Goal: Task Accomplishment & Management: Manage account settings

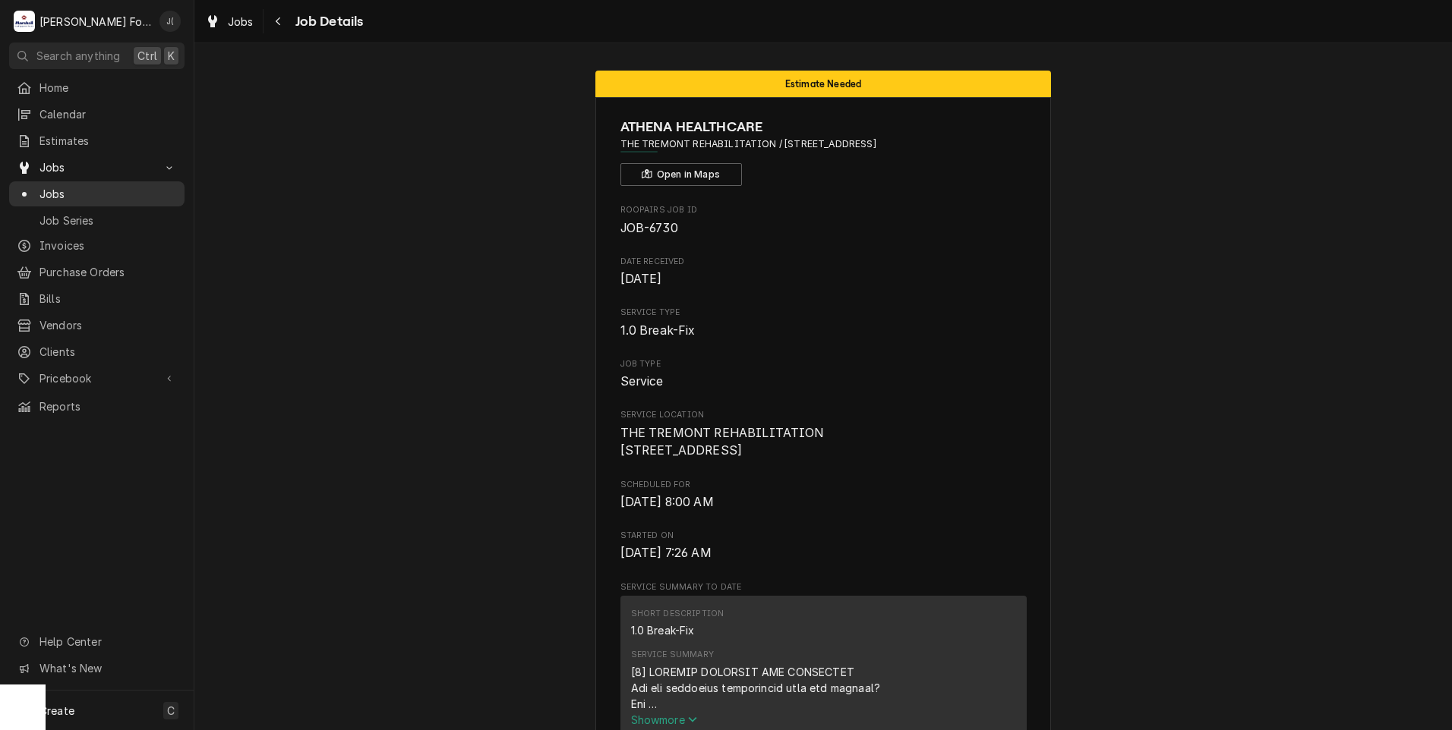
click at [73, 190] on span "Jobs" at bounding box center [107, 194] width 137 height 16
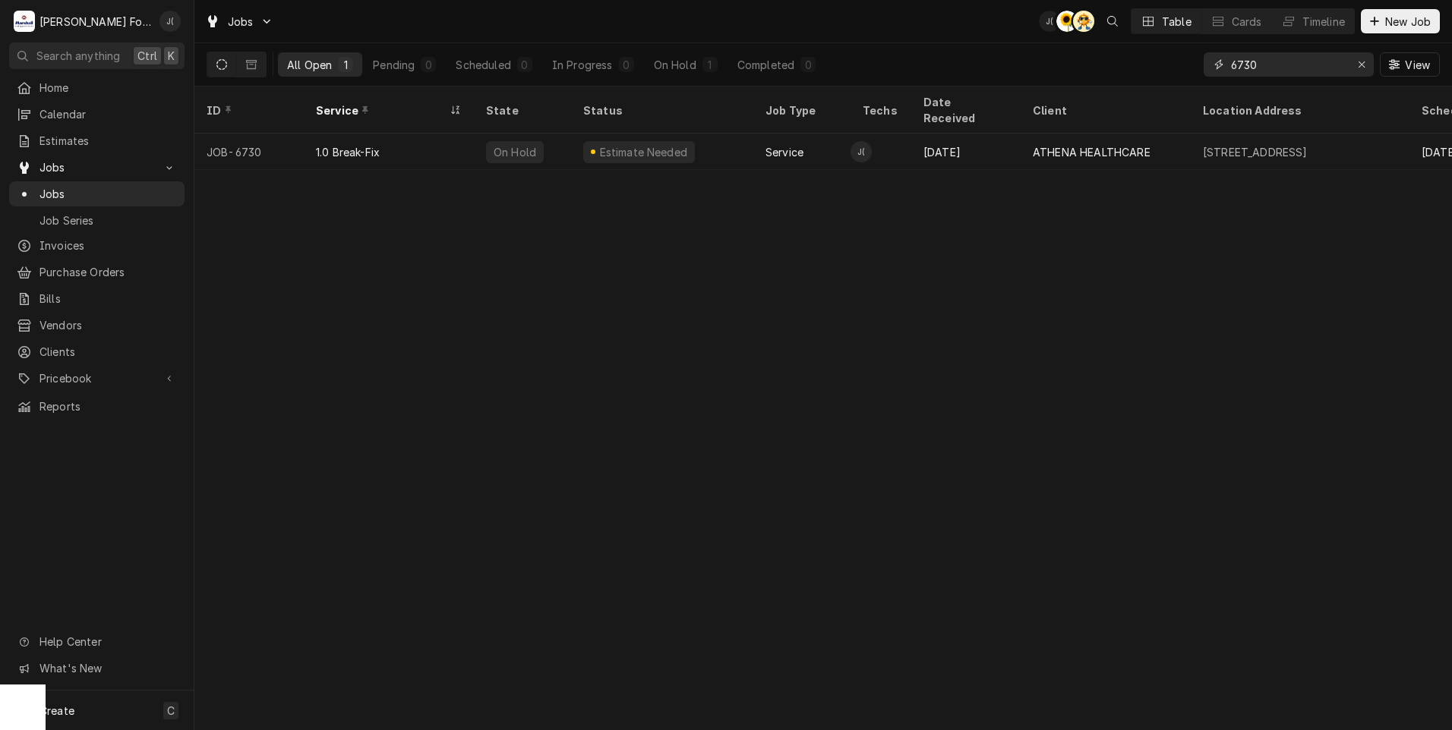
drag, startPoint x: 1301, startPoint y: 65, endPoint x: 951, endPoint y: 32, distance: 352.3
click at [980, 43] on div "Jobs J( C( AT Table Cards Timeline New Job All Open 1 Pending 0 Scheduled 0 In …" at bounding box center [822, 43] width 1257 height 87
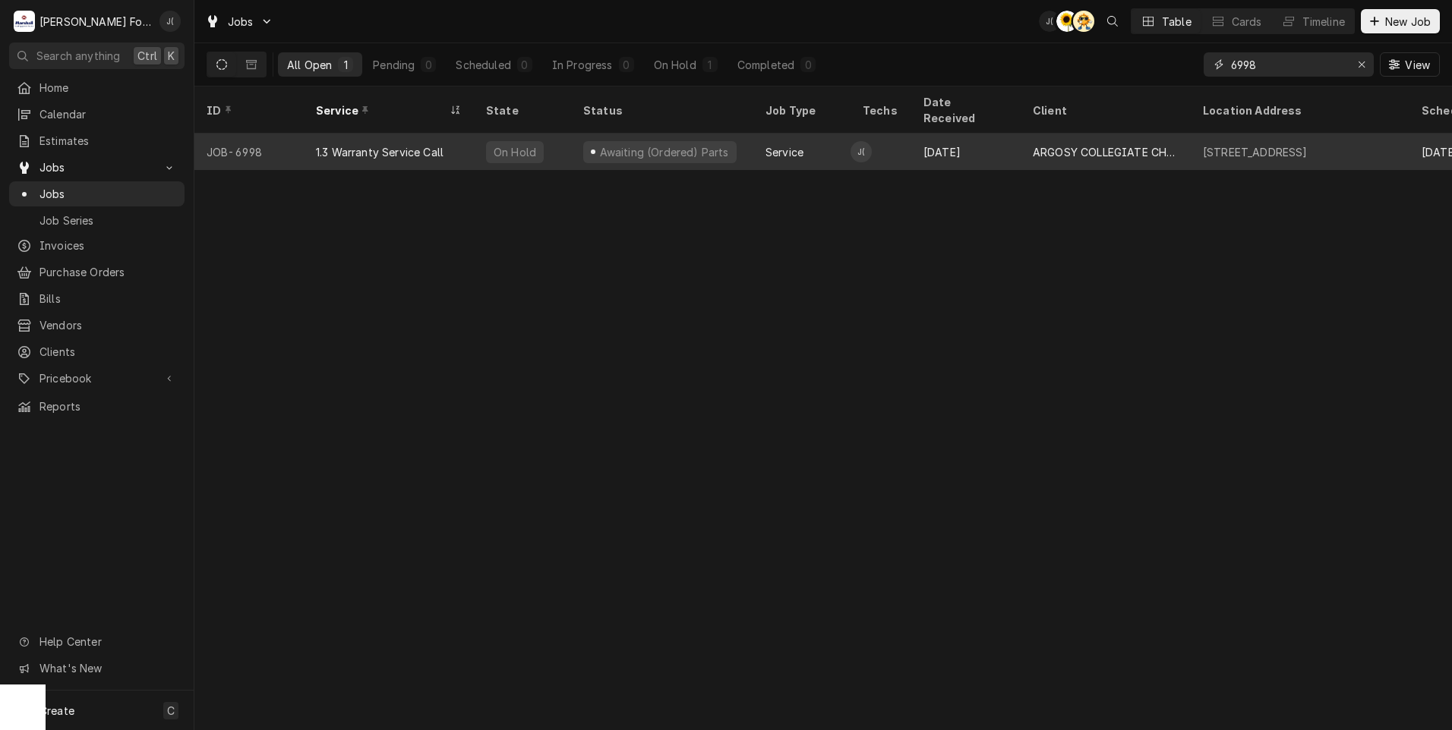
type input "6998"
click at [474, 145] on div "On Hold" at bounding box center [522, 152] width 97 height 36
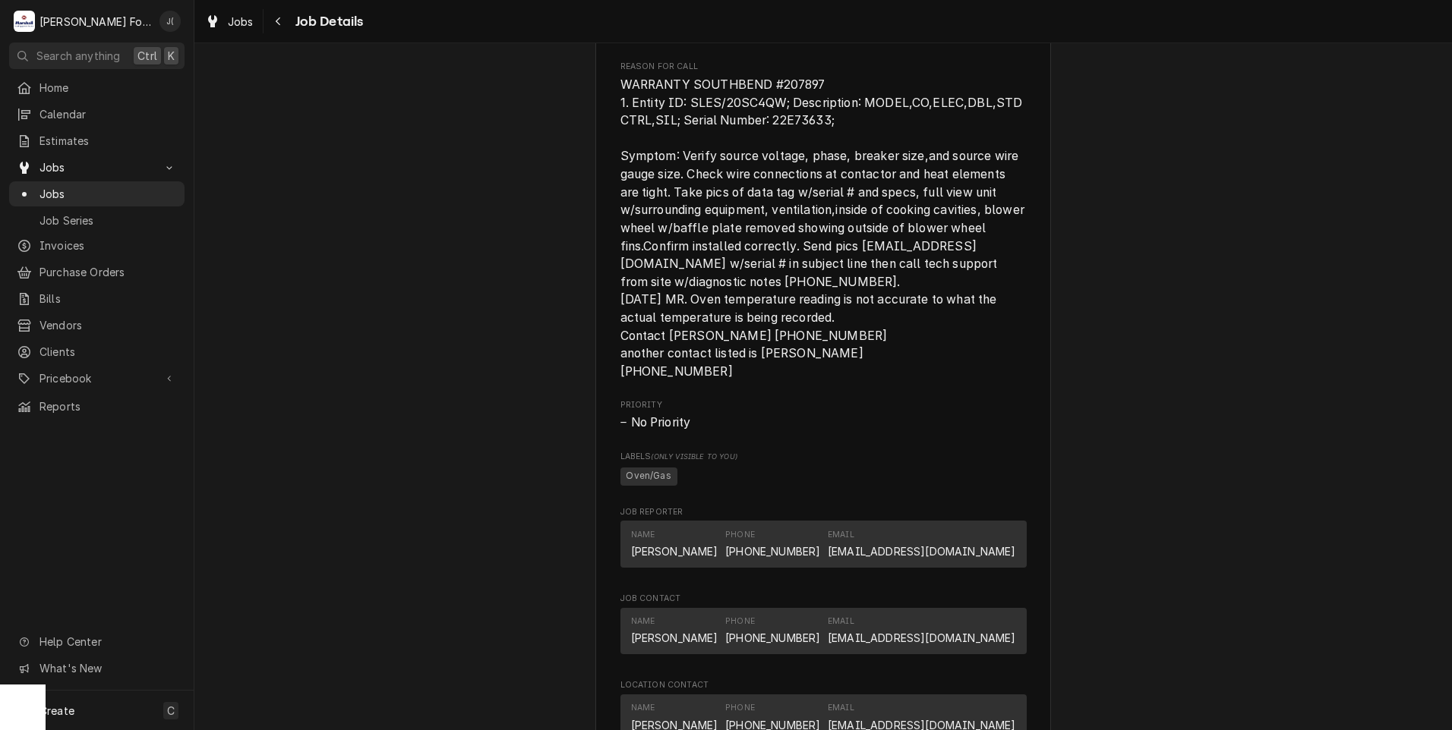
scroll to position [1518, 0]
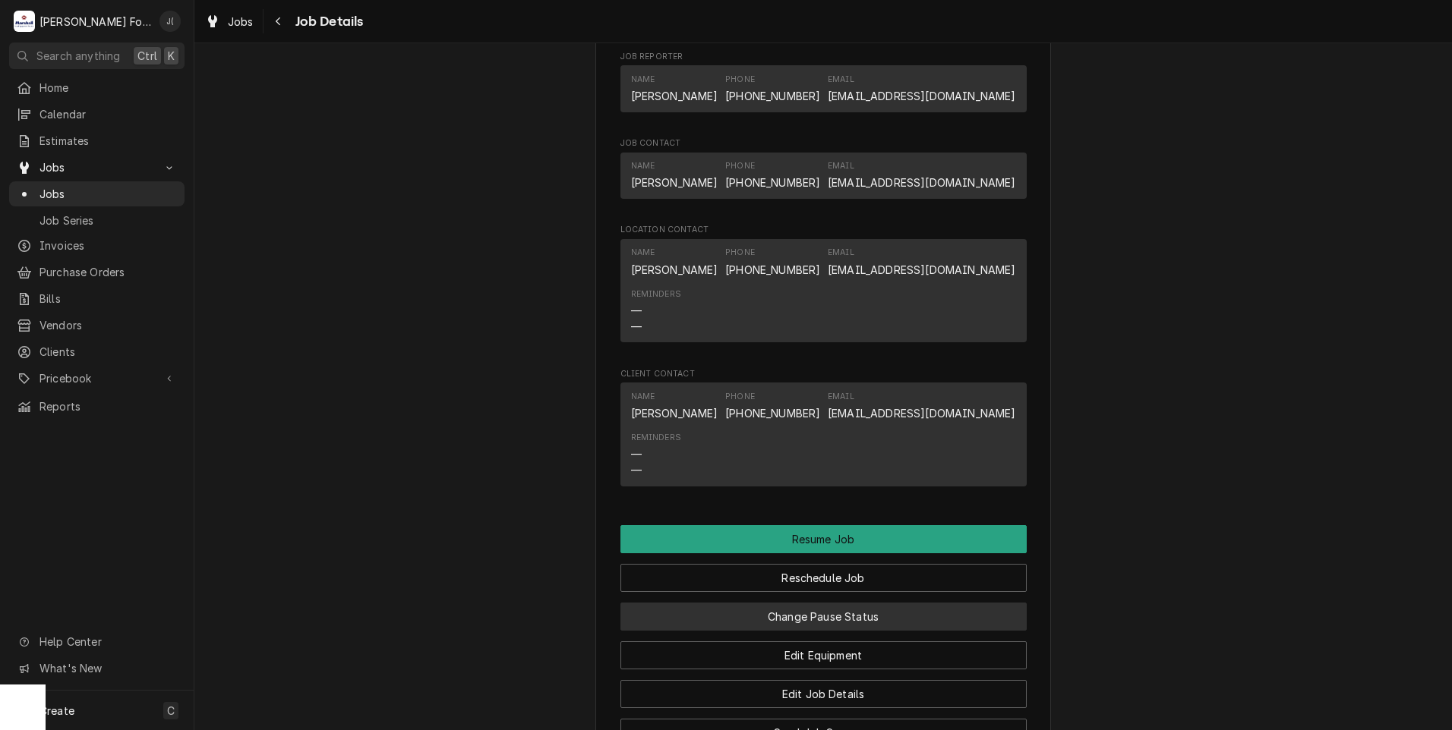
click at [840, 631] on button "Change Pause Status" at bounding box center [823, 617] width 406 height 28
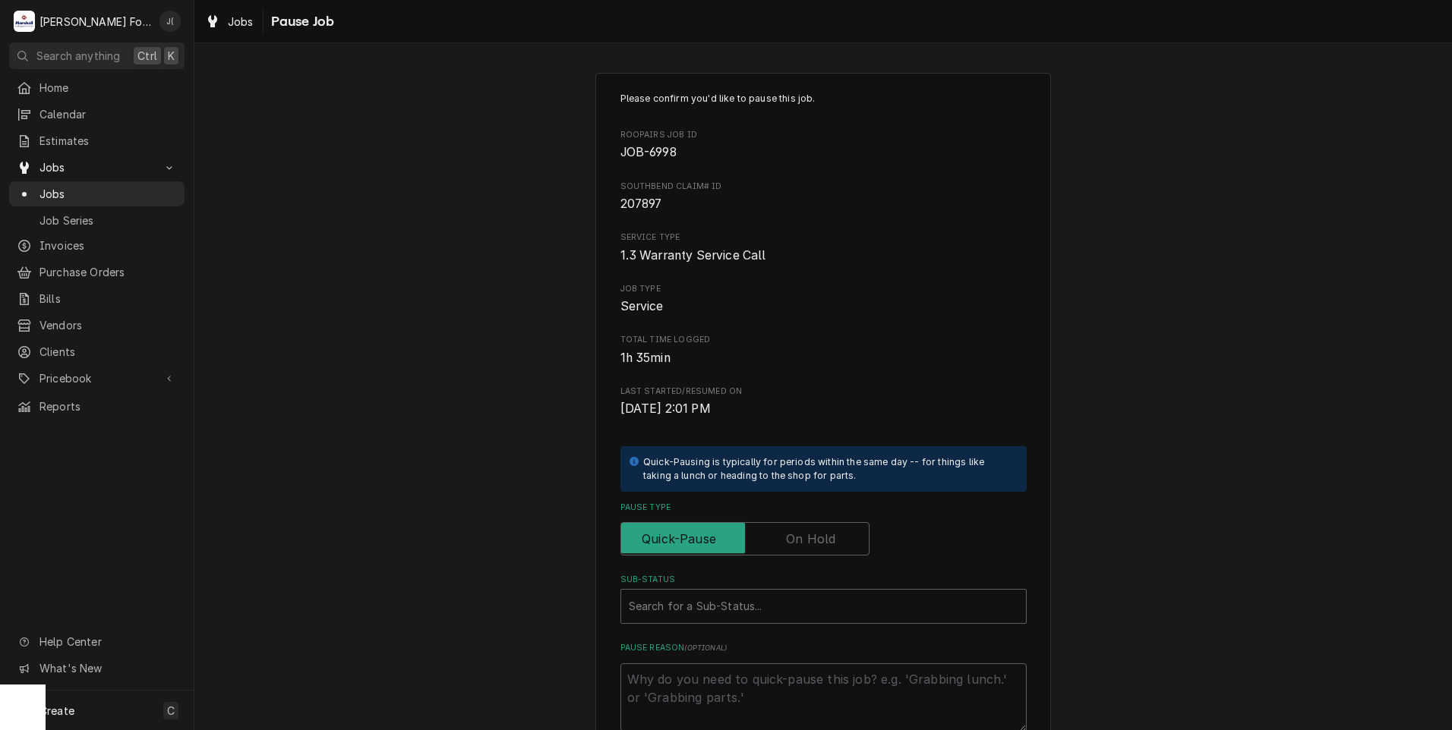
click at [814, 542] on label "Pause Type" at bounding box center [744, 538] width 249 height 33
click at [814, 542] on input "Pause Type" at bounding box center [744, 538] width 235 height 33
checkbox input "true"
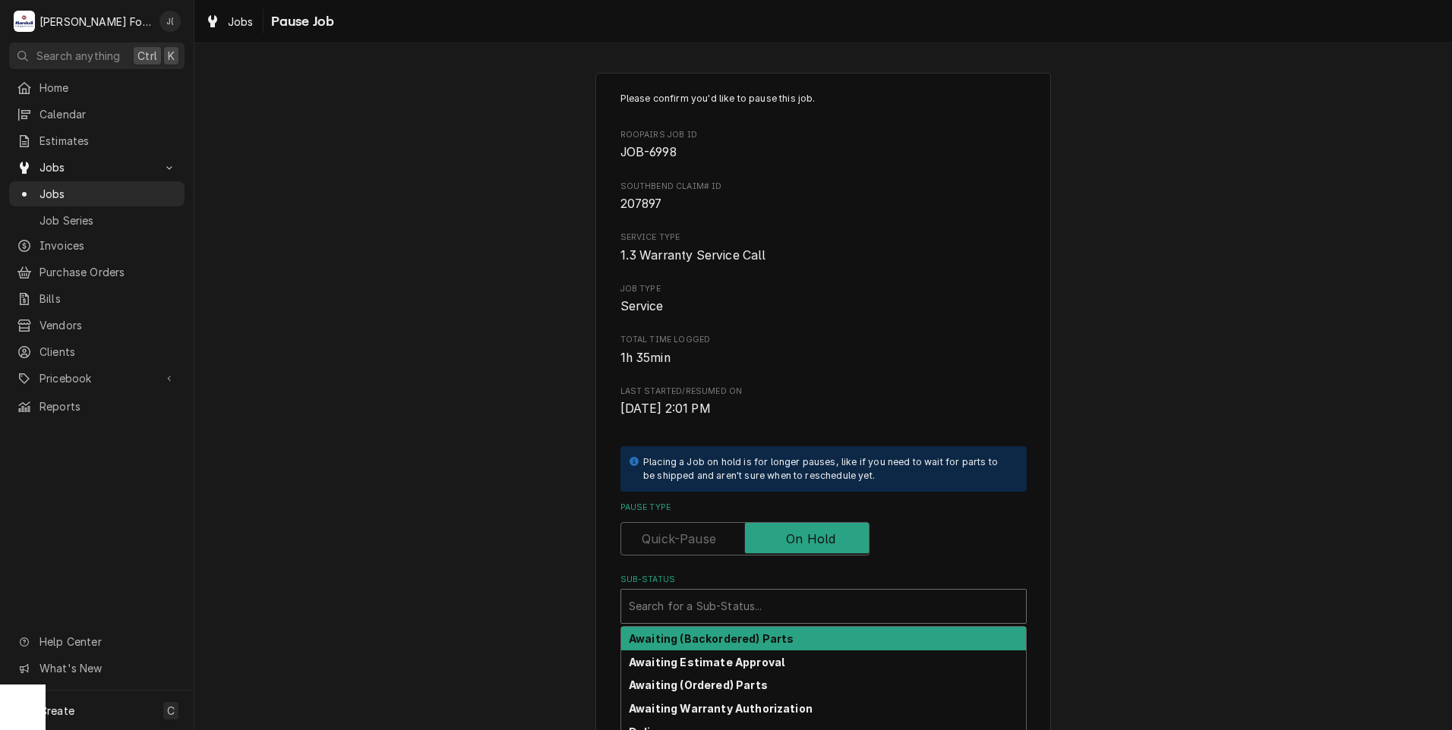
click at [787, 603] on div "Sub-Status" at bounding box center [823, 606] width 389 height 27
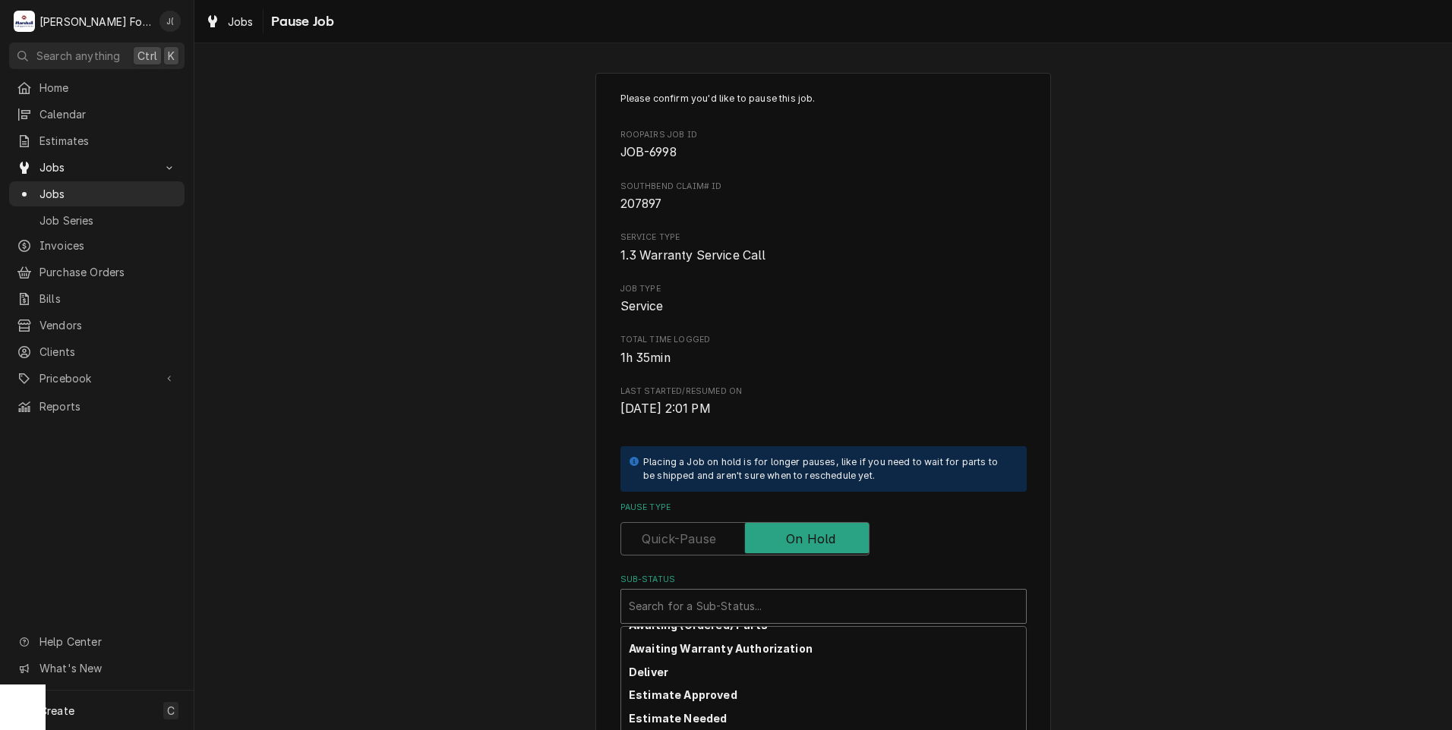
scroll to position [168, 0]
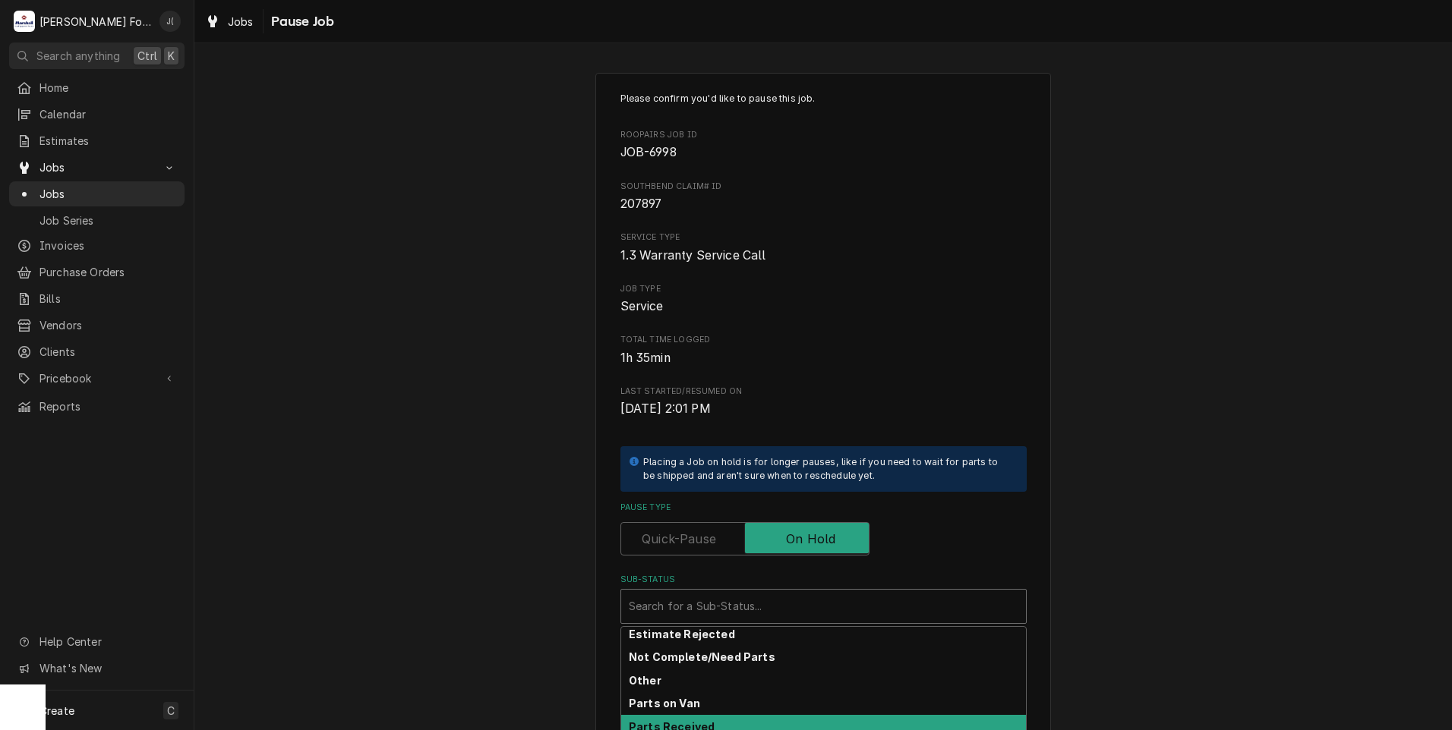
click at [695, 727] on strong "Parts Received" at bounding box center [672, 726] width 86 height 13
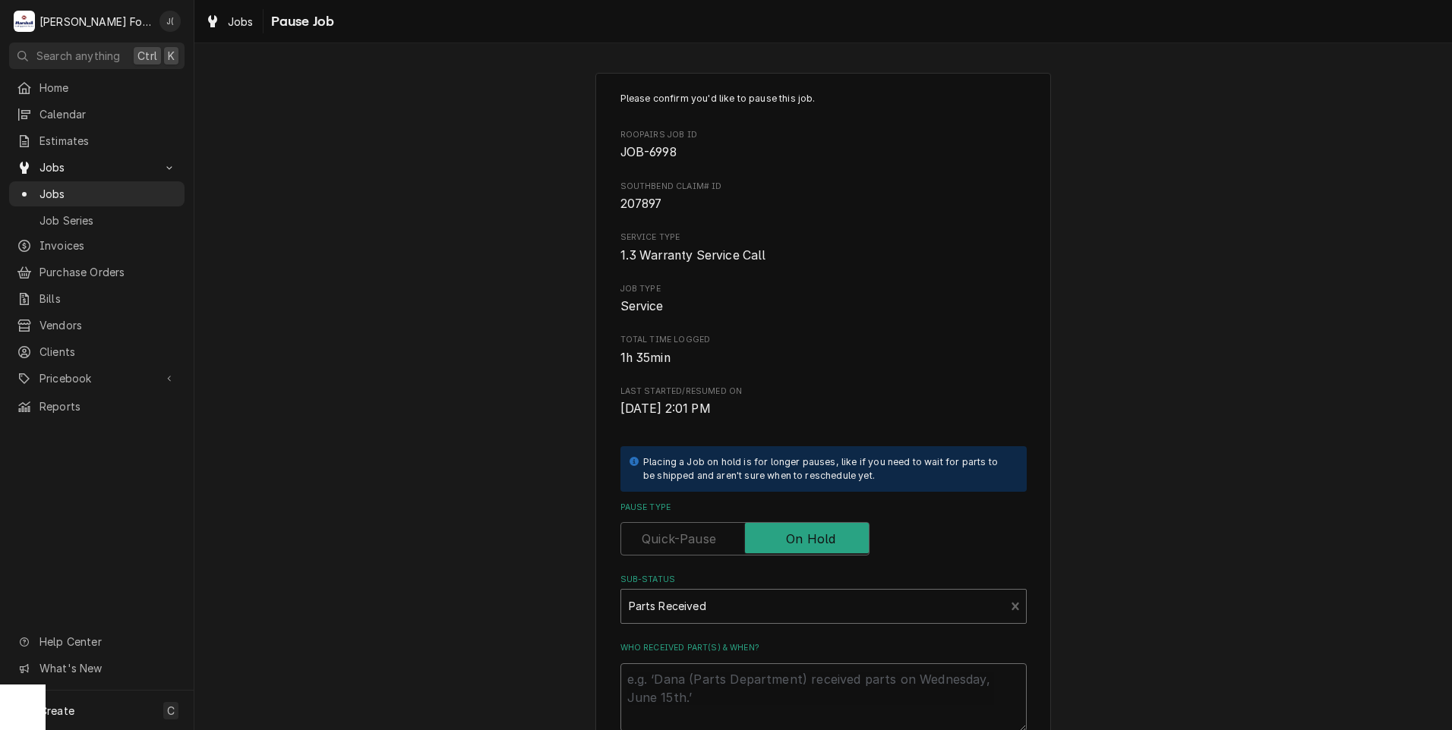
click at [724, 688] on textarea "Who received part(s) & when?" at bounding box center [823, 698] width 406 height 68
type textarea "x"
type textarea "0"
type textarea "x"
type textarea "08"
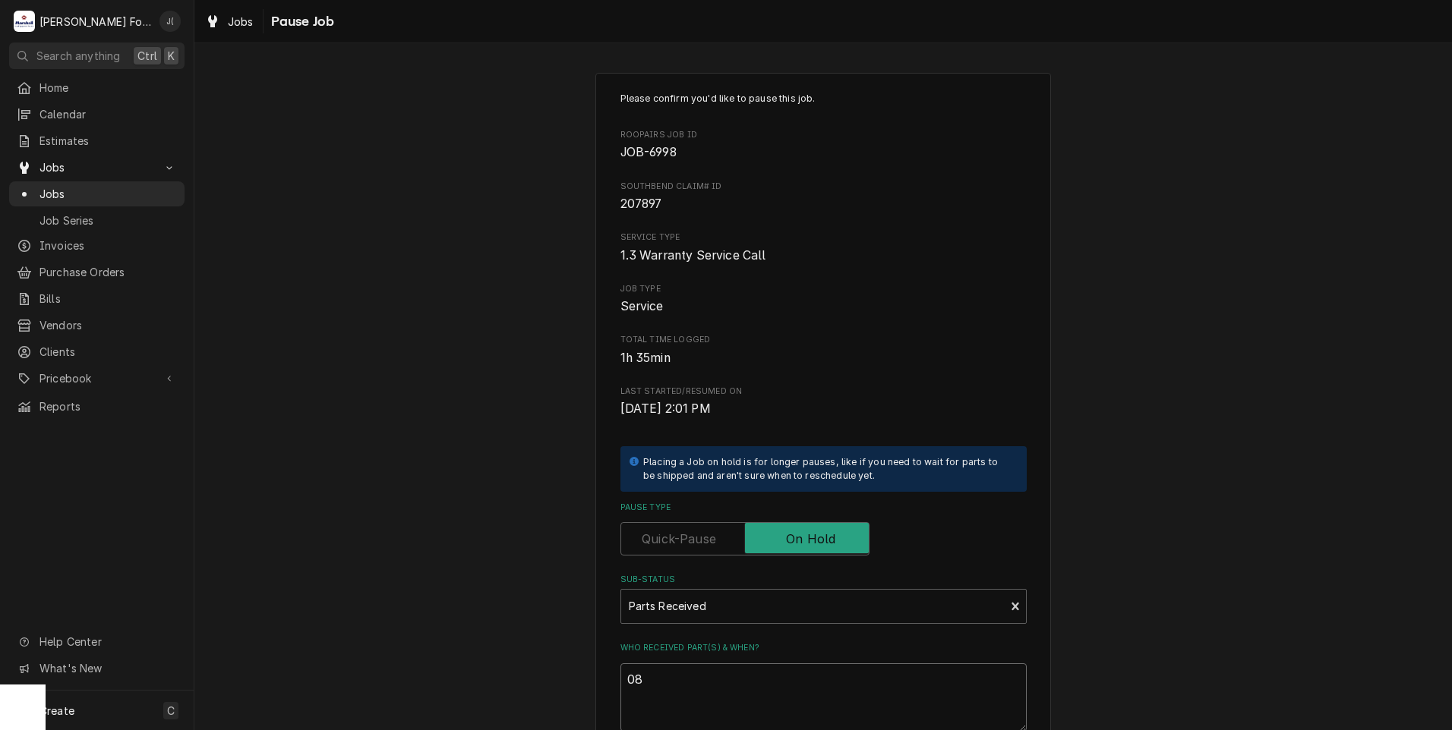
type textarea "x"
type textarea "08/"
type textarea "x"
type textarea "08/2"
type textarea "x"
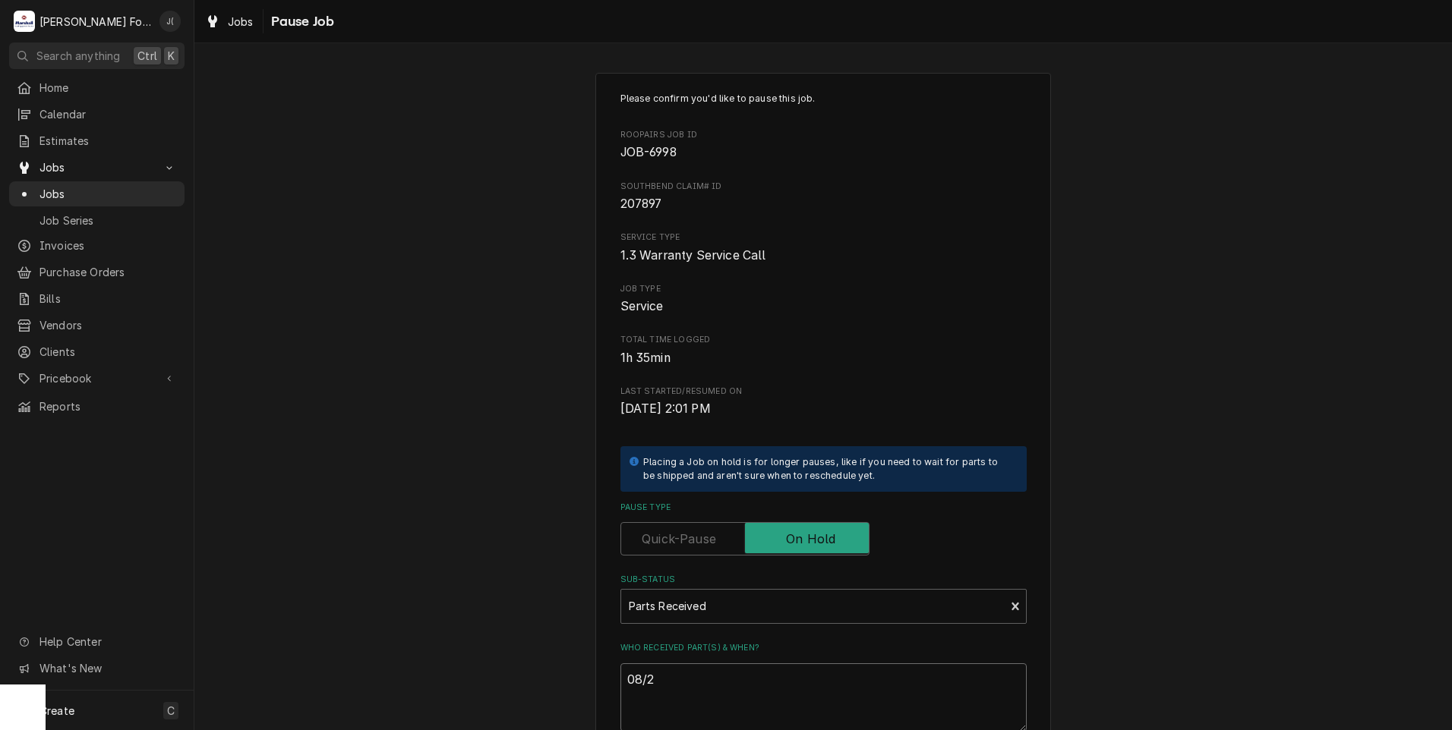
type textarea "08/28"
type textarea "x"
type textarea "08/28/"
type textarea "x"
type textarea "08/28/2"
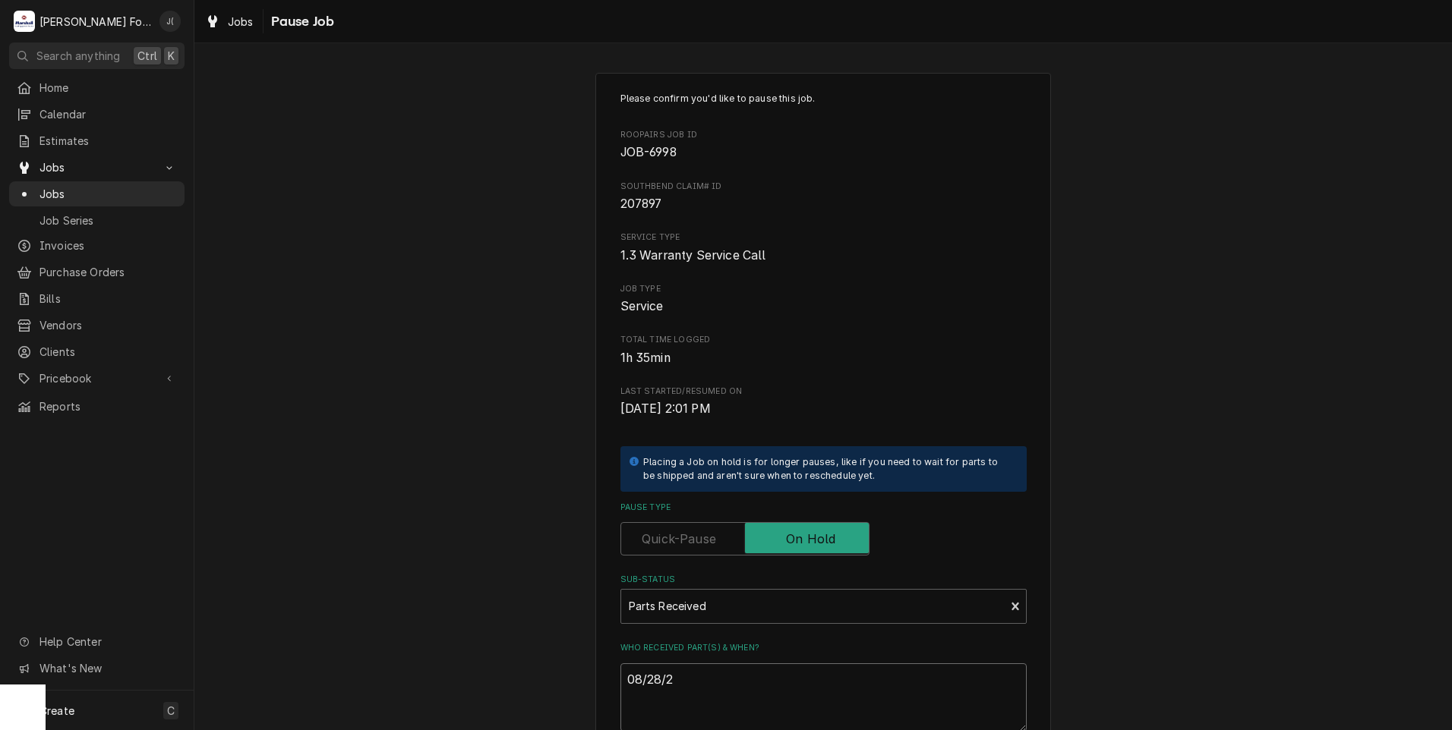
type textarea "x"
type textarea "[DATE]"
type textarea "x"
type textarea "08/28/202"
type textarea "x"
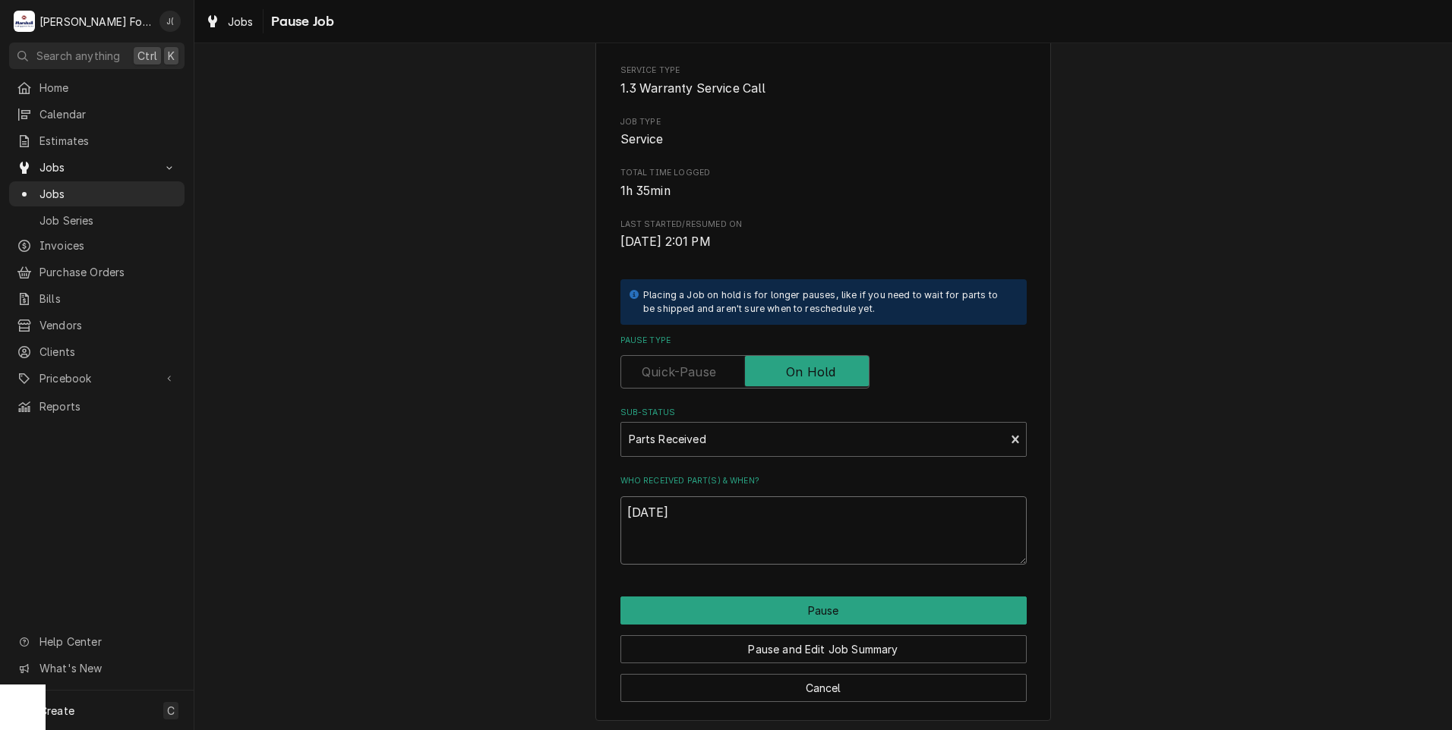
scroll to position [172, 0]
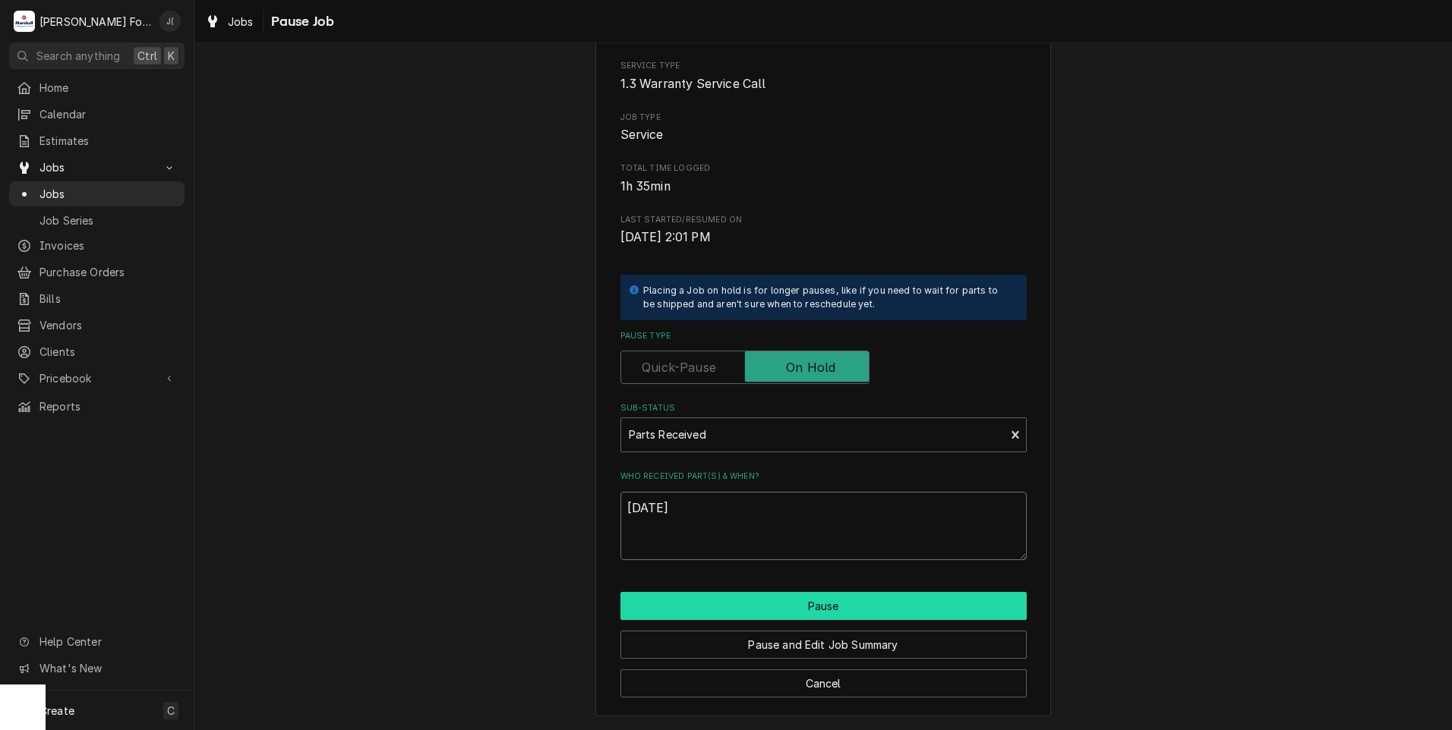
type textarea "[DATE]"
click at [809, 607] on button "Pause" at bounding box center [823, 606] width 406 height 28
type textarea "x"
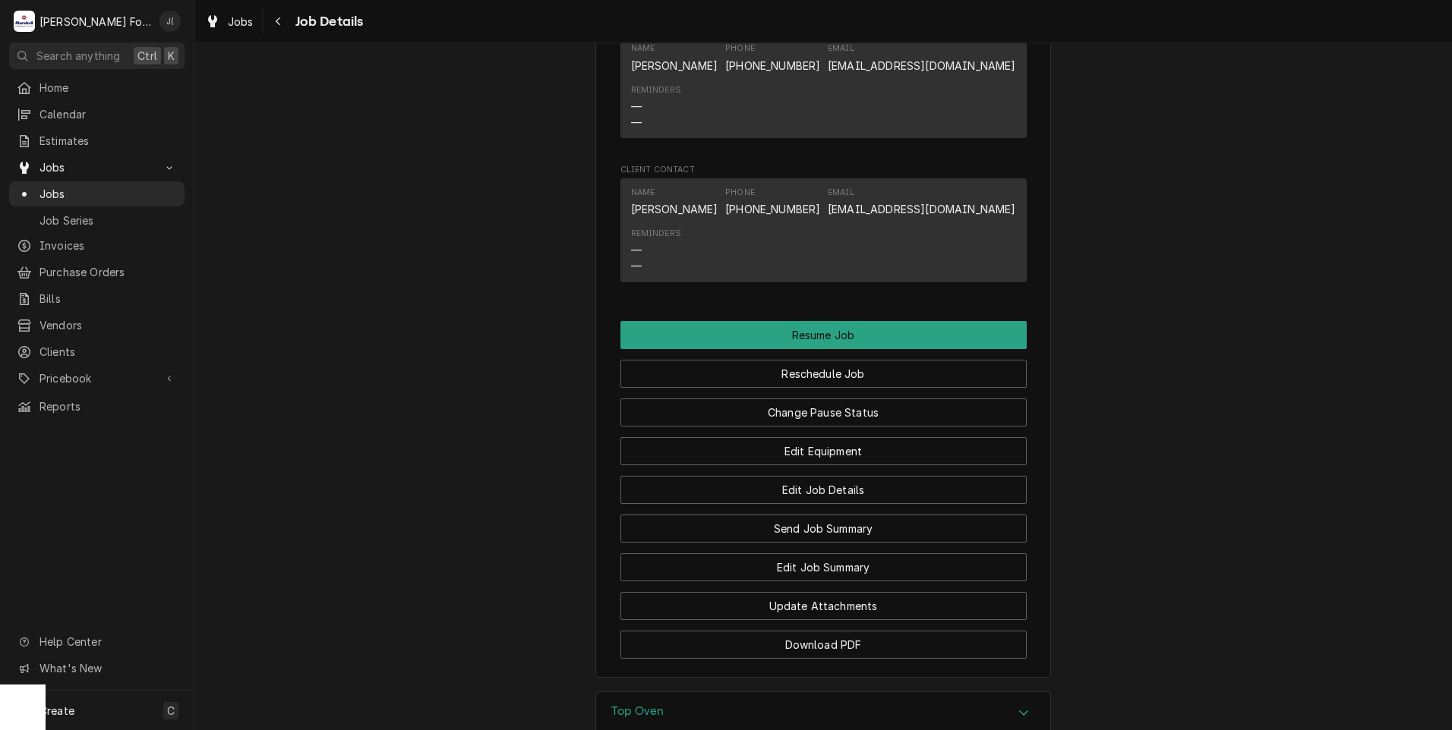
scroll to position [1988, 0]
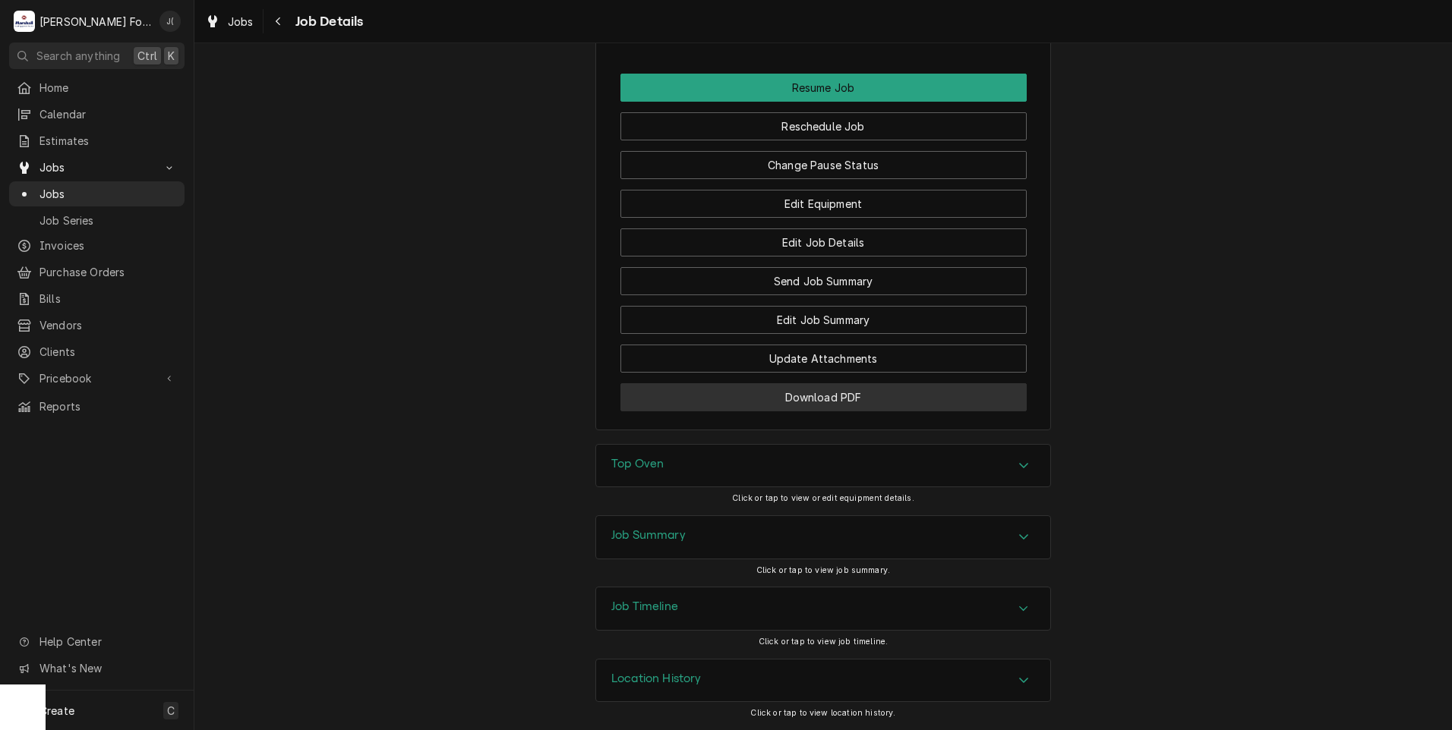
click at [708, 402] on button "Download PDF" at bounding box center [823, 397] width 406 height 28
click at [100, 191] on span "Jobs" at bounding box center [107, 194] width 137 height 16
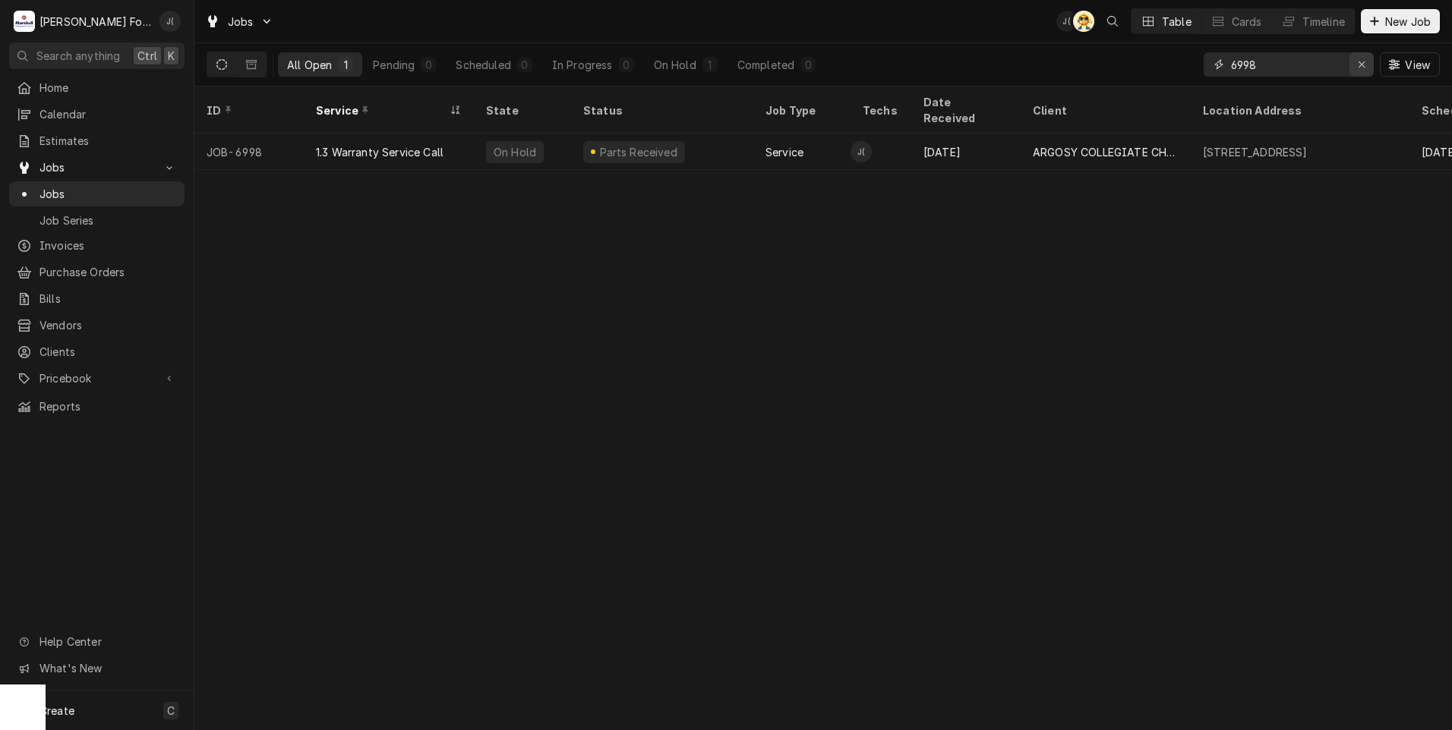
click at [1363, 73] on button "Erase input" at bounding box center [1361, 64] width 24 height 24
click at [1340, 75] on input "Dynamic Content Wrapper" at bounding box center [1302, 64] width 143 height 24
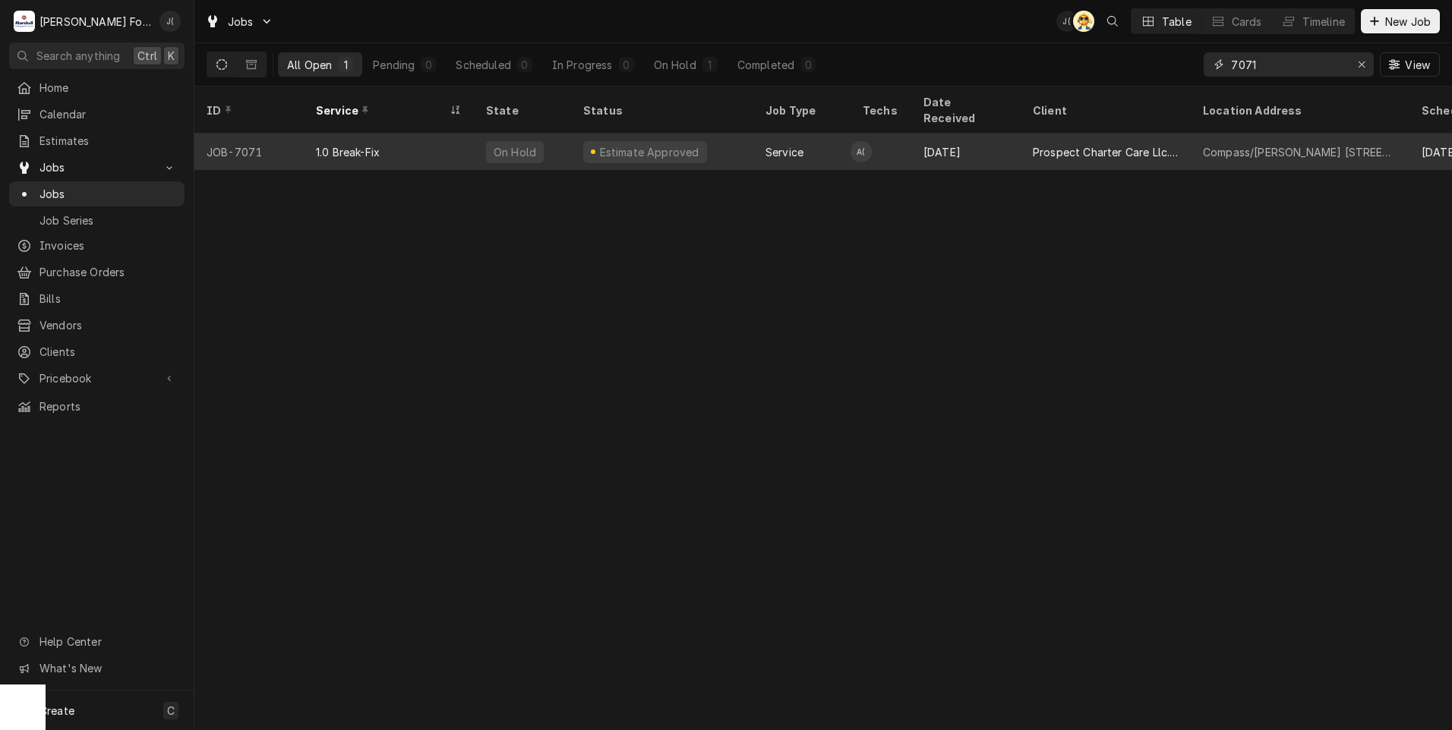
type input "7071"
click at [550, 143] on div "On Hold" at bounding box center [522, 152] width 97 height 36
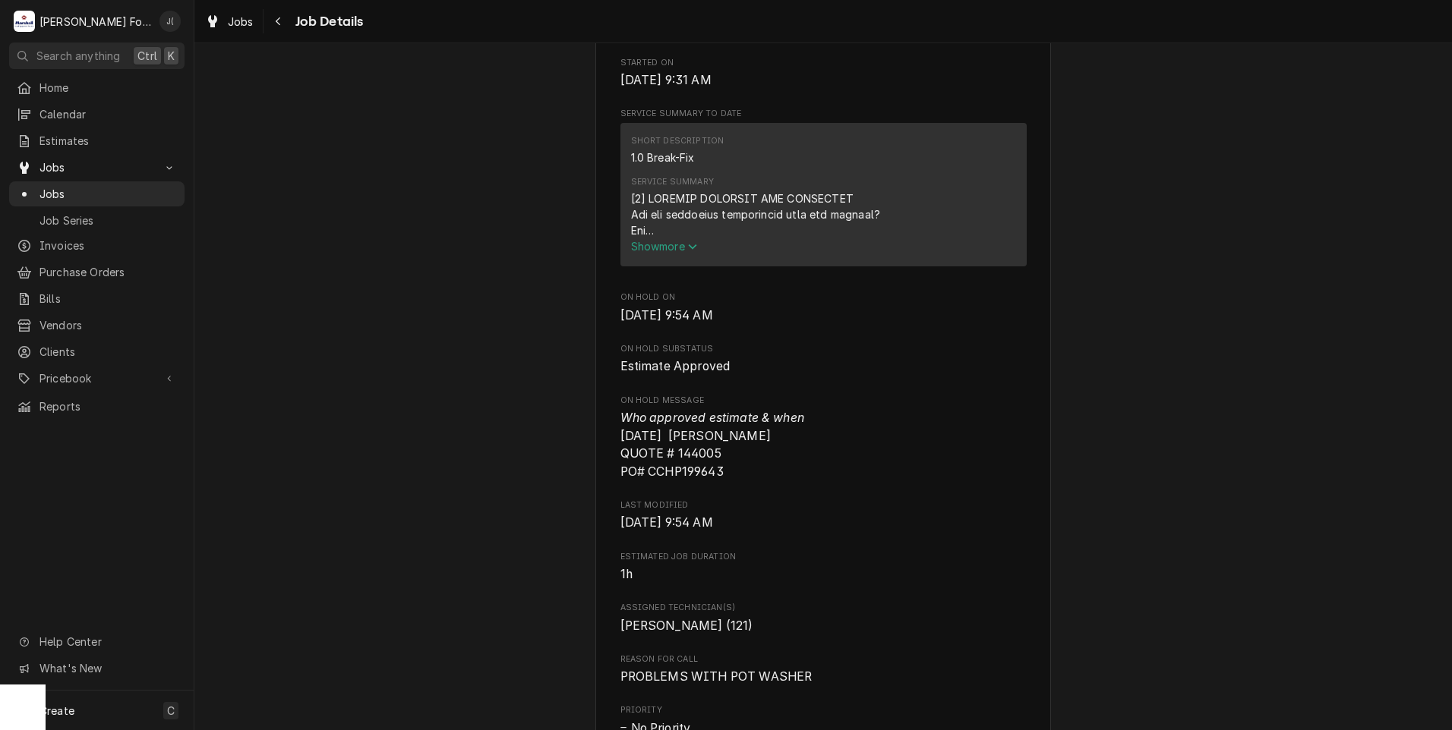
scroll to position [1291, 0]
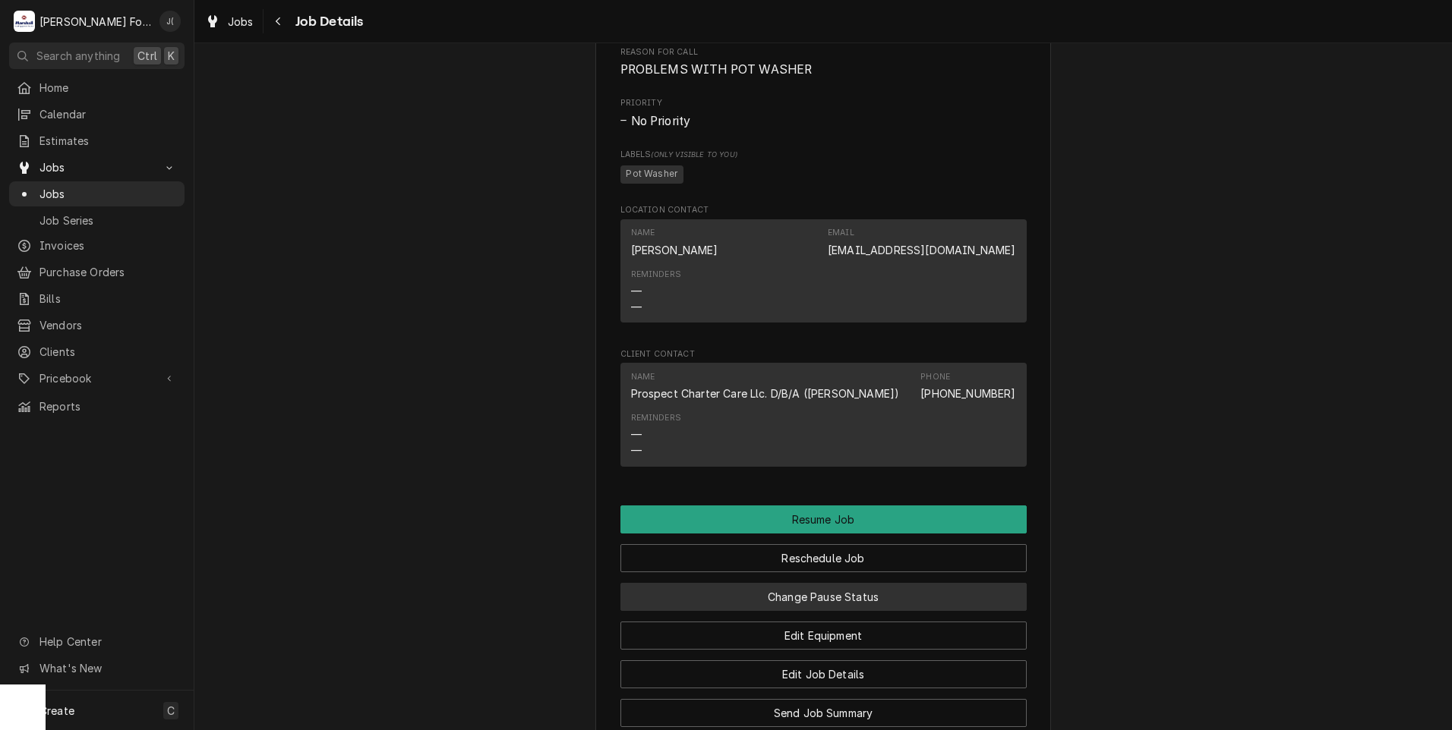
click at [806, 611] on button "Change Pause Status" at bounding box center [823, 597] width 406 height 28
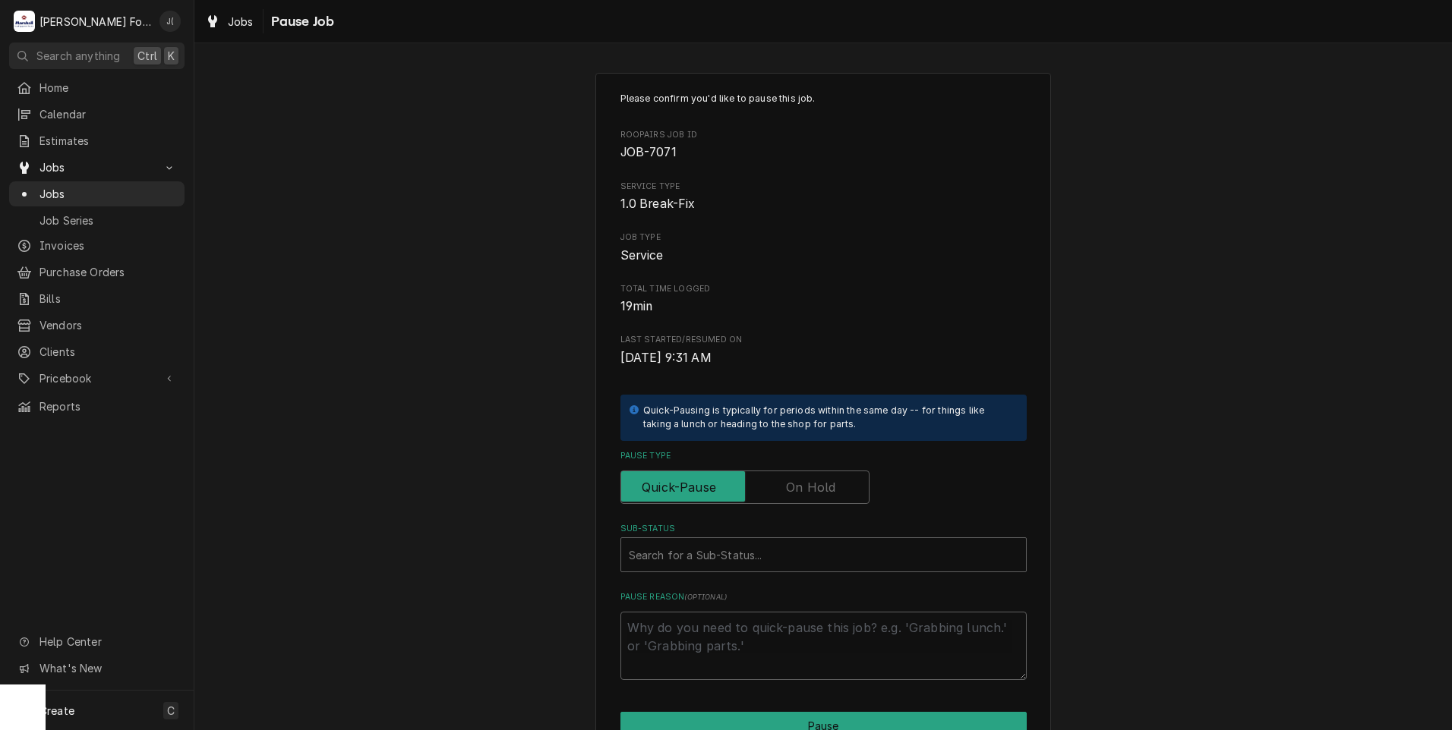
click at [812, 494] on label "Pause Type" at bounding box center [744, 487] width 249 height 33
click at [812, 494] on input "Pause Type" at bounding box center [744, 487] width 235 height 33
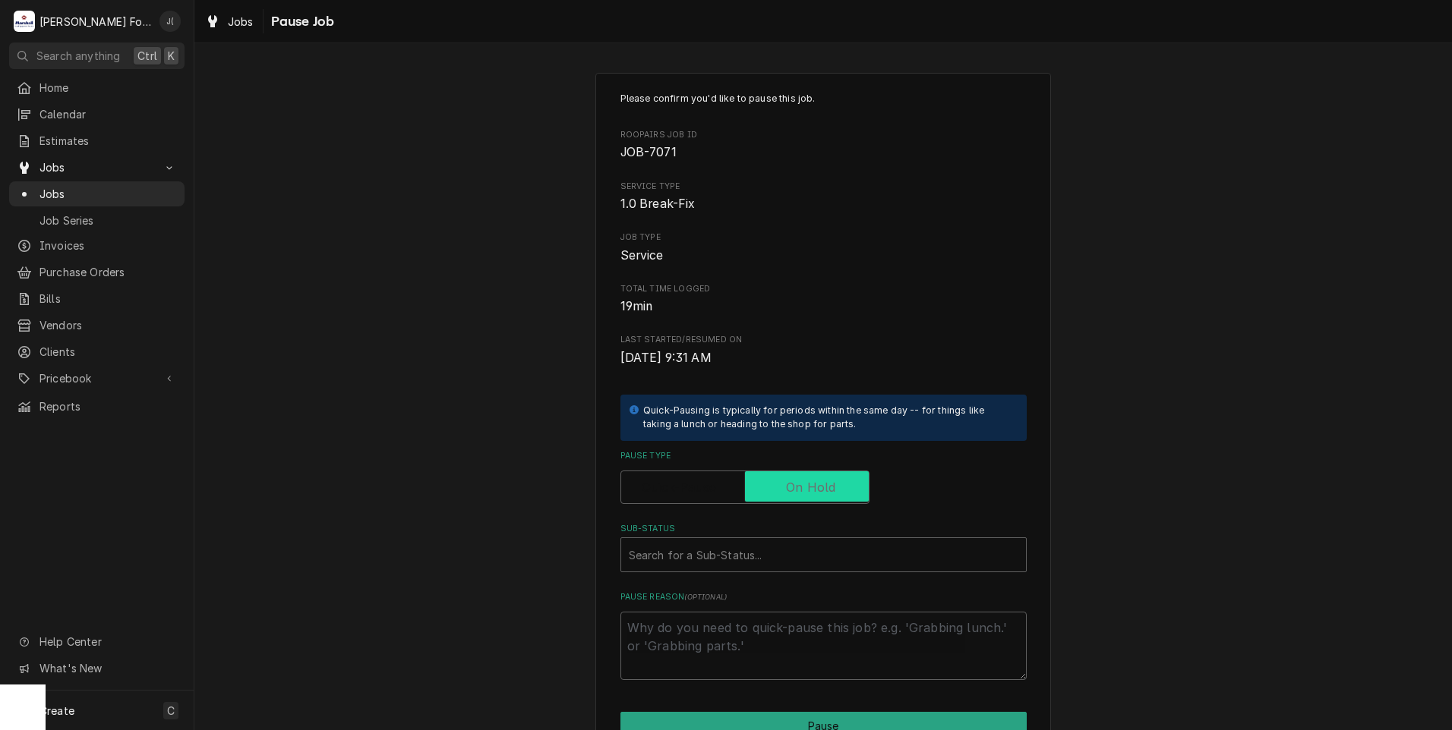
checkbox input "true"
click at [761, 557] on div "Sub-Status" at bounding box center [823, 554] width 389 height 27
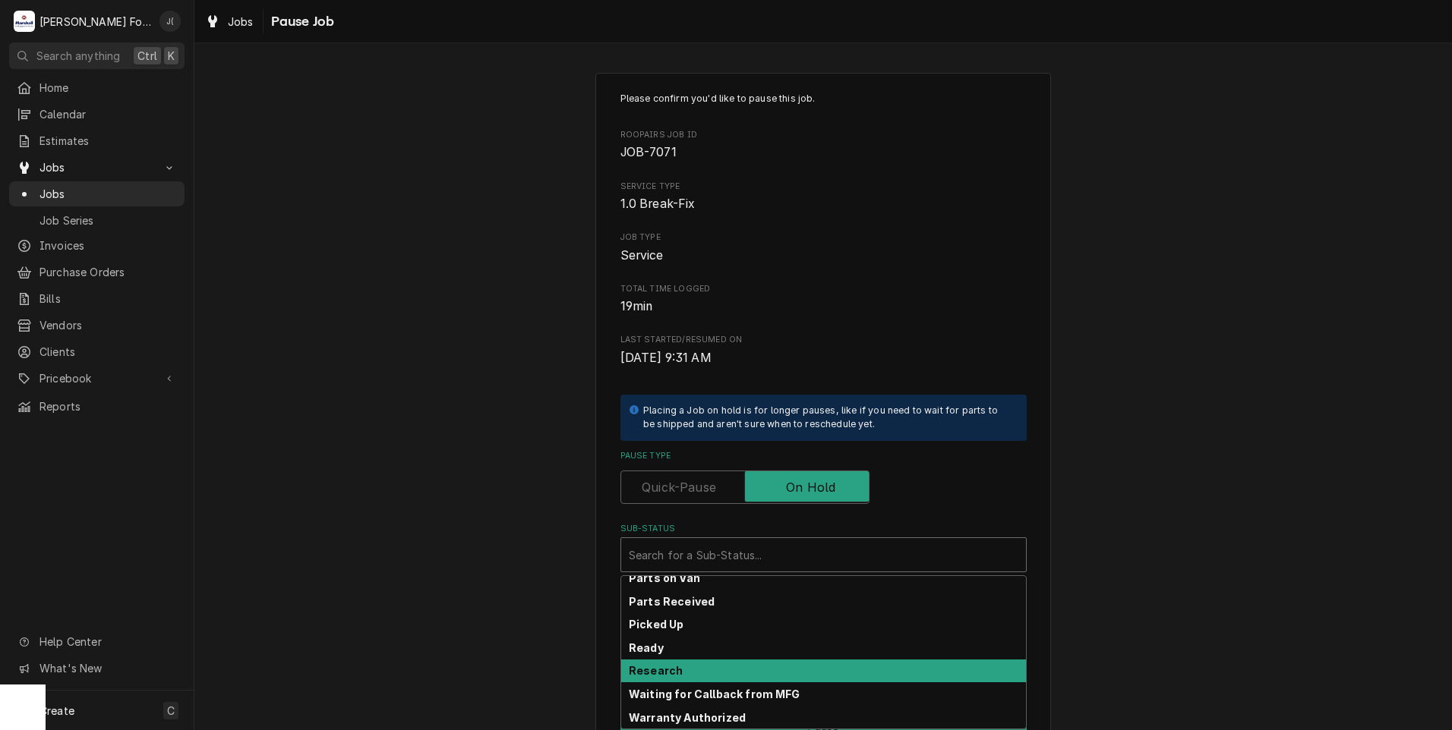
scroll to position [242, 0]
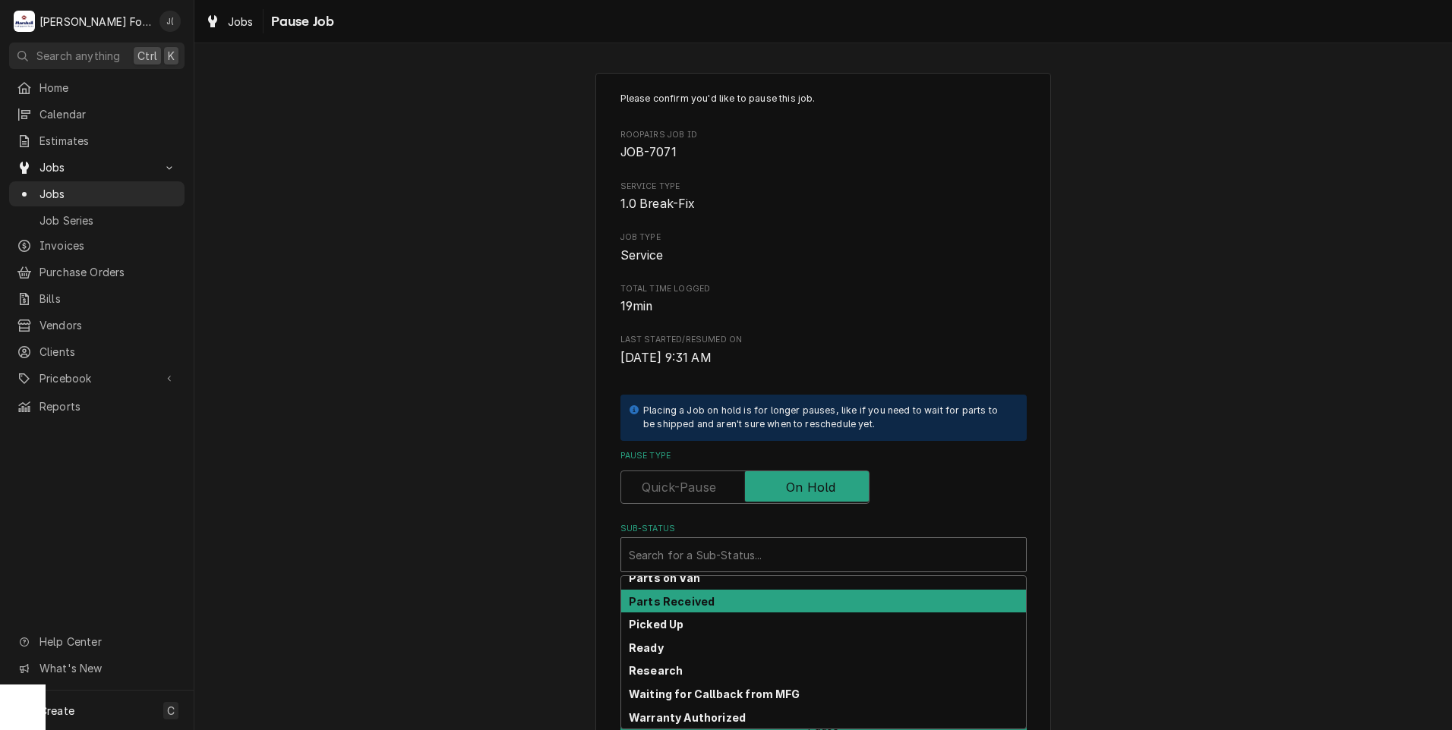
click at [711, 597] on div "Parts Received" at bounding box center [823, 602] width 405 height 24
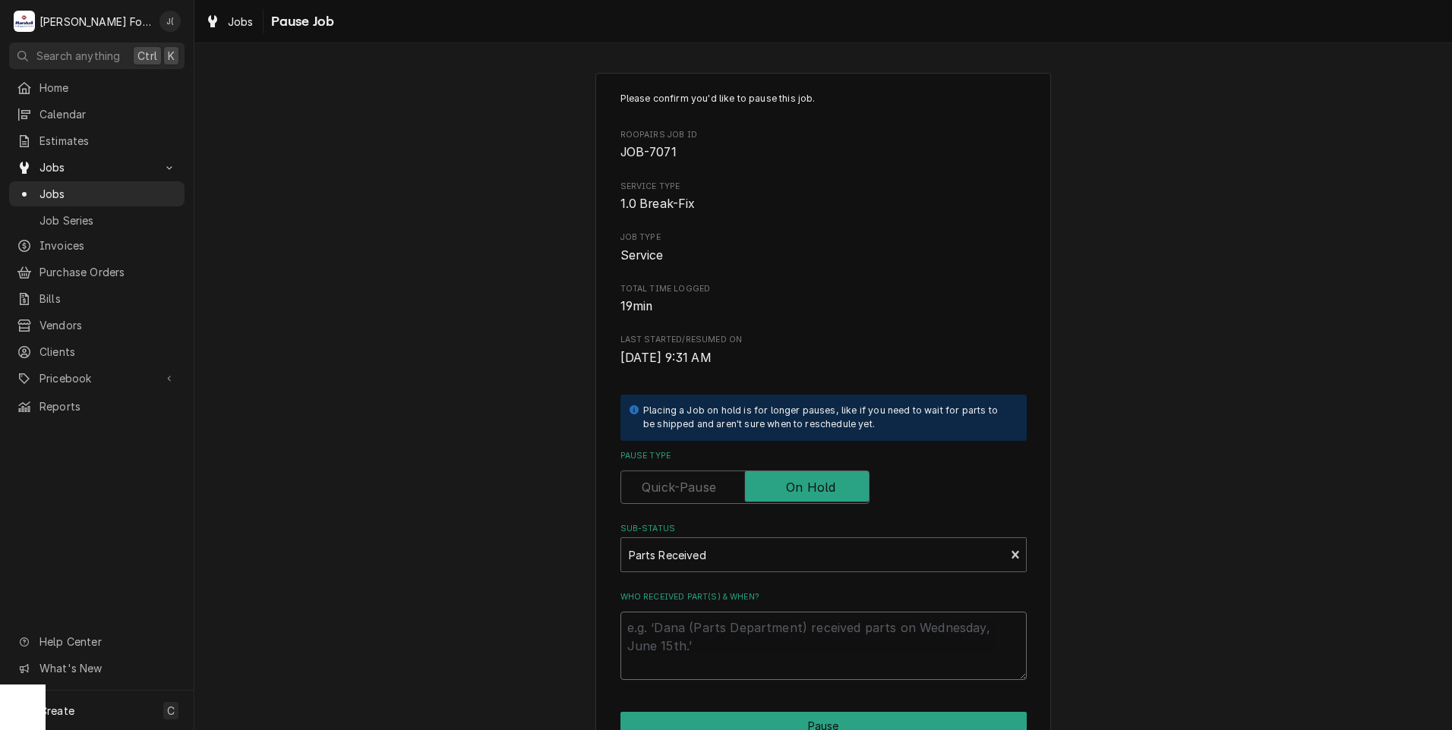
click at [710, 632] on textarea "Who received part(s) & when?" at bounding box center [823, 646] width 406 height 68
type textarea "x"
type textarea "0"
type textarea "x"
type textarea "08"
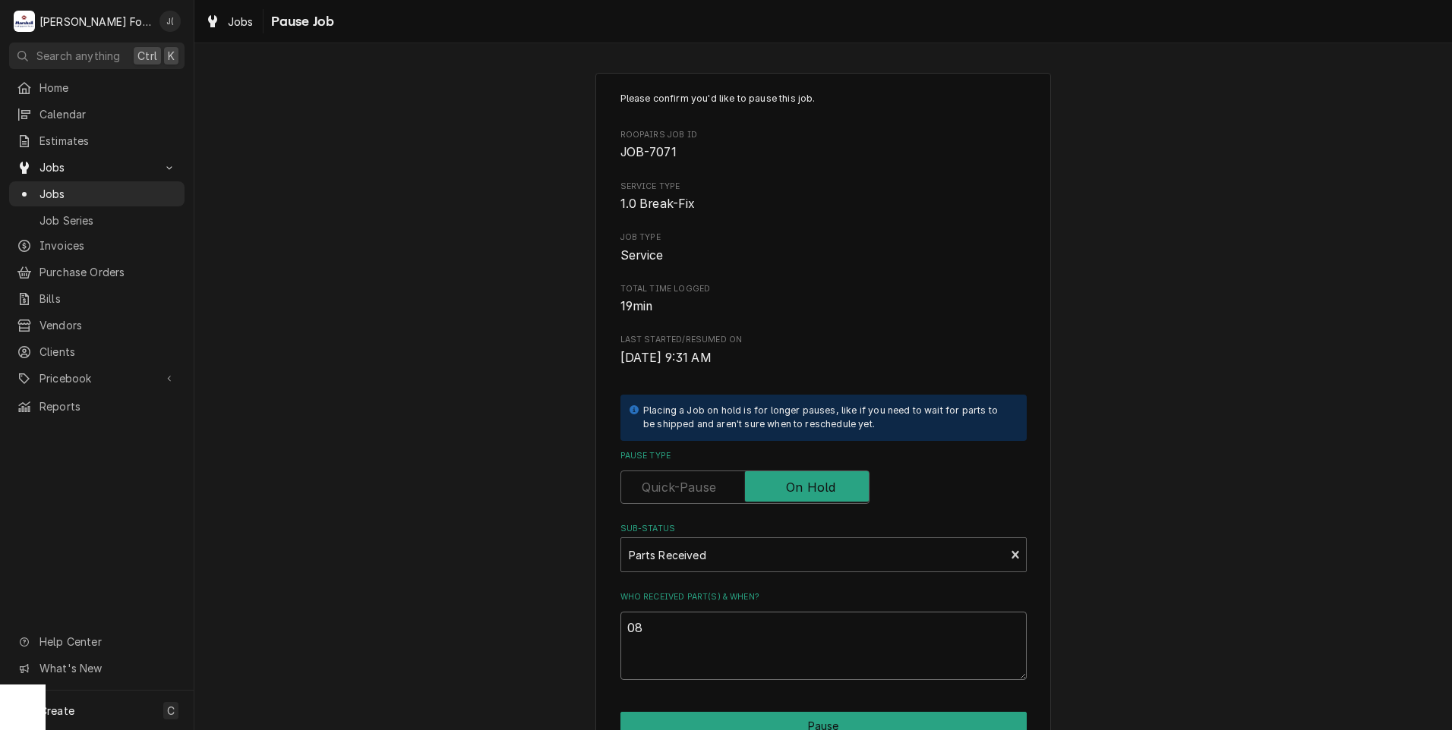
type textarea "x"
type textarea "08/"
type textarea "x"
type textarea "08/2"
type textarea "x"
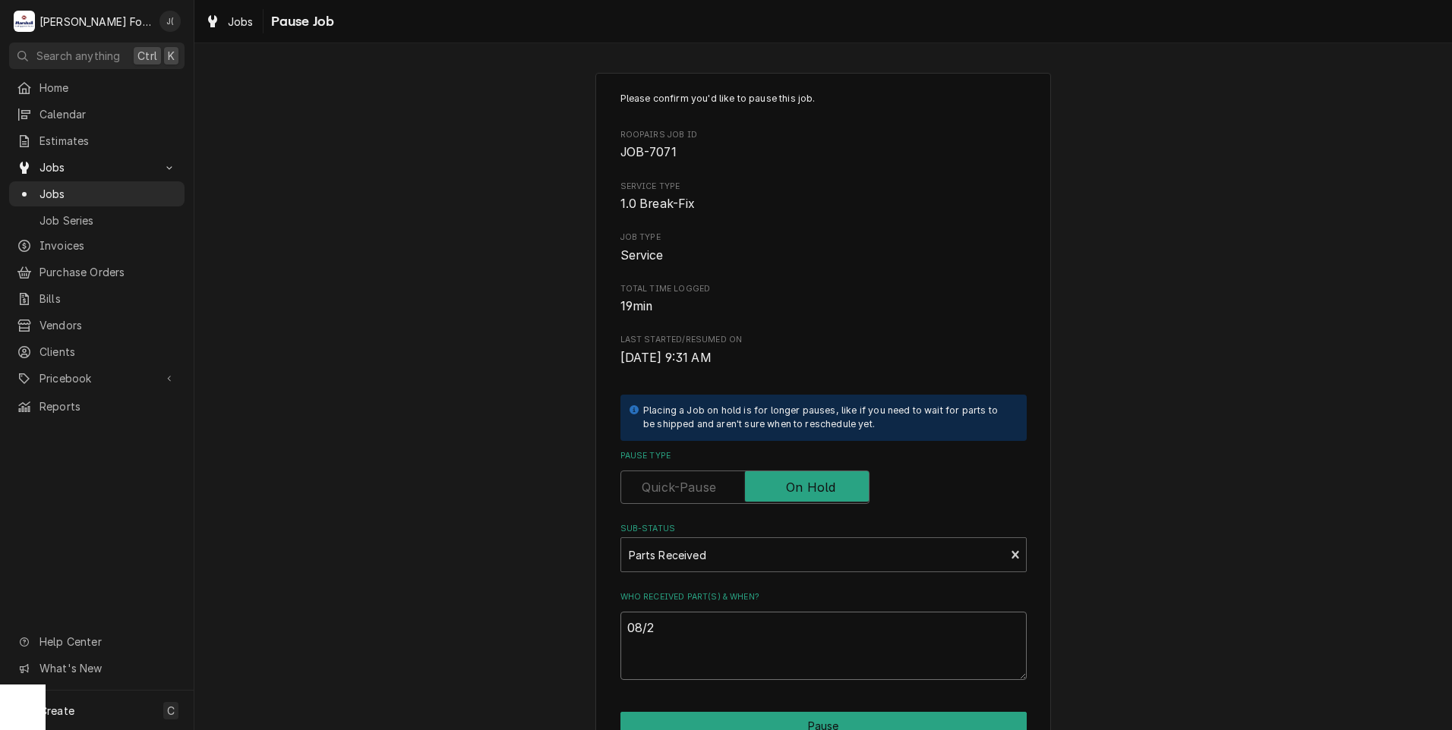
type textarea "08/2/"
type textarea "x"
type textarea "08/2"
type textarea "x"
type textarea "08/28"
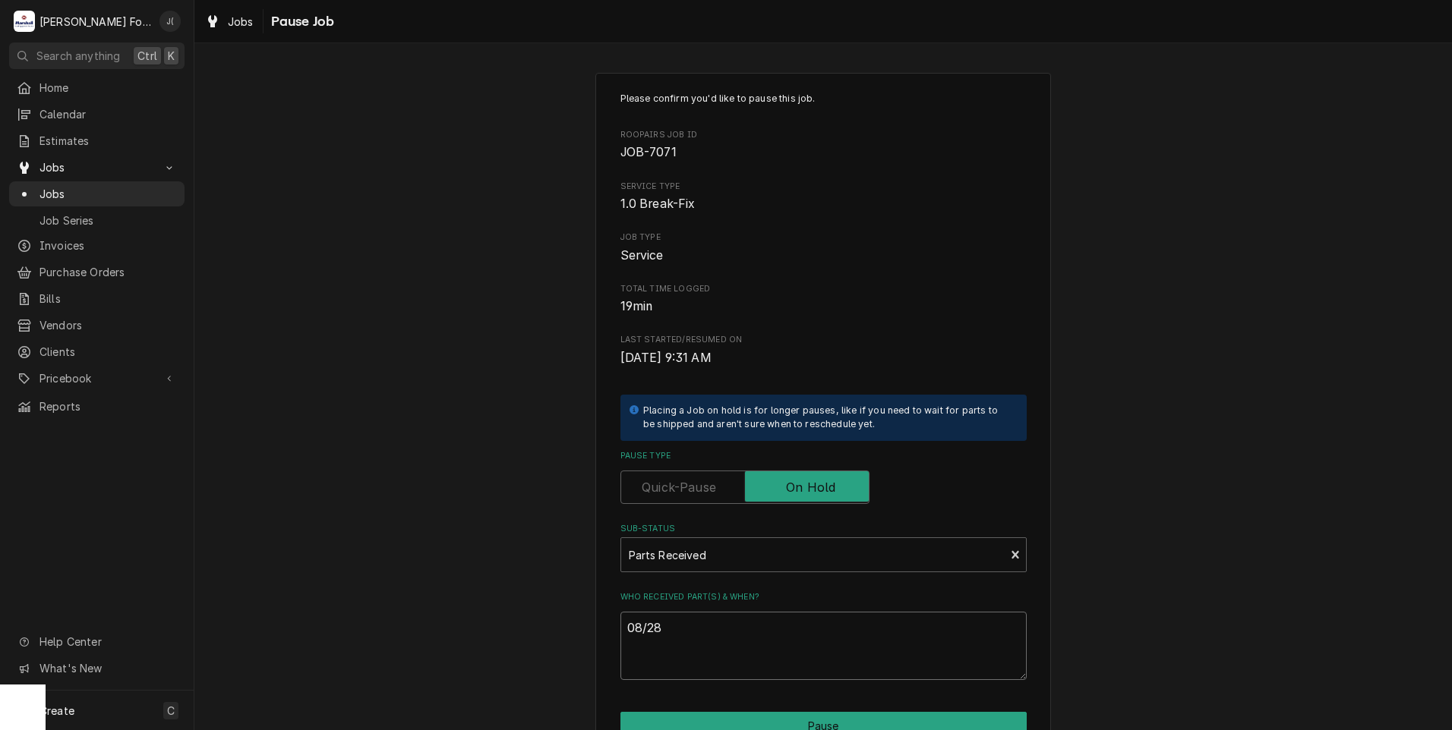
type textarea "x"
type textarea "08/28/"
type textarea "x"
type textarea "08/28/2"
type textarea "x"
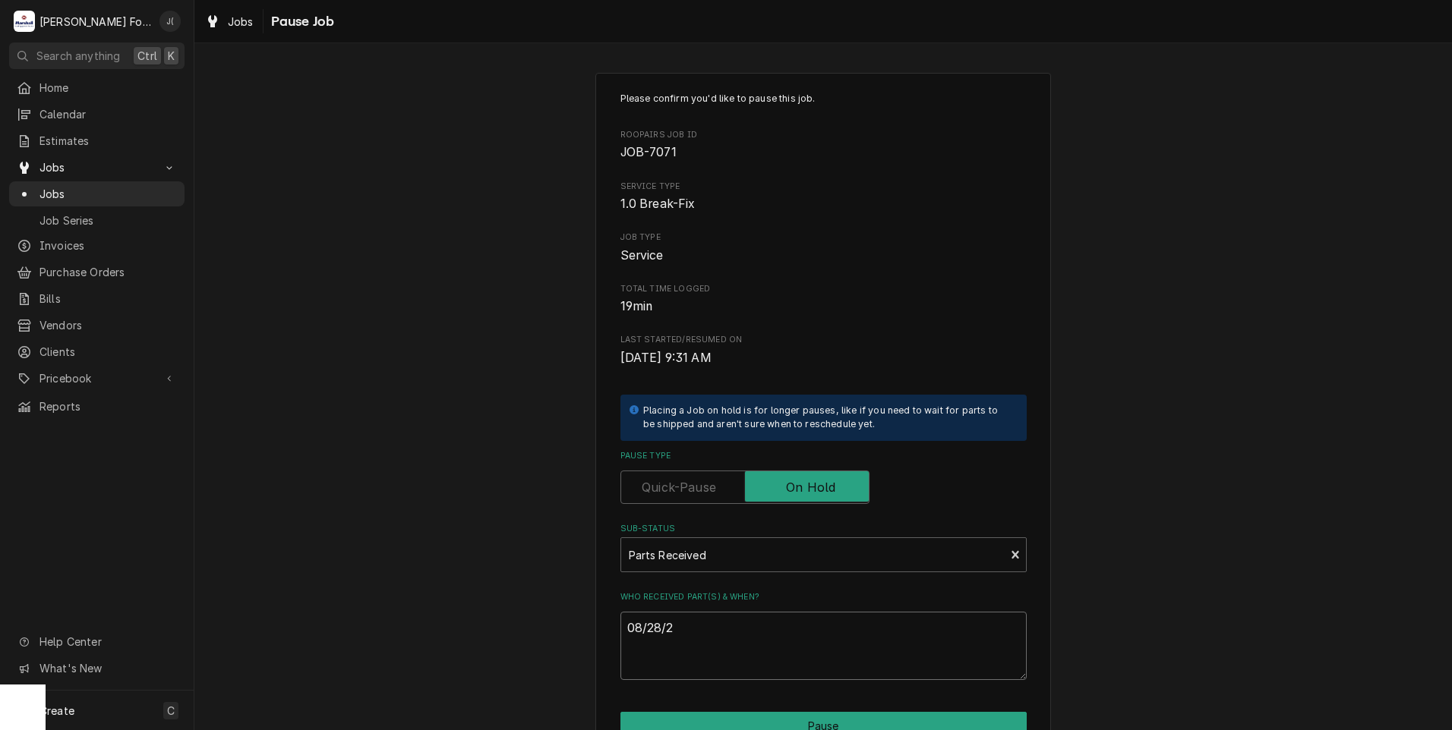
type textarea "08/28/20"
type textarea "x"
type textarea "08/28/202"
type textarea "x"
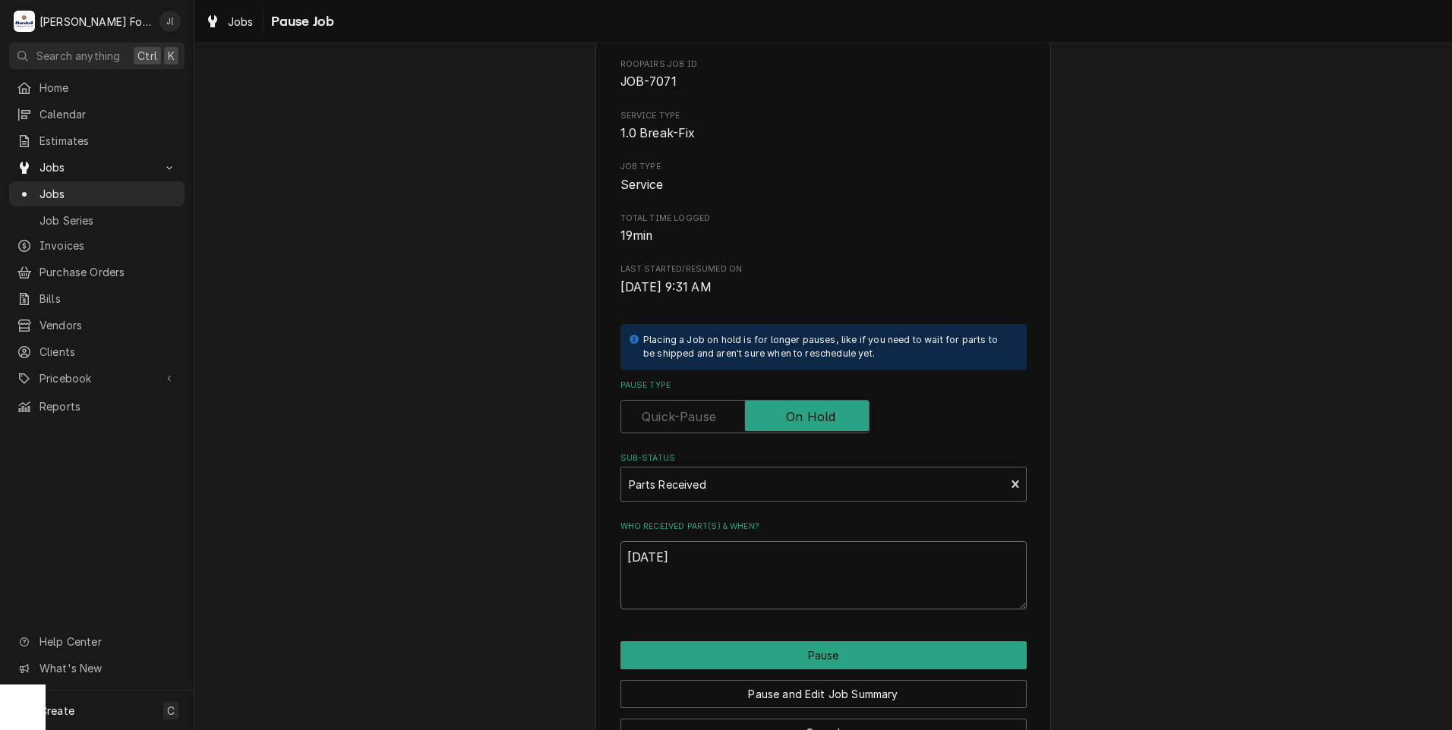
scroll to position [120, 0]
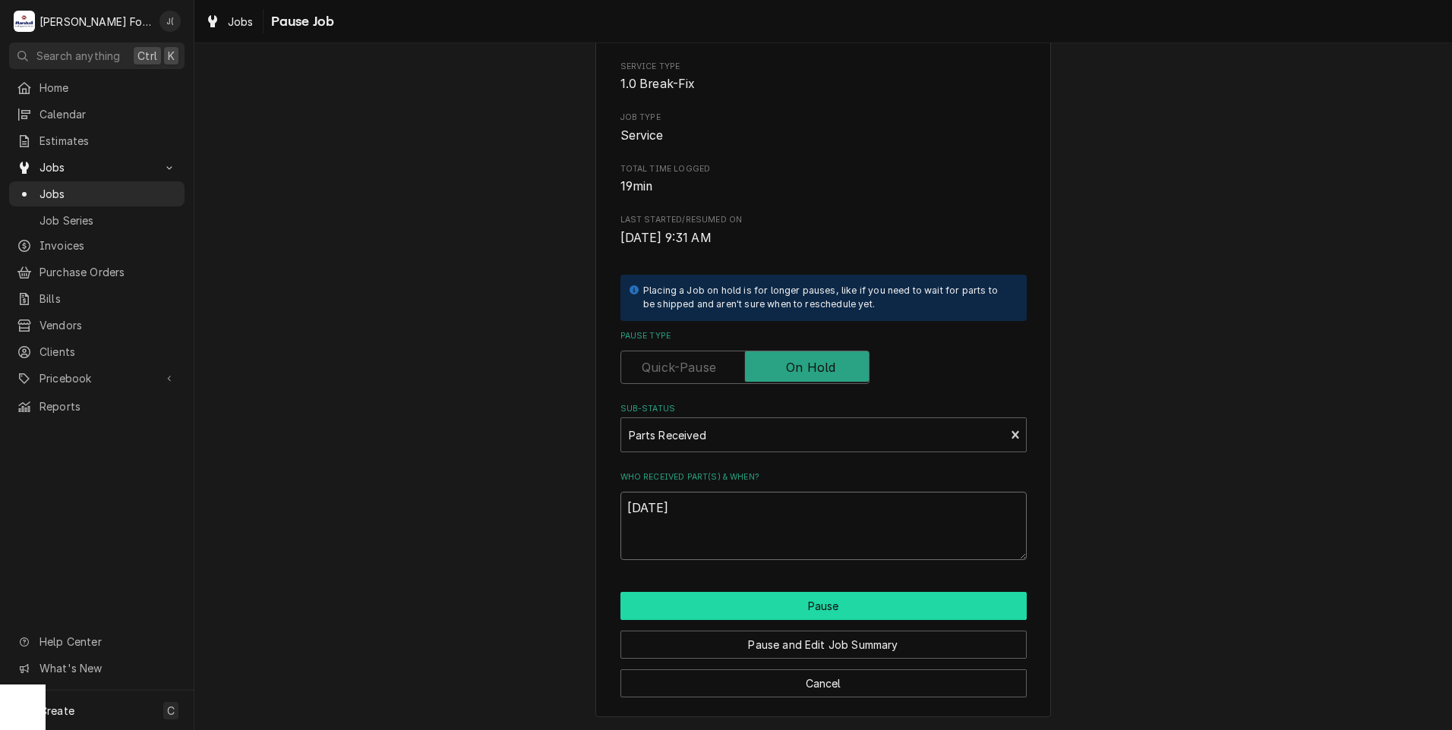
type textarea "[DATE]"
click at [774, 612] on button "Pause" at bounding box center [823, 606] width 406 height 28
type textarea "x"
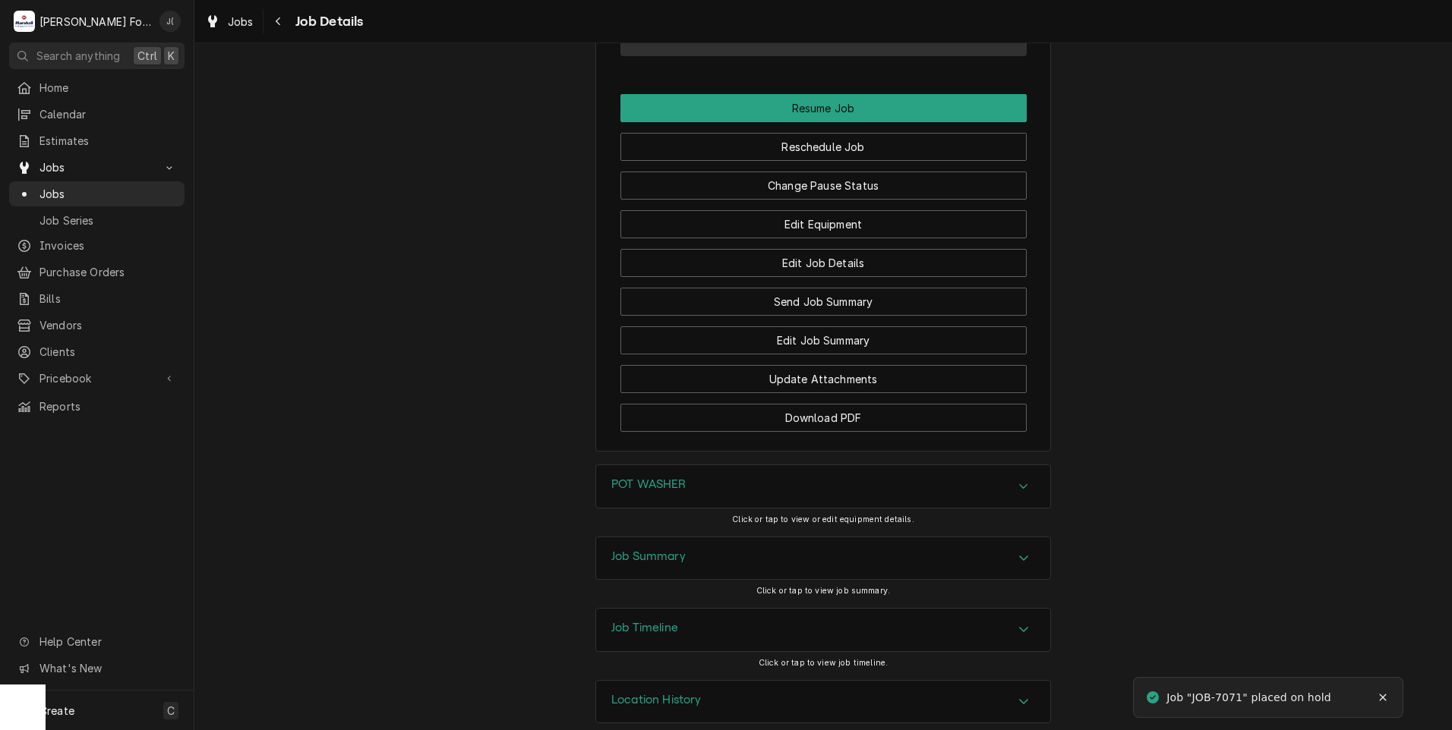
scroll to position [1719, 0]
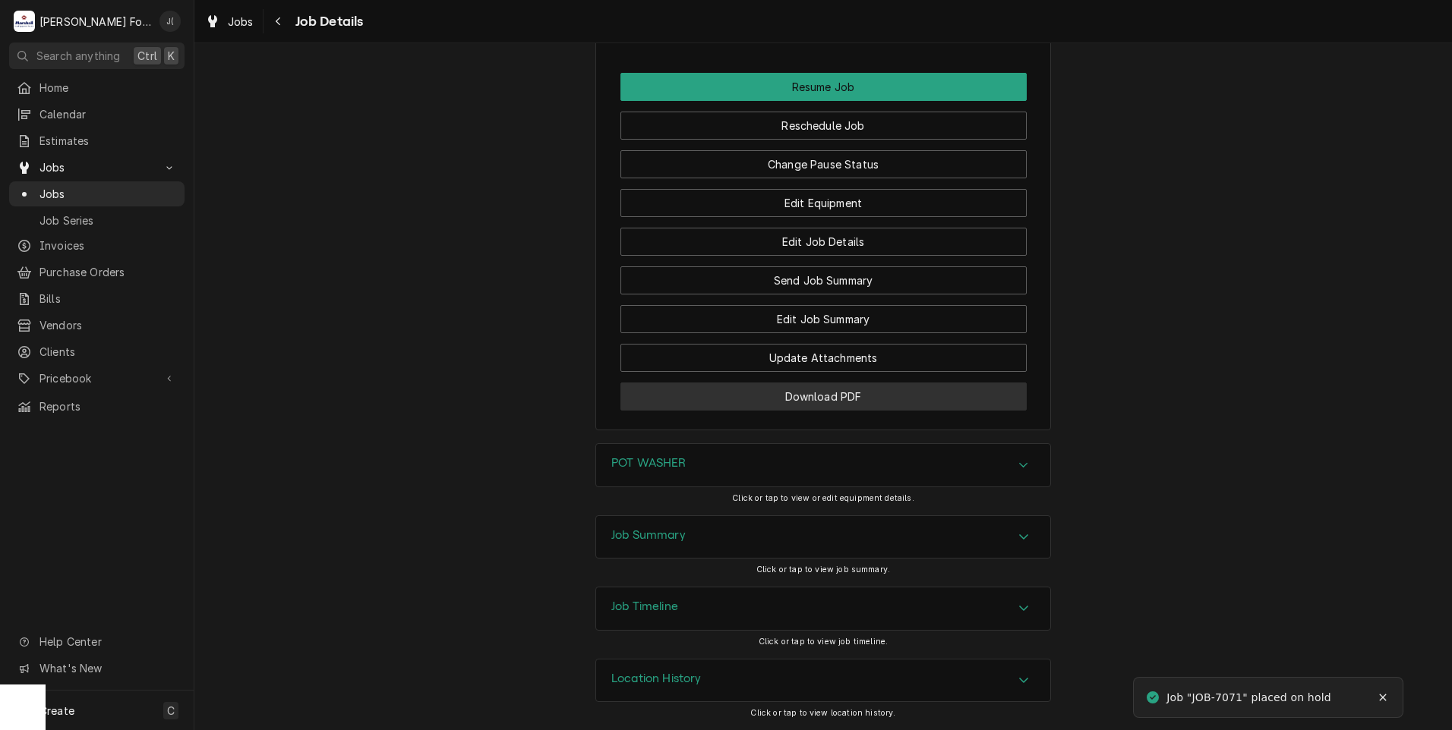
click at [664, 400] on button "Download PDF" at bounding box center [823, 397] width 406 height 28
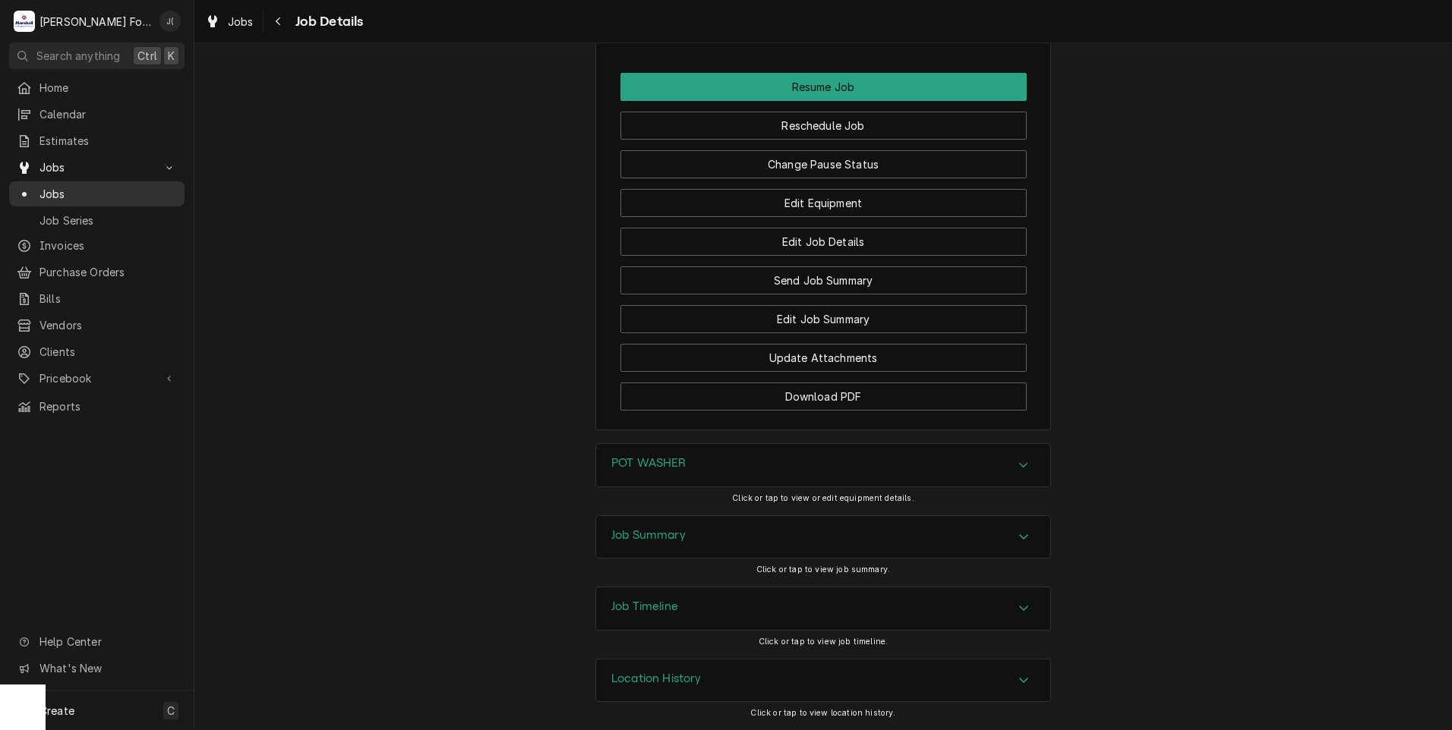
click at [67, 194] on span "Jobs" at bounding box center [107, 194] width 137 height 16
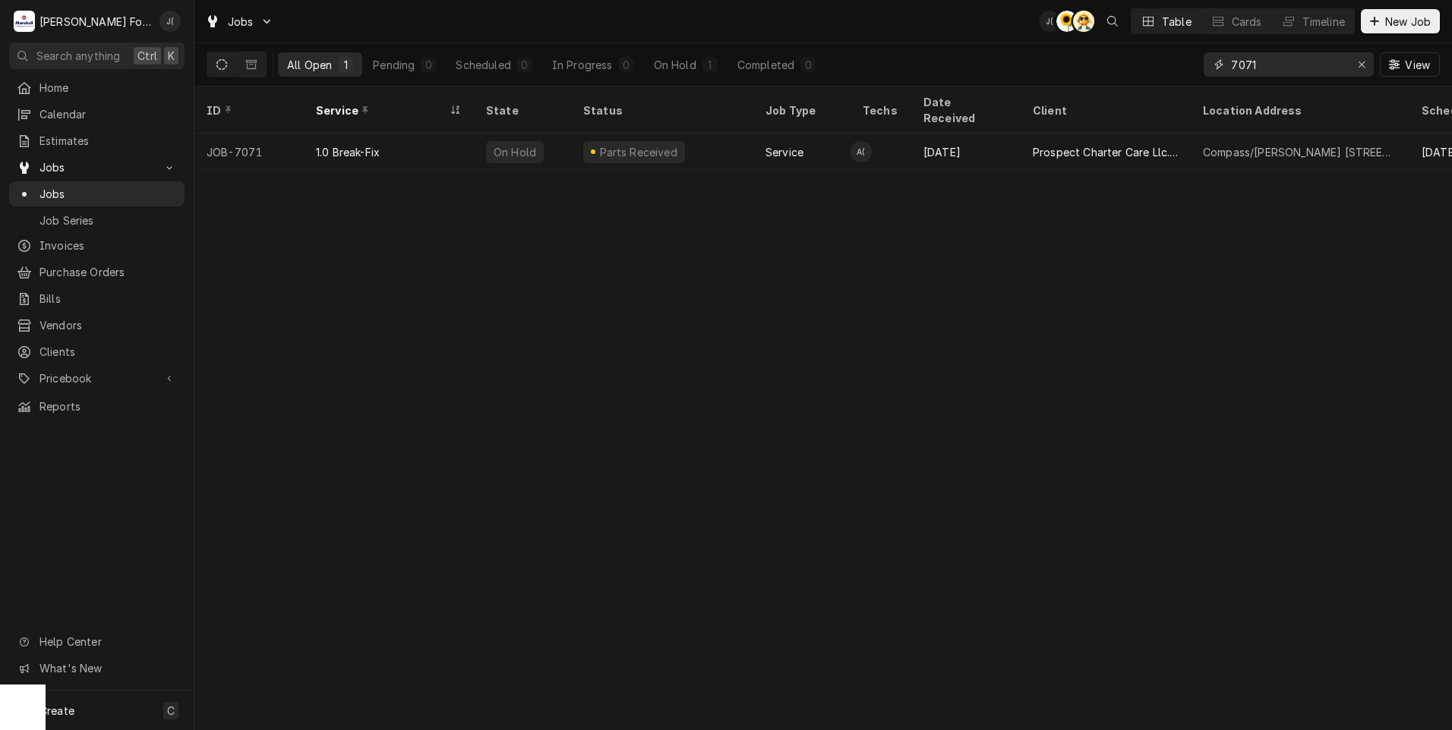
drag, startPoint x: 1368, startPoint y: 65, endPoint x: 1345, endPoint y: 60, distance: 24.0
click at [1360, 62] on div "Erase input" at bounding box center [1361, 64] width 15 height 15
click at [1318, 60] on input "Dynamic Content Wrapper" at bounding box center [1302, 64] width 143 height 24
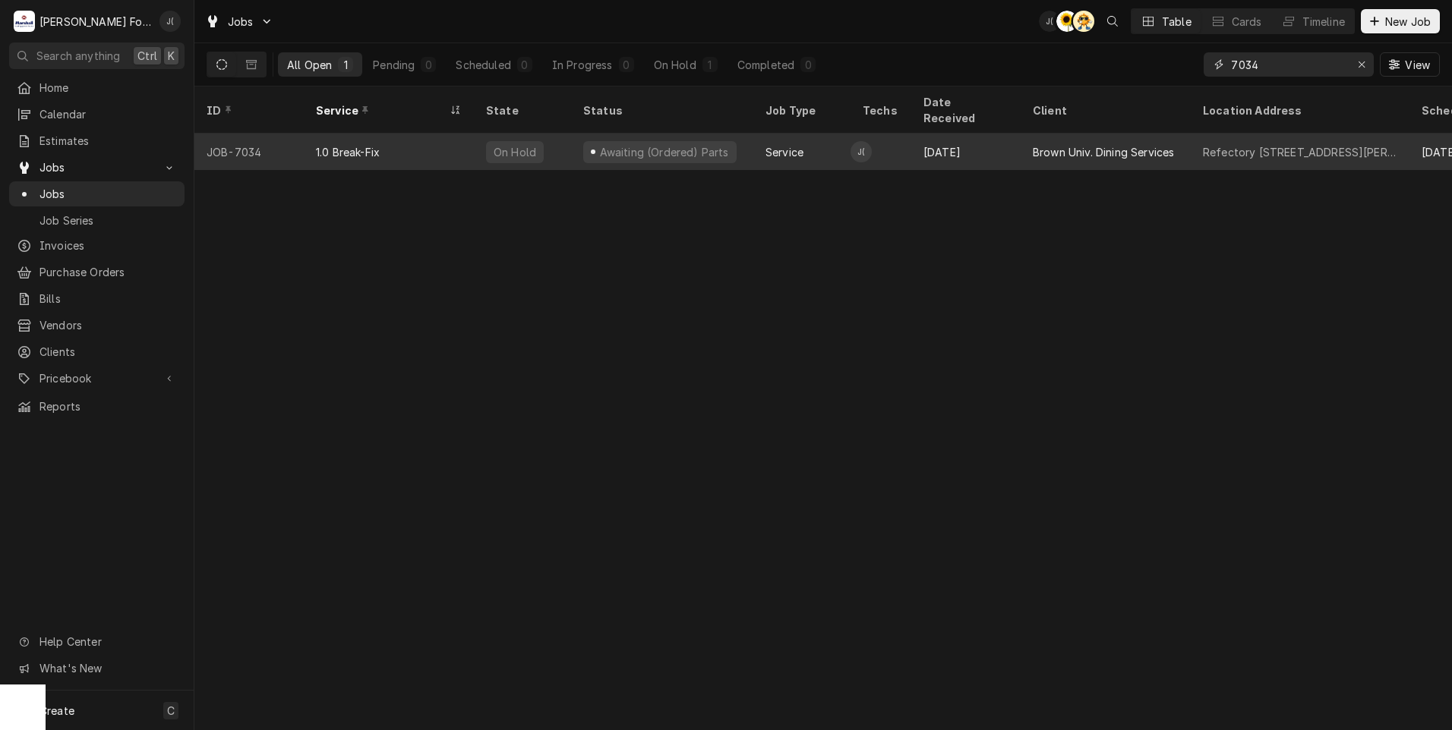
type input "7034"
click at [427, 135] on div "1.0 Break-Fix" at bounding box center [389, 152] width 170 height 36
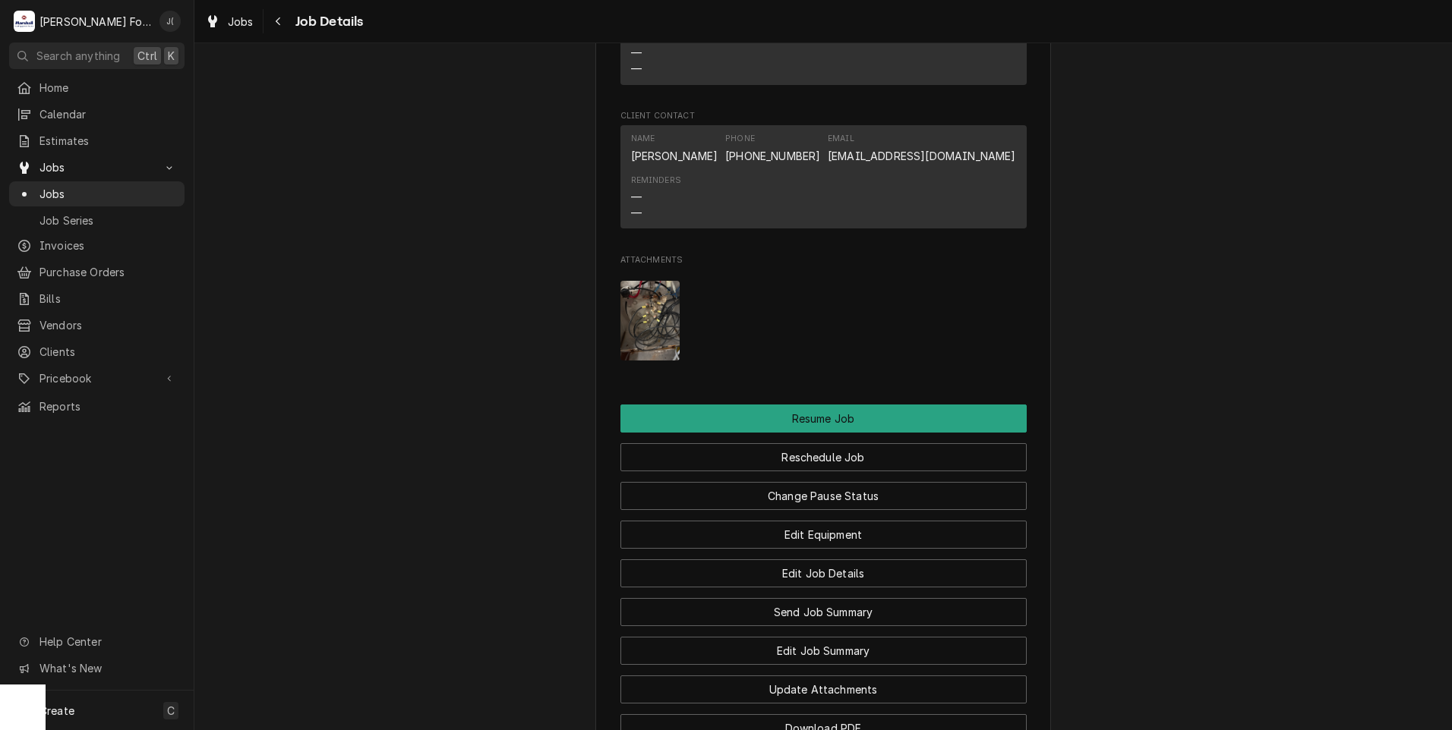
scroll to position [2126, 0]
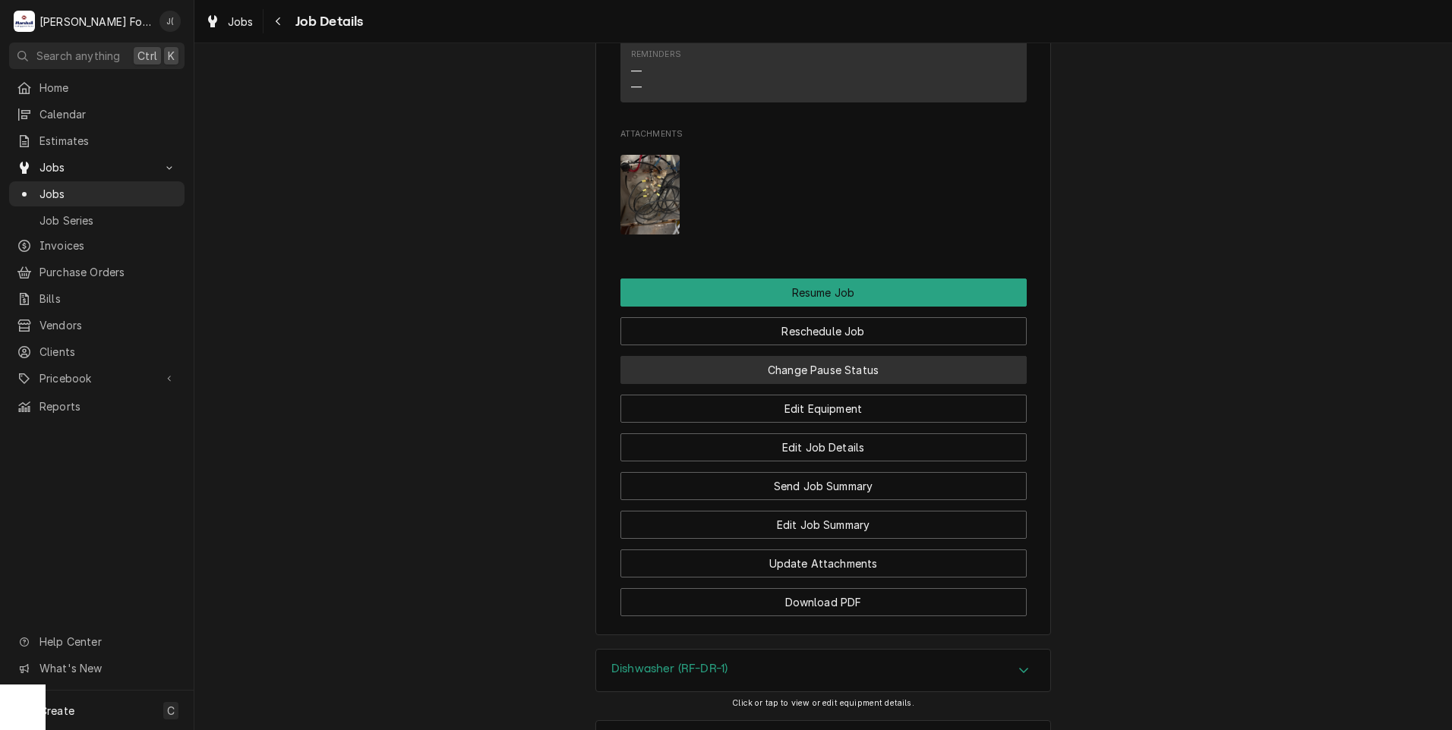
click at [806, 356] on button "Change Pause Status" at bounding box center [823, 370] width 406 height 28
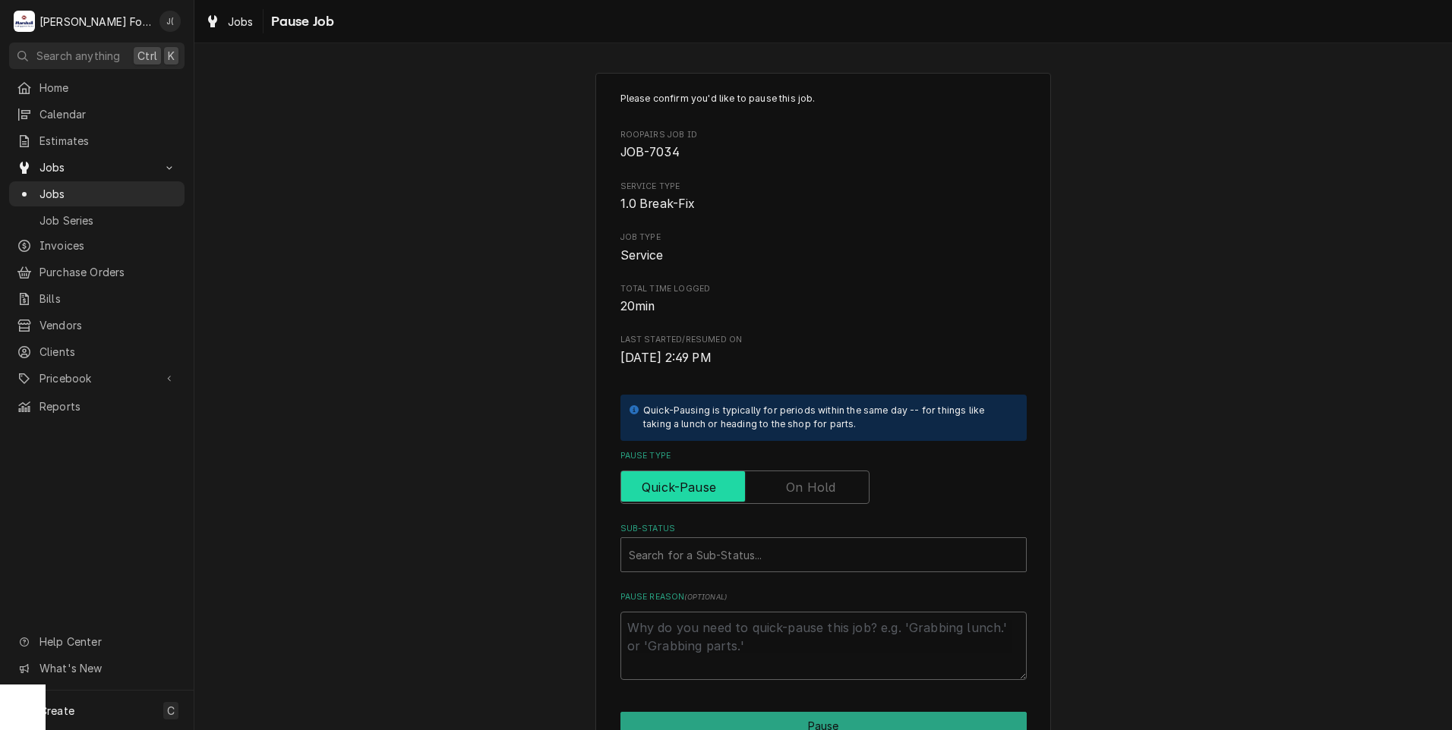
click at [839, 488] on input "Pause Type" at bounding box center [744, 487] width 235 height 33
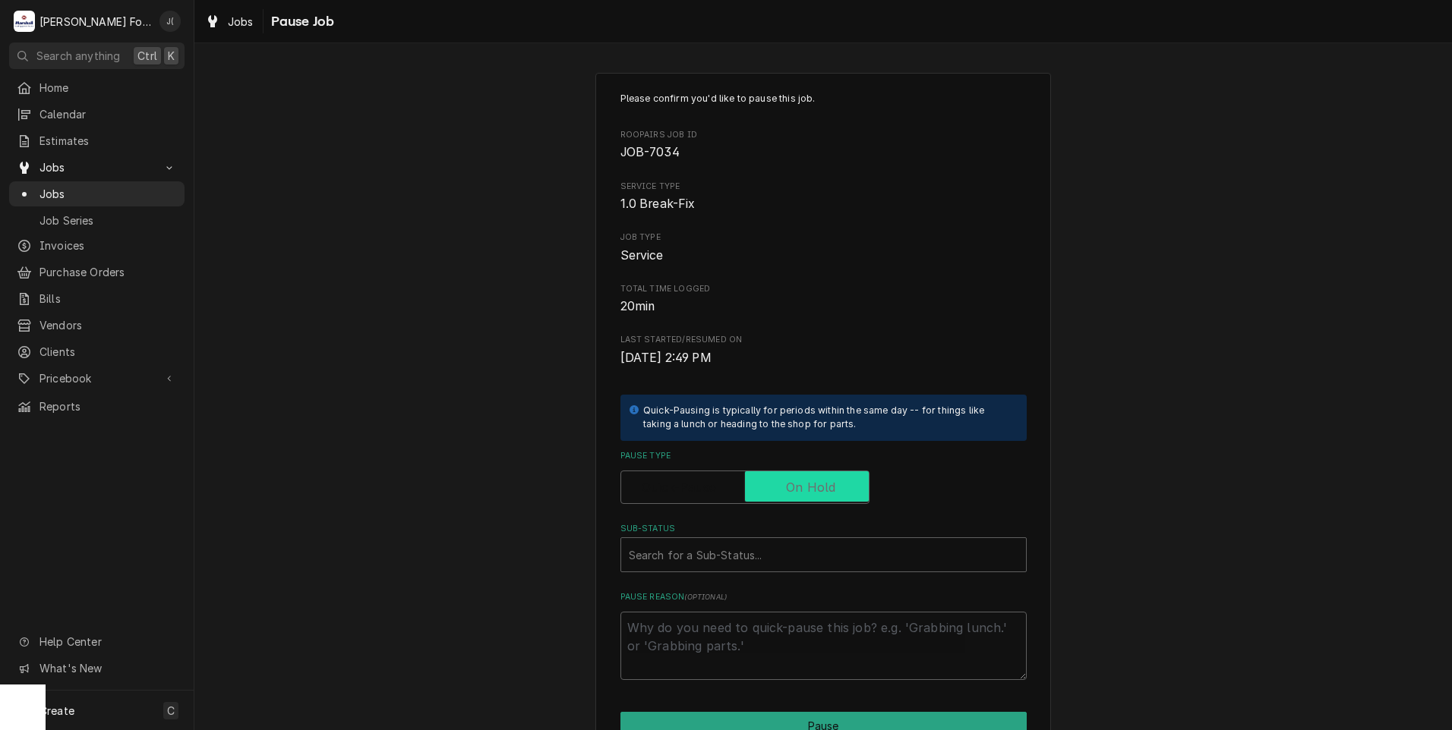
checkbox input "true"
click at [803, 547] on div "Sub-Status" at bounding box center [823, 554] width 389 height 27
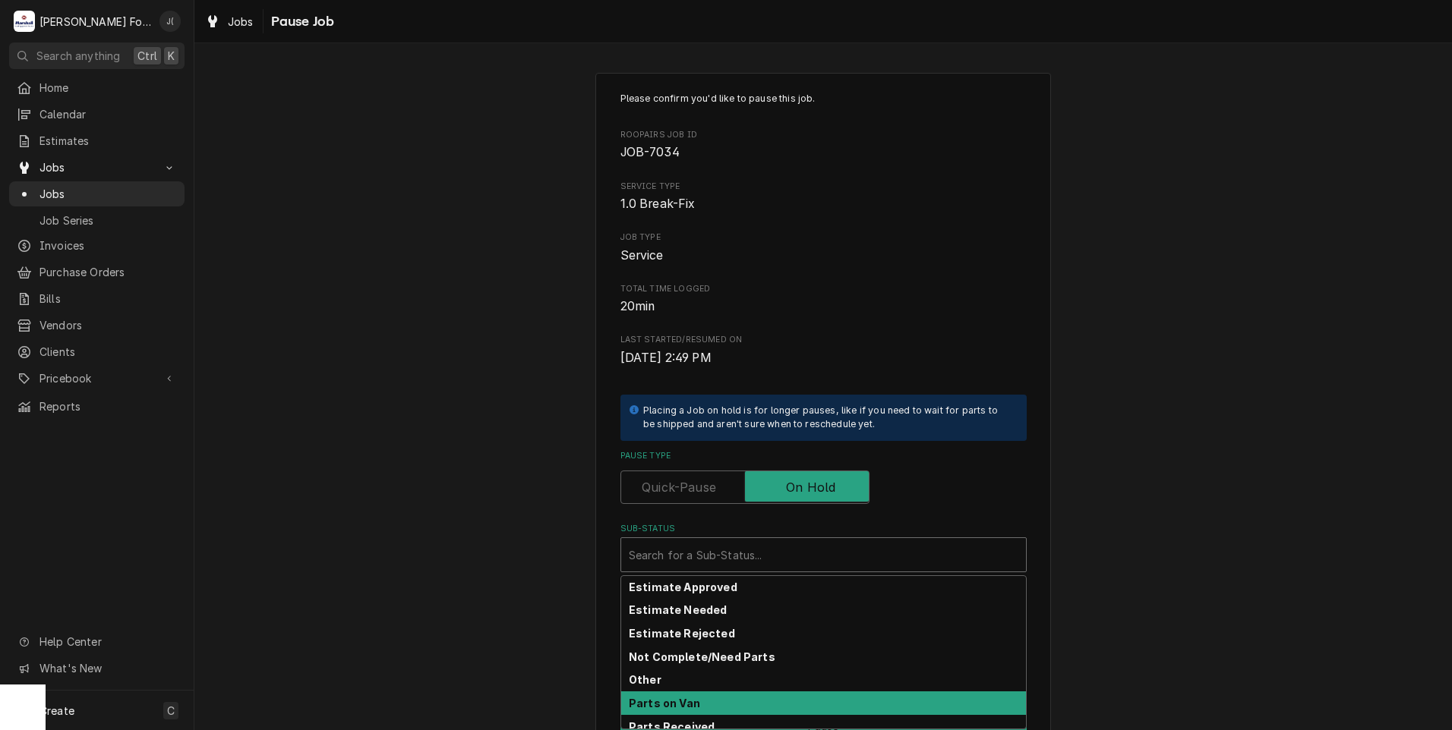
scroll to position [90, 0]
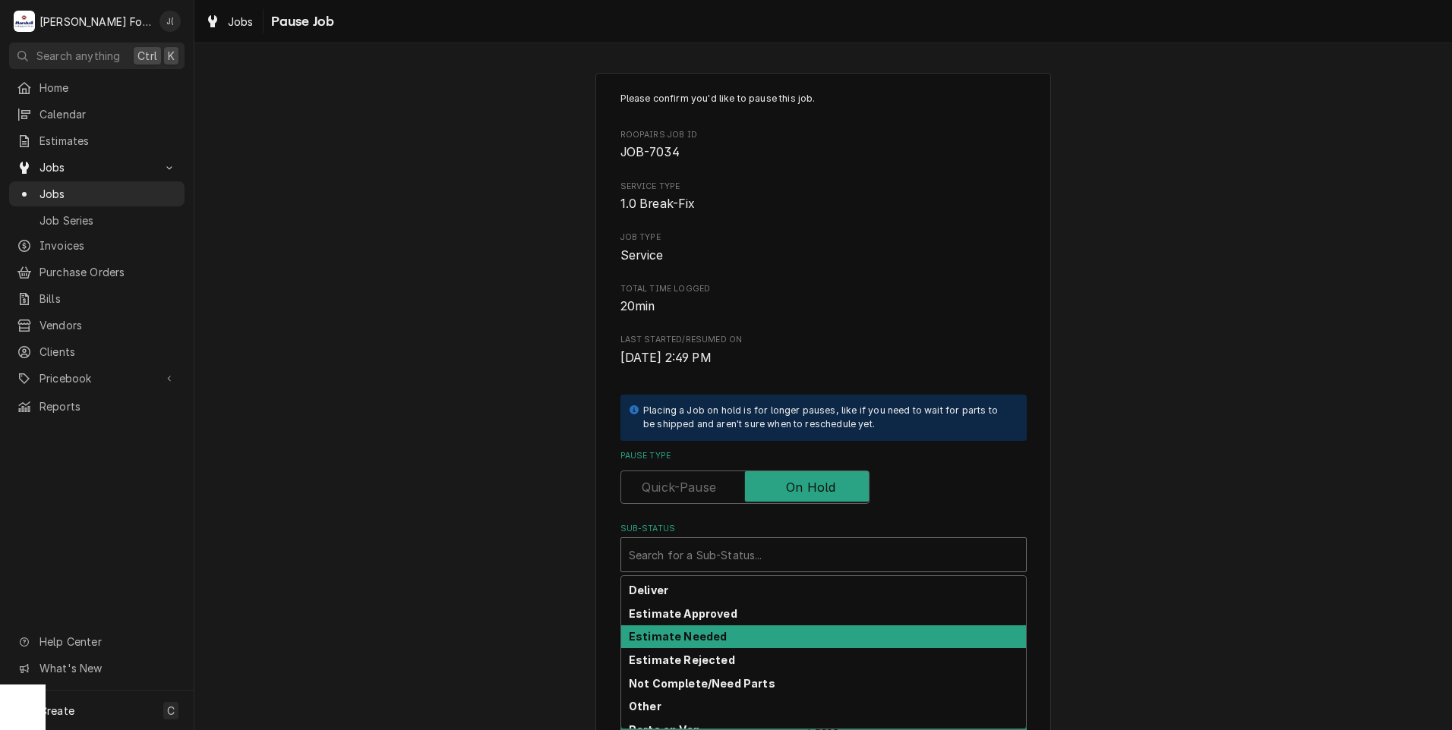
click at [708, 638] on strong "Estimate Needed" at bounding box center [678, 636] width 98 height 13
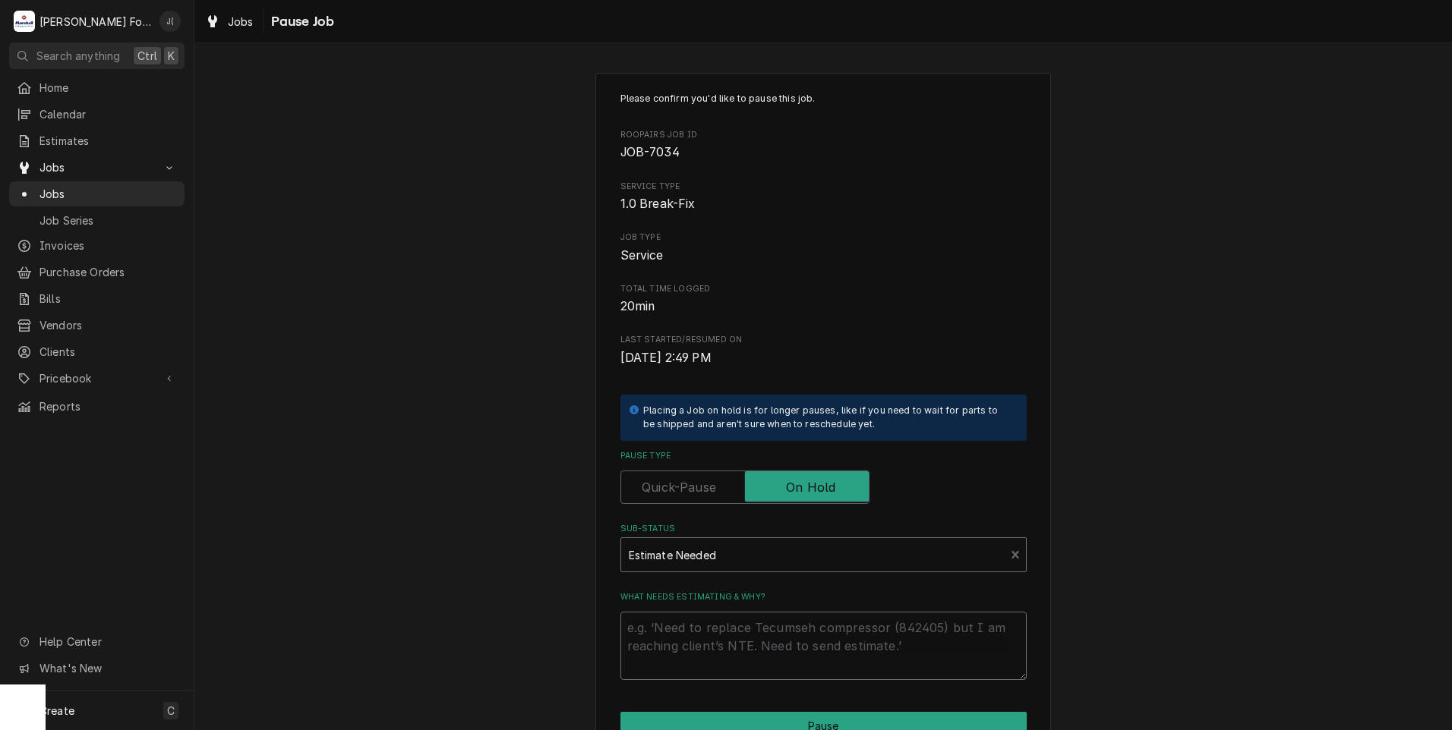
click at [710, 640] on textarea "What needs estimating & why?" at bounding box center [823, 646] width 406 height 68
type textarea "x"
type textarea "p"
type textarea "x"
type textarea "pr"
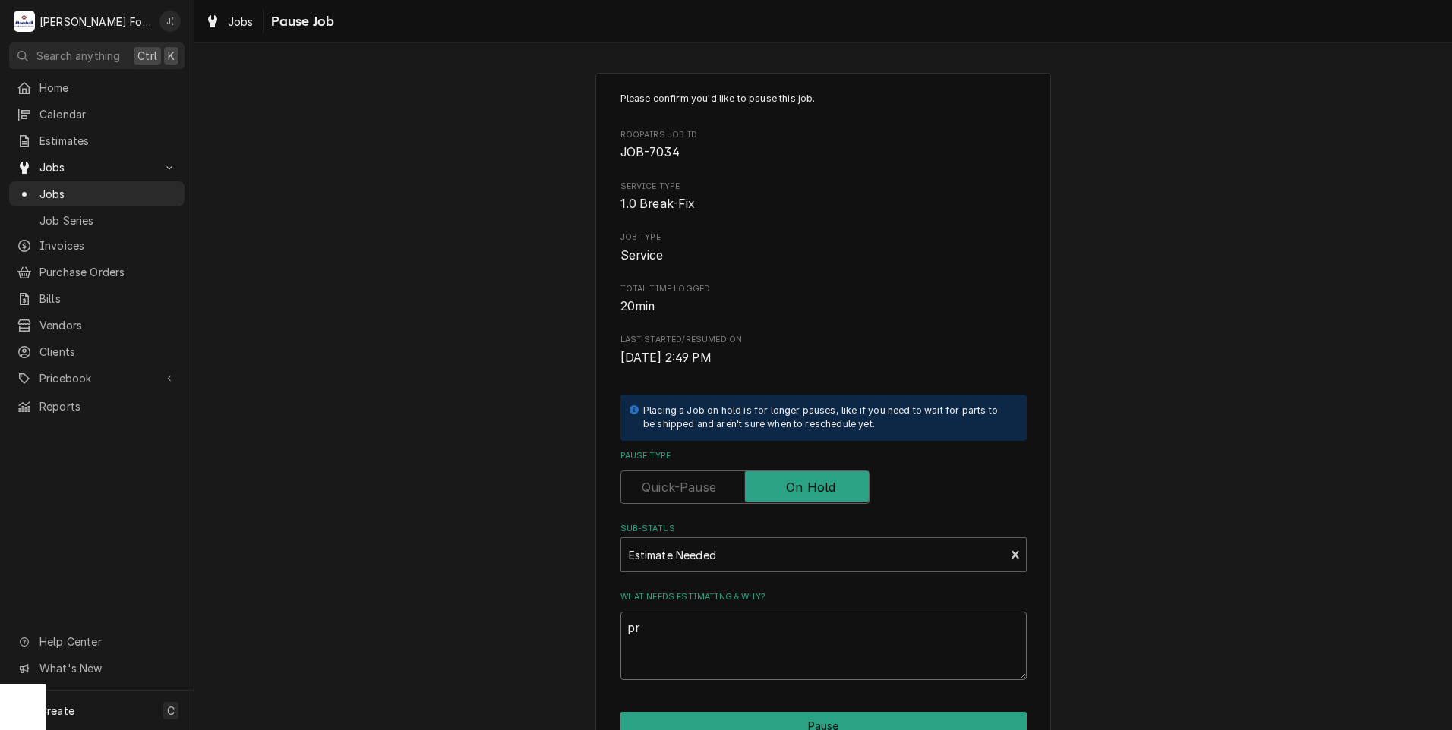
type textarea "x"
type textarea "pri"
type textarea "x"
type textarea "pric"
type textarea "x"
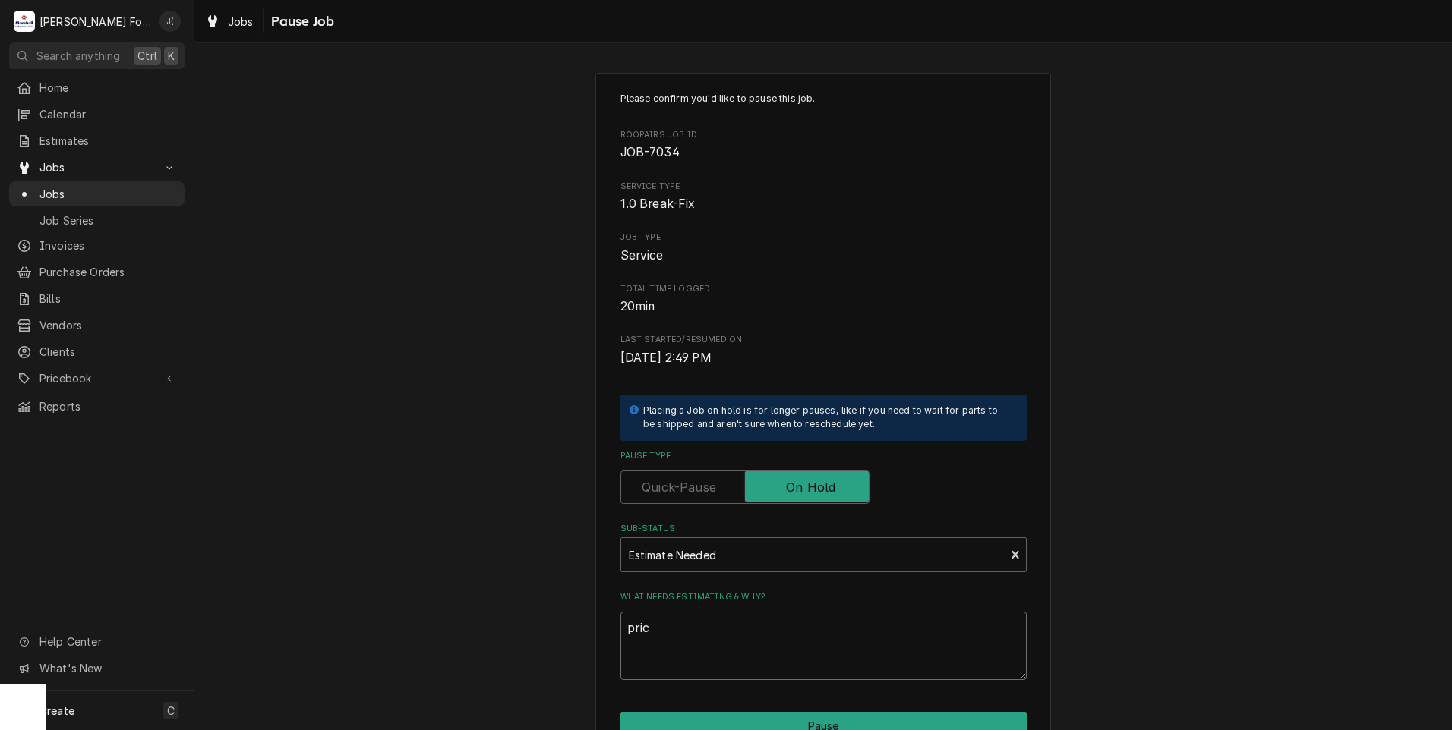
type textarea "pri"
type textarea "x"
type textarea "pr"
type textarea "x"
type textarea "p"
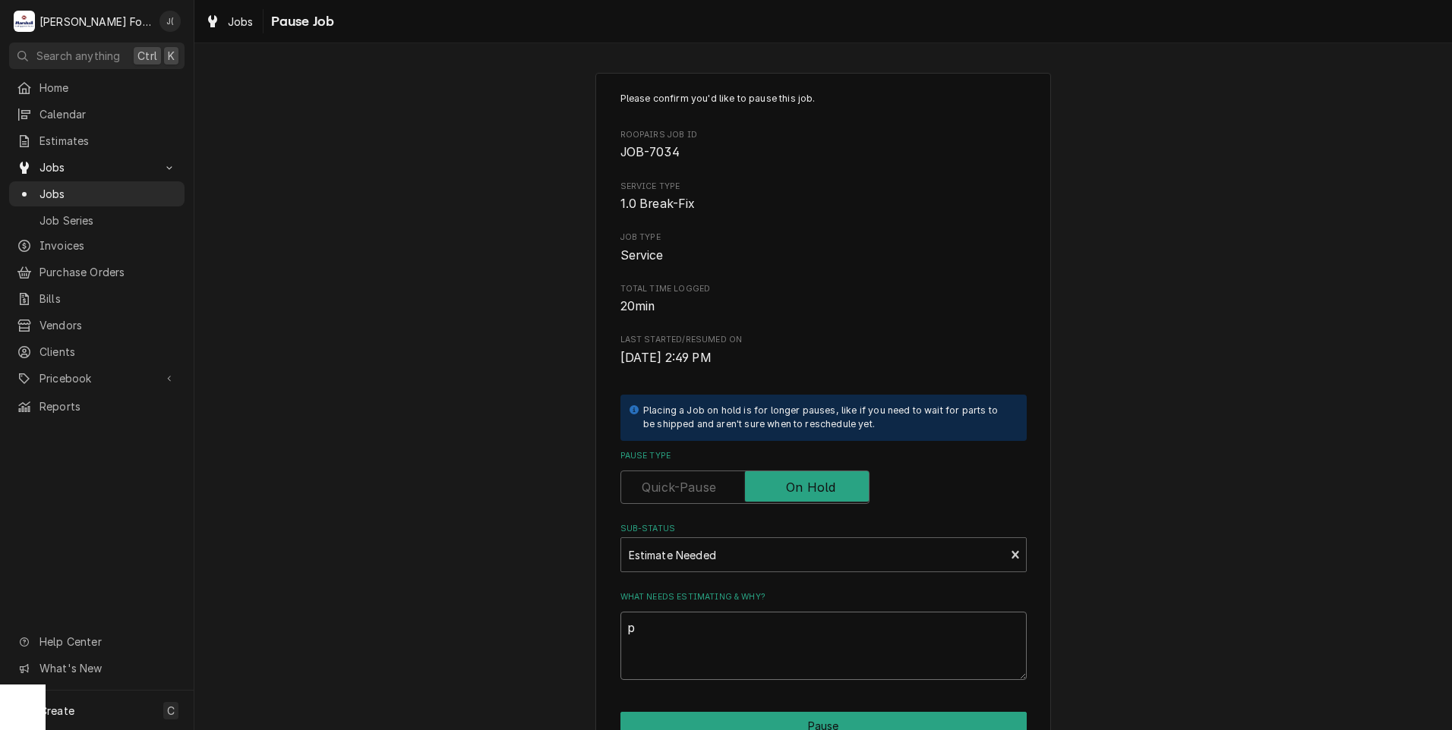
type textarea "x"
click at [746, 570] on div "Estimate Needed" at bounding box center [813, 554] width 384 height 33
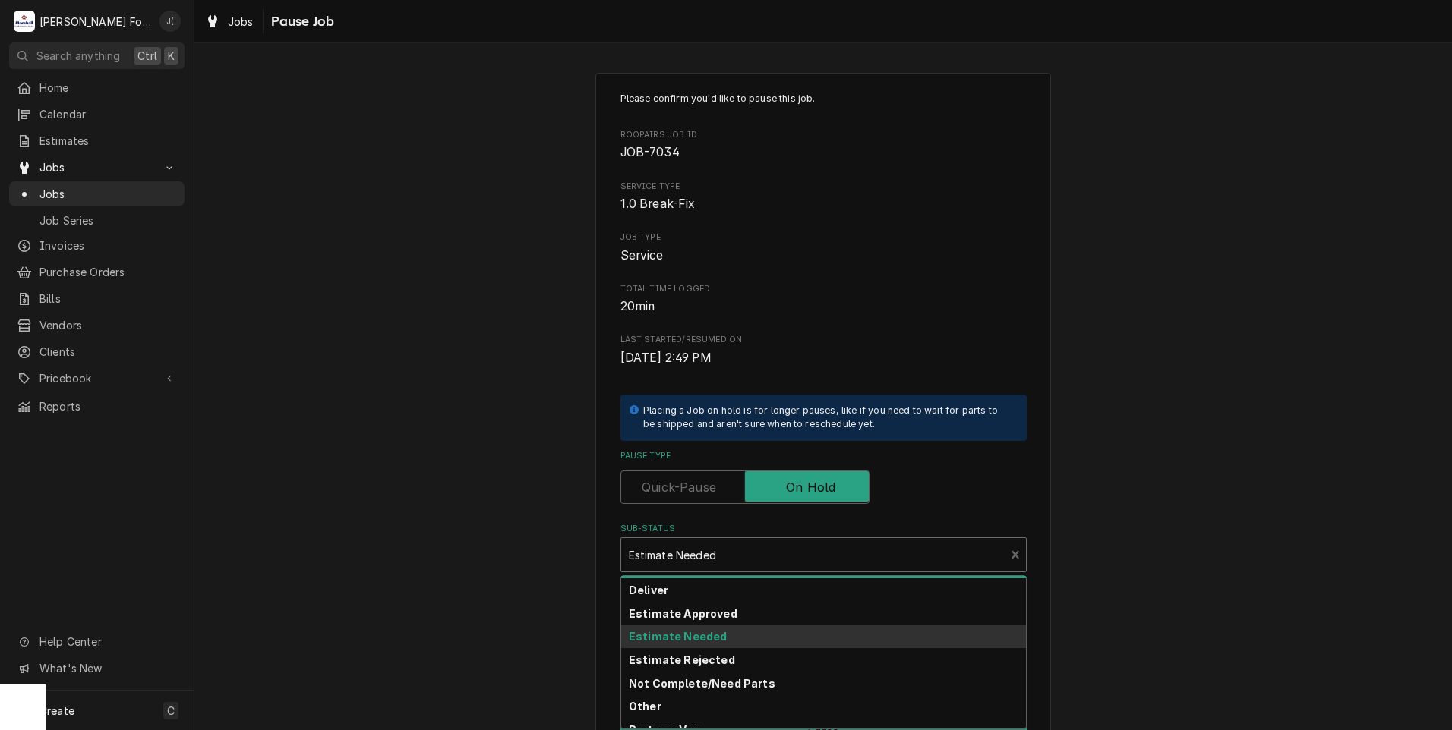
scroll to position [242, 0]
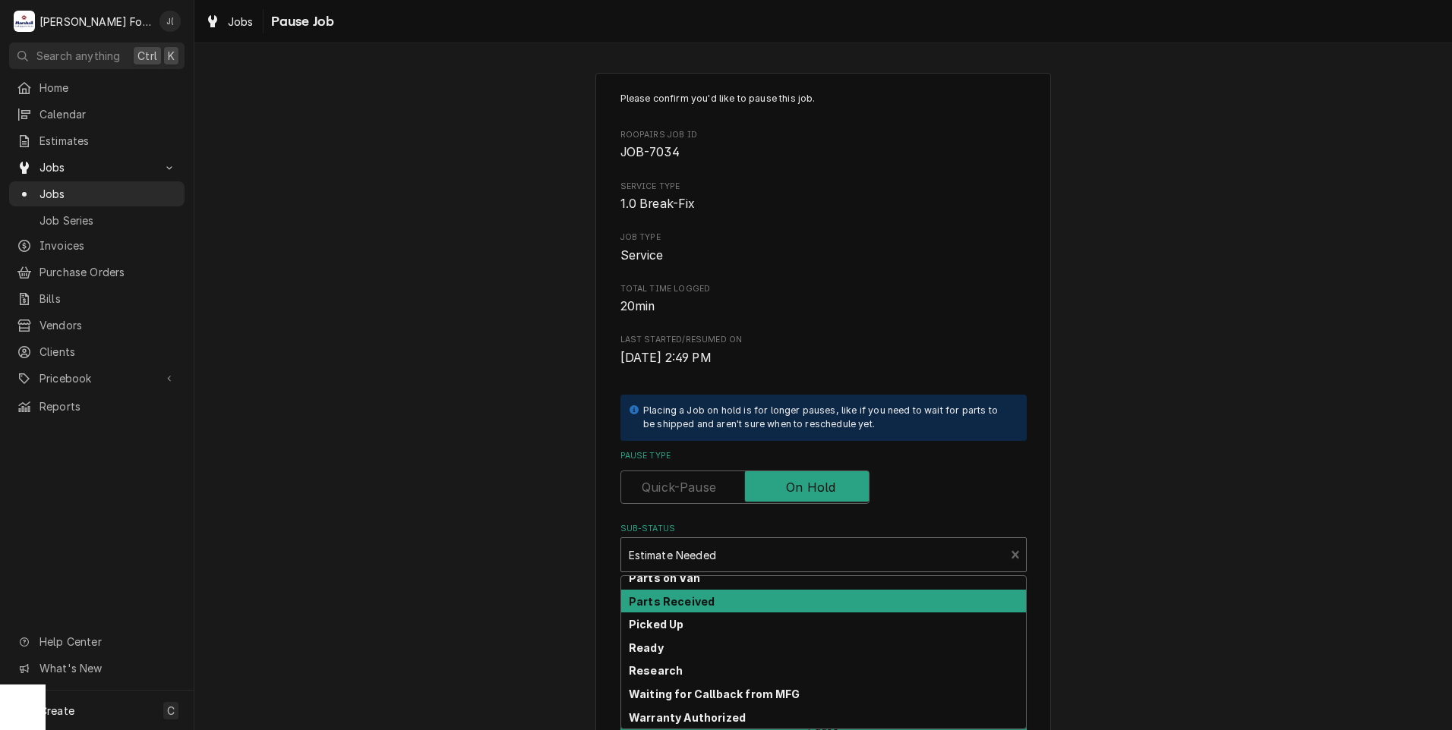
click at [774, 605] on div "Parts Received" at bounding box center [823, 602] width 405 height 24
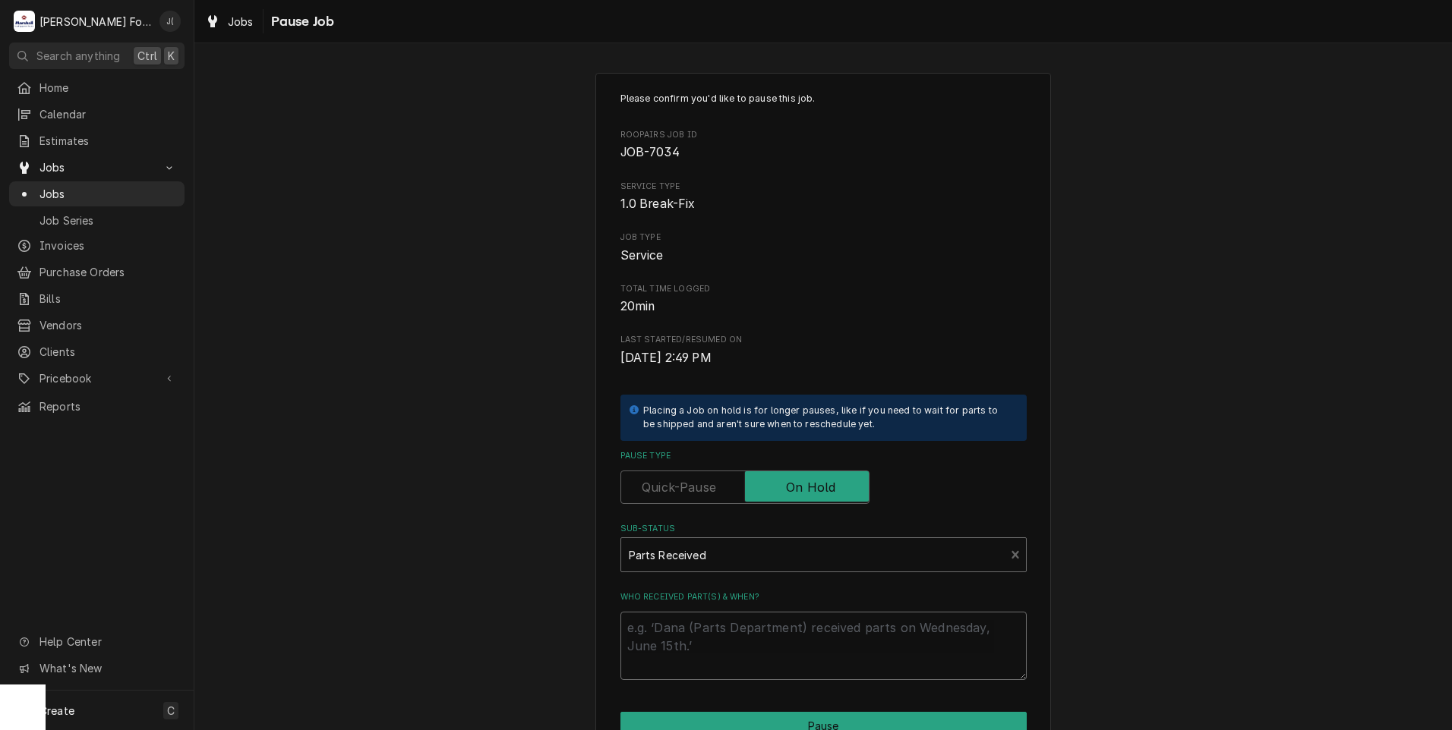
click at [765, 623] on textarea "Who received part(s) & when?" at bounding box center [823, 646] width 406 height 68
type textarea "x"
type textarea "0"
type textarea "x"
type textarea "08"
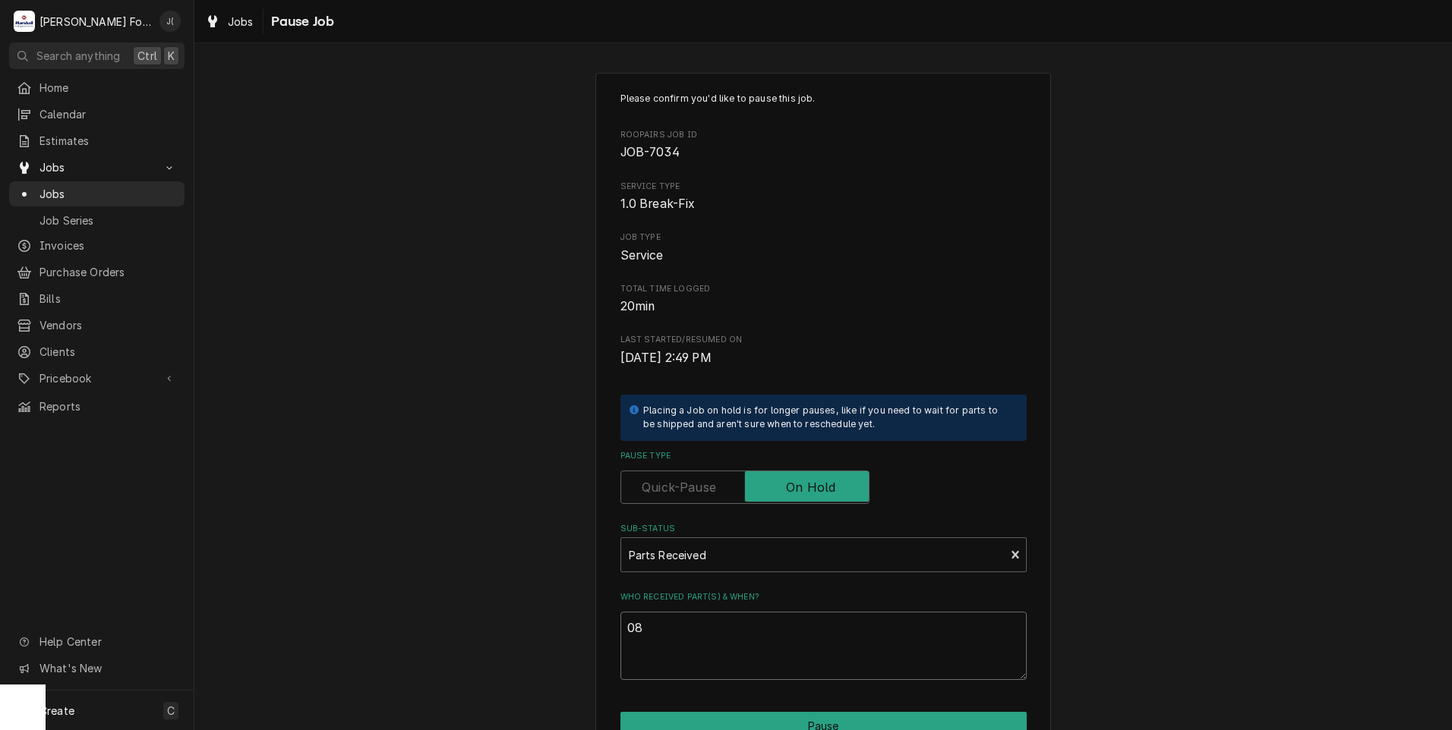
type textarea "x"
type textarea "08/"
type textarea "x"
type textarea "08/2"
type textarea "x"
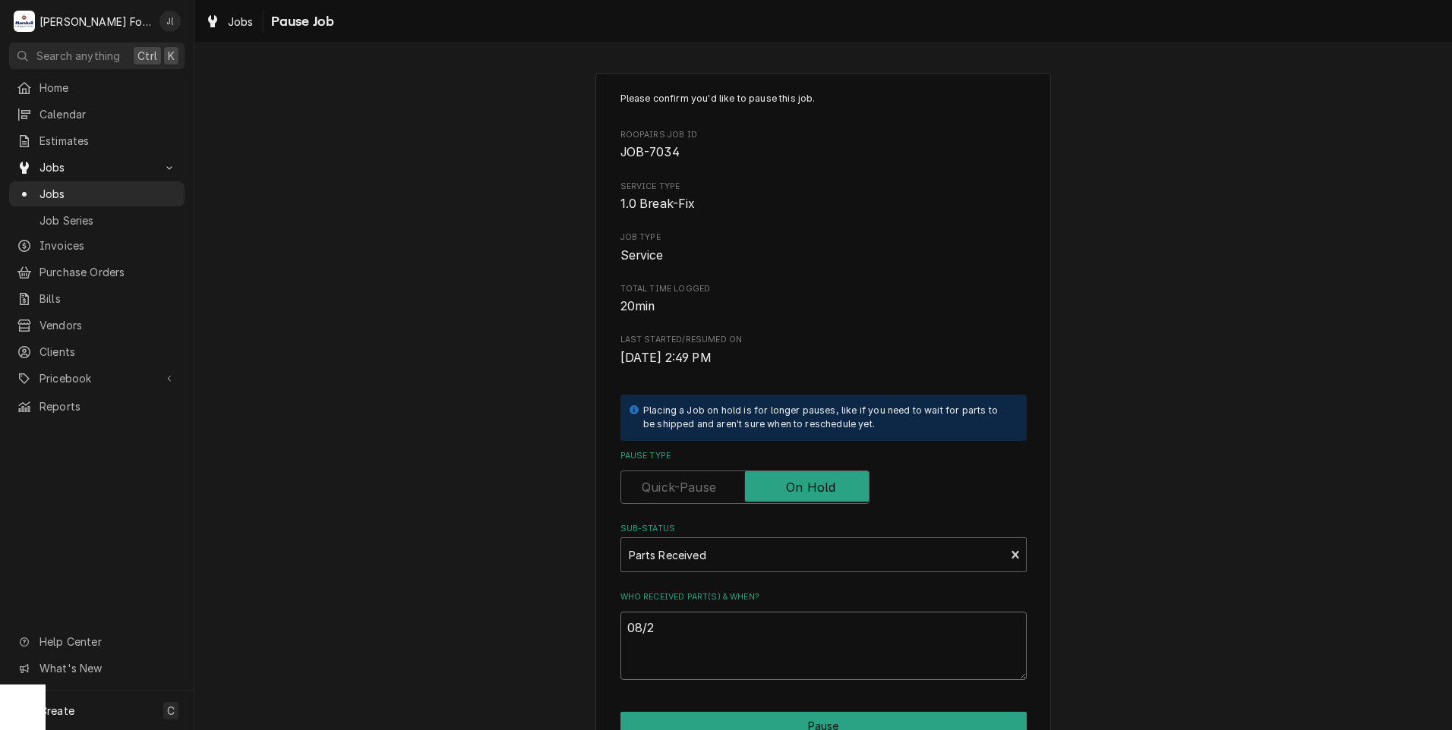
type textarea "08/28"
type textarea "x"
type textarea "08/28/"
type textarea "x"
type textarea "08/28/2"
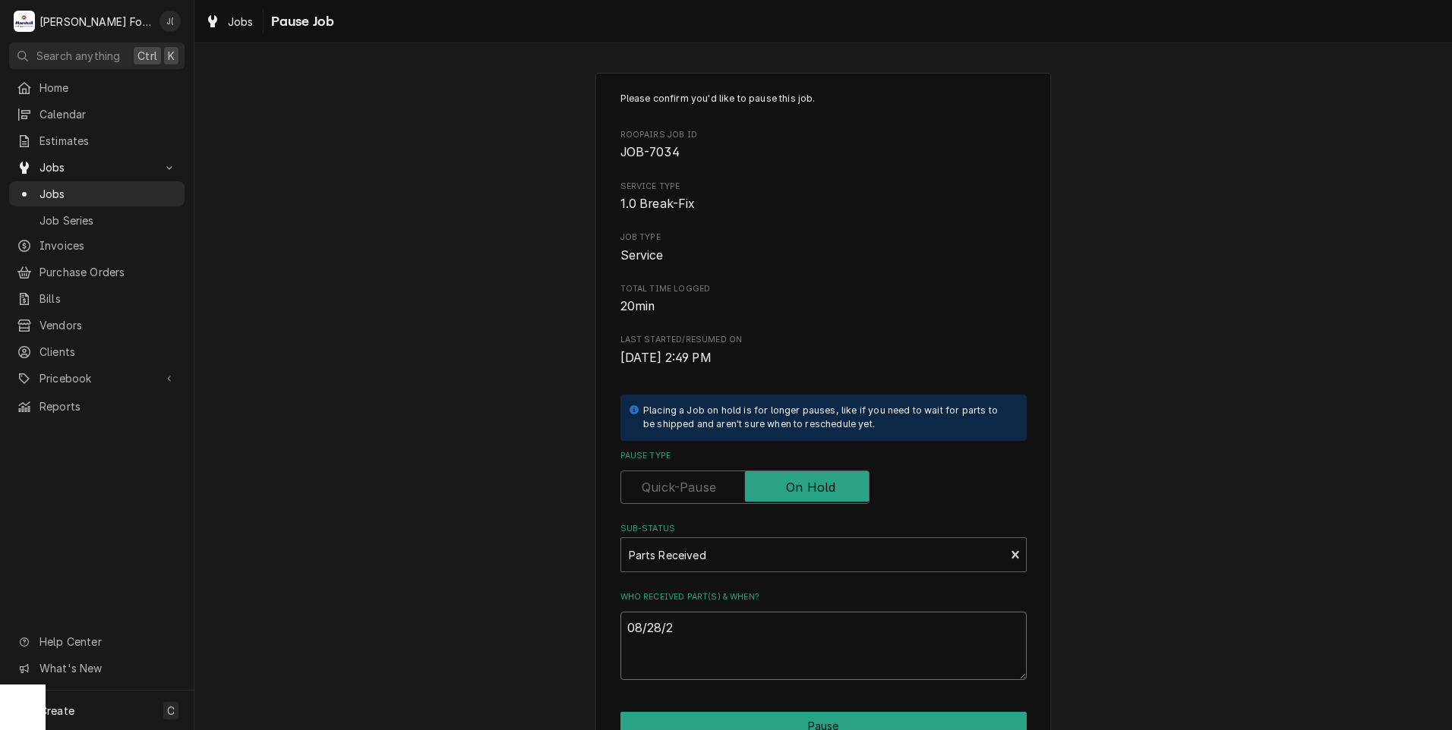
type textarea "x"
type textarea "[DATE]"
type textarea "x"
type textarea "08/28/202"
type textarea "x"
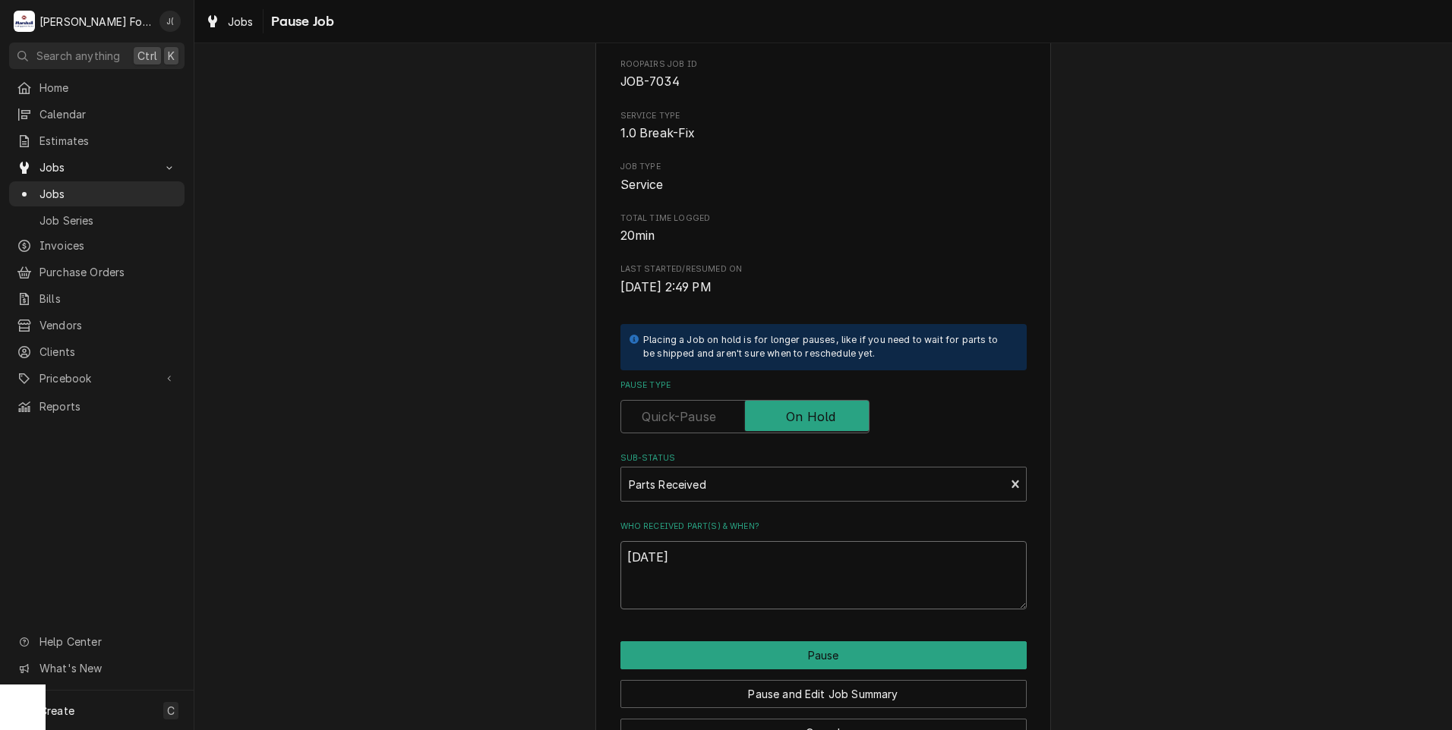
scroll to position [120, 0]
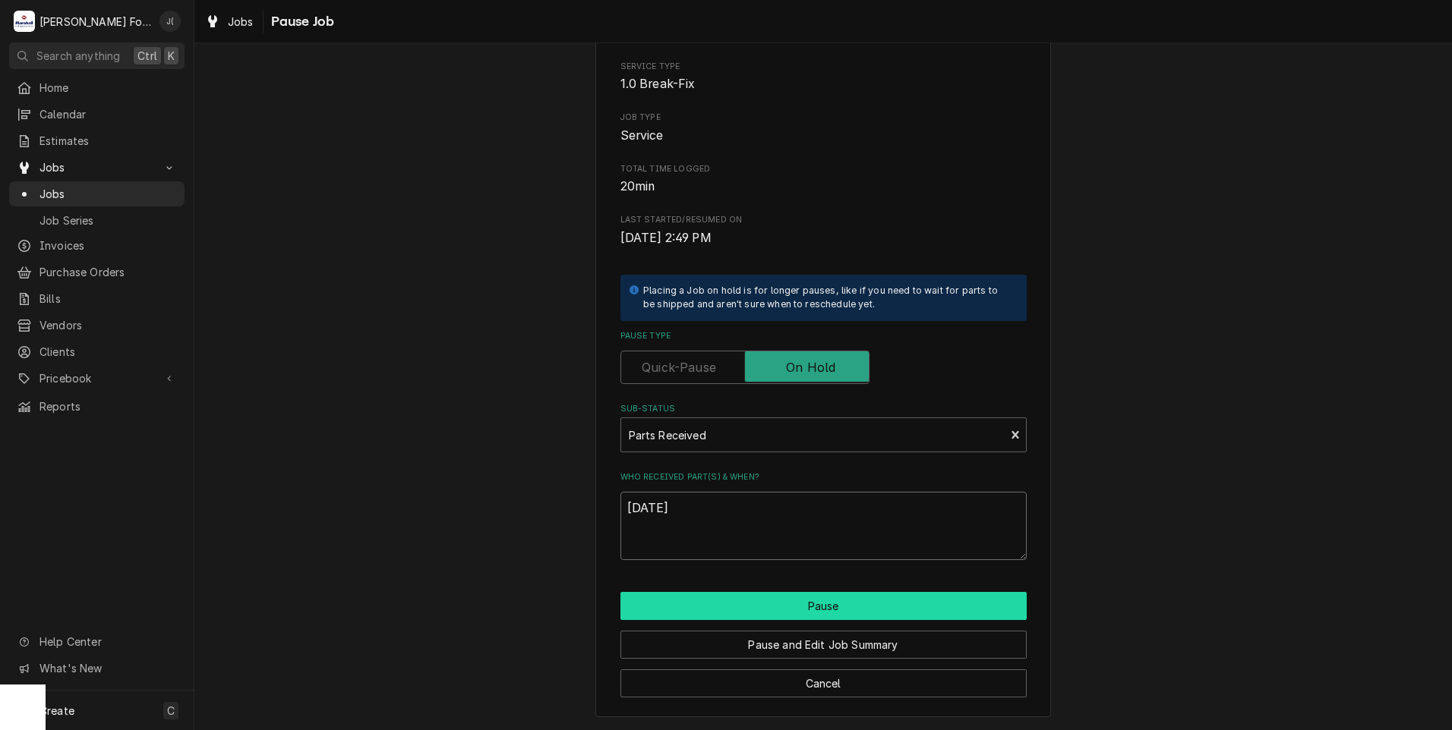
type textarea "[DATE]"
click at [780, 604] on button "Pause" at bounding box center [823, 606] width 406 height 28
type textarea "x"
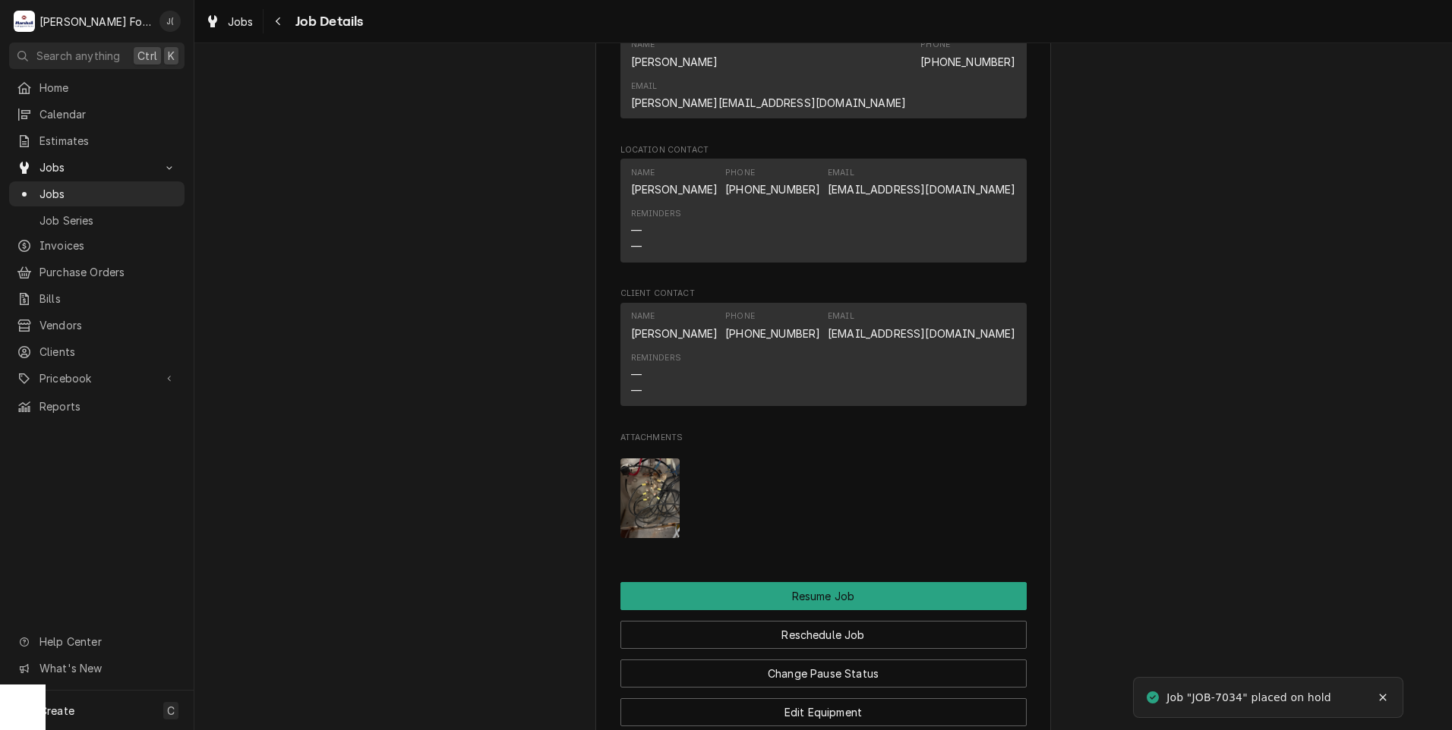
scroll to position [2266, 0]
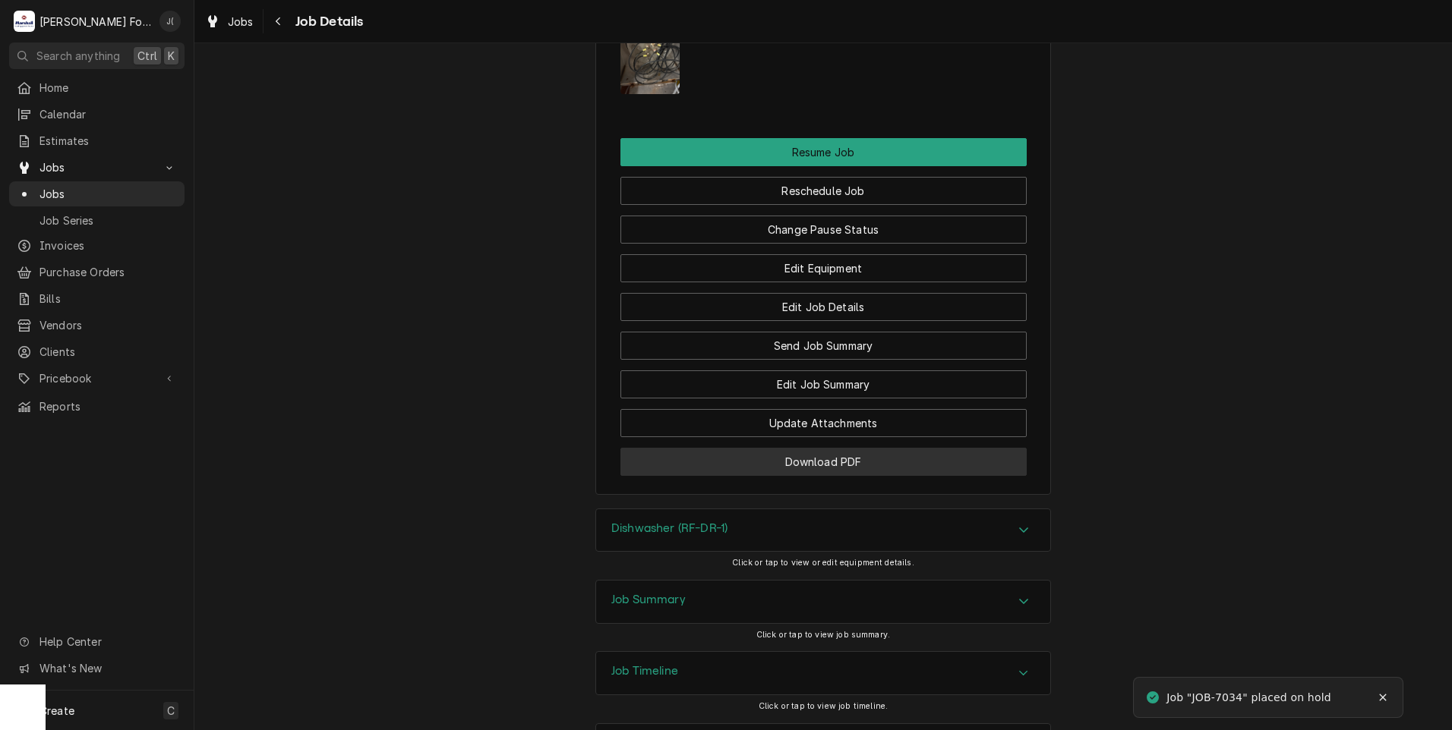
click at [768, 448] on button "Download PDF" at bounding box center [823, 462] width 406 height 28
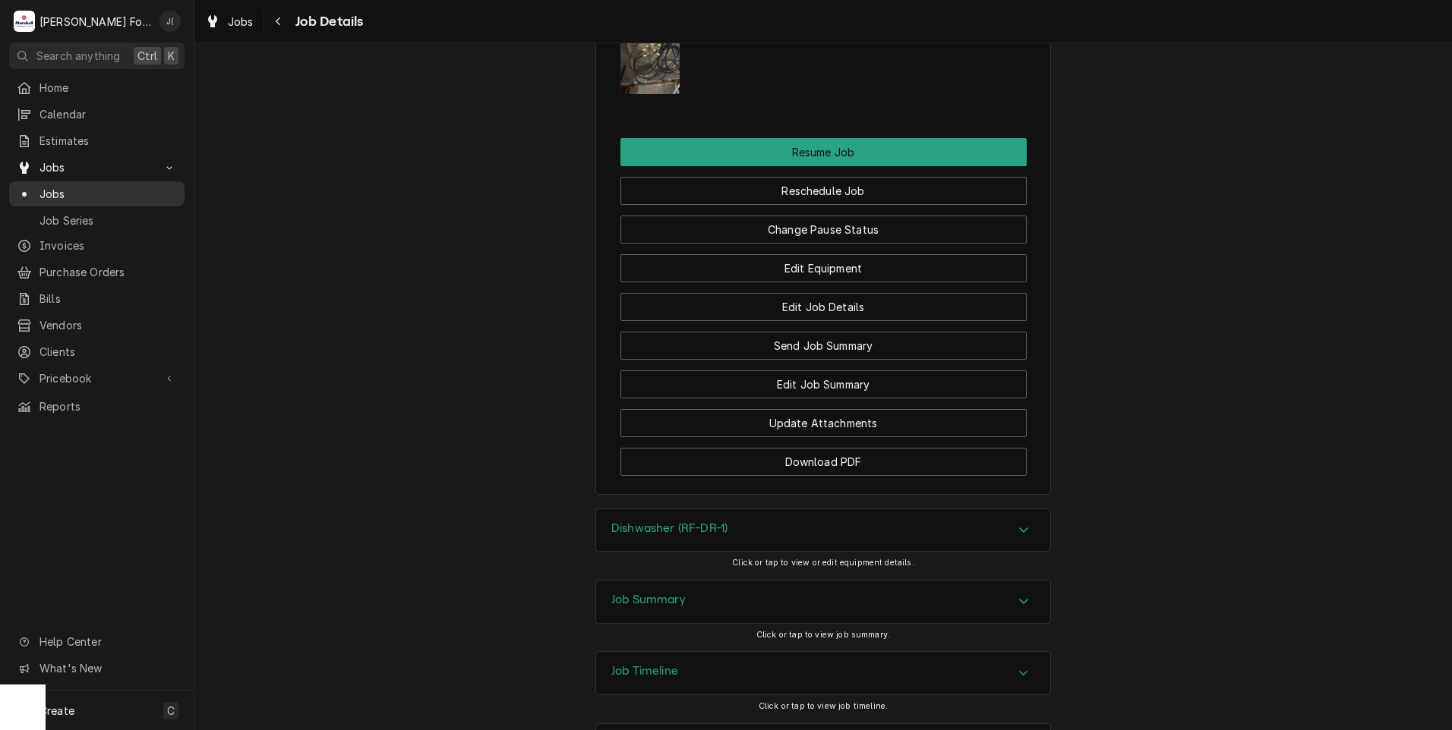
click at [118, 191] on span "Jobs" at bounding box center [107, 194] width 137 height 16
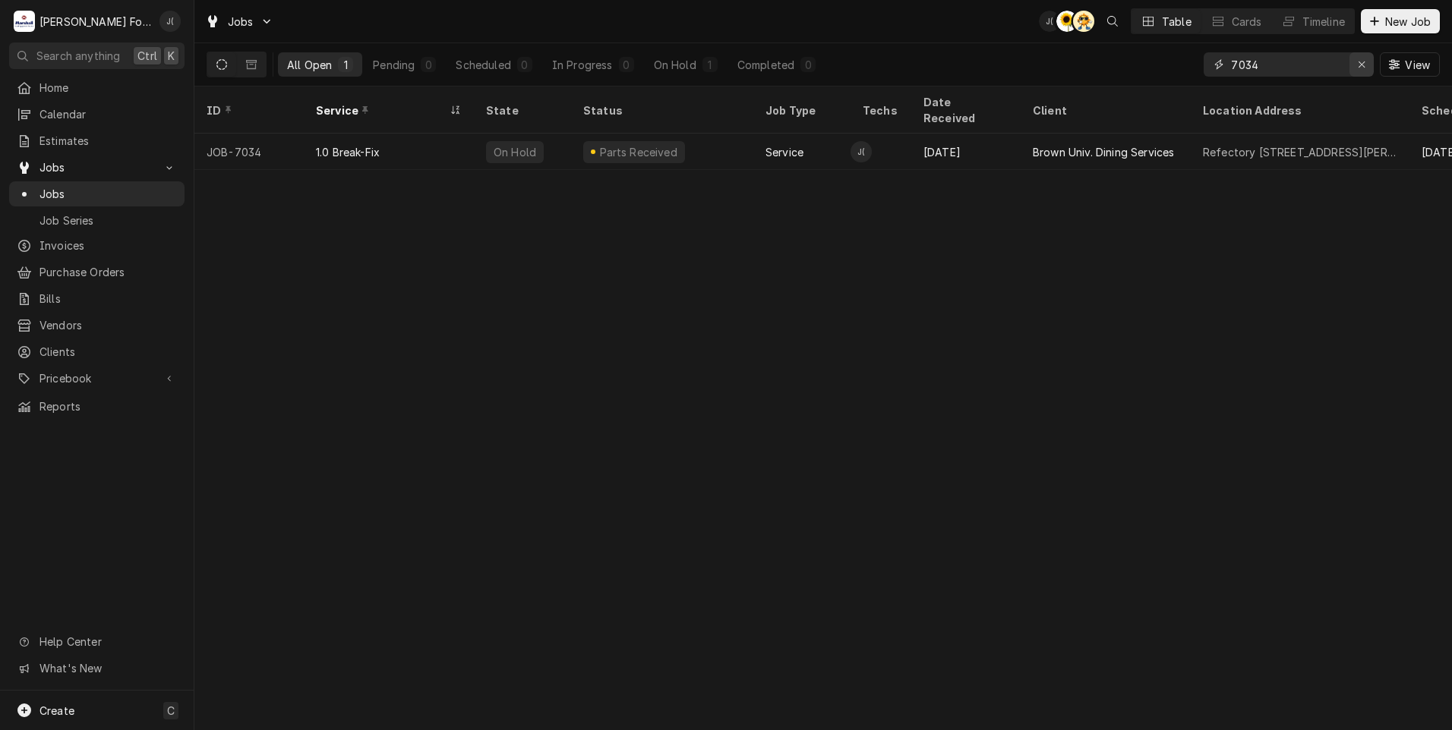
click at [1357, 67] on div "Erase input" at bounding box center [1361, 64] width 15 height 15
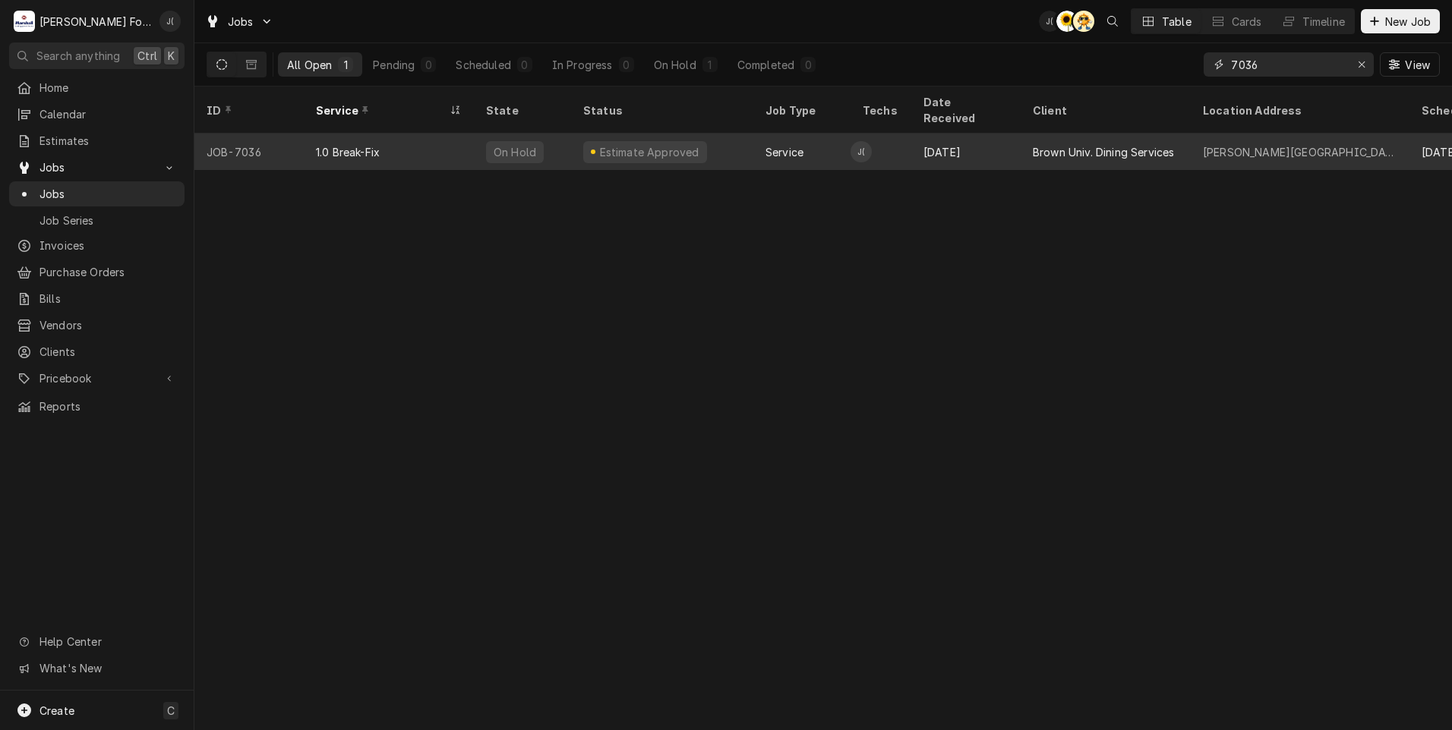
type input "7036"
click at [369, 142] on div "1.0 Break-Fix" at bounding box center [389, 152] width 170 height 36
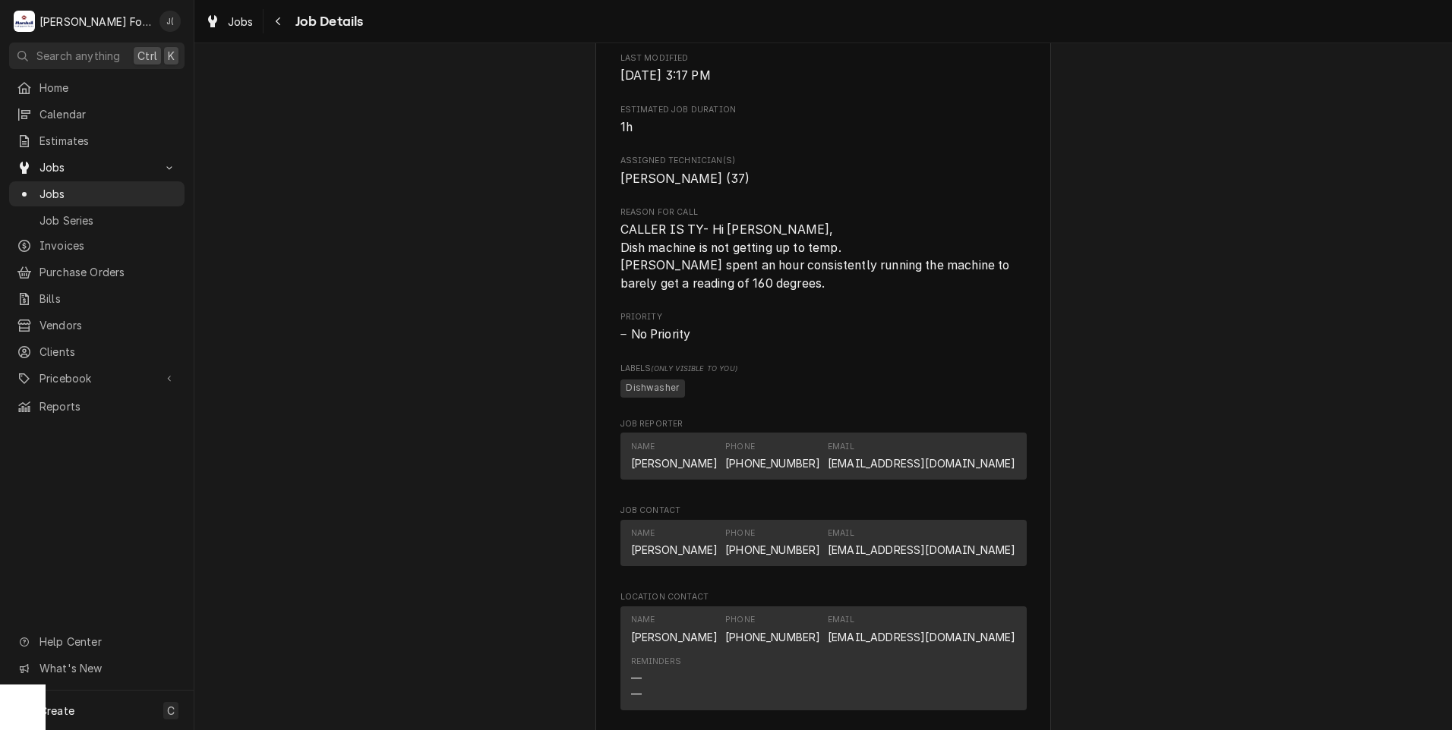
scroll to position [1898, 0]
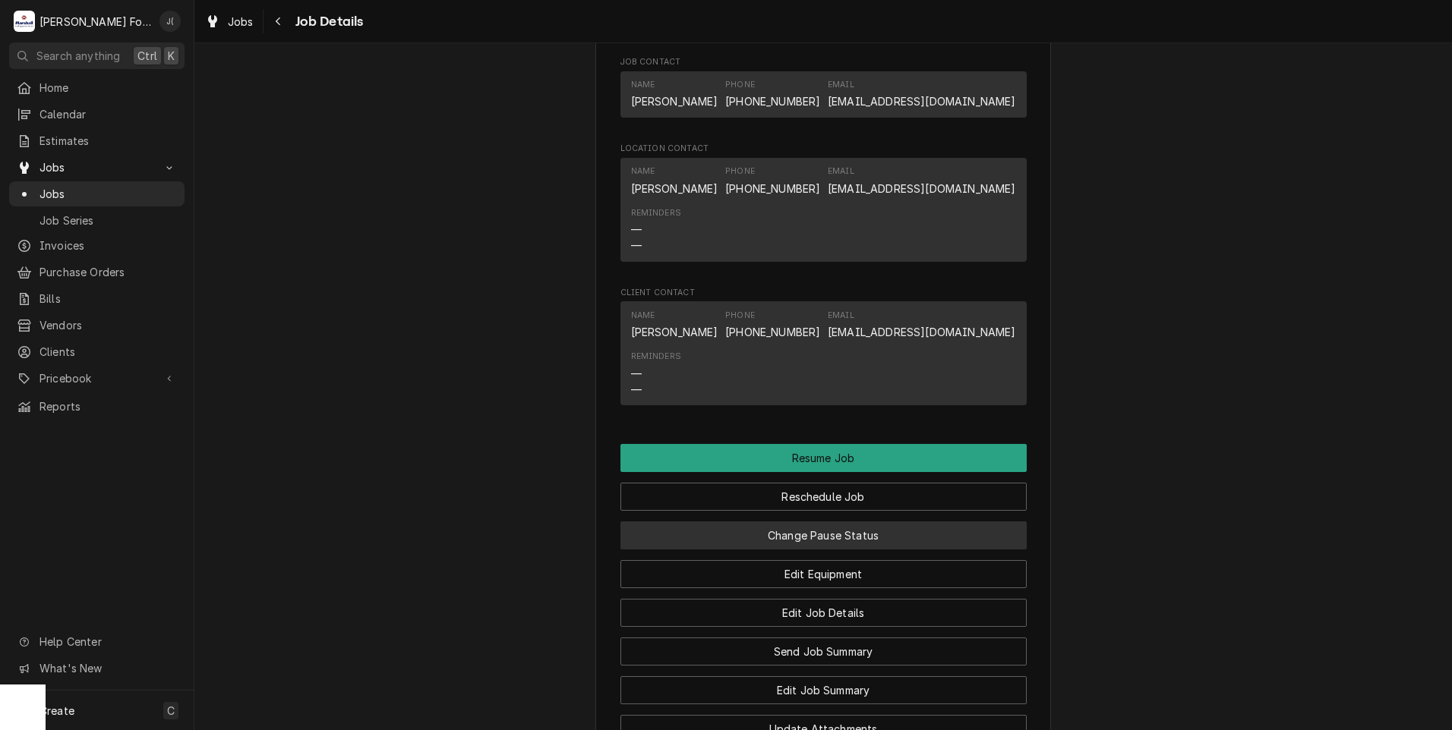
click at [810, 550] on button "Change Pause Status" at bounding box center [823, 536] width 406 height 28
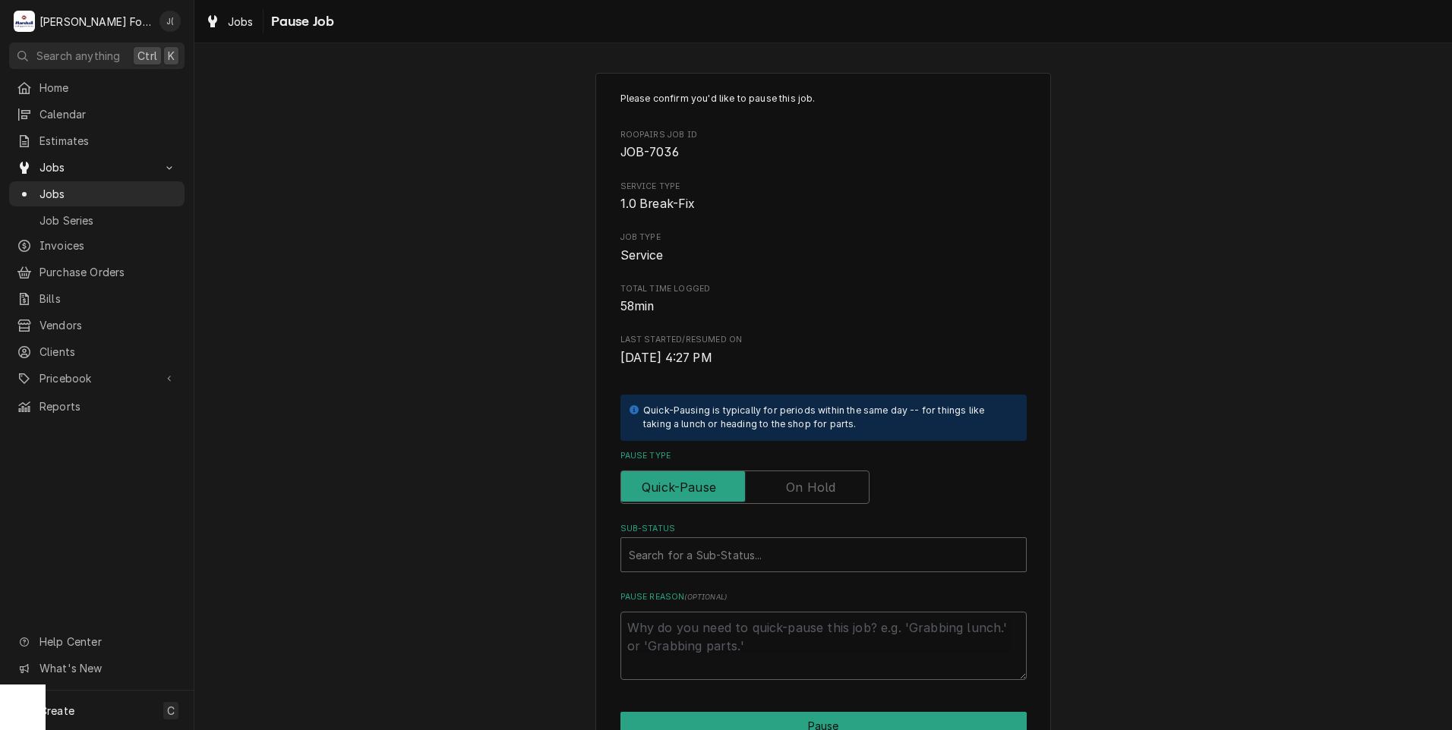
click at [812, 490] on label "Pause Type" at bounding box center [744, 487] width 249 height 33
click at [812, 490] on input "Pause Type" at bounding box center [744, 487] width 235 height 33
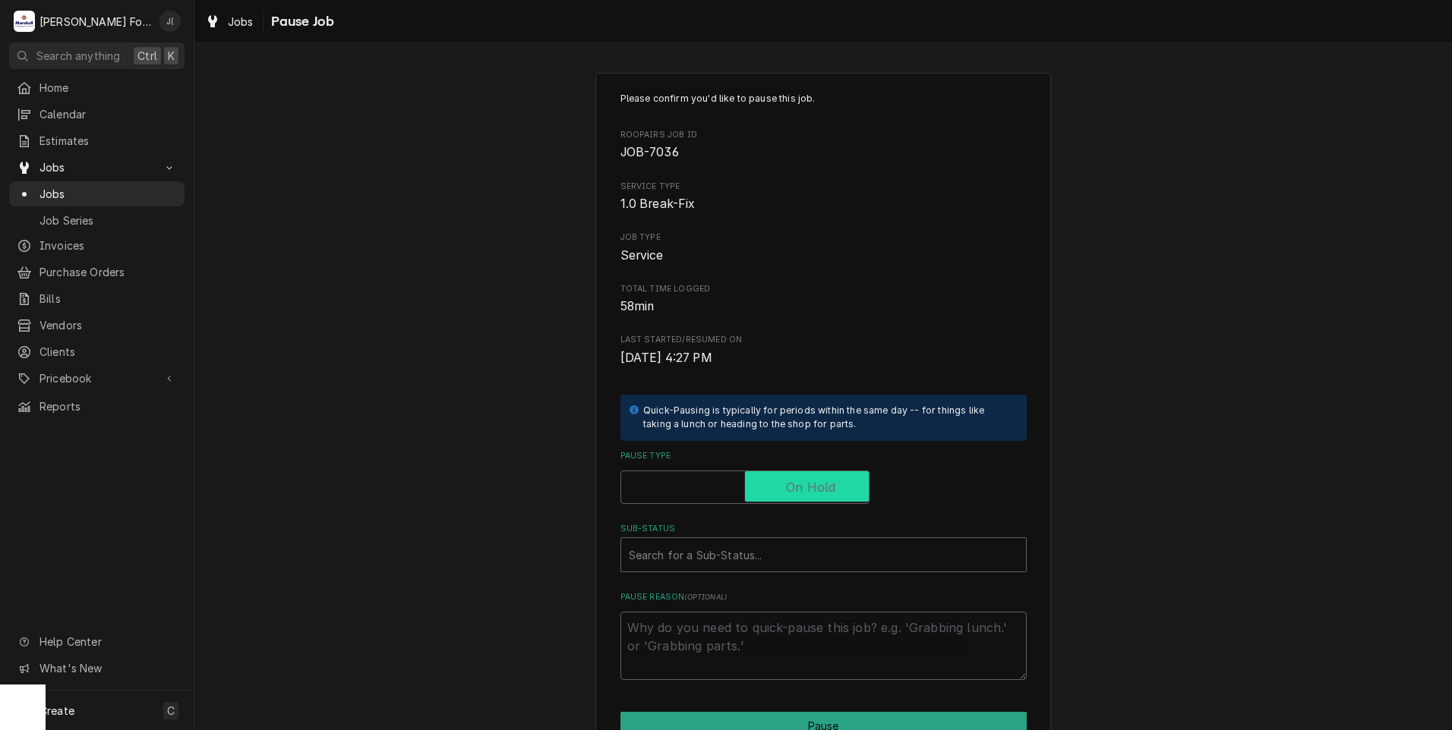
checkbox input "true"
click at [783, 554] on div "Sub-Status" at bounding box center [823, 554] width 389 height 27
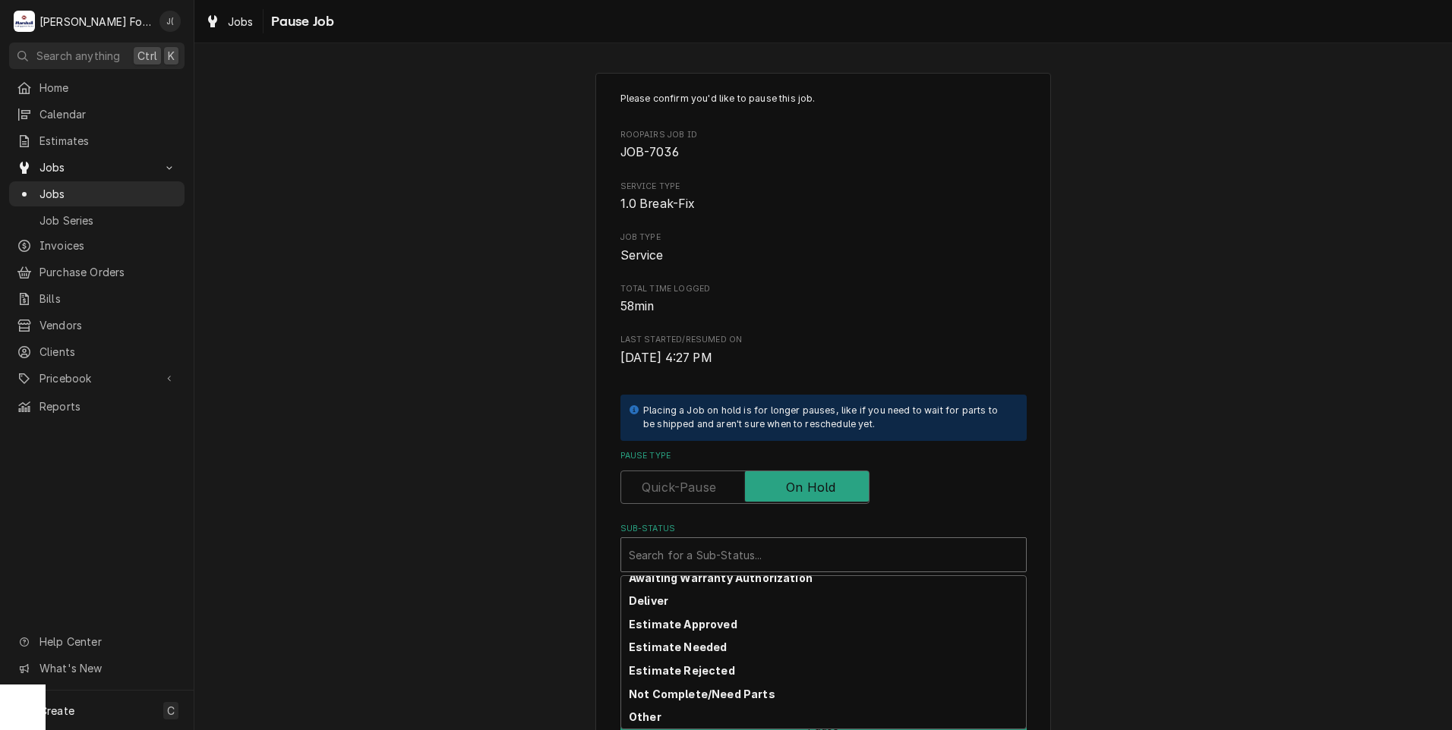
scroll to position [242, 0]
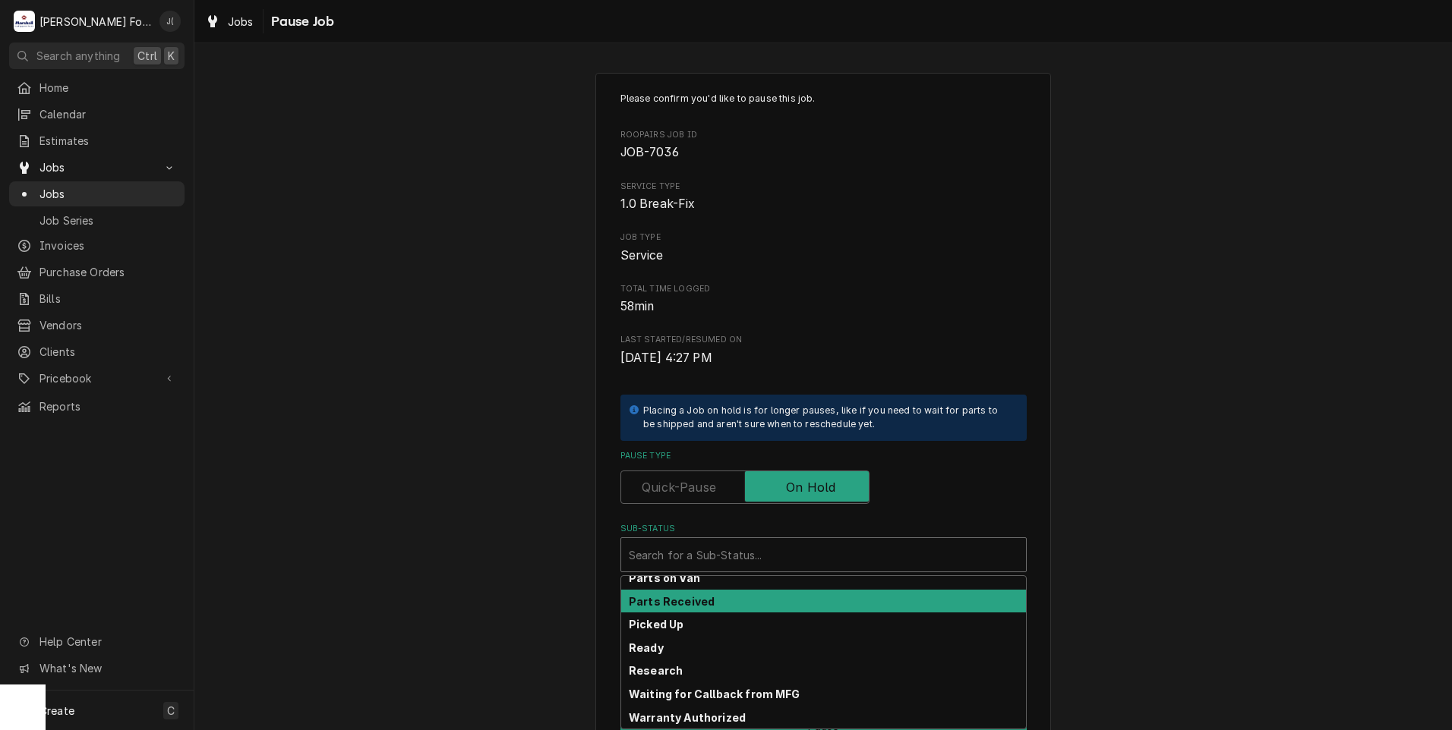
click at [765, 600] on div "Parts Received" at bounding box center [823, 602] width 405 height 24
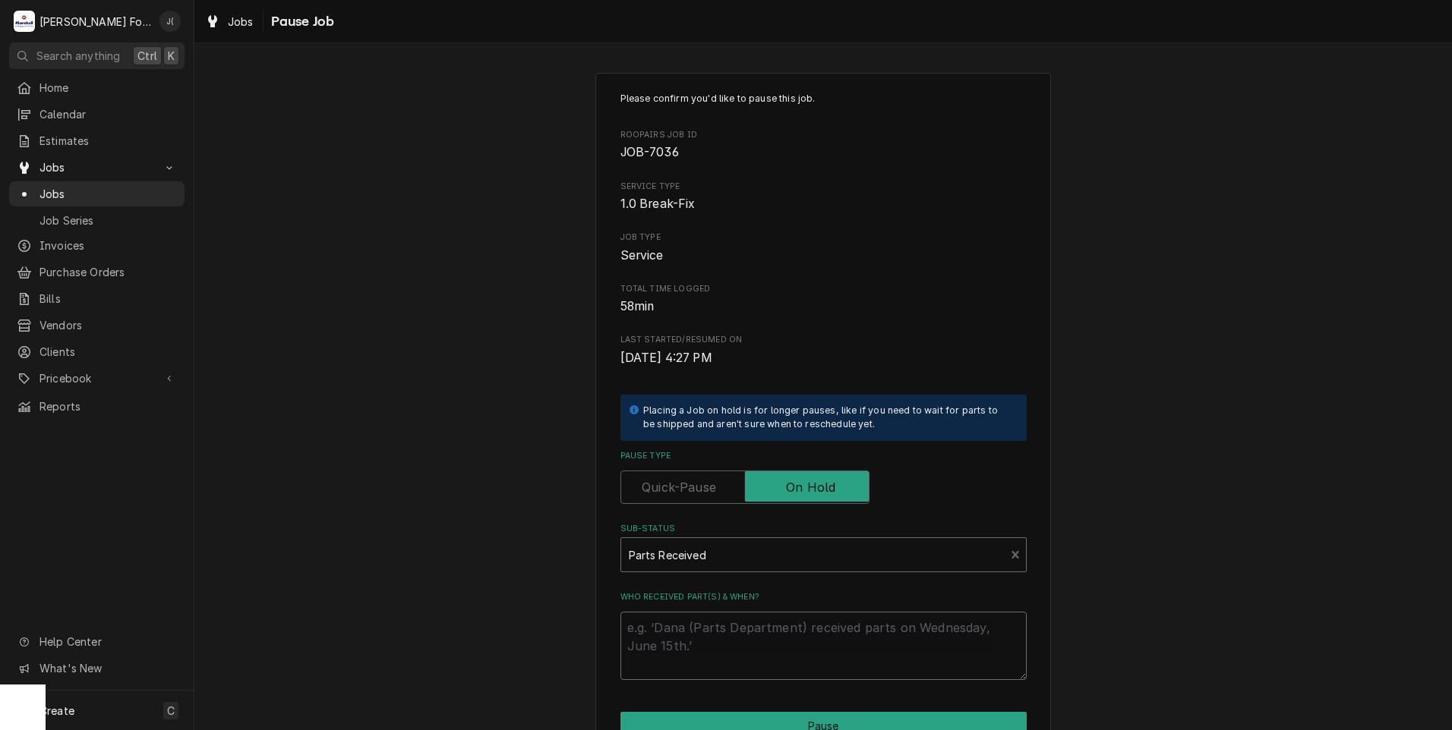
click at [763, 628] on textarea "Who received part(s) & when?" at bounding box center [823, 646] width 406 height 68
type textarea "x"
type textarea "0"
type textarea "x"
type textarea "08"
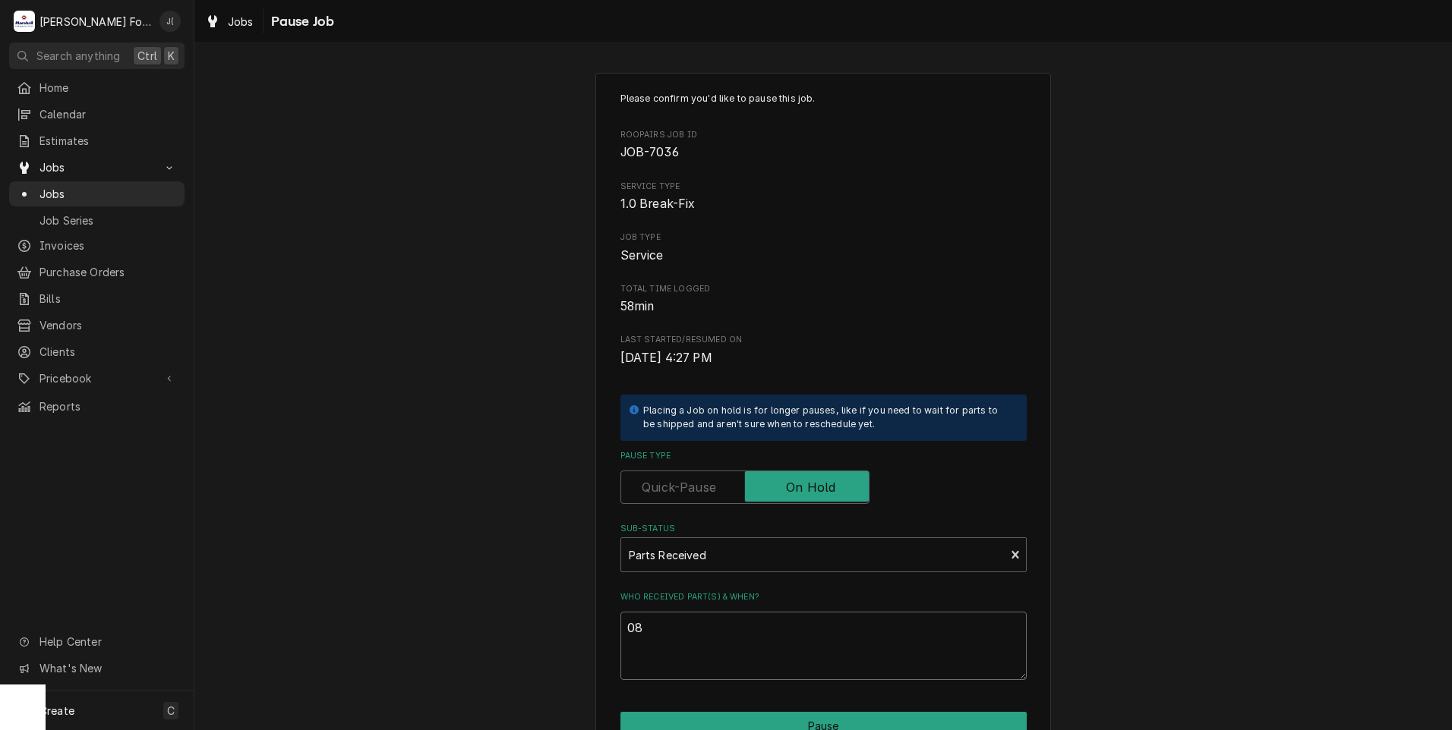
type textarea "x"
type textarea "08/"
type textarea "x"
type textarea "08/2"
type textarea "x"
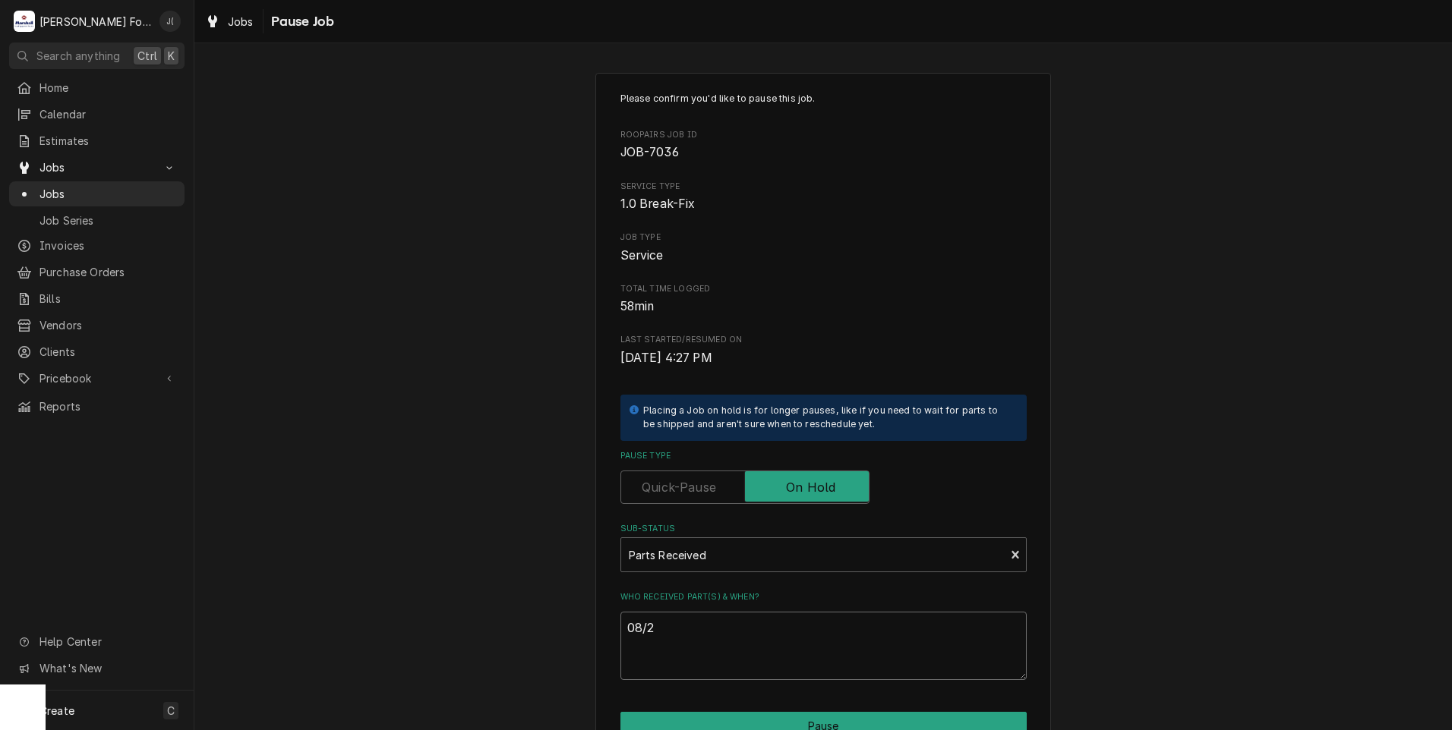
type textarea "08/28"
type textarea "x"
type textarea "08/28/"
type textarea "x"
type textarea "08/28/2"
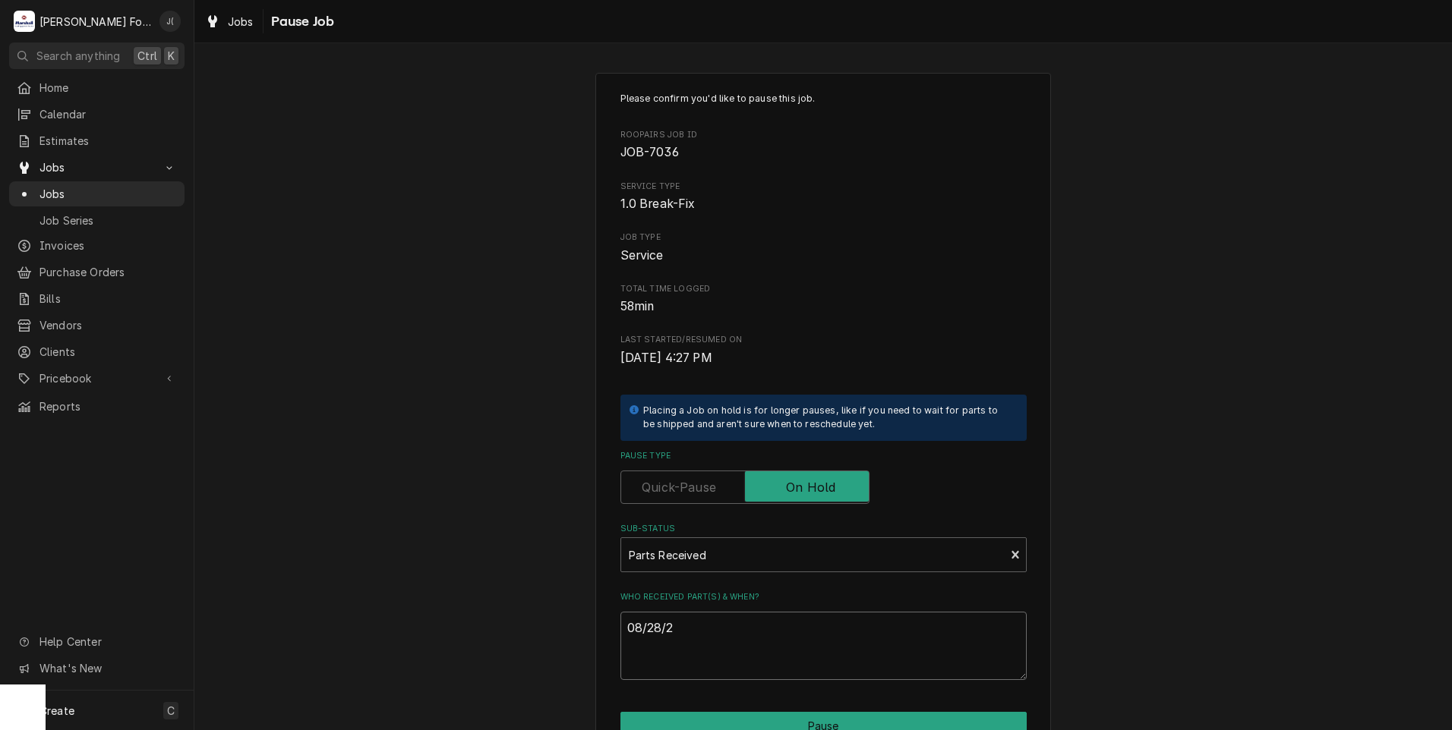
type textarea "x"
type textarea "[DATE]"
type textarea "x"
type textarea "08/28/202"
type textarea "x"
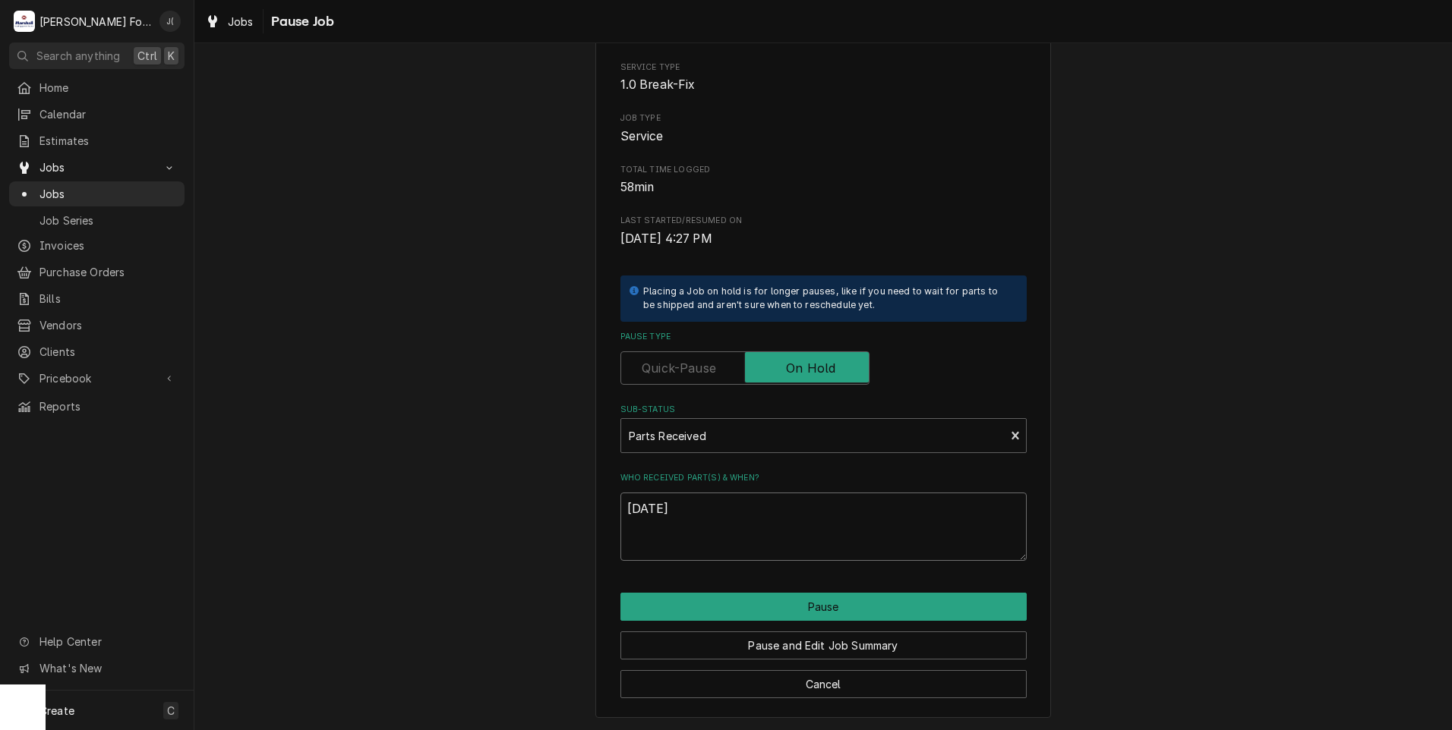
scroll to position [120, 0]
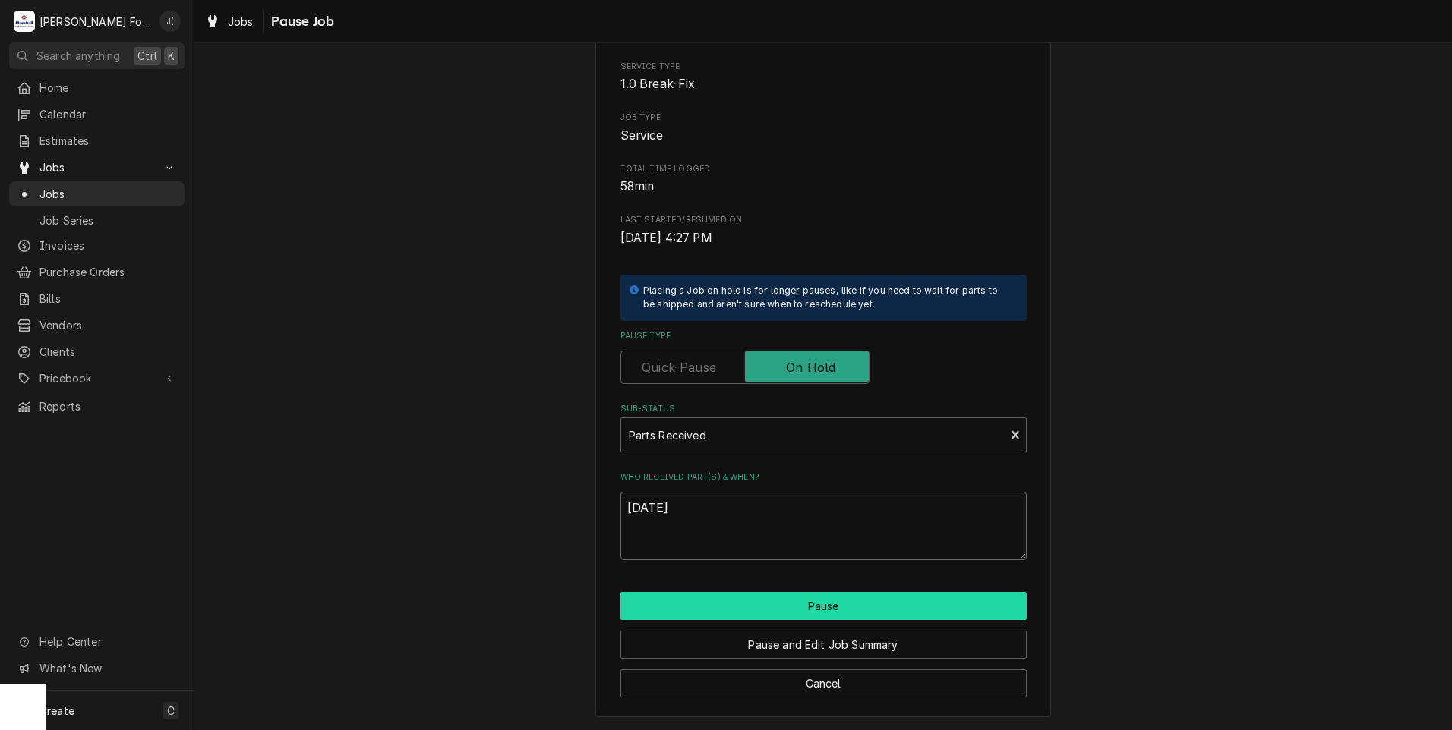
type textarea "[DATE]"
click at [722, 611] on button "Pause" at bounding box center [823, 606] width 406 height 28
type textarea "x"
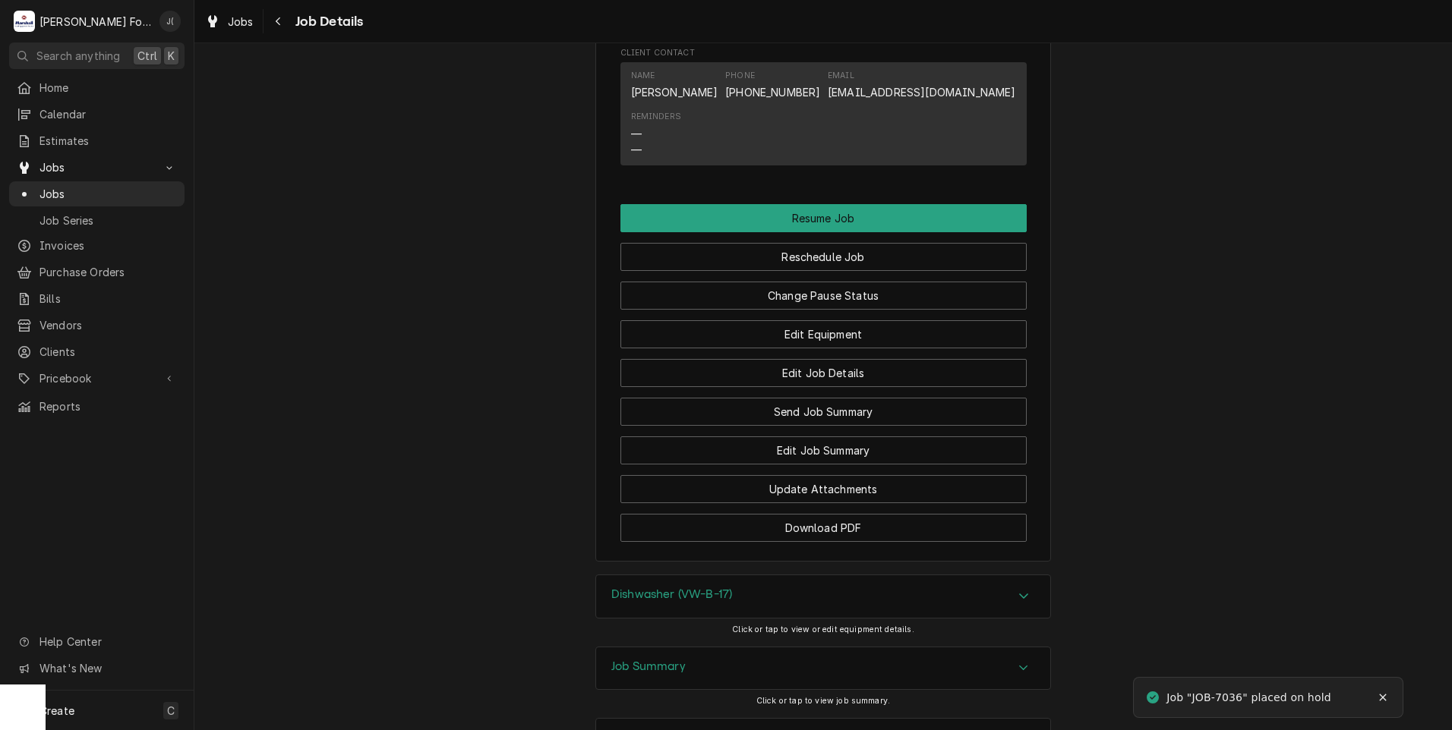
scroll to position [2126, 0]
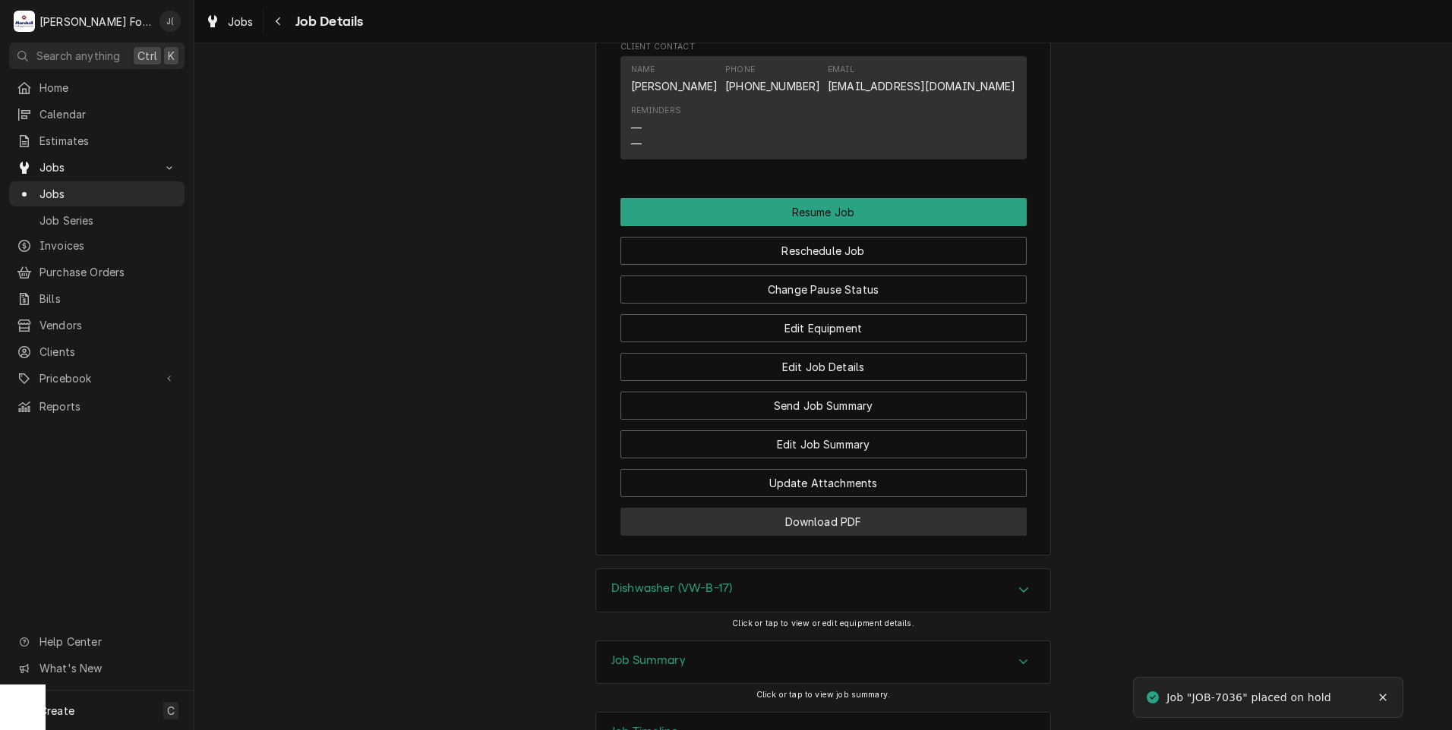
click at [703, 536] on button "Download PDF" at bounding box center [823, 522] width 406 height 28
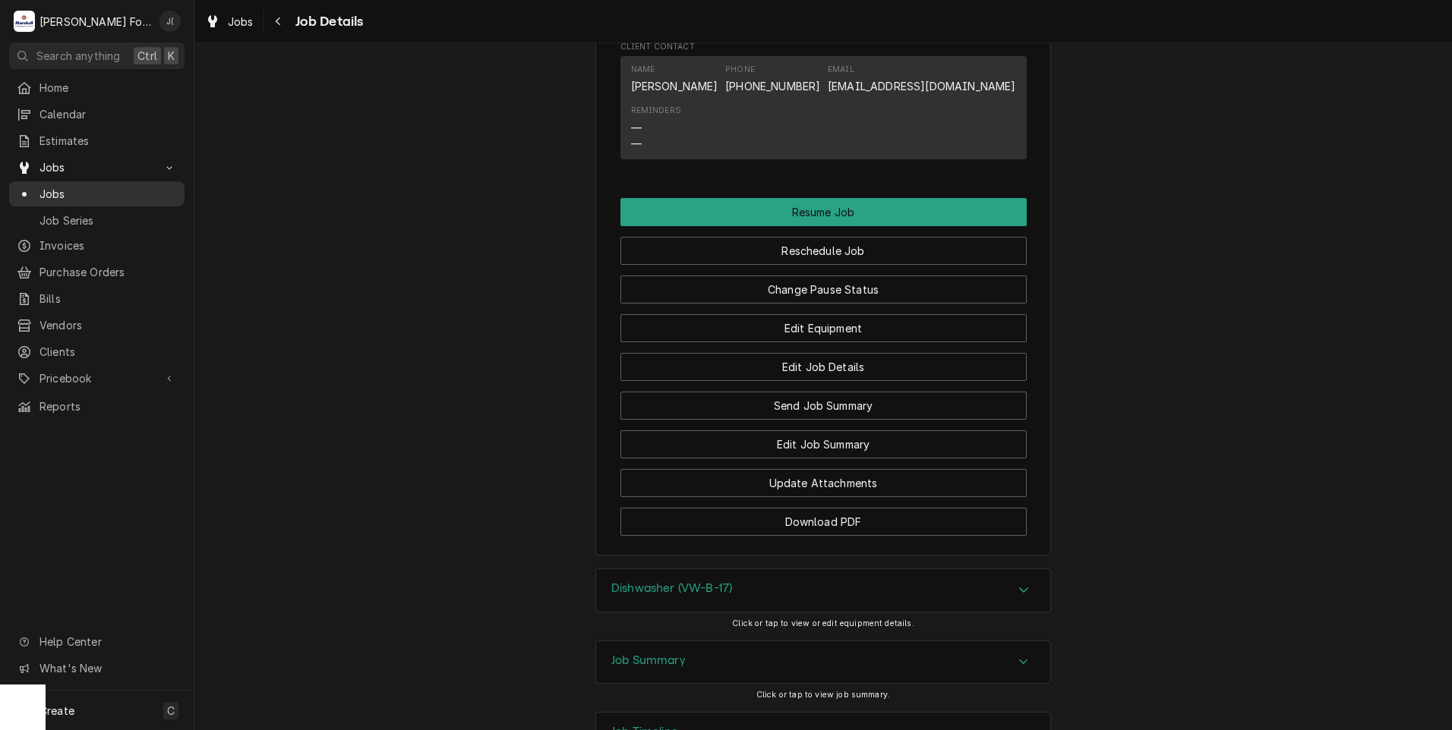
click at [64, 188] on span "Jobs" at bounding box center [107, 194] width 137 height 16
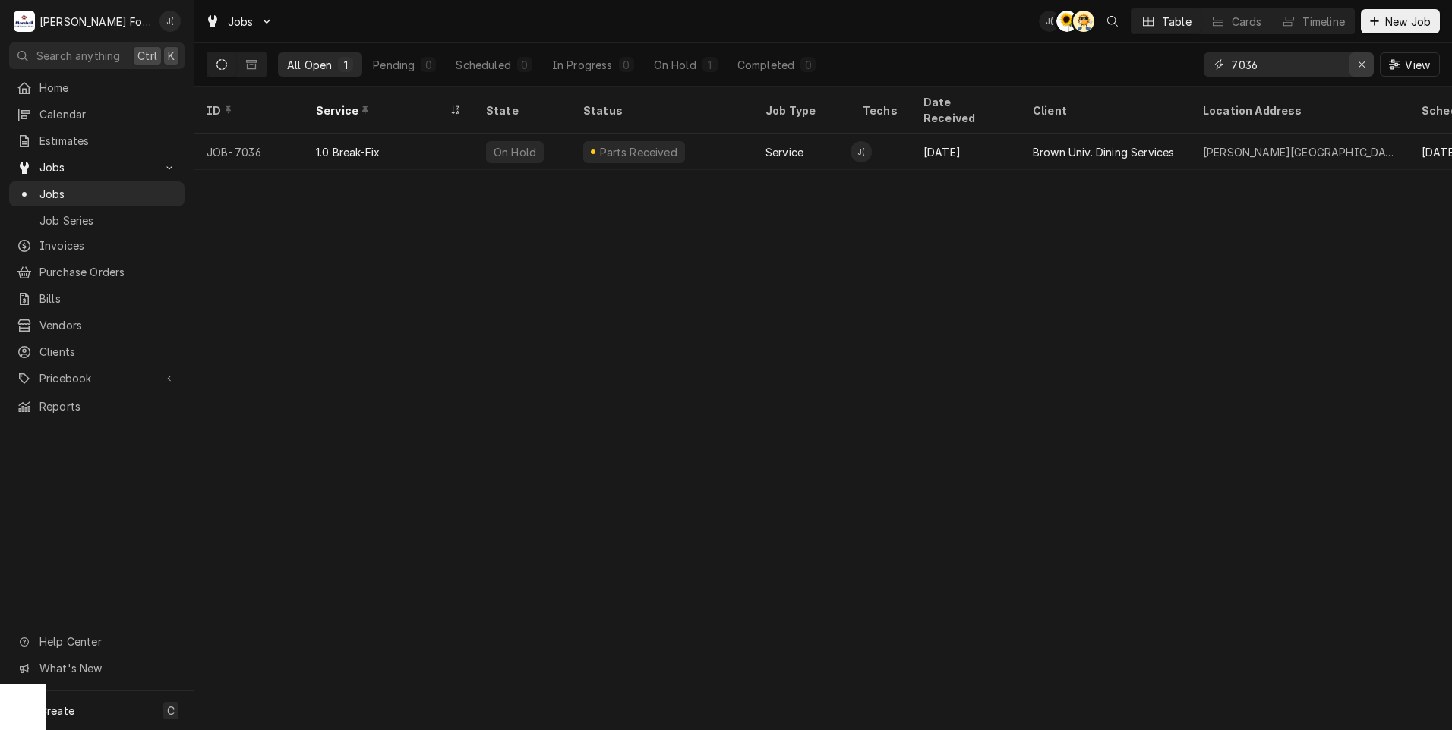
click at [1365, 65] on icon "Erase input" at bounding box center [1361, 64] width 8 height 11
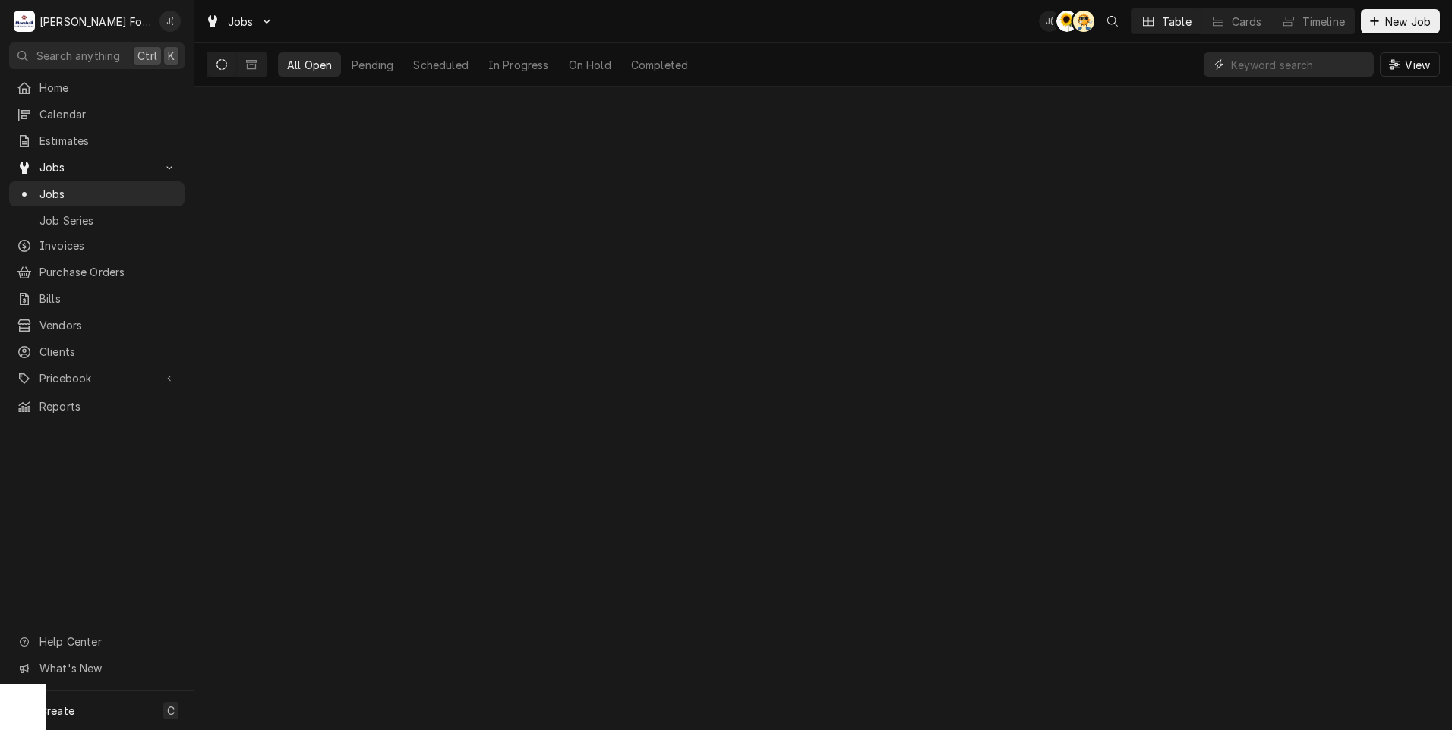
drag, startPoint x: 1315, startPoint y: 66, endPoint x: 1310, endPoint y: 59, distance: 8.7
click at [1314, 66] on input "Dynamic Content Wrapper" at bounding box center [1298, 64] width 135 height 24
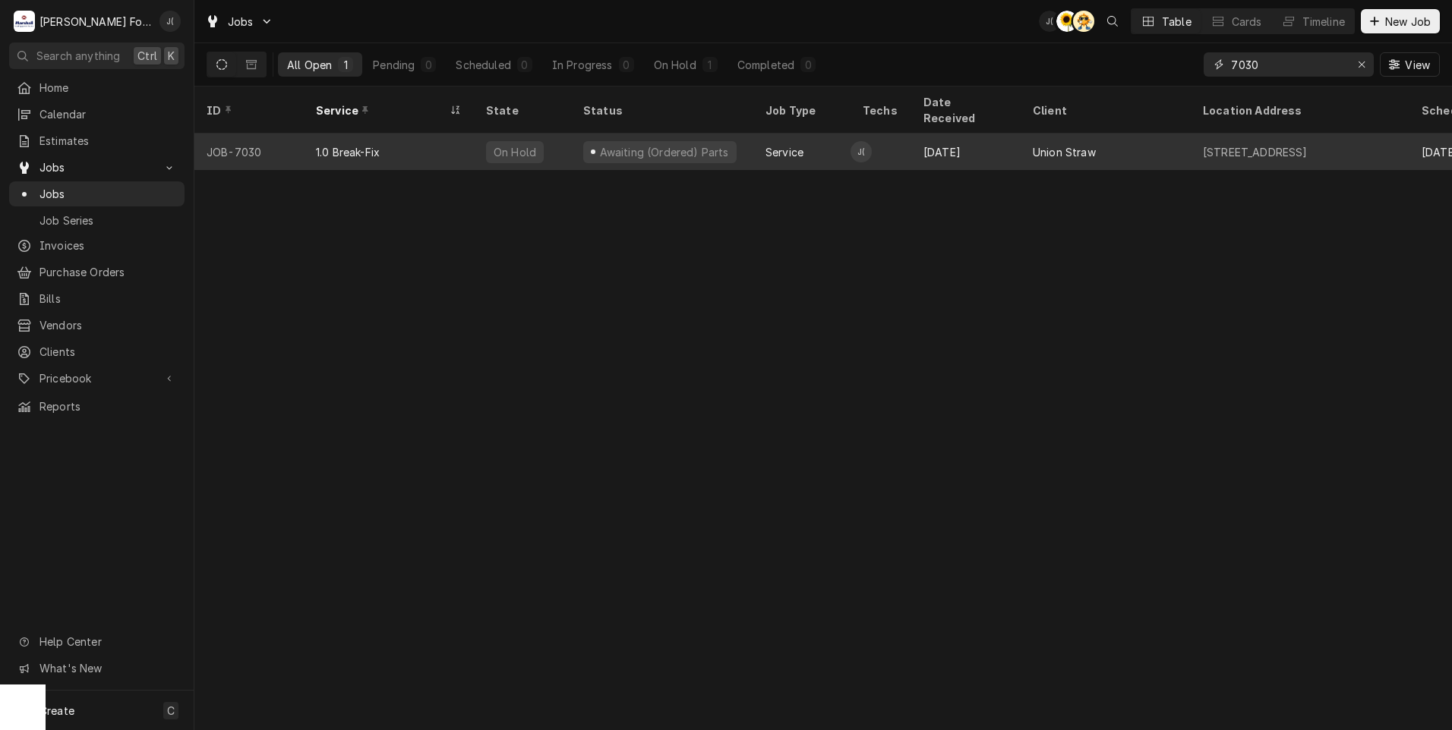
type input "7030"
click at [388, 138] on div "1.0 Break-Fix" at bounding box center [389, 152] width 170 height 36
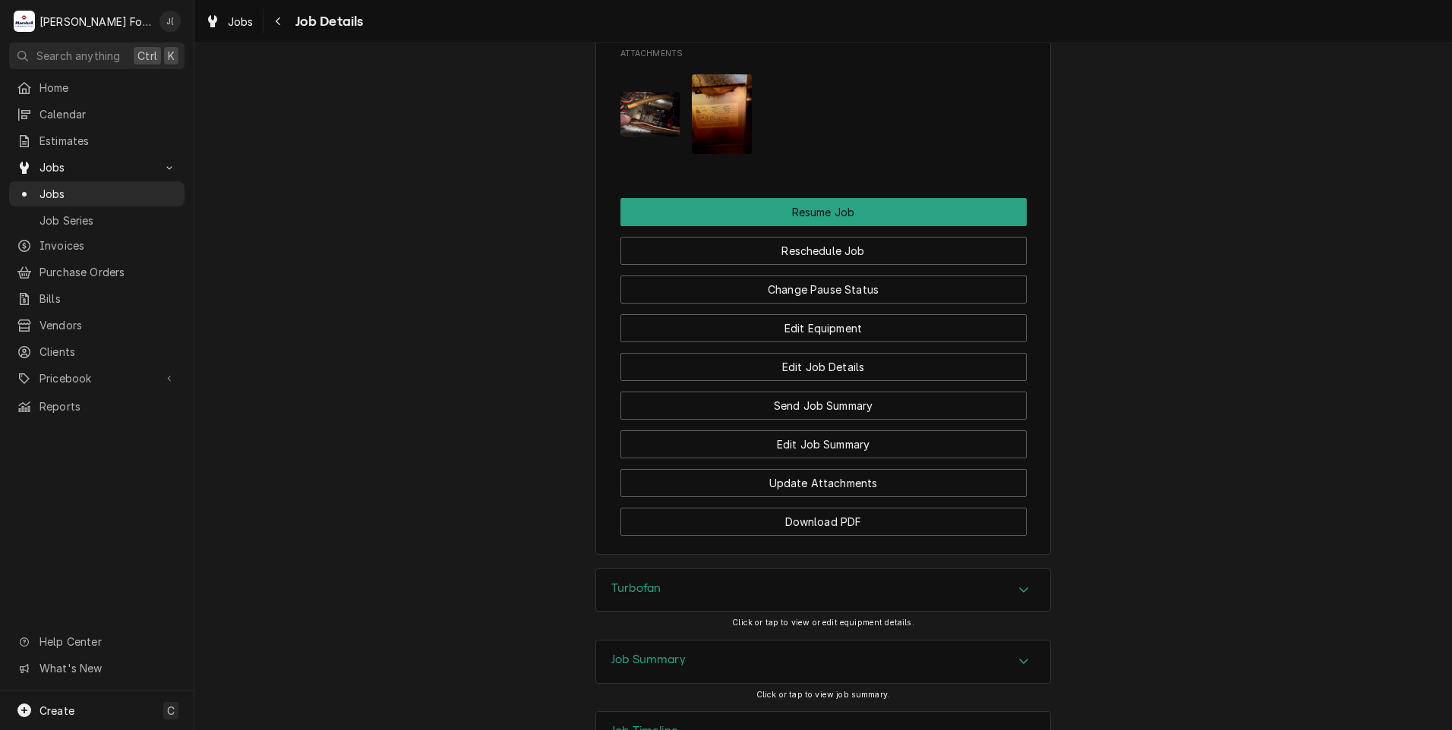
scroll to position [1594, 0]
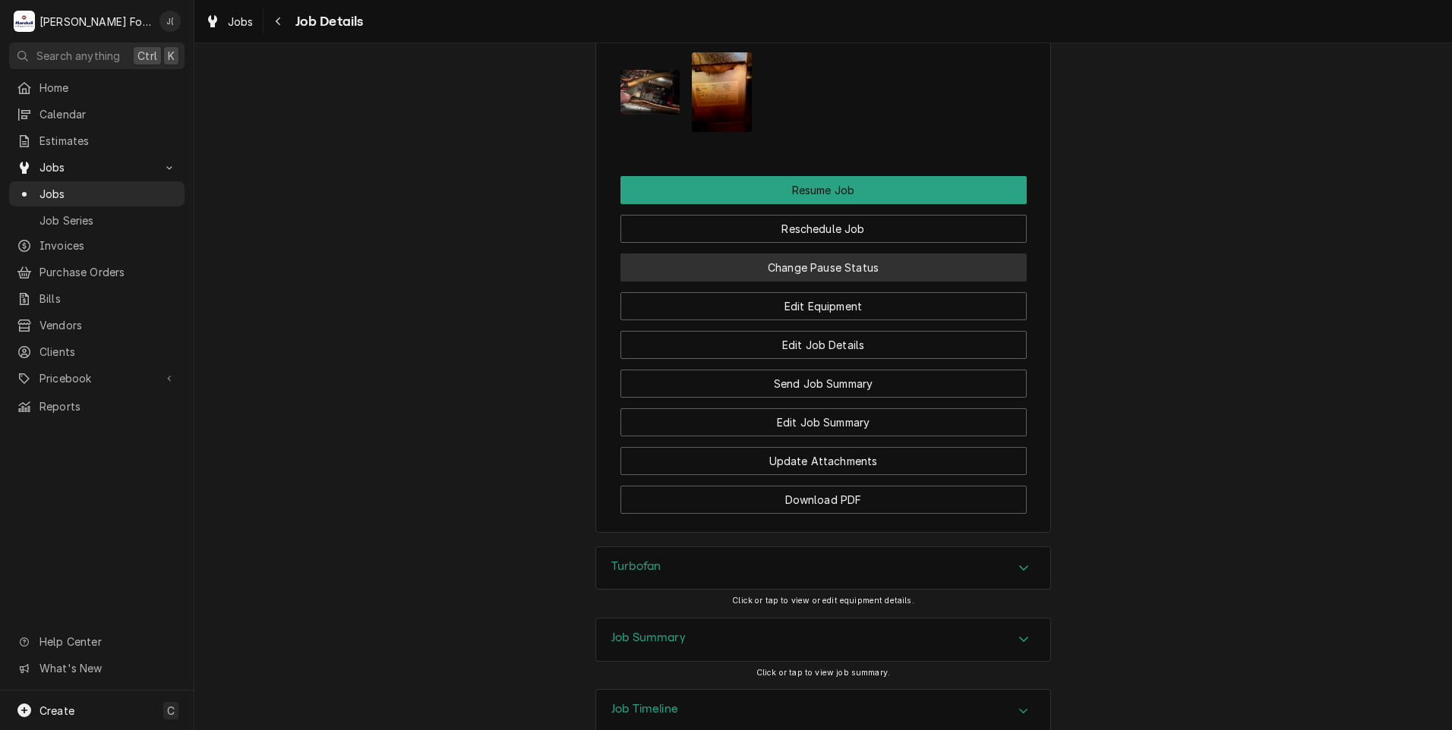
click at [866, 276] on button "Change Pause Status" at bounding box center [823, 268] width 406 height 28
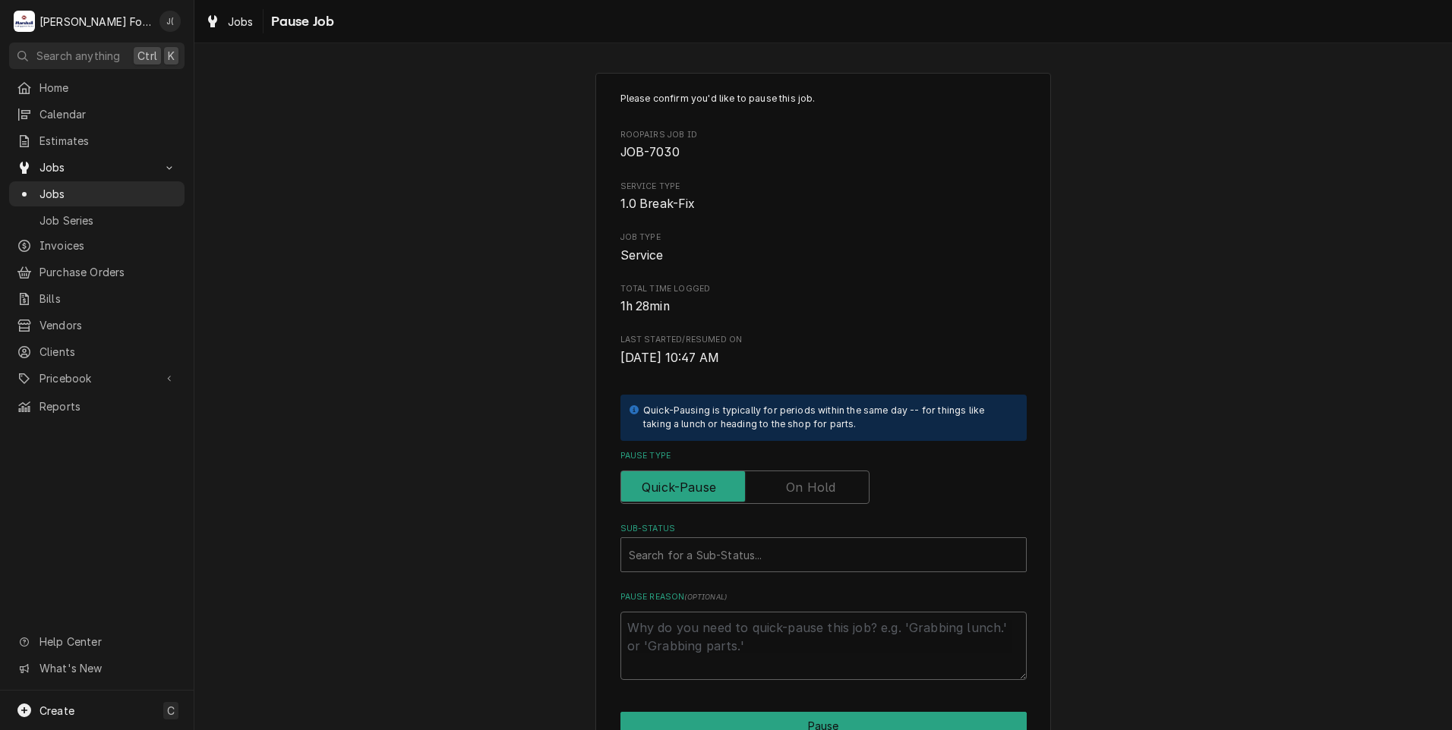
click at [821, 486] on label "Pause Type" at bounding box center [744, 487] width 249 height 33
click at [821, 486] on input "Pause Type" at bounding box center [744, 487] width 235 height 33
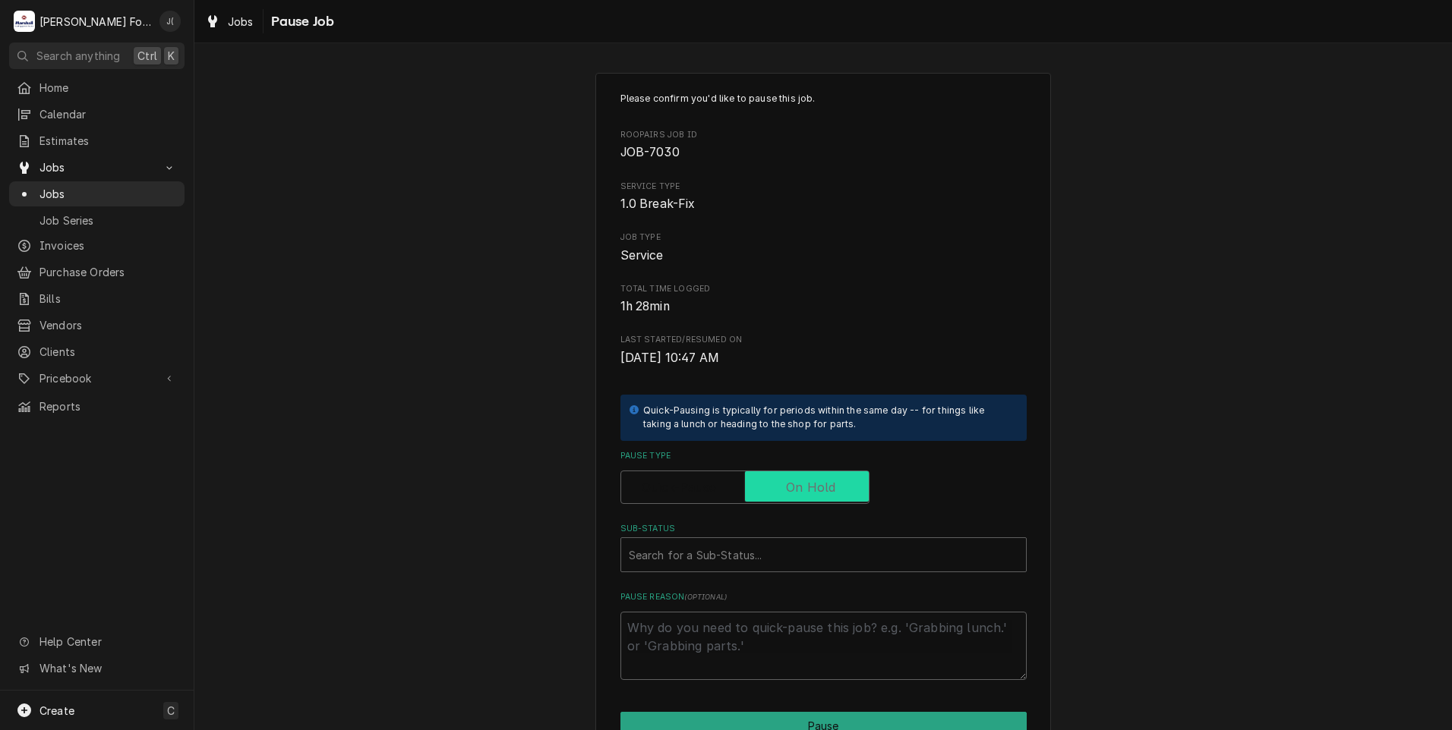
checkbox input "true"
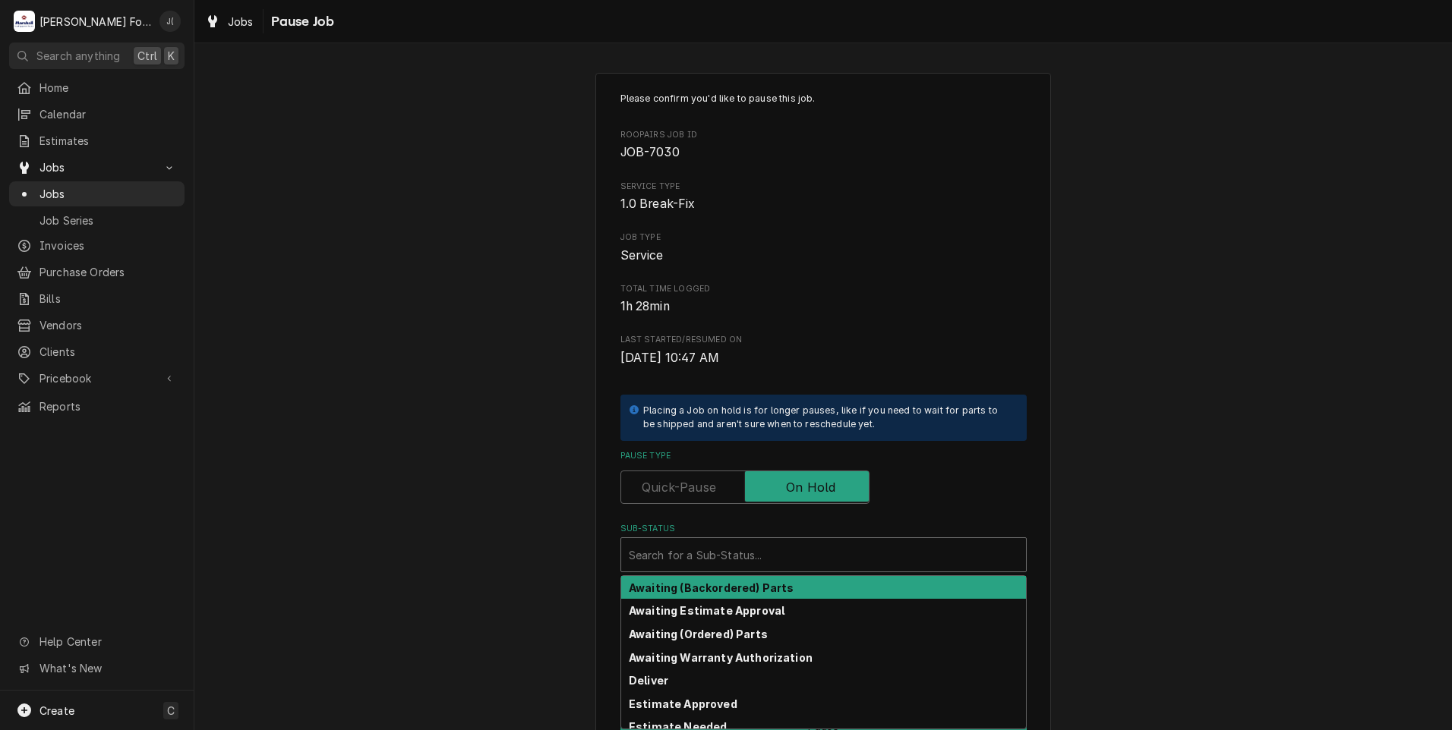
click at [752, 560] on div "Sub-Status" at bounding box center [823, 554] width 389 height 27
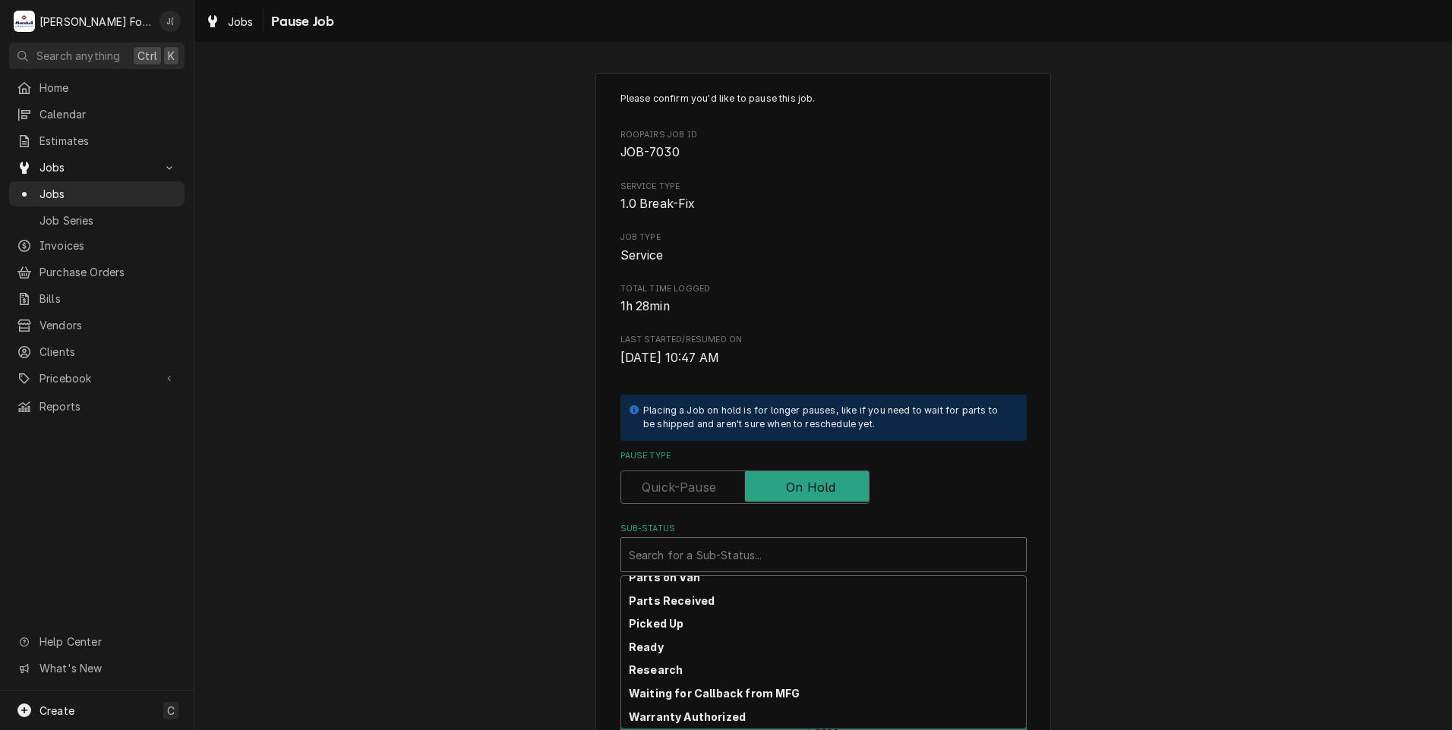
scroll to position [242, 0]
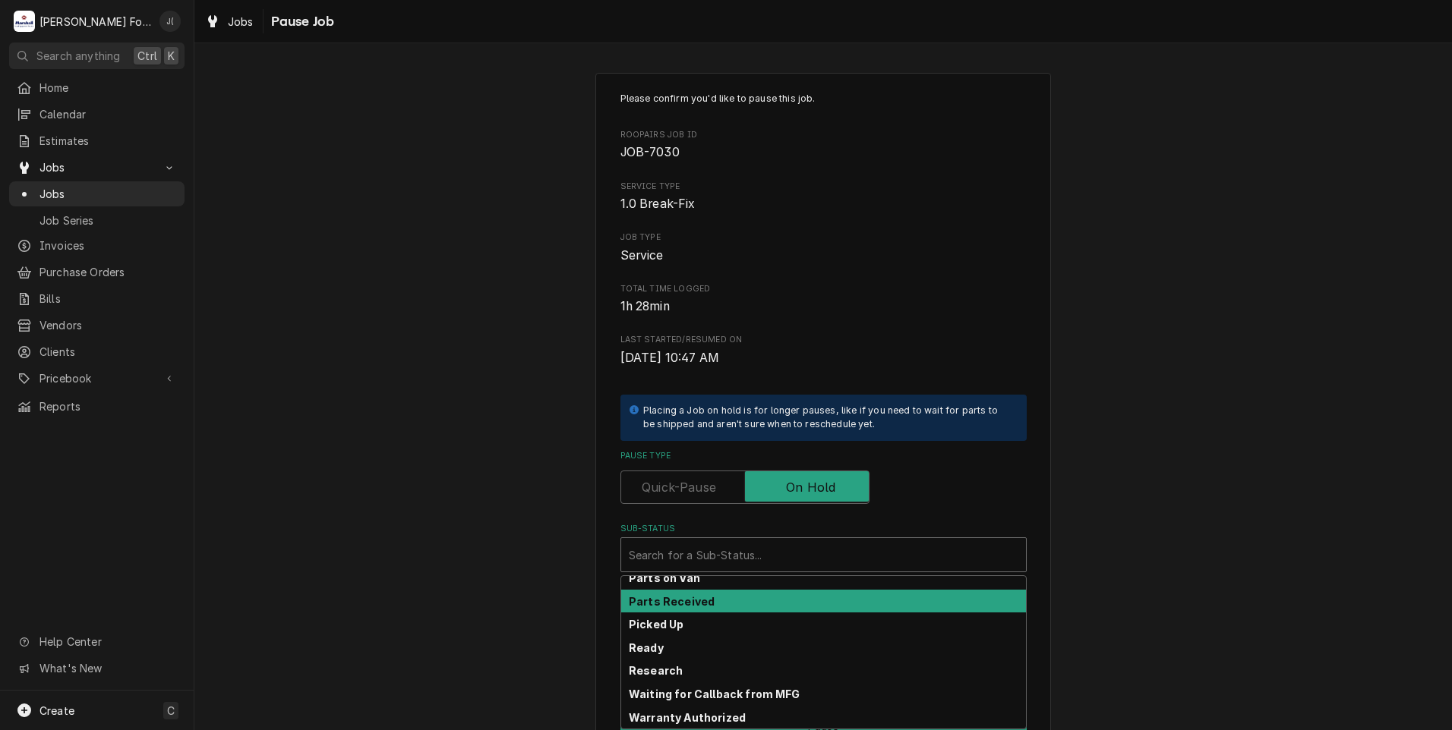
click at [744, 604] on div "Parts Received" at bounding box center [823, 602] width 405 height 24
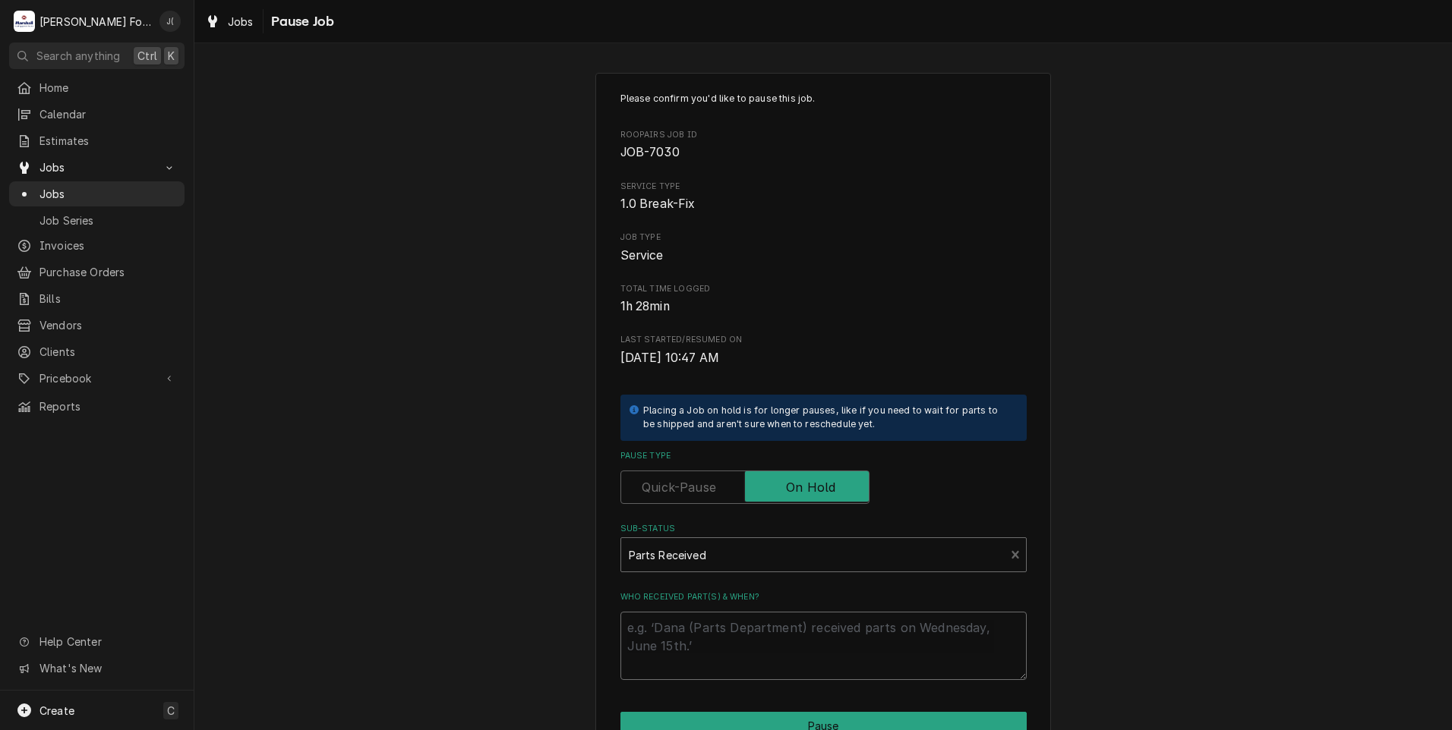
click at [739, 634] on textarea "Who received part(s) & when?" at bounding box center [823, 646] width 406 height 68
type textarea "x"
type textarea "0"
type textarea "x"
type textarea "08"
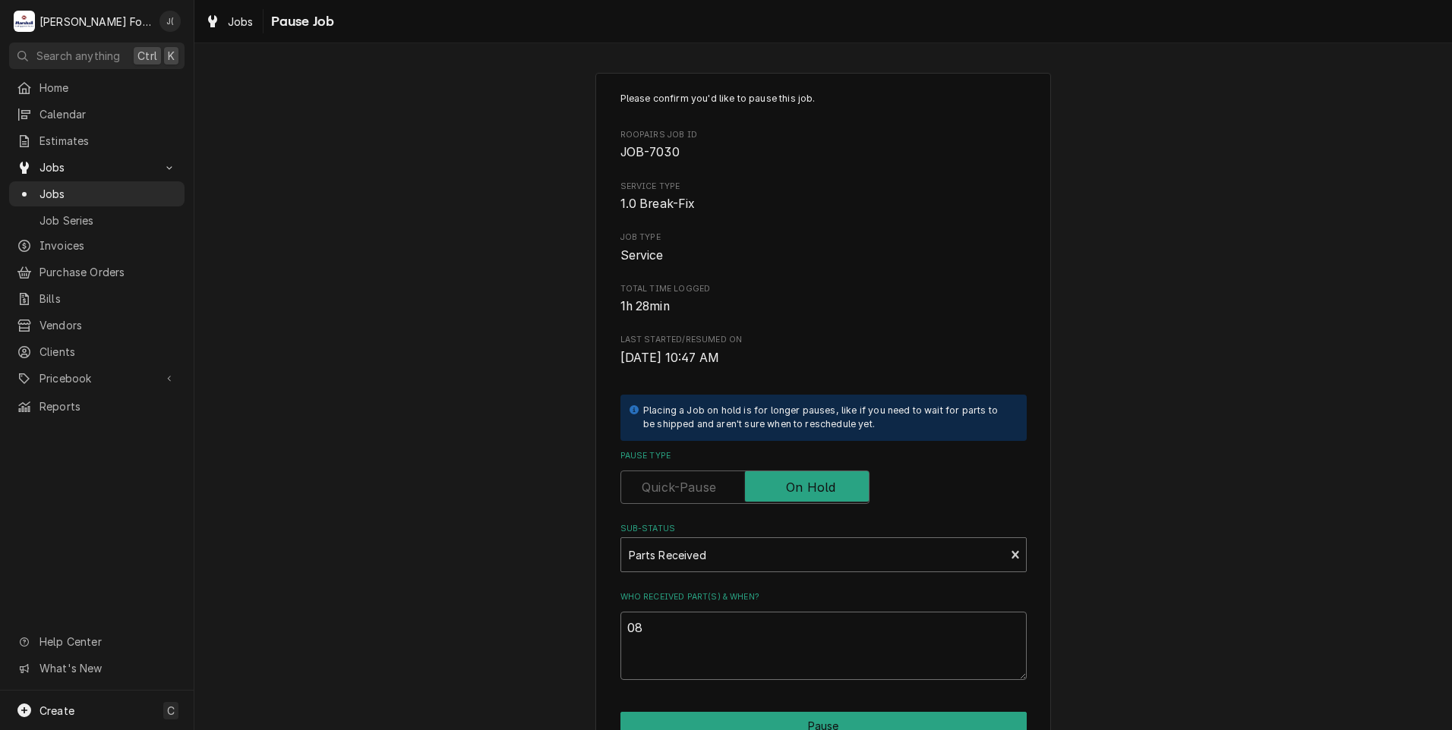
type textarea "x"
type textarea "08/"
type textarea "x"
type textarea "08/2"
type textarea "x"
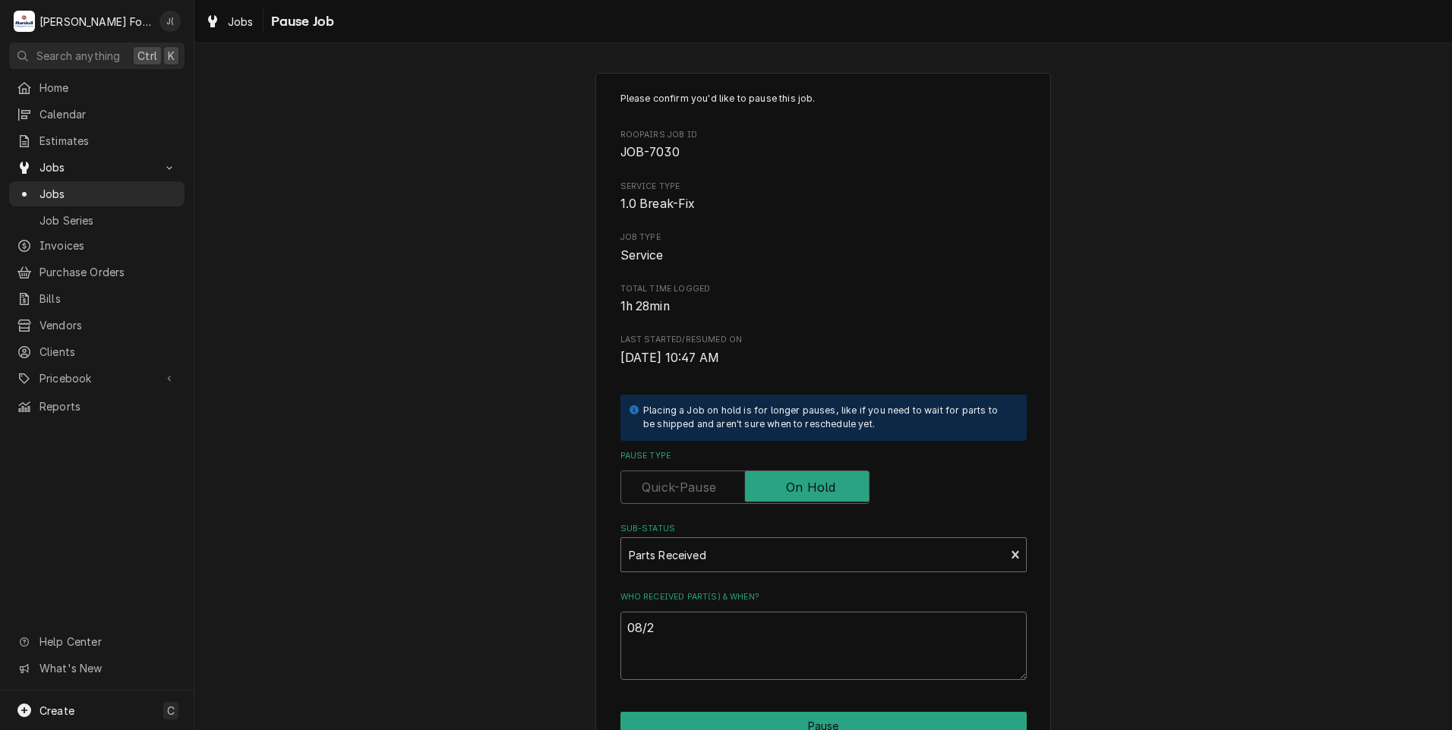
type textarea "08/28"
type textarea "x"
type textarea "08/28/"
type textarea "x"
type textarea "08/28/2"
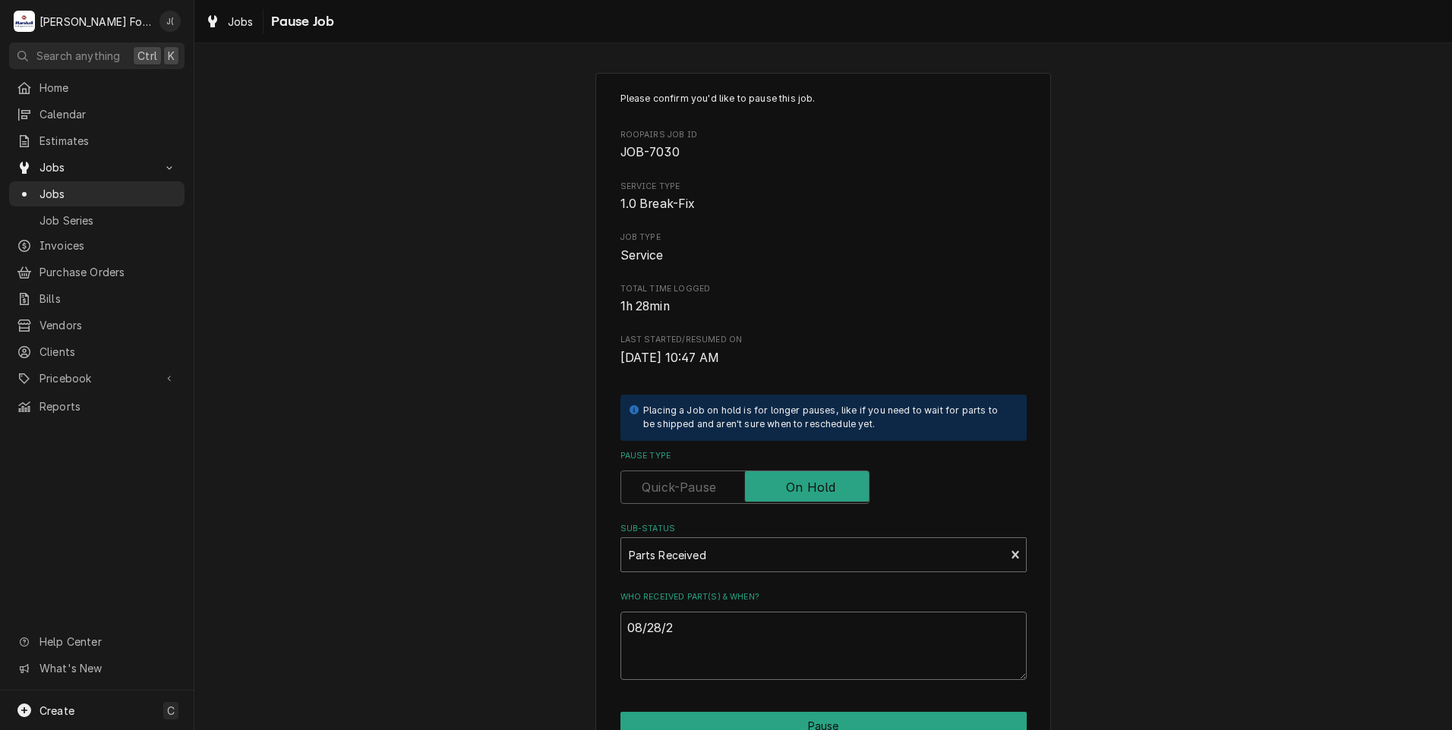
type textarea "x"
type textarea "08/28/20"
type textarea "x"
type textarea "08/28/202"
type textarea "x"
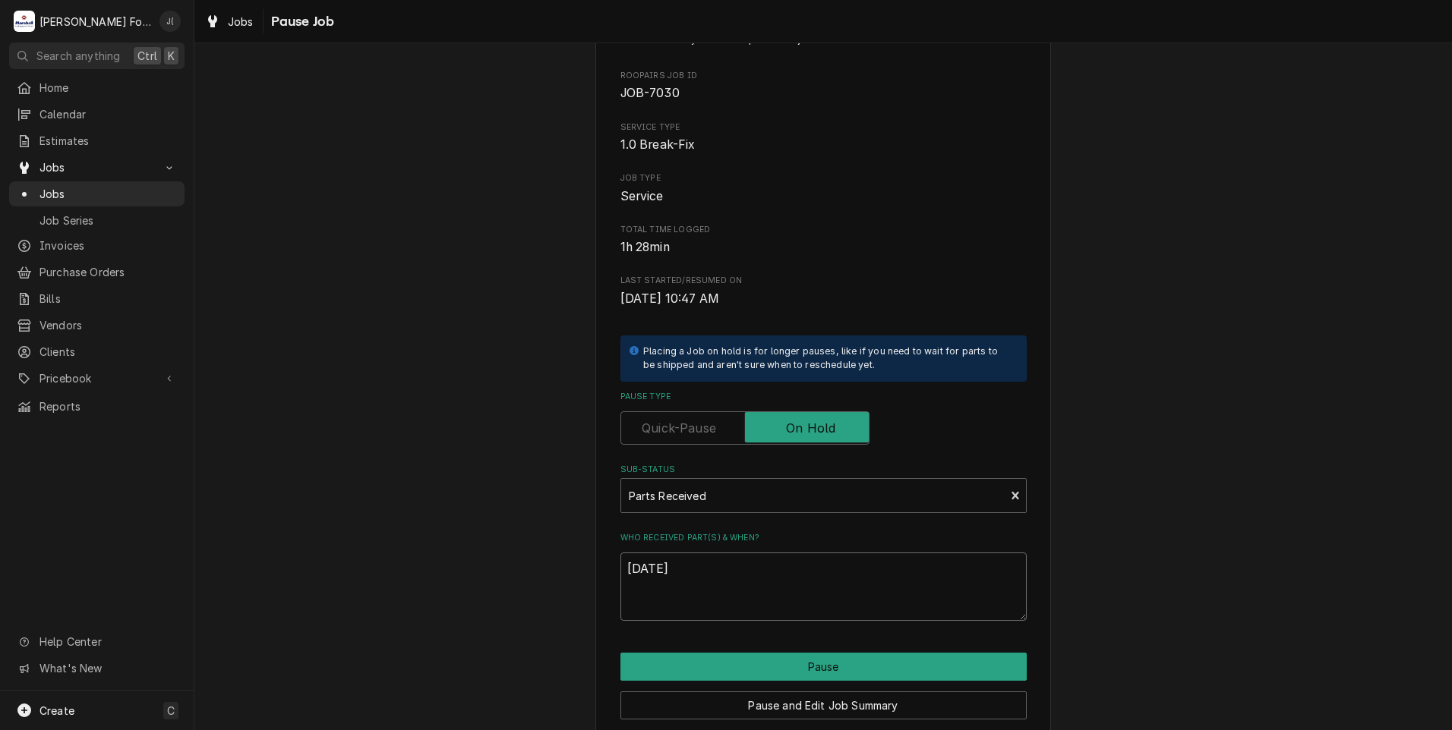
scroll to position [120, 0]
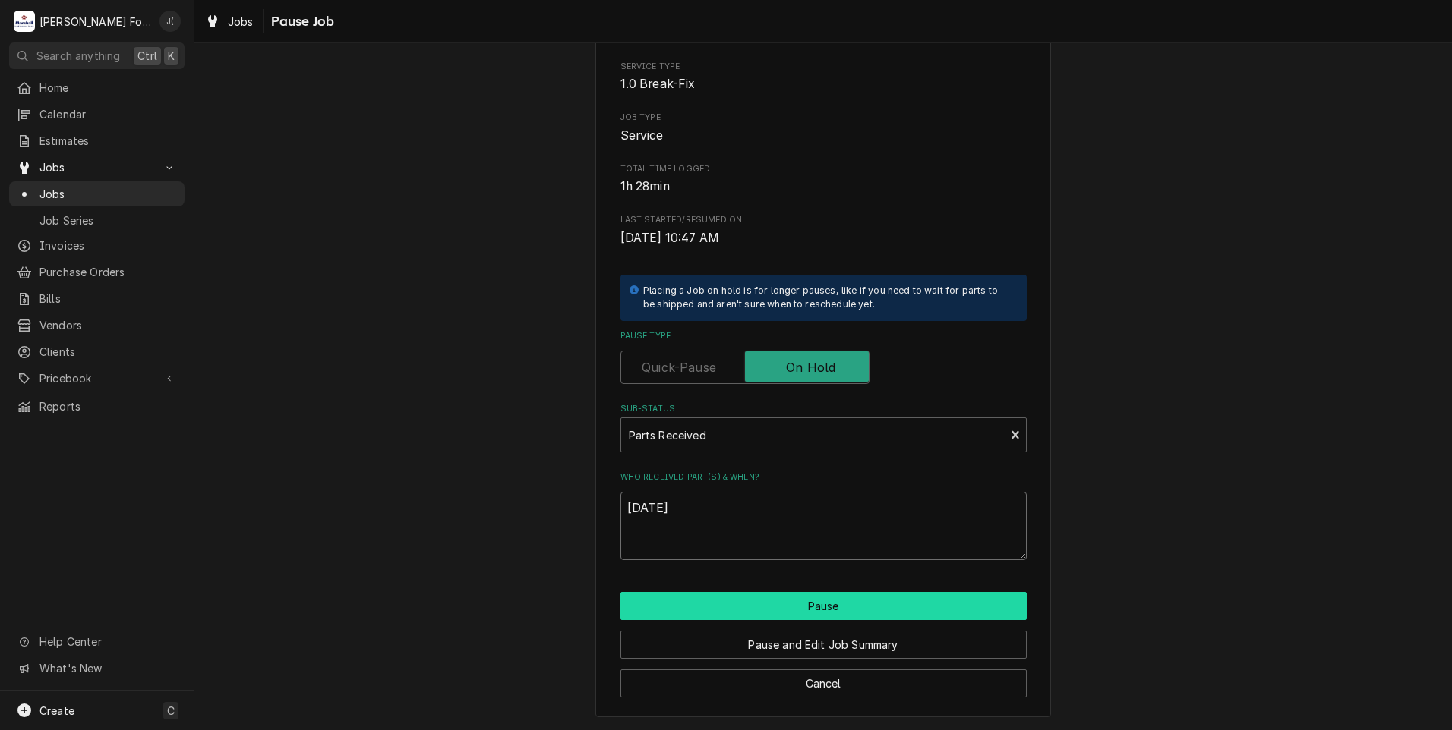
type textarea "[DATE]"
click at [775, 606] on button "Pause" at bounding box center [823, 606] width 406 height 28
type textarea "x"
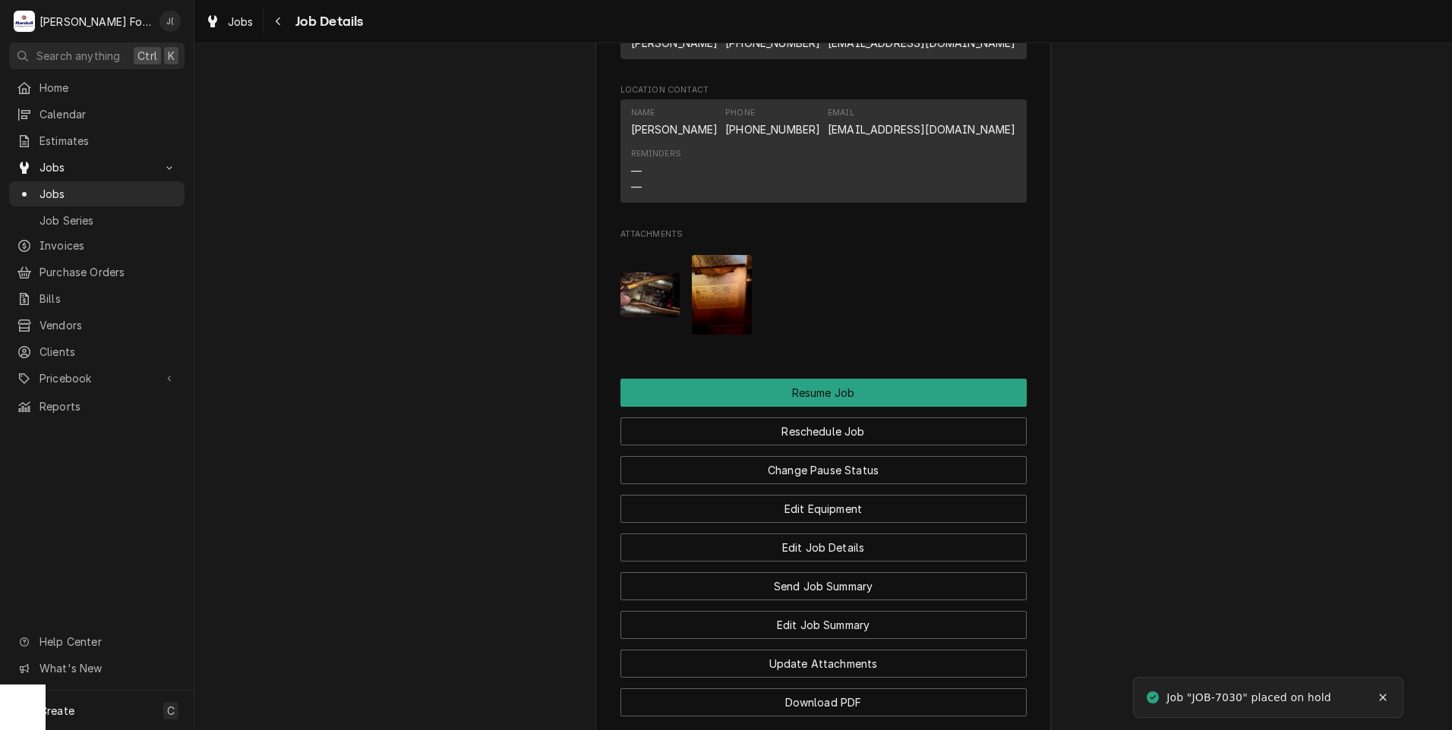
scroll to position [1697, 0]
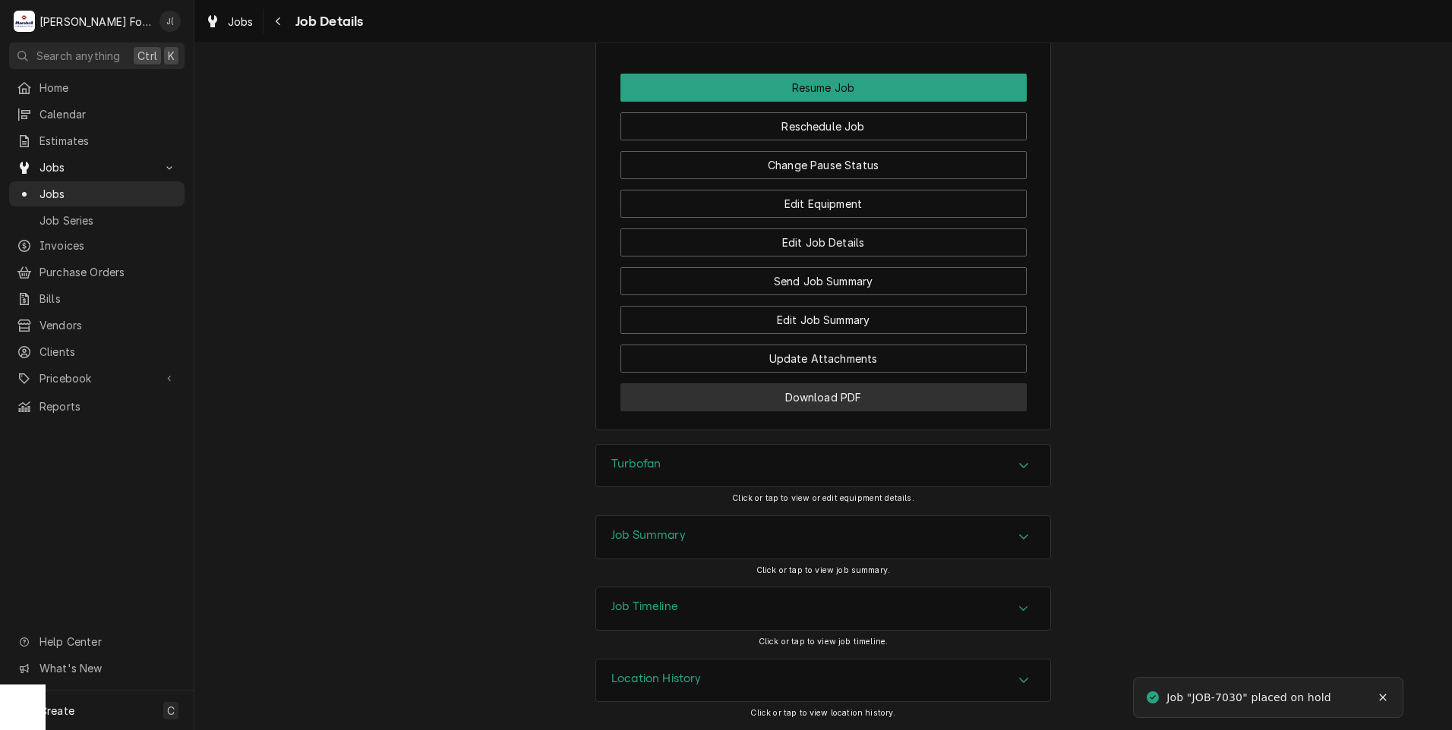
click at [700, 402] on button "Download PDF" at bounding box center [823, 397] width 406 height 28
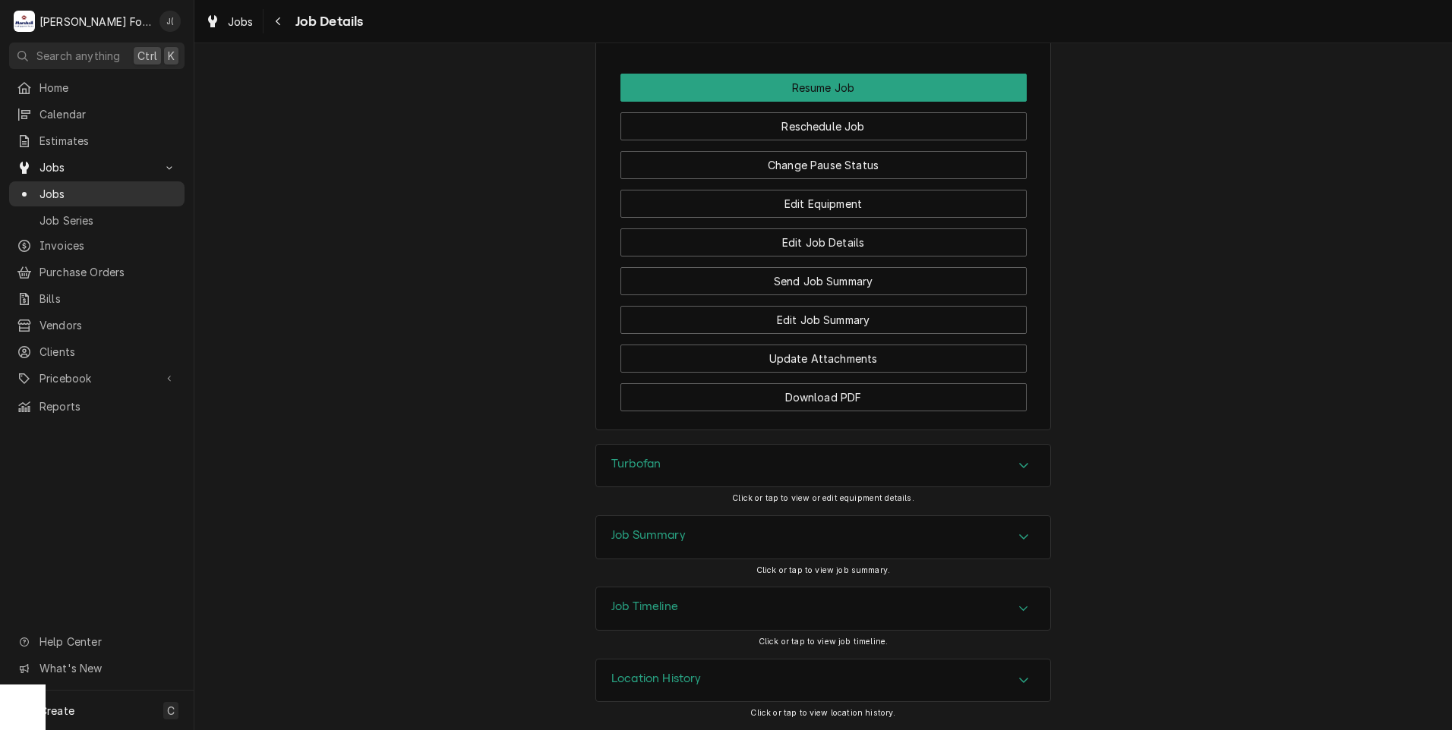
click at [63, 186] on span "Jobs" at bounding box center [107, 194] width 137 height 16
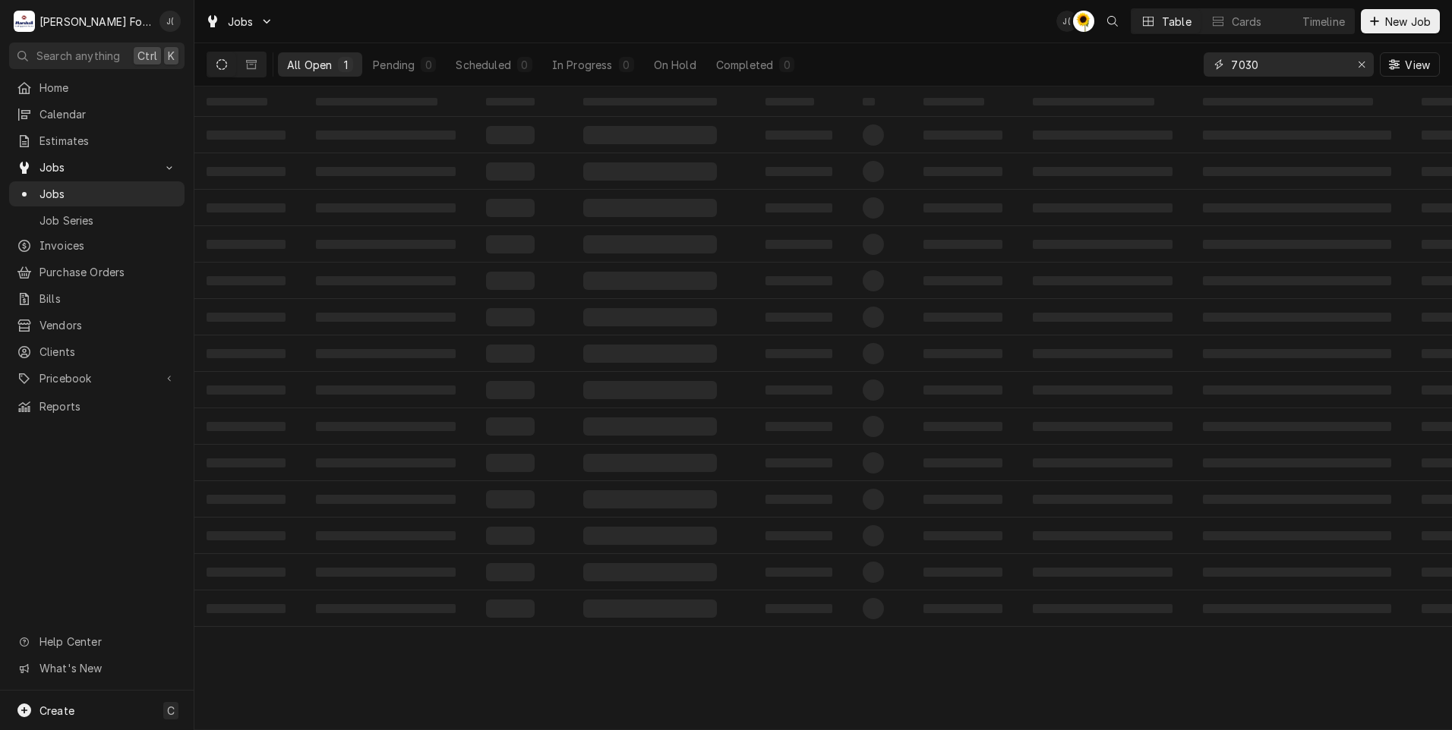
drag, startPoint x: 1364, startPoint y: 66, endPoint x: 1353, endPoint y: 68, distance: 10.7
click at [1364, 66] on icon "Erase input" at bounding box center [1361, 64] width 8 height 11
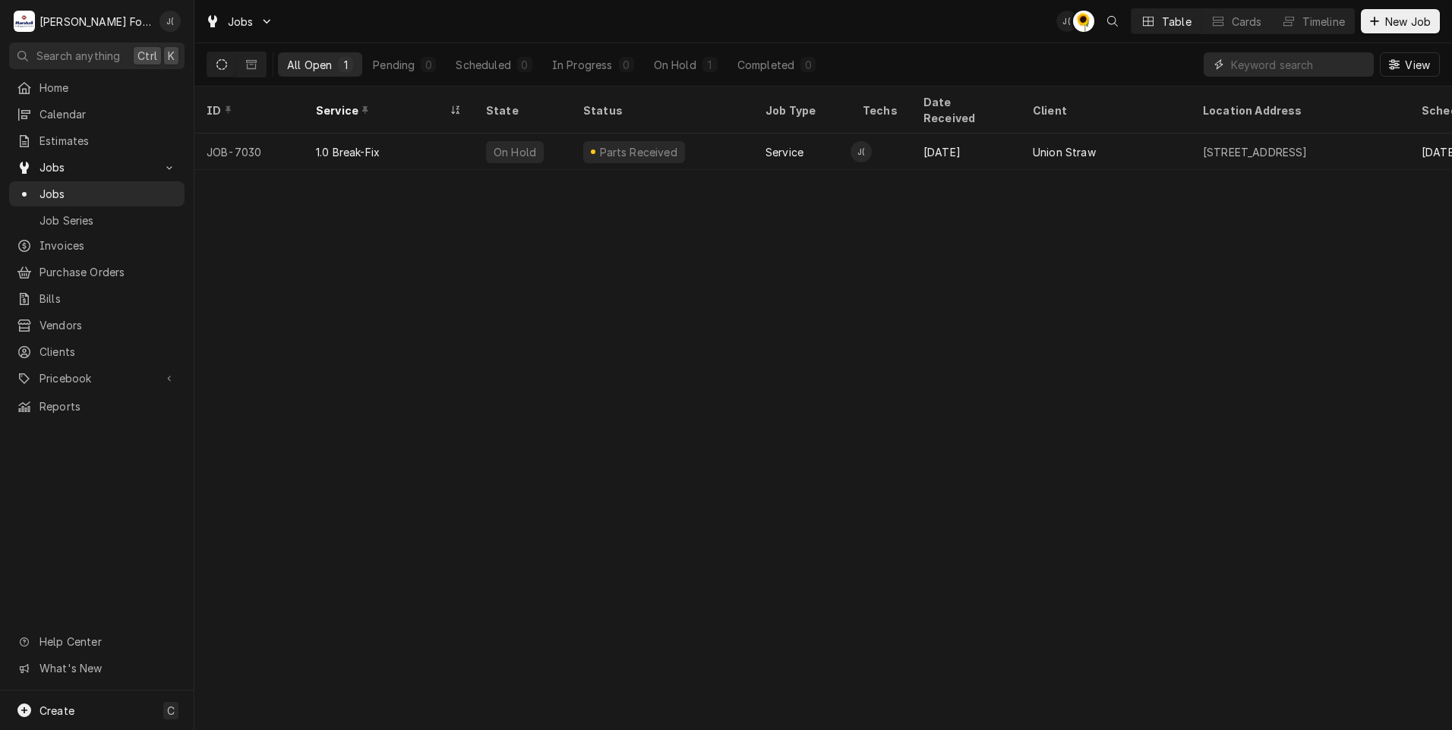
click at [1330, 68] on input "Dynamic Content Wrapper" at bounding box center [1302, 64] width 143 height 24
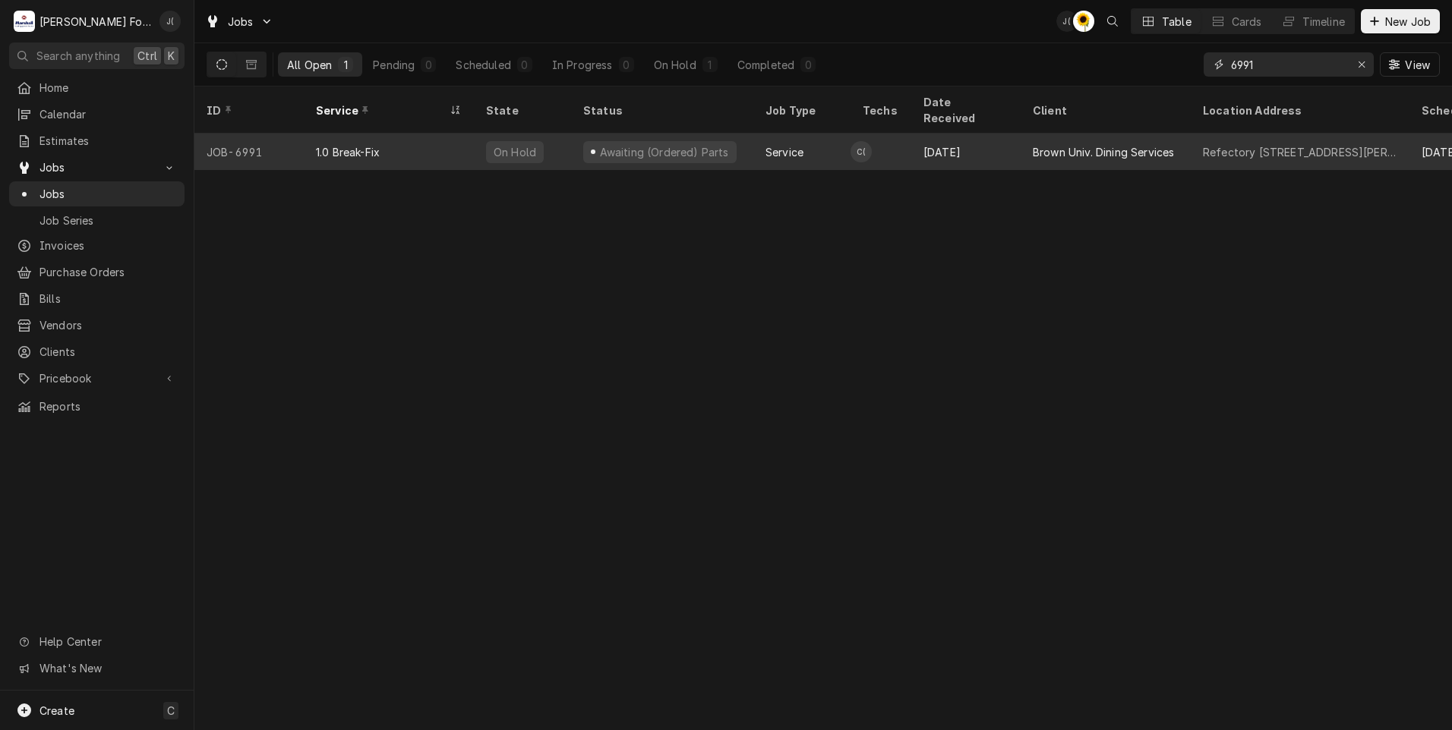
type input "6991"
click at [348, 144] on div "1.0 Break-Fix" at bounding box center [348, 152] width 64 height 16
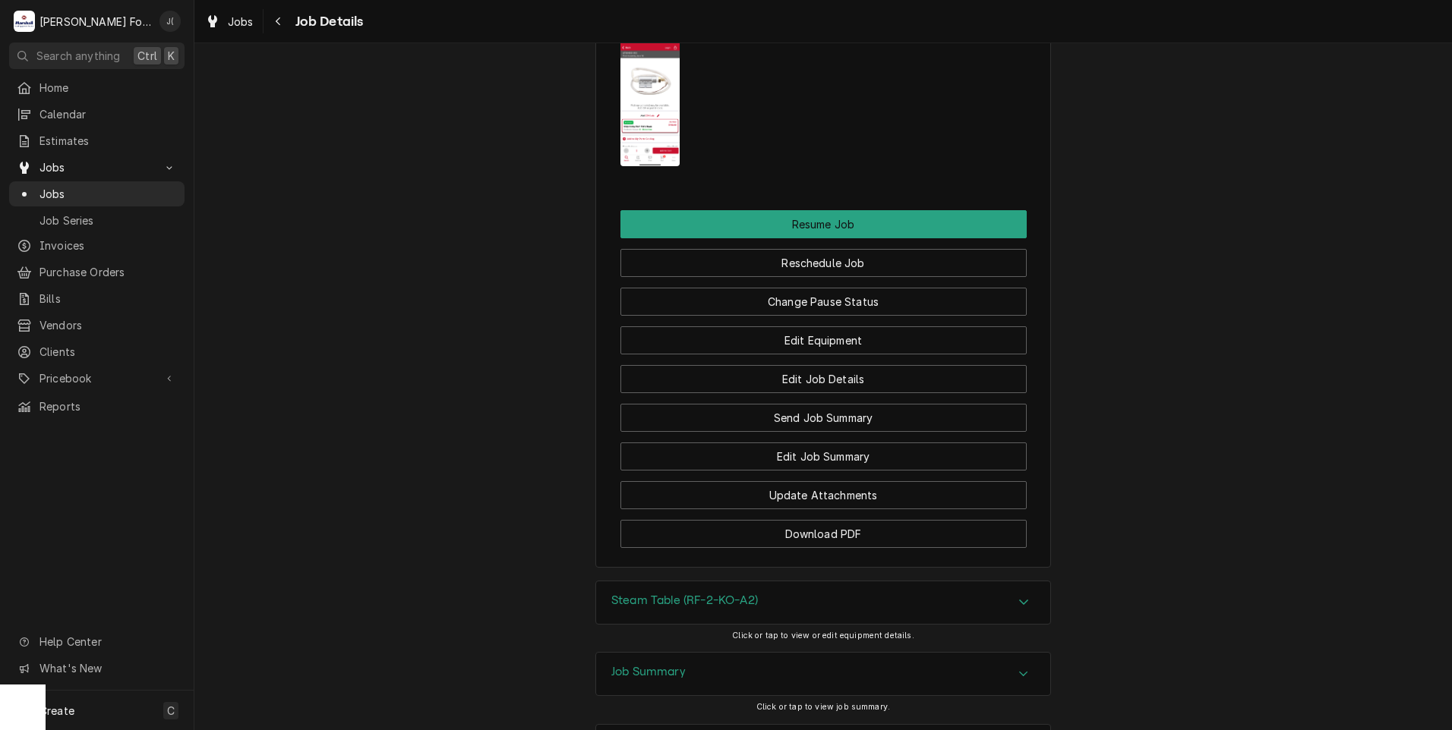
scroll to position [2202, 0]
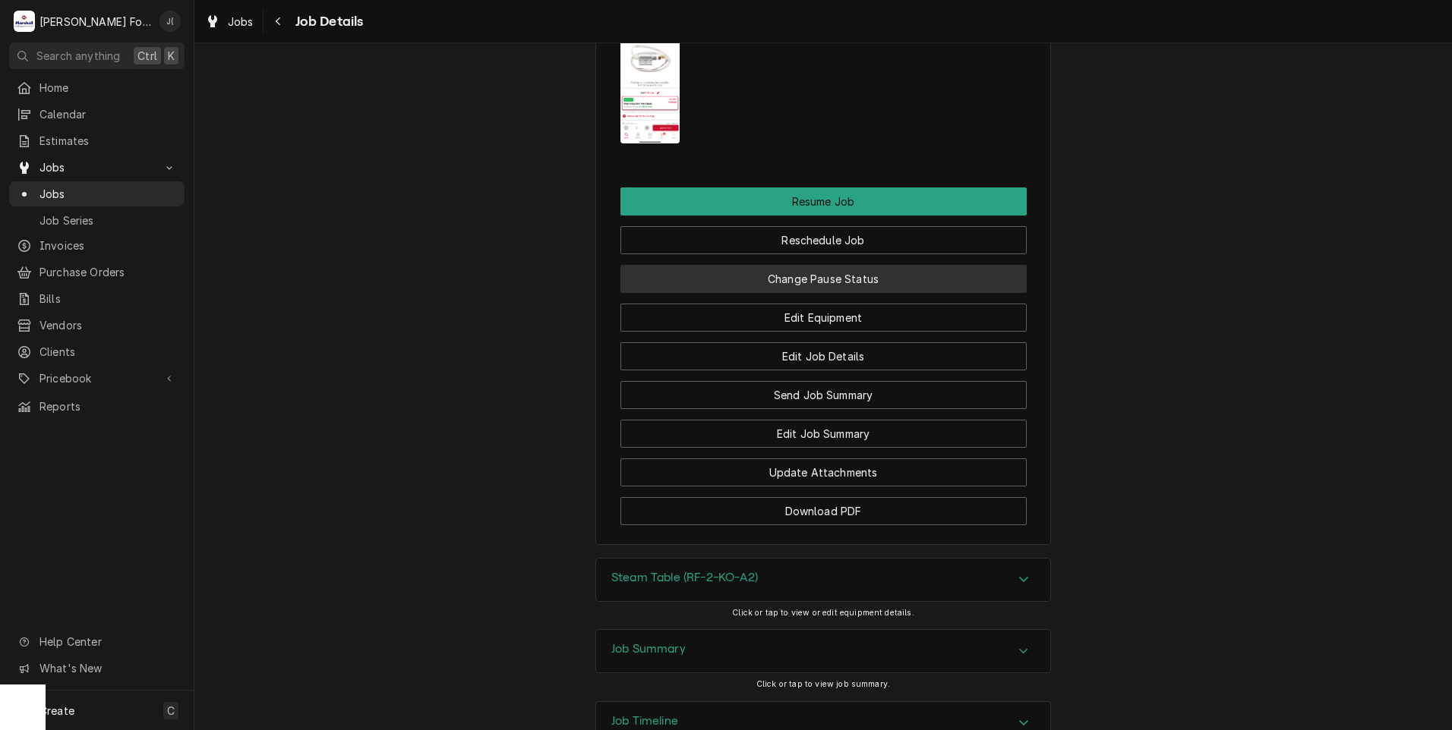
click at [844, 279] on button "Change Pause Status" at bounding box center [823, 279] width 406 height 28
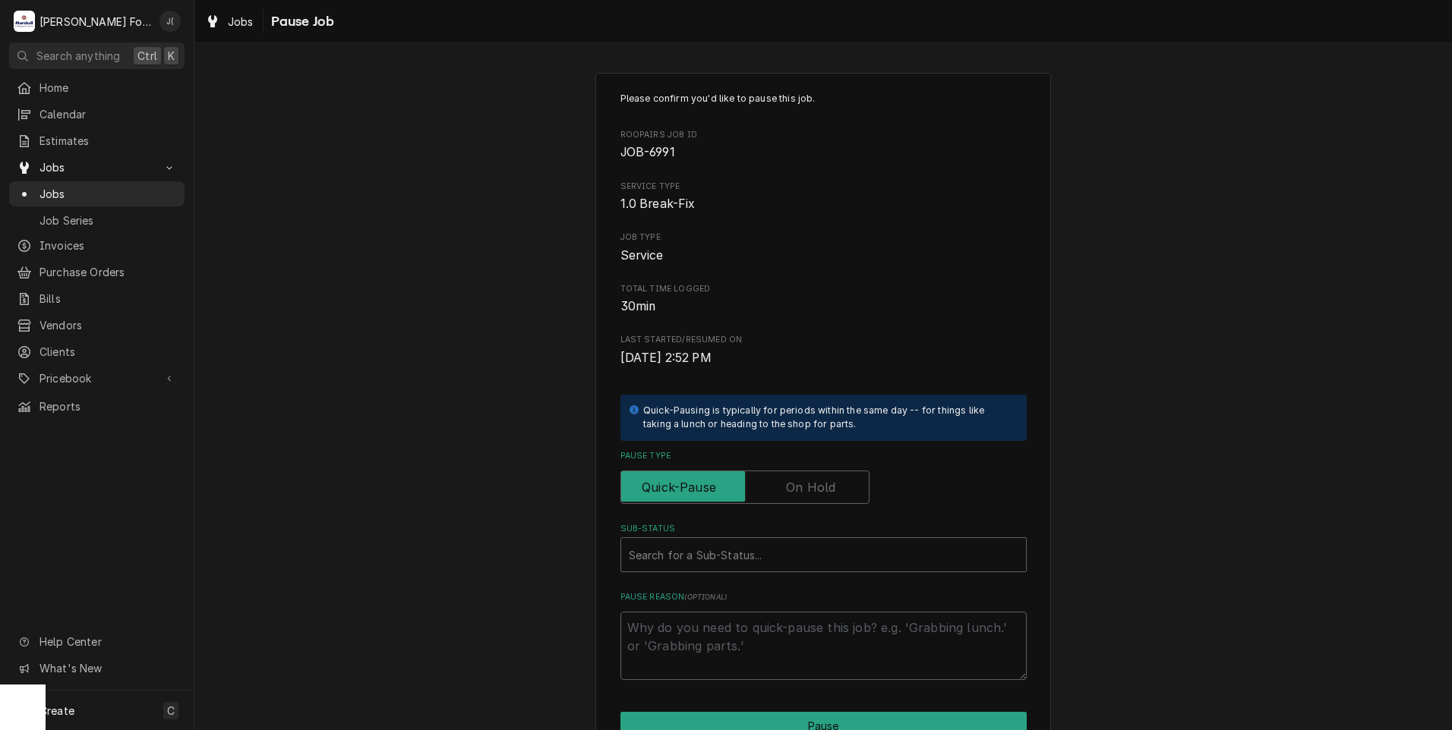
click at [802, 482] on label "Pause Type" at bounding box center [744, 487] width 249 height 33
click at [802, 482] on input "Pause Type" at bounding box center [744, 487] width 235 height 33
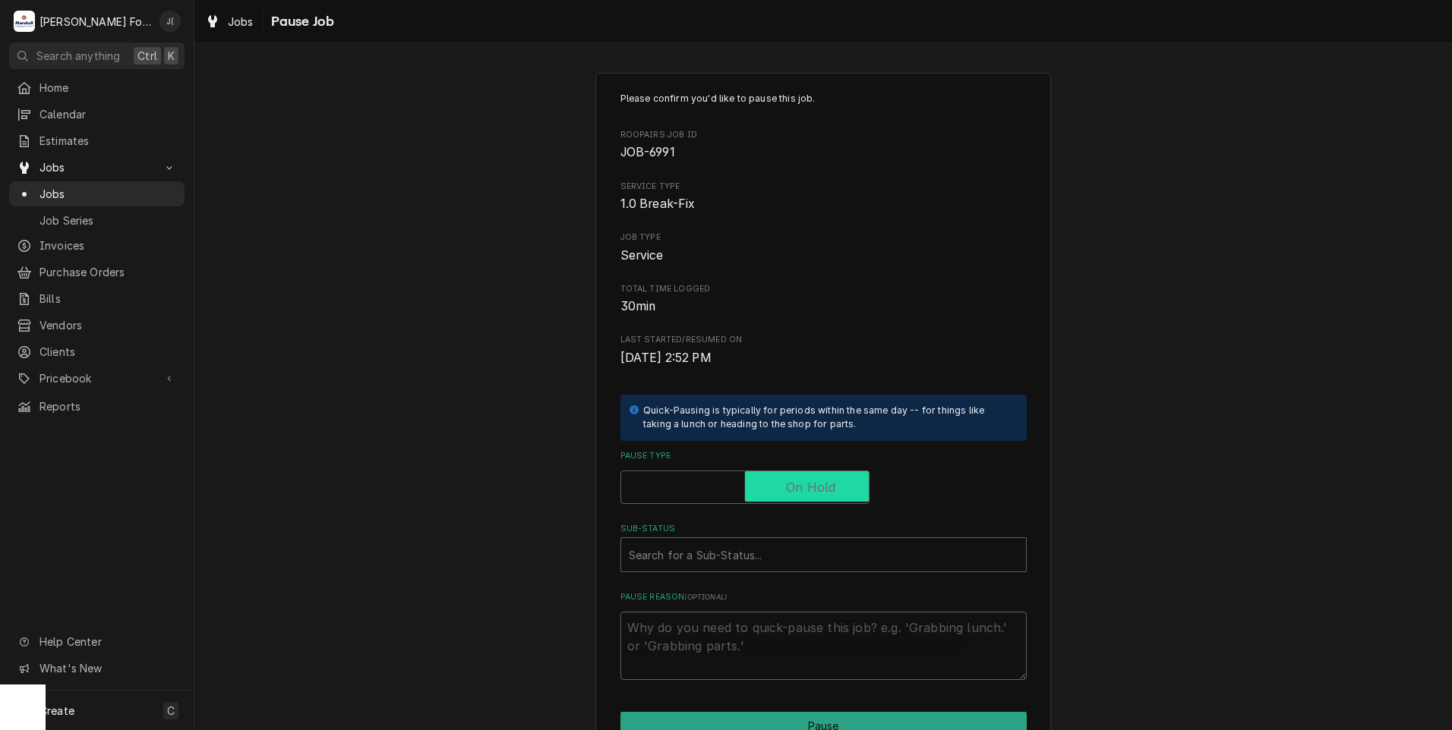
checkbox input "true"
click at [771, 554] on div "Sub-Status" at bounding box center [823, 554] width 389 height 27
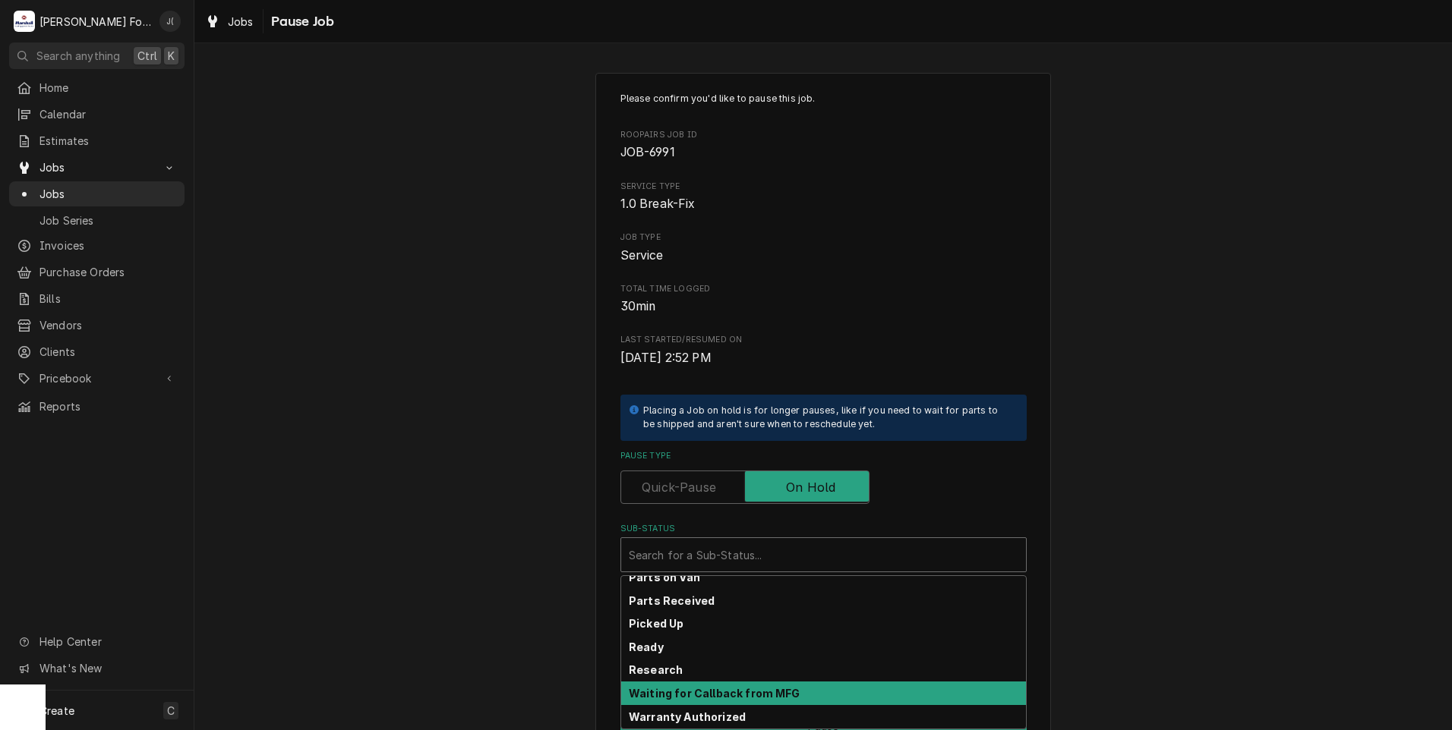
scroll to position [242, 0]
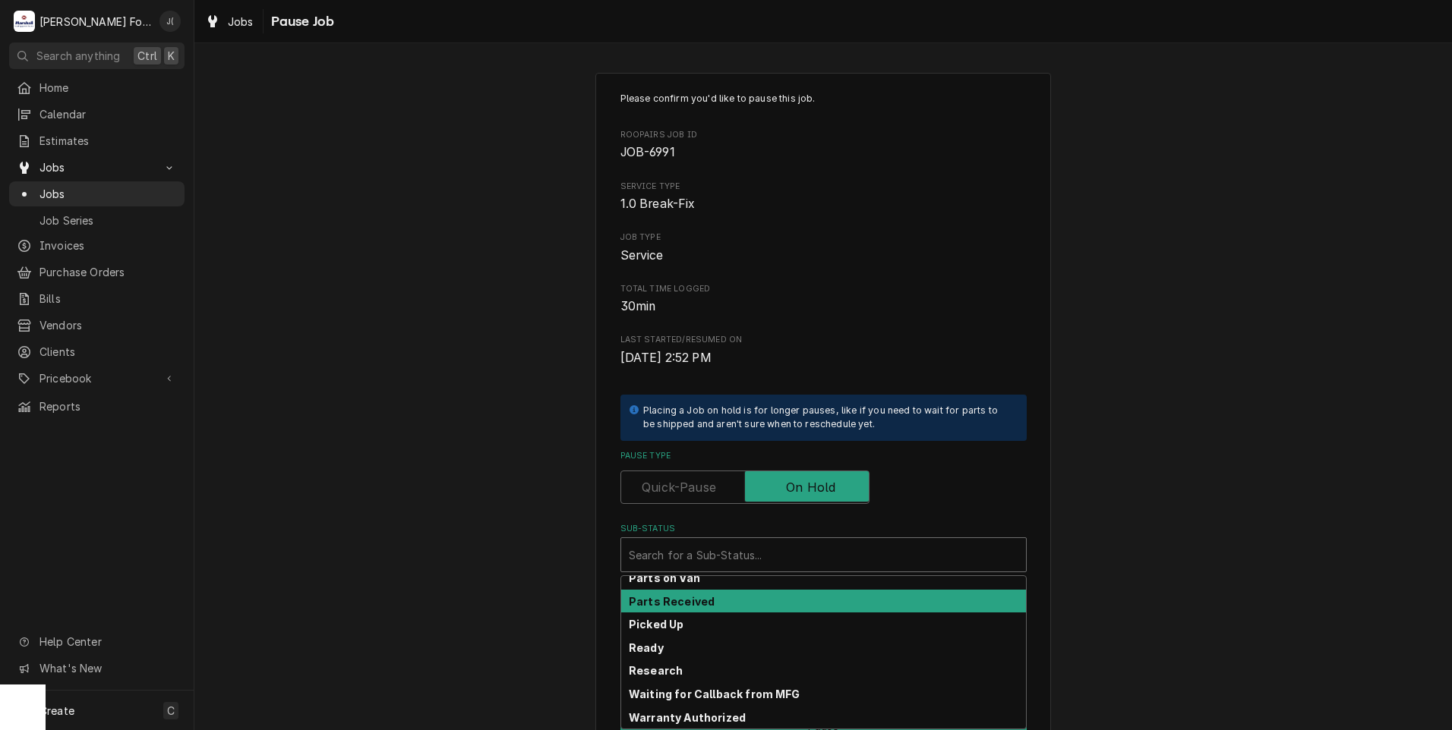
click at [760, 597] on div "Parts Received" at bounding box center [823, 602] width 405 height 24
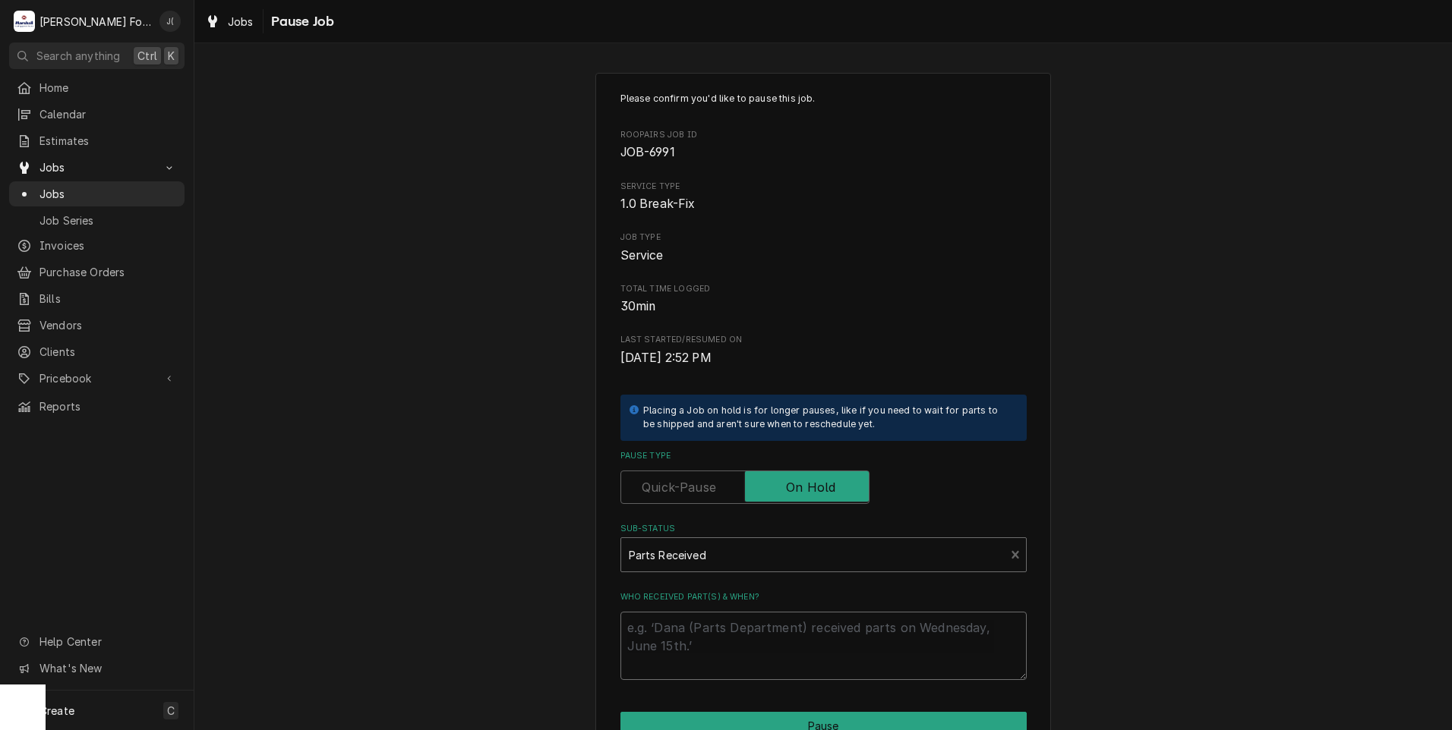
click at [768, 651] on textarea "Who received part(s) & when?" at bounding box center [823, 646] width 406 height 68
type textarea "x"
type textarea "0"
type textarea "x"
type textarea "08"
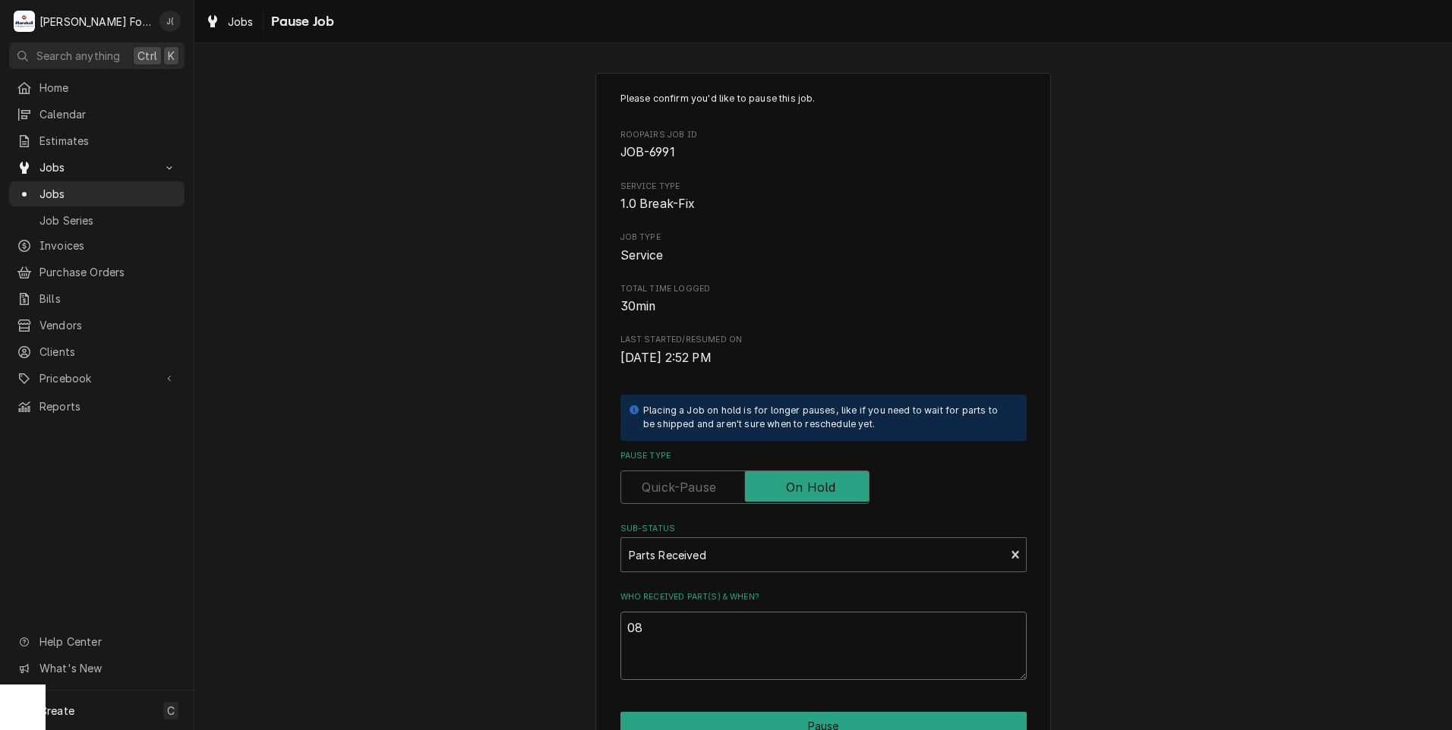
type textarea "x"
type textarea "08/"
type textarea "x"
type textarea "08/2"
type textarea "x"
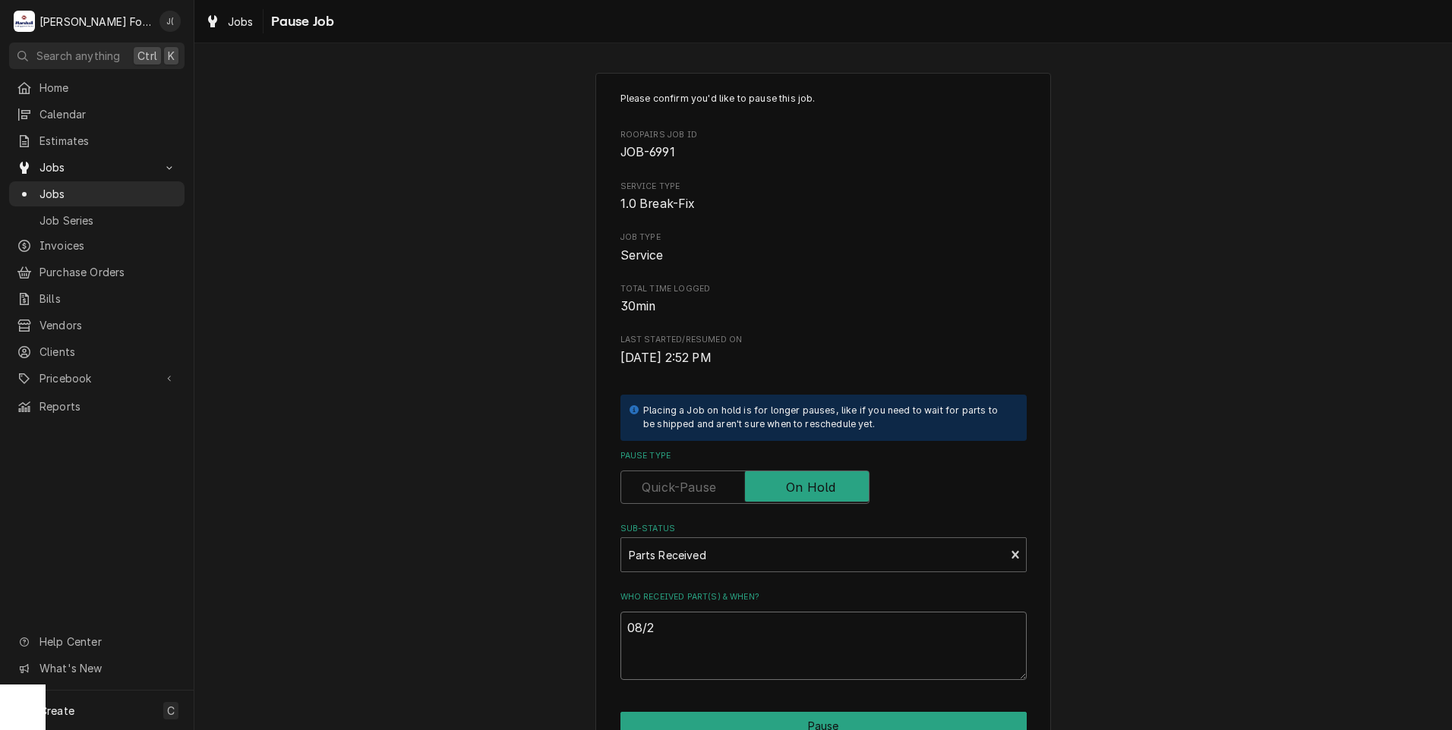
type textarea "08/28"
type textarea "x"
type textarea "08/28/"
type textarea "x"
type textarea "08/28/2"
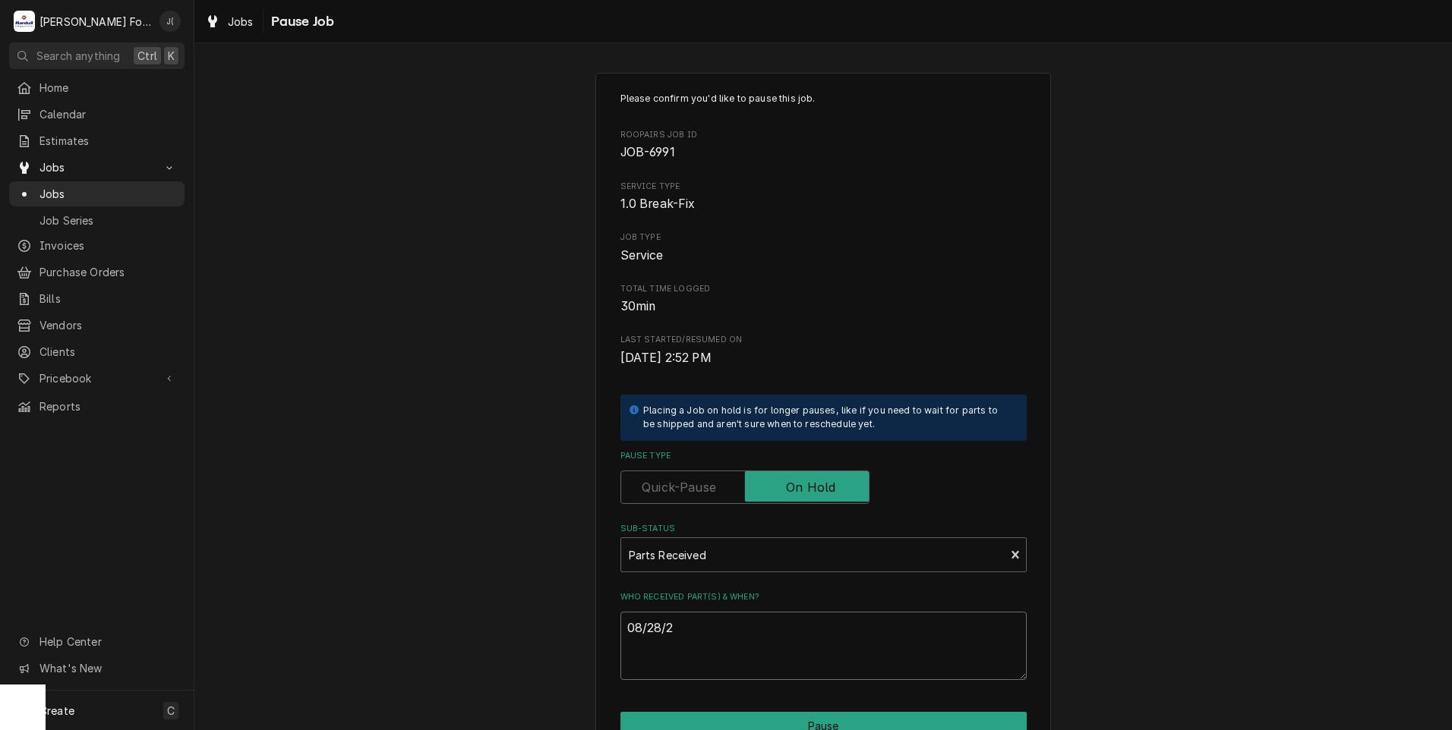
type textarea "x"
type textarea "08/28/20"
type textarea "x"
type textarea "08/28/202"
type textarea "x"
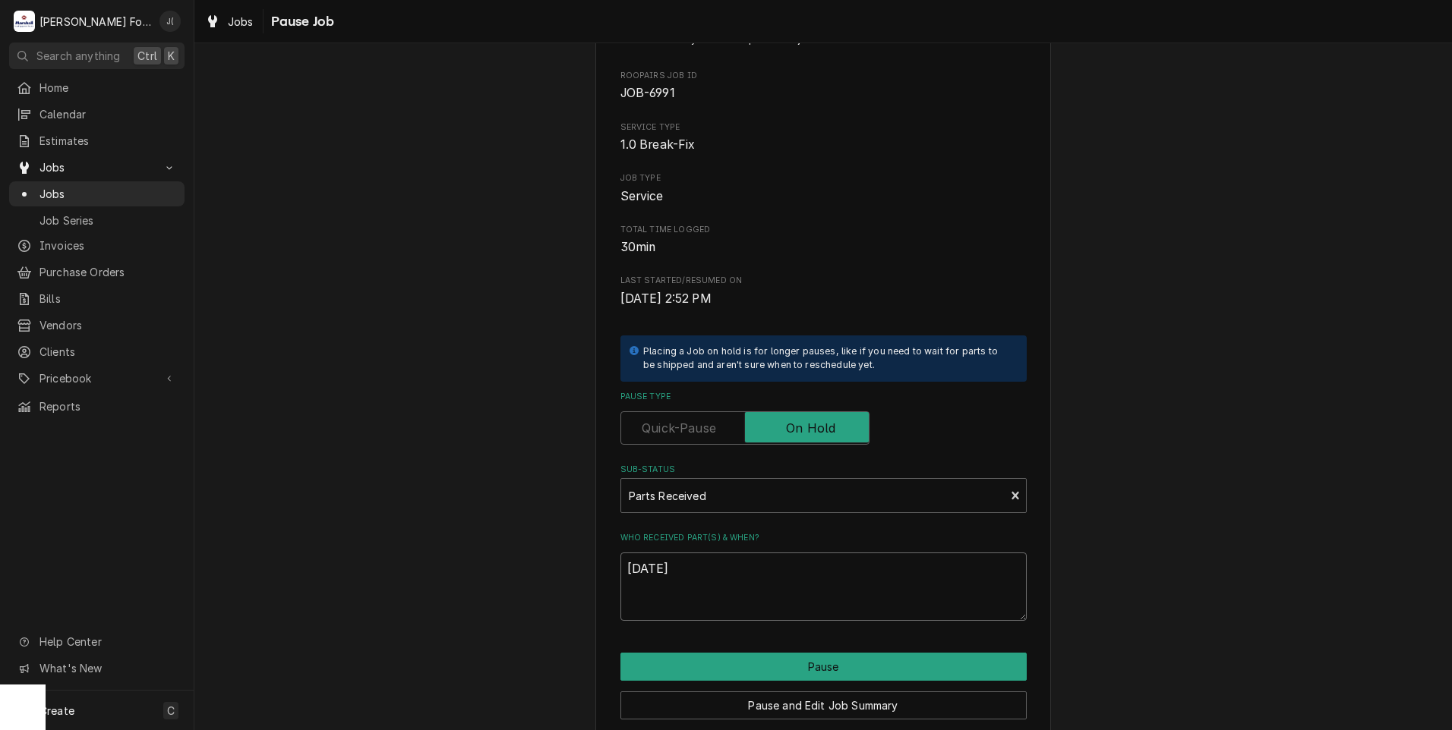
scroll to position [120, 0]
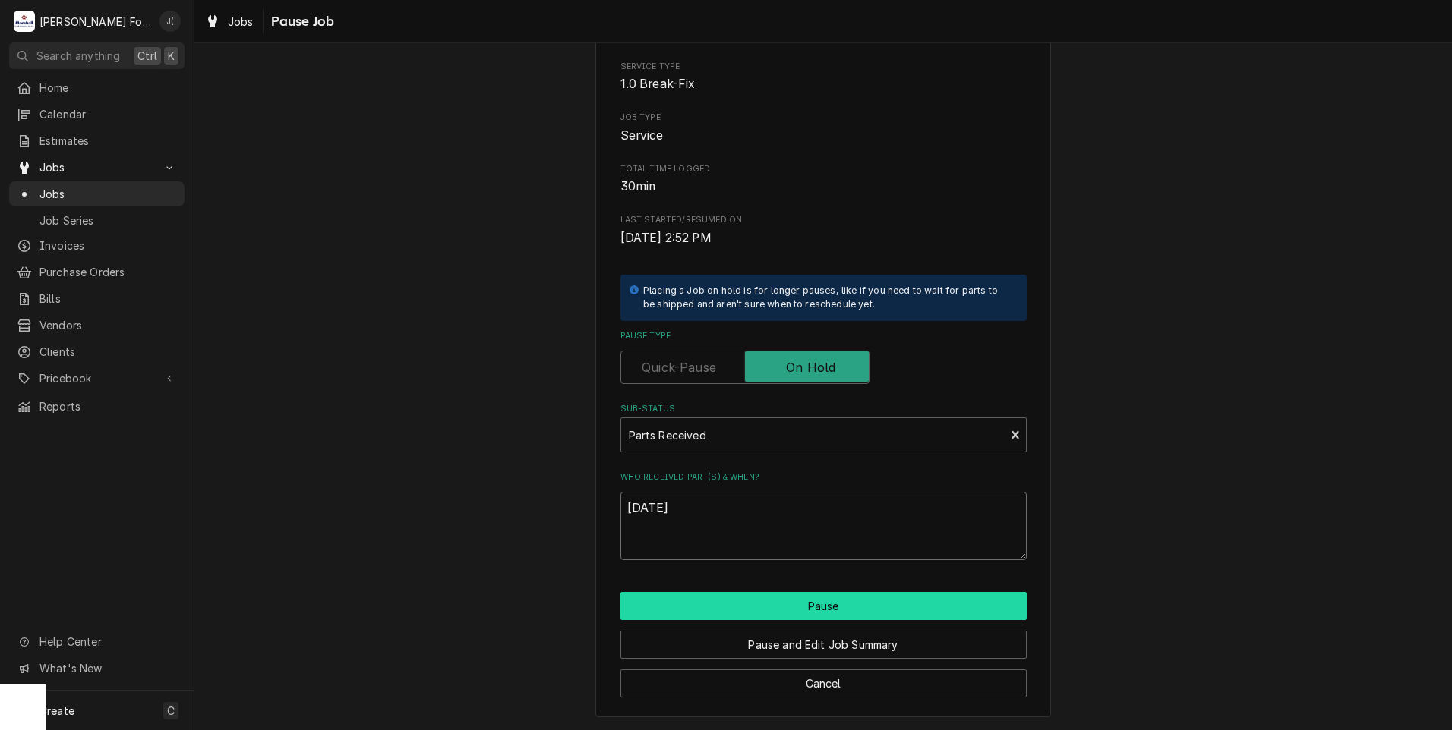
type textarea "08/28/2025"
click at [754, 607] on button "Pause" at bounding box center [823, 606] width 406 height 28
type textarea "x"
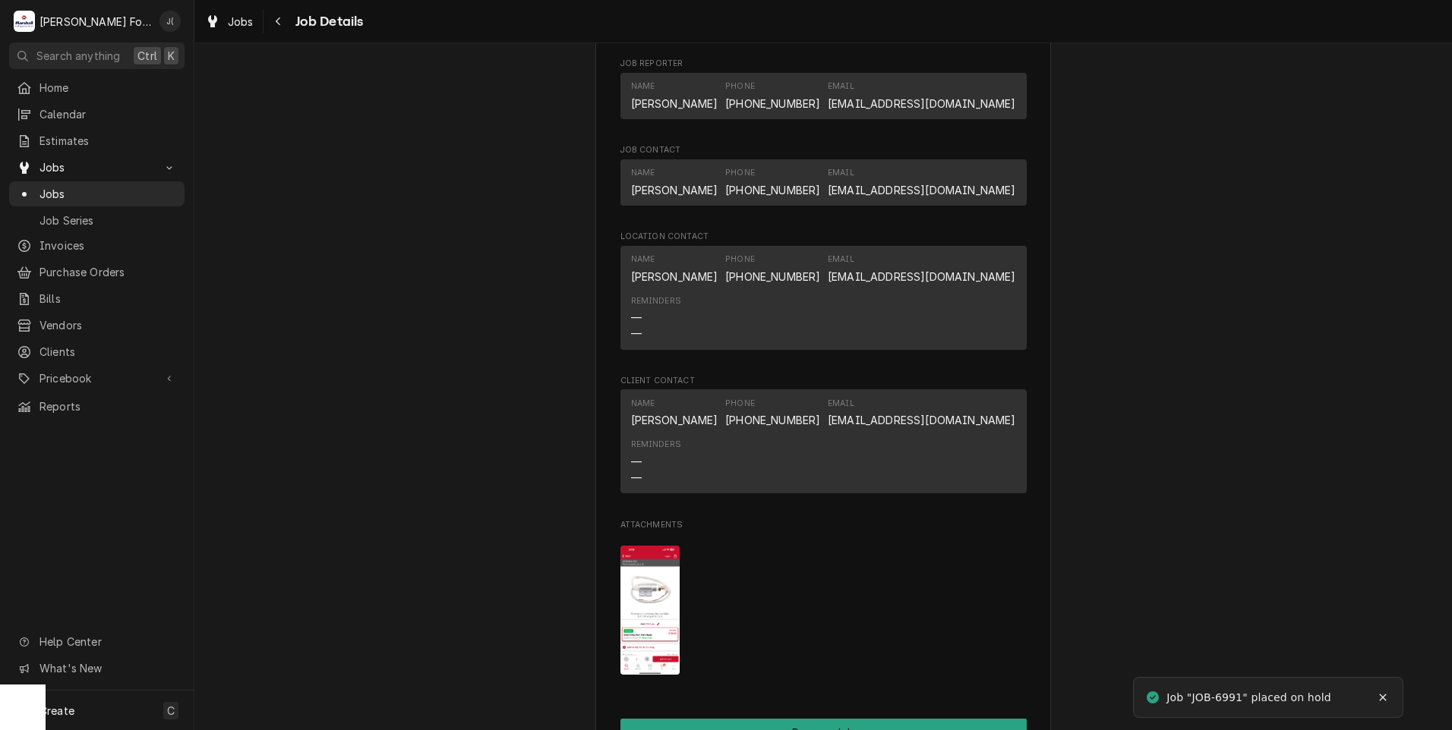
scroll to position [2202, 0]
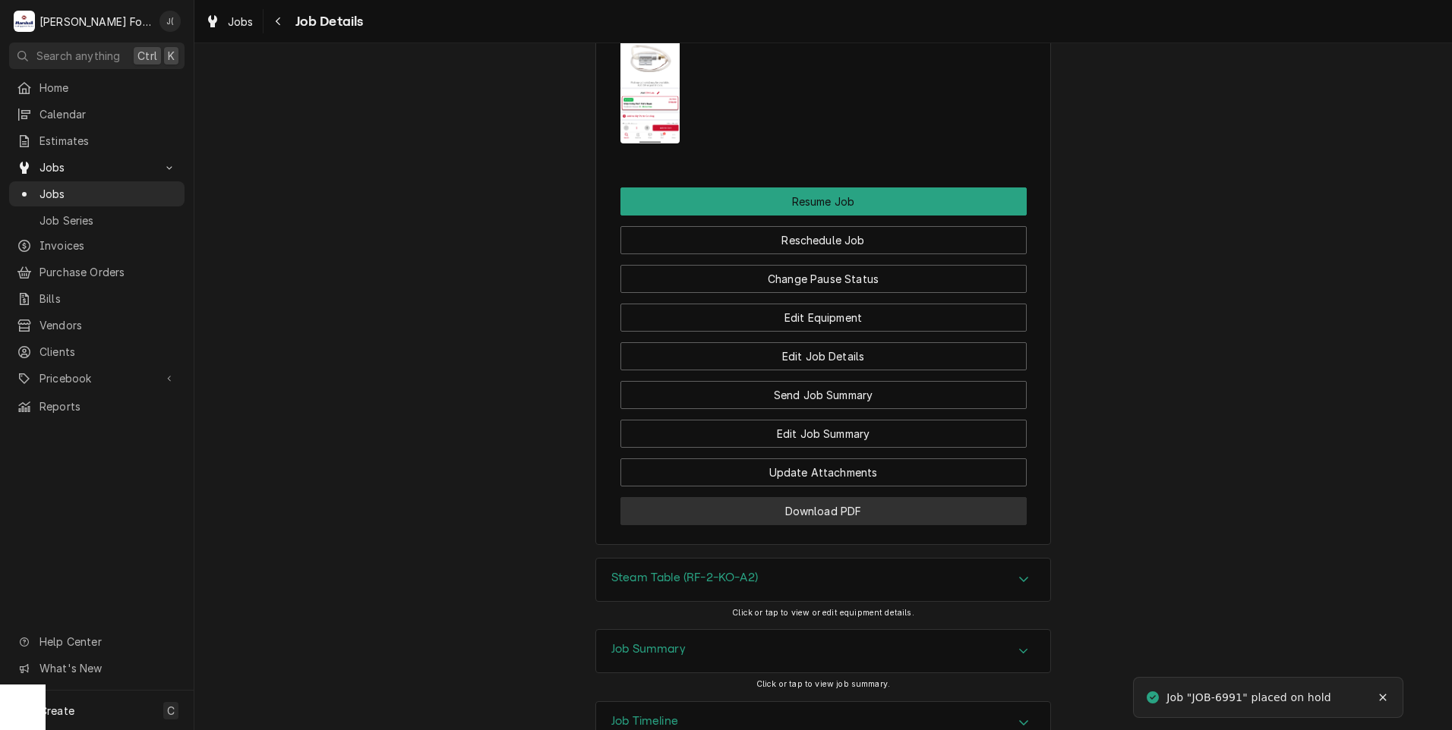
click at [786, 521] on button "Download PDF" at bounding box center [823, 511] width 406 height 28
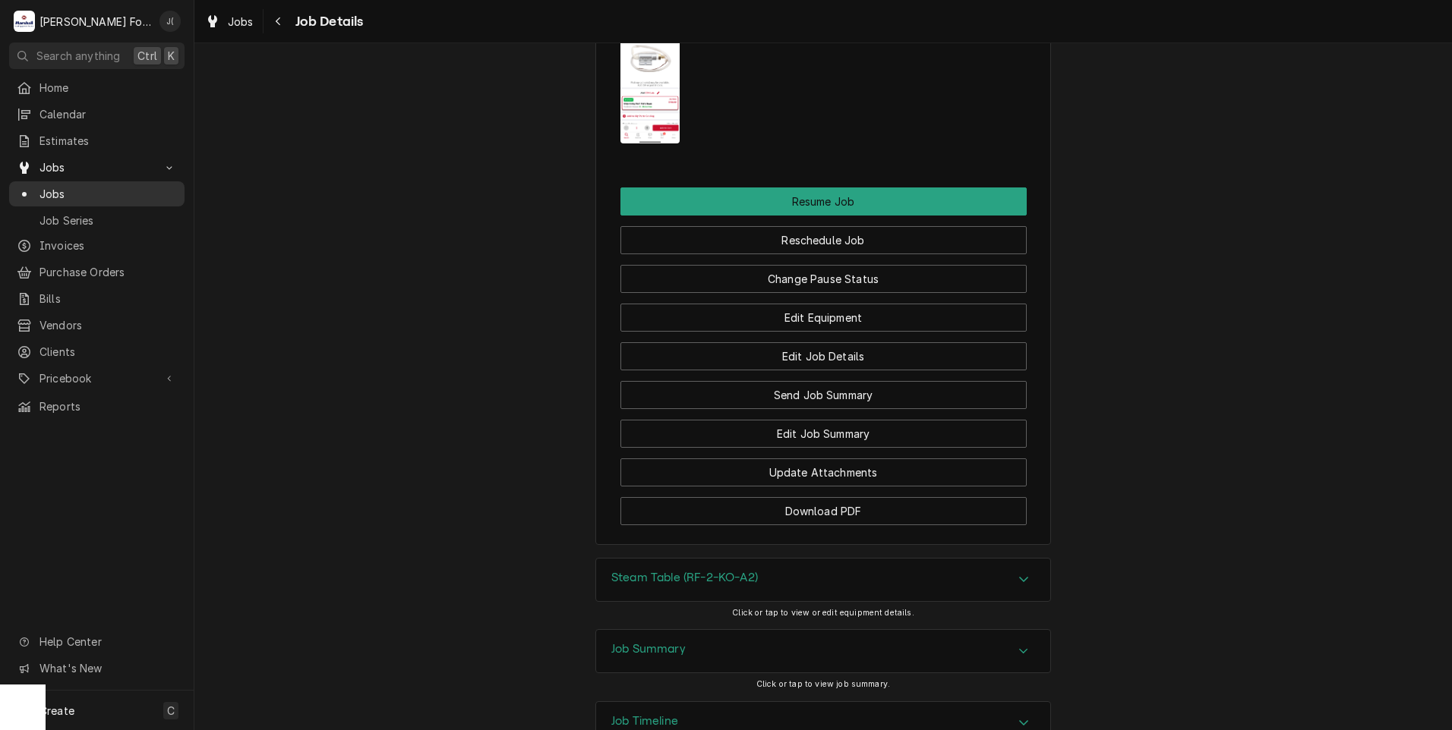
click at [116, 189] on span "Jobs" at bounding box center [107, 194] width 137 height 16
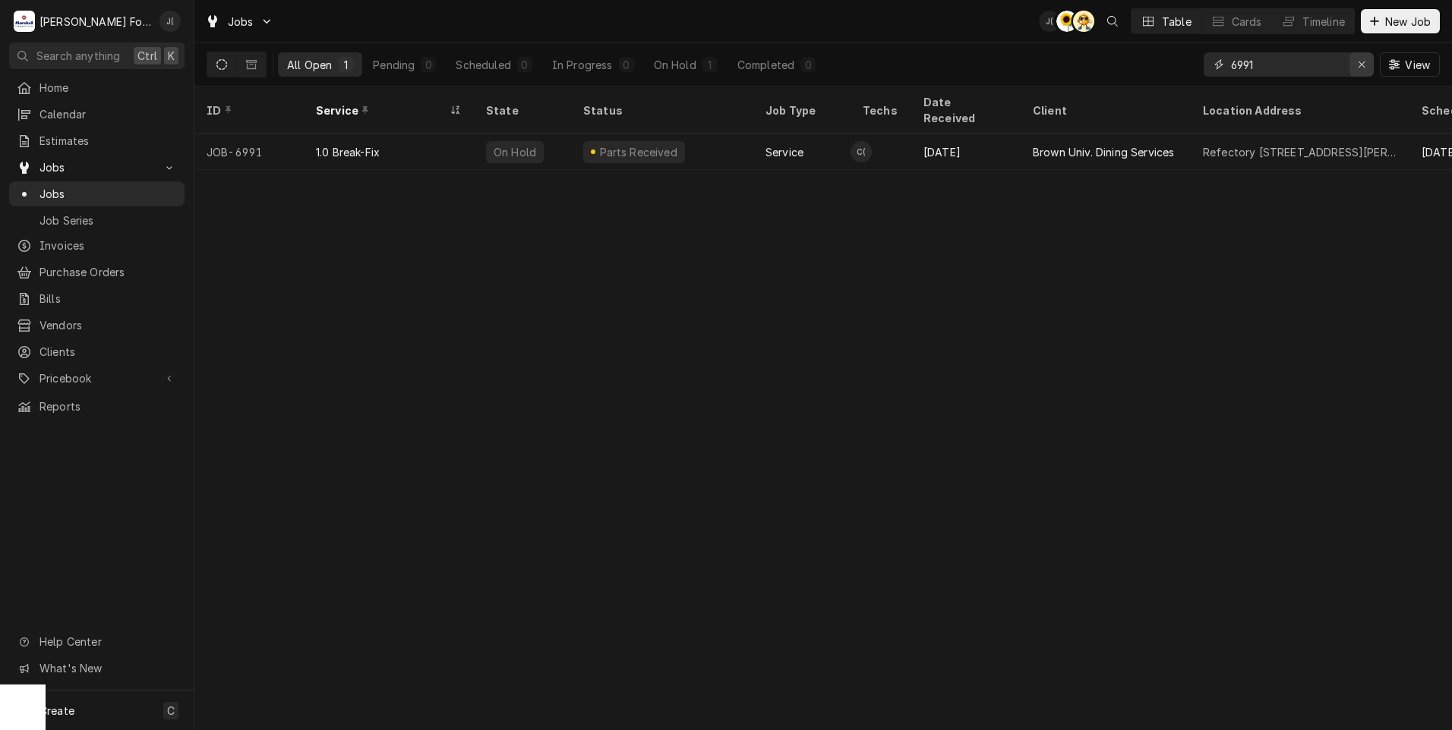
click at [1362, 66] on icon "Erase input" at bounding box center [1361, 64] width 8 height 11
click at [1329, 68] on input "Dynamic Content Wrapper" at bounding box center [1302, 64] width 143 height 24
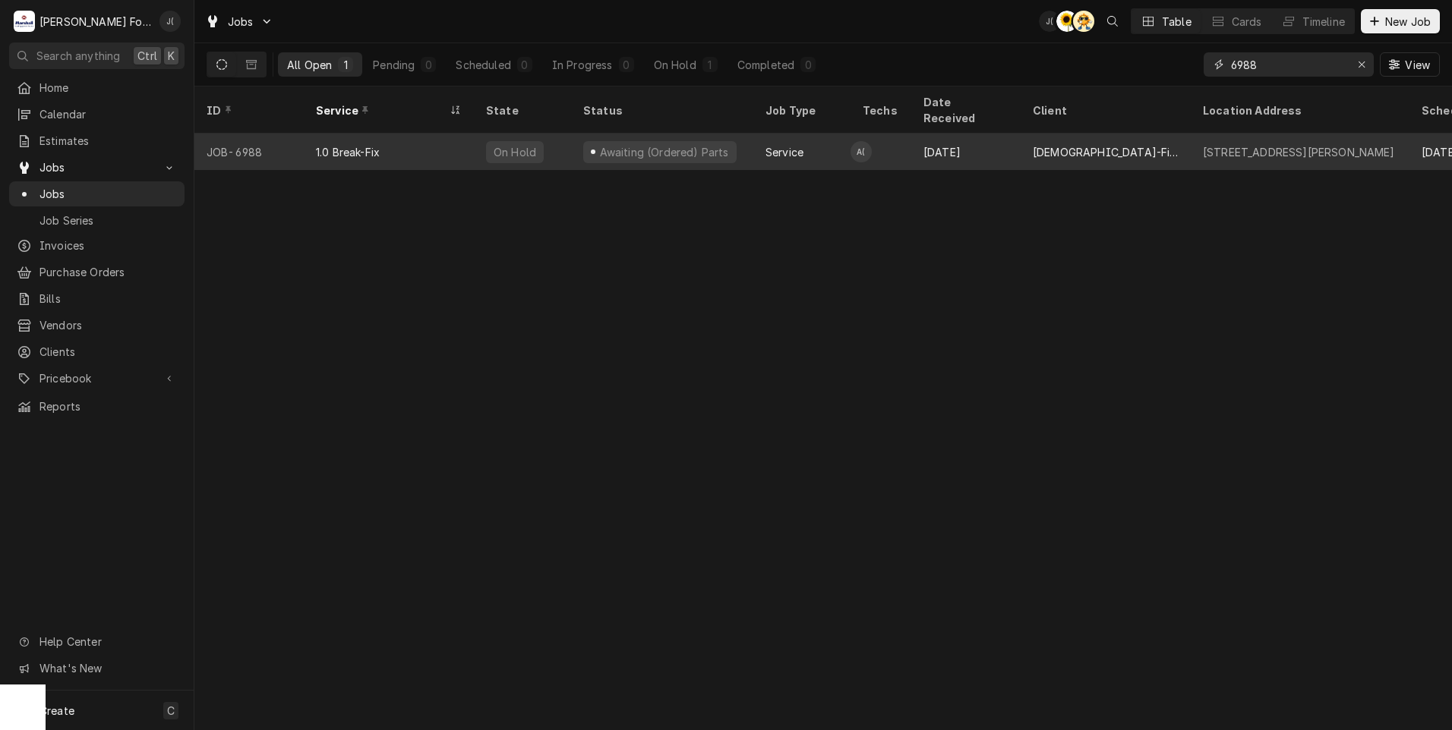
type input "6988"
click at [413, 143] on div "1.0 Break-Fix" at bounding box center [389, 152] width 170 height 36
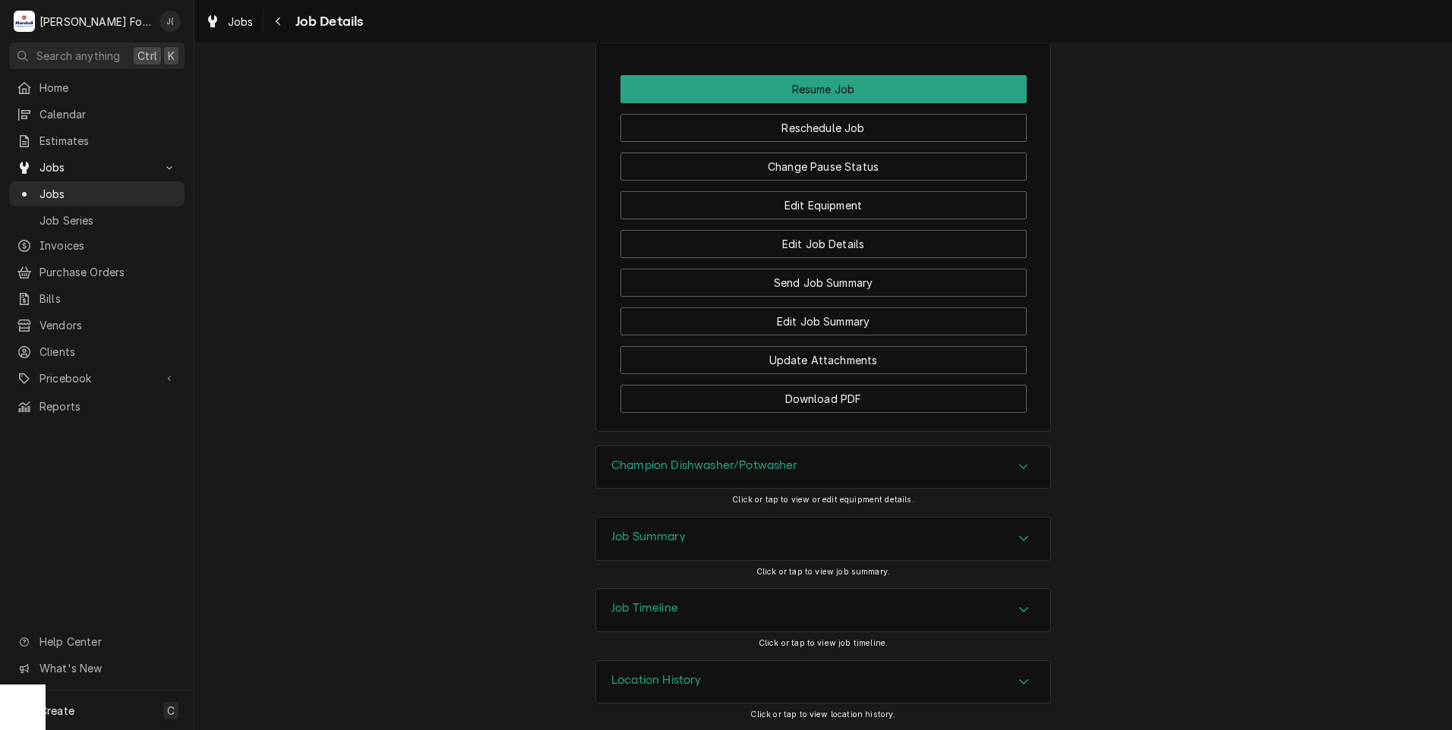
scroll to position [1467, 0]
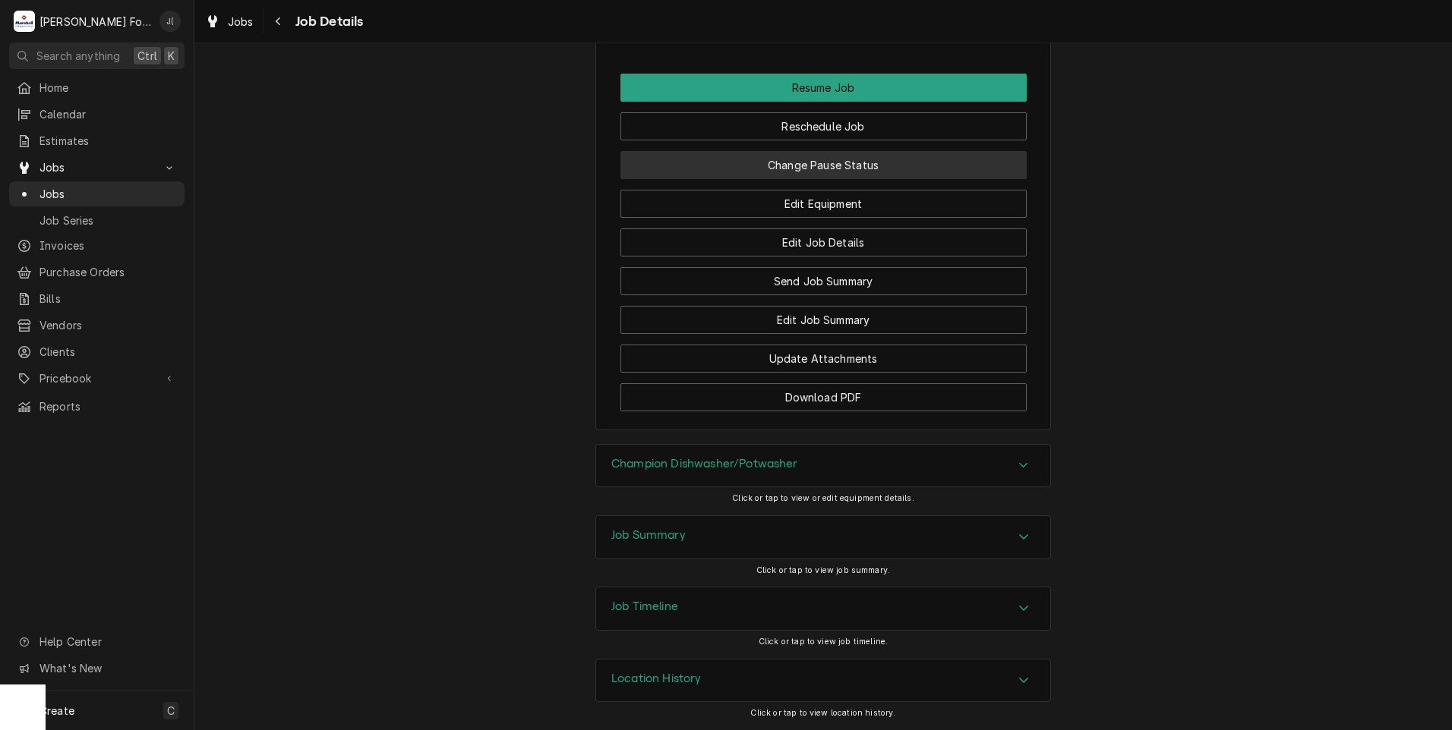
click at [821, 162] on button "Change Pause Status" at bounding box center [823, 165] width 406 height 28
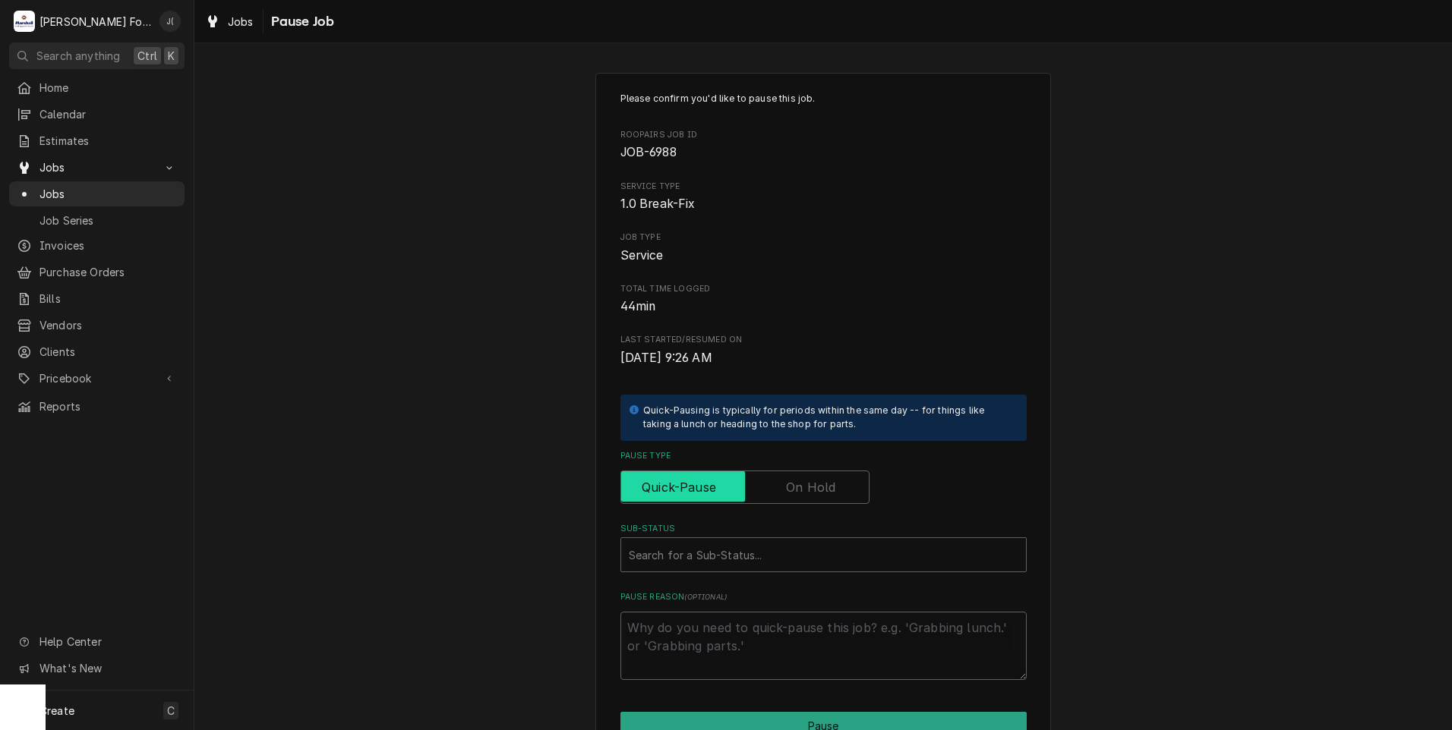
click at [781, 492] on input "Pause Type" at bounding box center [744, 487] width 235 height 33
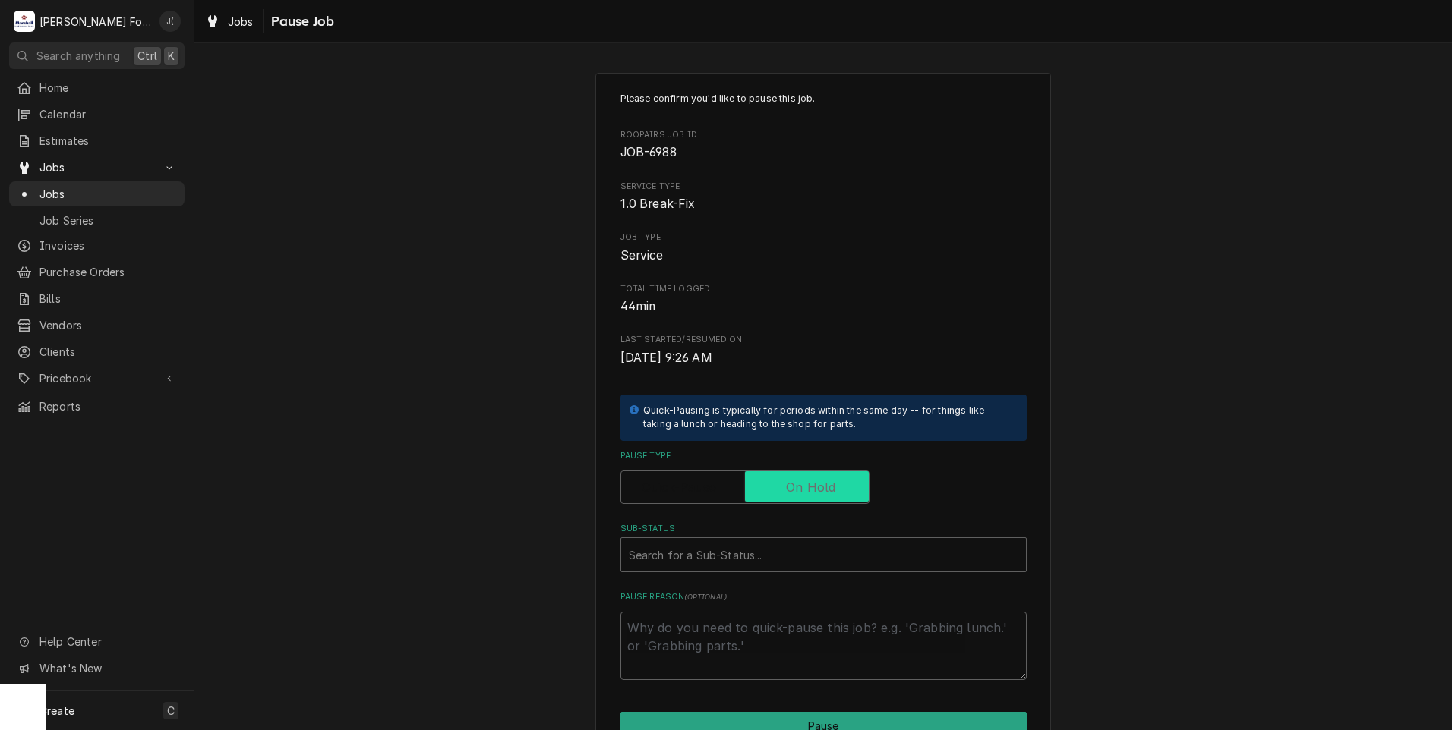
checkbox input "true"
click at [765, 549] on div "Sub-Status" at bounding box center [823, 554] width 389 height 27
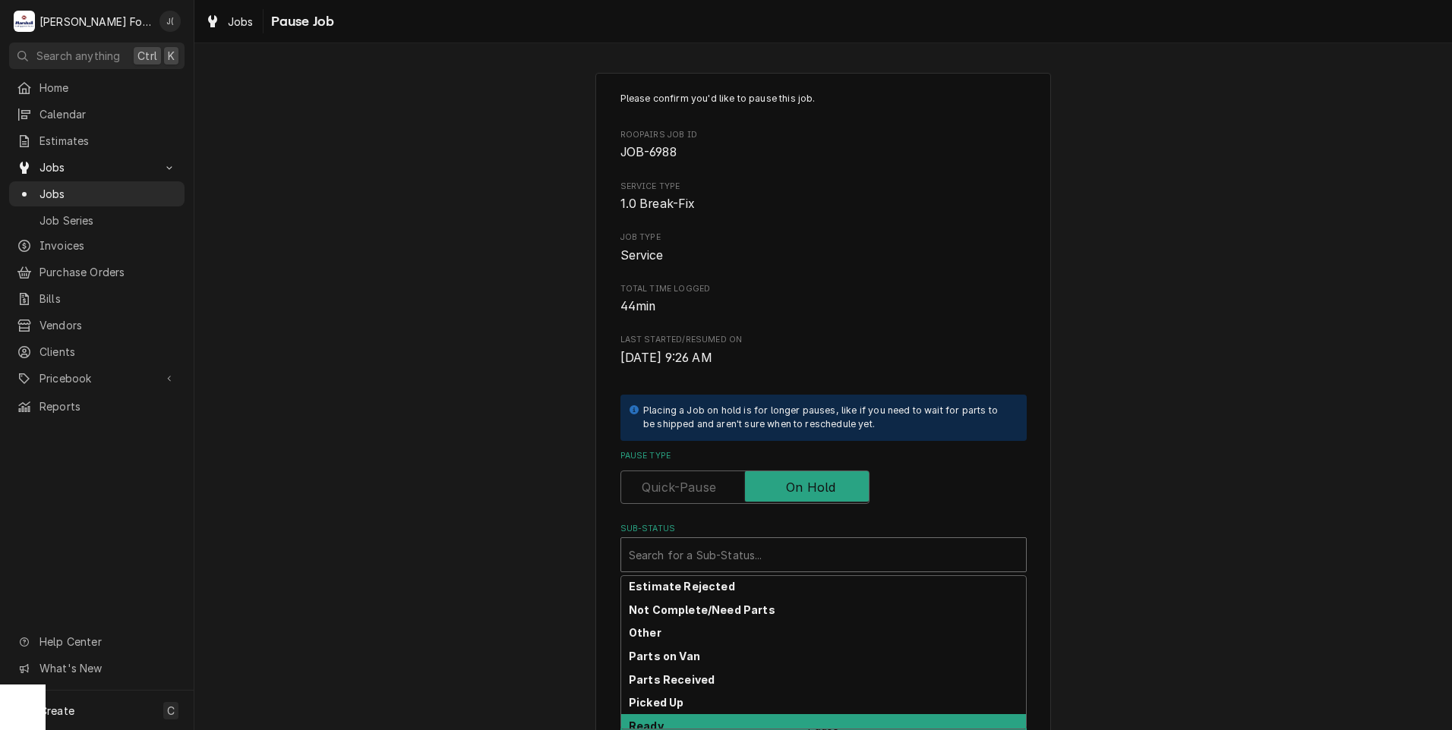
scroll to position [242, 0]
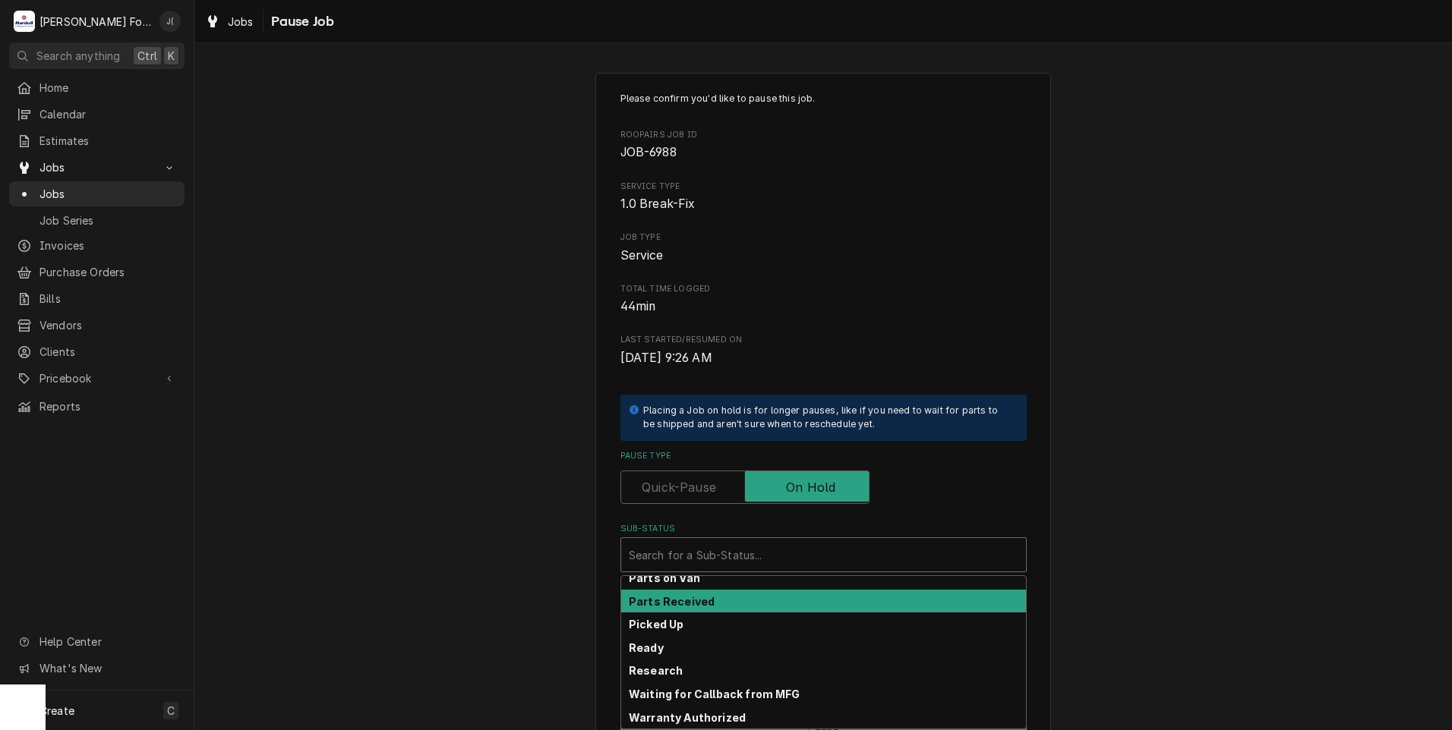
click at [720, 599] on div "Parts Received" at bounding box center [823, 602] width 405 height 24
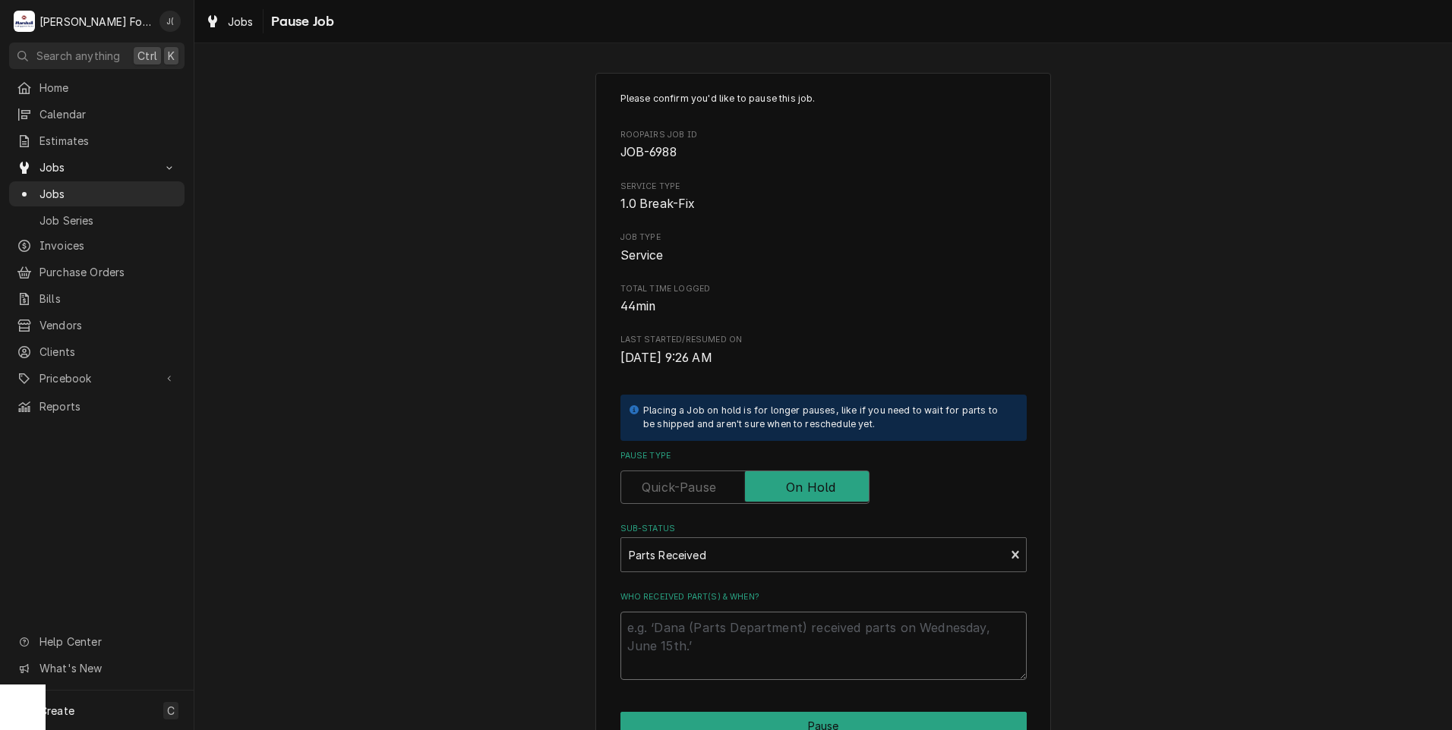
drag, startPoint x: 721, startPoint y: 623, endPoint x: 733, endPoint y: 621, distance: 11.5
click at [723, 623] on textarea "Who received part(s) & when?" at bounding box center [823, 646] width 406 height 68
type textarea "x"
type textarea "0"
type textarea "x"
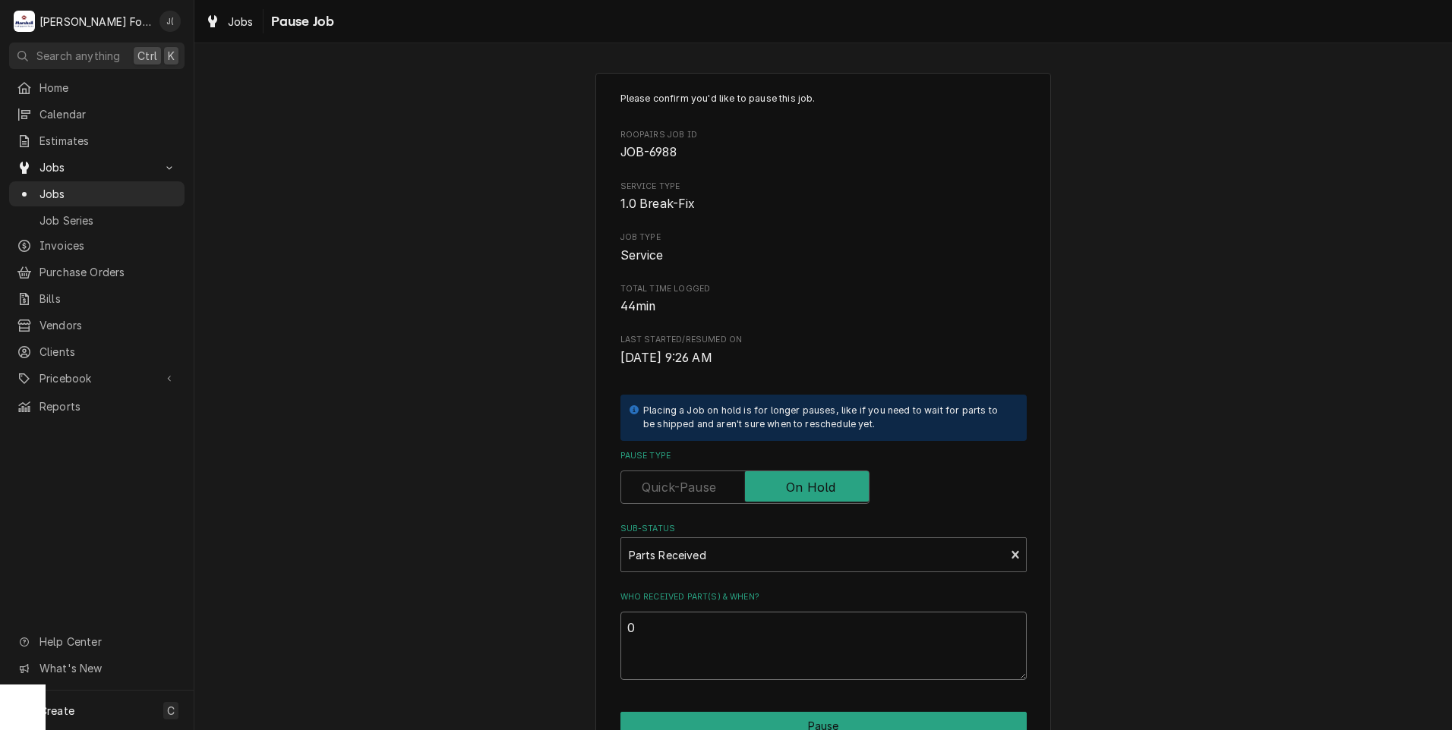
type textarea "08"
type textarea "x"
type textarea "08/"
type textarea "x"
type textarea "08/2"
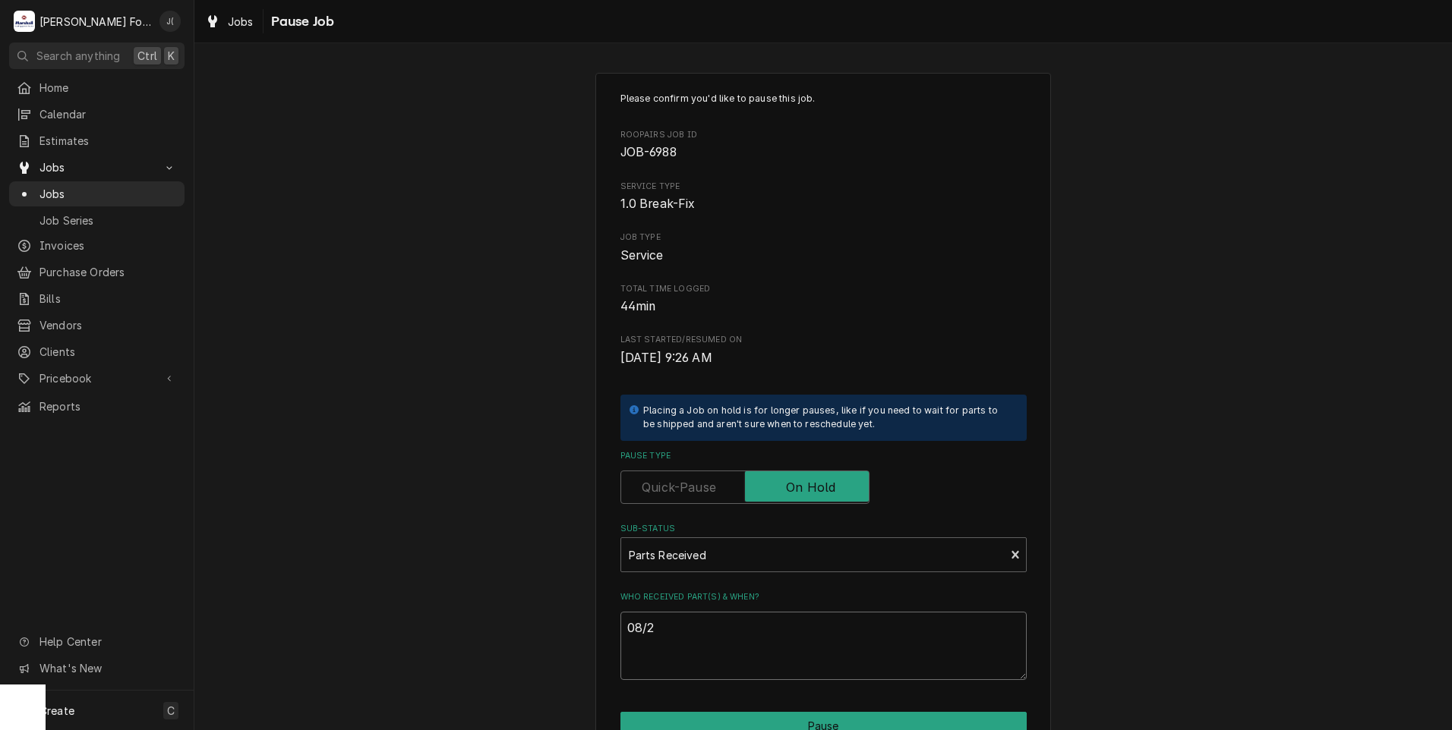
type textarea "x"
type textarea "08/28"
type textarea "x"
type textarea "08/28/"
type textarea "x"
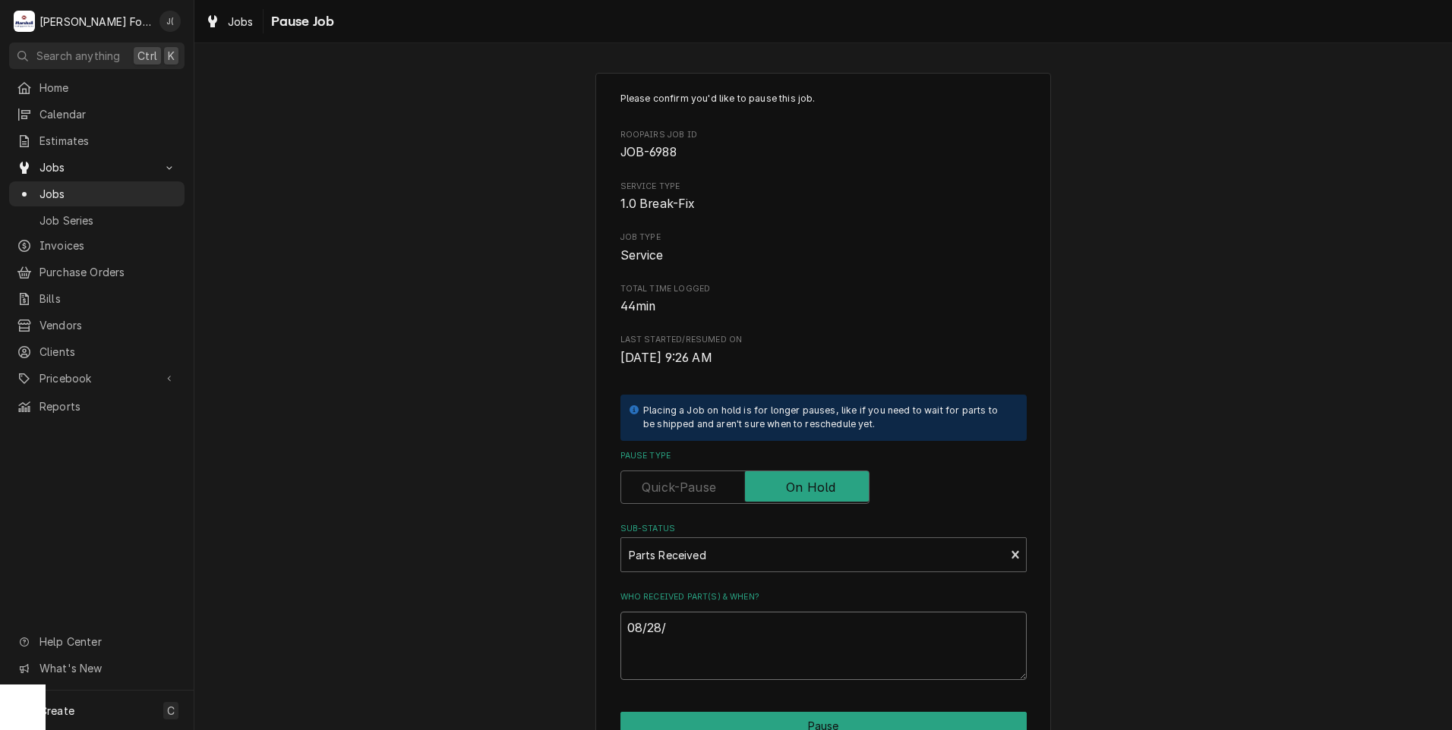
type textarea "08/28/2"
type textarea "x"
type textarea "08/28/20"
type textarea "x"
type textarea "08/28/202"
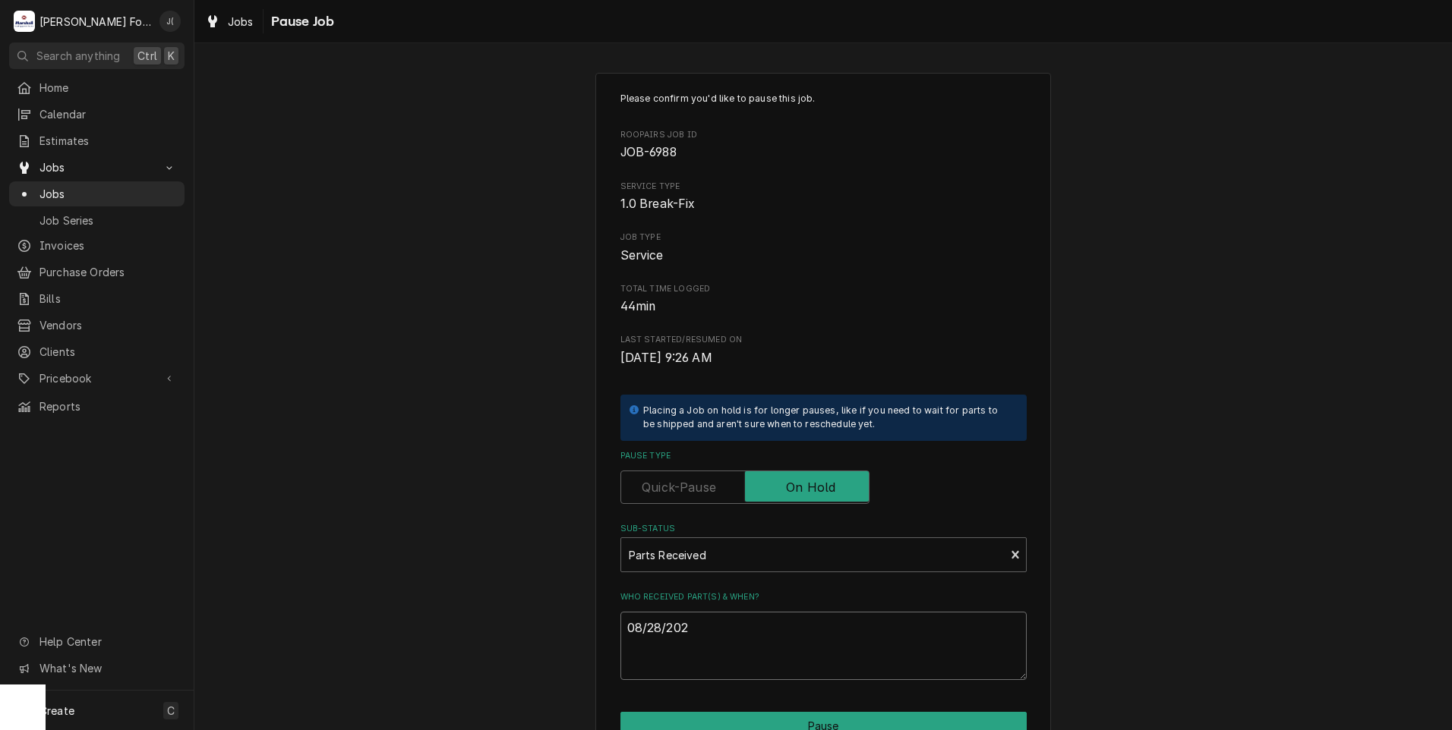
type textarea "x"
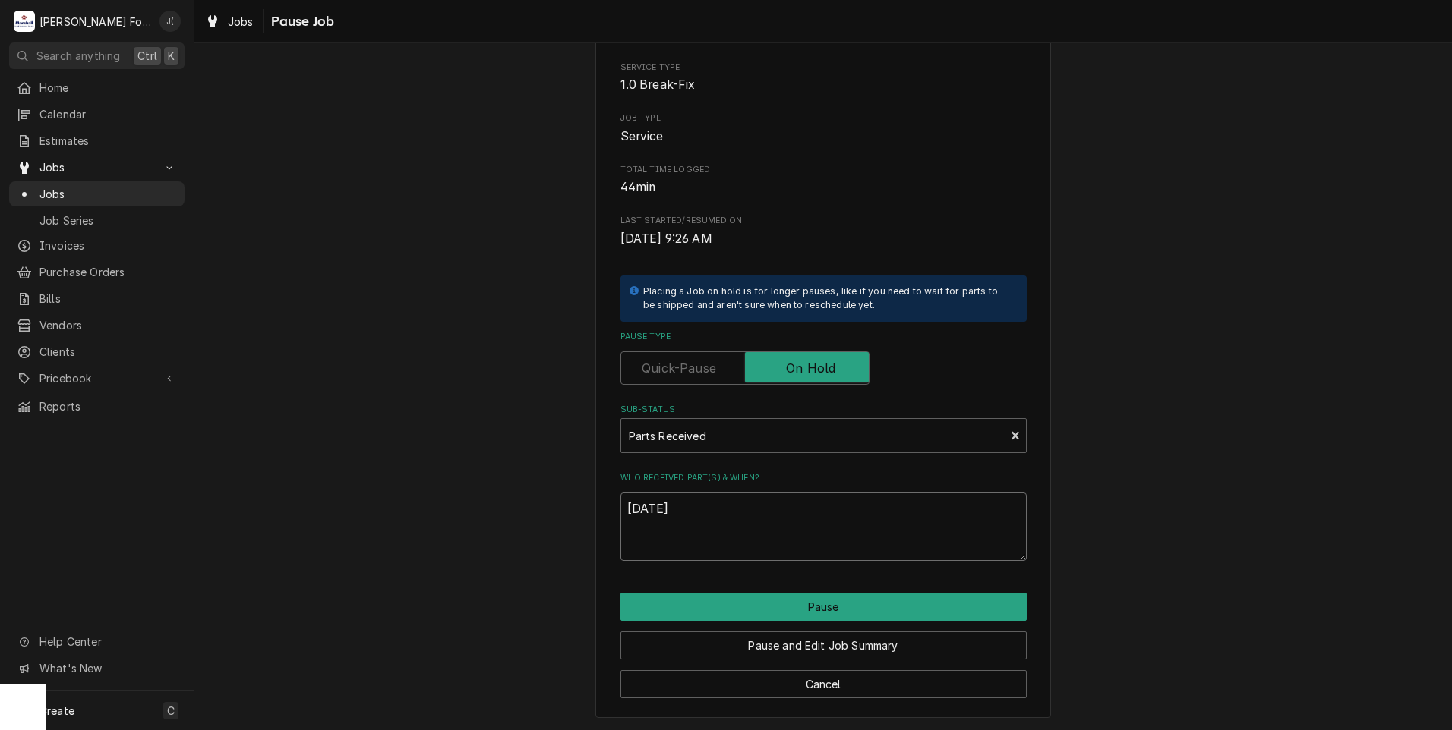
scroll to position [120, 0]
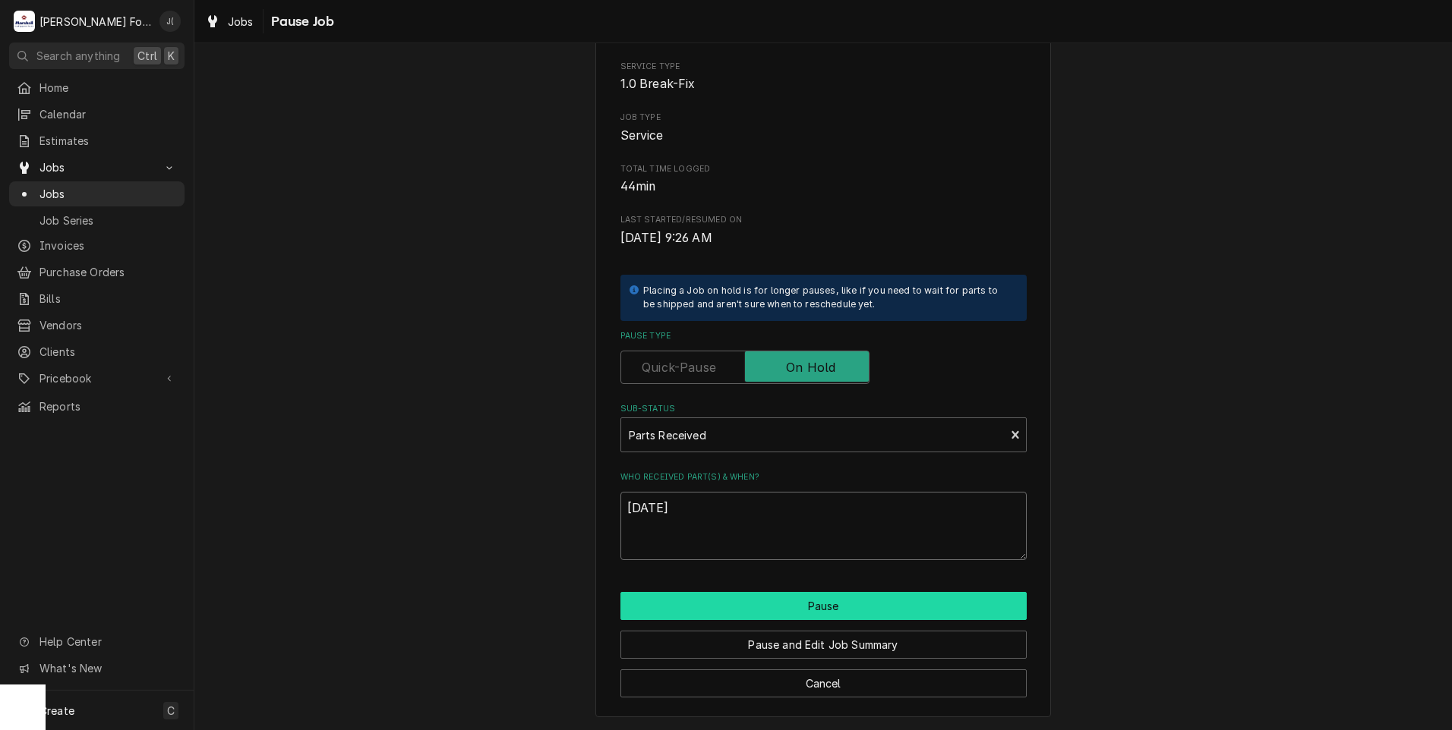
type textarea "[DATE]"
click at [783, 606] on button "Pause" at bounding box center [823, 606] width 406 height 28
type textarea "x"
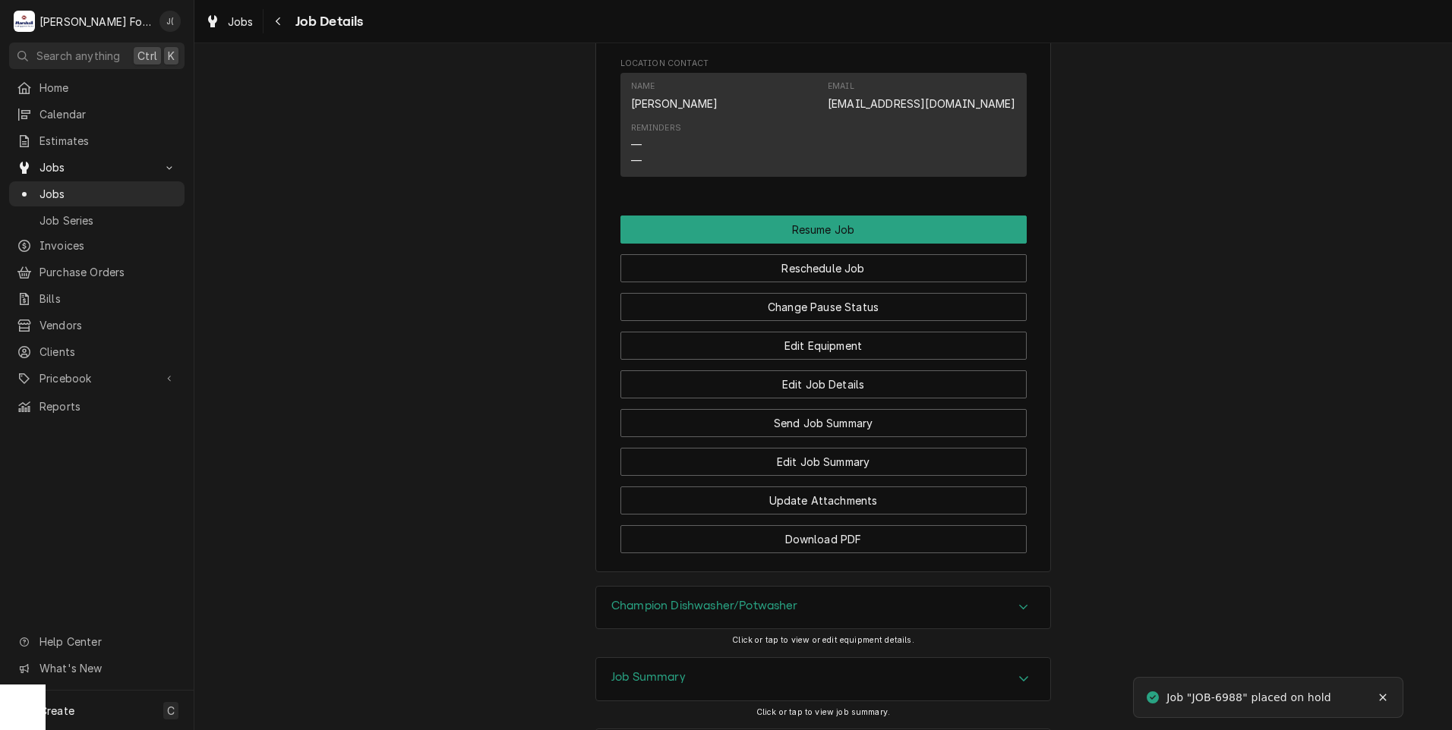
scroll to position [1467, 0]
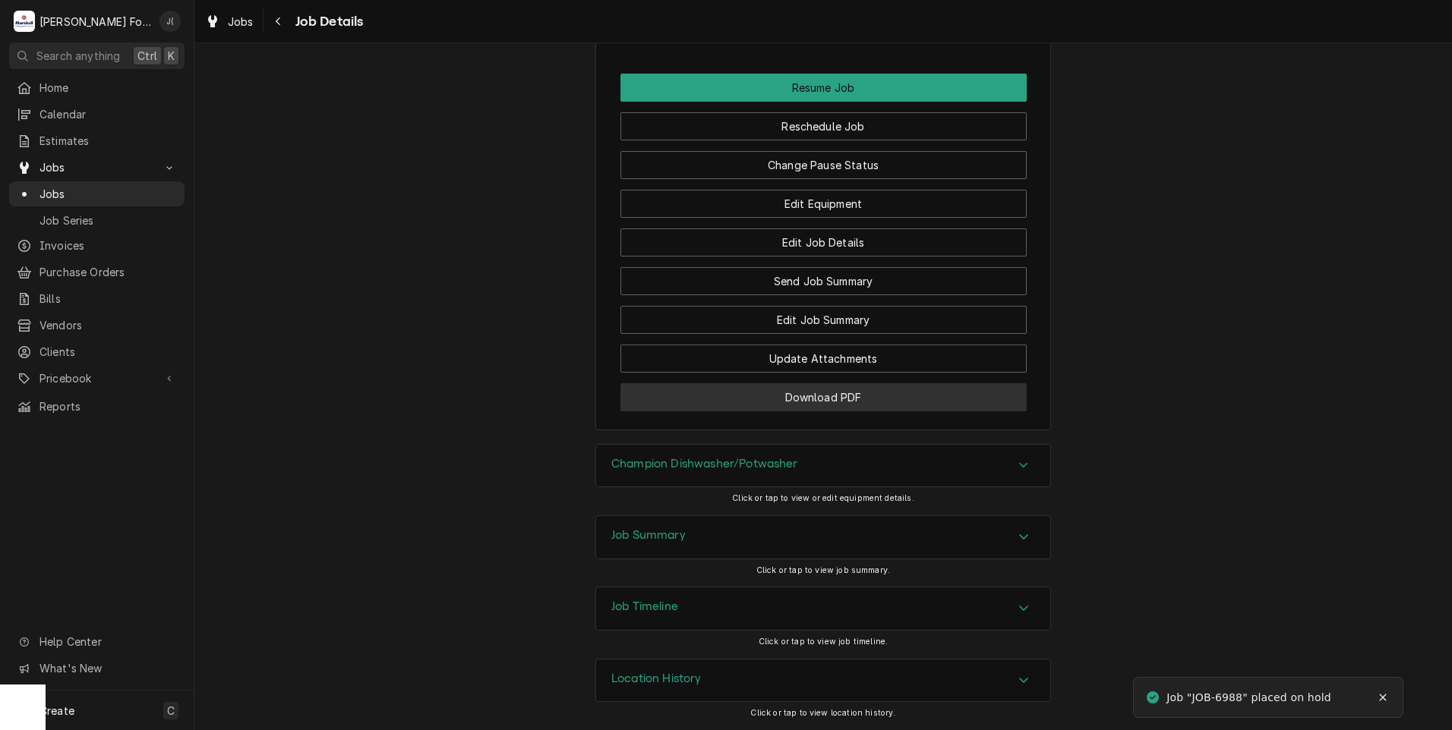
click at [729, 392] on button "Download PDF" at bounding box center [823, 397] width 406 height 28
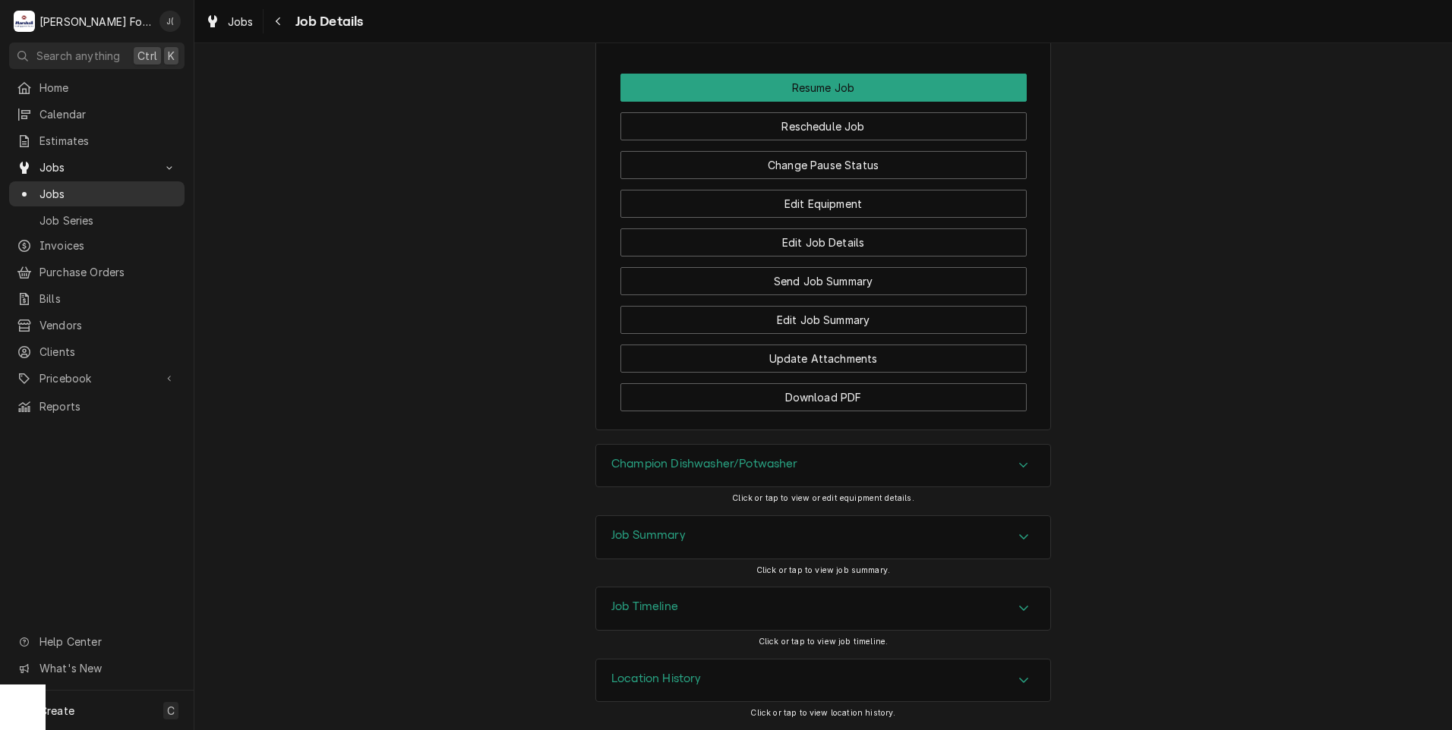
click at [87, 186] on span "Jobs" at bounding box center [107, 194] width 137 height 16
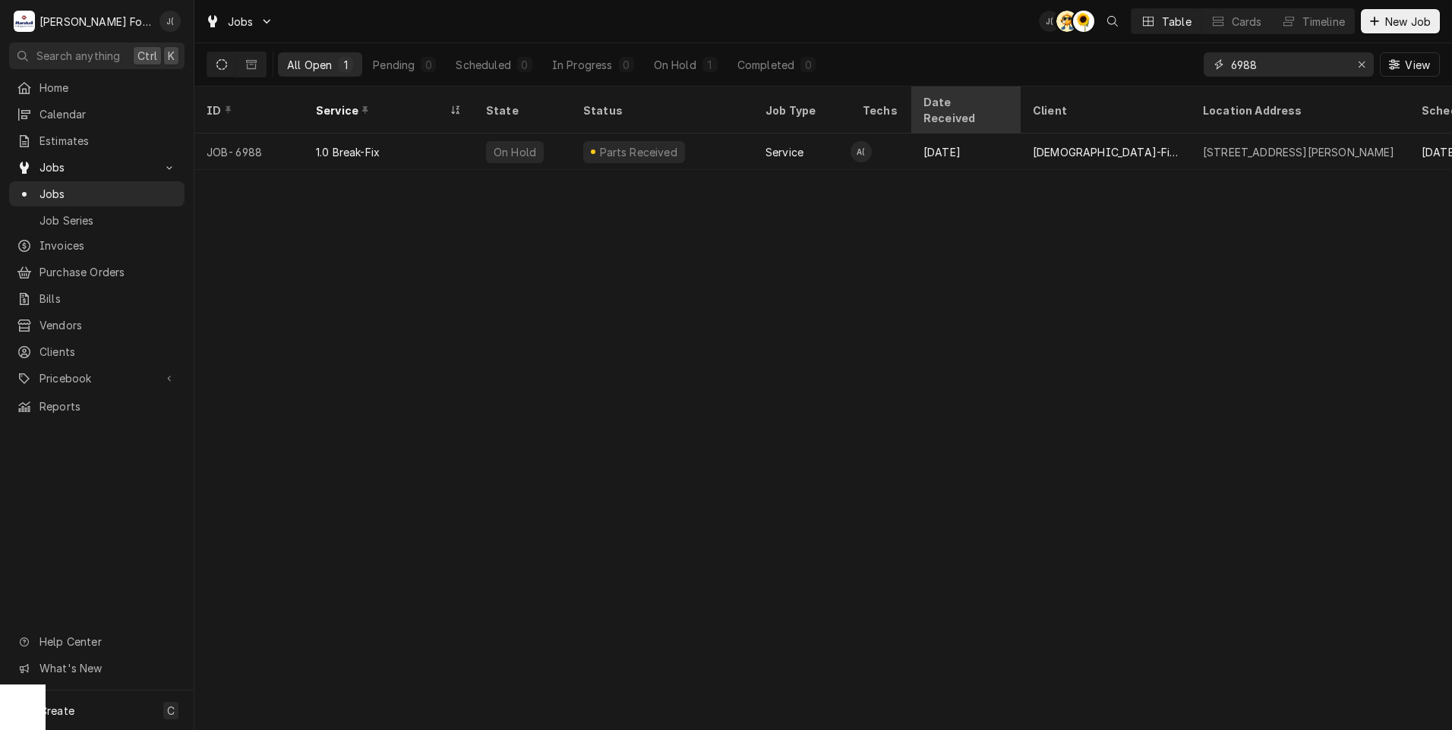
drag, startPoint x: 1275, startPoint y: 62, endPoint x: 922, endPoint y: 96, distance: 354.6
click at [929, 91] on div "Jobs J( AT C( Table Cards Timeline New Job All Open 1 Pending 0 Scheduled 0 In …" at bounding box center [822, 365] width 1257 height 730
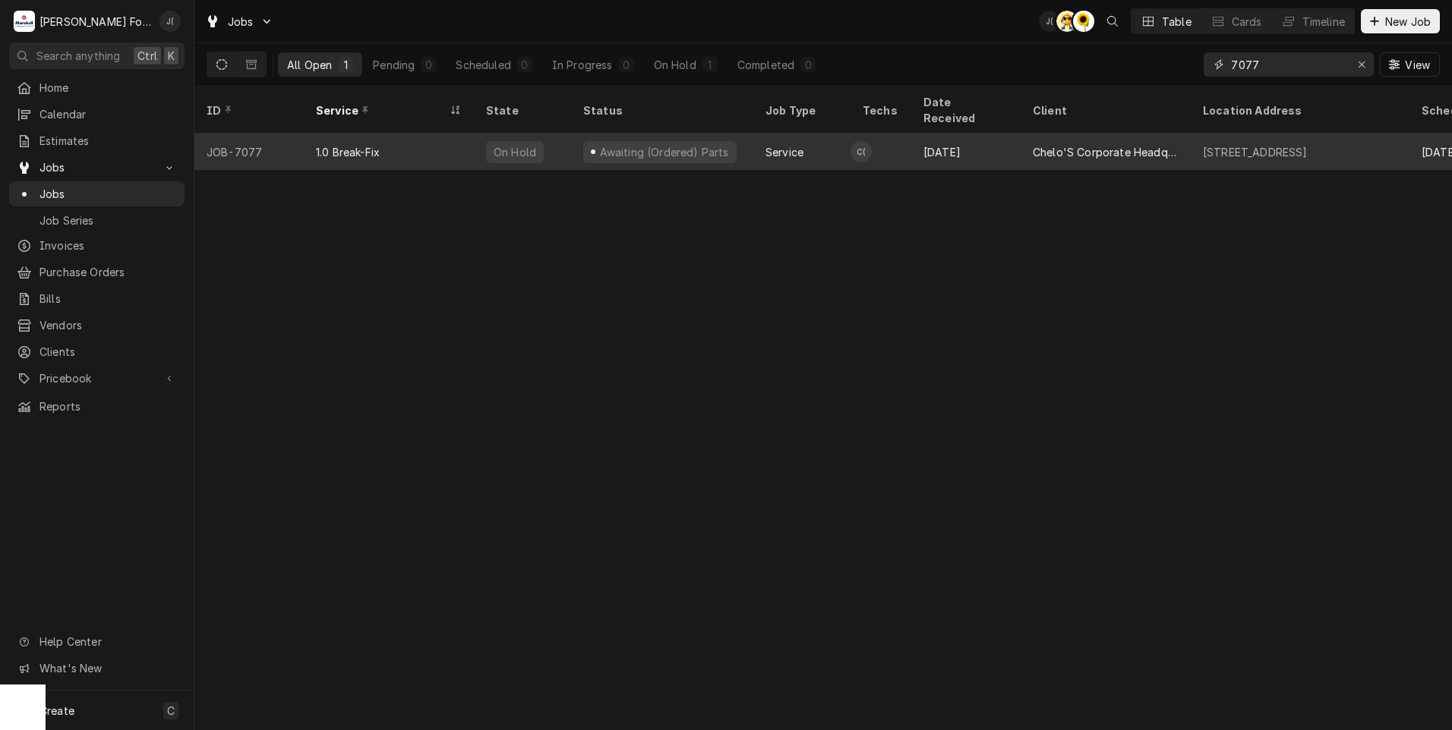
type input "7077"
click at [300, 134] on div "JOB-7077" at bounding box center [248, 152] width 109 height 36
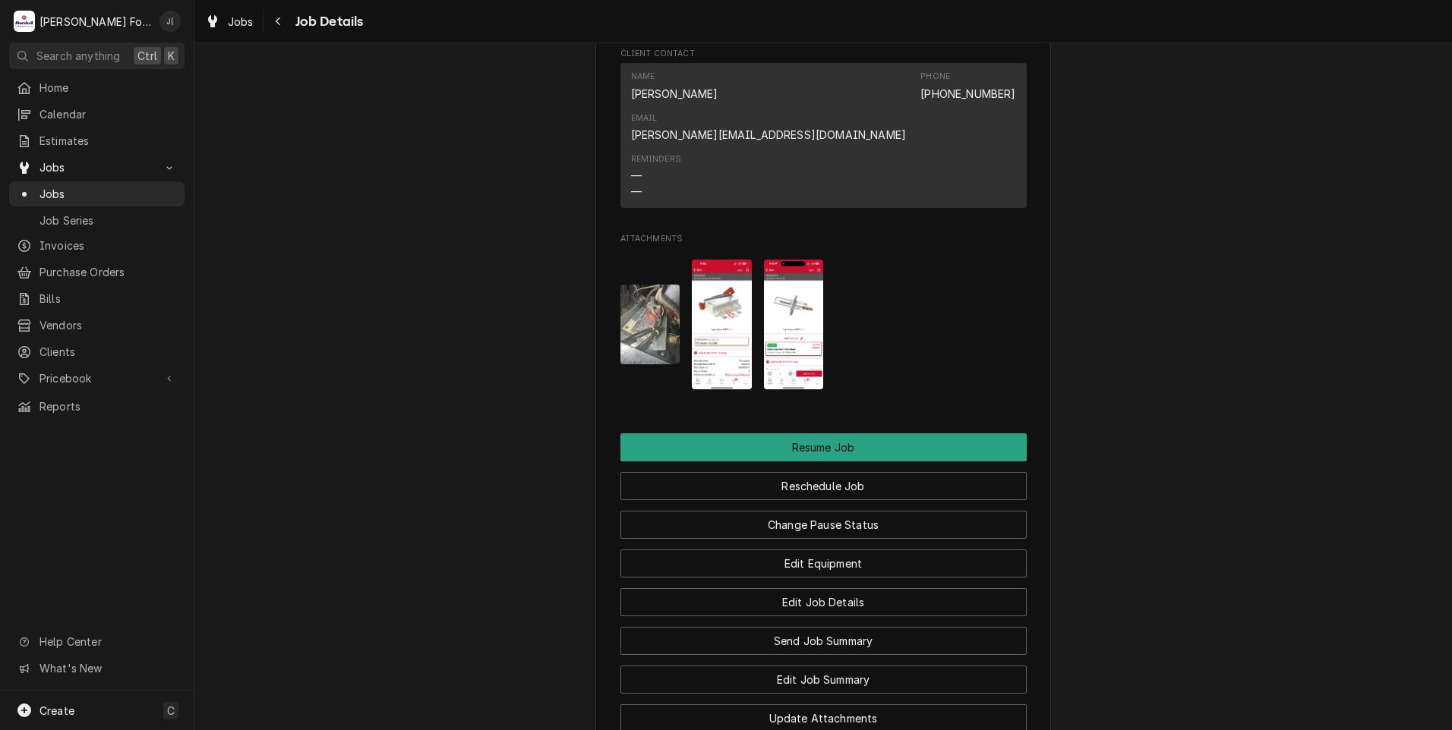
scroll to position [1518, 0]
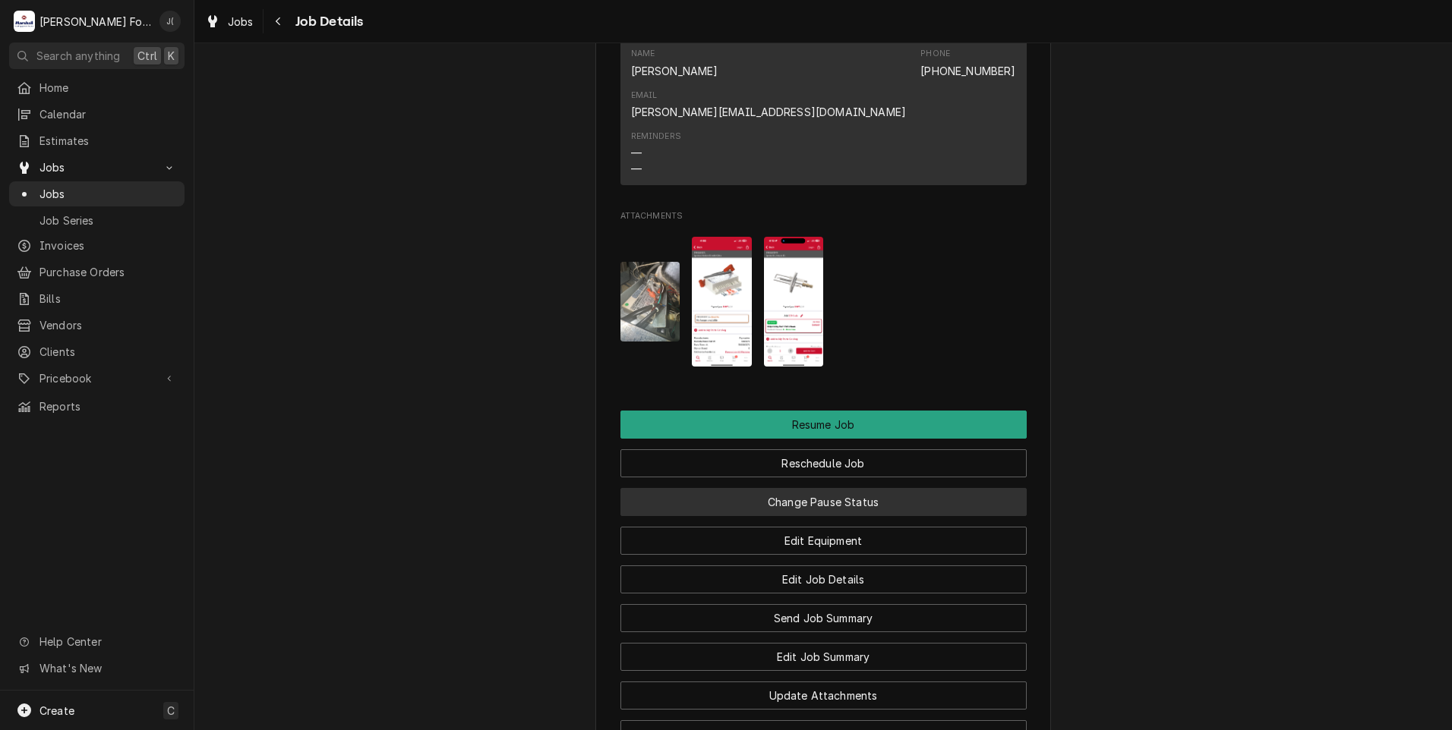
click at [847, 488] on button "Change Pause Status" at bounding box center [823, 502] width 406 height 28
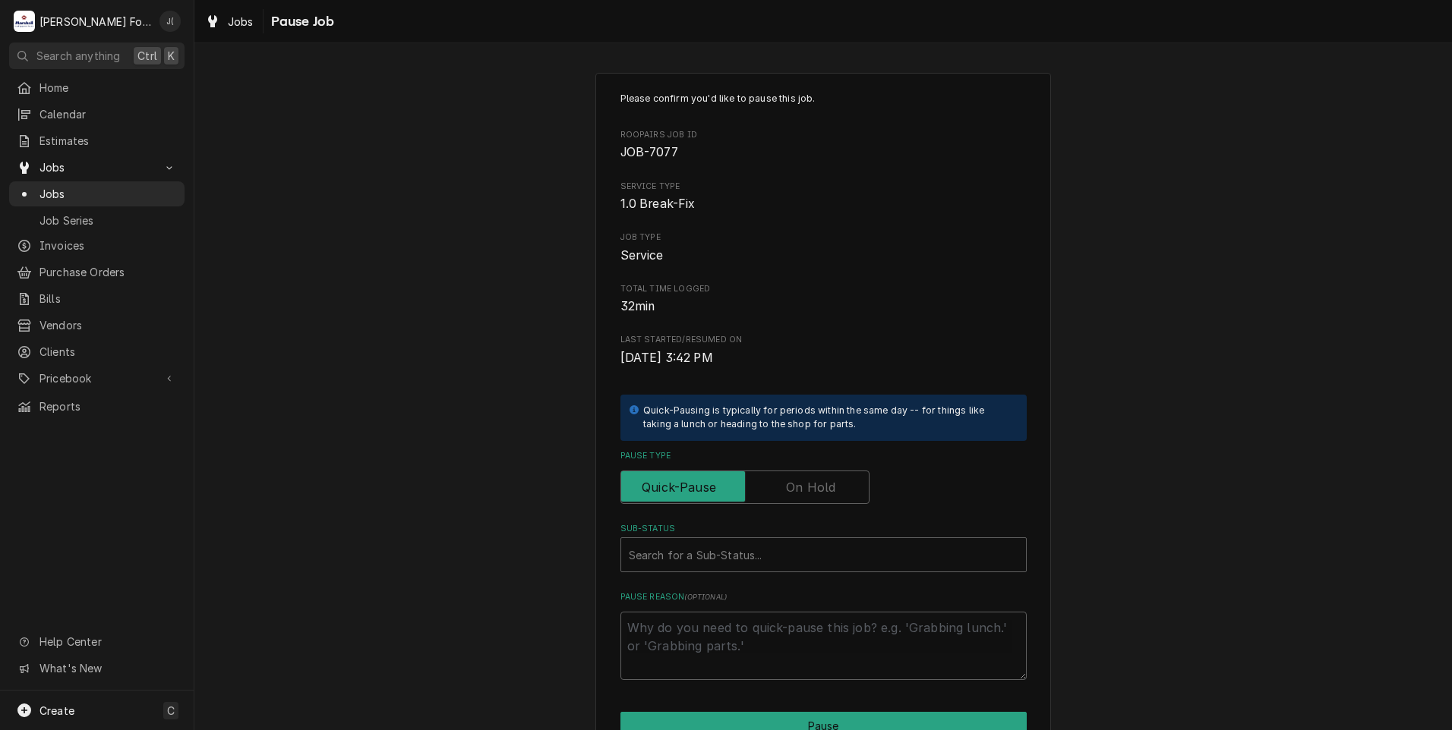
click at [799, 489] on label "Pause Type" at bounding box center [744, 487] width 249 height 33
click at [799, 489] on input "Pause Type" at bounding box center [744, 487] width 235 height 33
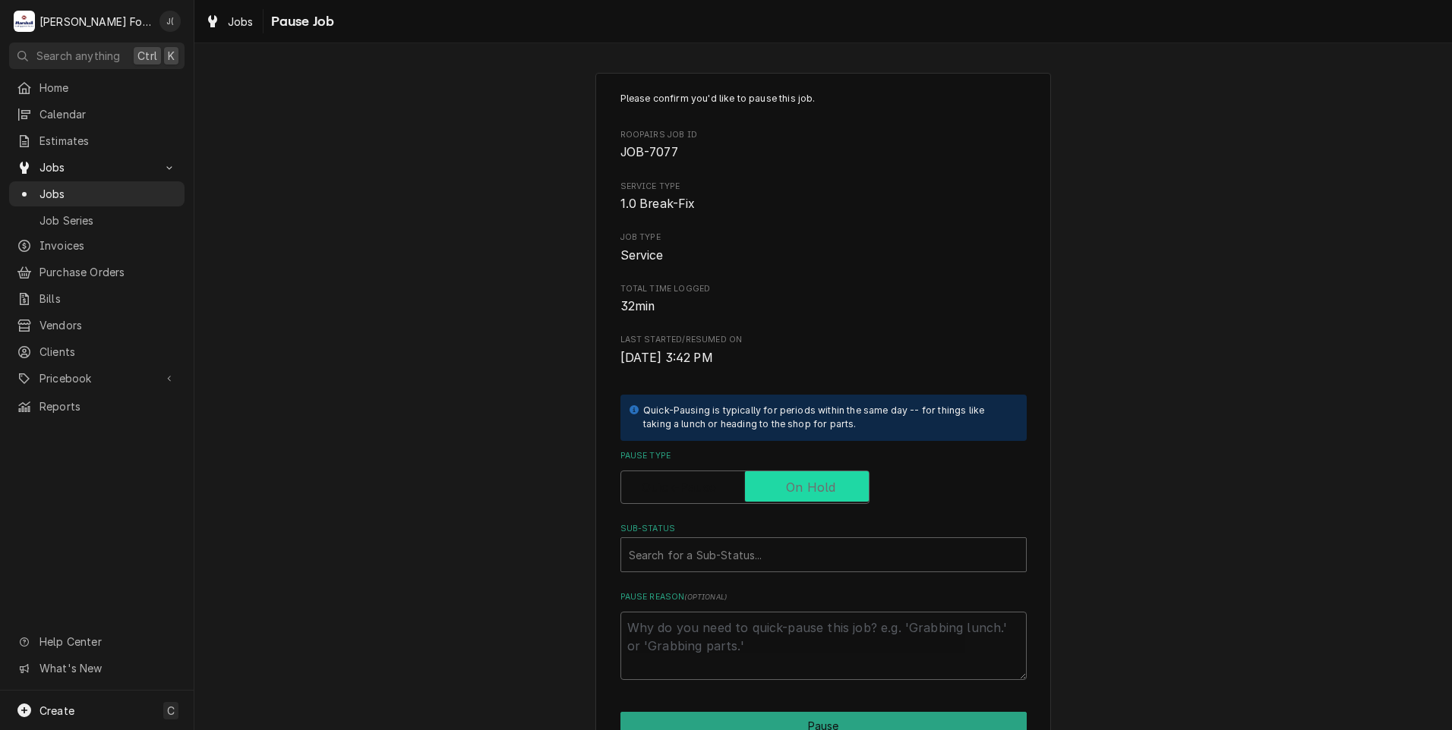
checkbox input "true"
click at [766, 551] on div "Sub-Status" at bounding box center [823, 554] width 389 height 27
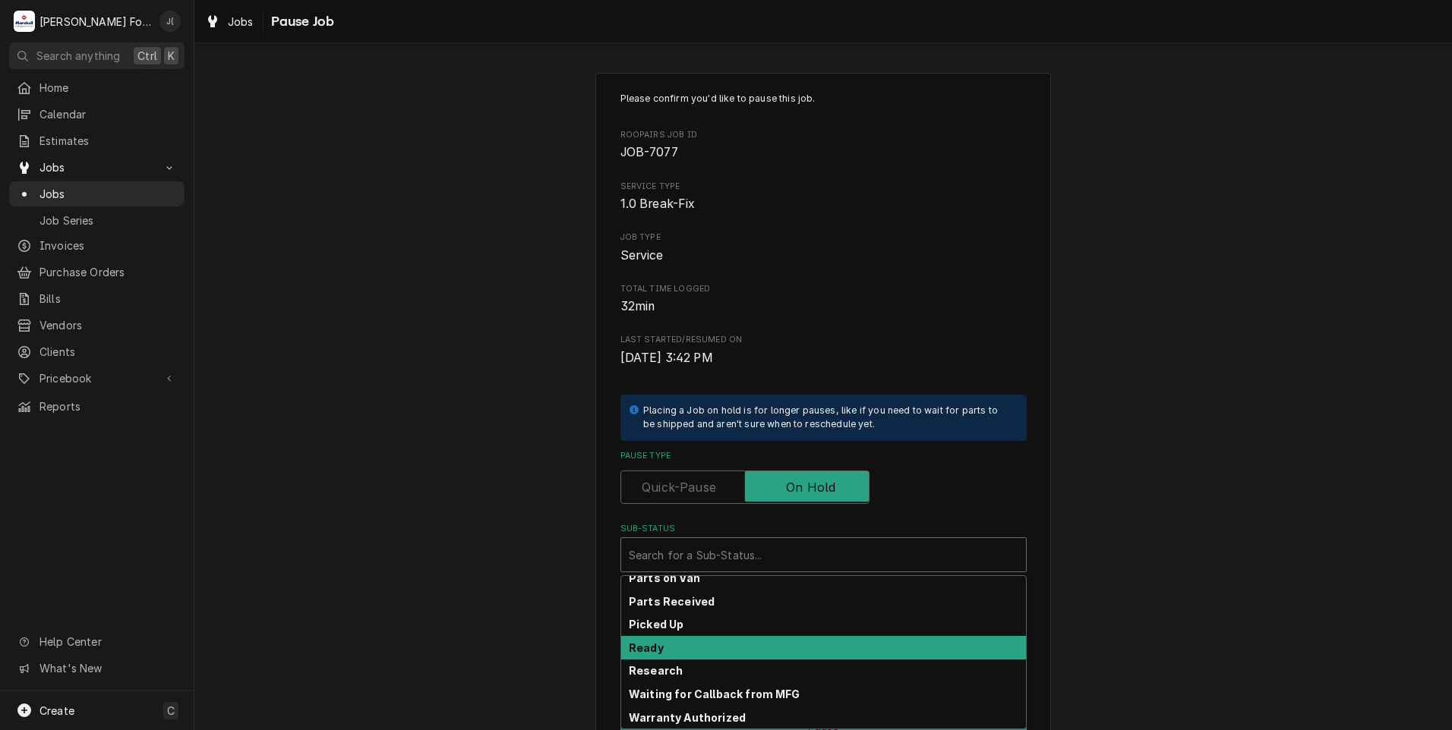
scroll to position [242, 0]
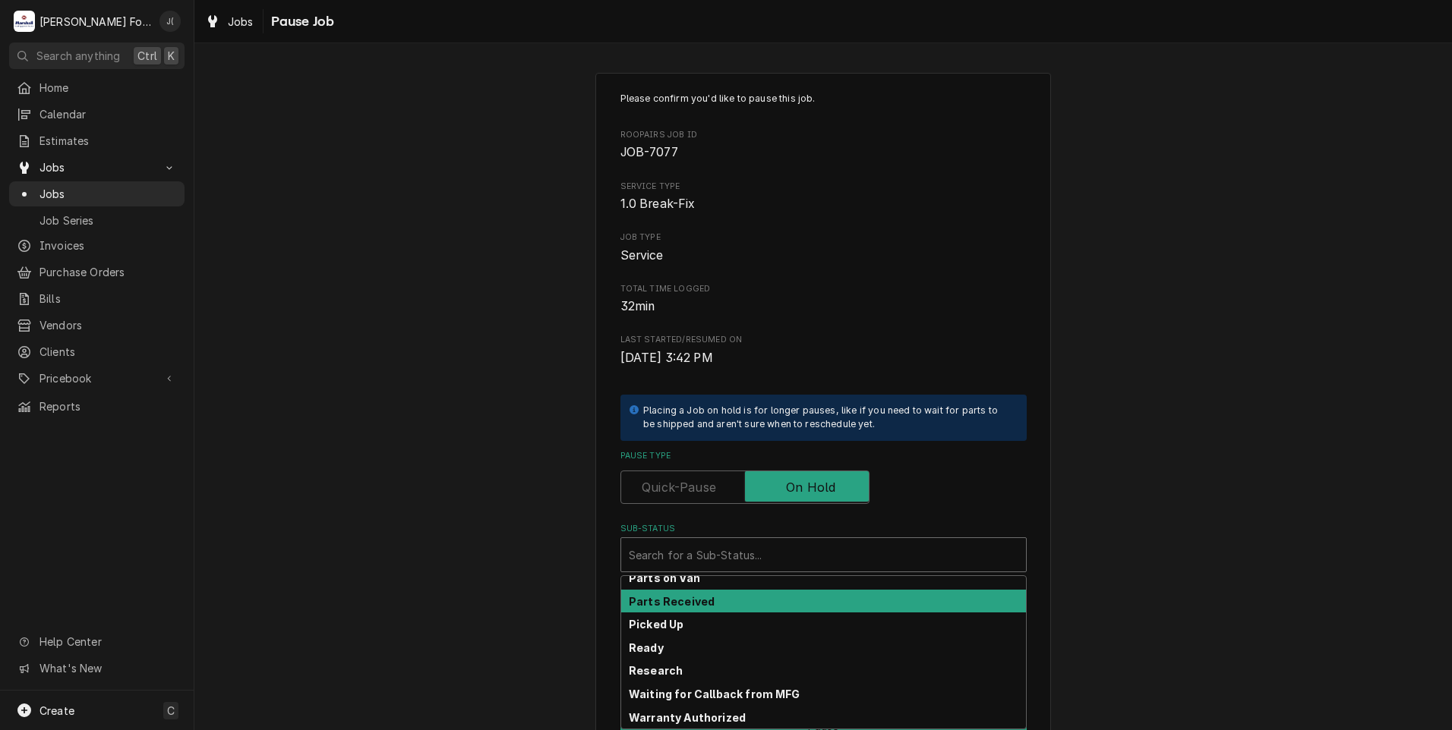
click at [731, 604] on div "Parts Received" at bounding box center [823, 602] width 405 height 24
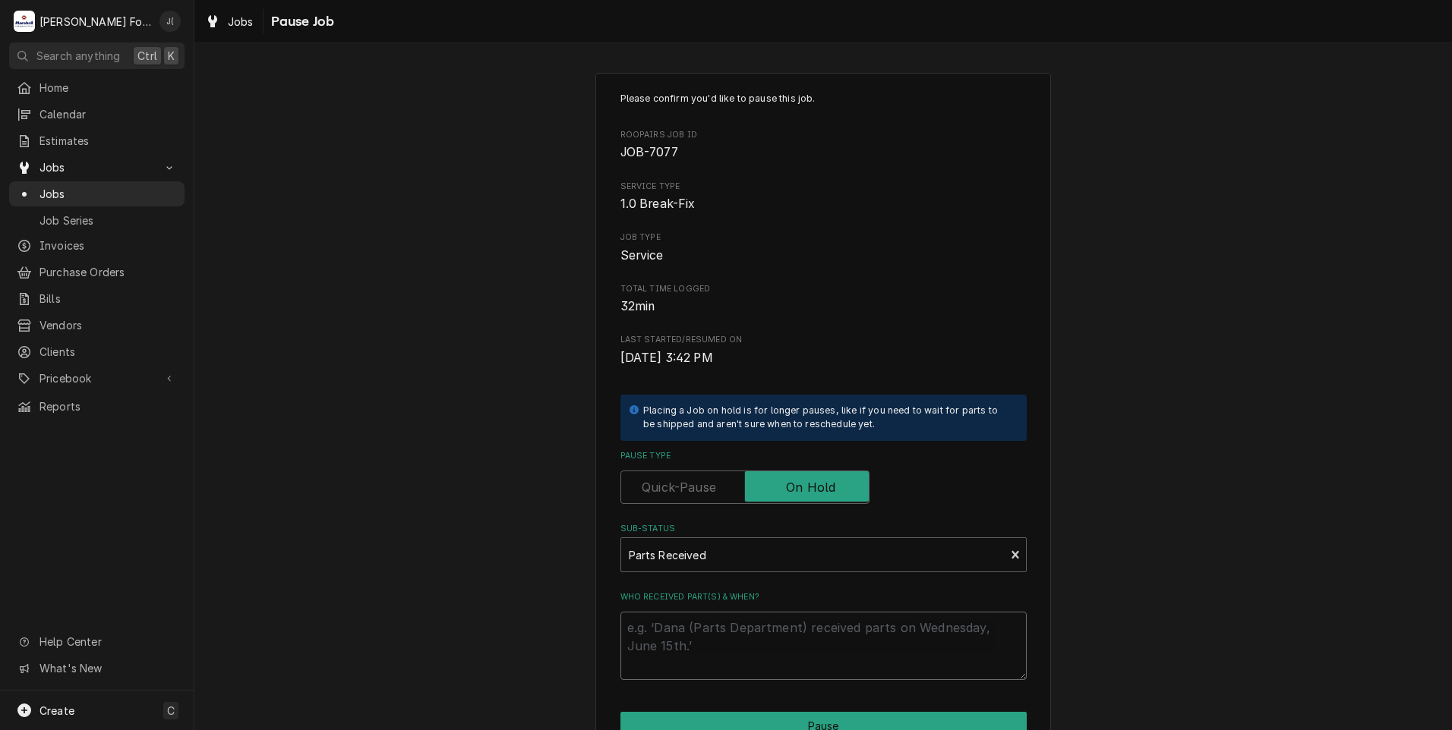
click at [732, 623] on textarea "Who received part(s) & when?" at bounding box center [823, 646] width 406 height 68
type textarea "x"
type textarea "0"
type textarea "x"
type textarea "08"
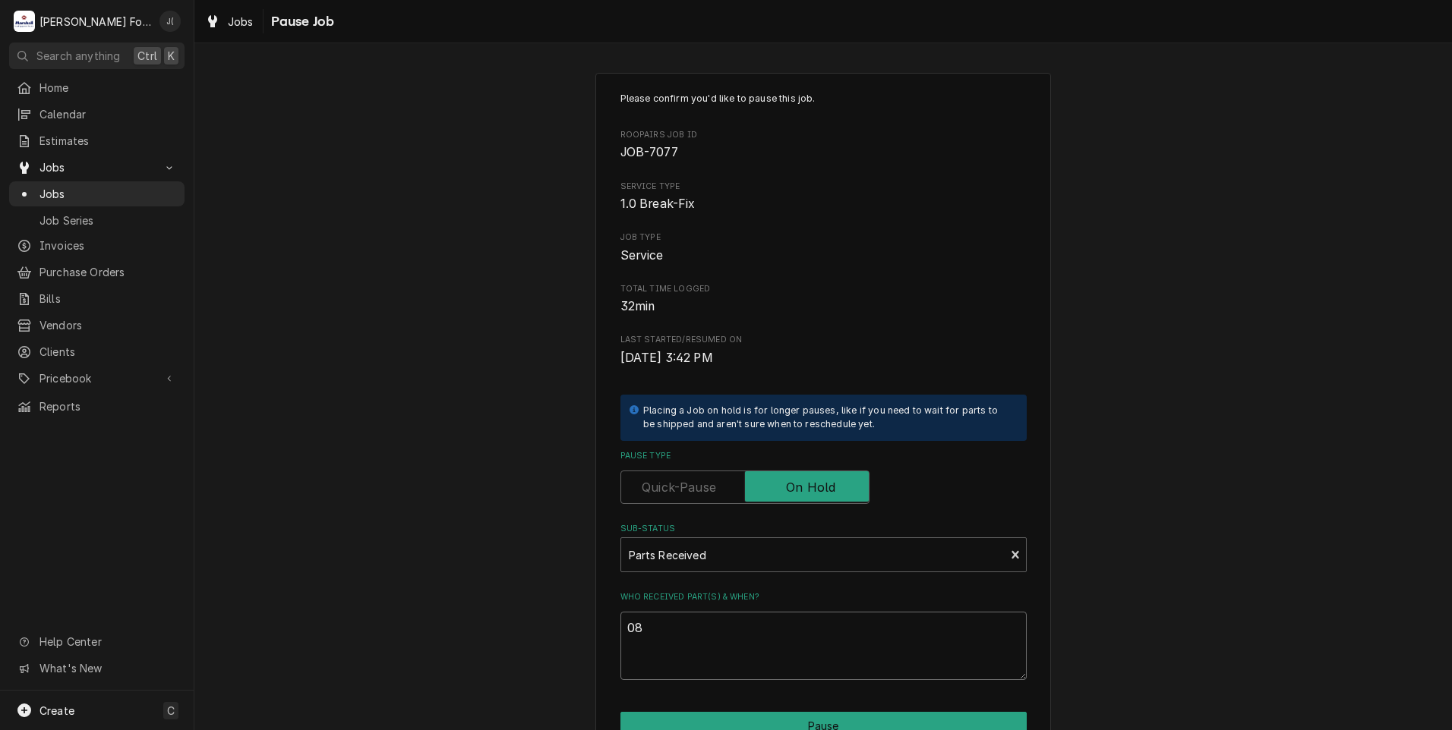
type textarea "x"
type textarea "08/"
type textarea "x"
type textarea "08/2"
type textarea "x"
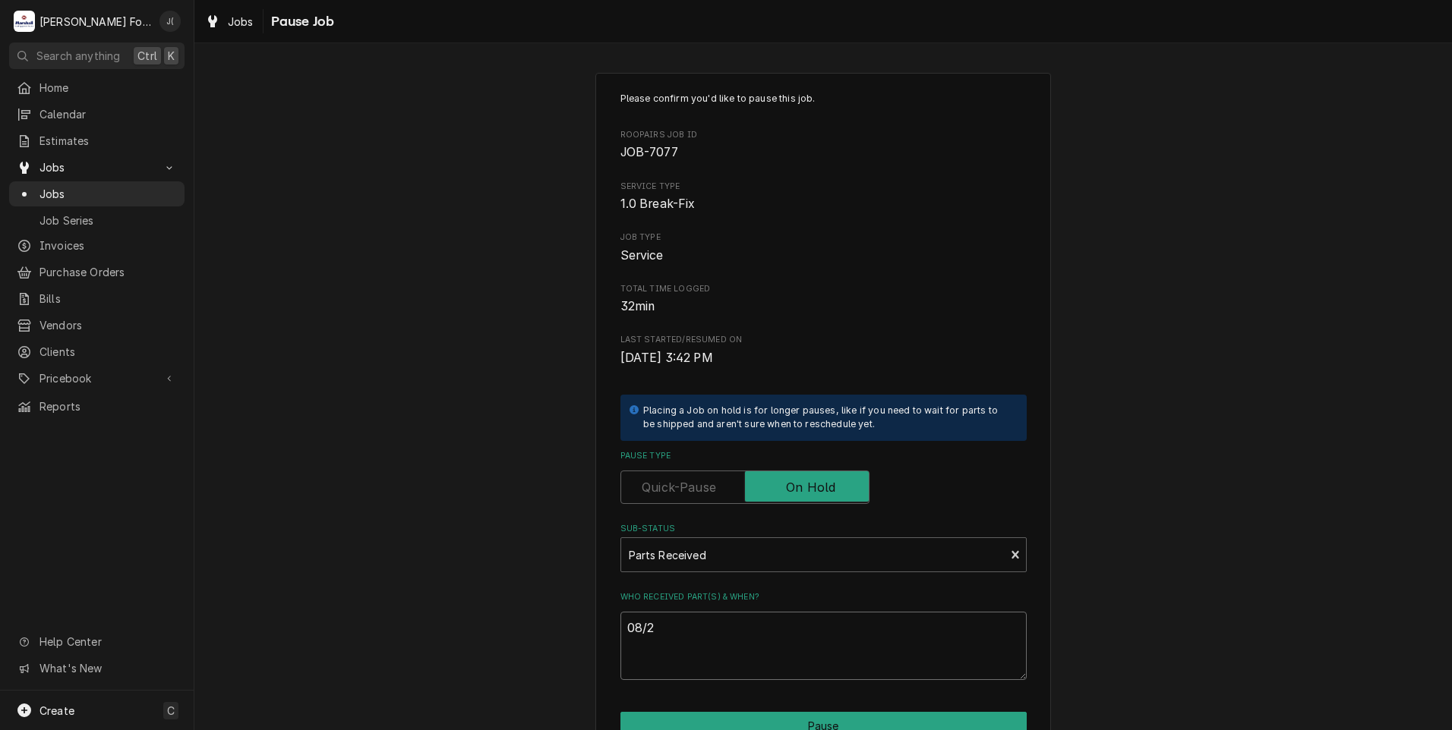
type textarea "08/28"
type textarea "x"
type textarea "08/28/"
type textarea "x"
type textarea "08/28/2"
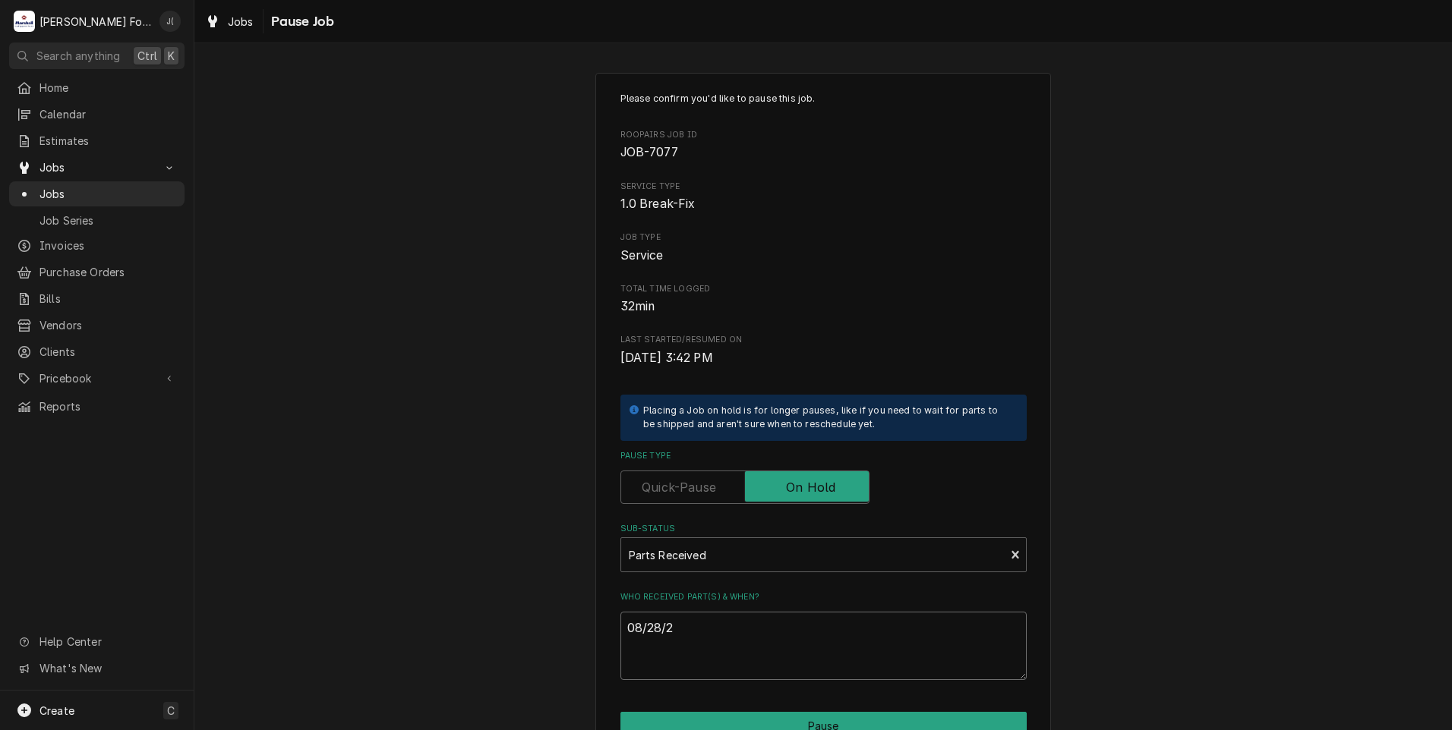
type textarea "x"
type textarea "08/28/20"
type textarea "x"
type textarea "08/28/202"
type textarea "x"
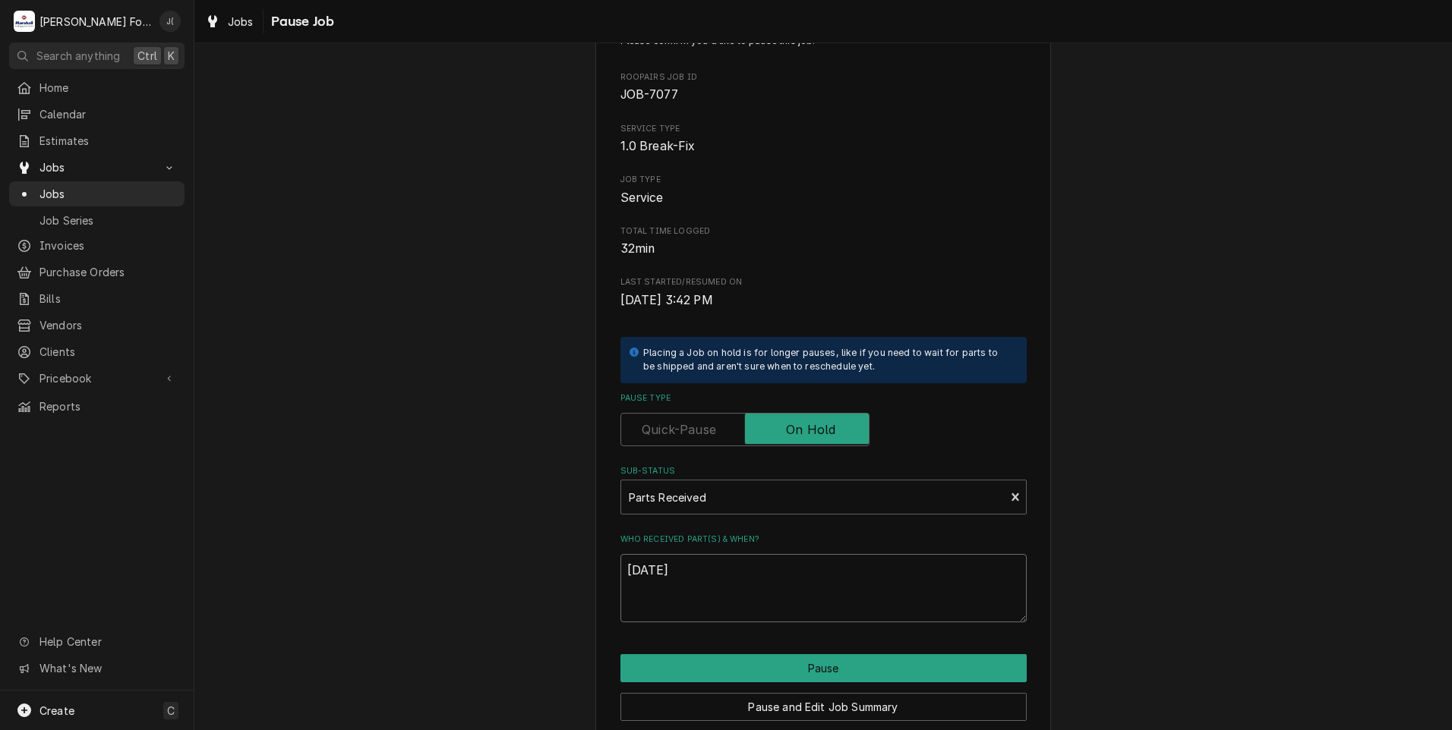
scroll to position [120, 0]
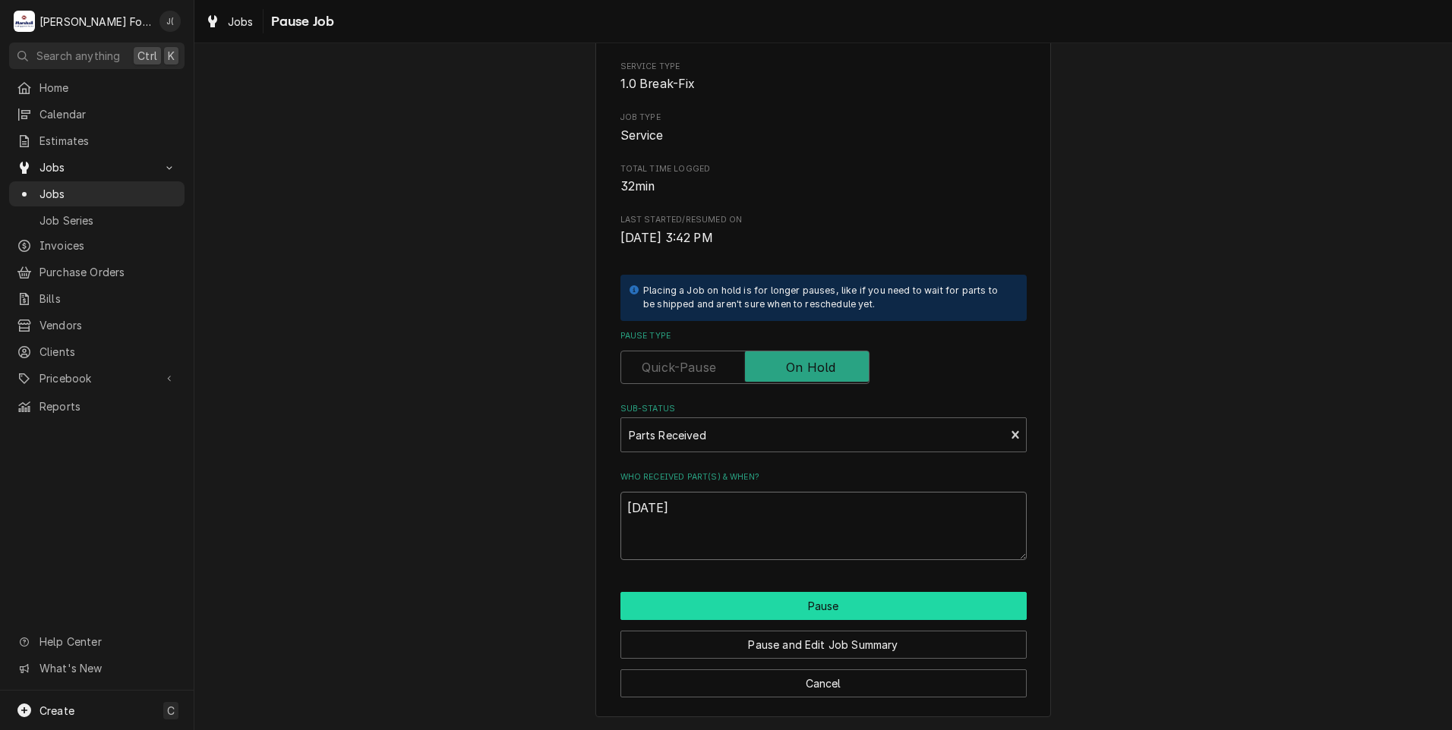
type textarea "08/28/2025"
click at [736, 607] on button "Pause" at bounding box center [823, 606] width 406 height 28
type textarea "x"
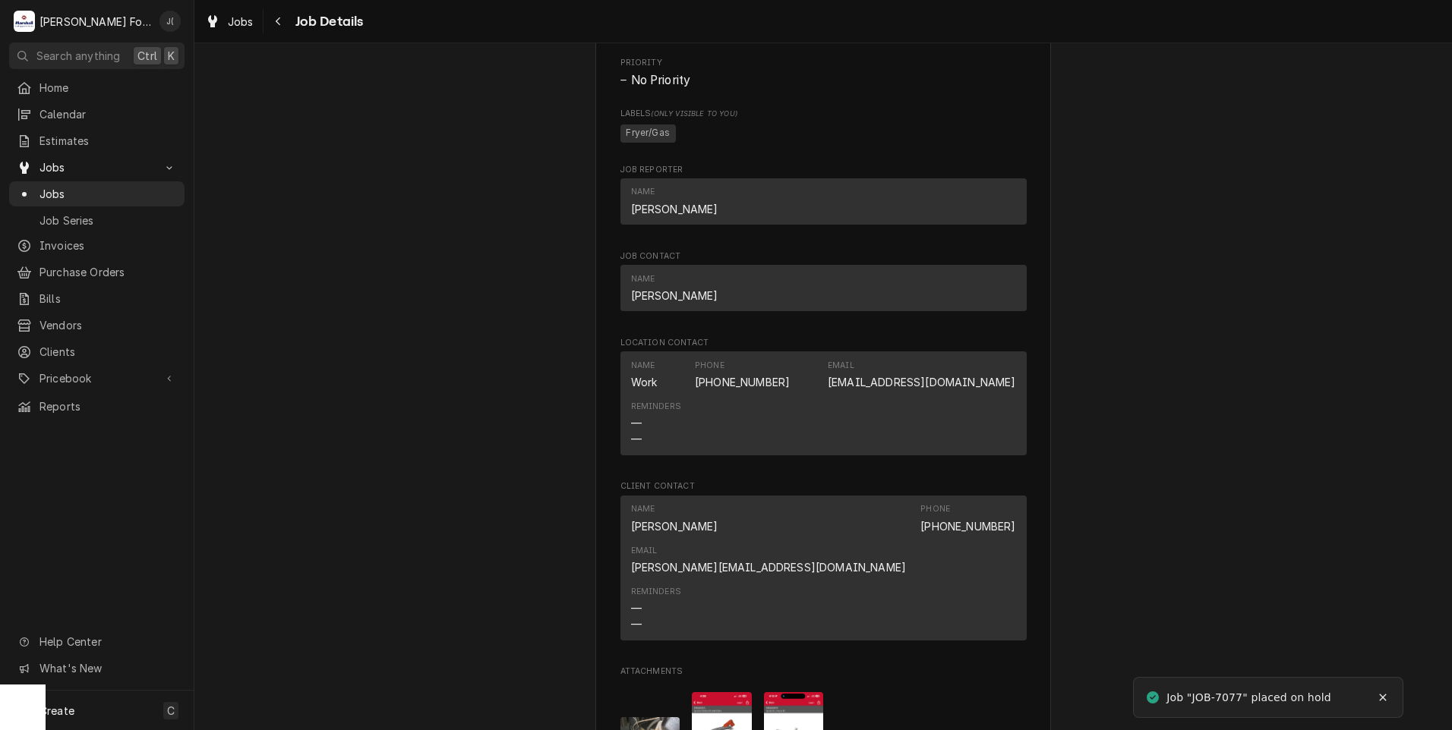
scroll to position [1594, 0]
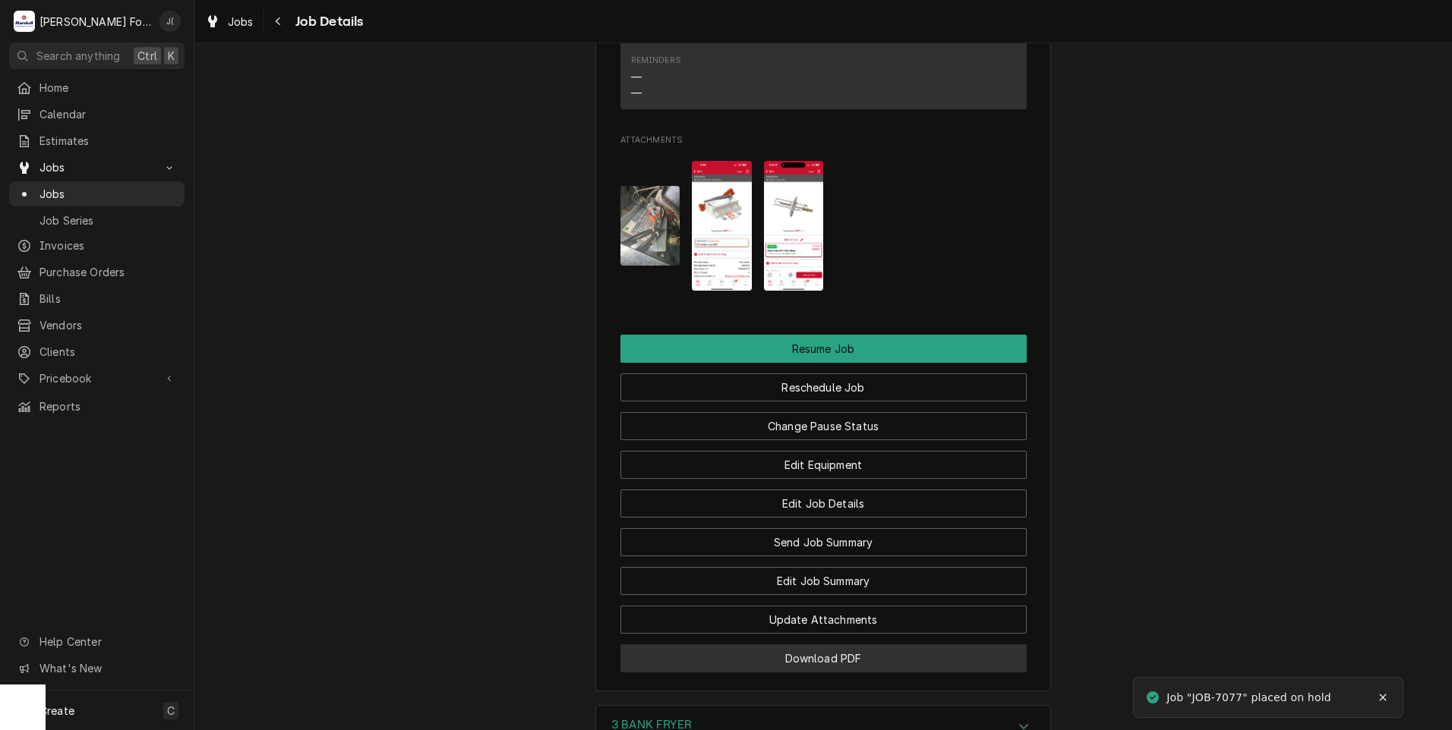
click at [733, 645] on button "Download PDF" at bounding box center [823, 659] width 406 height 28
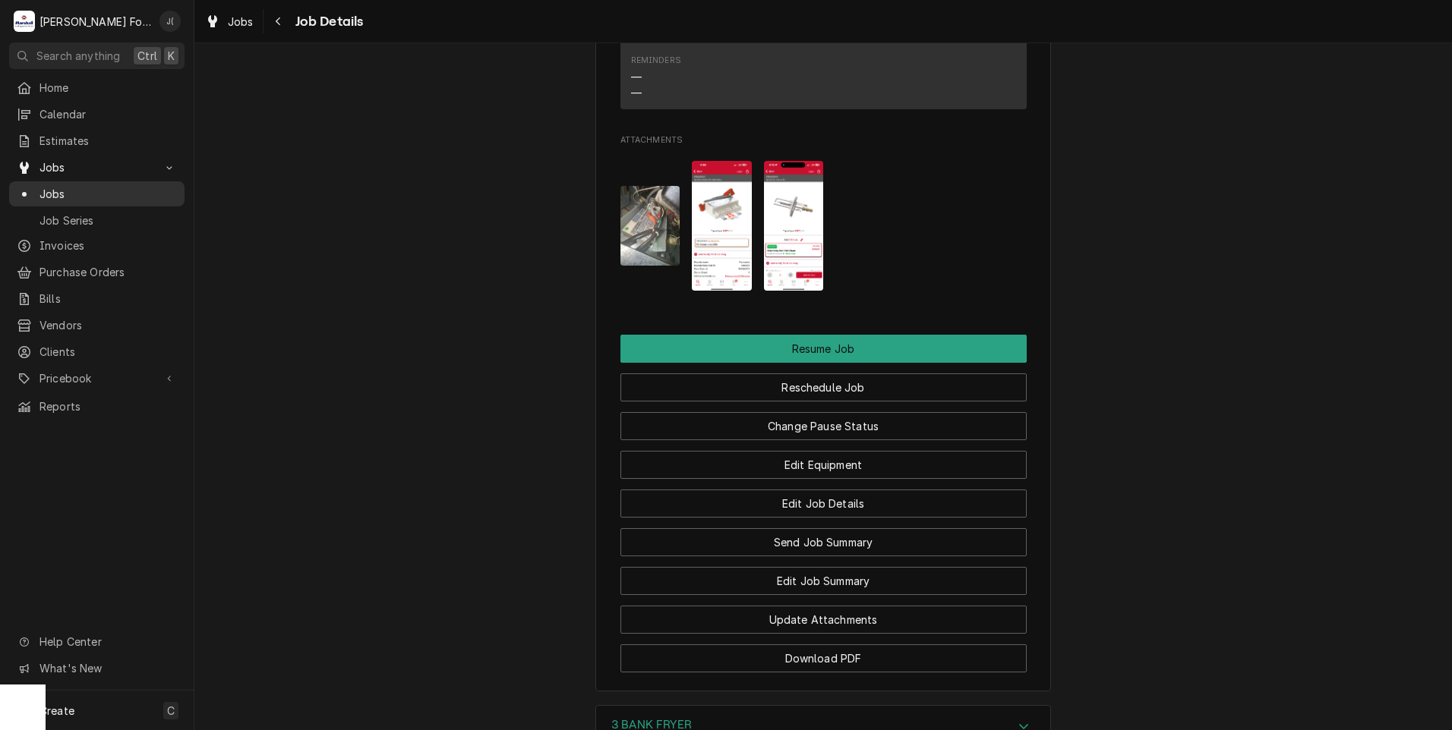
click at [76, 186] on span "Jobs" at bounding box center [107, 194] width 137 height 16
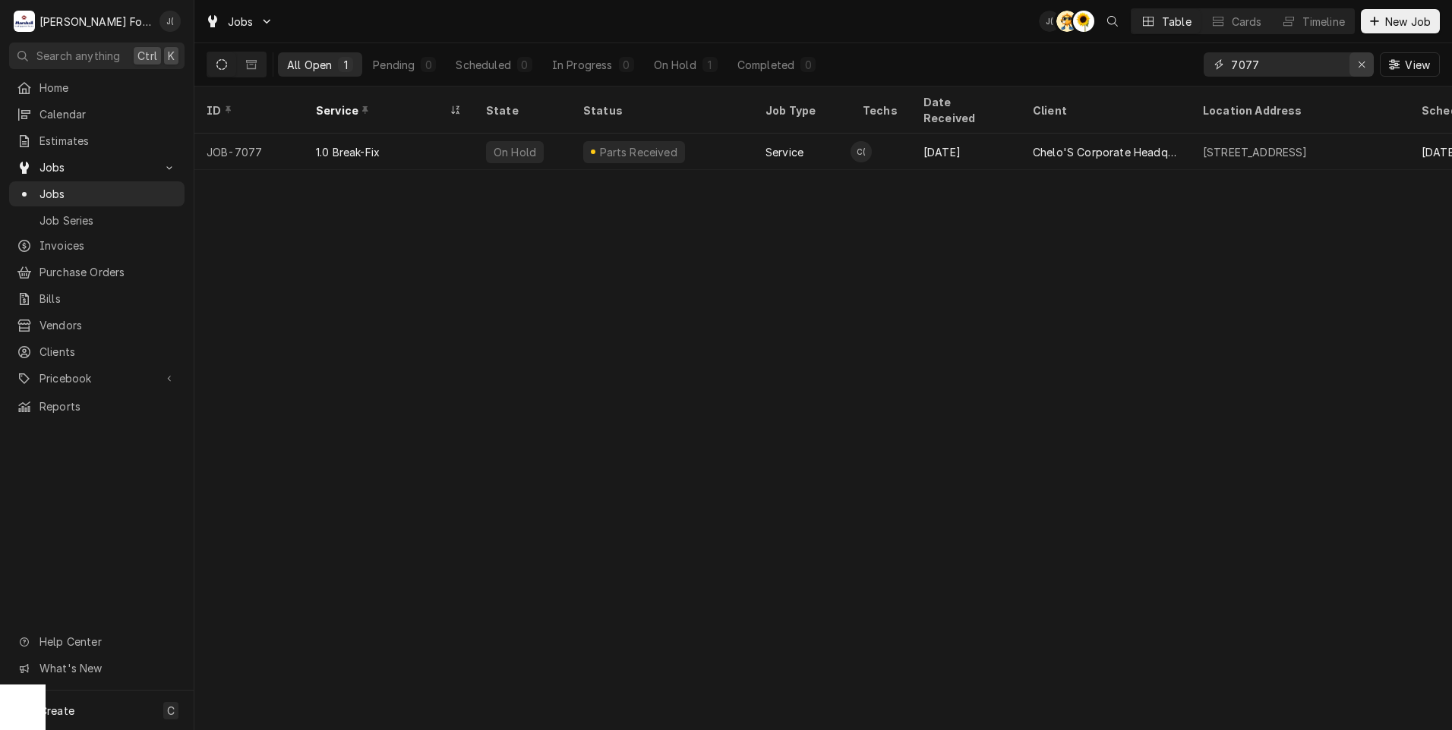
click at [1365, 70] on div "Erase input" at bounding box center [1361, 64] width 15 height 15
click at [1331, 70] on input "Dynamic Content Wrapper" at bounding box center [1302, 64] width 143 height 24
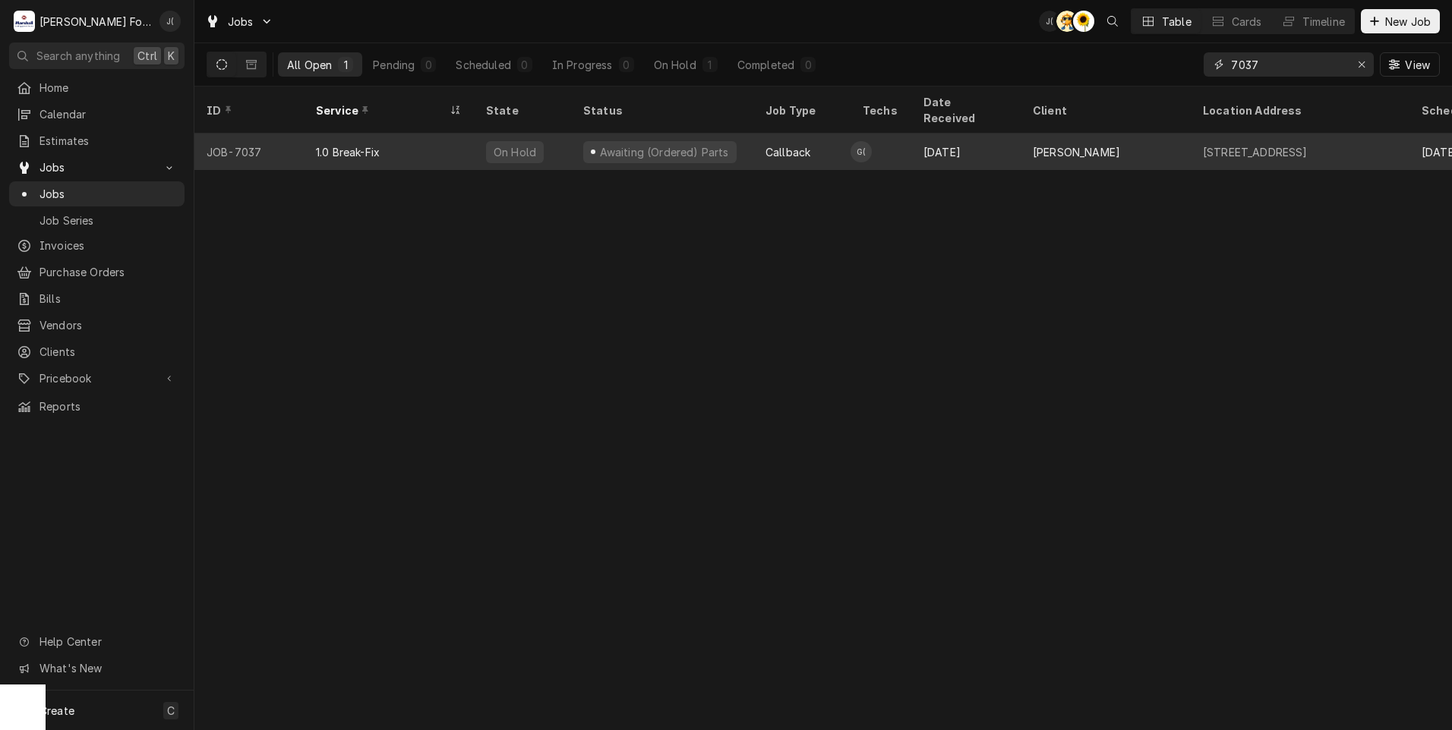
type input "7037"
click at [454, 138] on div "1.0 Break-Fix" at bounding box center [389, 152] width 170 height 36
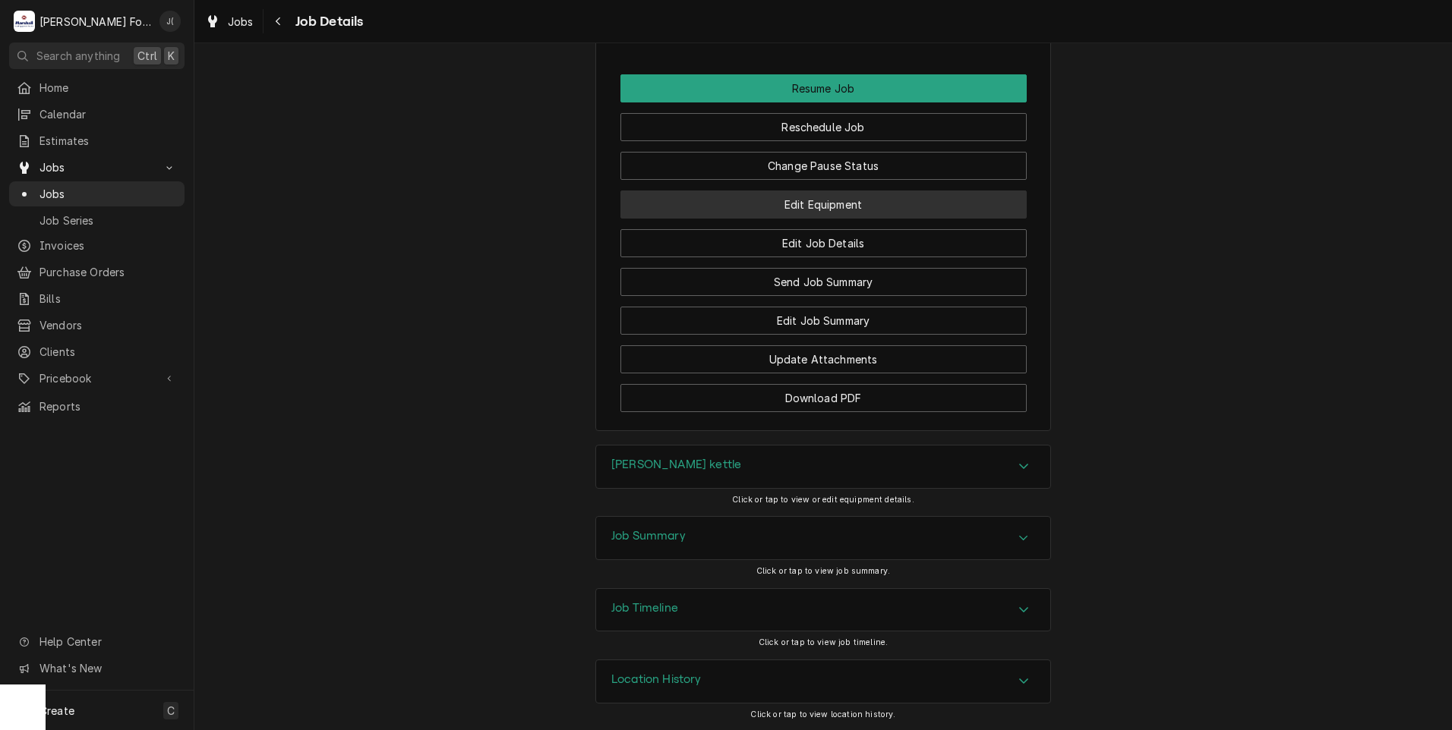
scroll to position [2050, 0]
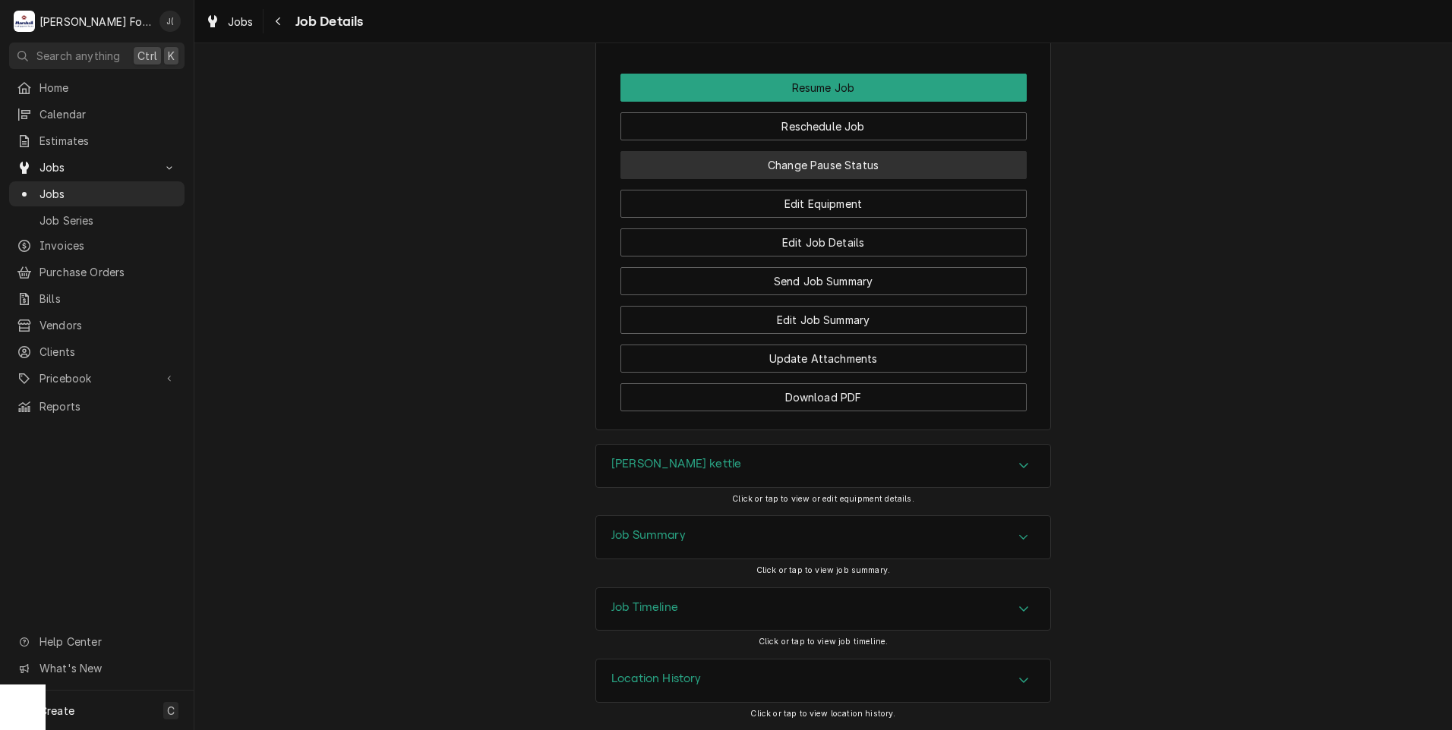
click at [904, 172] on button "Change Pause Status" at bounding box center [823, 165] width 406 height 28
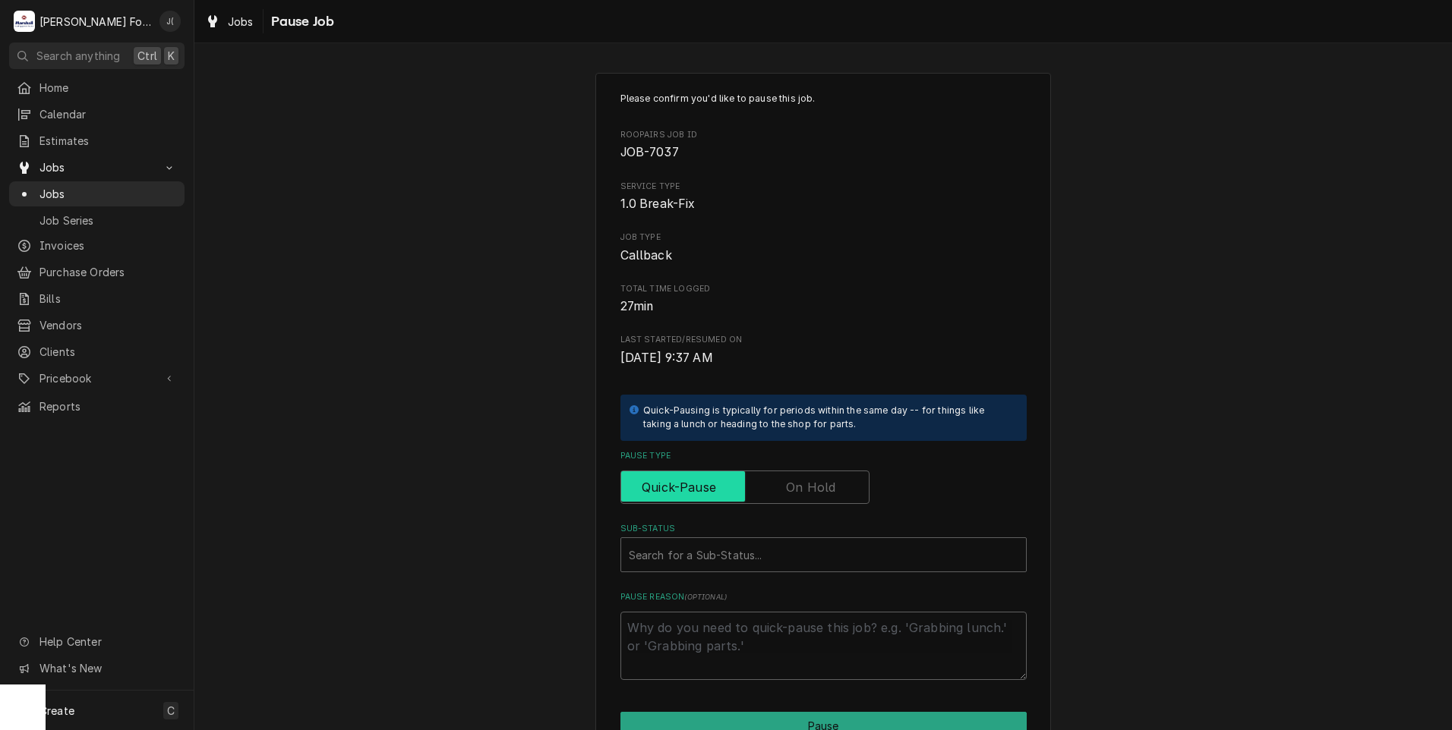
click at [832, 479] on input "Pause Type" at bounding box center [744, 487] width 235 height 33
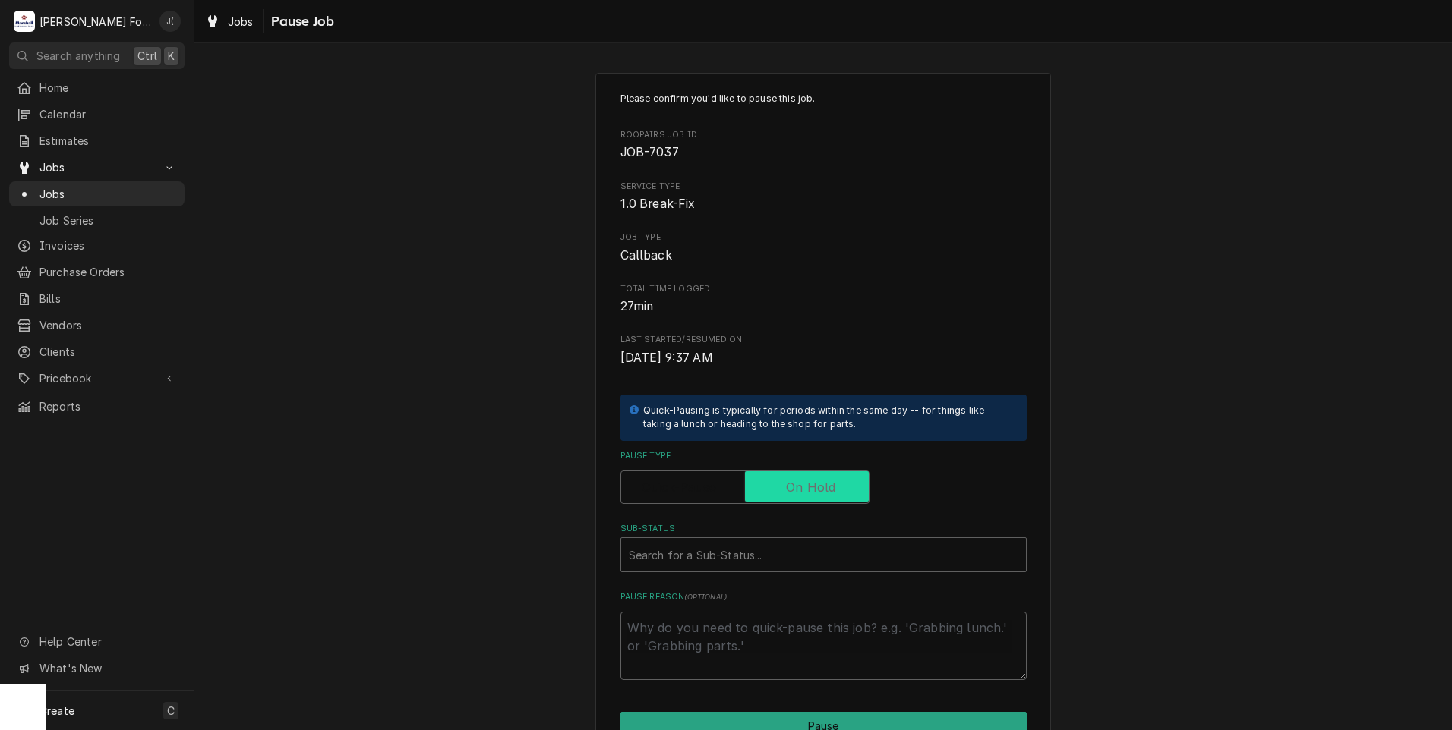
checkbox input "true"
click at [759, 555] on div "Sub-Status" at bounding box center [823, 554] width 389 height 27
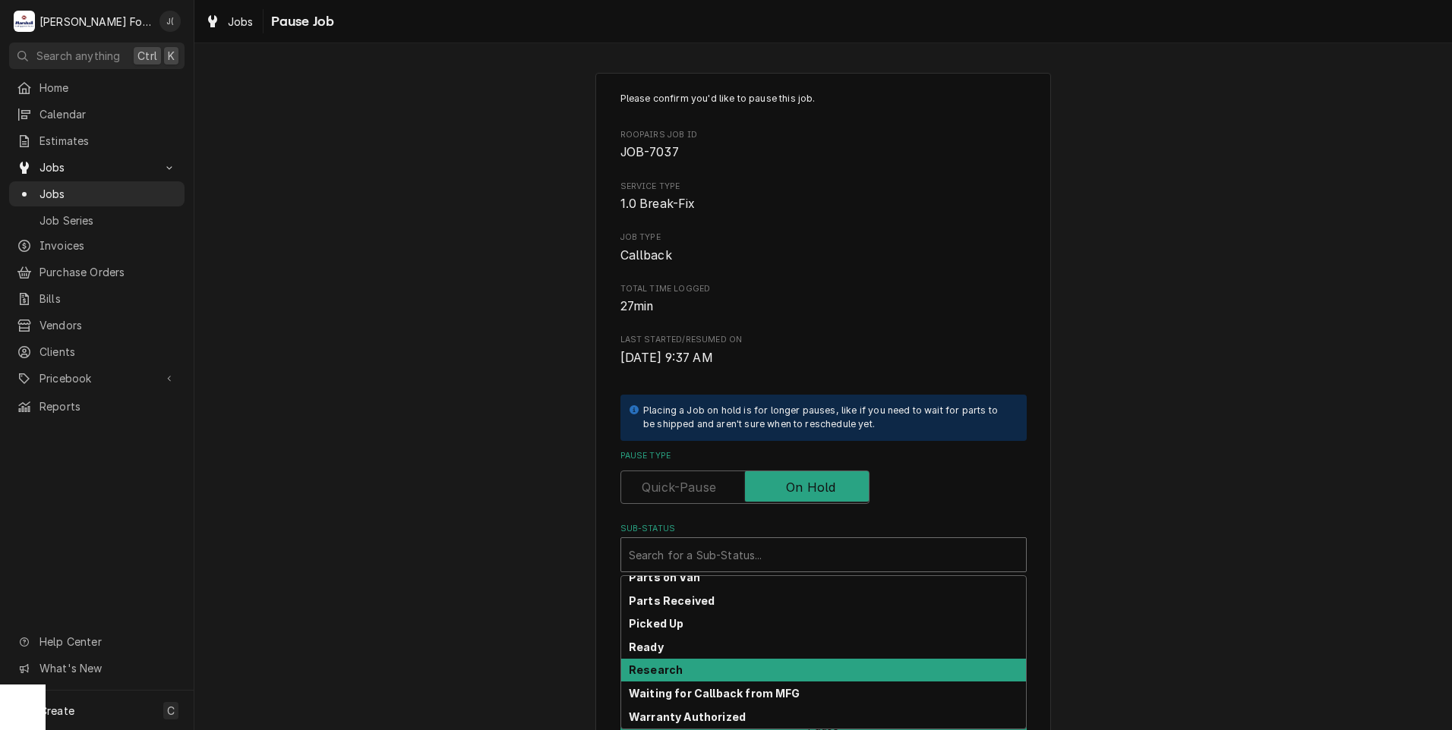
scroll to position [242, 0]
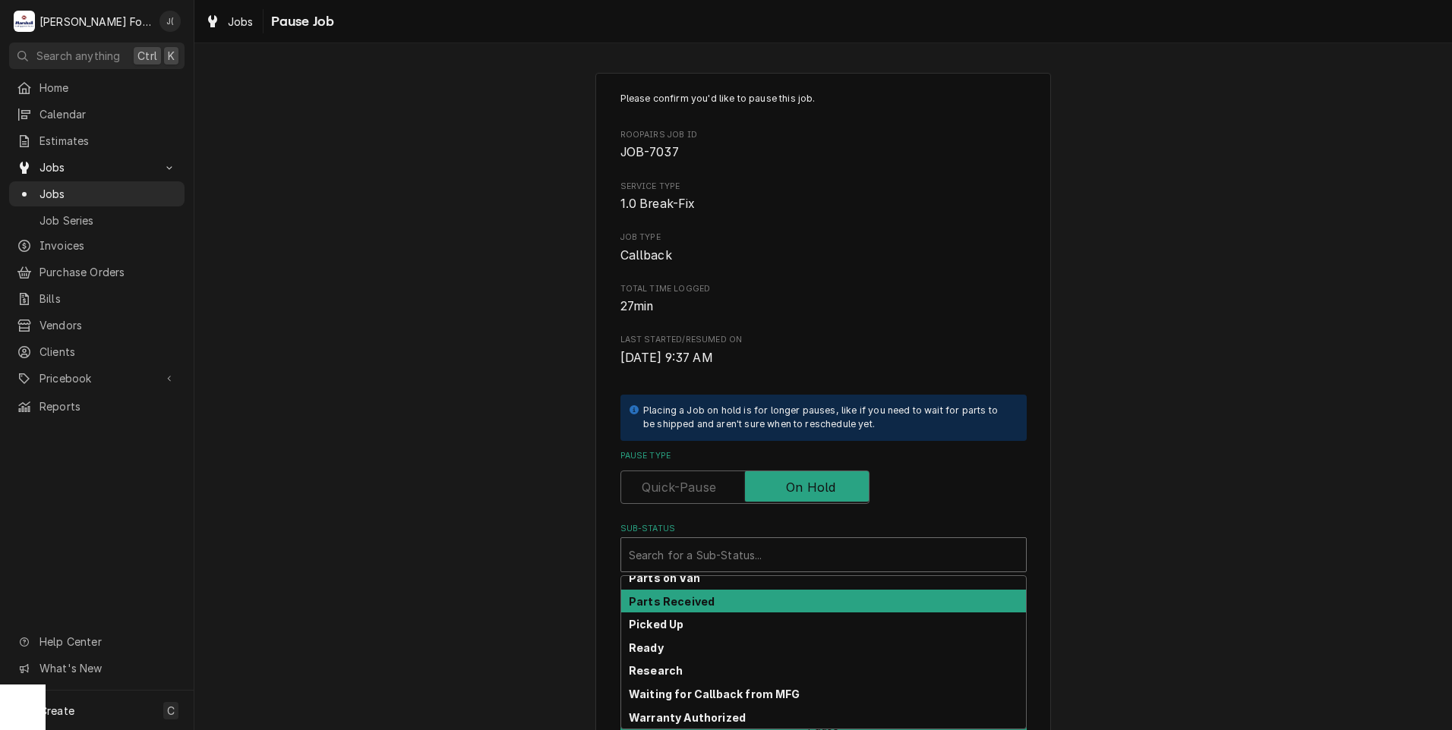
click at [745, 594] on div "Parts Received" at bounding box center [823, 602] width 405 height 24
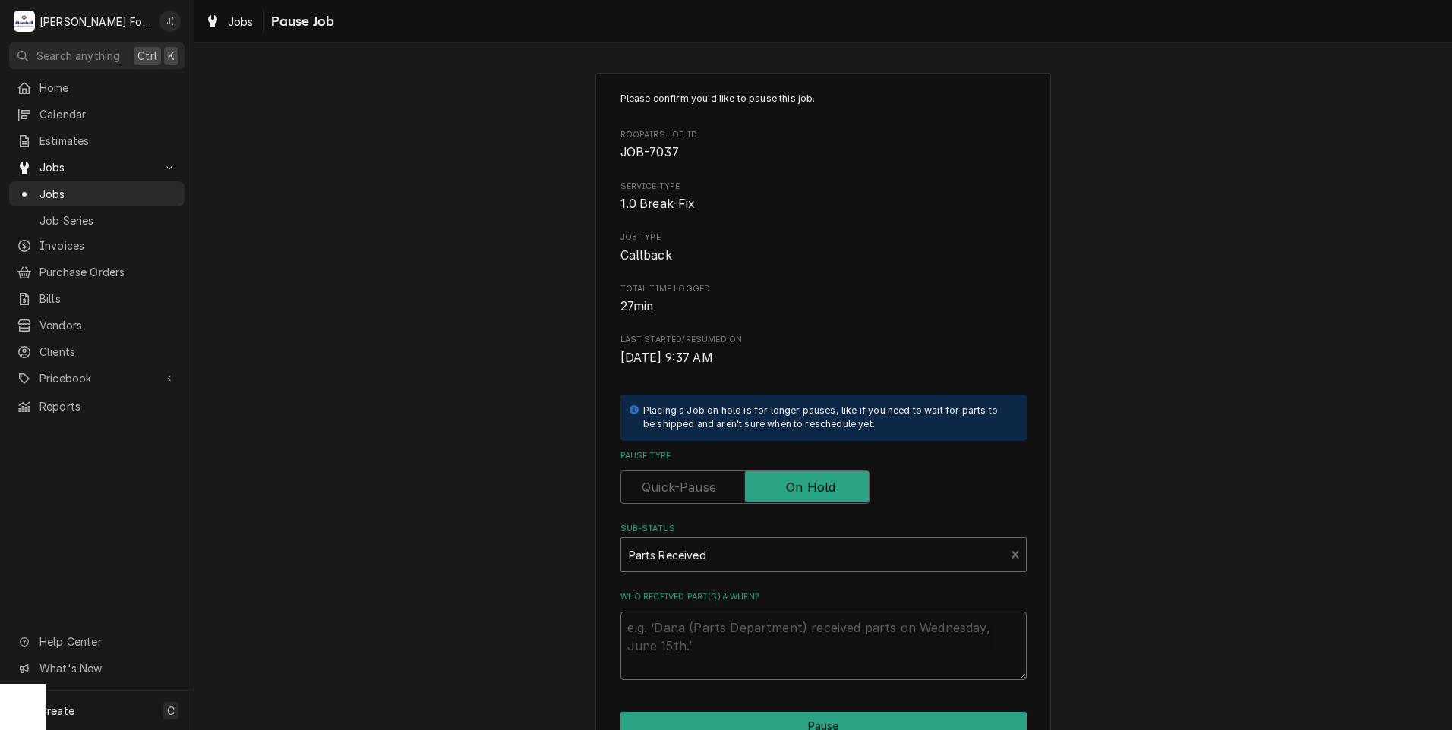
click at [752, 629] on textarea "Who received part(s) & when?" at bounding box center [823, 646] width 406 height 68
type textarea "x"
type textarea "0"
type textarea "x"
type textarea "08"
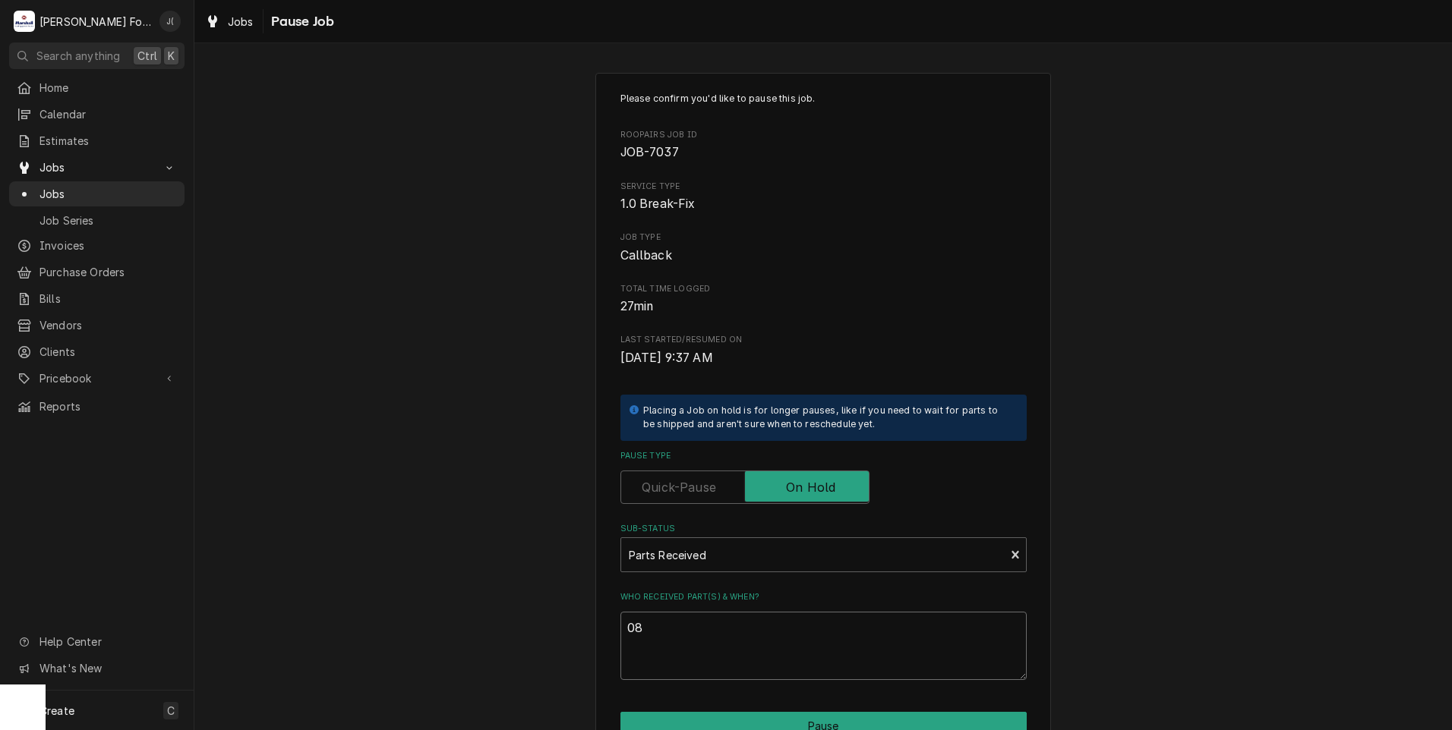
type textarea "x"
type textarea "08/"
type textarea "x"
type textarea "08/2"
type textarea "x"
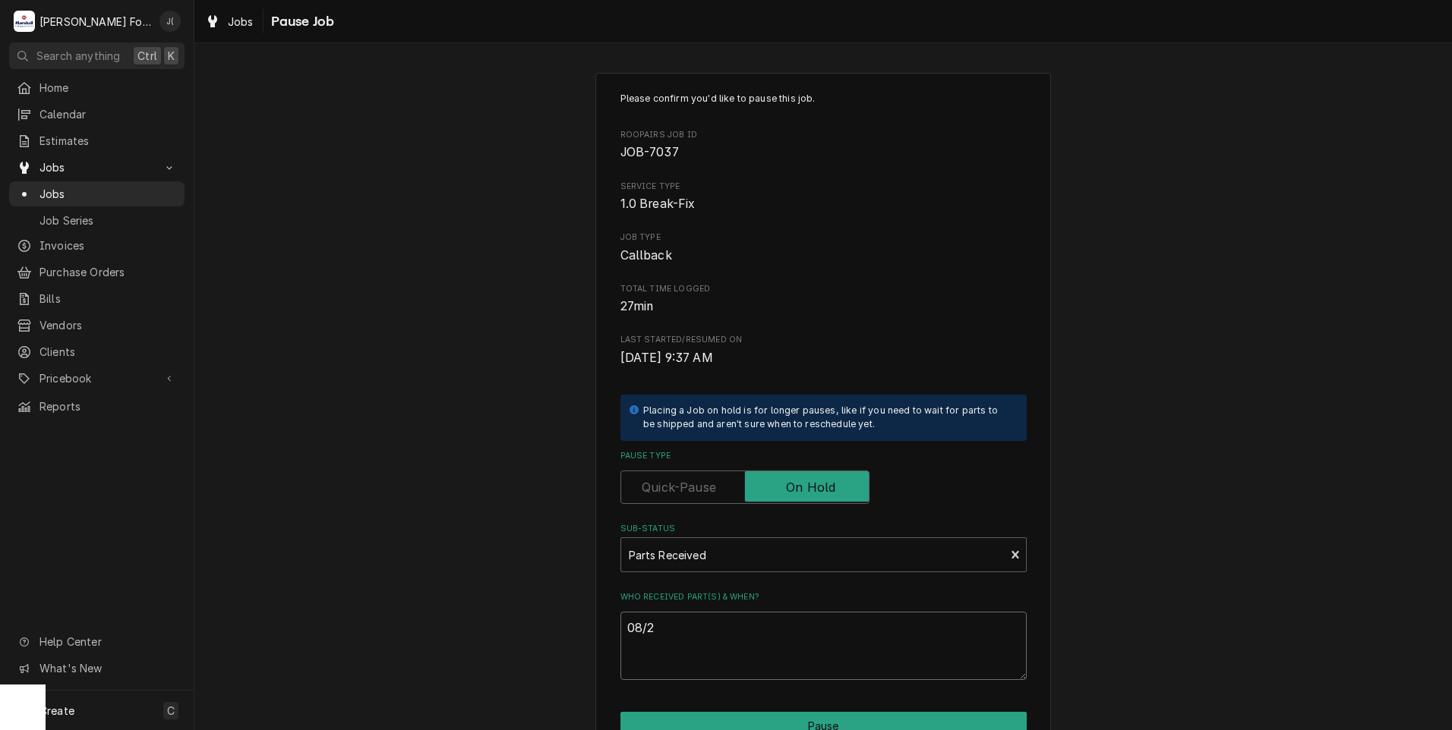
type textarea "08/28"
type textarea "x"
type textarea "08/28/"
type textarea "x"
type textarea "08/28/2"
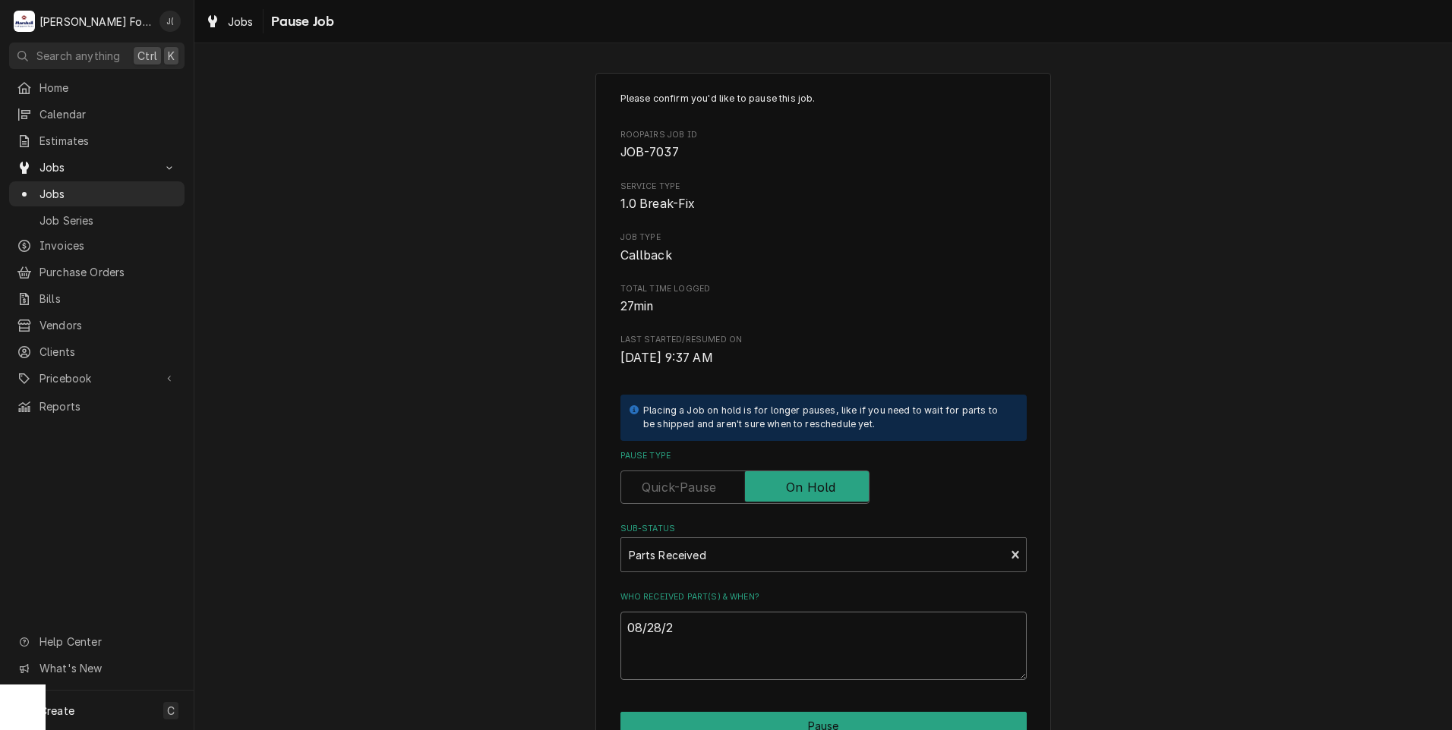
type textarea "x"
type textarea "08/28/20"
type textarea "x"
type textarea "08/28/202"
type textarea "x"
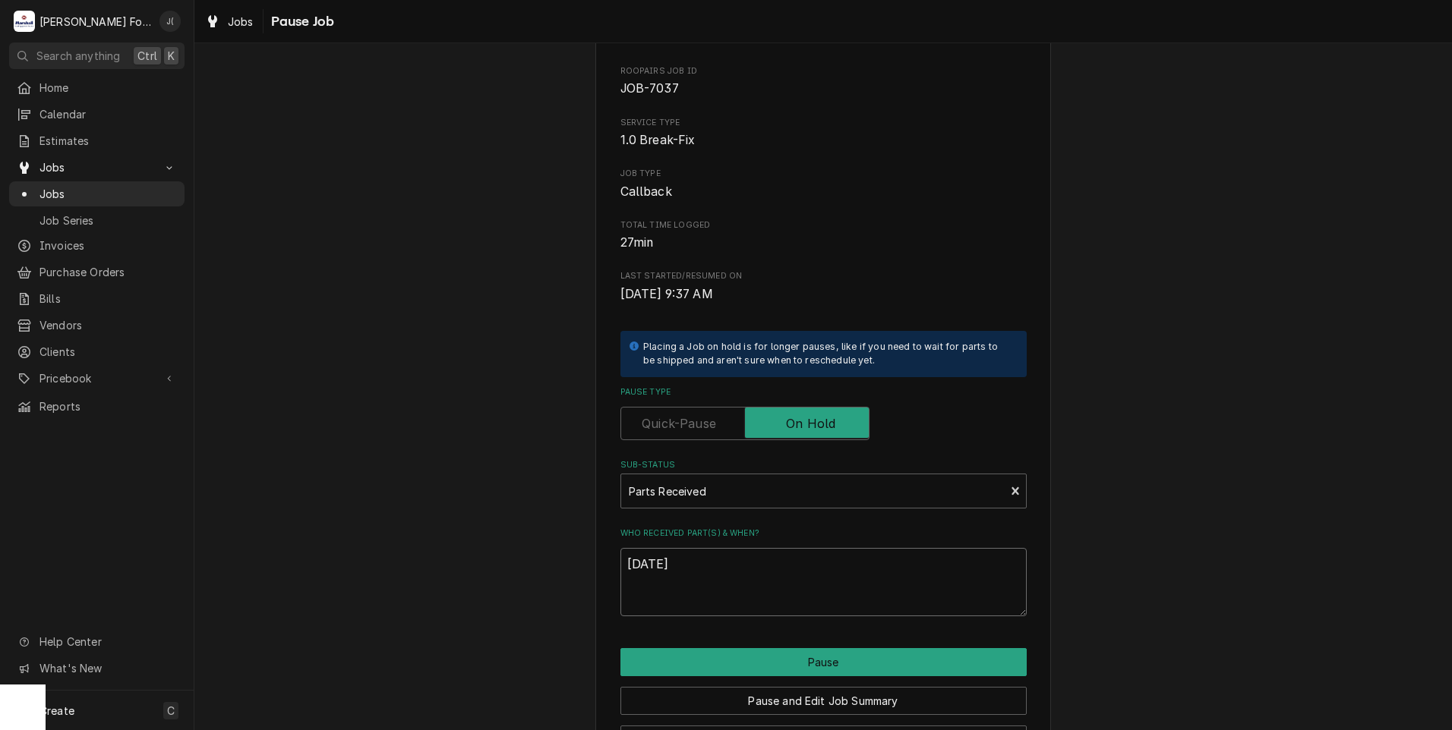
scroll to position [120, 0]
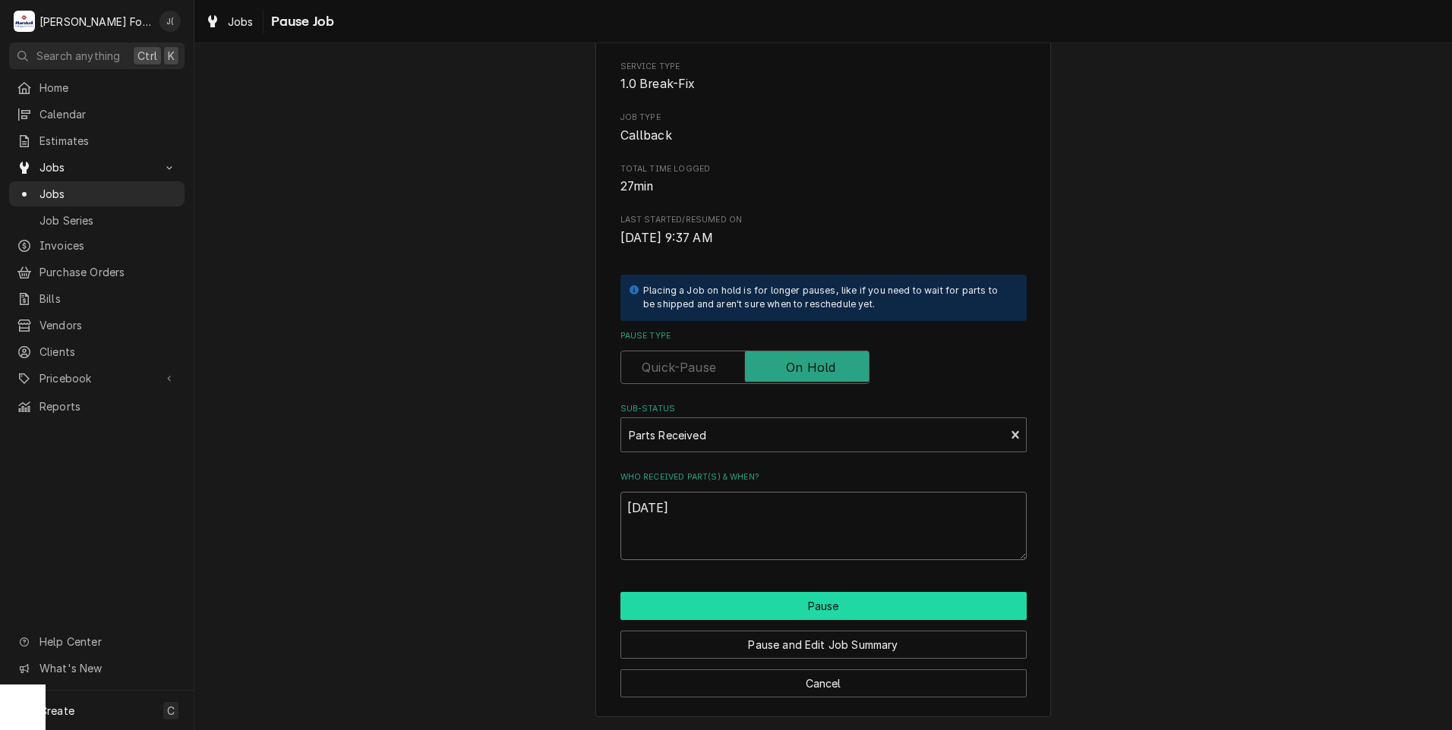
type textarea "08/28/2025"
click at [869, 610] on button "Pause" at bounding box center [823, 606] width 406 height 28
type textarea "x"
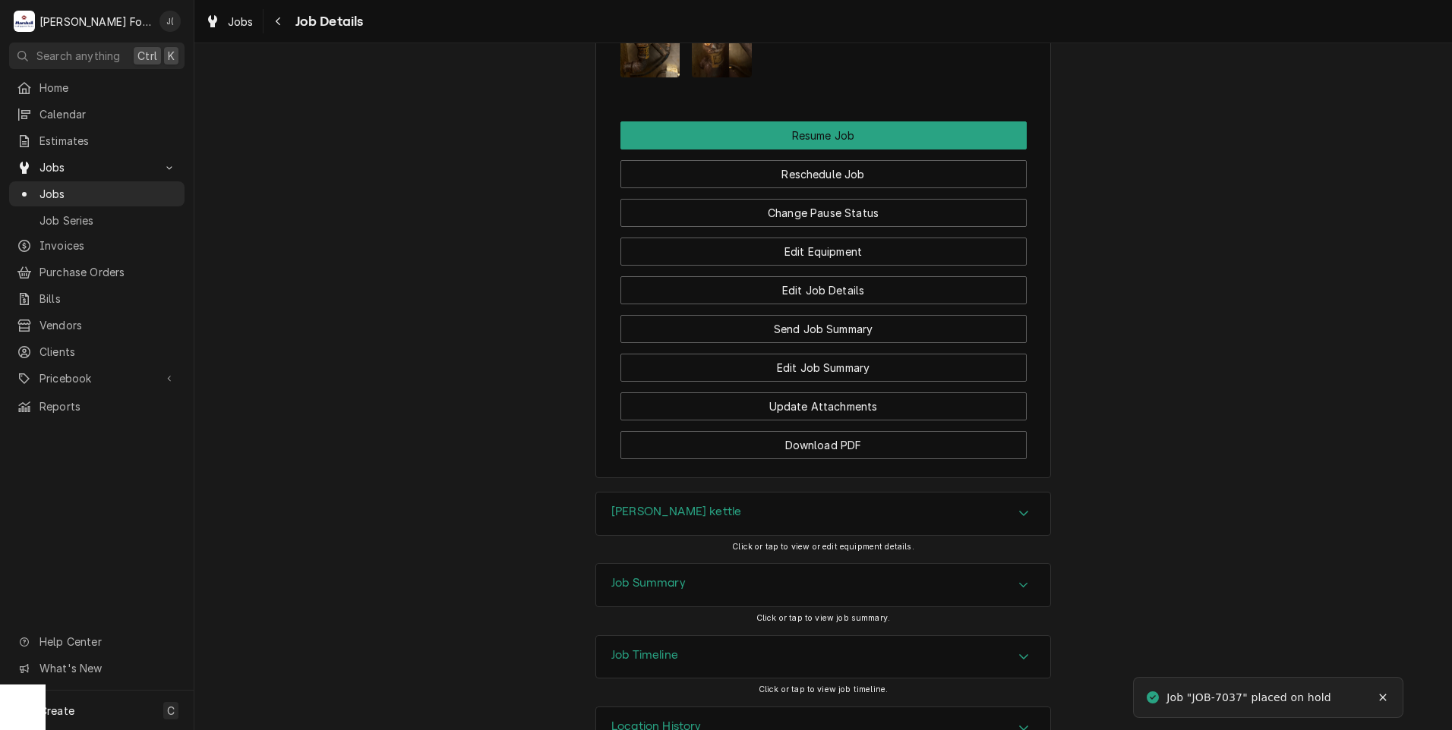
scroll to position [2051, 0]
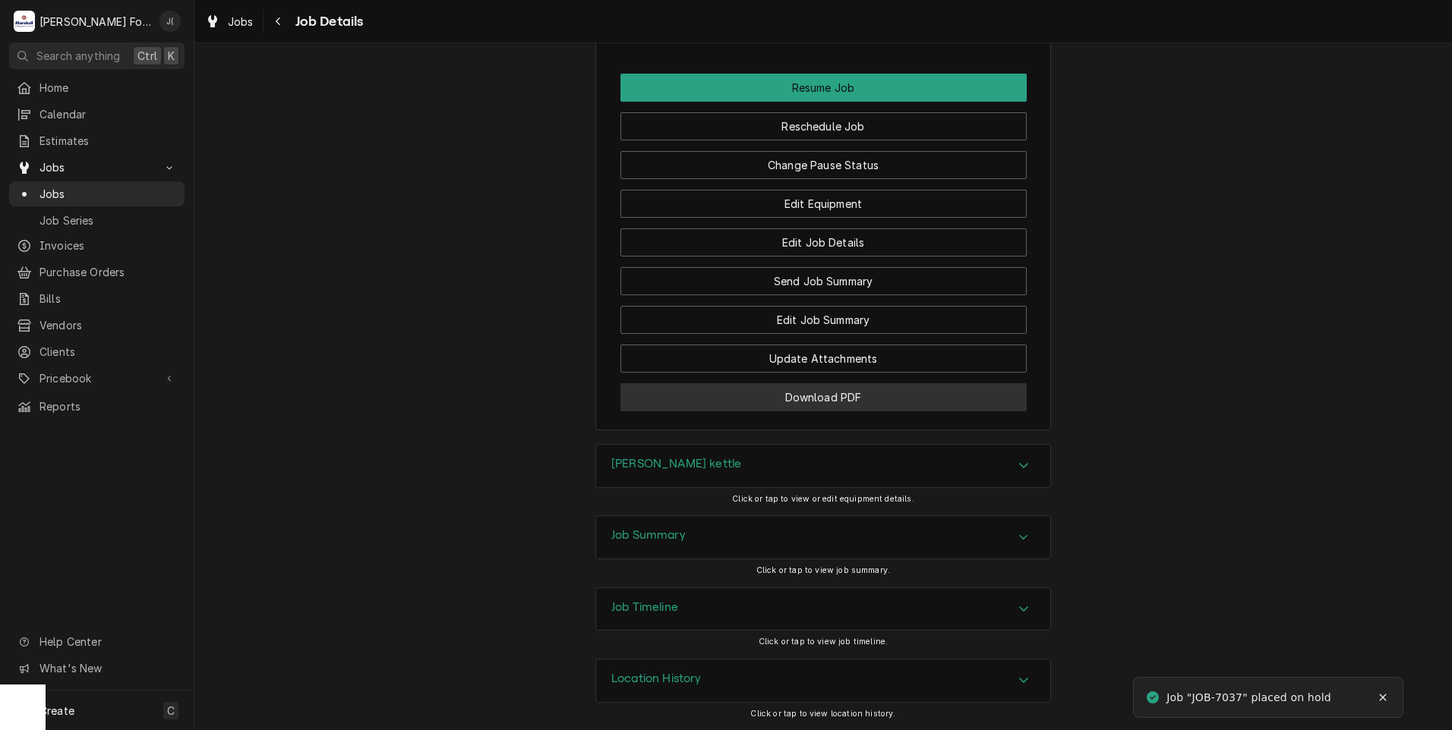
click at [657, 393] on button "Download PDF" at bounding box center [823, 397] width 406 height 28
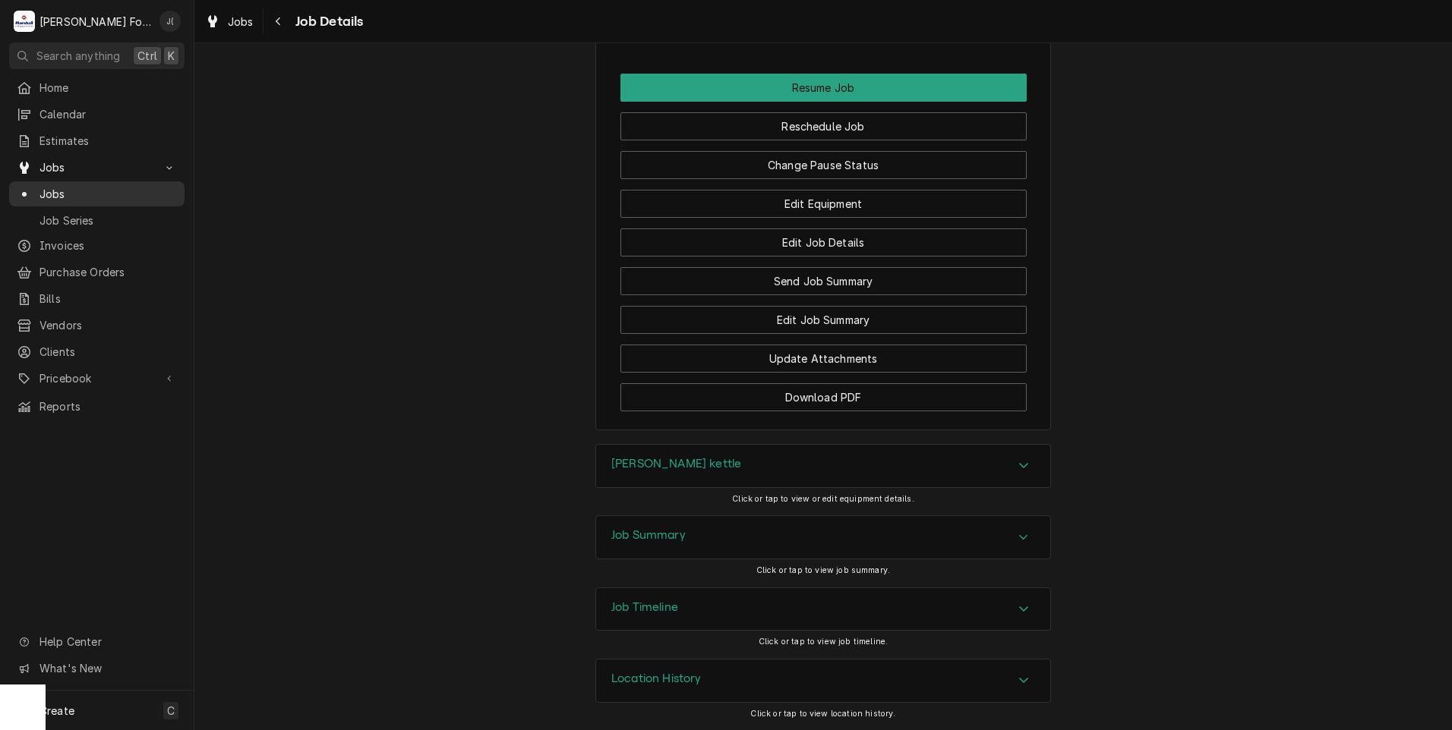
click at [128, 188] on span "Jobs" at bounding box center [107, 194] width 137 height 16
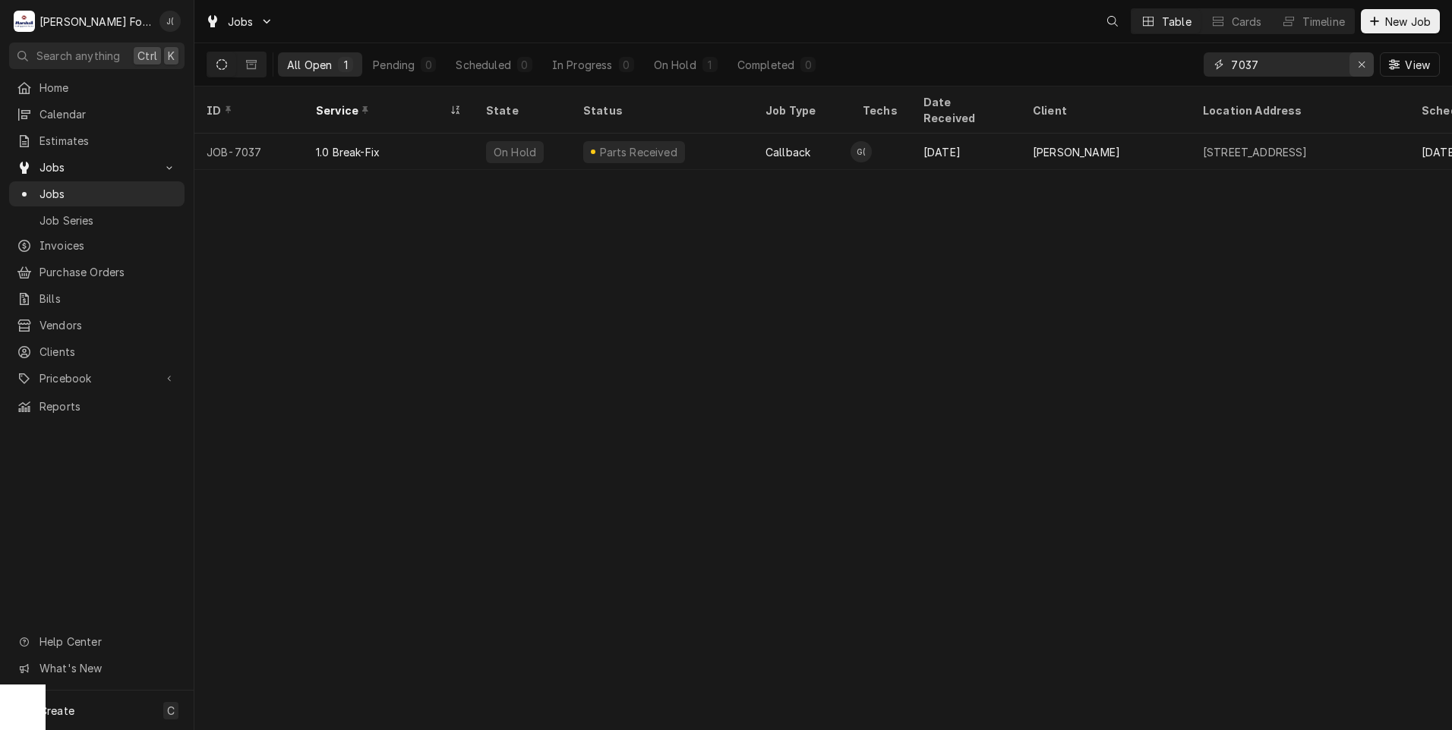
click at [1366, 65] on icon "Erase input" at bounding box center [1361, 64] width 8 height 11
click at [1326, 67] on input "Dynamic Content Wrapper" at bounding box center [1302, 64] width 143 height 24
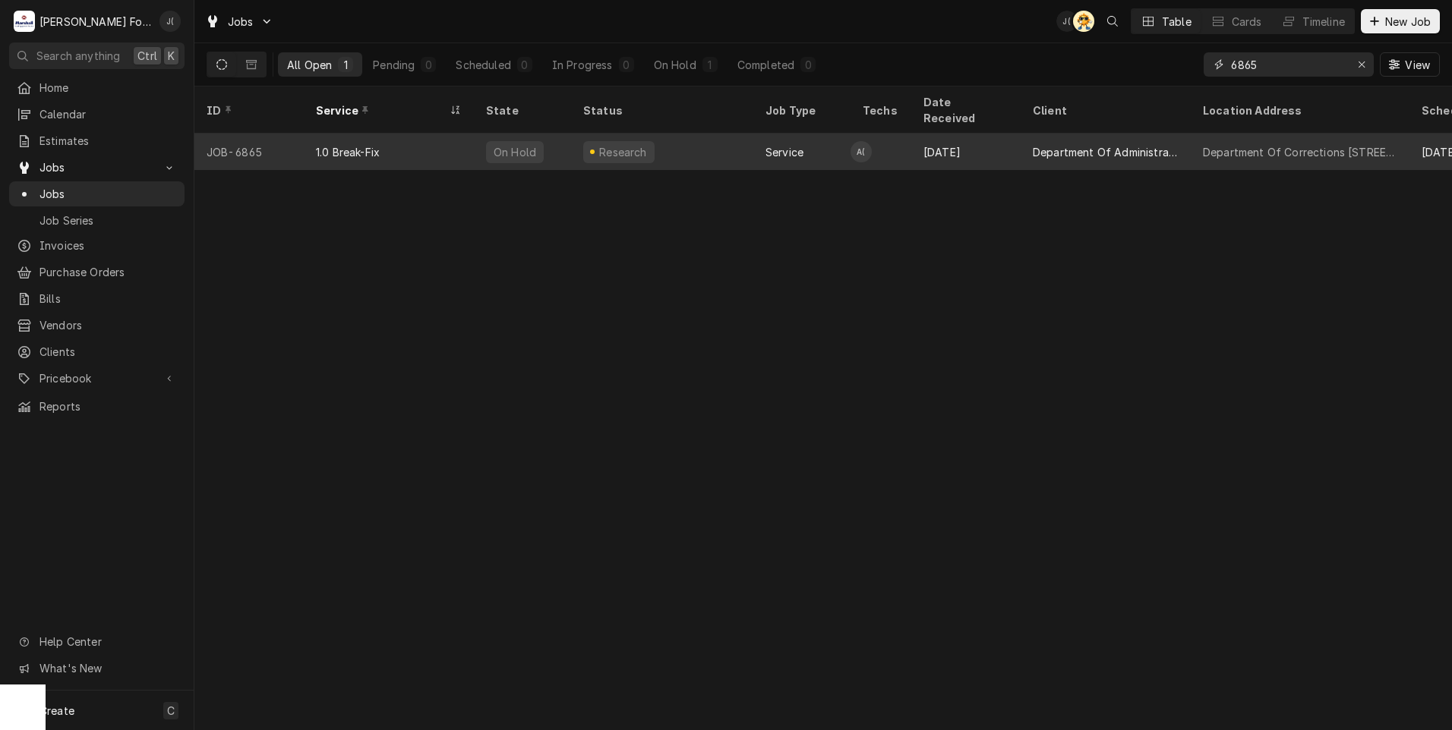
type input "6865"
click at [425, 134] on div "1.0 Break-Fix" at bounding box center [389, 152] width 170 height 36
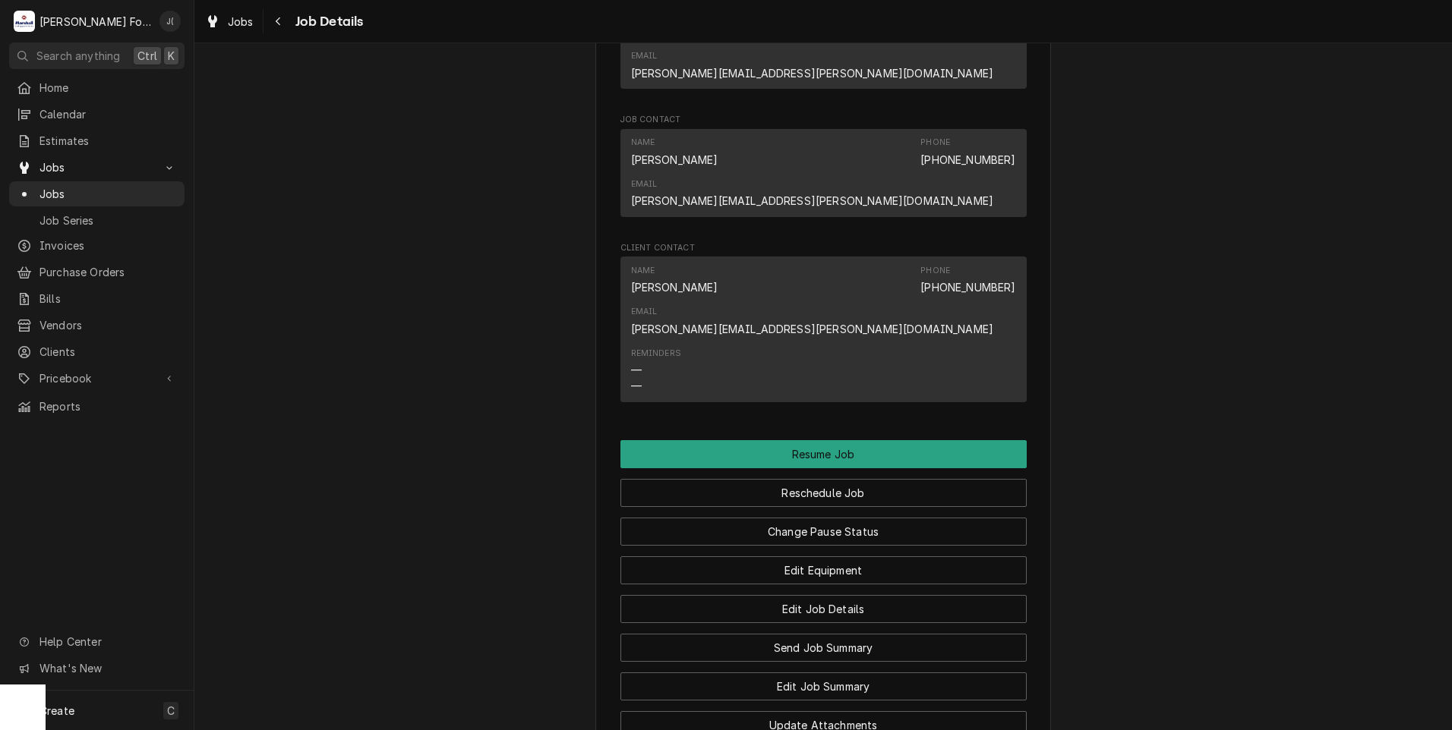
scroll to position [1914, 0]
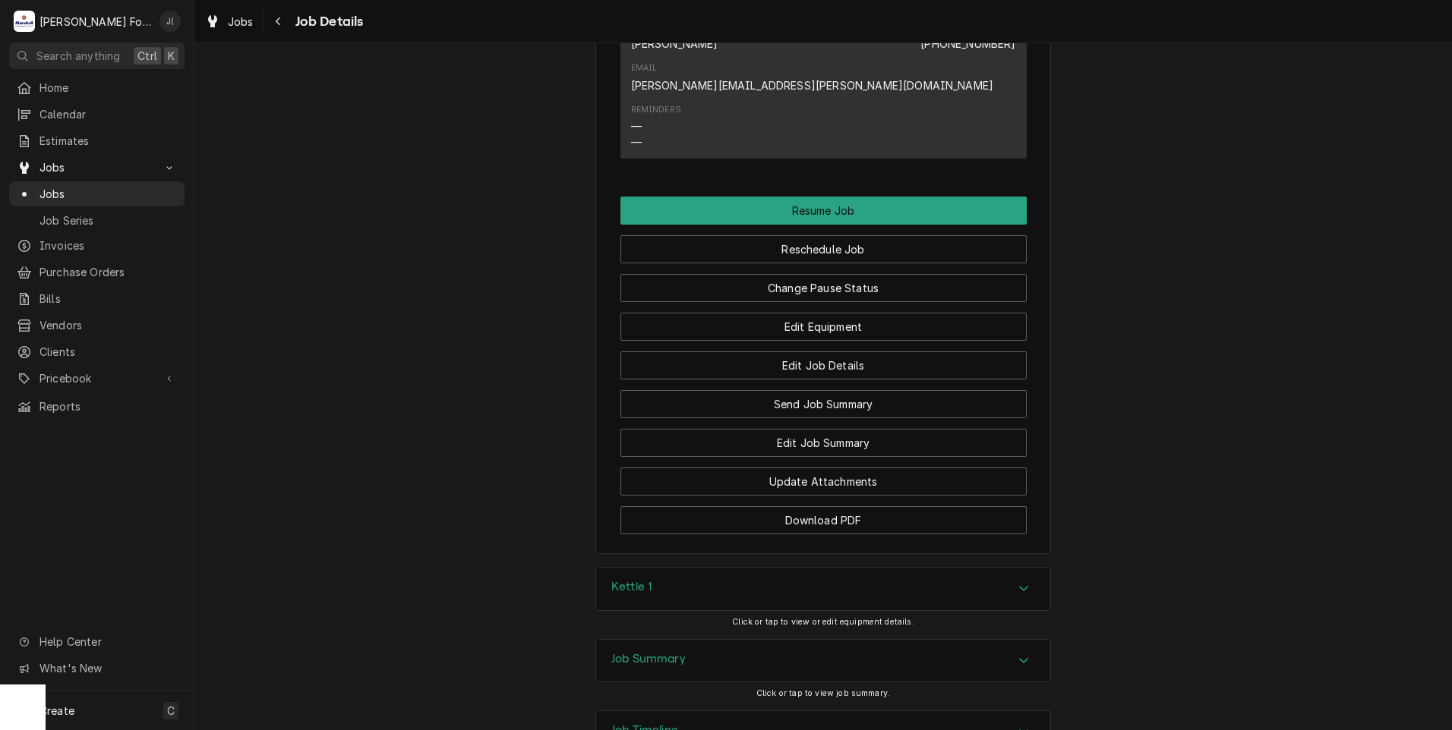
click at [661, 640] on div "Job Summary" at bounding box center [823, 661] width 454 height 43
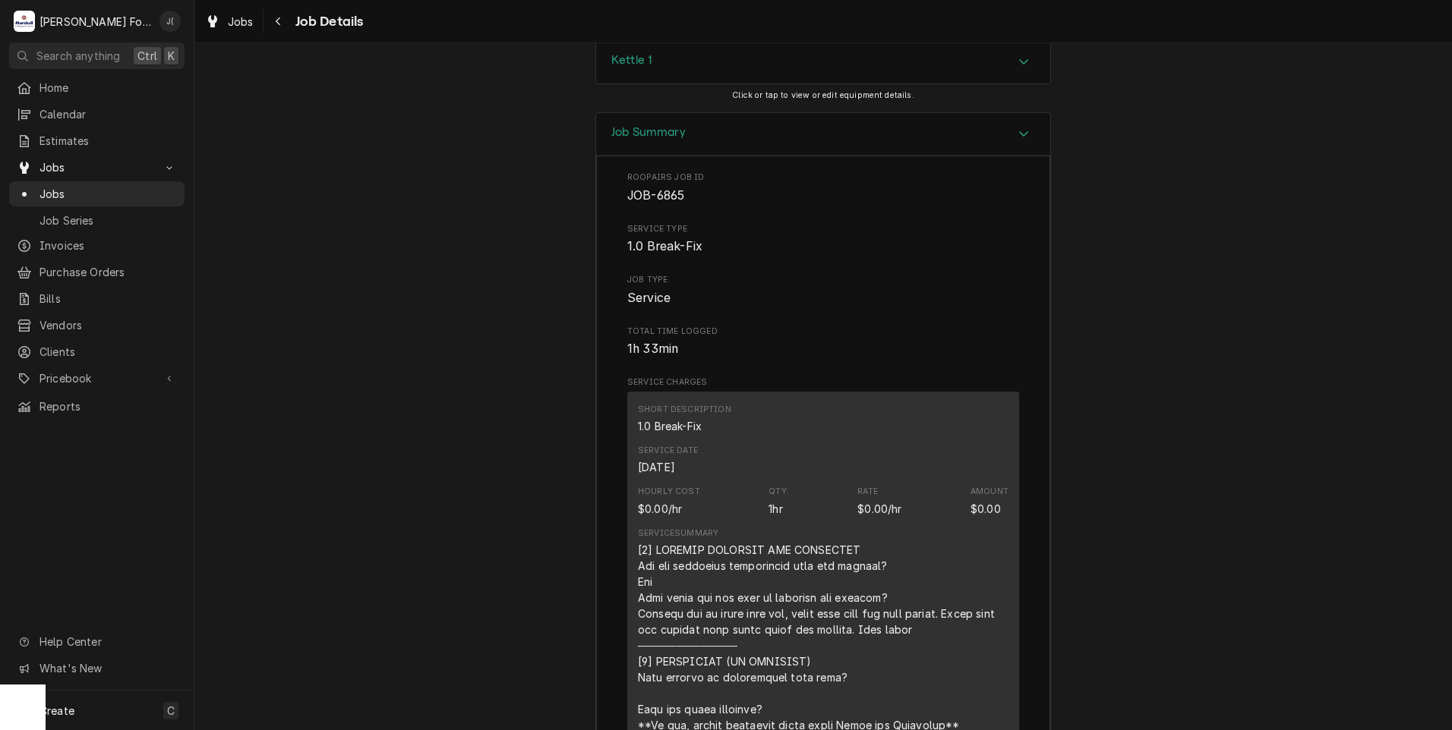
scroll to position [2066, 0]
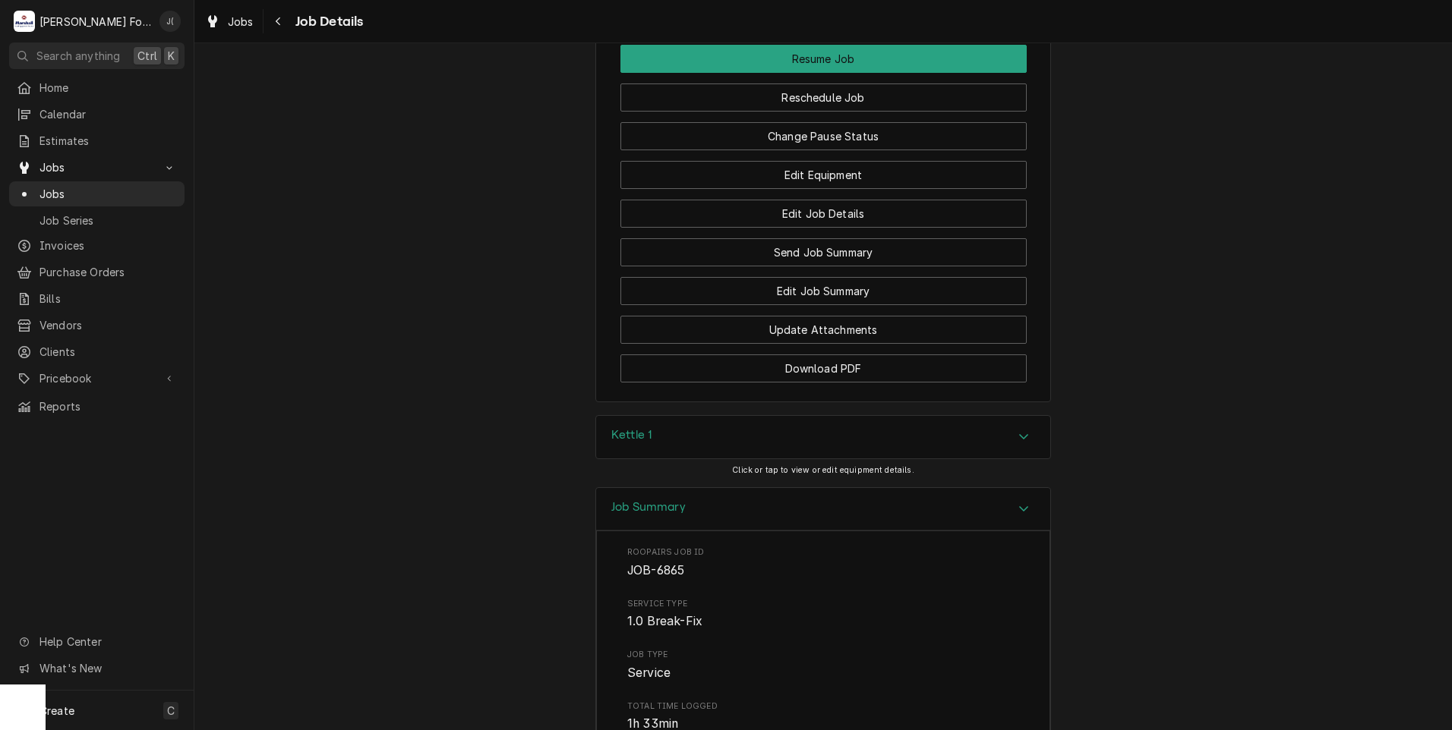
click at [675, 416] on div "Kettle 1" at bounding box center [823, 437] width 454 height 43
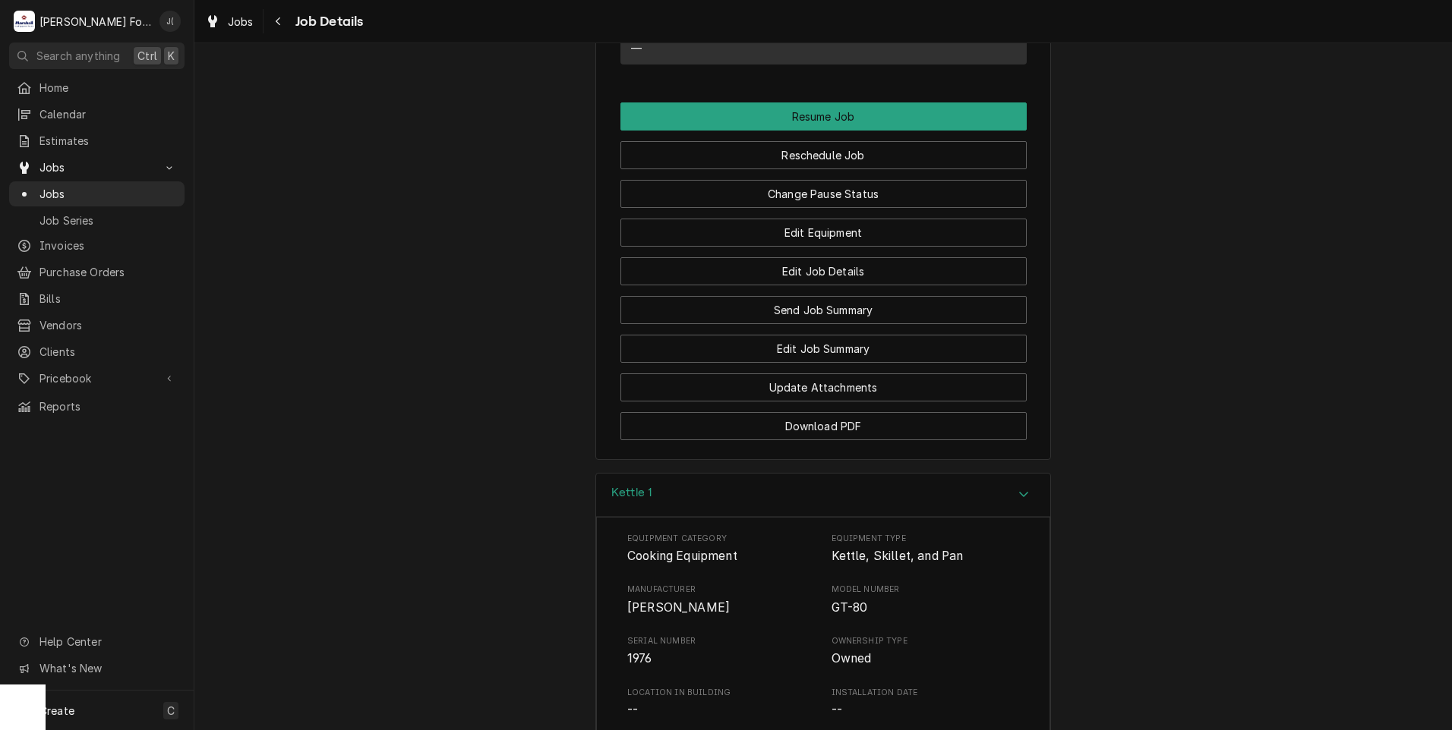
scroll to position [1477, 0]
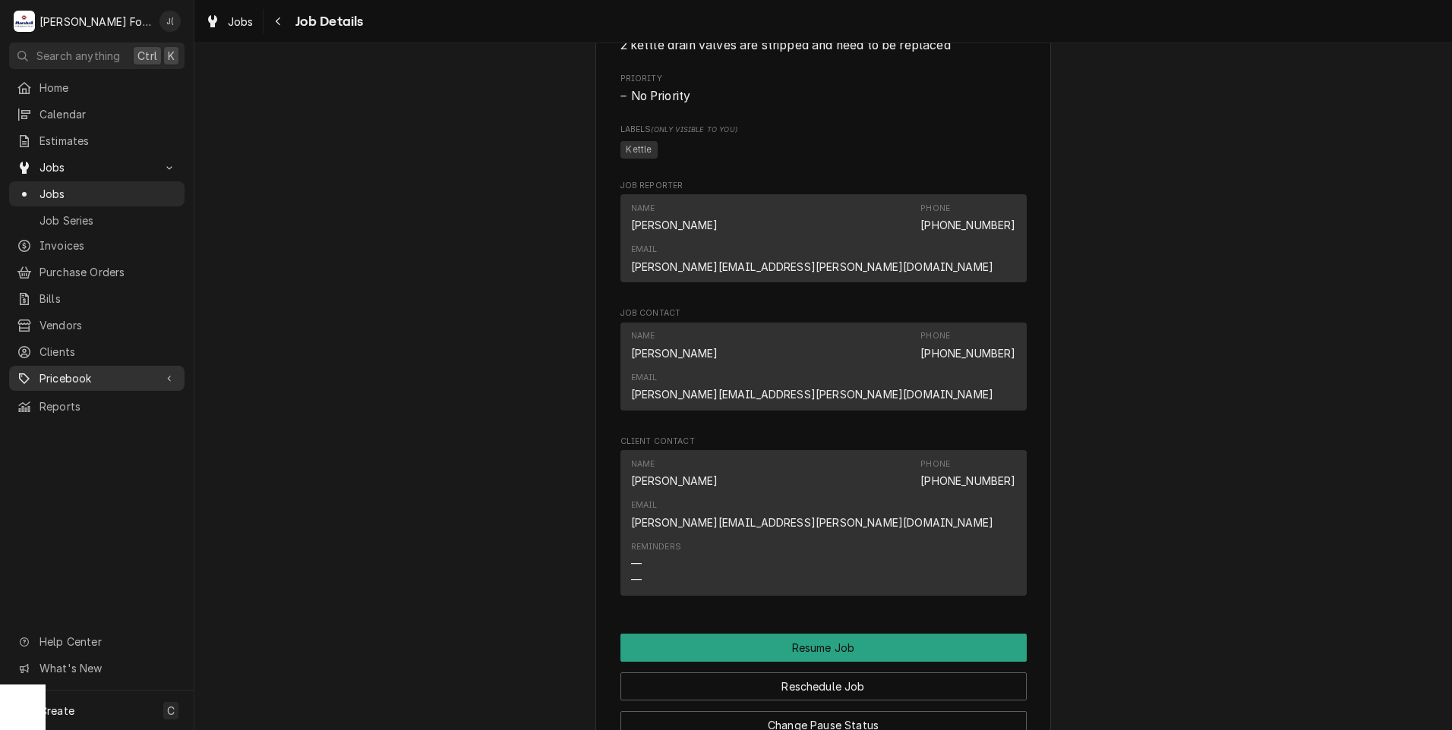
click at [93, 370] on span "Pricebook" at bounding box center [96, 378] width 115 height 16
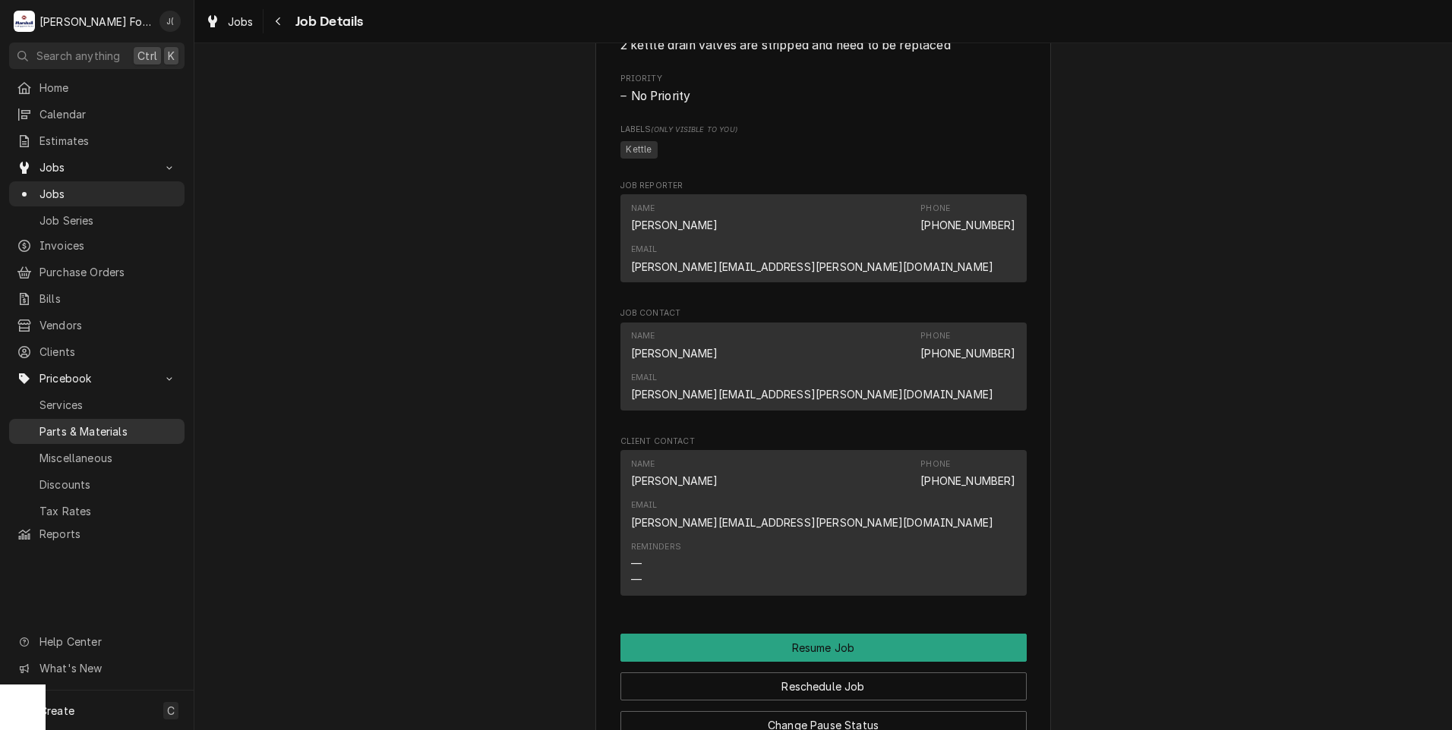
click at [93, 424] on span "Parts & Materials" at bounding box center [107, 432] width 137 height 16
click at [724, 711] on button "Change Pause Status" at bounding box center [823, 725] width 406 height 28
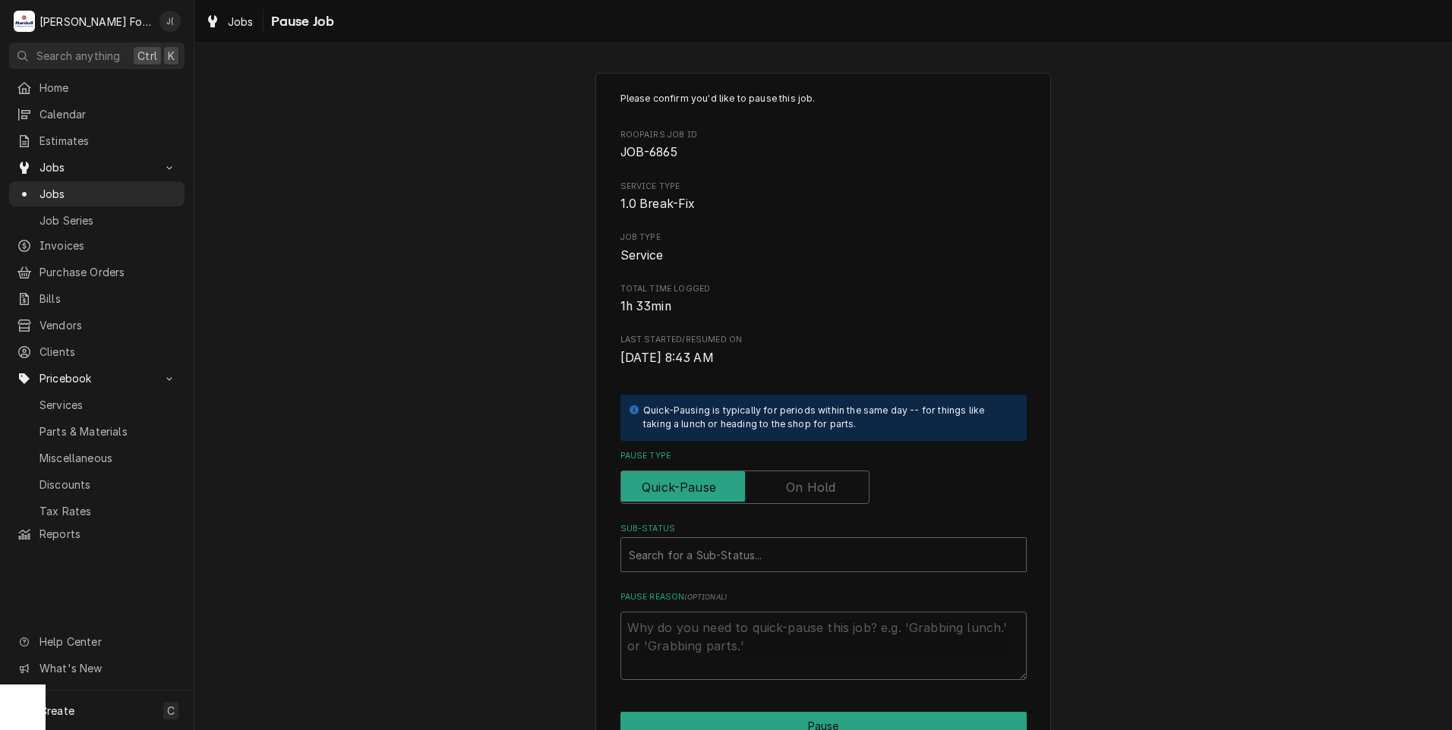
click at [798, 483] on label "Pause Type" at bounding box center [744, 487] width 249 height 33
click at [798, 483] on input "Pause Type" at bounding box center [744, 487] width 235 height 33
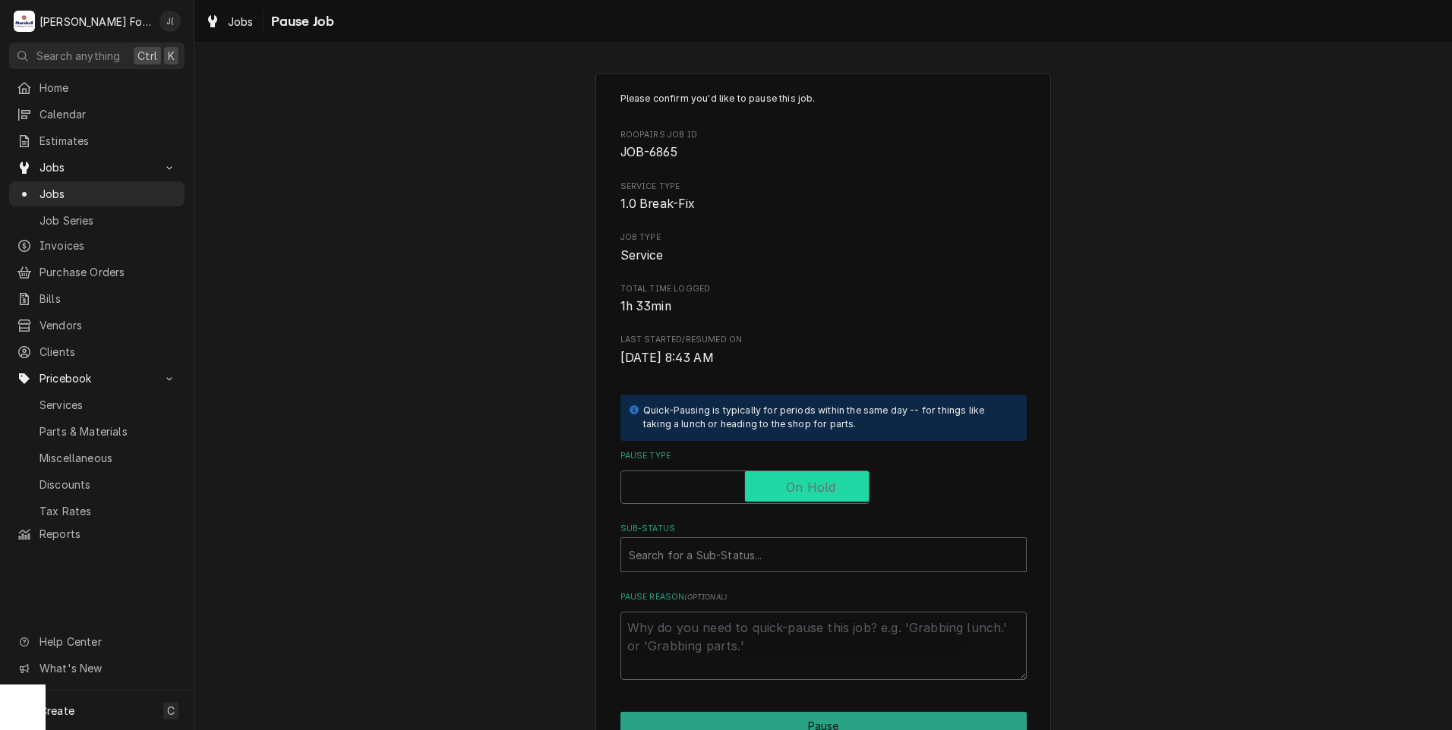
checkbox input "true"
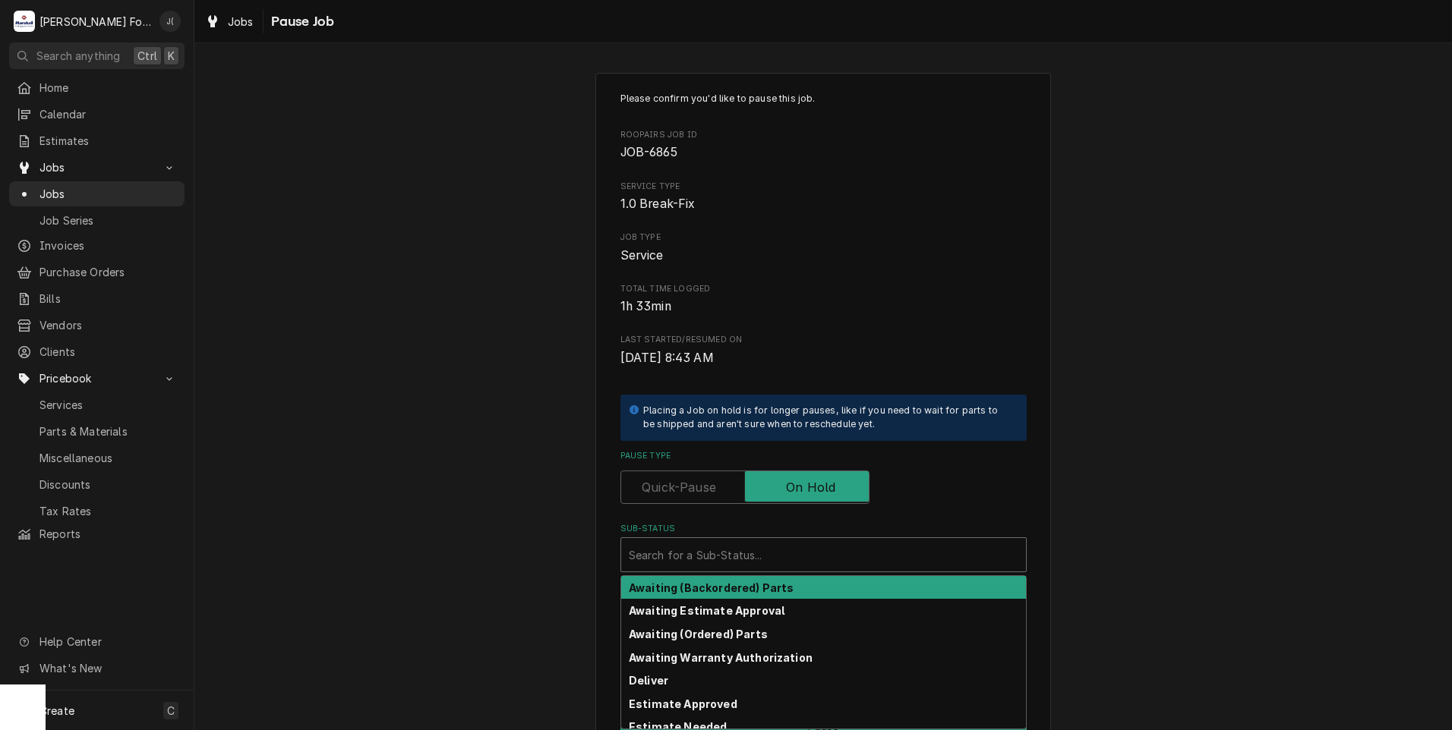
click at [704, 556] on div "Sub-Status" at bounding box center [823, 554] width 389 height 27
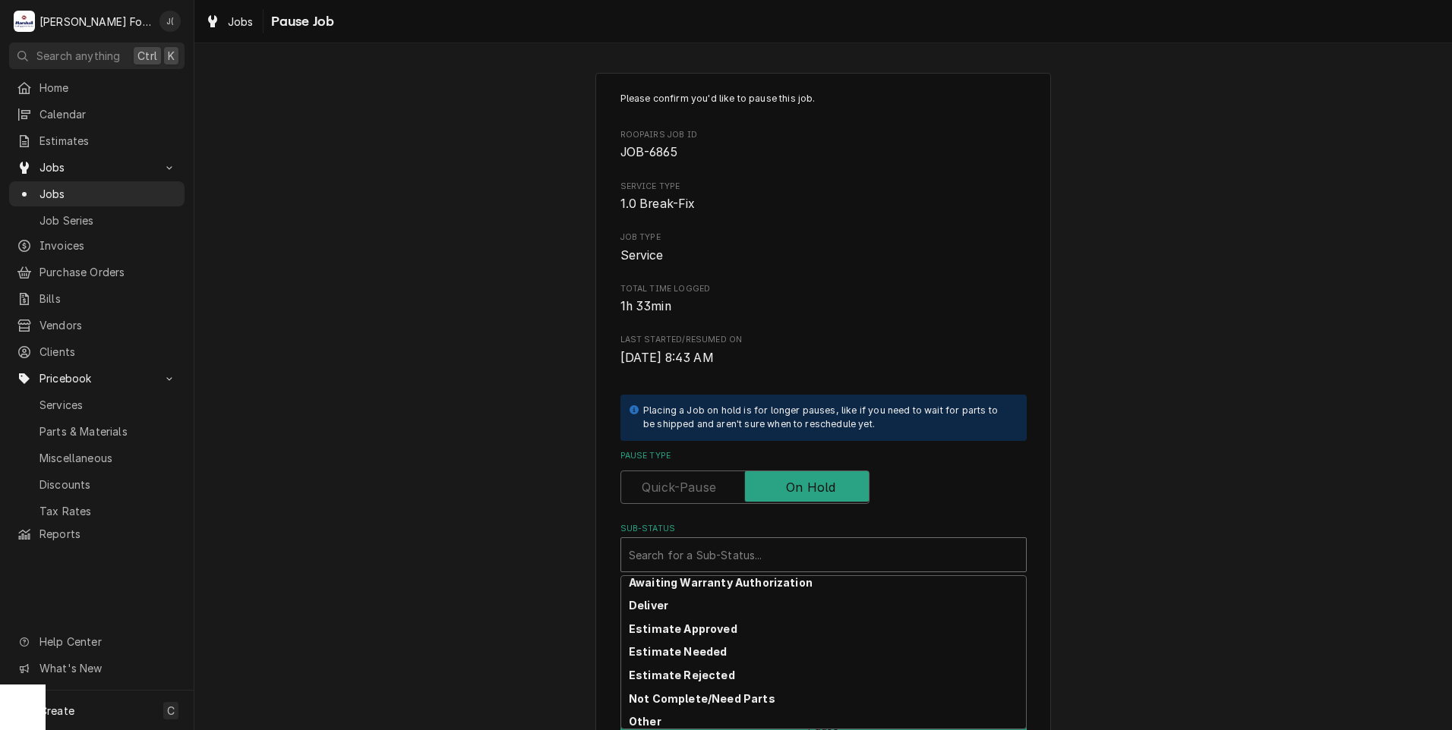
scroll to position [76, 0]
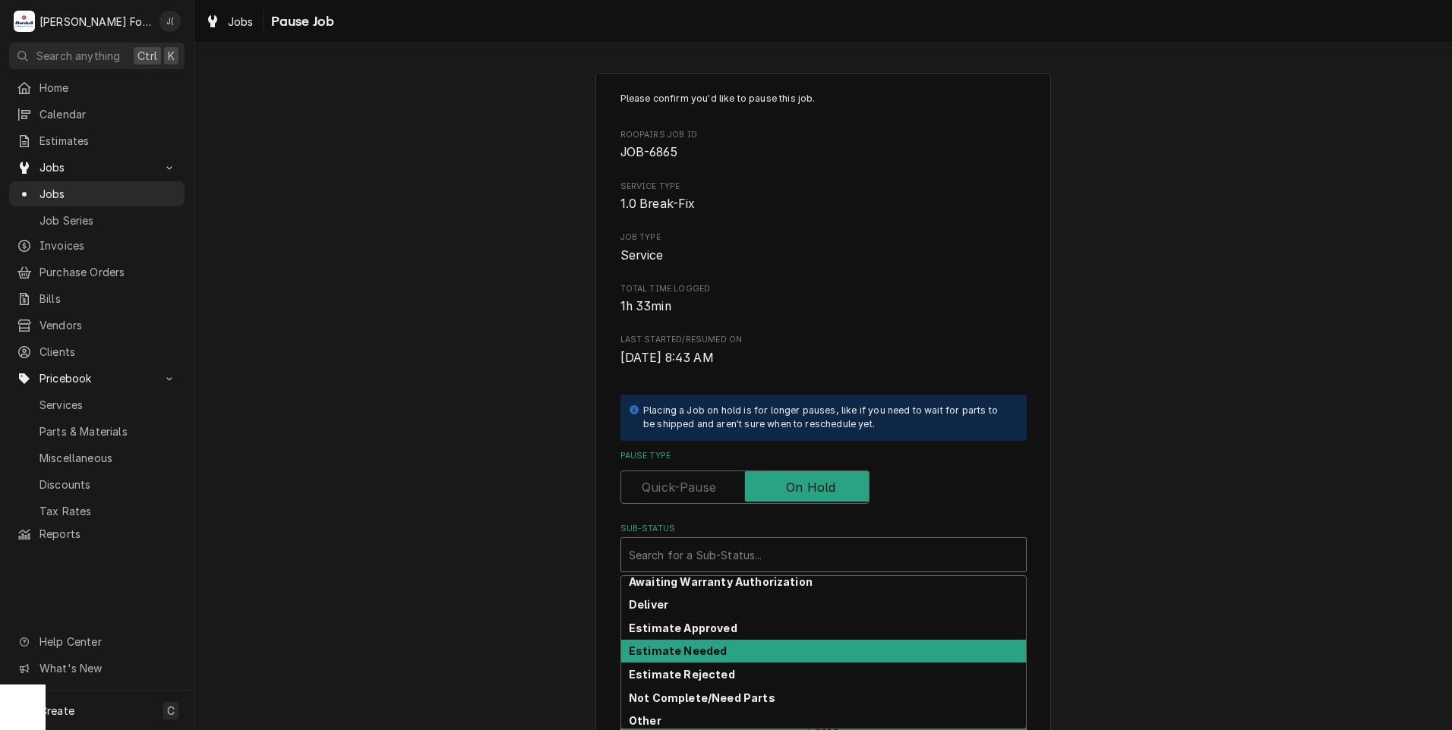
click at [705, 652] on strong "Estimate Needed" at bounding box center [678, 651] width 98 height 13
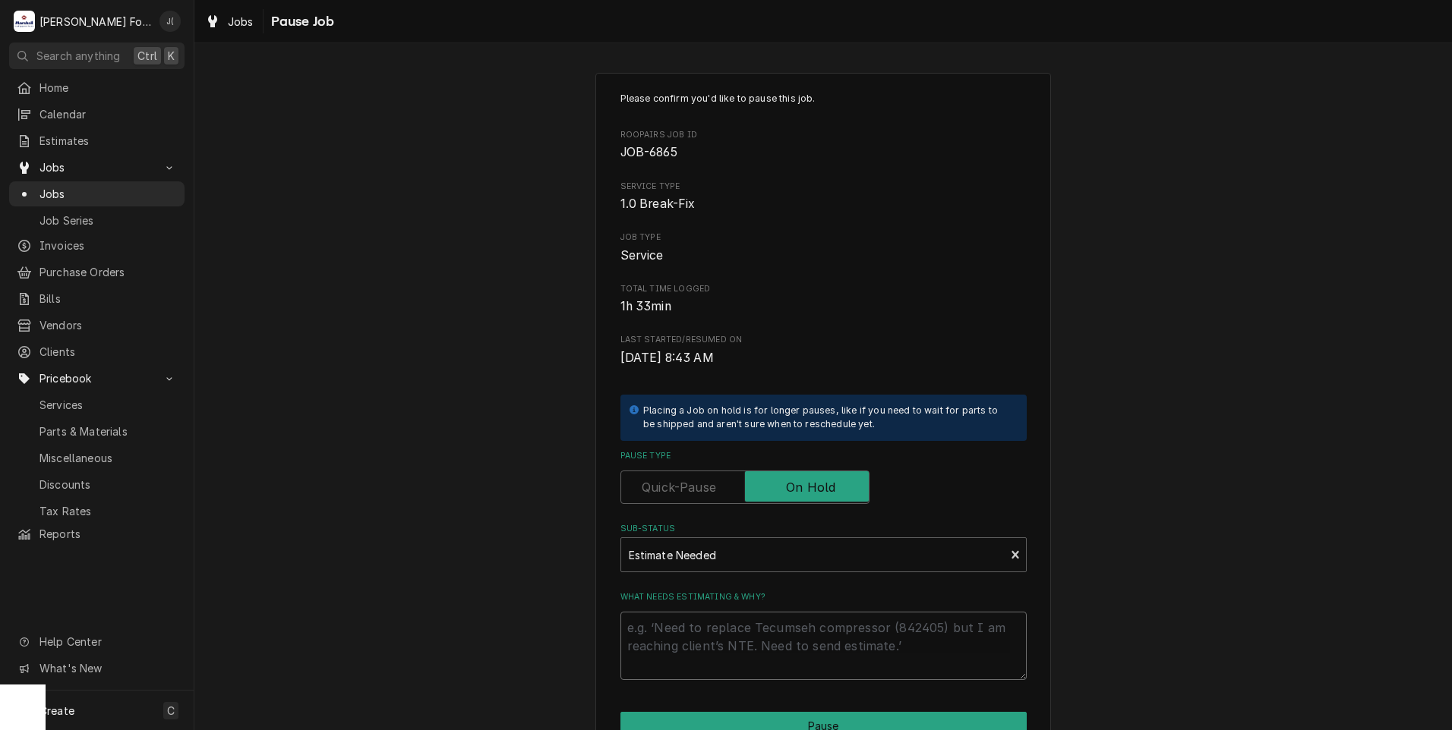
click at [701, 638] on textarea "What needs estimating & why?" at bounding box center [823, 646] width 406 height 68
type textarea "x"
type textarea "p"
type textarea "x"
type textarea "pr"
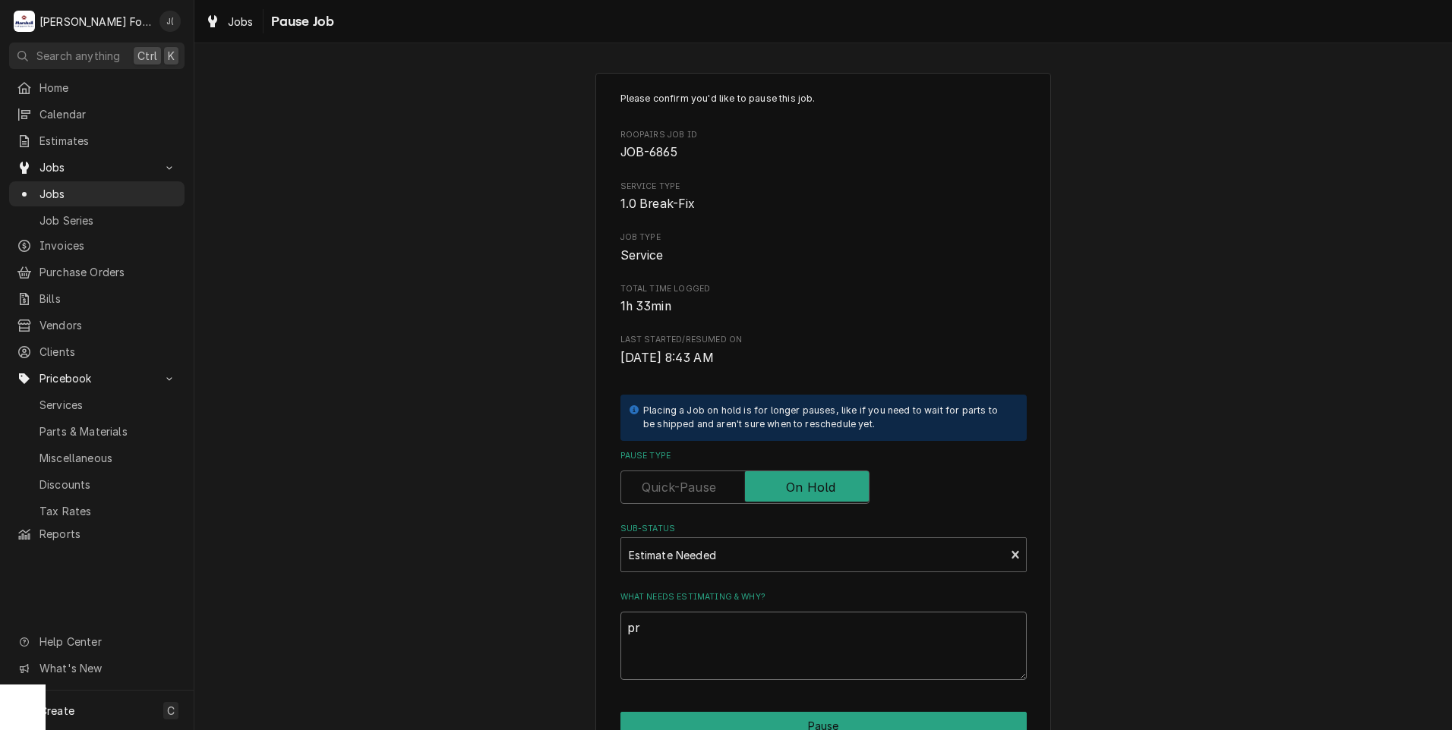
type textarea "x"
type textarea "pri"
type textarea "x"
type textarea "pric"
type textarea "x"
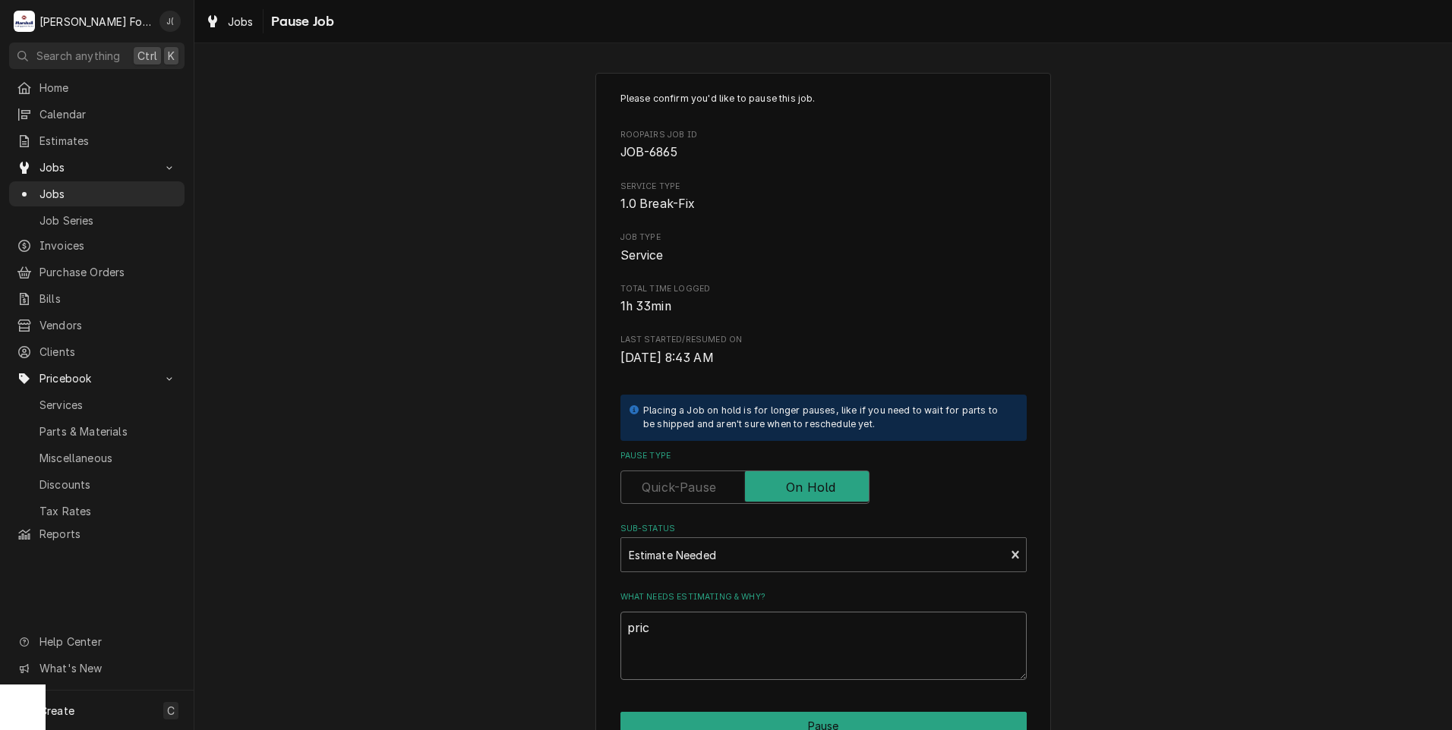
type textarea "price"
type textarea "x"
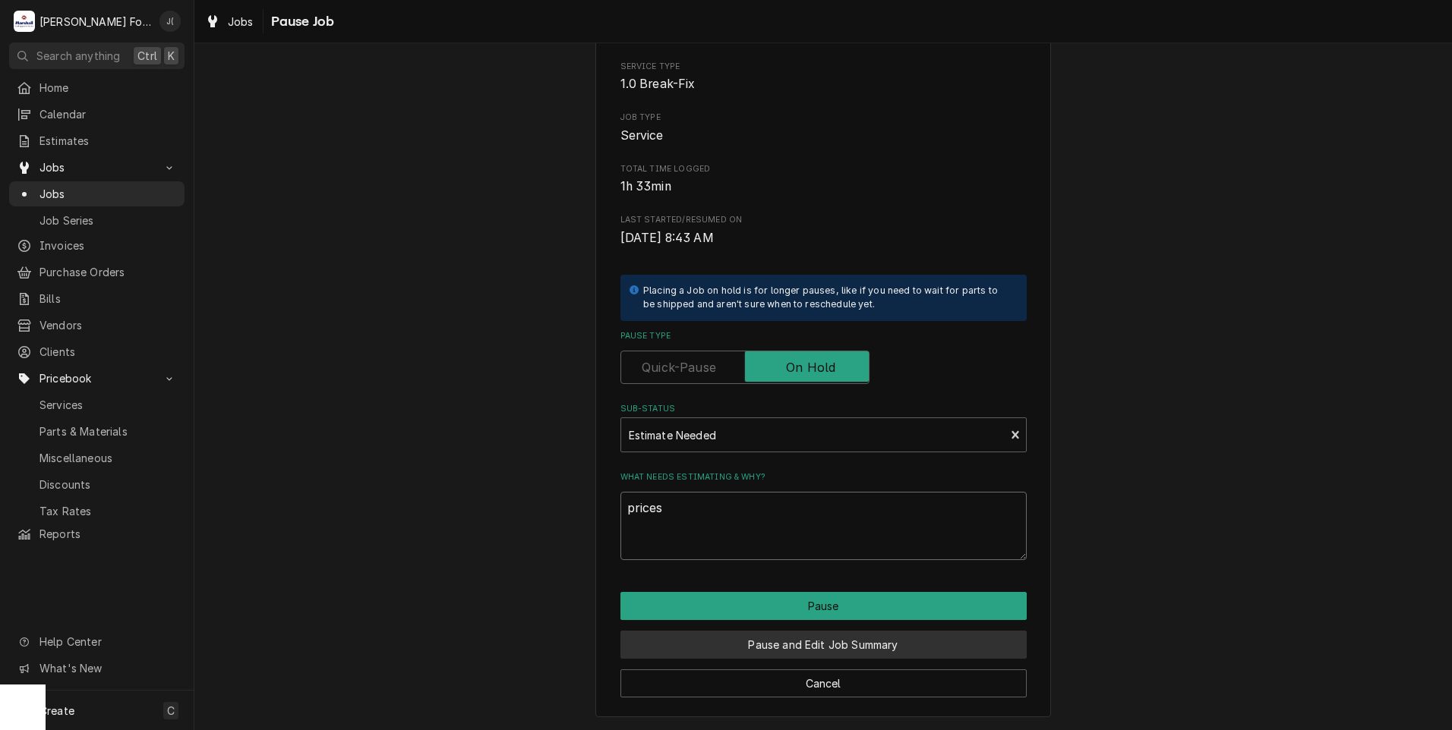
type textarea "prices"
click at [787, 642] on button "Pause and Edit Job Summary" at bounding box center [823, 645] width 406 height 28
type textarea "x"
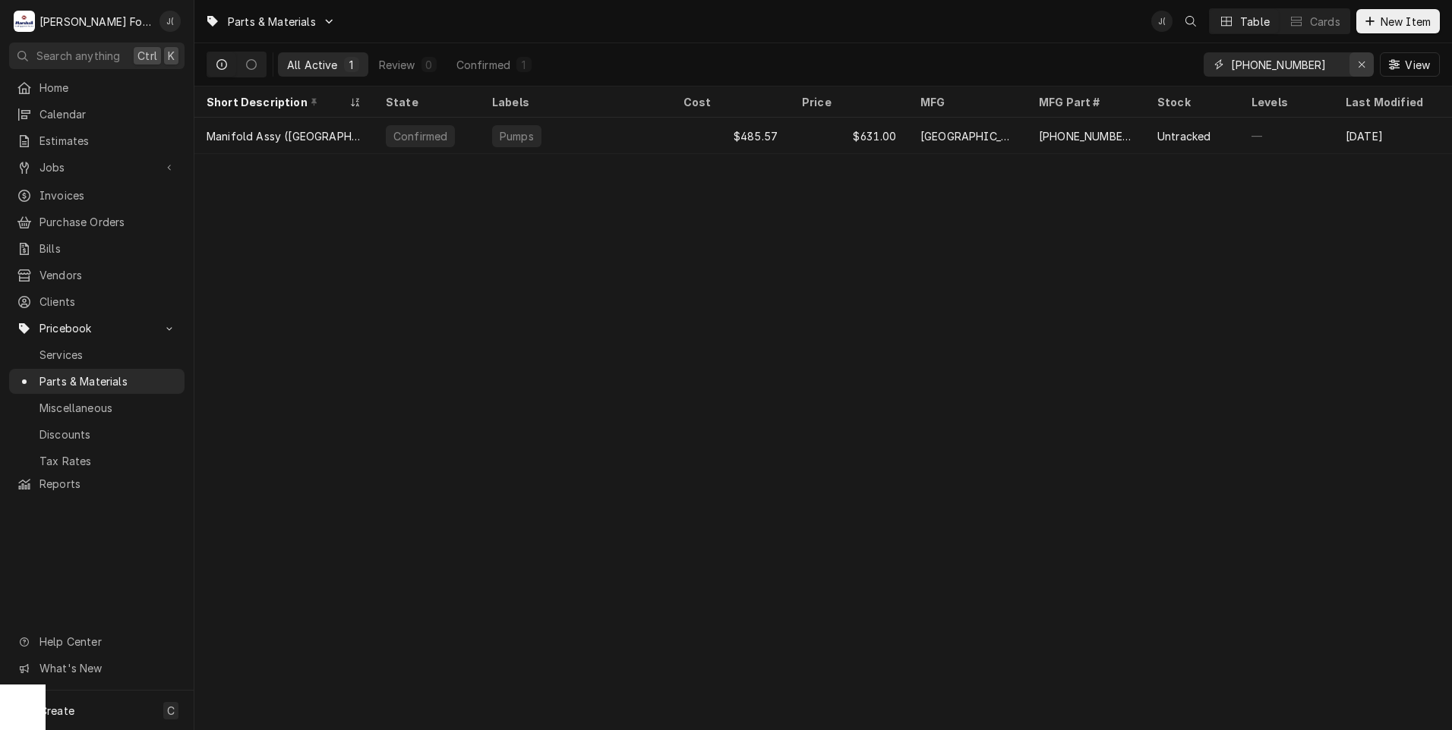
click at [1362, 65] on icon "Erase input" at bounding box center [1361, 64] width 6 height 6
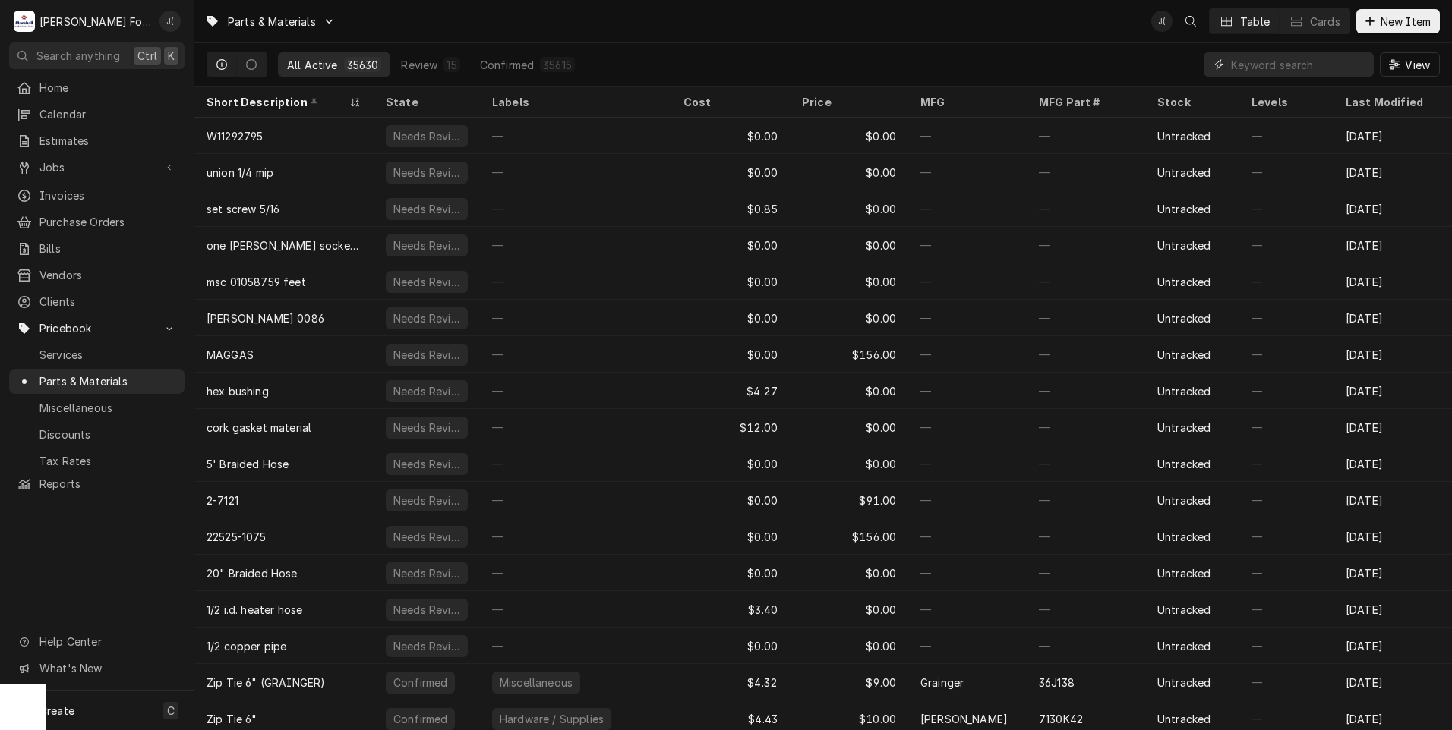
paste input "Z009027"
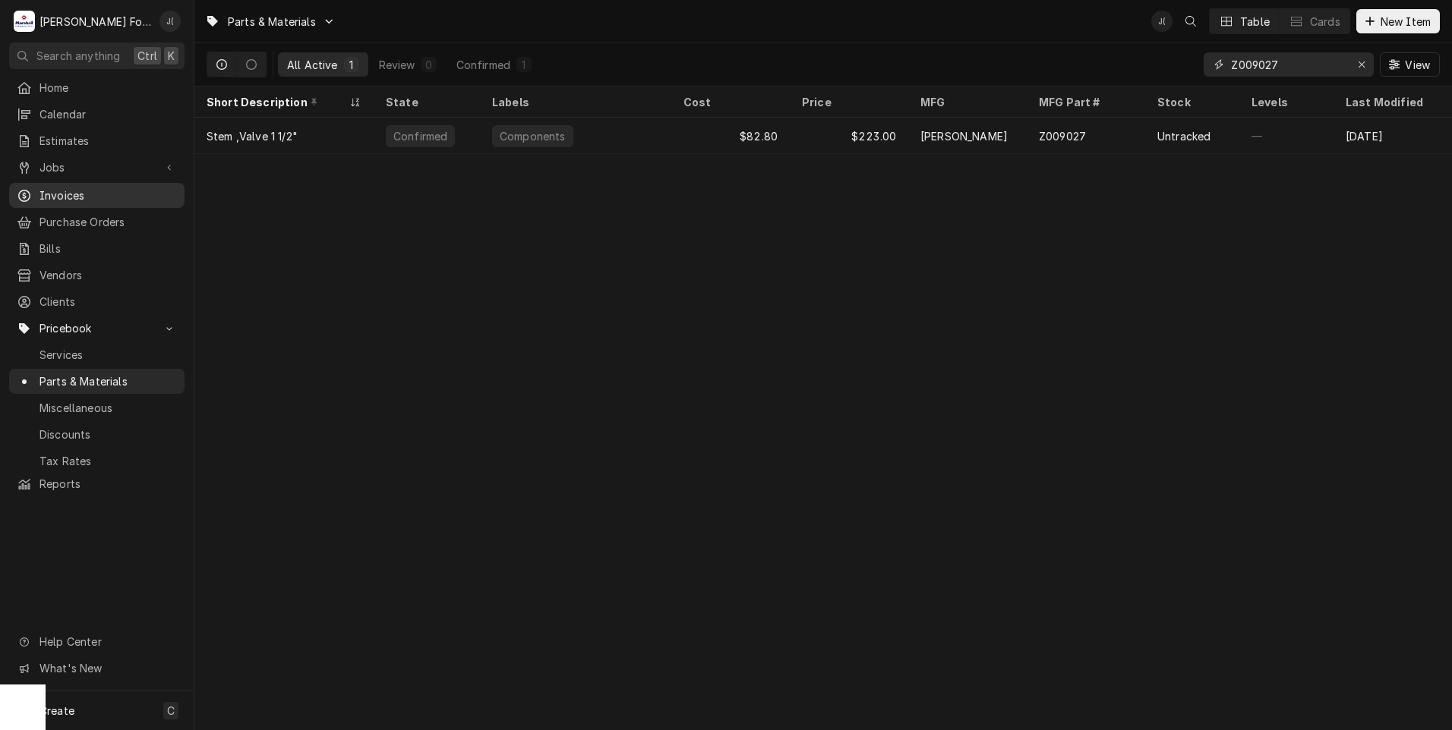
type input "Z009027"
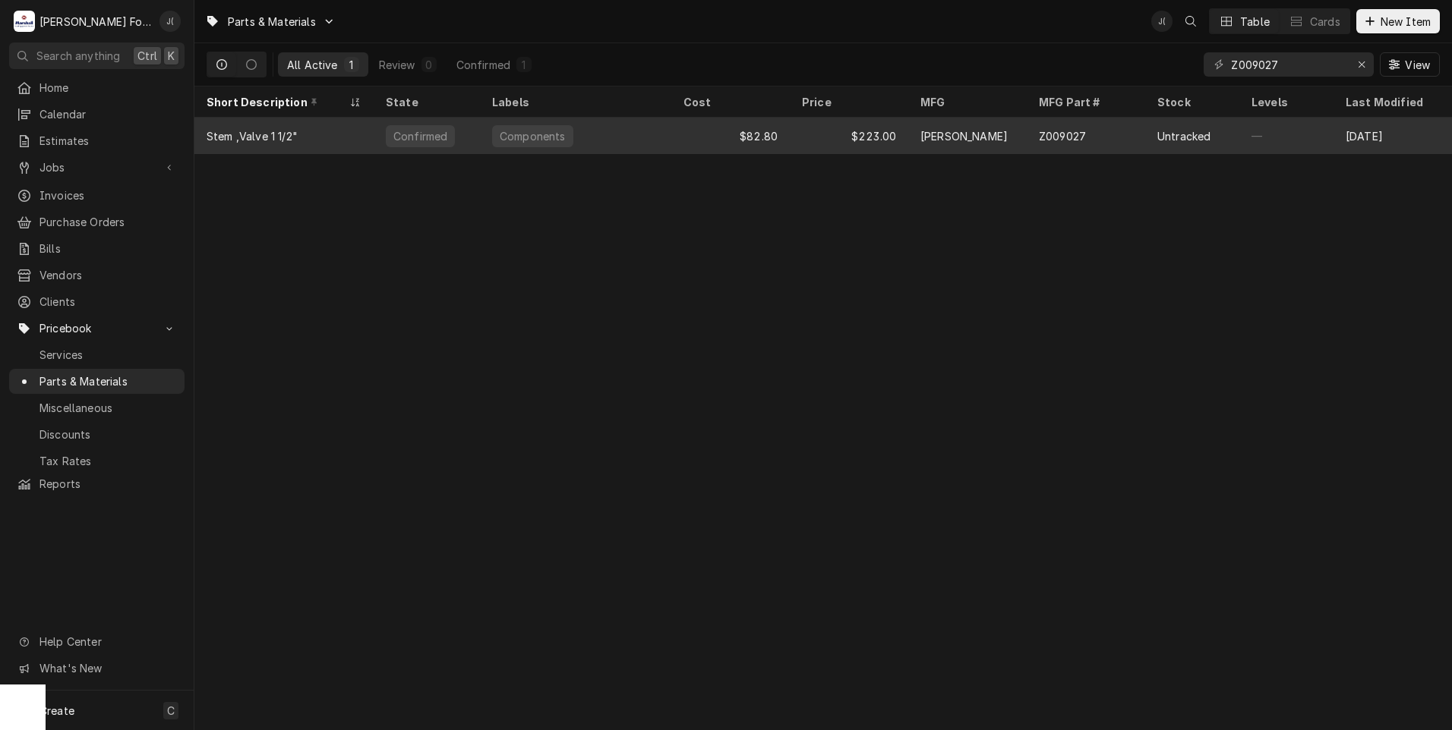
click at [613, 137] on div "Components" at bounding box center [575, 136] width 191 height 36
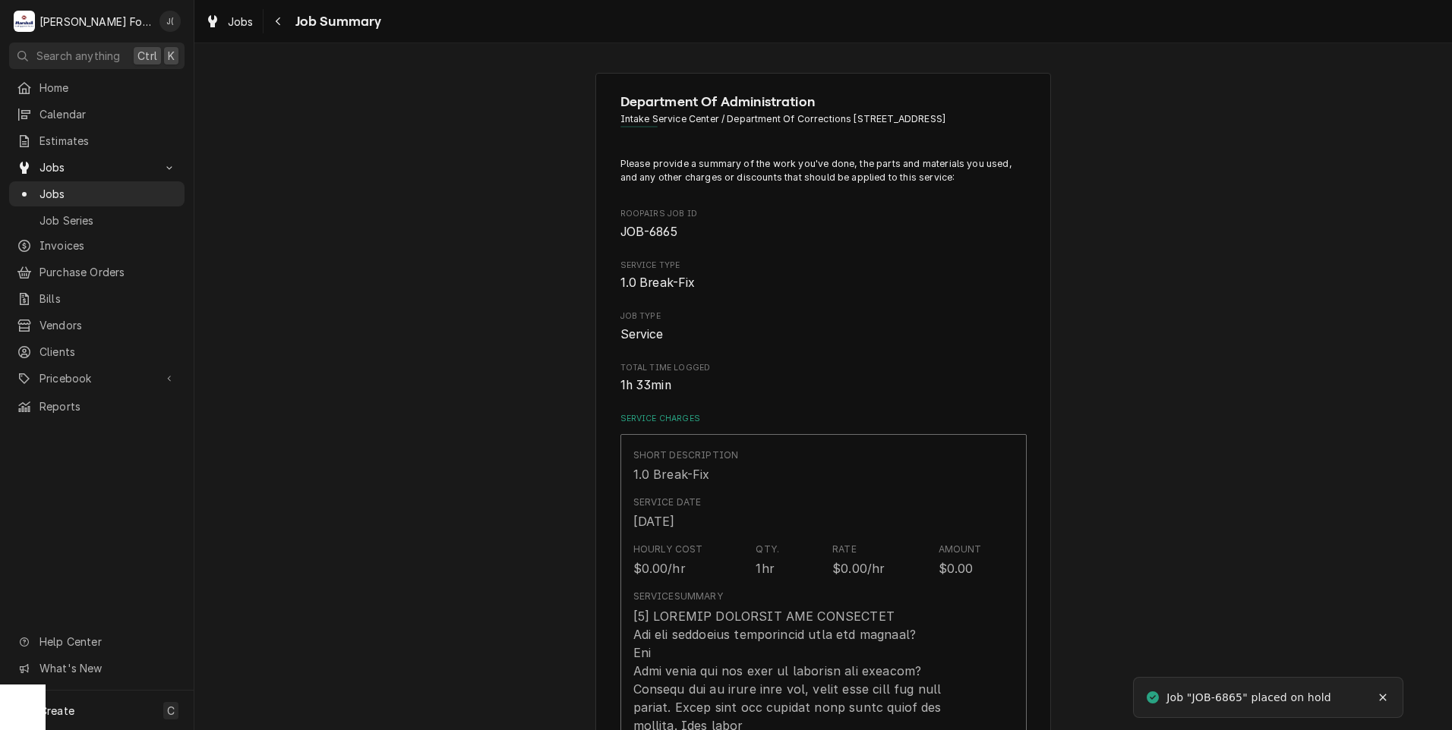
type textarea "x"
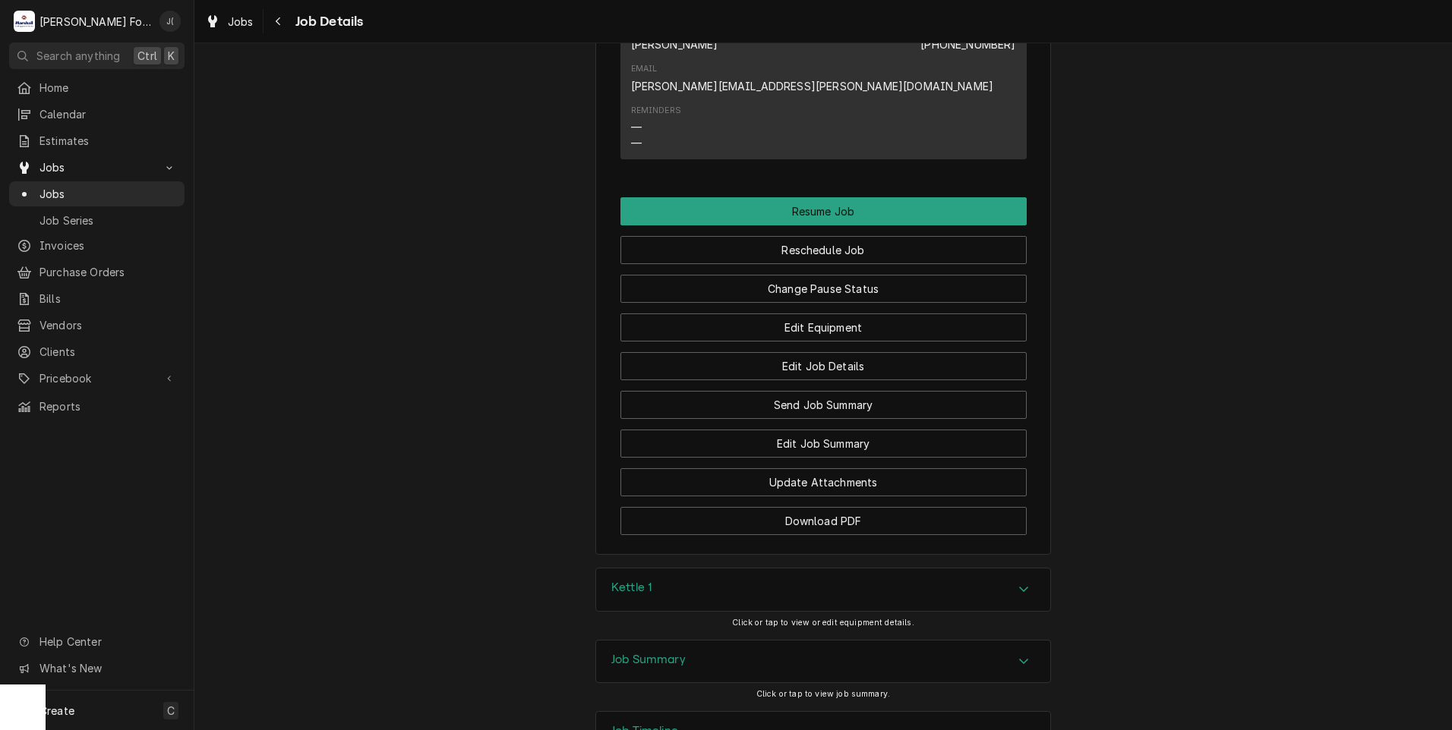
scroll to position [1914, 0]
click at [743, 640] on div "Job Summary" at bounding box center [823, 661] width 454 height 43
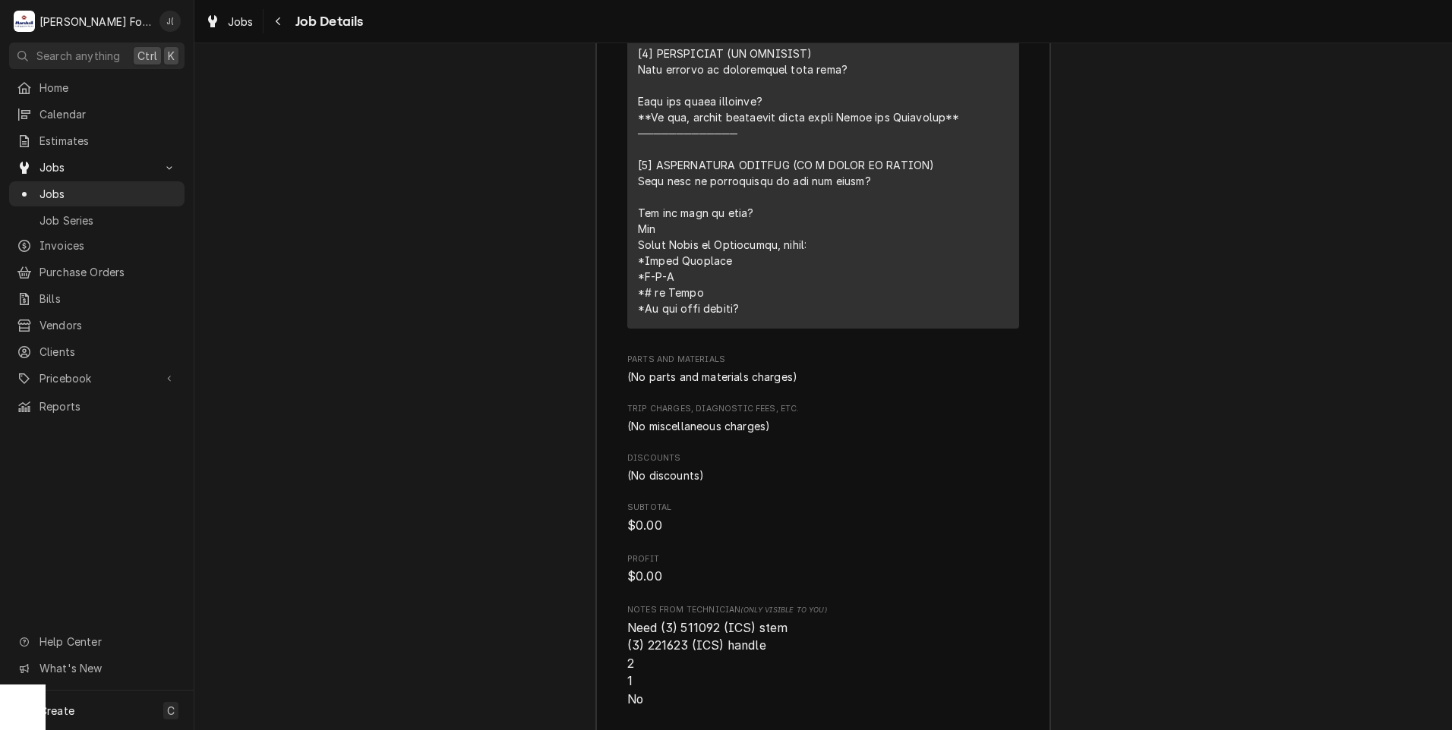
scroll to position [3053, 0]
drag, startPoint x: 679, startPoint y: 518, endPoint x: 642, endPoint y: 515, distance: 36.5
click at [642, 617] on span "Need (3) 511092 (ICS) stem (3) 221623 (ICS) handle 2 1 No" at bounding box center [707, 660] width 160 height 87
copy span "221623"
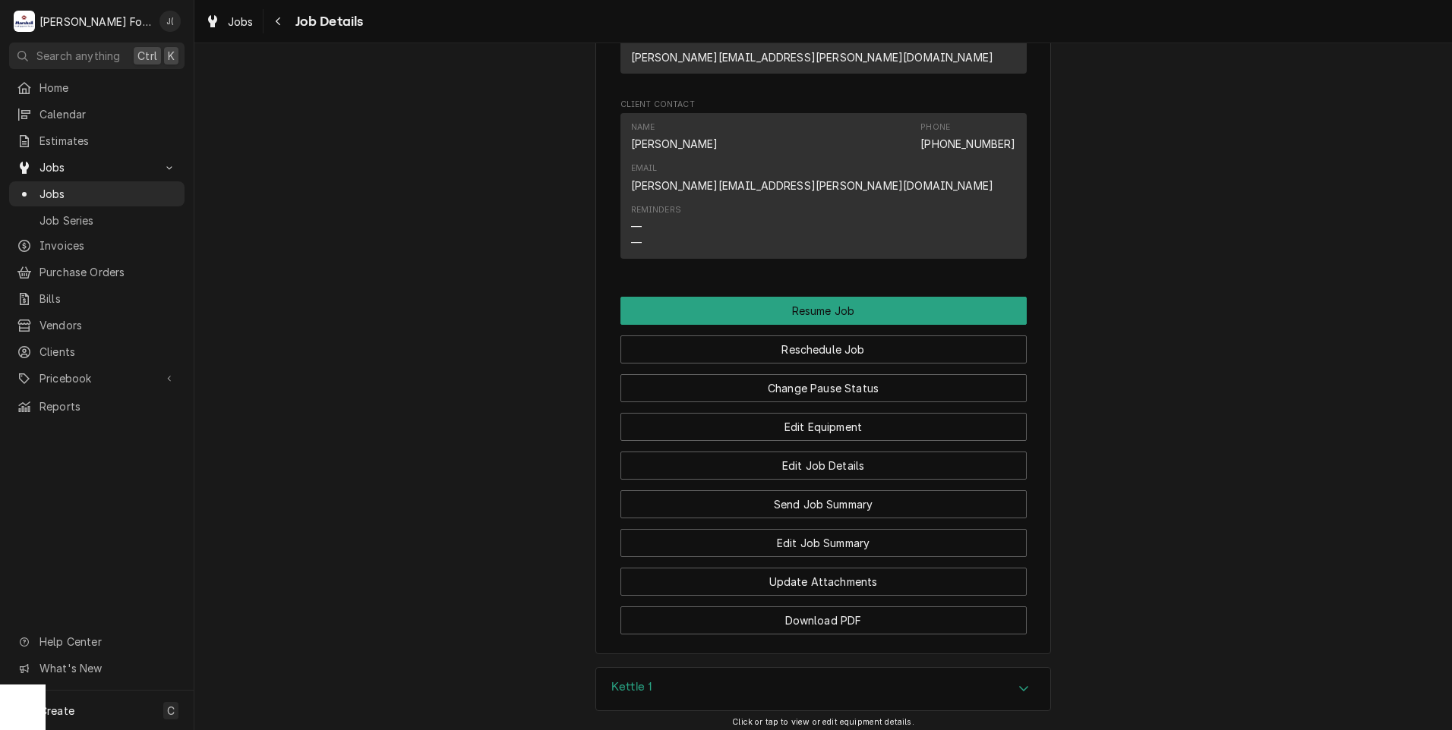
scroll to position [1610, 0]
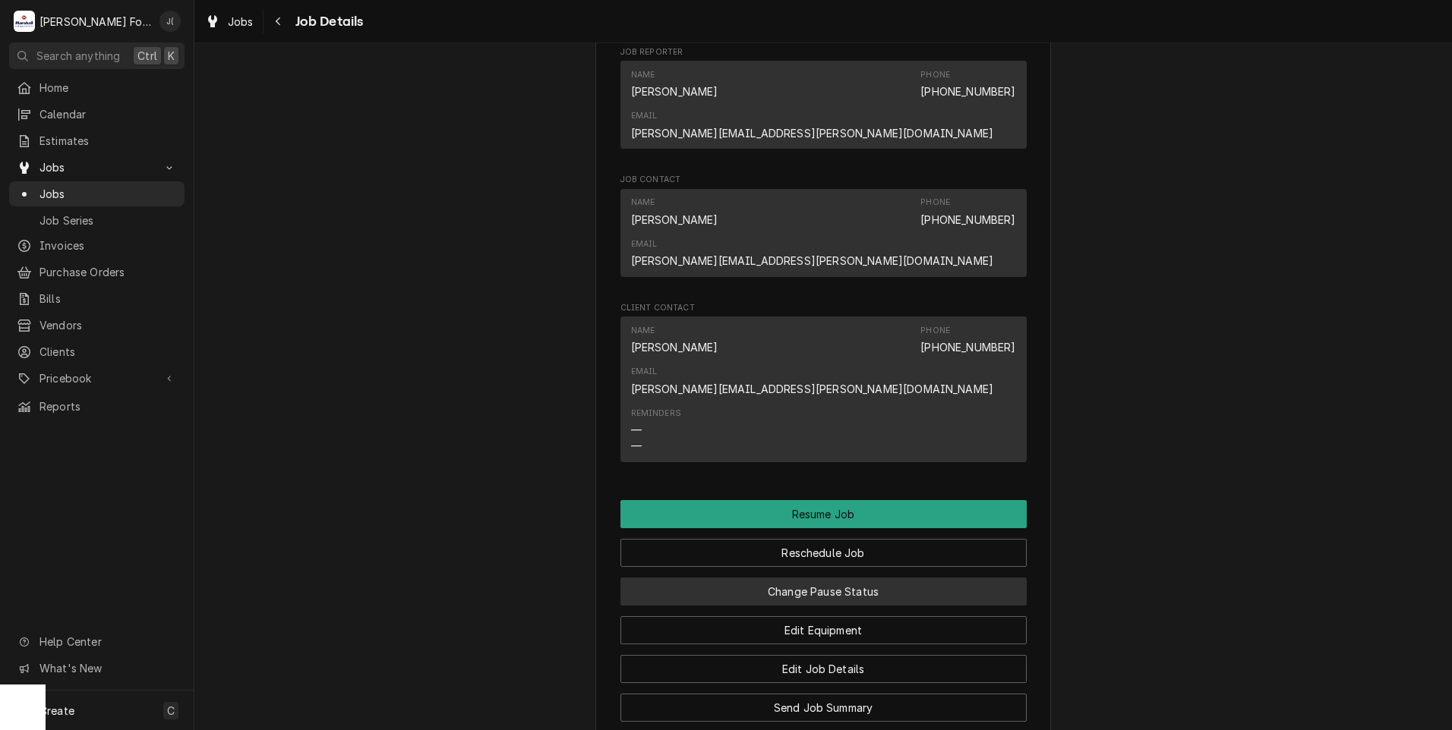
click at [805, 578] on button "Change Pause Status" at bounding box center [823, 592] width 406 height 28
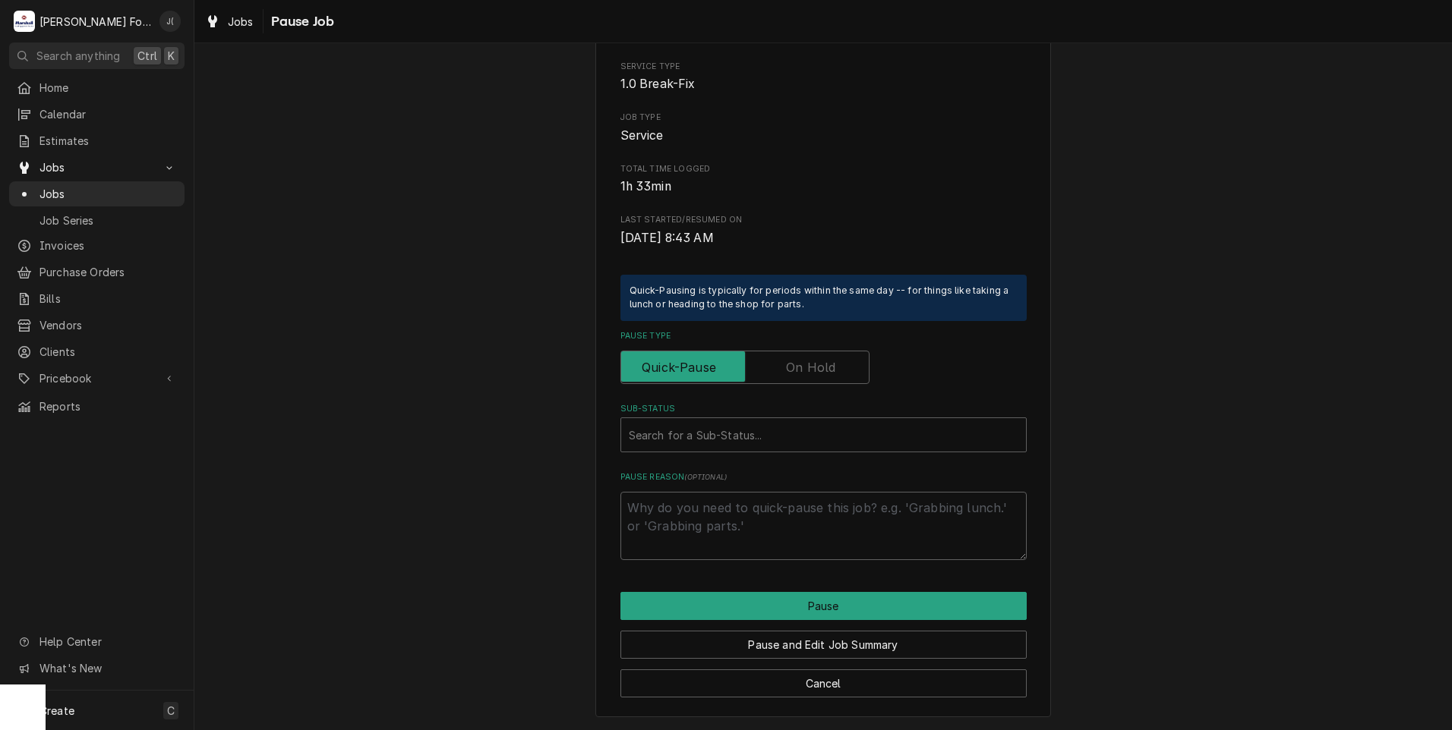
scroll to position [0, 0]
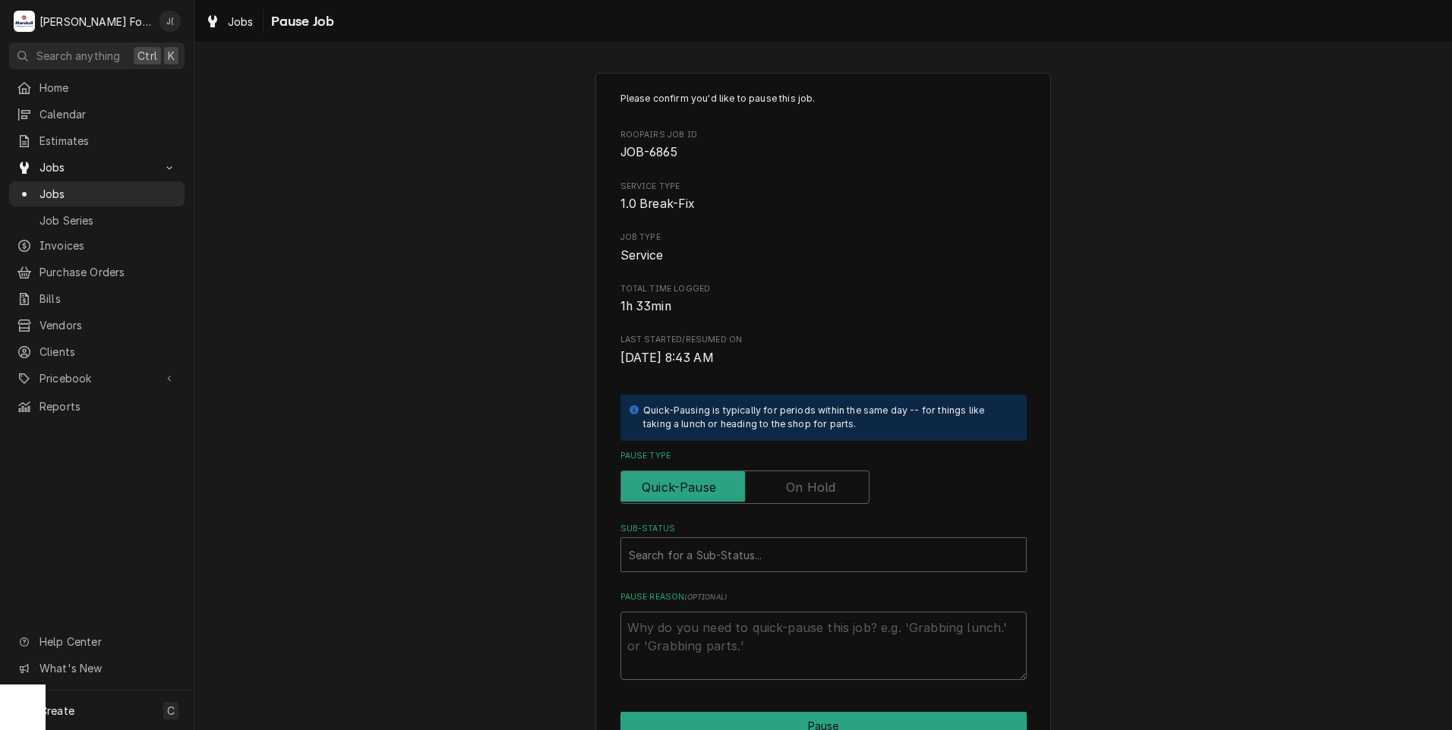
drag, startPoint x: 792, startPoint y: 484, endPoint x: 790, endPoint y: 492, distance: 7.7
click at [793, 484] on label "Pause Type" at bounding box center [744, 487] width 249 height 33
click at [793, 484] on input "Pause Type" at bounding box center [744, 487] width 235 height 33
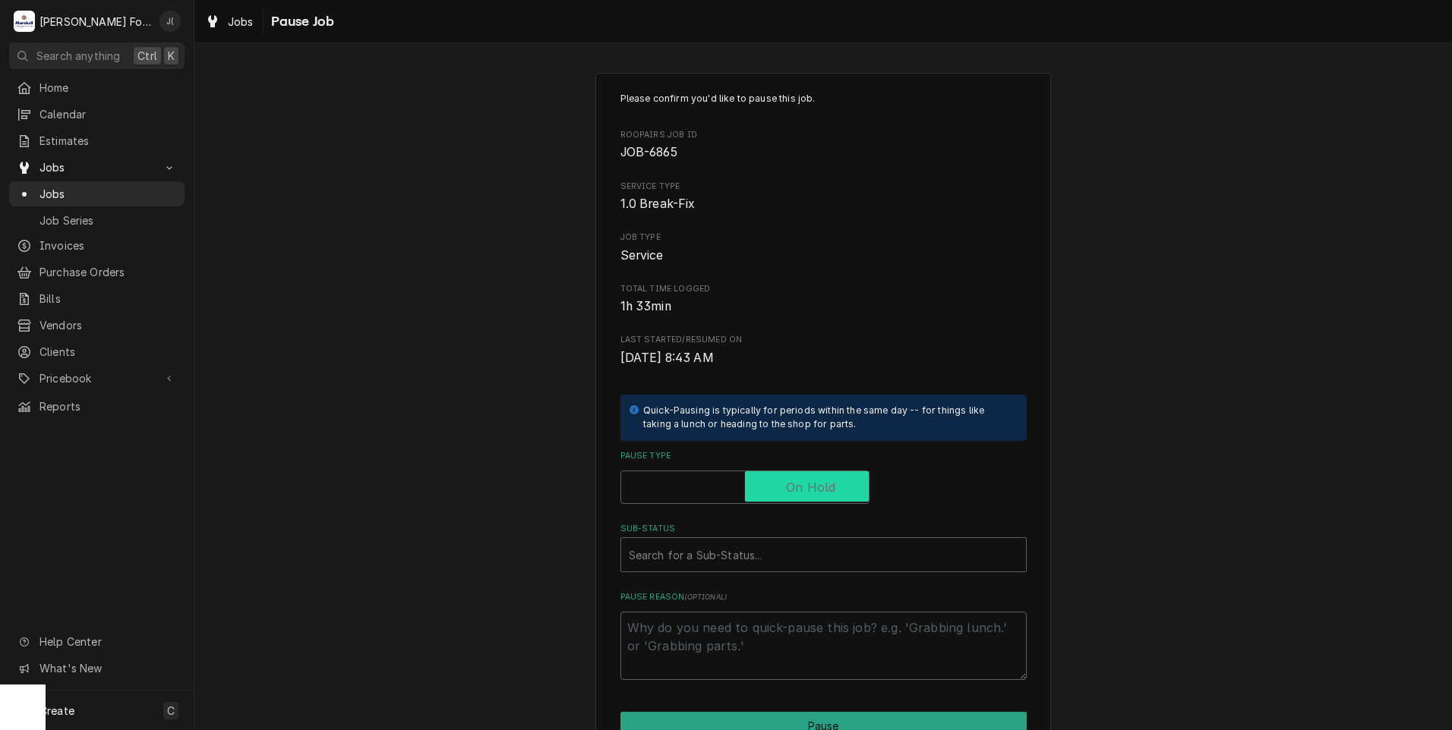
checkbox input "true"
click at [739, 555] on div "Sub-Status" at bounding box center [823, 554] width 389 height 27
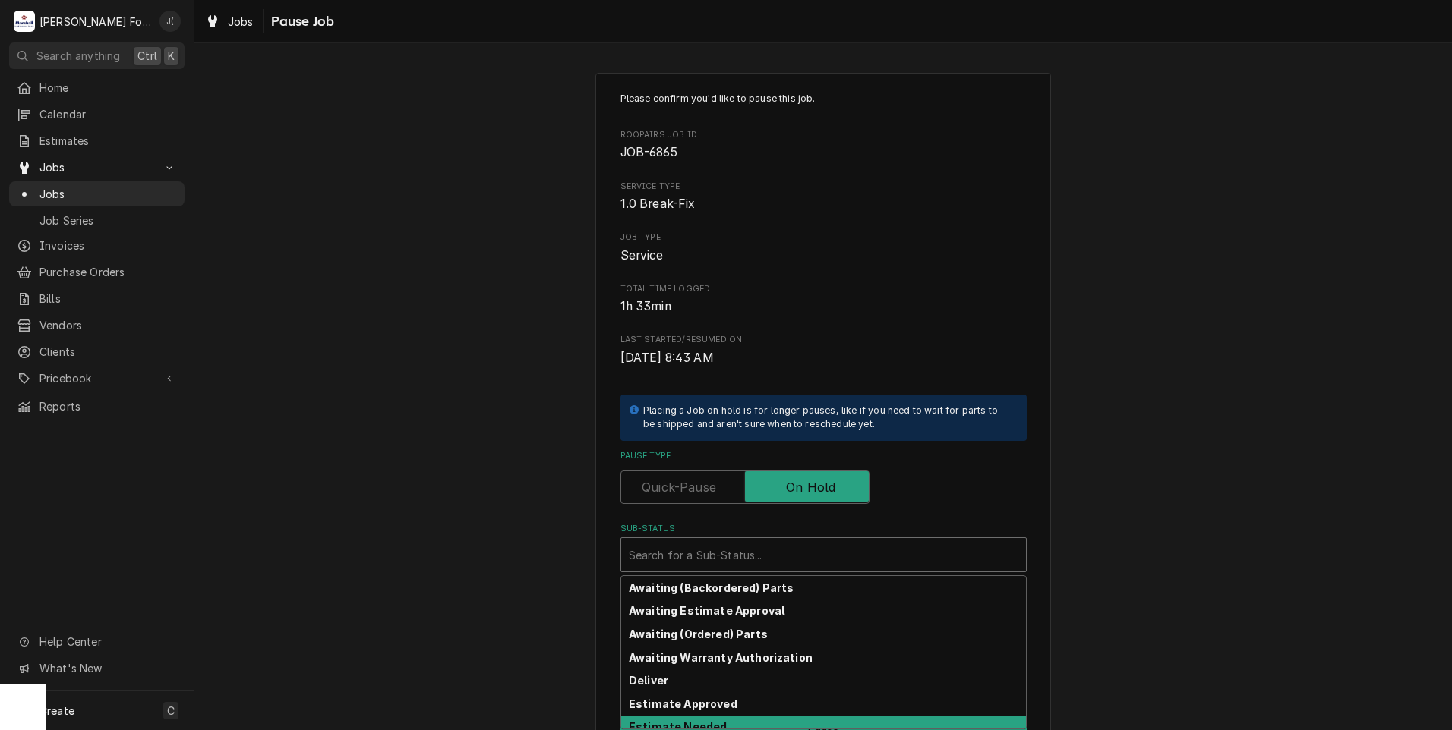
click at [684, 722] on strong "Estimate Needed" at bounding box center [678, 726] width 98 height 13
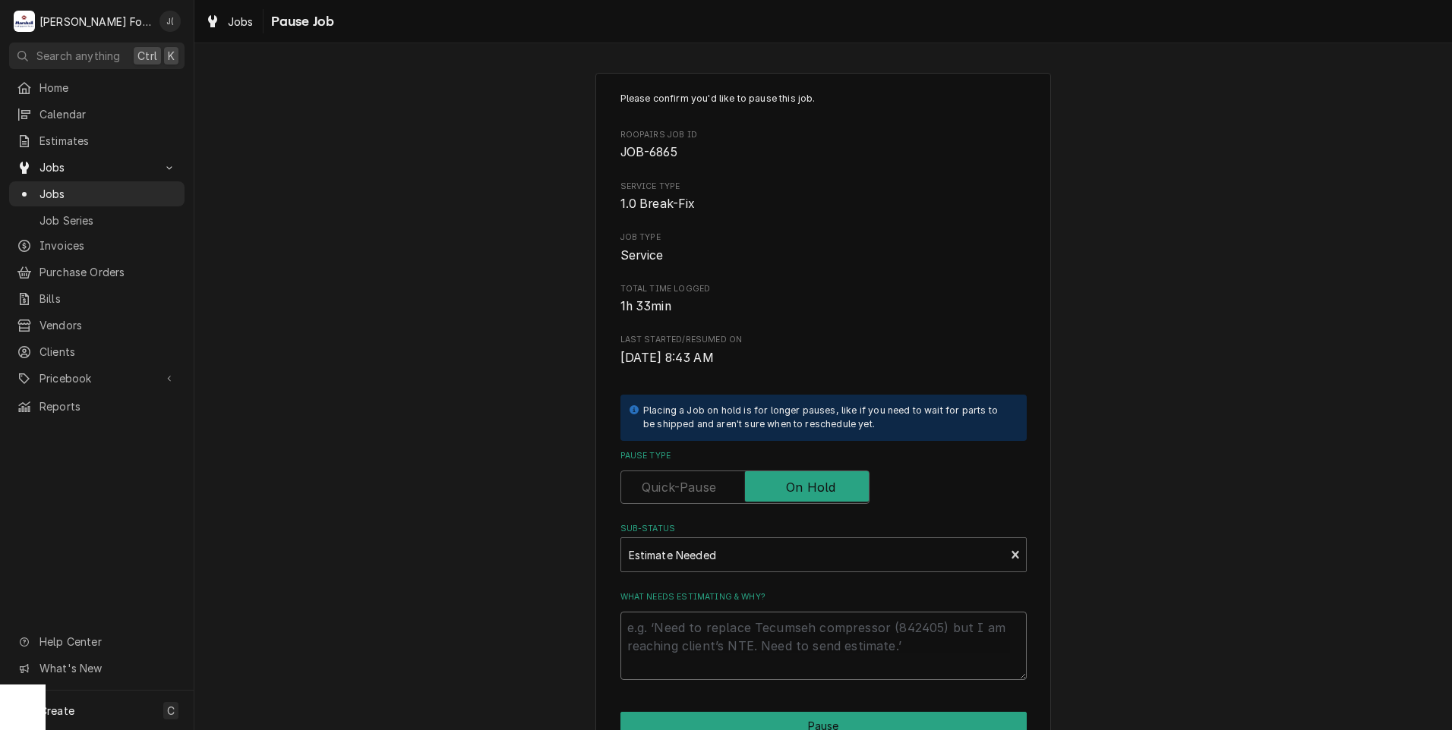
click at [694, 630] on textarea "What needs estimating & why?" at bounding box center [823, 646] width 406 height 68
type textarea "x"
type textarea "p"
type textarea "x"
type textarea "pr"
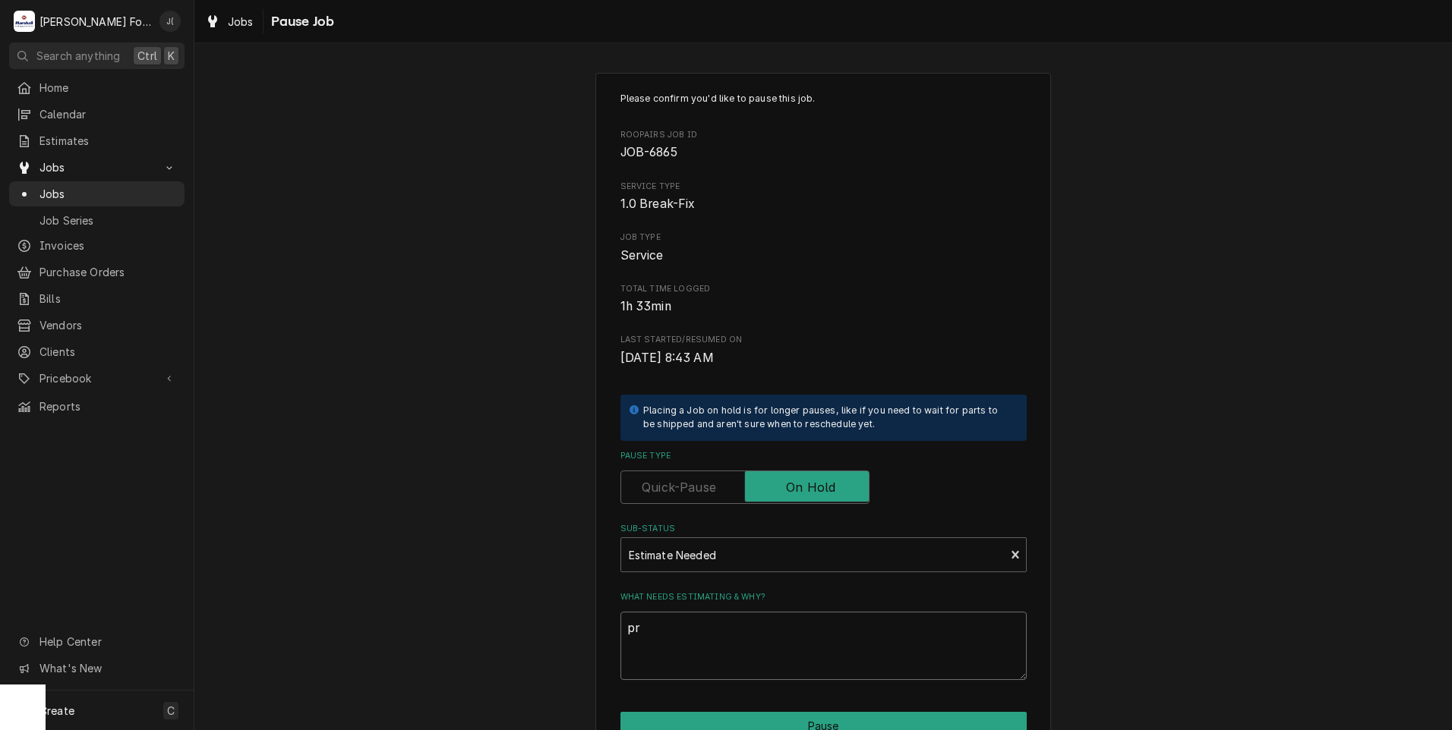
type textarea "x"
type textarea "pri"
type textarea "x"
type textarea "pric"
type textarea "x"
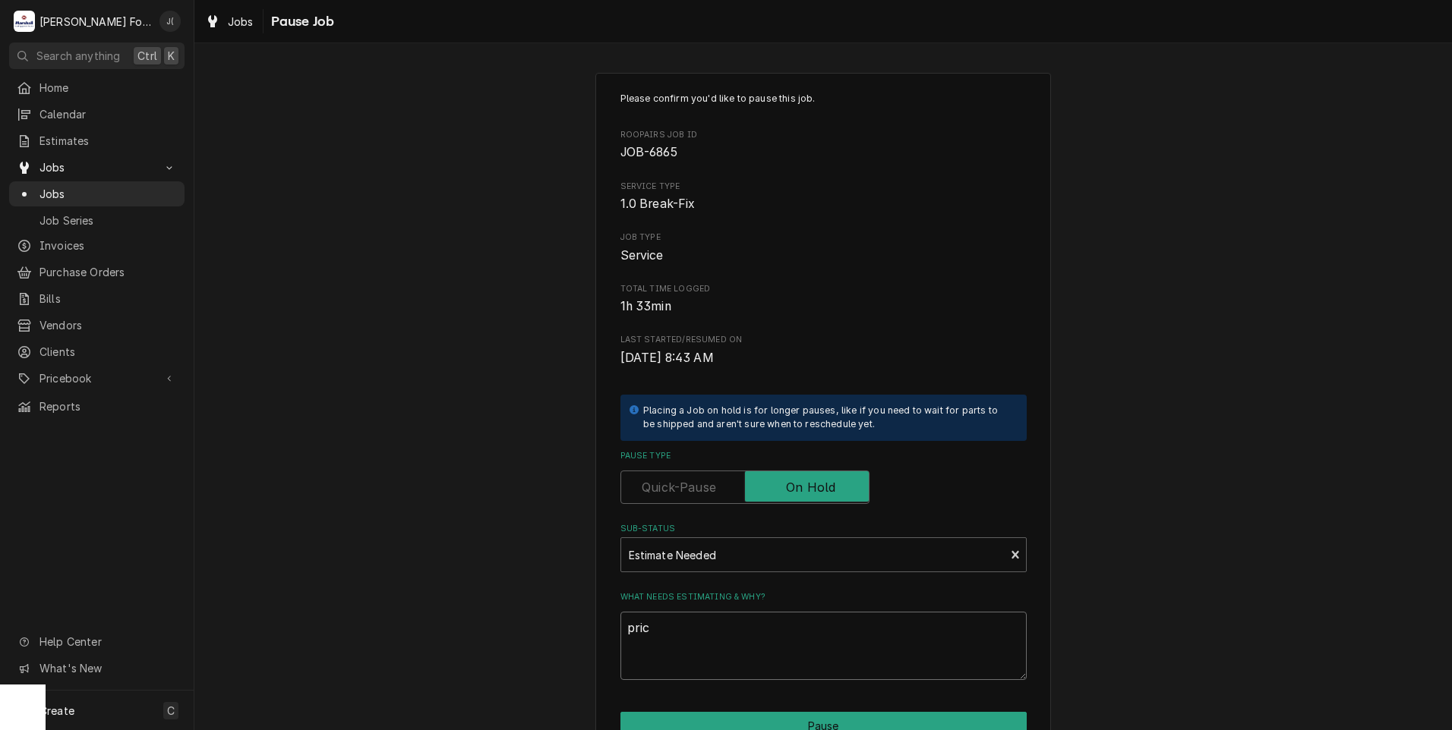
type textarea "price"
type textarea "x"
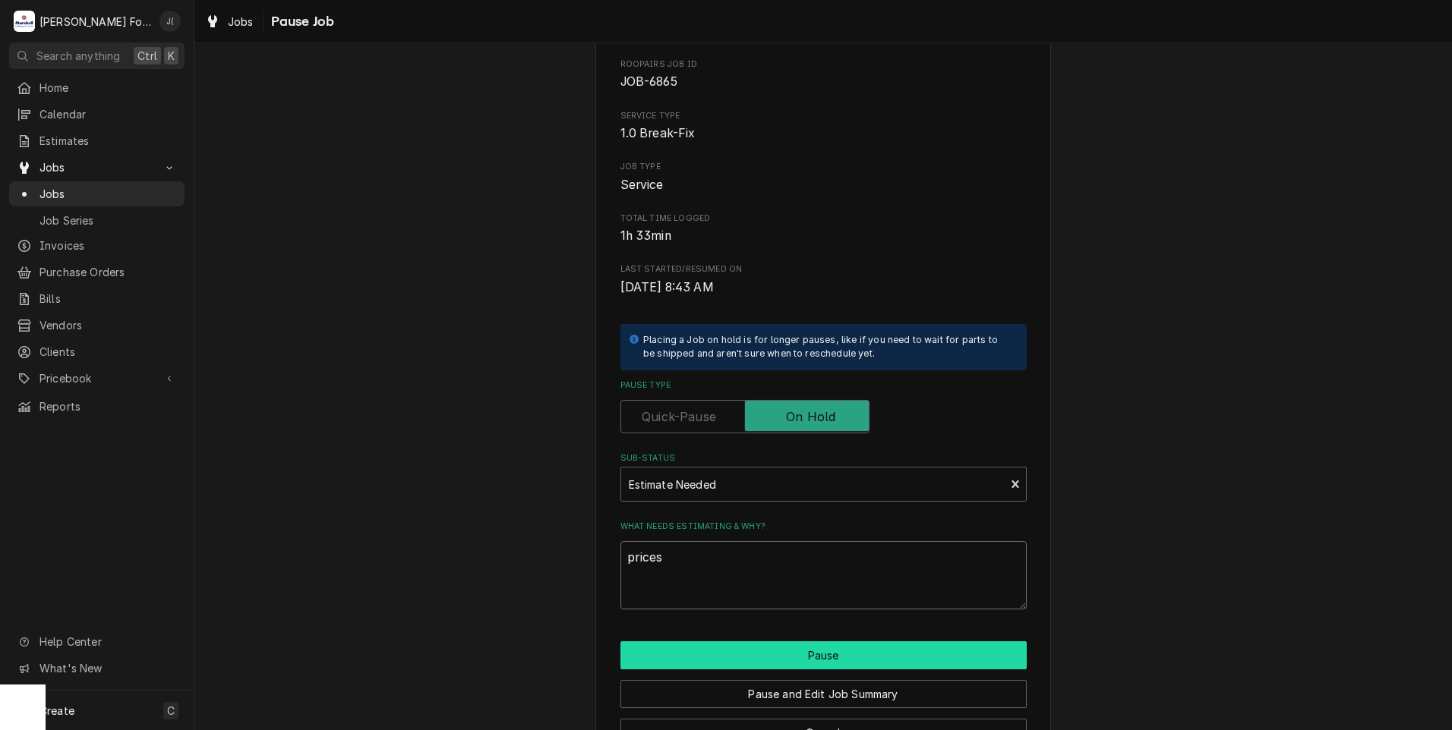
scroll to position [120, 0]
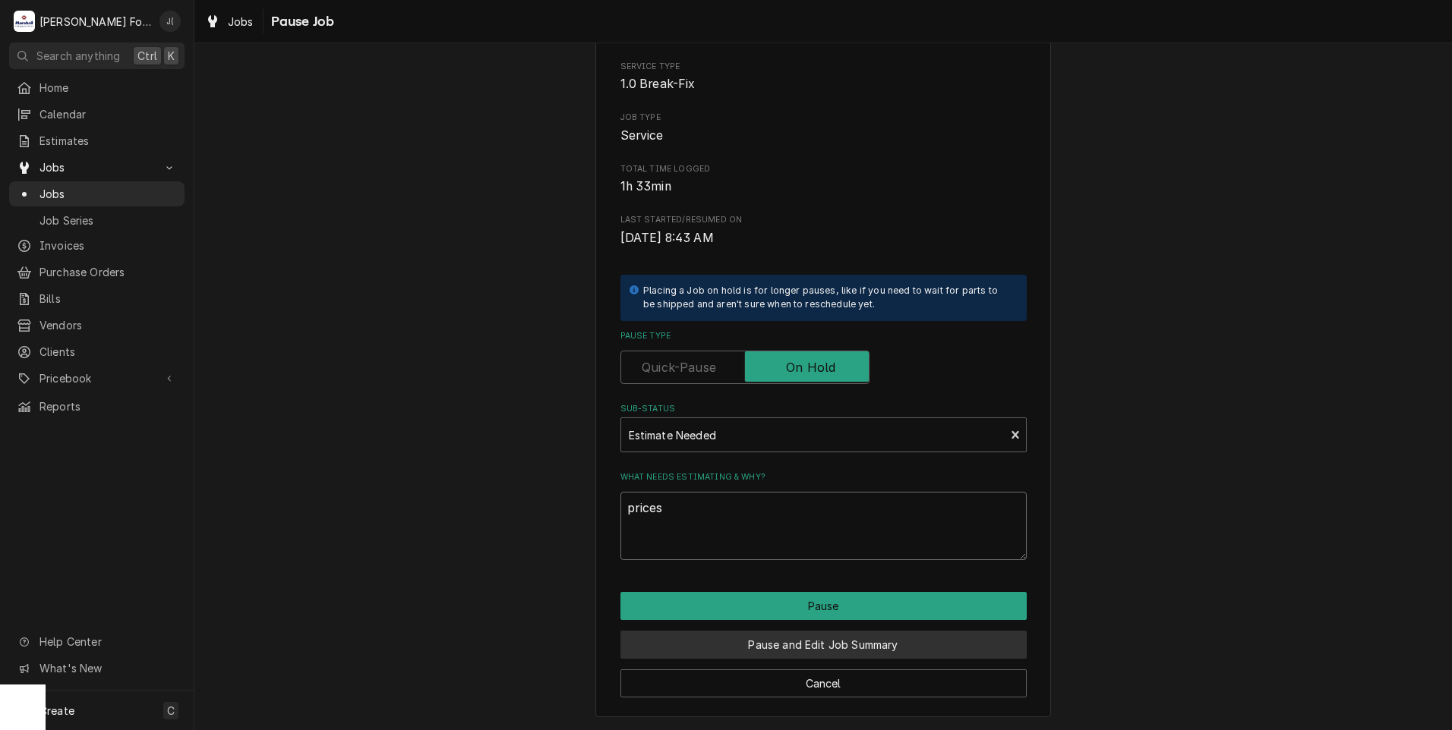
type textarea "prices"
click at [692, 649] on button "Pause and Edit Job Summary" at bounding box center [823, 645] width 406 height 28
type textarea "x"
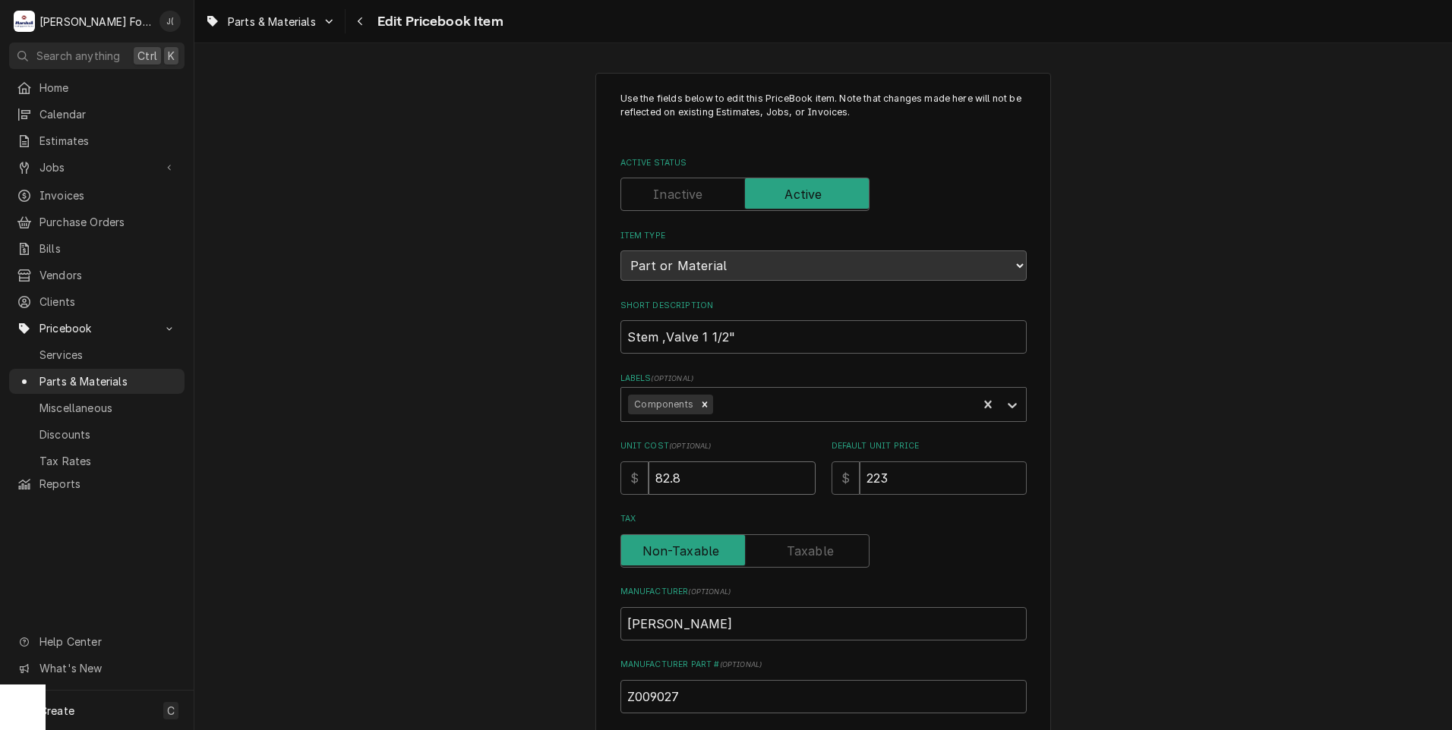
drag, startPoint x: 634, startPoint y: 470, endPoint x: 398, endPoint y: 436, distance: 238.6
click at [440, 446] on div "Use the fields below to edit this PriceBook item. Note that changes made here w…" at bounding box center [822, 594] width 1257 height 1070
type textarea "x"
type input "7"
type textarea "x"
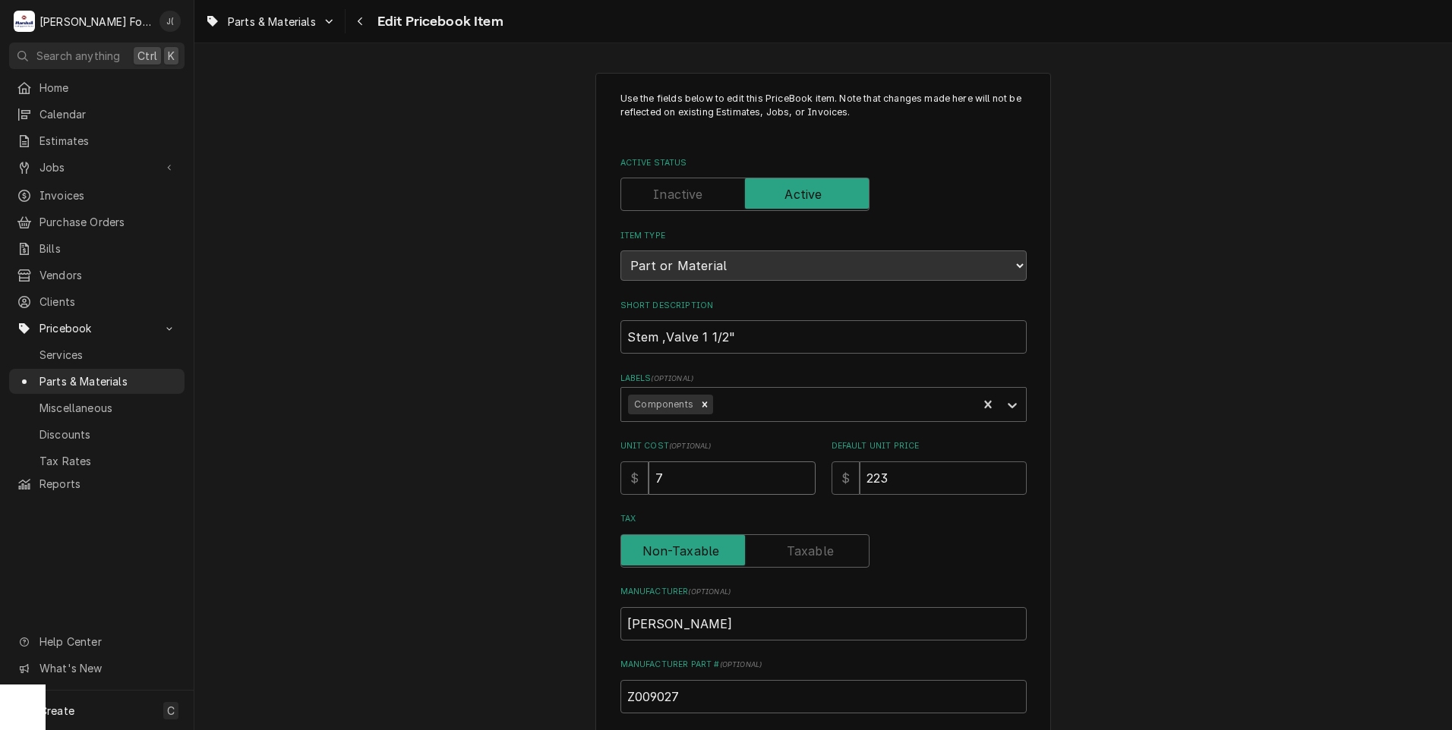
type input "74"
type textarea "x"
type input "74.1"
type textarea "x"
type input "74.19"
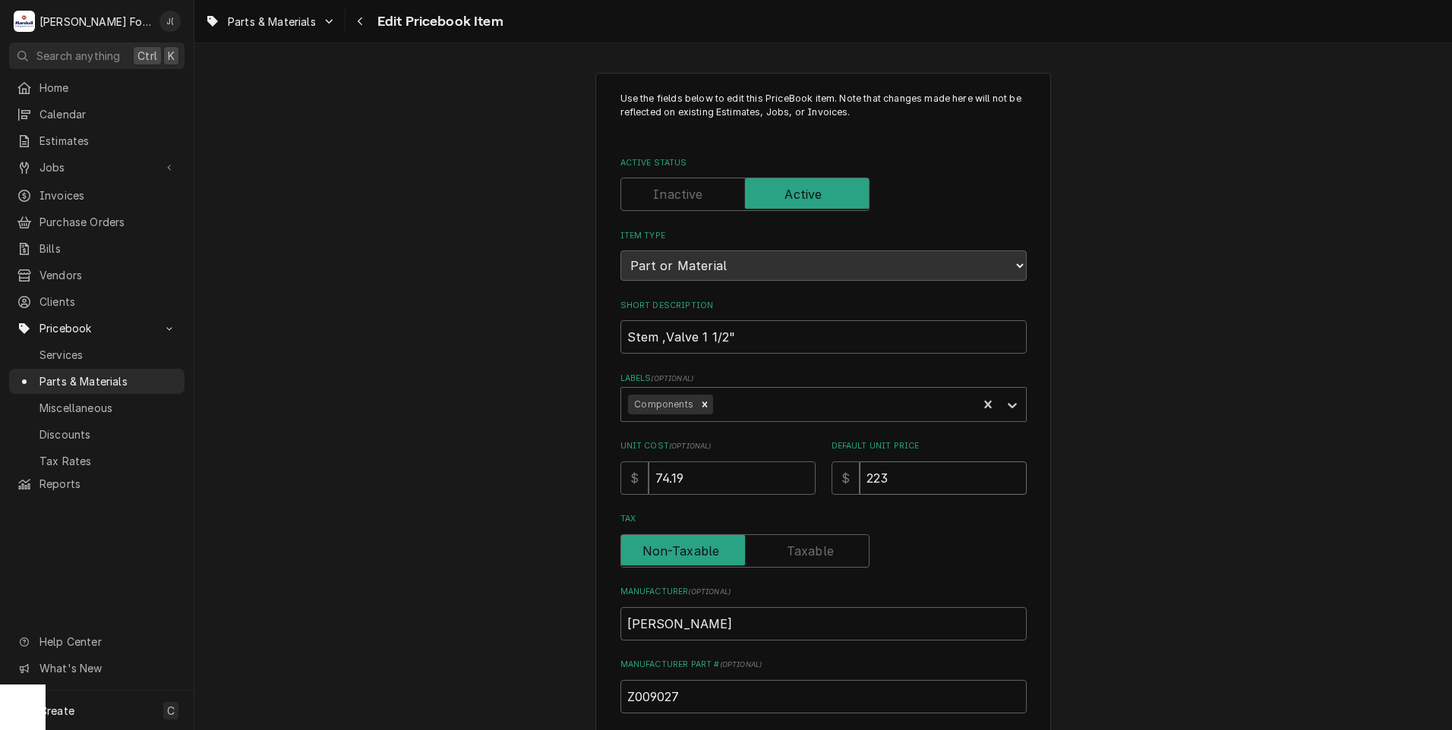
drag, startPoint x: 904, startPoint y: 481, endPoint x: 648, endPoint y: 471, distance: 256.0
click at [668, 473] on div "Unit Cost ( optional ) $ 74.19 Default Unit Price $ 223" at bounding box center [823, 467] width 406 height 54
type textarea "x"
type input "2"
type textarea "x"
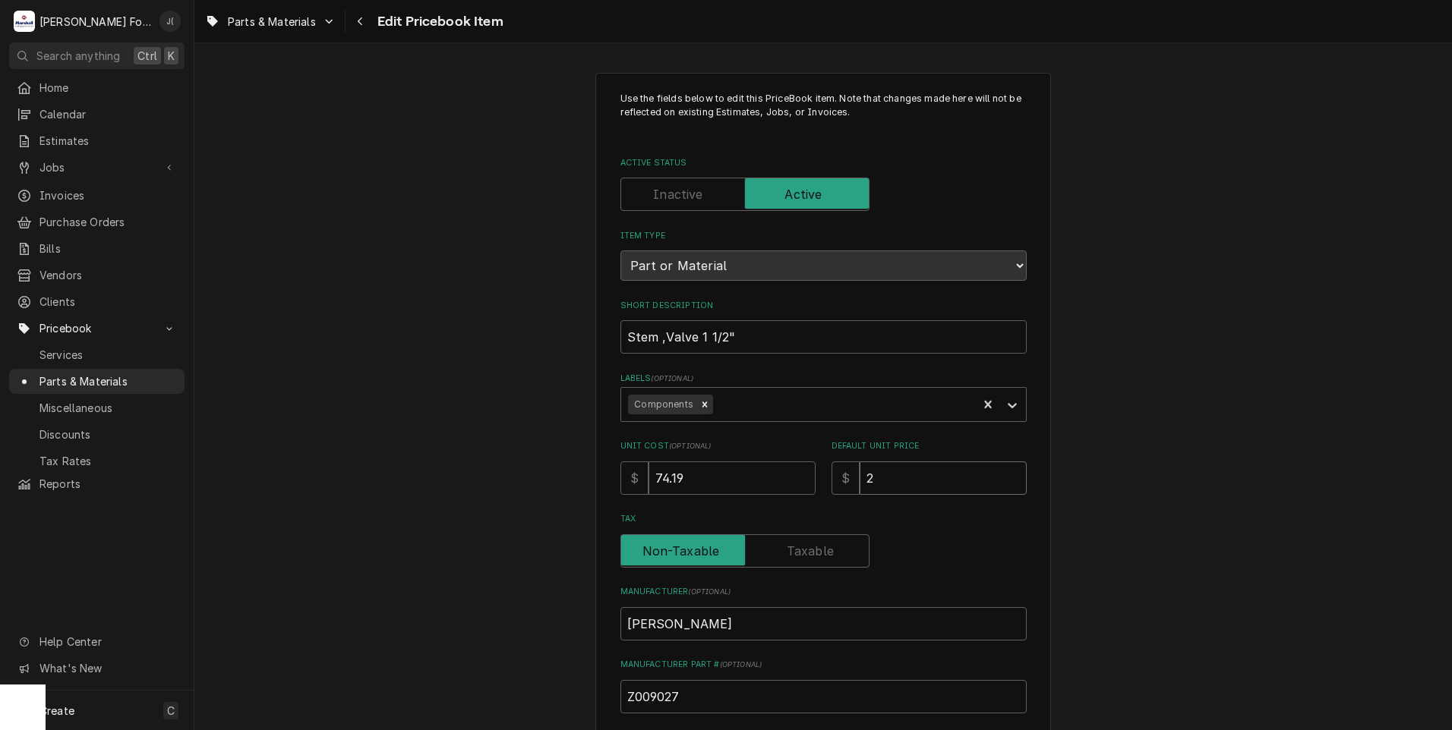
type input "24"
type textarea "x"
type input "241"
type textarea "x"
type input "241.0"
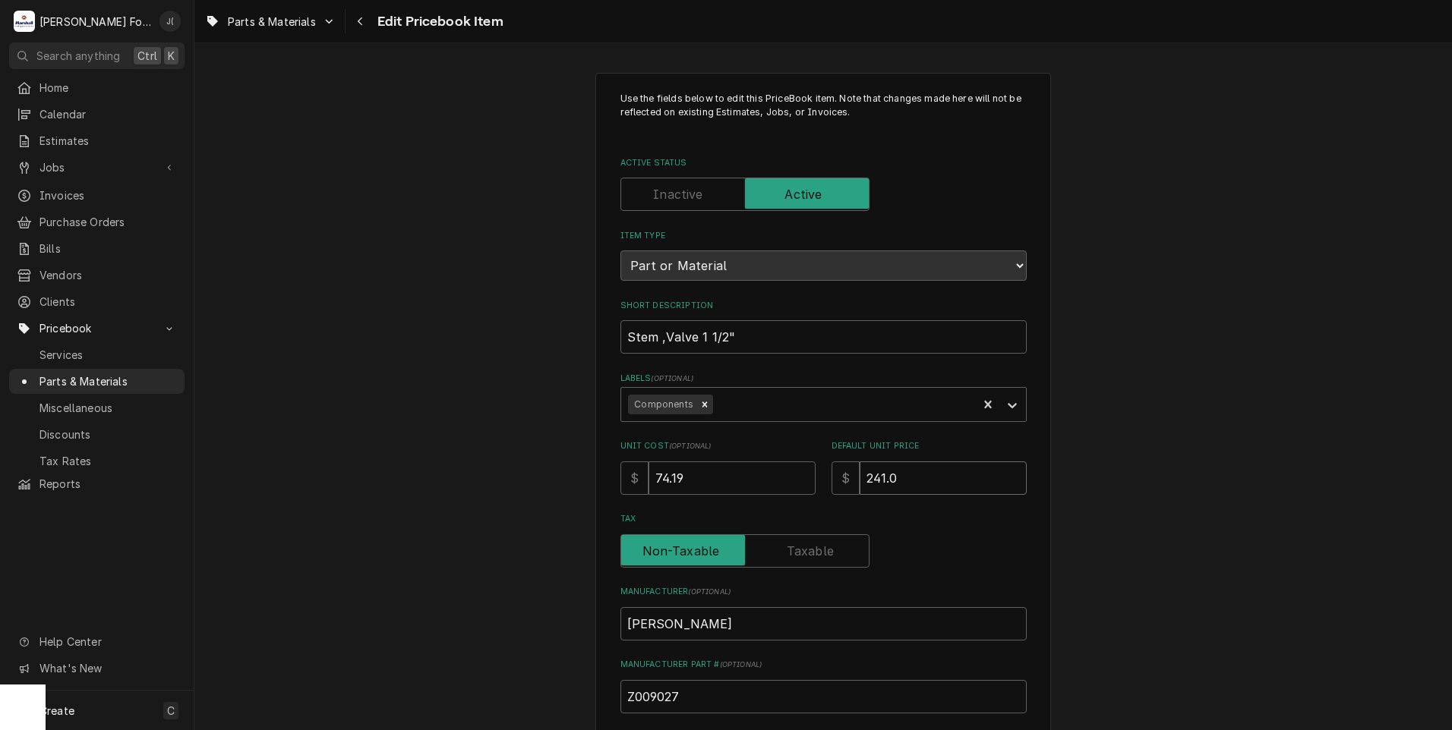
type textarea "x"
type input "241.00"
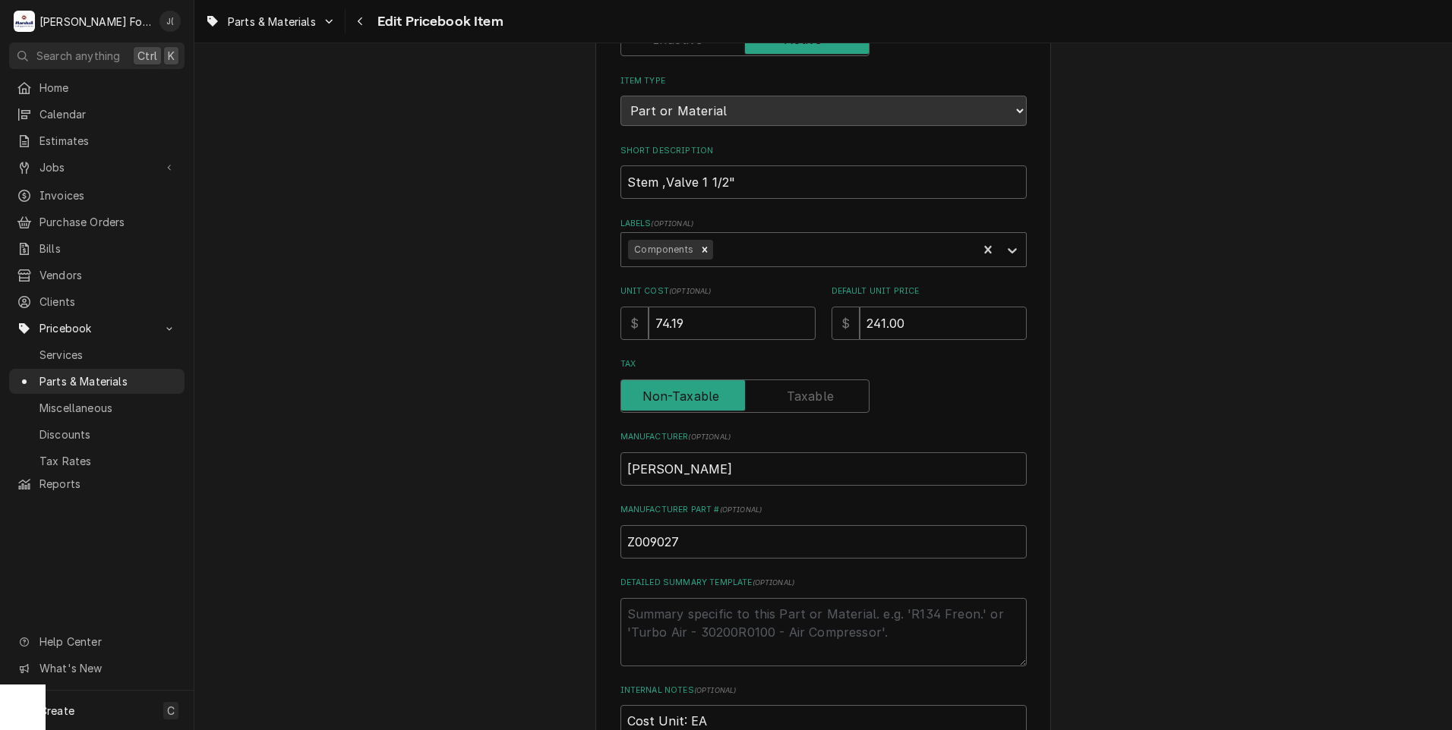
scroll to position [468, 0]
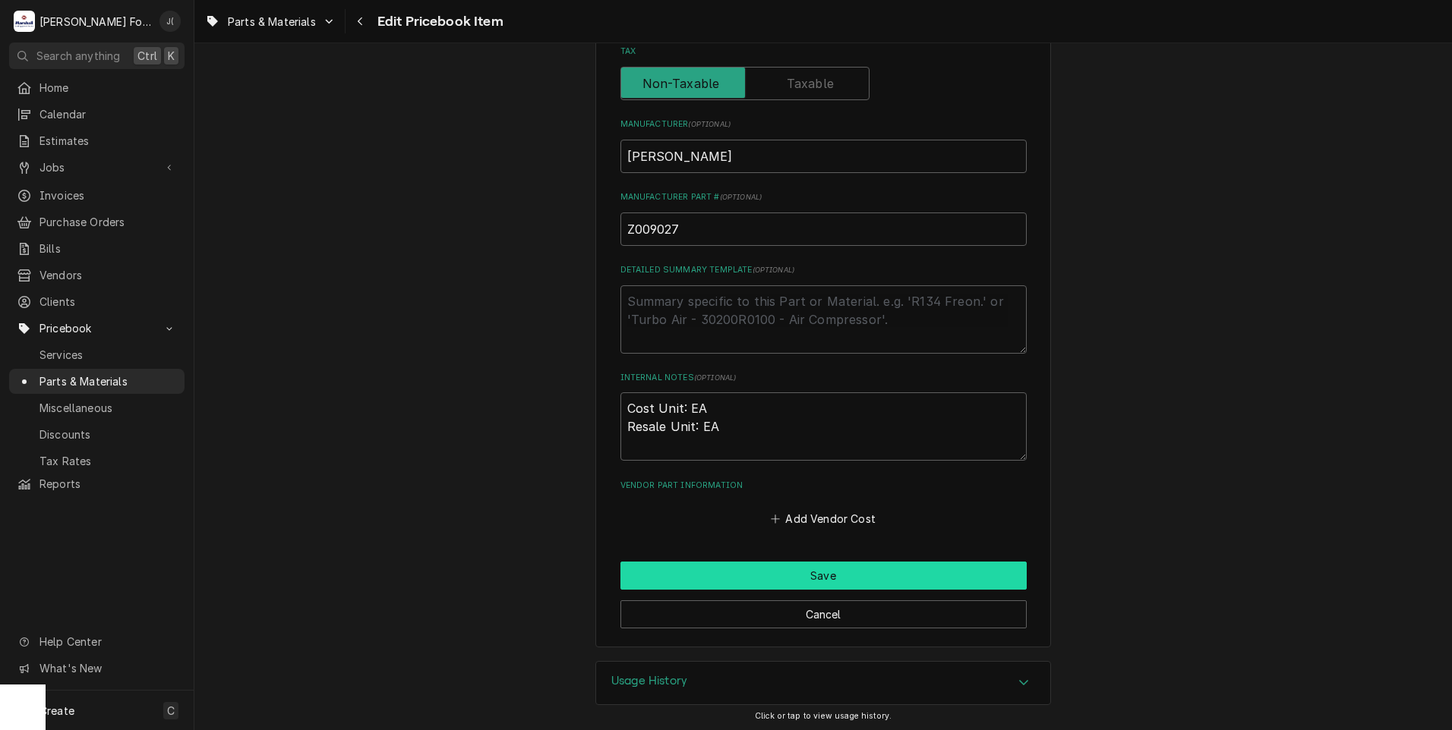
click at [704, 575] on button "Save" at bounding box center [823, 576] width 406 height 28
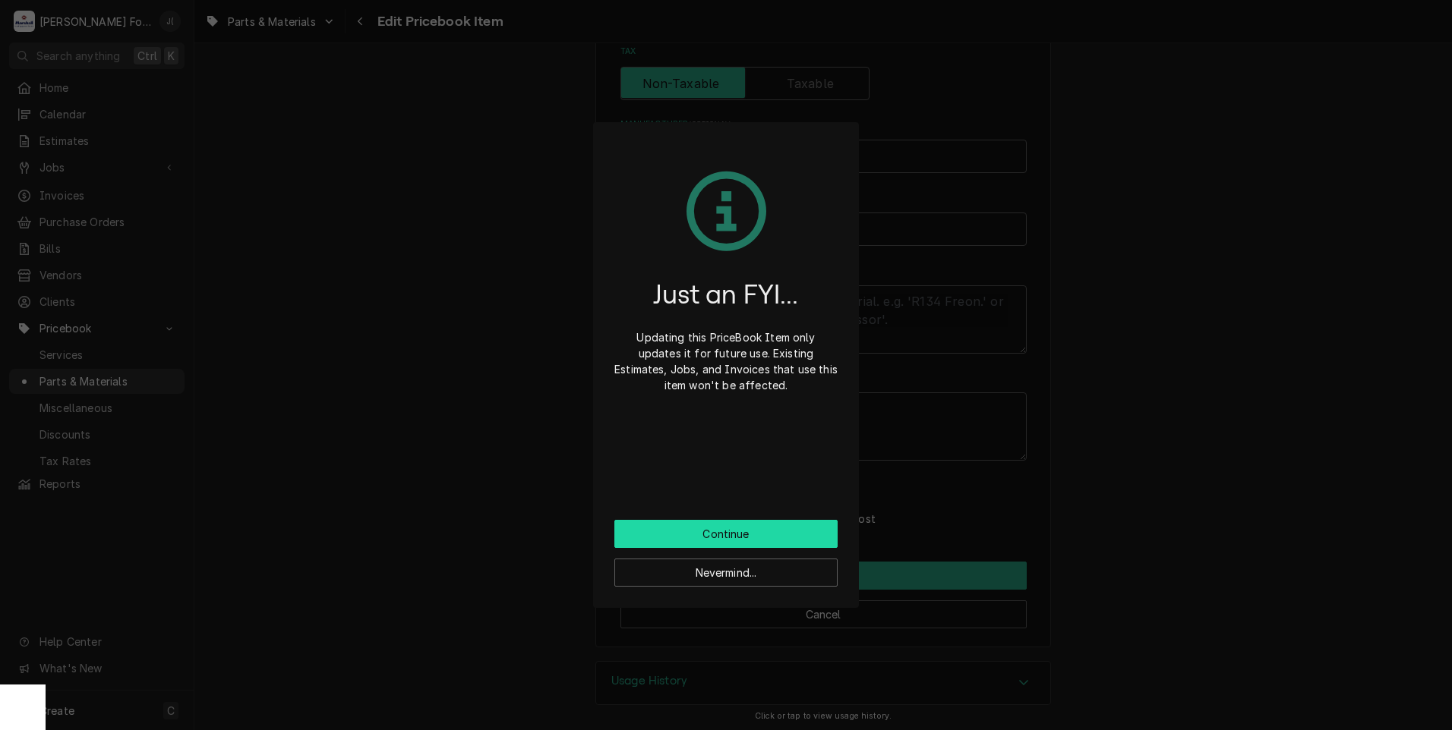
click at [711, 547] on button "Continue" at bounding box center [725, 534] width 223 height 28
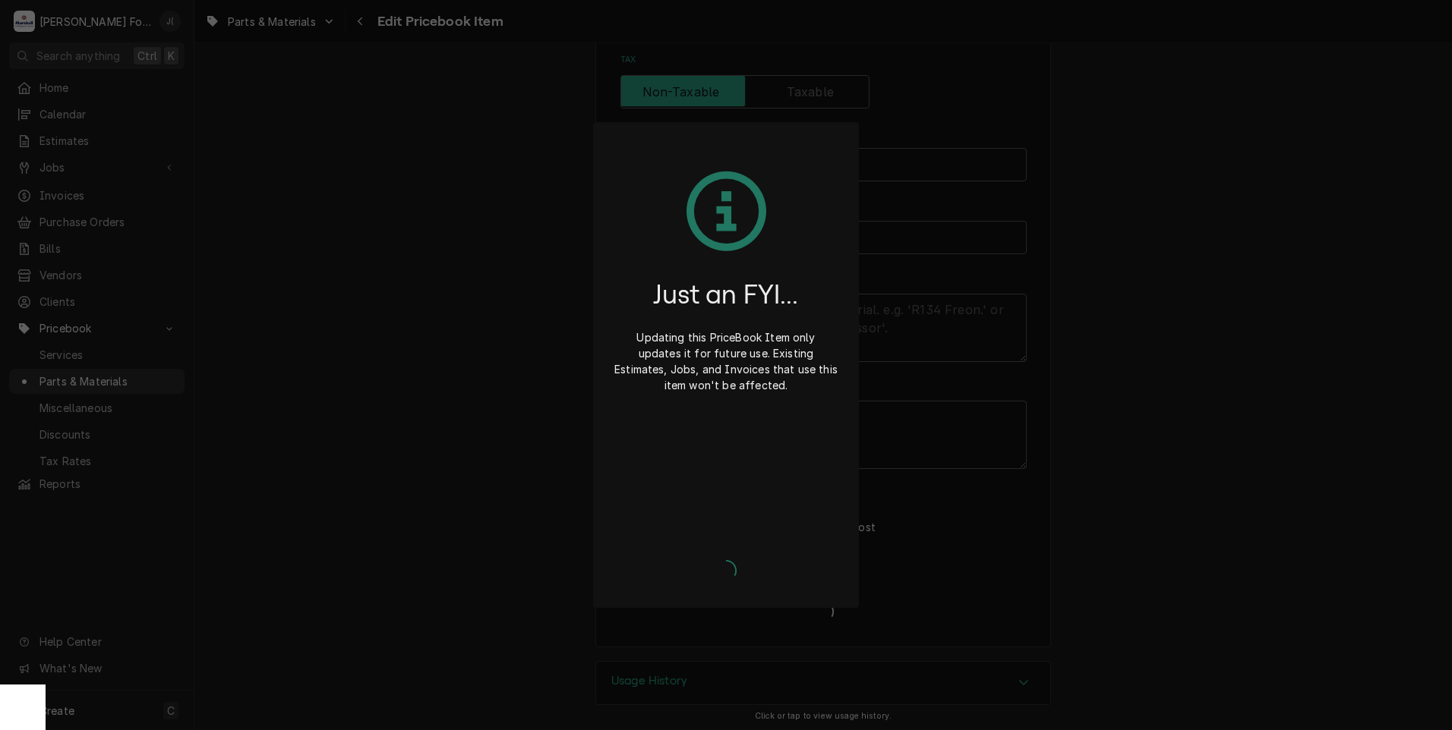
type textarea "x"
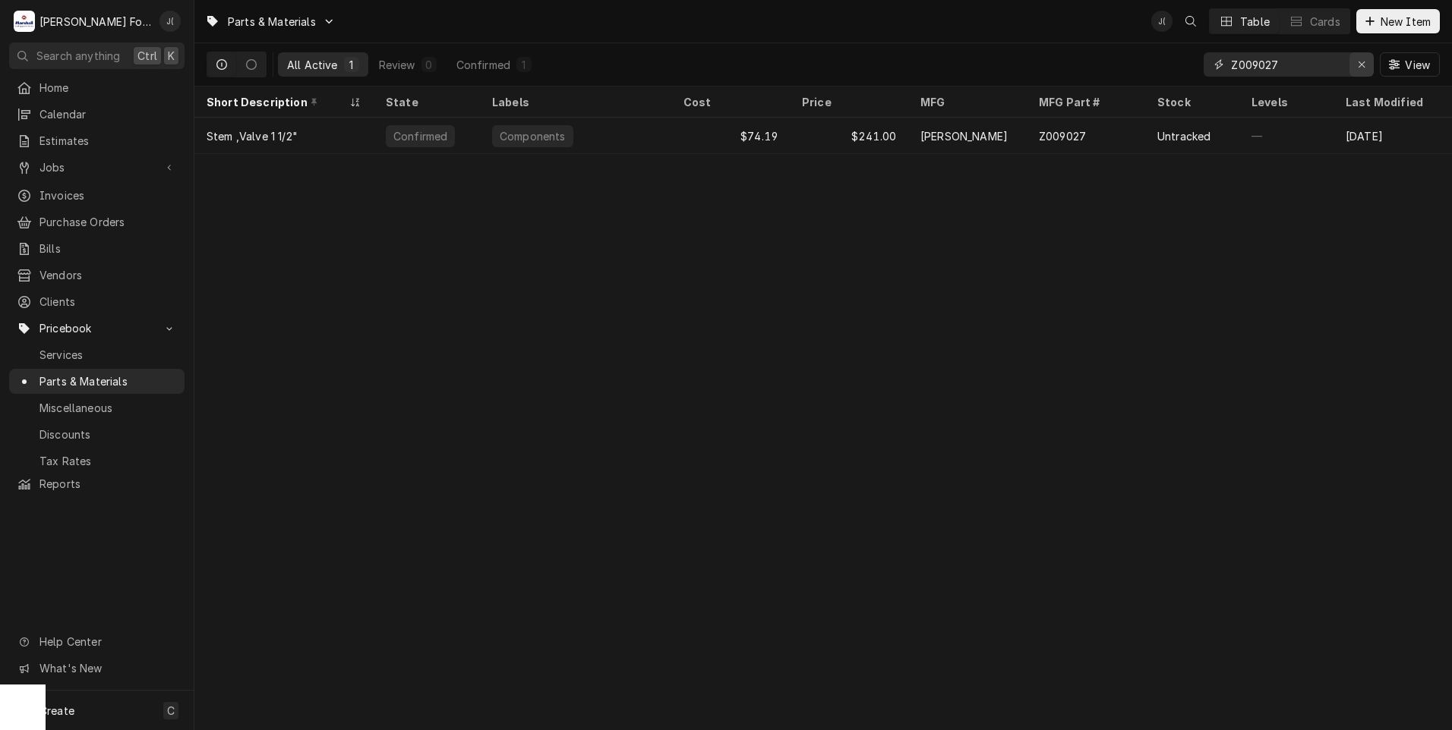
click at [1360, 67] on icon "Erase input" at bounding box center [1361, 64] width 6 height 6
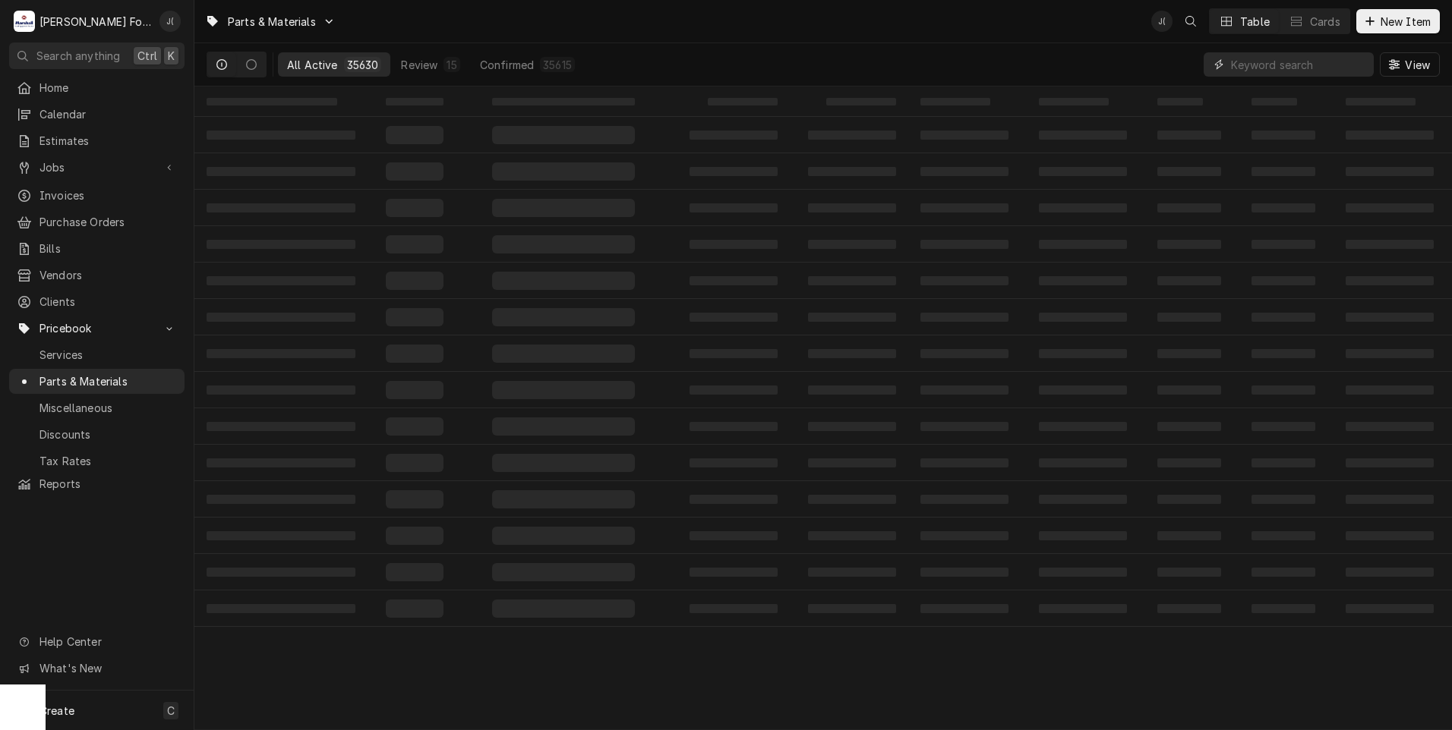
paste input "4115-1"
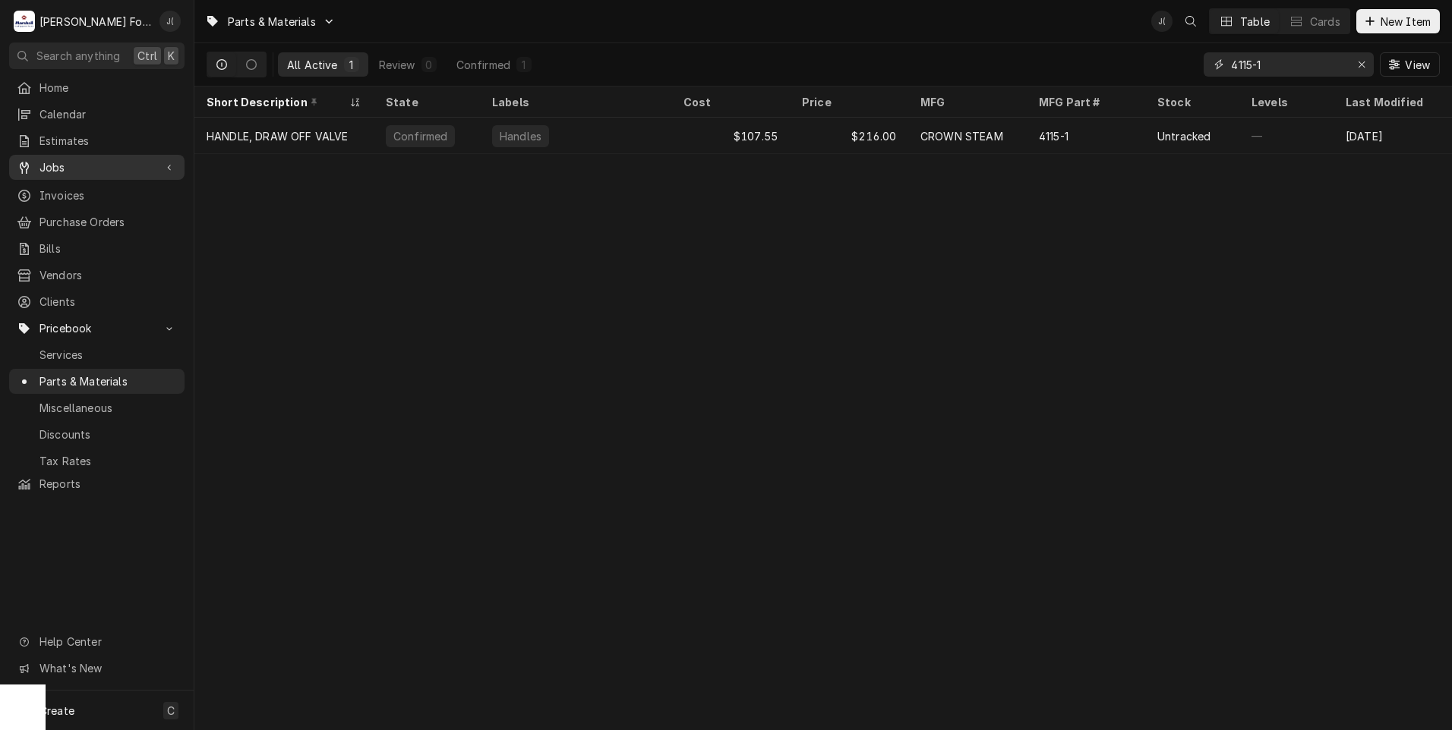
type input "4115-1"
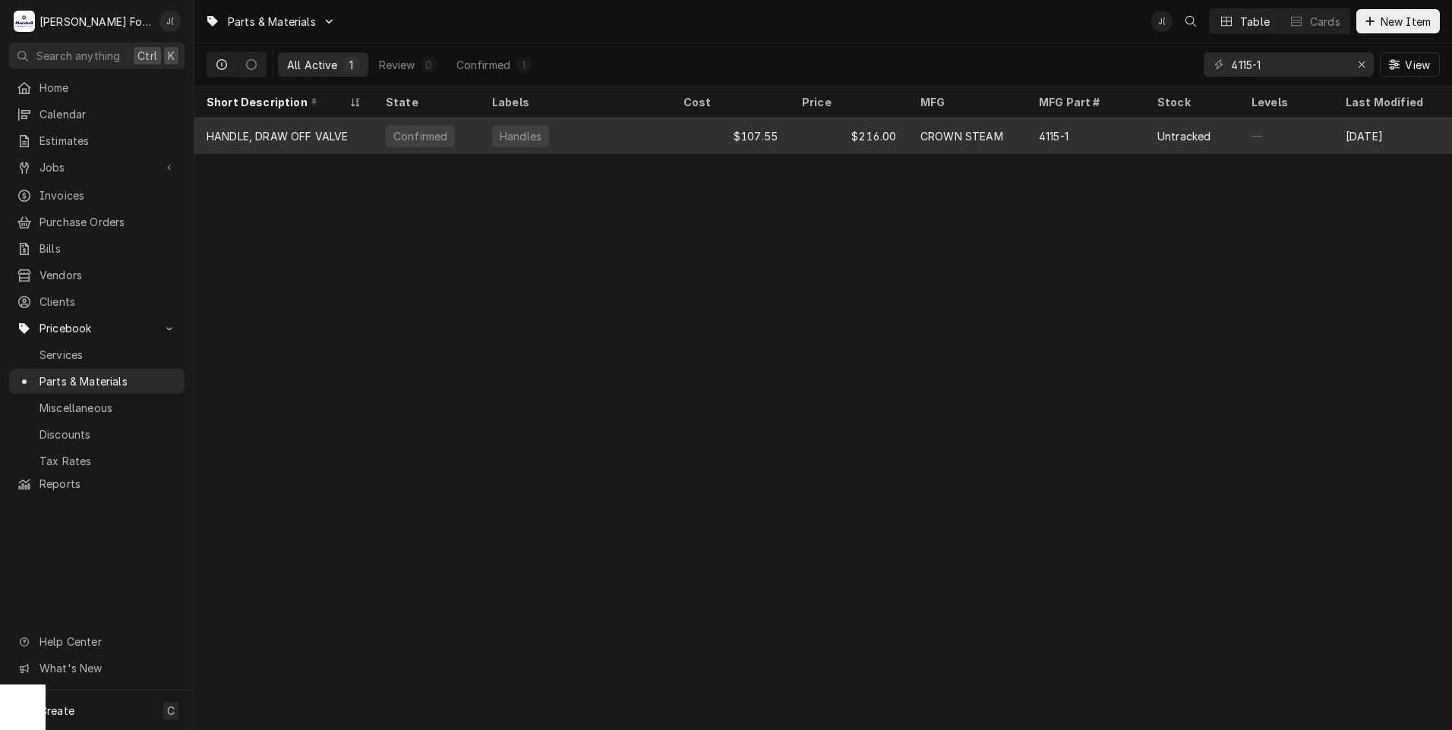
click at [635, 128] on div "Handles" at bounding box center [575, 136] width 191 height 36
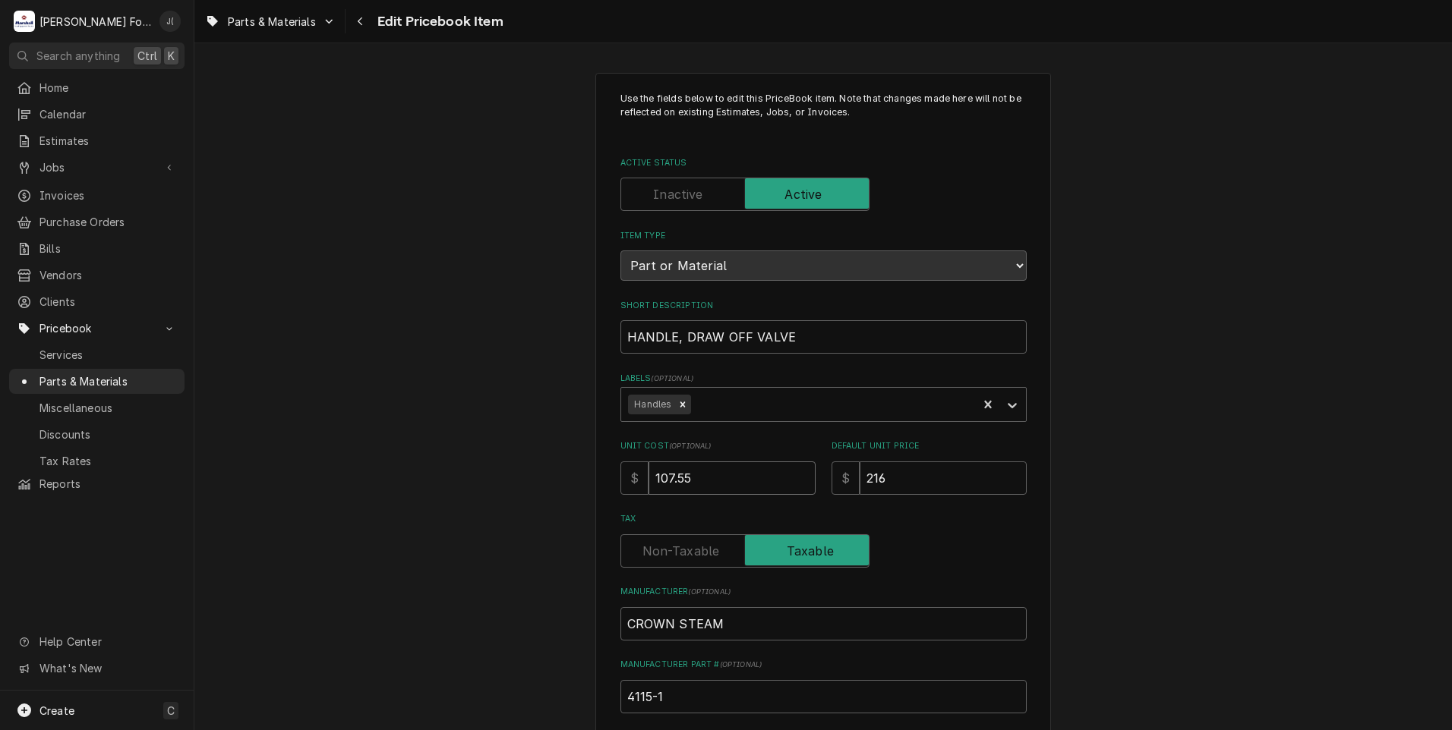
drag, startPoint x: 733, startPoint y: 478, endPoint x: 522, endPoint y: 455, distance: 212.4
click at [522, 455] on div "Use the fields below to edit this PriceBook item. Note that changes made here w…" at bounding box center [822, 594] width 1257 height 1070
type textarea "x"
type input "4"
type textarea "x"
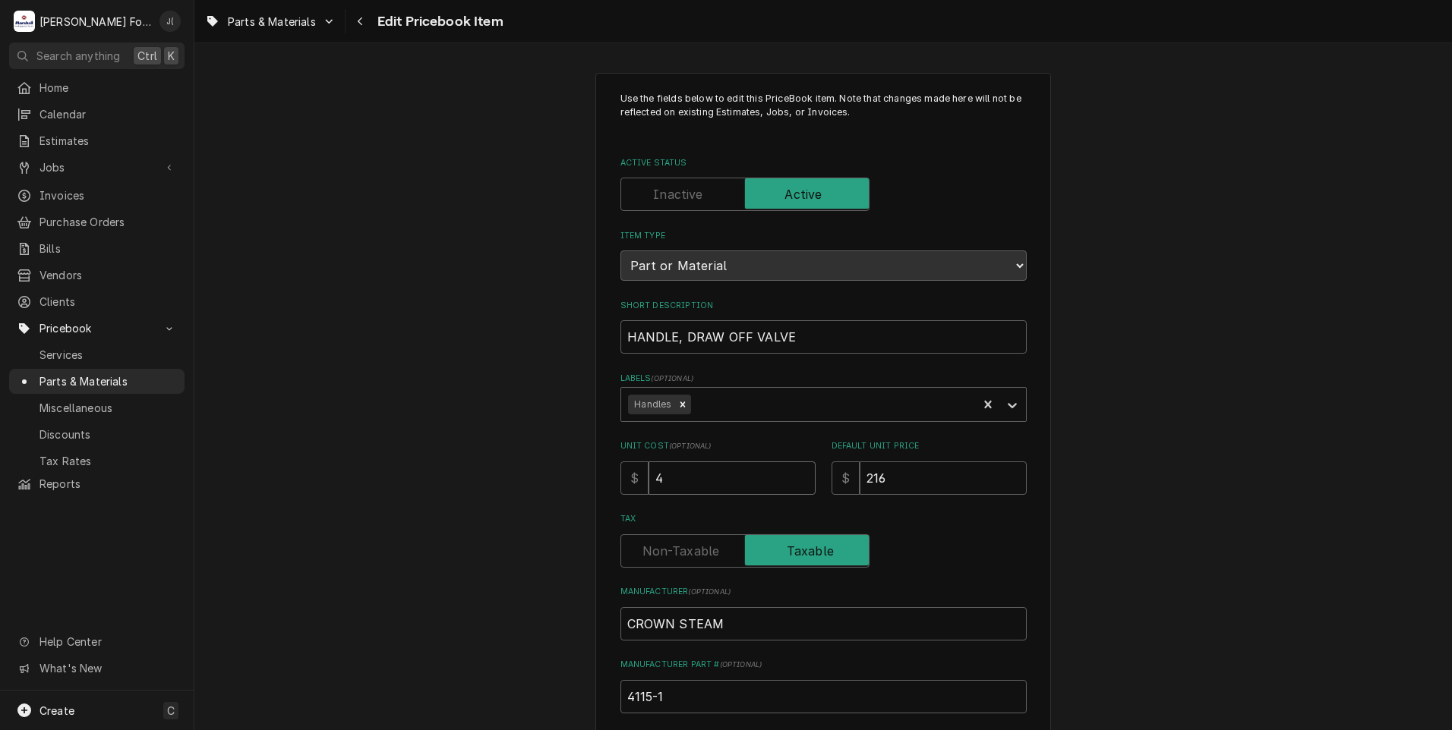
type input "48"
type textarea "x"
type input "48.8"
type textarea "x"
type input "48.87"
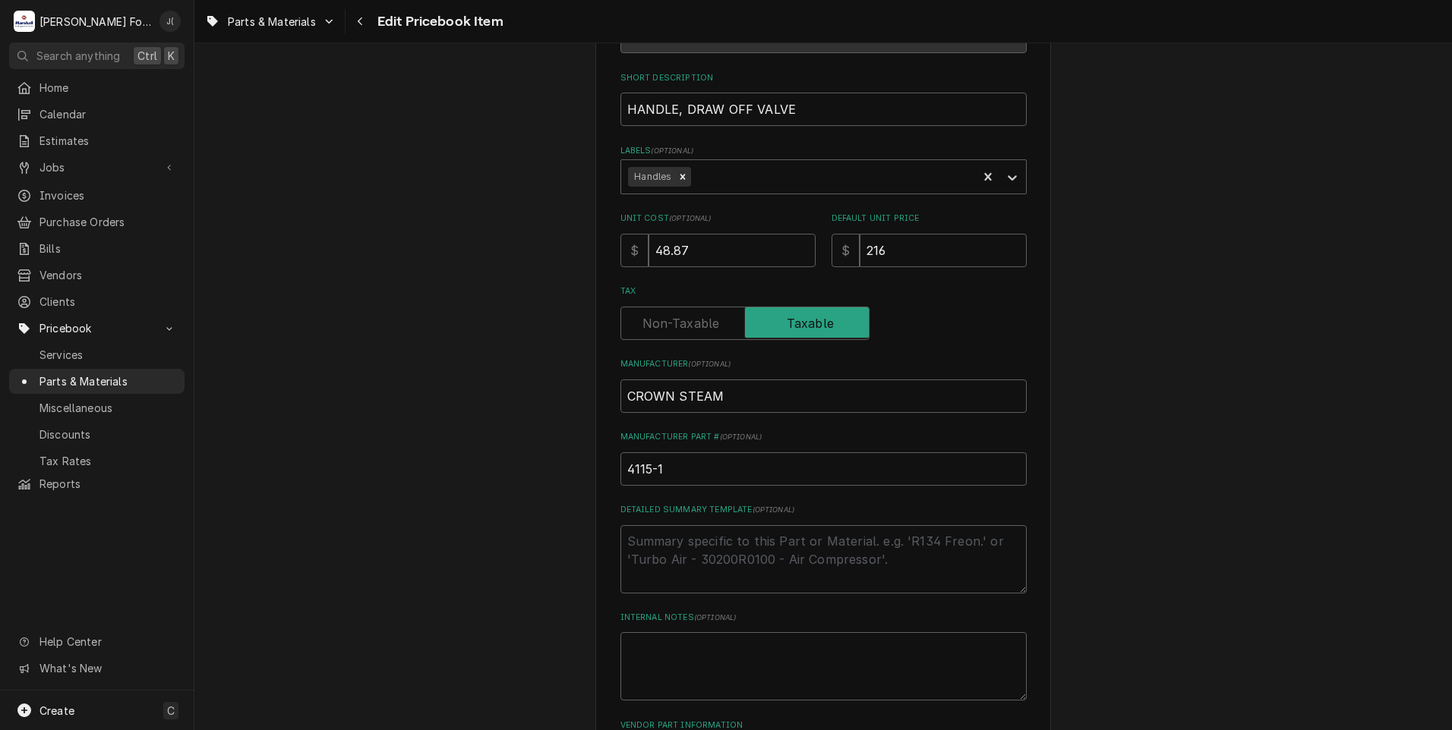
scroll to position [456, 0]
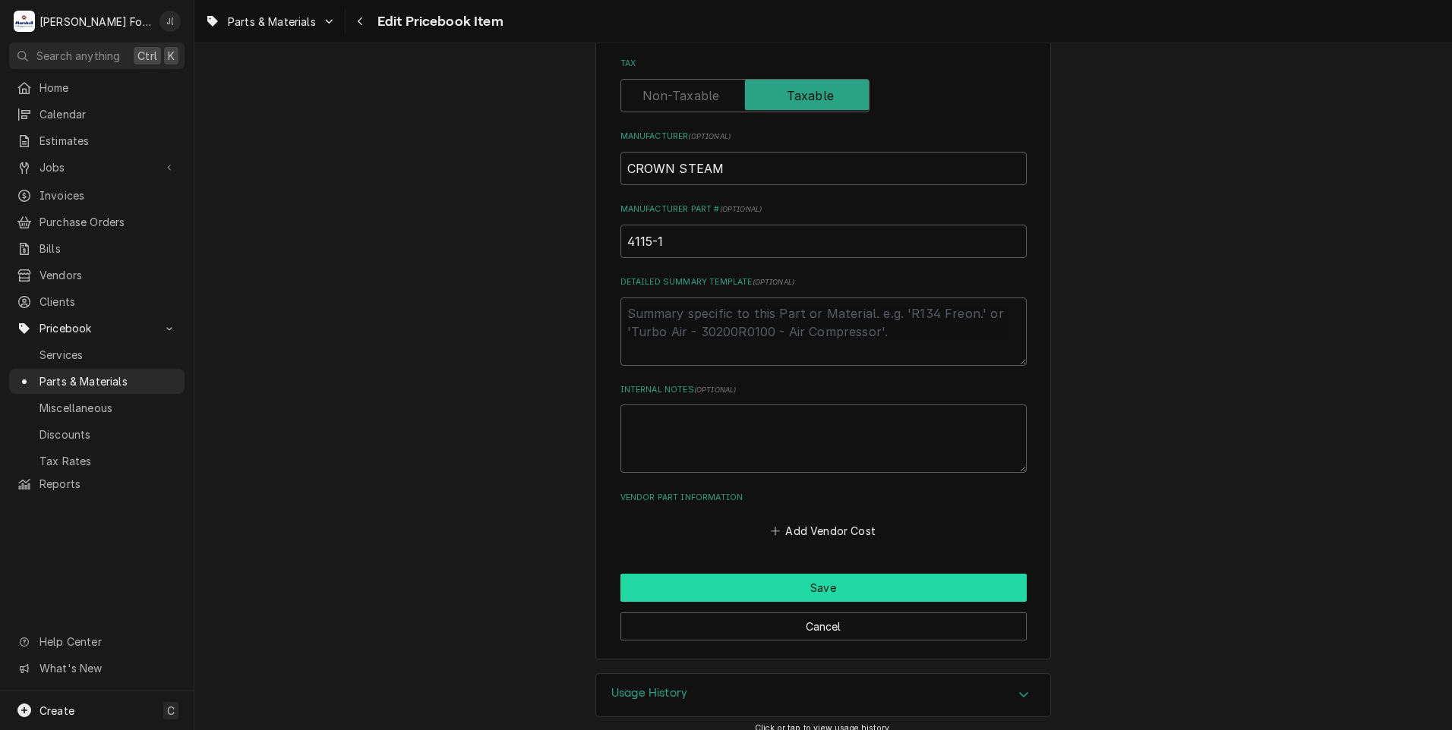
click at [732, 588] on button "Save" at bounding box center [823, 588] width 406 height 28
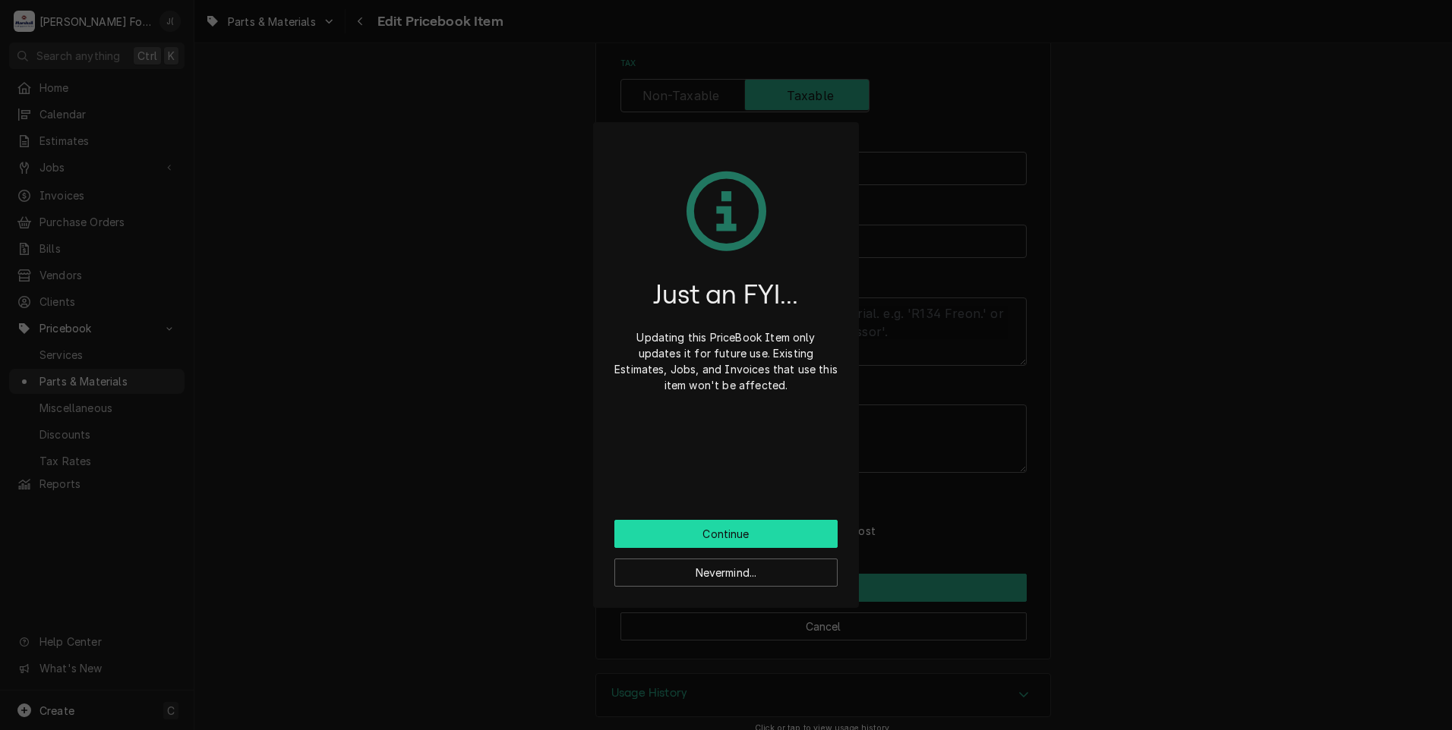
click at [729, 541] on button "Continue" at bounding box center [725, 534] width 223 height 28
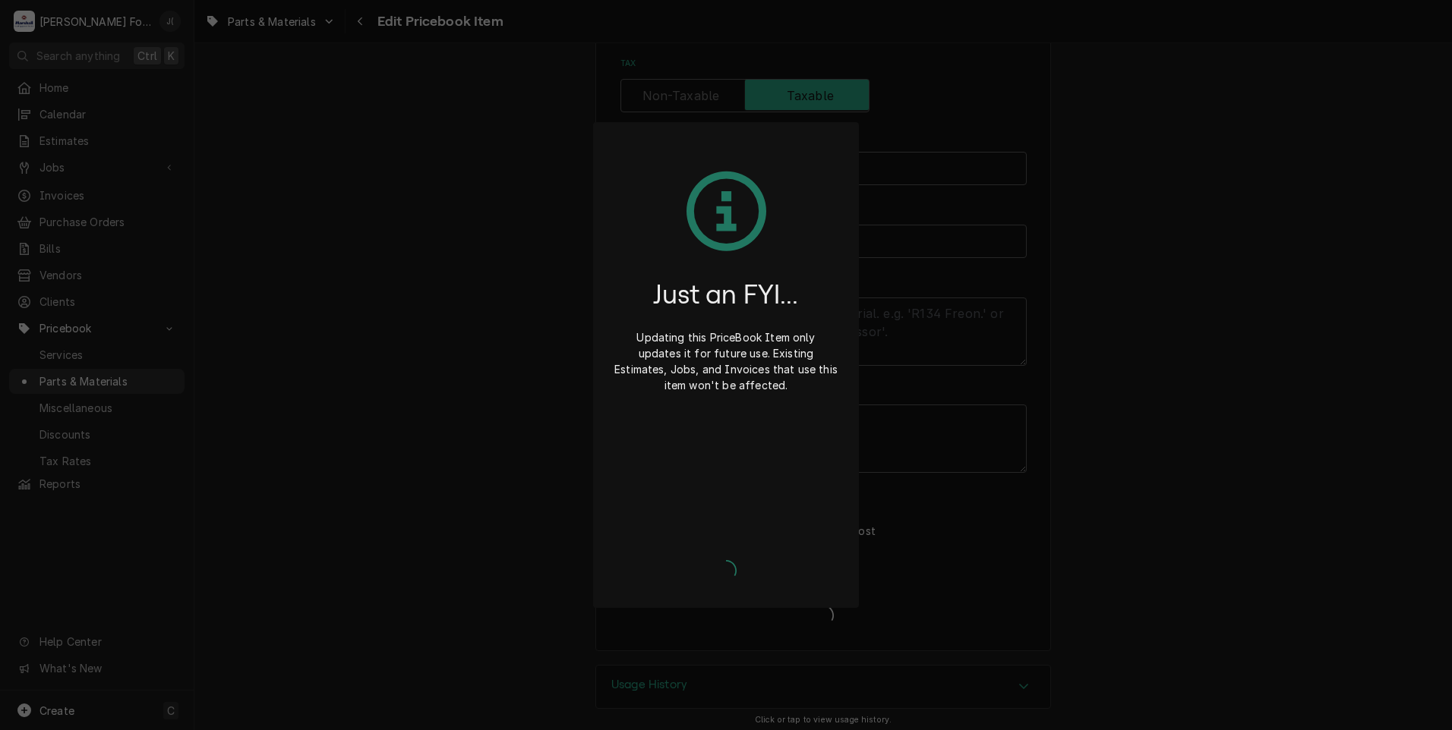
type textarea "x"
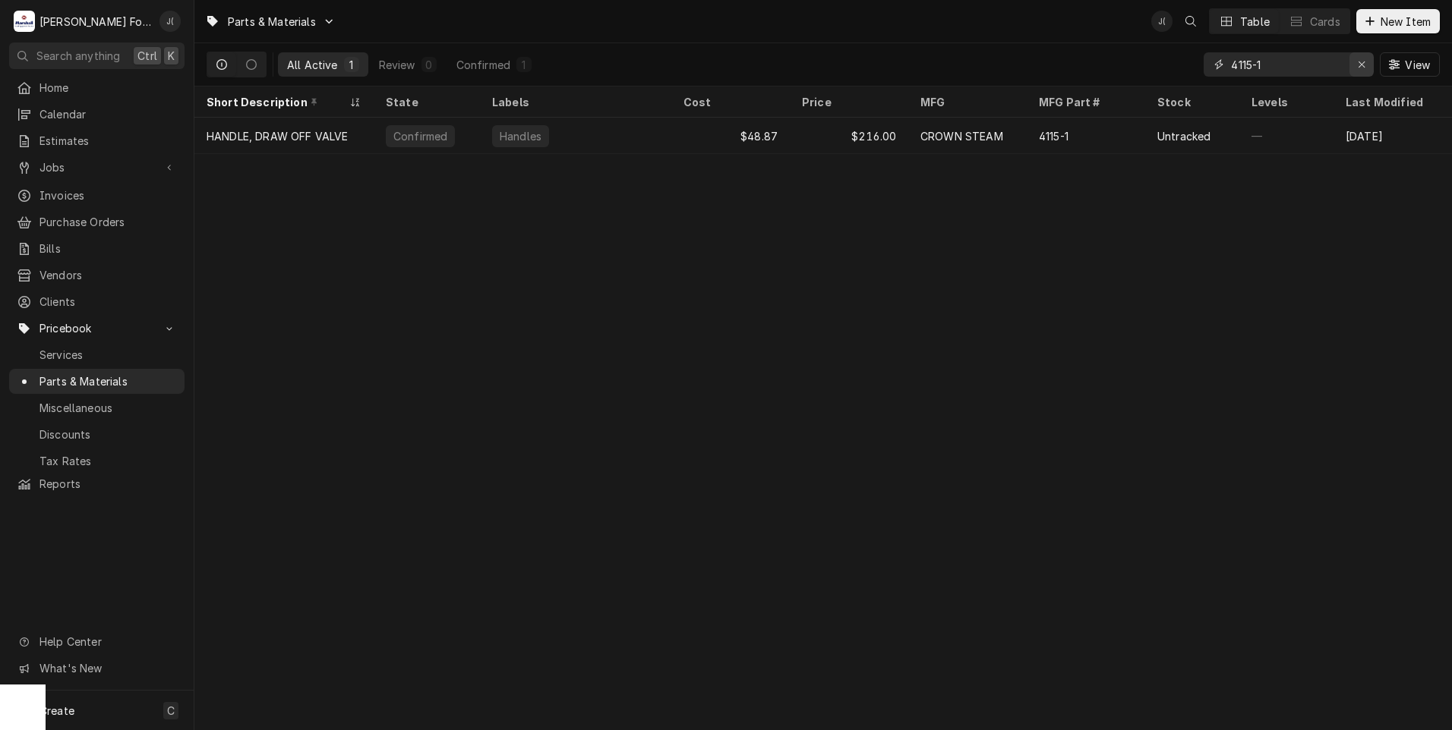
click at [1366, 63] on icon "Erase input" at bounding box center [1361, 64] width 8 height 11
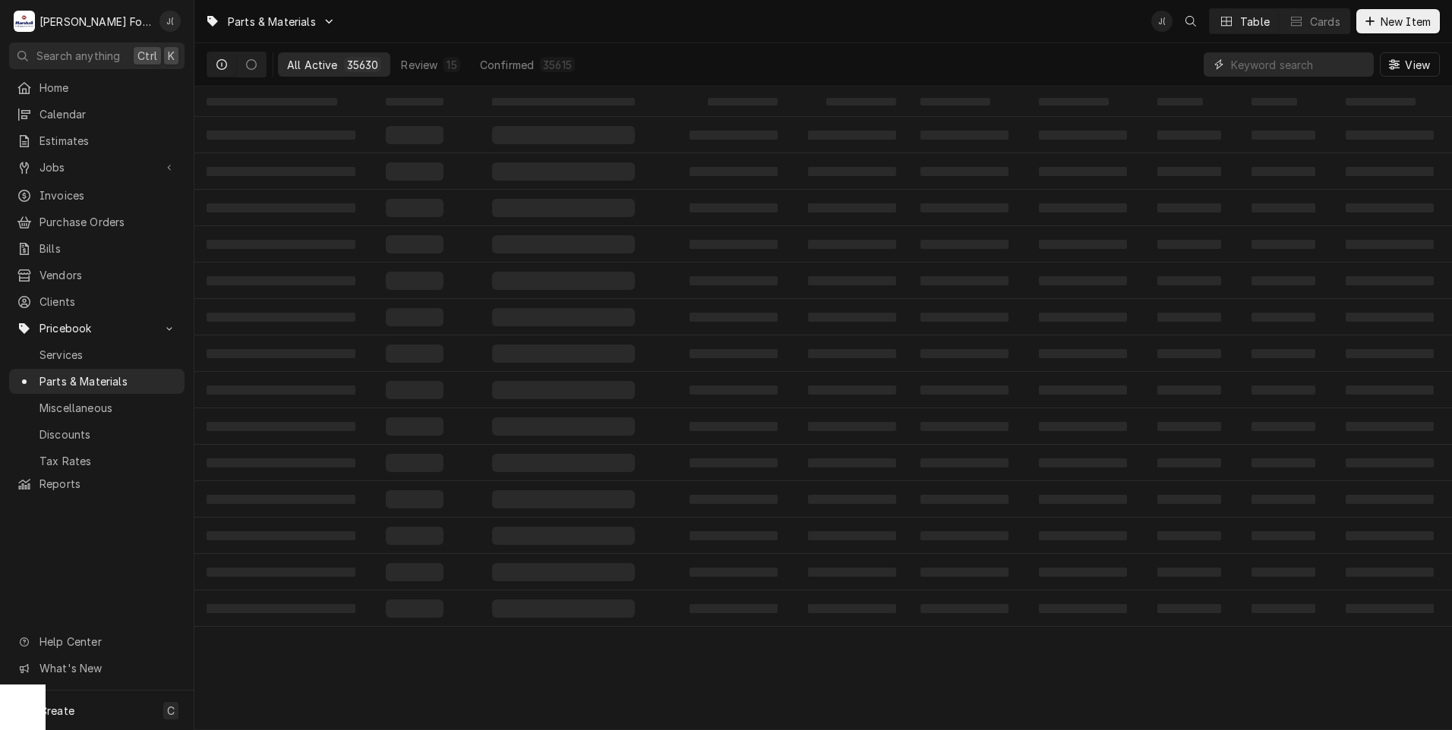
paste input "Z009028"
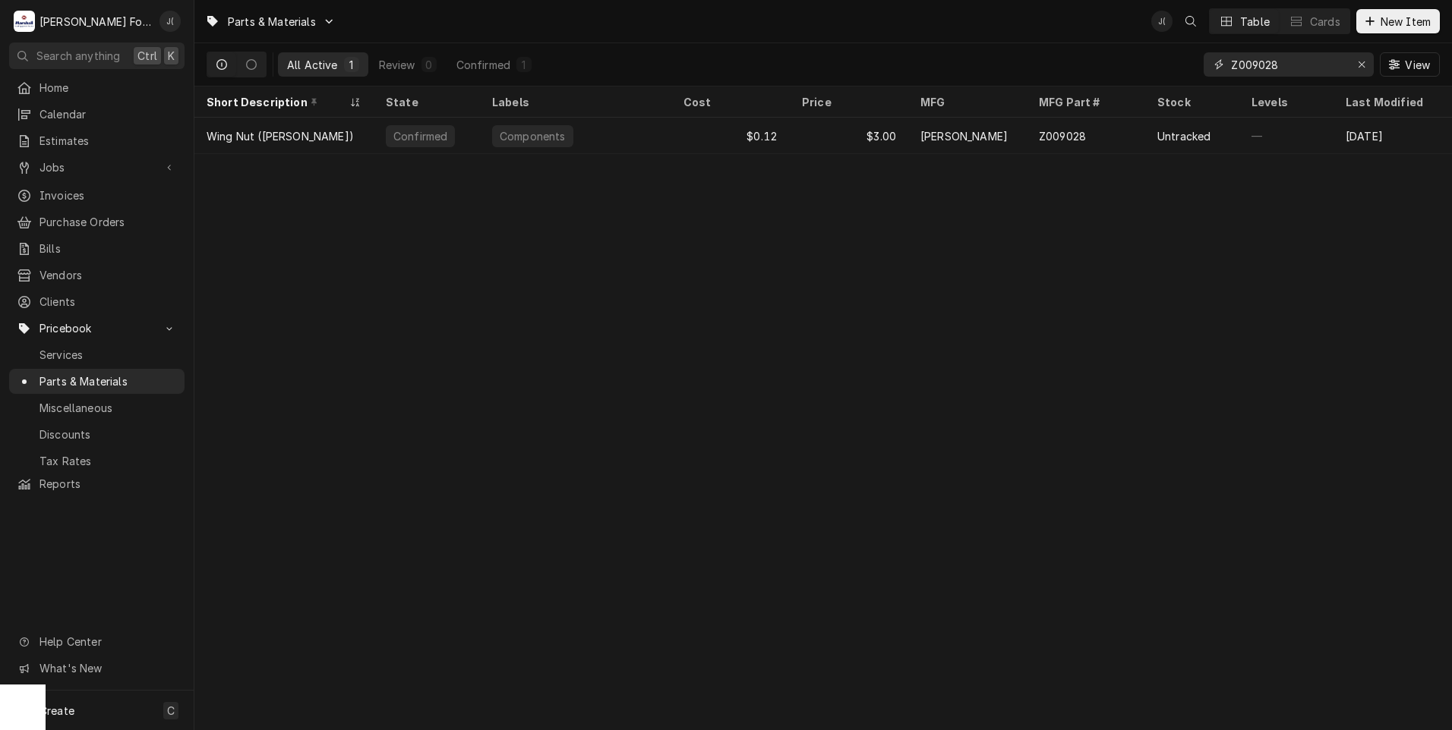
type input "Z009028"
click at [1362, 68] on icon "Erase input" at bounding box center [1361, 64] width 8 height 11
click at [1330, 65] on input "Dynamic Content Wrapper" at bounding box center [1302, 64] width 143 height 24
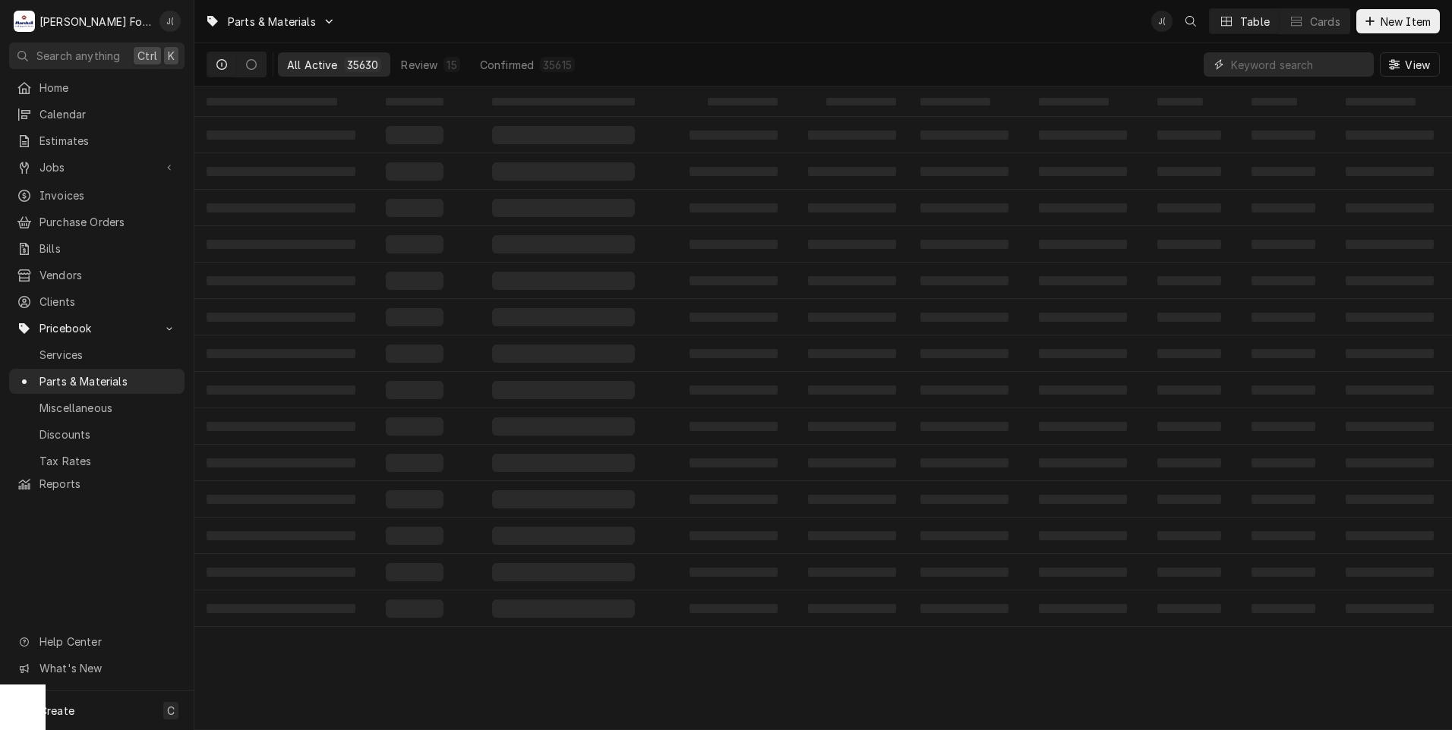
paste input "00-919509"
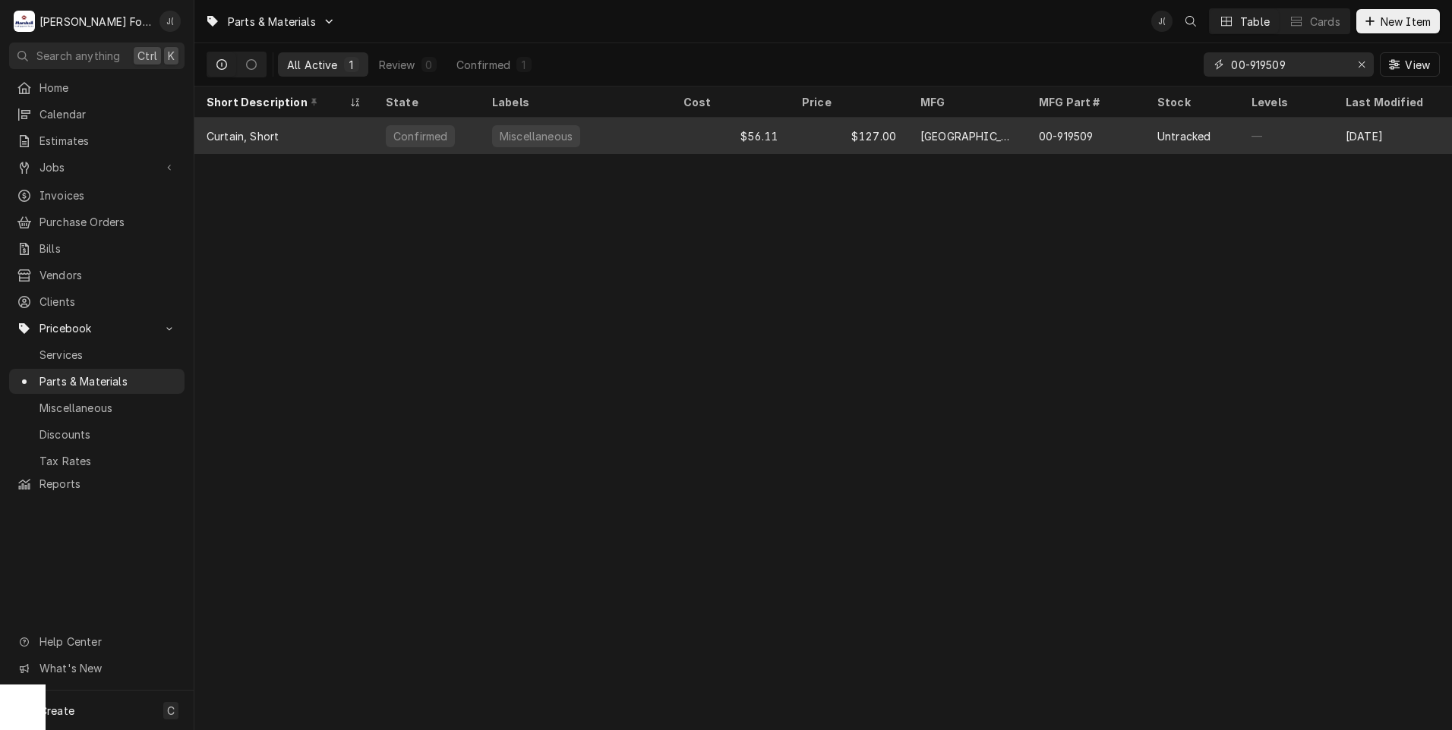
type input "00-919509"
click at [657, 137] on div "Miscellaneous" at bounding box center [575, 136] width 191 height 36
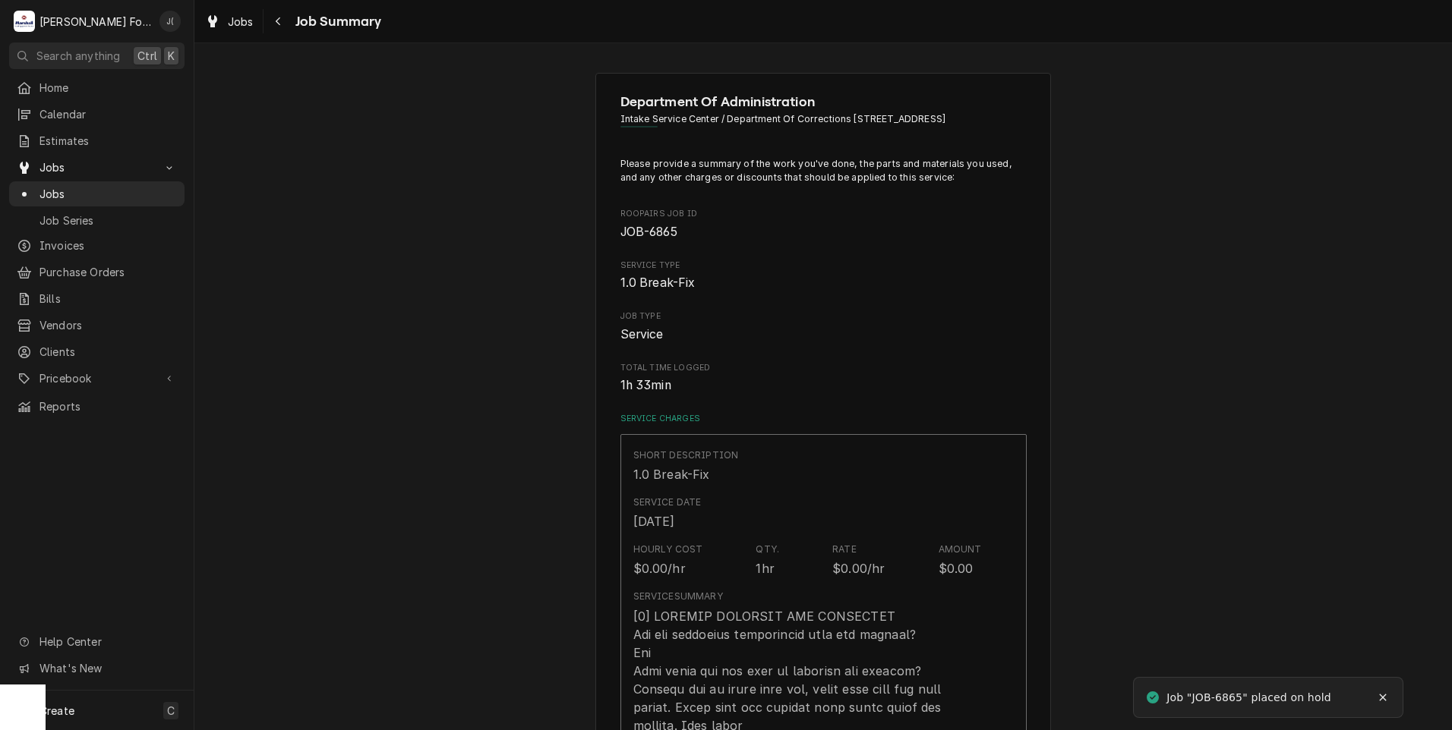
type textarea "x"
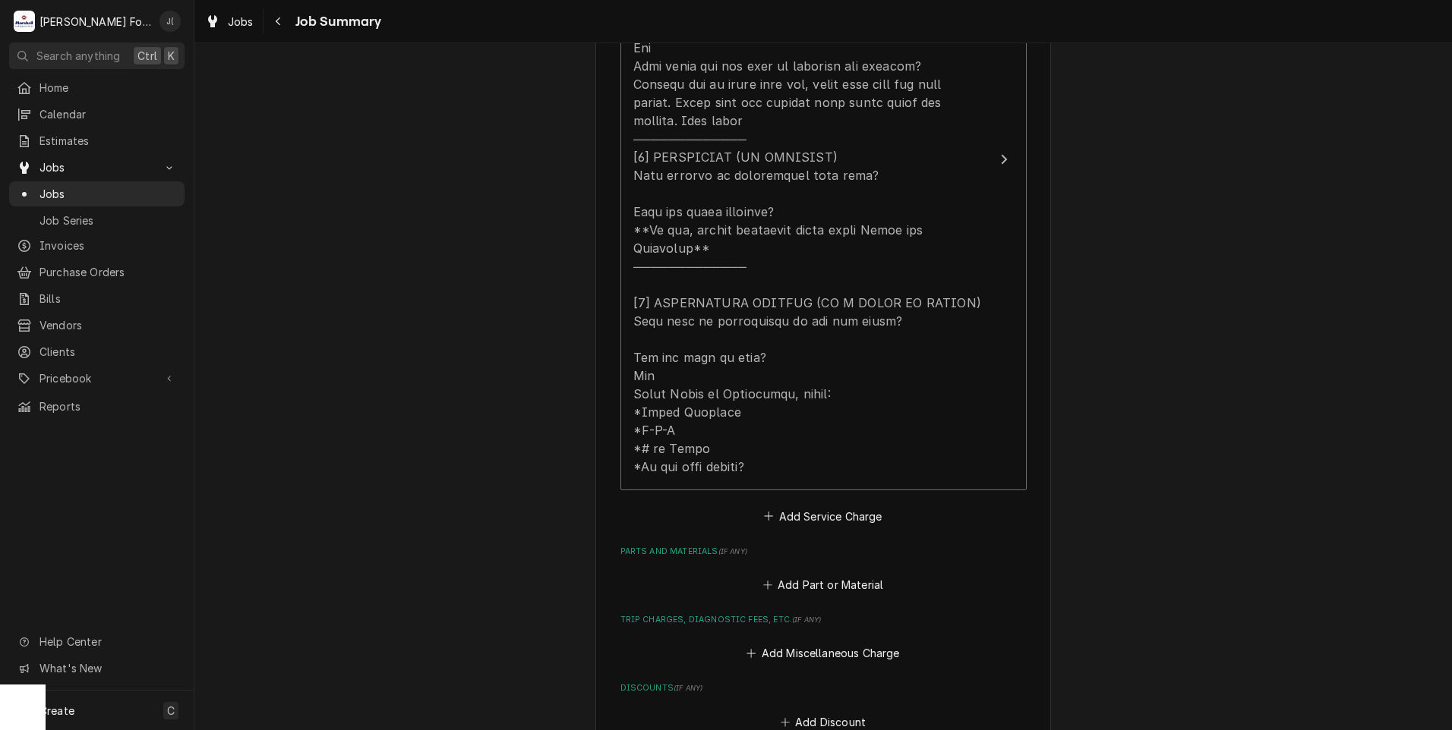
scroll to position [835, 0]
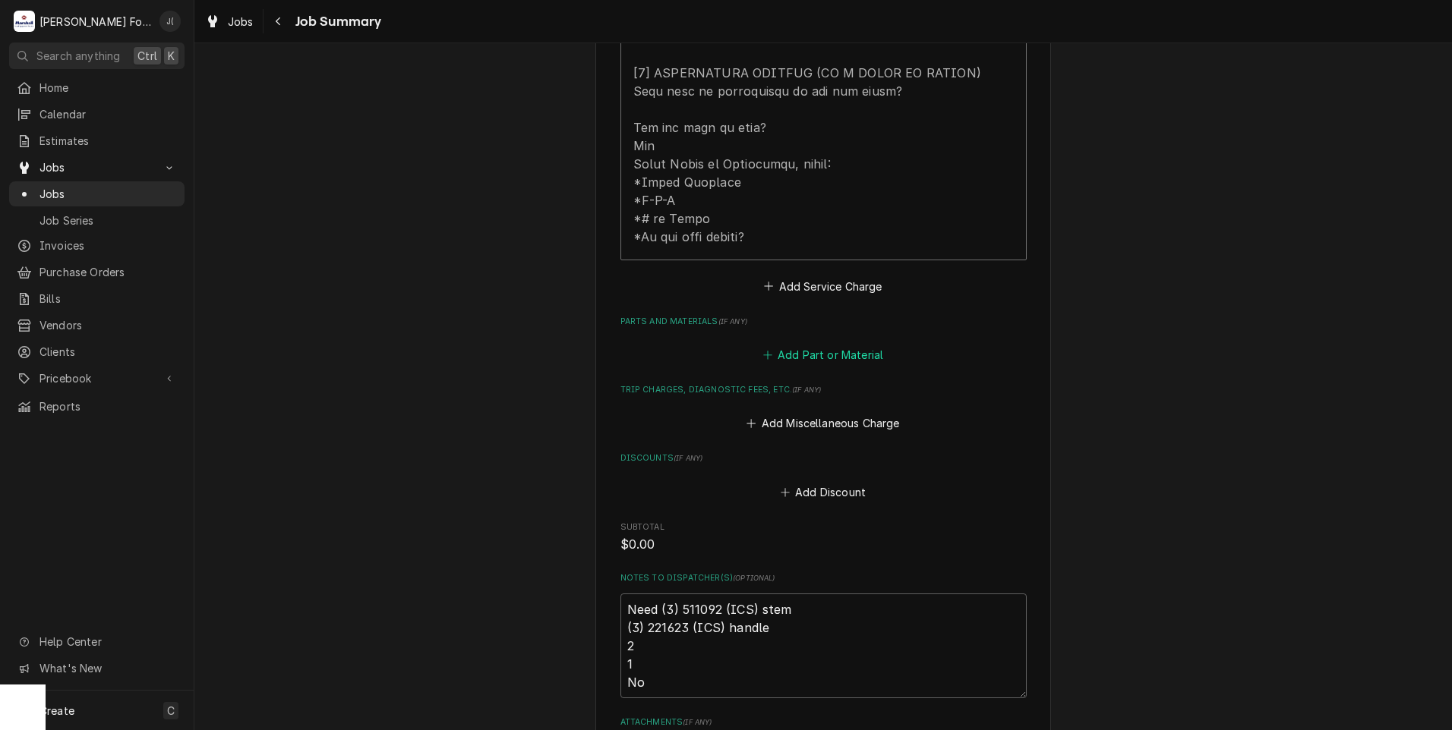
click at [818, 345] on button "Add Part or Material" at bounding box center [822, 355] width 125 height 21
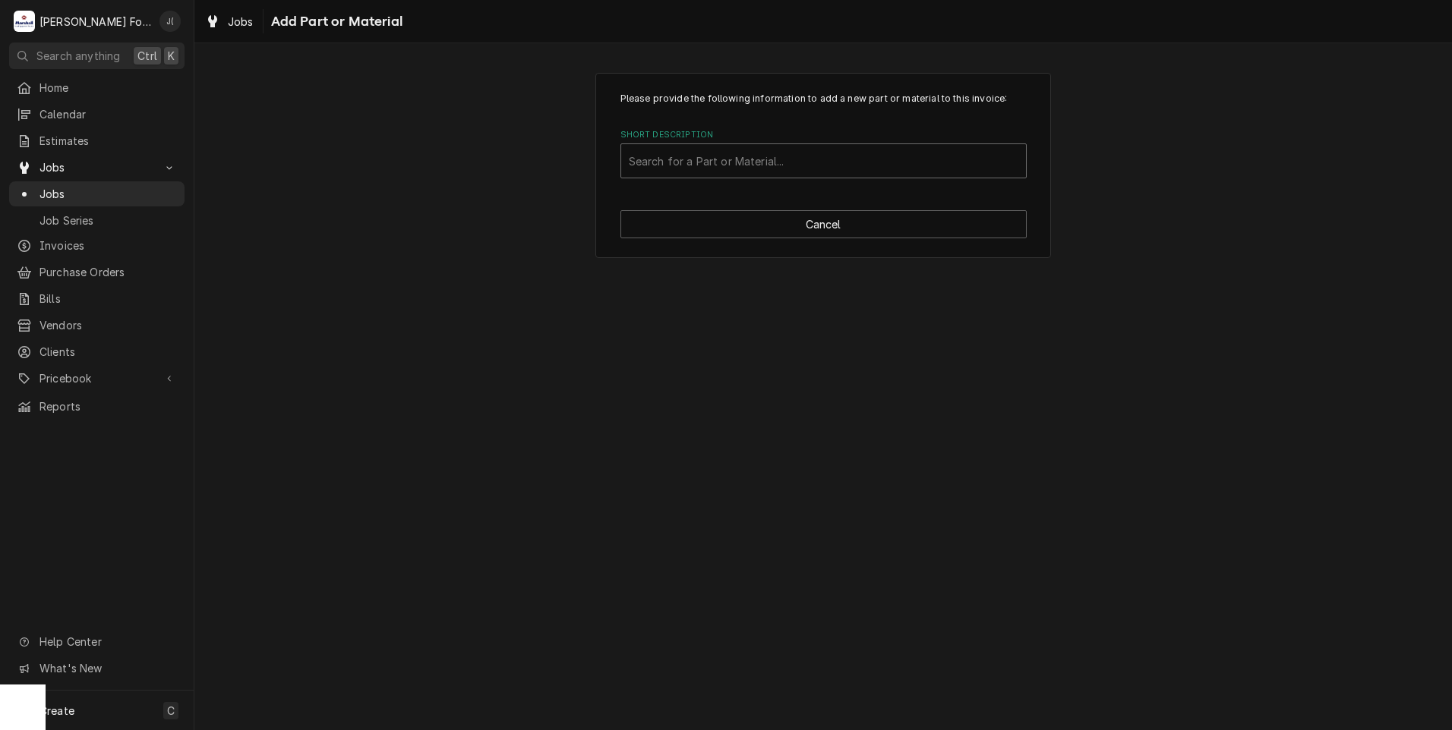
click at [664, 164] on div "Short Description" at bounding box center [823, 160] width 389 height 27
type input "z009028"
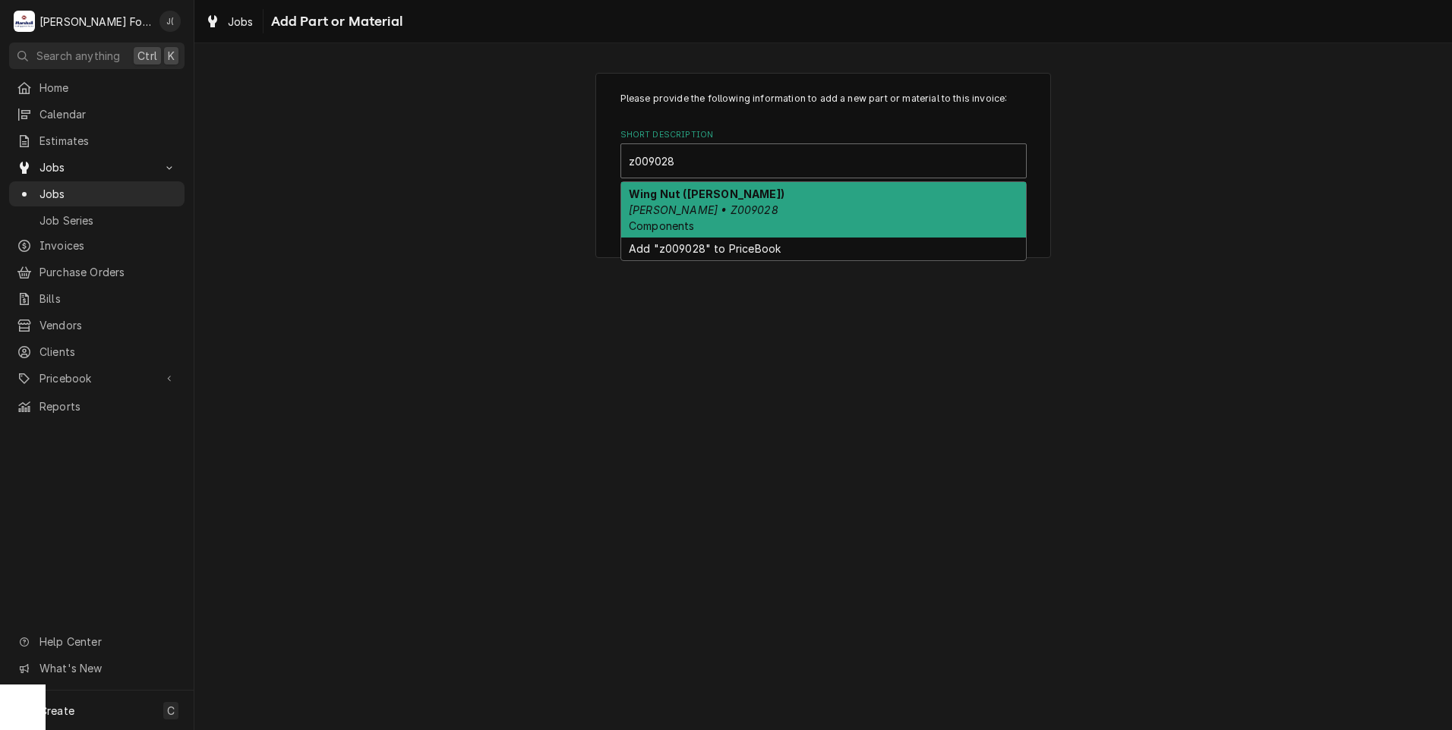
click at [862, 212] on div "Wing Nut (GROEN) Groen • Z009028 Components" at bounding box center [823, 209] width 405 height 55
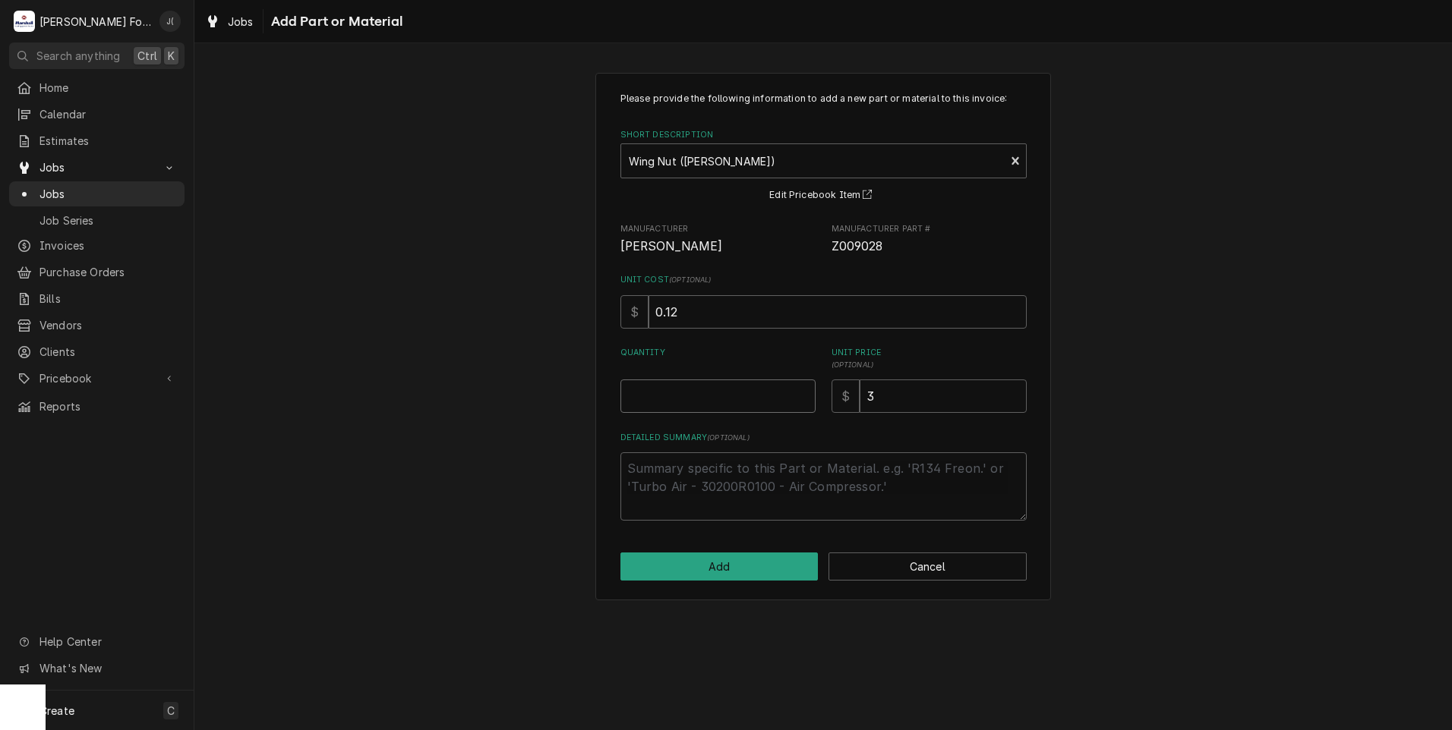
drag, startPoint x: 720, startPoint y: 413, endPoint x: 721, endPoint y: 403, distance: 10.0
click at [720, 408] on input "Quantity" at bounding box center [717, 396] width 195 height 33
type textarea "x"
type input "3"
click at [726, 570] on button "Add" at bounding box center [719, 567] width 198 height 28
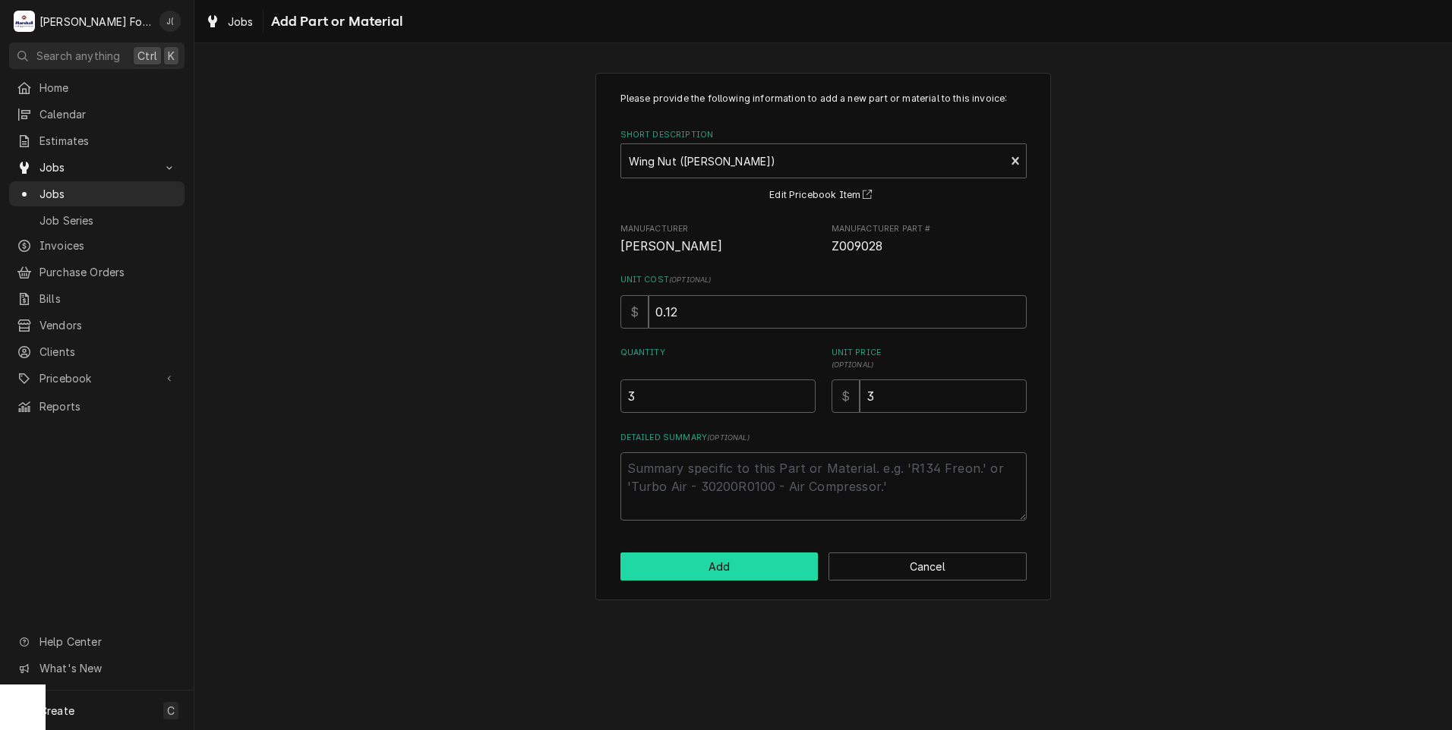
type textarea "x"
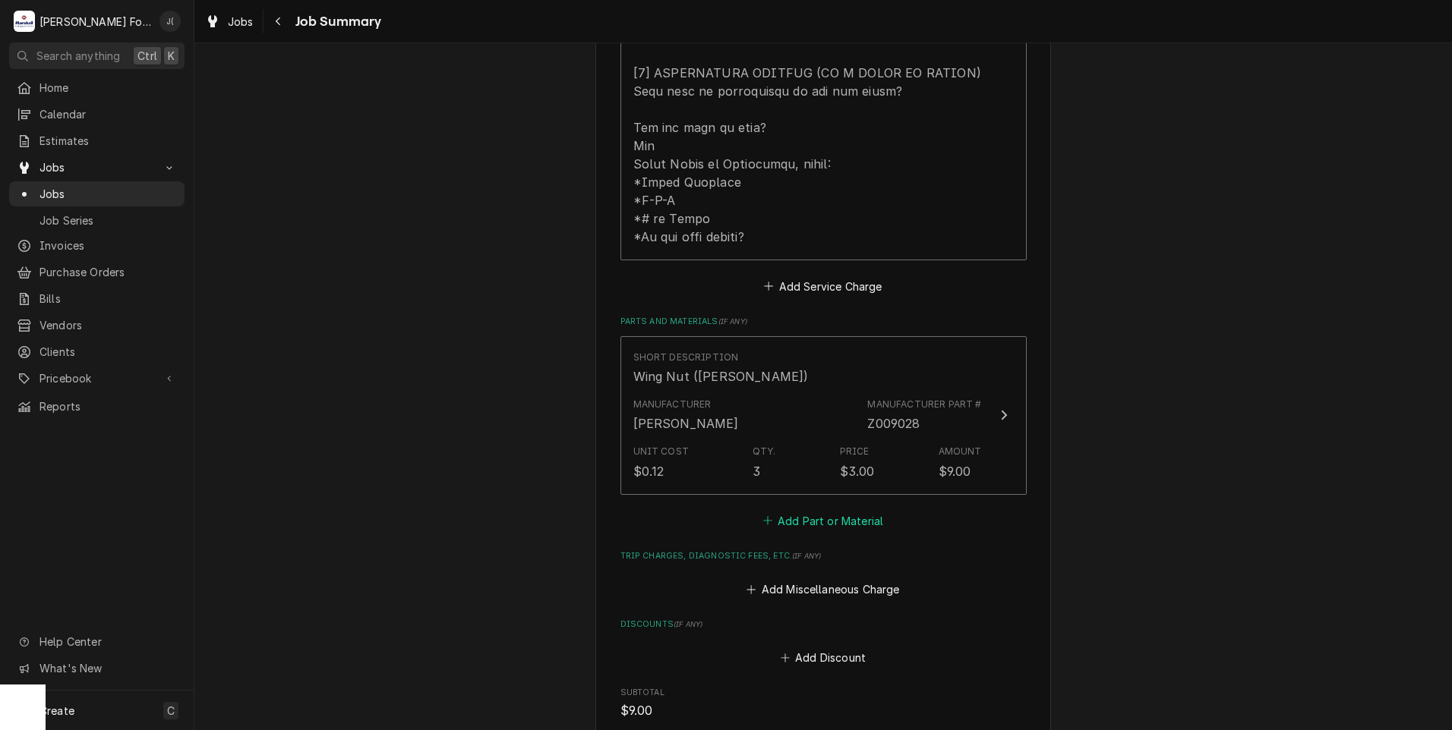
click at [812, 510] on button "Add Part or Material" at bounding box center [822, 520] width 125 height 21
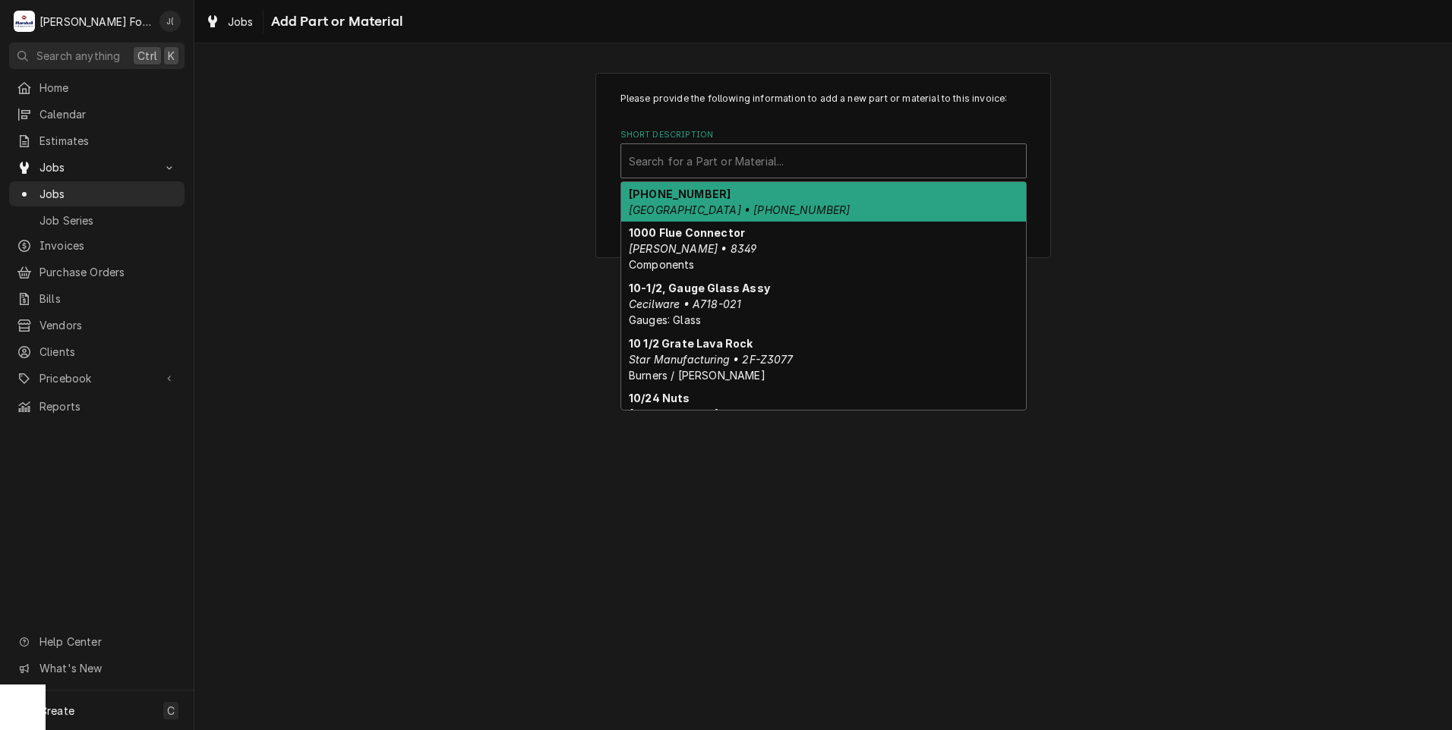
click at [686, 163] on div "Short Description" at bounding box center [823, 160] width 389 height 27
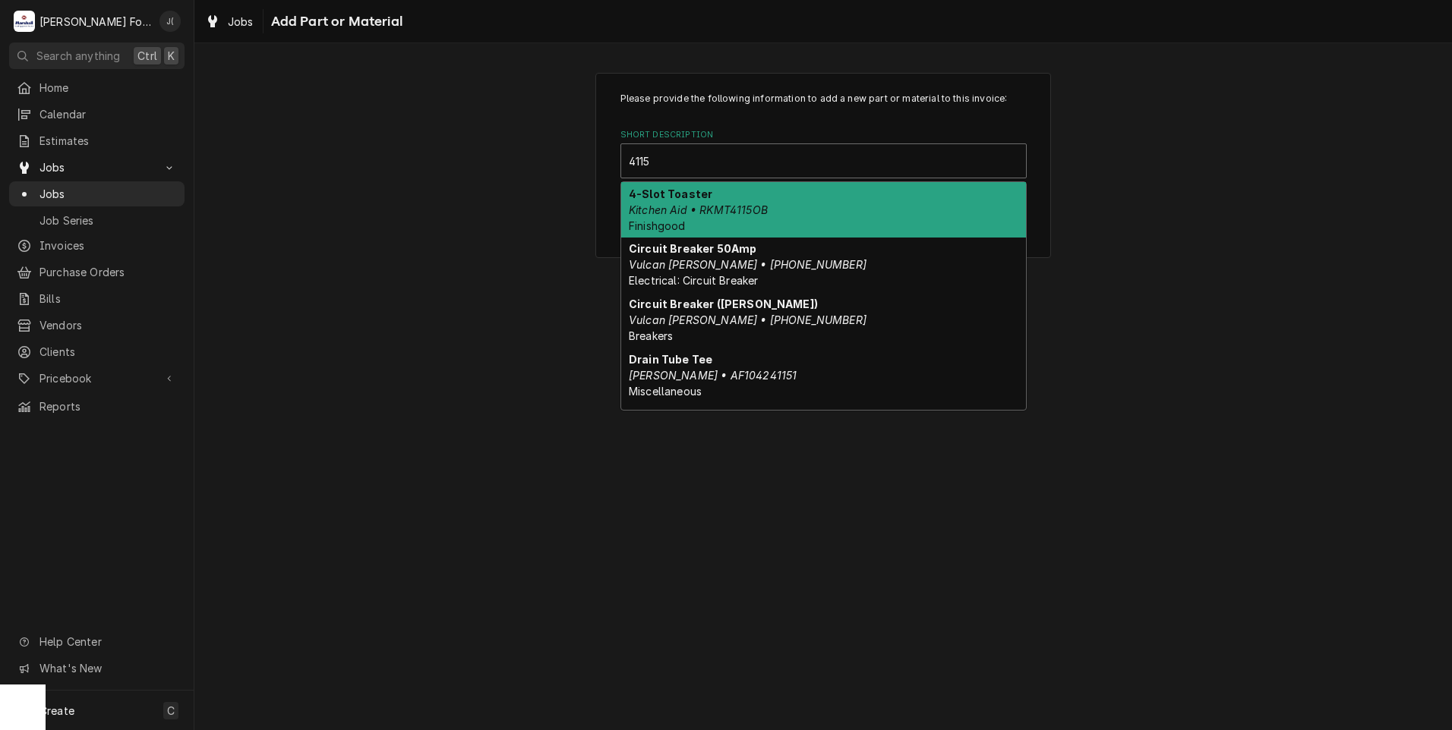
type input "4115-"
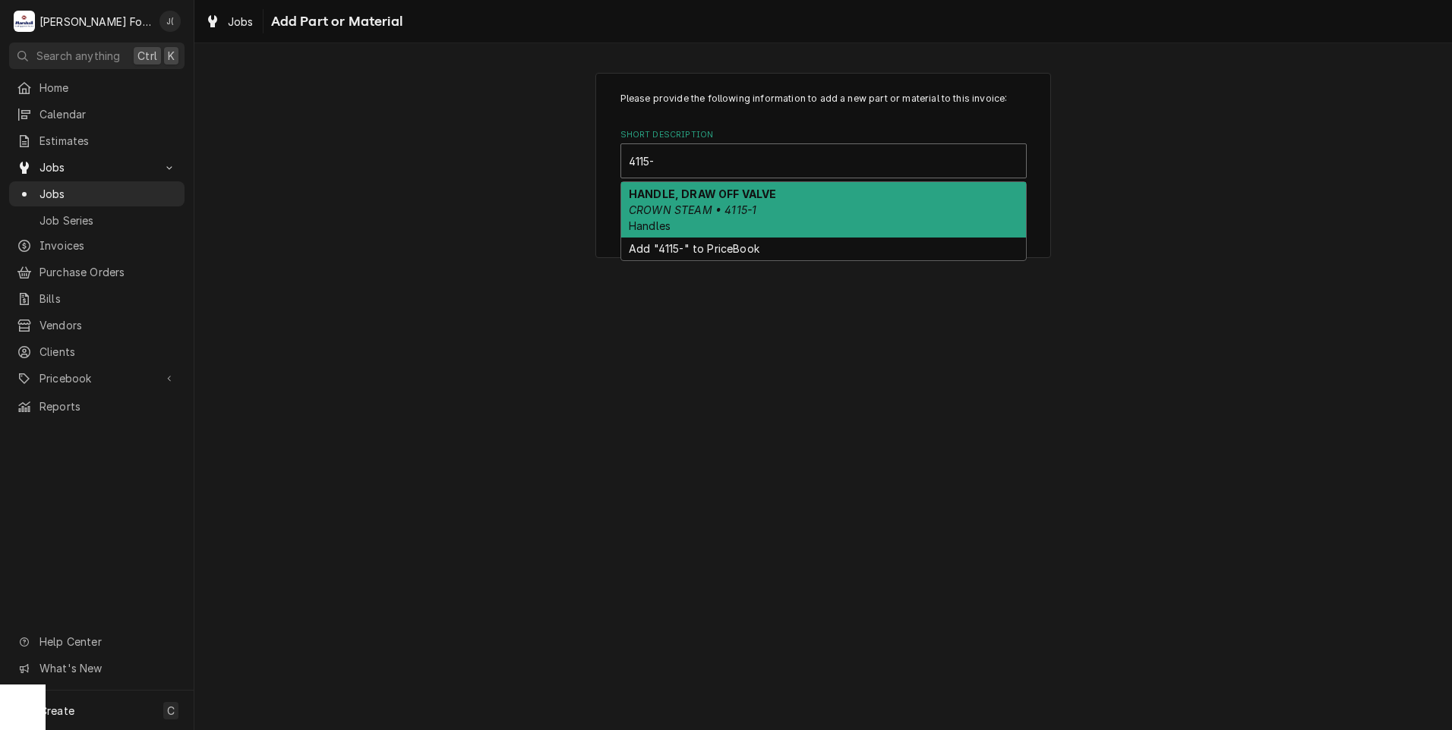
click at [807, 213] on div "HANDLE, DRAW OFF VALVE CROWN STEAM • 4115-1 Handles" at bounding box center [823, 209] width 405 height 55
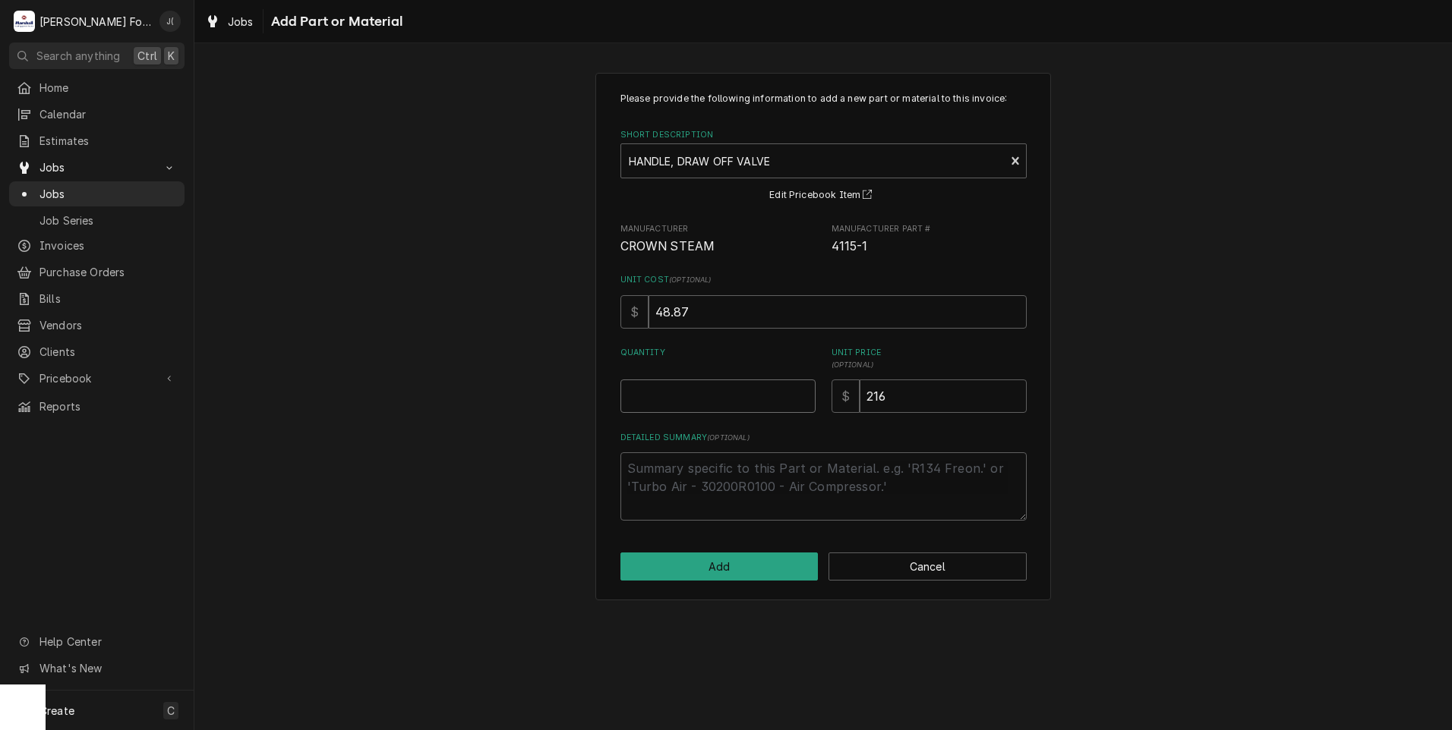
click at [739, 399] on input "Quantity" at bounding box center [717, 396] width 195 height 33
type textarea "x"
type input "3"
click at [738, 569] on button "Add" at bounding box center [719, 567] width 198 height 28
type textarea "x"
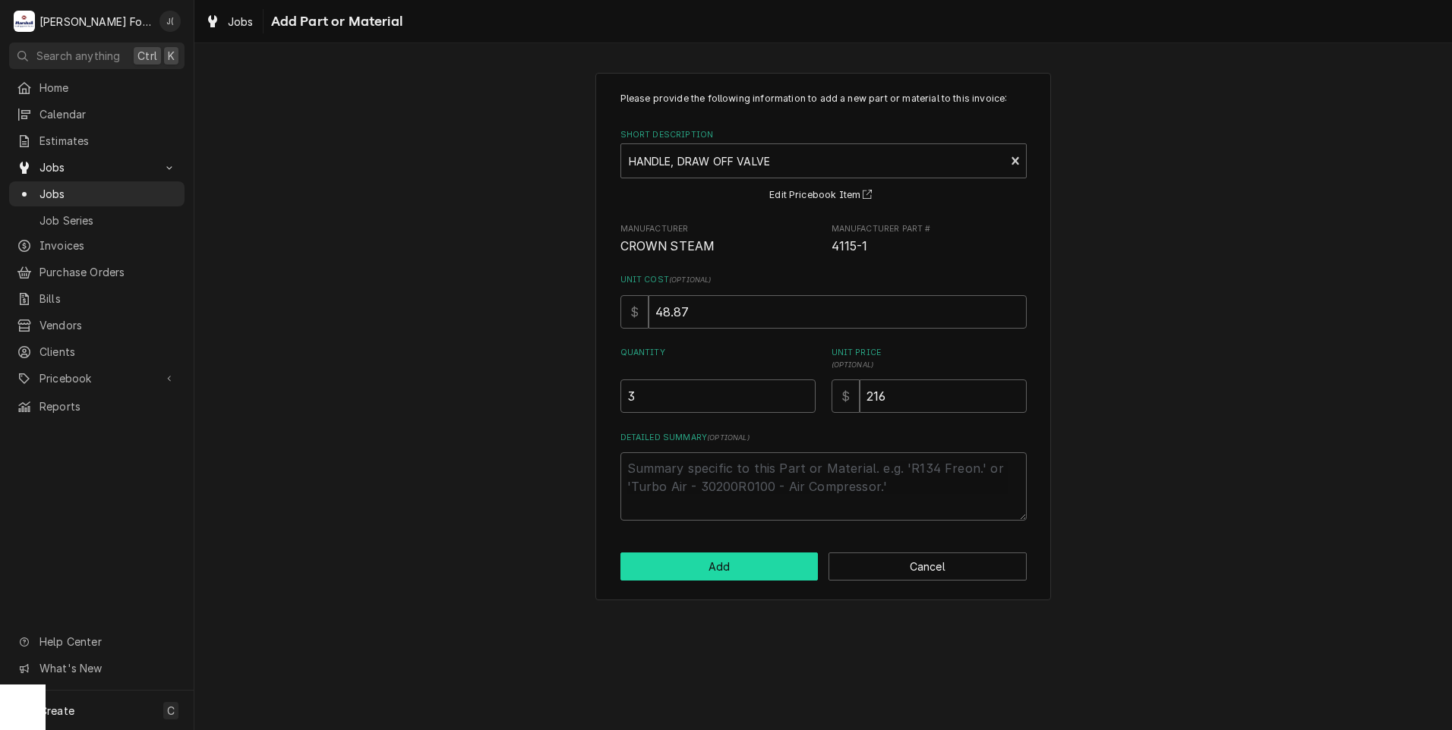
scroll to position [835, 0]
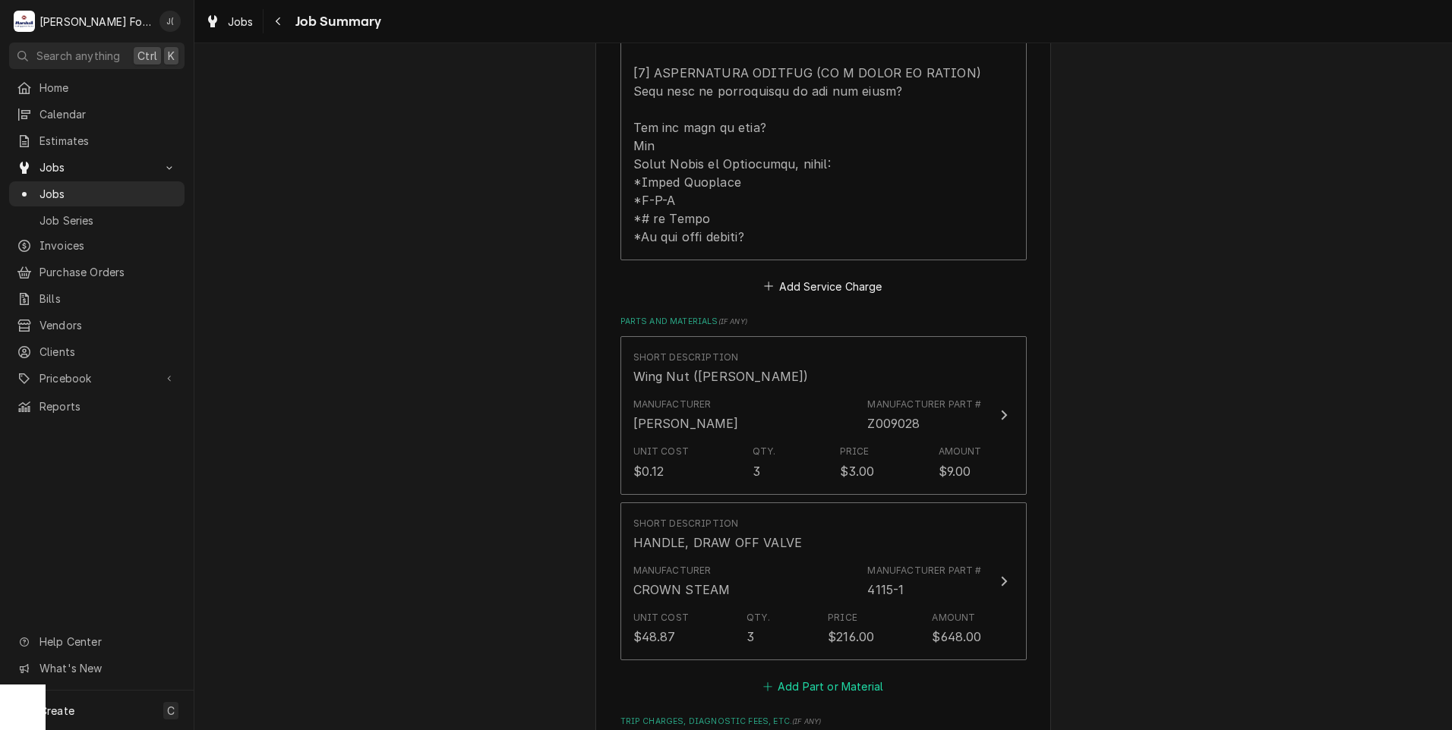
click at [787, 676] on button "Add Part or Material" at bounding box center [822, 686] width 125 height 21
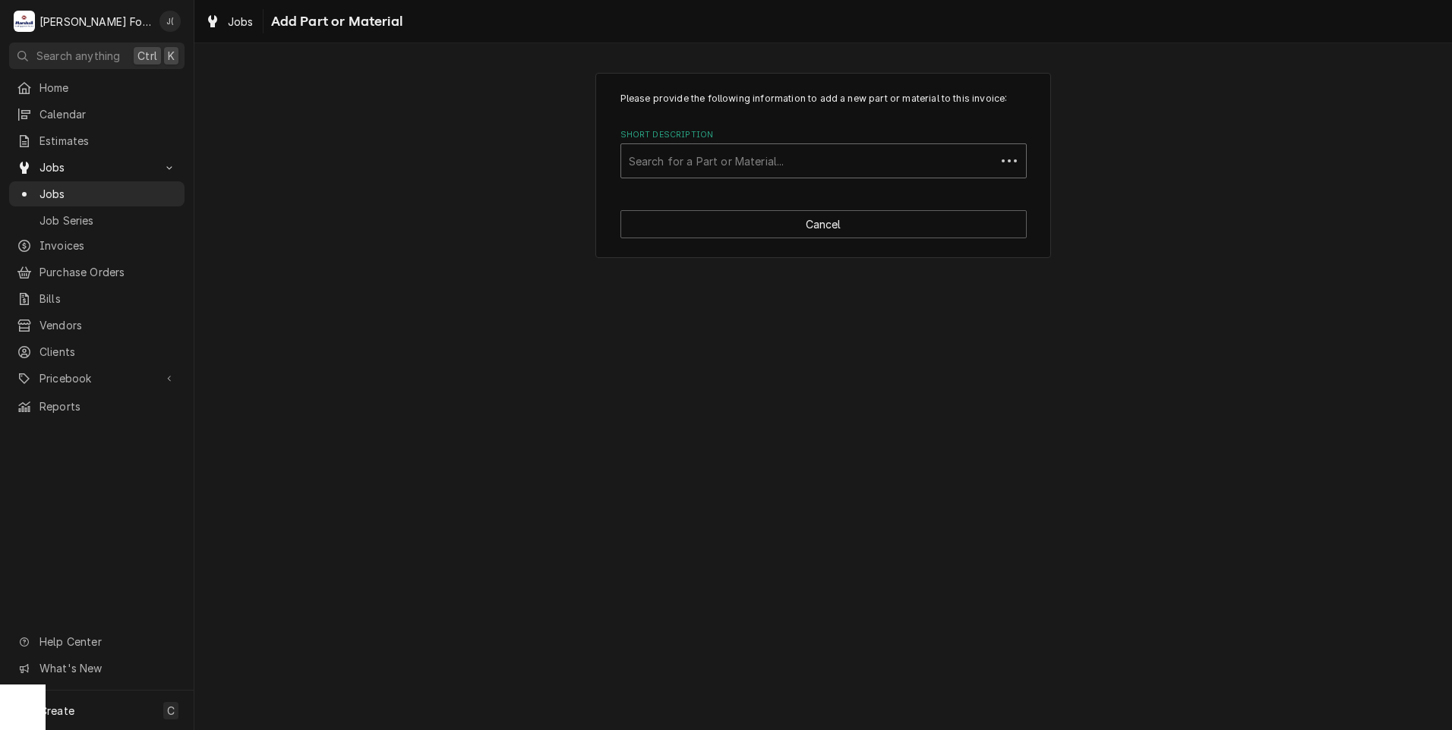
click at [666, 166] on div "Short Description" at bounding box center [808, 160] width 359 height 27
type input "z009027"
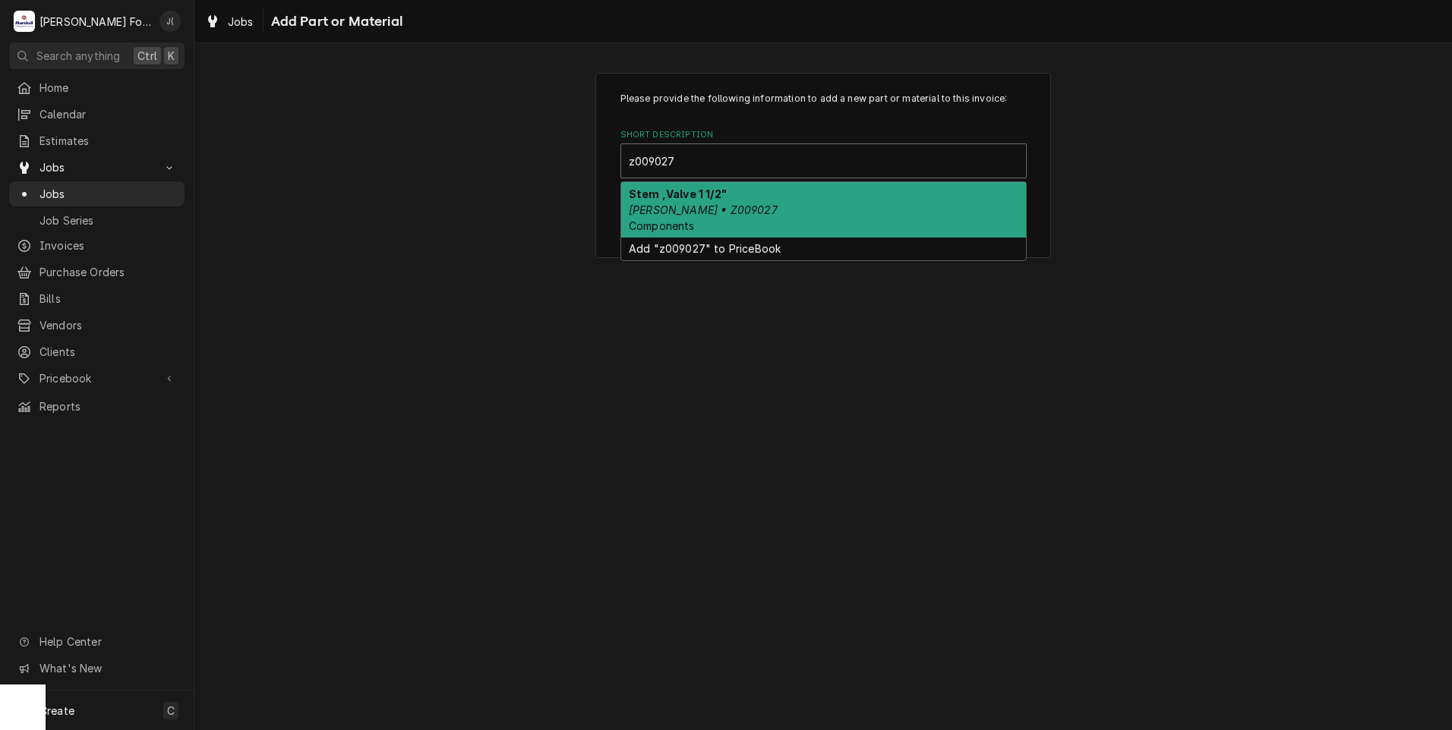
click at [711, 222] on div "Stem ,Valve 1 1/2" Groen • Z009027 Components" at bounding box center [823, 209] width 405 height 55
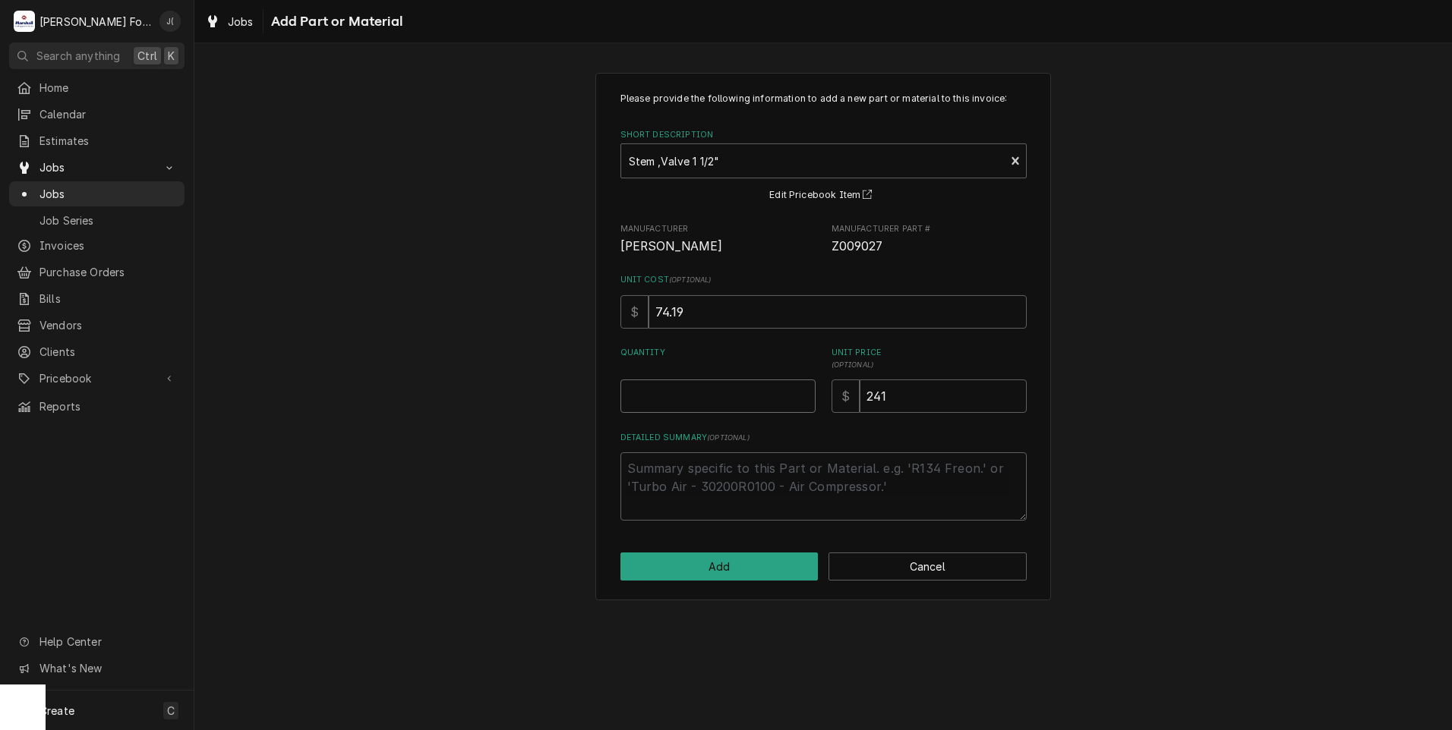
click at [714, 410] on input "Quantity" at bounding box center [717, 396] width 195 height 33
type textarea "x"
type input "3"
click at [726, 572] on button "Add" at bounding box center [719, 567] width 198 height 28
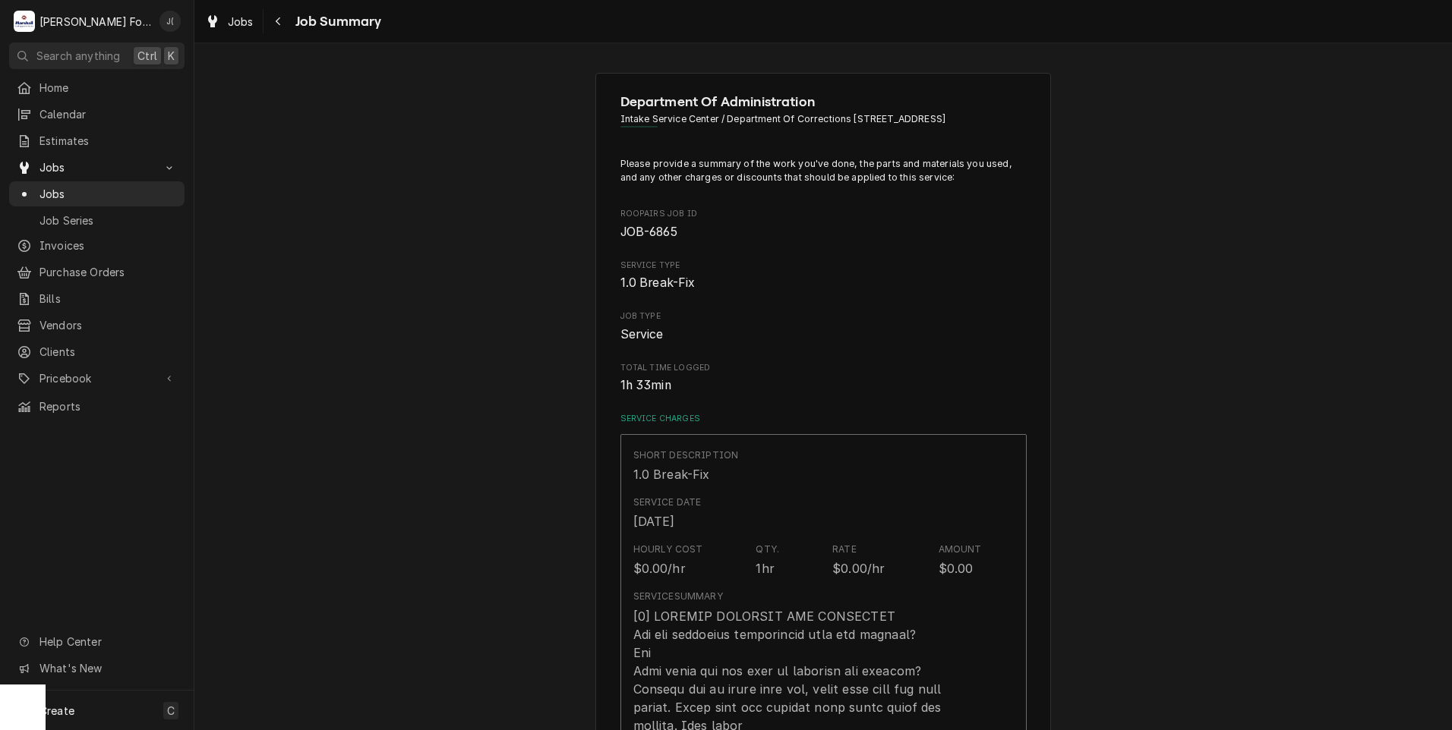
type textarea "x"
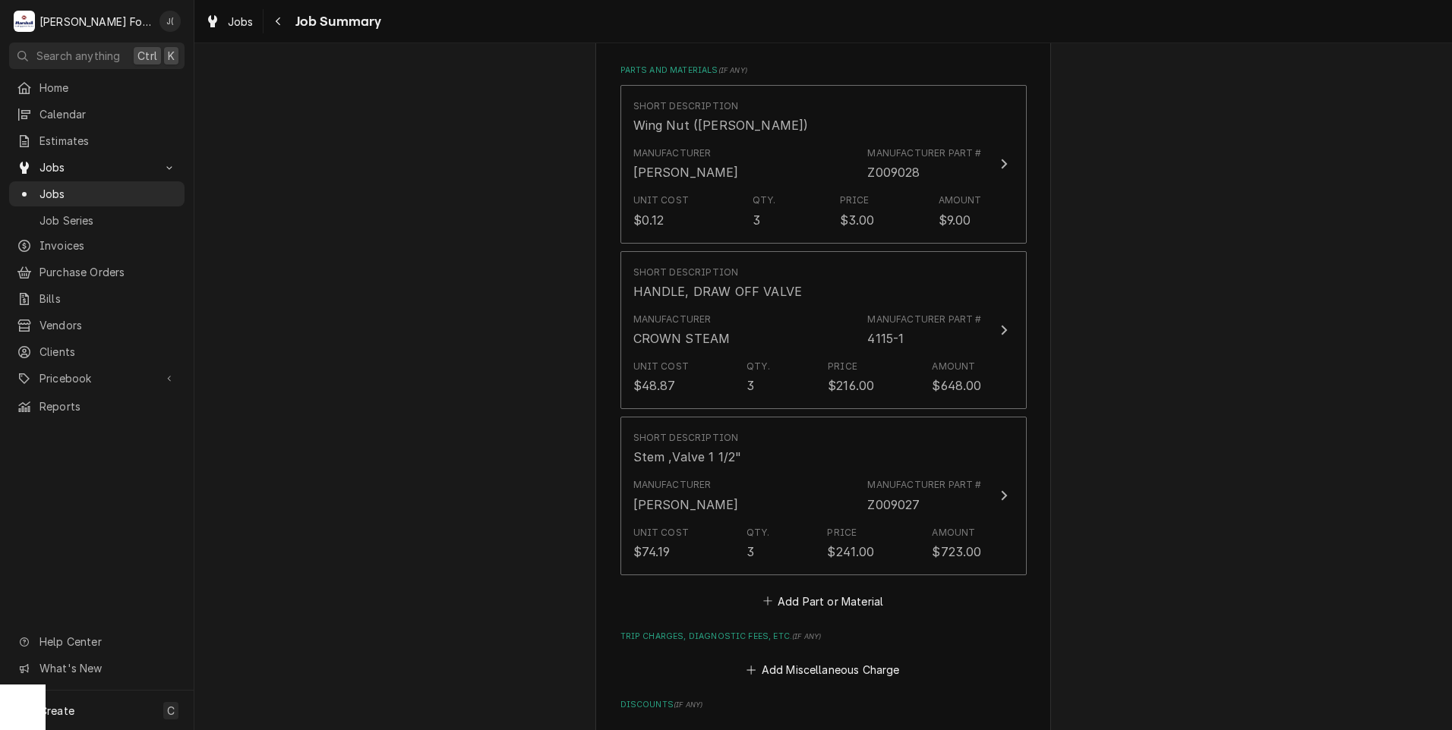
scroll to position [1291, 0]
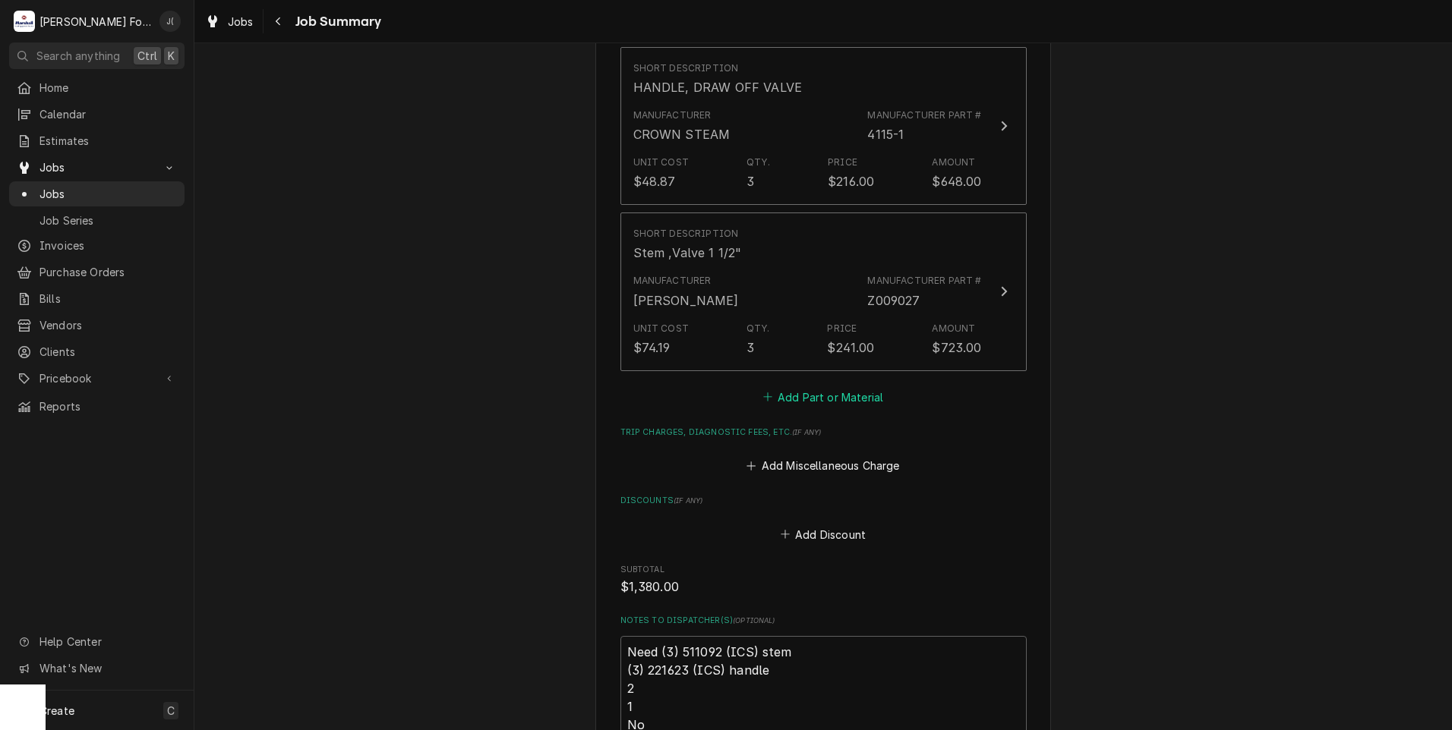
click at [831, 386] on button "Add Part or Material" at bounding box center [822, 396] width 125 height 21
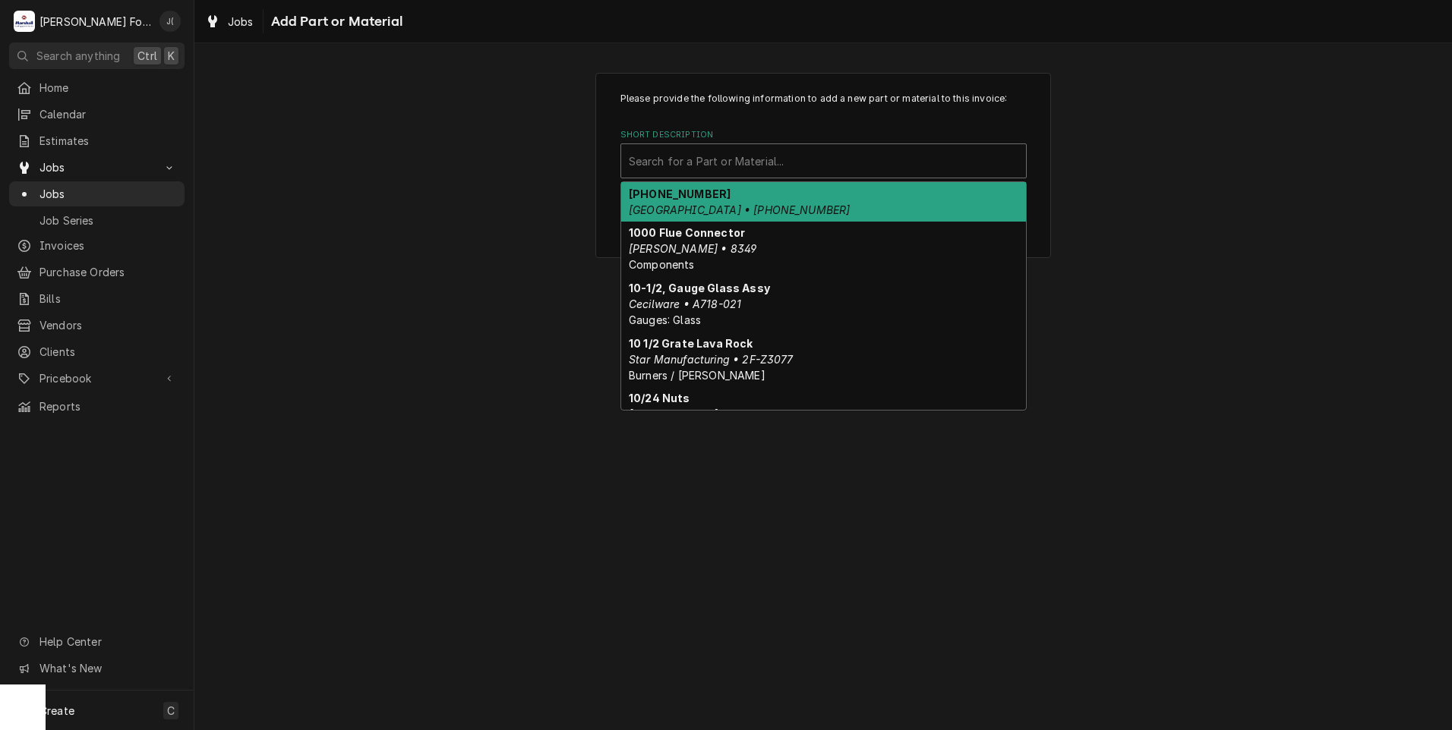
click at [777, 166] on div "Short Description" at bounding box center [823, 160] width 389 height 27
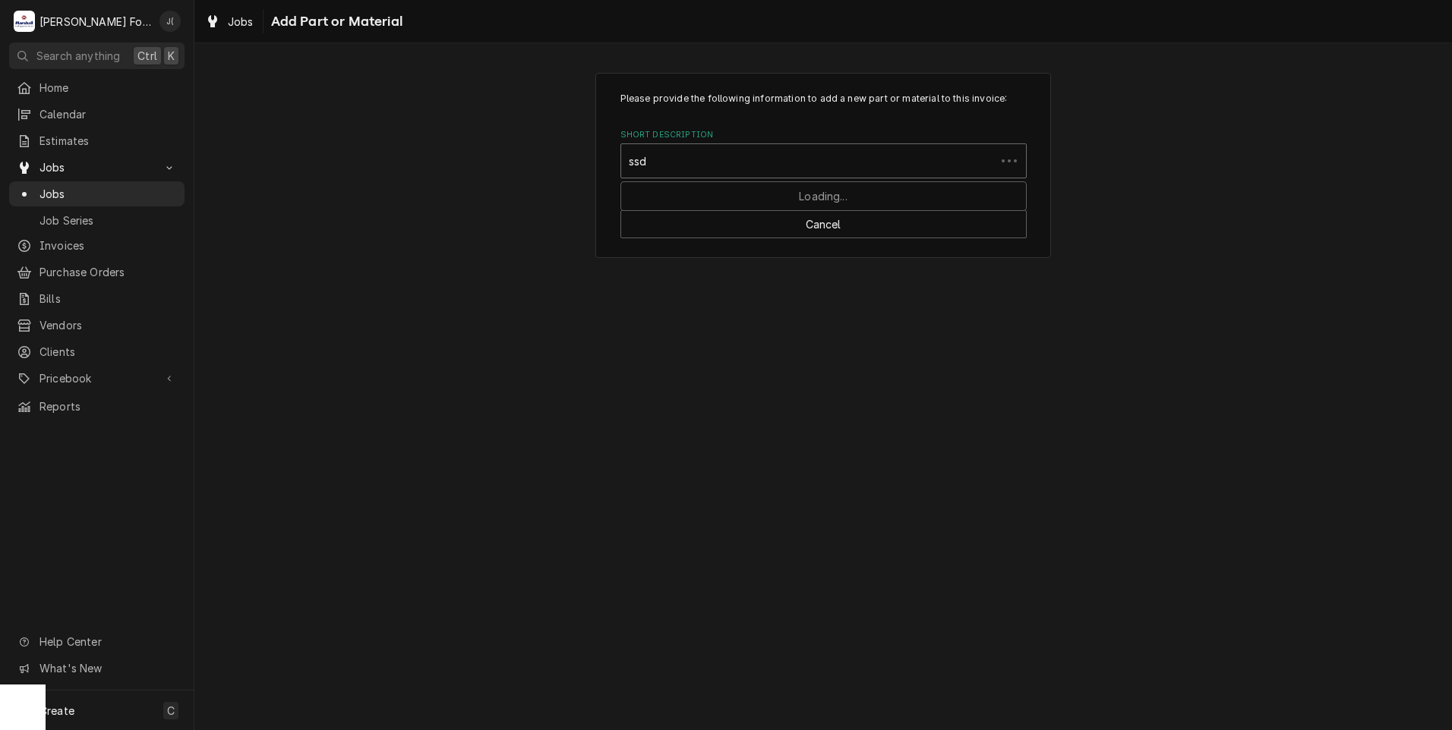
type input "ssdt"
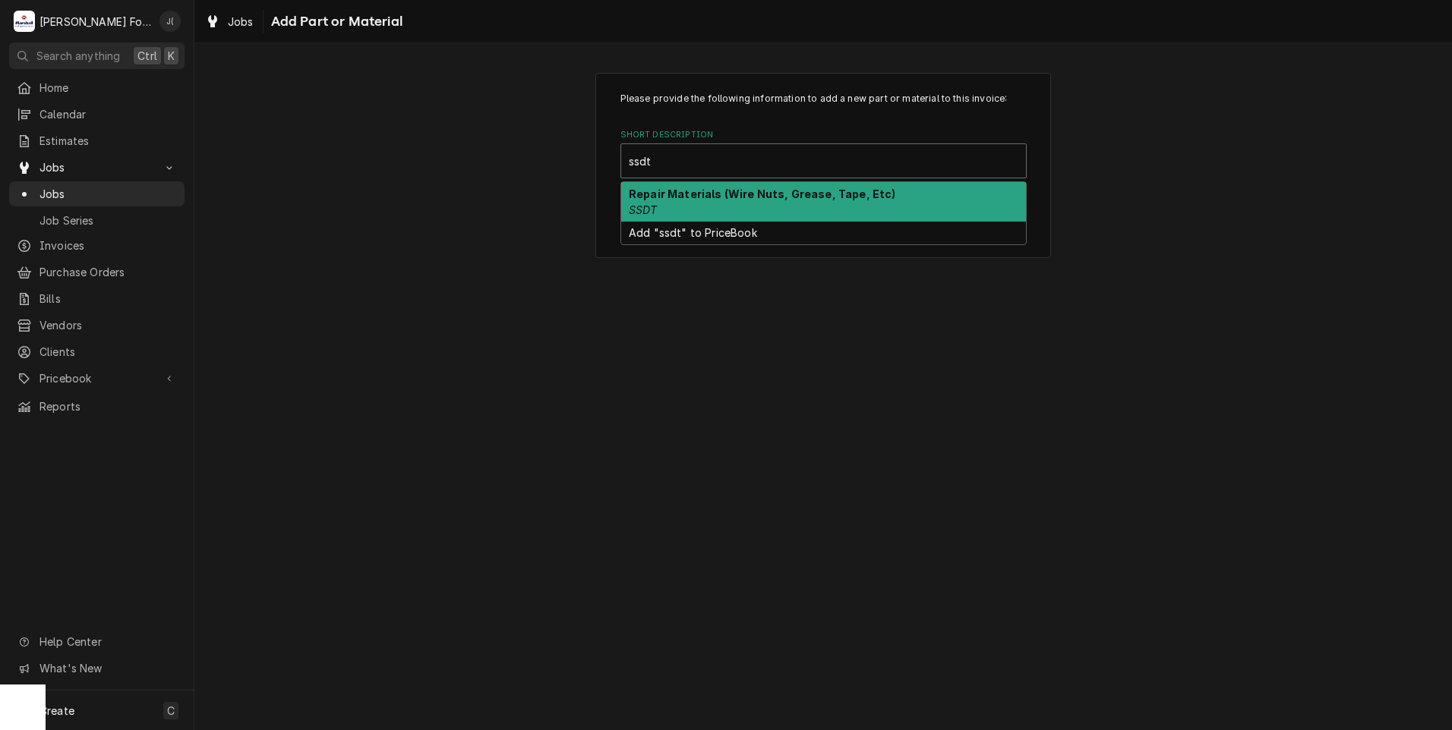
click at [680, 194] on strong "Repair Materials (Wire Nuts, Grease, Tape, Etc)" at bounding box center [762, 194] width 267 height 13
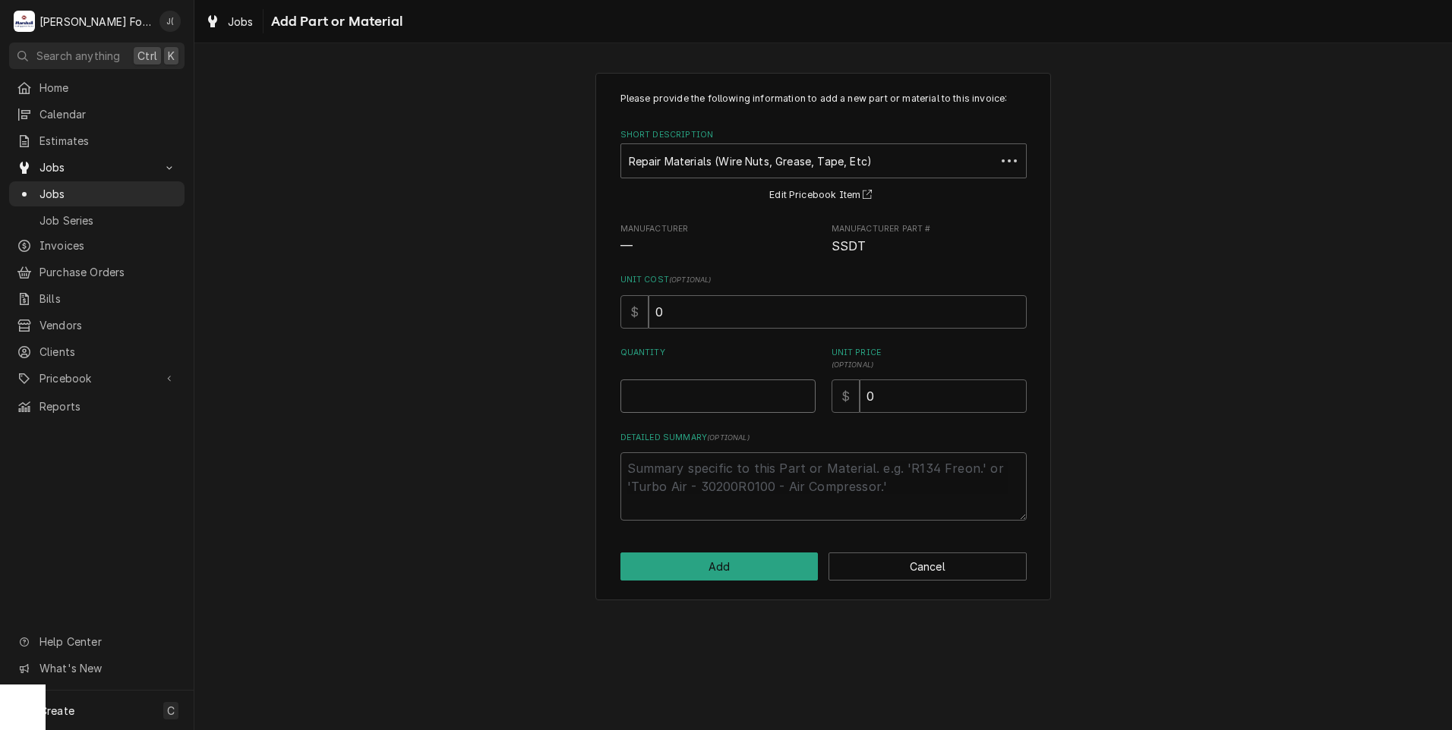
click at [730, 402] on input "Quantity" at bounding box center [717, 396] width 195 height 33
type textarea "x"
type input "1"
type textarea "x"
type input "2"
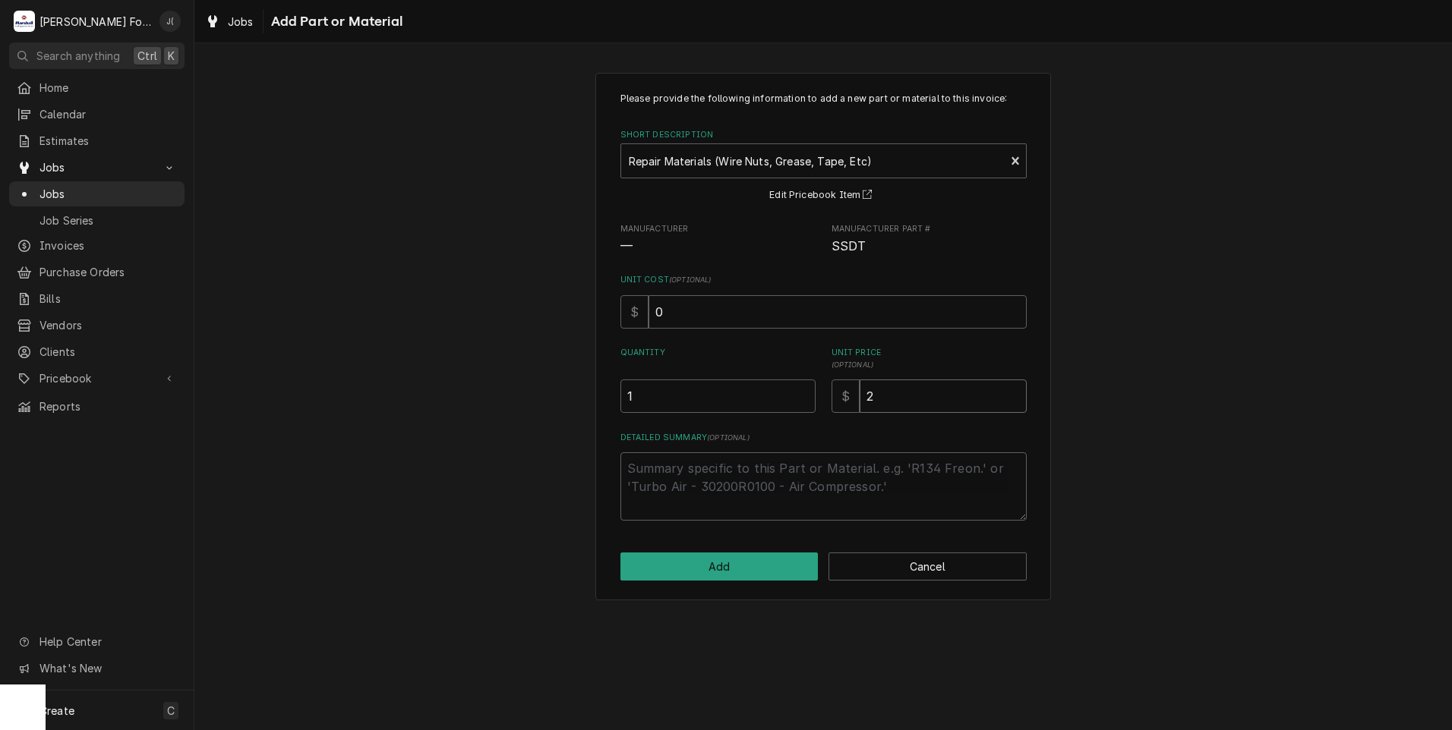
type textarea "x"
type input "20"
click at [737, 580] on button "Add" at bounding box center [719, 567] width 198 height 28
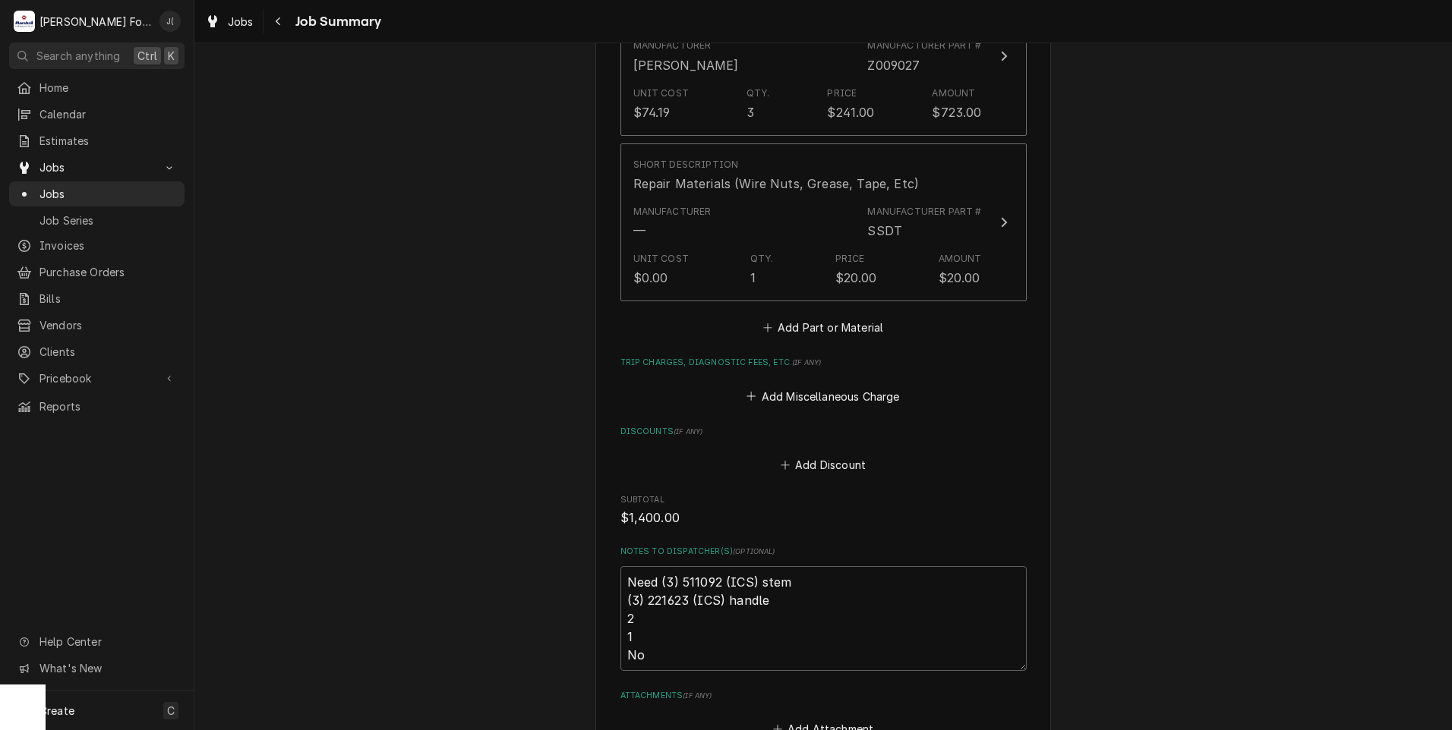
scroll to position [1735, 0]
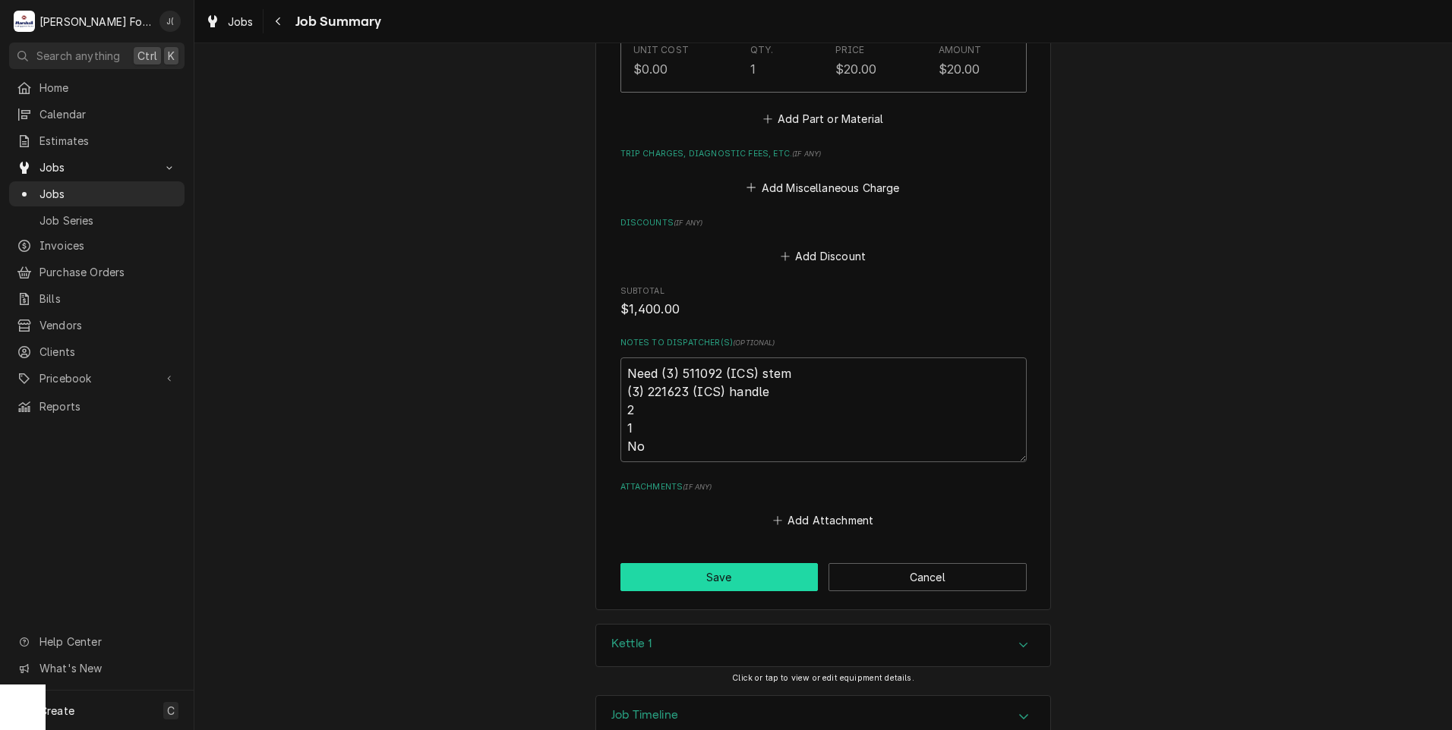
click at [705, 563] on button "Save" at bounding box center [719, 577] width 198 height 28
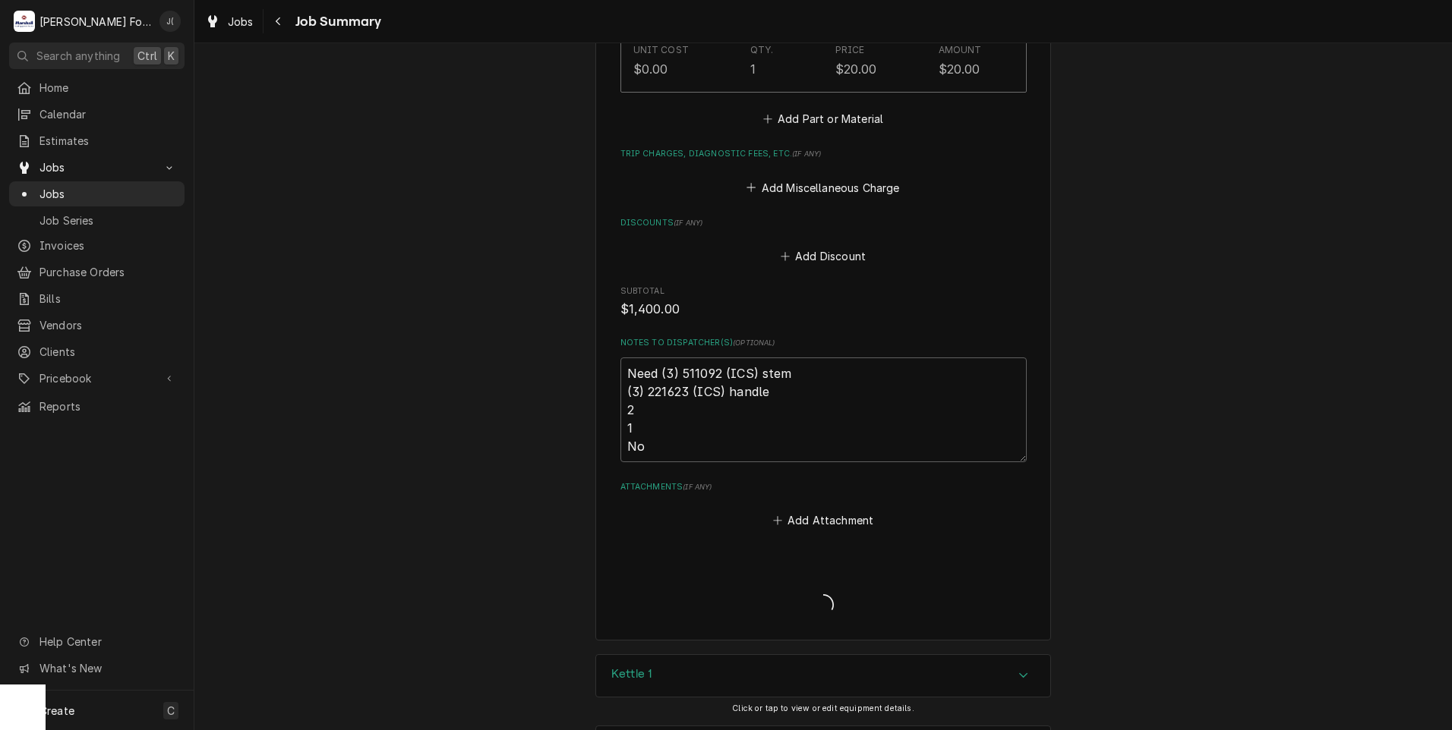
type textarea "x"
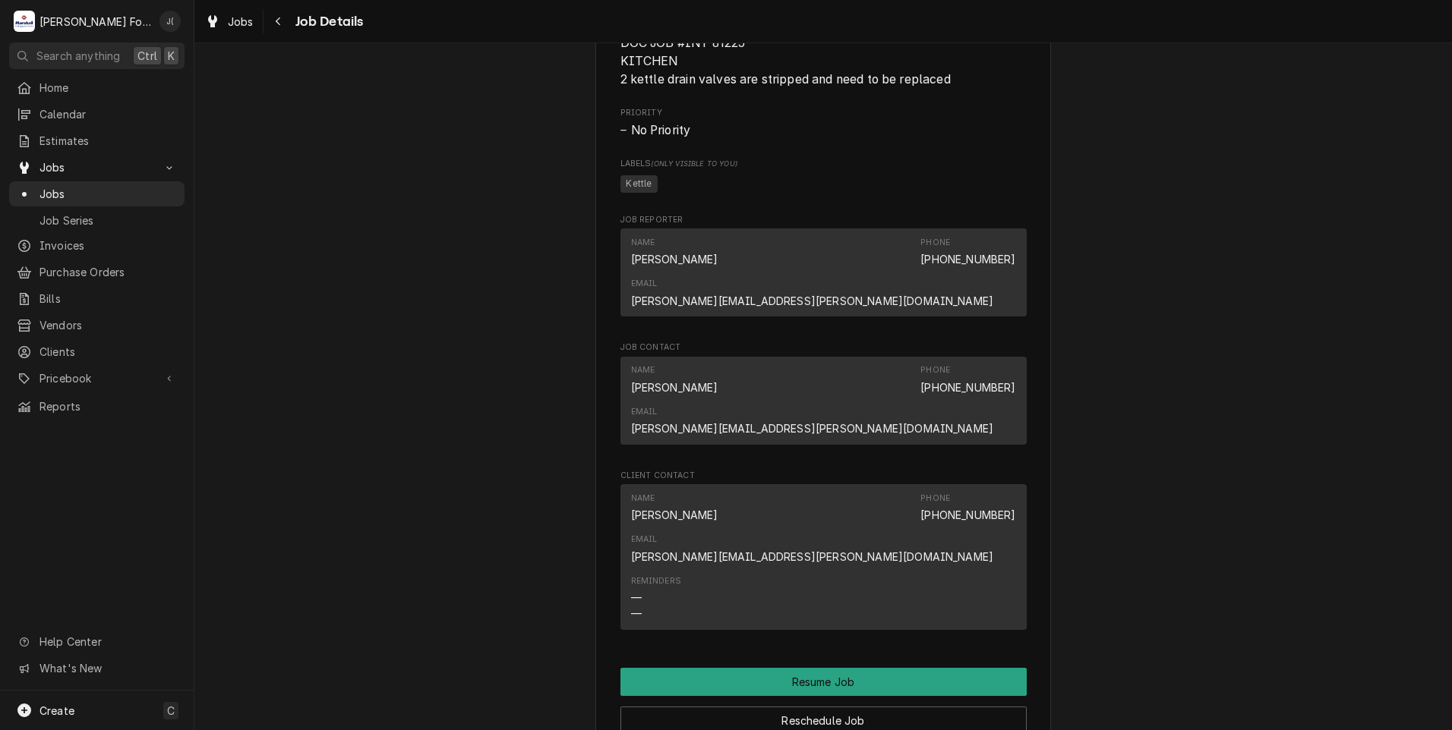
scroll to position [1746, 0]
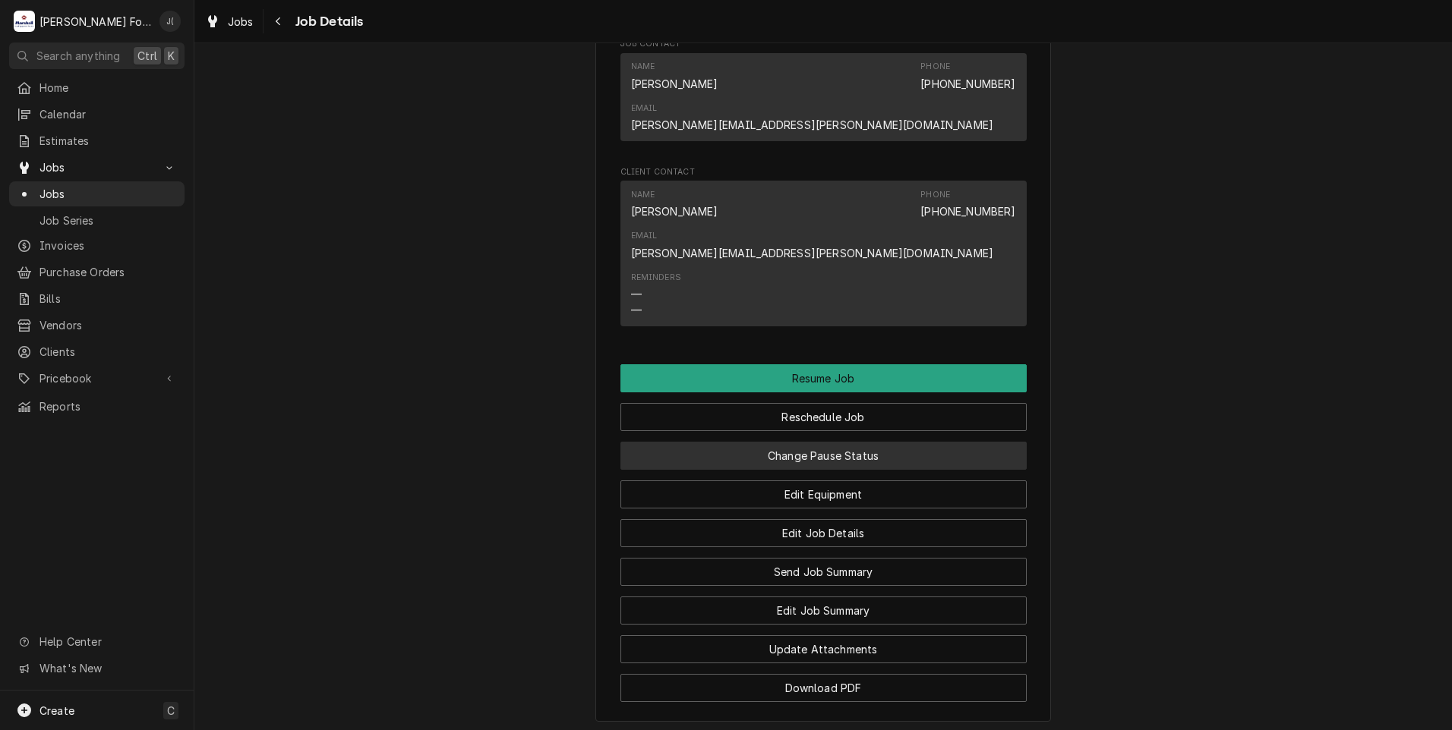
click at [759, 442] on button "Change Pause Status" at bounding box center [823, 456] width 406 height 28
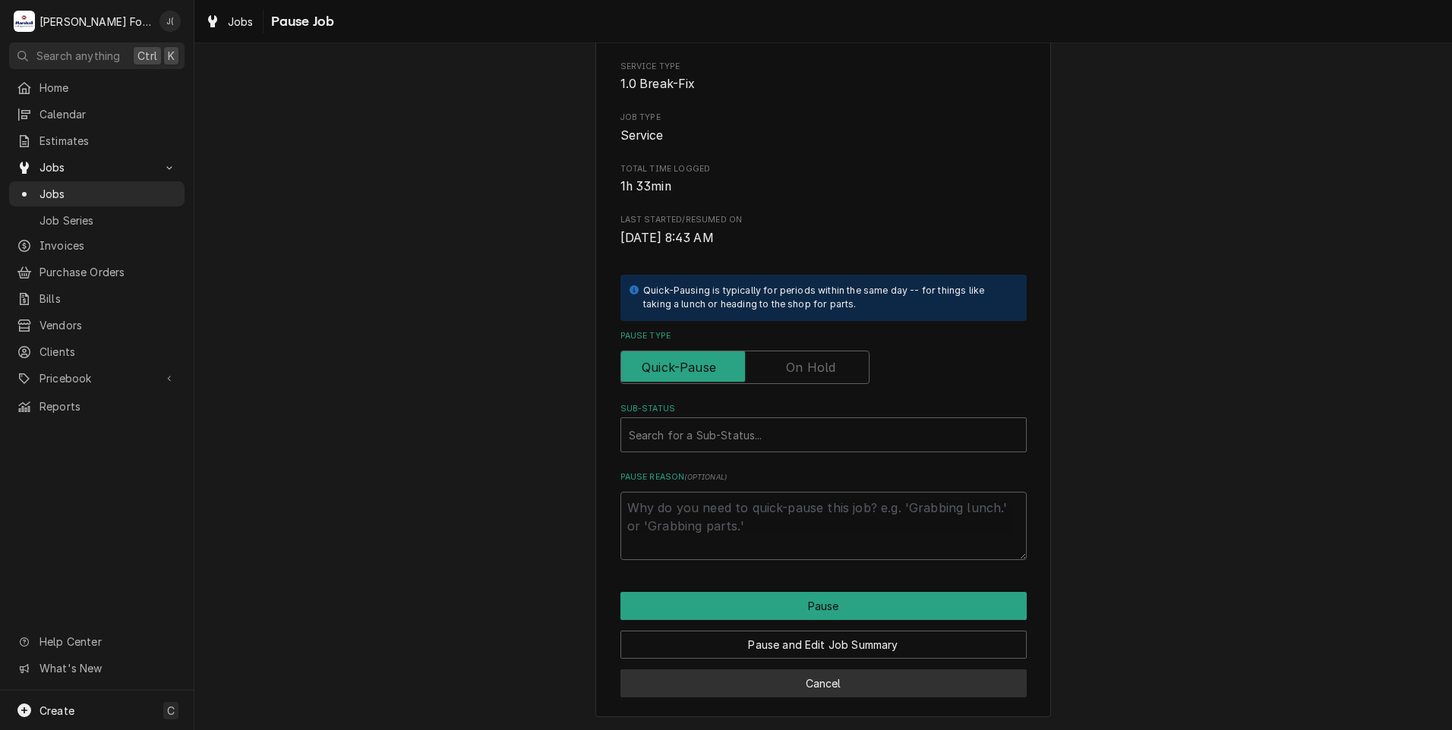
click at [671, 689] on button "Cancel" at bounding box center [823, 684] width 406 height 28
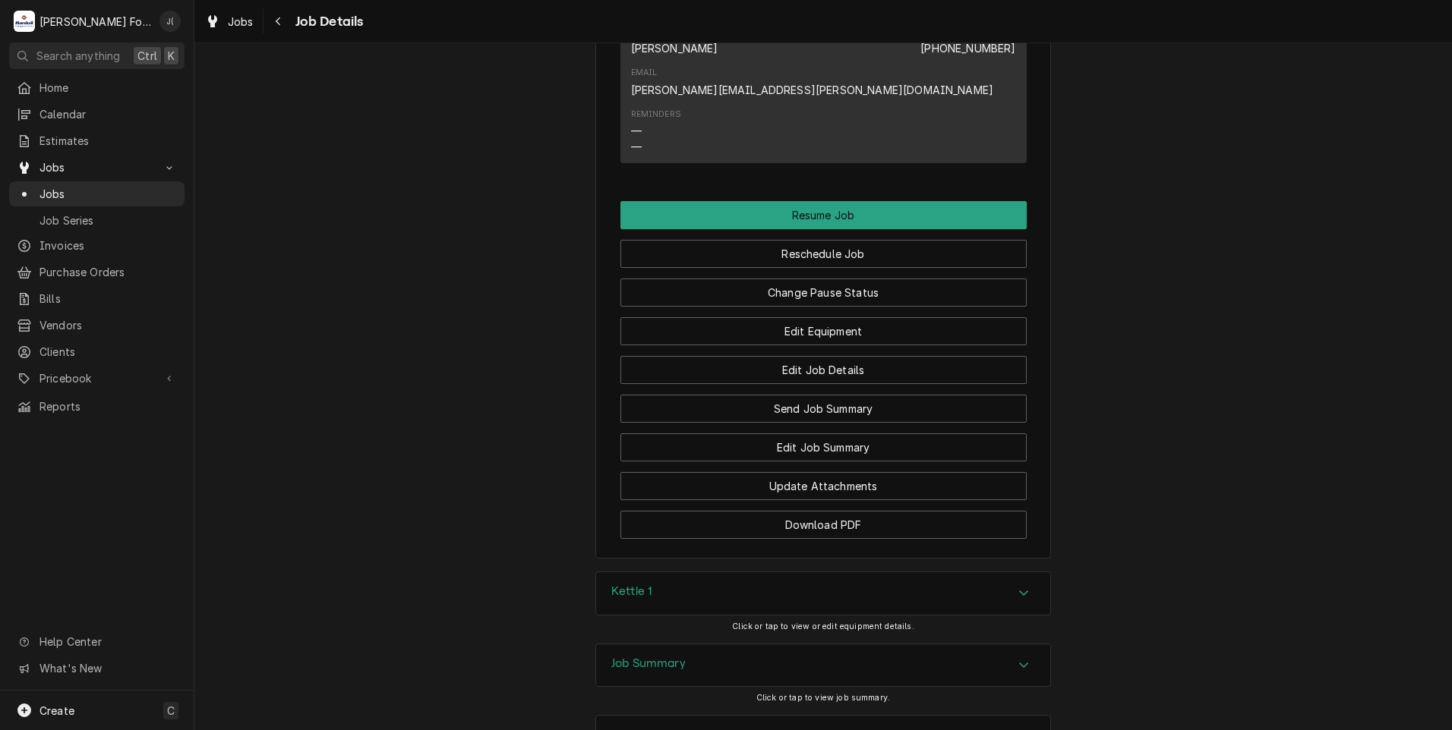
scroll to position [1914, 0]
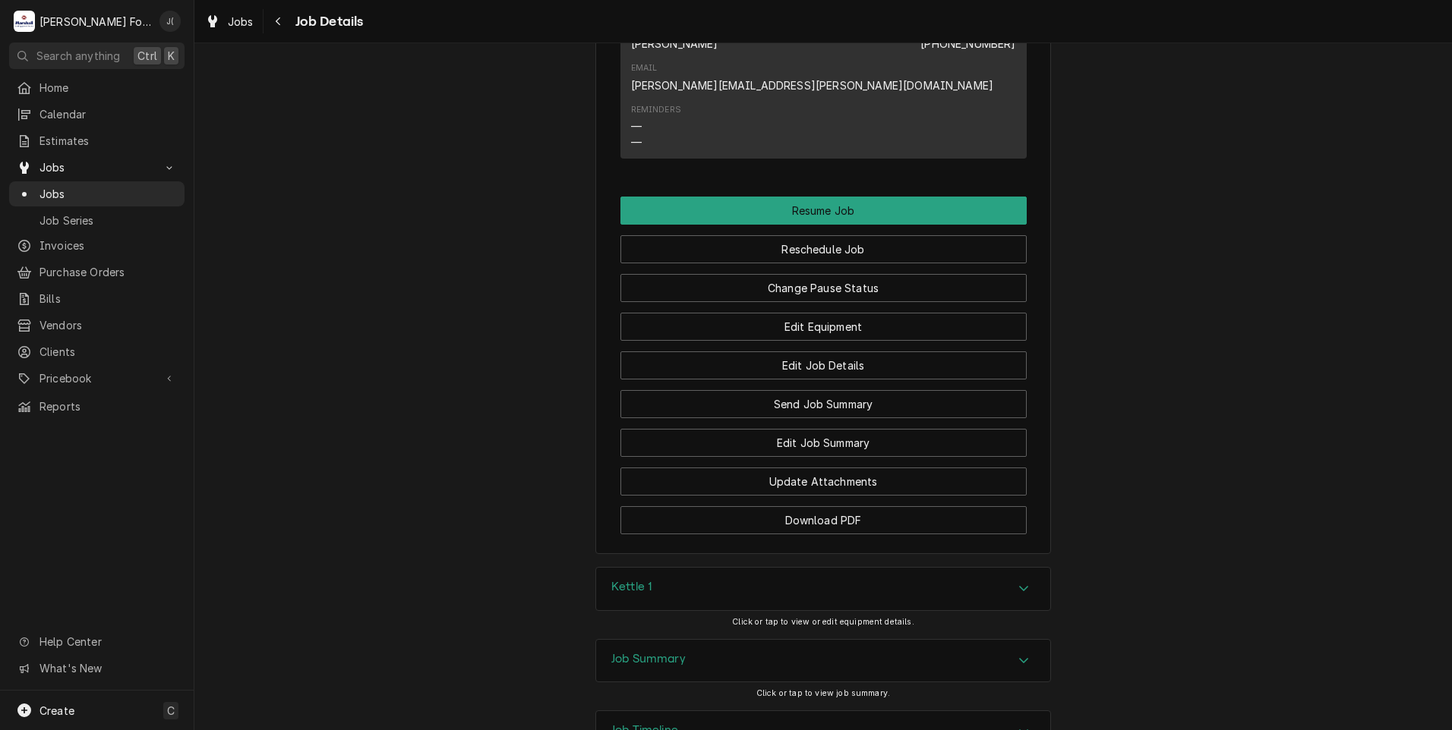
click at [633, 652] on div "Job Summary" at bounding box center [648, 661] width 74 height 18
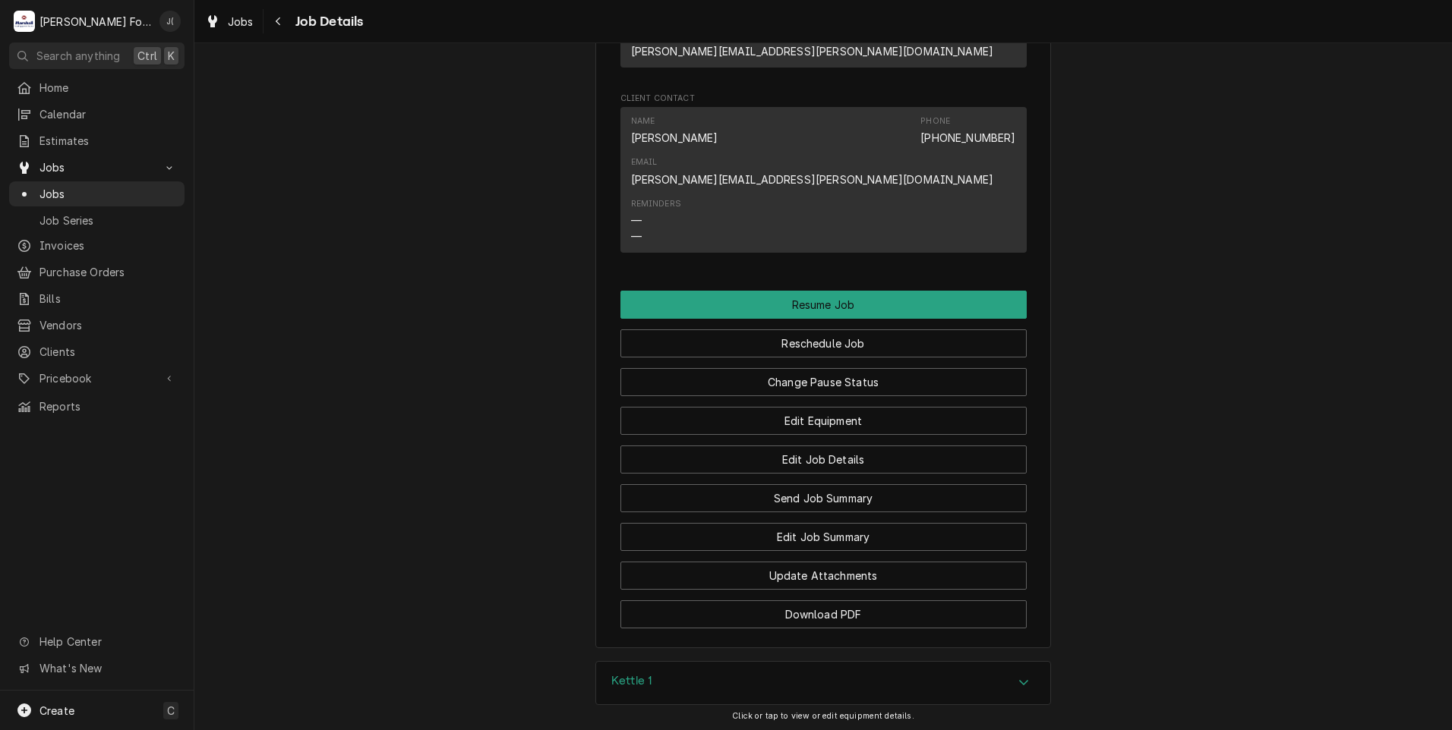
scroll to position [1606, 0]
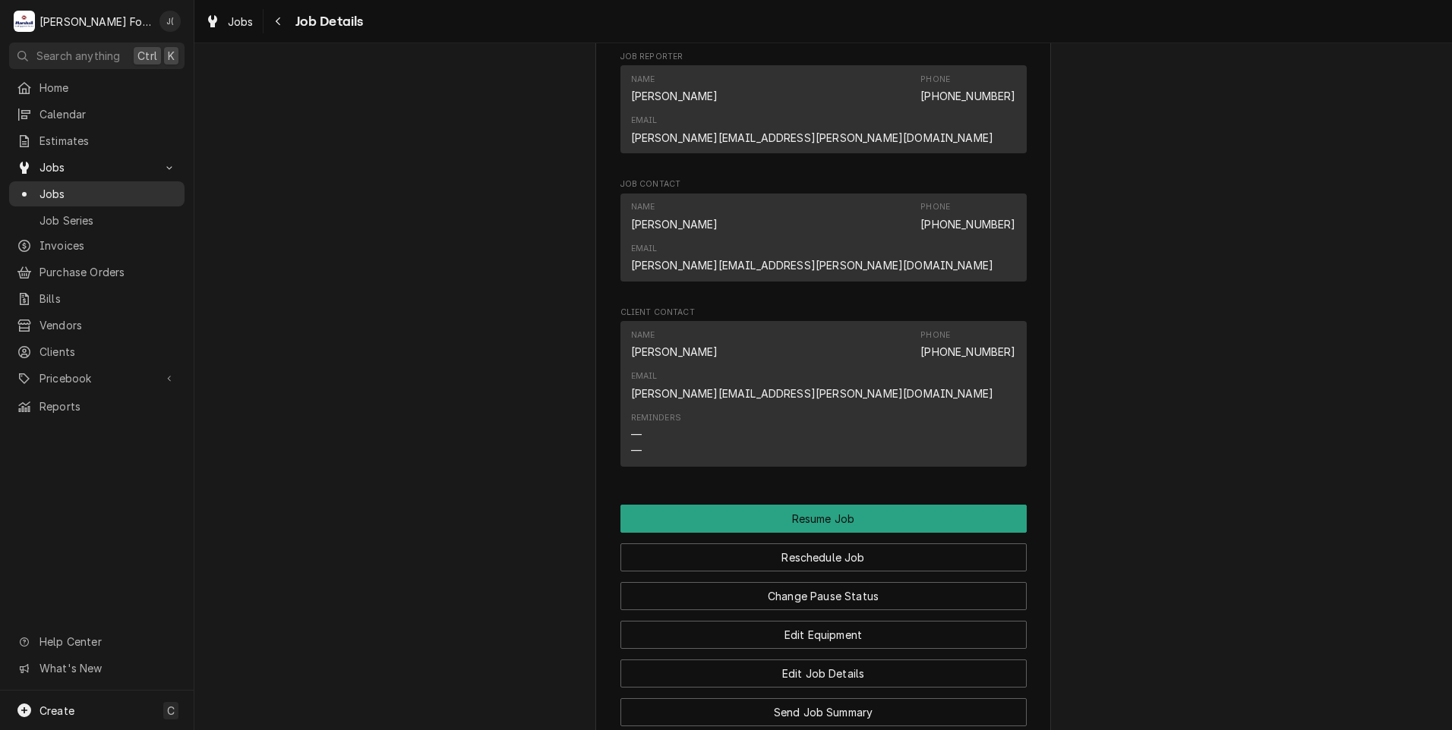
click at [49, 191] on span "Jobs" at bounding box center [107, 194] width 137 height 16
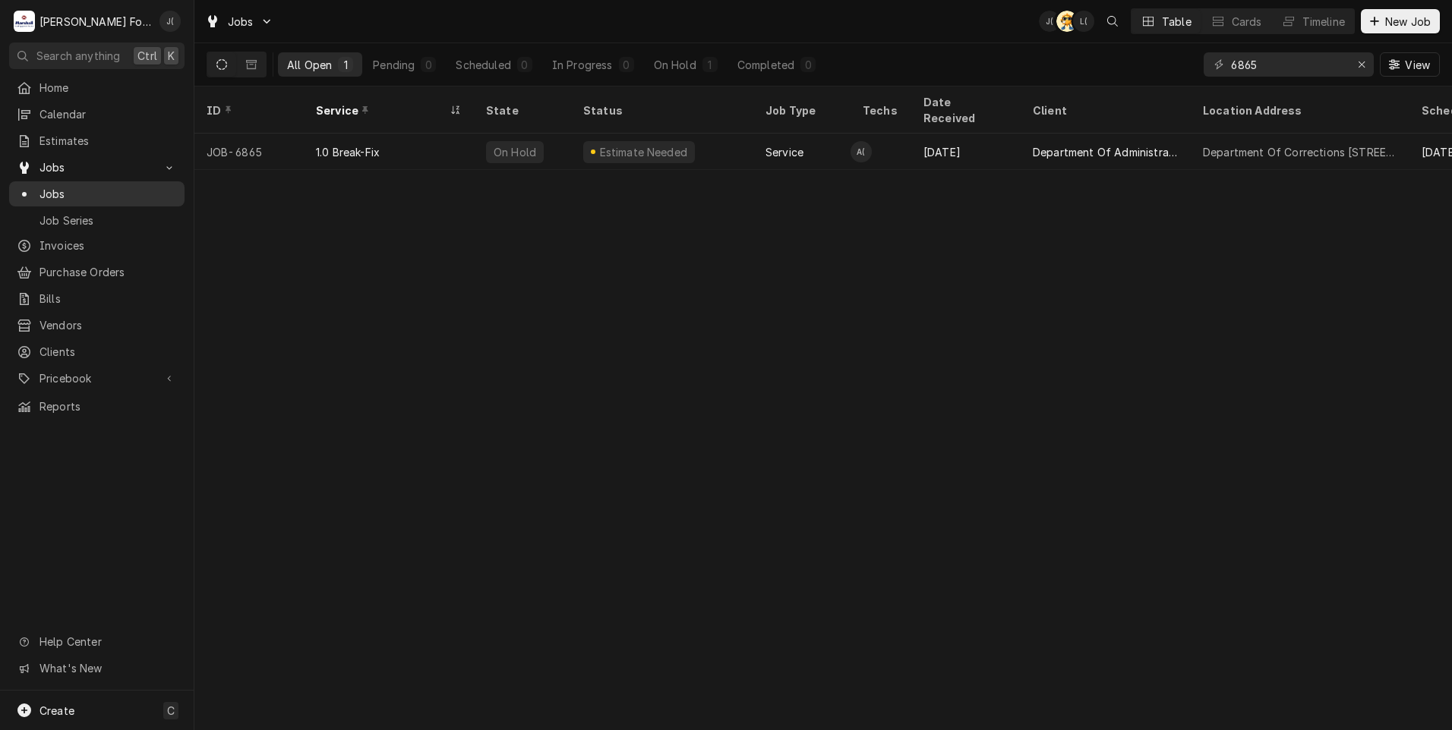
click at [17, 192] on div "Dynamic Content Wrapper" at bounding box center [24, 194] width 15 height 15
click at [1365, 65] on icon "Erase input" at bounding box center [1361, 64] width 8 height 11
click at [1347, 69] on input "Dynamic Content Wrapper" at bounding box center [1302, 64] width 143 height 24
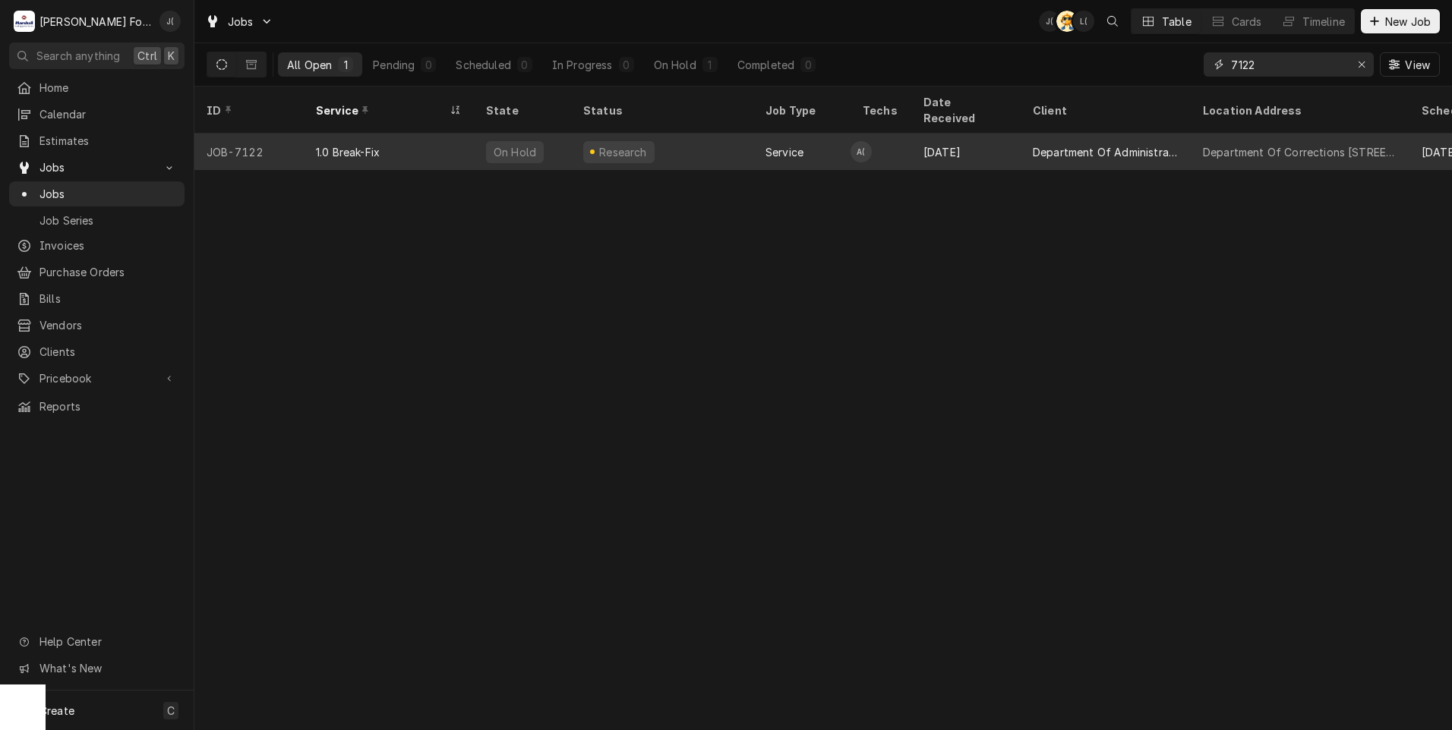
type input "7122"
click at [331, 143] on div "1.0 Break-Fix" at bounding box center [389, 152] width 170 height 36
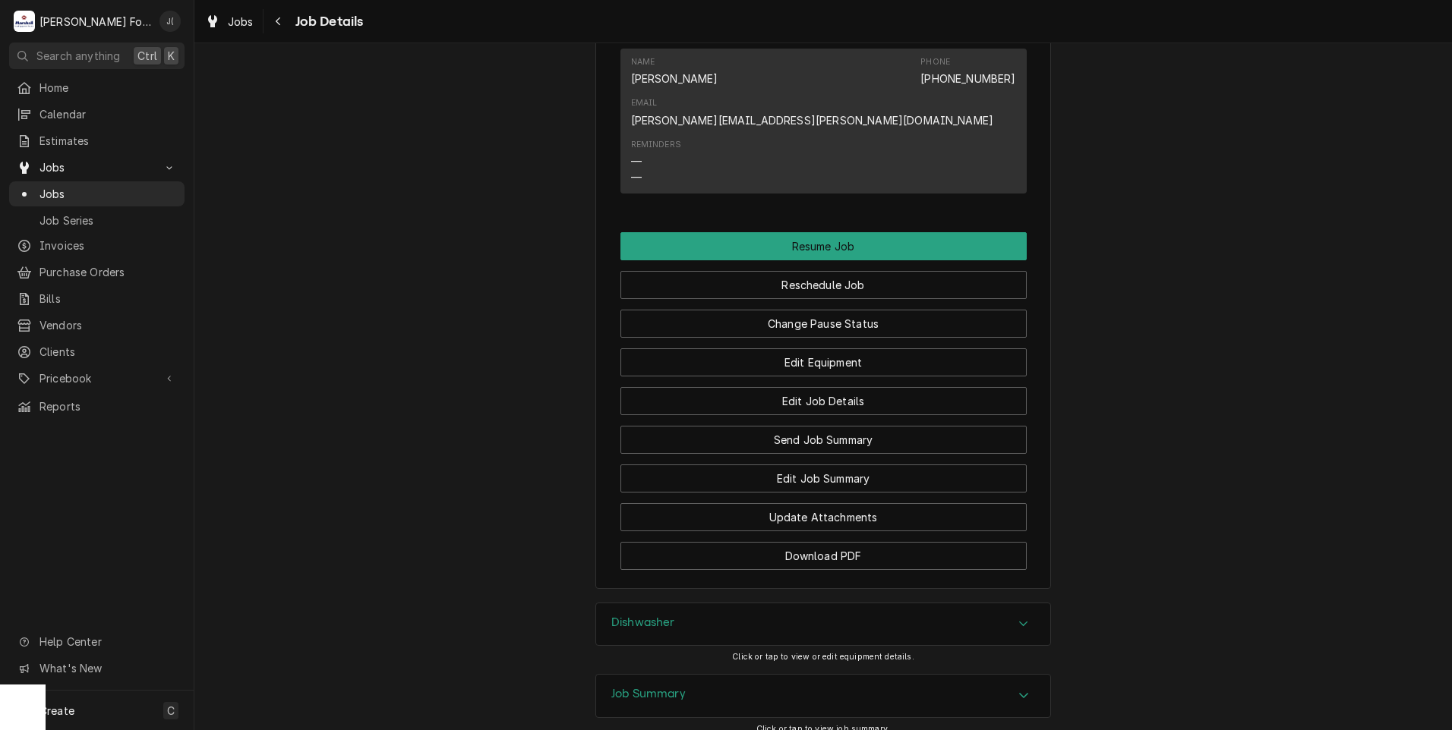
scroll to position [1931, 0]
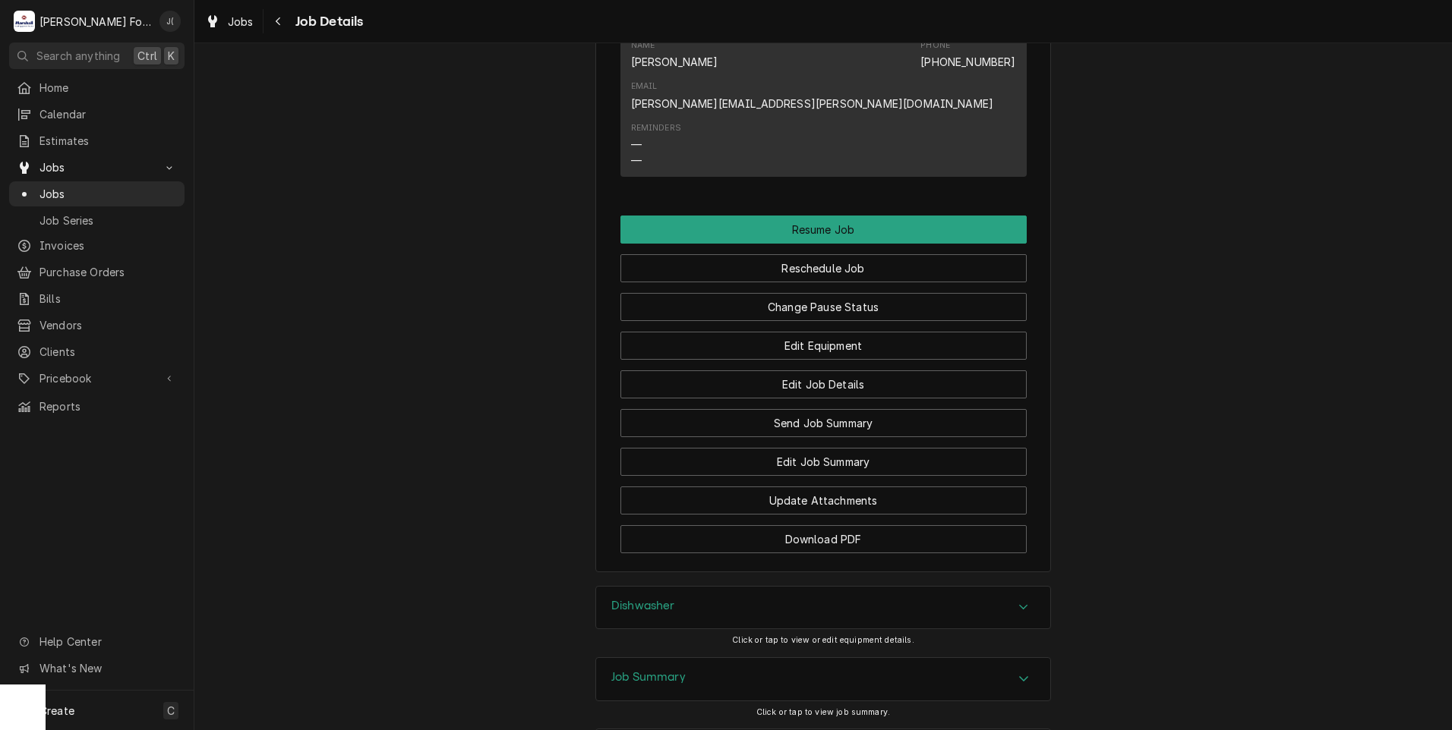
click at [643, 670] on h3 "Job Summary" at bounding box center [648, 677] width 74 height 14
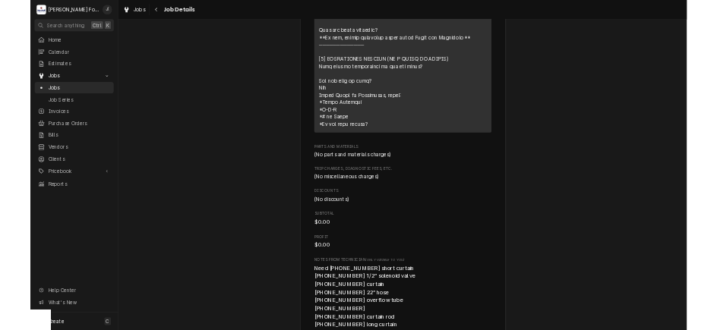
scroll to position [3146, 0]
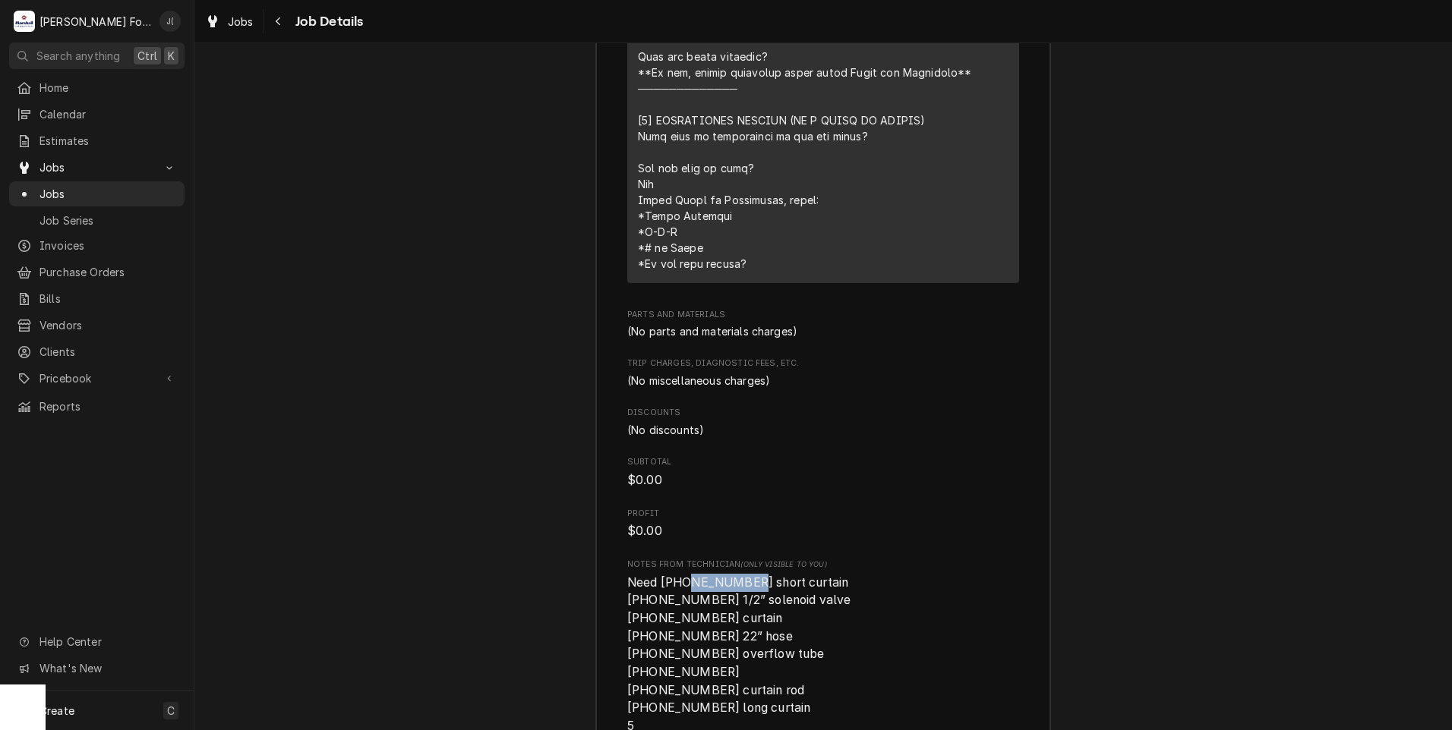
drag, startPoint x: 730, startPoint y: 440, endPoint x: 674, endPoint y: 439, distance: 55.4
click at [674, 575] on span "Need (2) 00-919509 short curtain (1) 00-435968-00001 1/2” solenoid valve (2) 00…" at bounding box center [739, 672] width 224 height 194
copy span "00-919509"
drag, startPoint x: 729, startPoint y: 440, endPoint x: 673, endPoint y: 447, distance: 56.7
click at [673, 575] on span "Need (2) 00-919509 short curtain (1) 00-435968-00001 1/2” solenoid valve (2) 00…" at bounding box center [739, 672] width 224 height 194
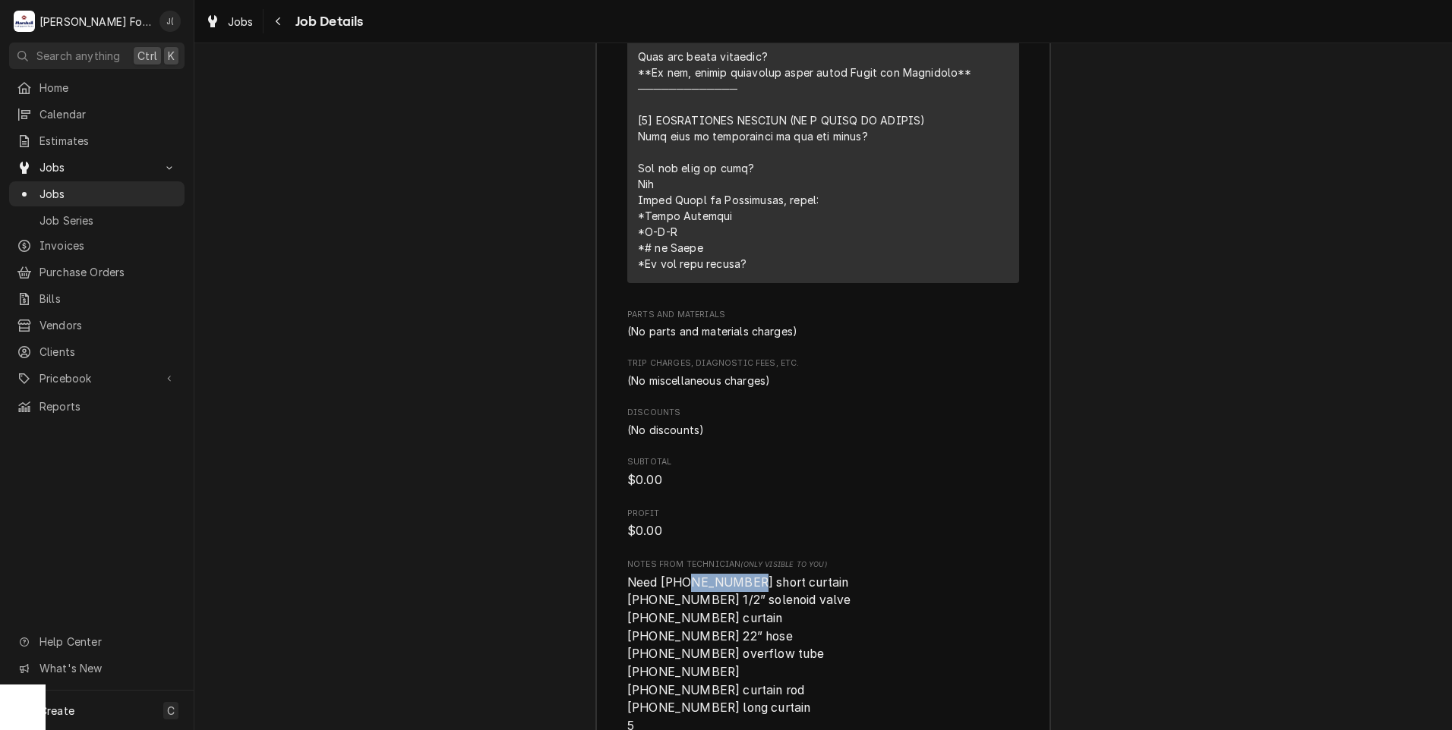
drag, startPoint x: 673, startPoint y: 447, endPoint x: 680, endPoint y: 443, distance: 8.9
copy span "00-919509"
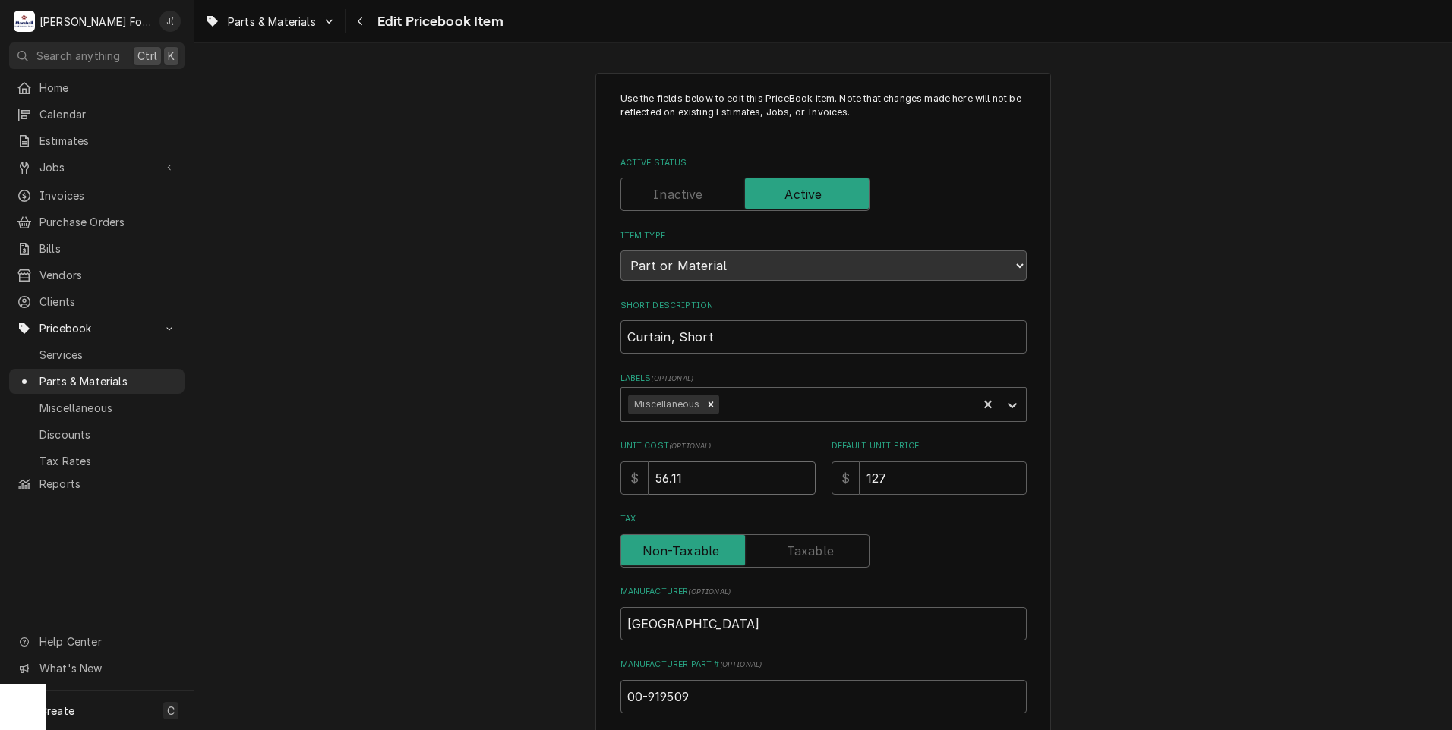
drag, startPoint x: 698, startPoint y: 483, endPoint x: 355, endPoint y: 424, distance: 348.2
click at [360, 426] on div "Use the fields below to edit this PriceBook item. Note that changes made here w…" at bounding box center [822, 594] width 1257 height 1070
type textarea "x"
type input "4"
type textarea "x"
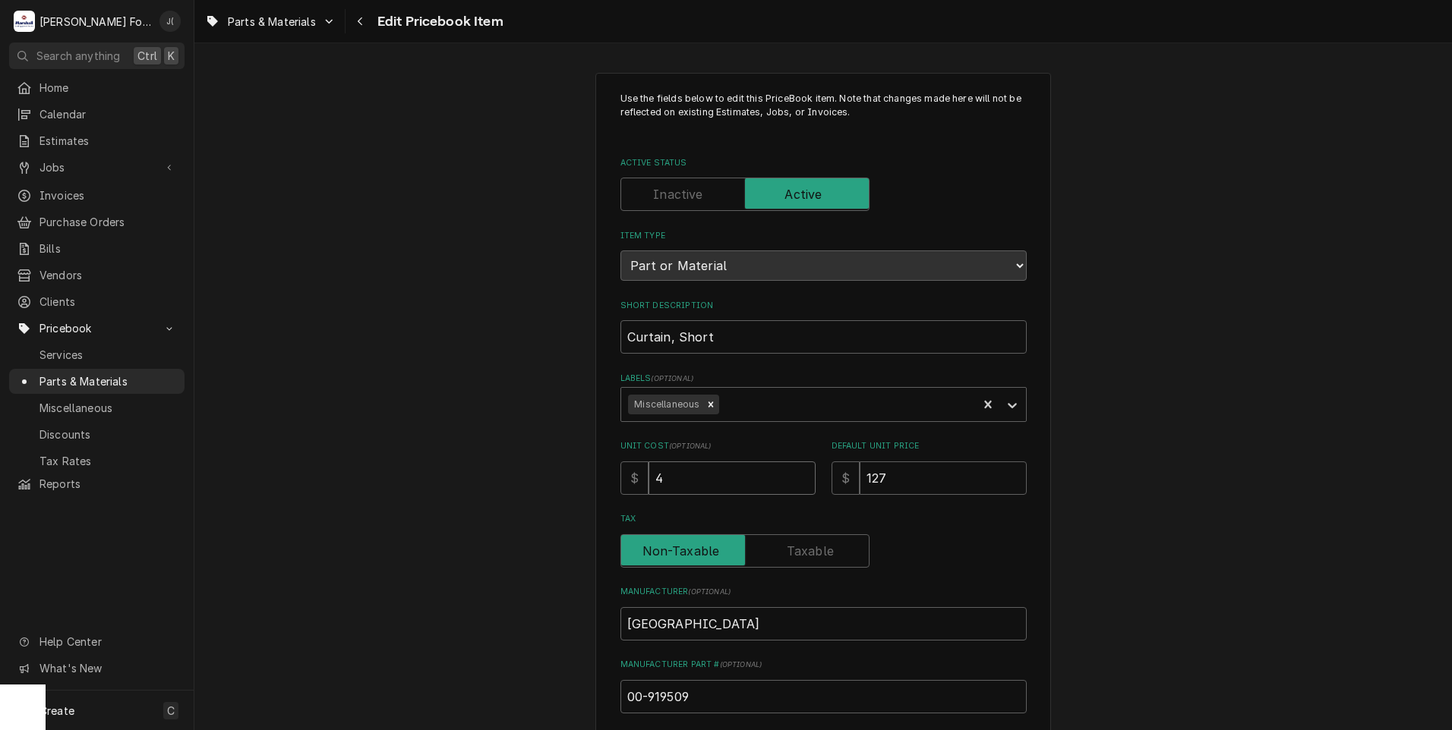
type input "46"
type textarea "x"
type input "46.4"
type textarea "x"
type input "46.45"
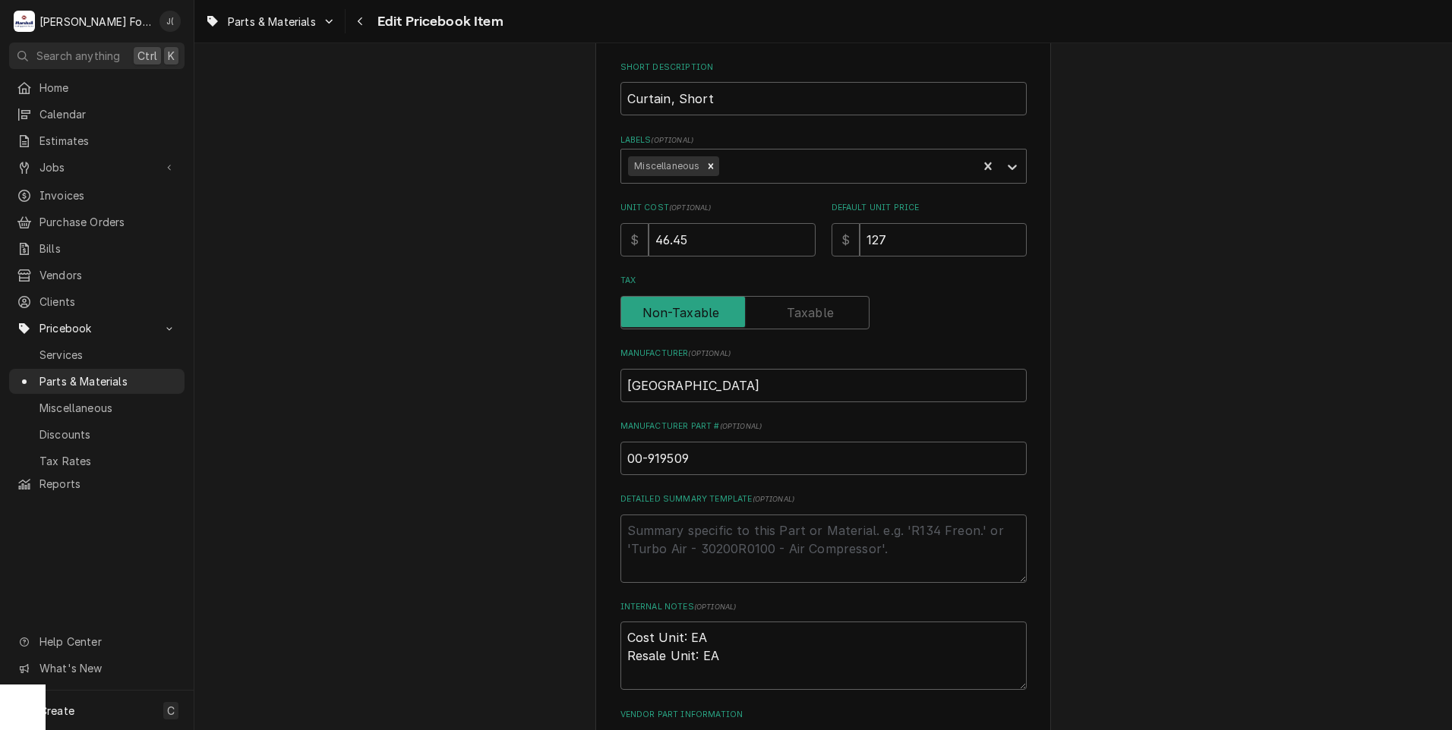
scroll to position [456, 0]
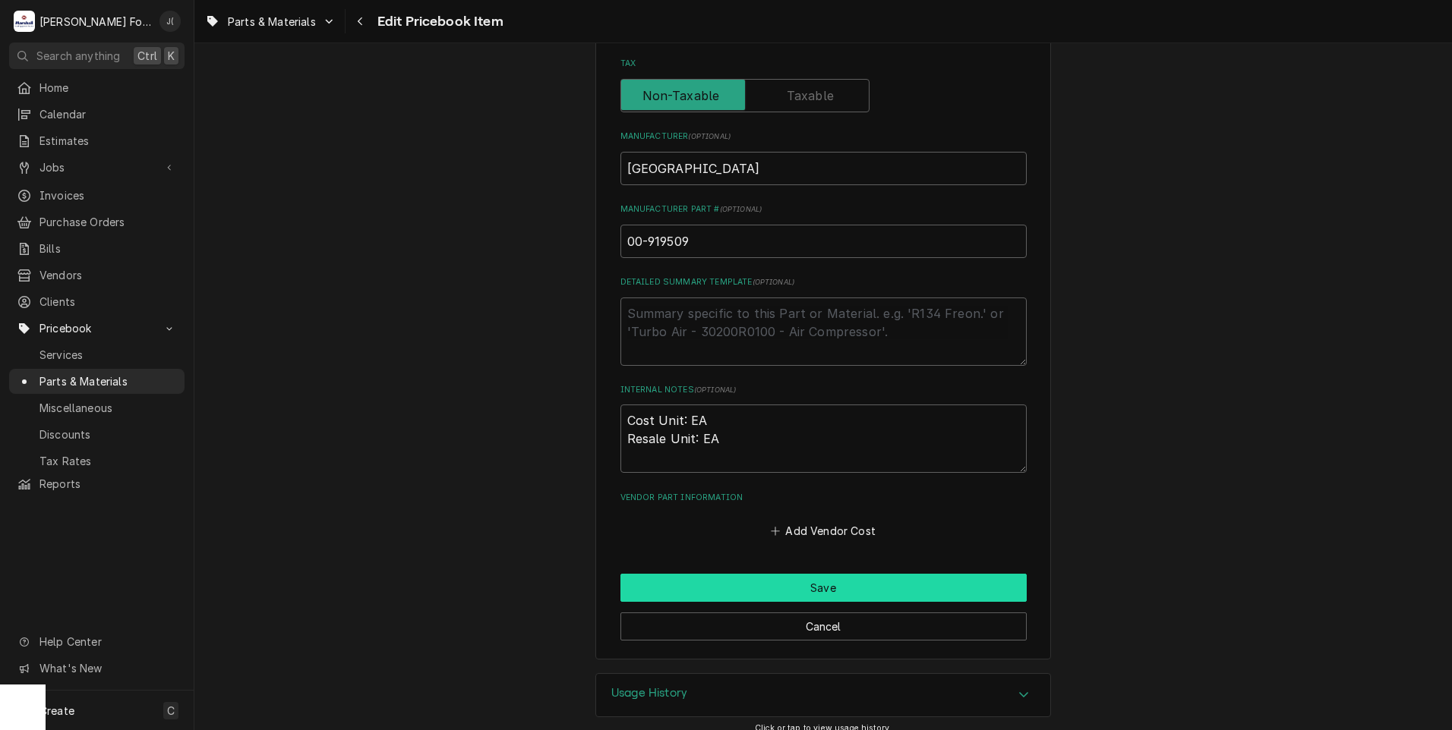
click at [776, 586] on button "Save" at bounding box center [823, 588] width 406 height 28
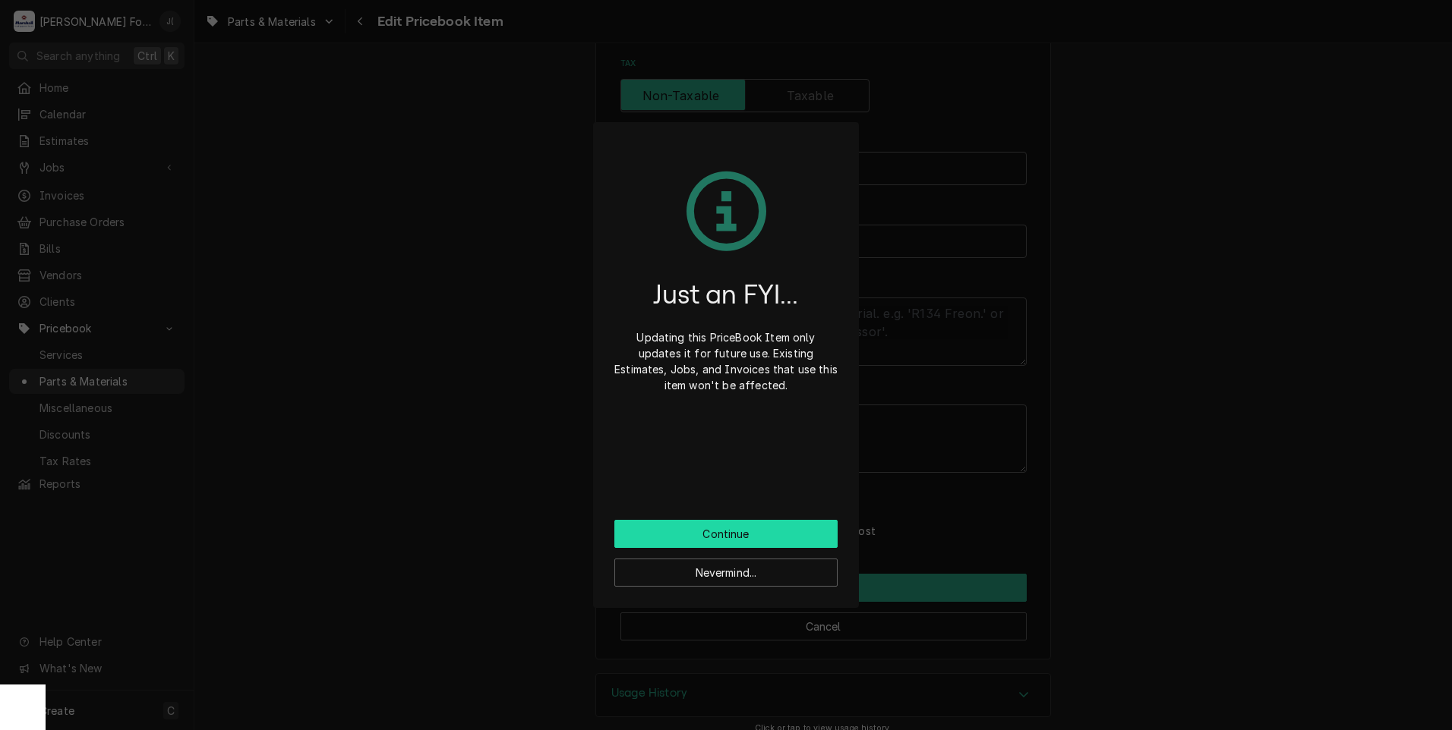
click at [744, 538] on button "Continue" at bounding box center [725, 534] width 223 height 28
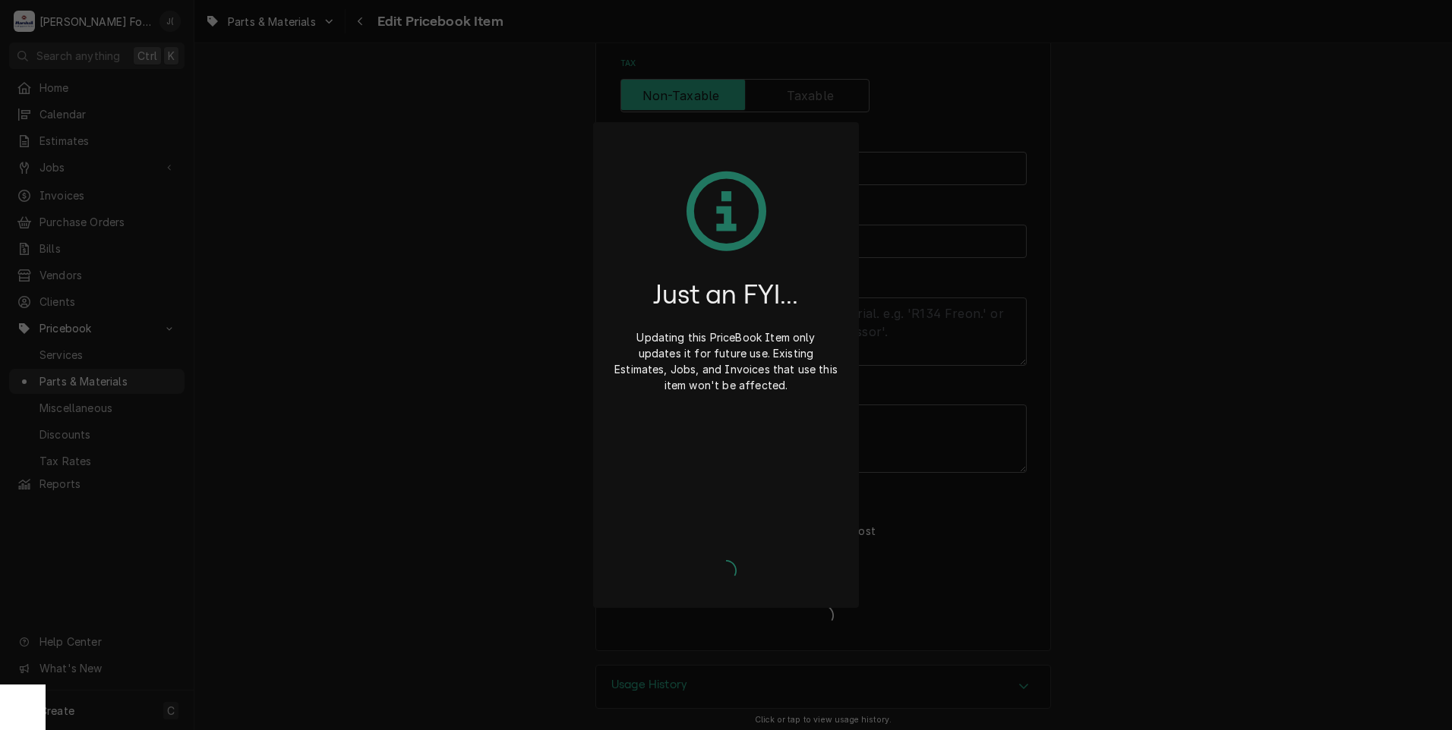
type textarea "x"
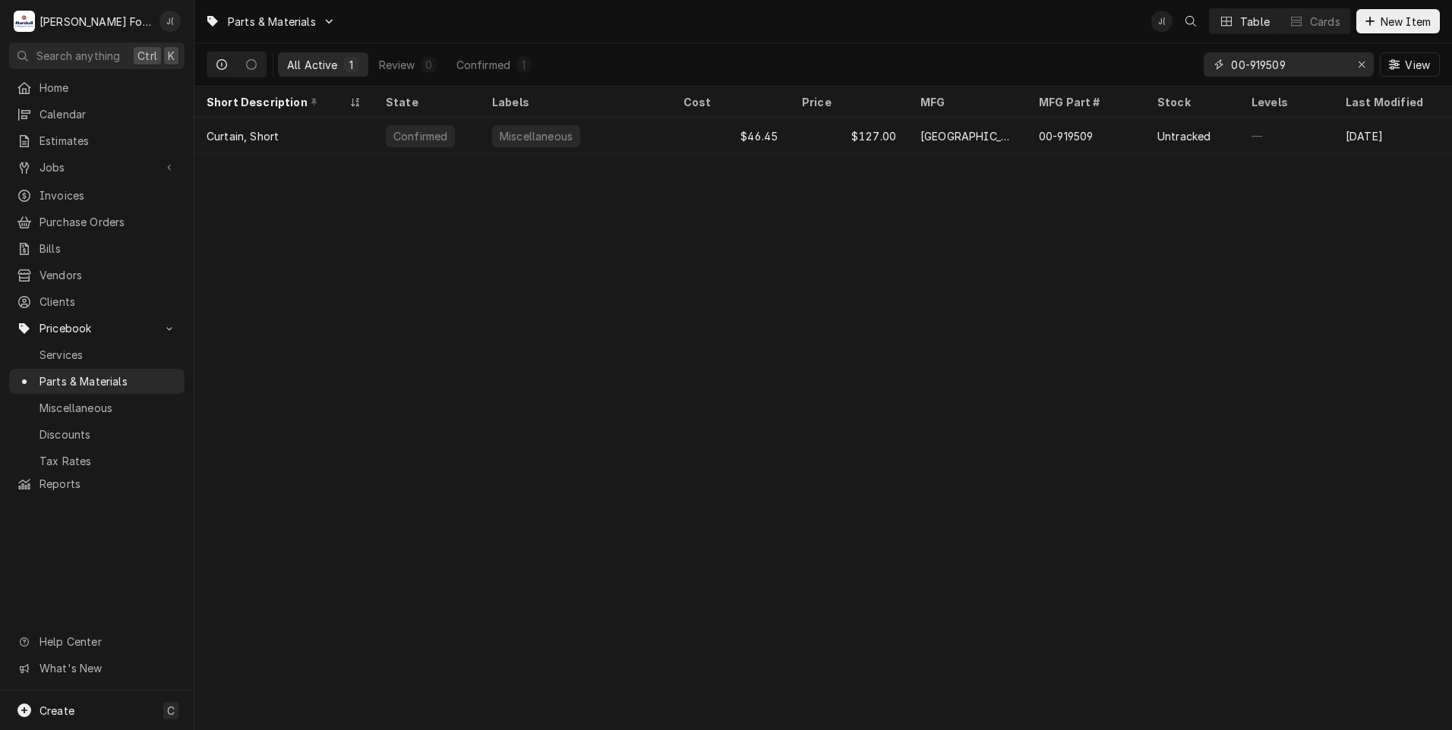
drag, startPoint x: 1366, startPoint y: 61, endPoint x: 1323, endPoint y: 73, distance: 44.7
click at [1365, 61] on icon "Erase input" at bounding box center [1361, 64] width 8 height 11
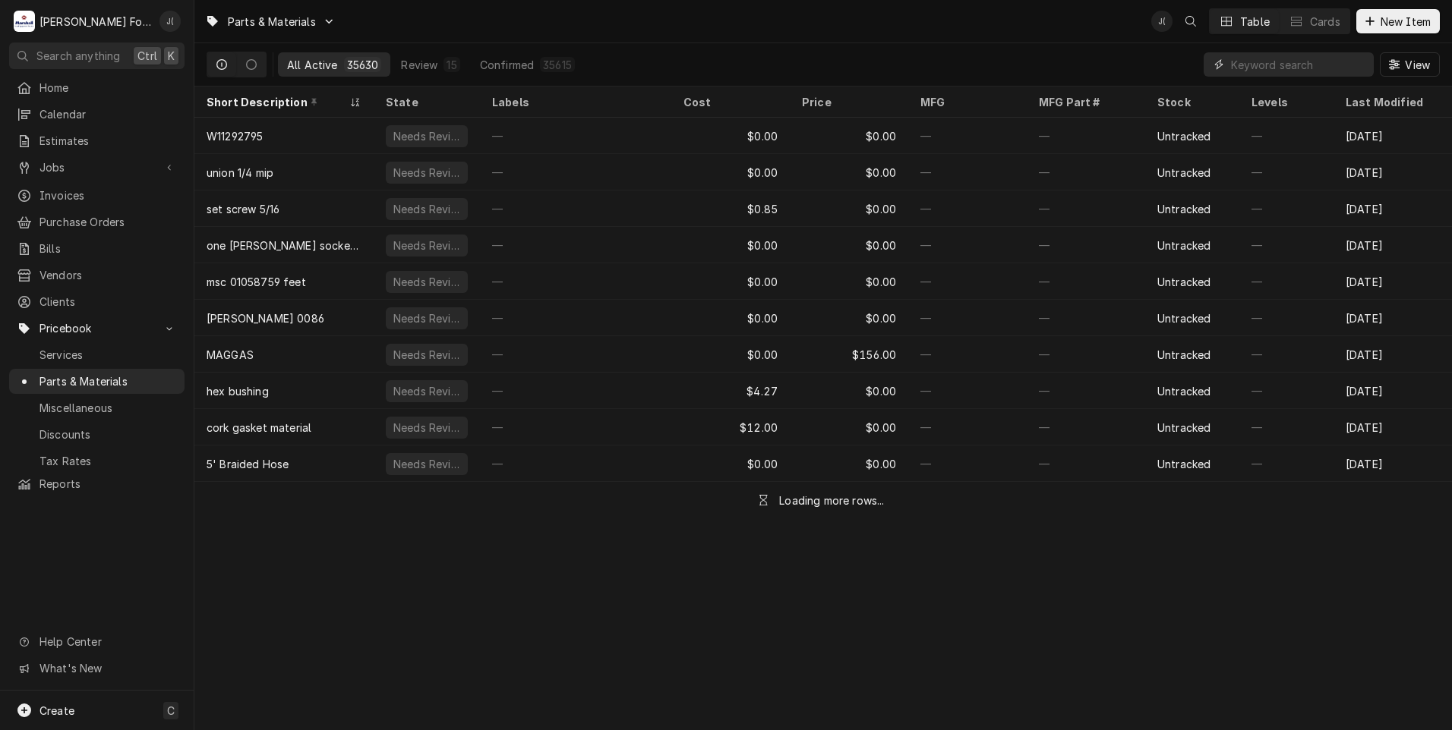
paste input "00-435968-00001"
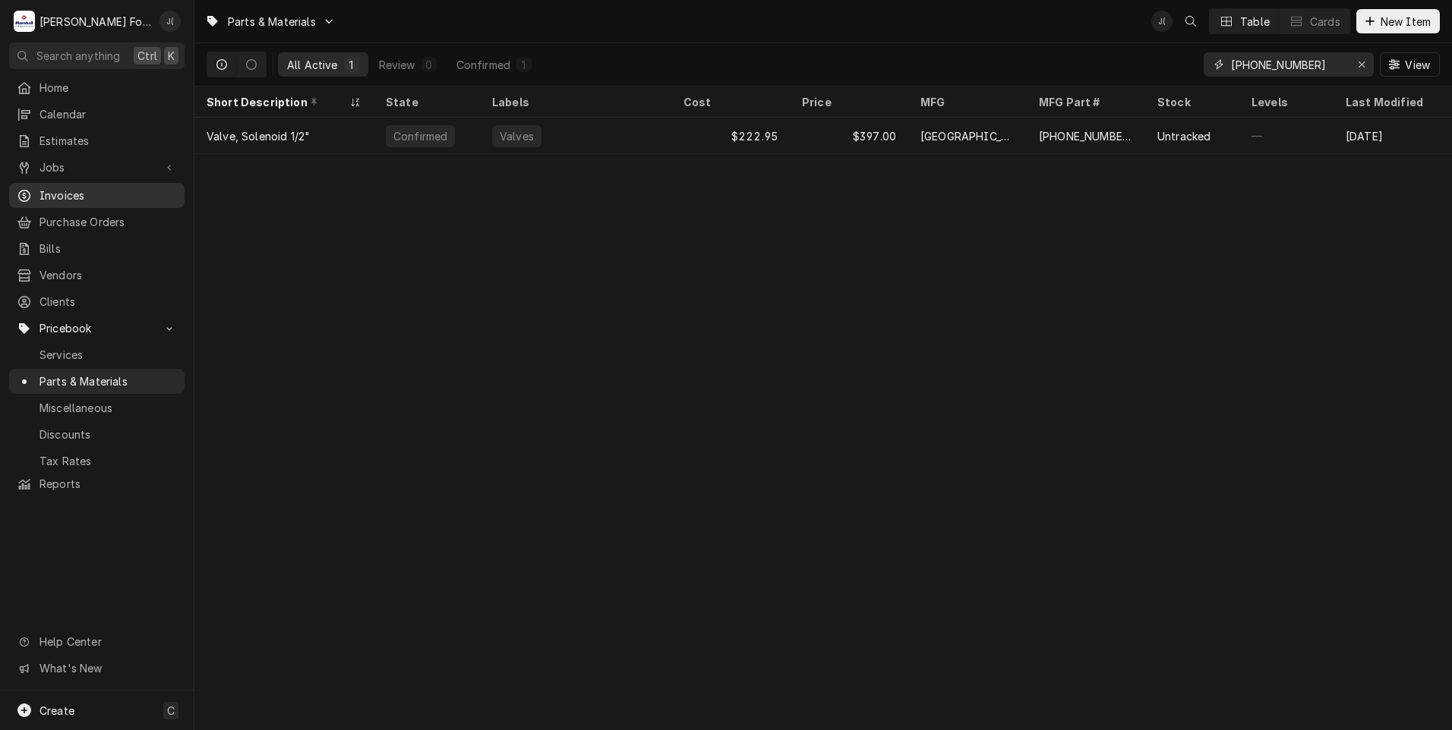
type input "00-435968-00001"
click at [1360, 68] on icon "Erase input" at bounding box center [1361, 64] width 8 height 11
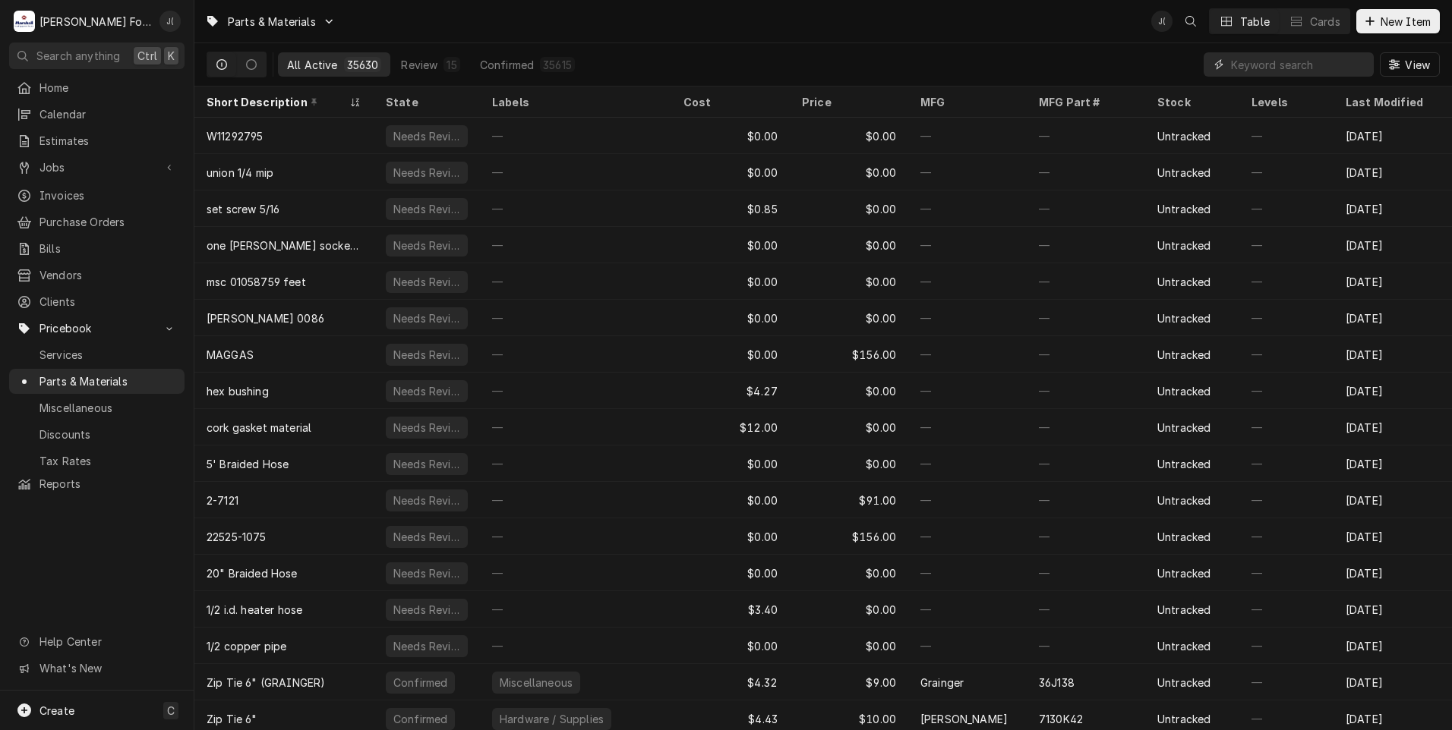
paste input "00-919758"
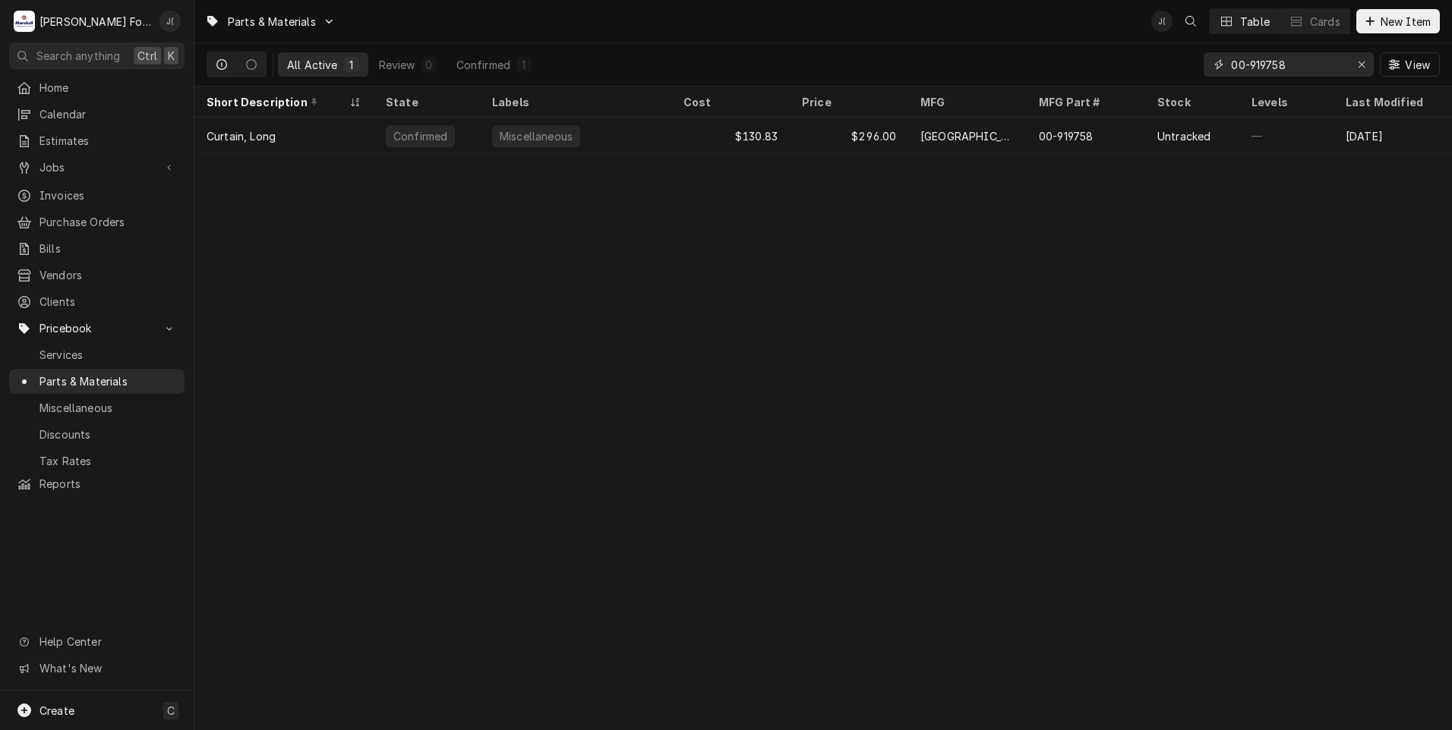
type input "00-919758"
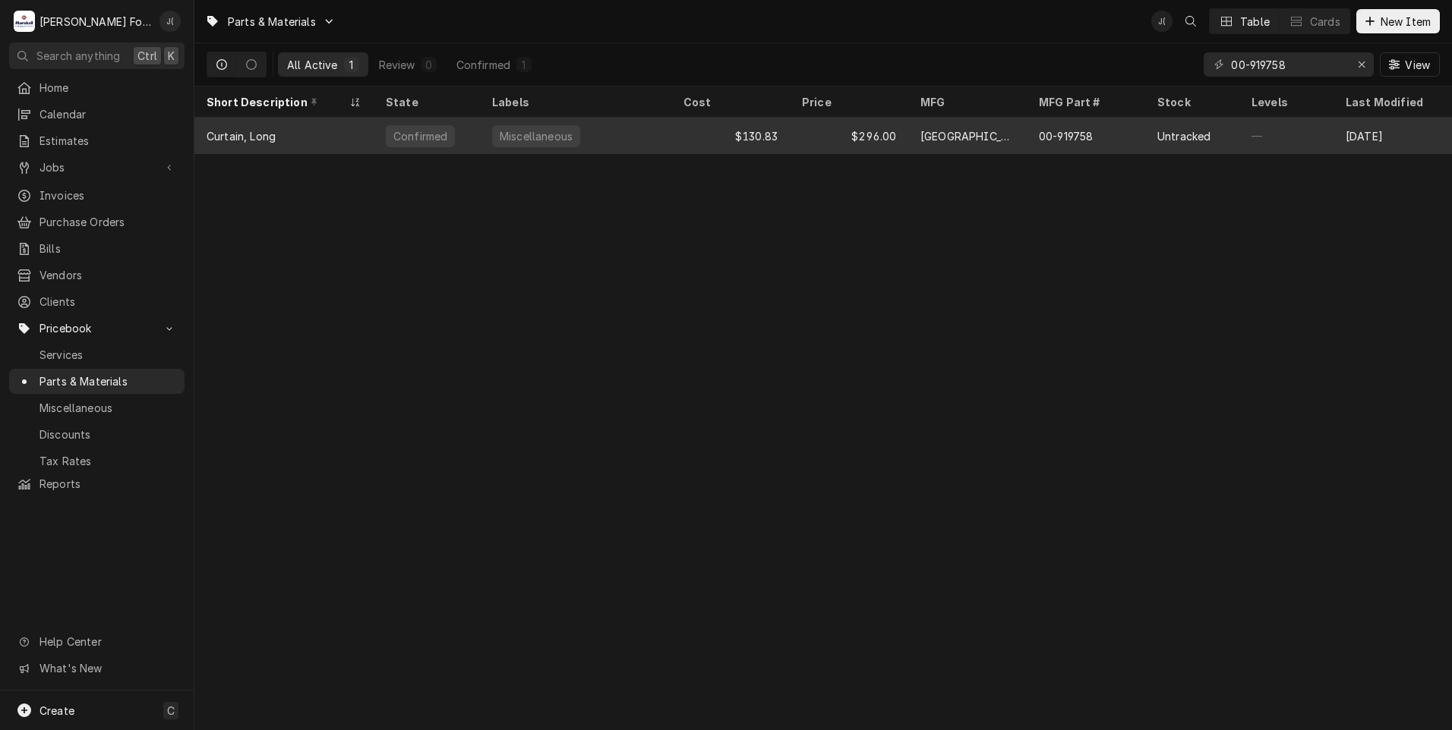
click at [973, 134] on div "[GEOGRAPHIC_DATA]" at bounding box center [967, 136] width 118 height 36
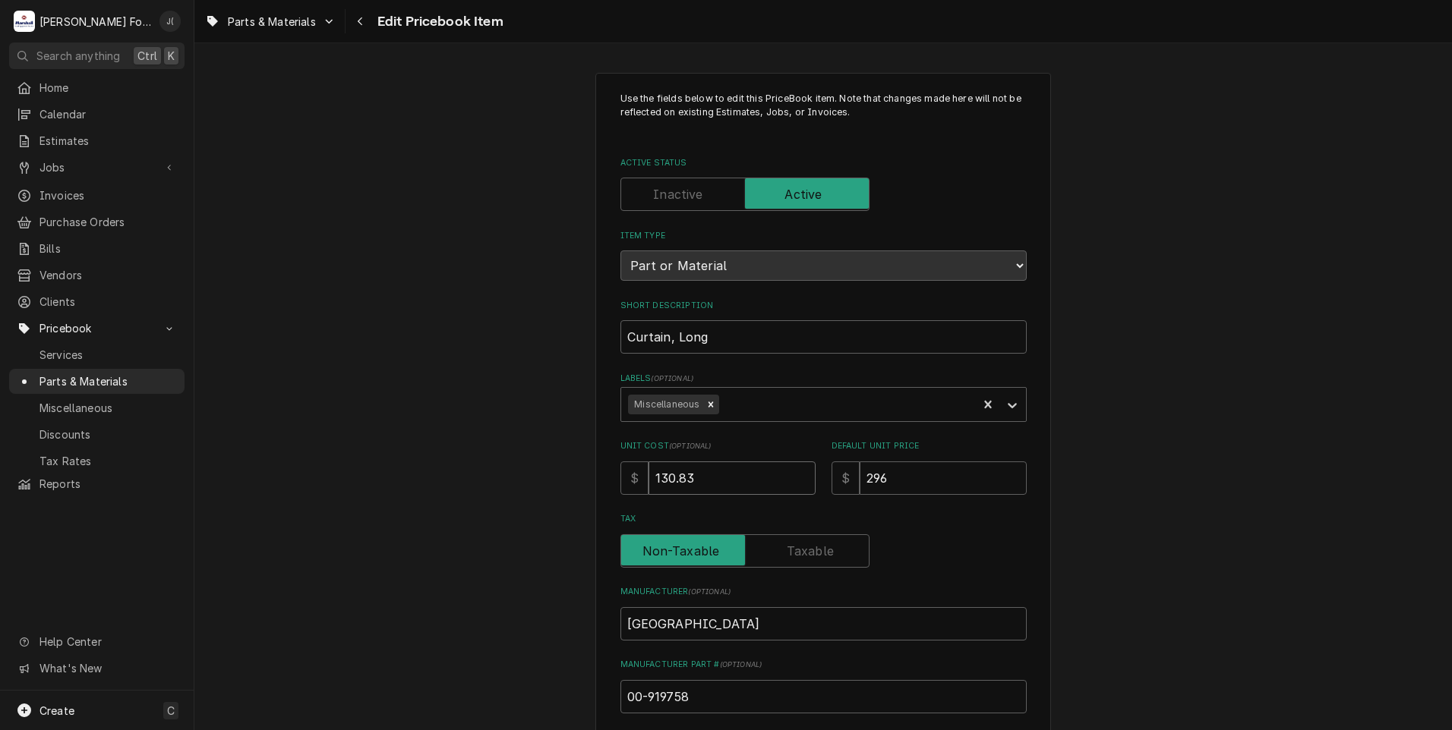
click at [809, 480] on div "Unit Cost ( optional ) $ 130.83 Default Unit Price $ 296" at bounding box center [823, 467] width 406 height 54
drag, startPoint x: 742, startPoint y: 469, endPoint x: 701, endPoint y: 467, distance: 41.1
click at [706, 469] on div "Unit Cost ( optional ) $ 130.83 Default Unit Price $ 296" at bounding box center [823, 467] width 406 height 54
type textarea "x"
type input "3"
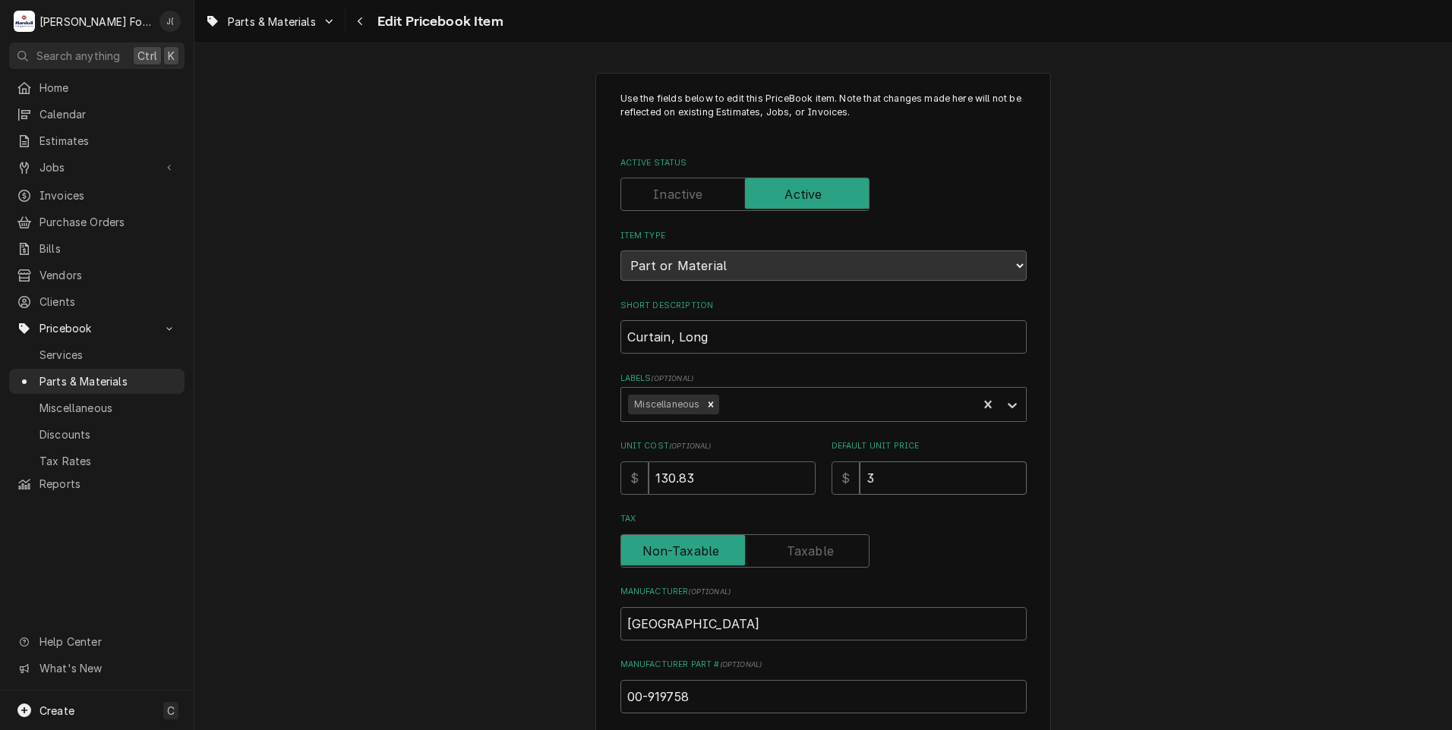
type textarea "x"
type input "38"
type textarea "x"
type input "389"
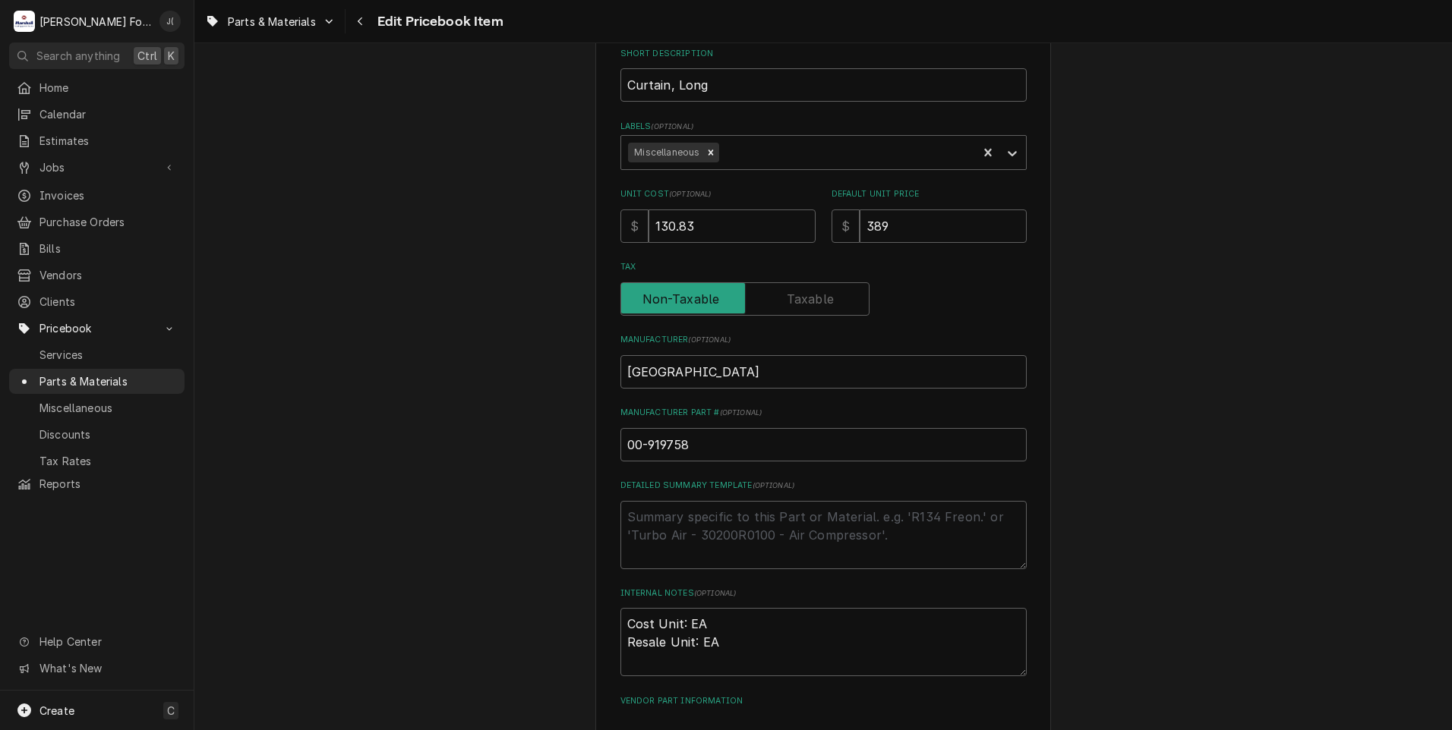
scroll to position [228, 0]
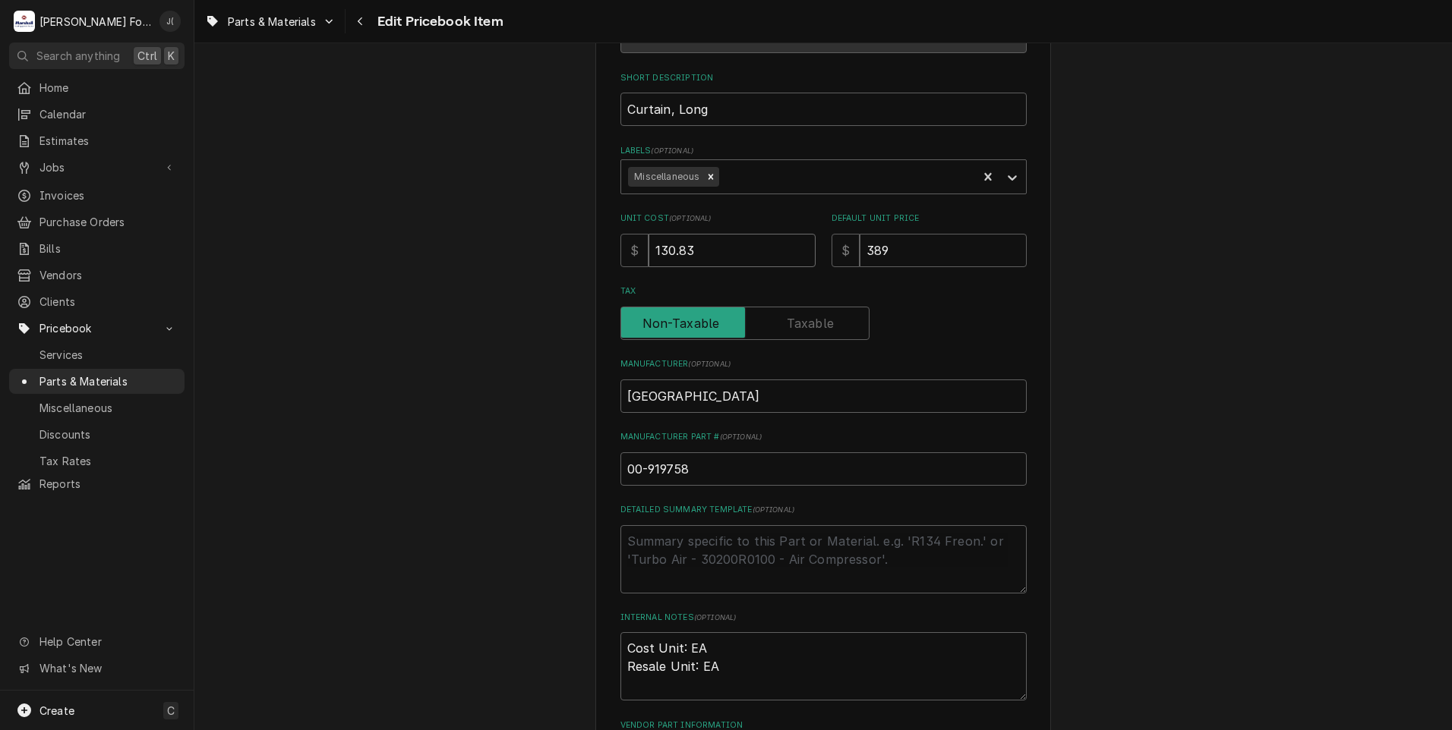
drag, startPoint x: 704, startPoint y: 245, endPoint x: 493, endPoint y: 238, distance: 210.4
click at [502, 245] on div "Use the fields below to edit this PriceBook item. Note that changes made here w…" at bounding box center [822, 366] width 1257 height 1070
type textarea "x"
type input "1"
type textarea "x"
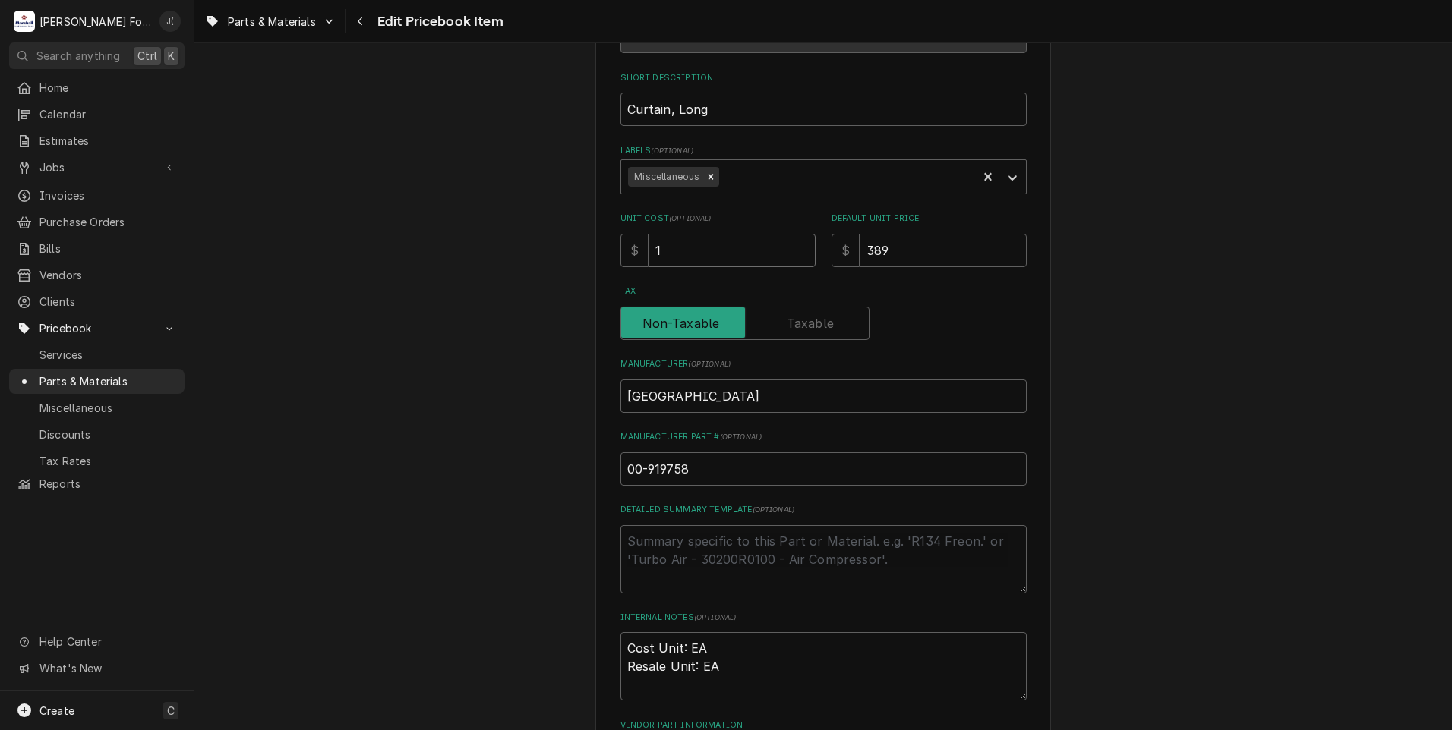
type input "12"
type textarea "x"
type input "122"
type textarea "x"
type input "122.9"
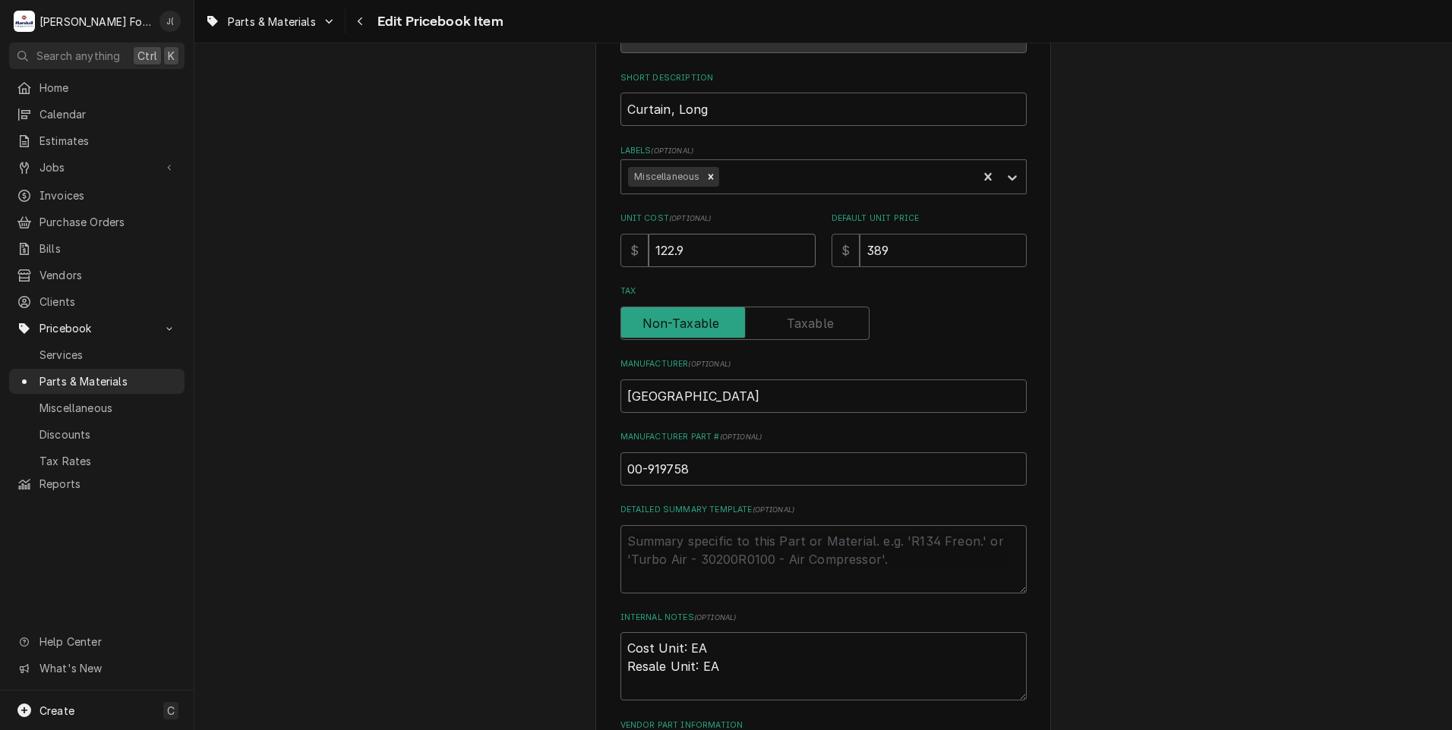
type textarea "x"
type input "122.98"
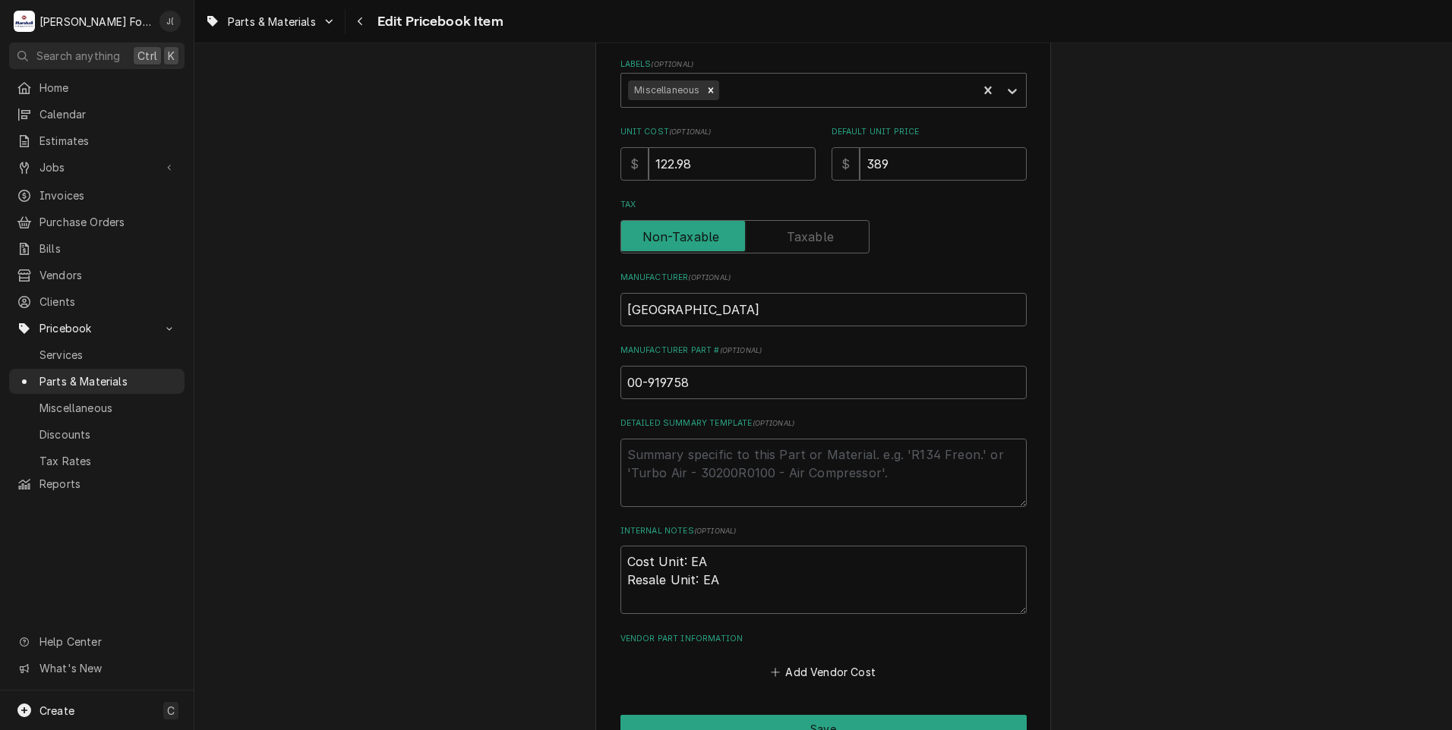
scroll to position [468, 0]
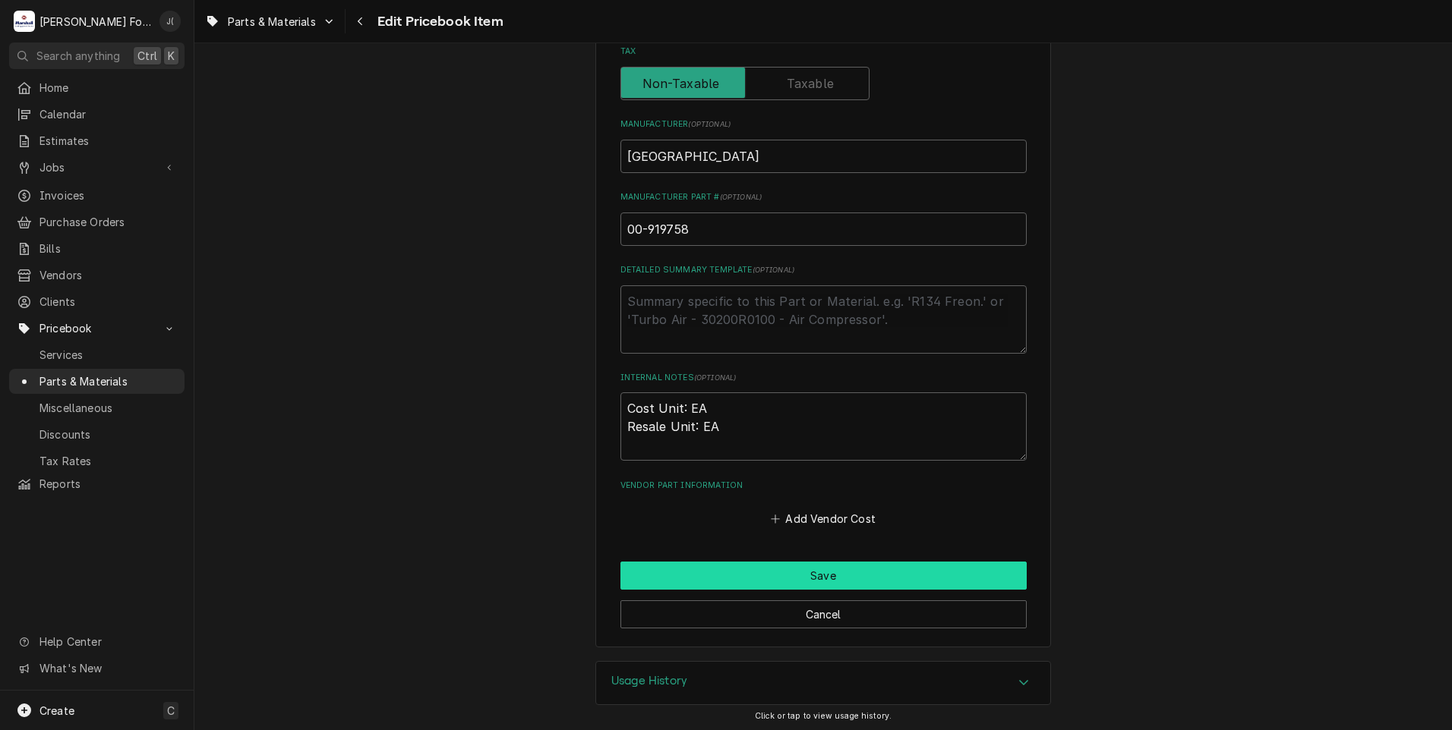
click at [695, 582] on button "Save" at bounding box center [823, 576] width 406 height 28
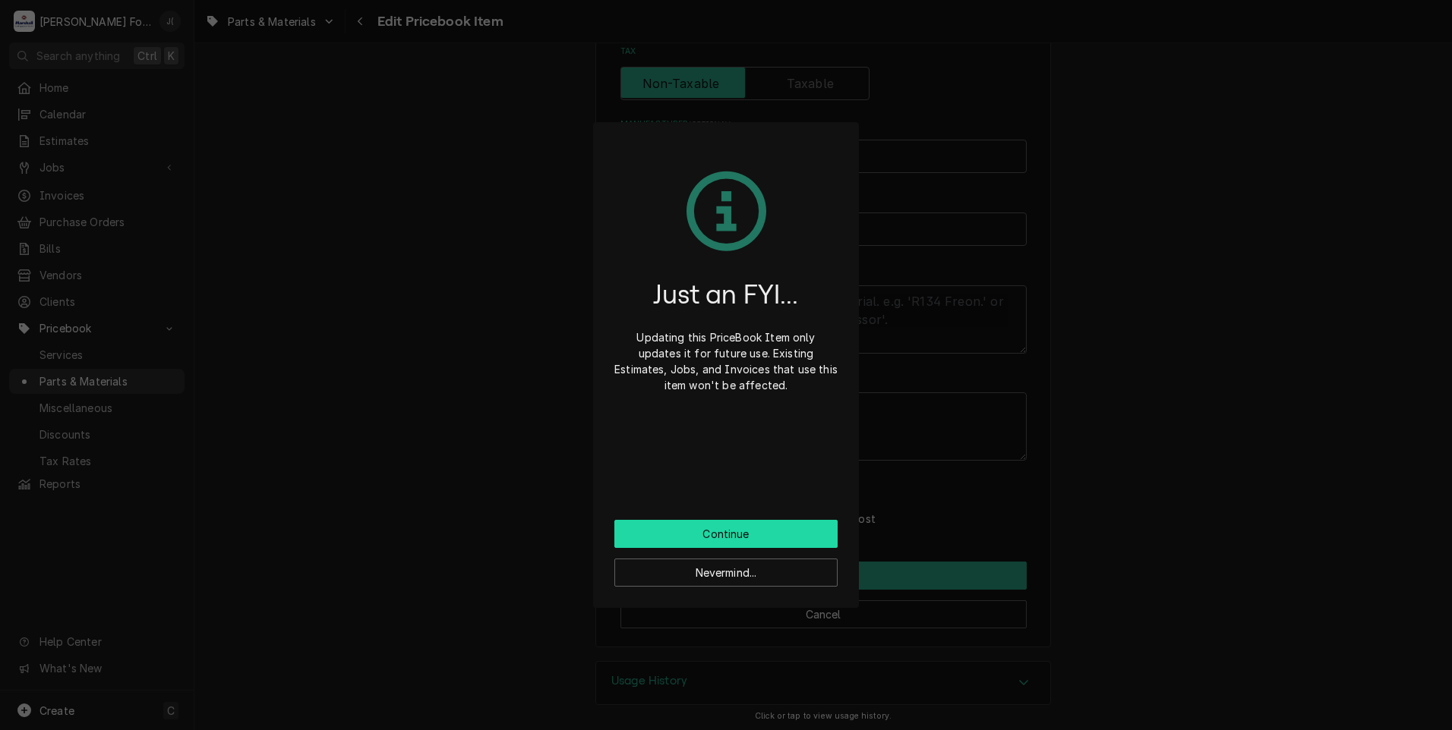
click at [683, 541] on button "Continue" at bounding box center [725, 534] width 223 height 28
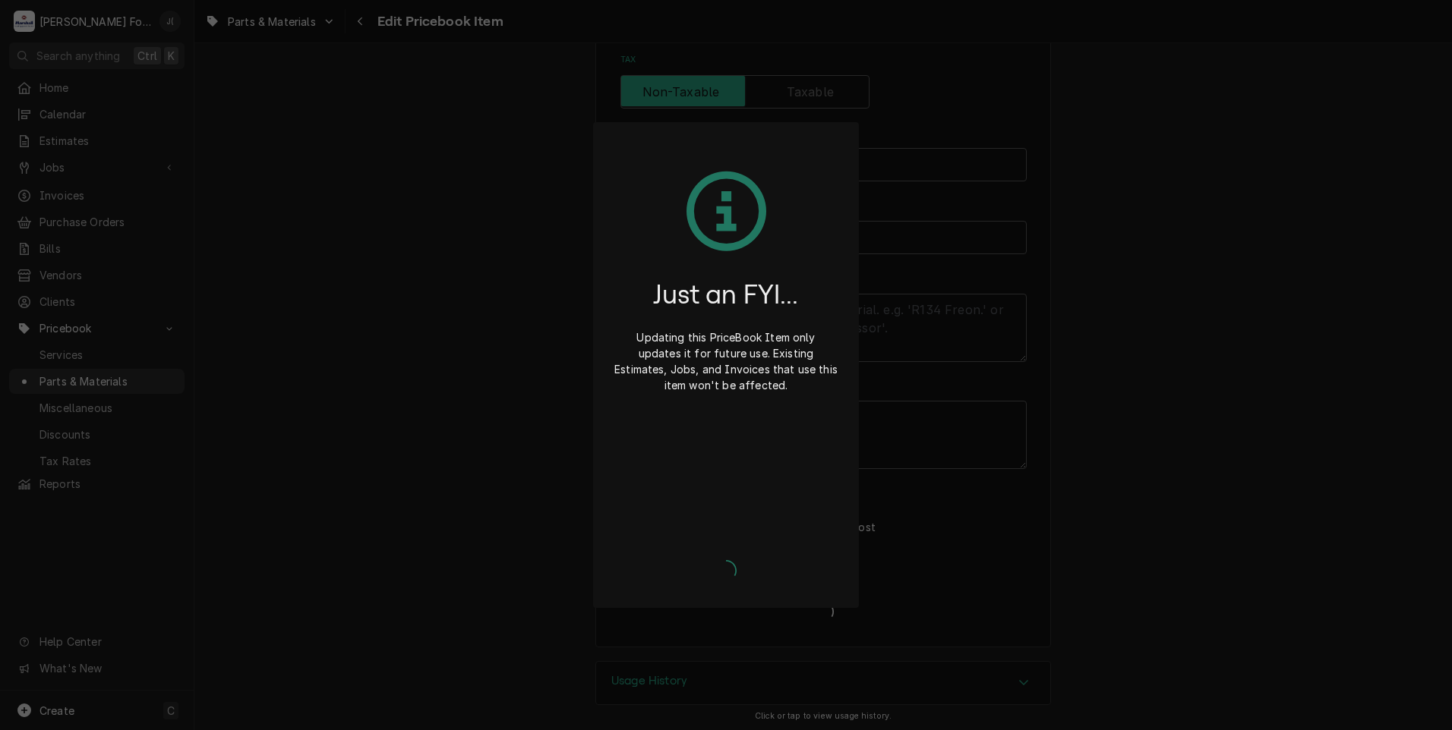
type textarea "x"
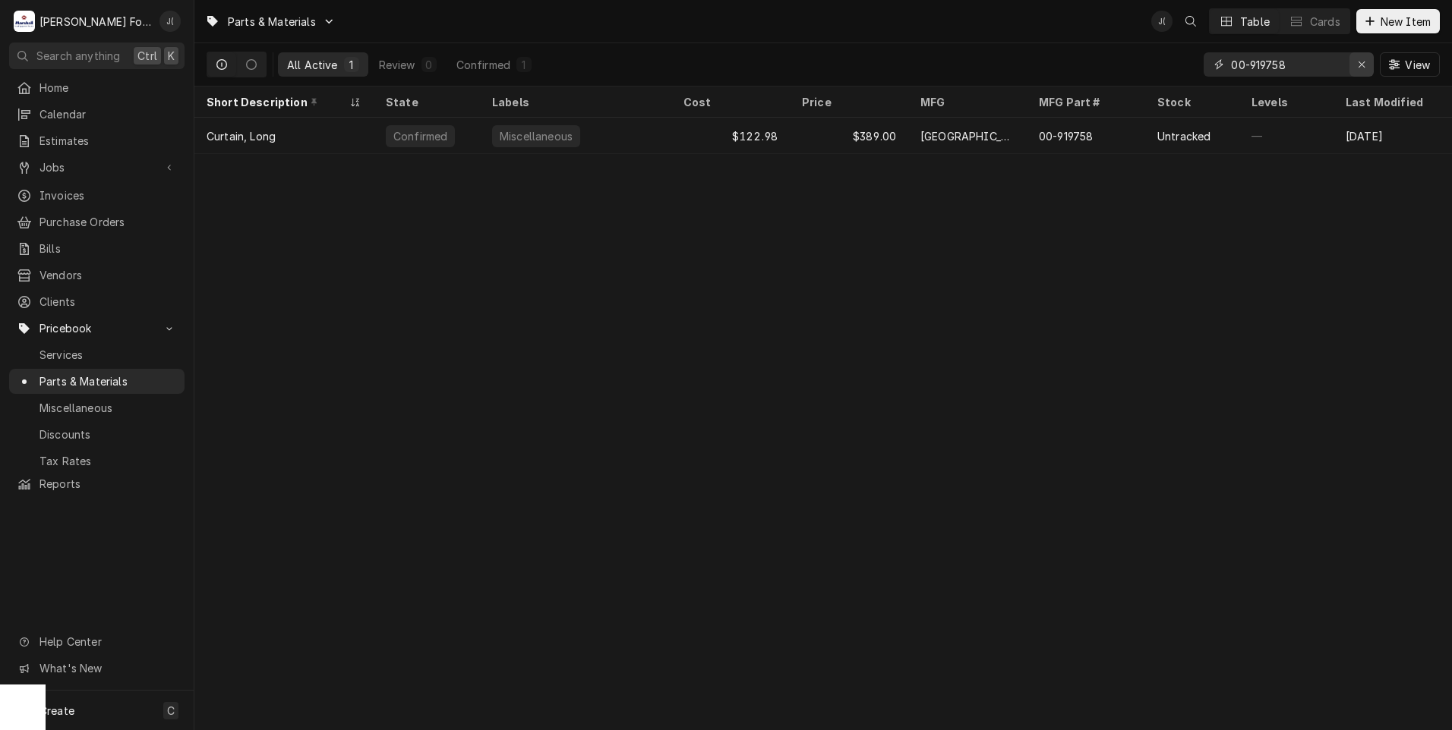
click at [1361, 63] on icon "Erase input" at bounding box center [1361, 64] width 6 height 6
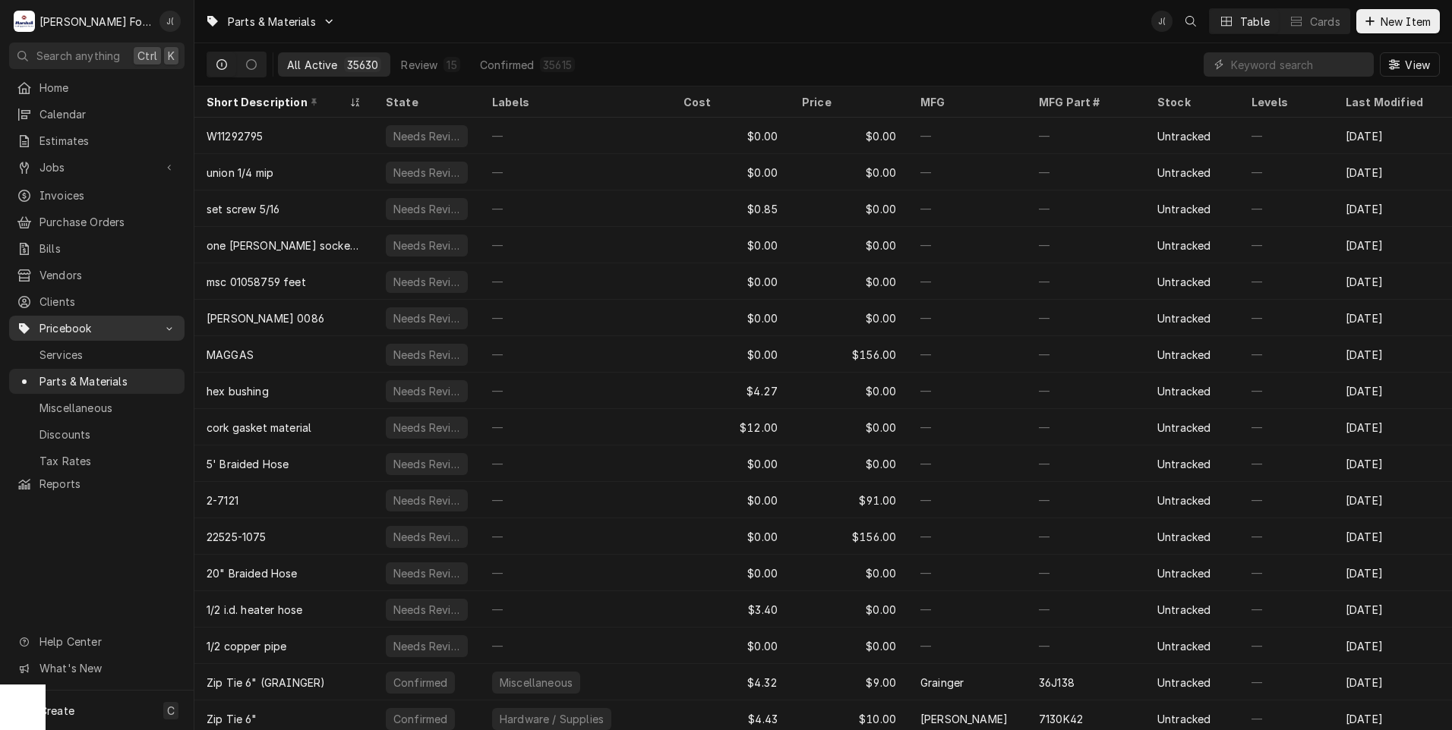
click at [88, 320] on span "Pricebook" at bounding box center [96, 328] width 115 height 16
click at [95, 374] on span "Parts & Materials" at bounding box center [107, 382] width 137 height 16
click at [1242, 70] on input "Dynamic Content Wrapper" at bounding box center [1298, 64] width 135 height 24
click at [1278, 57] on input "Dynamic Content Wrapper" at bounding box center [1298, 64] width 135 height 24
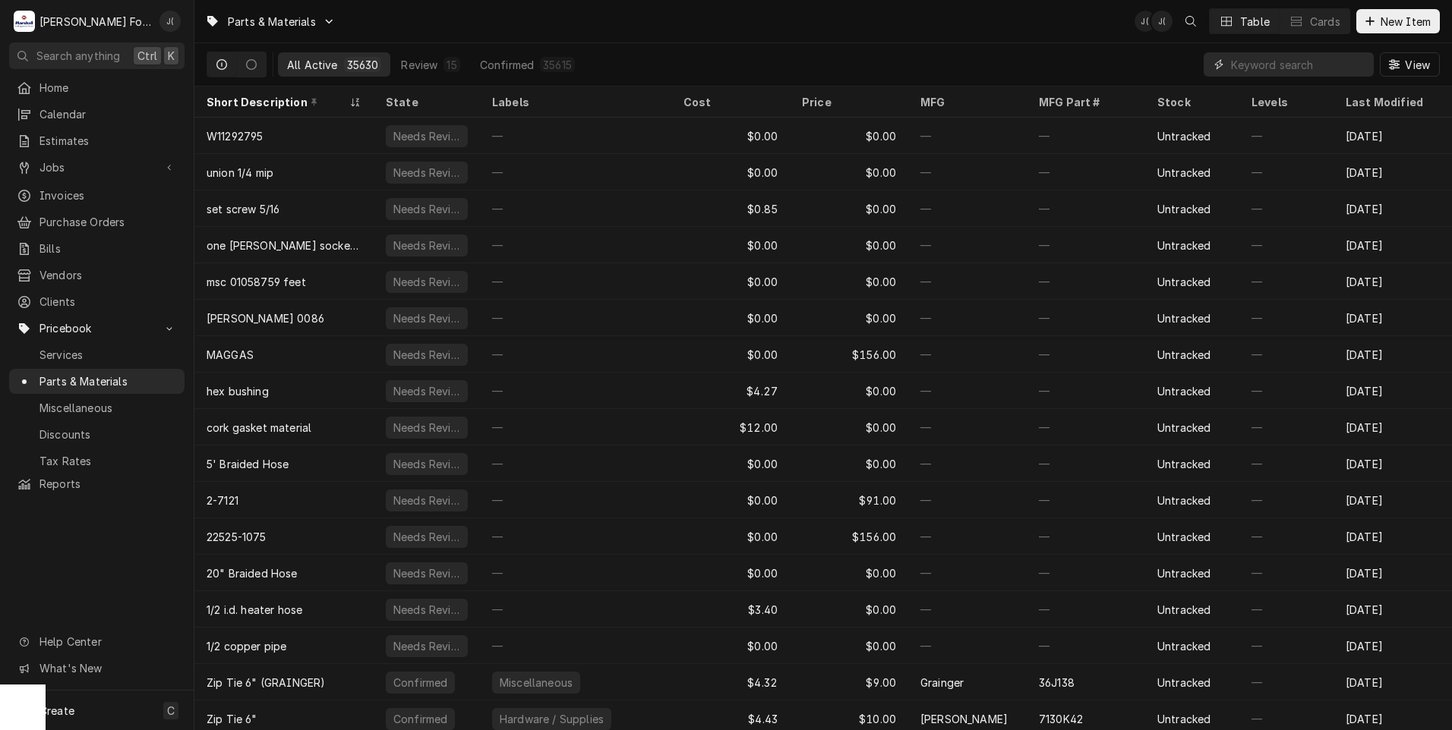
paste input "00-918390-00006"
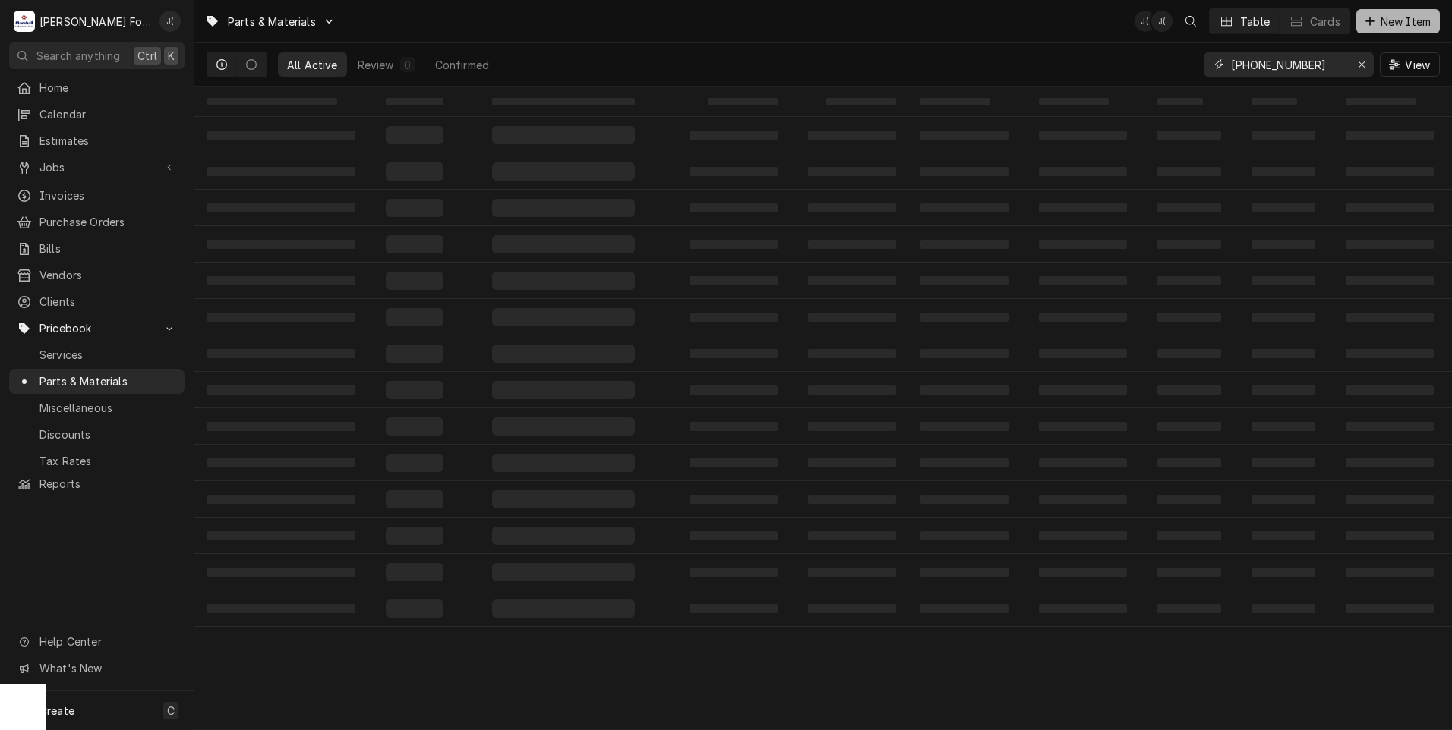
type input "00-918390-00006"
click at [1392, 20] on span "New Item" at bounding box center [1405, 22] width 56 height 16
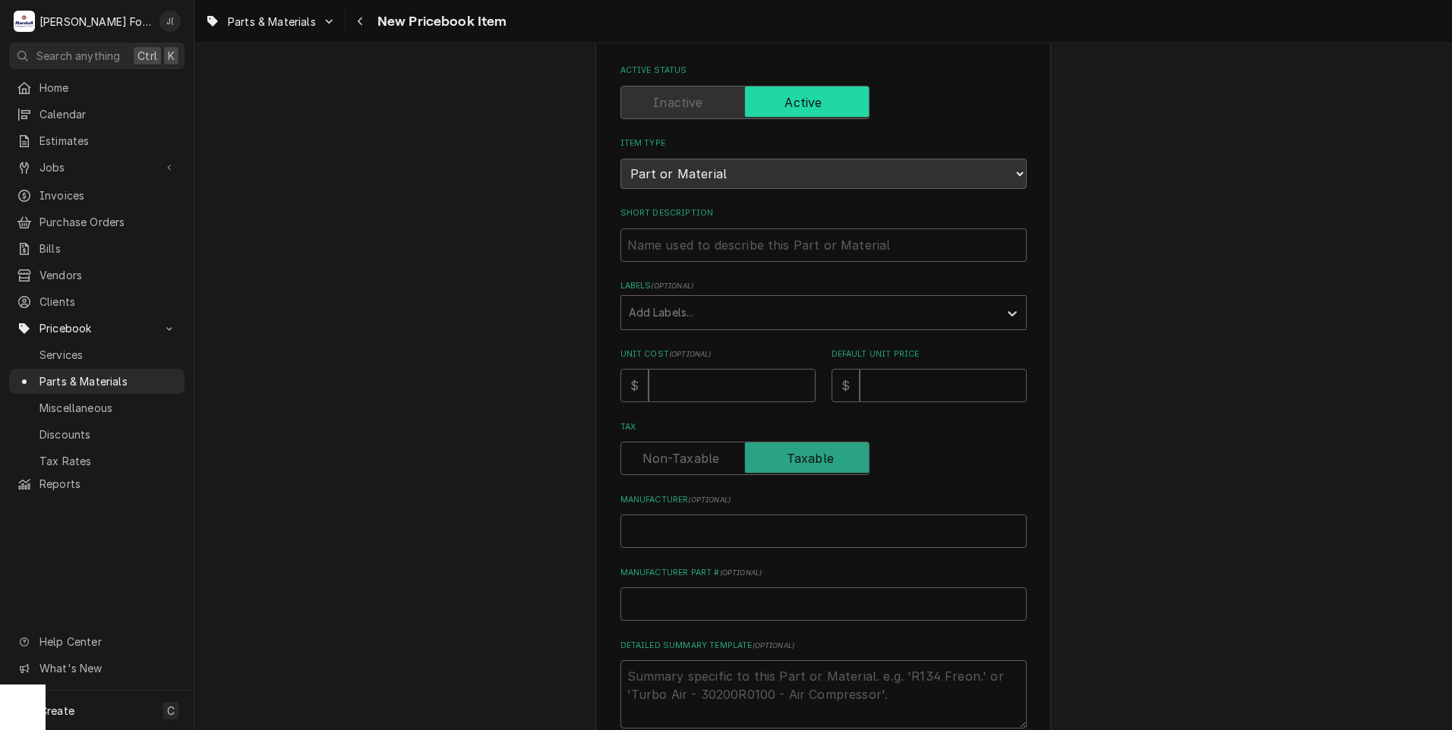
scroll to position [152, 0]
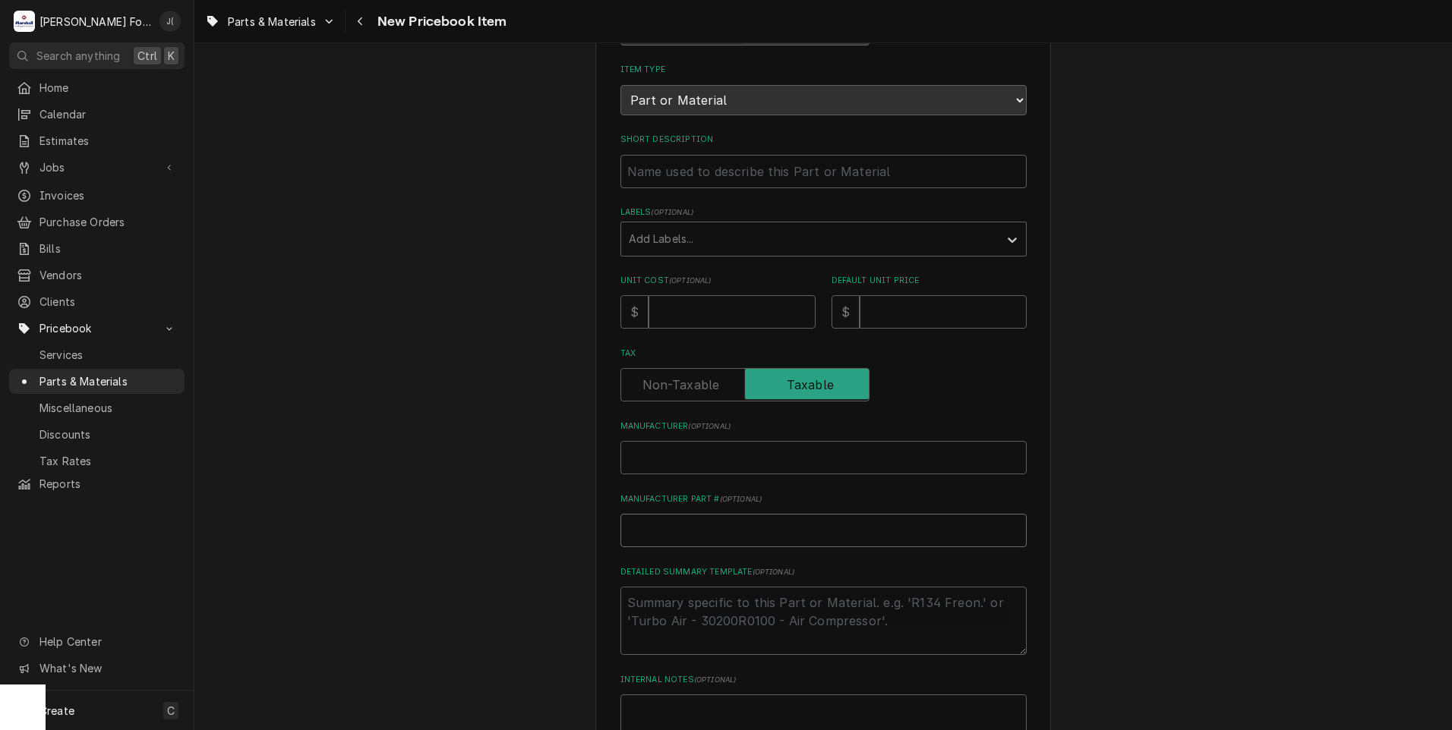
click at [671, 531] on input "Manufacturer Part # ( optional )" at bounding box center [823, 530] width 406 height 33
paste input "00-918390-00006"
type textarea "x"
type input "00-918390-00006"
click at [96, 159] on span "Jobs" at bounding box center [96, 167] width 115 height 16
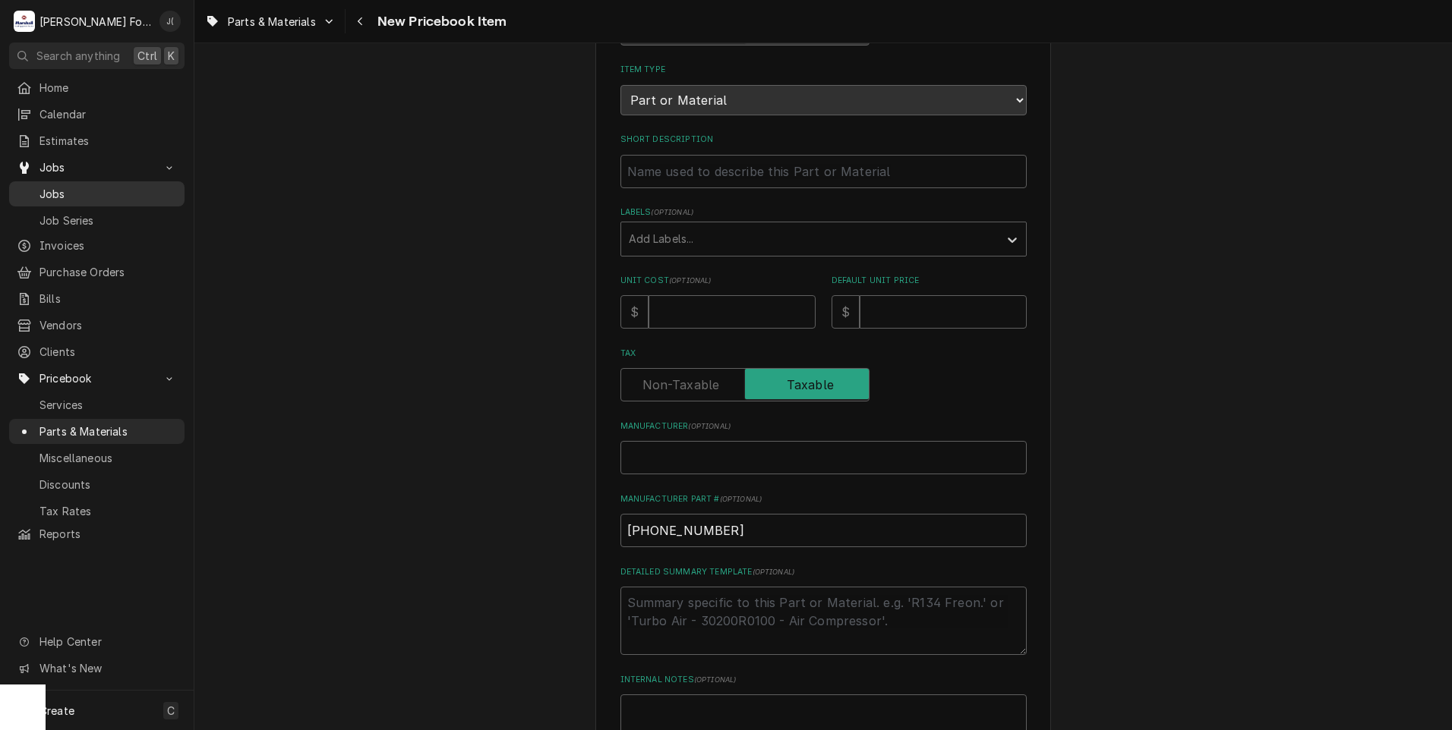
click at [73, 186] on span "Jobs" at bounding box center [107, 194] width 137 height 16
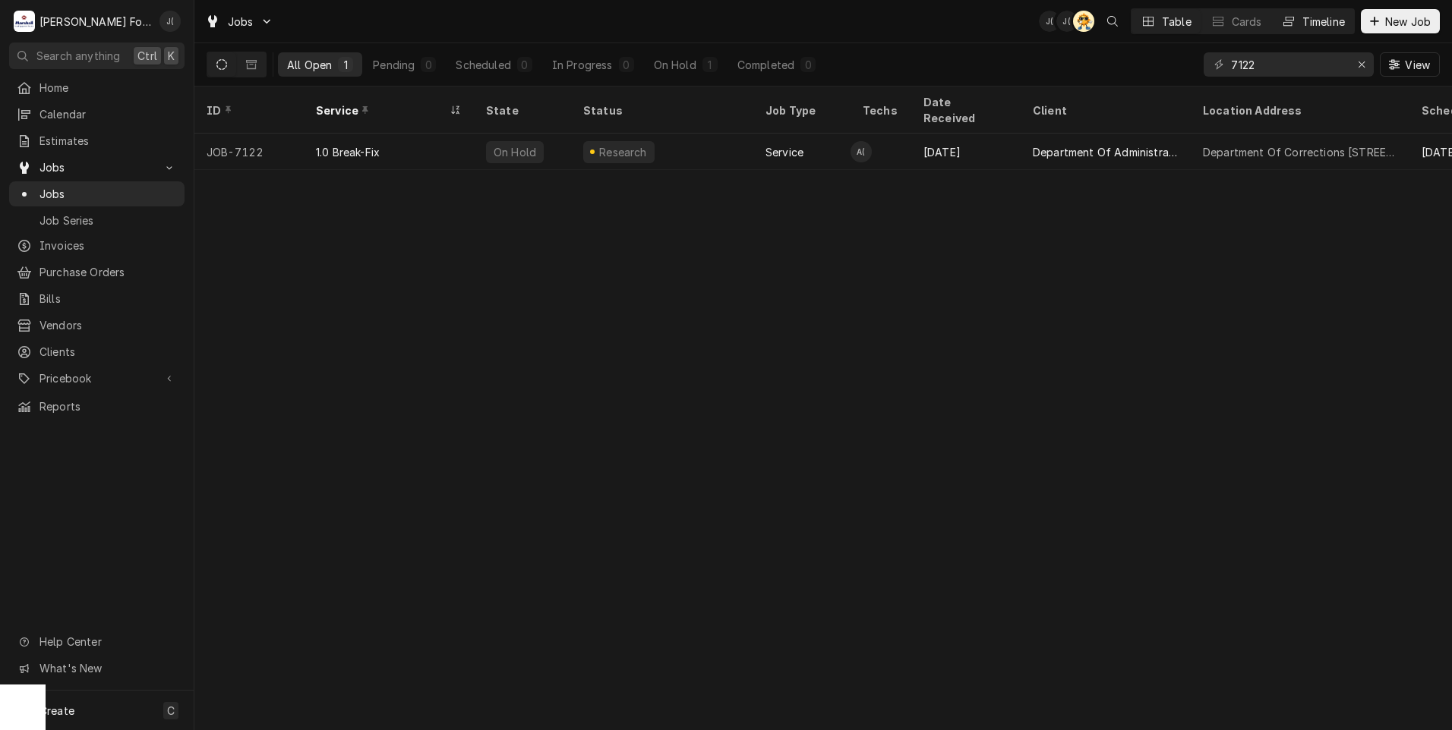
click at [1299, 19] on button "Timeline" at bounding box center [1313, 21] width 82 height 24
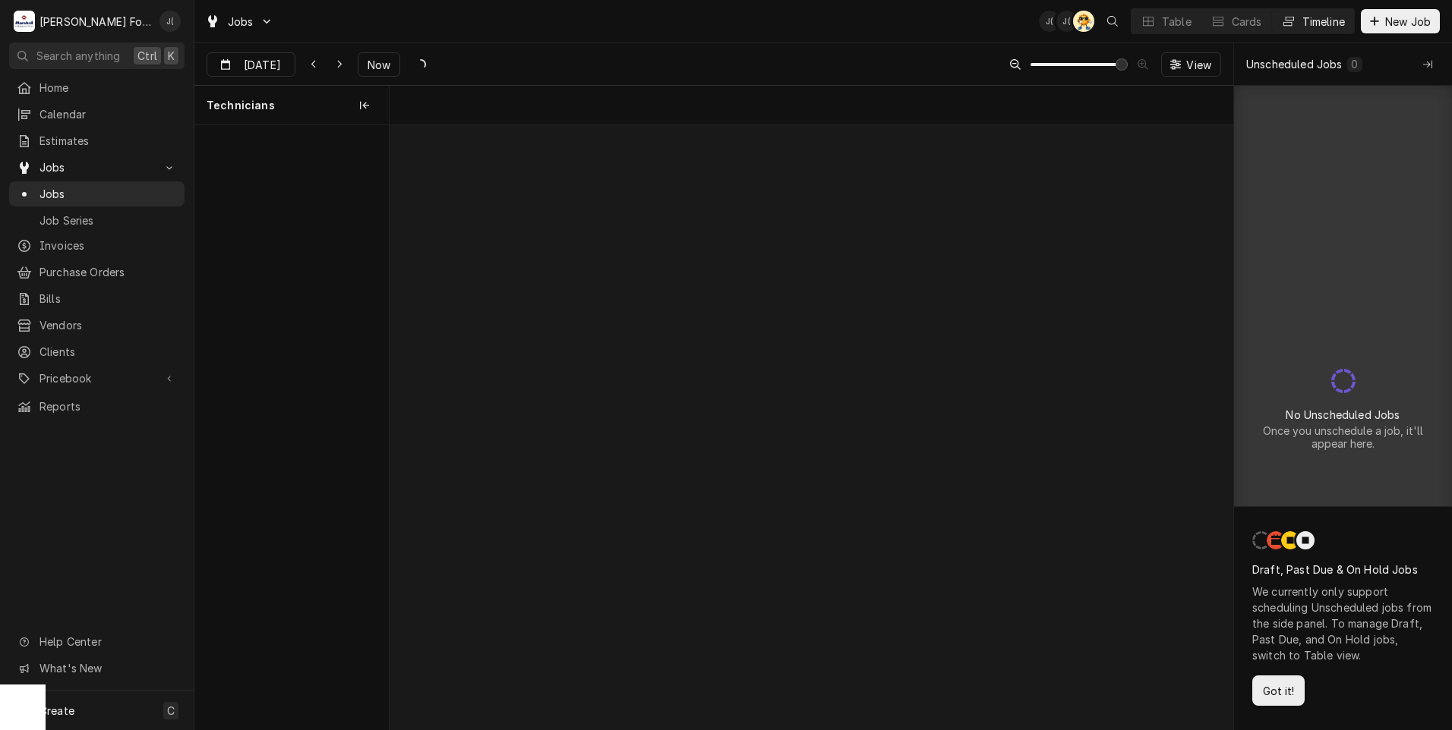
scroll to position [0, 16729]
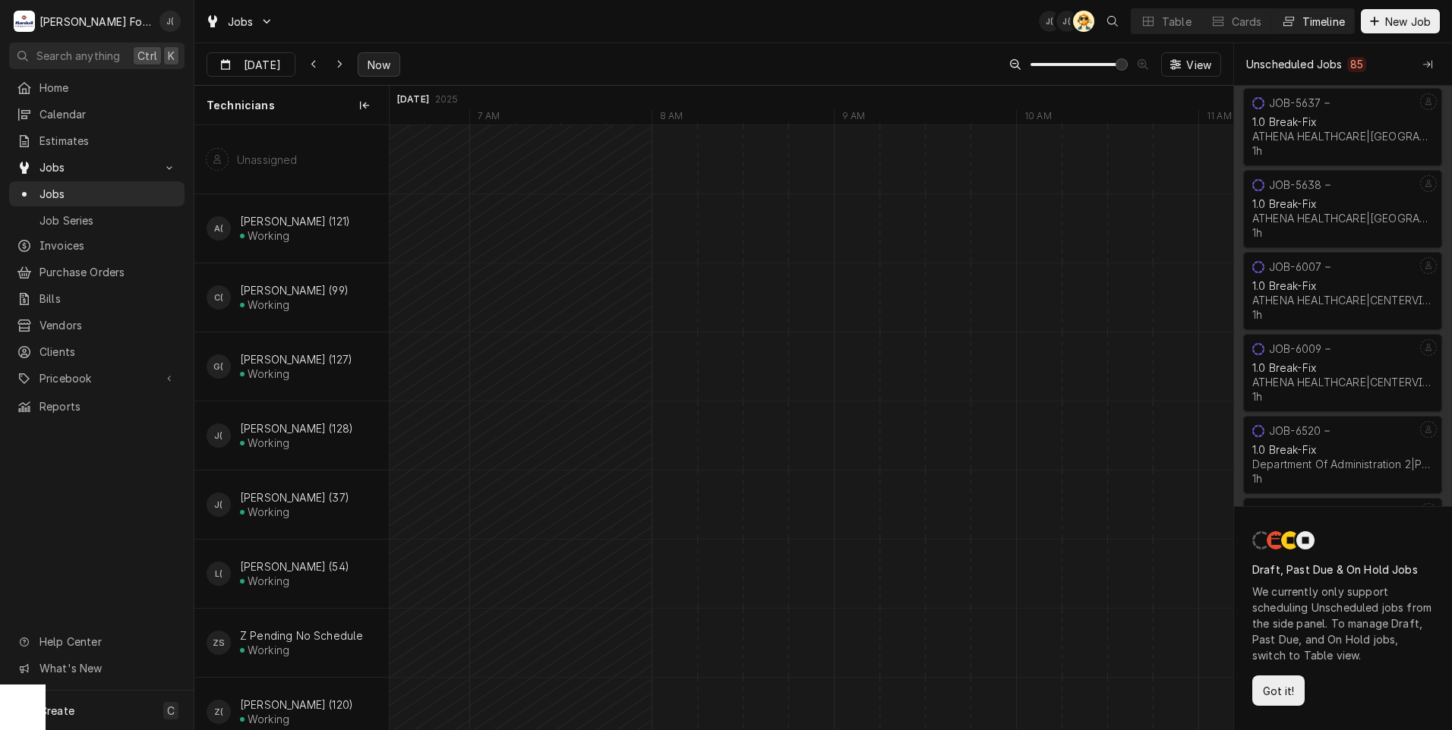
click at [370, 64] on span "Now" at bounding box center [378, 65] width 29 height 16
type input "Aug 28"
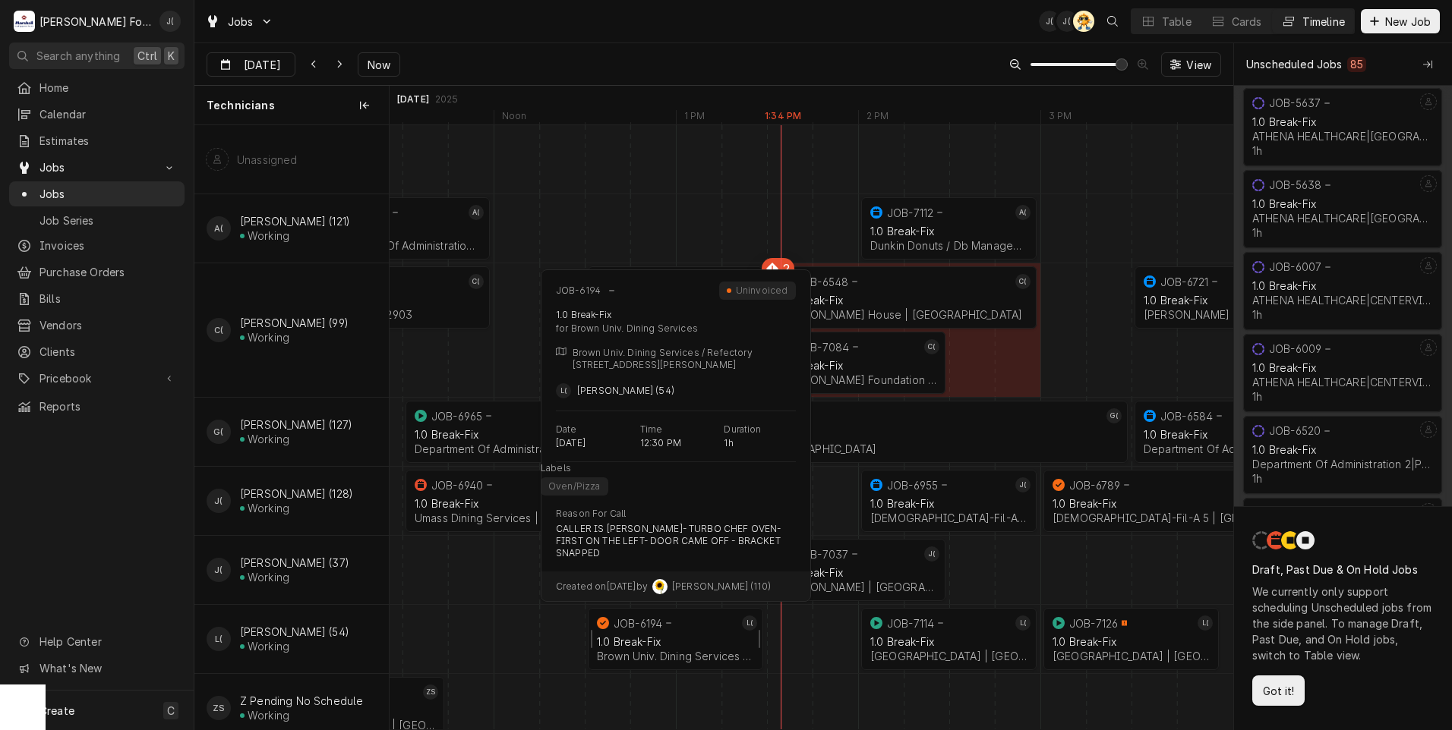
drag, startPoint x: 514, startPoint y: 634, endPoint x: 693, endPoint y: 648, distance: 179.7
click at [693, 648] on div "1:30 PM 2:30 PM JOB-7084 C( 1.0 Break-Fix Brown Hillel Foundation | Providence,…" at bounding box center [810, 468] width 843 height 687
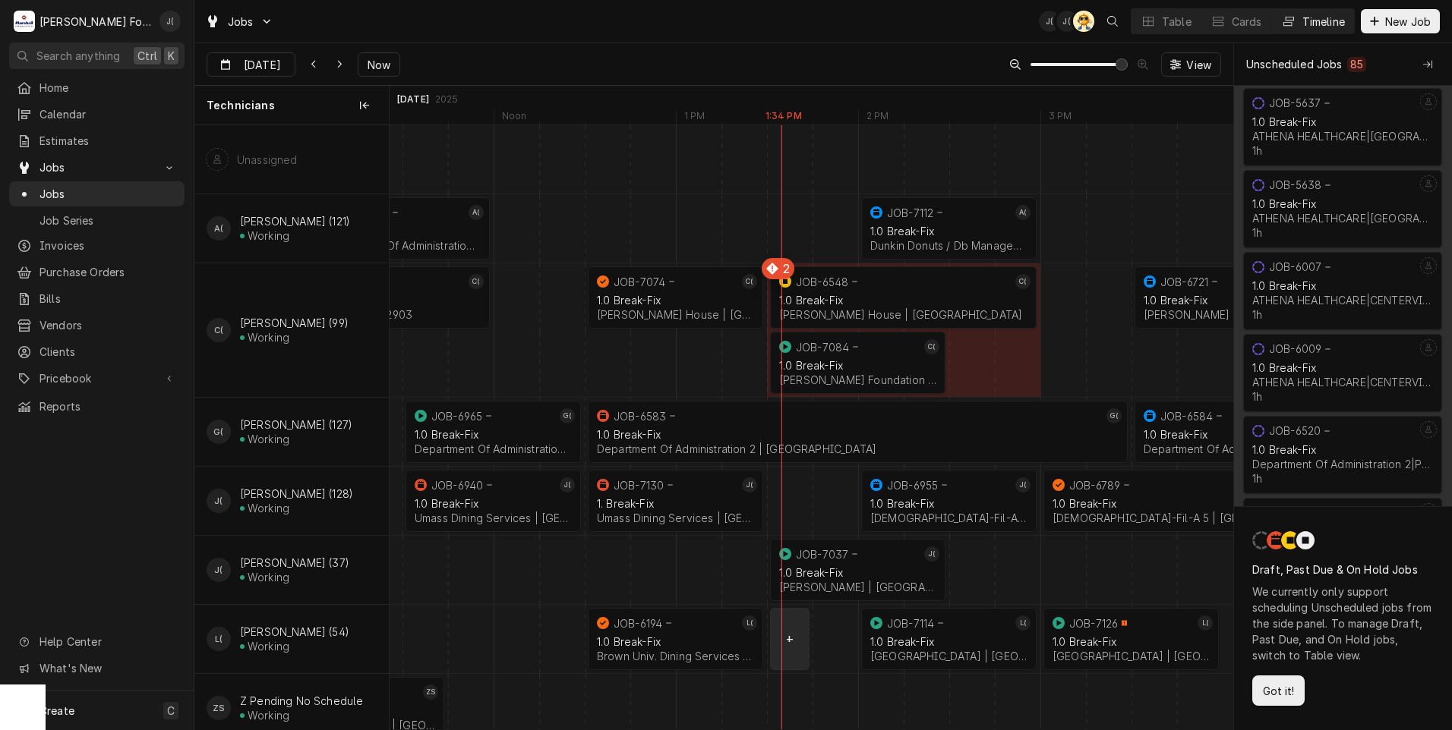
drag, startPoint x: 779, startPoint y: 663, endPoint x: 812, endPoint y: 661, distance: 32.7
click at [812, 661] on div "Dynamic Content Wrapper" at bounding box center [1040, 639] width 34073 height 68
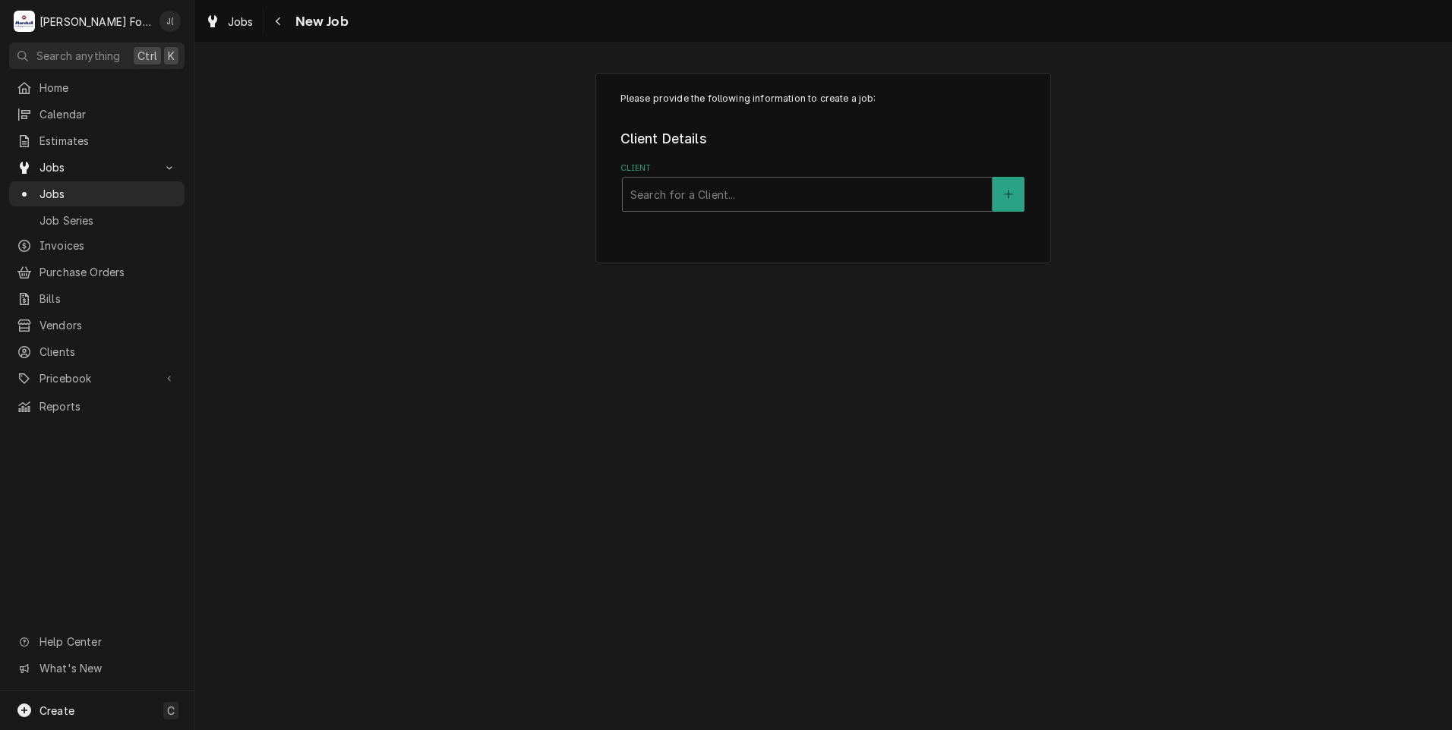
click at [797, 722] on div "Please provide the following information to create a job: Client Details Client…" at bounding box center [822, 386] width 1257 height 687
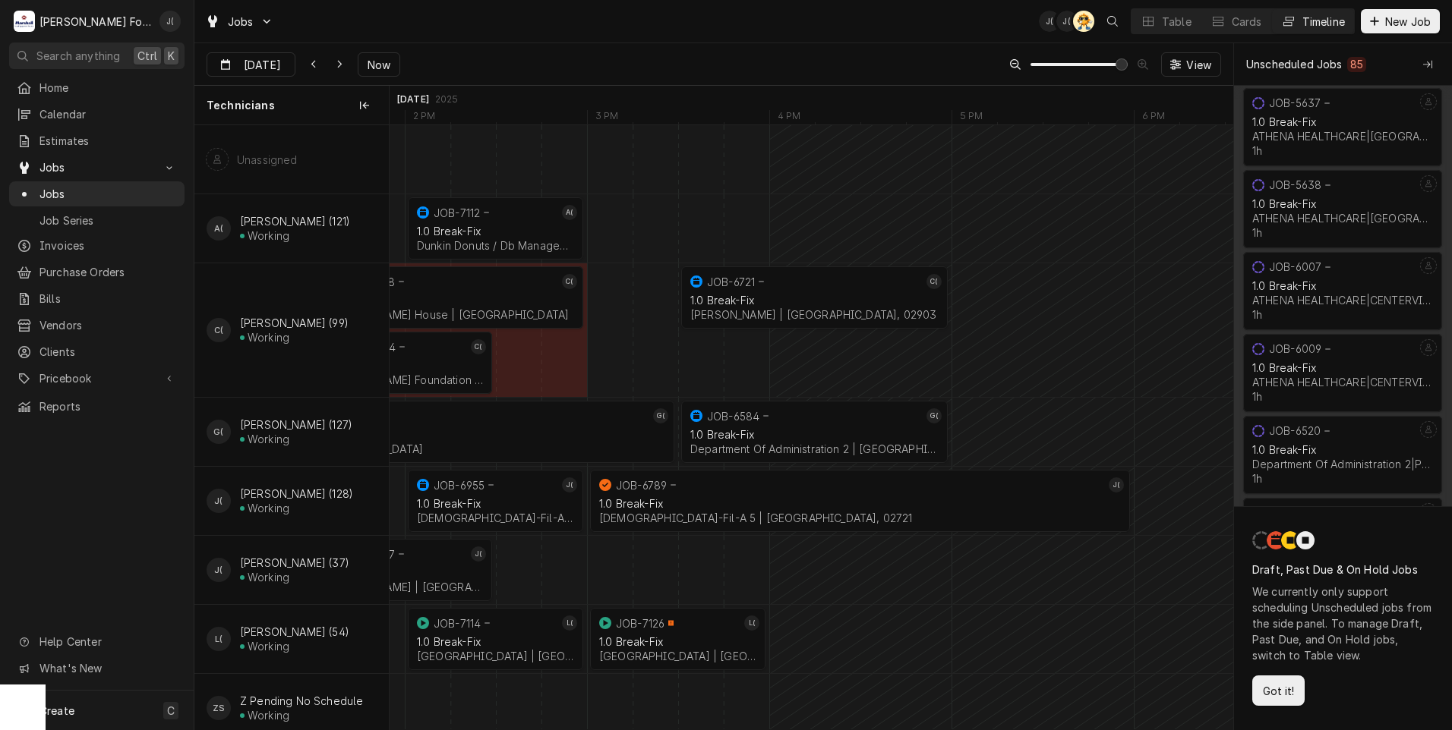
scroll to position [0, 17234]
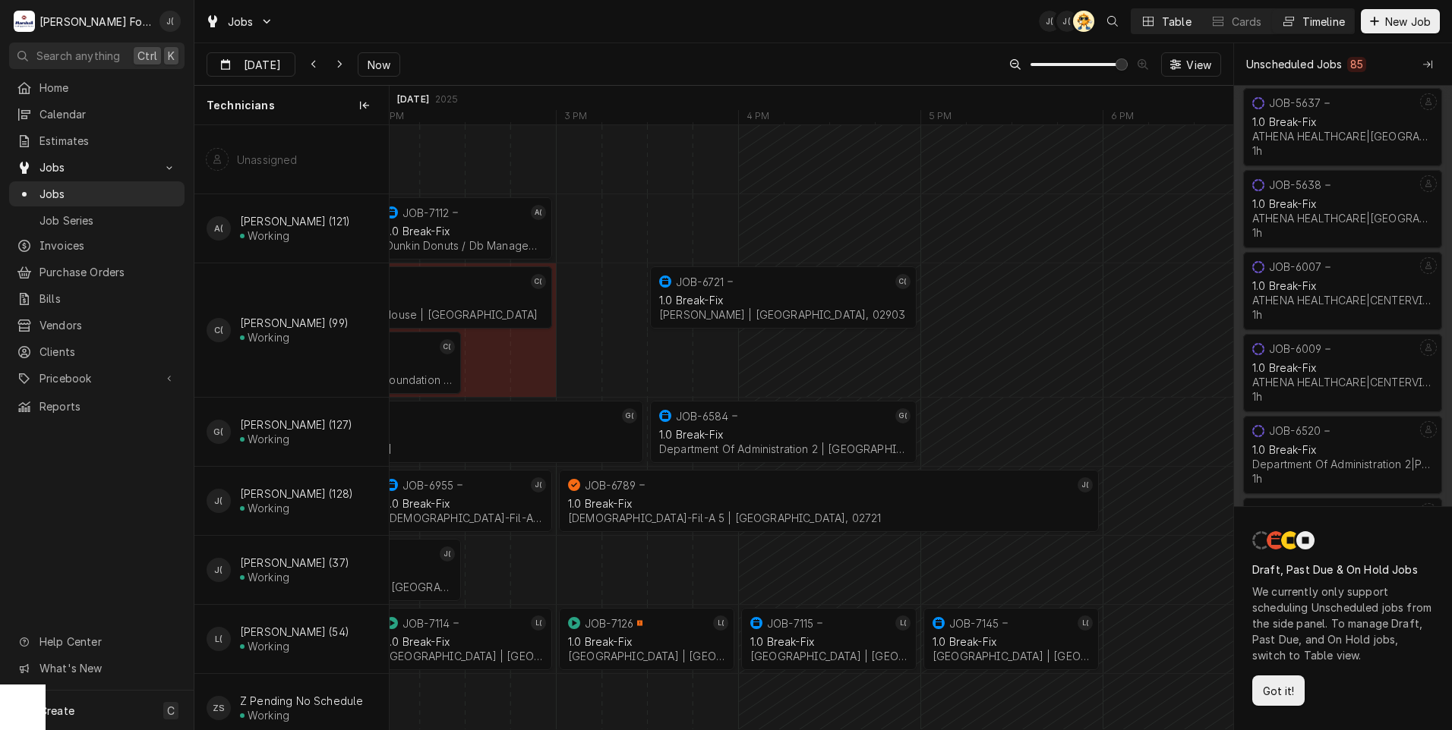
click at [1171, 20] on div "Table" at bounding box center [1177, 22] width 30 height 16
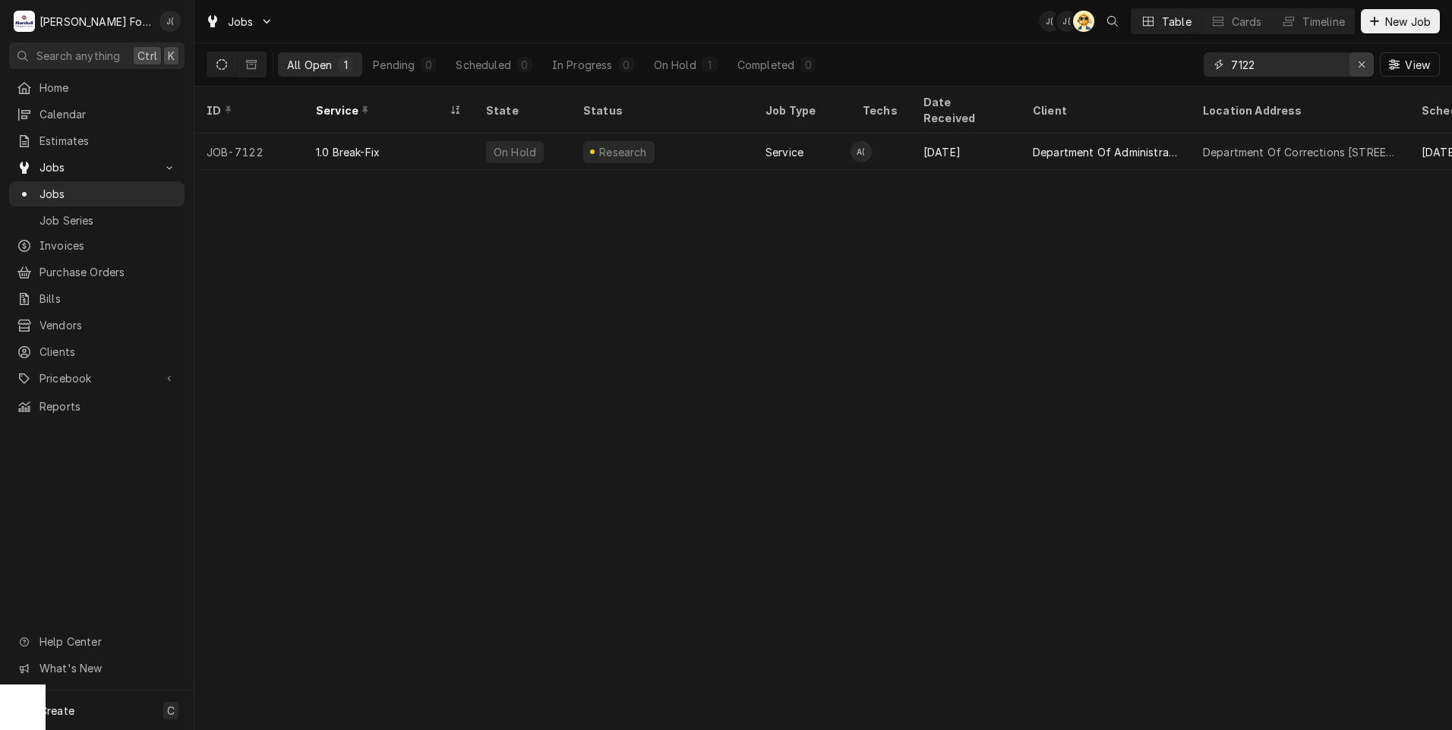
click at [1357, 64] on div "Erase input" at bounding box center [1361, 64] width 15 height 15
click at [1306, 64] on input "Dynamic Content Wrapper" at bounding box center [1302, 64] width 143 height 24
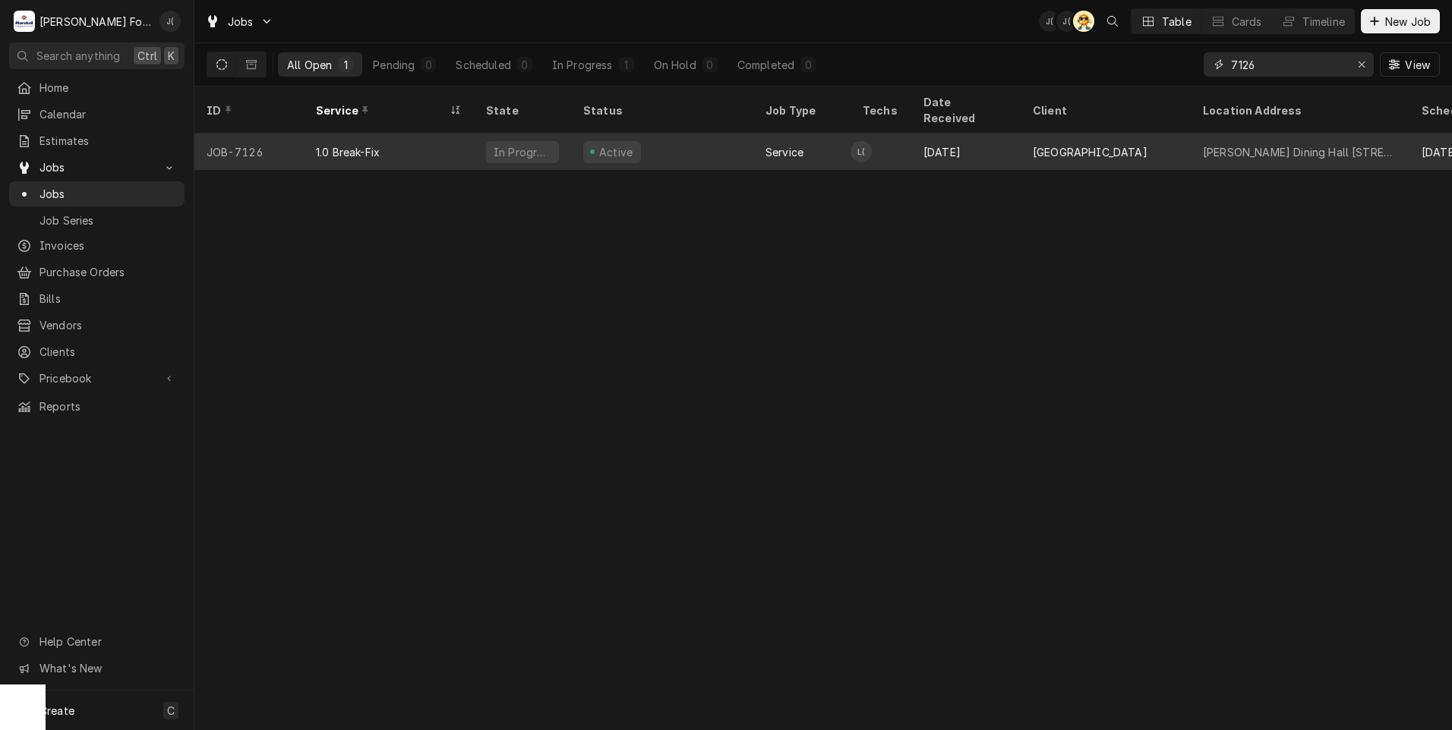
type input "7126"
click at [686, 145] on div "Active" at bounding box center [662, 152] width 182 height 36
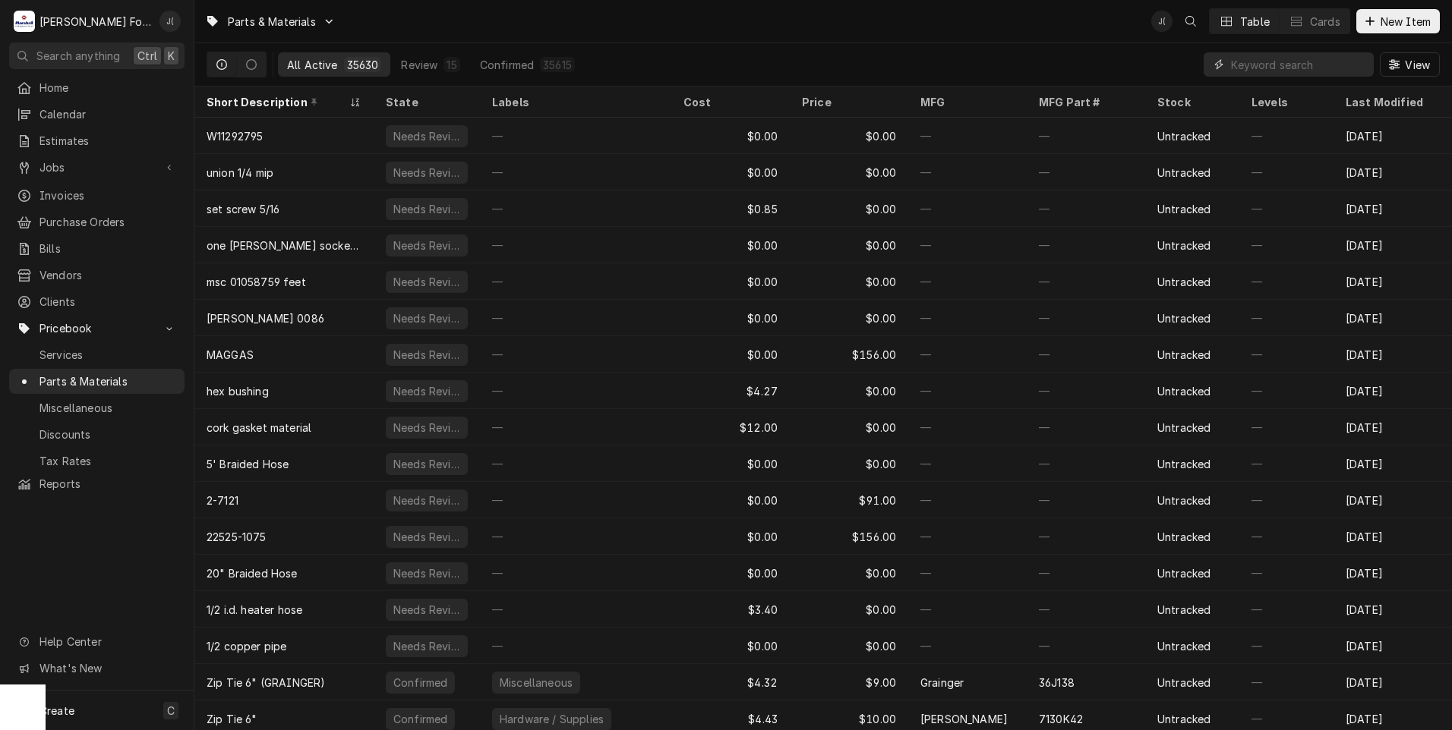
click at [1296, 65] on input "Dynamic Content Wrapper" at bounding box center [1298, 64] width 135 height 24
paste input "60128501-C"
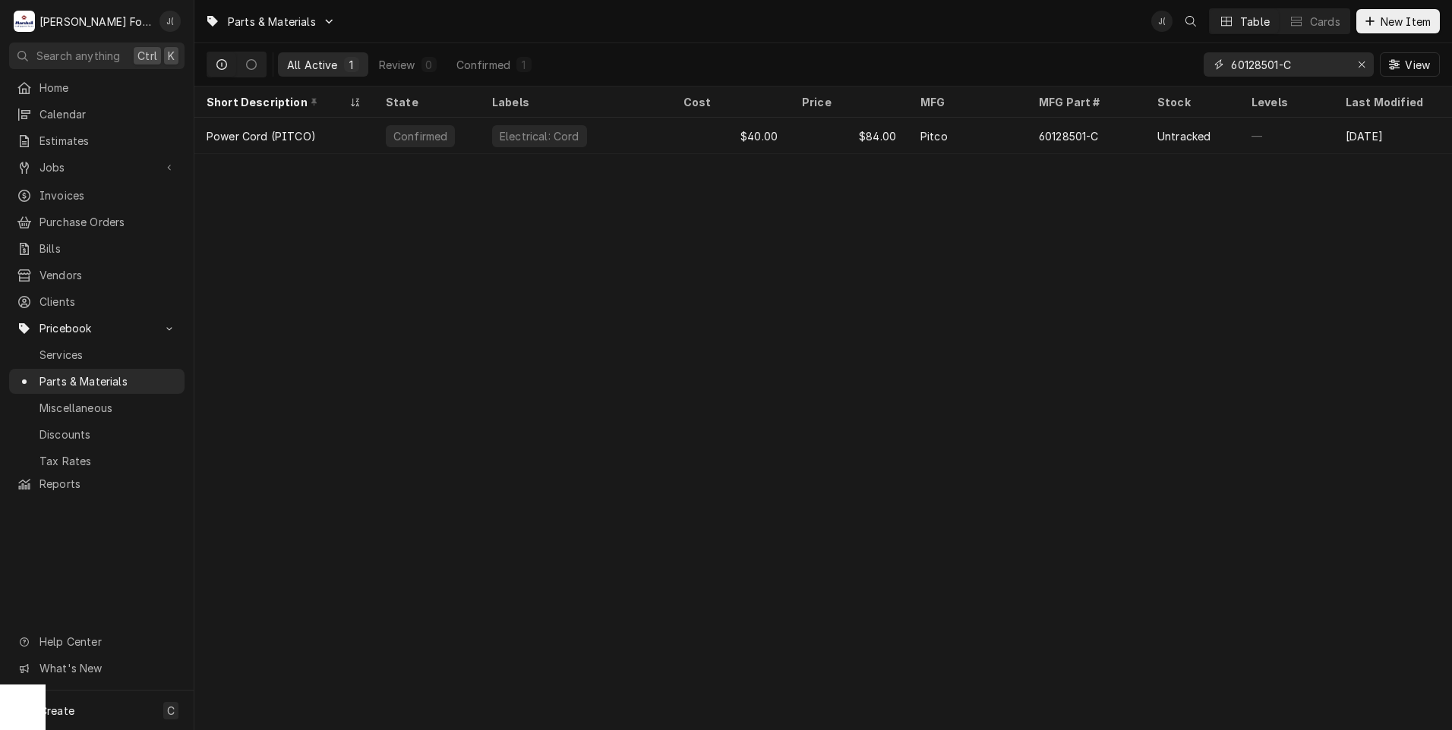
type input "60128501-C"
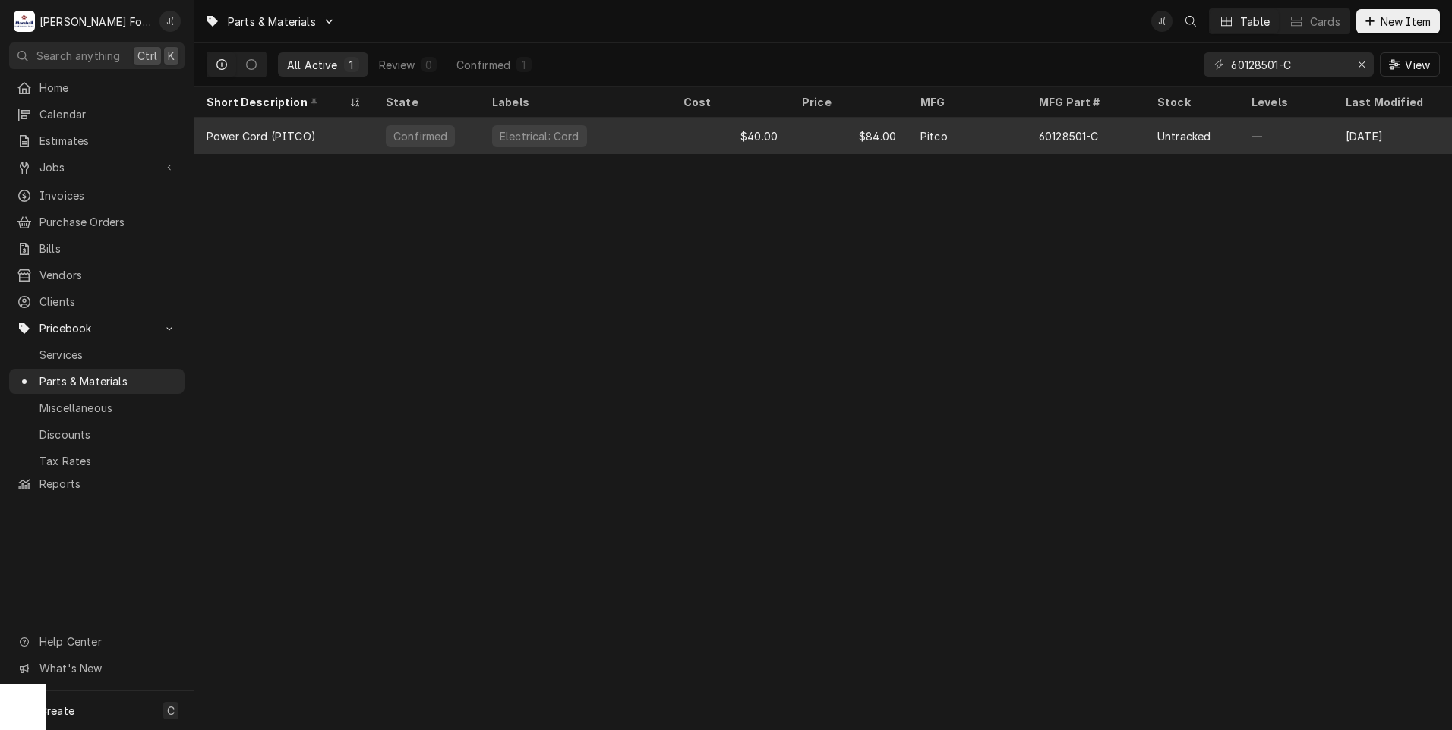
click at [966, 135] on div "Pitco" at bounding box center [967, 136] width 118 height 36
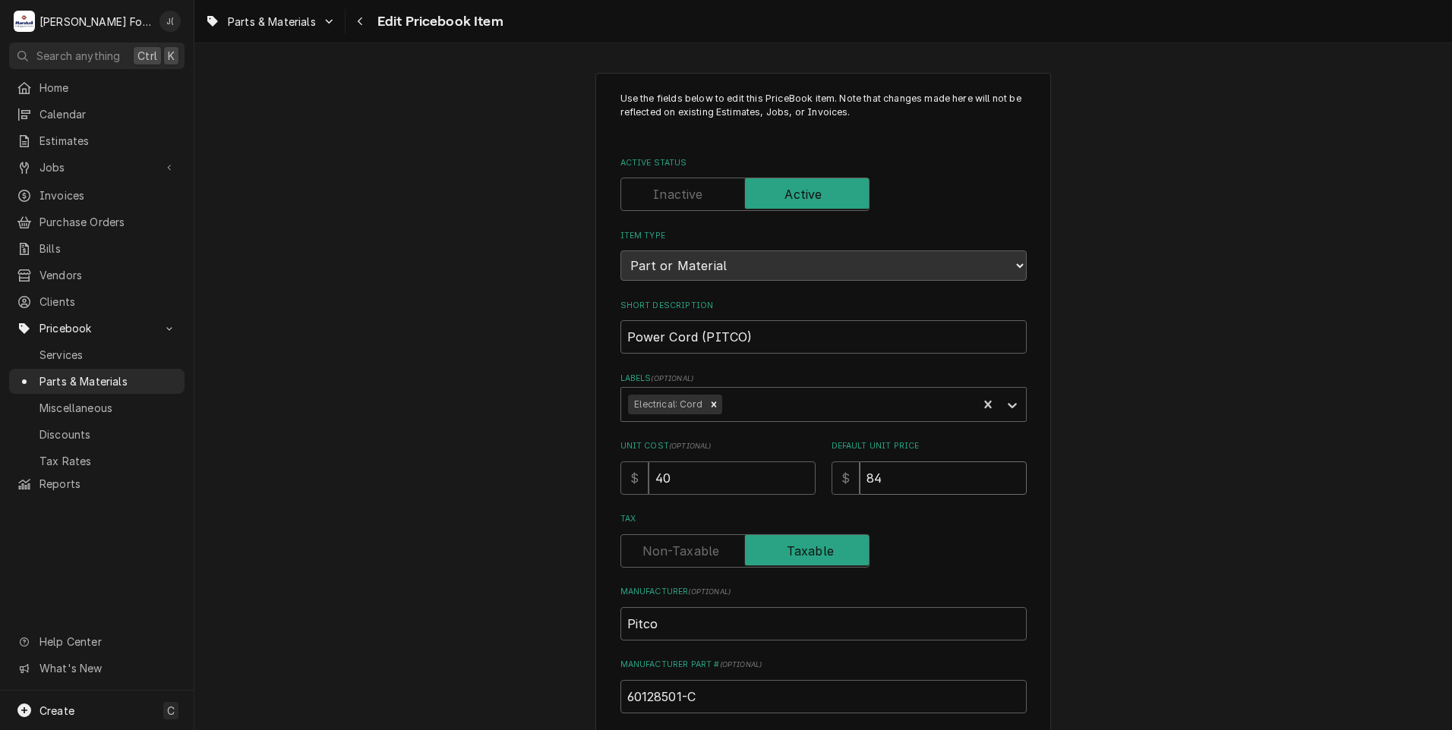
drag, startPoint x: 889, startPoint y: 476, endPoint x: 501, endPoint y: 458, distance: 388.4
click at [528, 465] on div "Use the fields below to edit this PriceBook item. Note that changes made here w…" at bounding box center [822, 594] width 1257 height 1070
type textarea "x"
type input "8"
type textarea "x"
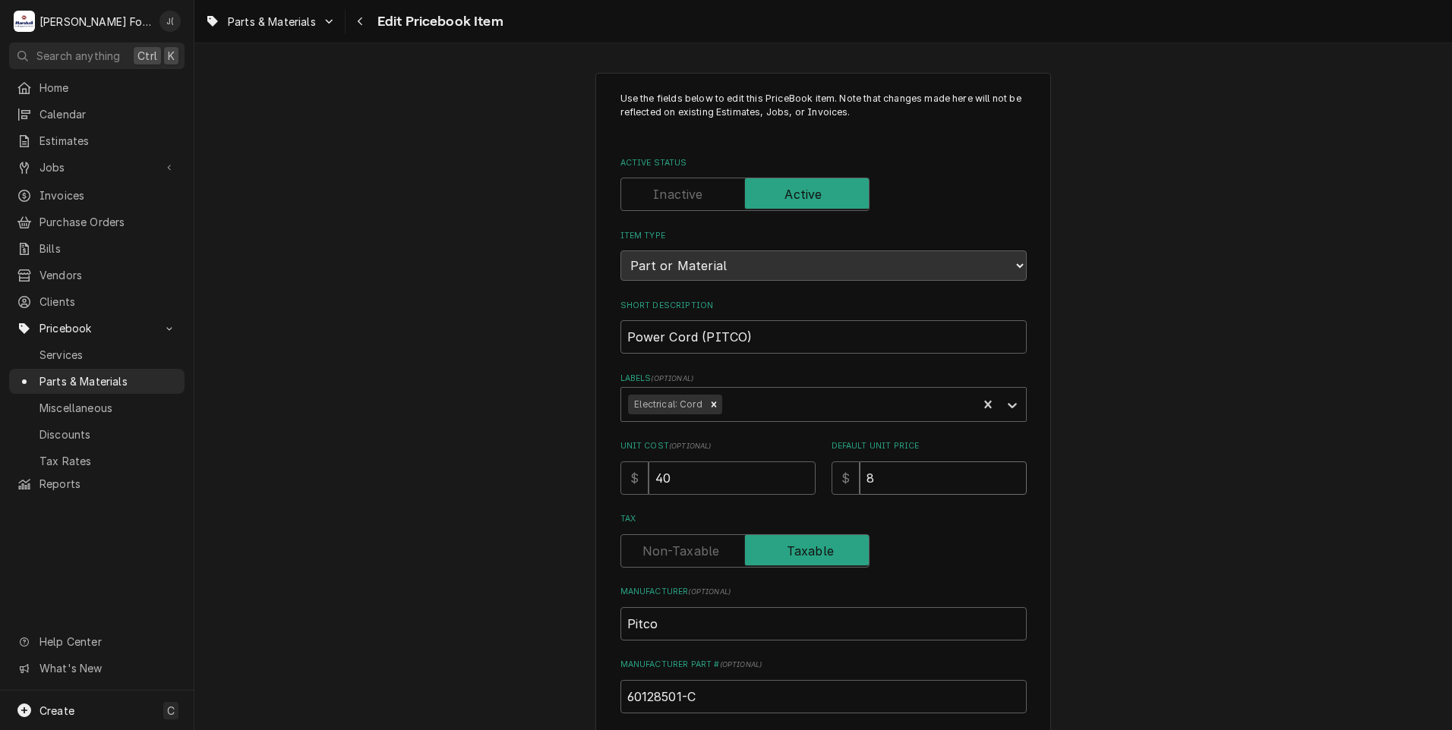
type input "87"
type textarea "x"
type input "87.0"
type textarea "x"
type input "87.00"
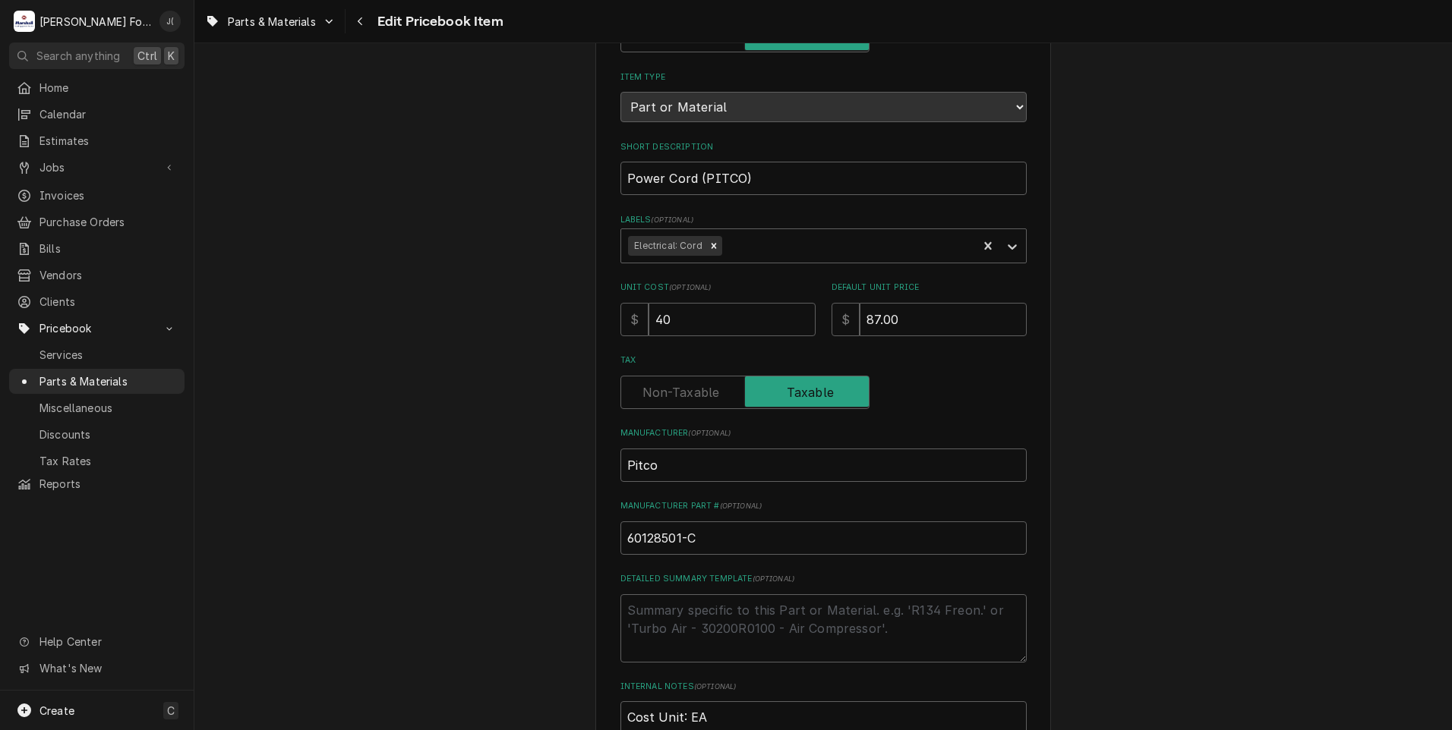
scroll to position [468, 0]
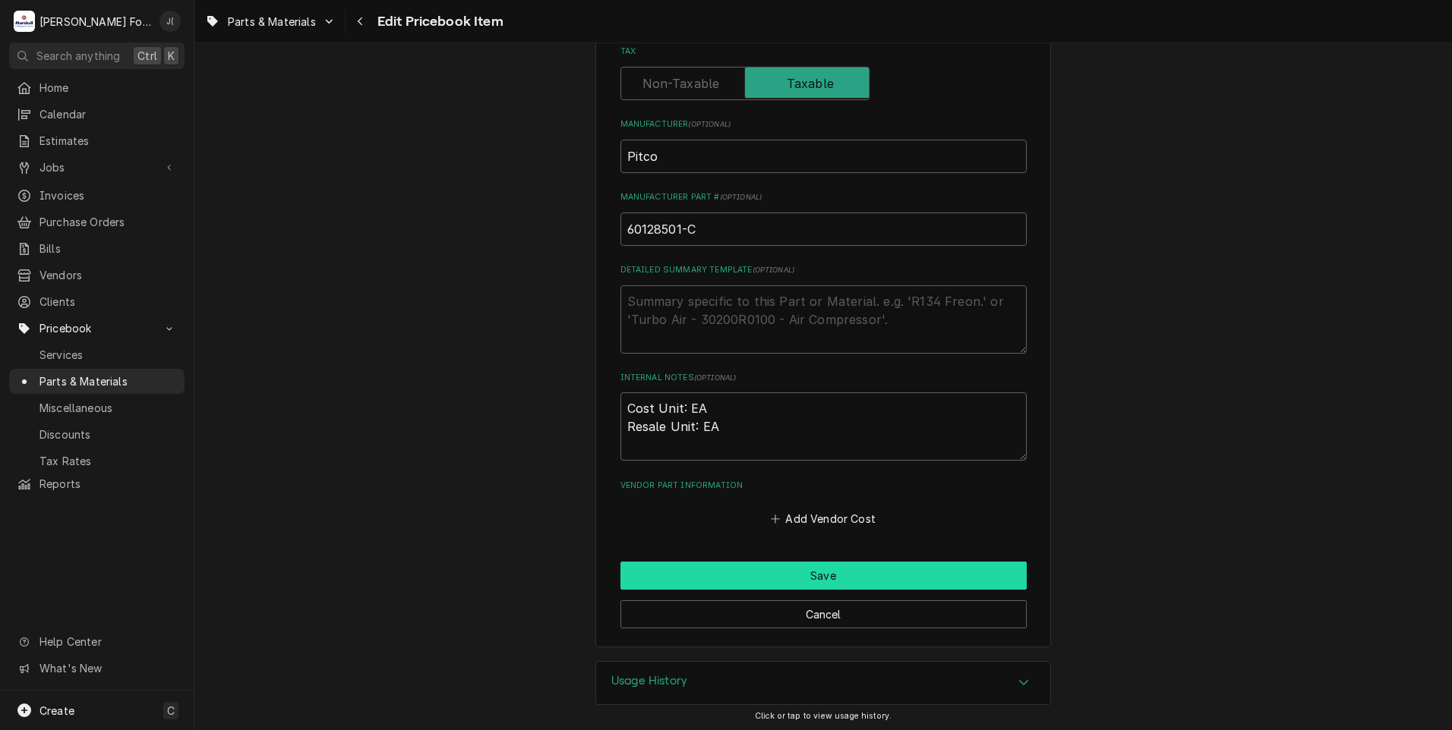
click at [717, 578] on button "Save" at bounding box center [823, 576] width 406 height 28
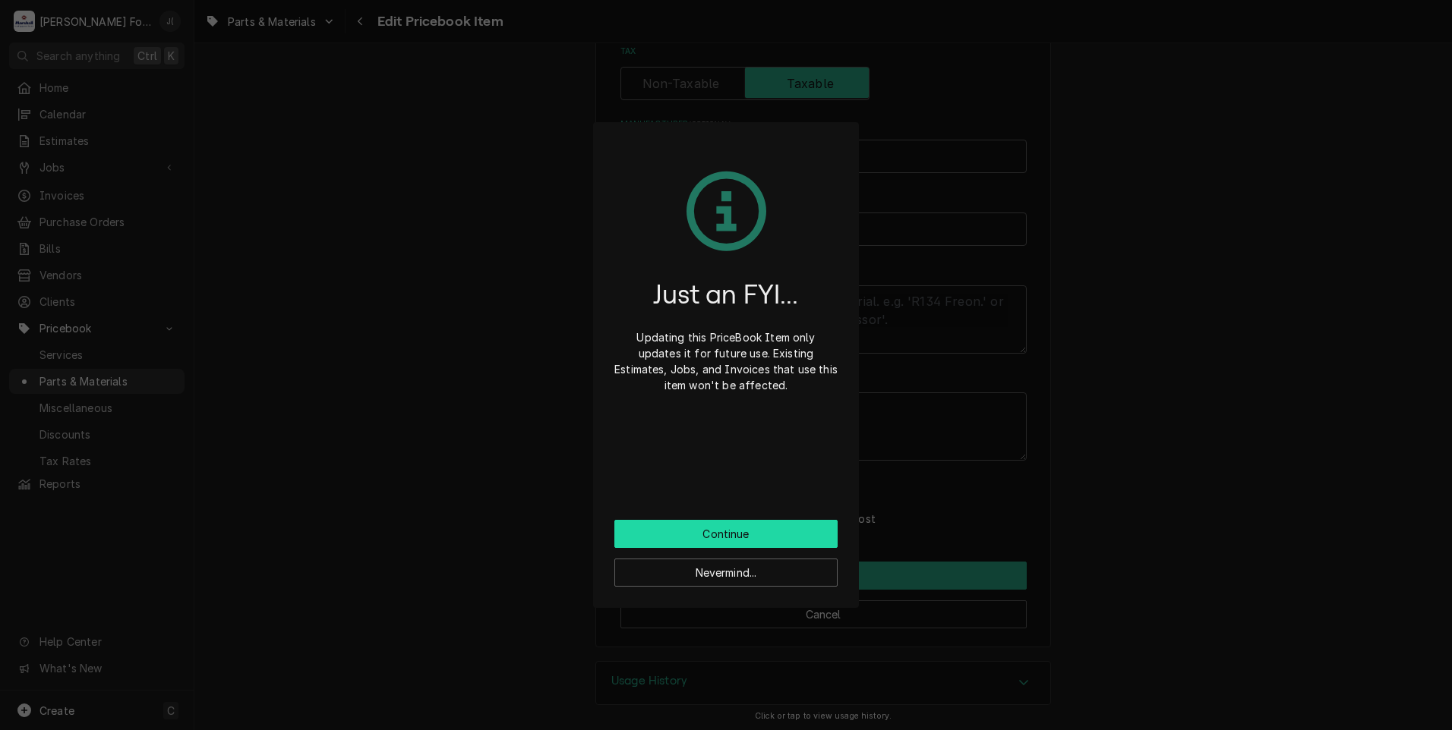
click at [711, 532] on button "Continue" at bounding box center [725, 534] width 223 height 28
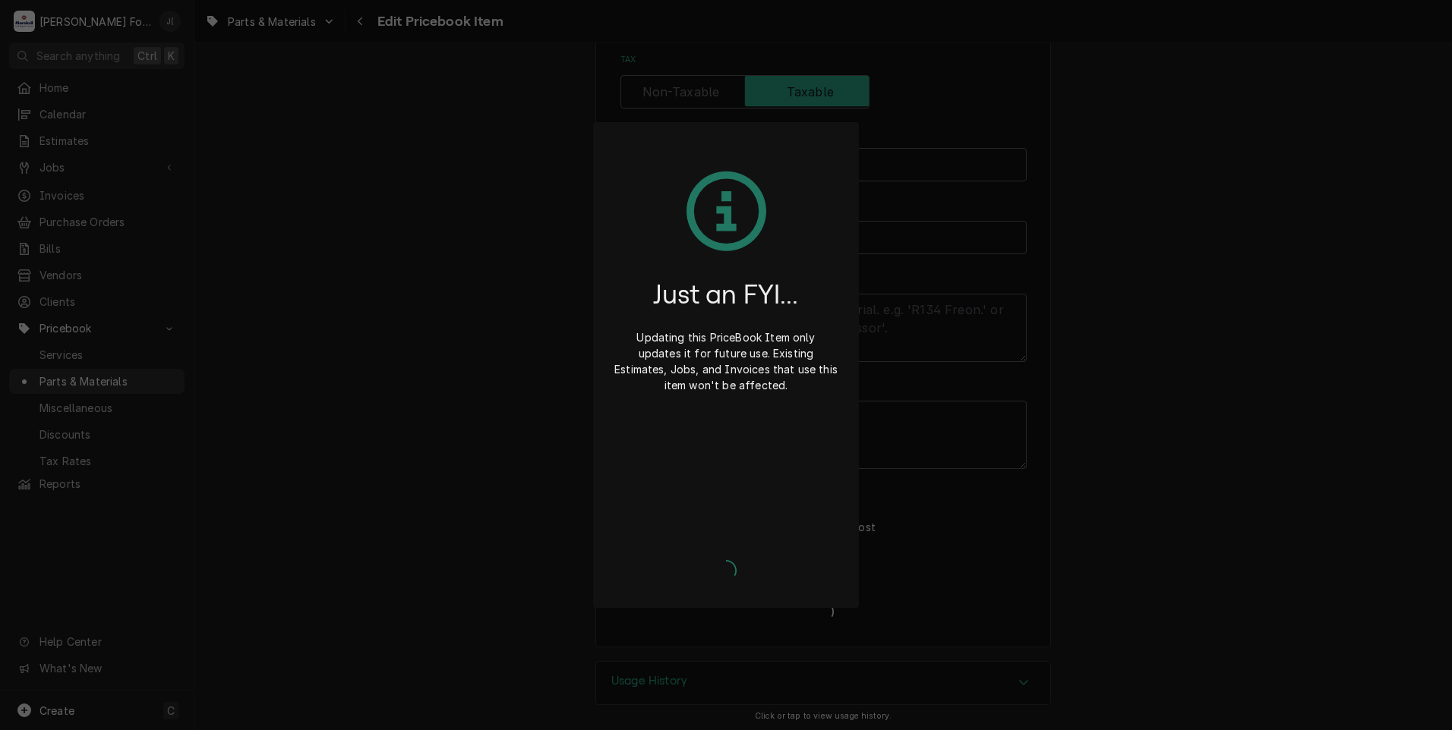
type textarea "x"
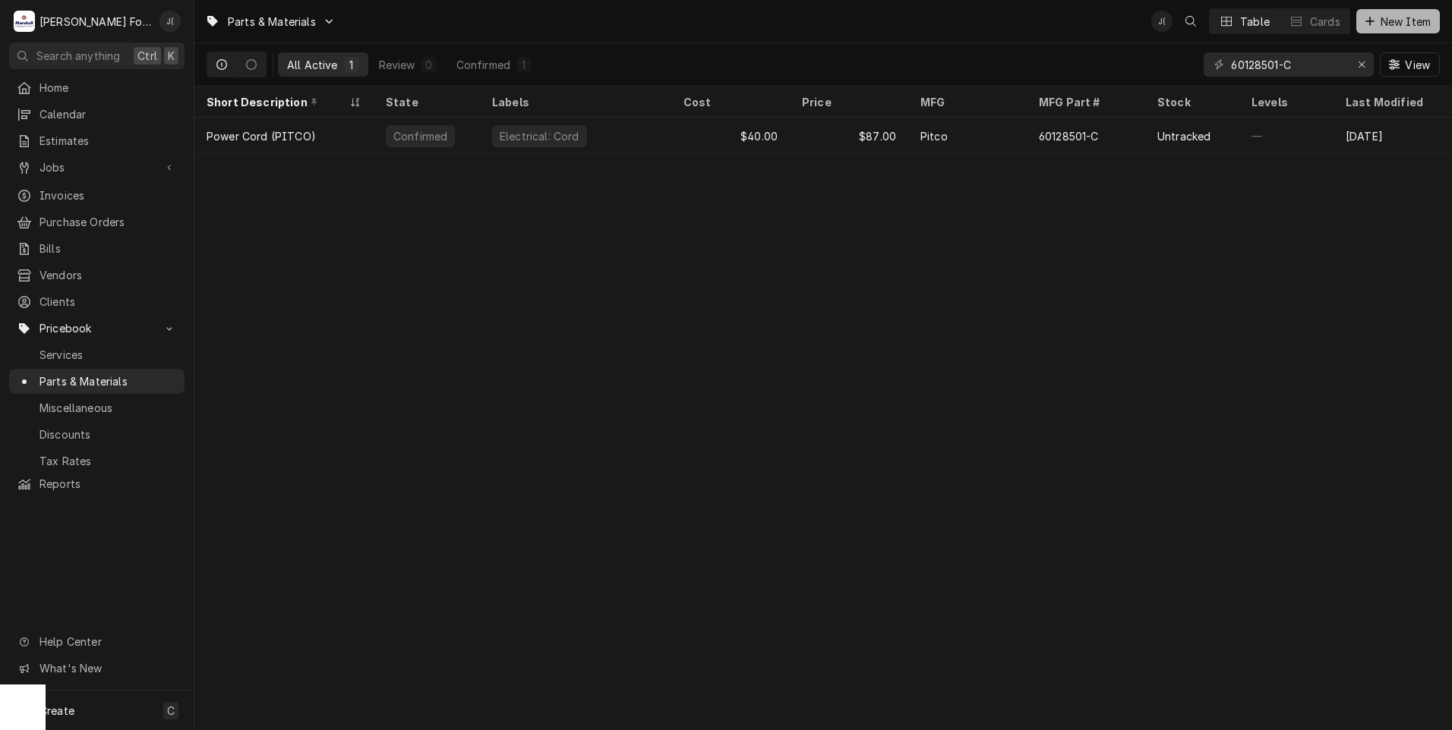
click at [1379, 17] on span "New Item" at bounding box center [1405, 22] width 56 height 16
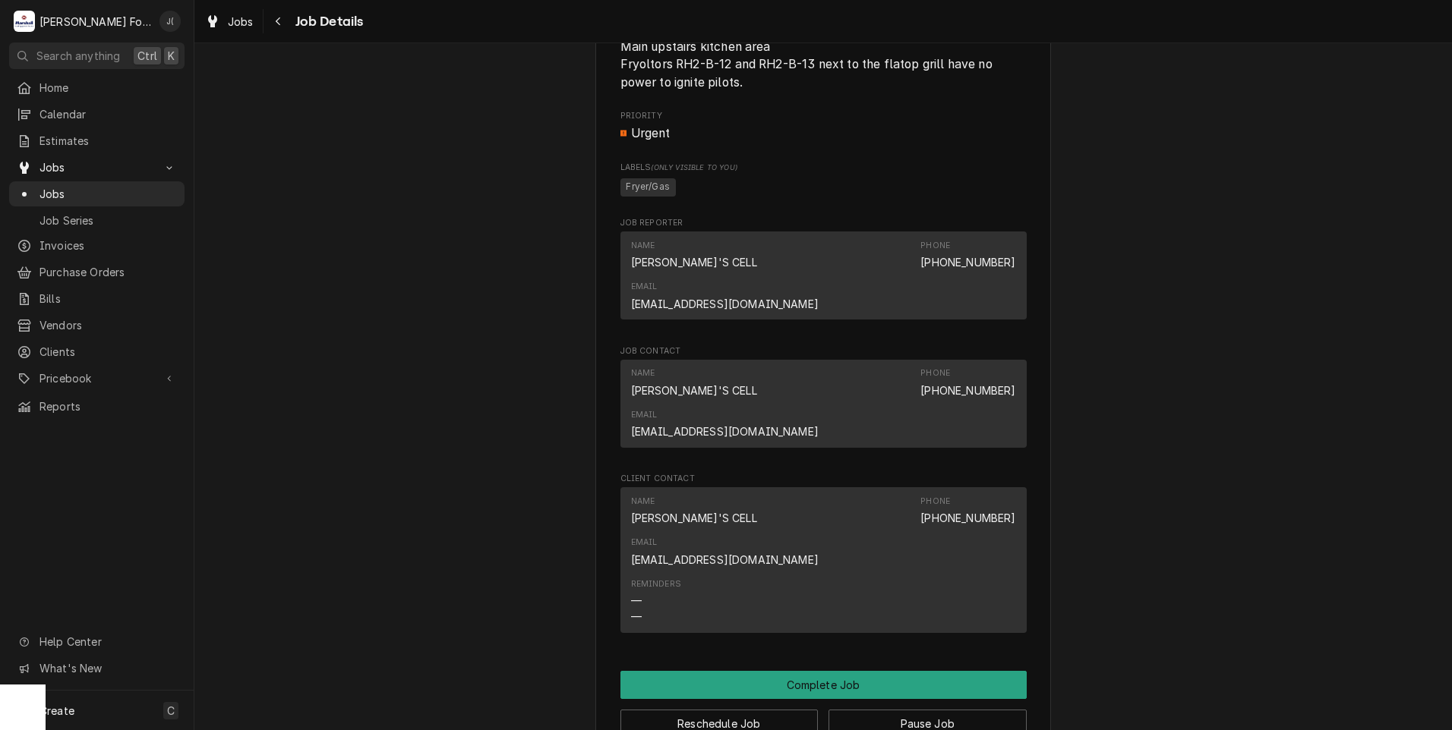
scroll to position [1367, 0]
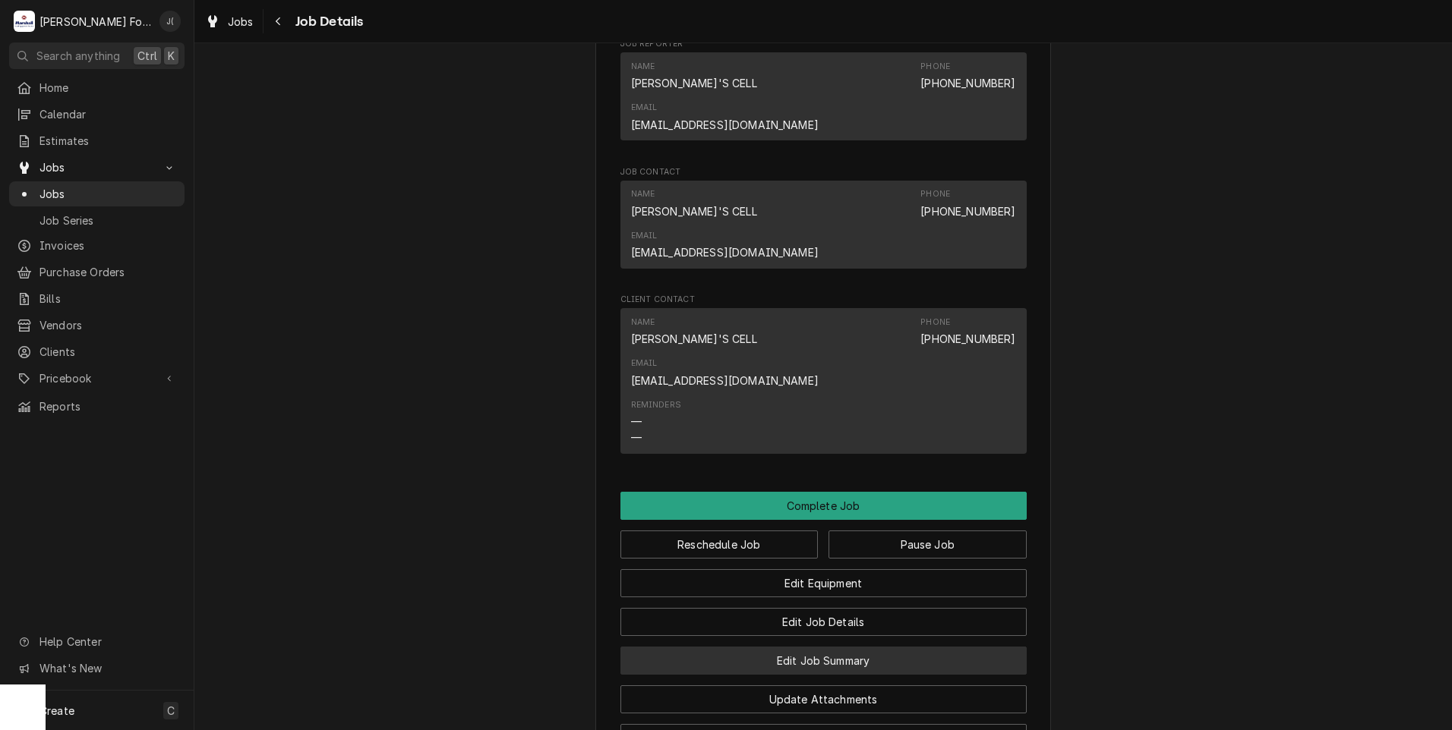
click at [844, 647] on button "Edit Job Summary" at bounding box center [823, 661] width 406 height 28
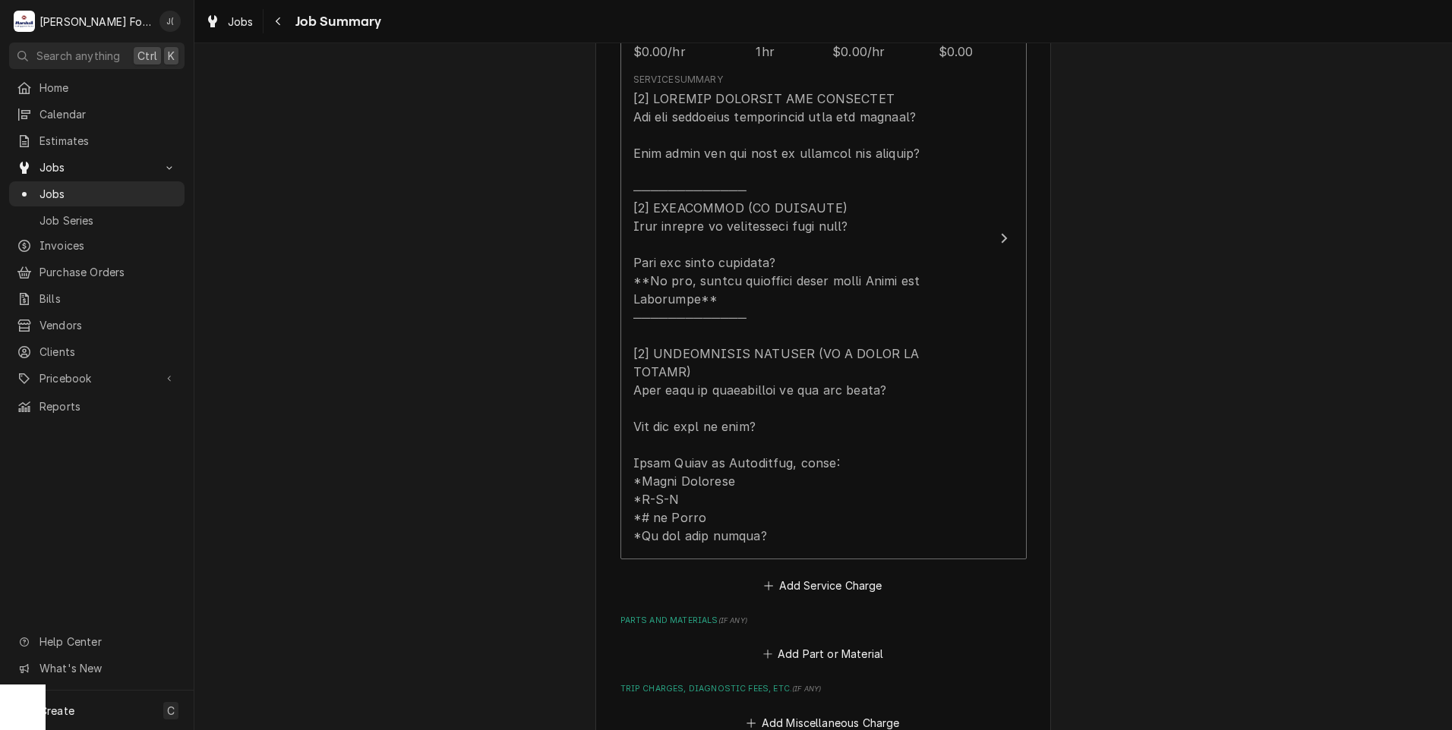
scroll to position [683, 0]
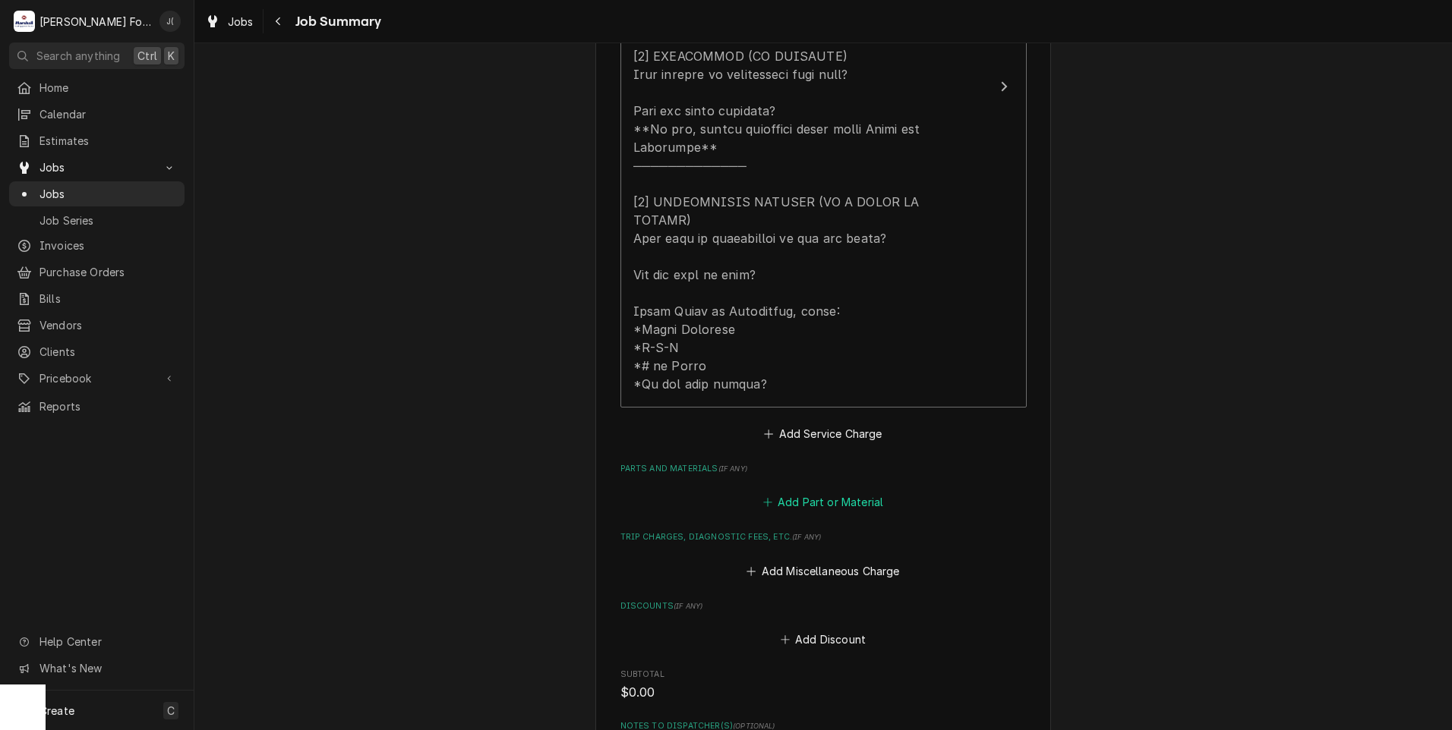
click at [837, 492] on button "Add Part or Material" at bounding box center [822, 502] width 125 height 21
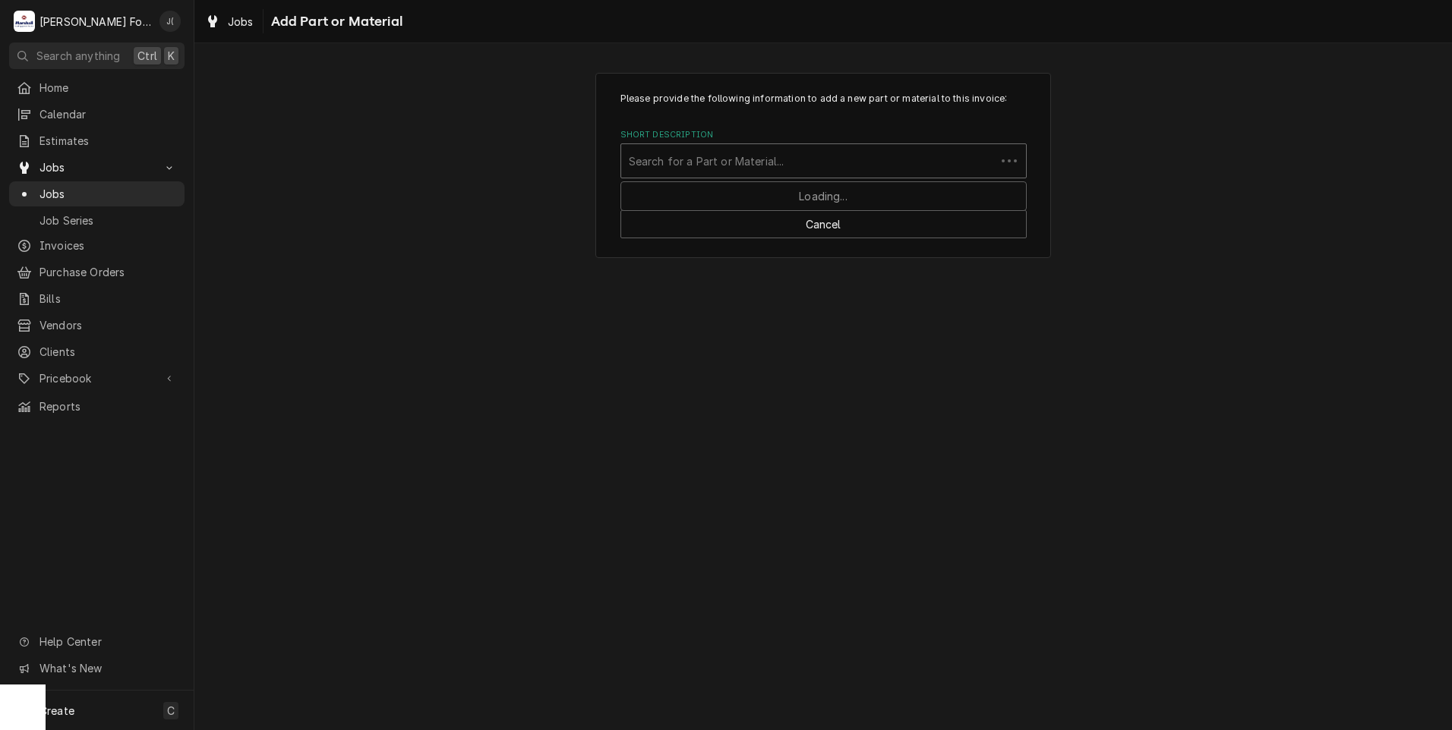
click at [724, 156] on div "Short Description" at bounding box center [808, 160] width 359 height 27
type input "60128501"
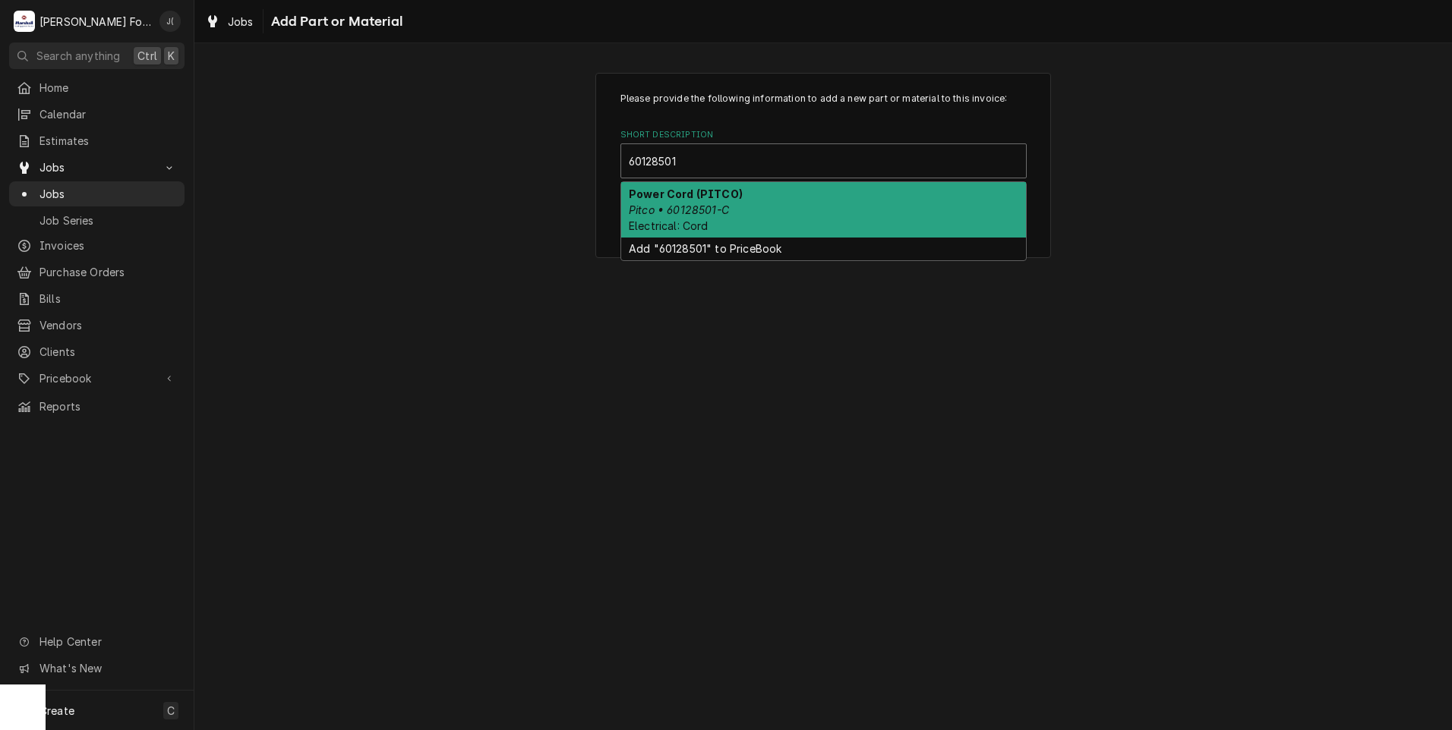
click at [721, 219] on div "Power Cord (PITCO) Pitco • 60128501-C Electrical: Cord" at bounding box center [823, 209] width 405 height 55
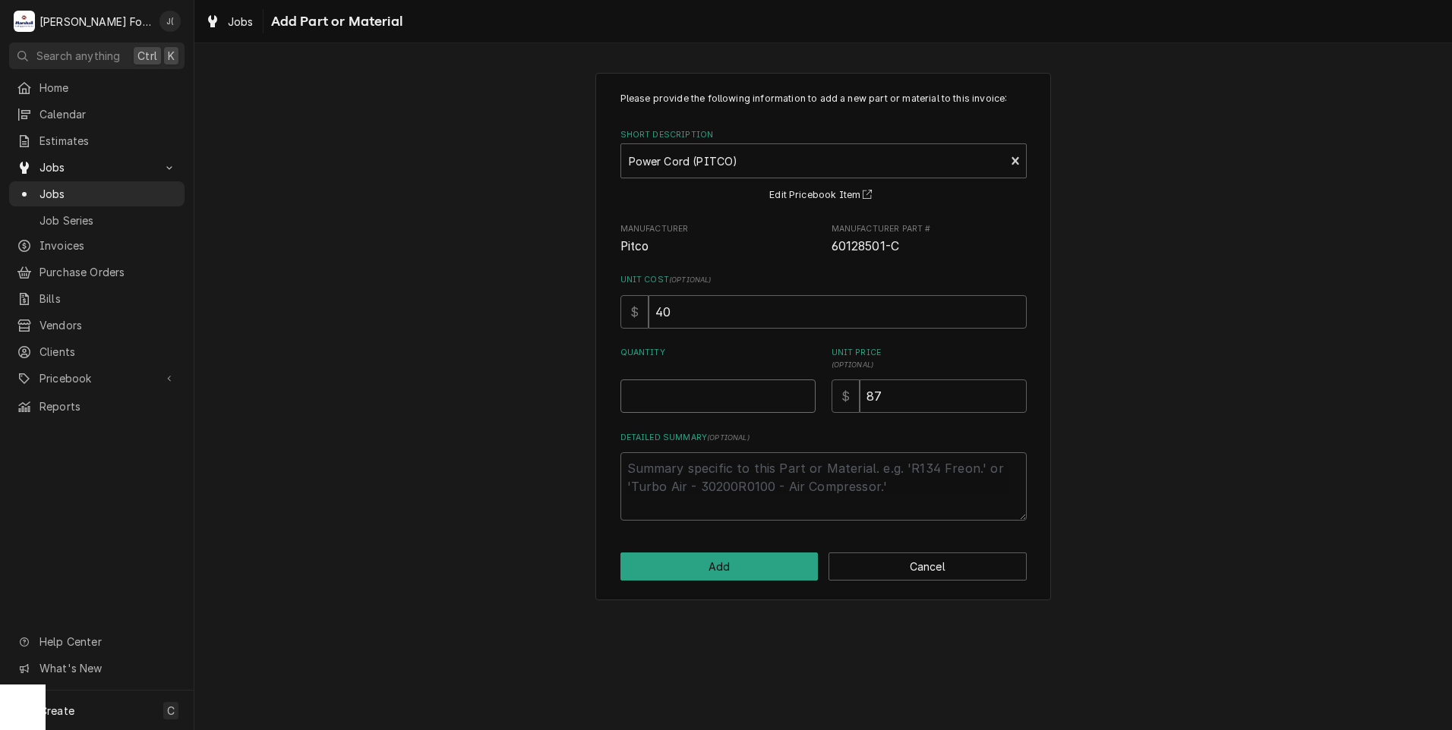
click at [756, 401] on input "Quantity" at bounding box center [717, 396] width 195 height 33
type textarea "x"
type input "1"
click at [736, 574] on button "Add" at bounding box center [719, 567] width 198 height 28
type textarea "x"
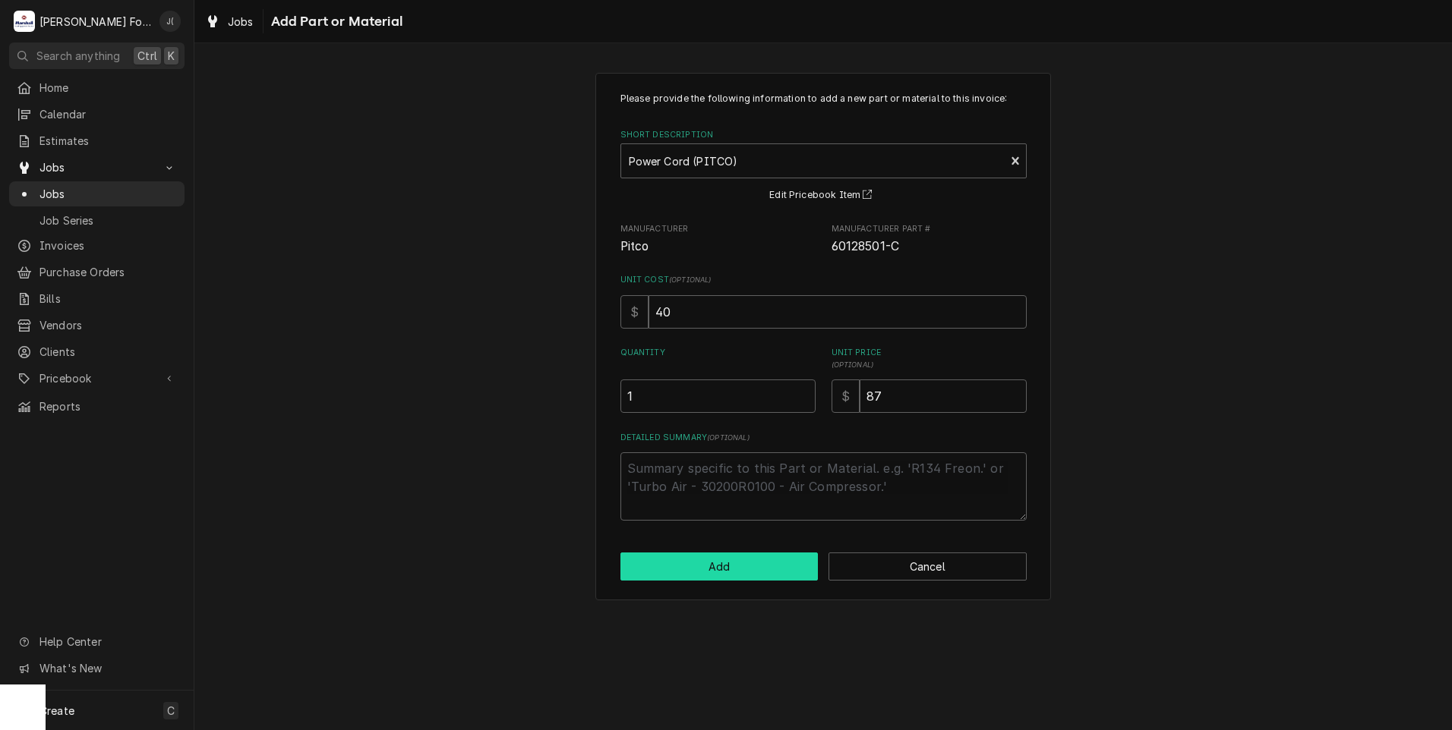
scroll to position [683, 0]
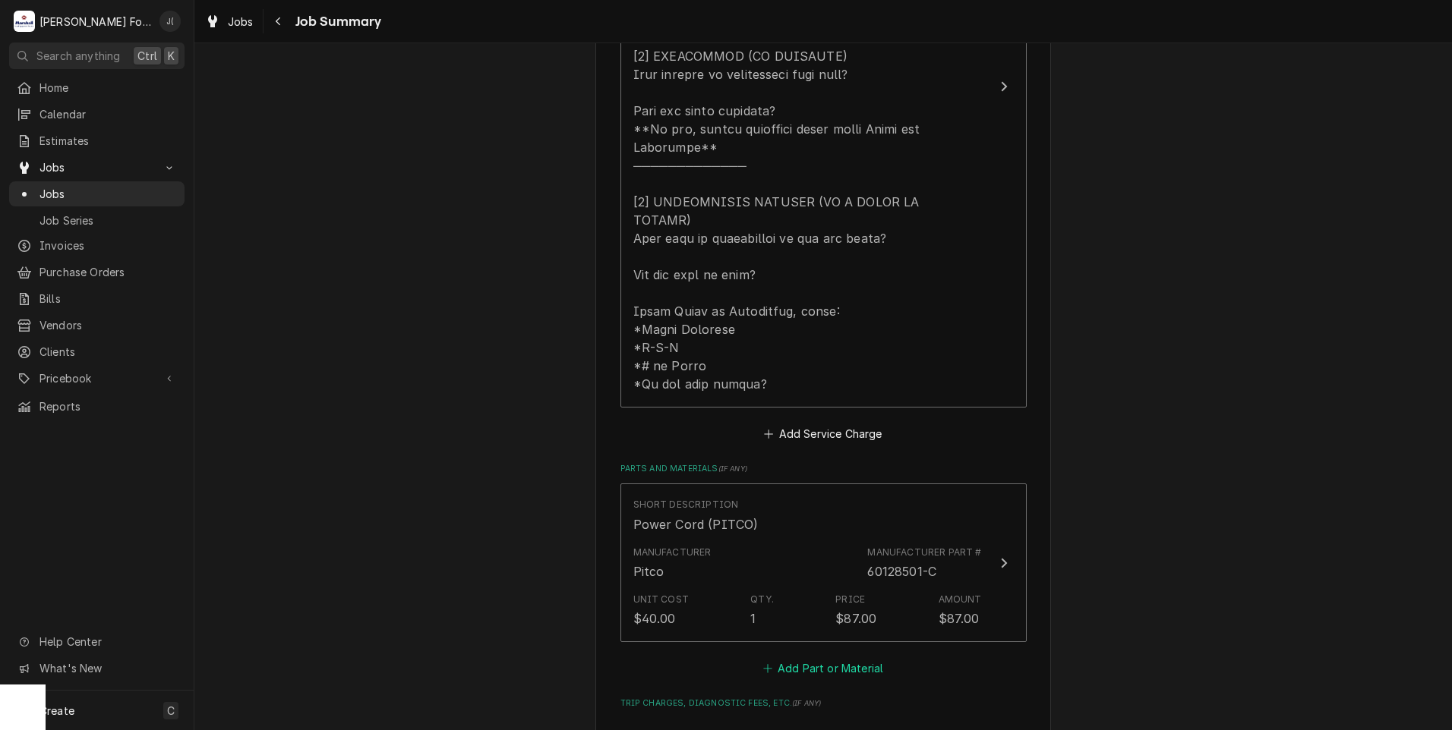
click at [799, 657] on button "Add Part or Material" at bounding box center [822, 667] width 125 height 21
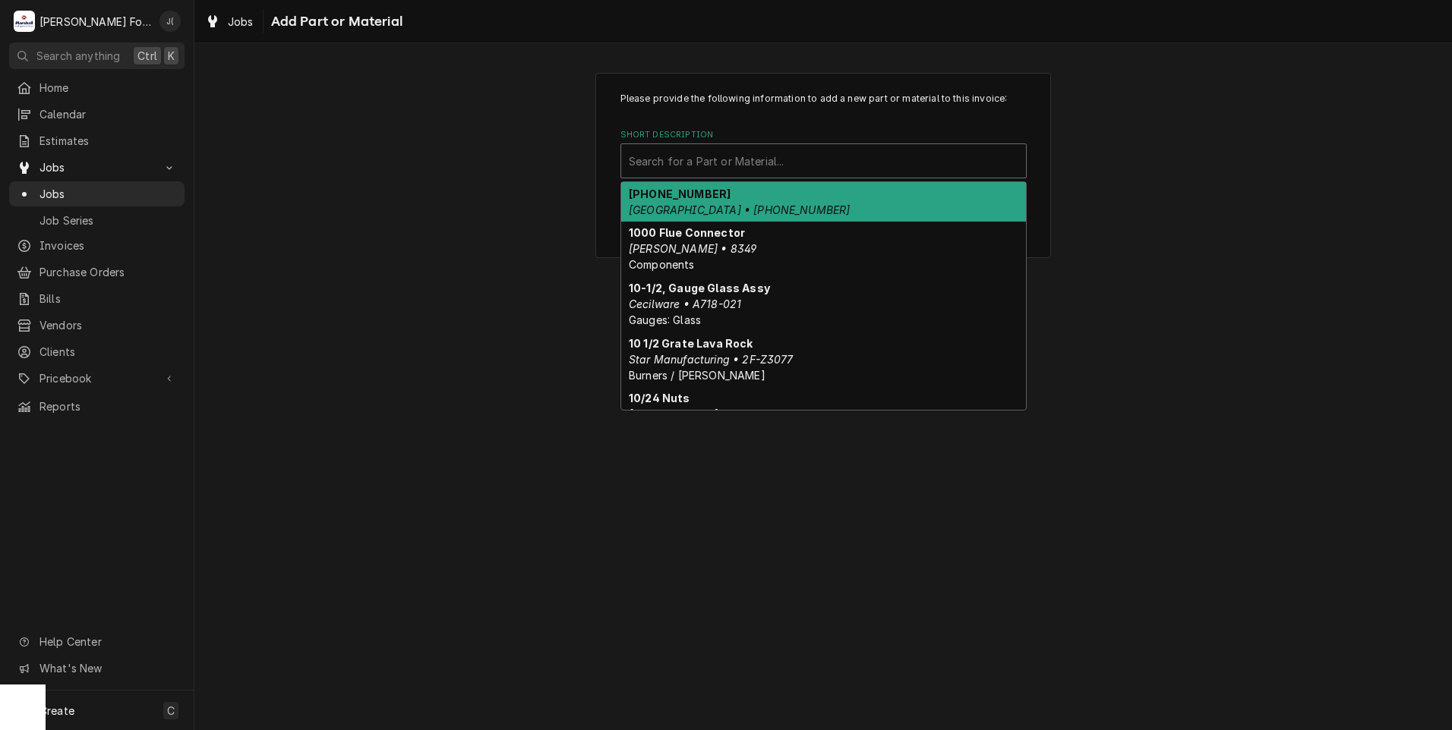
click at [747, 160] on div "Short Description" at bounding box center [823, 160] width 389 height 27
type input "s"
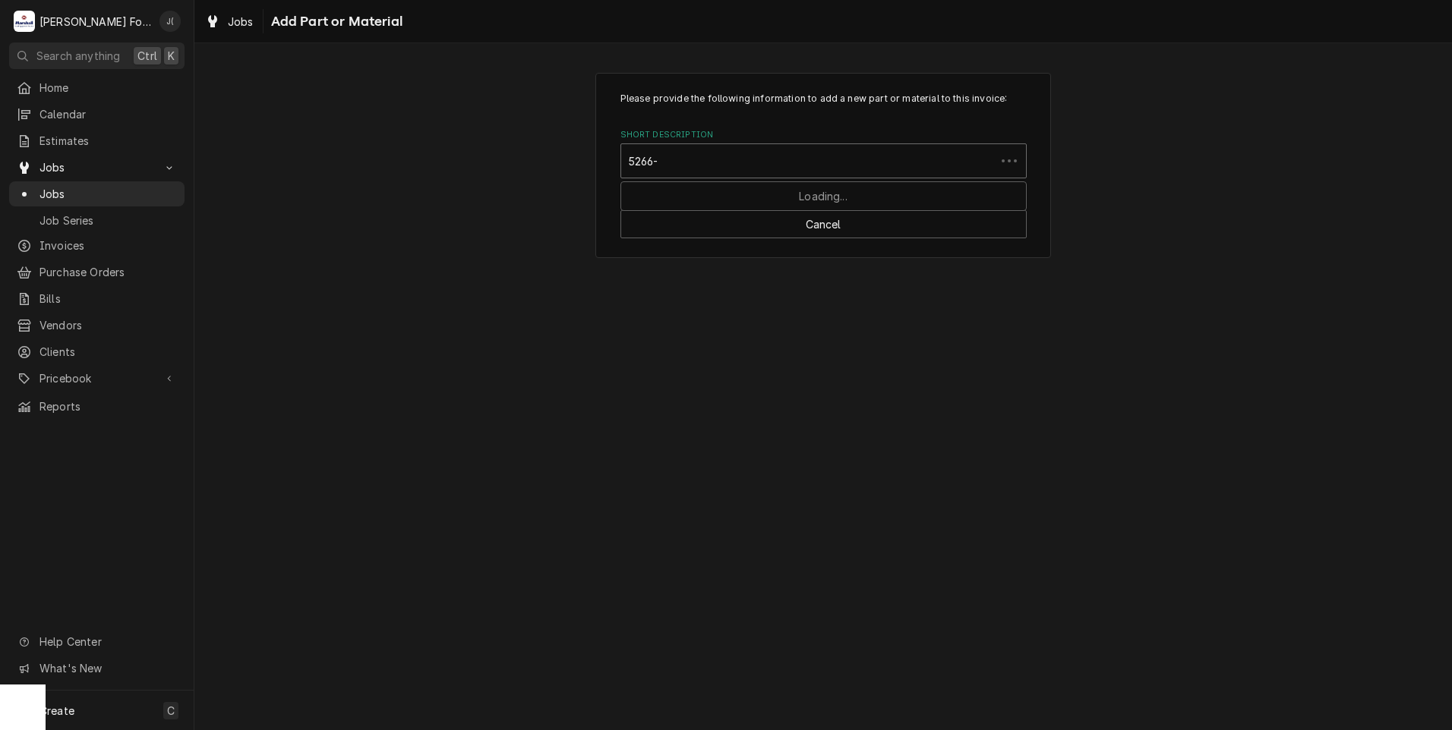
type input "5266-c"
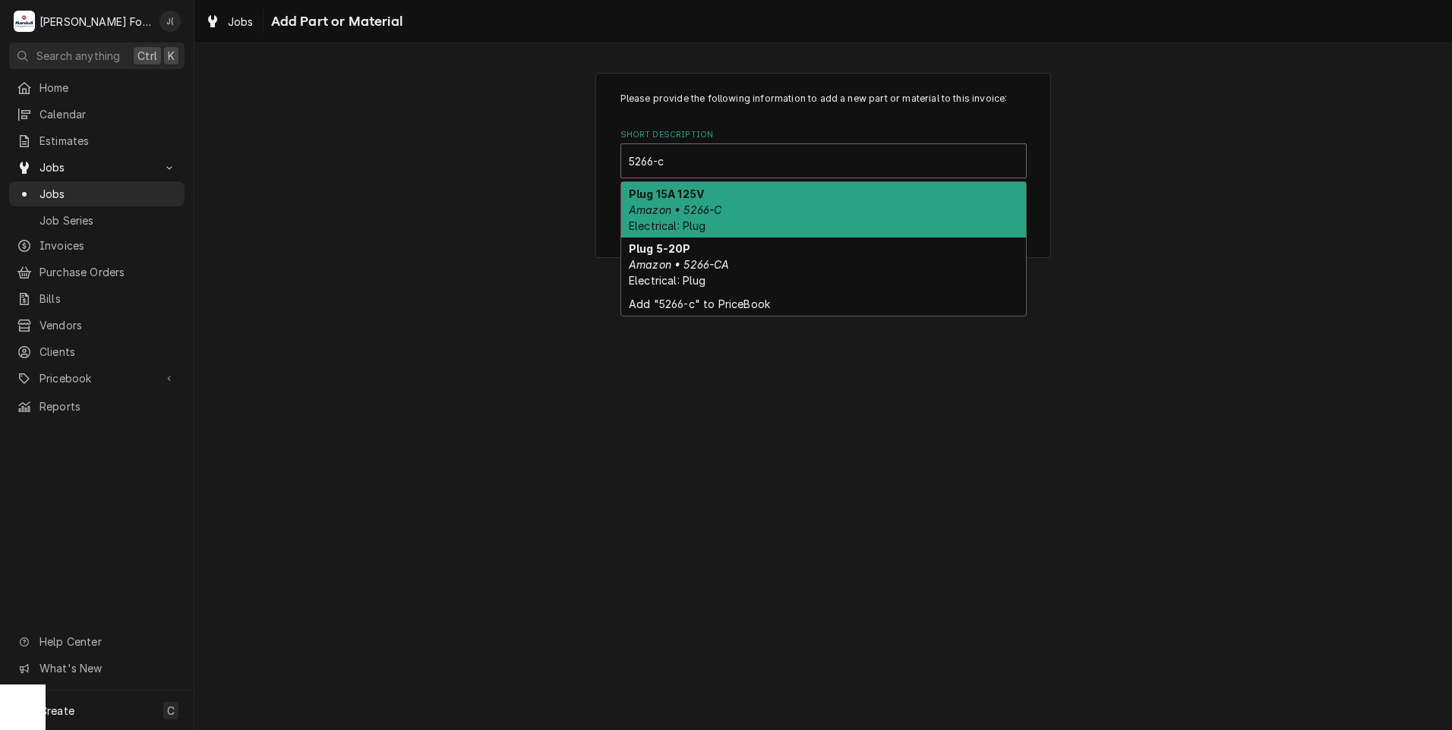
click at [717, 214] on div "Plug 15A 125V Amazon • 5266-C Electrical: Plug" at bounding box center [823, 209] width 405 height 55
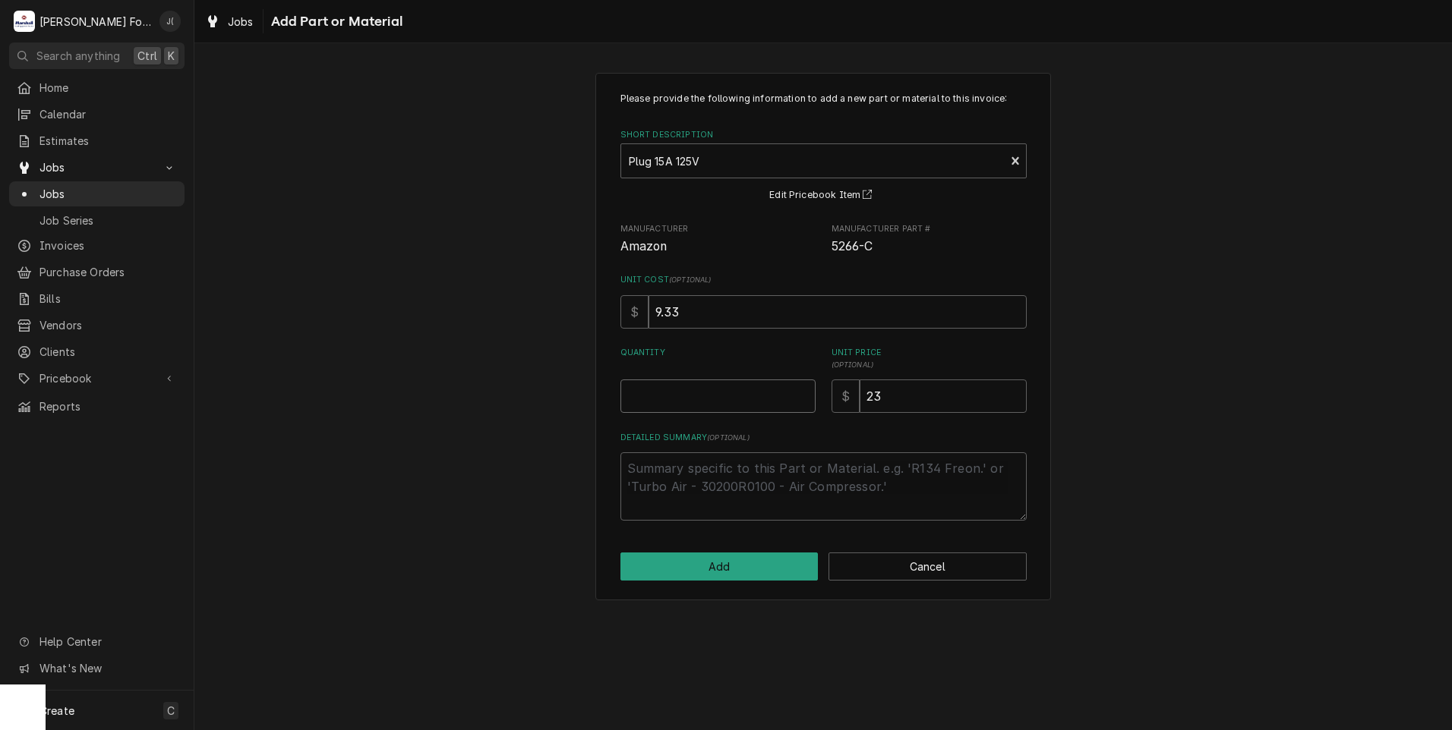
click at [719, 393] on input "Quantity" at bounding box center [717, 396] width 195 height 33
type textarea "x"
type input "1"
click at [741, 574] on button "Add" at bounding box center [719, 567] width 198 height 28
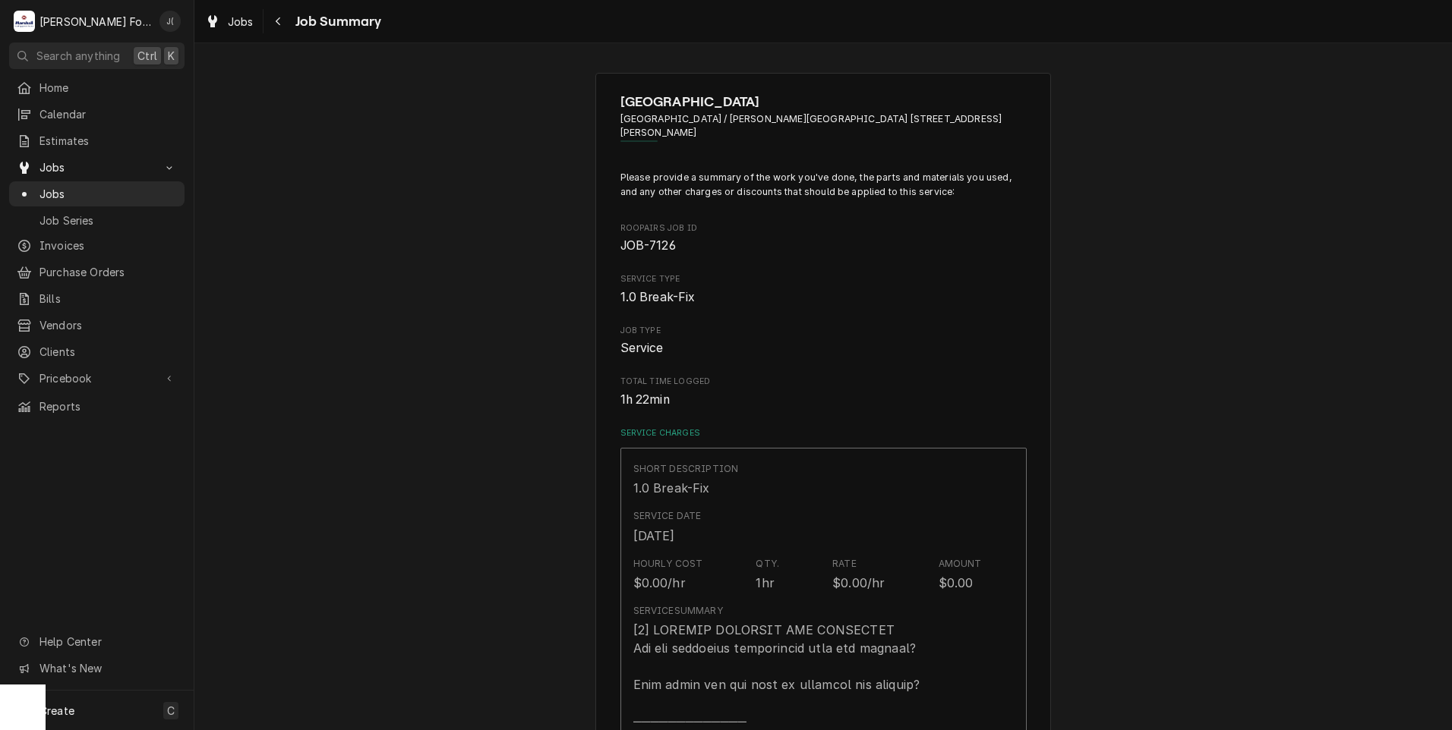
type textarea "x"
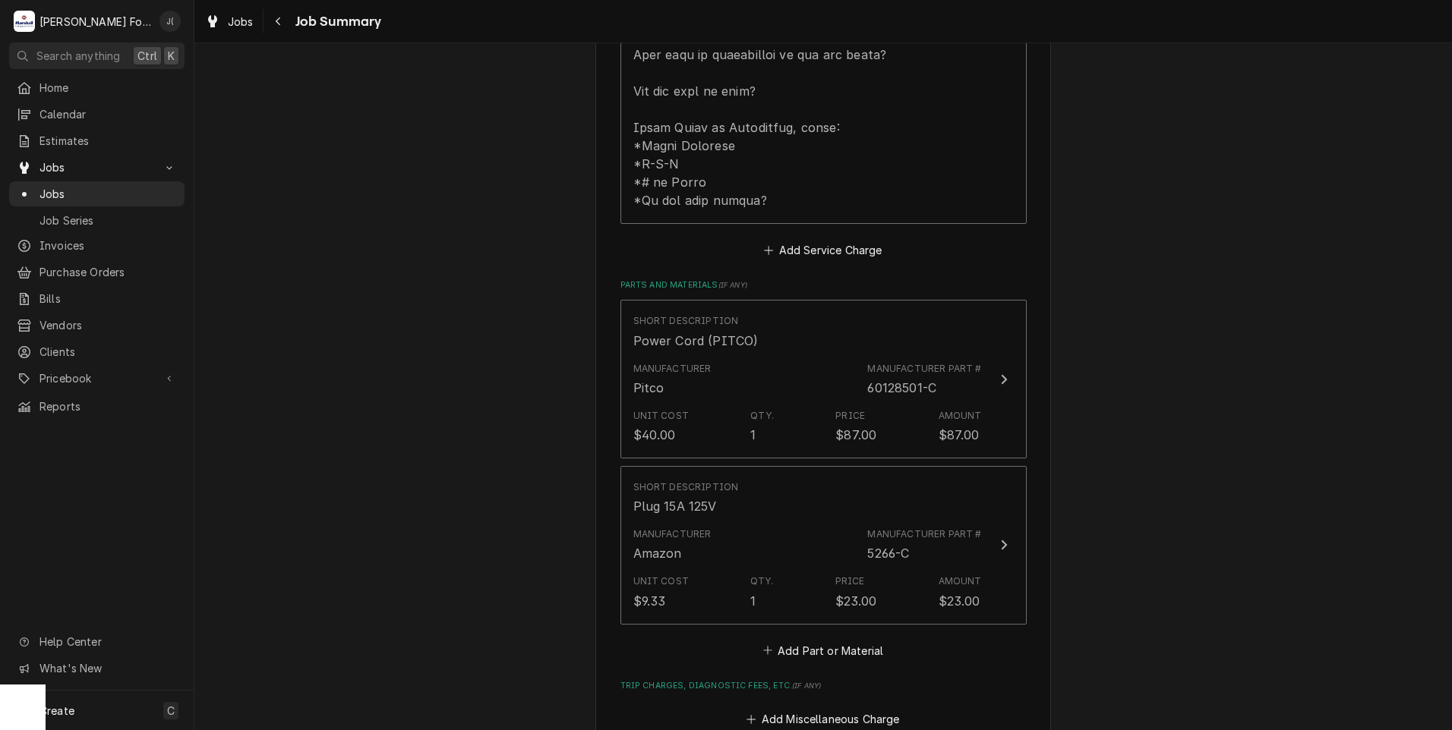
scroll to position [987, 0]
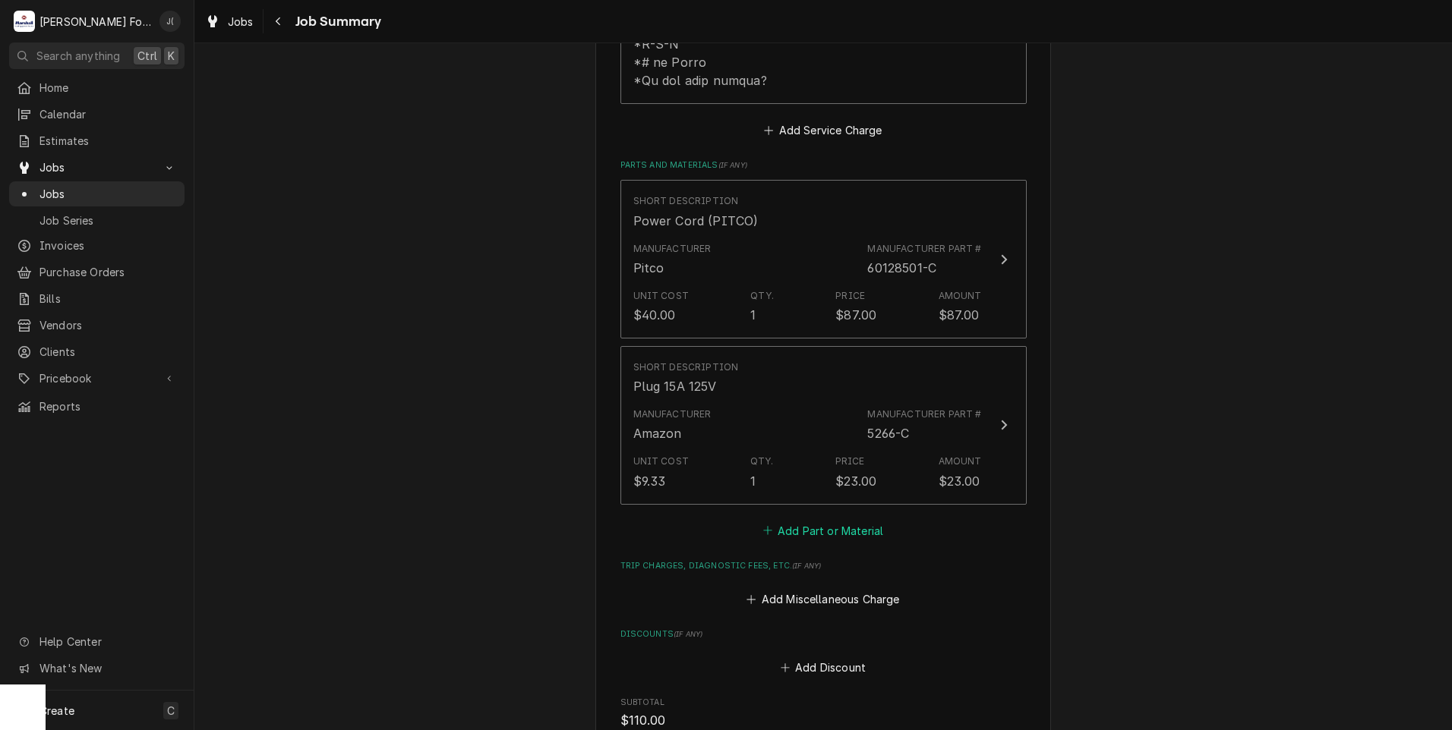
click at [790, 520] on button "Add Part or Material" at bounding box center [822, 530] width 125 height 21
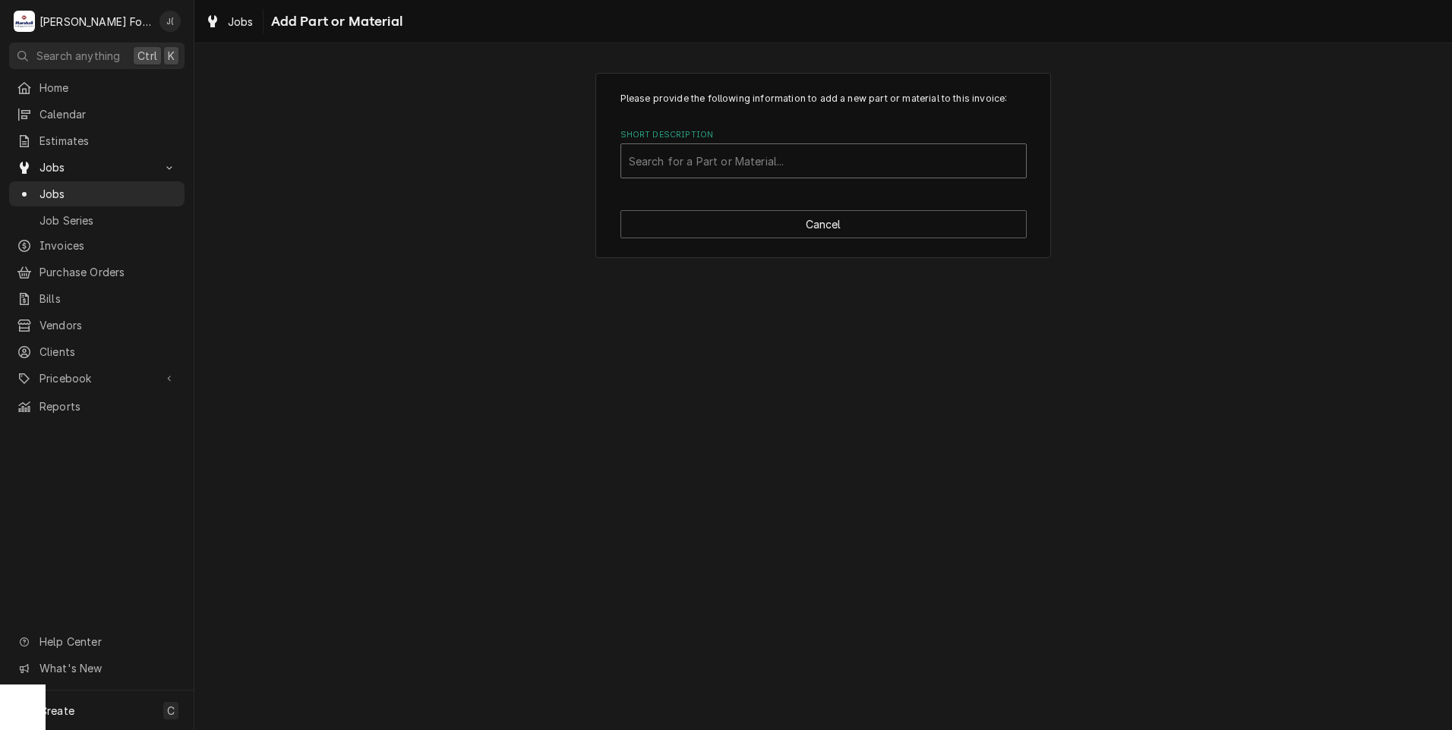
click at [666, 157] on div "Short Description" at bounding box center [823, 160] width 389 height 27
type input "ssdt"
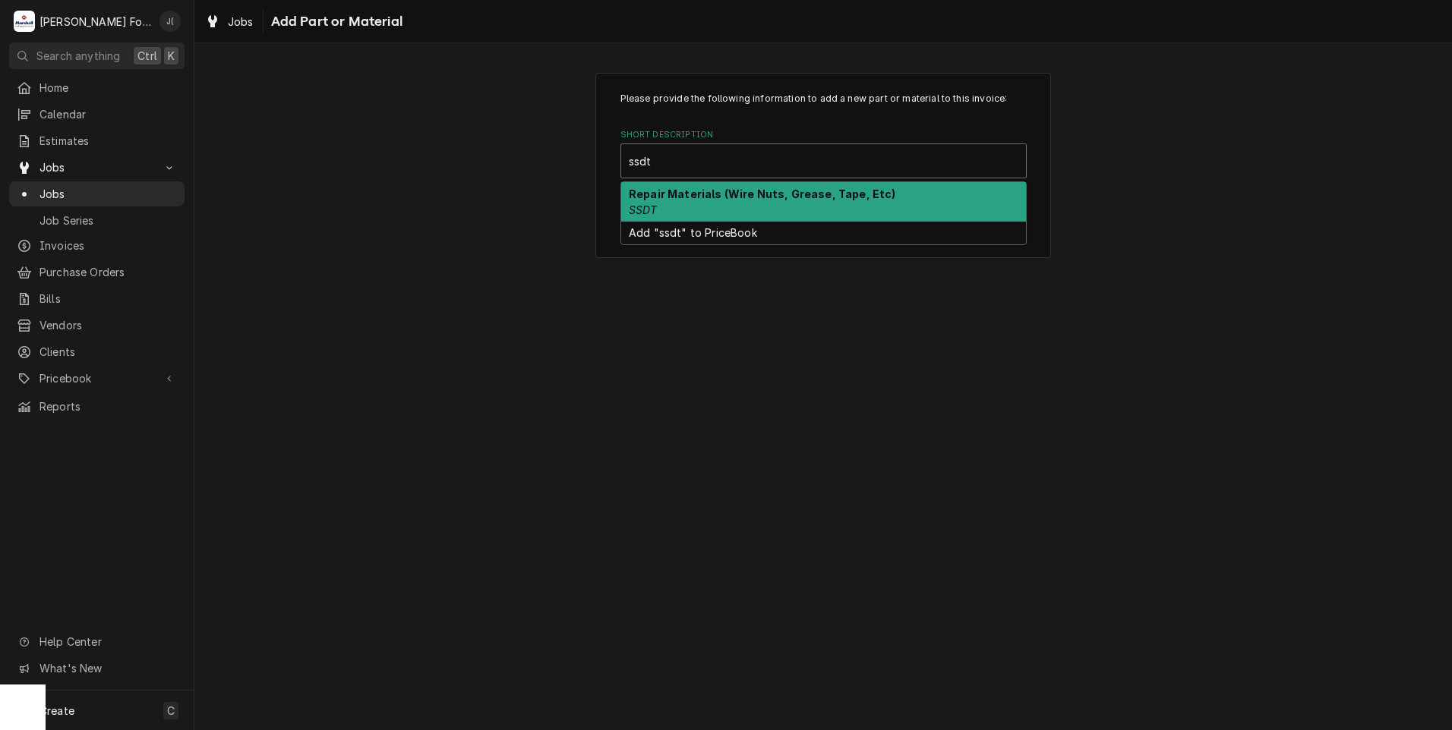
click at [687, 214] on div "Repair Materials (Wire Nuts, Grease, Tape, Etc) SSDT" at bounding box center [823, 201] width 405 height 39
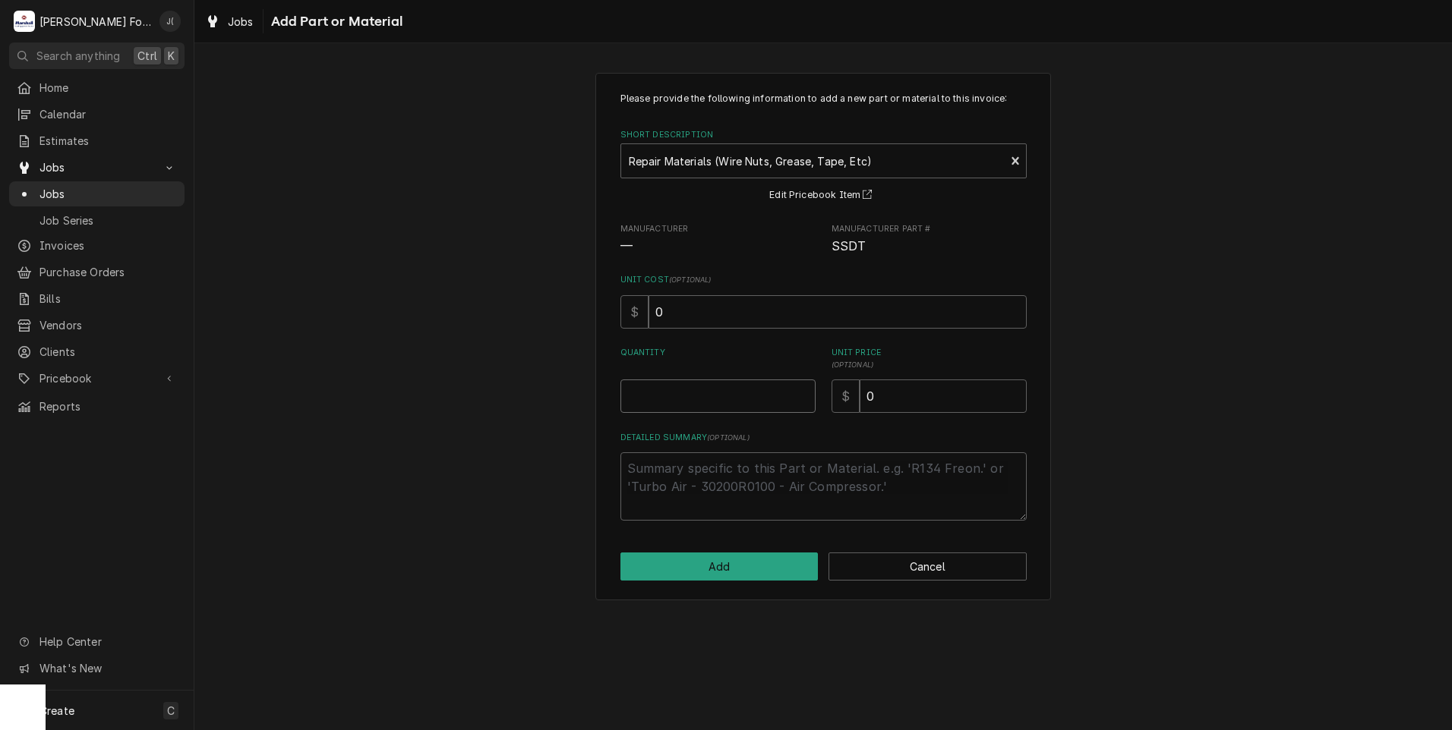
click at [717, 399] on input "Quantity" at bounding box center [717, 396] width 195 height 33
type textarea "x"
type input "1"
type textarea "x"
type input "4"
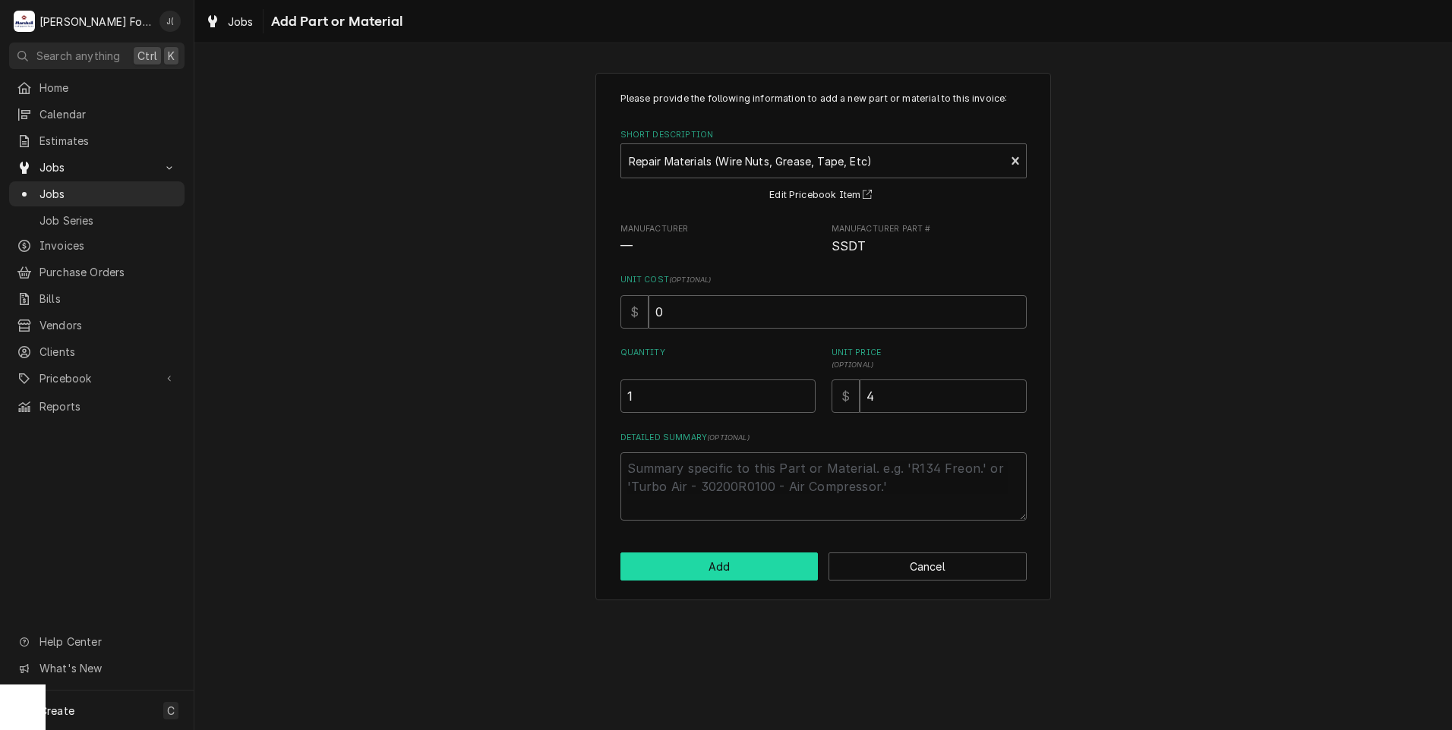
click at [745, 570] on button "Add" at bounding box center [719, 567] width 198 height 28
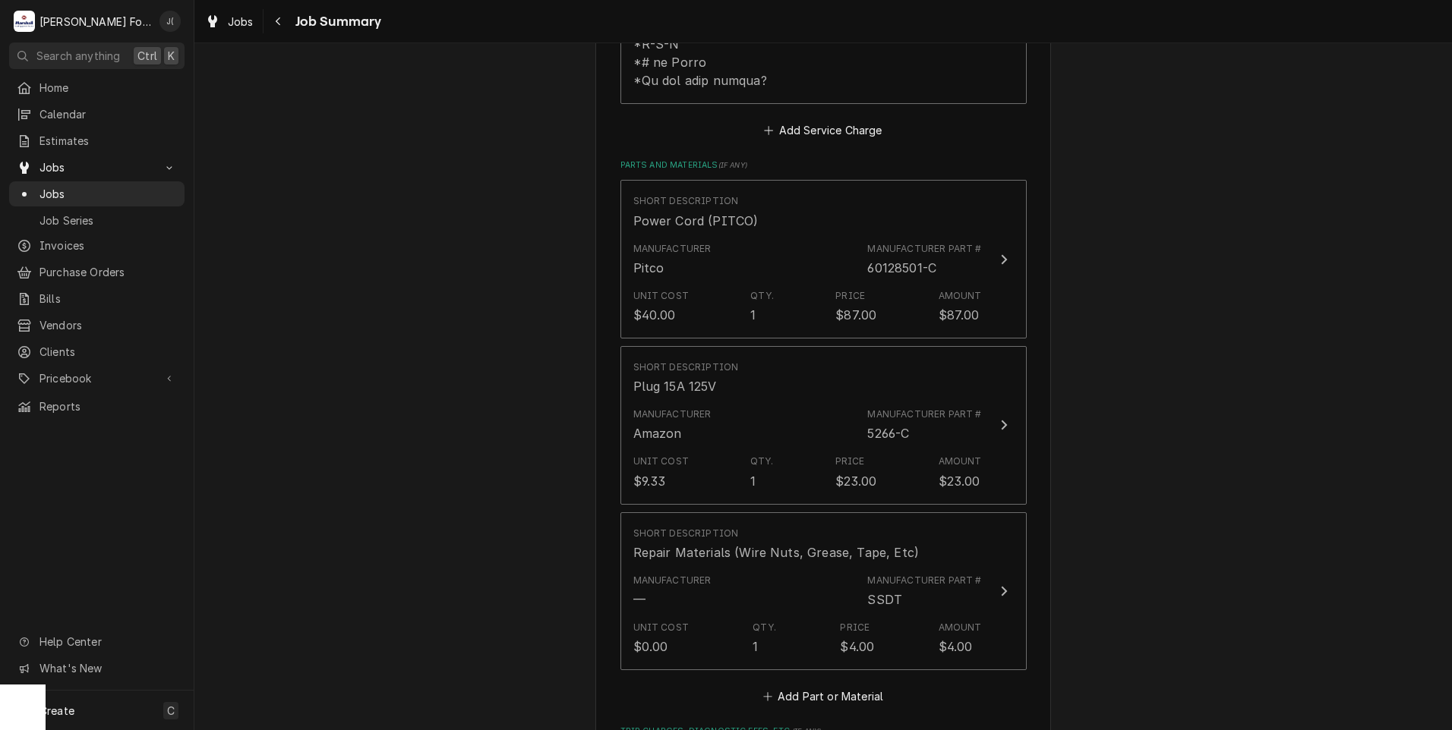
scroll to position [1442, 0]
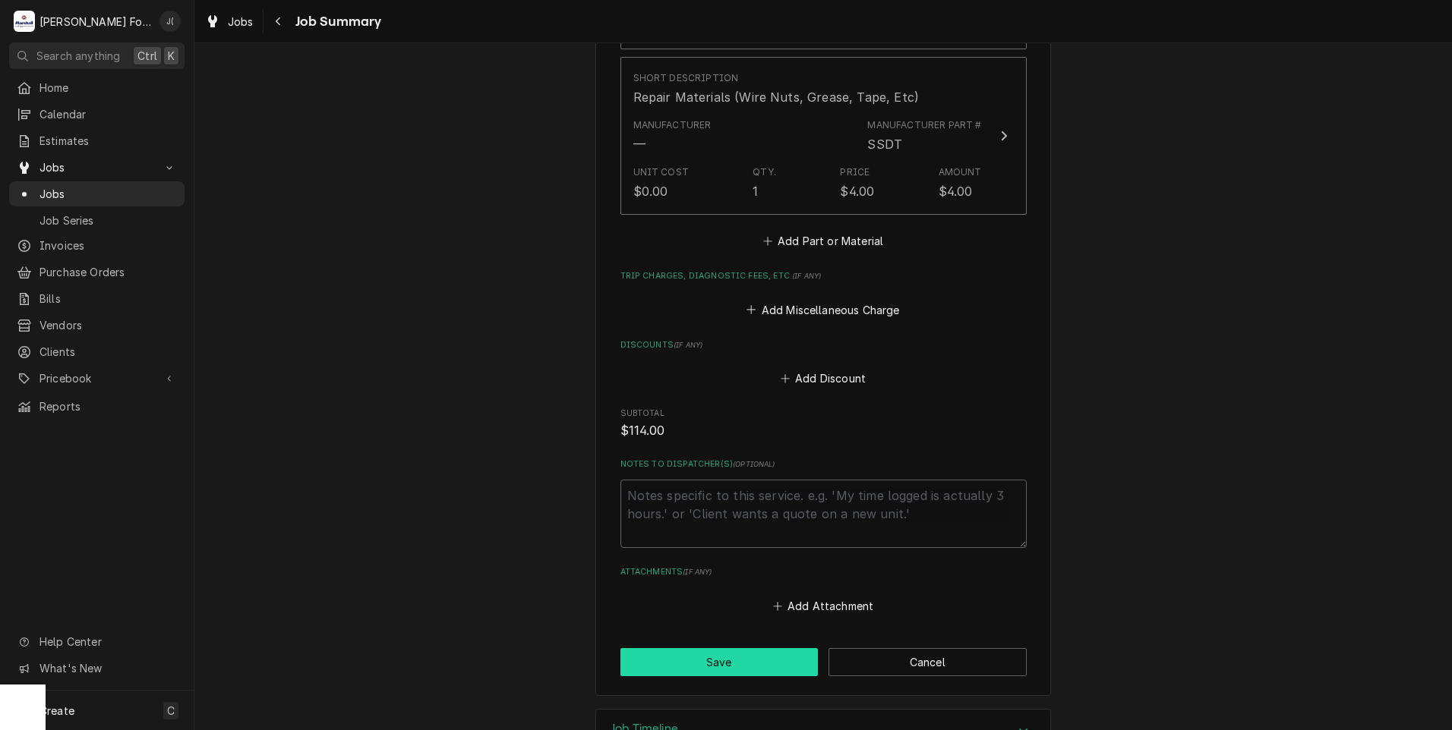
click at [708, 648] on button "Save" at bounding box center [719, 662] width 198 height 28
type textarea "x"
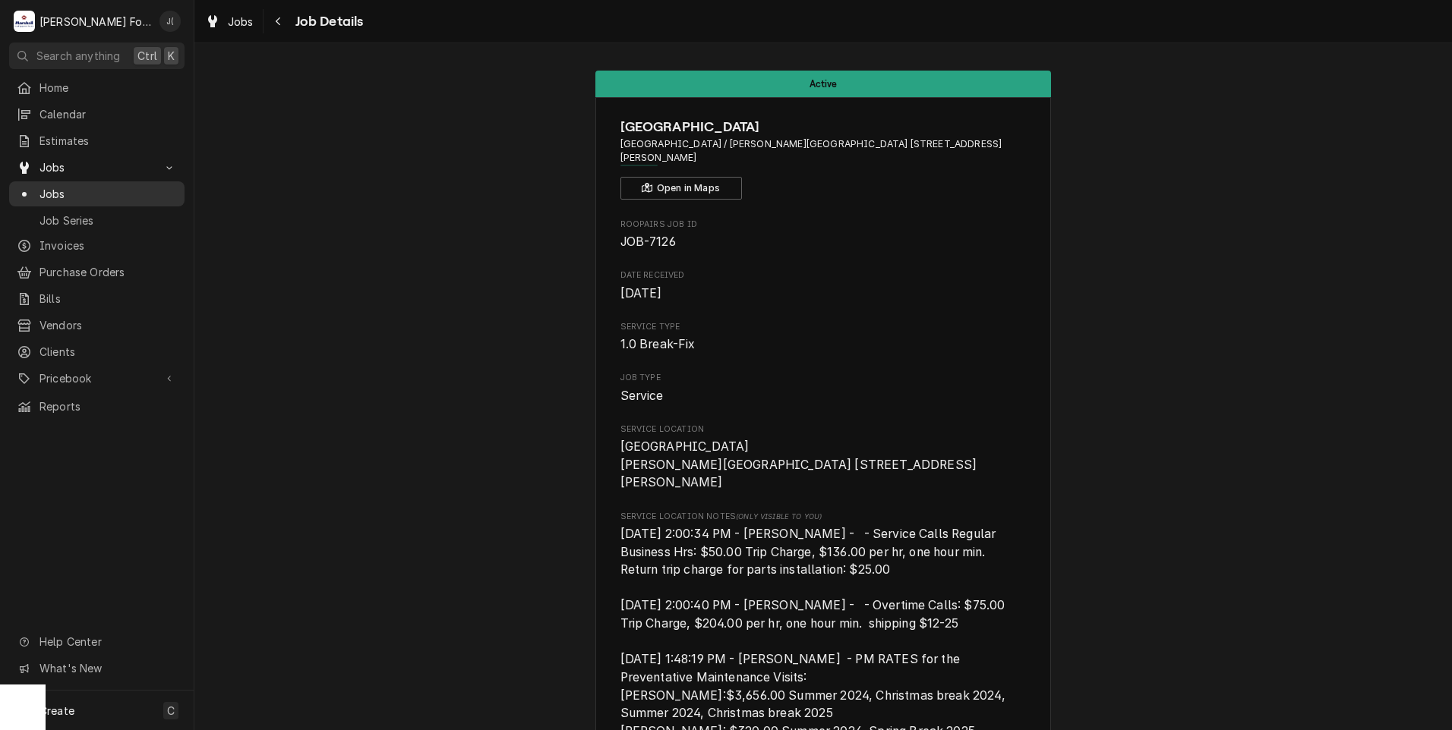
click at [114, 195] on span "Jobs" at bounding box center [107, 194] width 137 height 16
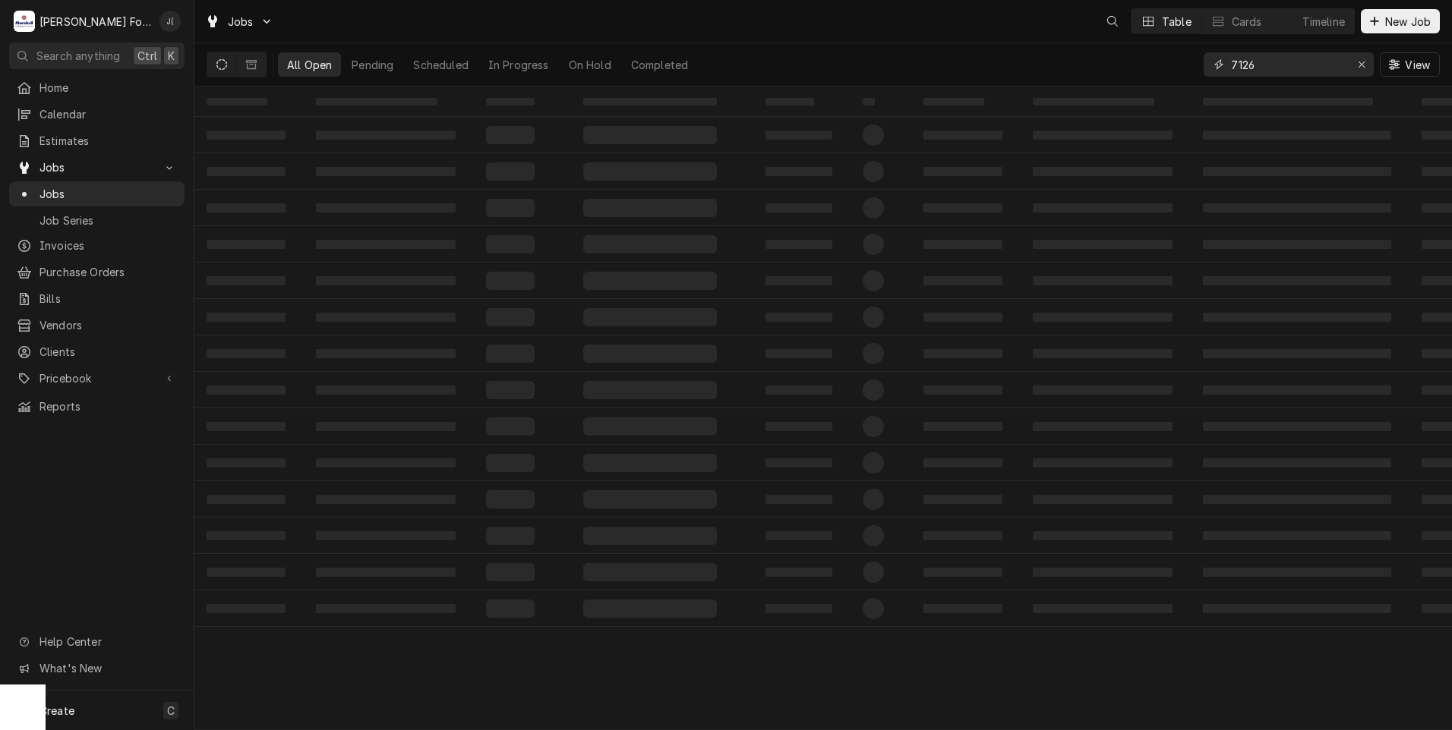
click at [931, 61] on div "All Open Pending Scheduled In Progress On Hold Completed 7126 View" at bounding box center [823, 64] width 1233 height 43
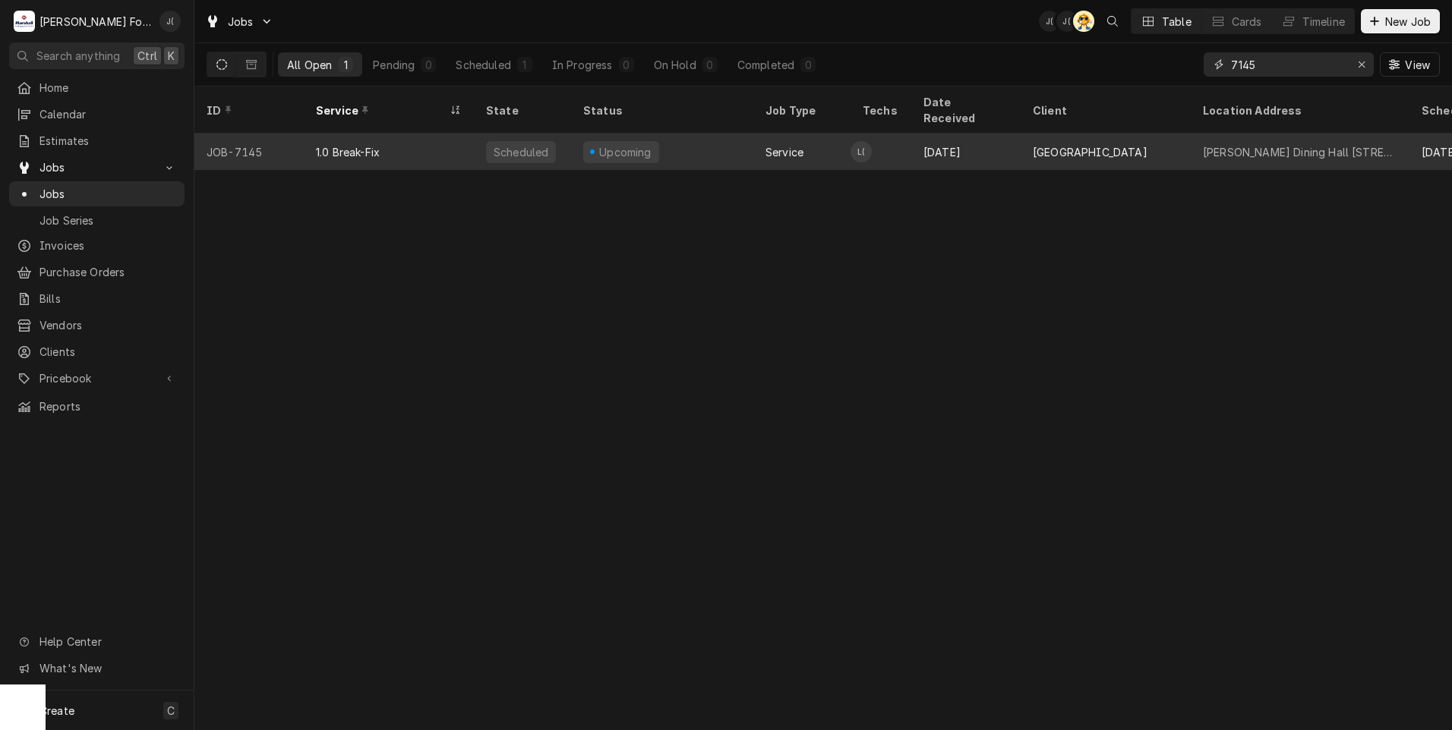
type input "7145"
click at [509, 144] on div "Scheduled" at bounding box center [521, 152] width 58 height 16
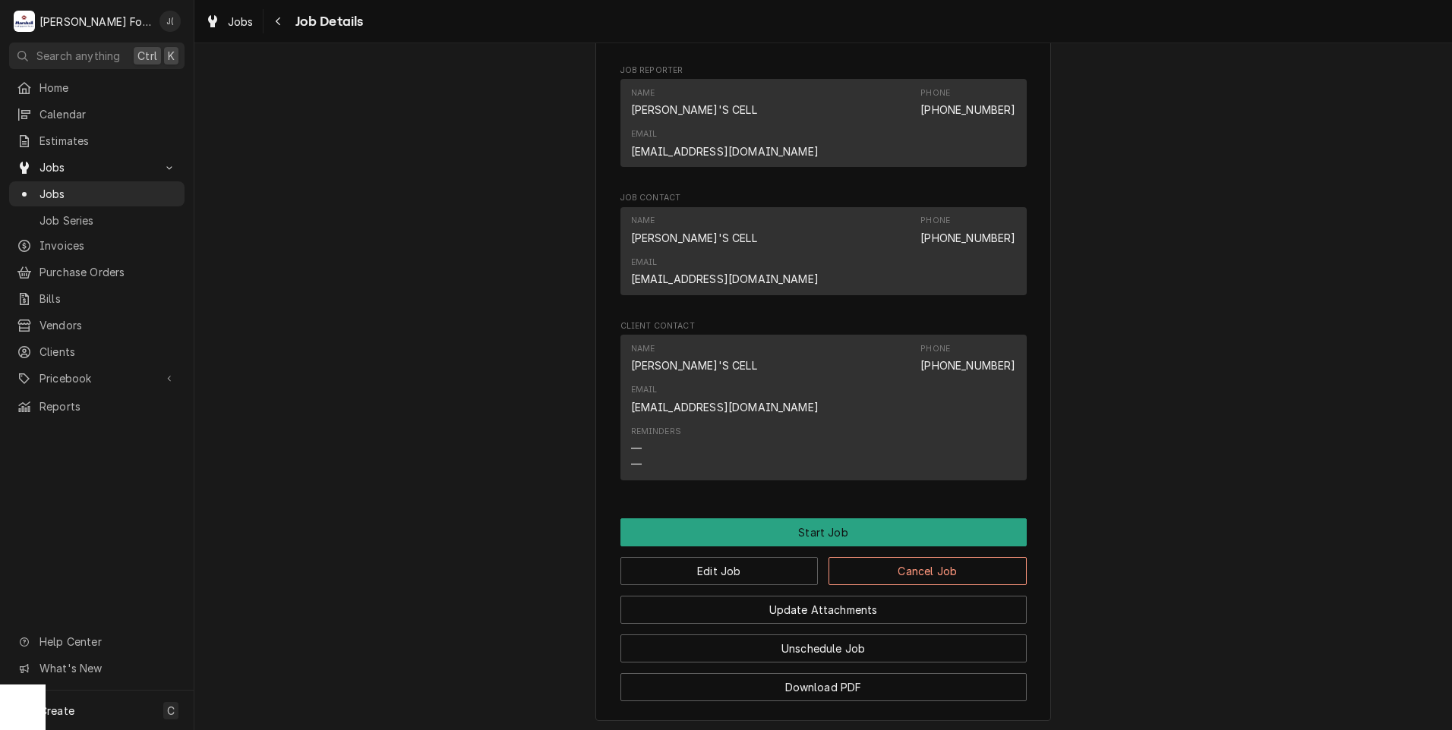
scroll to position [1329, 0]
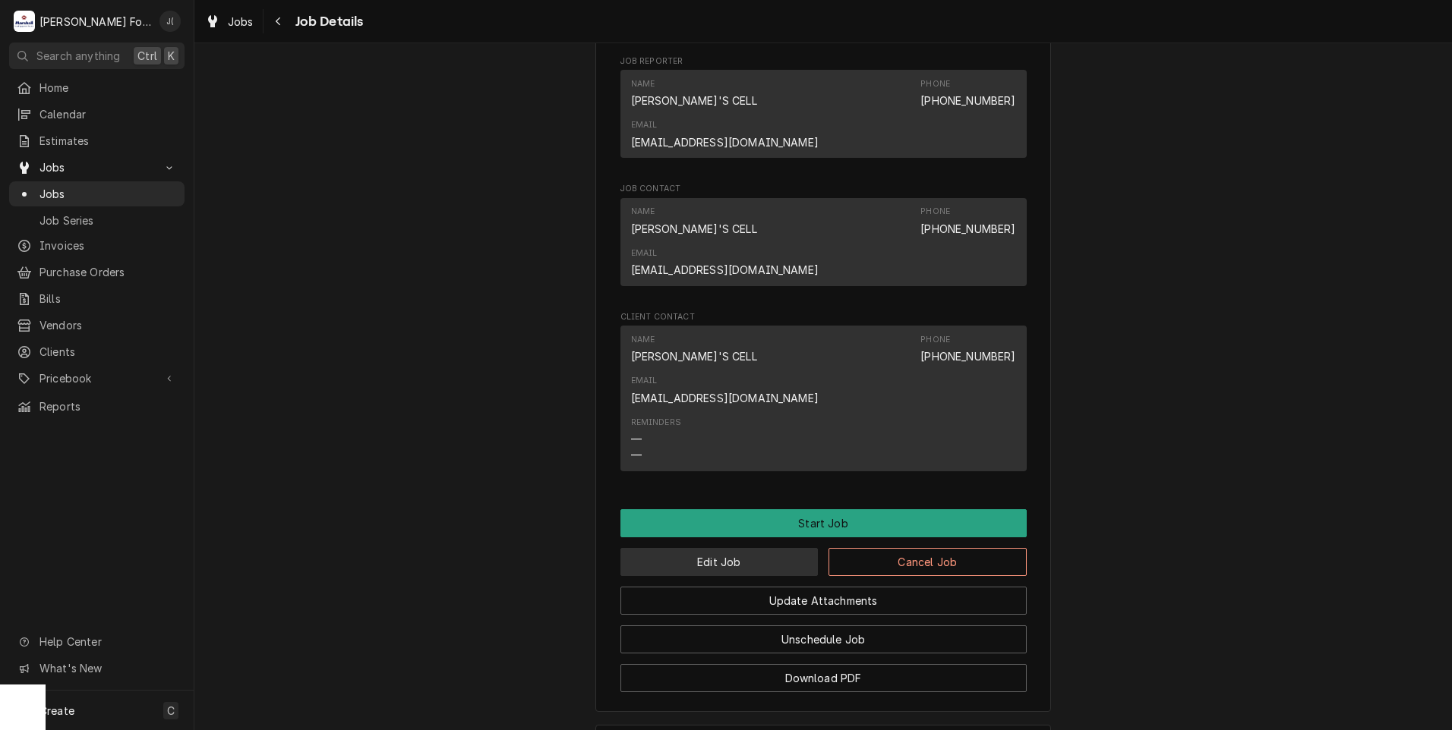
click at [756, 548] on button "Edit Job" at bounding box center [719, 562] width 198 height 28
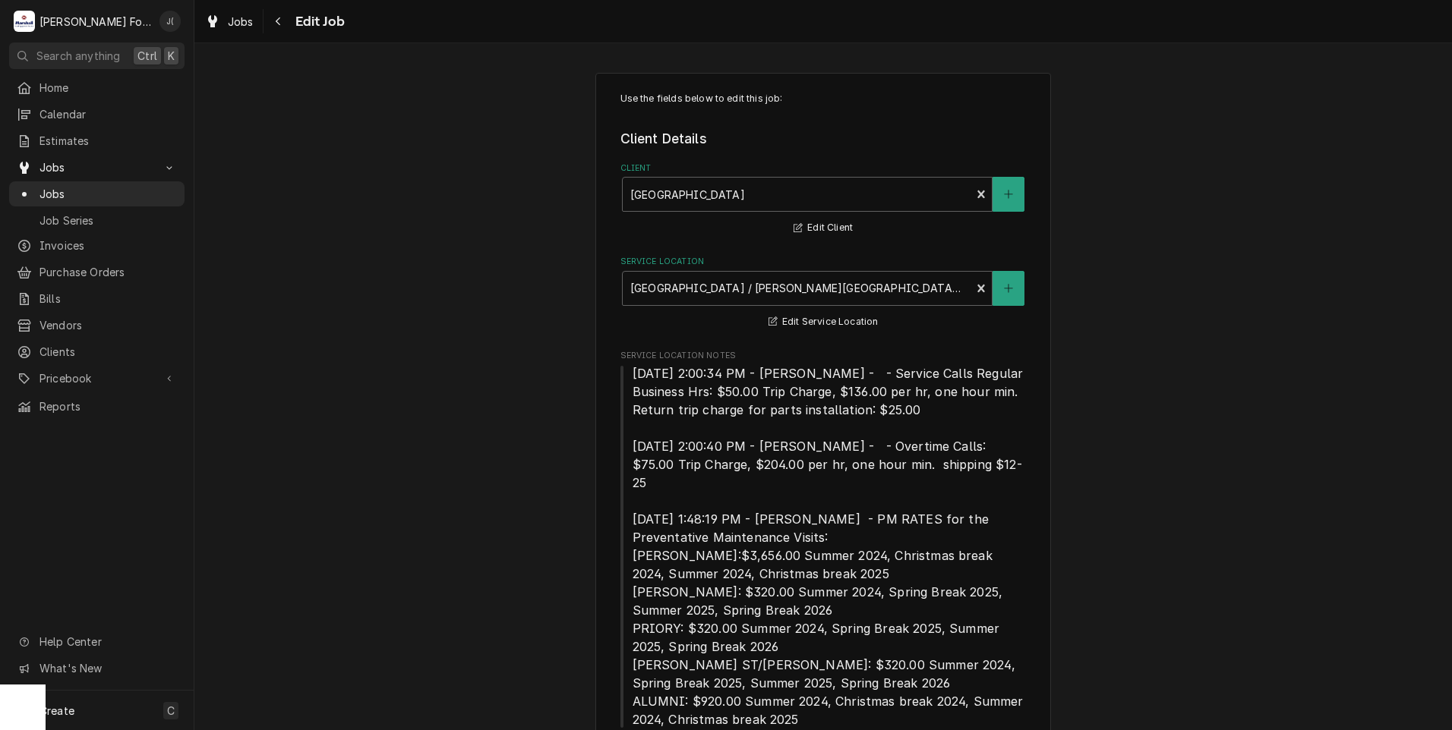
type textarea "x"
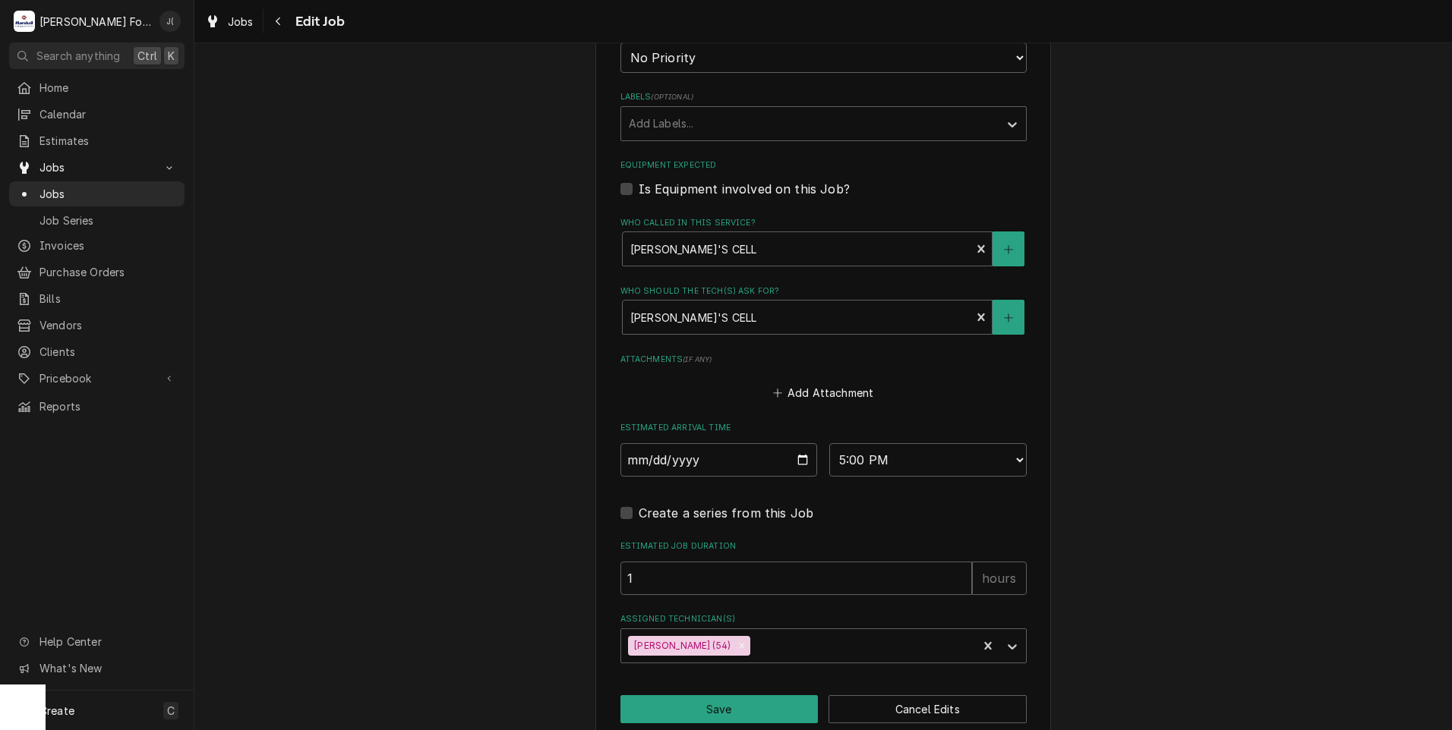
scroll to position [1501, 0]
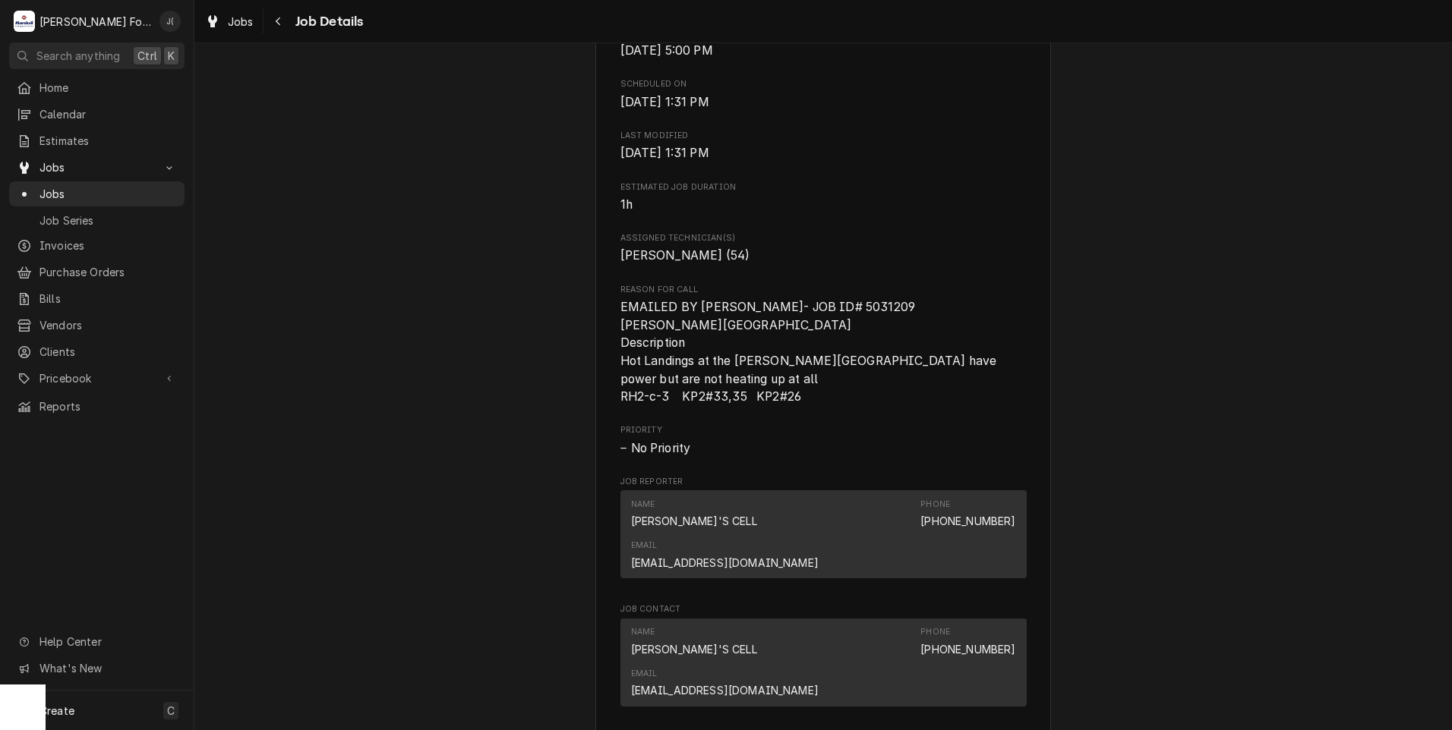
scroll to position [1139, 0]
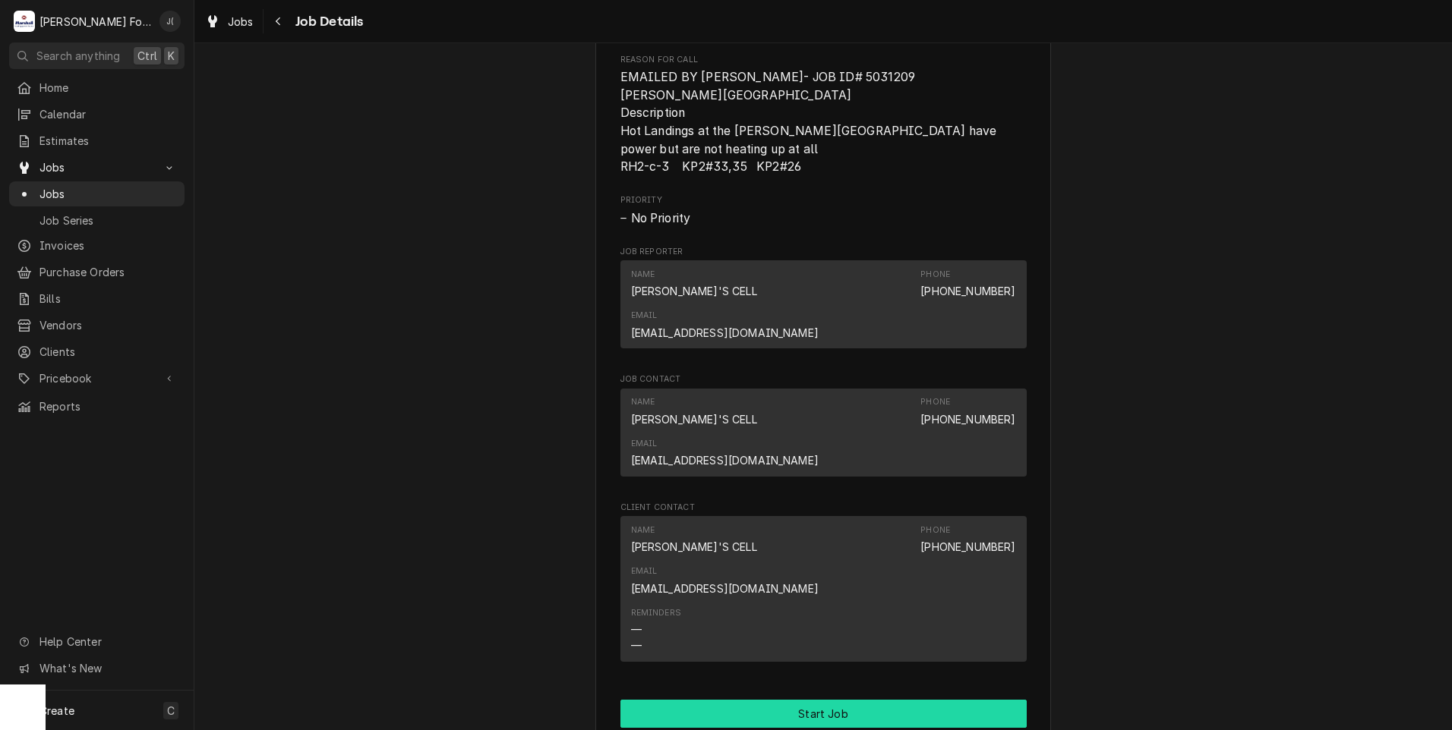
click at [779, 700] on button "Start Job" at bounding box center [823, 714] width 406 height 28
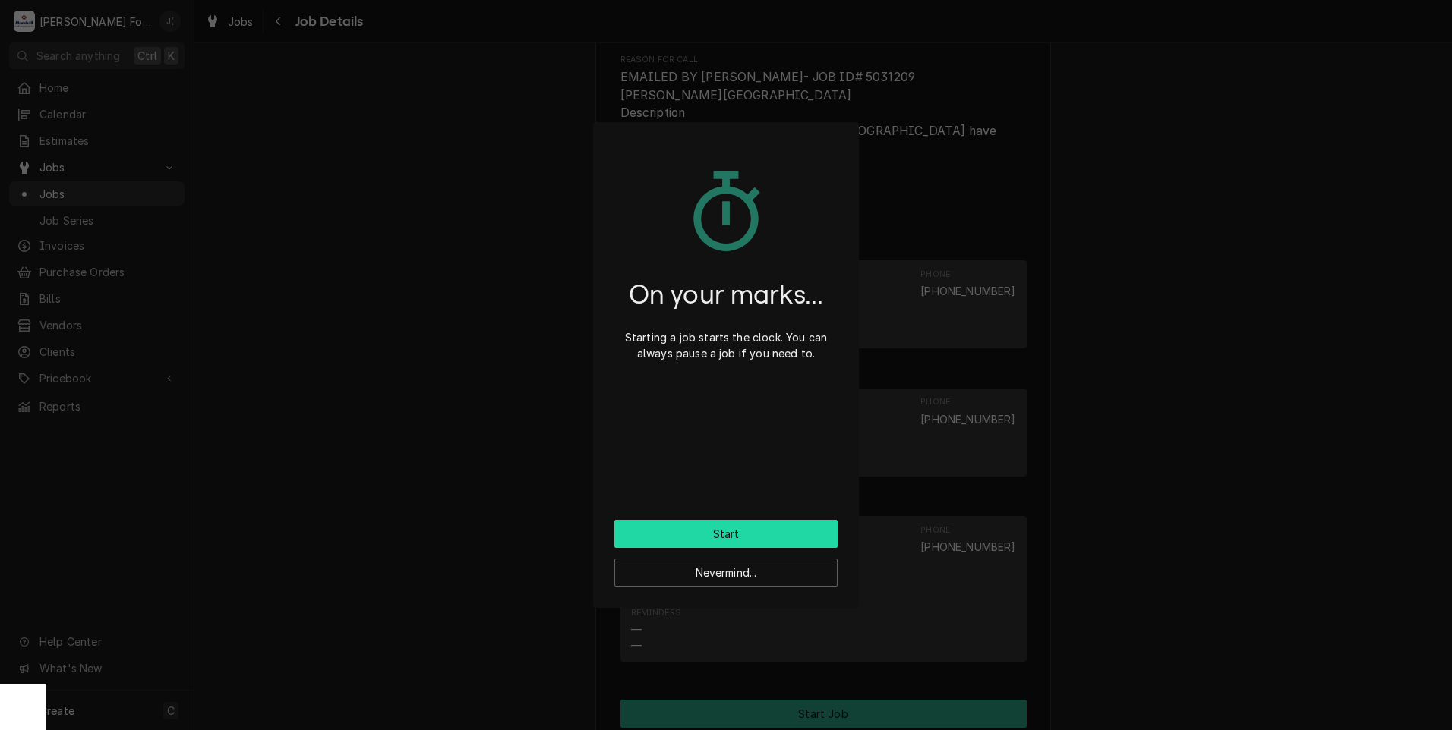
click at [739, 535] on button "Start" at bounding box center [725, 534] width 223 height 28
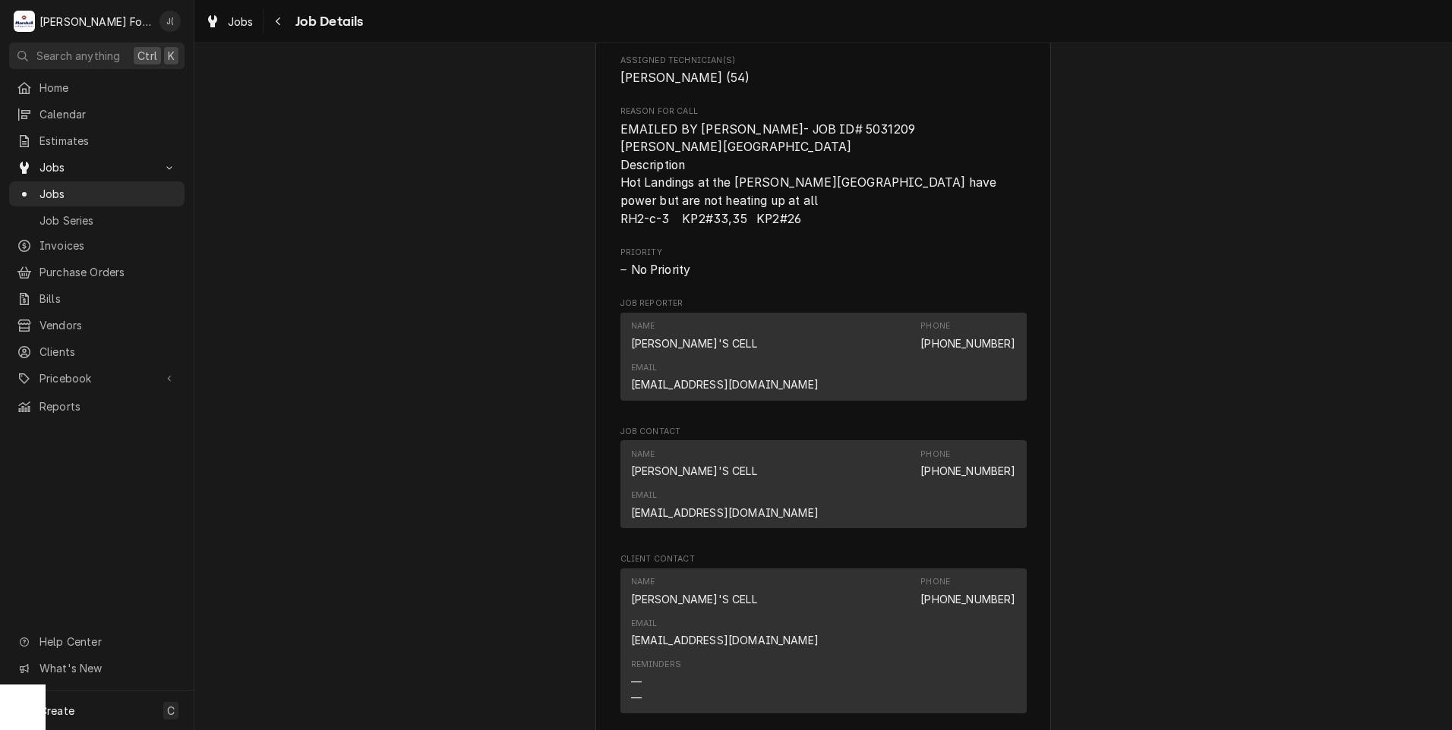
scroll to position [1291, 0]
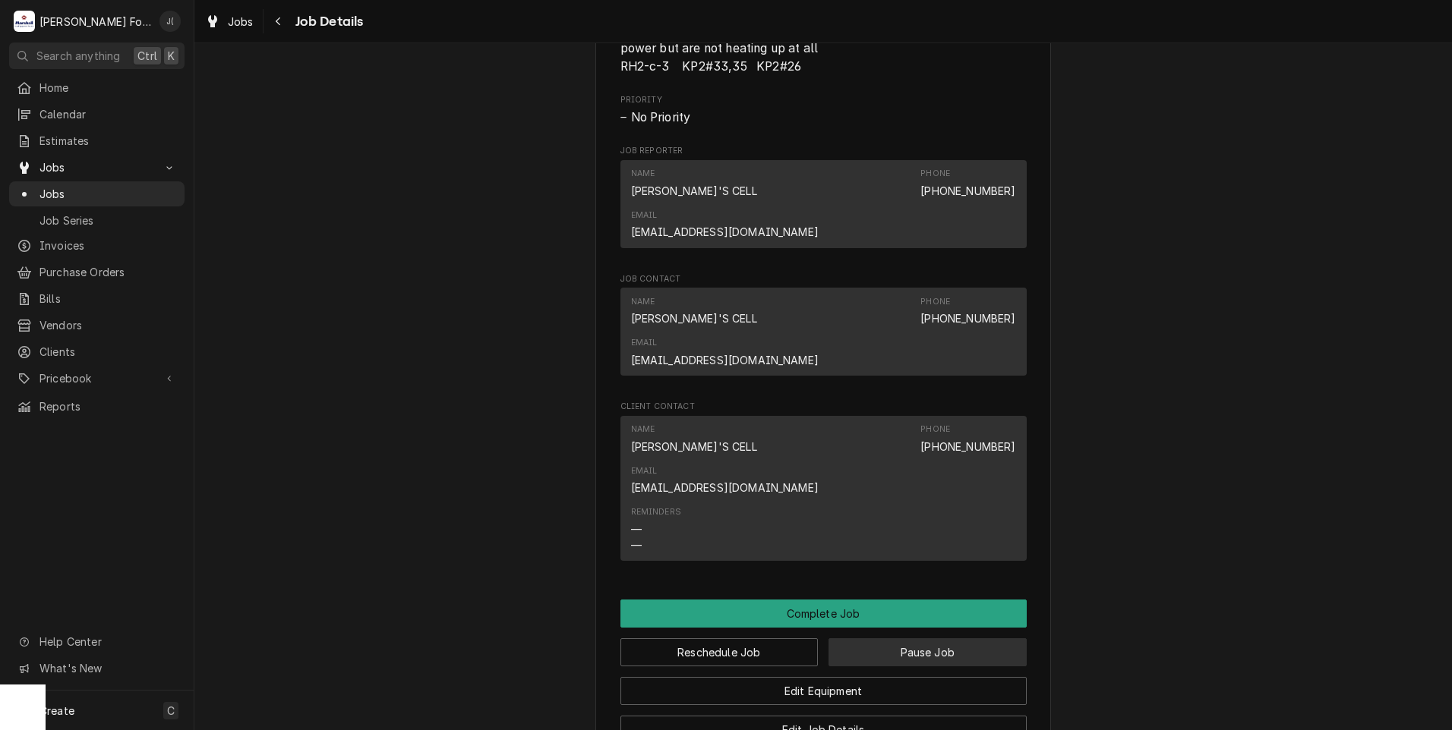
click at [879, 638] on button "Pause Job" at bounding box center [927, 652] width 198 height 28
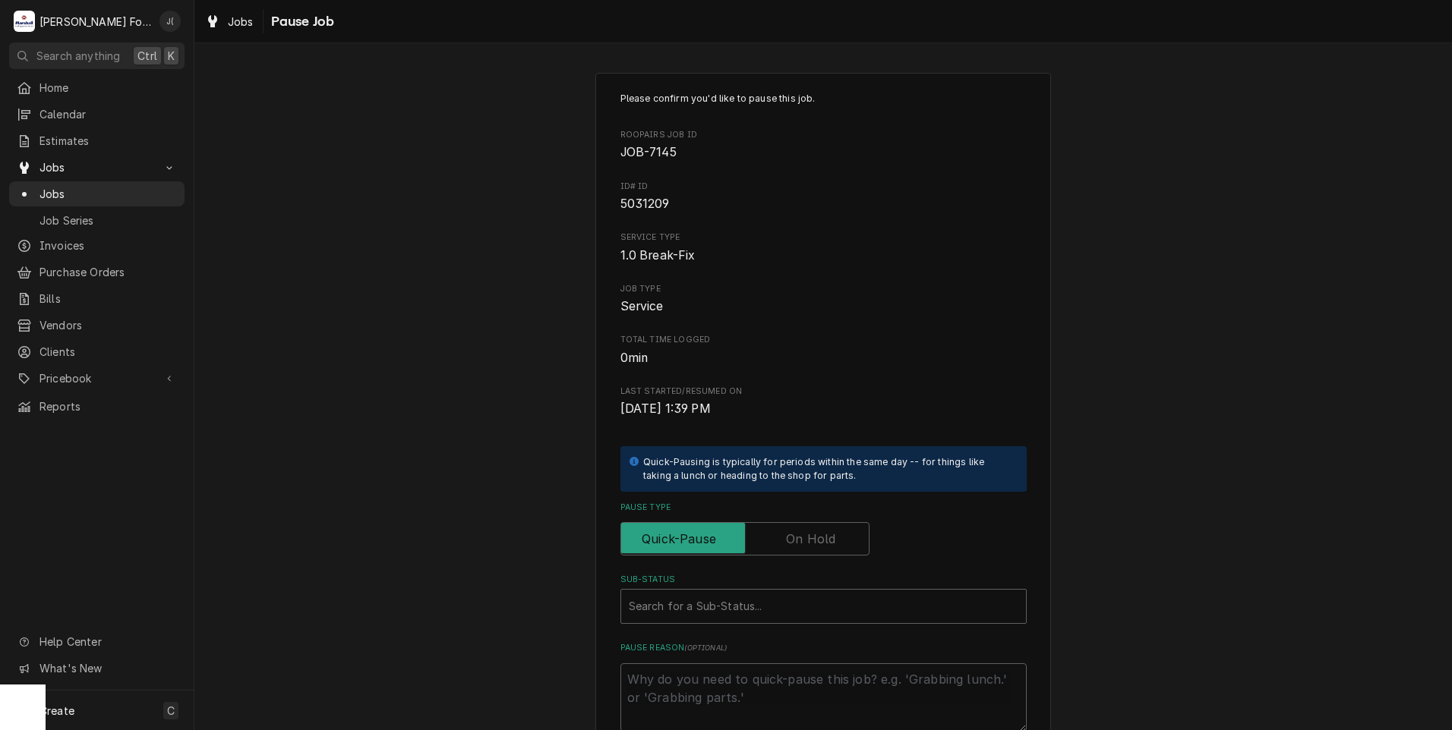
click at [802, 545] on label "Pause Type" at bounding box center [744, 538] width 249 height 33
click at [802, 545] on input "Pause Type" at bounding box center [744, 538] width 235 height 33
checkbox input "true"
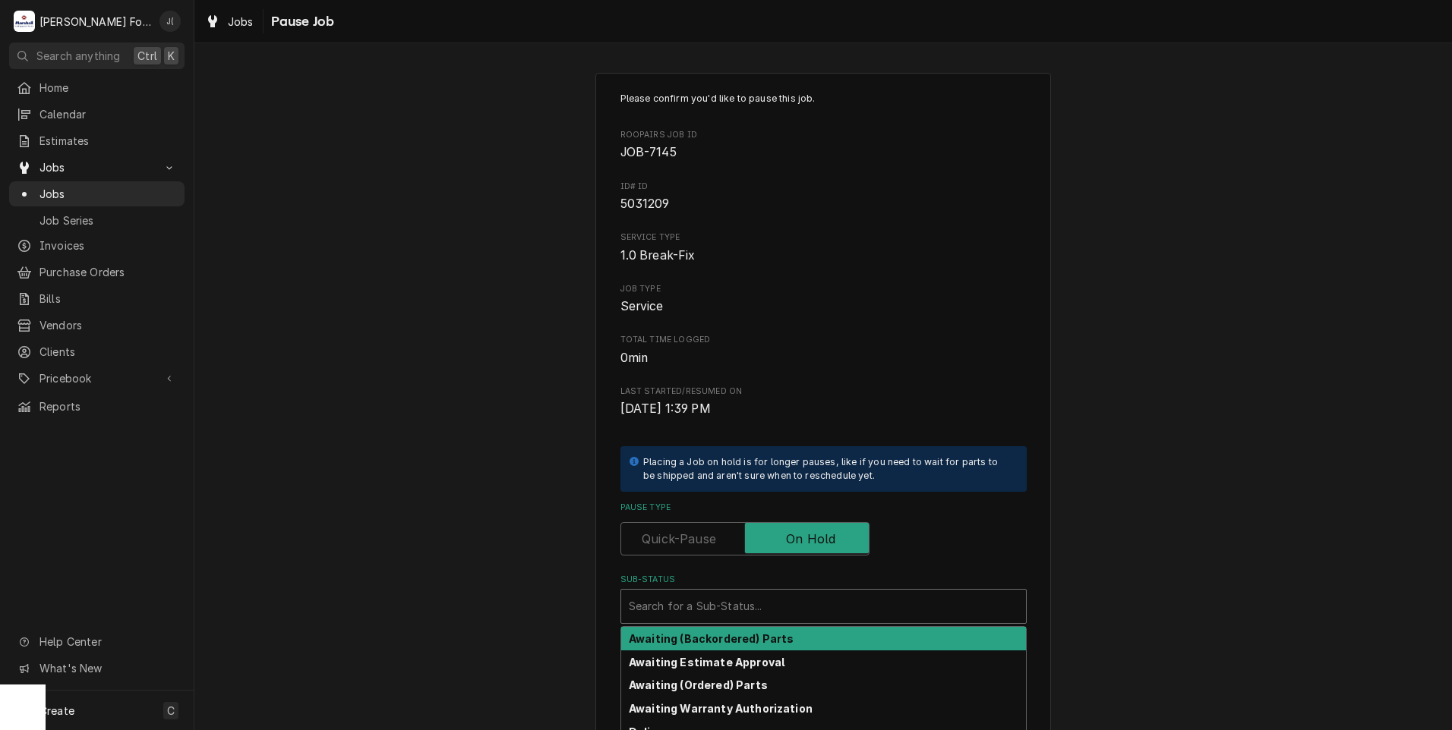
click at [738, 604] on div "Sub-Status" at bounding box center [823, 606] width 389 height 27
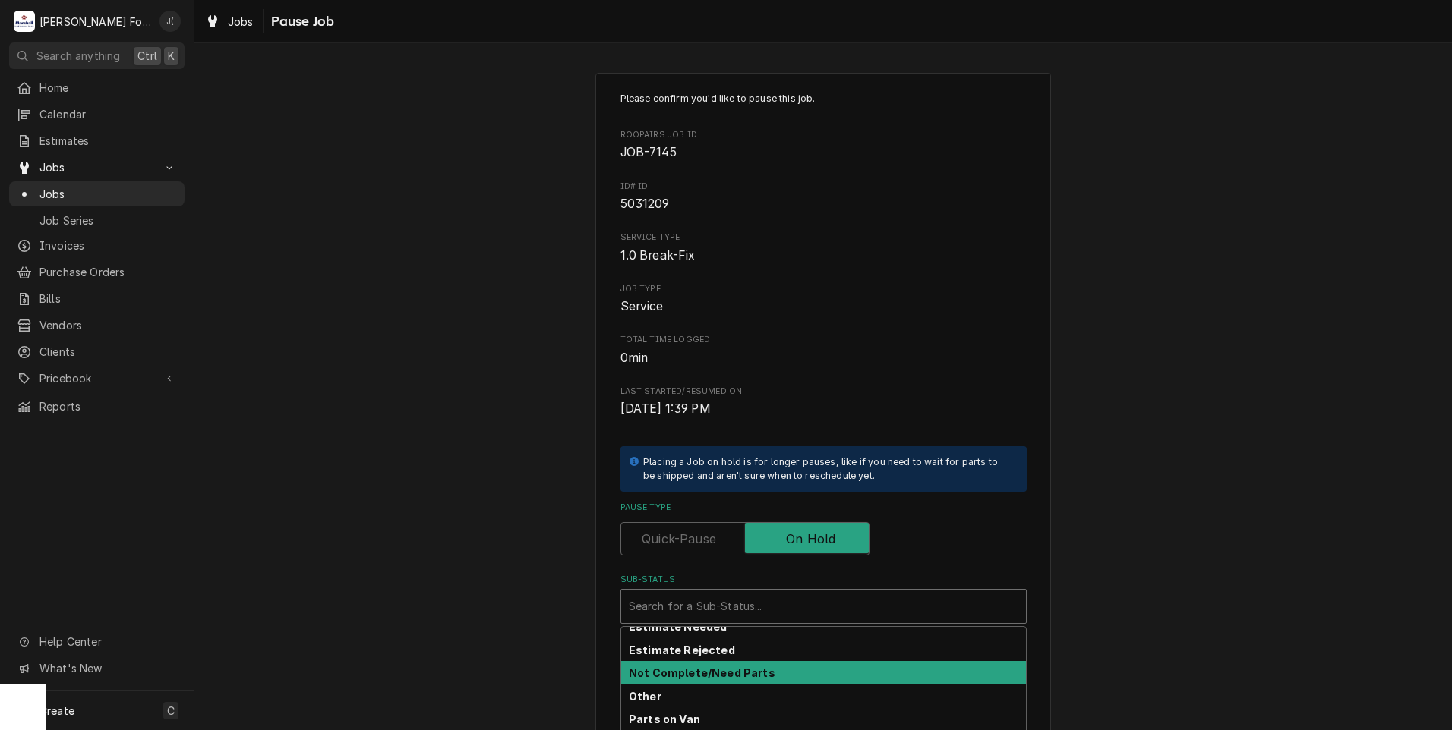
scroll to position [168, 0]
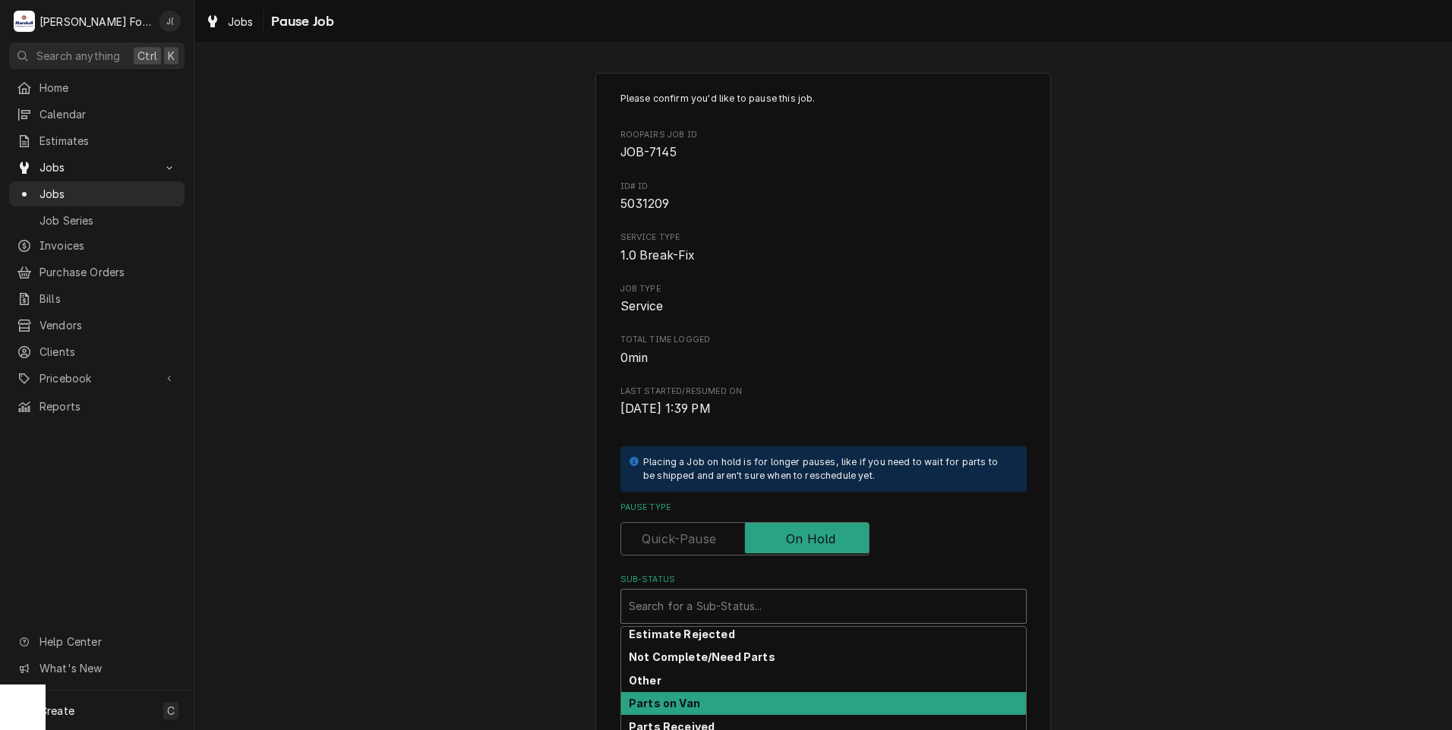
click at [699, 705] on div "Parts on Van" at bounding box center [823, 704] width 405 height 24
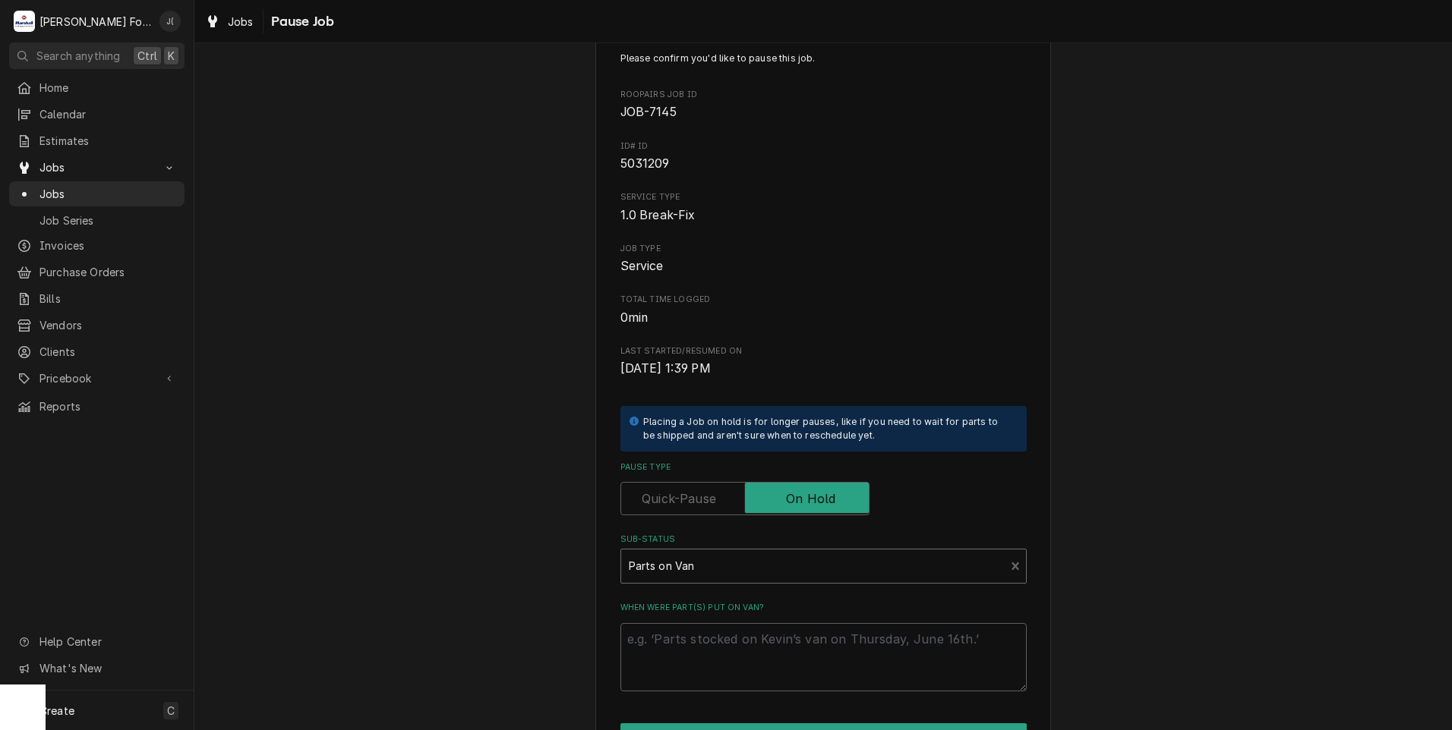
scroll to position [172, 0]
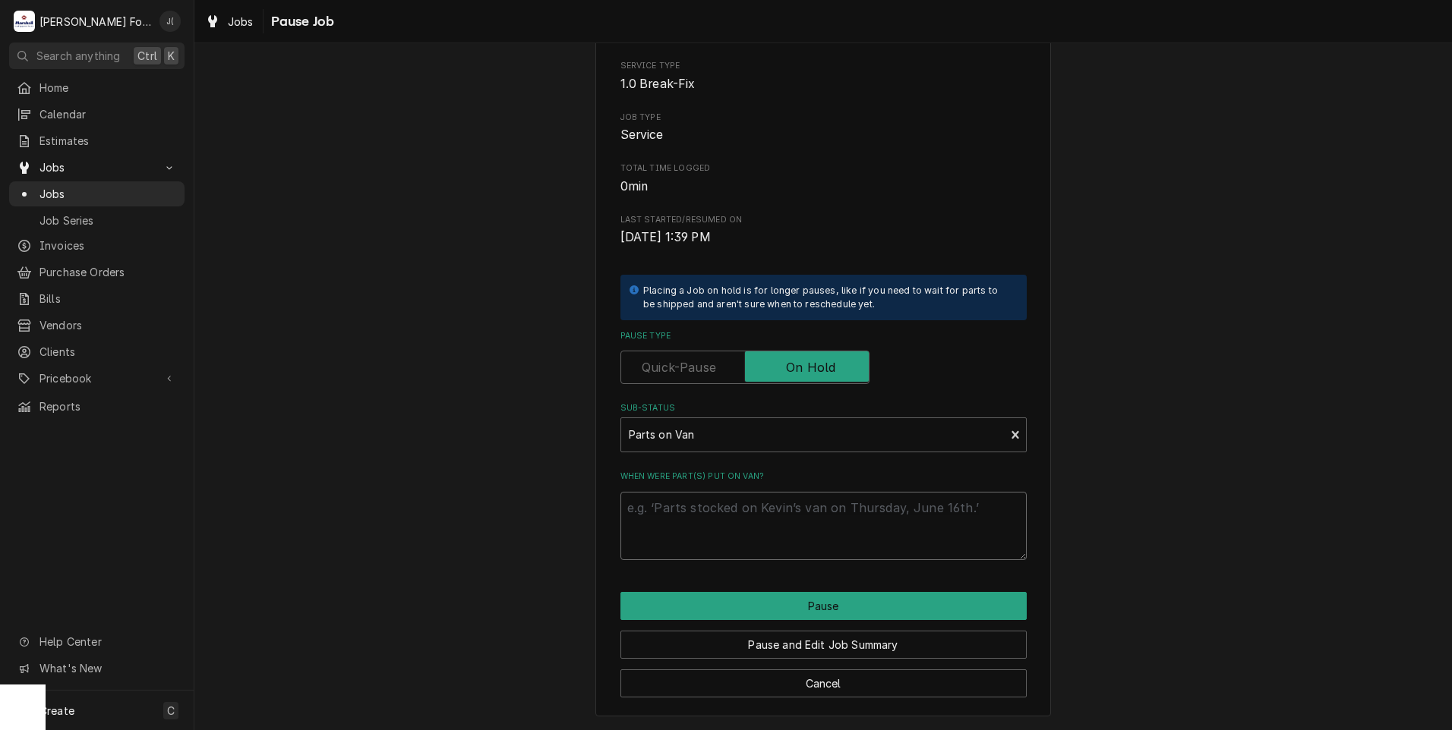
click at [672, 528] on textarea "When were part(s) put on van?" at bounding box center [823, 526] width 406 height 68
type textarea "x"
type textarea "0"
type textarea "x"
type textarea "08"
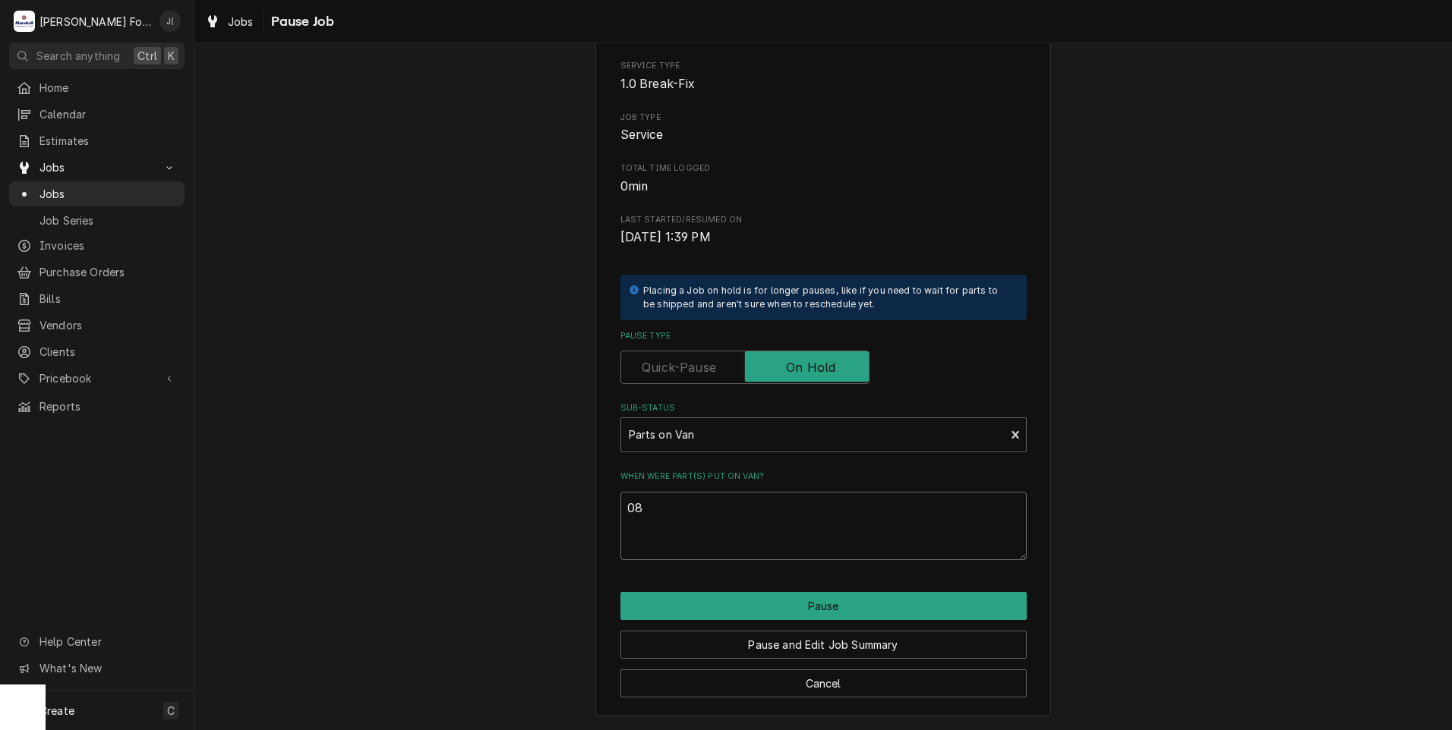
type textarea "x"
type textarea "08/"
type textarea "x"
type textarea "08/2"
type textarea "x"
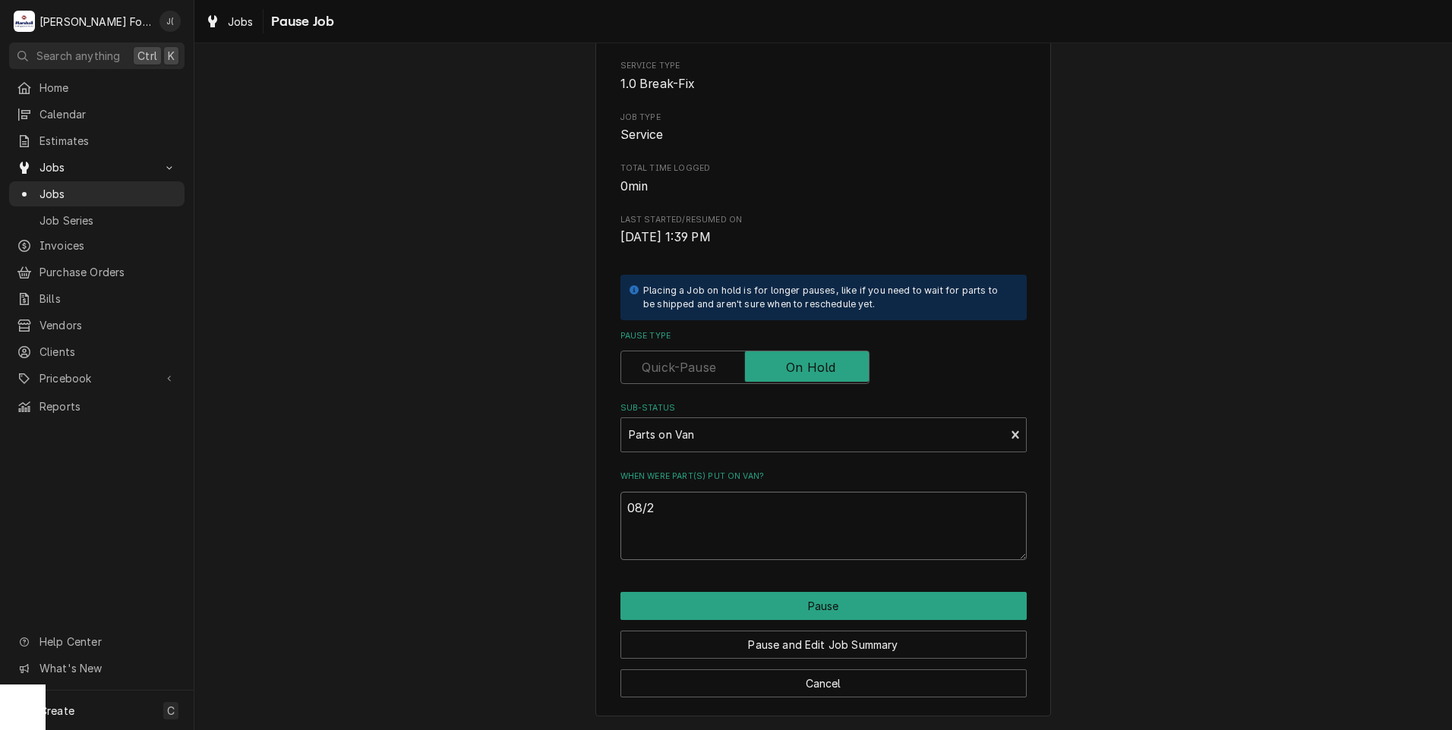
type textarea "08/28"
type textarea "x"
type textarea "08/28/"
type textarea "x"
type textarea "08/28/2"
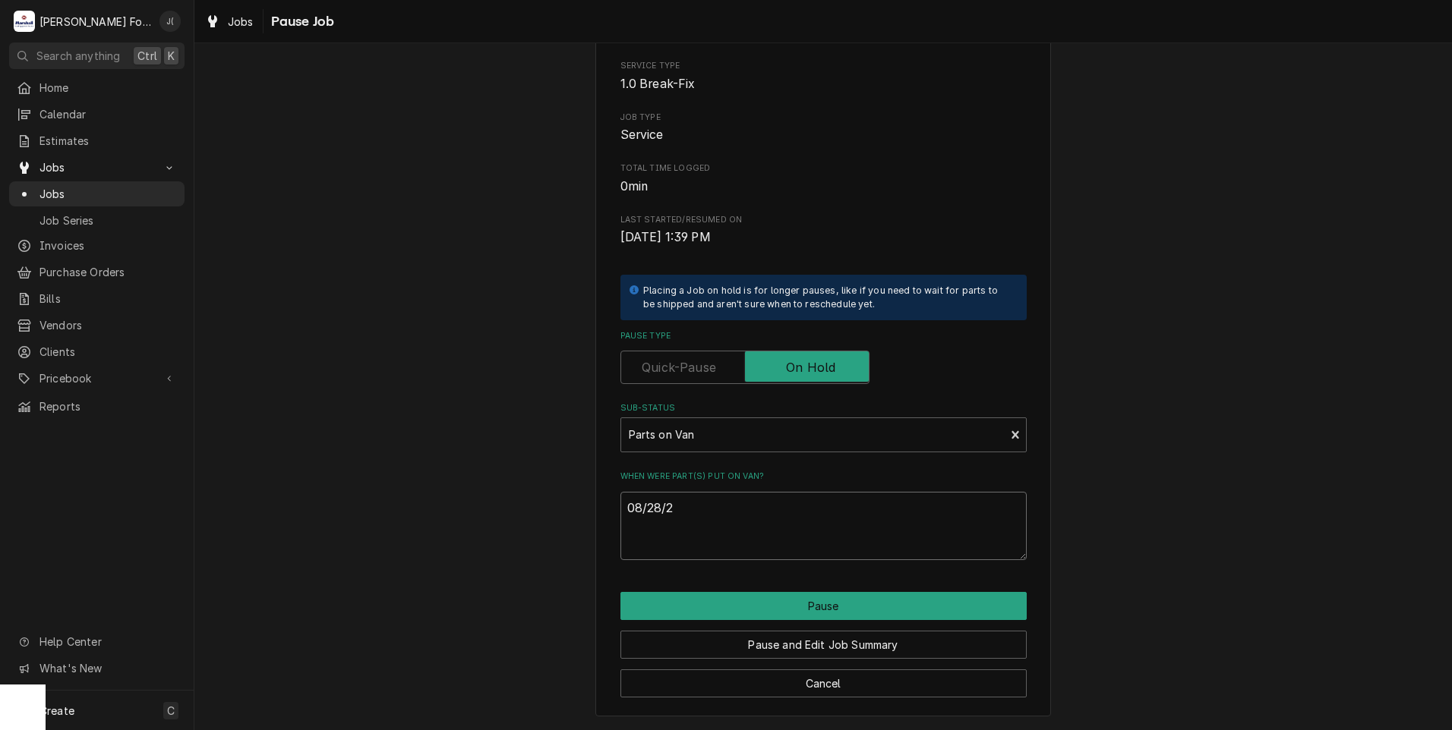
type textarea "x"
type textarea "08/28/20"
type textarea "x"
type textarea "08/28/202"
type textarea "x"
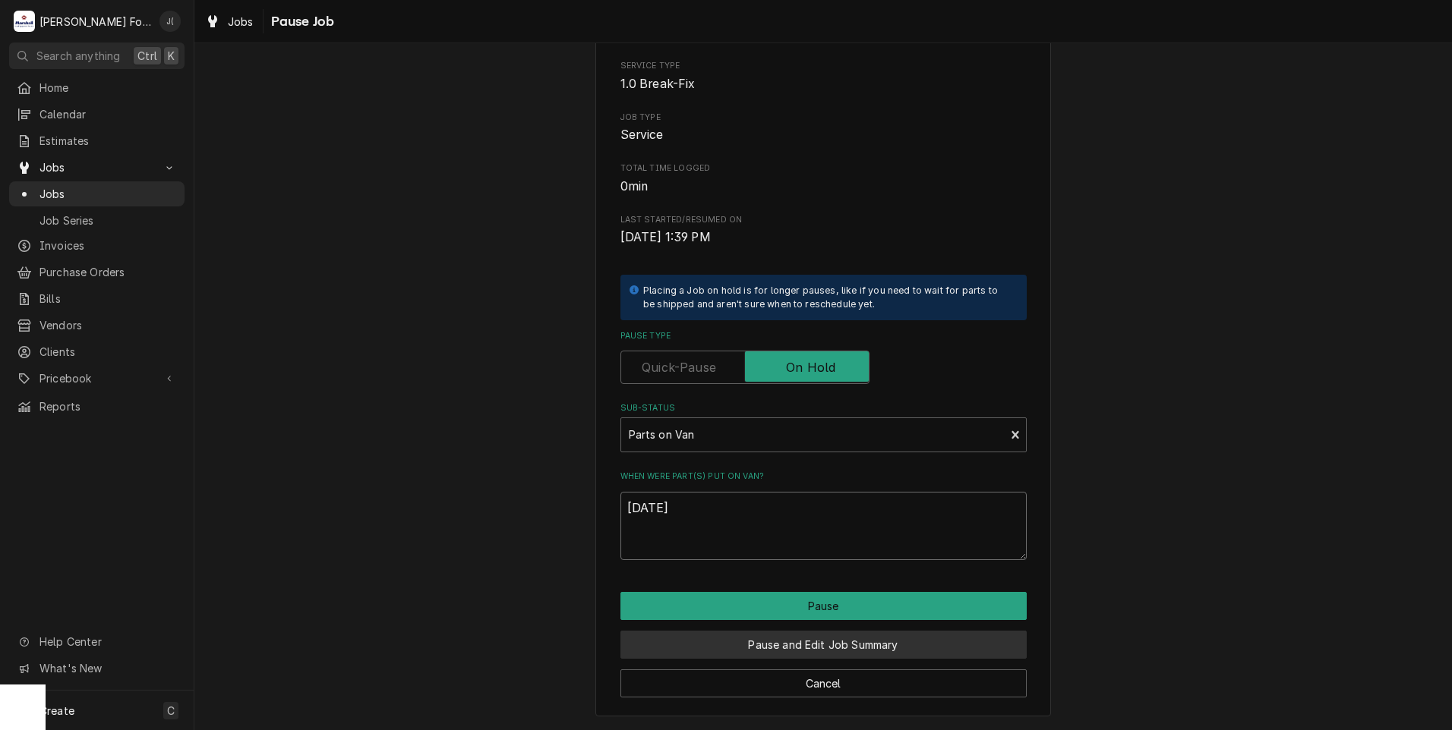
type textarea "08/28/2025"
click at [828, 643] on button "Pause and Edit Job Summary" at bounding box center [823, 645] width 406 height 28
type textarea "x"
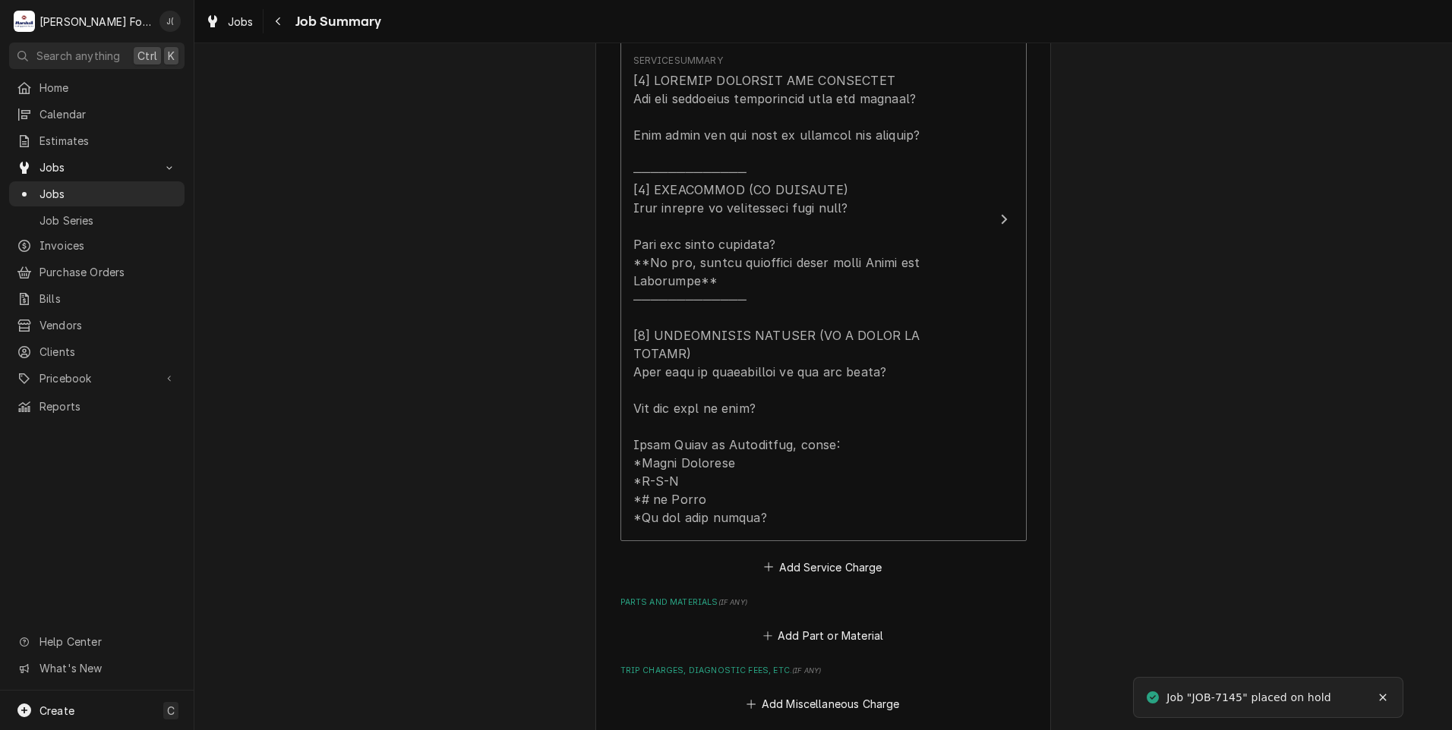
scroll to position [835, 0]
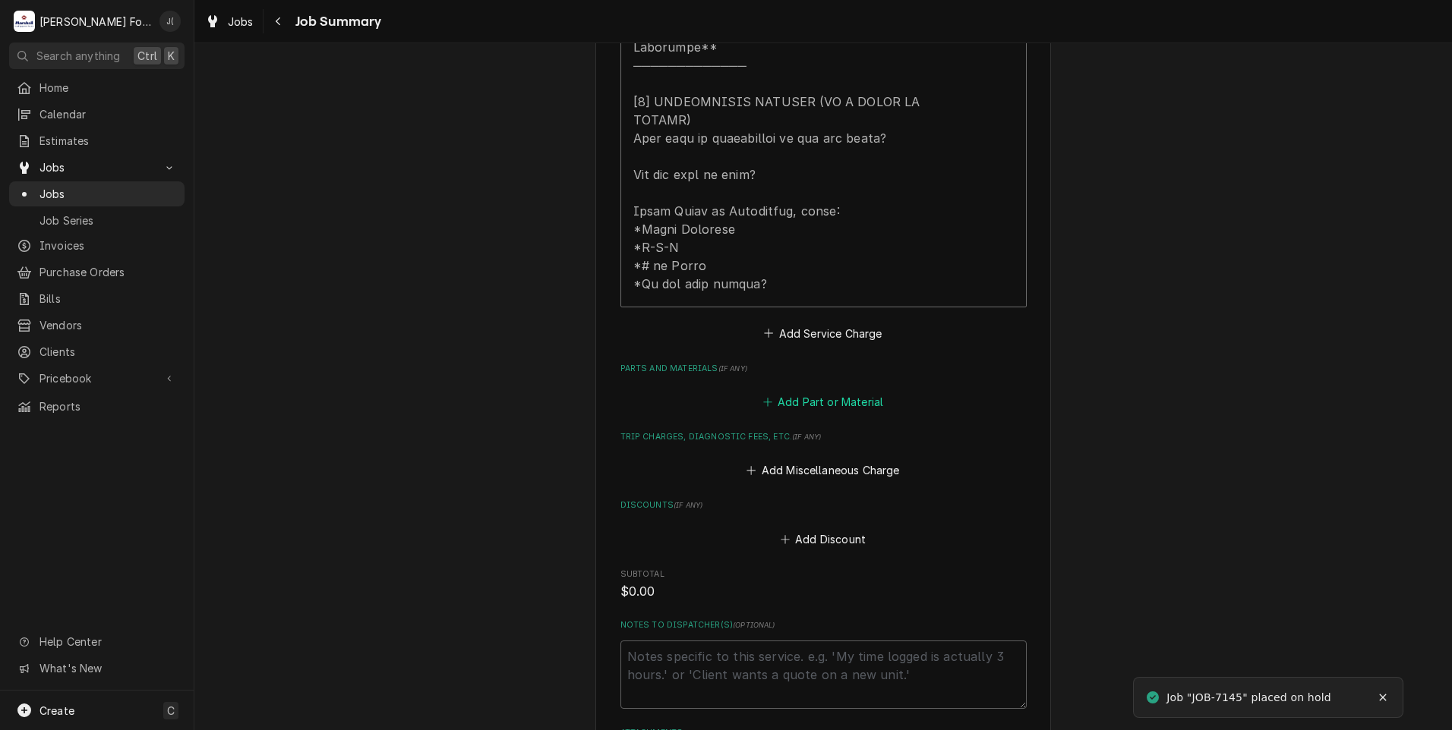
click at [813, 391] on button "Add Part or Material" at bounding box center [822, 401] width 125 height 21
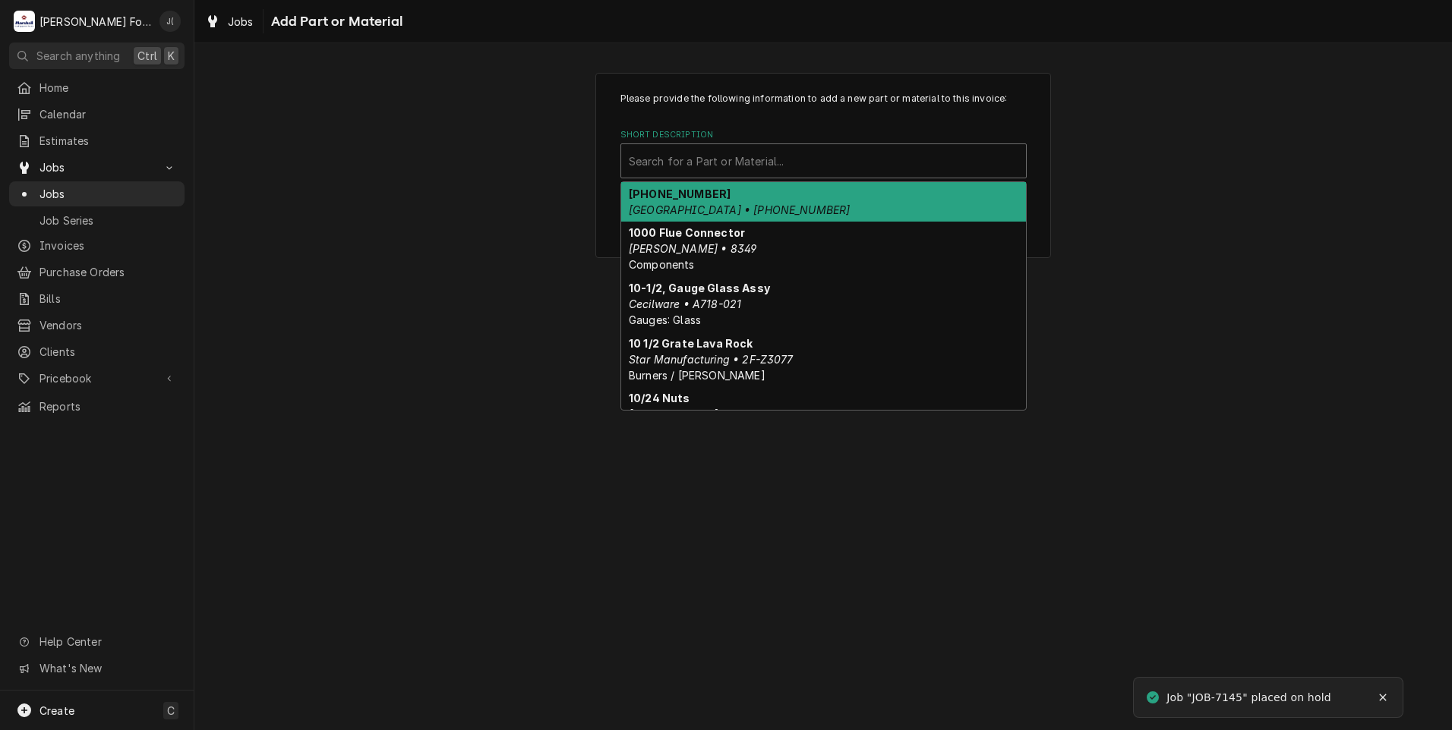
click at [710, 158] on div "Short Description" at bounding box center [823, 160] width 389 height 27
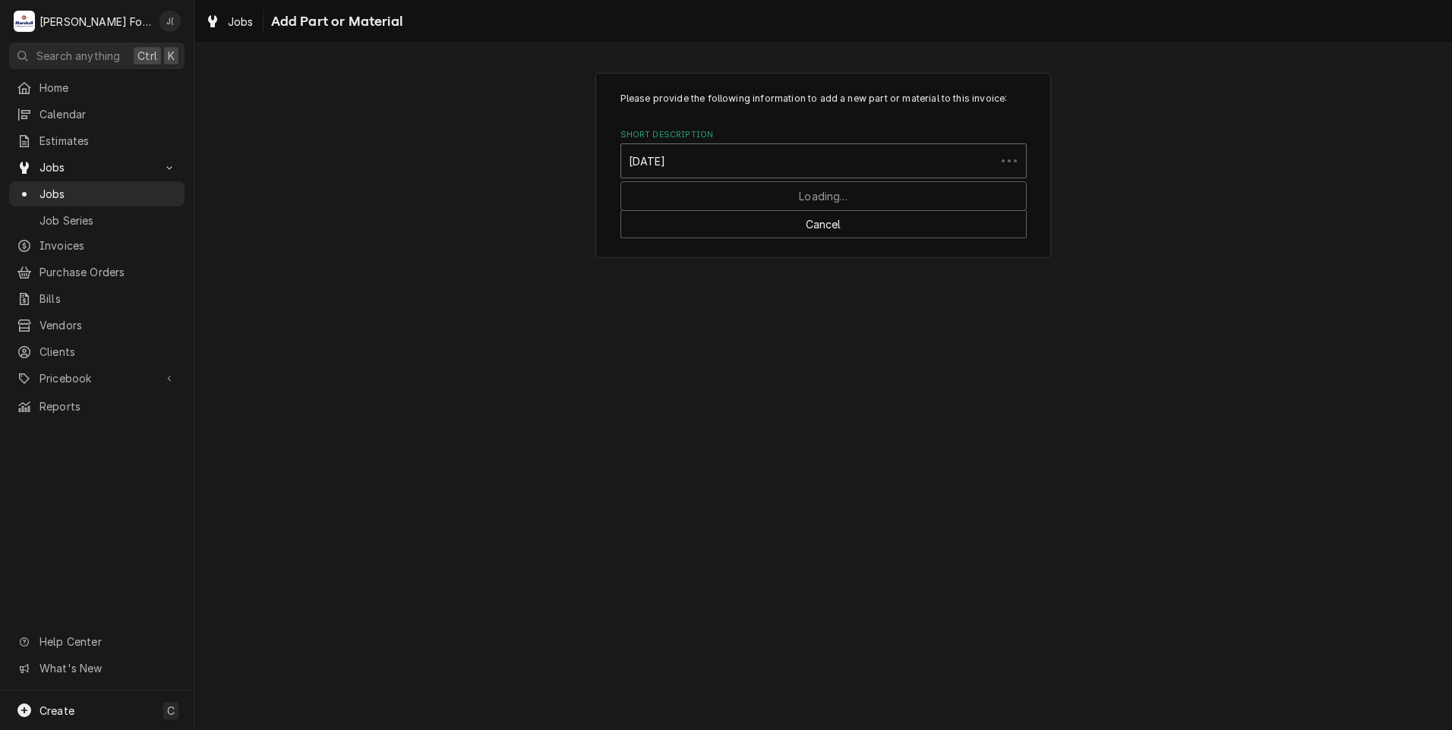
type input "02.19.080"
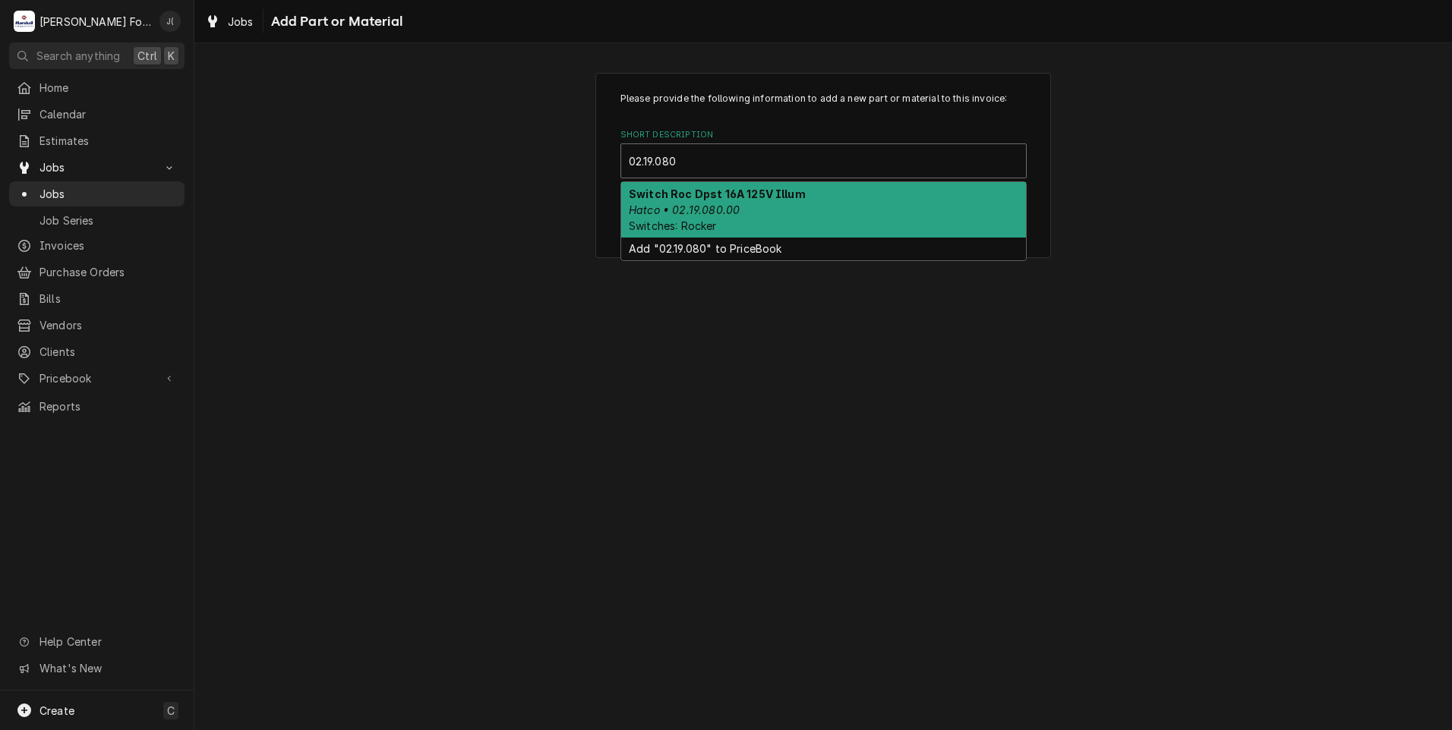
click at [741, 212] on div "Switch Roc Dpst 16A 125V Illum Hatco • 02.19.080.00 Switches: Rocker" at bounding box center [823, 209] width 405 height 55
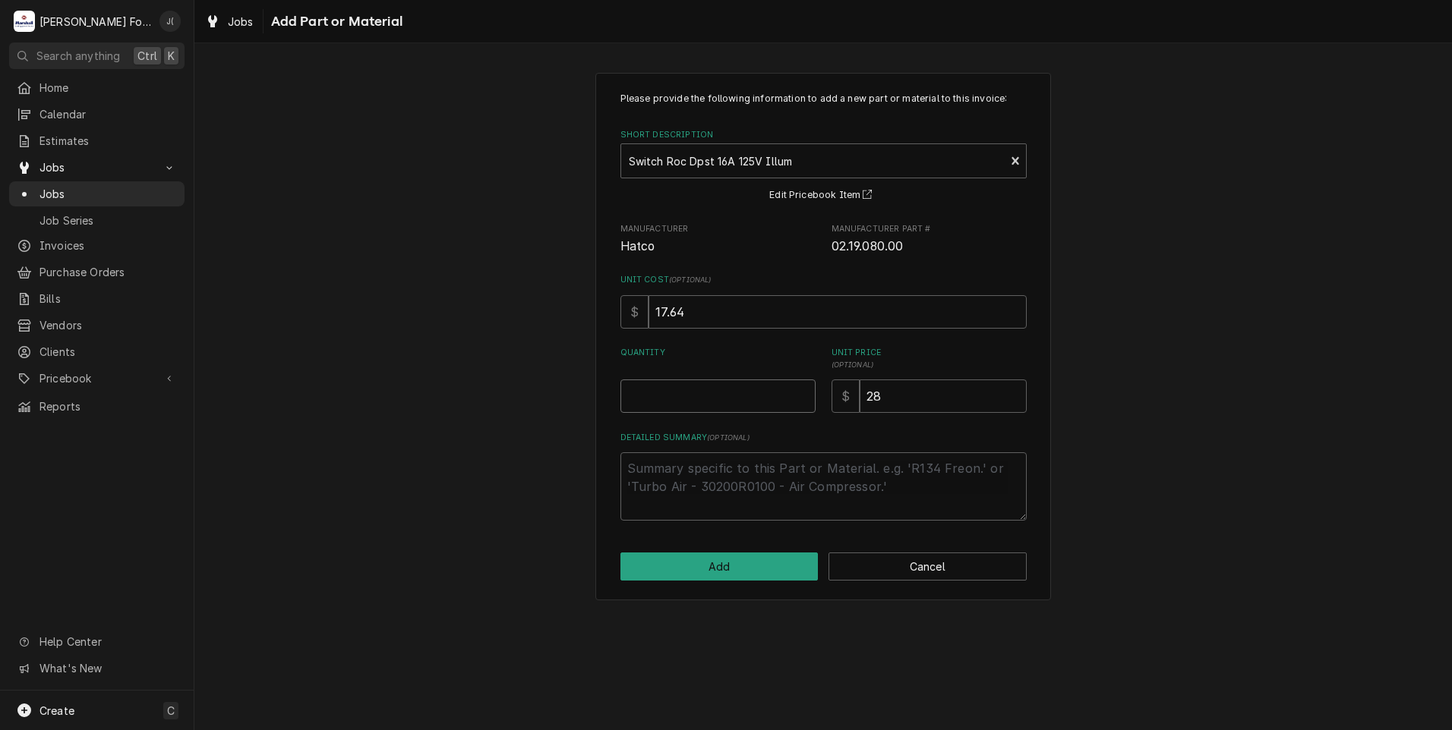
click at [702, 403] on input "Quantity" at bounding box center [717, 396] width 195 height 33
type textarea "x"
type input "1"
click at [728, 571] on button "Add" at bounding box center [719, 567] width 198 height 28
type textarea "x"
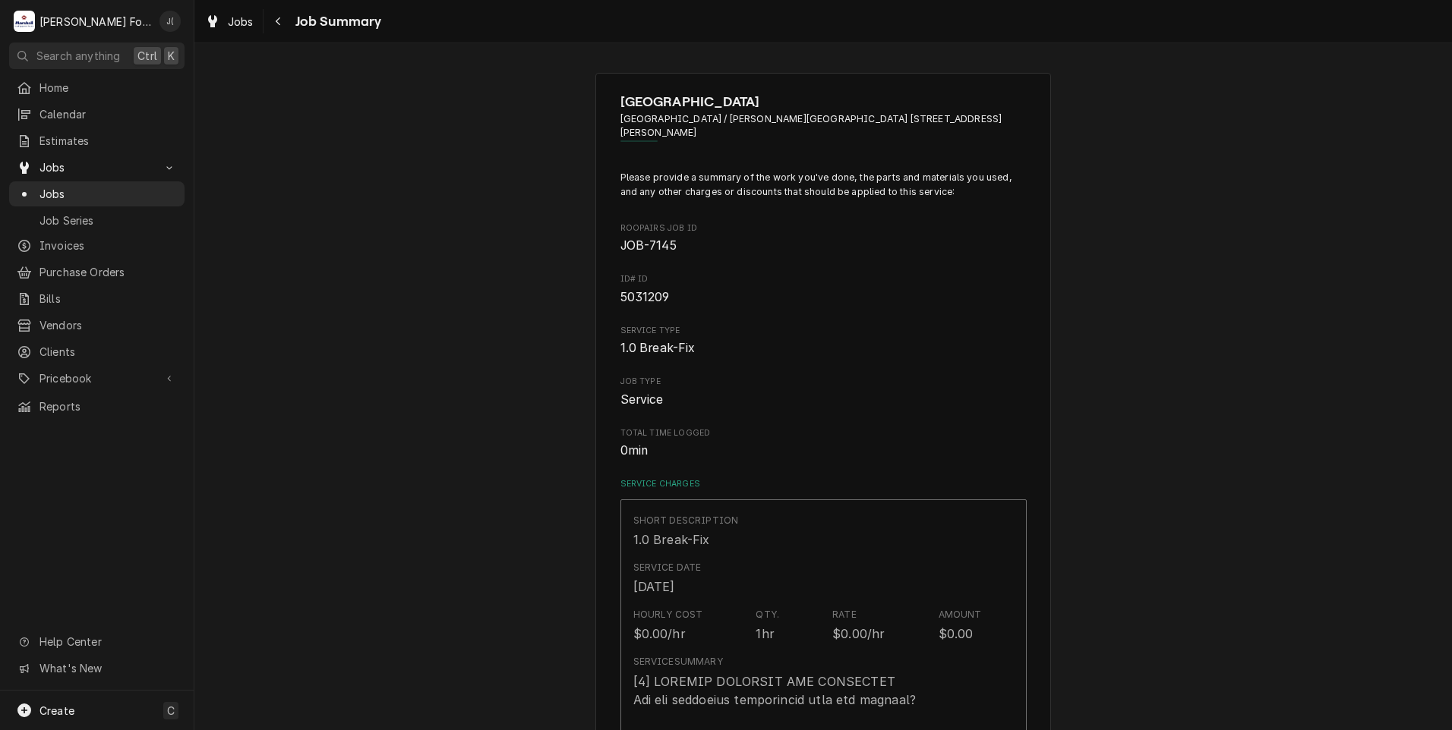
scroll to position [835, 0]
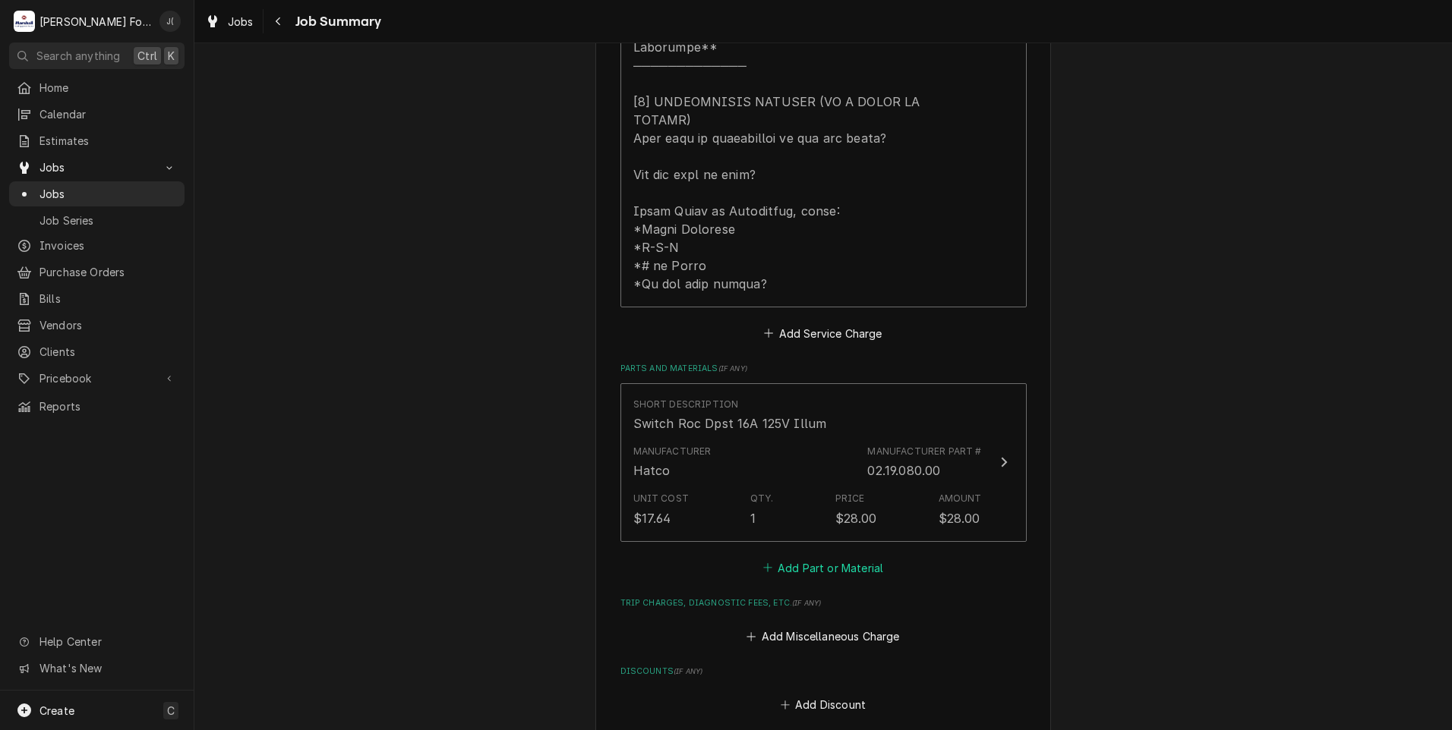
click at [808, 557] on button "Add Part or Material" at bounding box center [822, 567] width 125 height 21
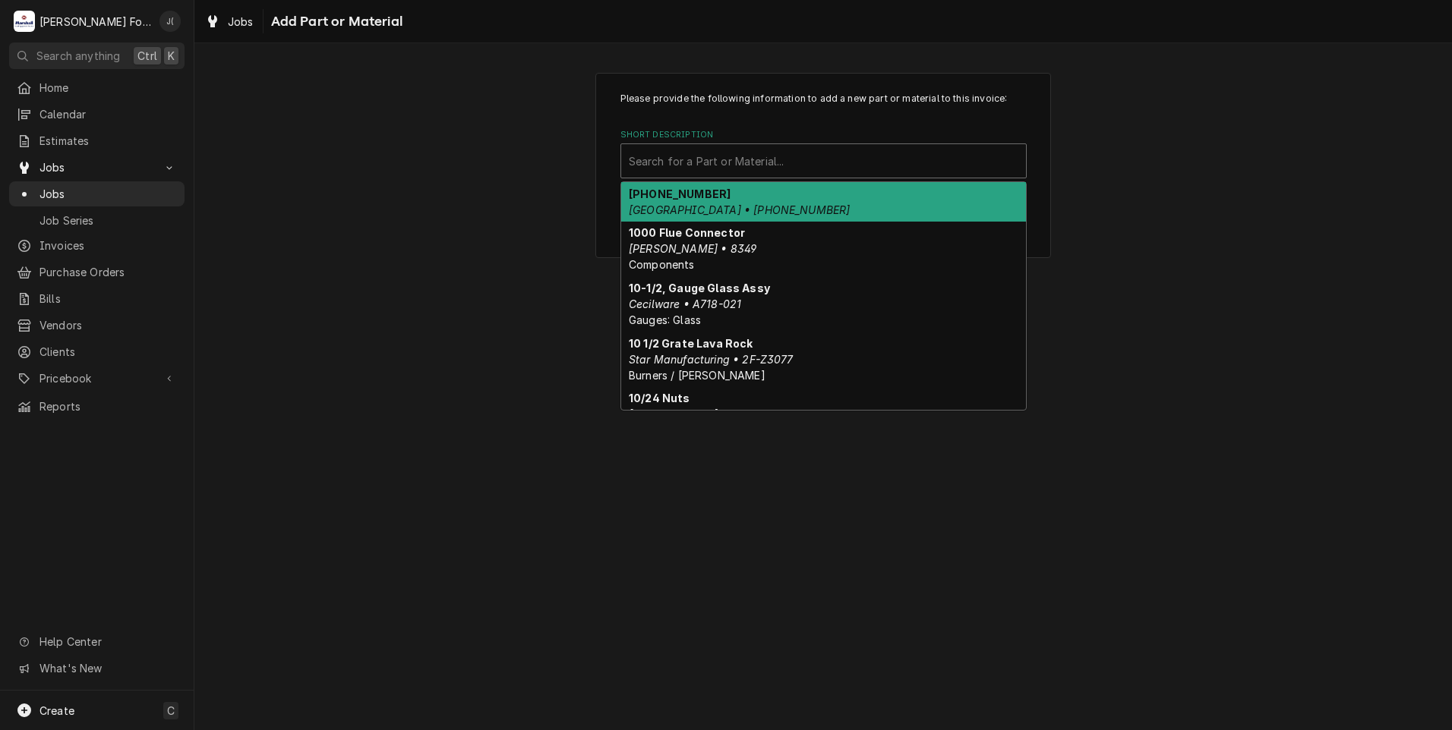
click at [800, 162] on div "Short Description" at bounding box center [823, 160] width 389 height 27
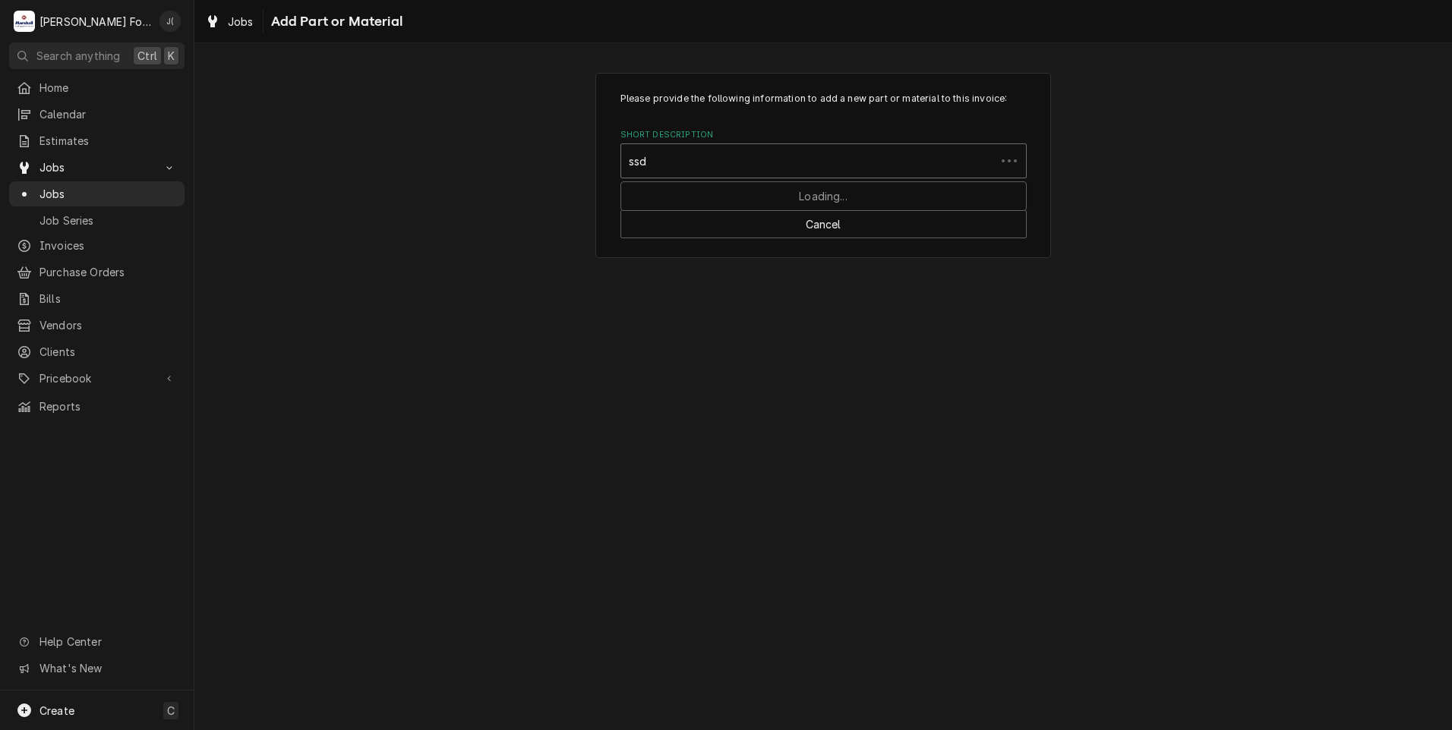
type input "ssdt"
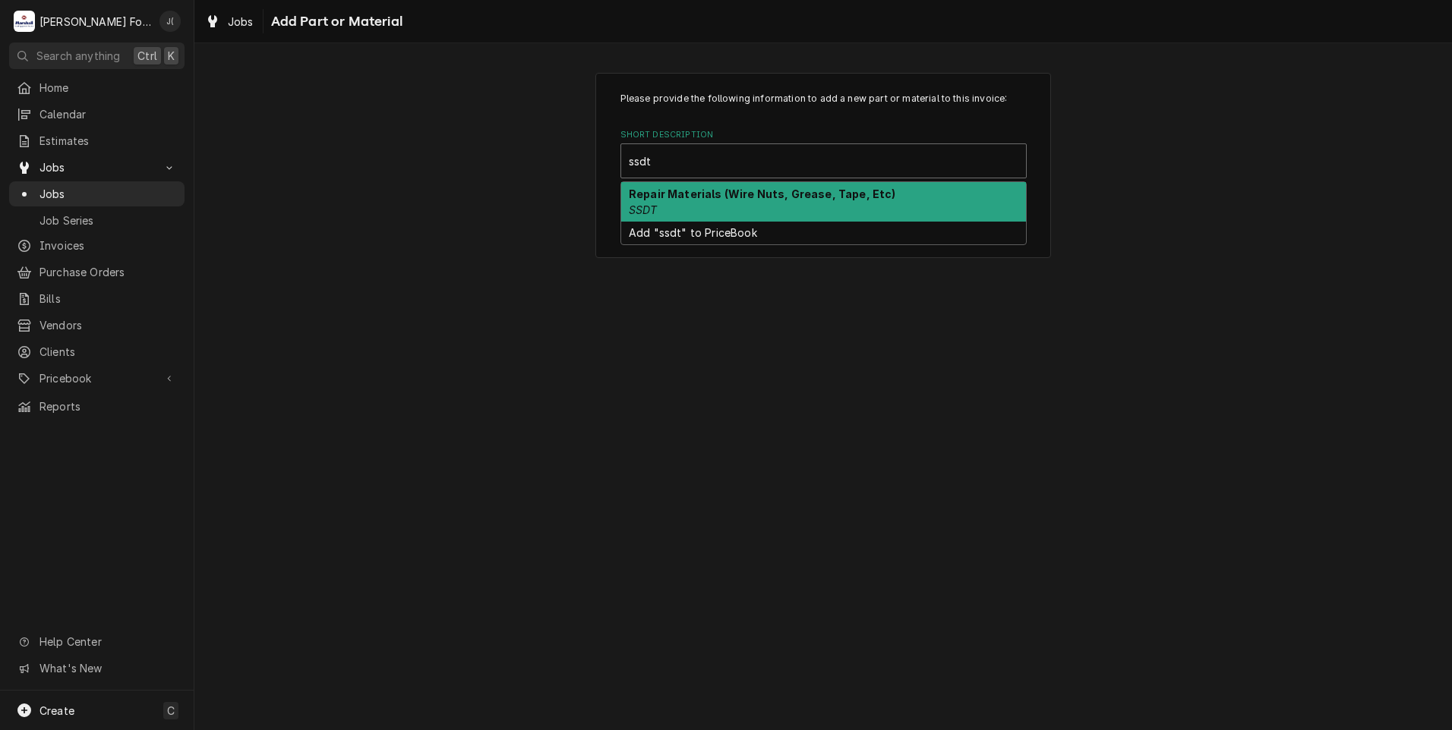
click at [766, 213] on div "Repair Materials (Wire Nuts, Grease, Tape, Etc) SSDT" at bounding box center [823, 201] width 405 height 39
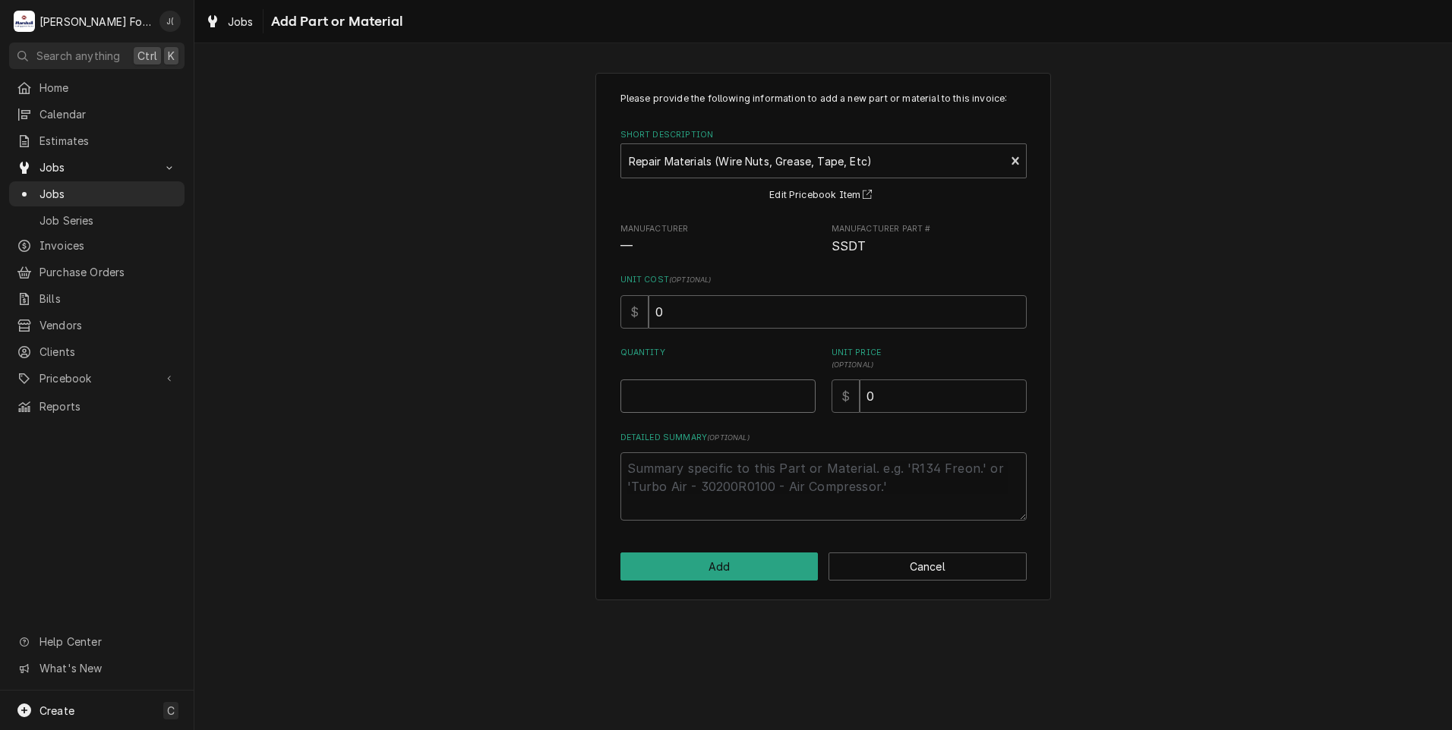
click at [752, 398] on input "Quantity" at bounding box center [717, 396] width 195 height 33
type textarea "x"
type input "1"
type textarea "x"
type input "2"
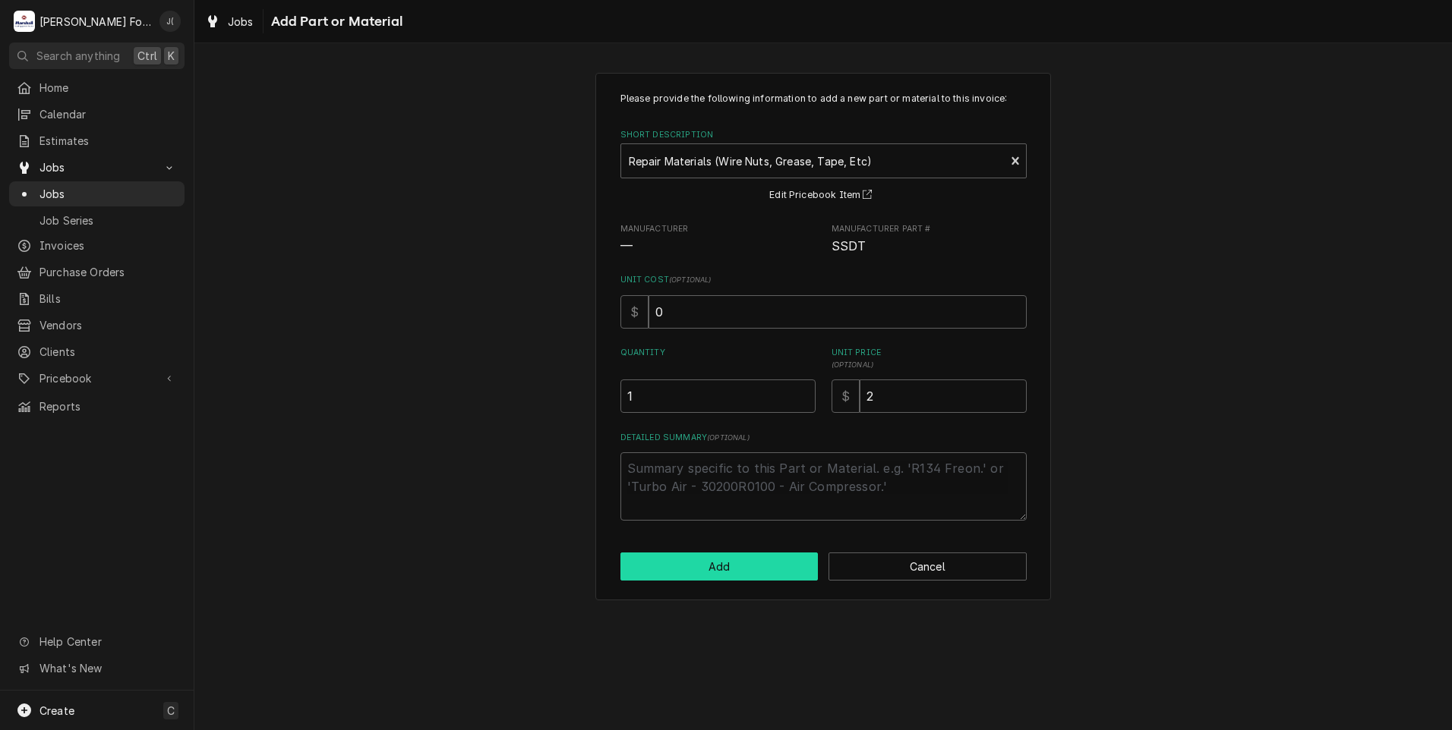
click at [748, 566] on button "Add" at bounding box center [719, 567] width 198 height 28
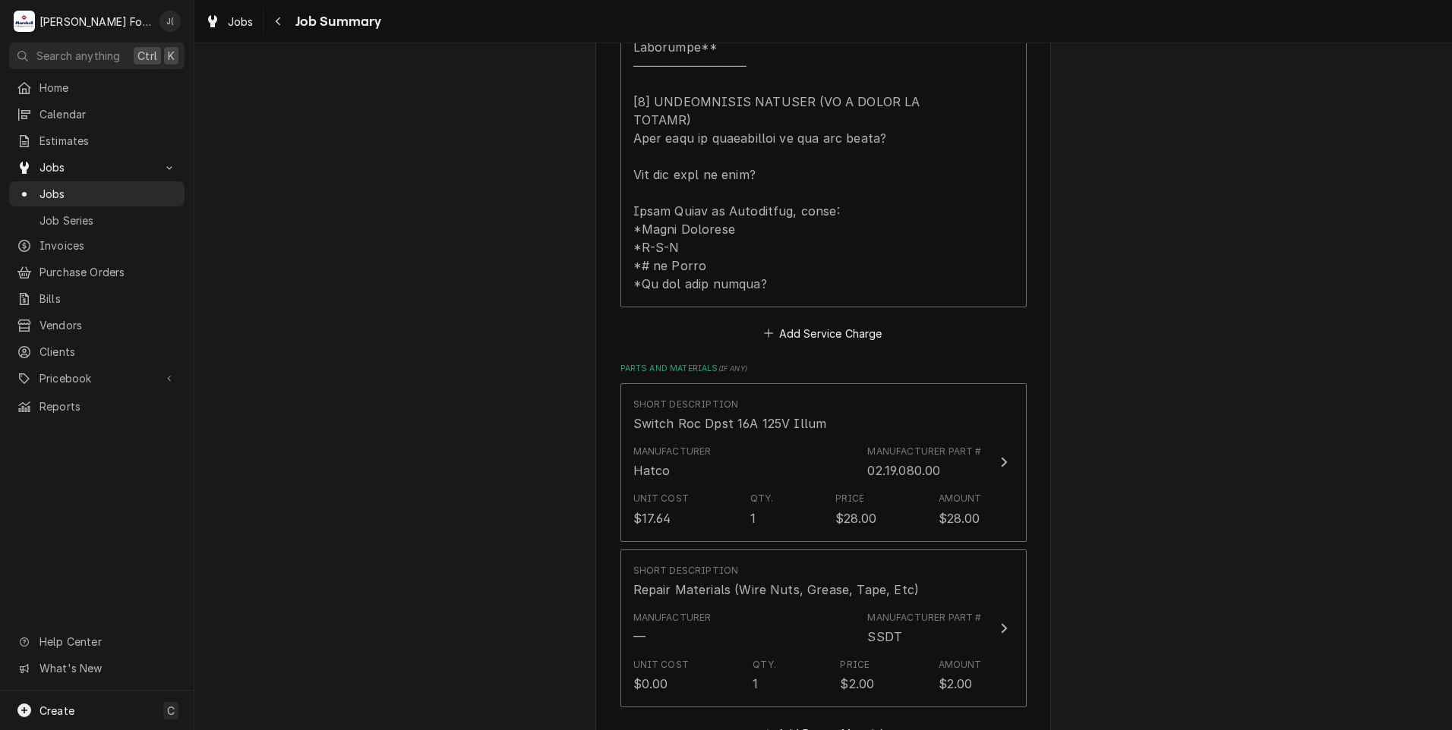
scroll to position [1328, 0]
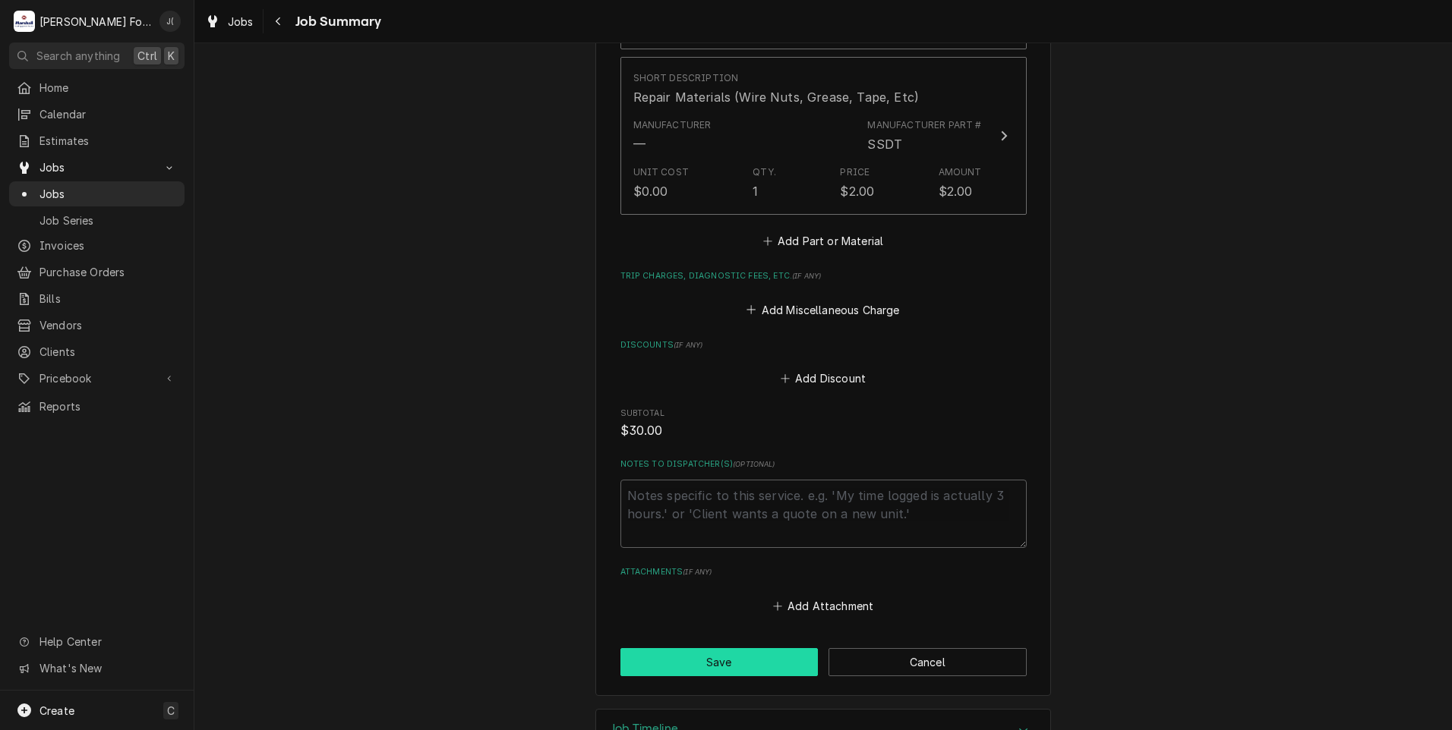
click at [768, 648] on button "Save" at bounding box center [719, 662] width 198 height 28
type textarea "x"
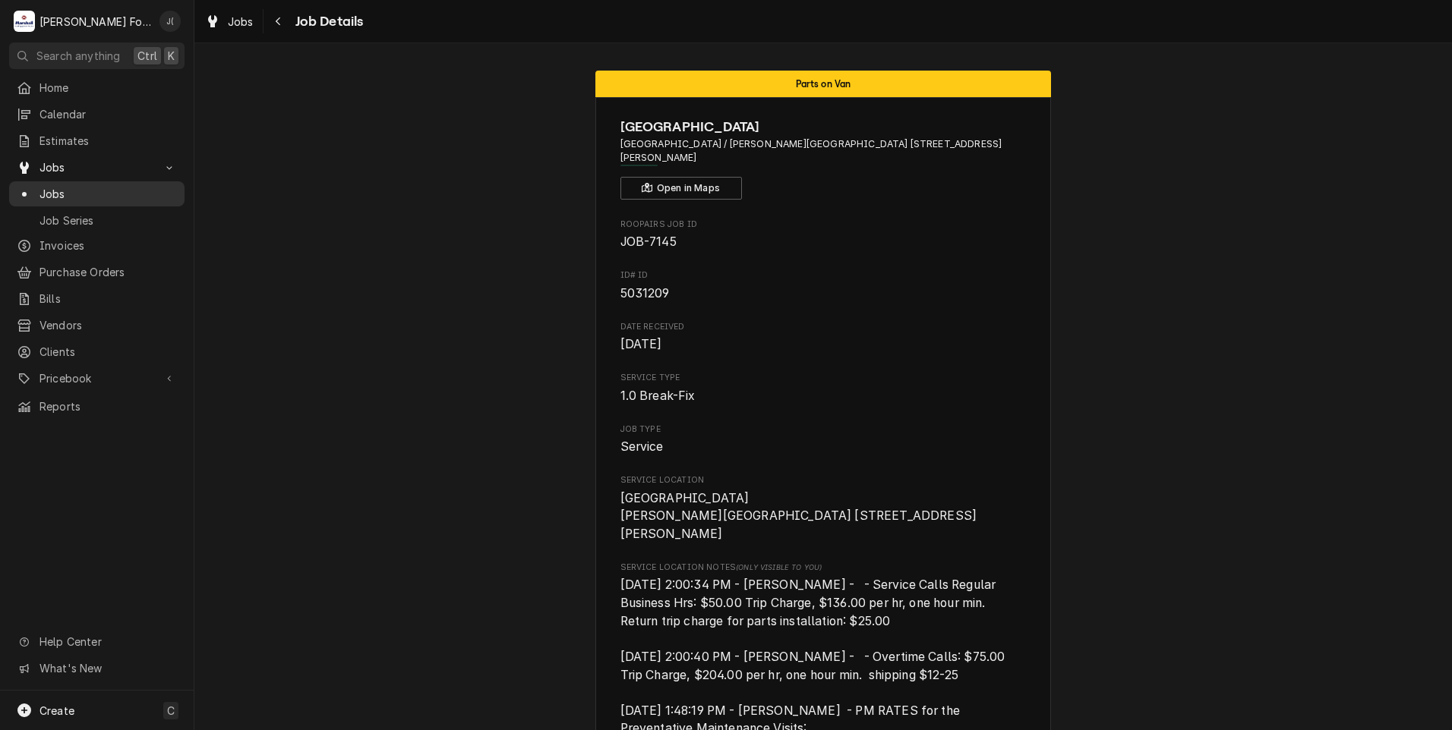
click at [82, 186] on span "Jobs" at bounding box center [107, 194] width 137 height 16
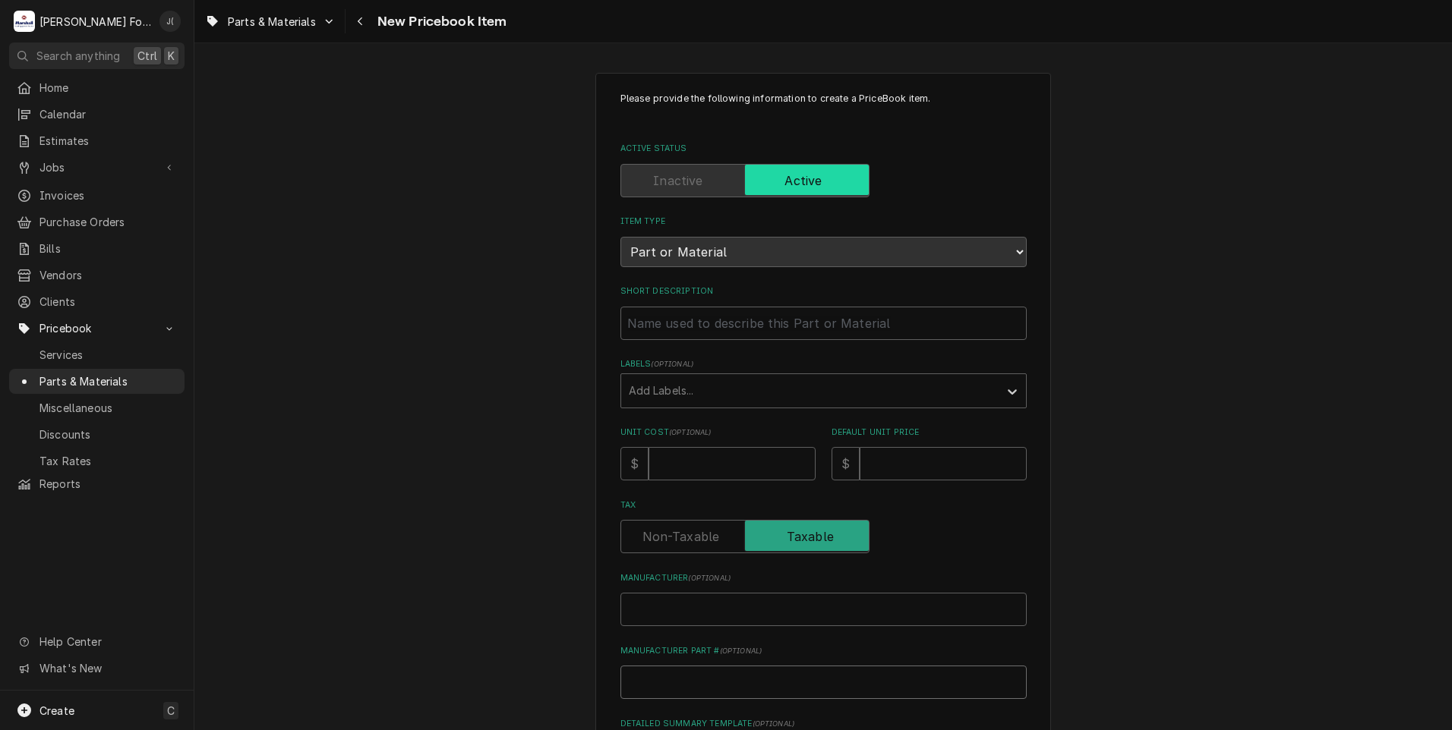
click at [682, 676] on input "Manufacturer Part # ( optional )" at bounding box center [823, 682] width 406 height 33
paste input "[PHONE_NUMBER]"
type textarea "x"
type input "[PHONE_NUMBER]"
click at [669, 326] on input "Short Description" at bounding box center [823, 323] width 406 height 33
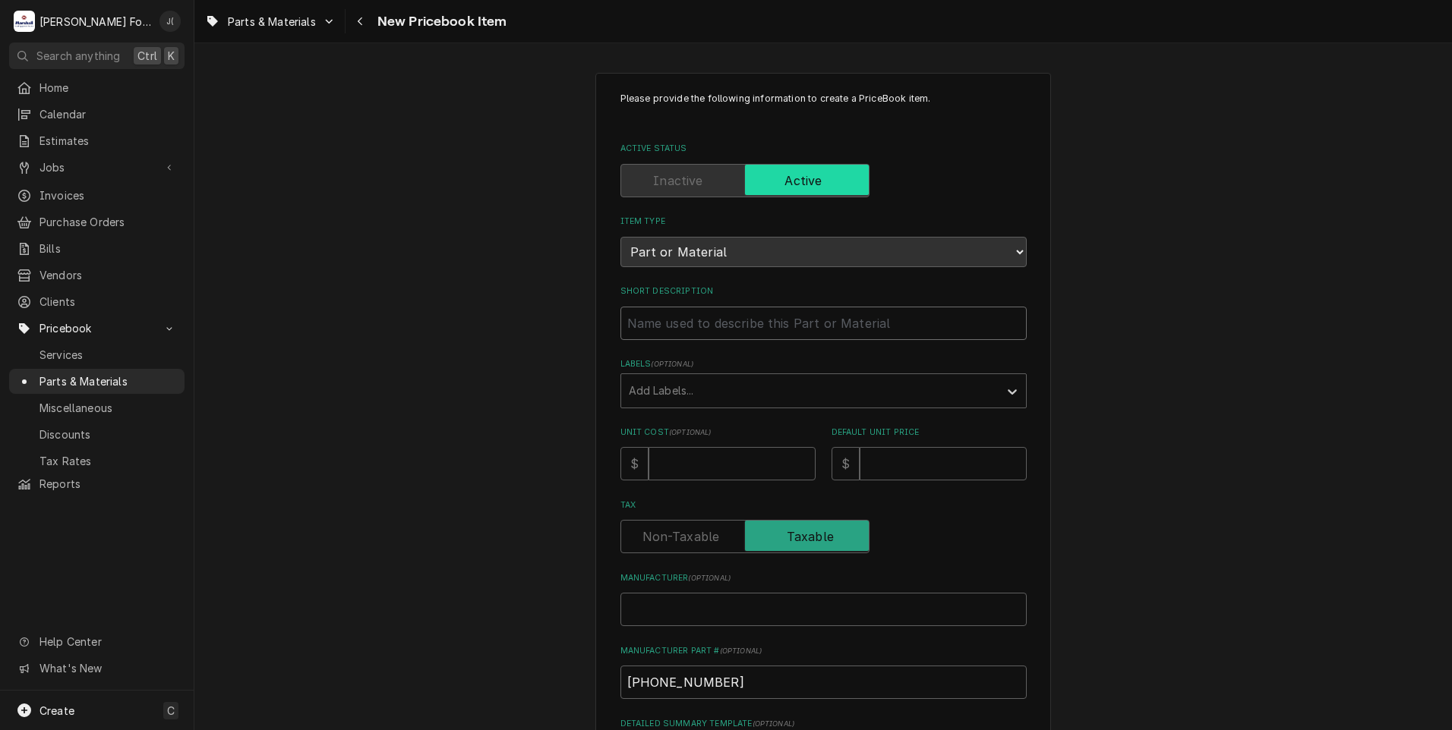
paste input "WATER HOSE, BRAIDED, 1/2" X 22""
type textarea "x"
type input "WATER HOSE, BRAIDED, 1/2" X 22""
click at [674, 389] on div "Labels" at bounding box center [810, 390] width 362 height 27
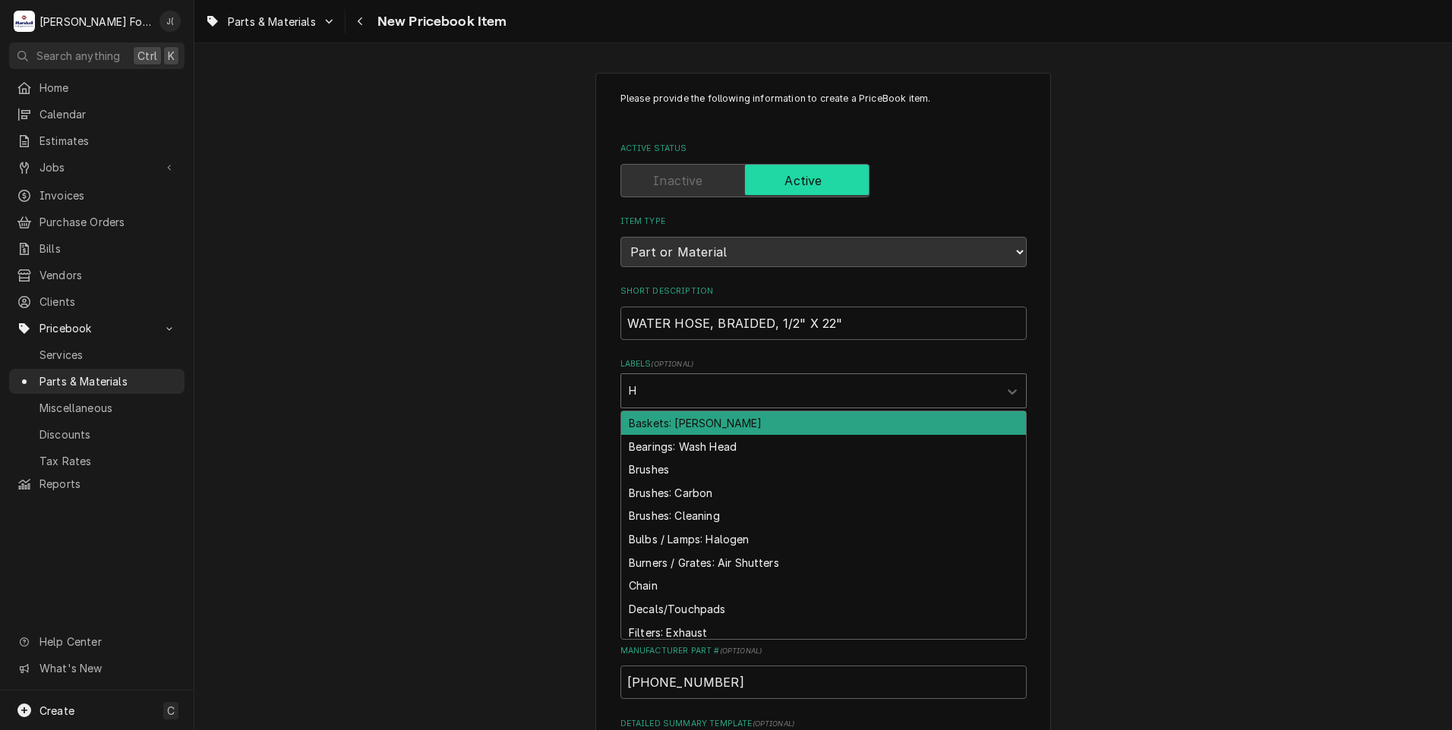
type input "HO"
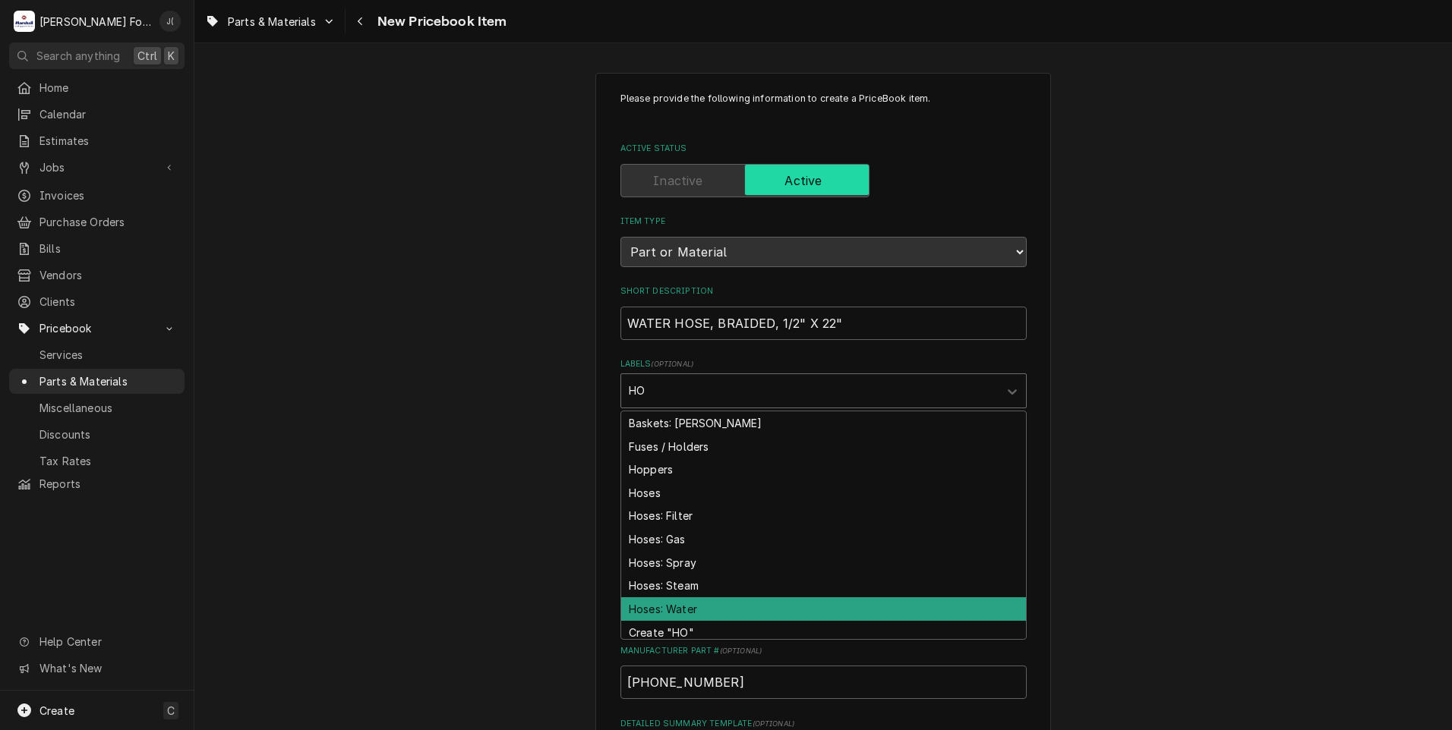
click at [681, 602] on div "Hoses: Water" at bounding box center [823, 609] width 405 height 24
type textarea "x"
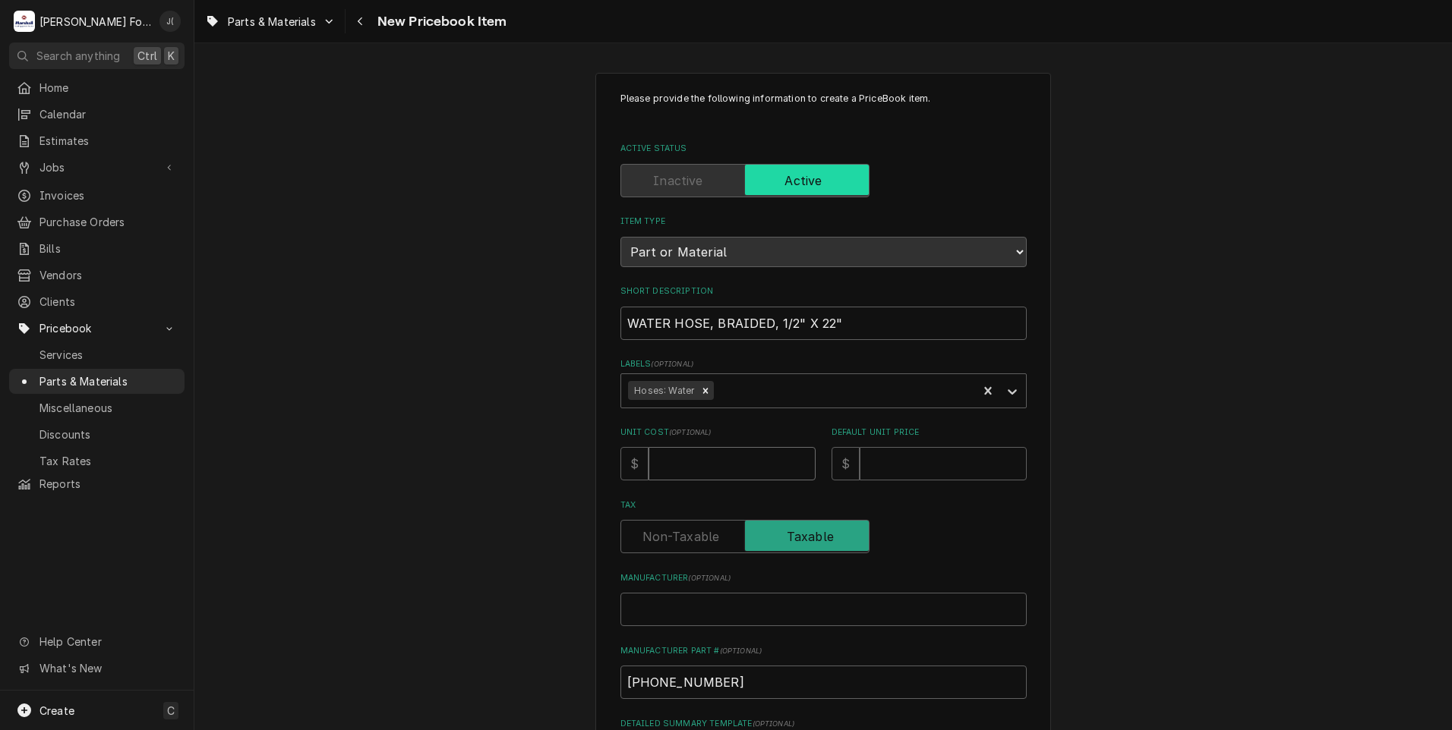
click at [679, 459] on input "Unit Cost ( optional )" at bounding box center [731, 463] width 167 height 33
type textarea "x"
type input "9"
type textarea "x"
type input "99"
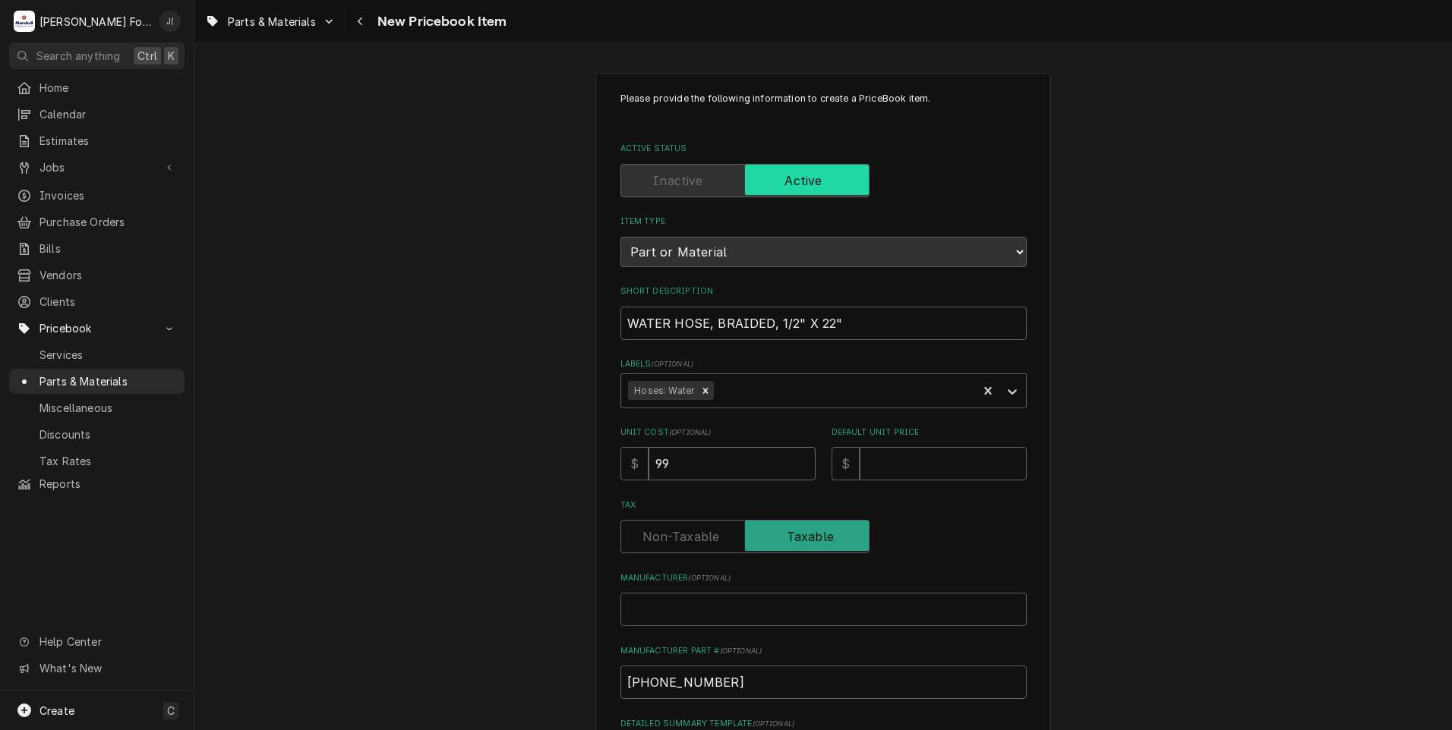
type textarea "x"
type input "99.4"
type textarea "x"
type input "99.48"
type textarea "x"
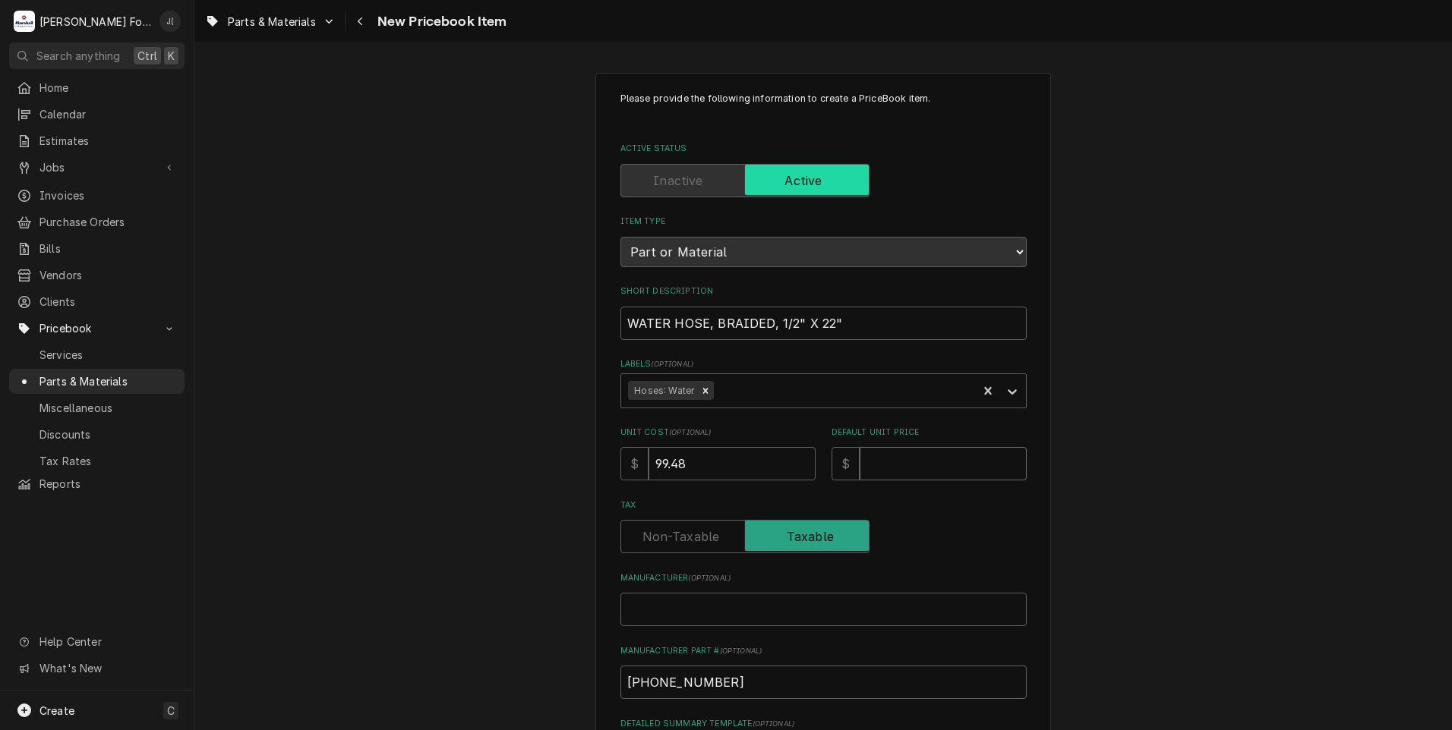
type input "1"
type textarea "x"
type input "13"
type textarea "x"
type input "130"
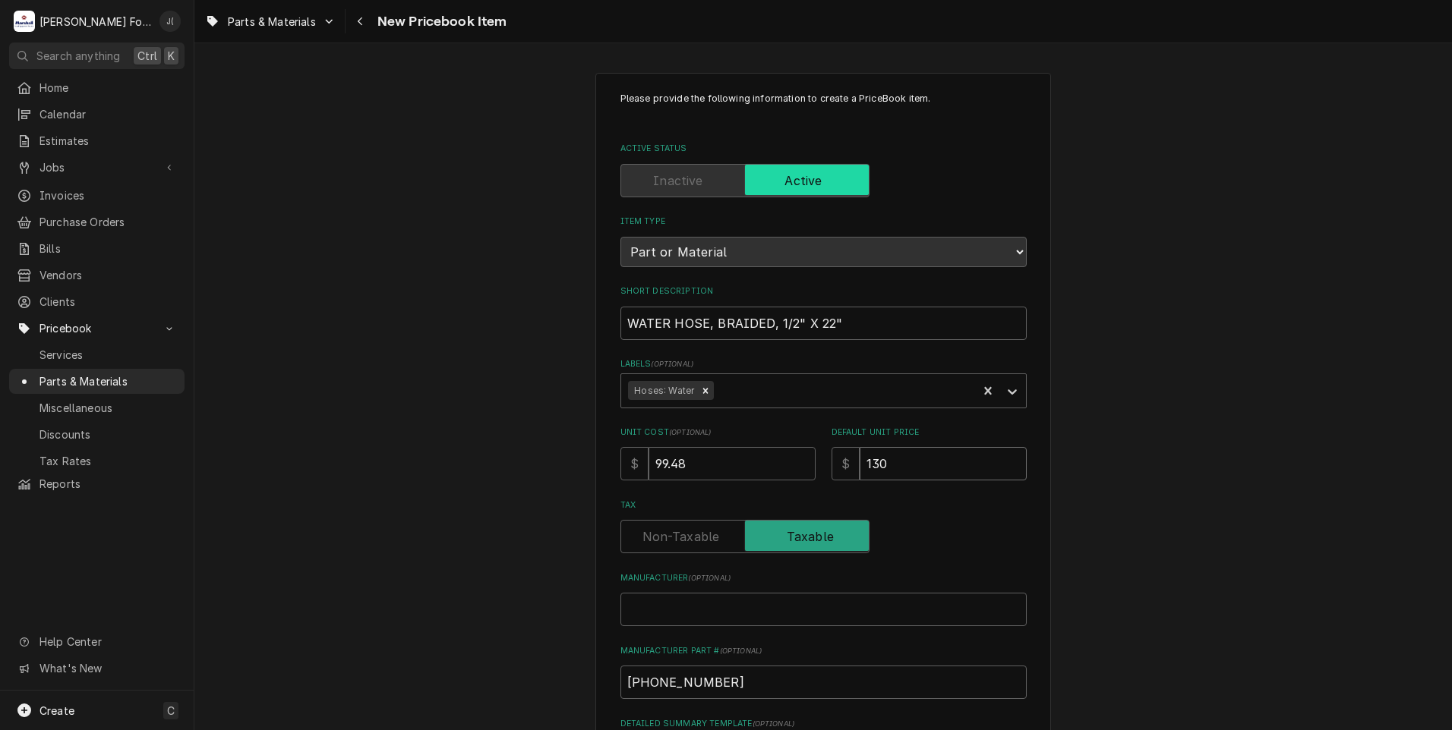
type textarea "x"
type input "130.0"
type textarea "x"
type input "130.00"
click at [639, 608] on input "Manufacturer ( optional )" at bounding box center [823, 609] width 406 height 33
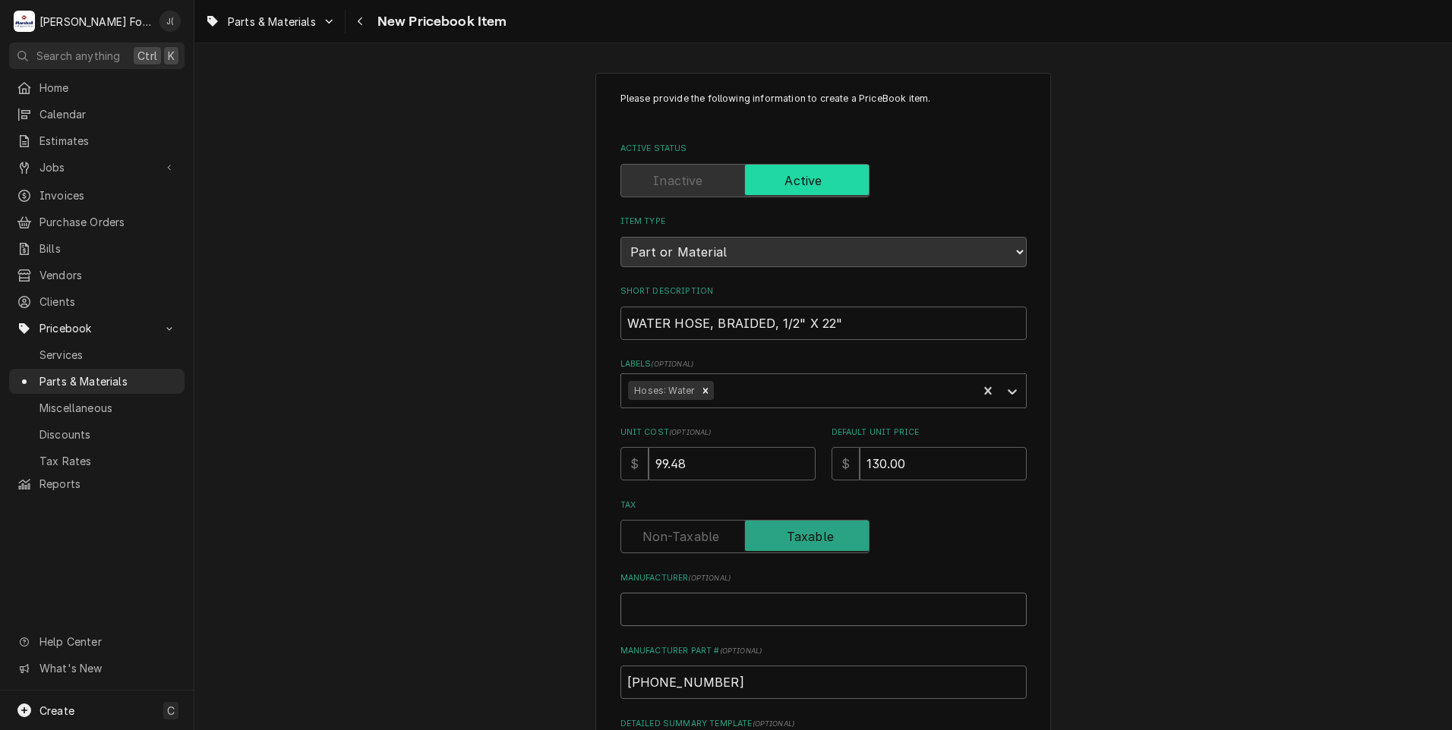
type textarea "x"
type input "h"
type textarea "x"
type input "ho"
type textarea "x"
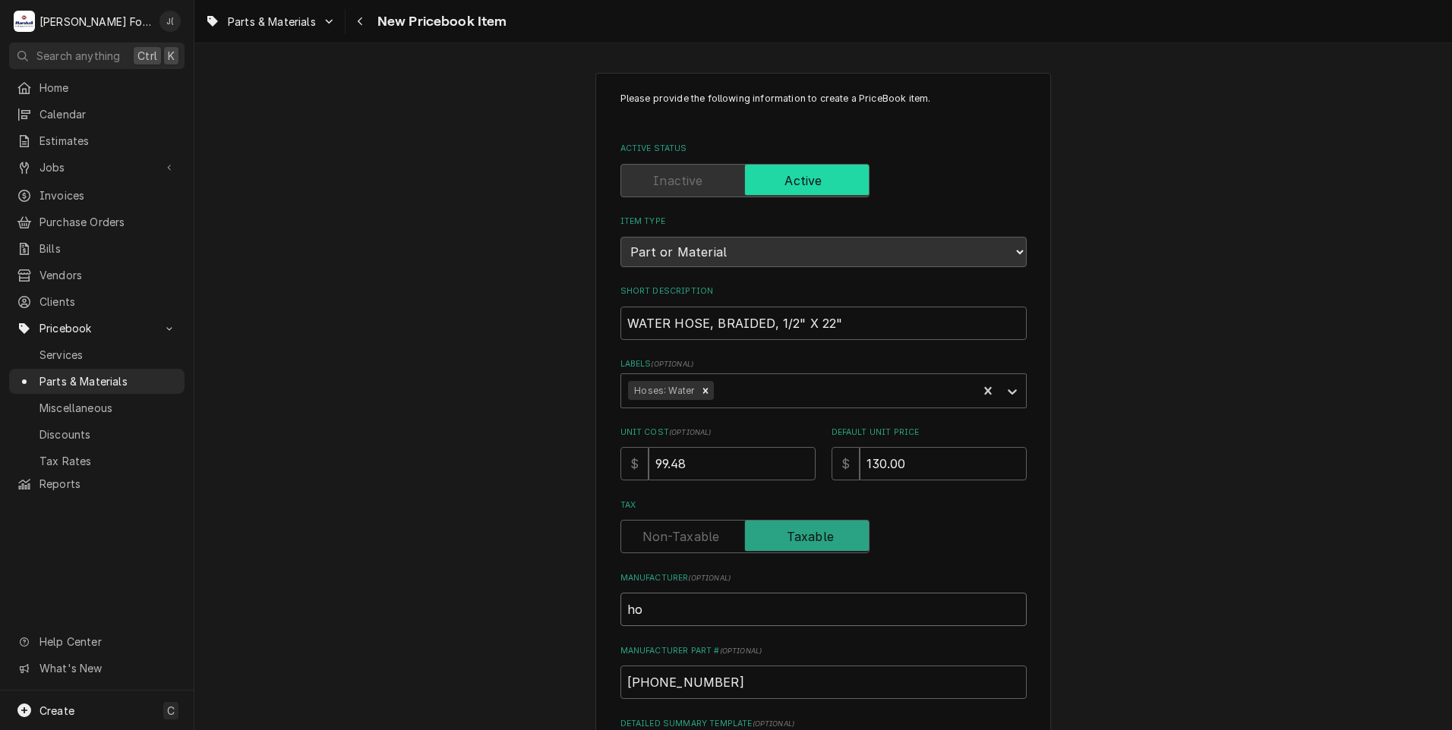
type input "hob"
type textarea "x"
type input "ho"
type textarea "x"
type input "h"
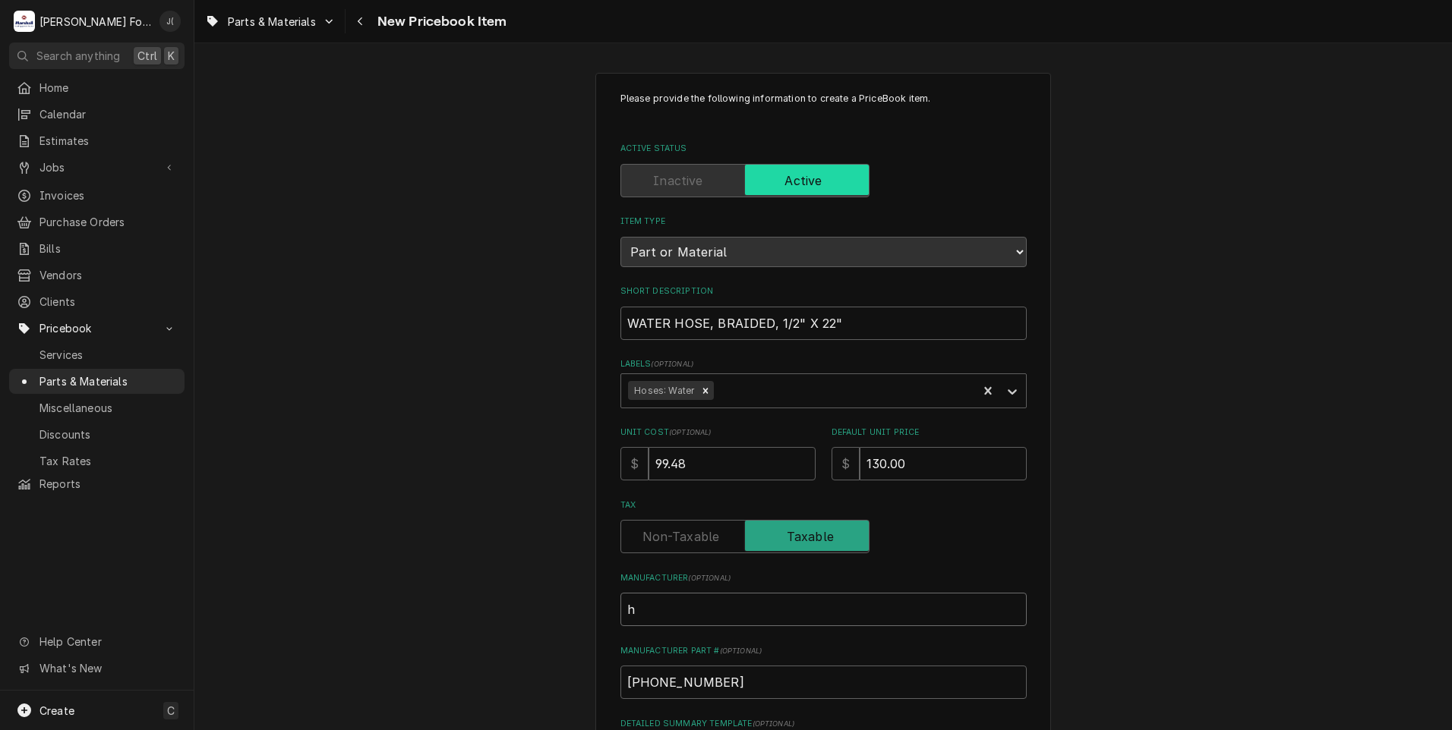
type textarea "x"
type input "H"
type textarea "x"
type input "HO"
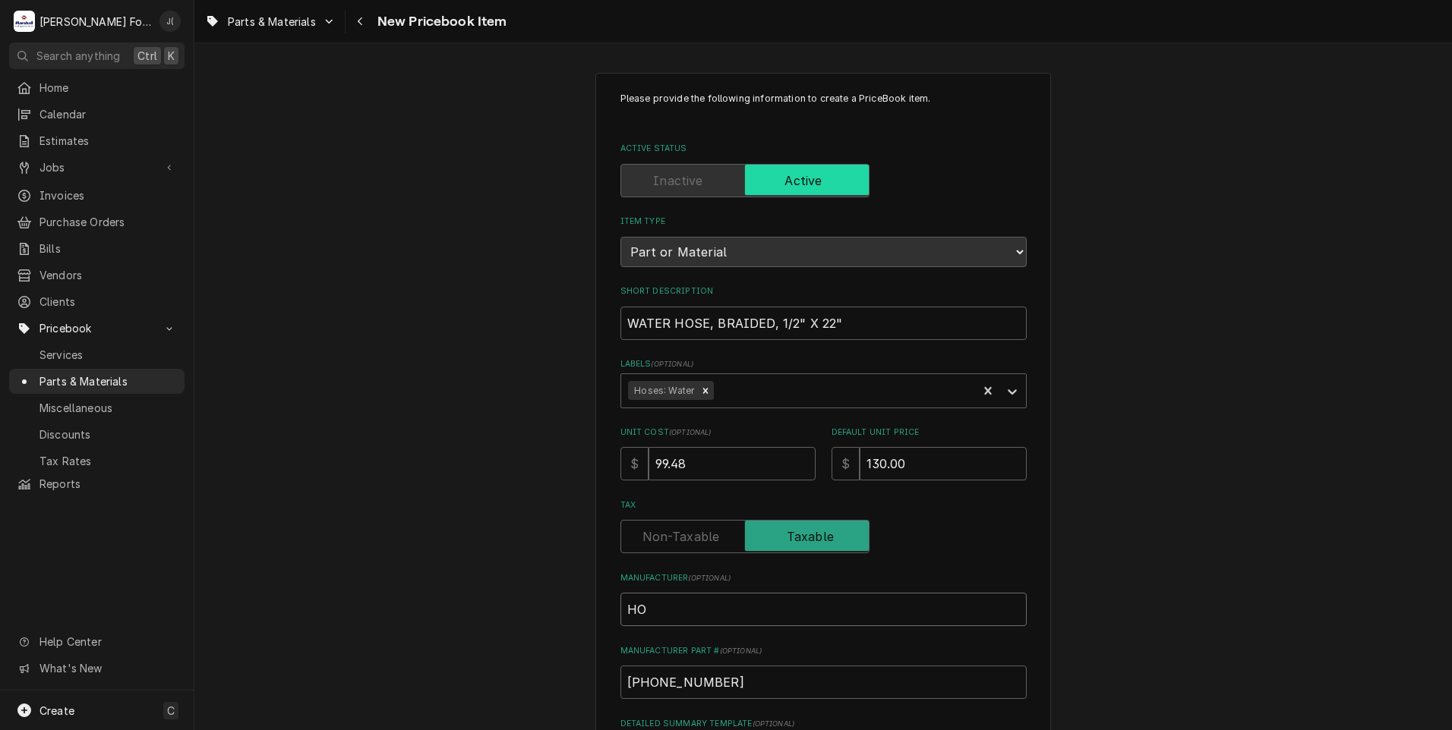
type textarea "x"
type input "HOB"
type textarea "x"
type input "HOBA"
type textarea "x"
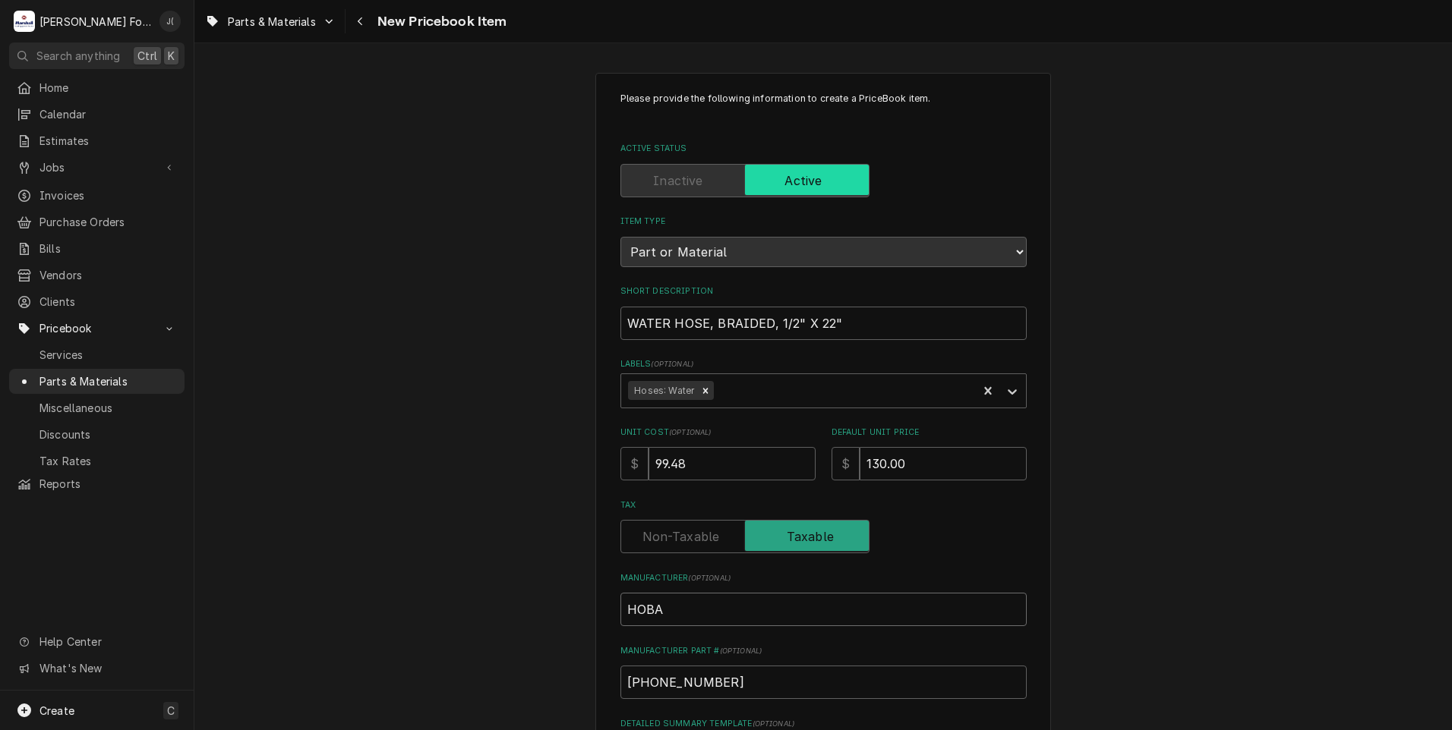
type input "HOBAR"
type textarea "x"
type input "HOBART"
click at [492, 468] on div "Please provide the following information to create a PriceBook item. Active Sta…" at bounding box center [822, 567] width 1257 height 1017
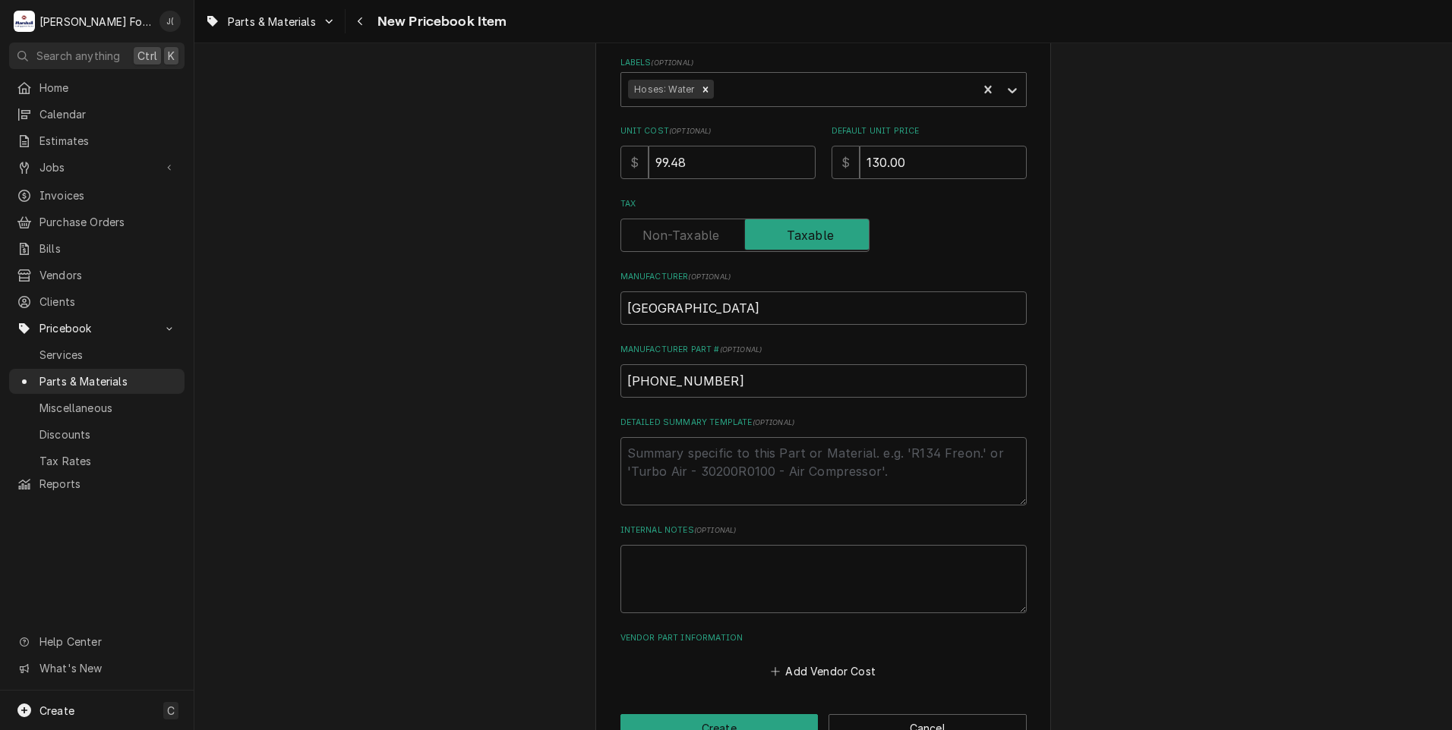
scroll to position [304, 0]
click at [711, 714] on button "Create" at bounding box center [719, 726] width 198 height 28
type textarea "x"
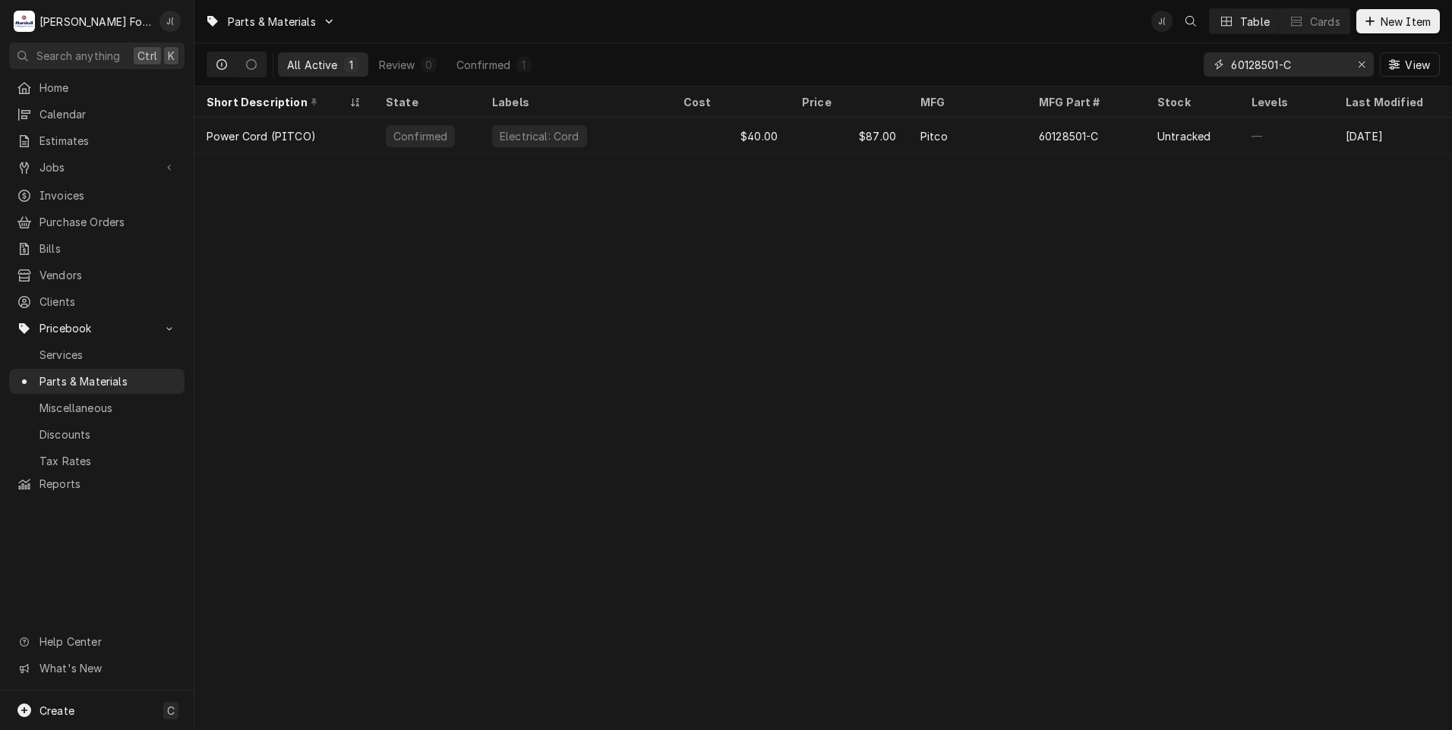
drag, startPoint x: 1367, startPoint y: 69, endPoint x: 1323, endPoint y: 65, distance: 44.3
click at [1364, 67] on icon "Erase input" at bounding box center [1361, 64] width 8 height 11
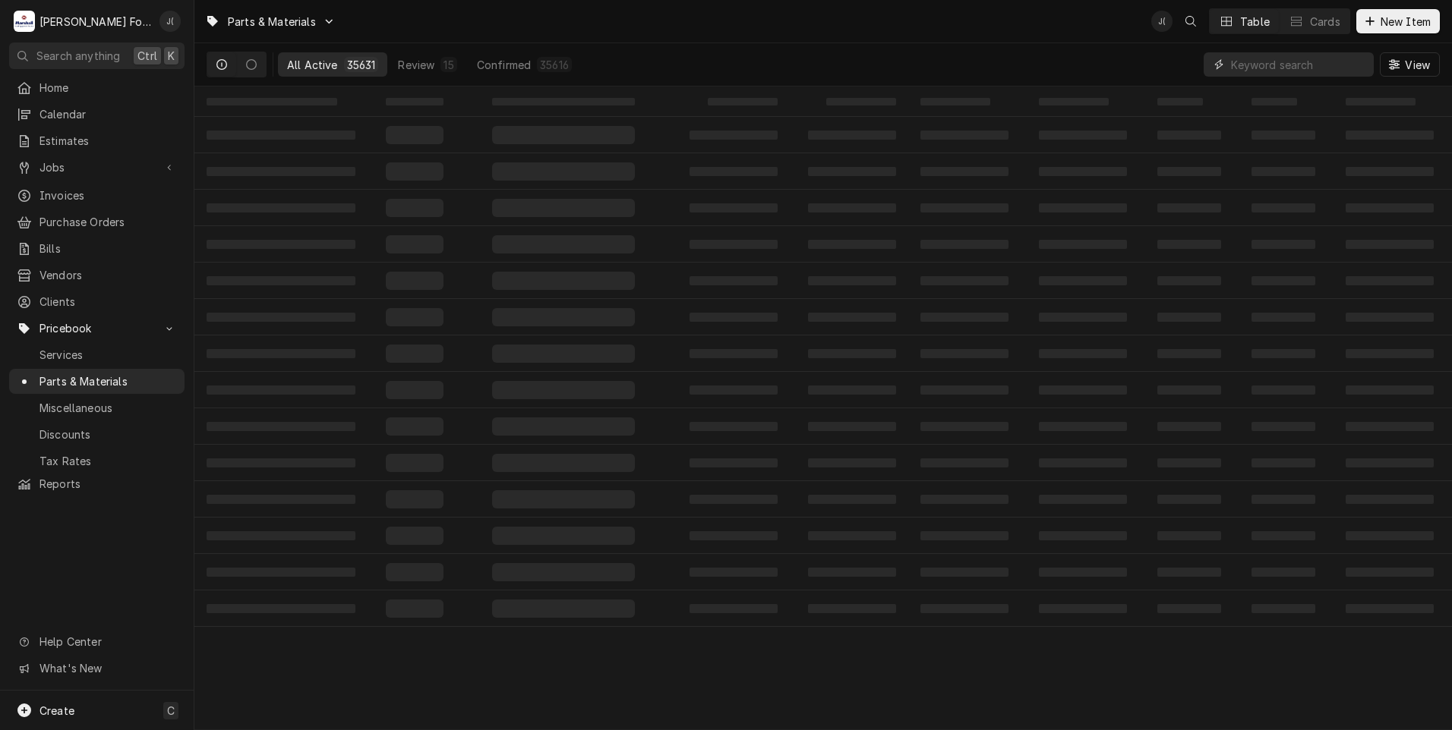
paste input "00-913102-00328"
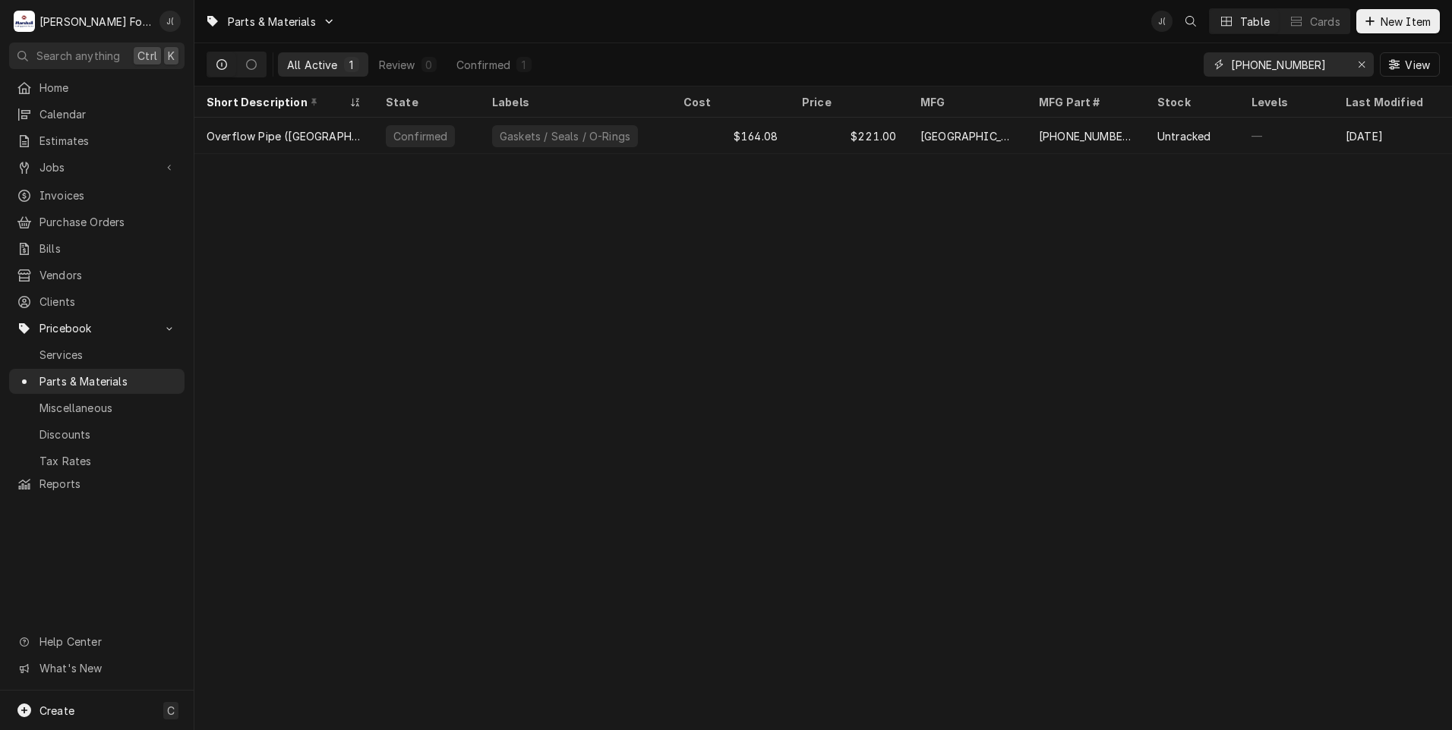
type input "00-913102-00328"
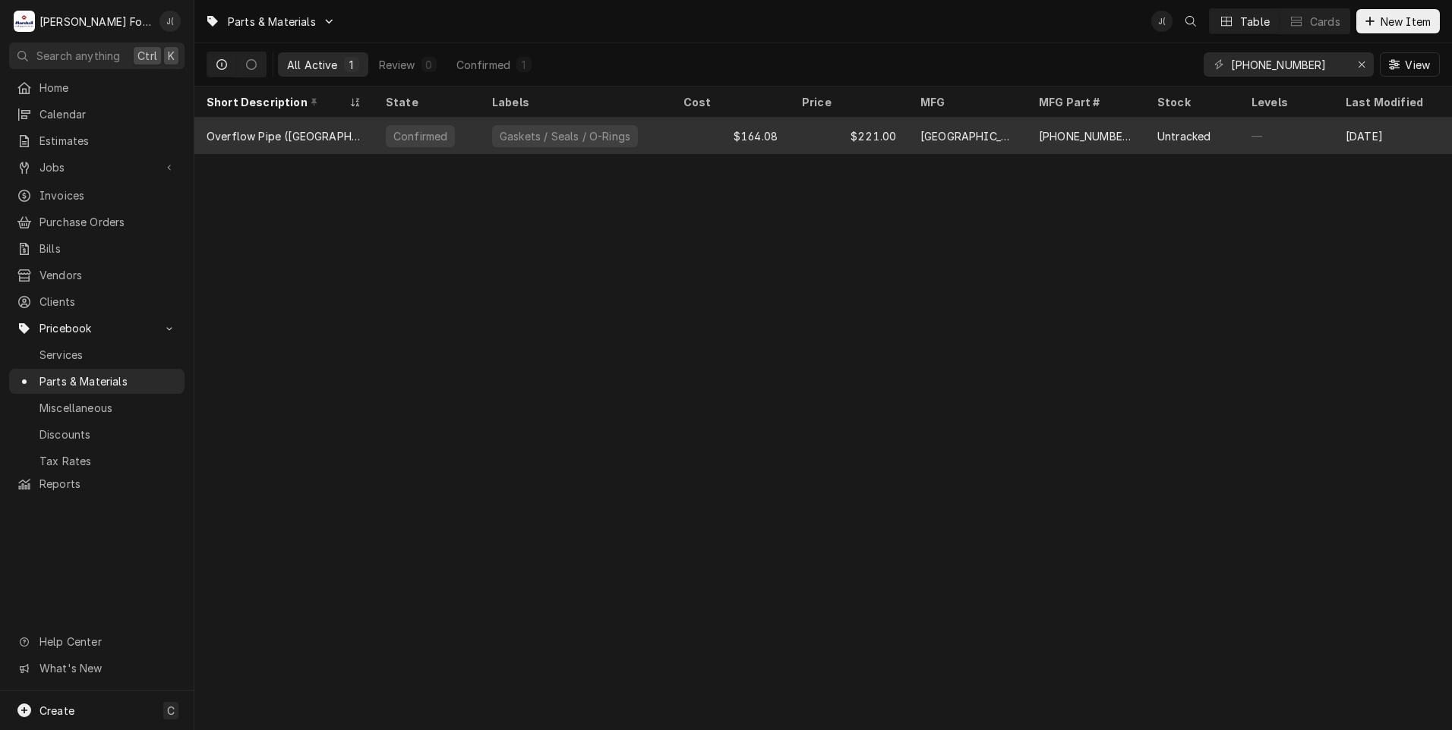
click at [1004, 135] on div "[GEOGRAPHIC_DATA]" at bounding box center [967, 136] width 118 height 36
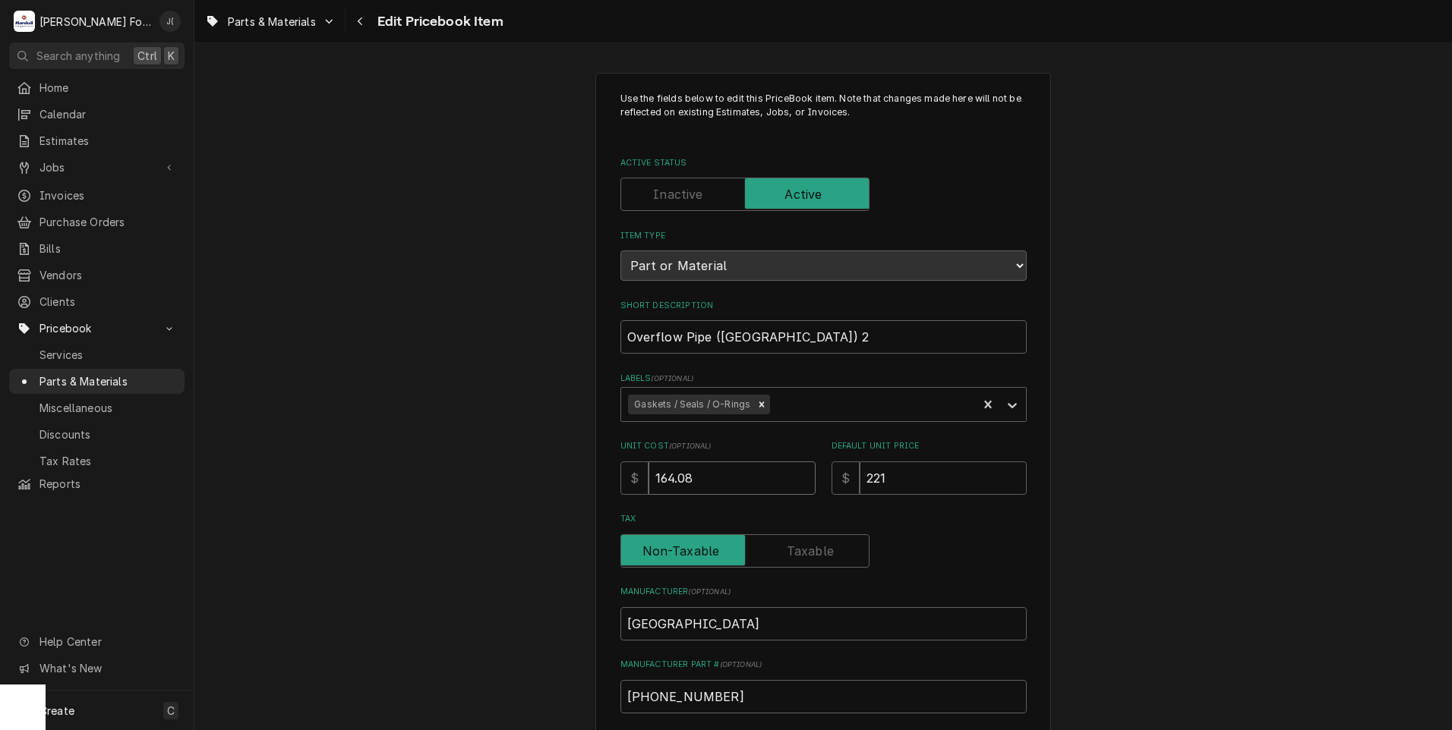
drag, startPoint x: 736, startPoint y: 479, endPoint x: 199, endPoint y: 383, distance: 546.0
click at [355, 415] on div "Use the fields below to edit this PriceBook item. Note that changes made here w…" at bounding box center [822, 594] width 1257 height 1070
type textarea "x"
type input "2"
type textarea "x"
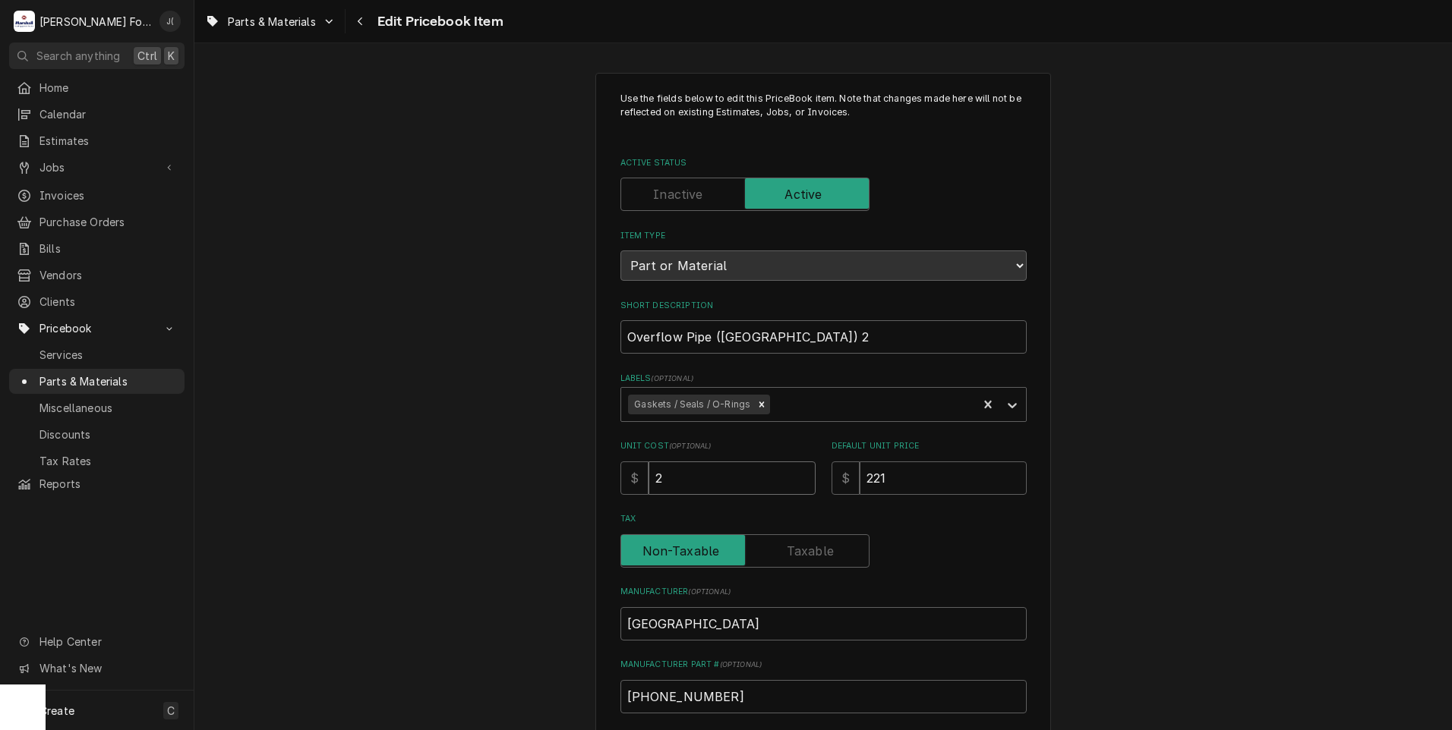
type input "25"
type textarea "x"
type input "257"
type textarea "x"
type input "257.3"
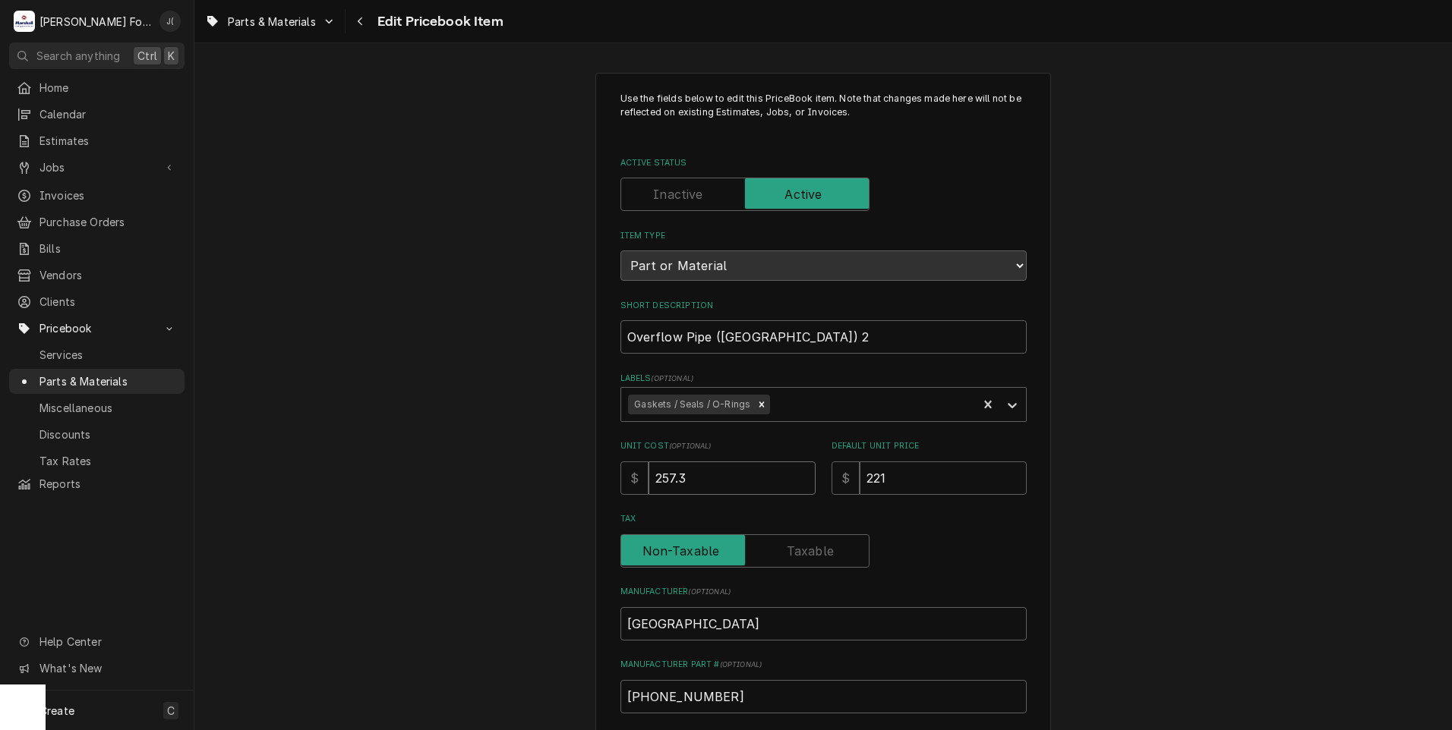
type textarea "x"
type input "257.36"
type textarea "x"
type input "3"
type textarea "x"
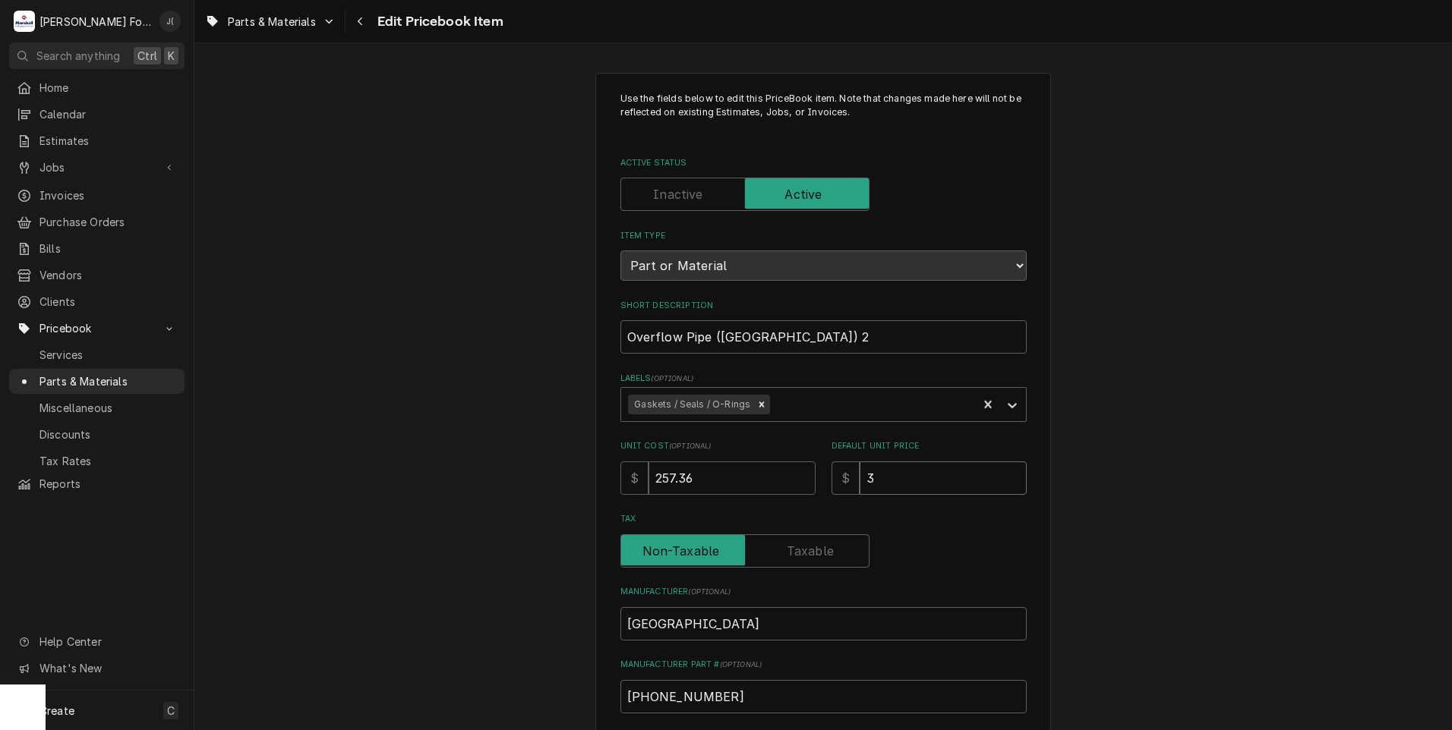
type input "33"
type textarea "x"
type input "333"
type textarea "x"
type input "333.0"
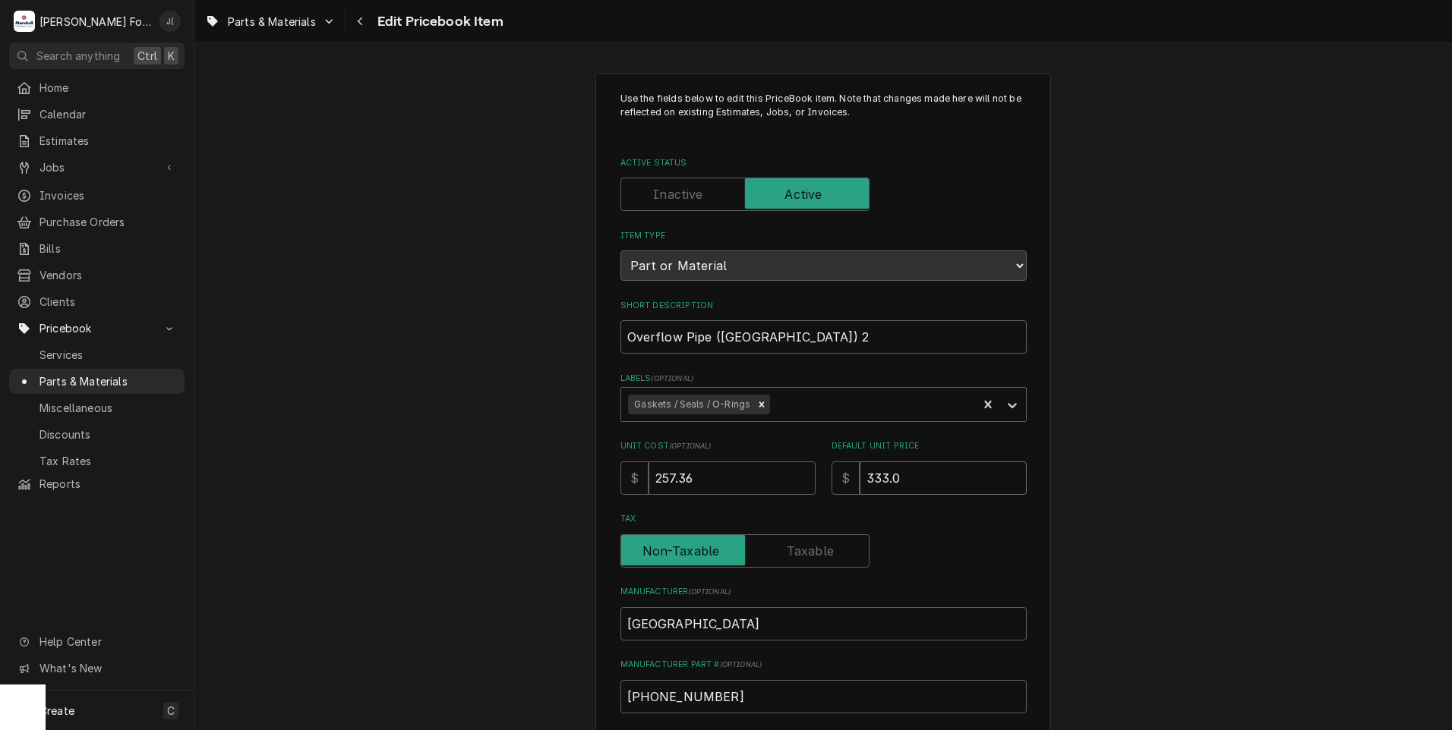
type textarea "x"
type input "333.00"
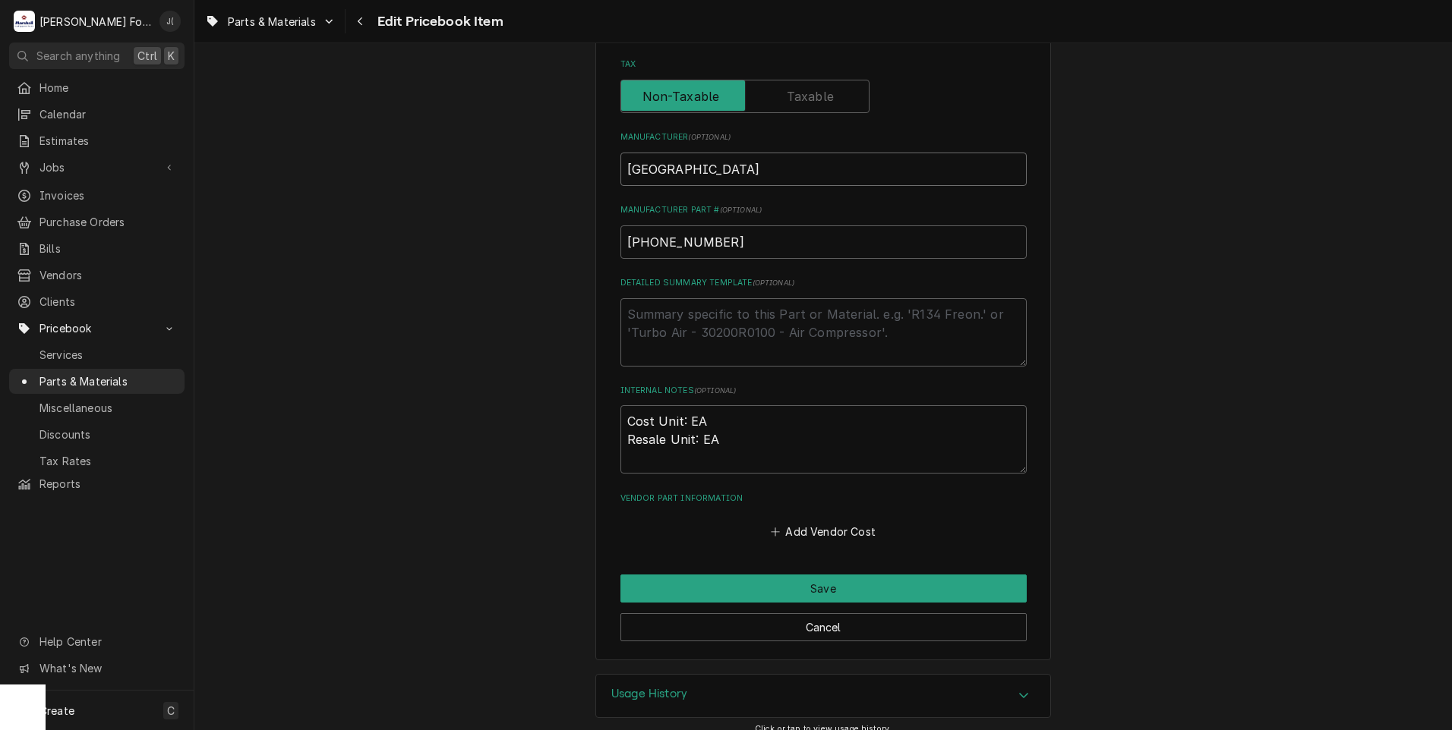
scroll to position [456, 0]
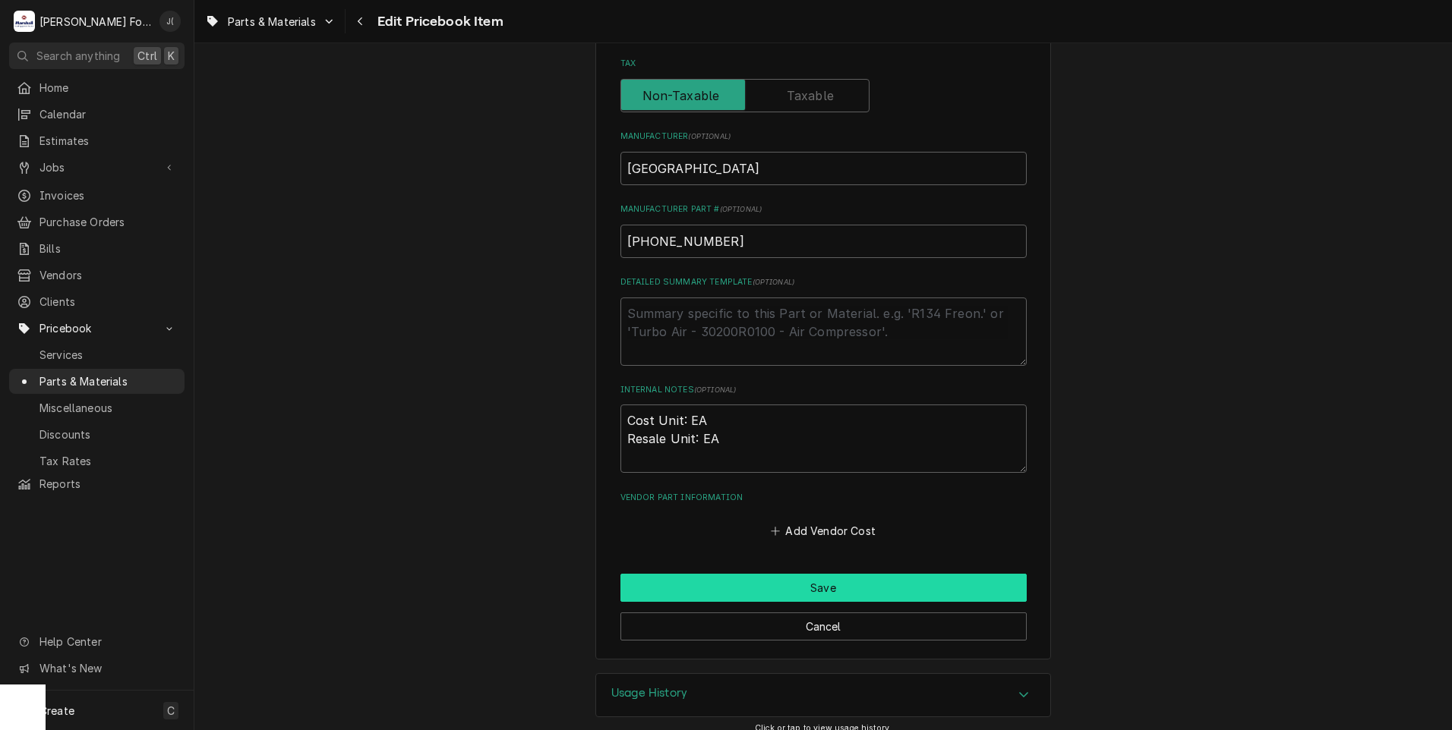
click at [736, 586] on button "Save" at bounding box center [823, 588] width 406 height 28
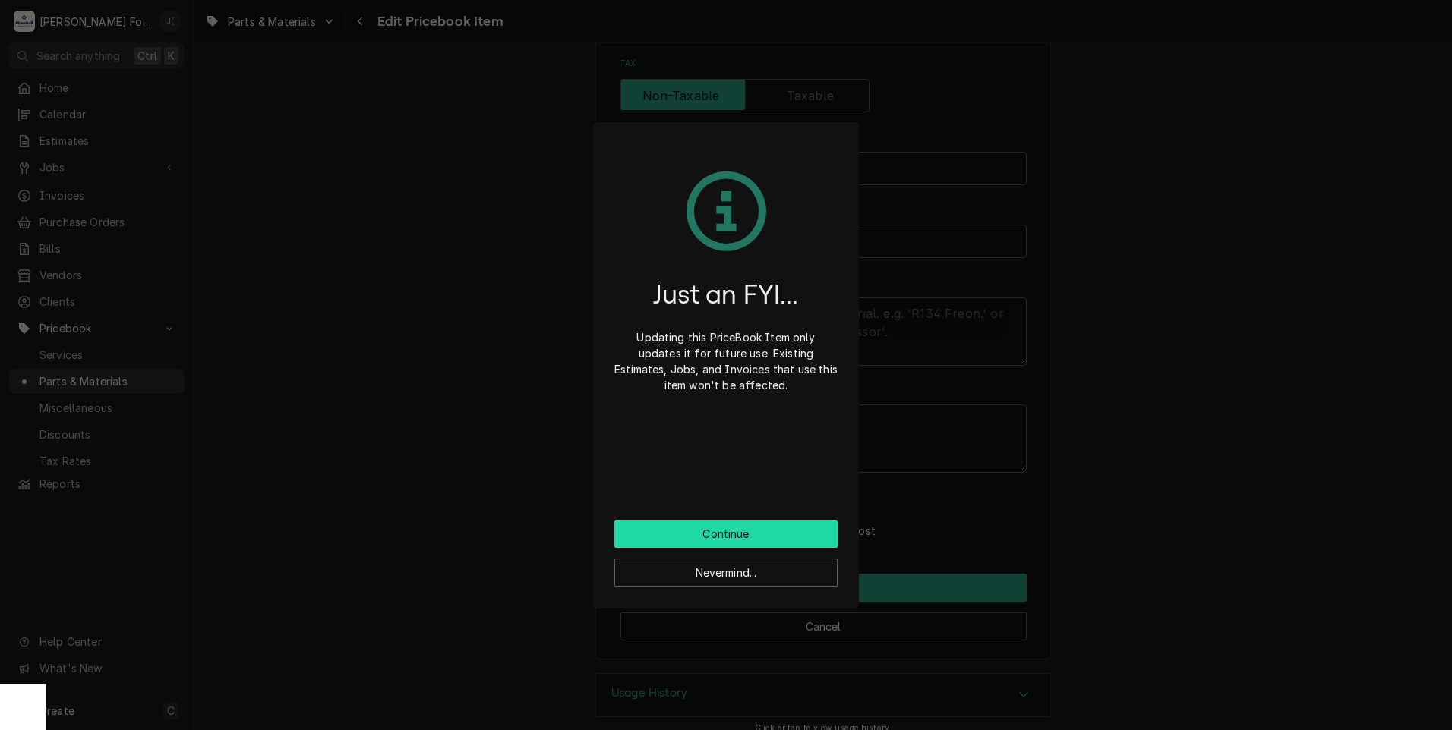
click at [734, 541] on button "Continue" at bounding box center [725, 534] width 223 height 28
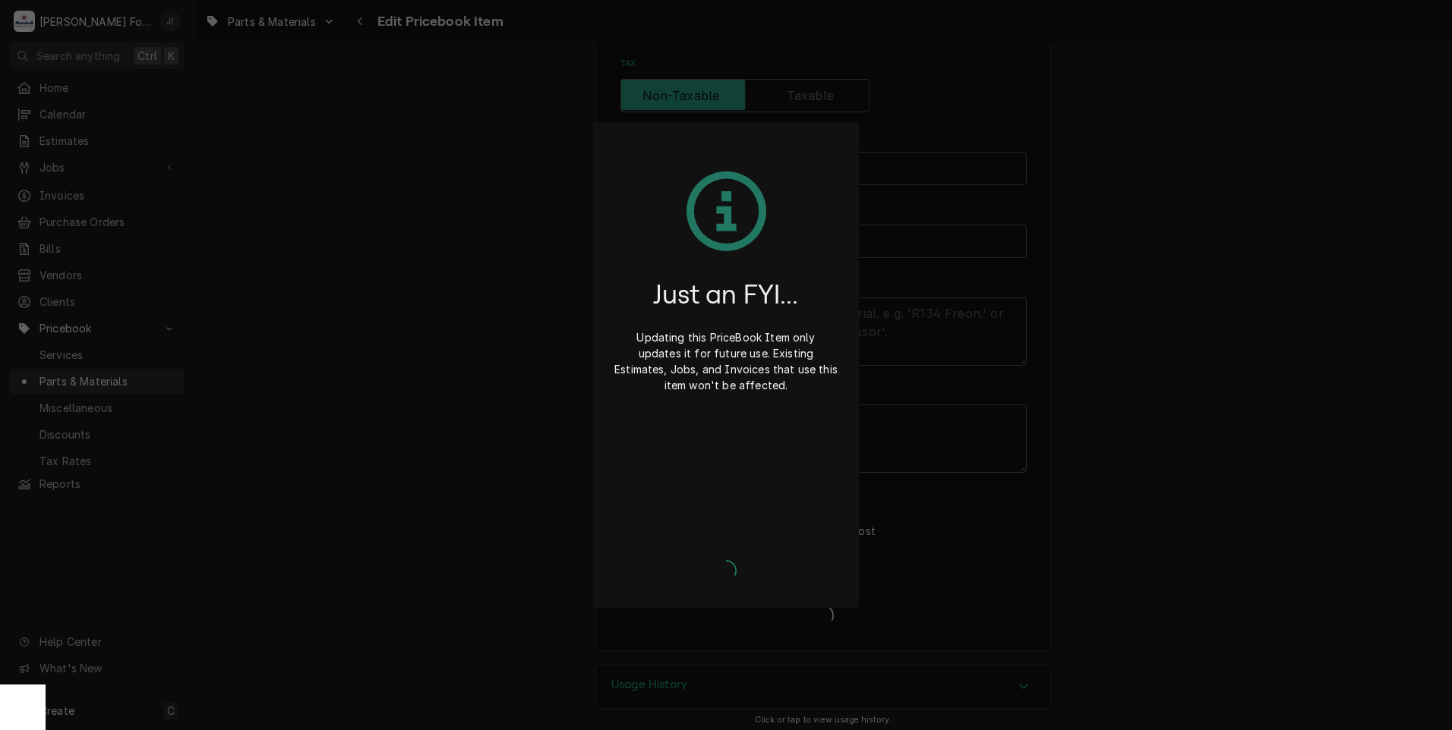
type textarea "x"
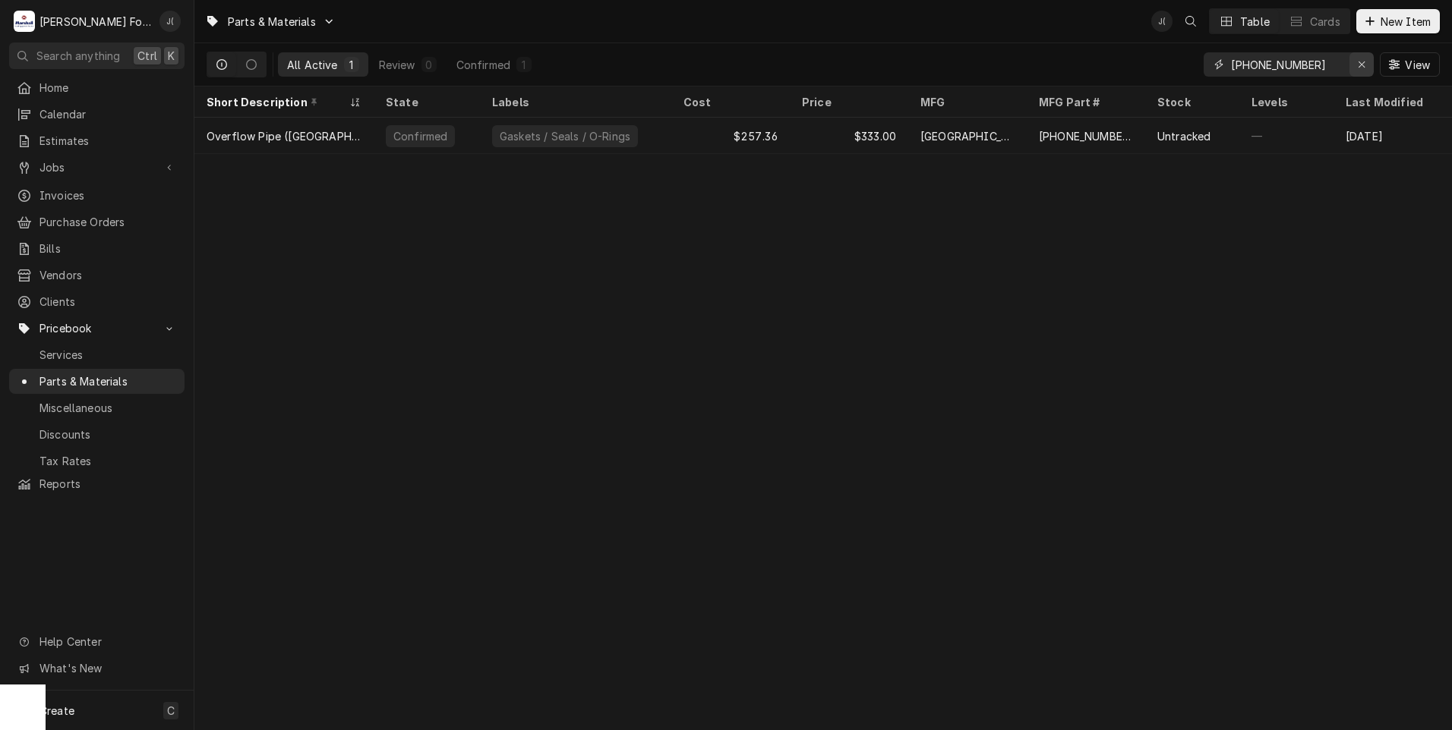
click at [1365, 65] on icon "Erase input" at bounding box center [1361, 64] width 8 height 11
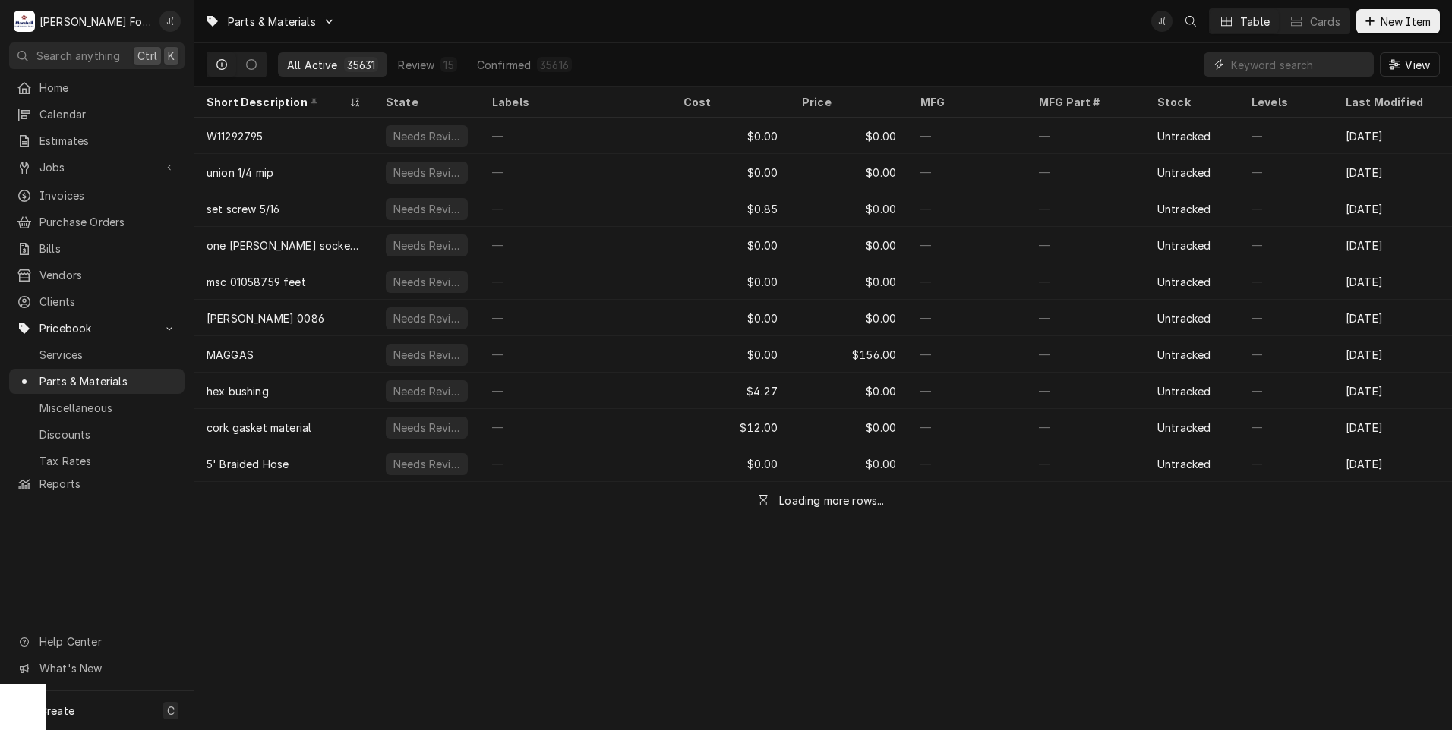
paste input "[PHONE_NUMBER]"
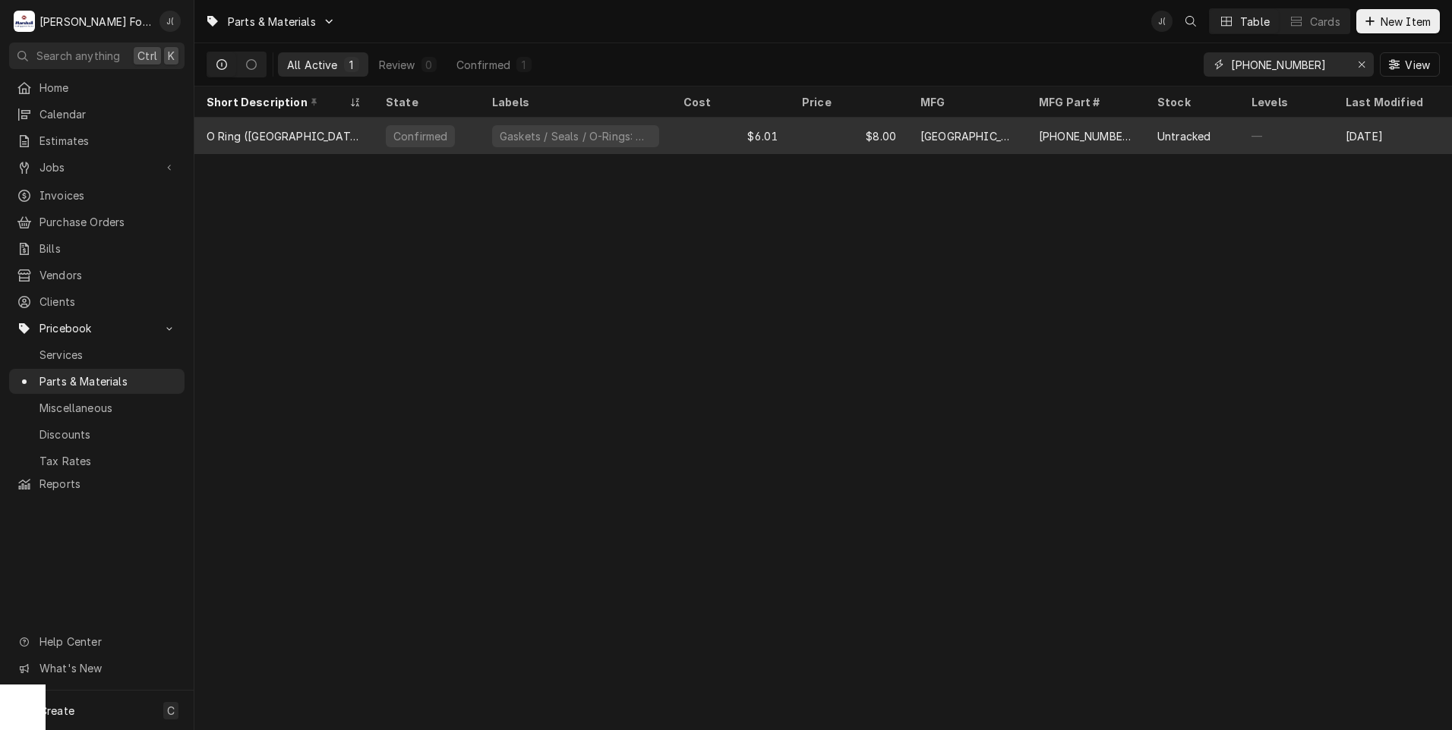
type input "[PHONE_NUMBER]"
click at [673, 142] on div "$6.01" at bounding box center [730, 136] width 118 height 36
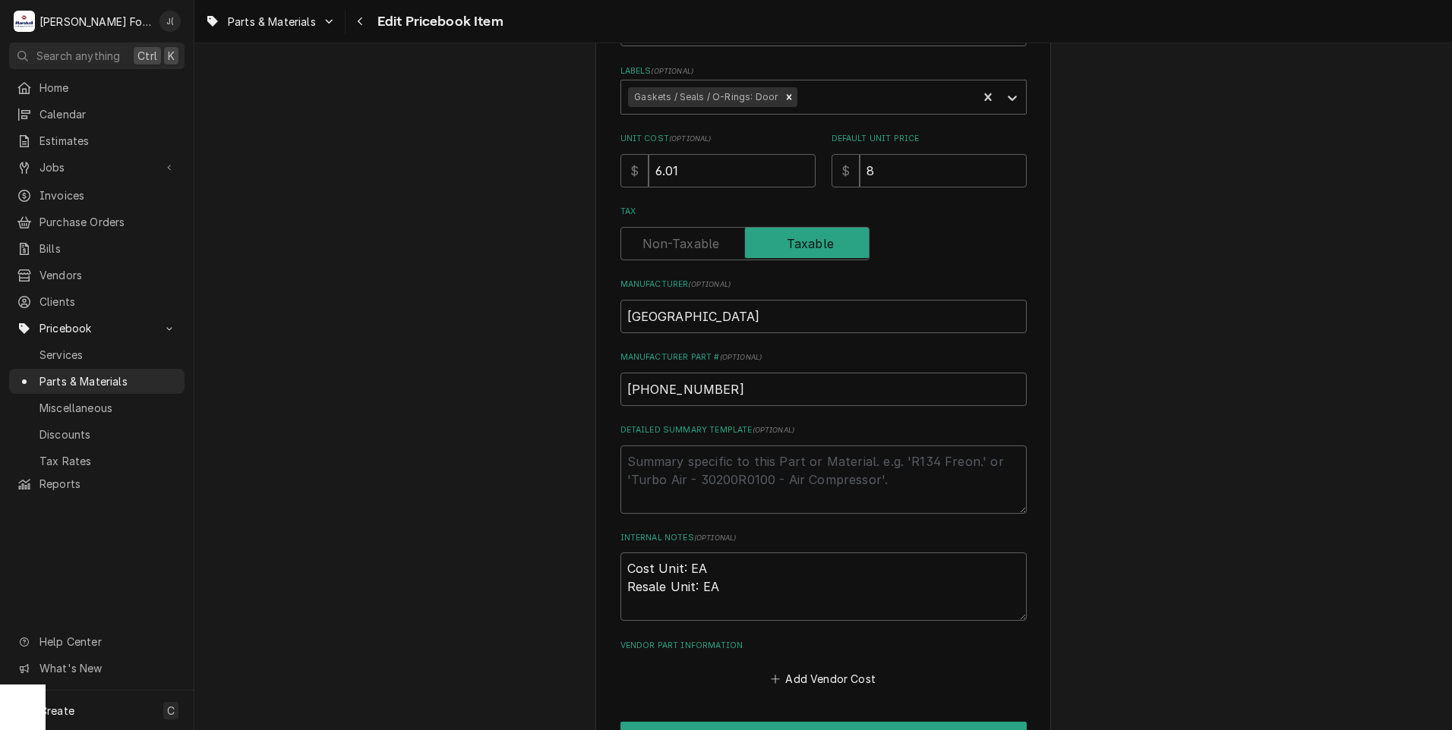
scroll to position [456, 0]
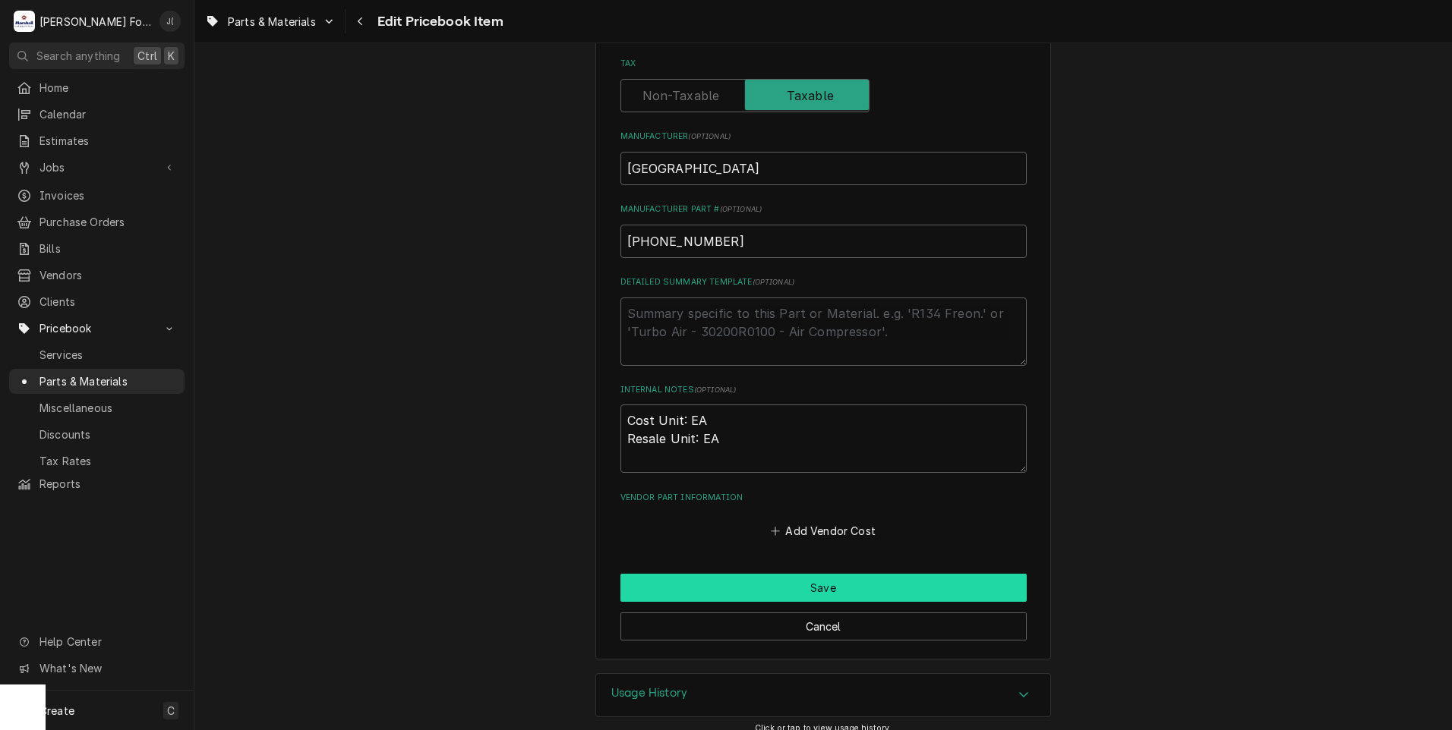
click at [834, 589] on button "Save" at bounding box center [823, 588] width 406 height 28
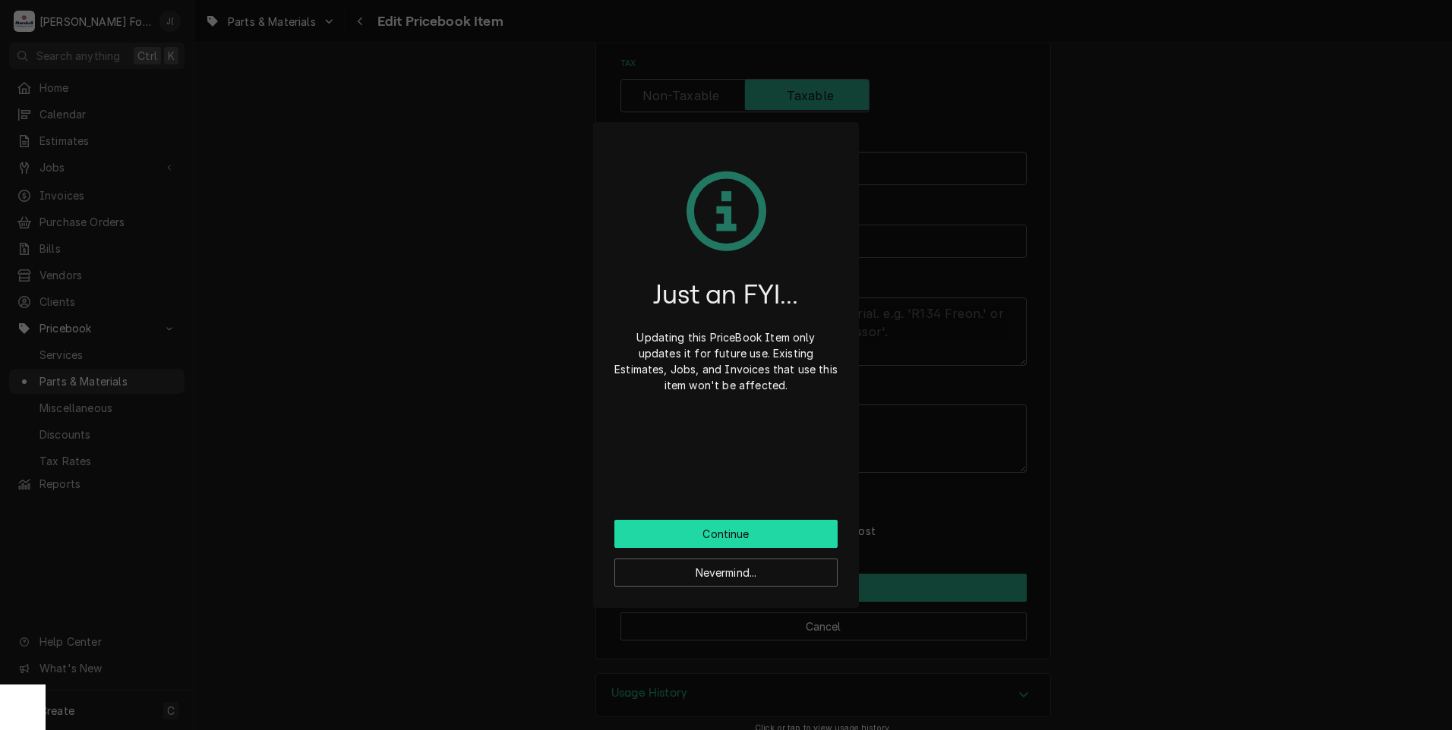
click at [739, 534] on button "Continue" at bounding box center [725, 534] width 223 height 28
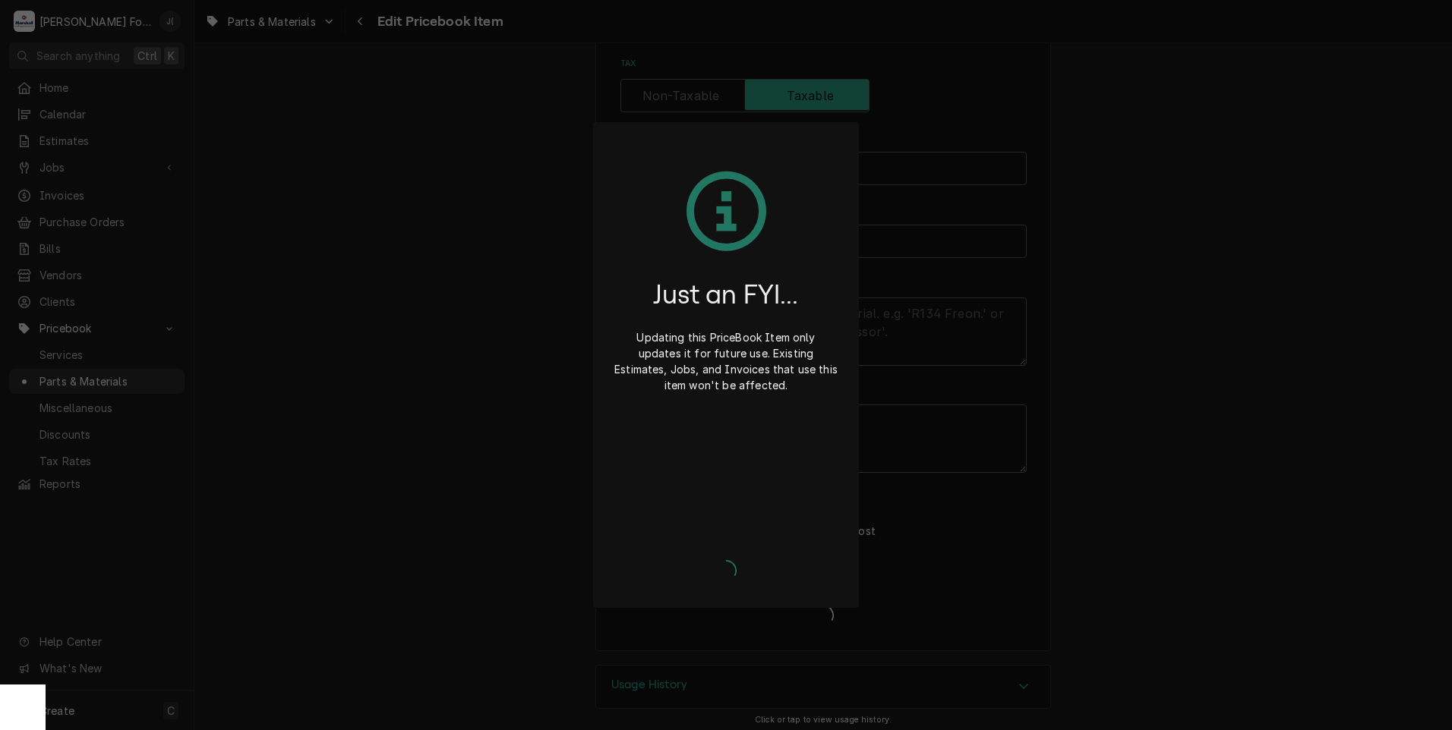
type textarea "x"
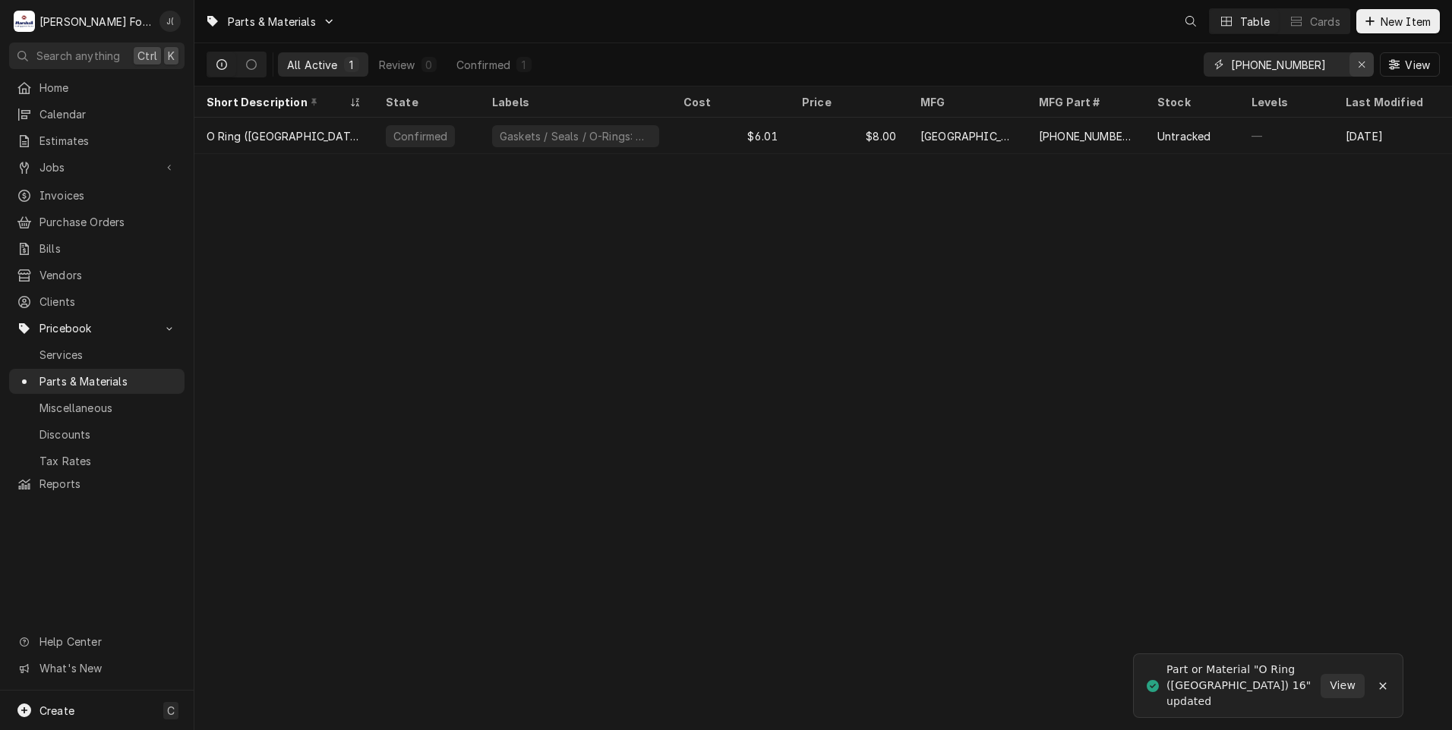
click at [1357, 63] on div "Erase input" at bounding box center [1361, 64] width 15 height 15
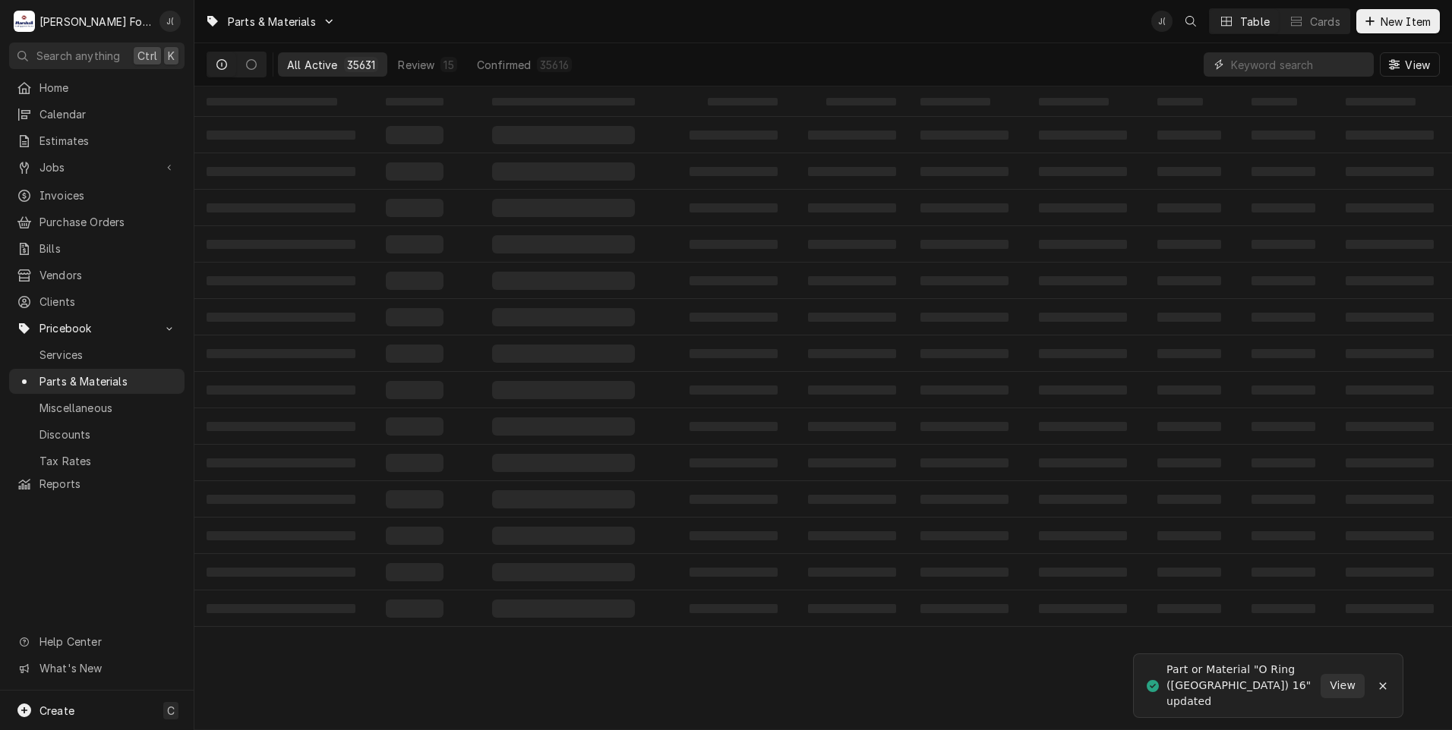
paste input "00-919507"
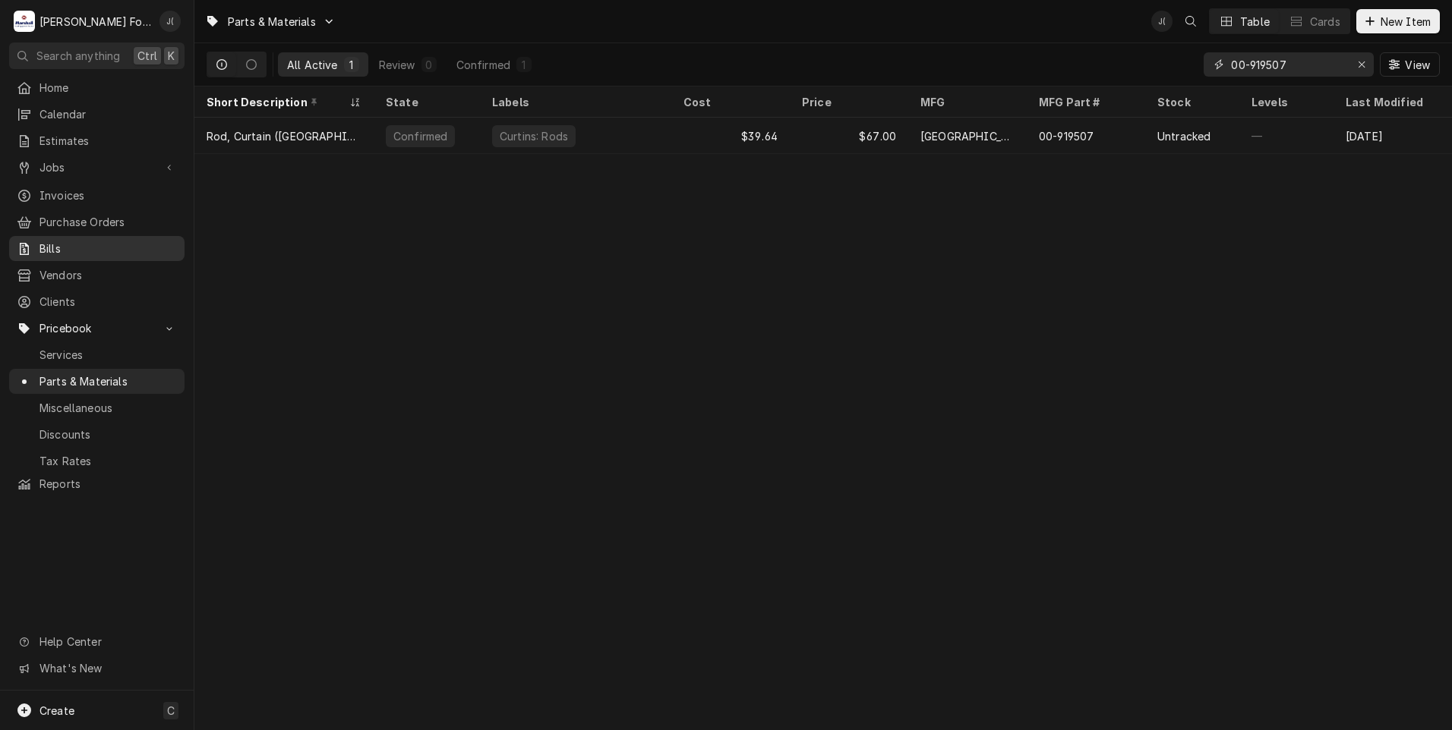
type input "00-919507"
drag, startPoint x: 1363, startPoint y: 68, endPoint x: 1325, endPoint y: 70, distance: 38.0
click at [1355, 68] on div "Erase input" at bounding box center [1361, 64] width 15 height 15
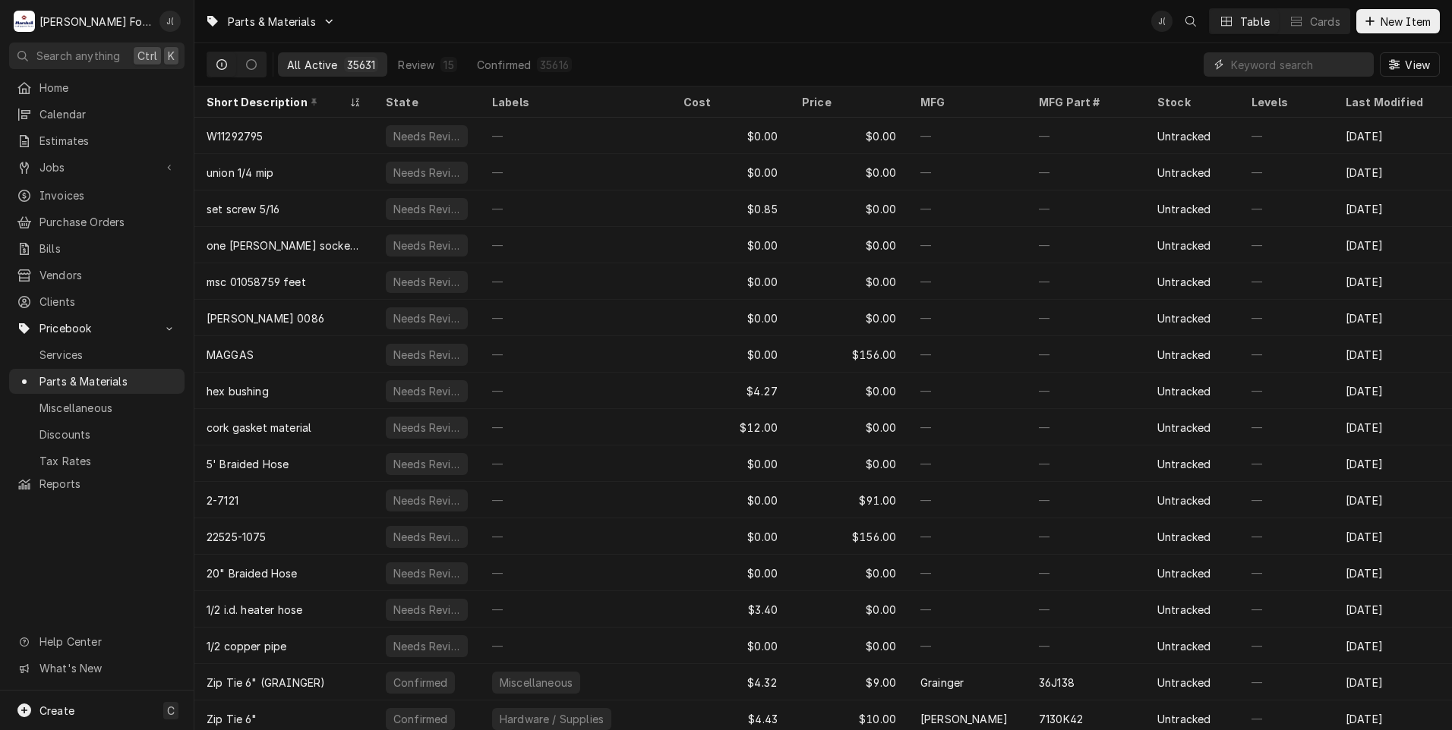
paste input "00-919507"
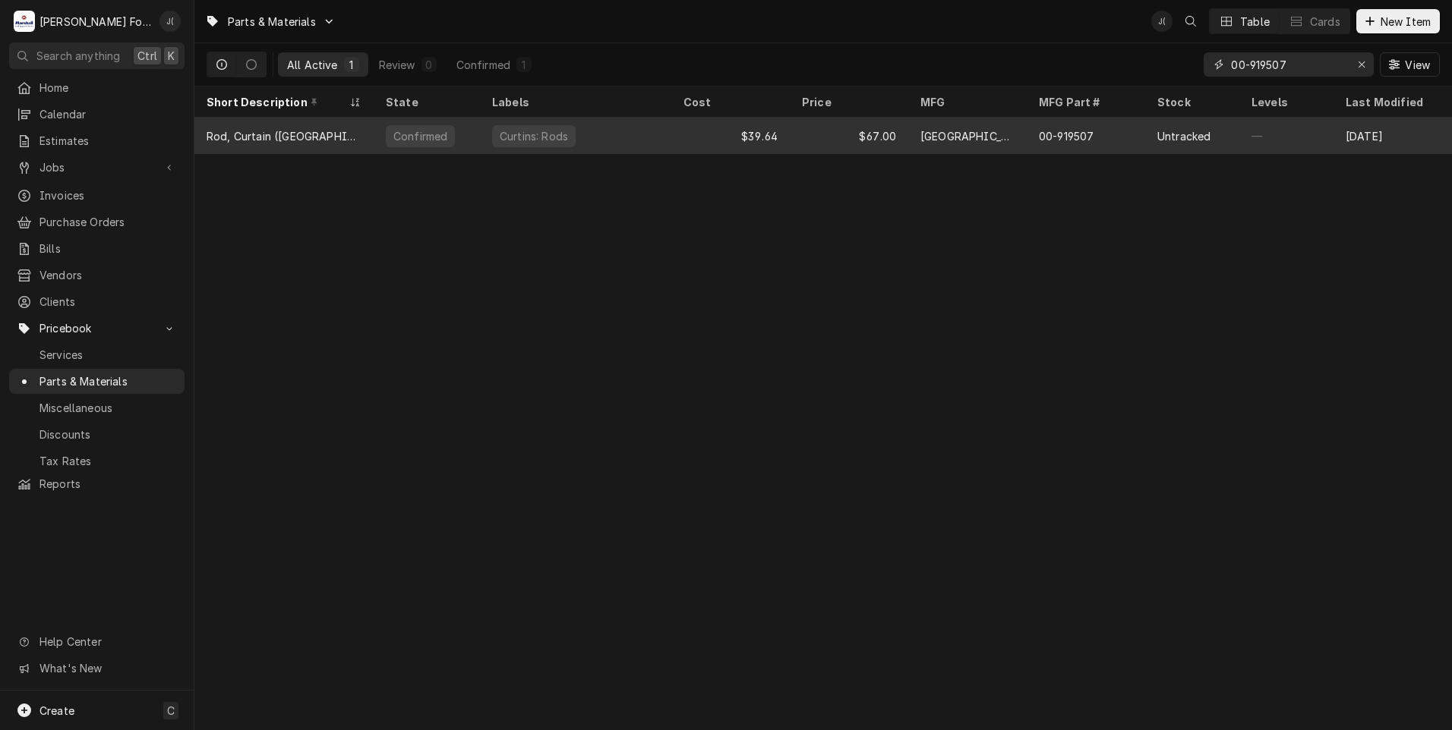
type input "00-919507"
click at [621, 131] on div "Curtins: Rods" at bounding box center [575, 136] width 191 height 36
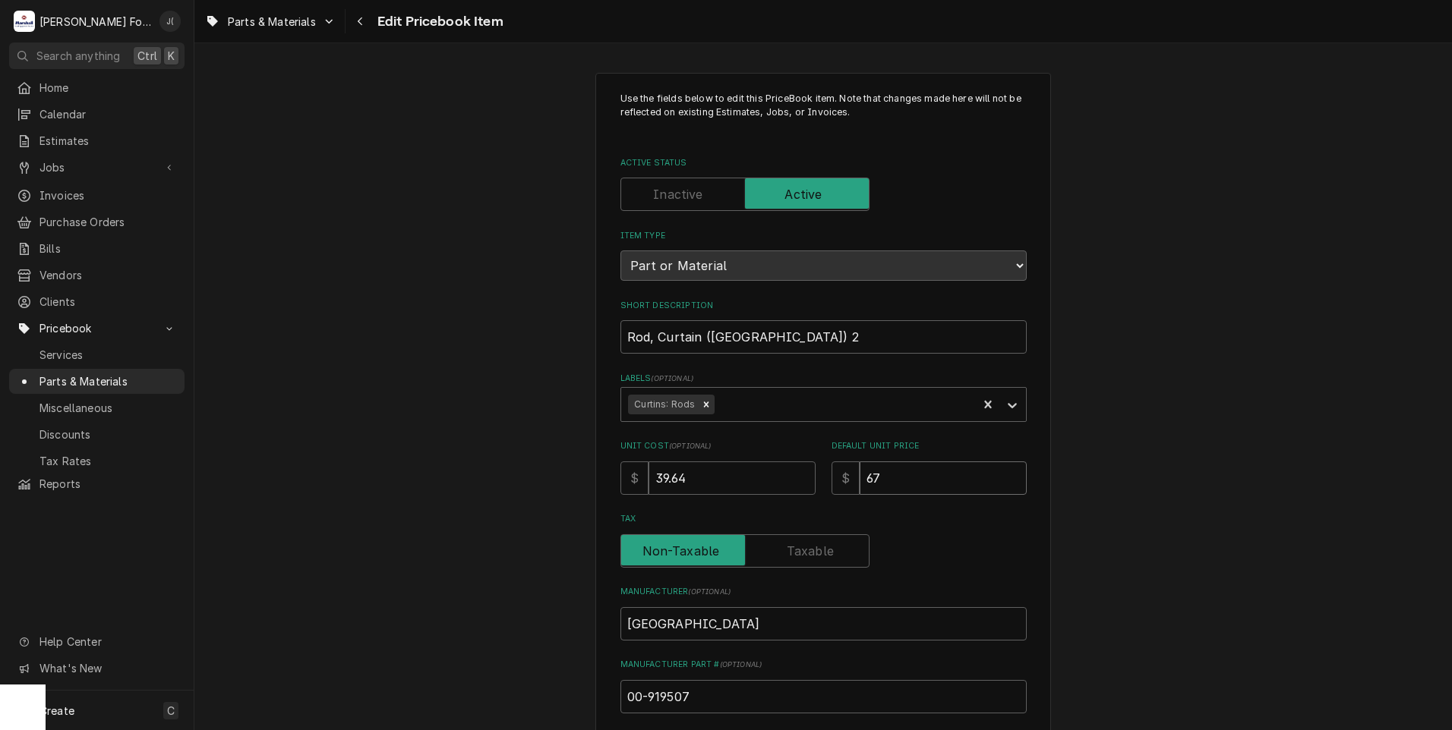
drag, startPoint x: 900, startPoint y: 476, endPoint x: 520, endPoint y: 386, distance: 390.8
click at [630, 428] on div "Use the fields below to edit this PriceBook item. Note that changes made here w…" at bounding box center [823, 545] width 406 height 906
type textarea "x"
type input "5"
type textarea "x"
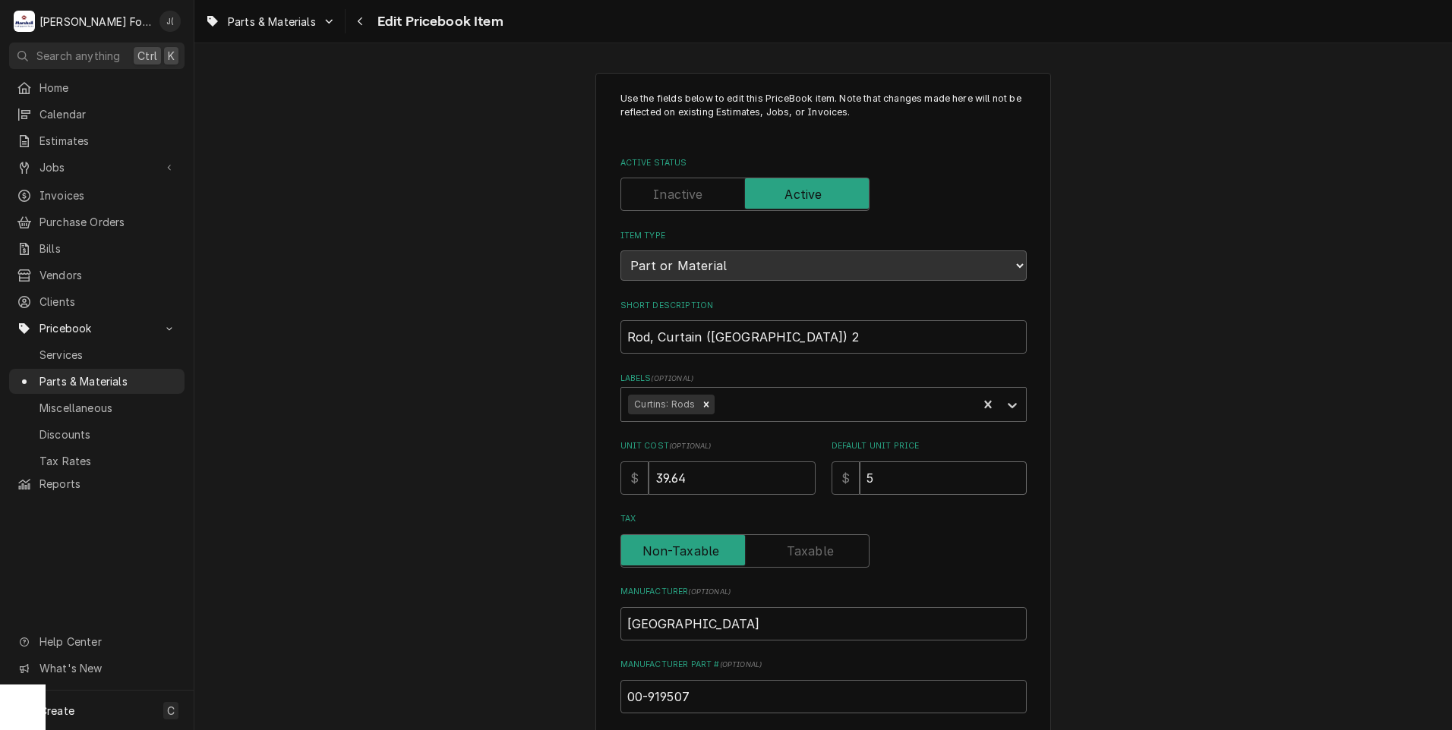
type input "55"
type textarea "x"
type input "55.0"
type textarea "x"
type input "55.00"
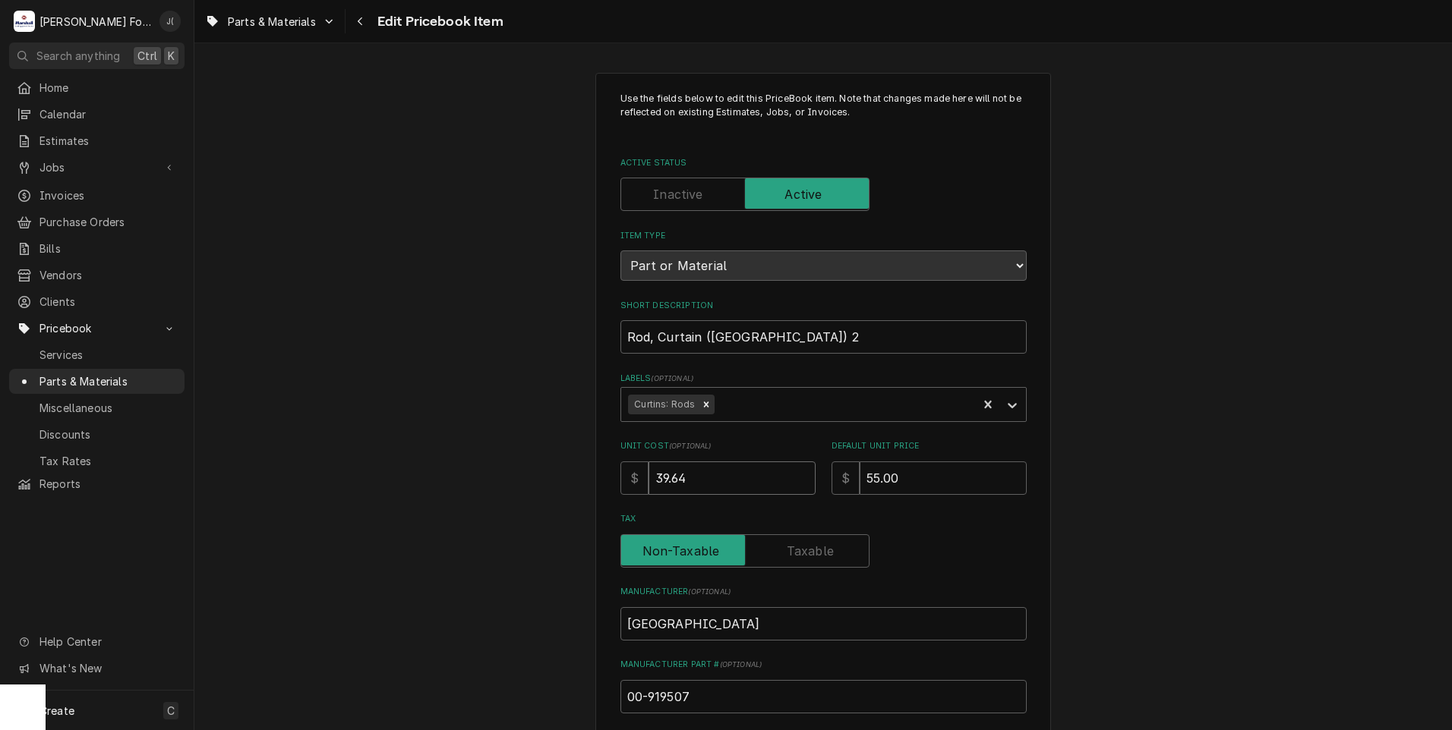
drag, startPoint x: 690, startPoint y: 478, endPoint x: 196, endPoint y: 441, distance: 495.6
click at [281, 440] on div "Use the fields below to edit this PriceBook item. Note that changes made here w…" at bounding box center [822, 594] width 1257 height 1070
type textarea "x"
type input "4"
type textarea "x"
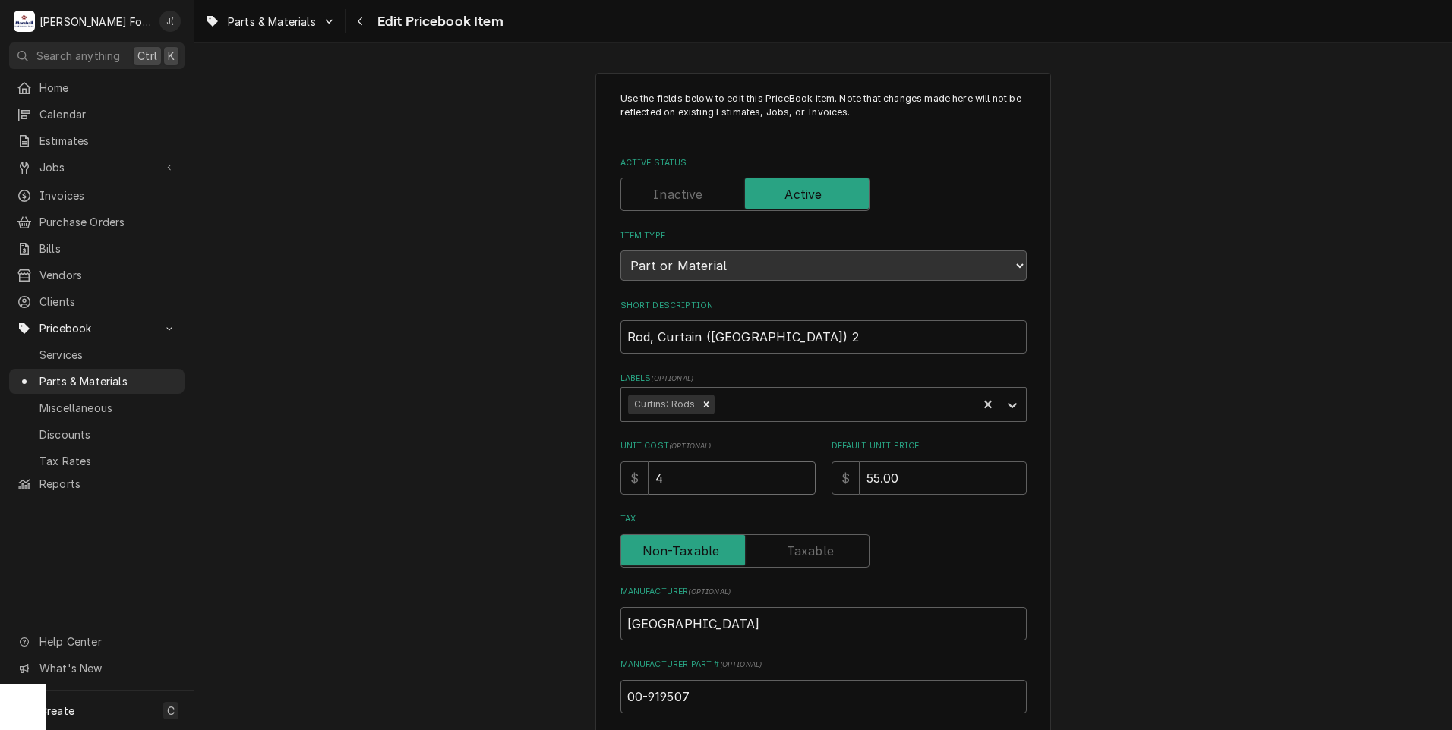
type input "42"
type textarea "x"
type input "42.0"
type textarea "x"
type input "42.05"
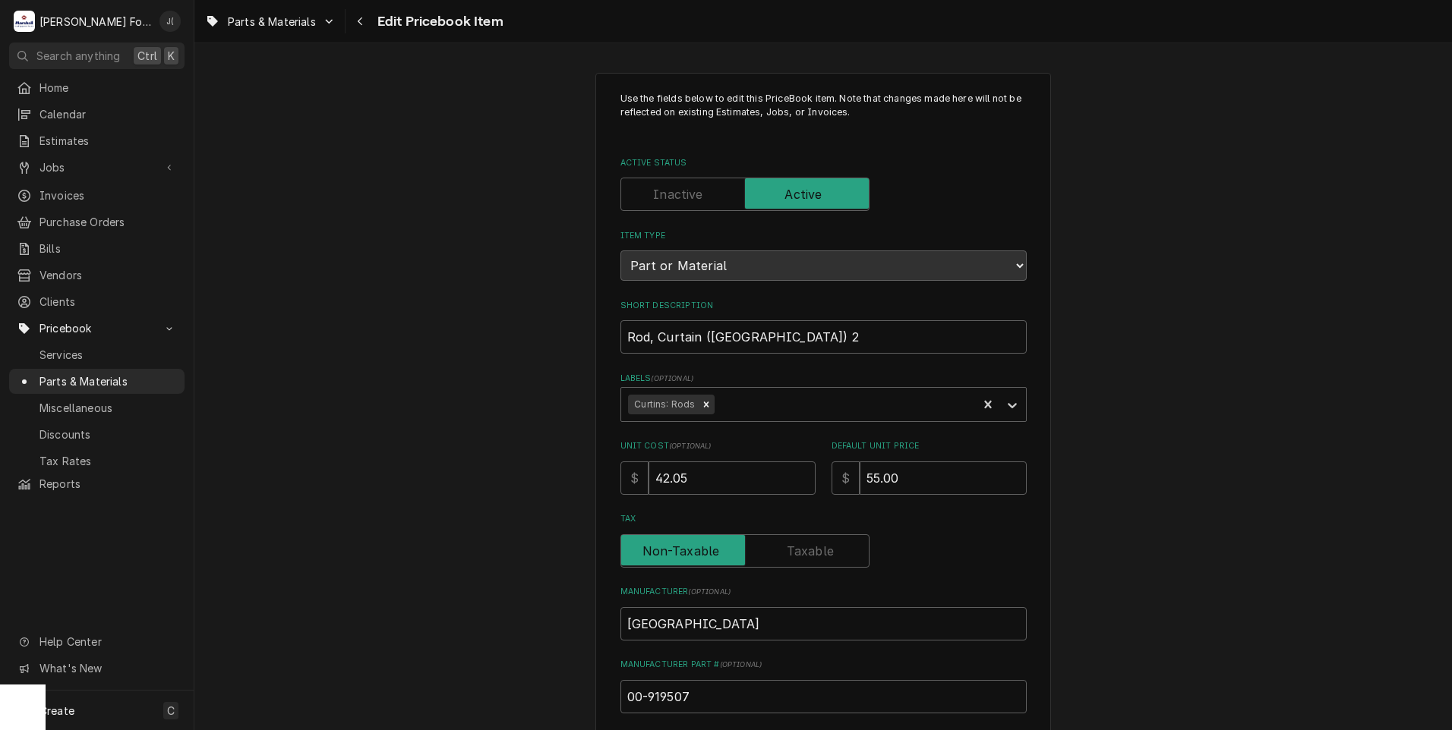
scroll to position [468, 0]
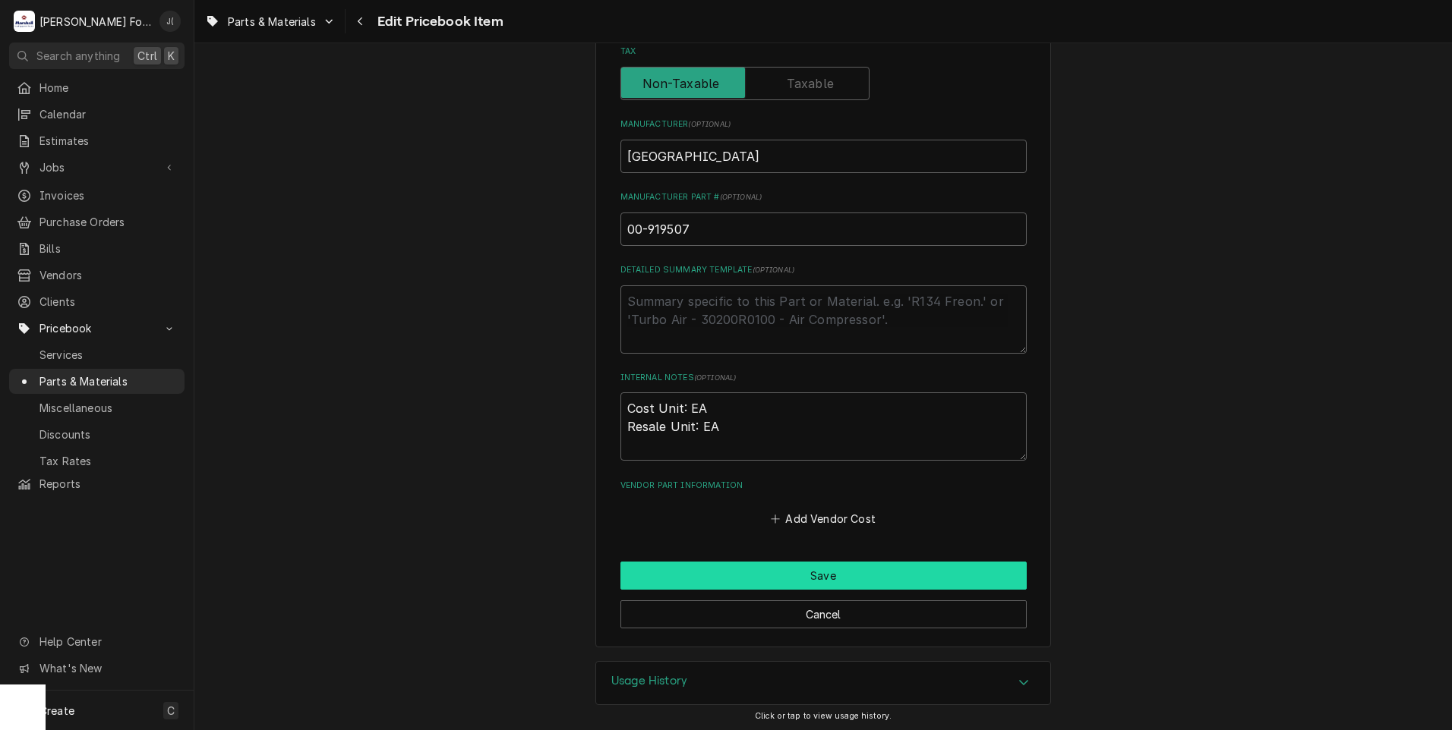
click at [775, 575] on button "Save" at bounding box center [823, 576] width 406 height 28
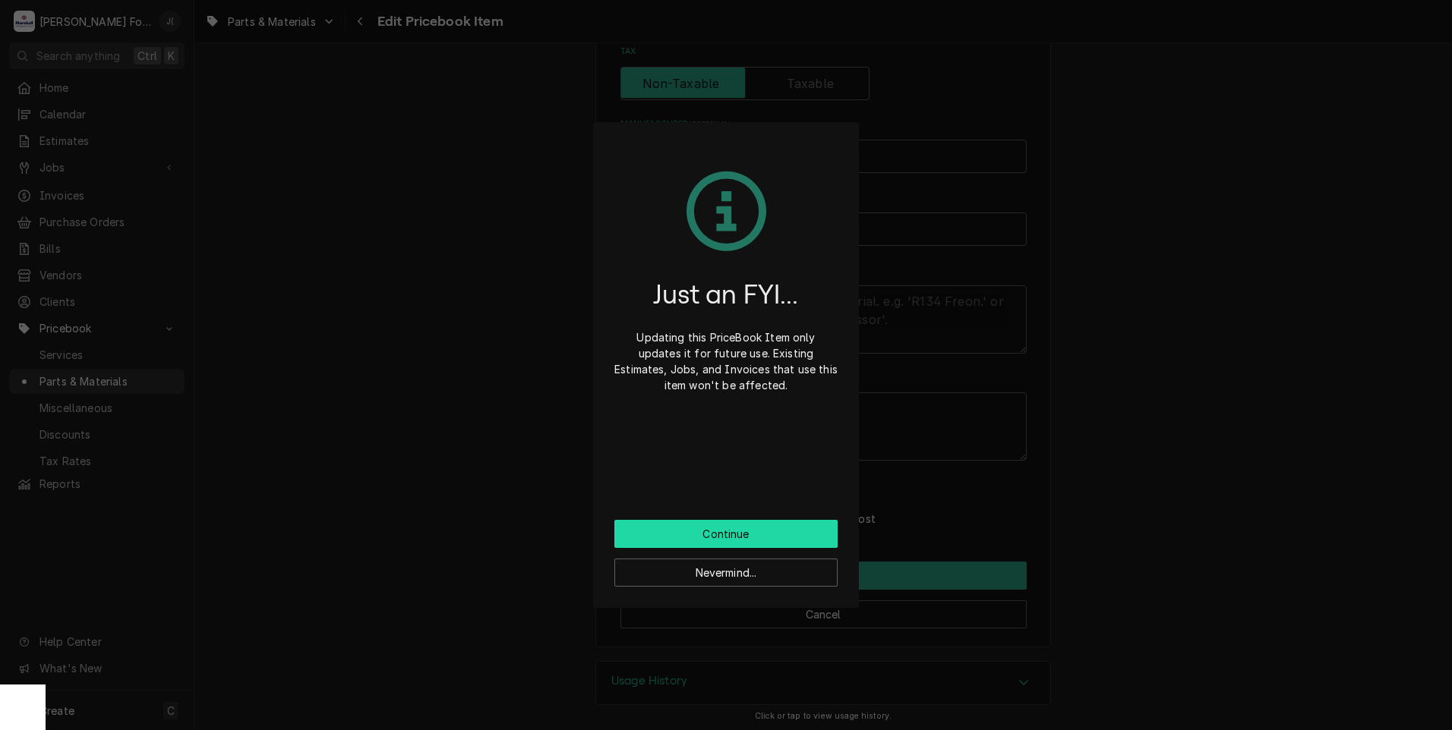
click at [760, 537] on button "Continue" at bounding box center [725, 534] width 223 height 28
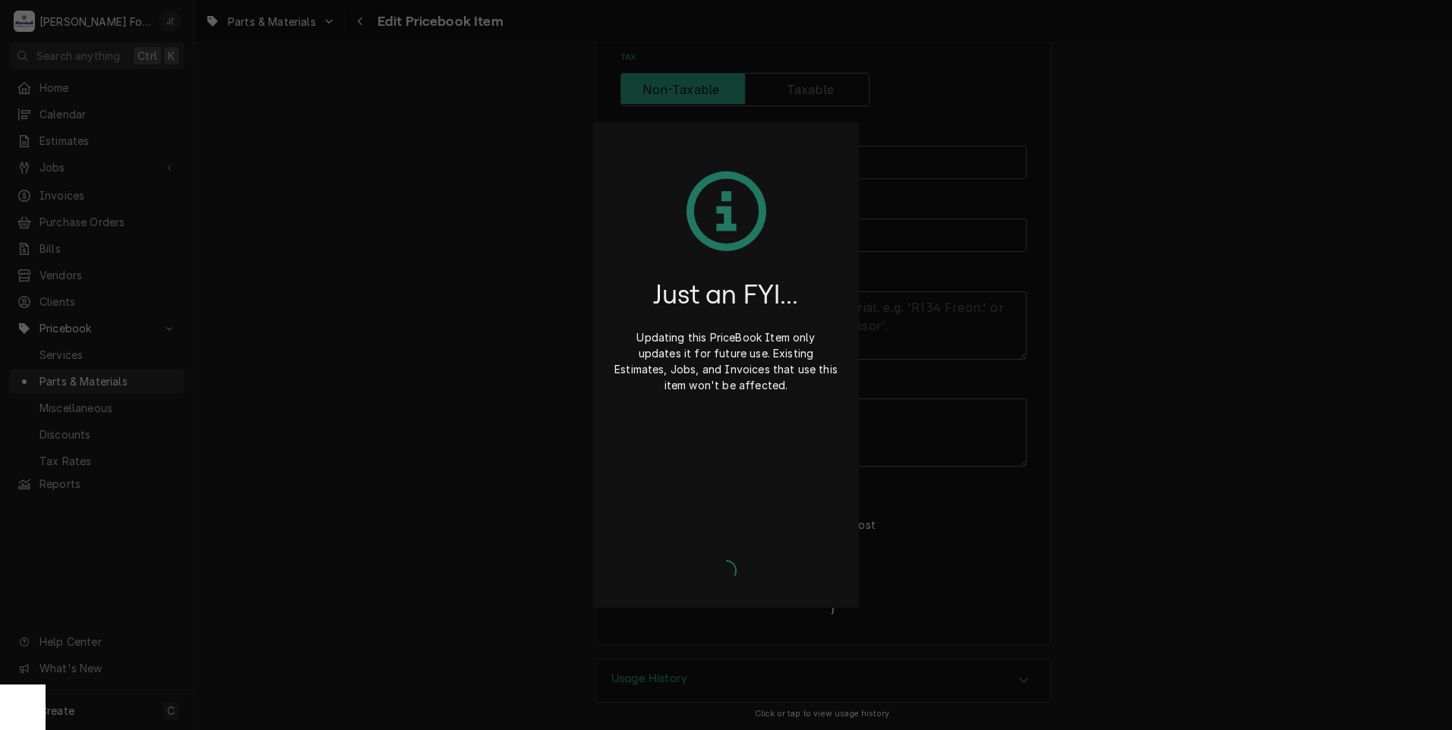
scroll to position [459, 0]
type textarea "x"
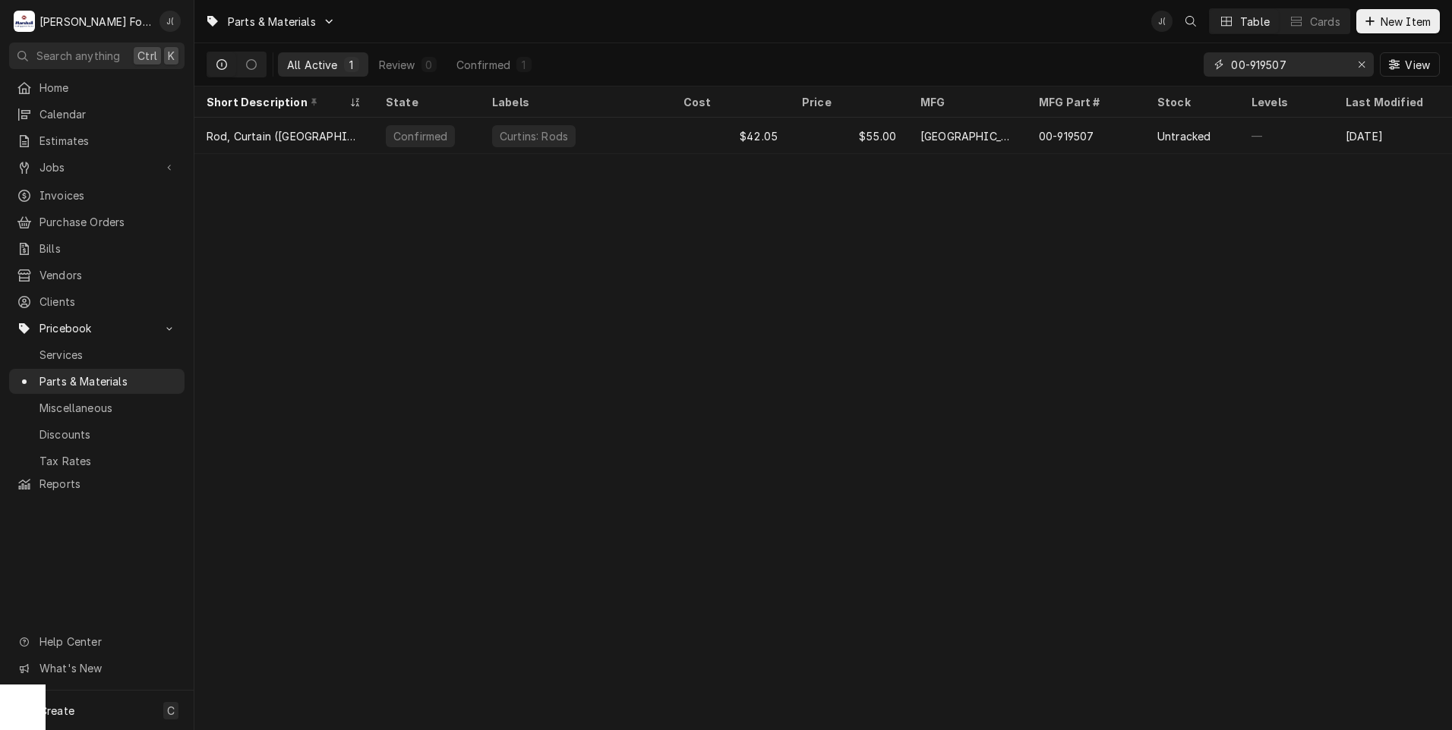
drag, startPoint x: 1359, startPoint y: 65, endPoint x: 1334, endPoint y: 64, distance: 25.1
click at [1352, 64] on button "Erase input" at bounding box center [1361, 64] width 24 height 24
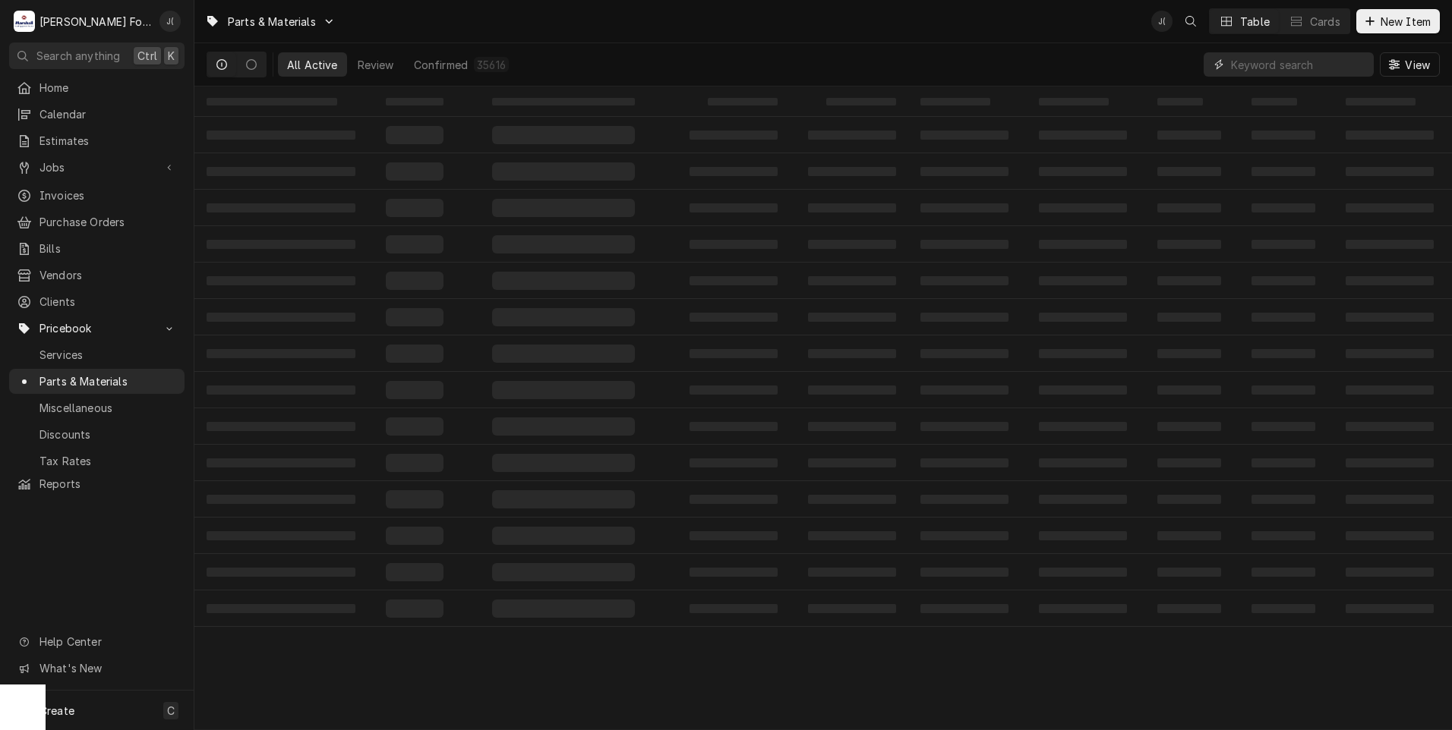
paste input "00-936428"
type input "00-936428"
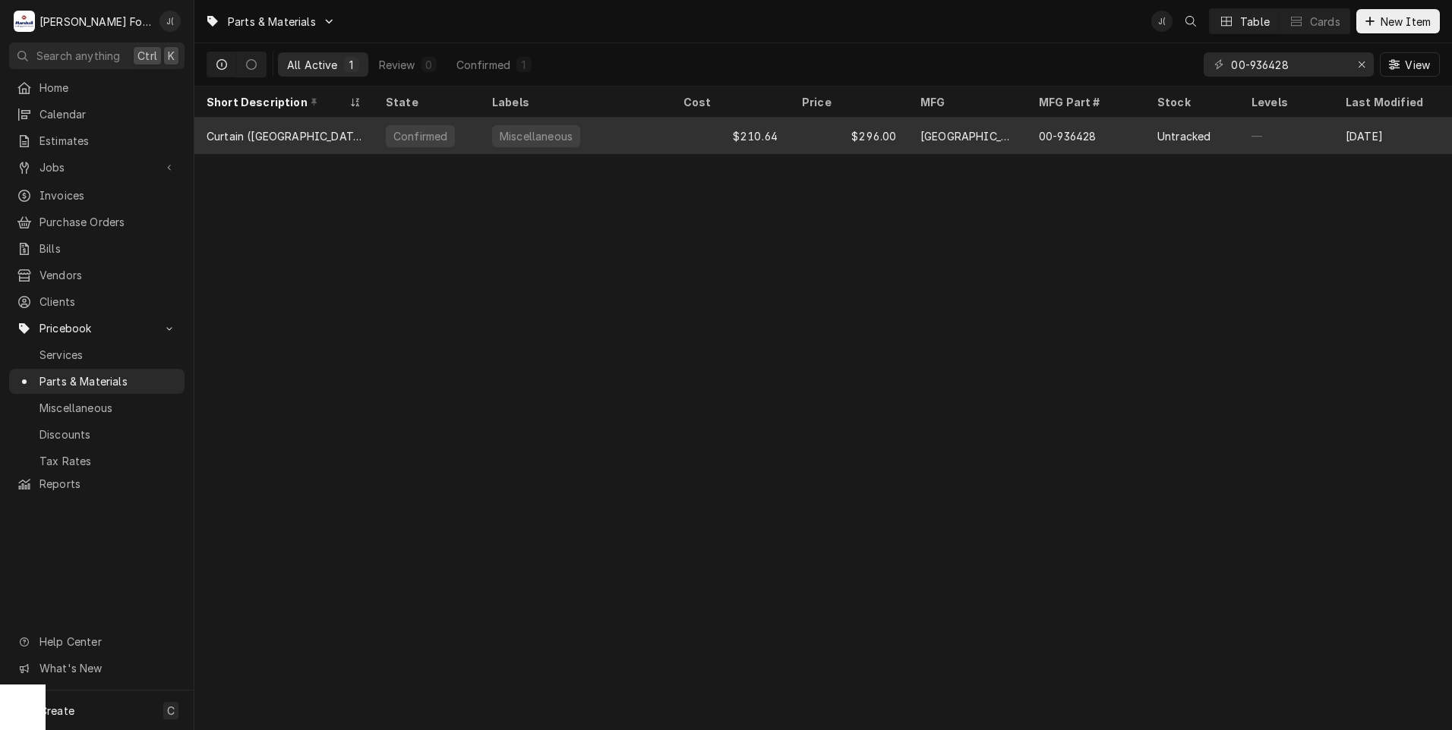
click at [610, 140] on div "Miscellaneous" at bounding box center [575, 136] width 191 height 36
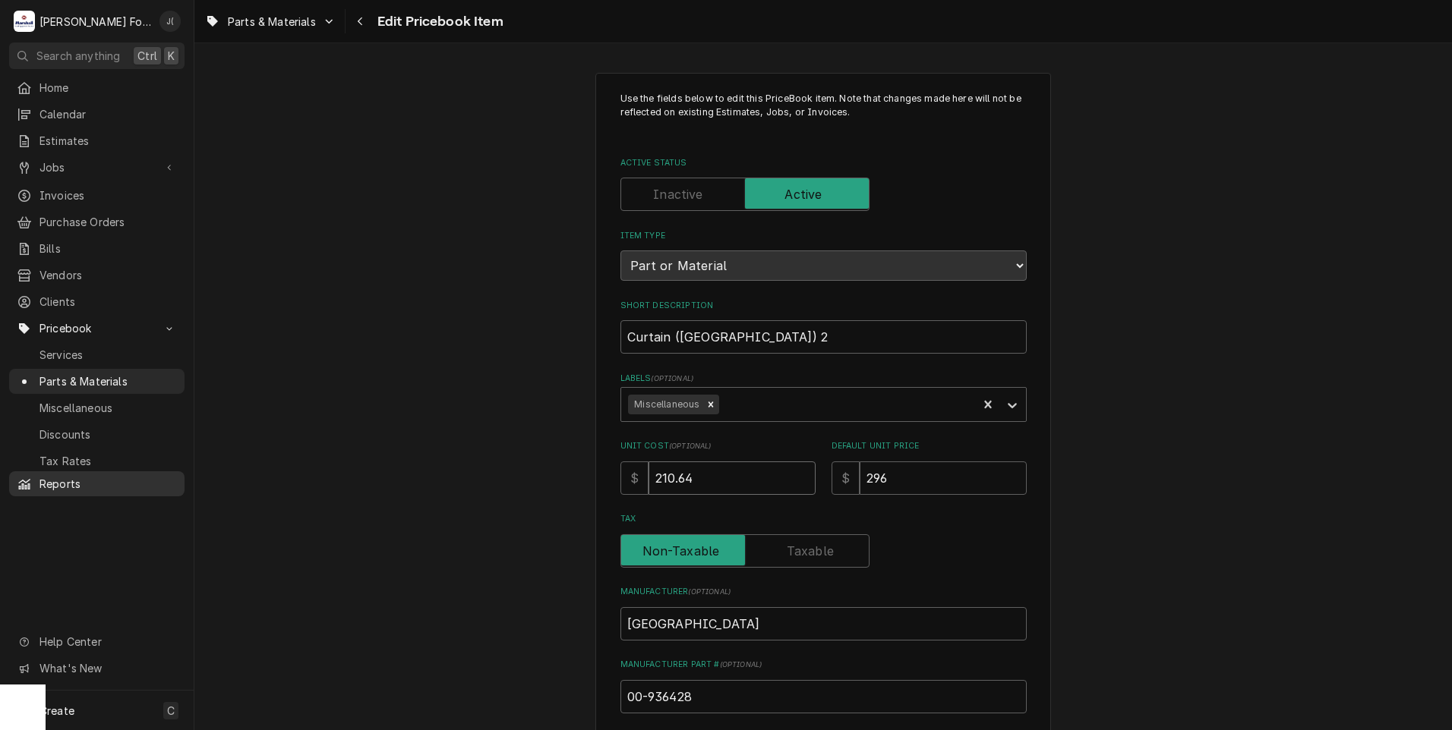
drag, startPoint x: 581, startPoint y: 472, endPoint x: 52, endPoint y: 482, distance: 529.3
click at [139, 473] on div "M [PERSON_NAME] Food Equipment Service J( Search anything Ctrl K Home Calendar …" at bounding box center [726, 365] width 1452 height 730
type textarea "x"
type input "2"
type textarea "x"
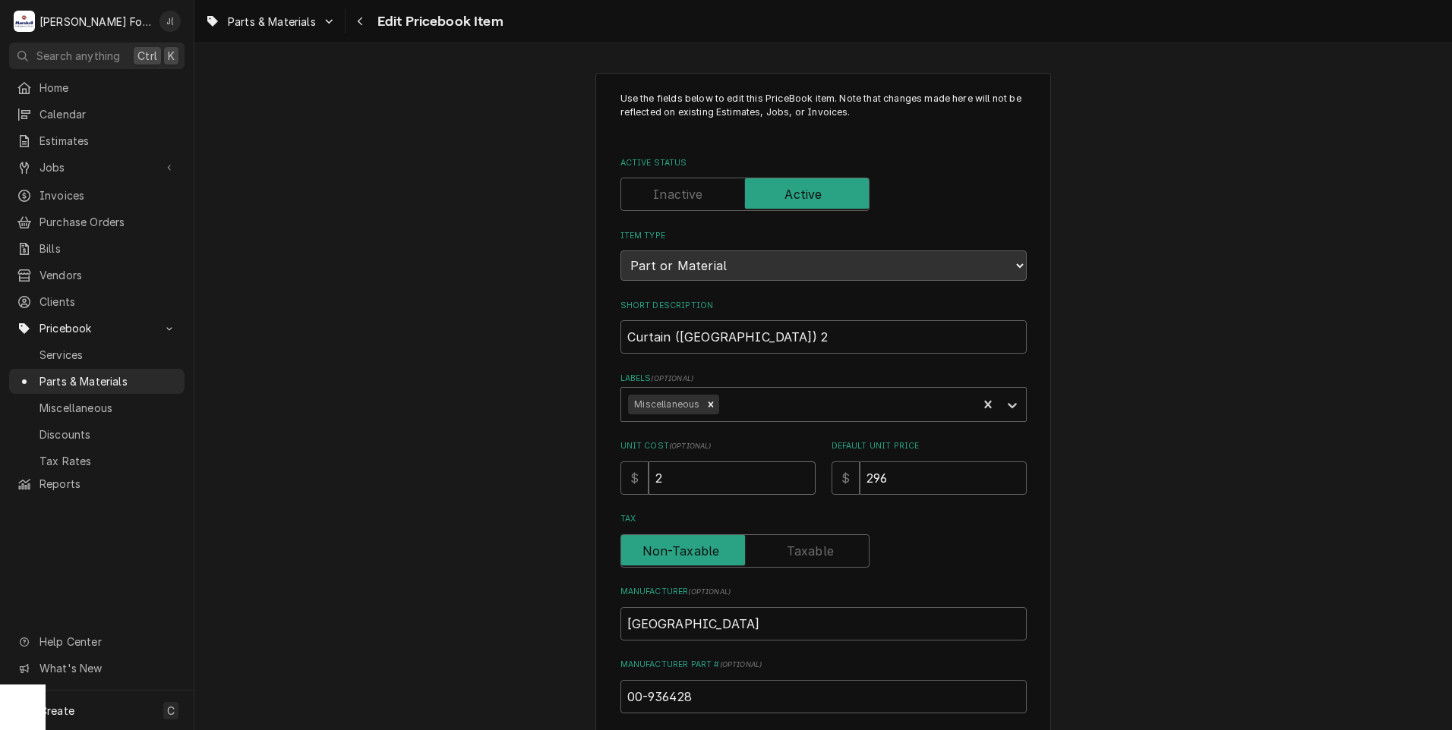
type input "24"
type textarea "x"
type input "240"
type textarea "x"
type input "240.2"
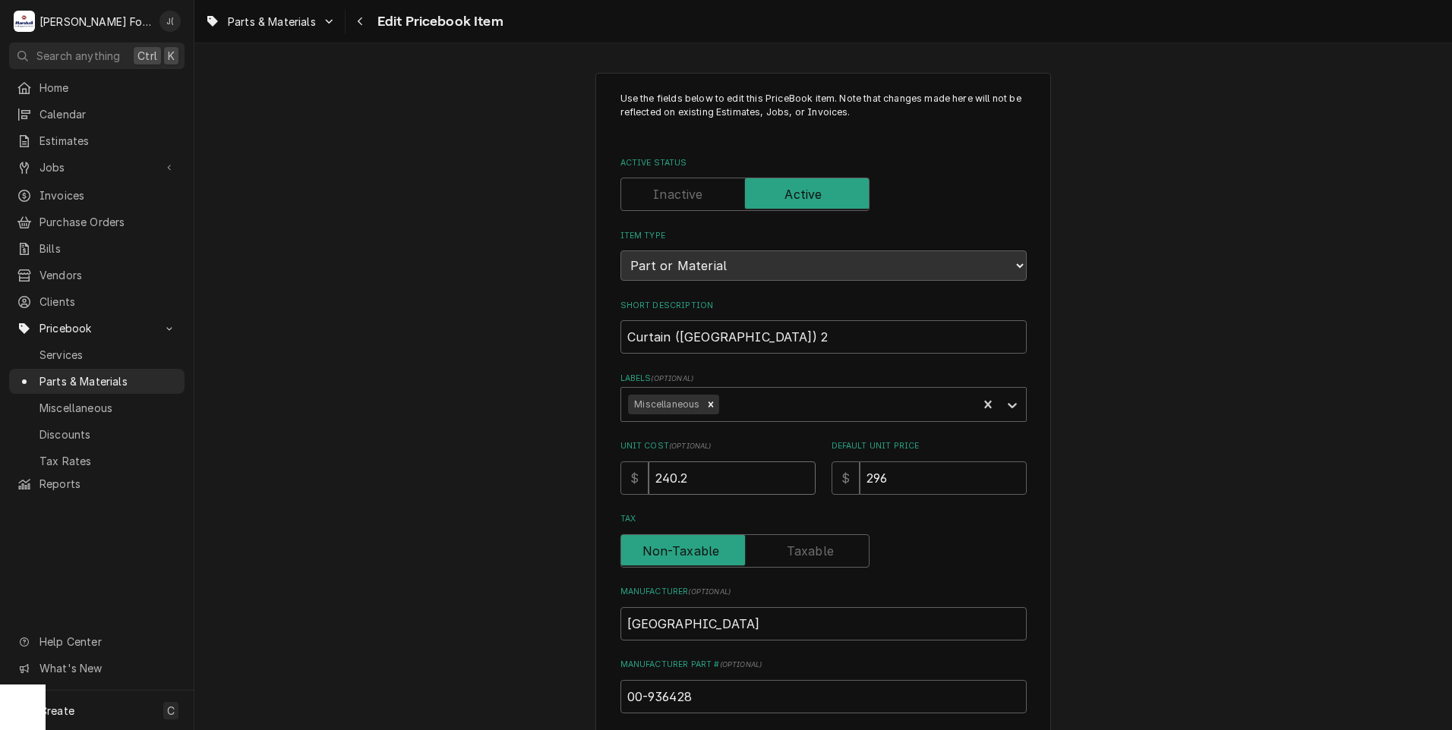
type textarea "x"
type input "240.21"
type textarea "x"
type input "3"
type textarea "x"
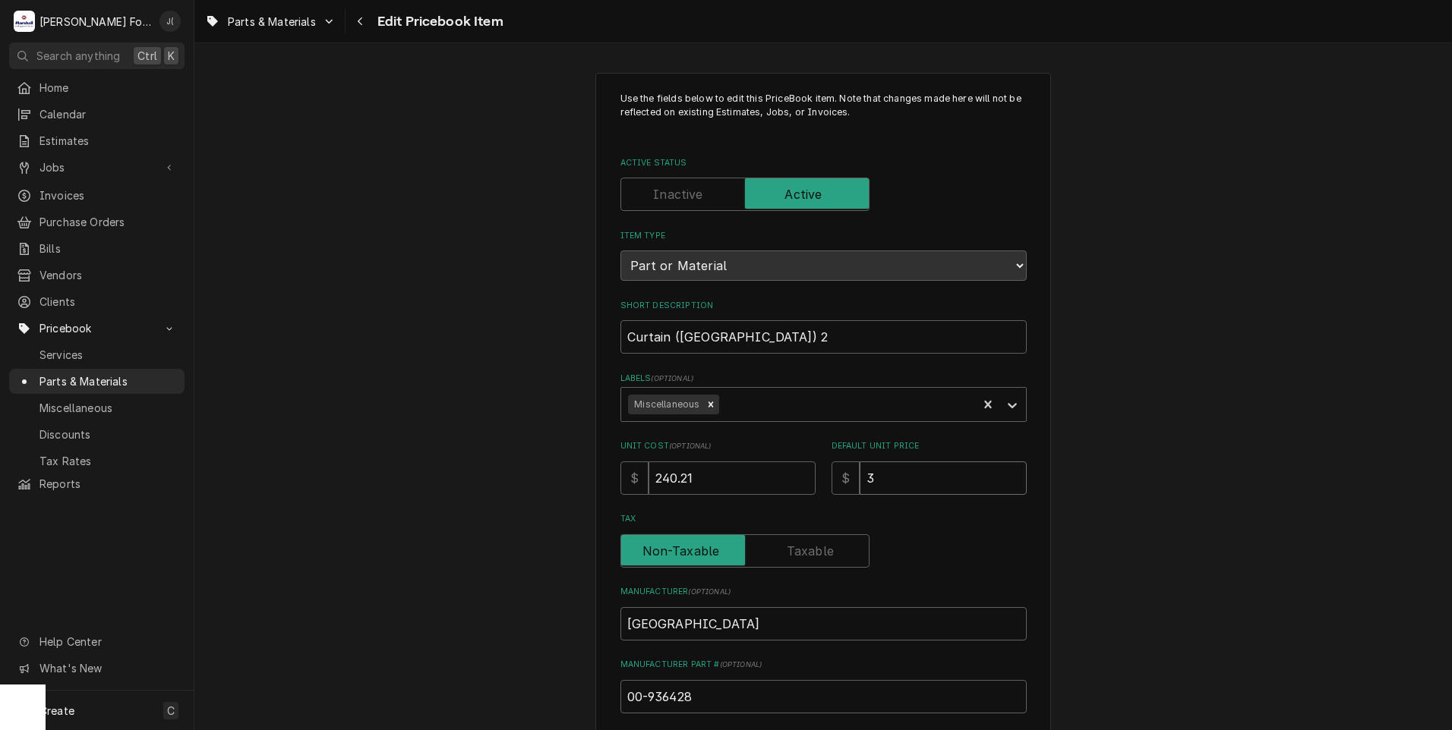
type input "31"
type textarea "x"
type input "313"
type textarea "x"
type input "313.0"
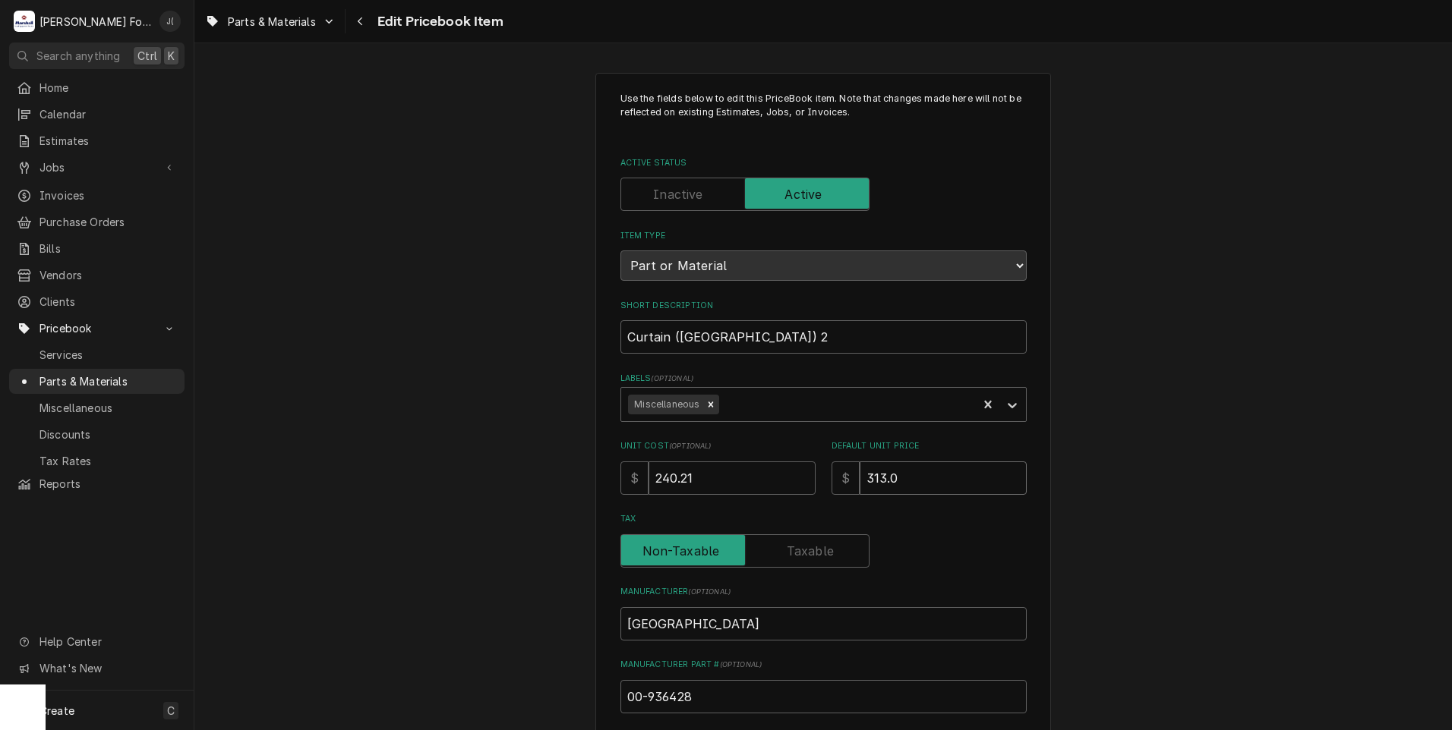
type textarea "x"
type input "313.00"
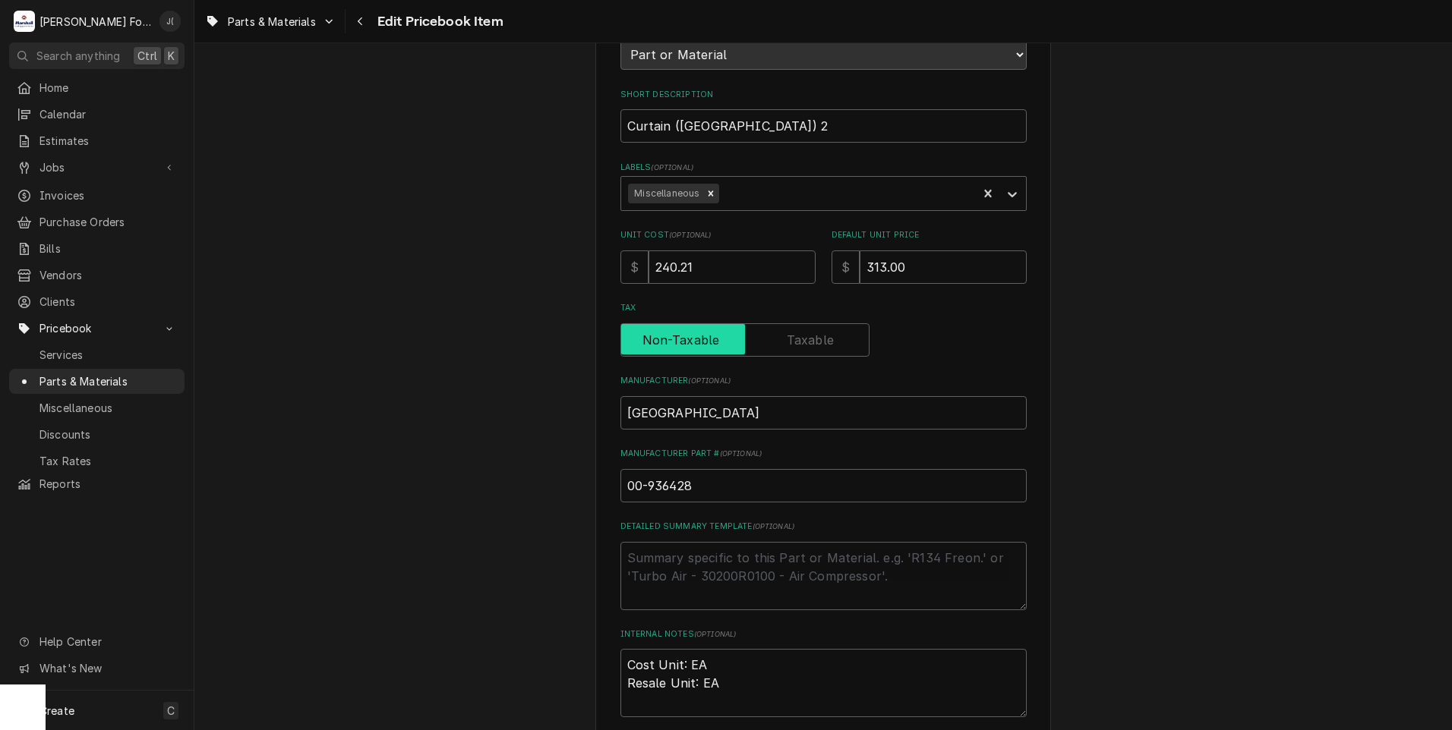
scroll to position [468, 0]
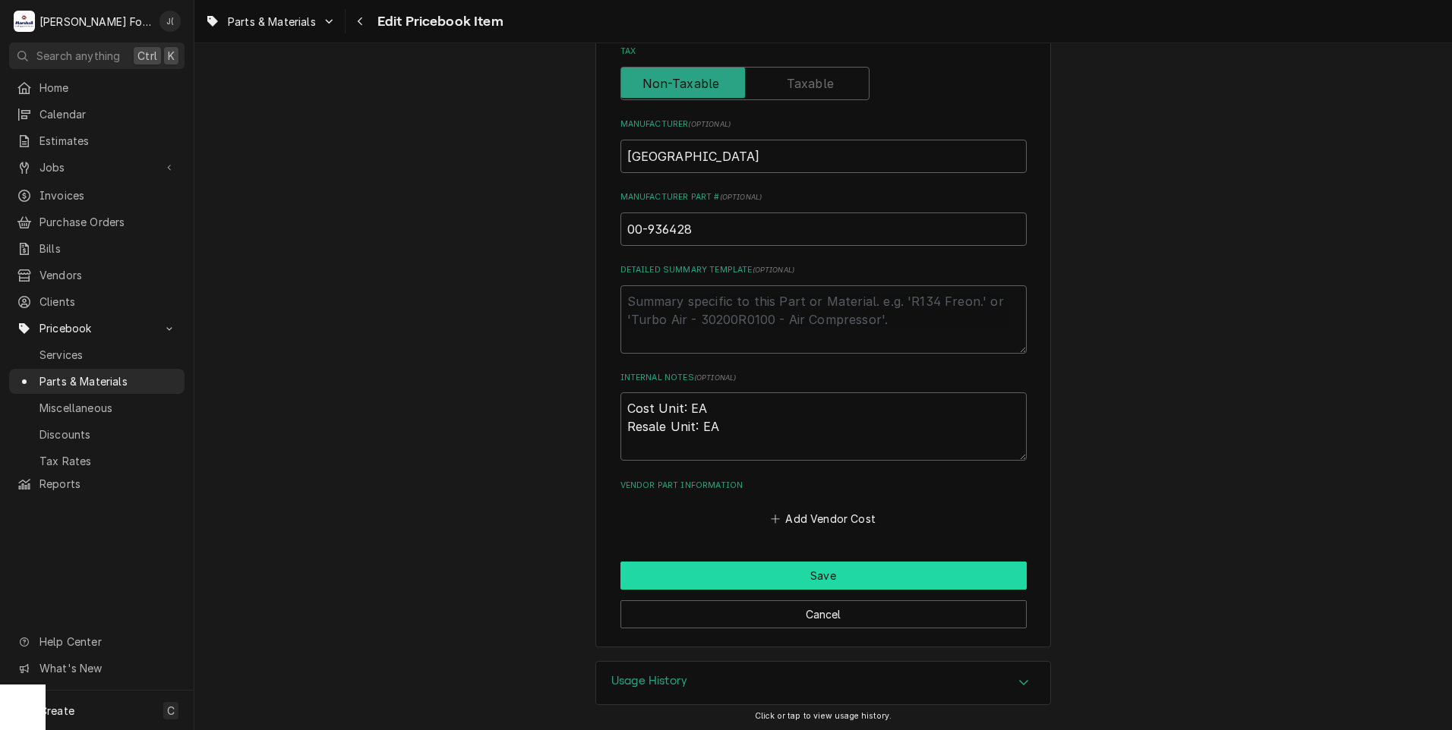
click at [727, 578] on button "Save" at bounding box center [823, 576] width 406 height 28
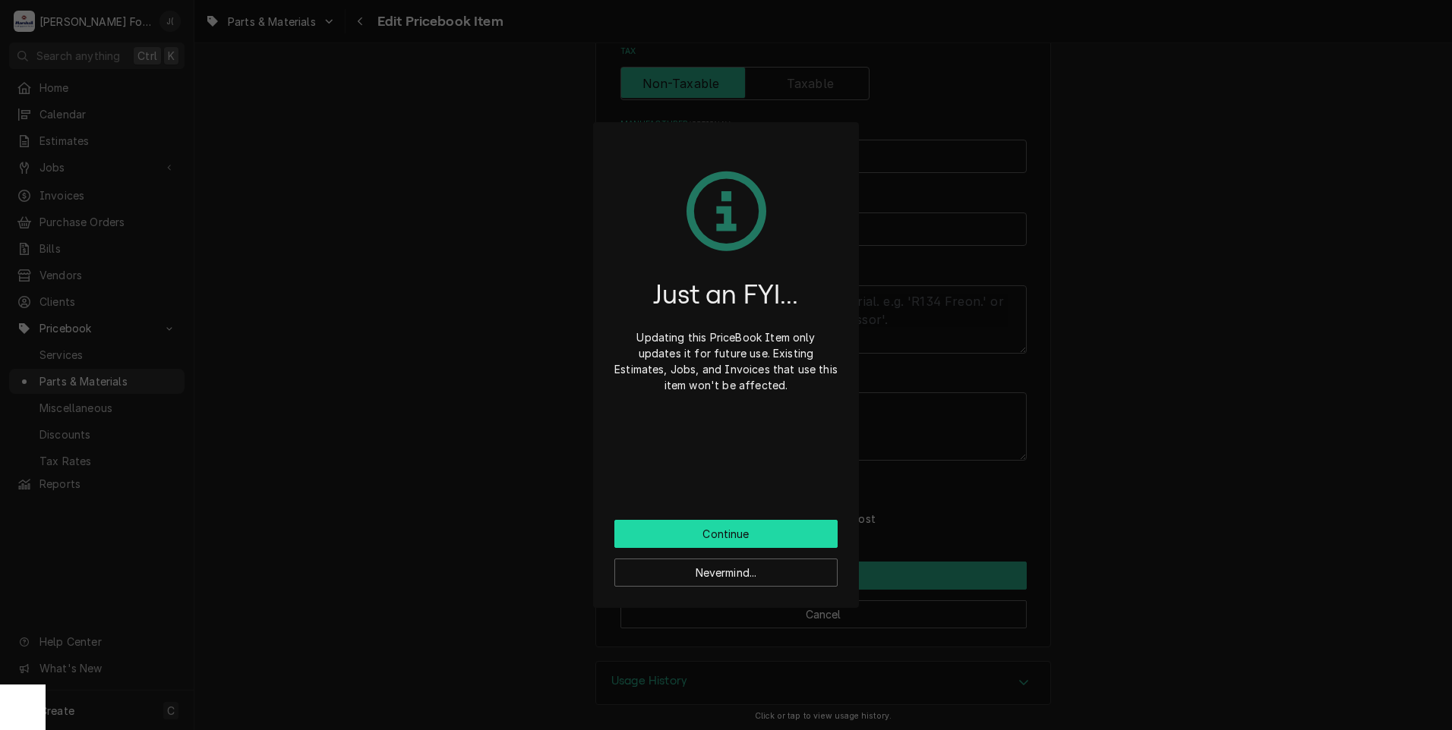
click at [717, 528] on button "Continue" at bounding box center [725, 534] width 223 height 28
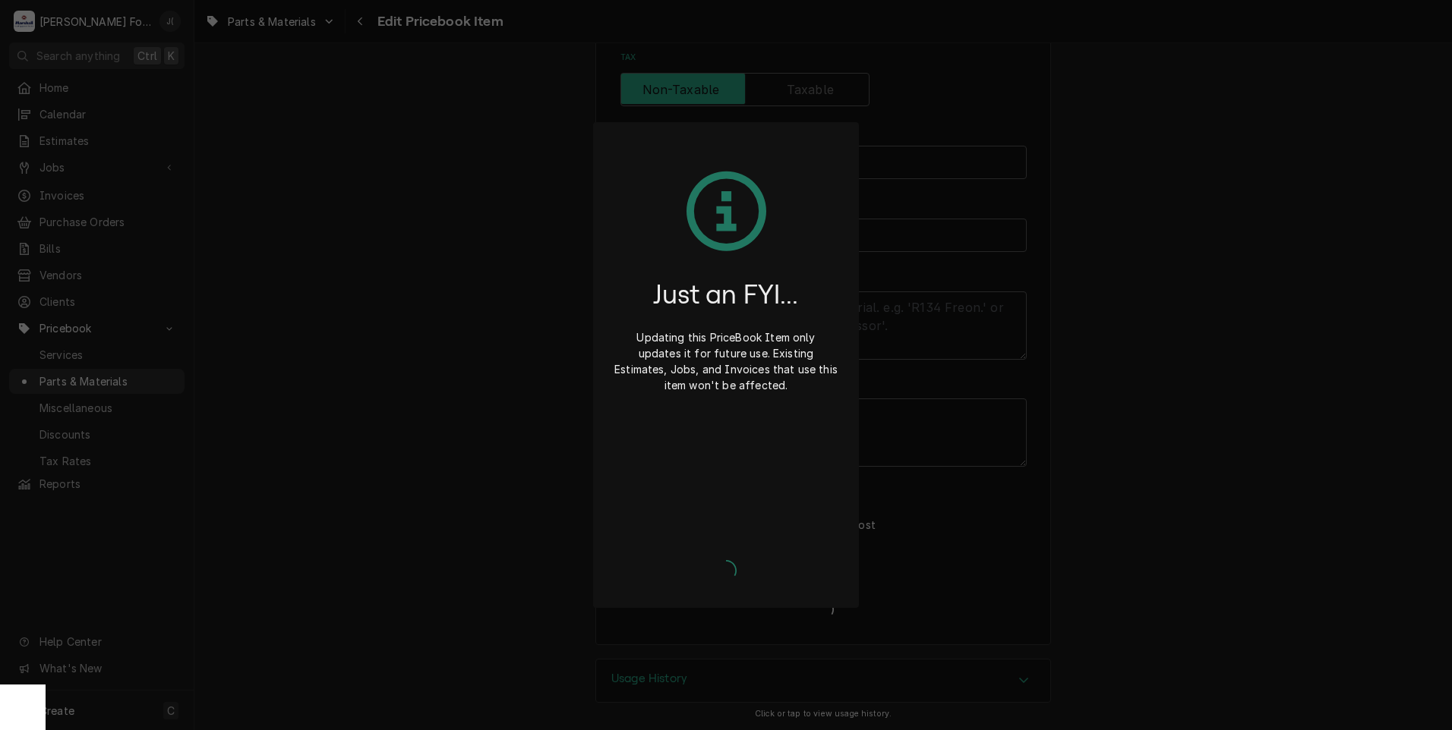
scroll to position [459, 0]
type textarea "x"
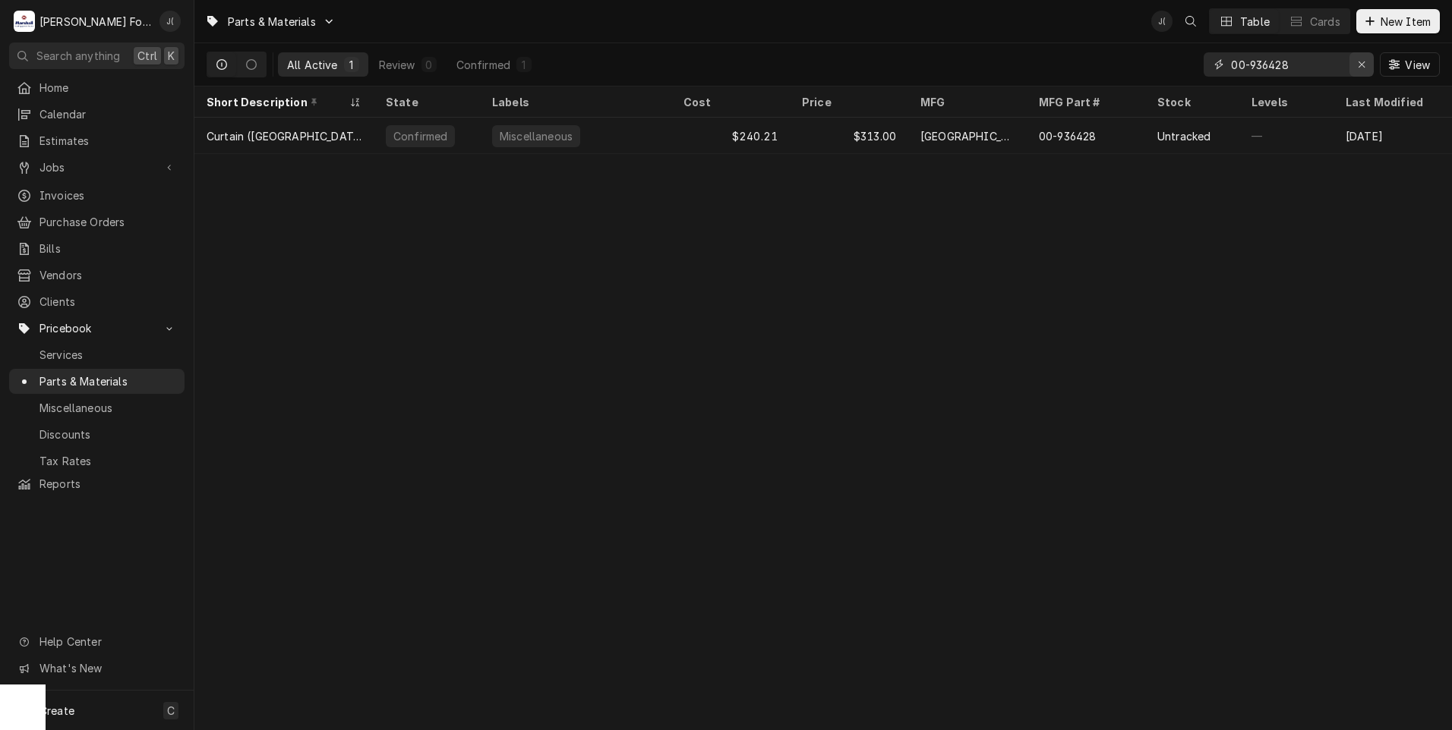
drag, startPoint x: 1364, startPoint y: 65, endPoint x: 1341, endPoint y: 64, distance: 22.8
click at [1361, 65] on icon "Erase input" at bounding box center [1361, 64] width 8 height 11
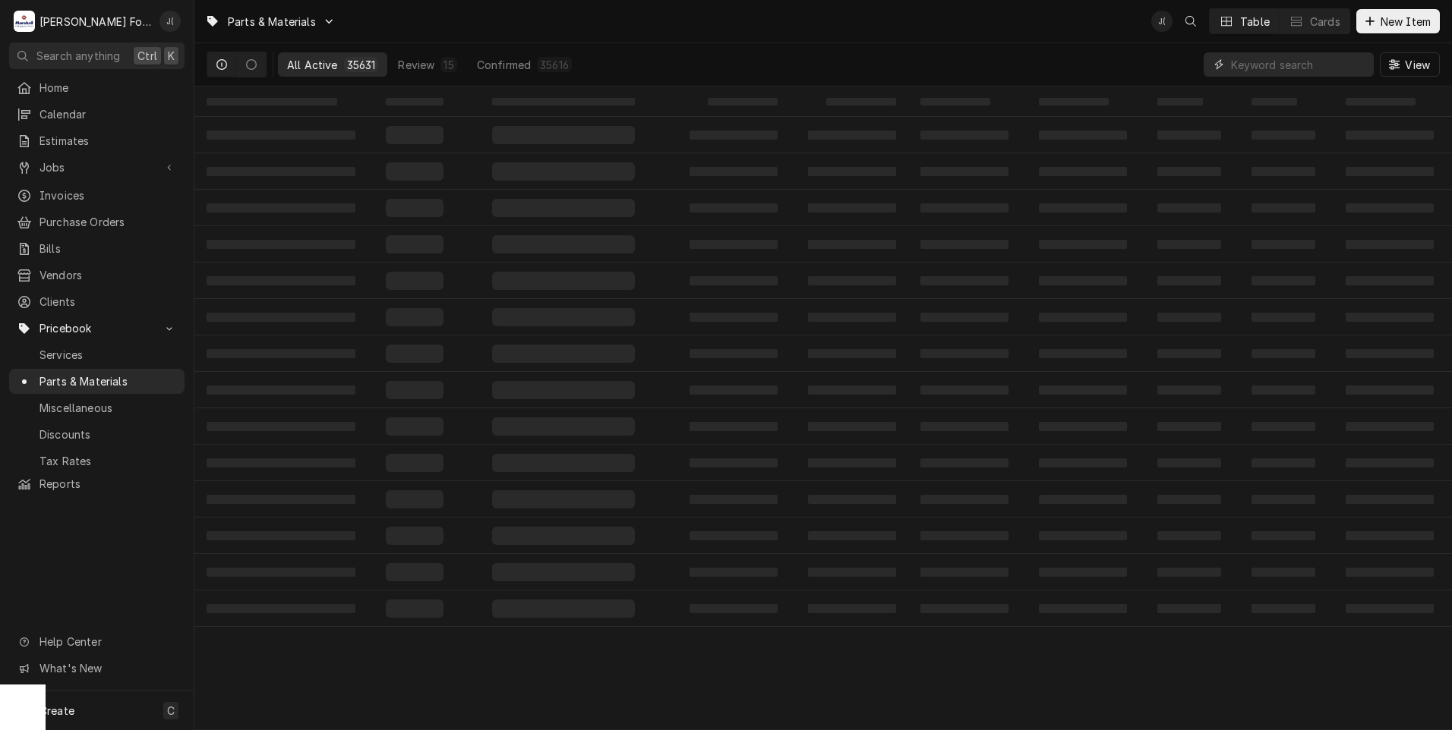
paste input "820045"
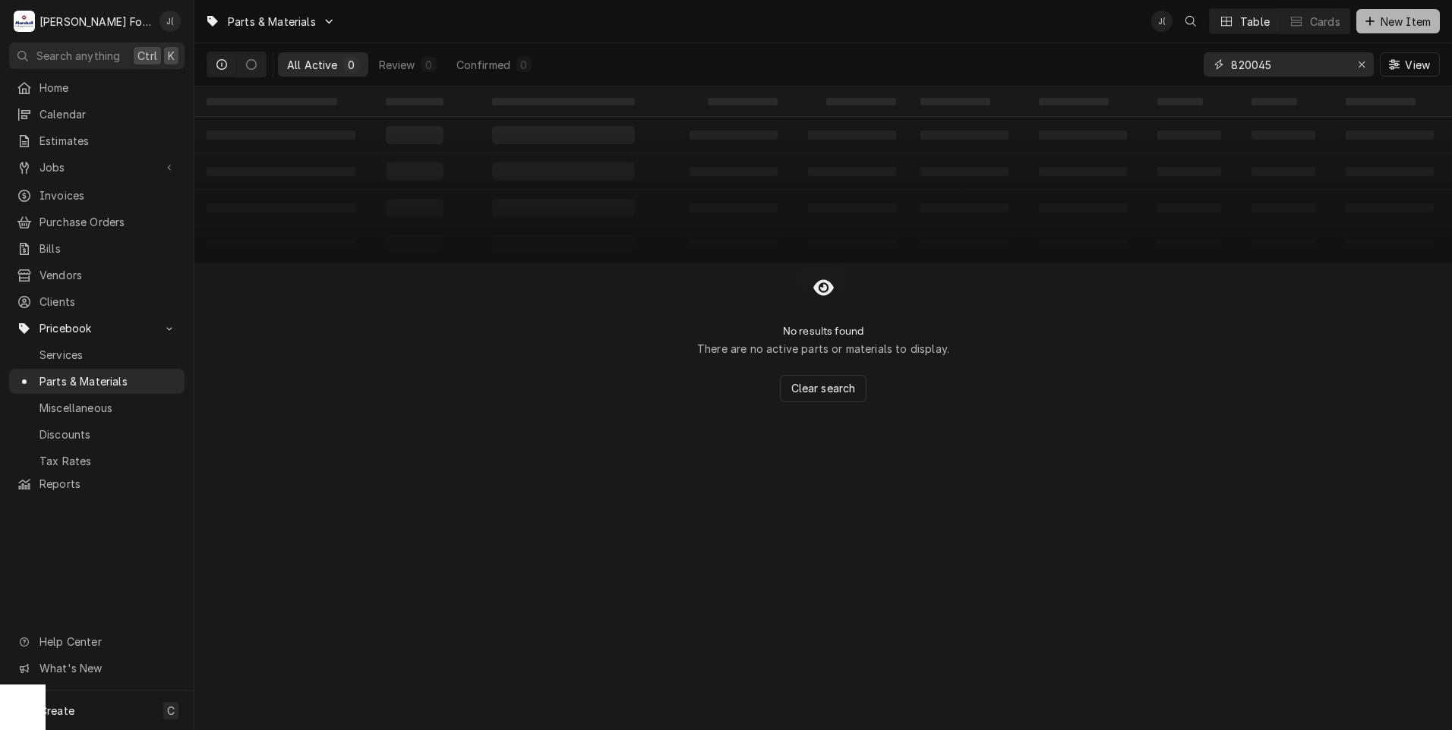
type input "820045"
click at [1380, 24] on span "New Item" at bounding box center [1405, 22] width 56 height 16
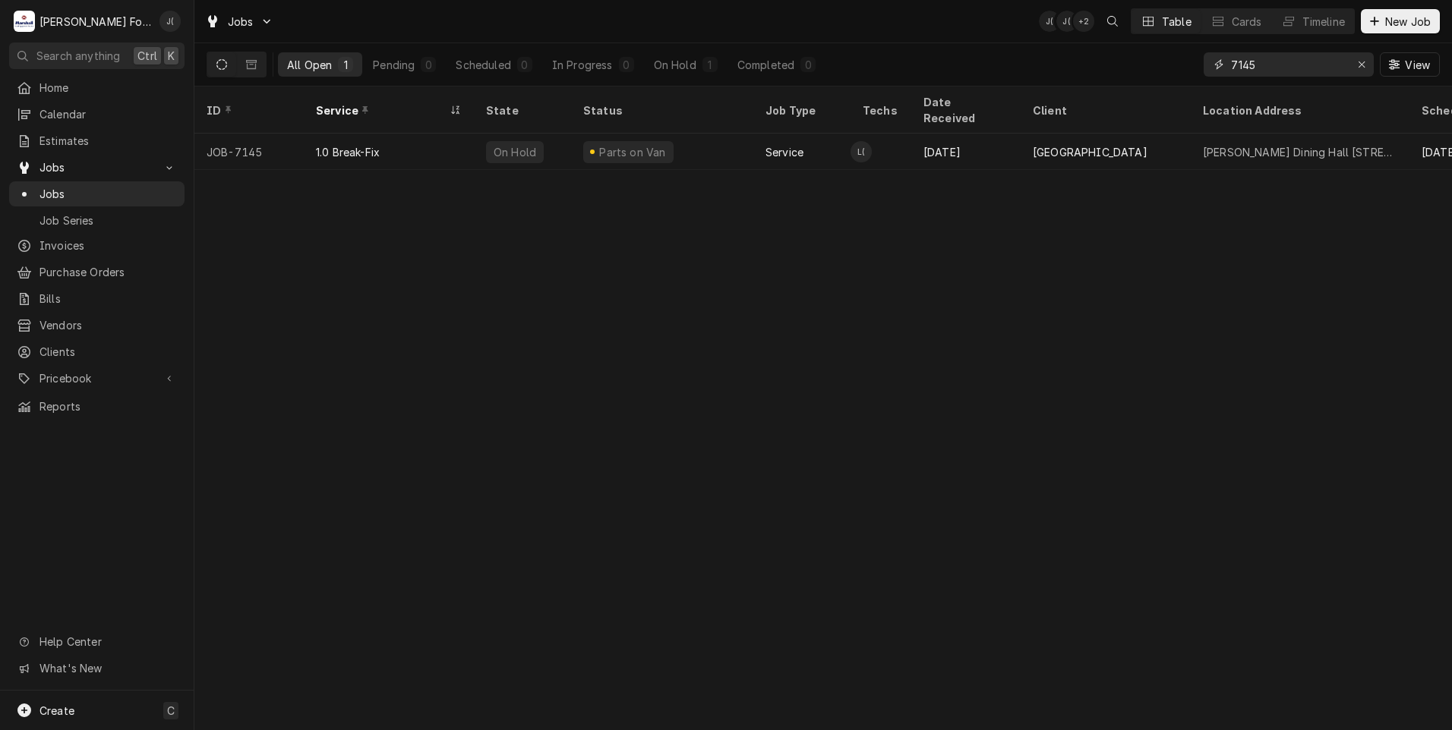
drag, startPoint x: 1302, startPoint y: 62, endPoint x: 1102, endPoint y: 85, distance: 201.0
click at [1103, 85] on div "All Open 1 Pending 0 Scheduled 0 In Progress 0 On Hold 1 Completed 0 7145 View" at bounding box center [823, 64] width 1233 height 43
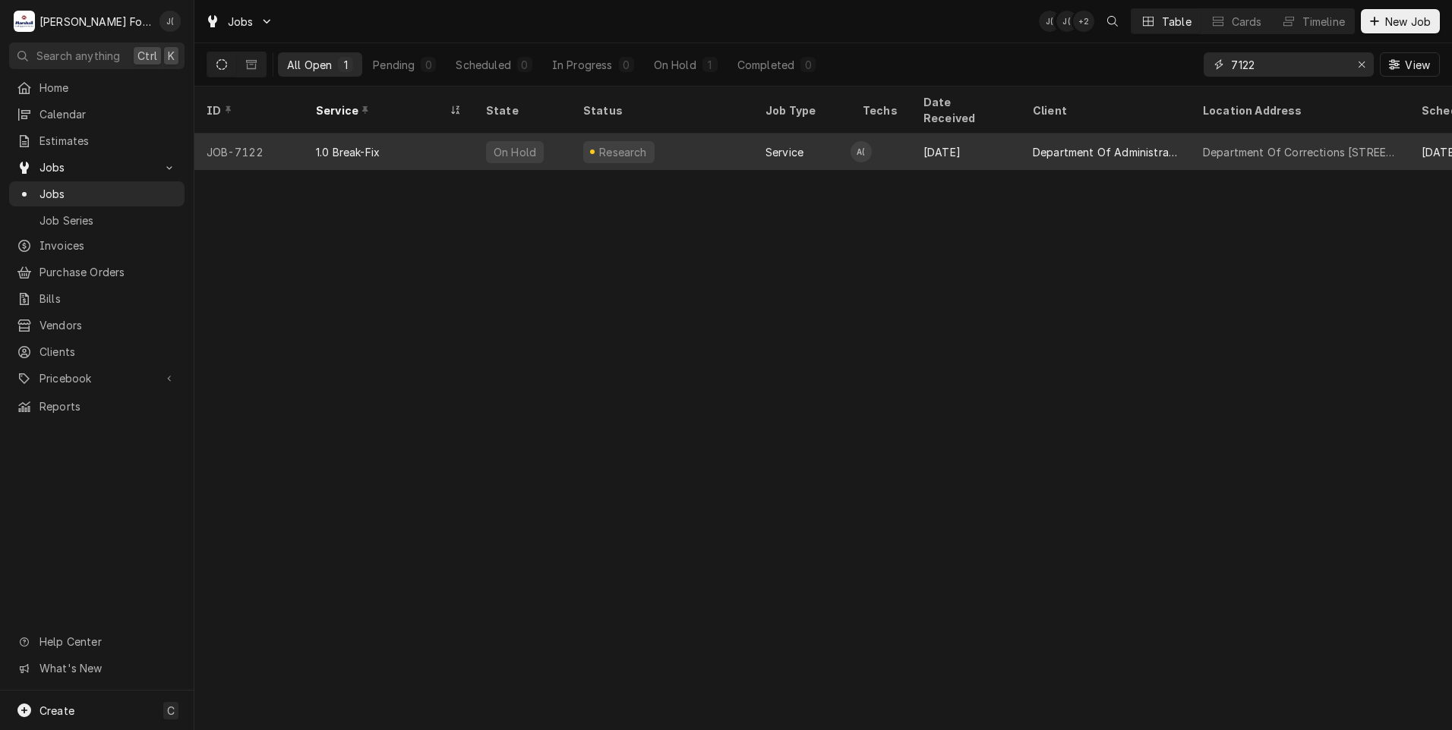
type input "7122"
click at [473, 139] on div "1.0 Break-Fix" at bounding box center [389, 152] width 170 height 36
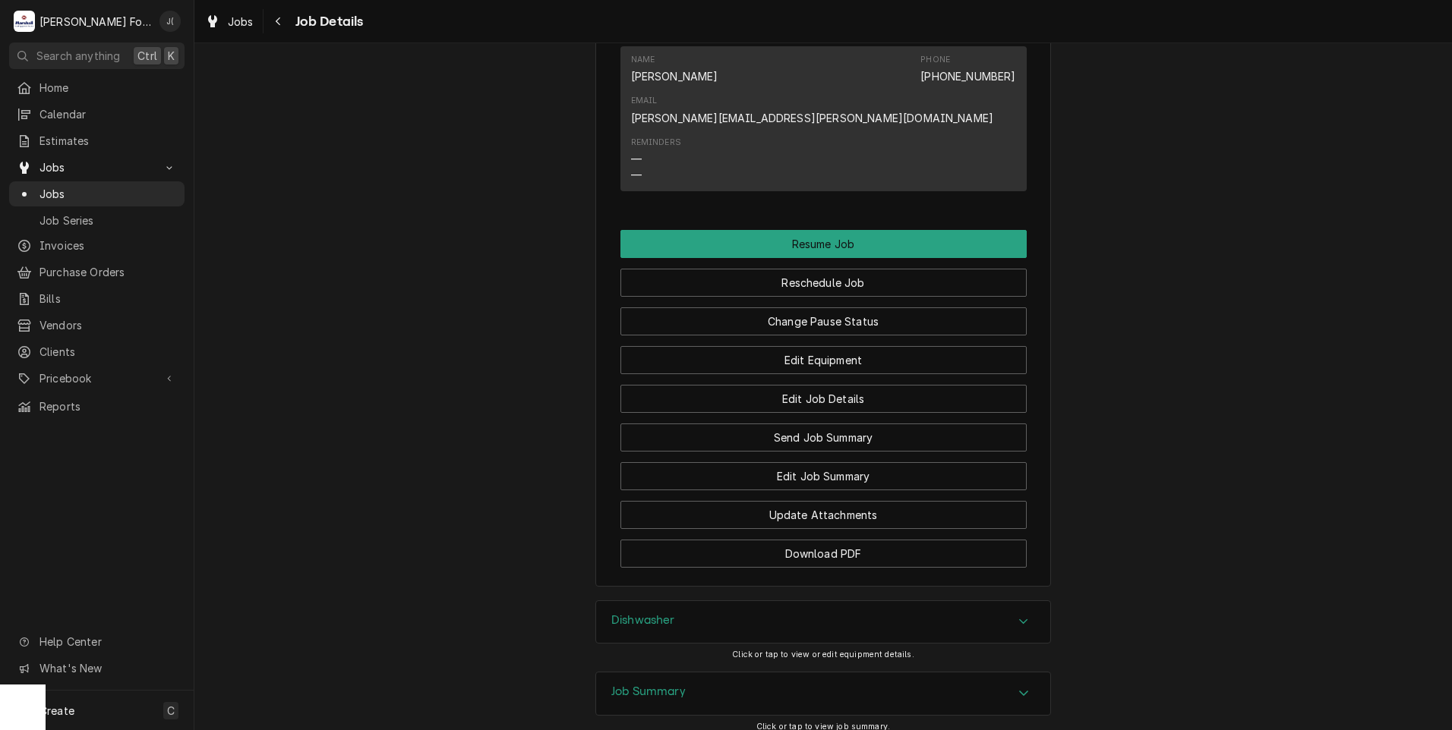
scroll to position [1931, 0]
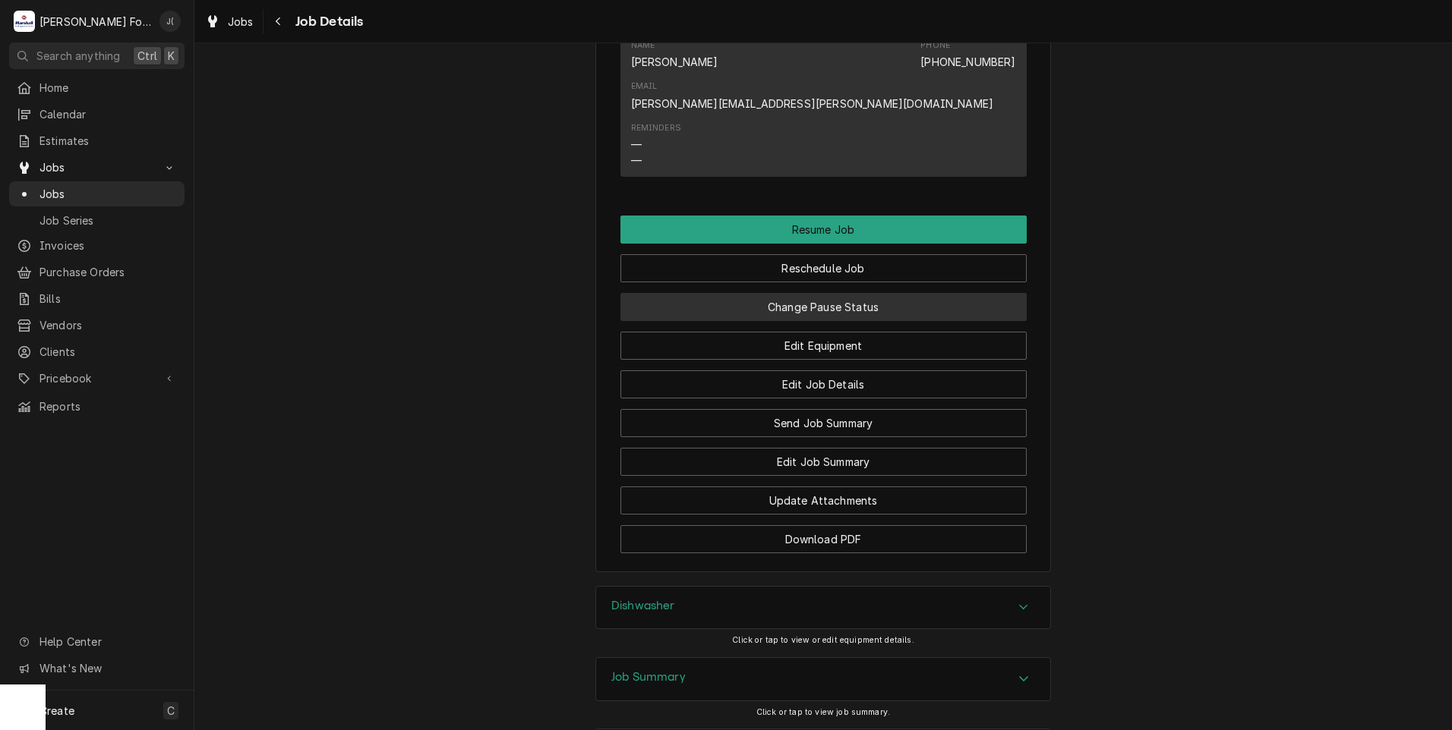
click at [853, 293] on button "Change Pause Status" at bounding box center [823, 307] width 406 height 28
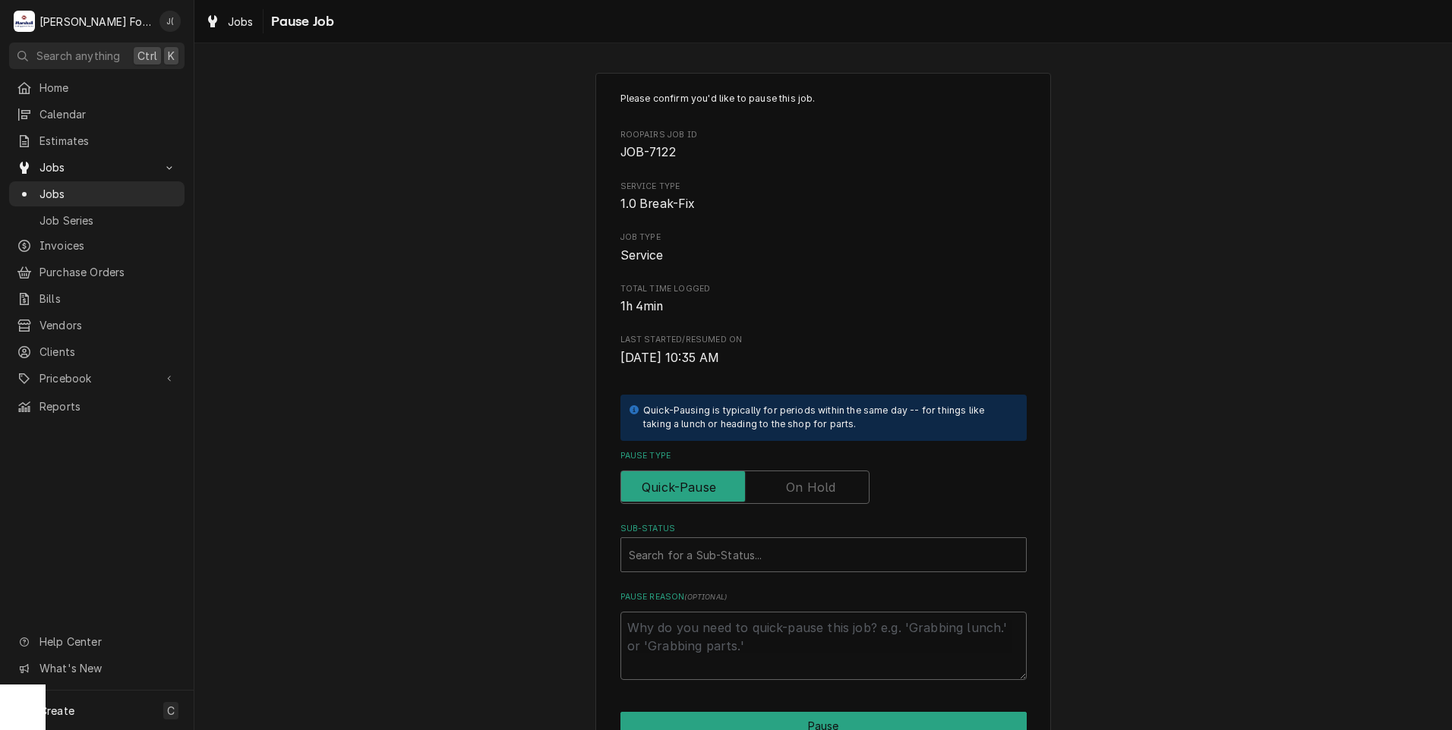
click at [803, 486] on label "Pause Type" at bounding box center [744, 487] width 249 height 33
click at [803, 486] on input "Pause Type" at bounding box center [744, 487] width 235 height 33
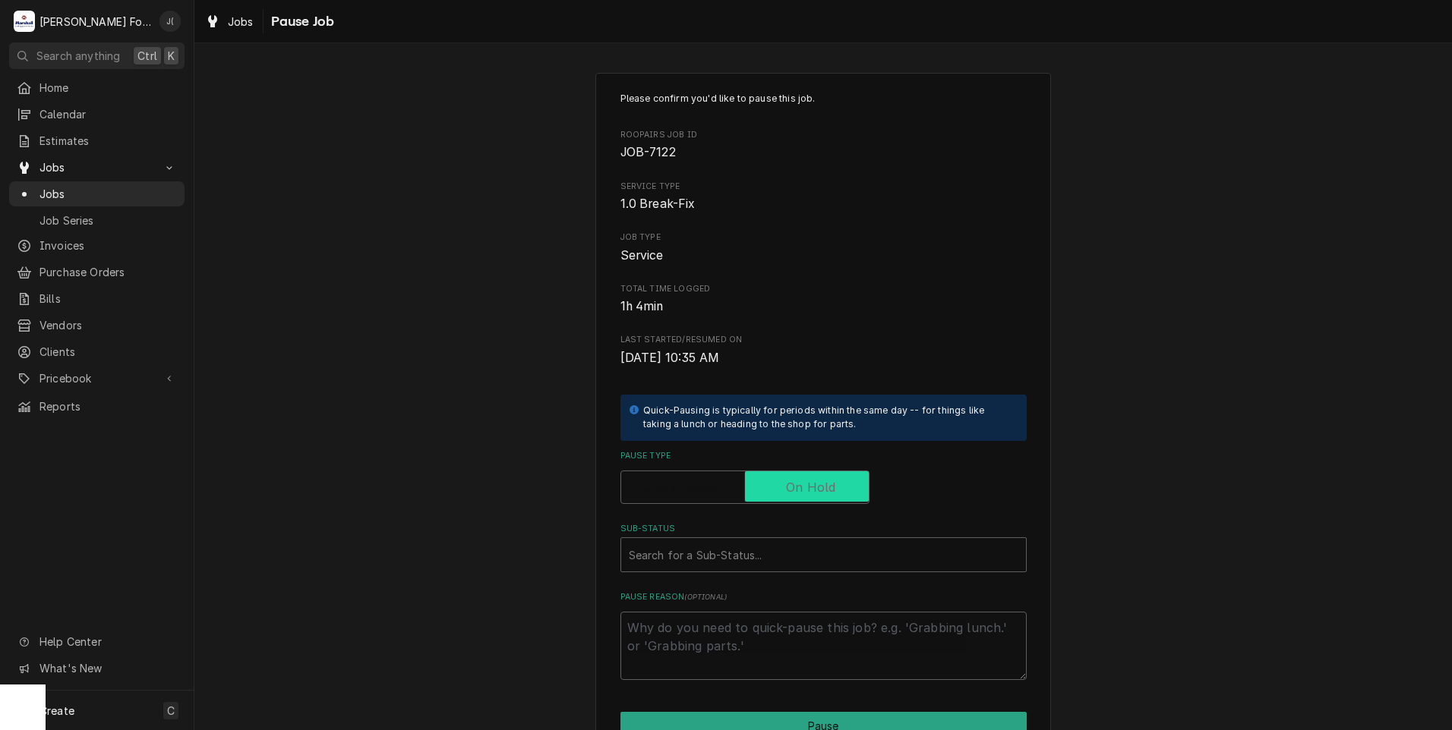
checkbox input "true"
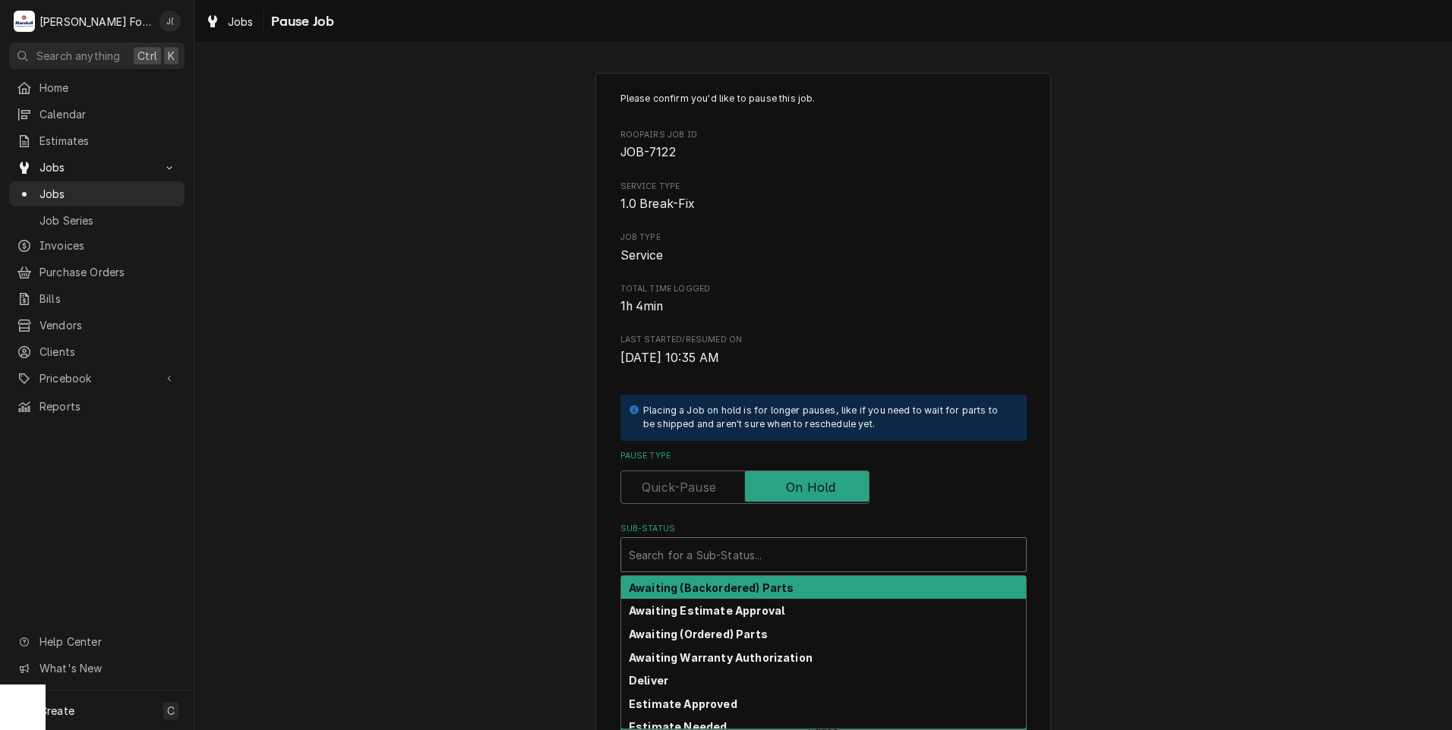
click at [758, 553] on div "Sub-Status" at bounding box center [823, 554] width 389 height 27
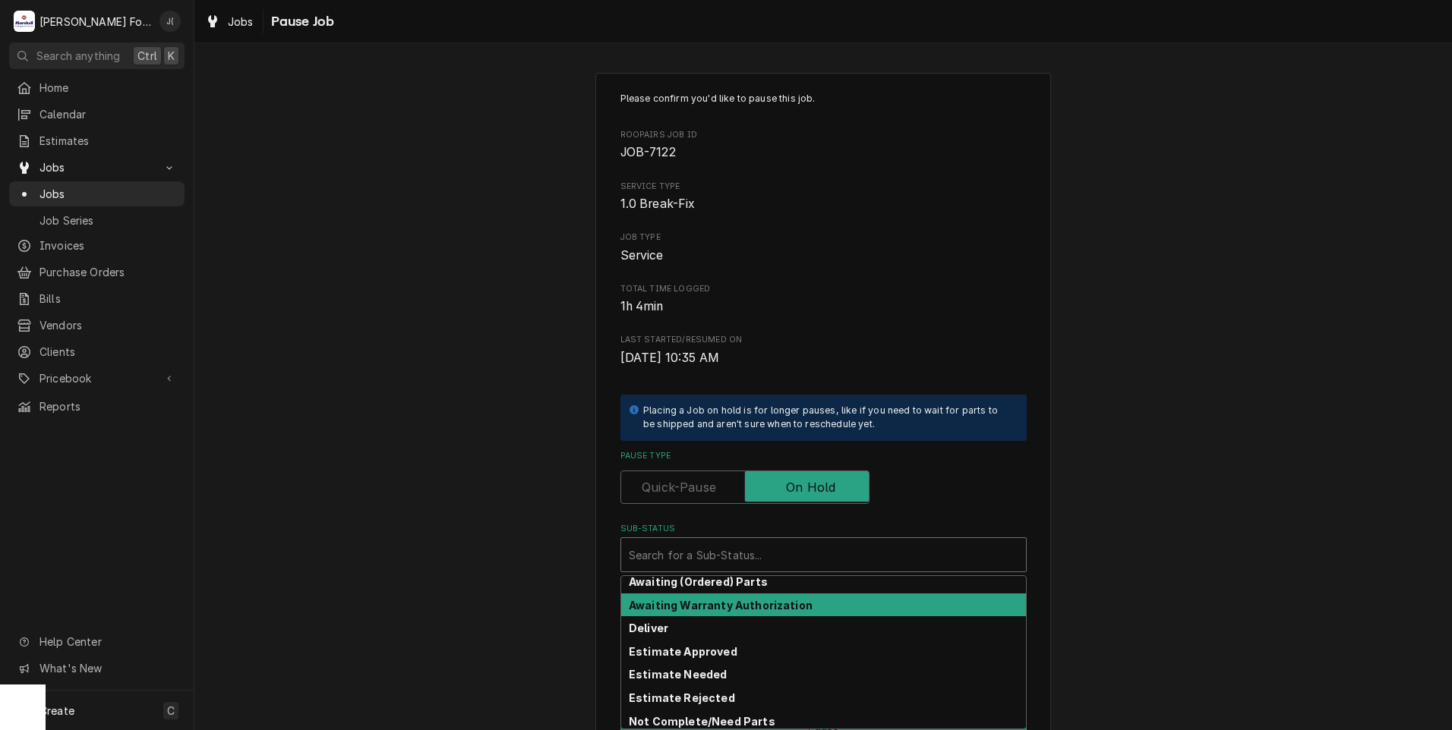
scroll to position [76, 0]
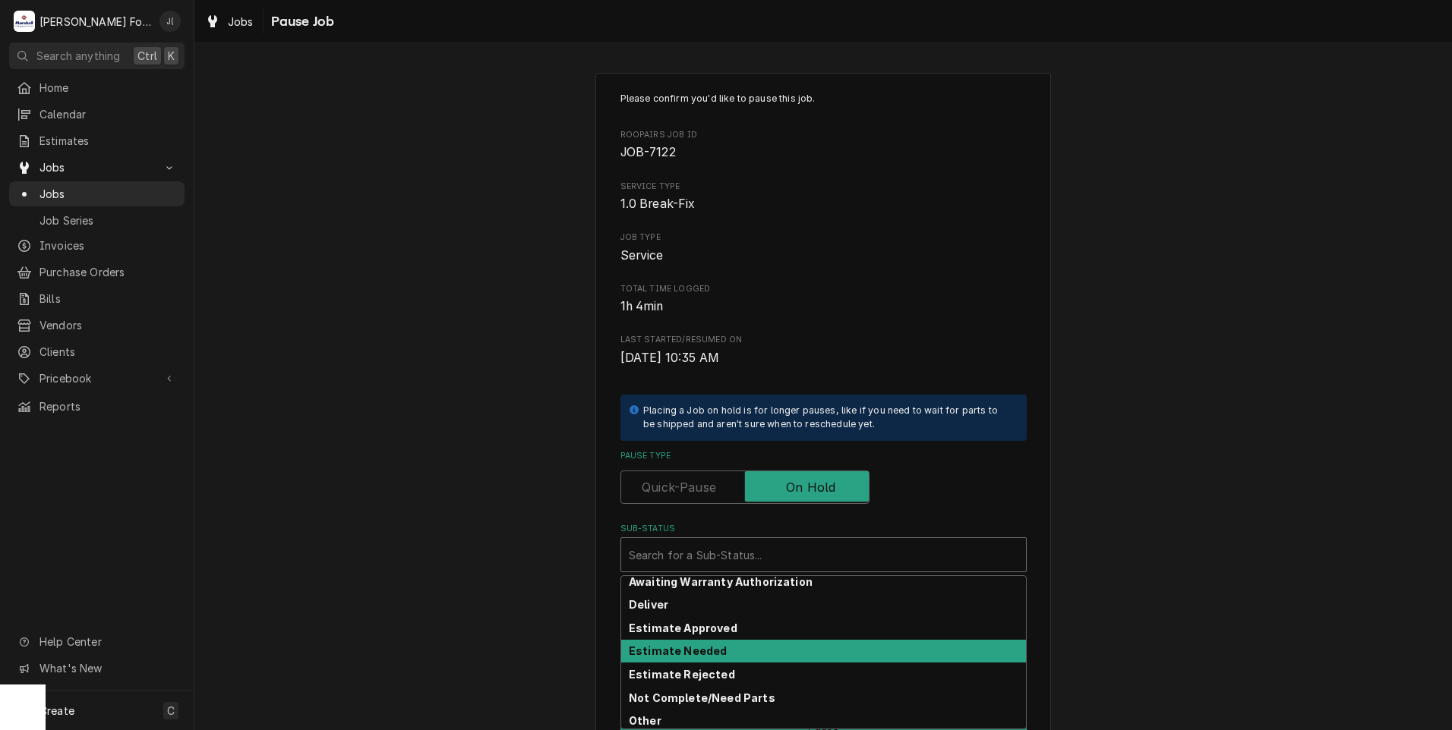
click at [703, 654] on strong "Estimate Needed" at bounding box center [678, 651] width 98 height 13
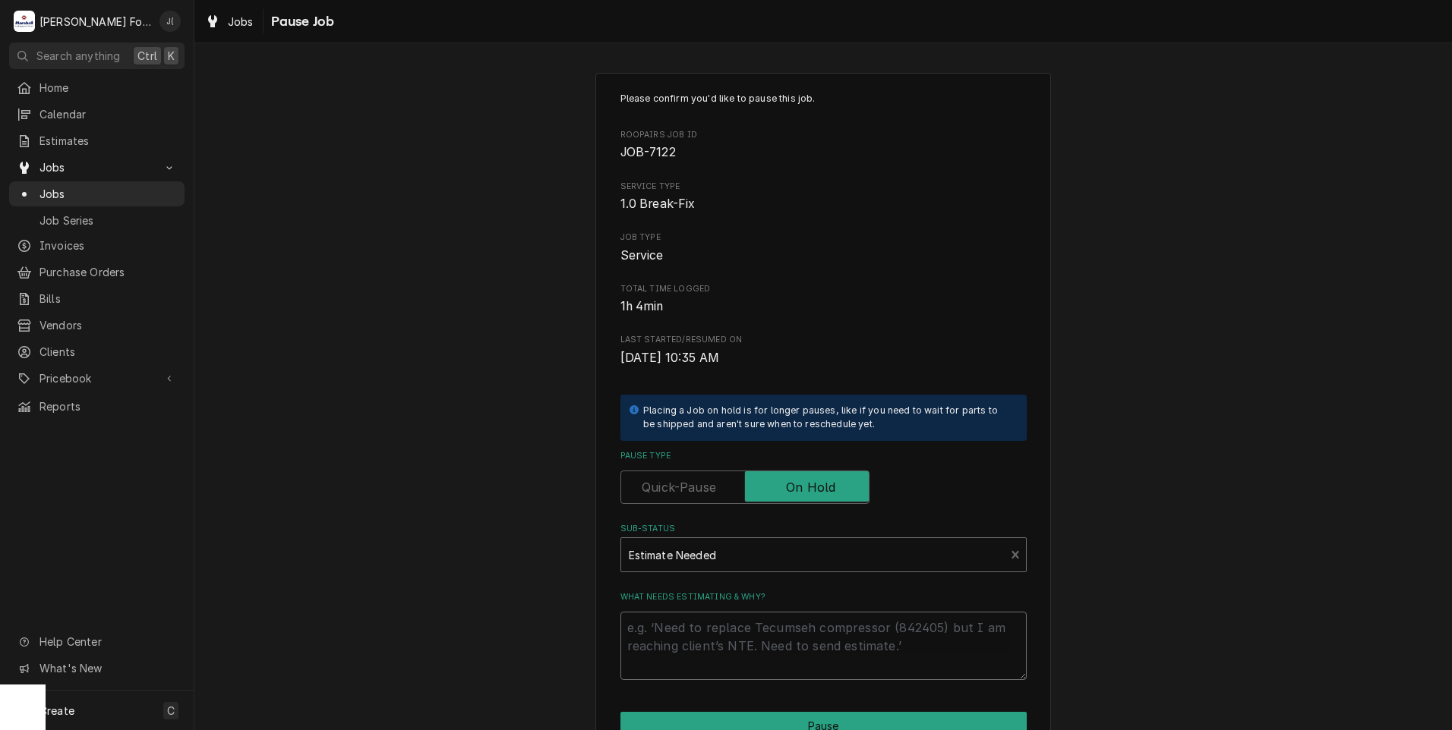
click at [703, 654] on textarea "What needs estimating & why?" at bounding box center [823, 646] width 406 height 68
type textarea "x"
type textarea "P"
type textarea "x"
type textarea "PR"
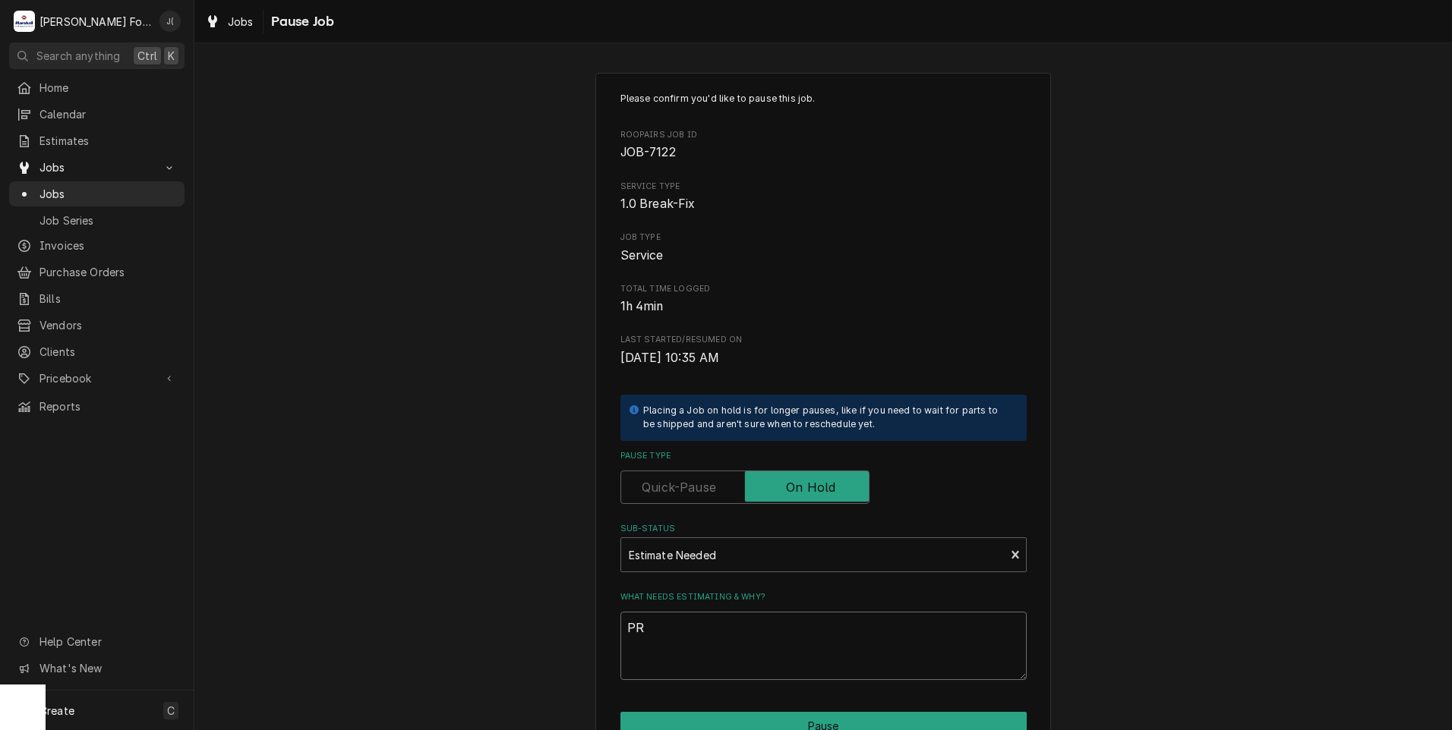
type textarea "x"
type textarea "PRI"
type textarea "x"
type textarea "PRIC"
type textarea "x"
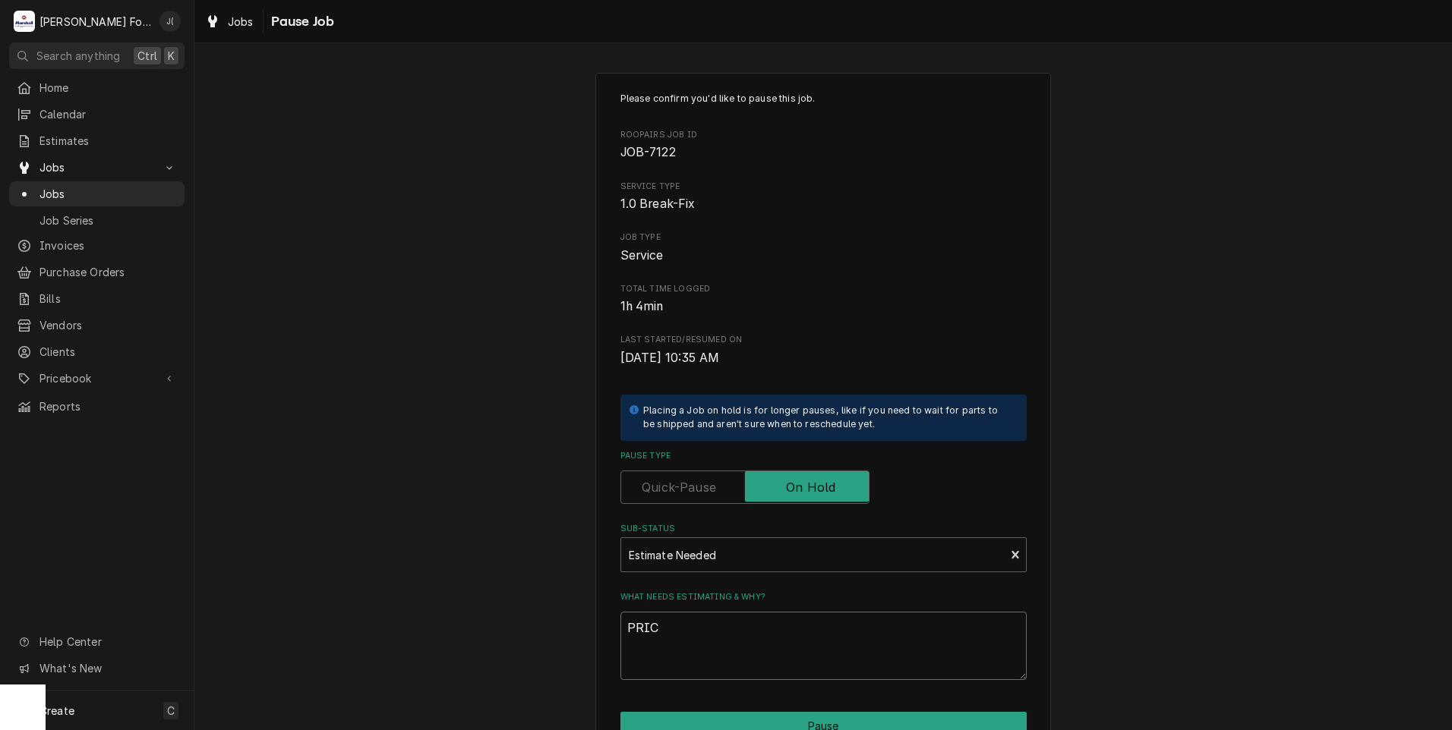
type textarea "PRICE"
type textarea "x"
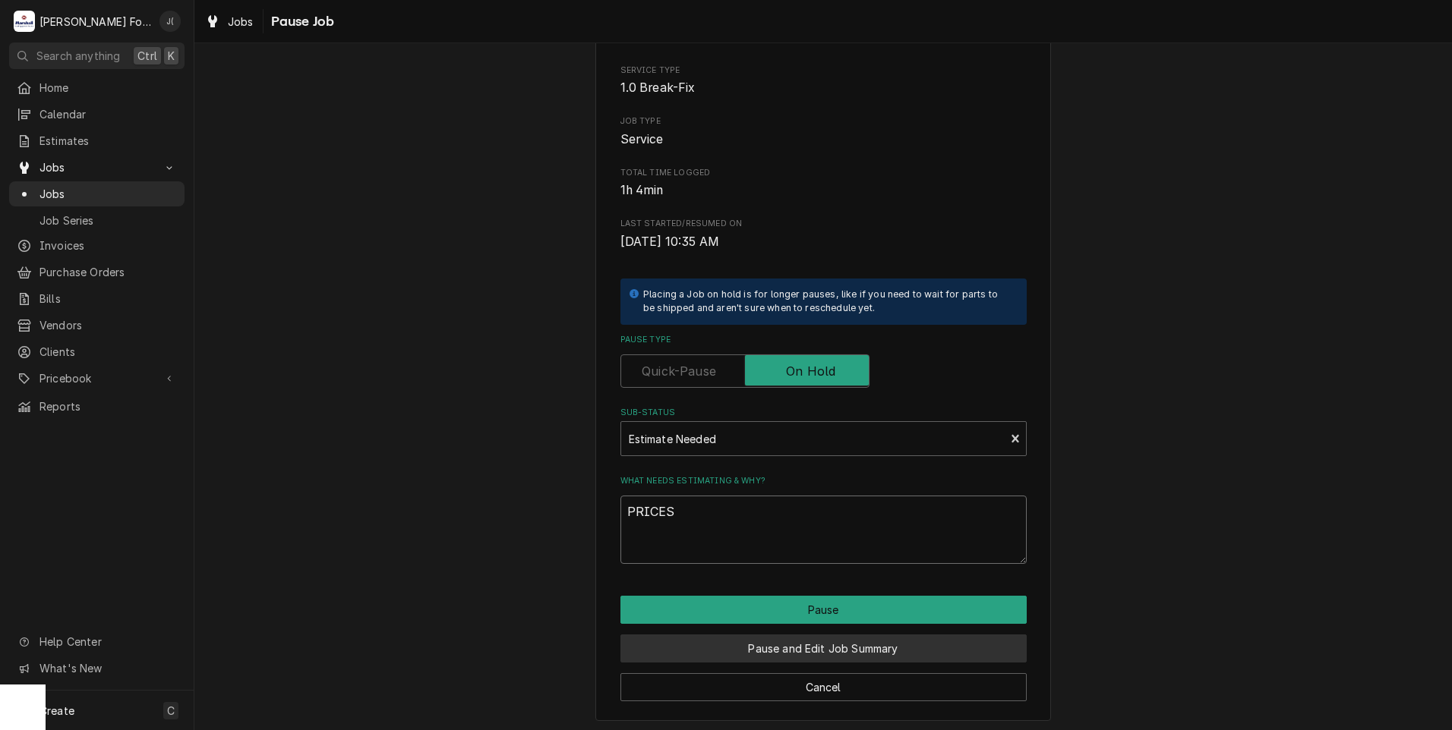
scroll to position [120, 0]
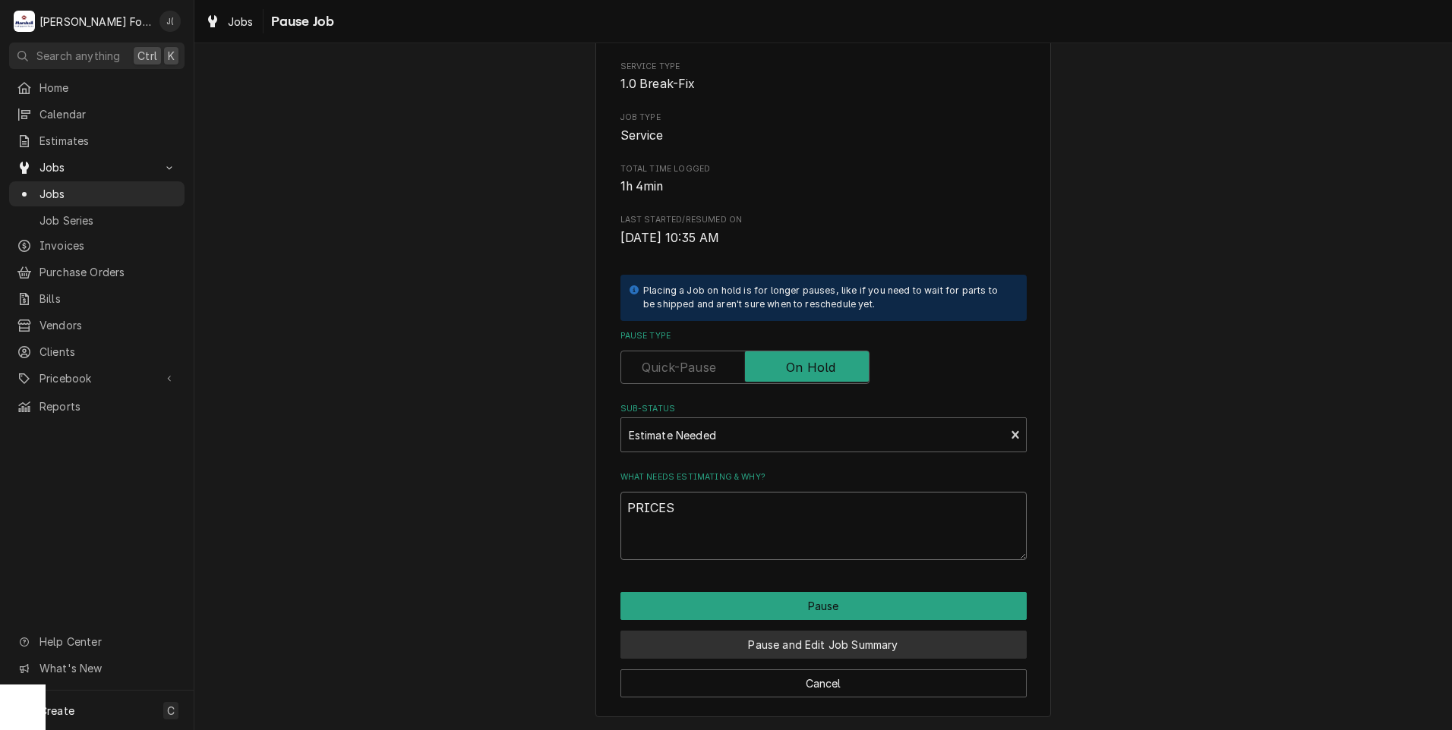
type textarea "PRICES"
click at [761, 645] on button "Pause and Edit Job Summary" at bounding box center [823, 645] width 406 height 28
type textarea "x"
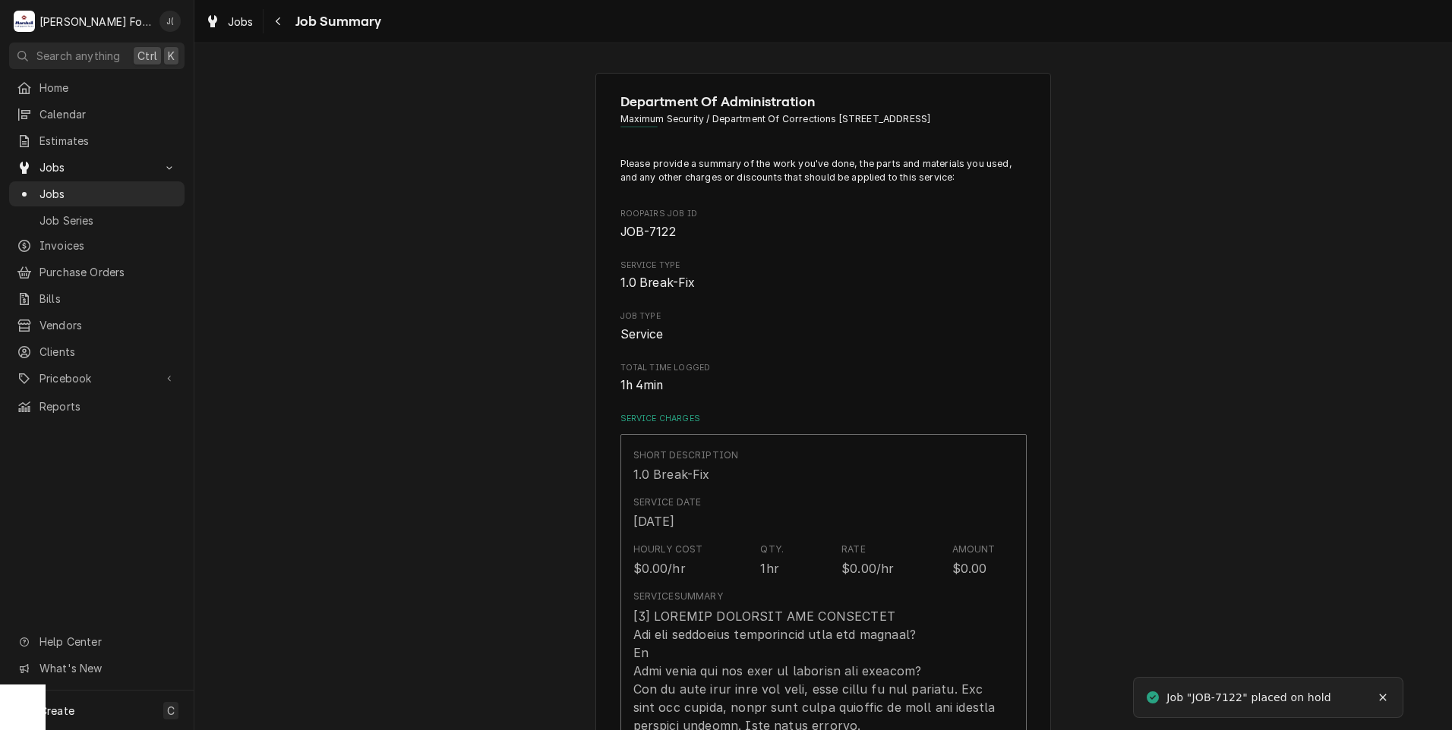
type textarea "x"
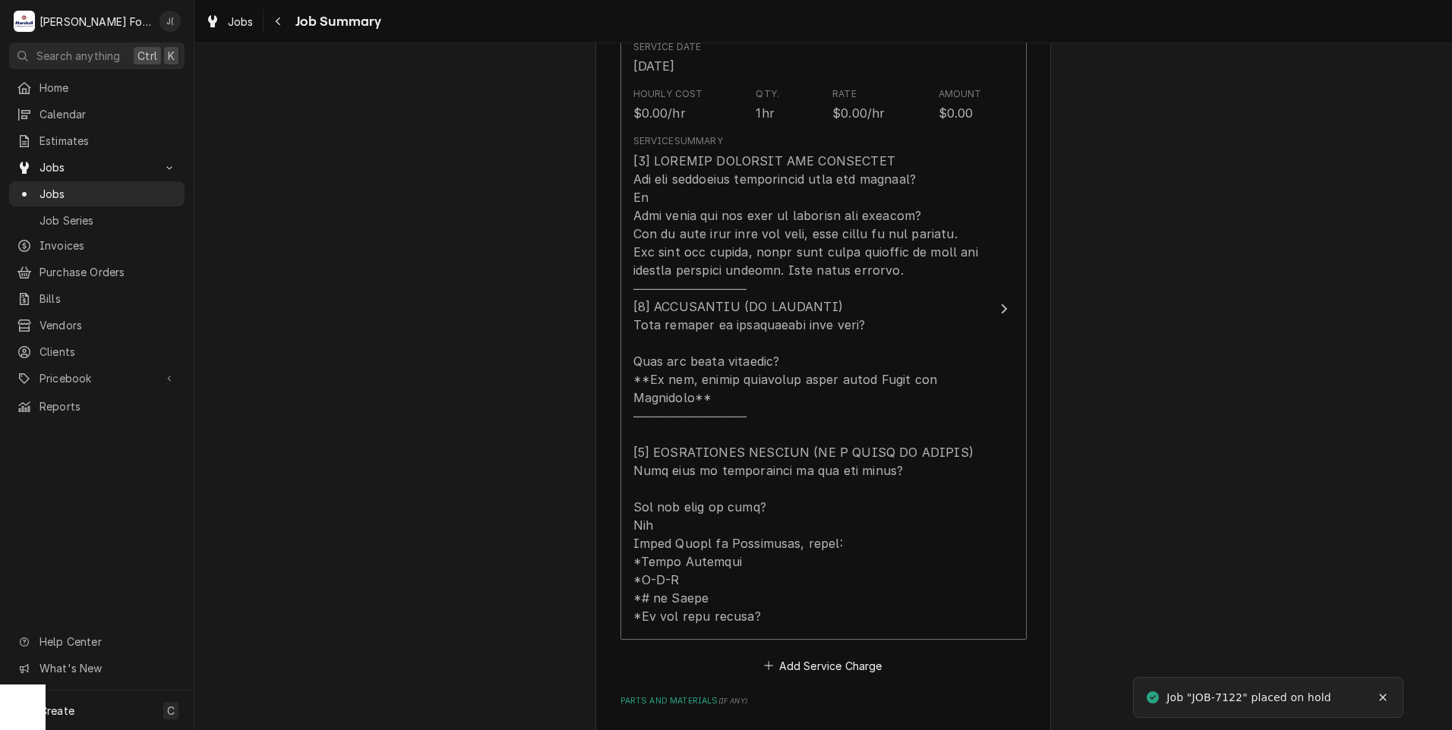
scroll to position [911, 0]
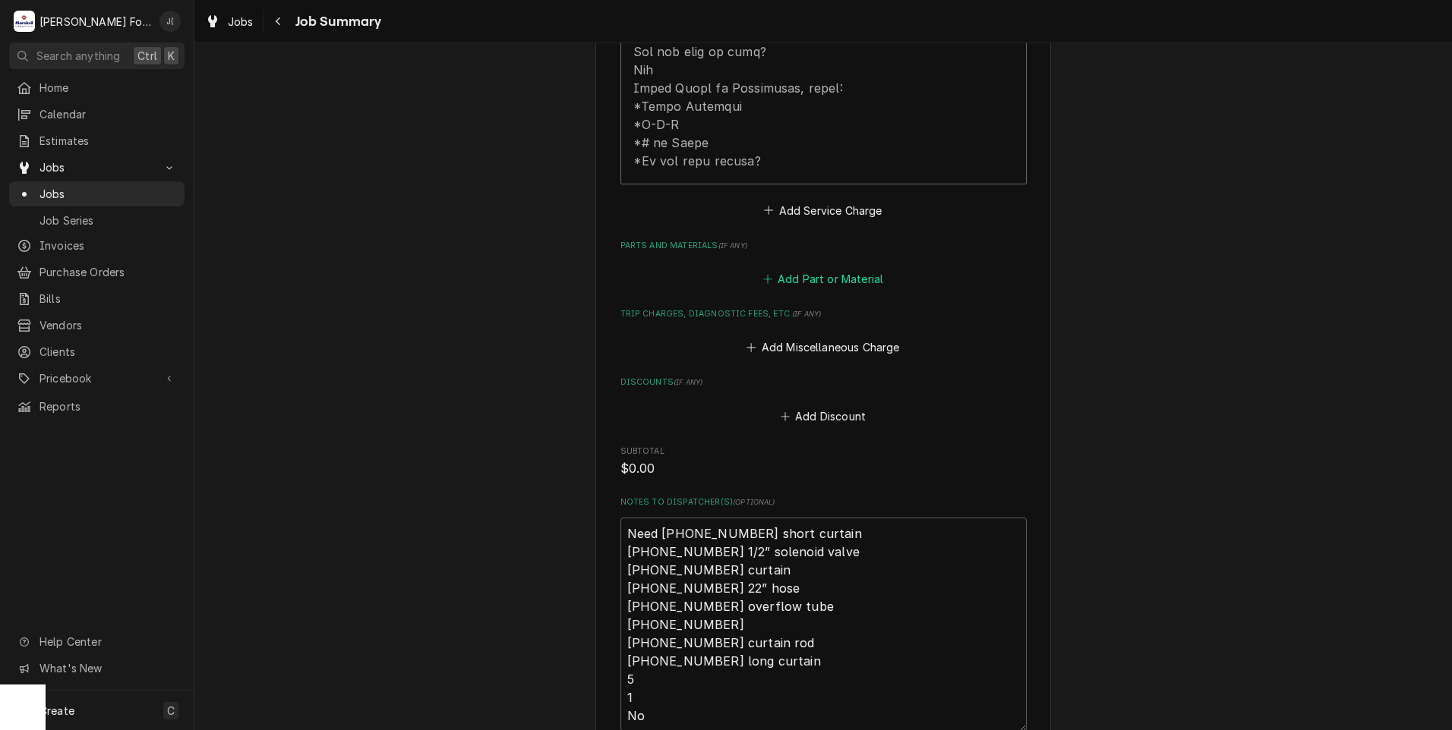
click at [805, 269] on button "Add Part or Material" at bounding box center [822, 279] width 125 height 21
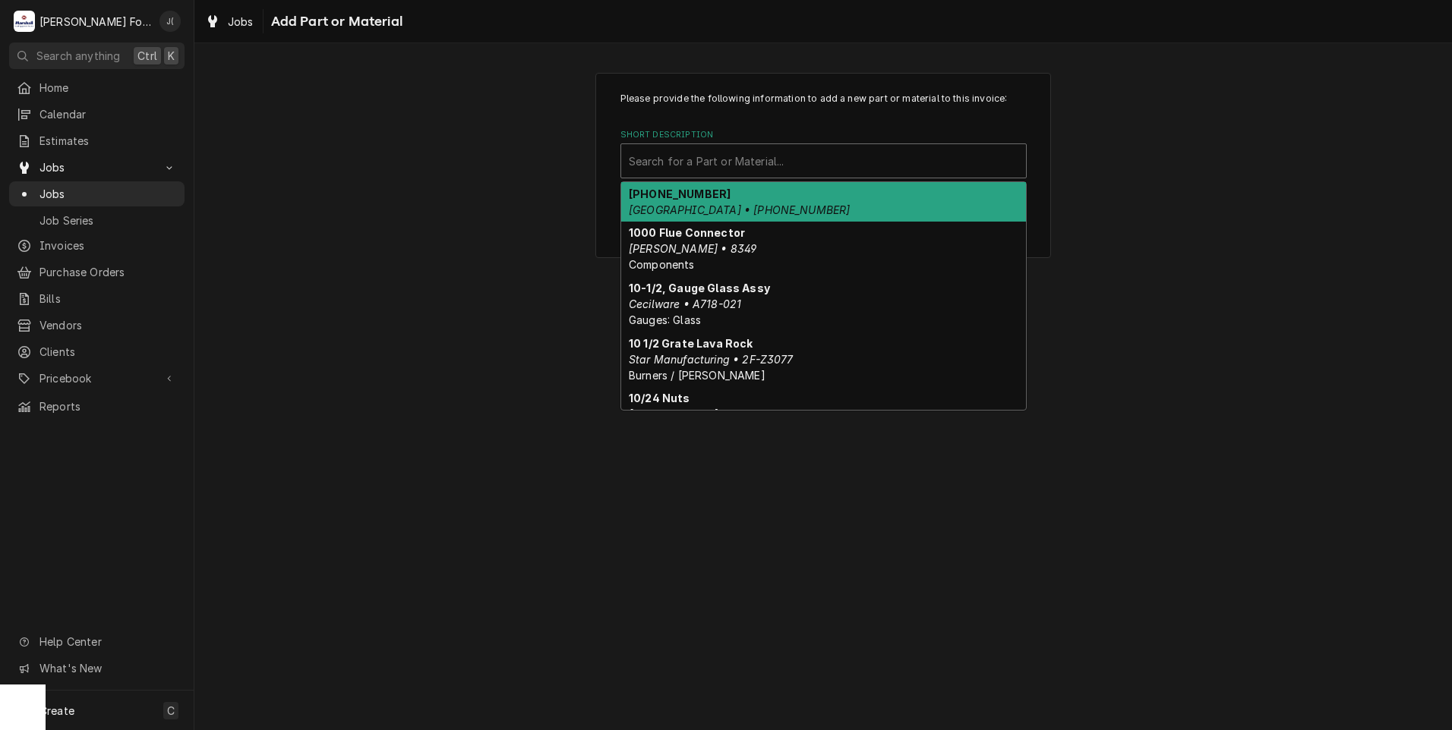
click at [711, 154] on div "Short Description" at bounding box center [823, 160] width 389 height 27
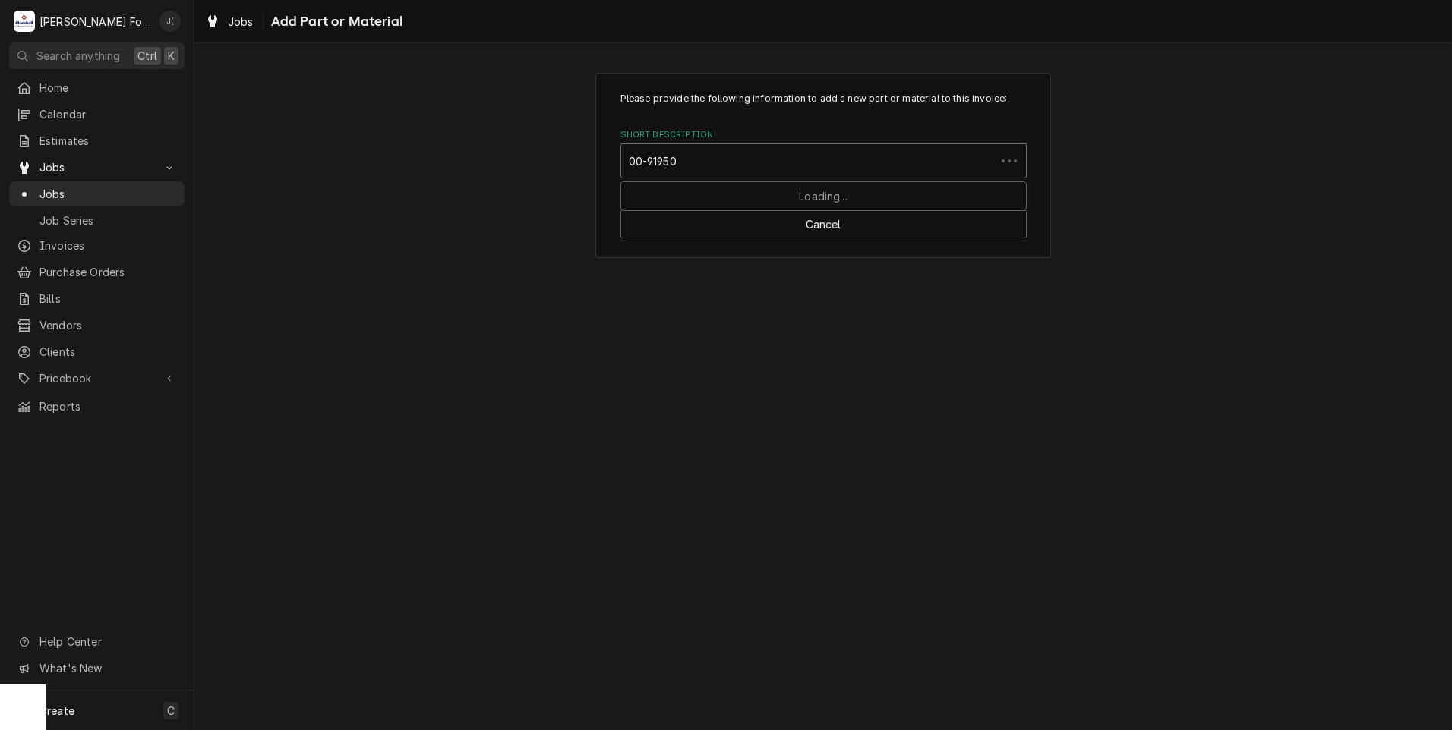
type input "00-919509"
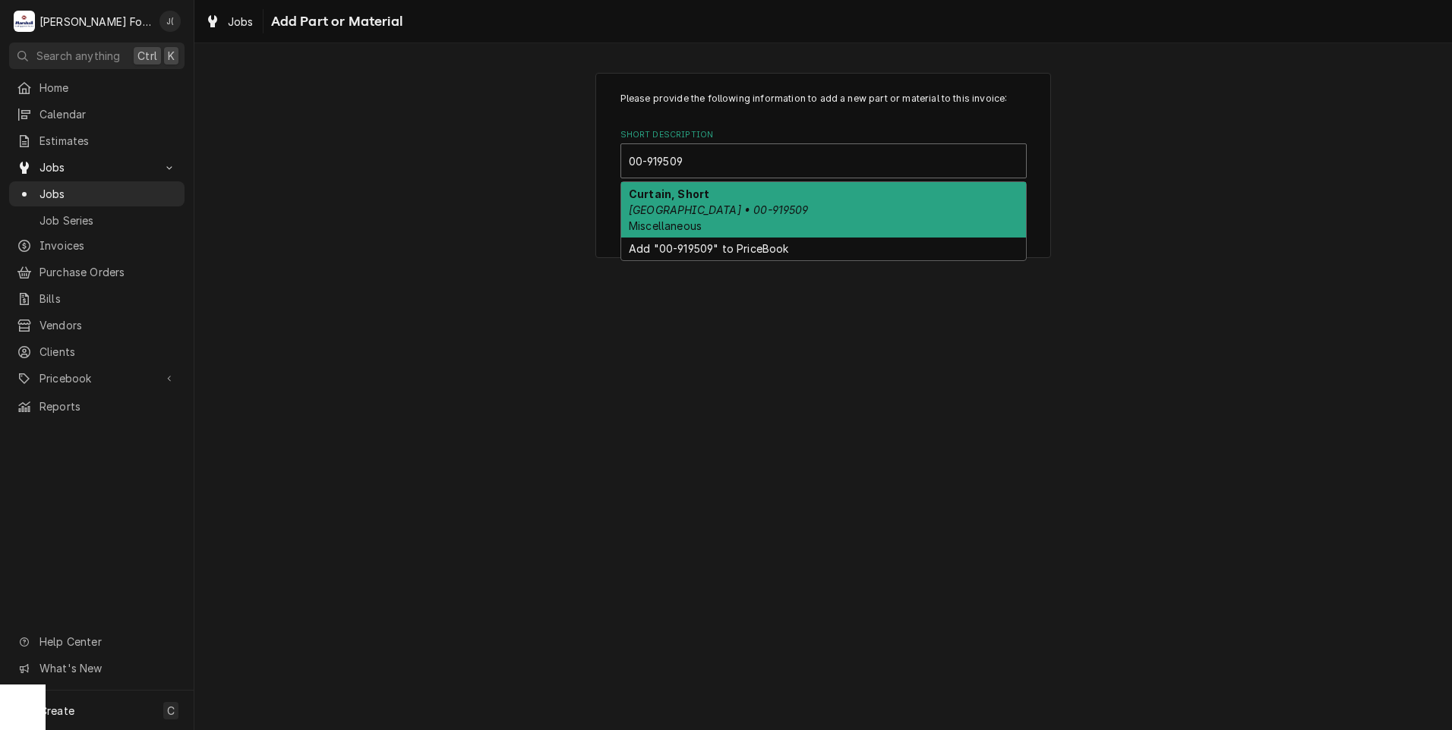
click at [713, 200] on div "Curtain, Short [GEOGRAPHIC_DATA] • 00-919509 Miscellaneous" at bounding box center [823, 209] width 405 height 55
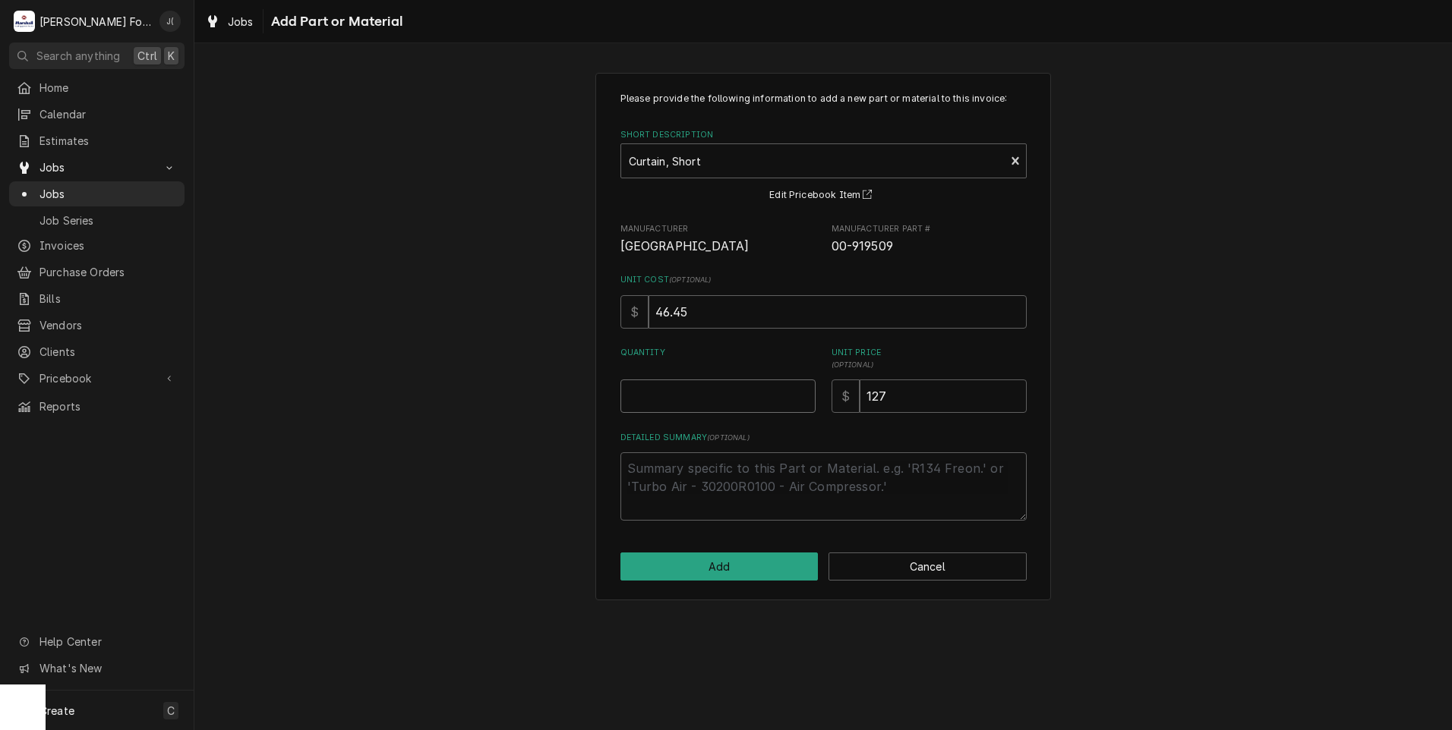
click at [705, 398] on input "Quantity" at bounding box center [717, 396] width 195 height 33
type textarea "x"
type input "2"
click at [761, 573] on button "Add" at bounding box center [719, 567] width 198 height 28
type textarea "x"
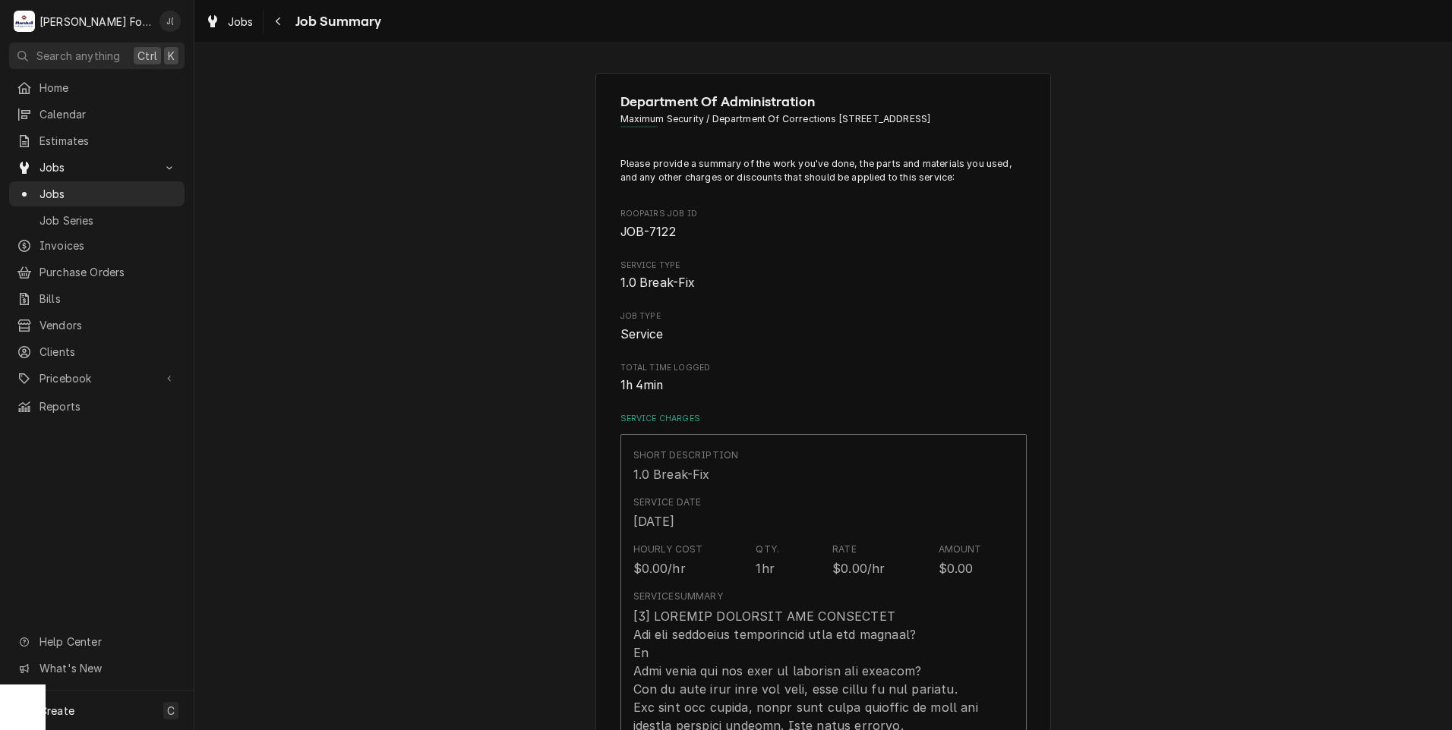
scroll to position [911, 0]
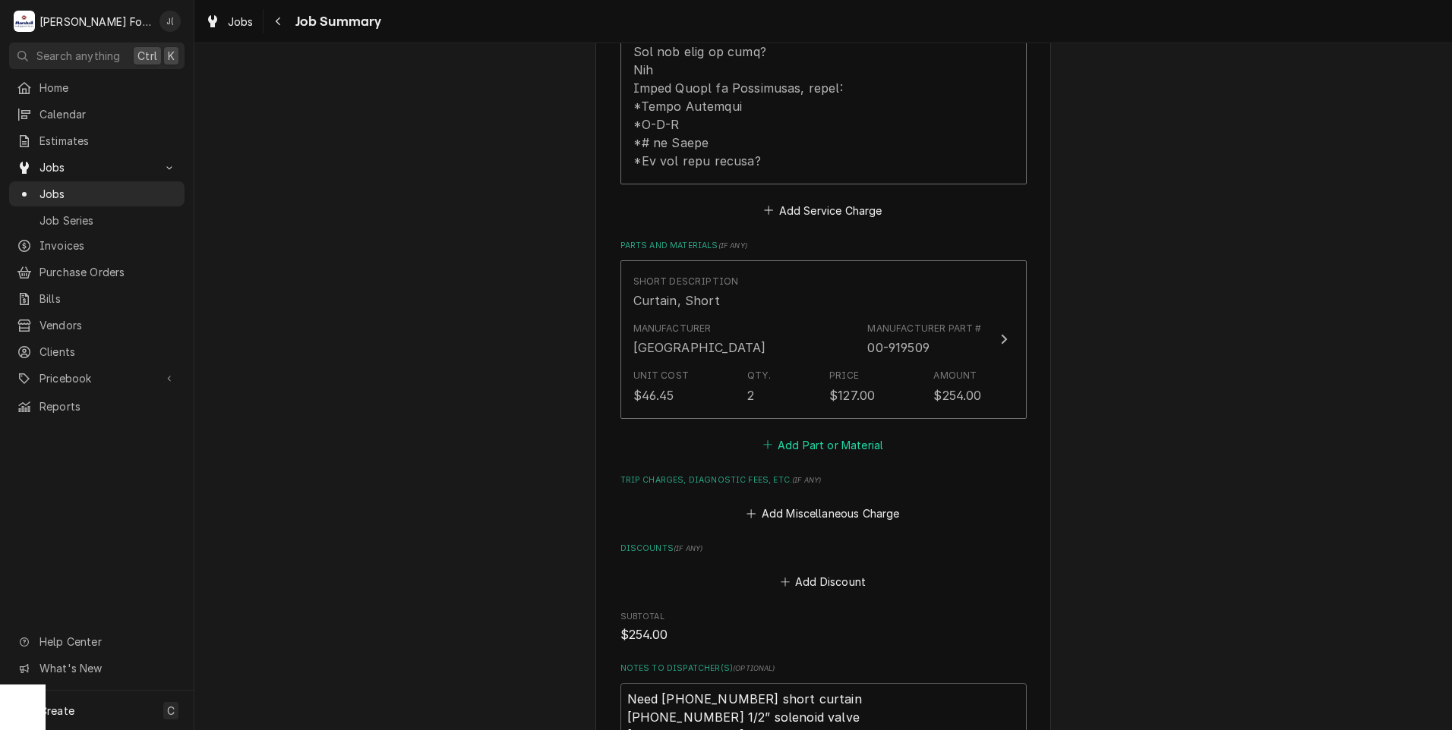
click at [817, 434] on button "Add Part or Material" at bounding box center [822, 444] width 125 height 21
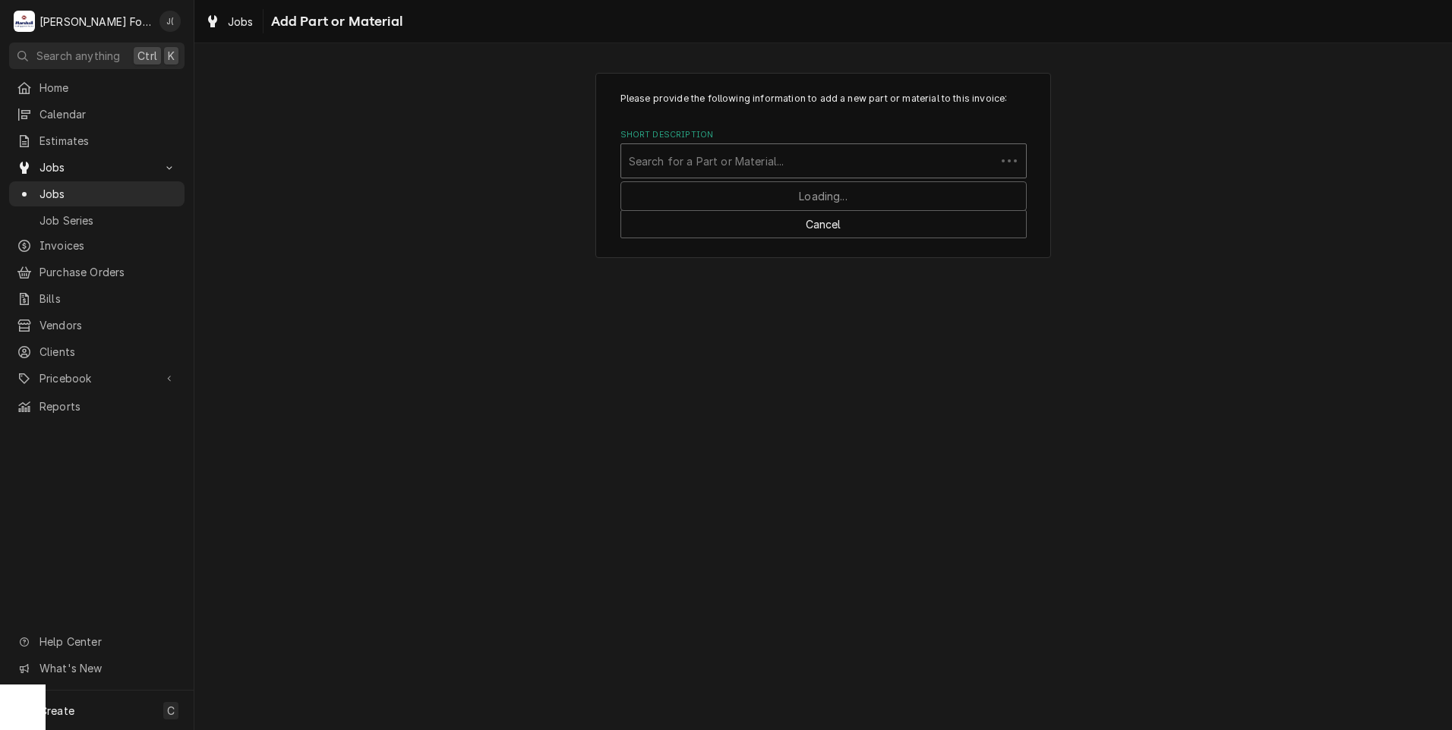
click at [740, 164] on div "Short Description" at bounding box center [808, 160] width 359 height 27
type input "00-435968"
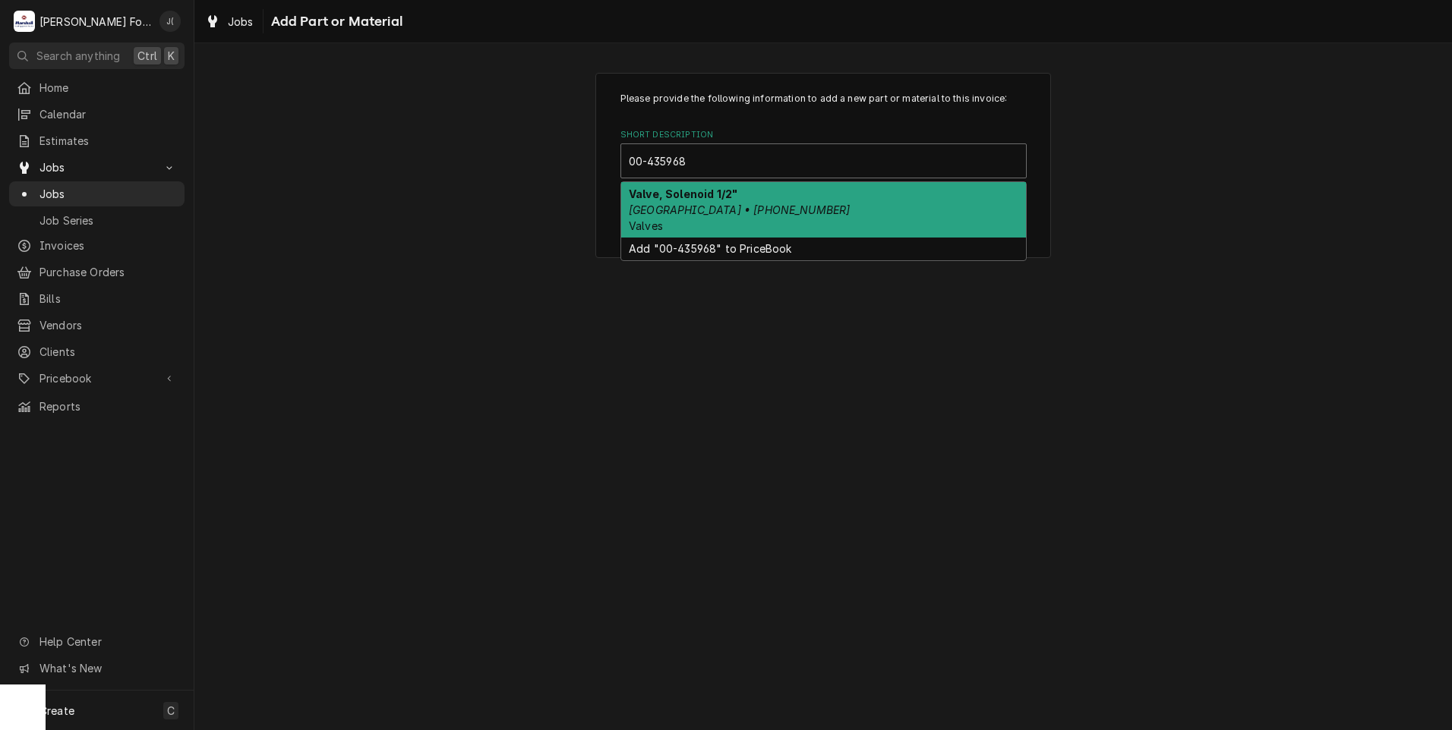
click at [747, 207] on em "[GEOGRAPHIC_DATA] • [PHONE_NUMBER]" at bounding box center [739, 209] width 221 height 13
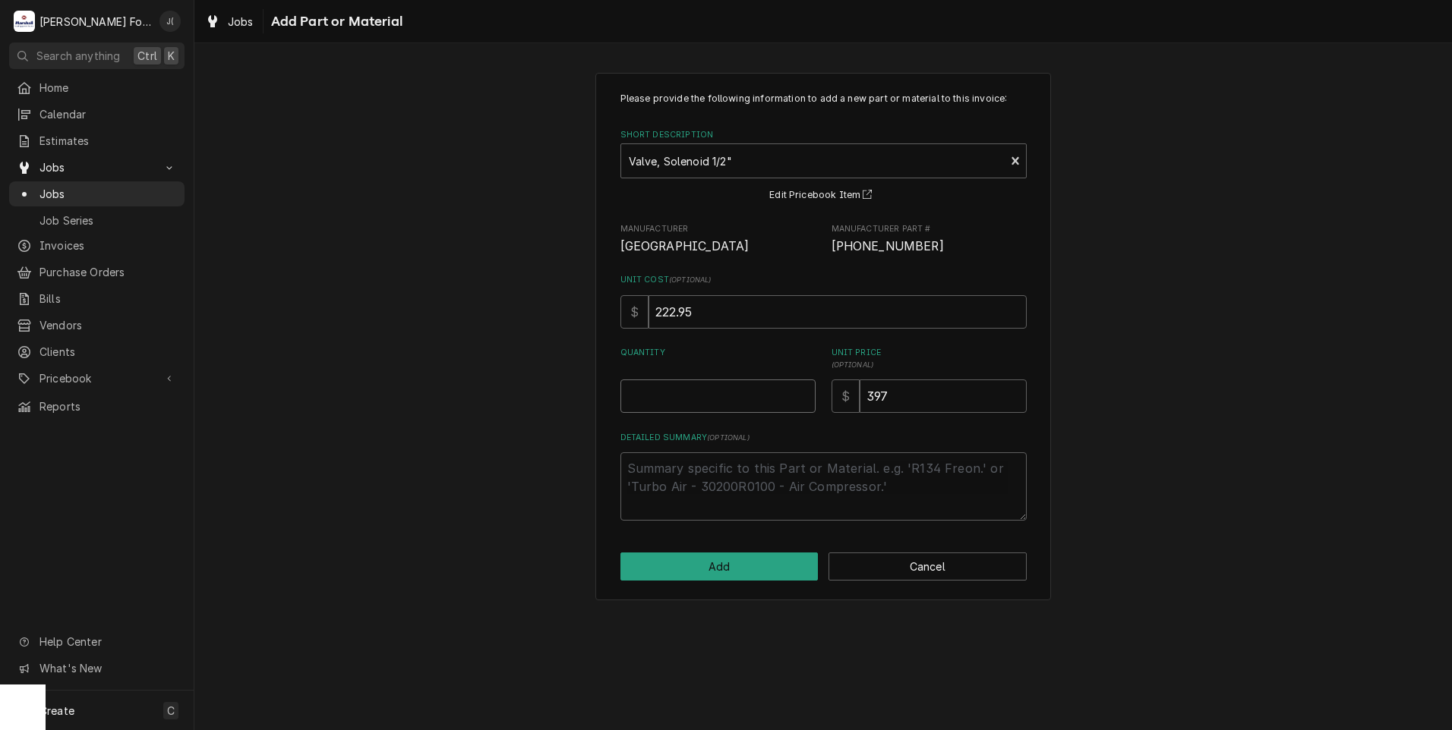
click at [720, 391] on input "Quantity" at bounding box center [717, 396] width 195 height 33
type textarea "x"
type input "1"
click at [720, 569] on button "Add" at bounding box center [719, 567] width 198 height 28
type textarea "x"
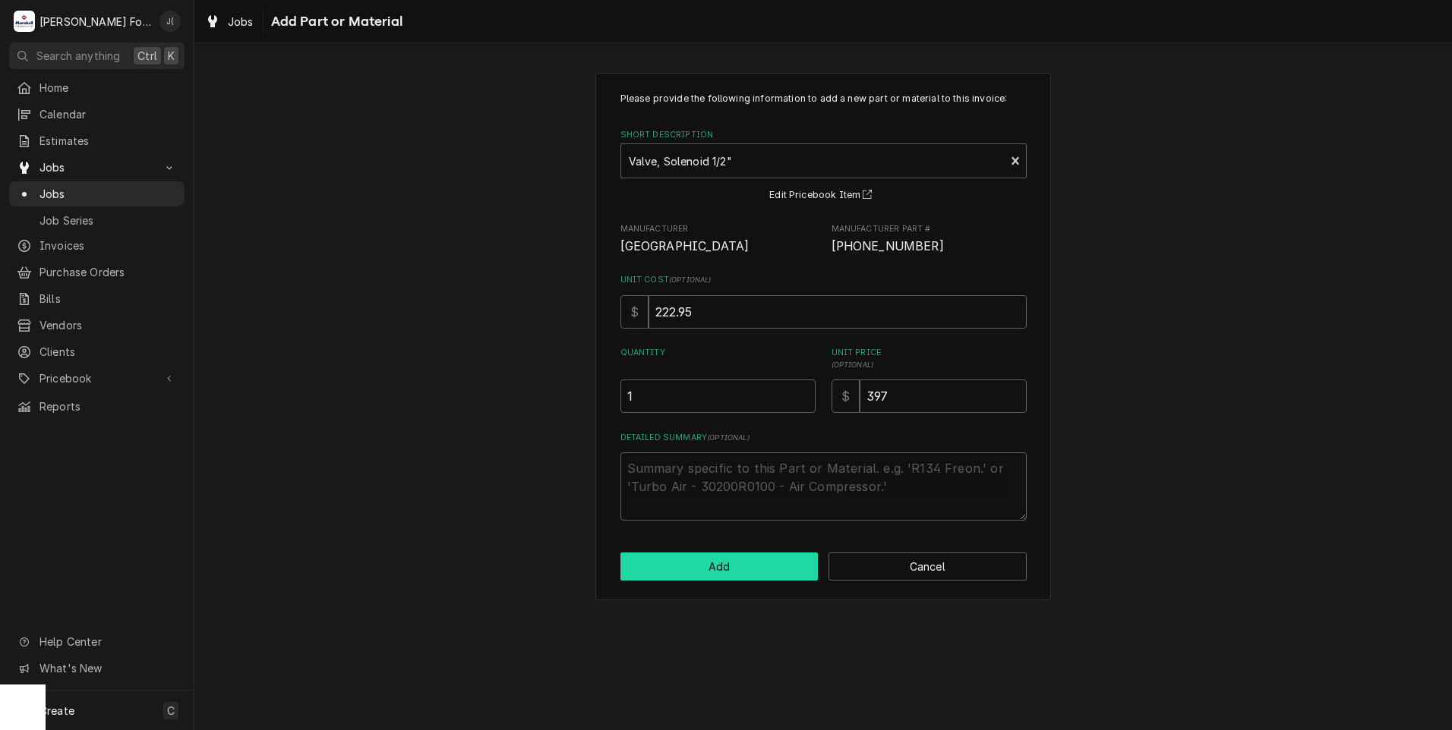
scroll to position [911, 0]
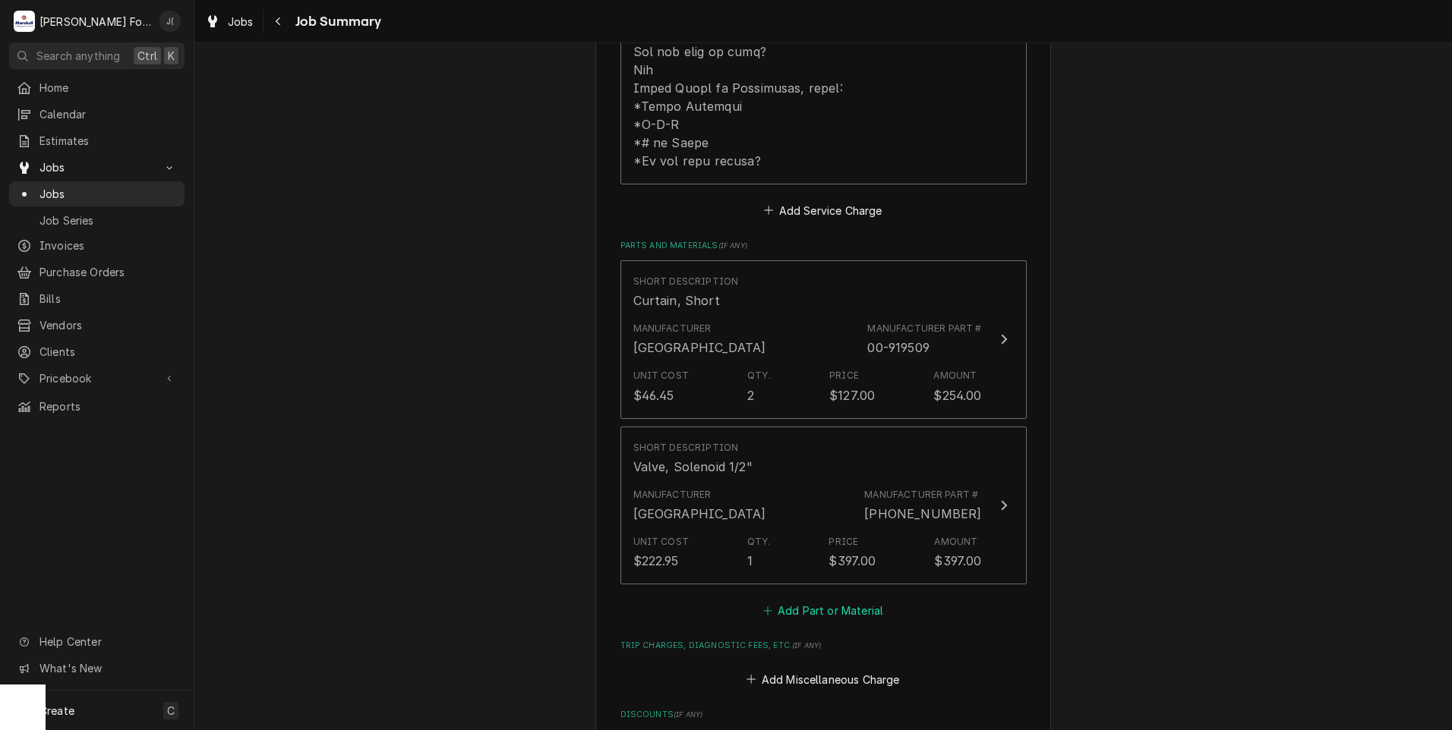
click at [826, 601] on button "Add Part or Material" at bounding box center [822, 611] width 125 height 21
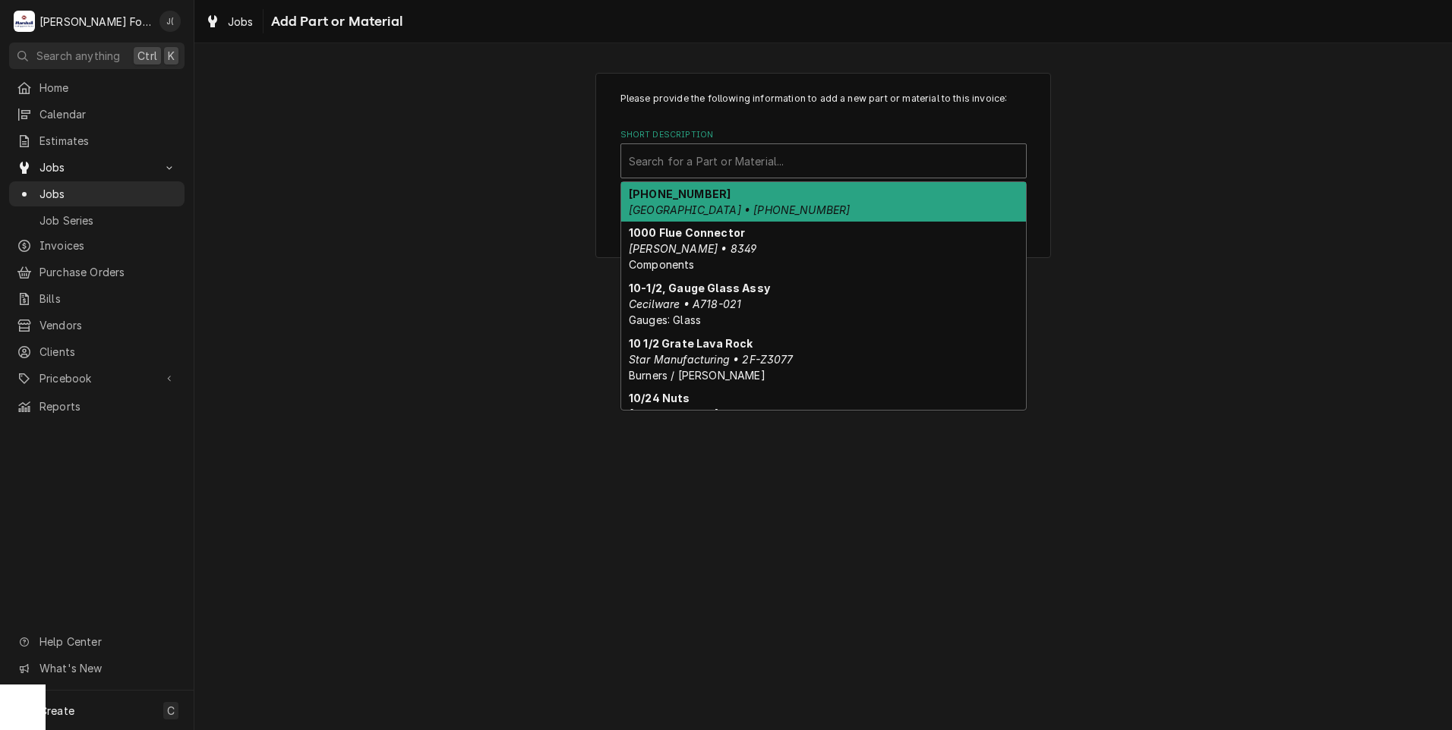
click at [733, 162] on div "Short Description" at bounding box center [823, 160] width 389 height 27
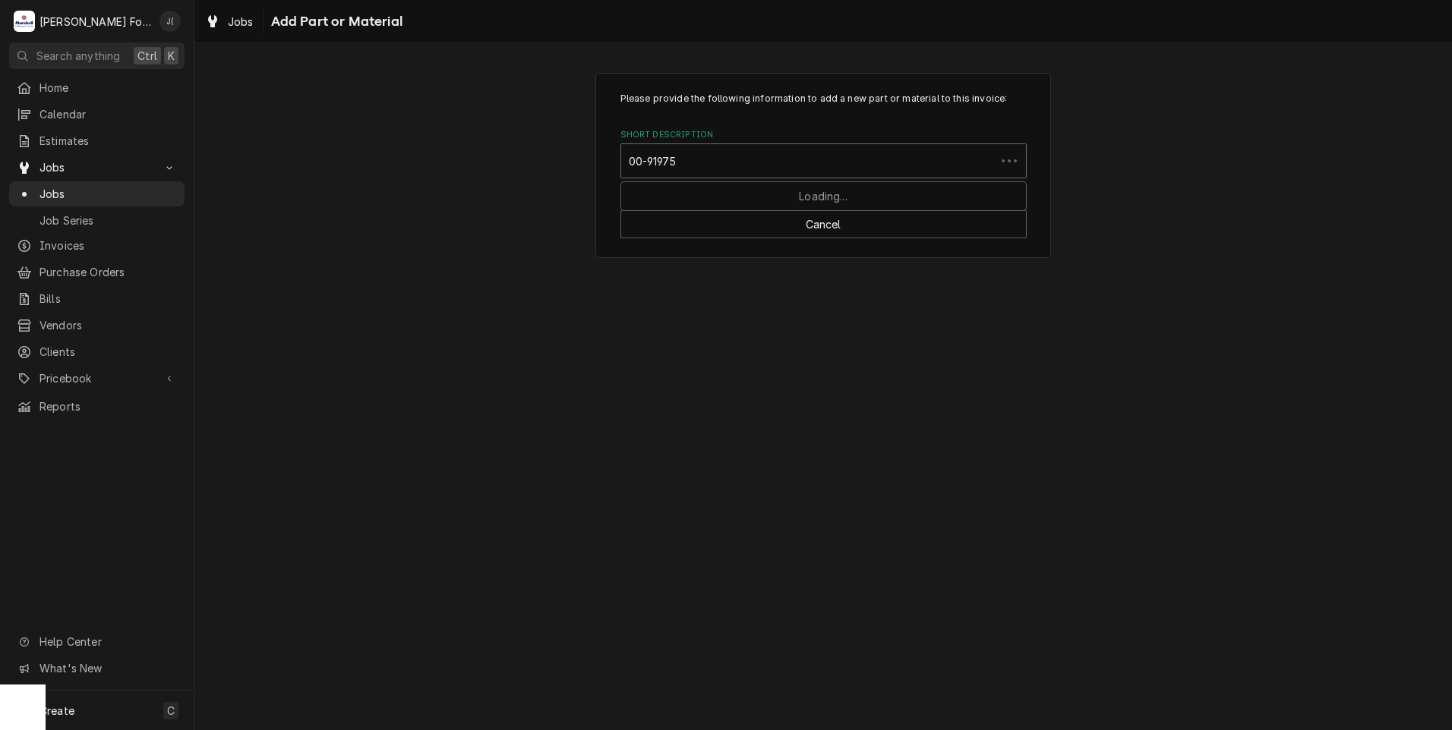
type input "00-919758"
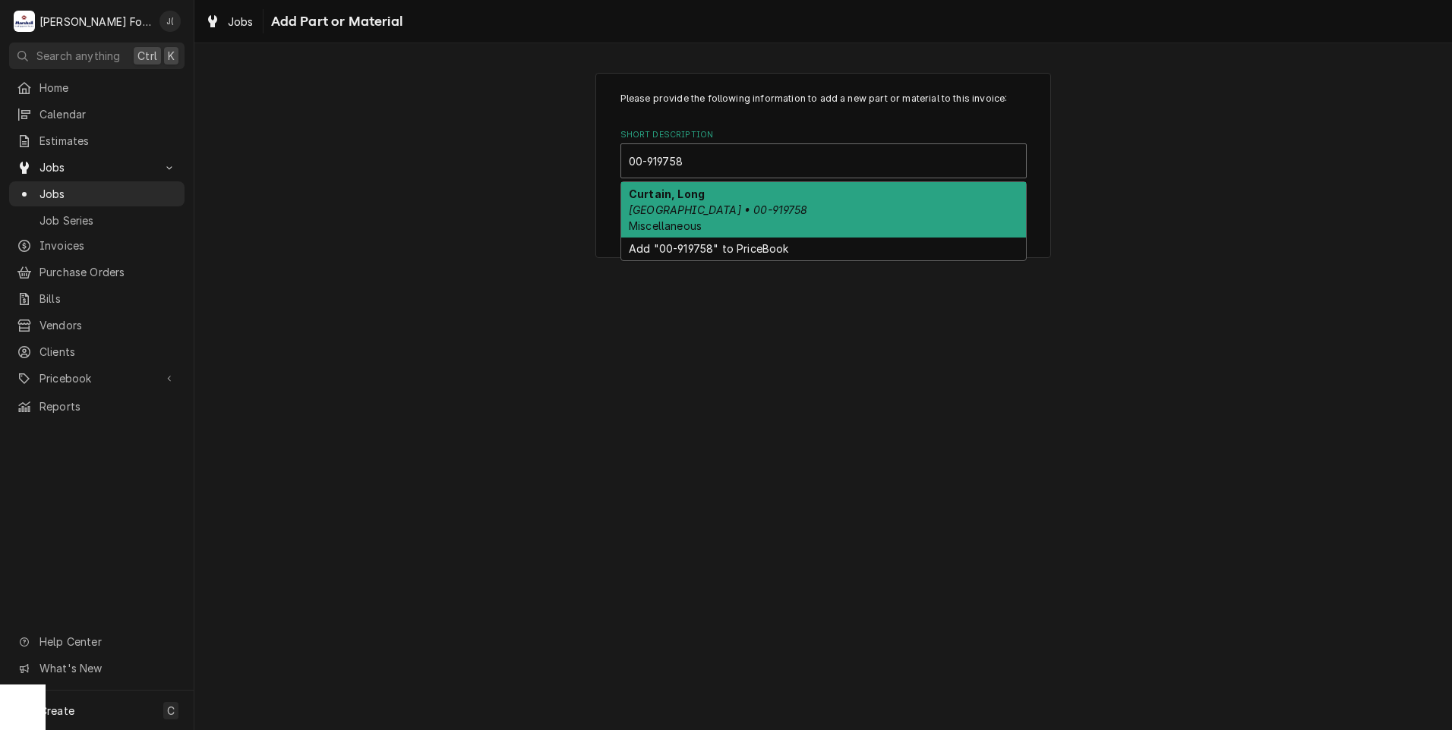
click at [715, 210] on em "Hobart • 00-919758" at bounding box center [718, 209] width 179 height 13
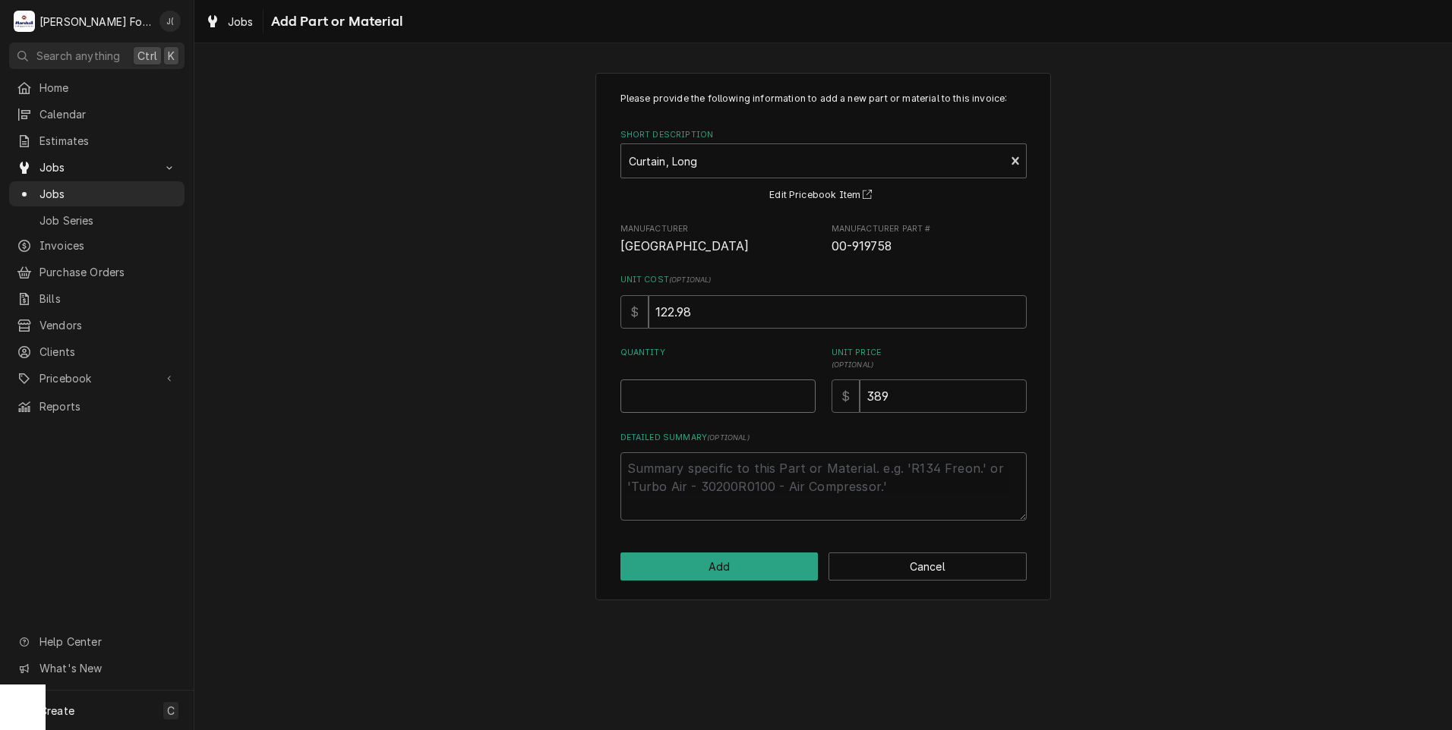
click at [698, 391] on input "Quantity" at bounding box center [717, 396] width 195 height 33
type textarea "x"
type input "2"
click at [708, 574] on button "Add" at bounding box center [719, 567] width 198 height 28
type textarea "x"
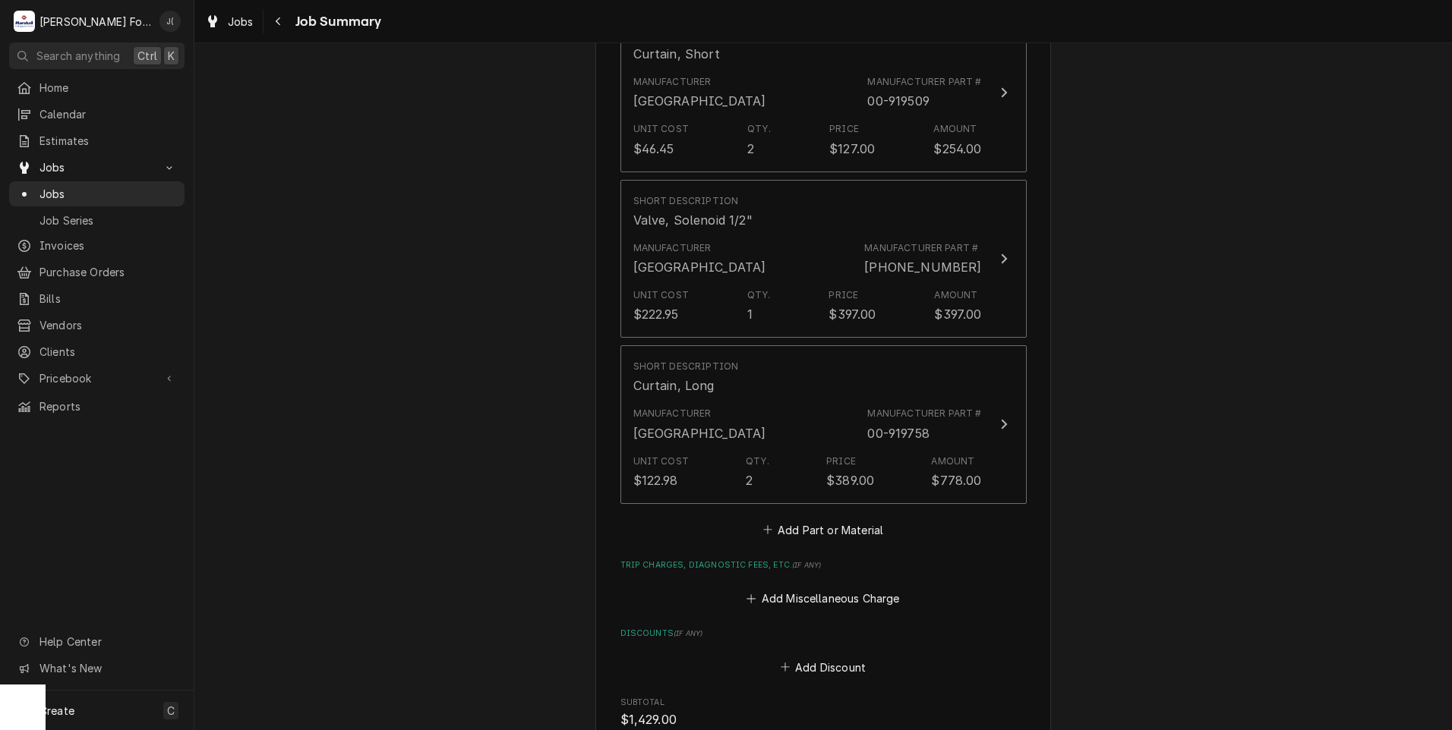
scroll to position [1291, 0]
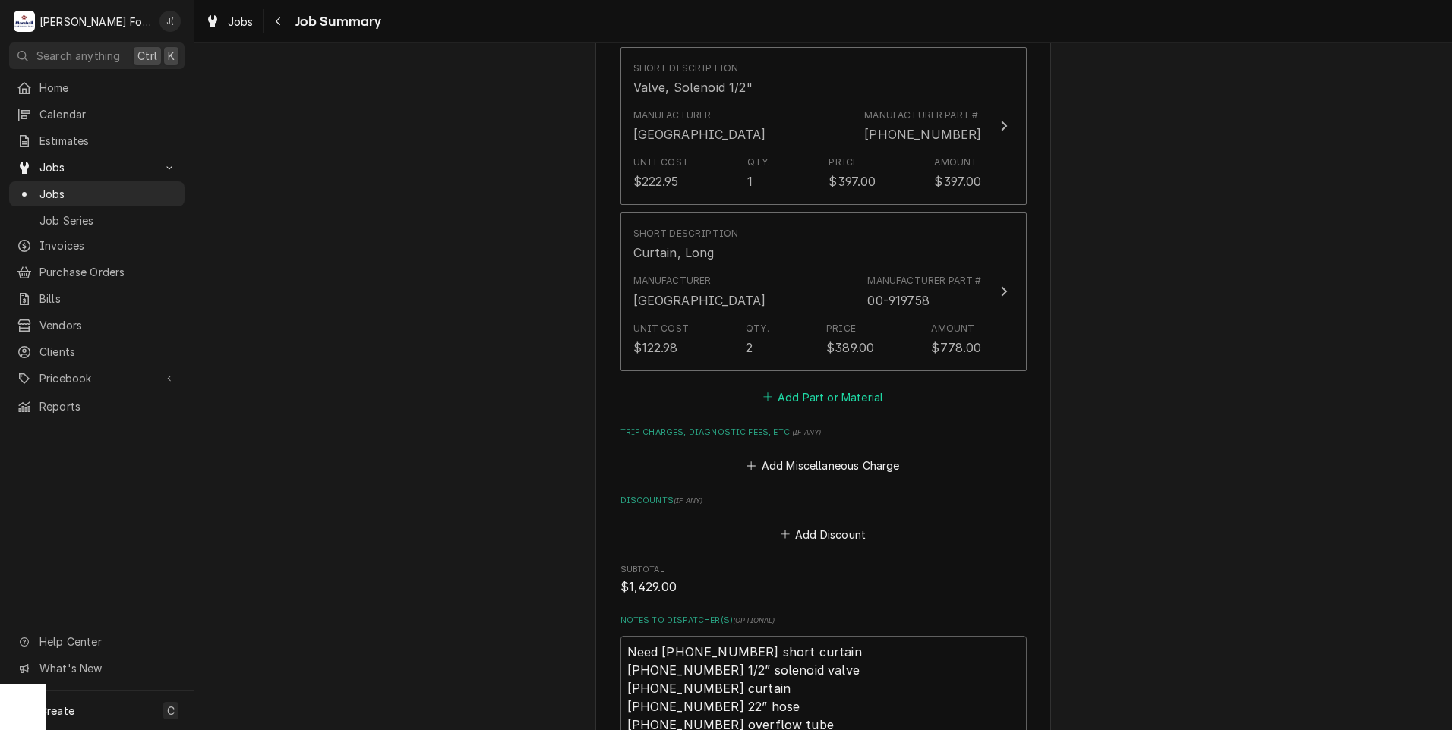
click at [861, 386] on button "Add Part or Material" at bounding box center [822, 396] width 125 height 21
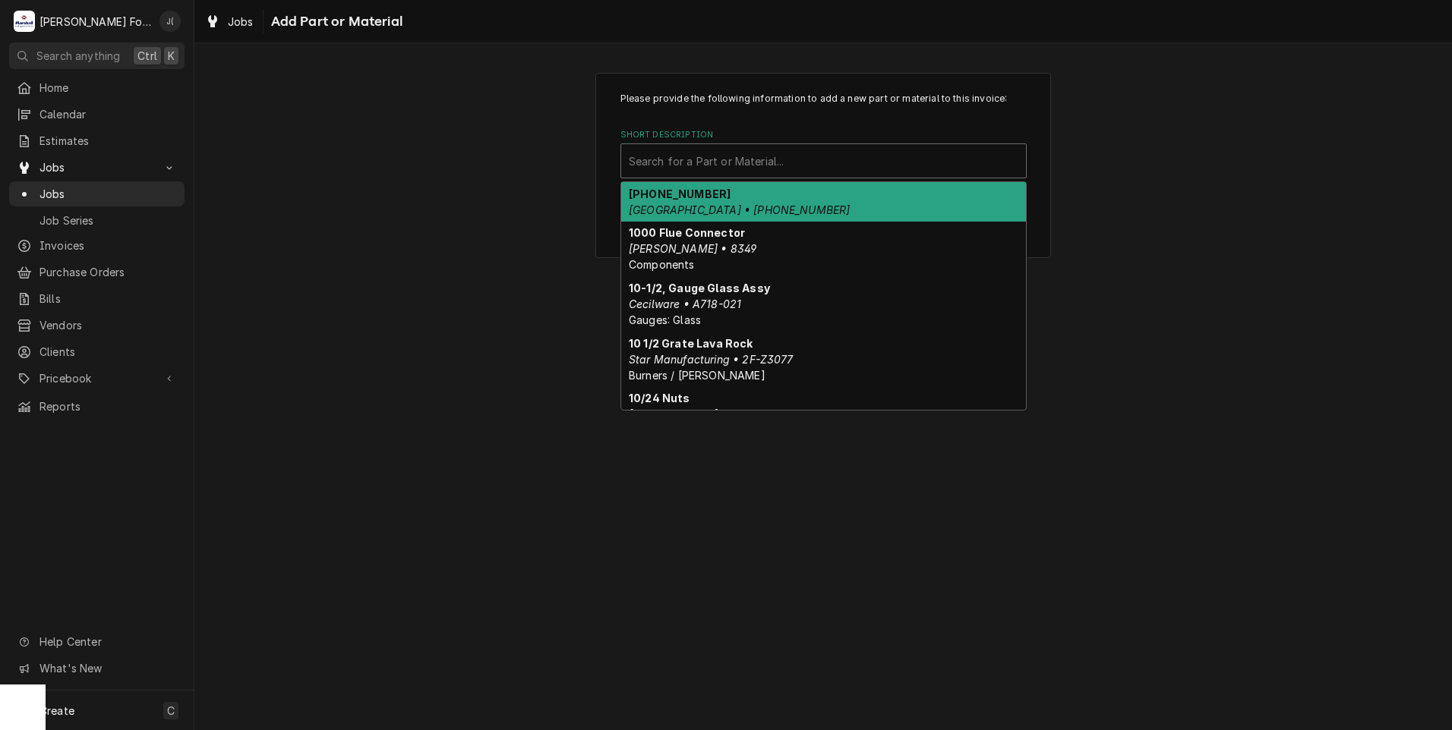
click at [698, 157] on div "Short Description" at bounding box center [823, 160] width 389 height 27
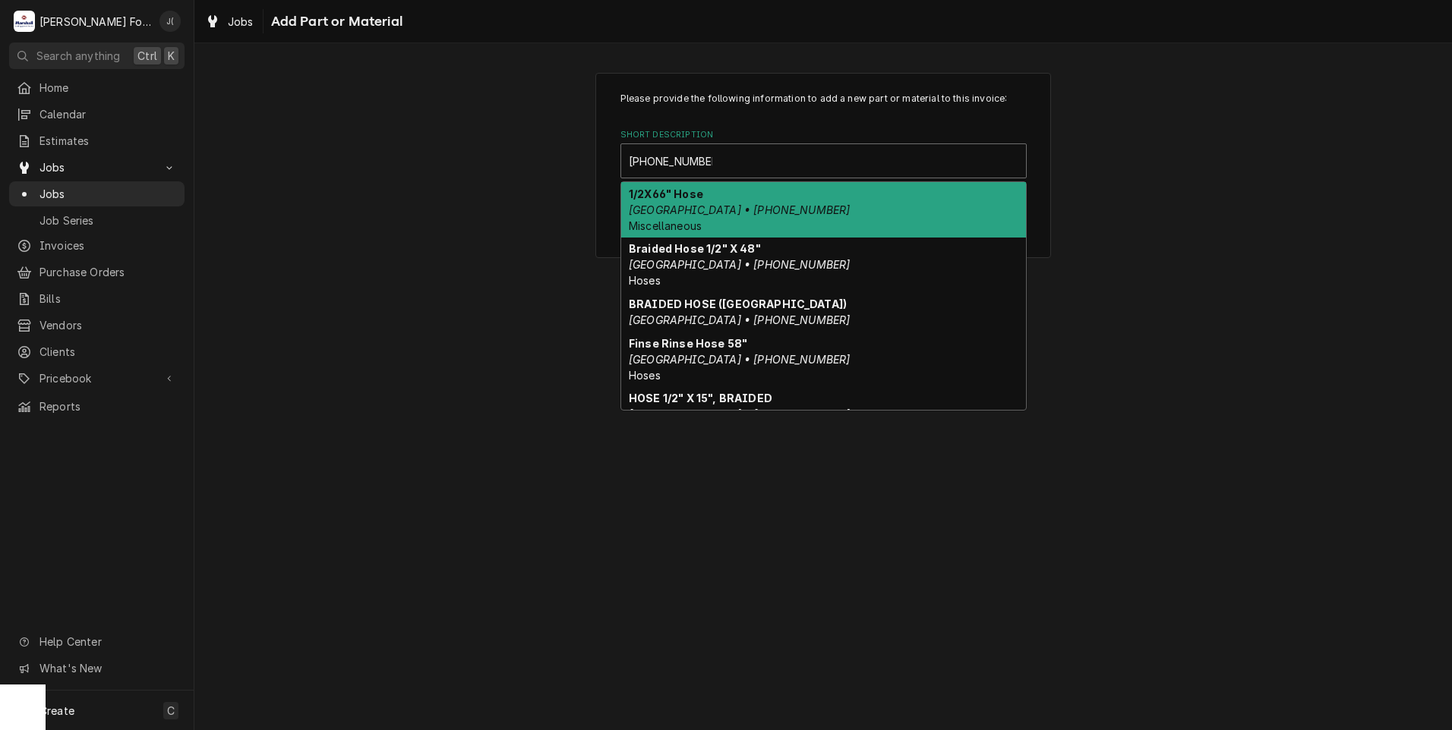
type input "00-918390-00006"
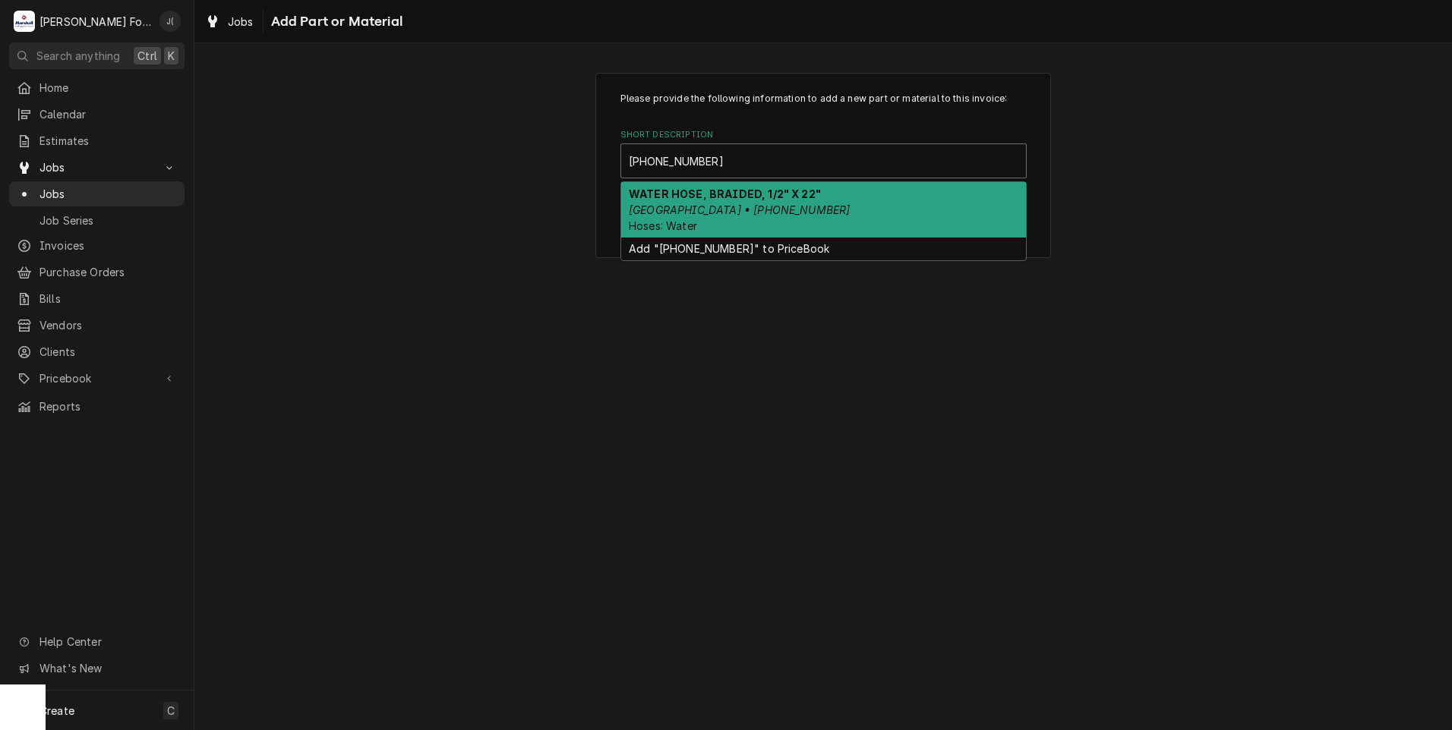
click at [701, 205] on em "HOBART • 00-918390-00006" at bounding box center [739, 209] width 221 height 13
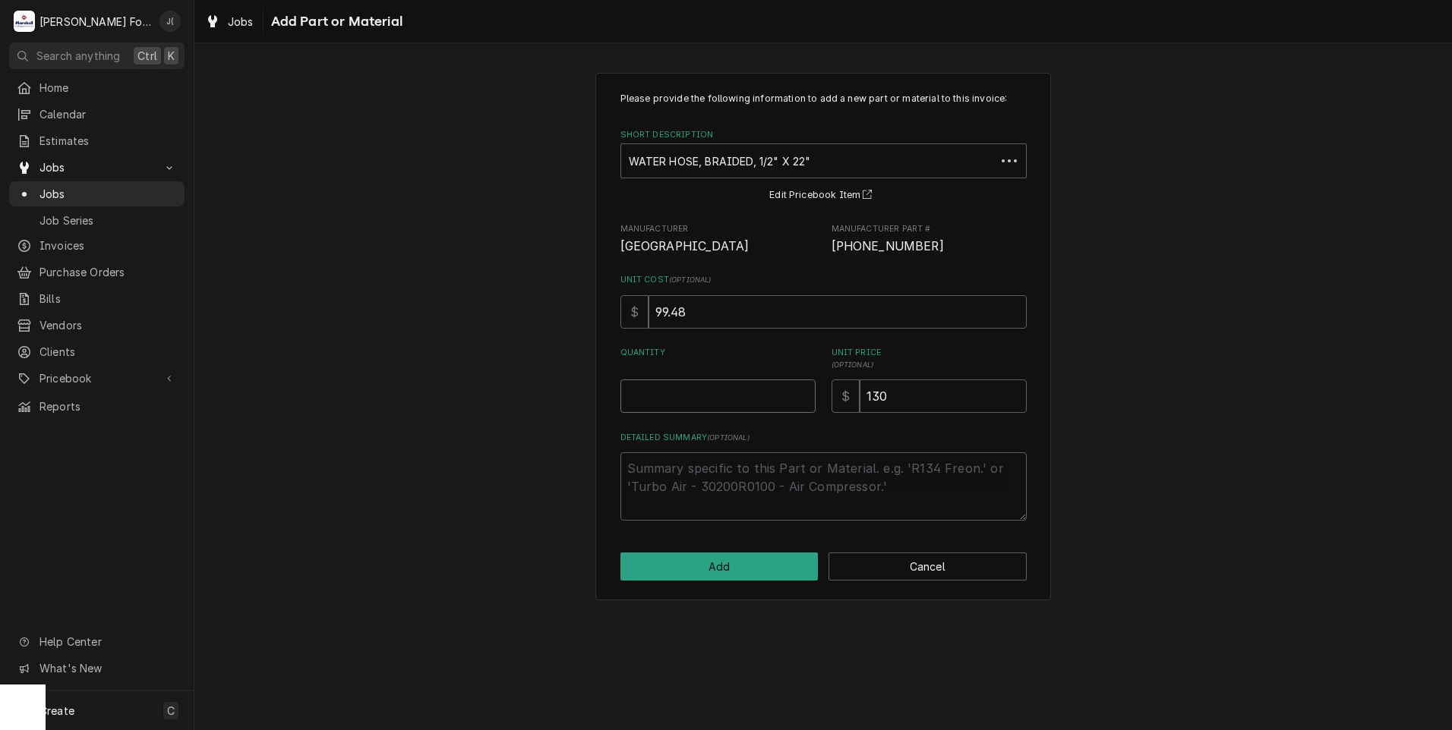
click at [715, 396] on input "Quantity" at bounding box center [717, 396] width 195 height 33
type textarea "x"
type input "1"
click at [758, 567] on button "Add" at bounding box center [719, 567] width 198 height 28
type textarea "x"
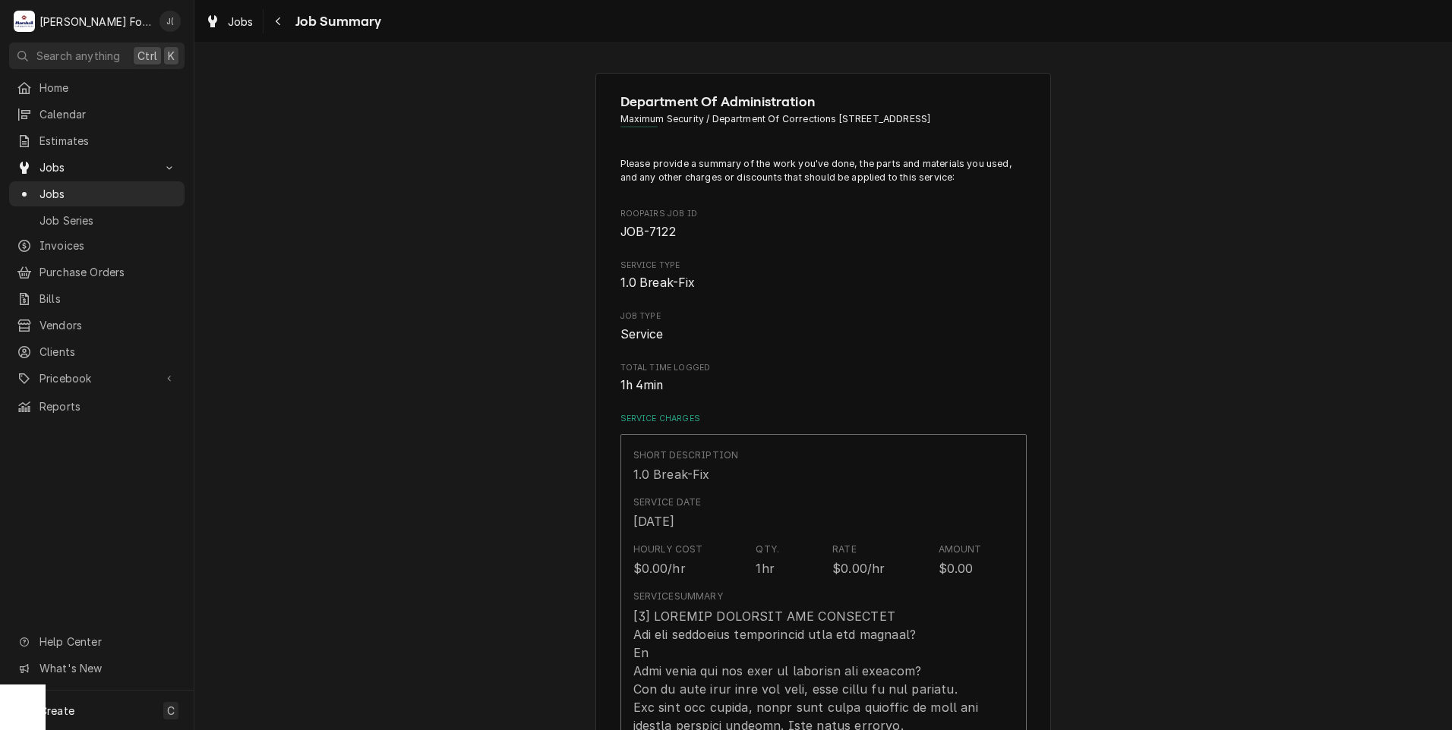
scroll to position [1291, 0]
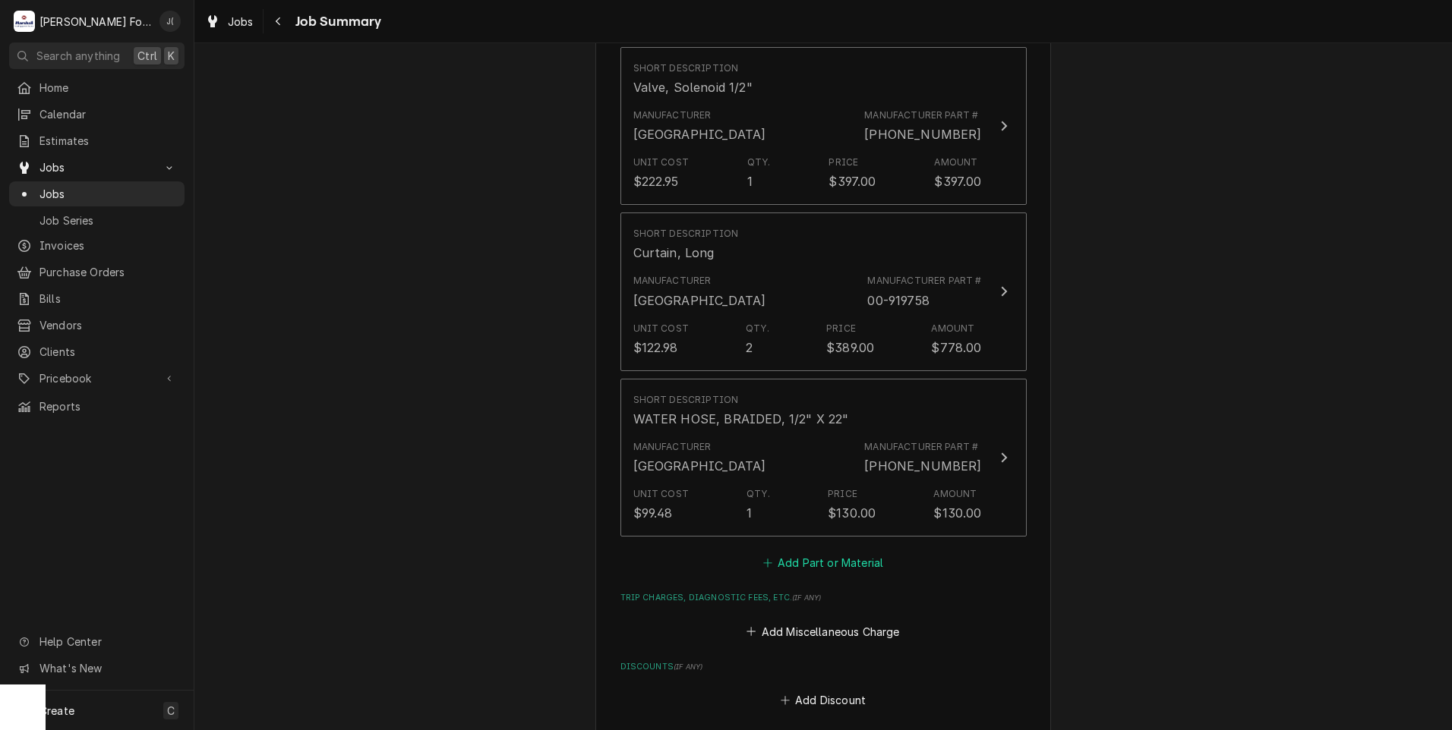
click at [800, 553] on button "Add Part or Material" at bounding box center [822, 563] width 125 height 21
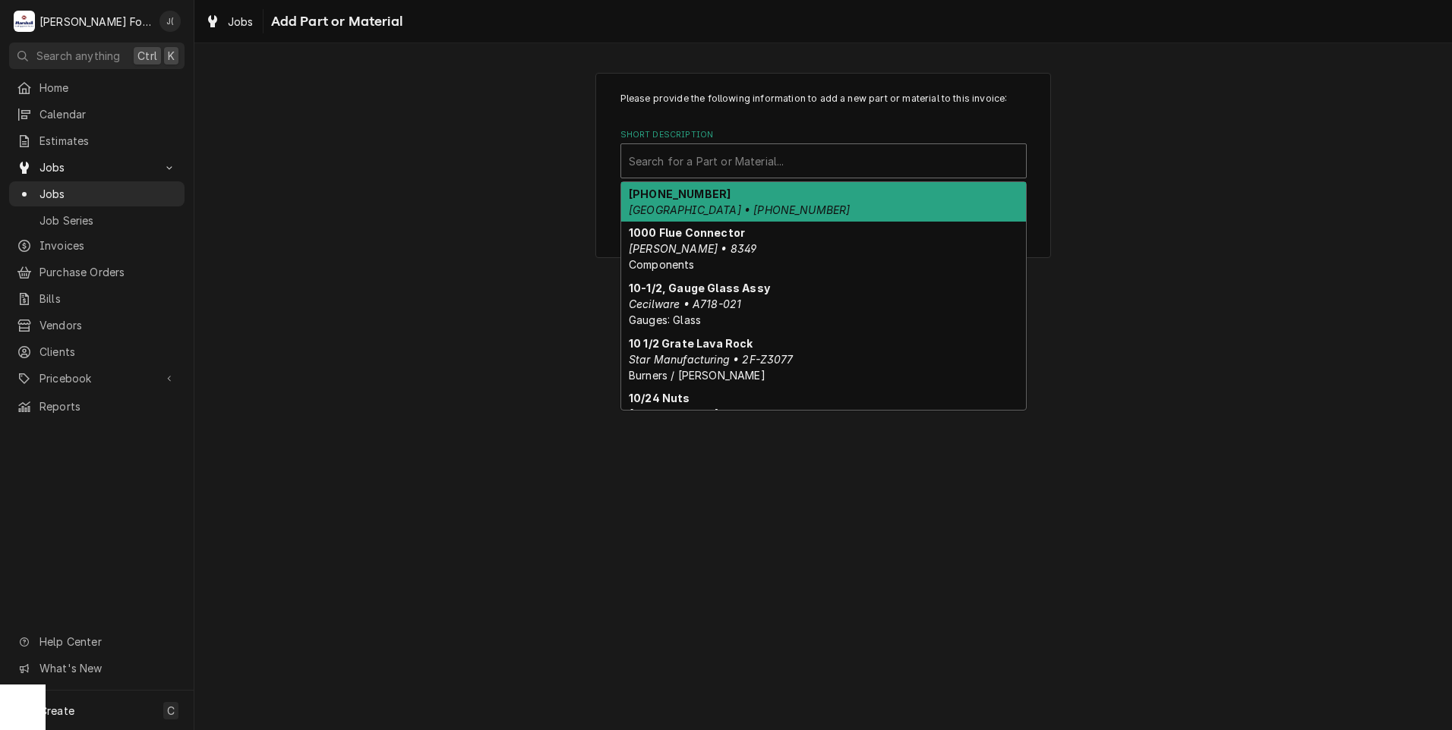
click at [693, 158] on div "Short Description" at bounding box center [823, 160] width 389 height 27
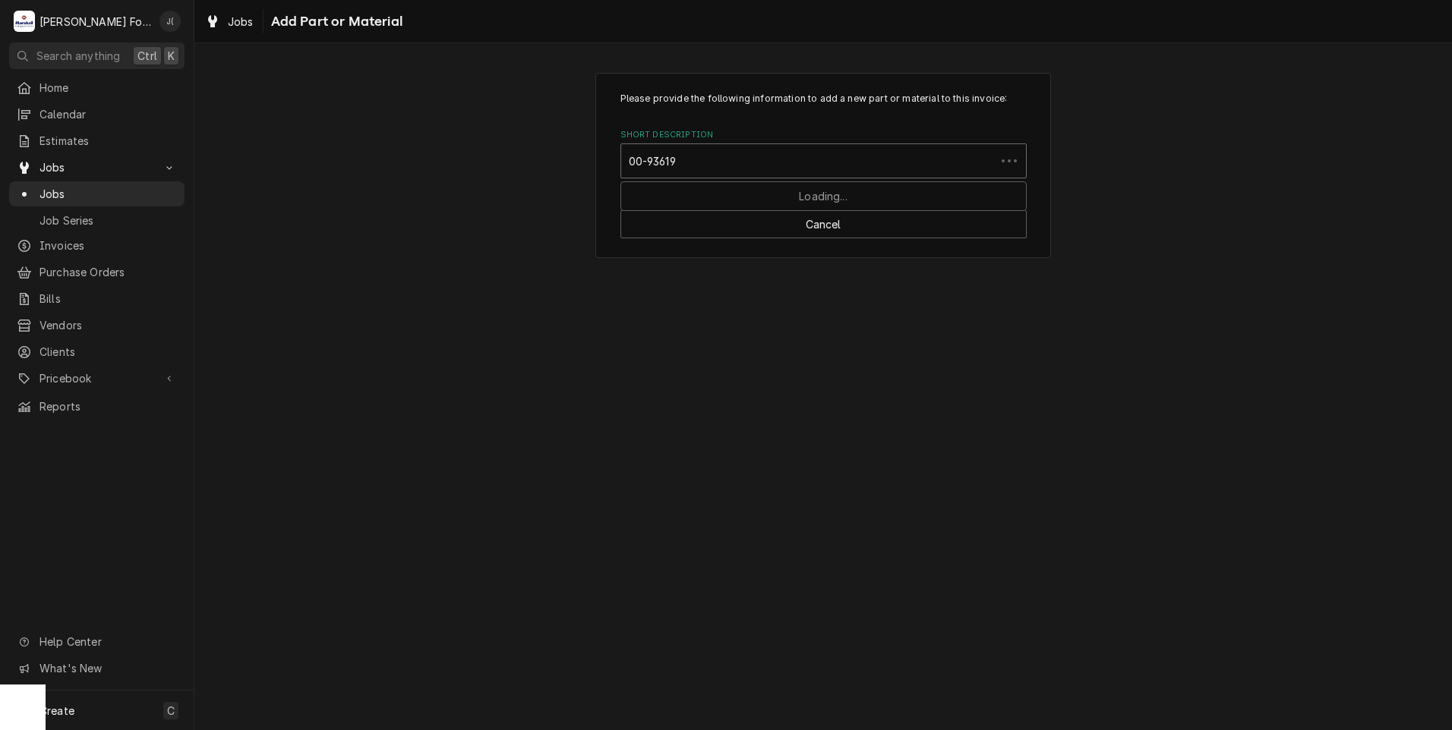
type input "00-936196"
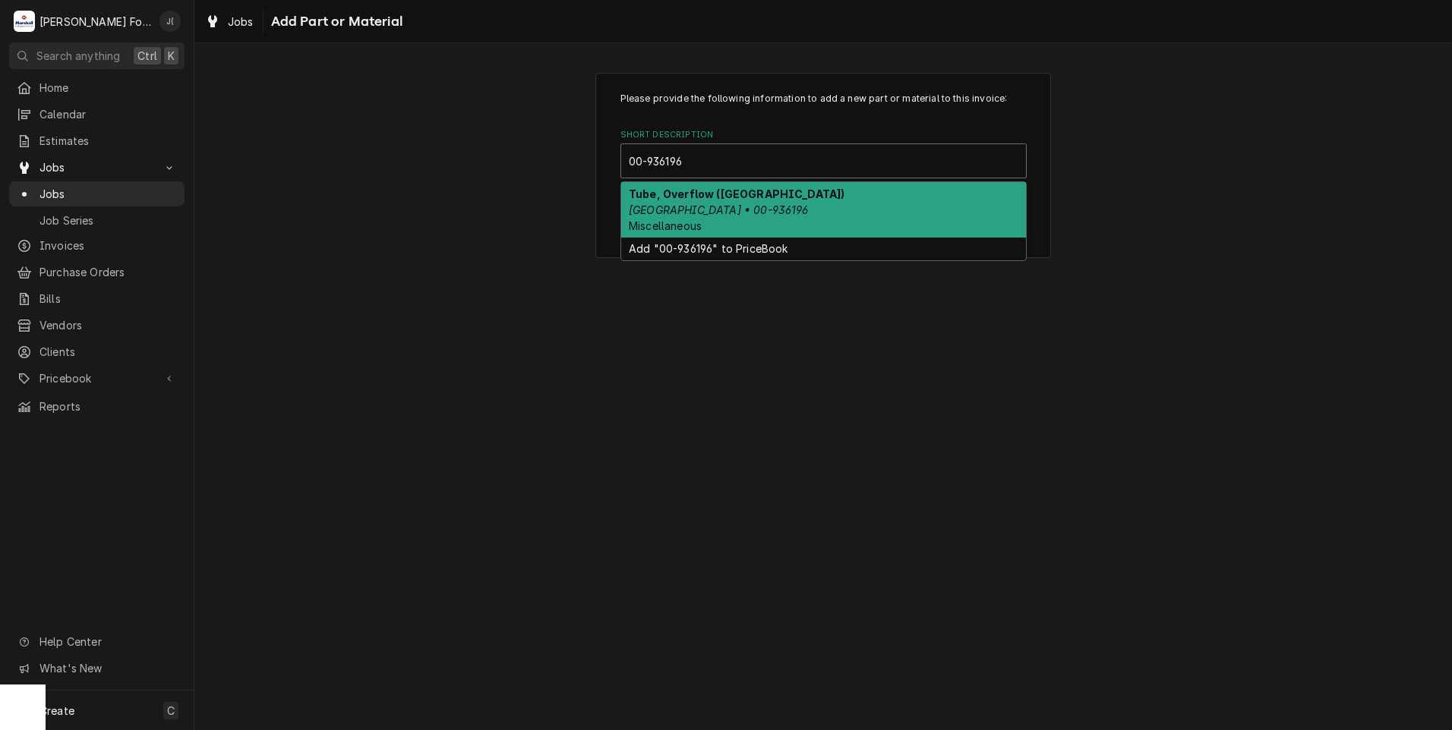
click at [681, 204] on em "Hobart • 00-936196" at bounding box center [719, 209] width 180 height 13
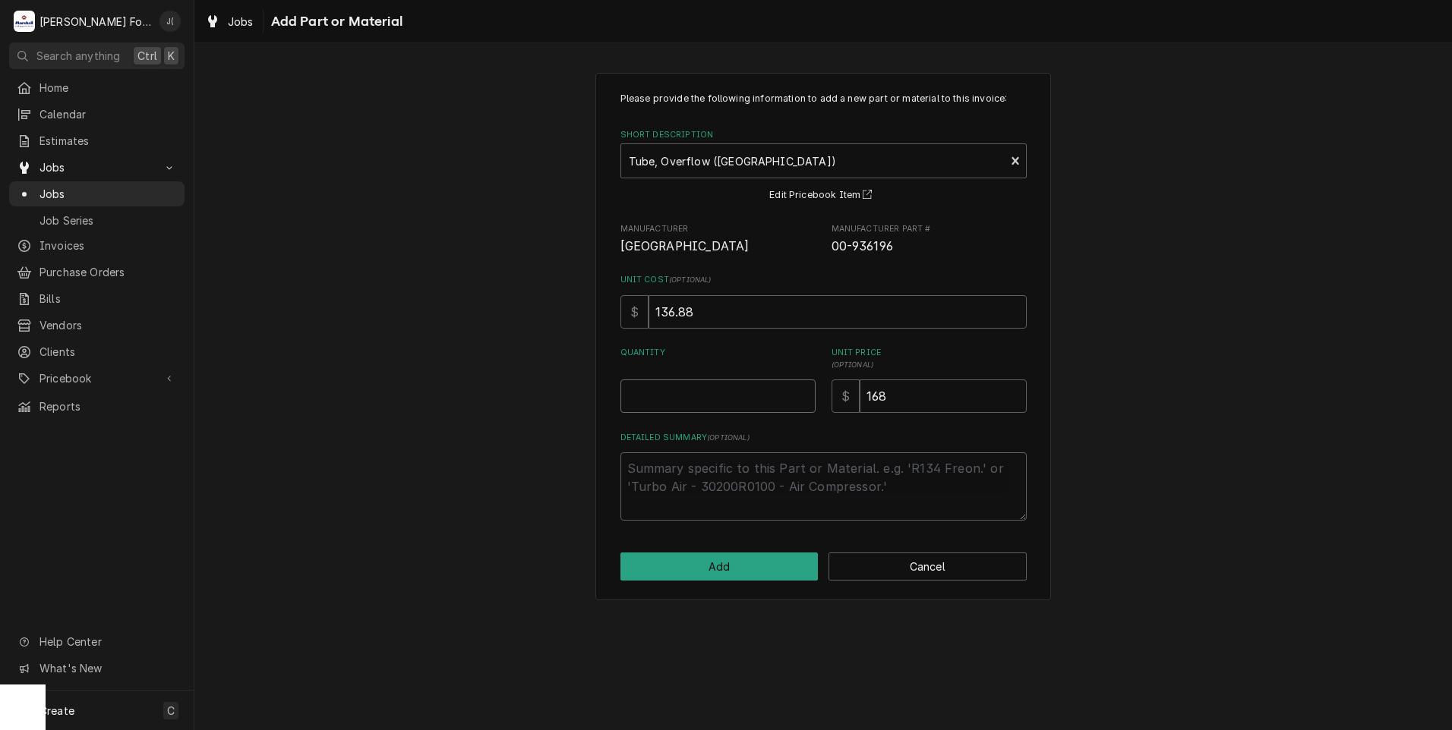
click at [683, 400] on input "Quantity" at bounding box center [717, 396] width 195 height 33
click at [984, 575] on button "Cancel" at bounding box center [927, 567] width 198 height 28
type textarea "x"
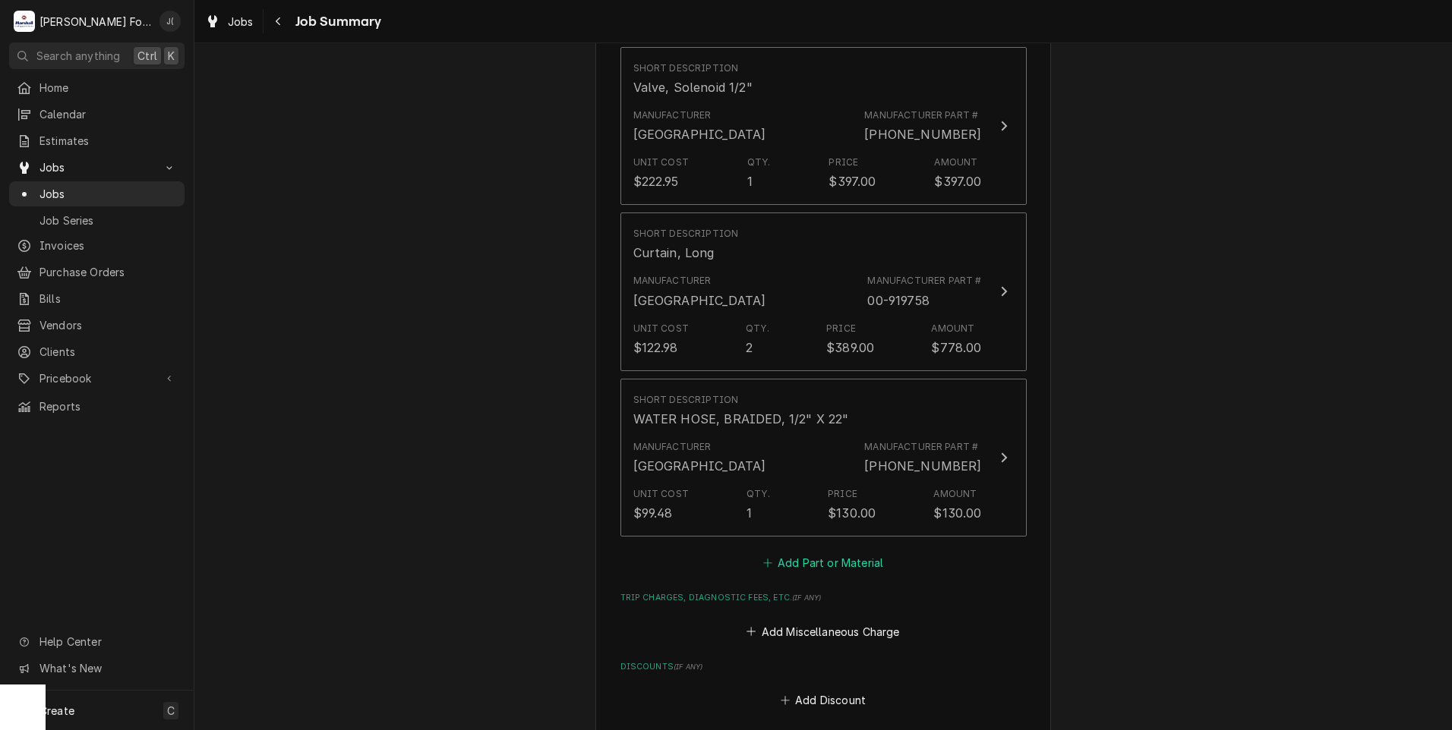
click at [822, 553] on button "Add Part or Material" at bounding box center [822, 563] width 125 height 21
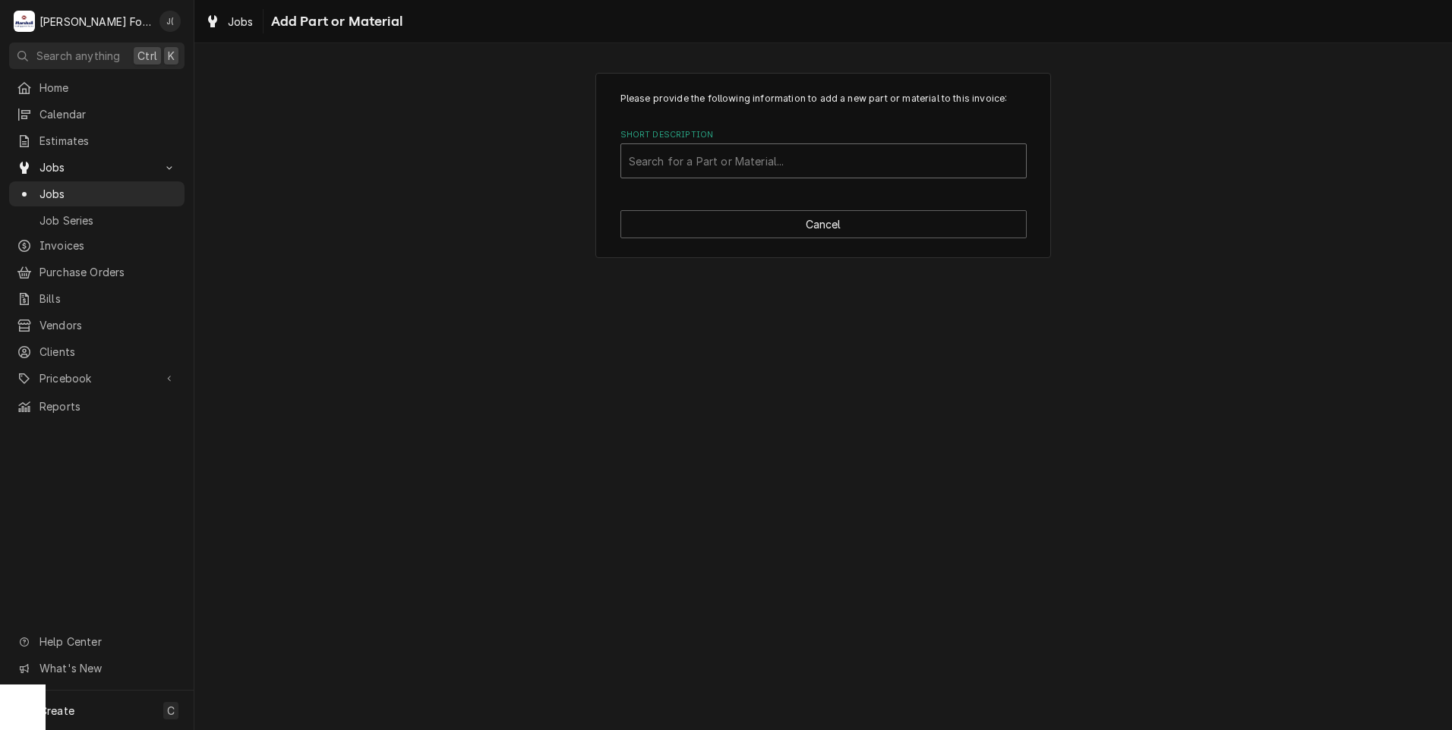
click at [749, 166] on div "Short Description" at bounding box center [823, 160] width 389 height 27
type input "00-913102-00328"
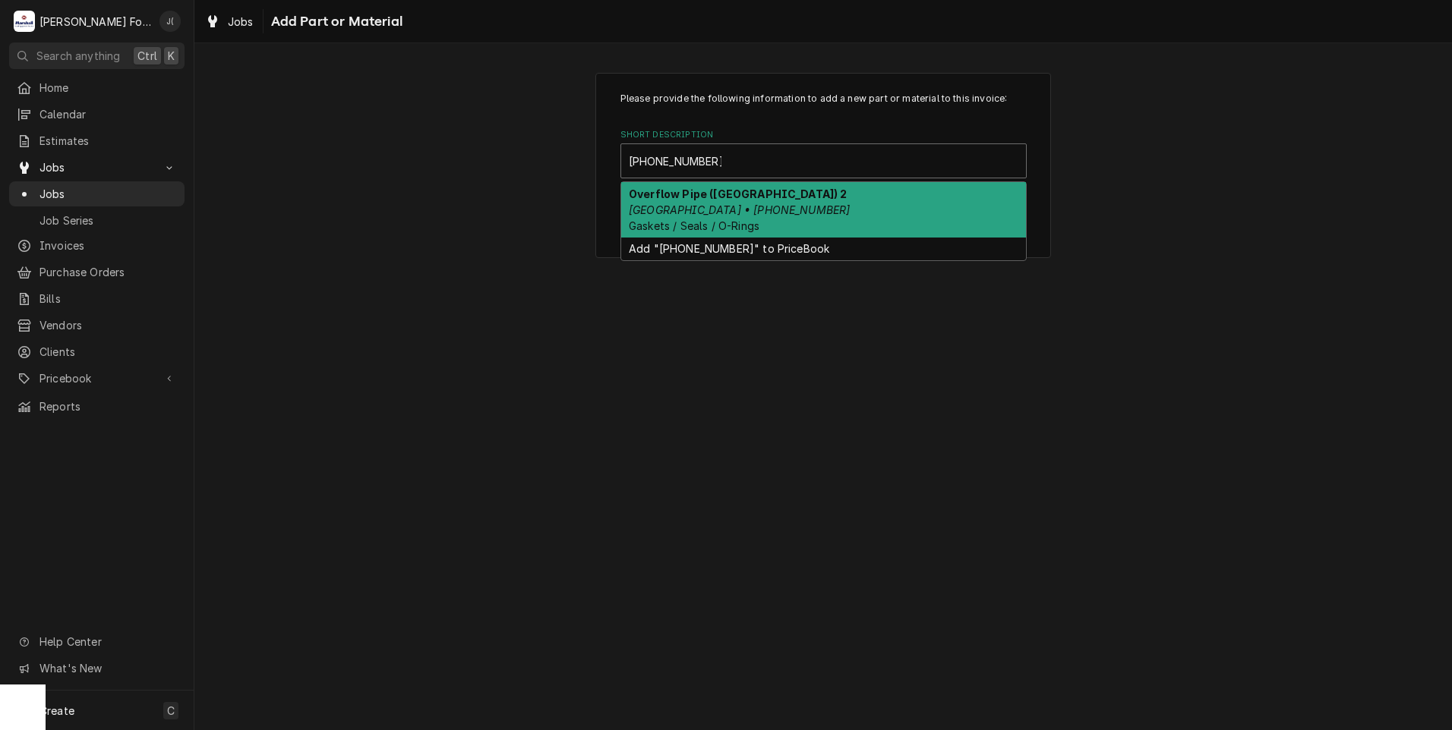
click at [736, 213] on em "Hobart • 00-913102-00328" at bounding box center [739, 209] width 221 height 13
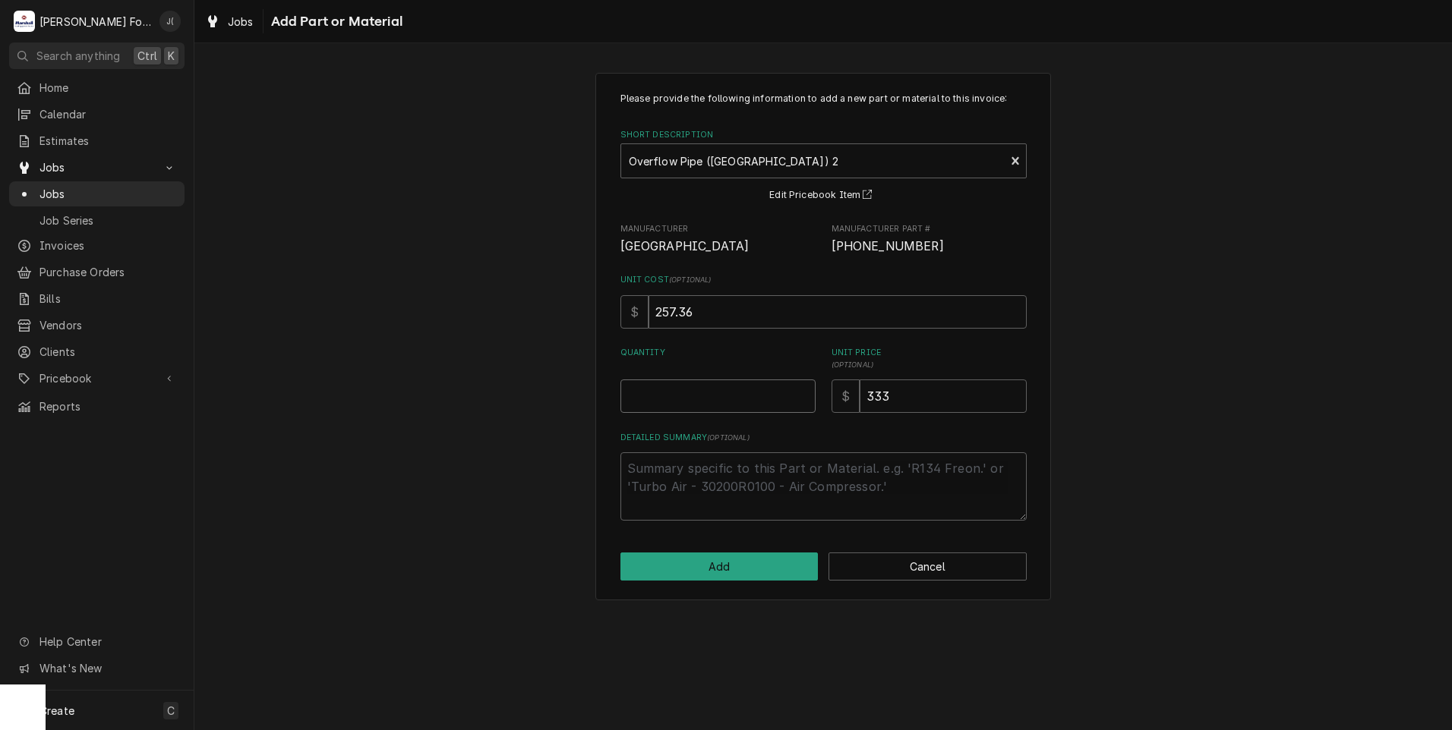
click at [692, 397] on input "Quantity" at bounding box center [717, 396] width 195 height 33
type textarea "x"
type input "1"
click at [758, 563] on button "Add" at bounding box center [719, 567] width 198 height 28
type textarea "x"
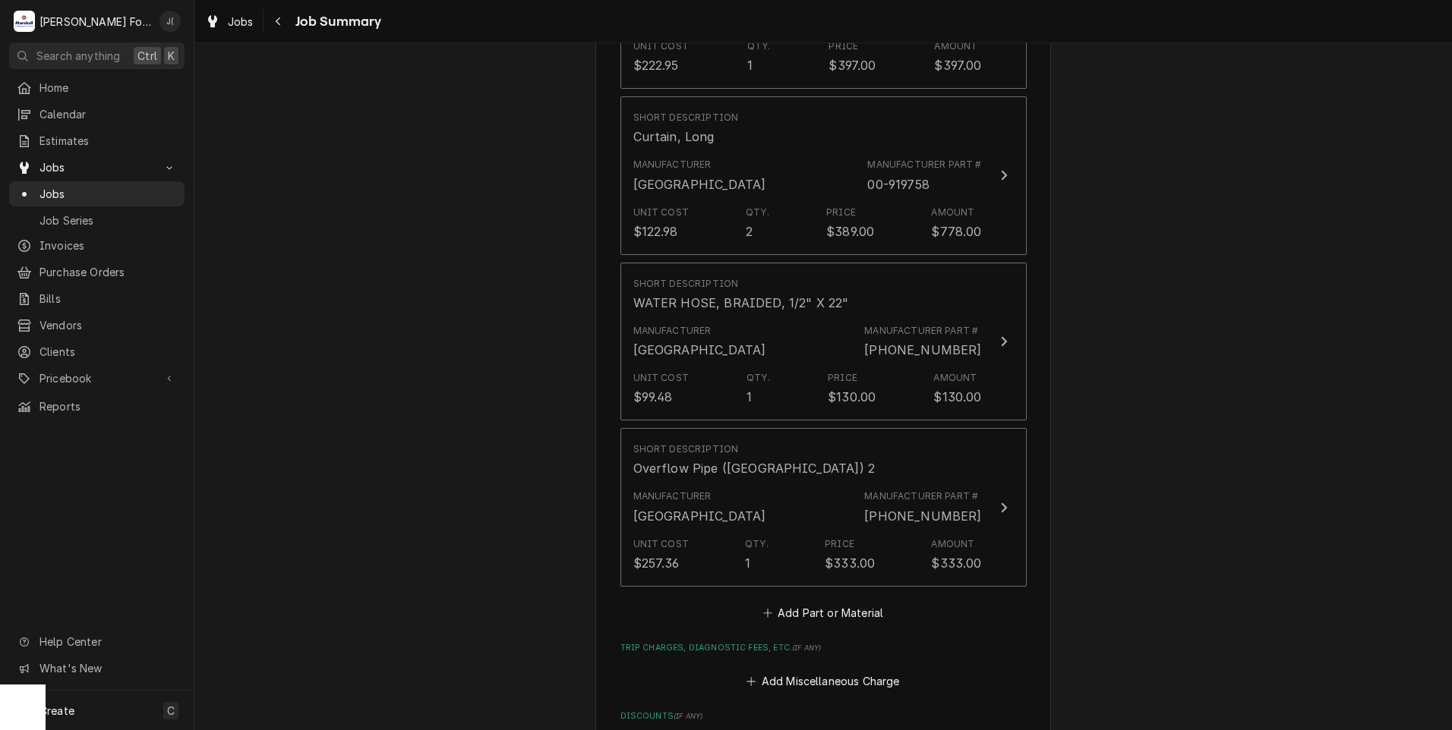
scroll to position [1594, 0]
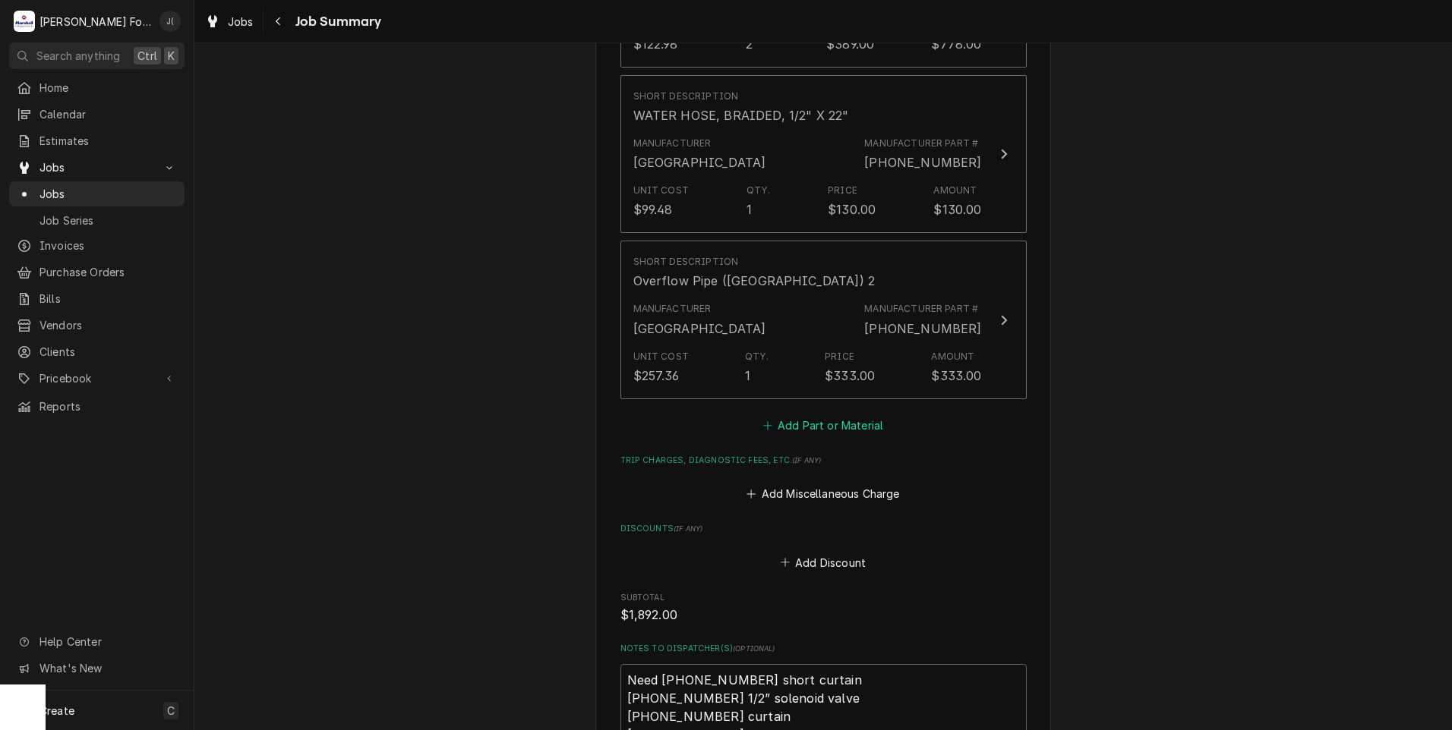
click at [801, 415] on button "Add Part or Material" at bounding box center [822, 425] width 125 height 21
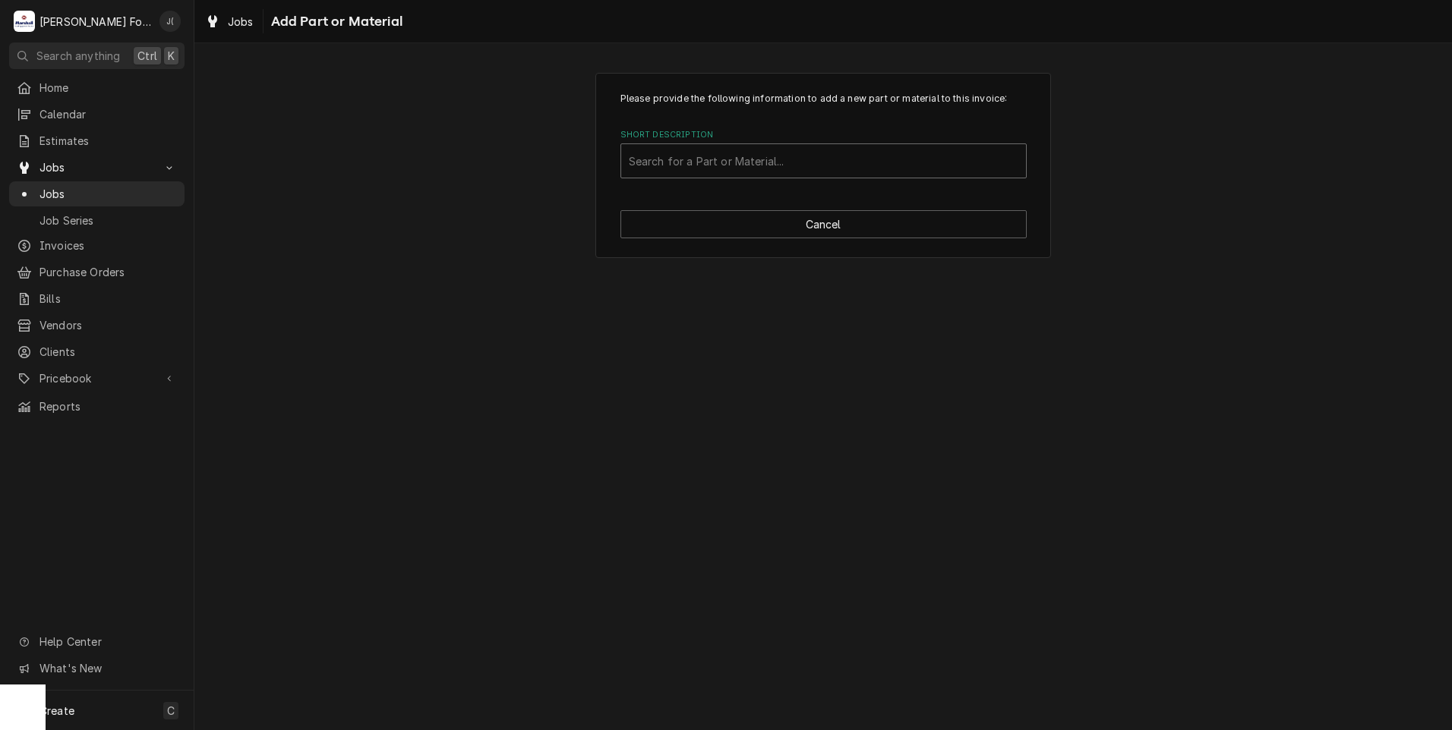
click at [724, 153] on div "Short Description" at bounding box center [823, 160] width 389 height 27
type input "00-067500-00120"
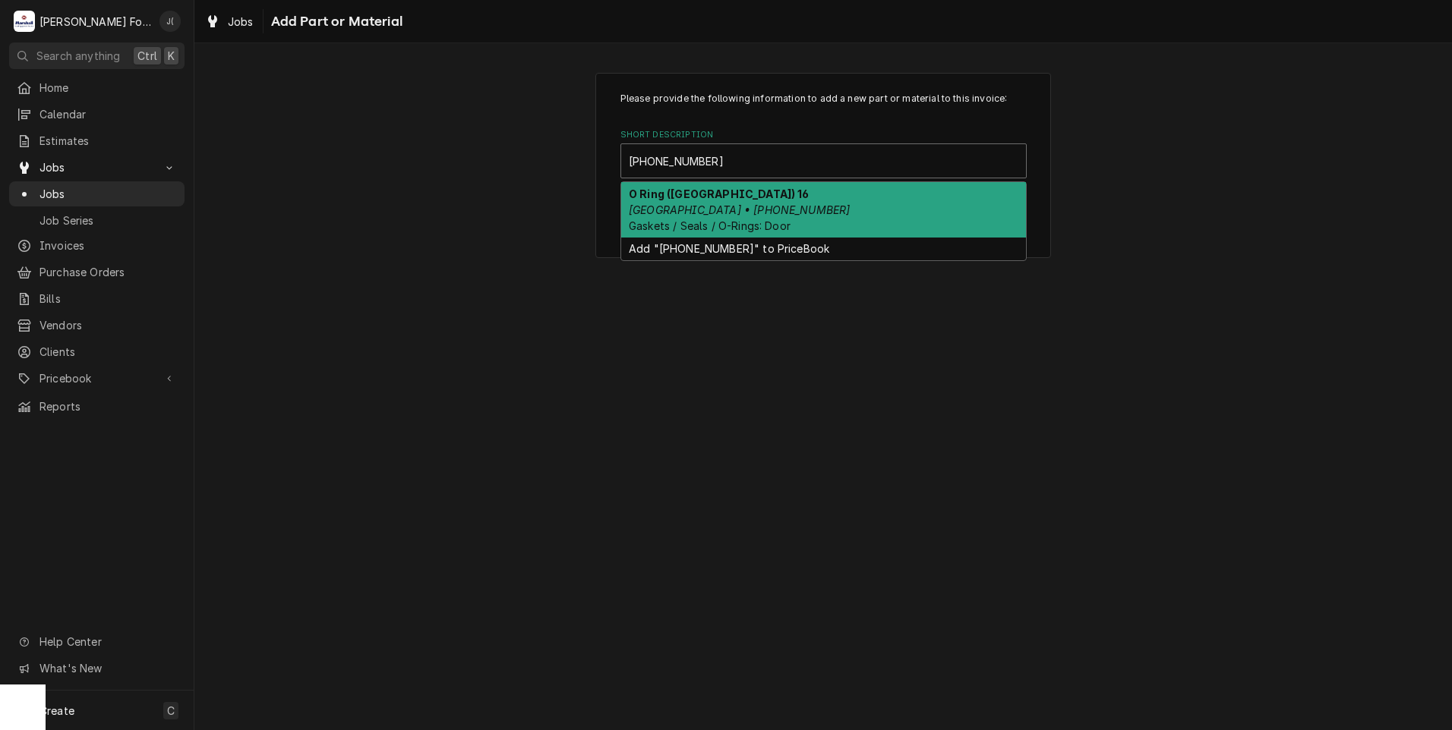
click at [735, 213] on em "Hobart • 00-067500-00120" at bounding box center [739, 209] width 221 height 13
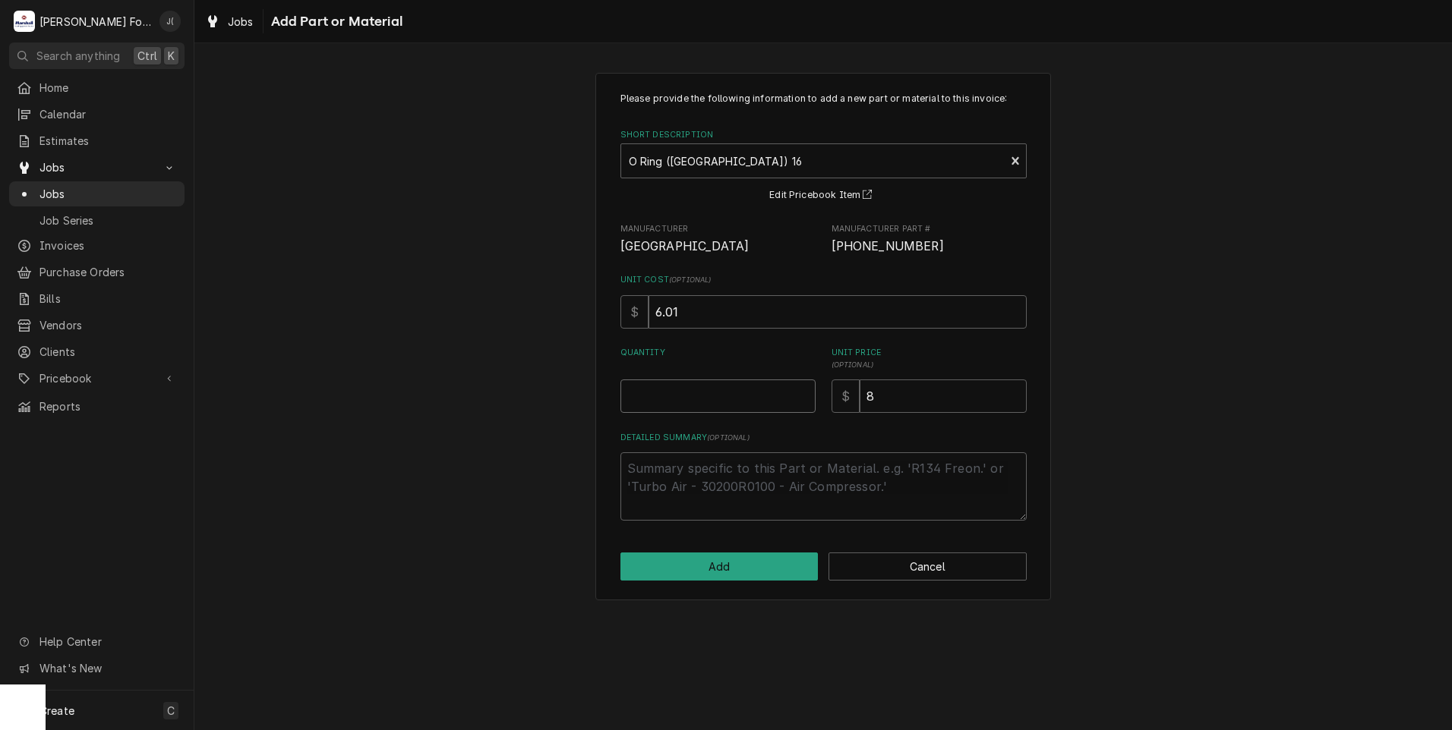
click at [708, 413] on input "Quantity" at bounding box center [717, 396] width 195 height 33
type textarea "x"
type input "4"
click at [724, 569] on button "Add" at bounding box center [719, 567] width 198 height 28
type textarea "x"
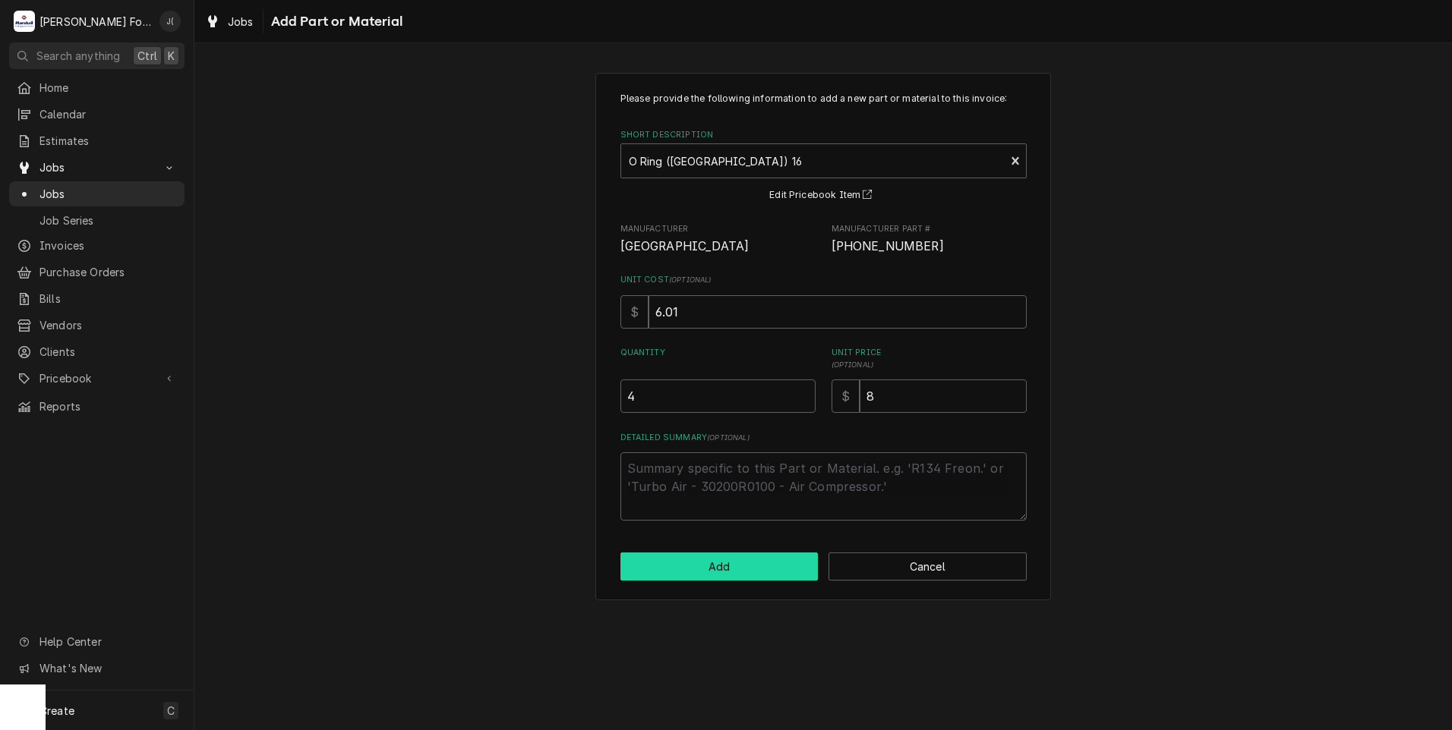
scroll to position [1594, 0]
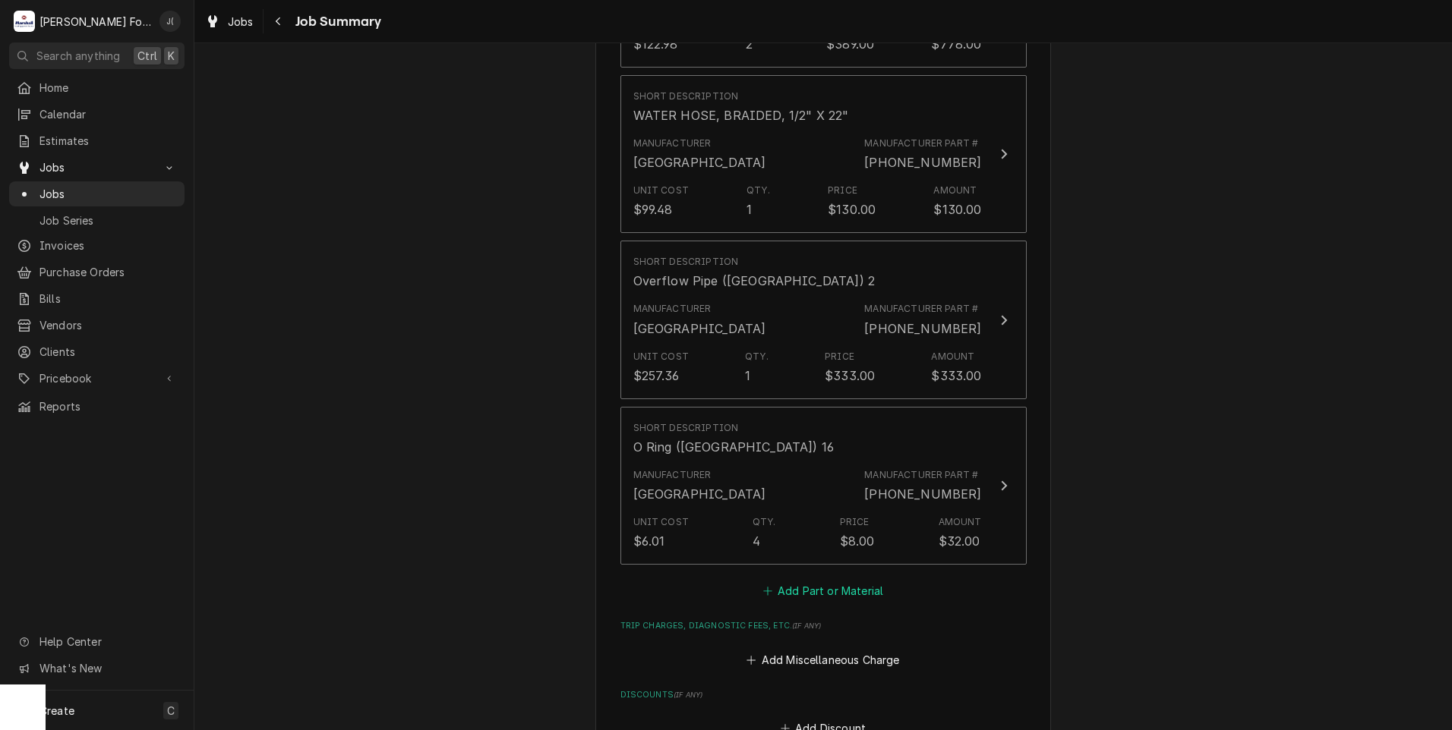
click at [817, 581] on button "Add Part or Material" at bounding box center [822, 591] width 125 height 21
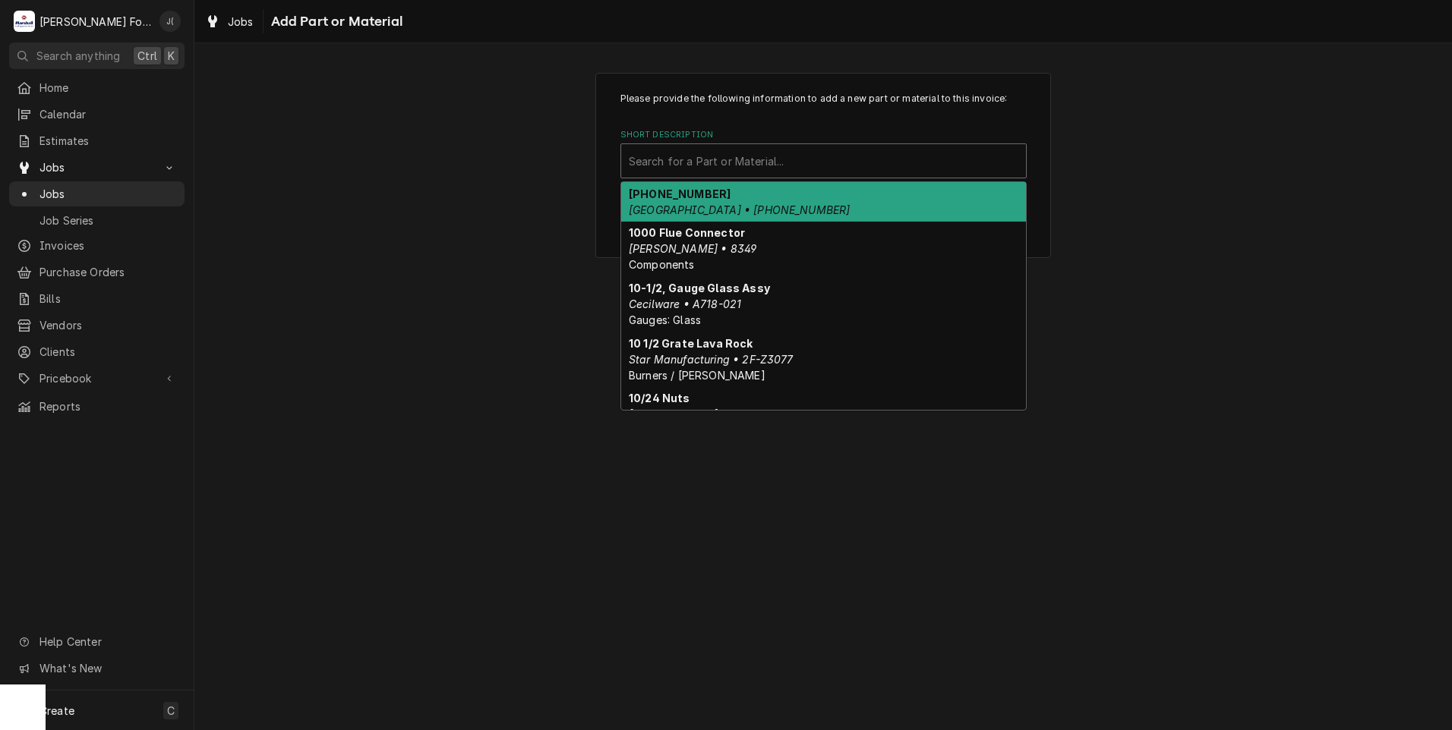
click at [750, 161] on div "Short Description" at bounding box center [823, 160] width 389 height 27
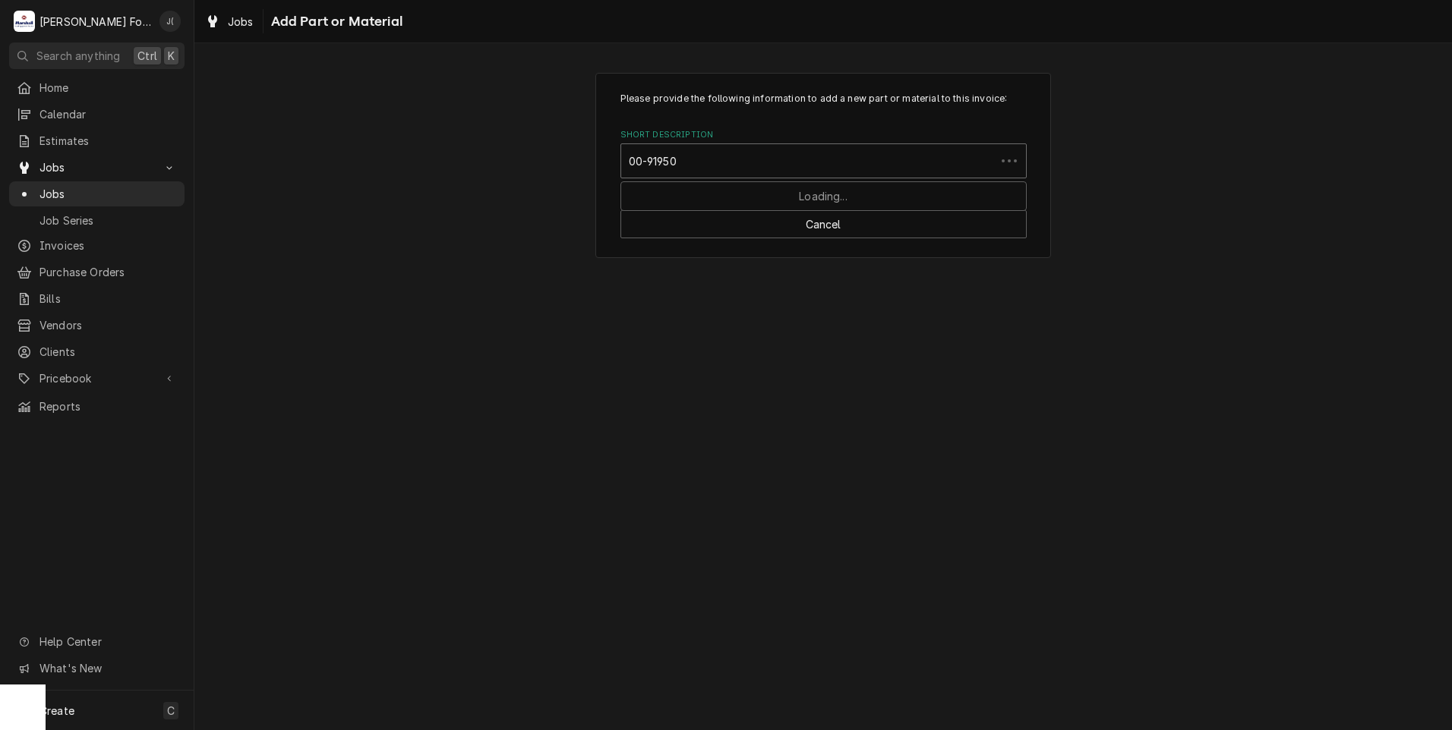
type input "00-919507"
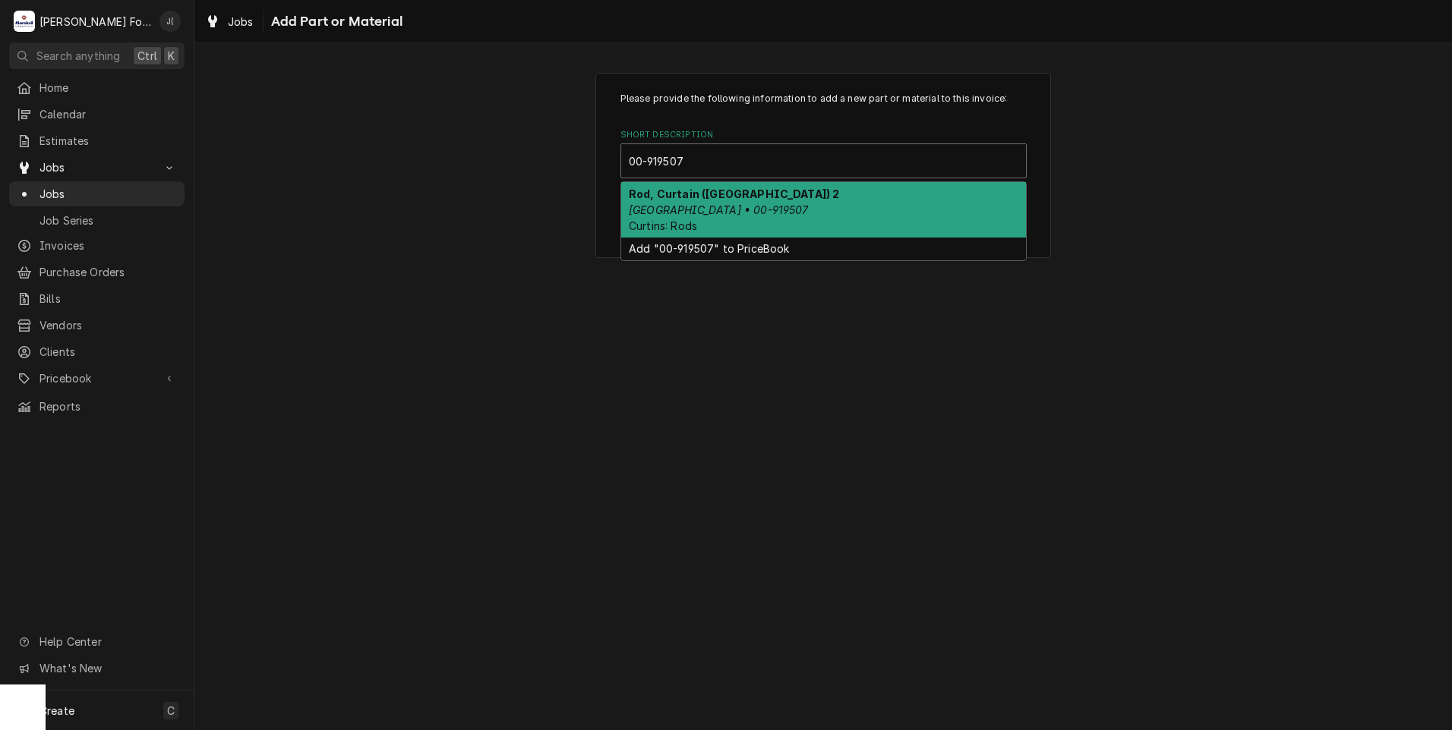
click at [736, 201] on div "Rod, Curtain (HOBART) 2 Hobart • 00-919507 Curtins: Rods" at bounding box center [823, 209] width 405 height 55
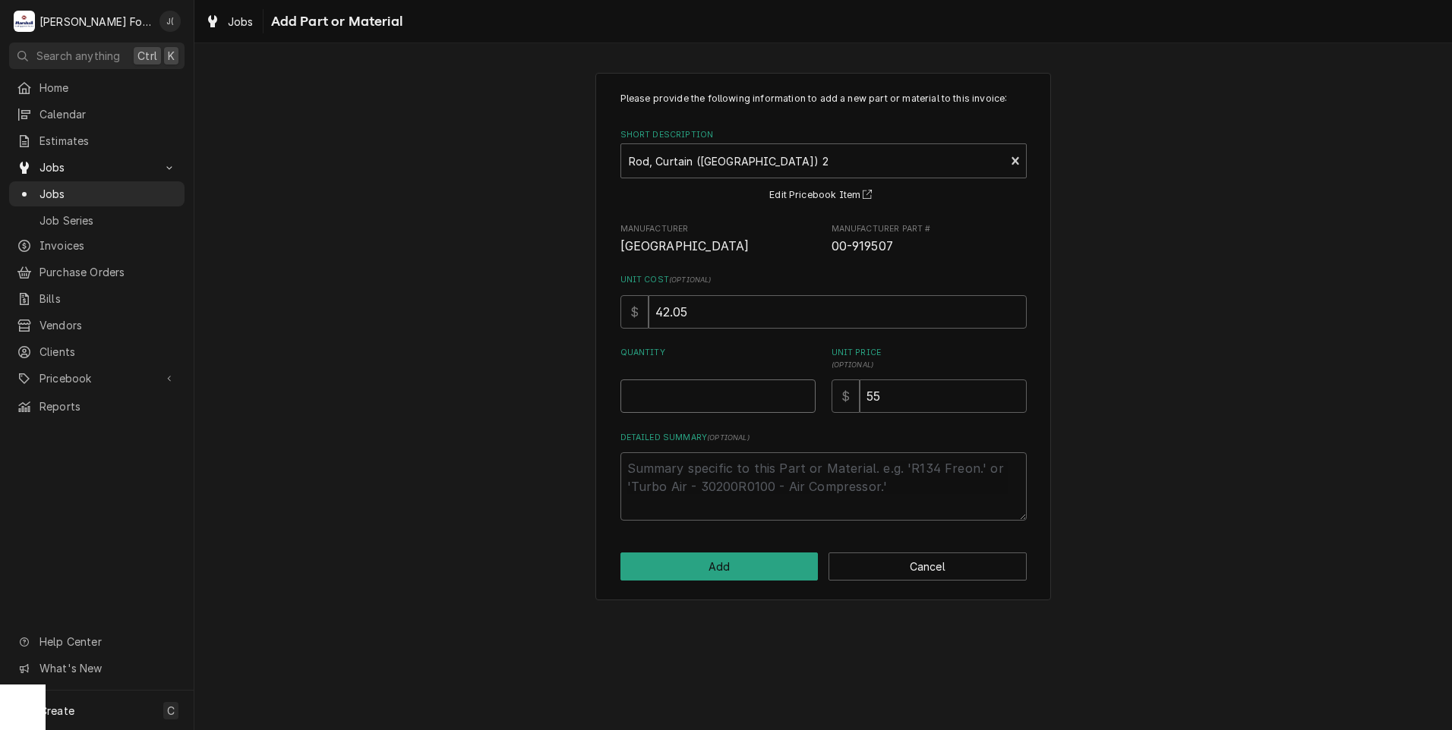
click at [718, 406] on input "Quantity" at bounding box center [717, 396] width 195 height 33
type textarea "x"
type input "5"
click at [762, 574] on button "Add" at bounding box center [719, 567] width 198 height 28
type textarea "x"
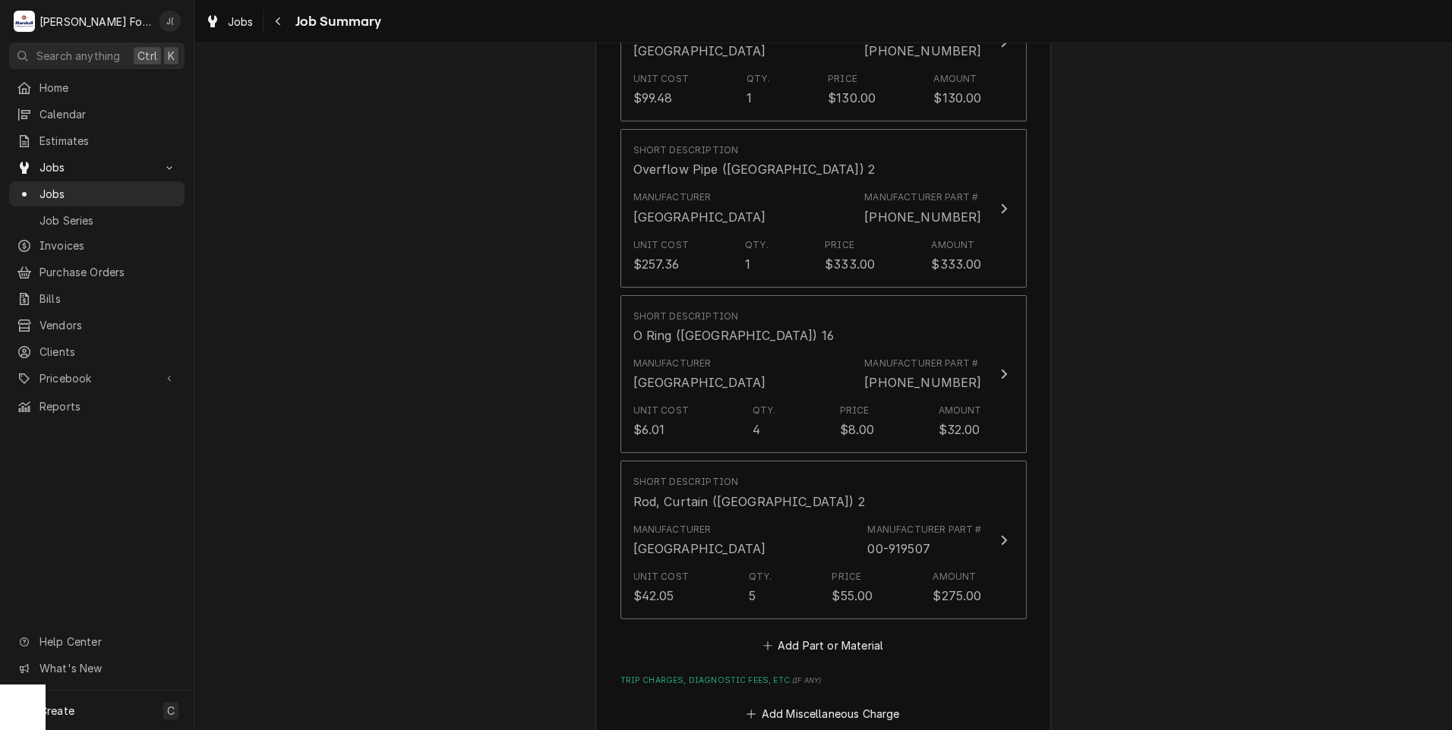
scroll to position [1822, 0]
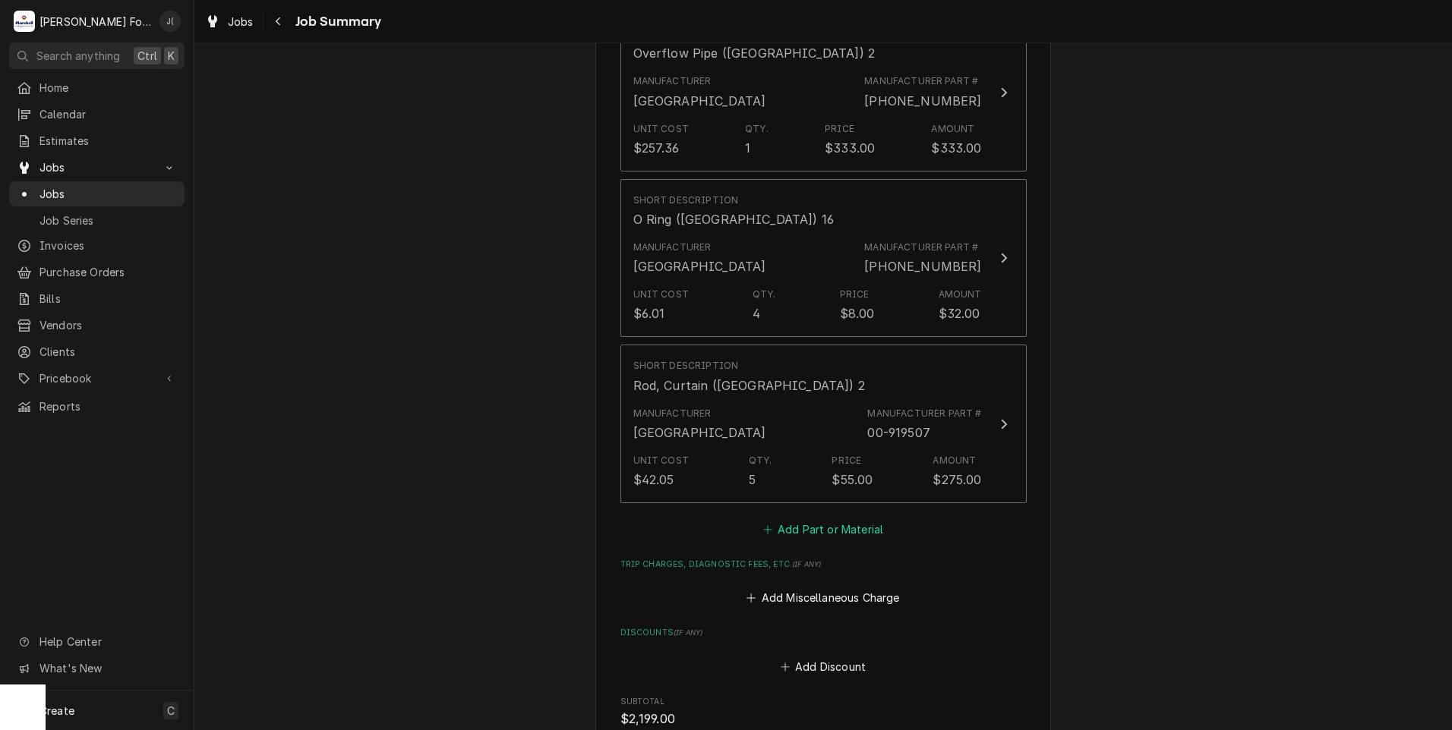
click at [831, 519] on button "Add Part or Material" at bounding box center [822, 529] width 125 height 21
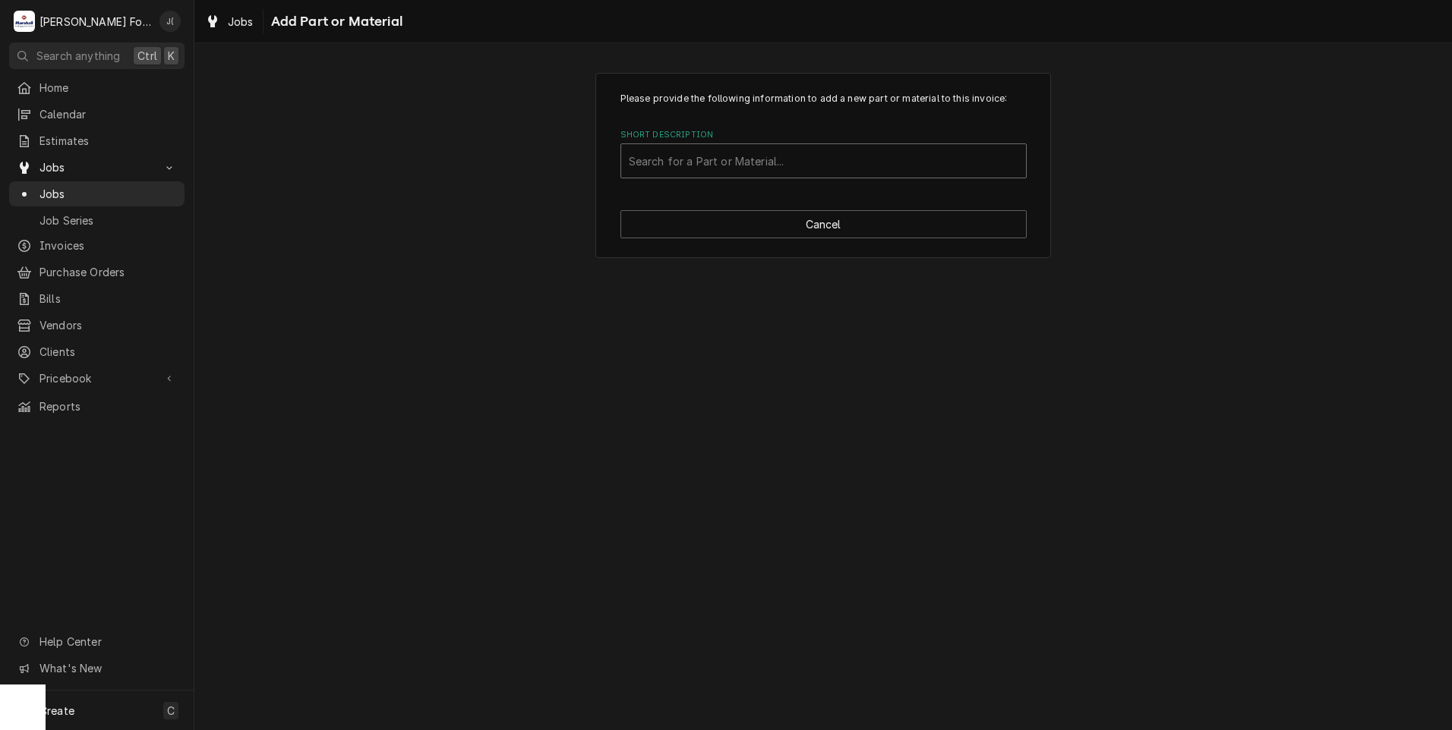
click at [758, 164] on div "Short Description" at bounding box center [823, 160] width 389 height 27
type input "00-936428"
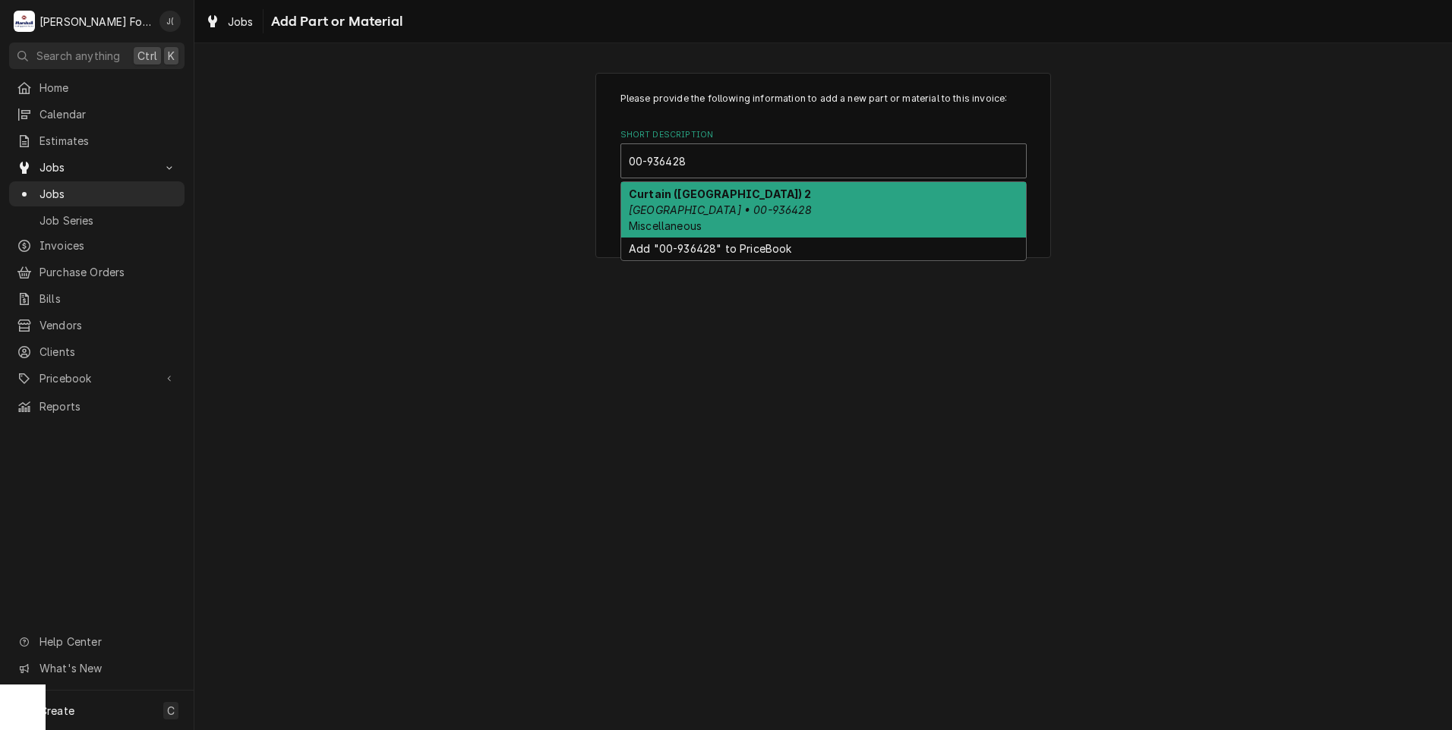
drag, startPoint x: 736, startPoint y: 196, endPoint x: 739, endPoint y: 208, distance: 12.4
click at [737, 197] on div "Curtain (HOBART) 2 Hobart • 00-936428 Miscellaneous" at bounding box center [823, 209] width 405 height 55
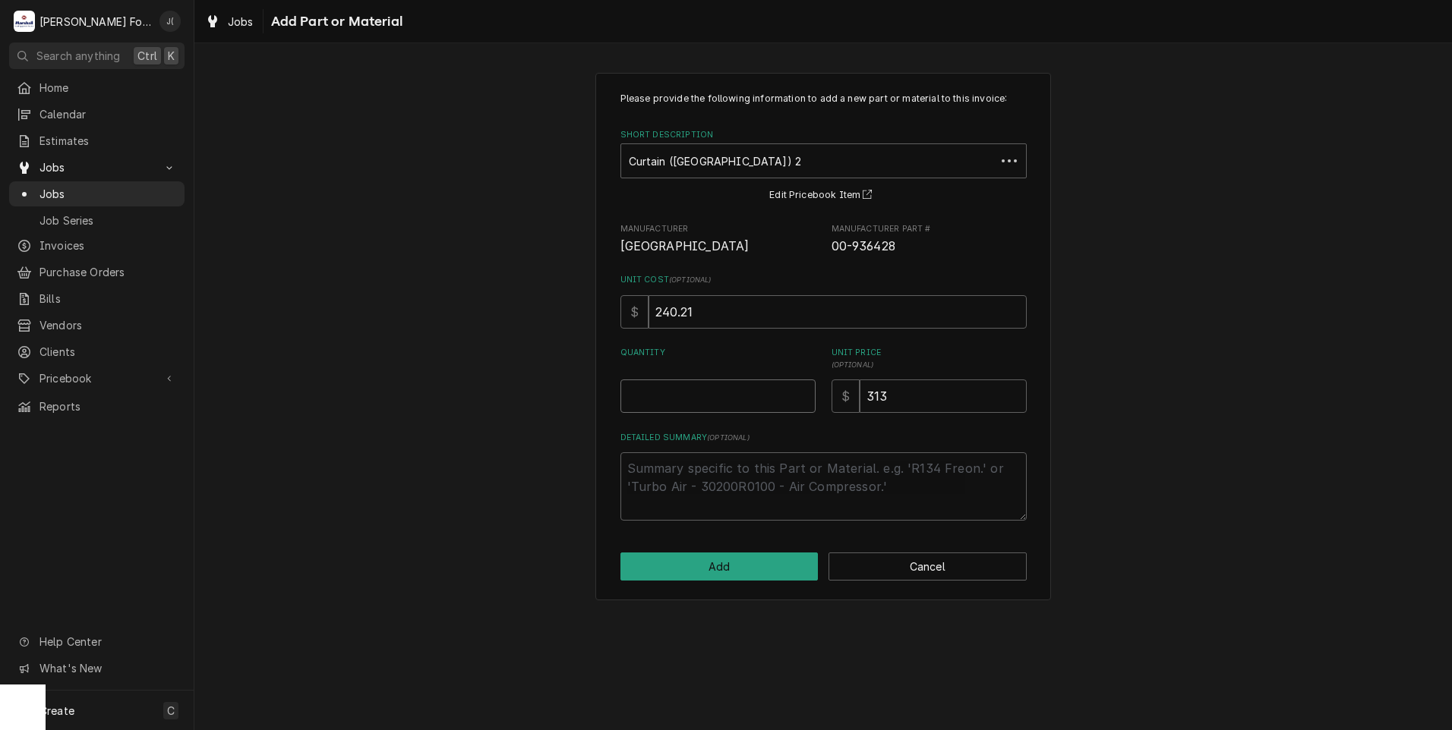
click at [723, 393] on input "Quantity" at bounding box center [717, 396] width 195 height 33
type textarea "x"
type input "1"
click at [782, 563] on button "Add" at bounding box center [719, 567] width 198 height 28
type textarea "x"
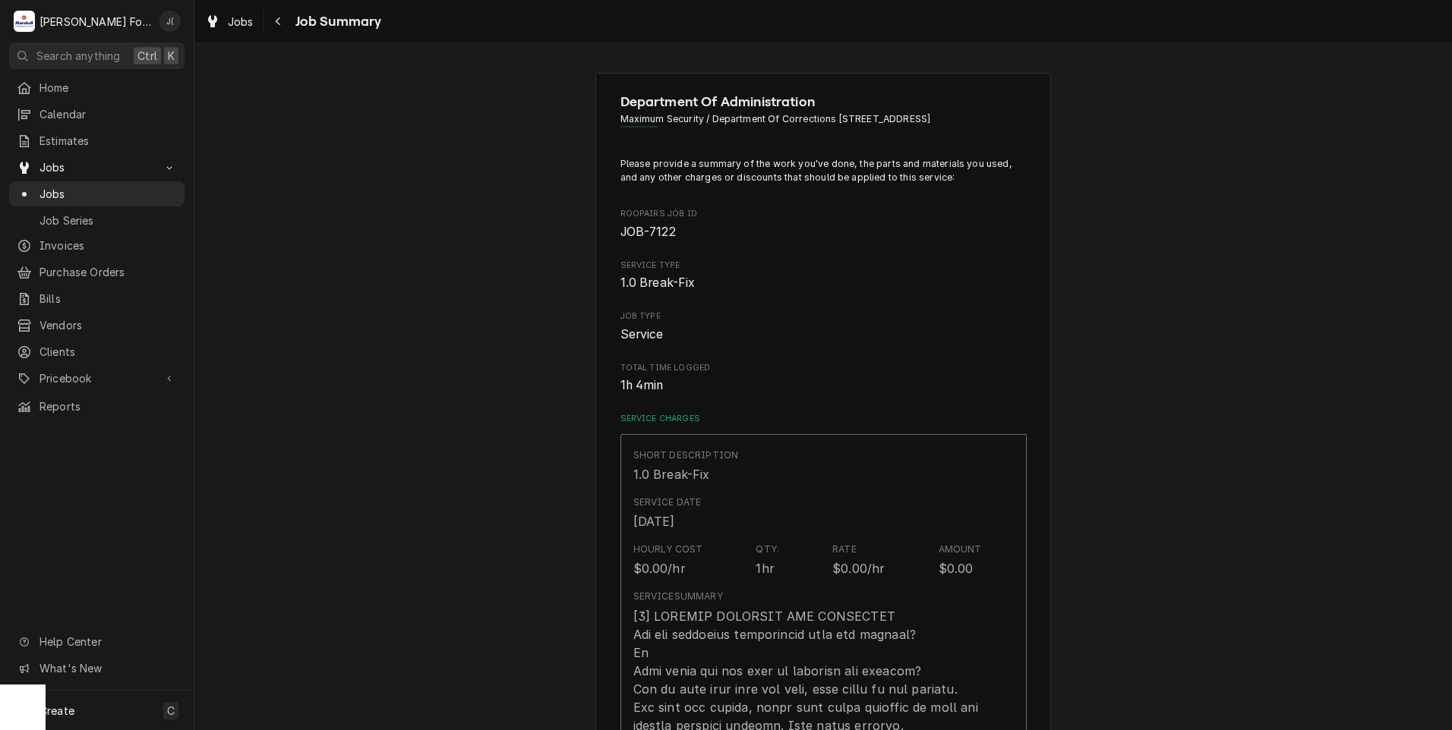
scroll to position [1822, 0]
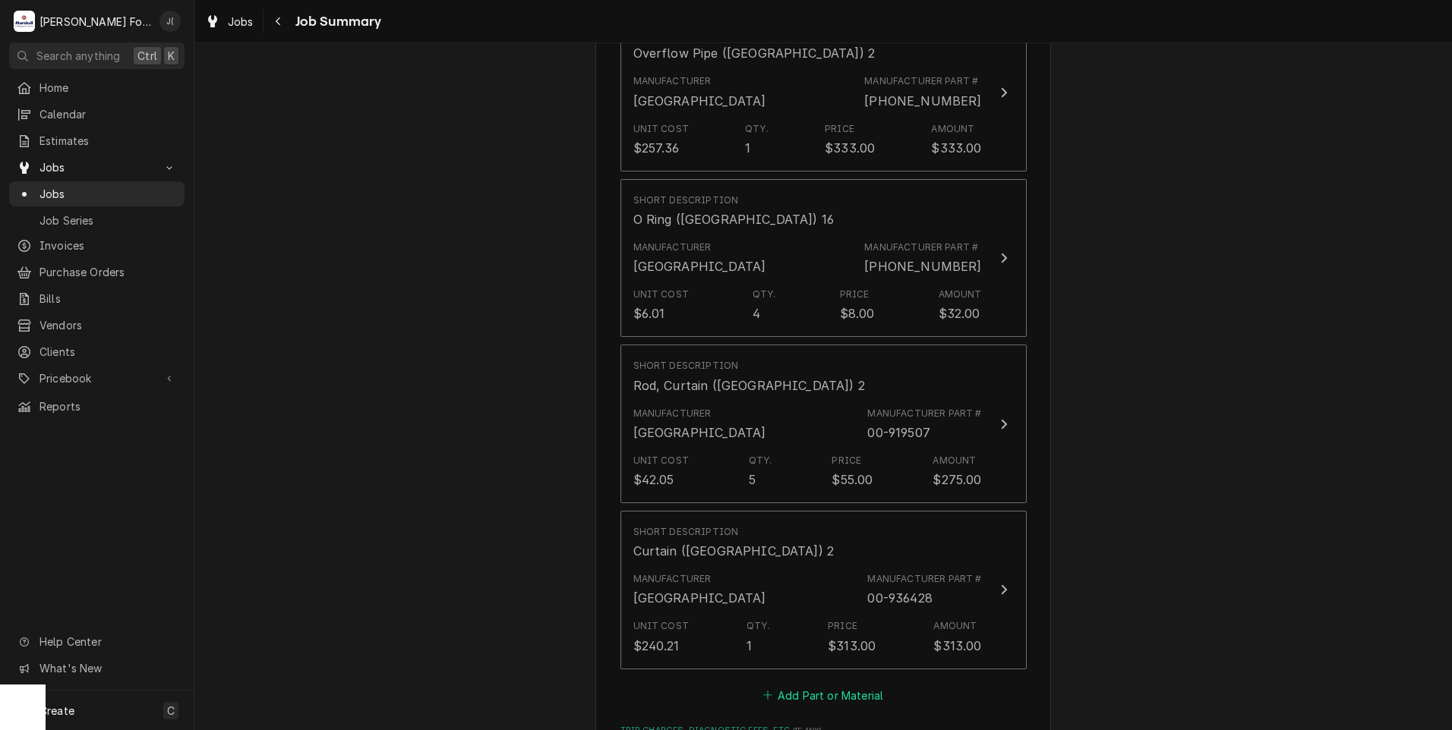
click at [858, 685] on button "Add Part or Material" at bounding box center [822, 695] width 125 height 21
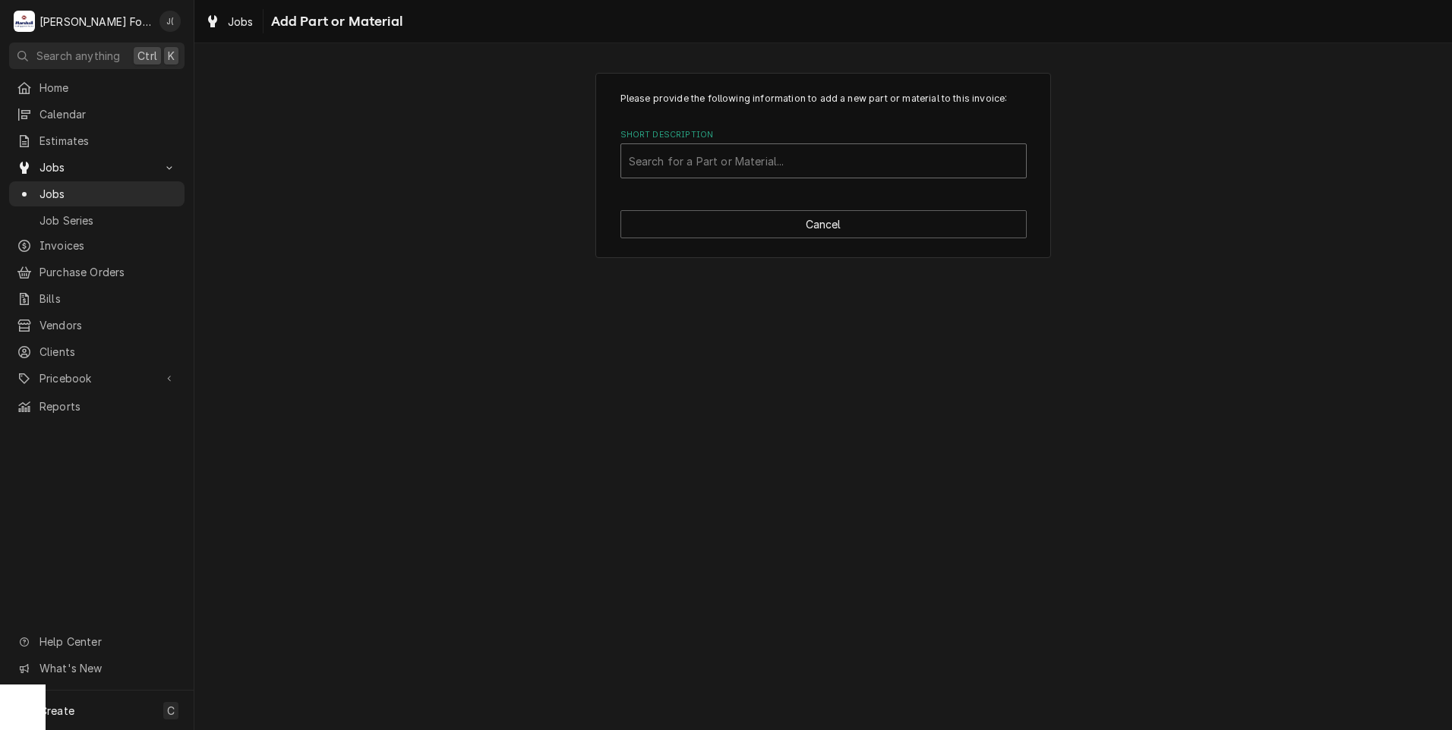
click at [770, 162] on div "Short Description" at bounding box center [823, 160] width 389 height 27
type input "SSDT"
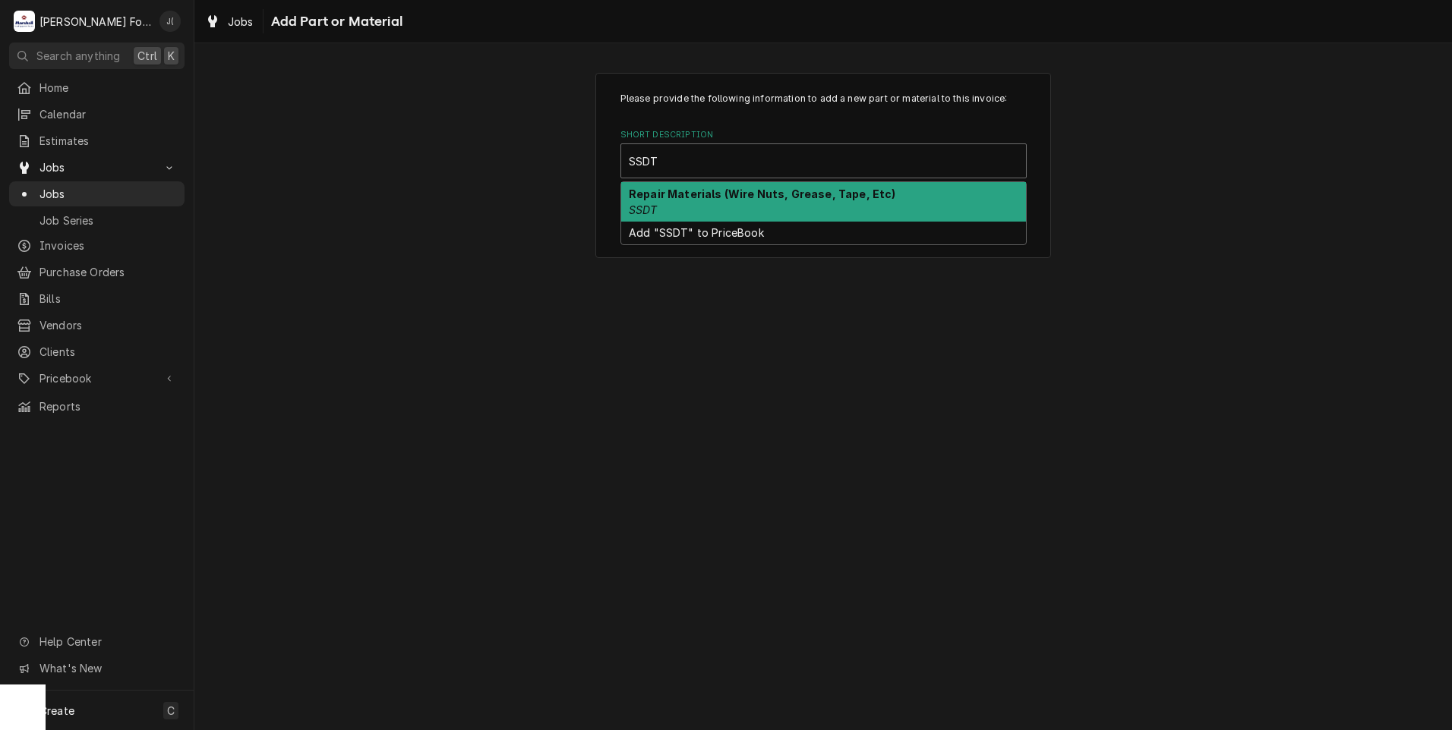
click at [708, 202] on div "Repair Materials (Wire Nuts, Grease, Tape, Etc) SSDT" at bounding box center [823, 201] width 405 height 39
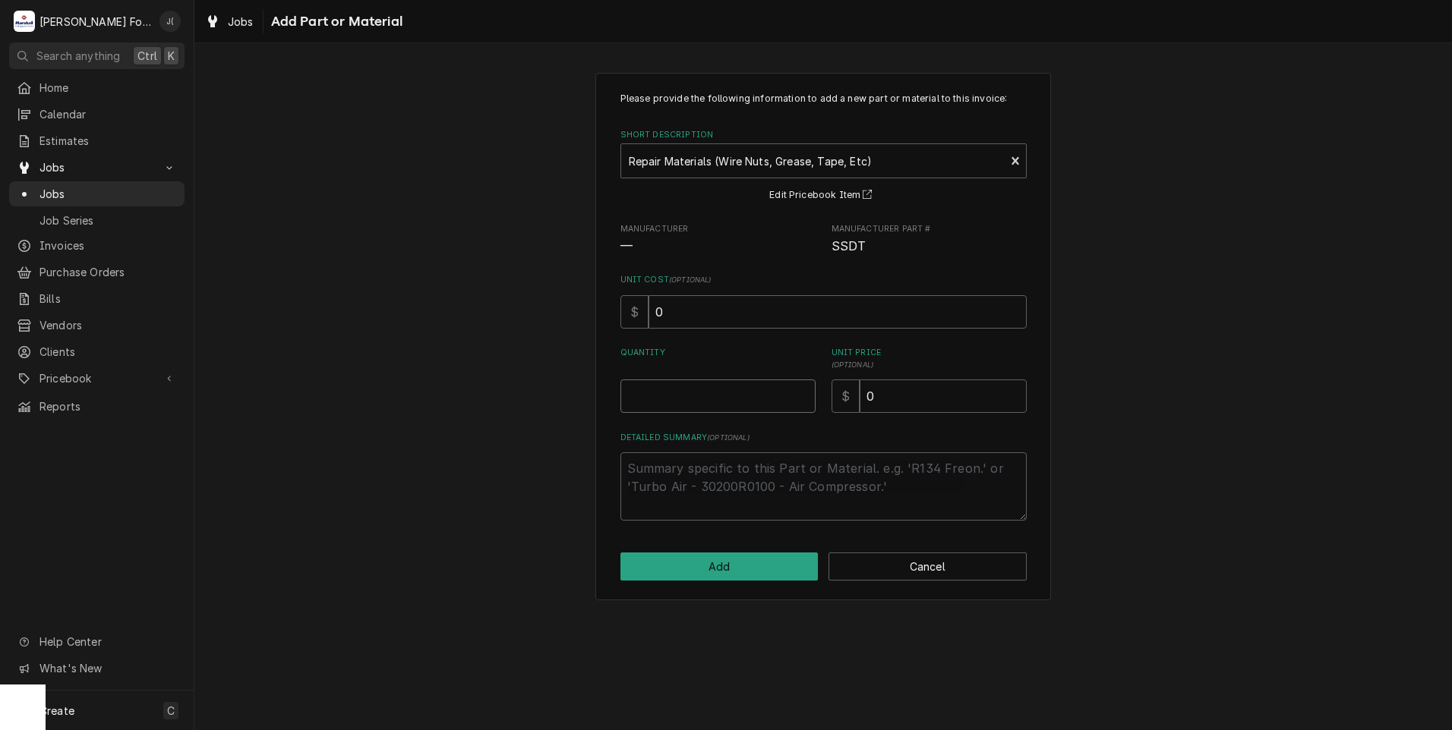
click at [714, 386] on input "Quantity" at bounding box center [717, 396] width 195 height 33
type textarea "x"
type input "1"
type textarea "x"
type input "2"
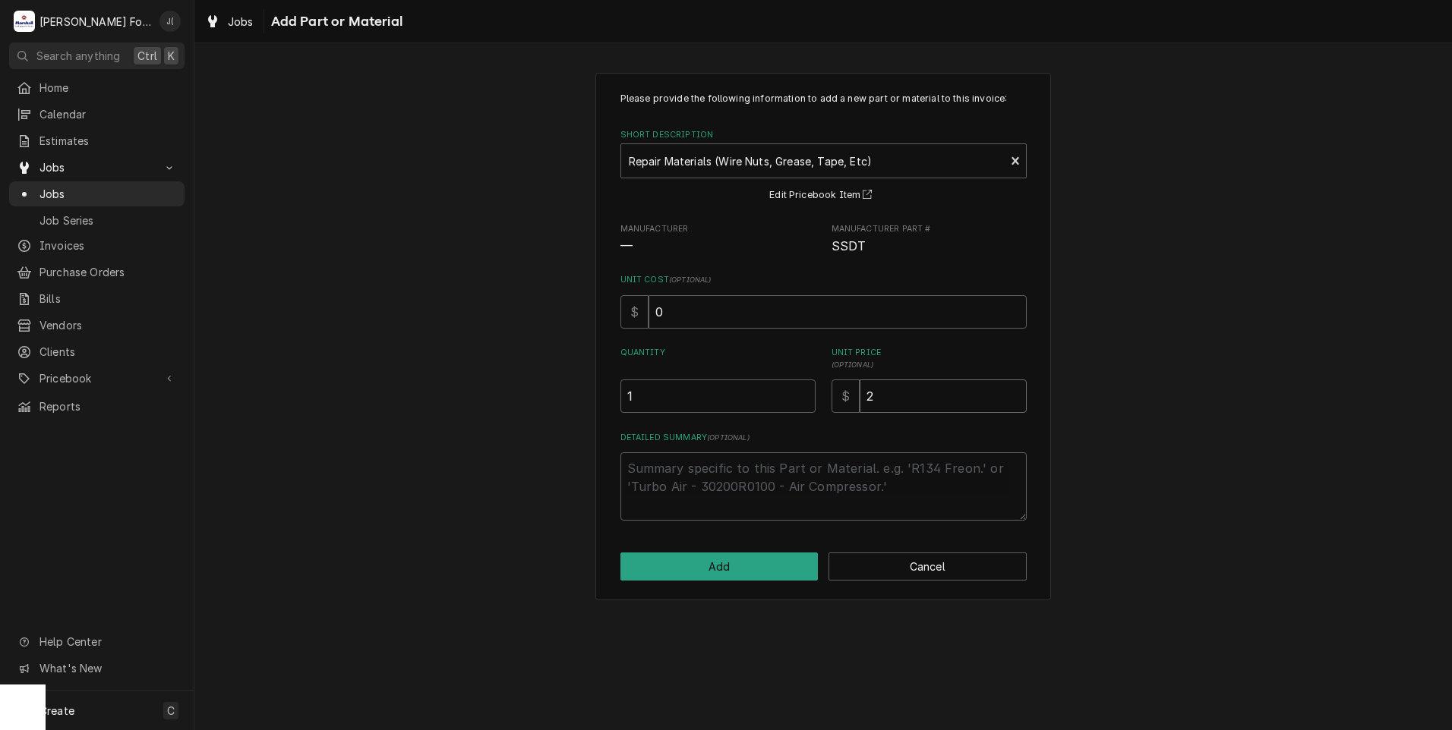
type textarea "x"
type input "20"
click at [723, 564] on button "Add" at bounding box center [719, 567] width 198 height 28
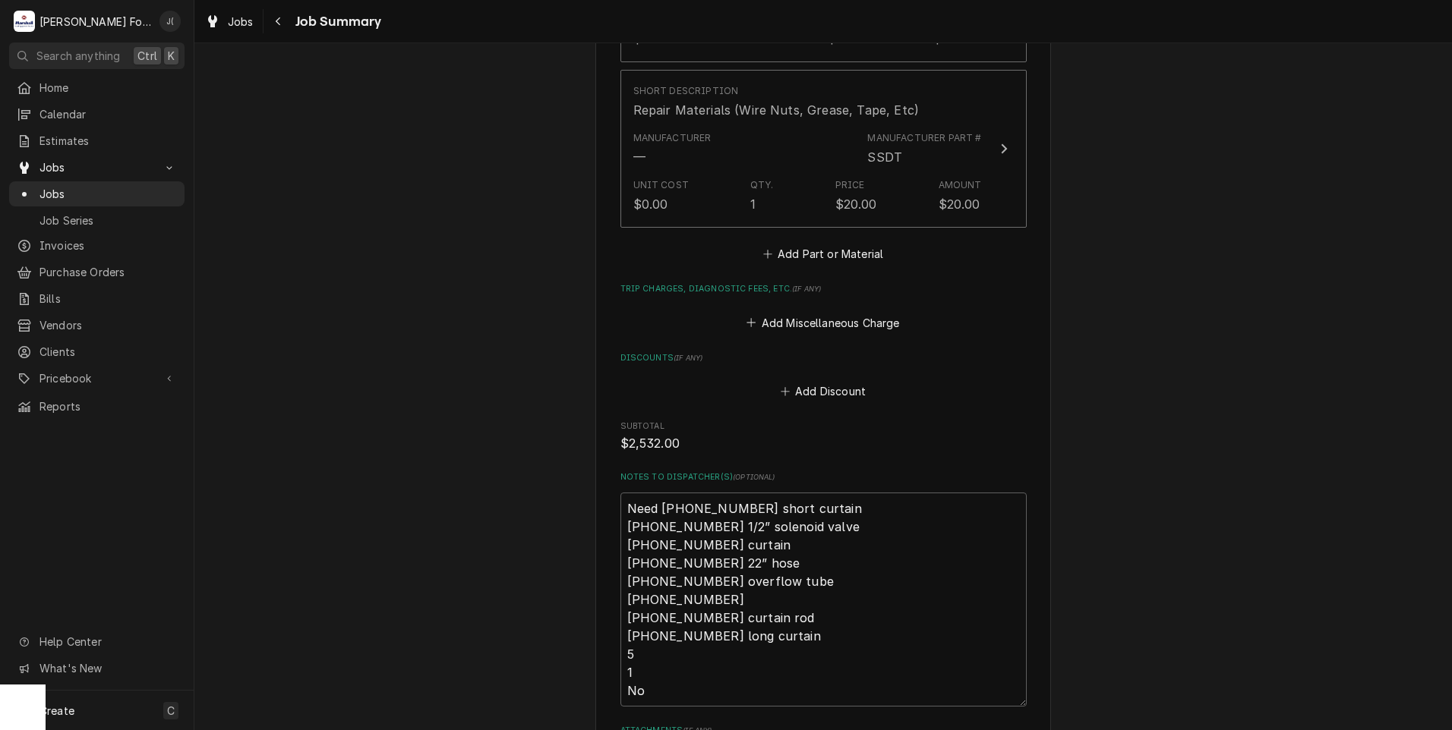
scroll to position [2657, 0]
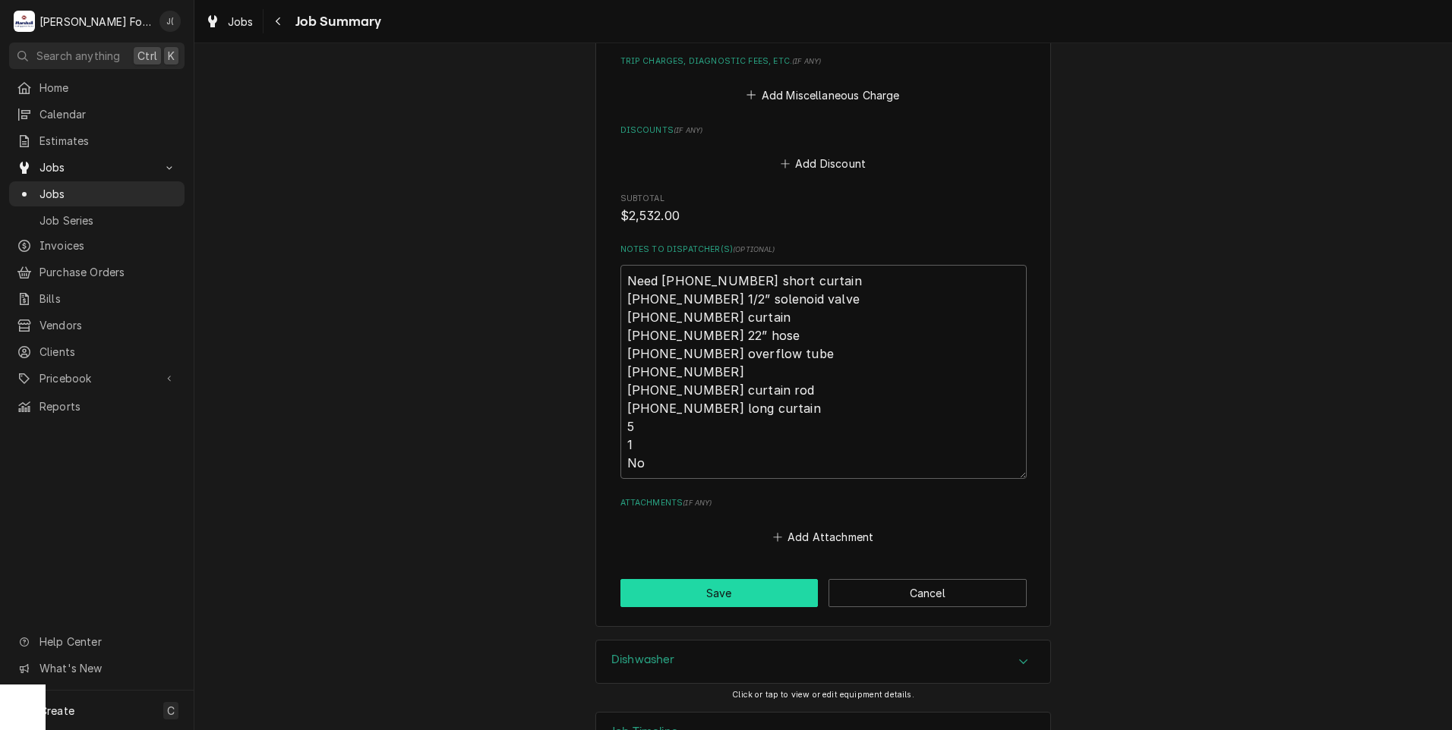
click at [769, 583] on button "Save" at bounding box center [719, 593] width 198 height 28
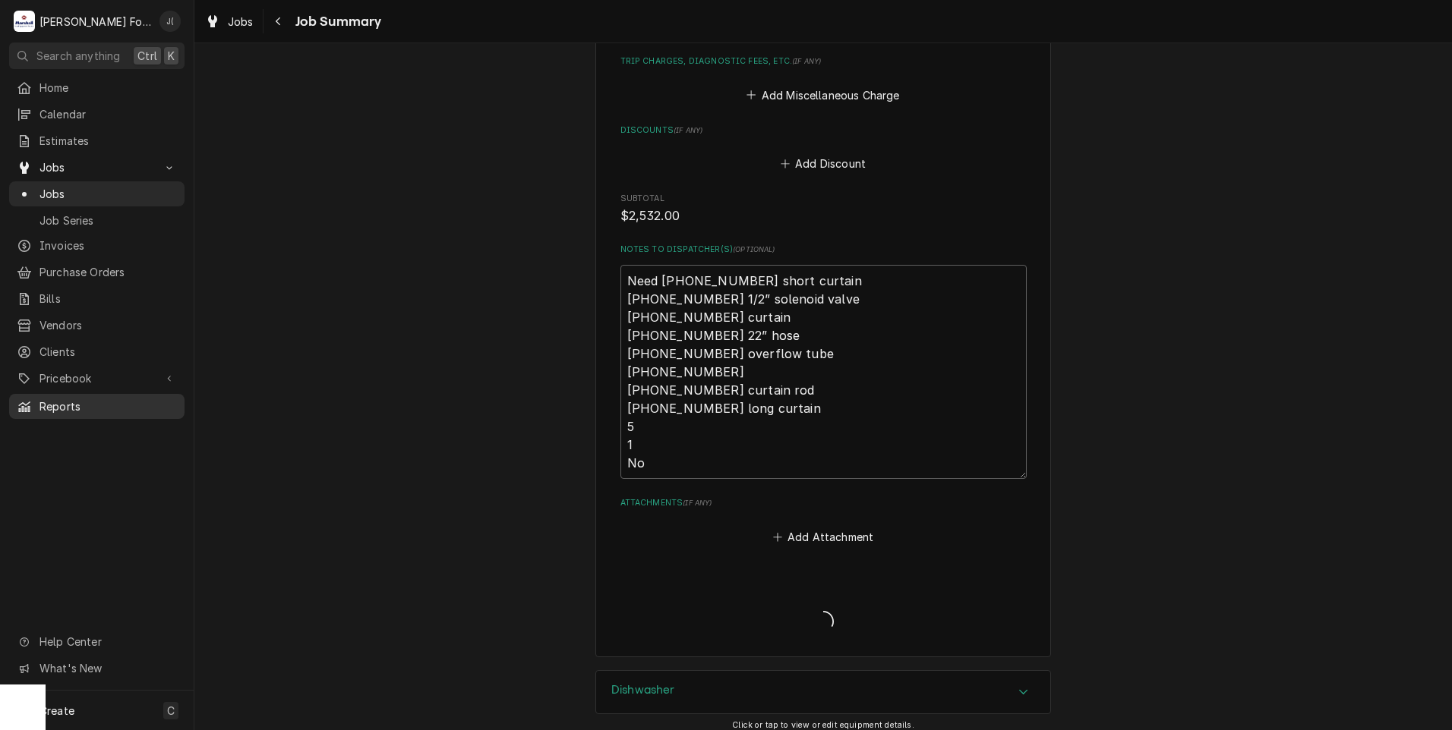
type textarea "x"
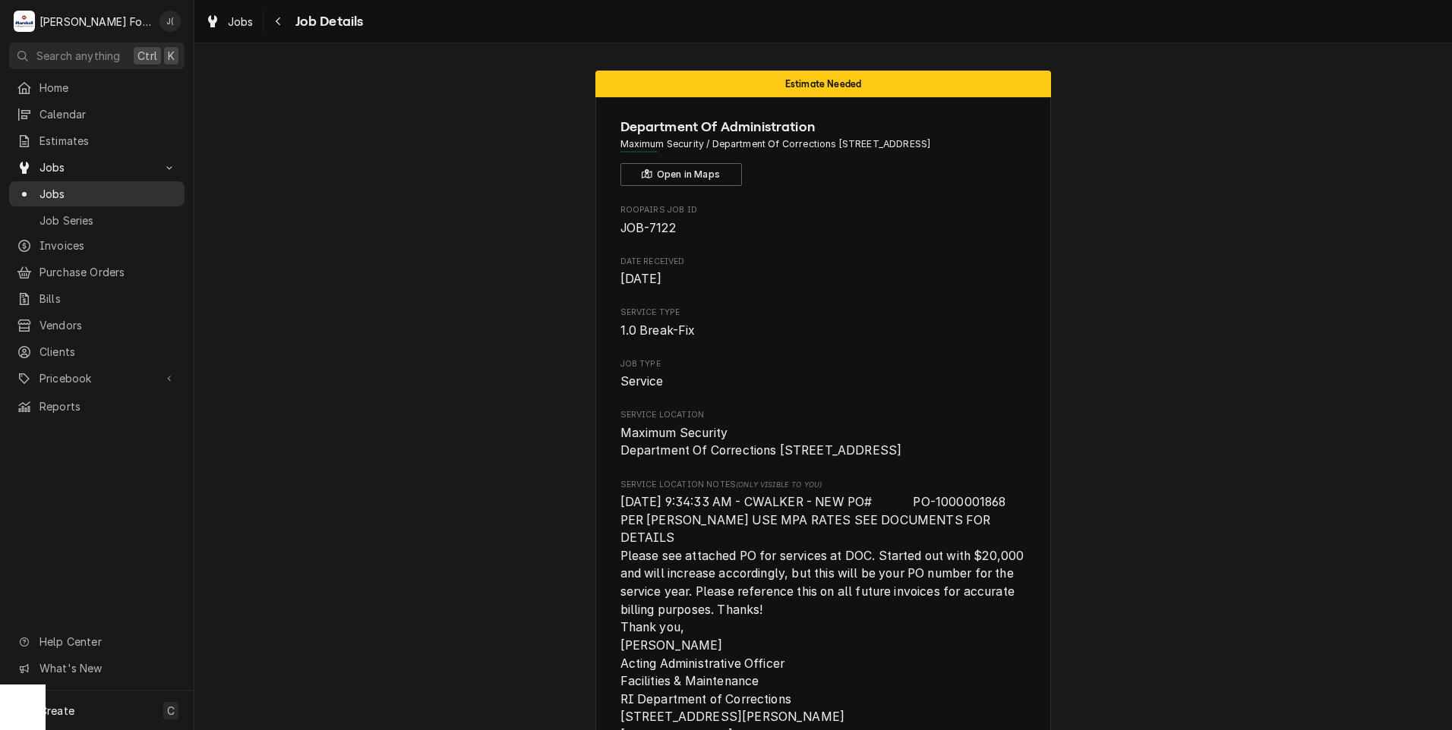
click at [98, 191] on span "Jobs" at bounding box center [107, 194] width 137 height 16
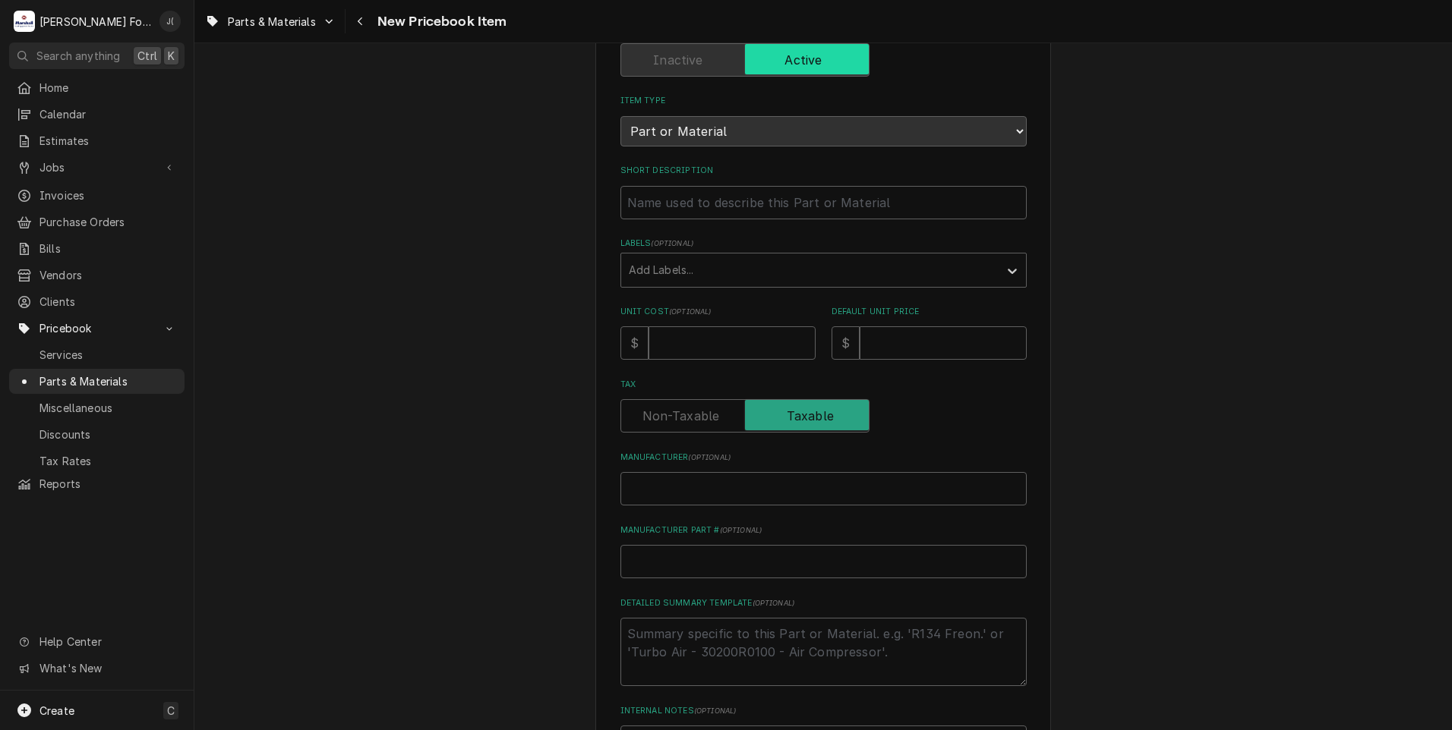
scroll to position [304, 0]
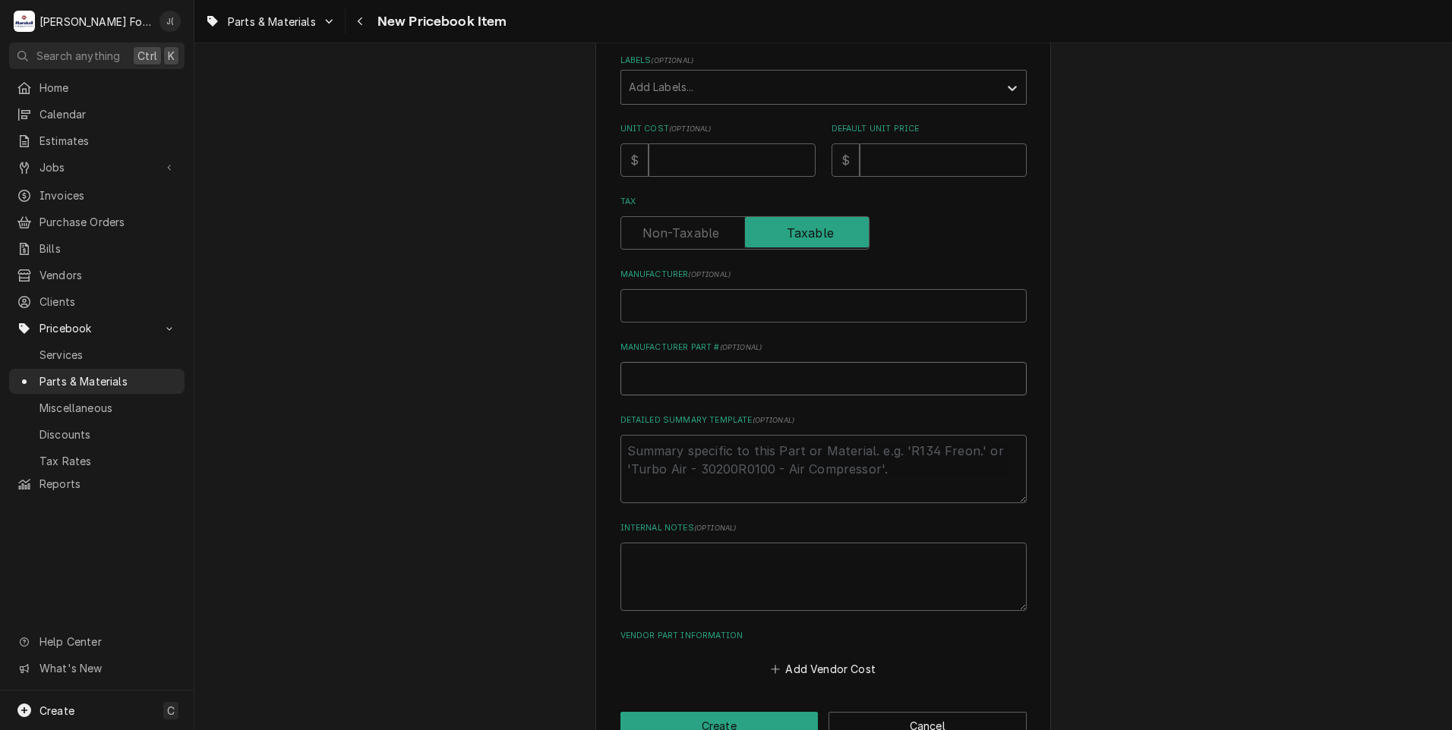
click at [646, 368] on input "Manufacturer Part # ( optional )" at bounding box center [823, 378] width 406 height 33
paste input "820045"
type textarea "x"
type input "820045"
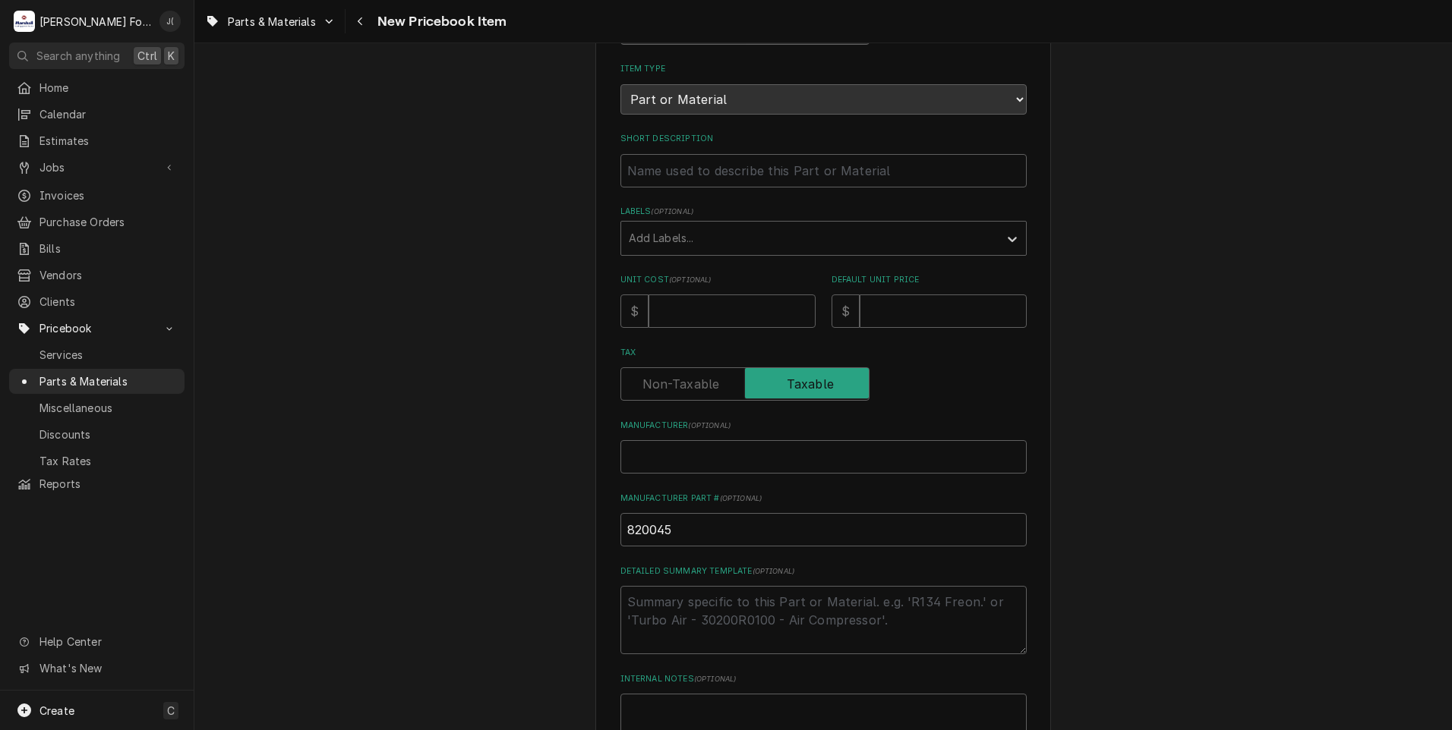
scroll to position [152, 0]
click at [651, 165] on input "Short Description" at bounding box center [823, 171] width 406 height 33
paste input "BALL BEARING, SEALED, KNIFE SHAFT"
type textarea "x"
type input "BALL BEARING, SEALED, KNIFE SHAFT"
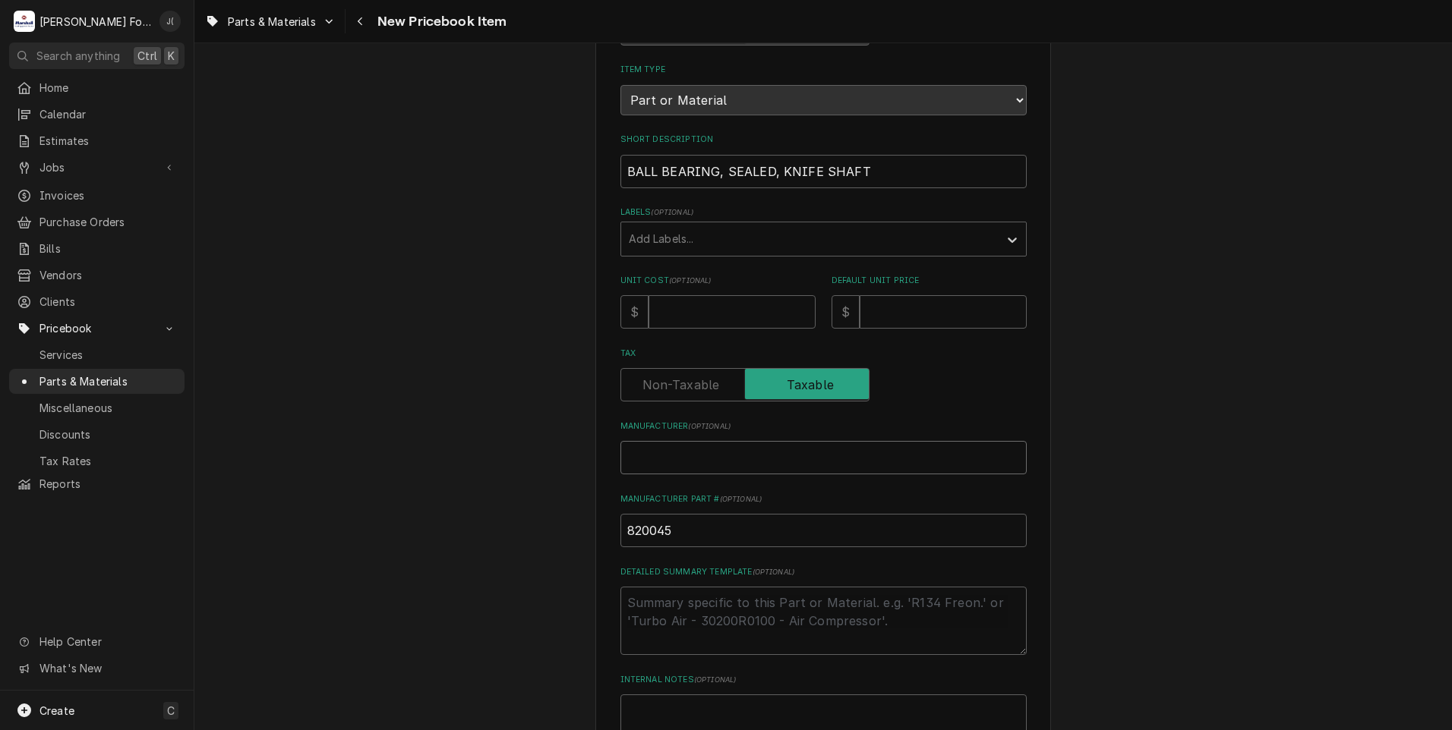
click at [678, 467] on input "Manufacturer ( optional )" at bounding box center [823, 457] width 406 height 33
type textarea "x"
type input "G"
type textarea "x"
type input "GL"
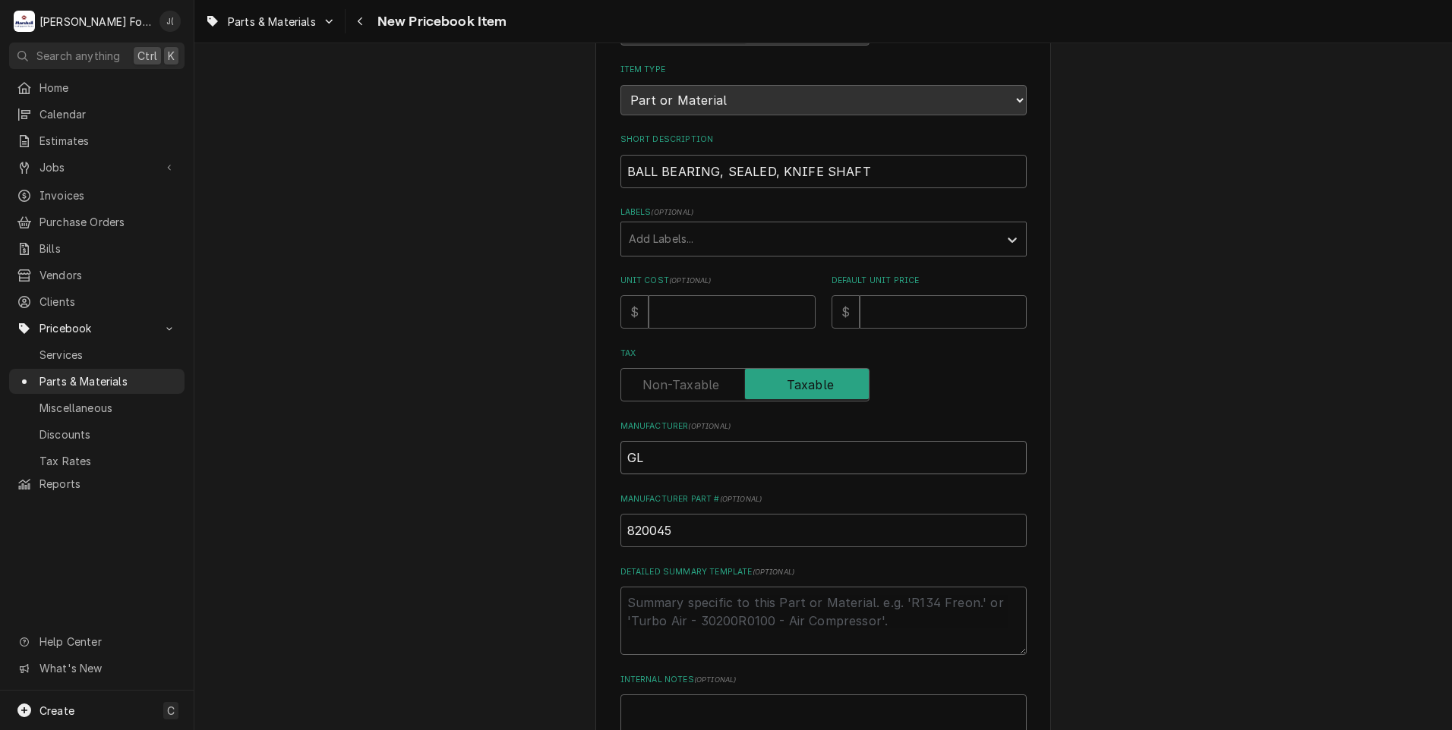
type textarea "x"
type input "GLO"
type textarea "x"
type input "GLOB"
type textarea "x"
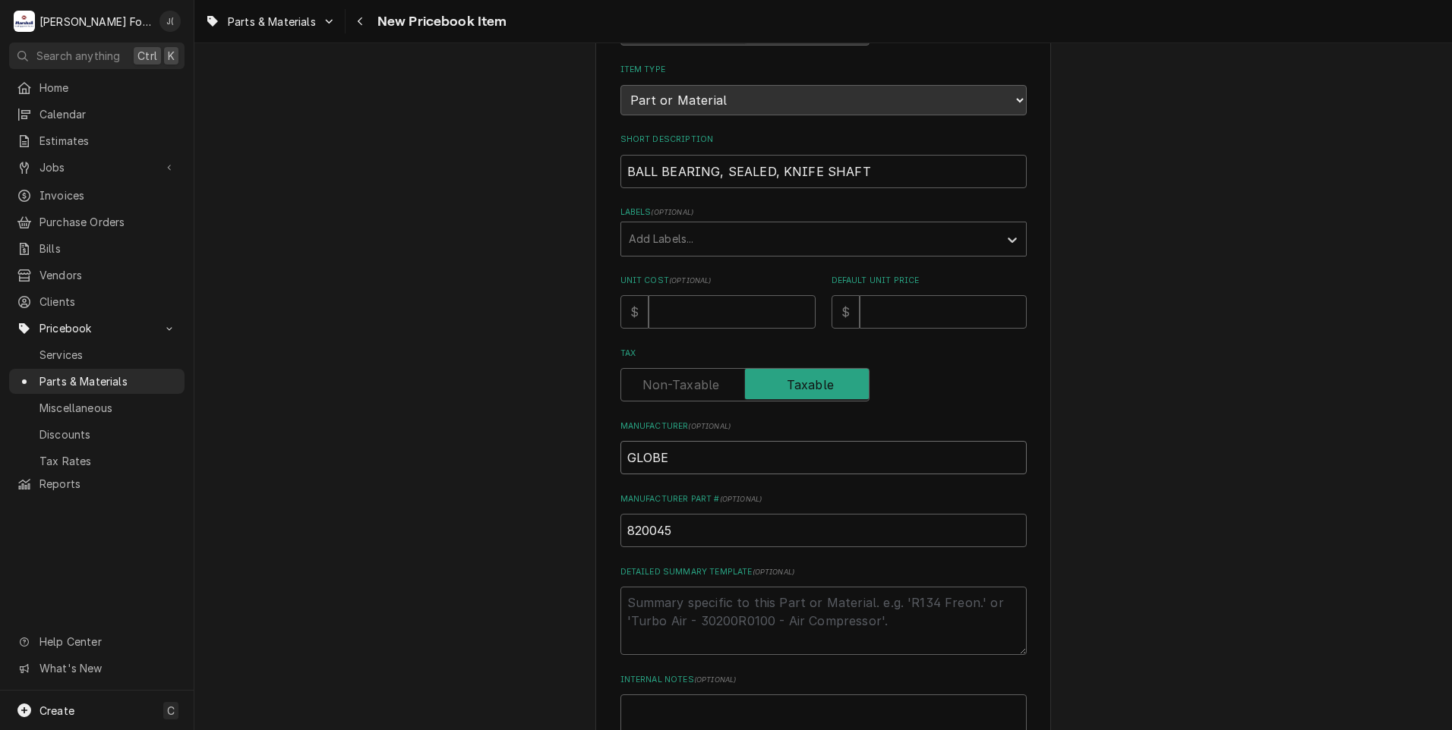
type input "GLOBE"
click at [752, 319] on input "Unit Cost ( optional )" at bounding box center [731, 311] width 167 height 33
type textarea "x"
type input "2"
type textarea "x"
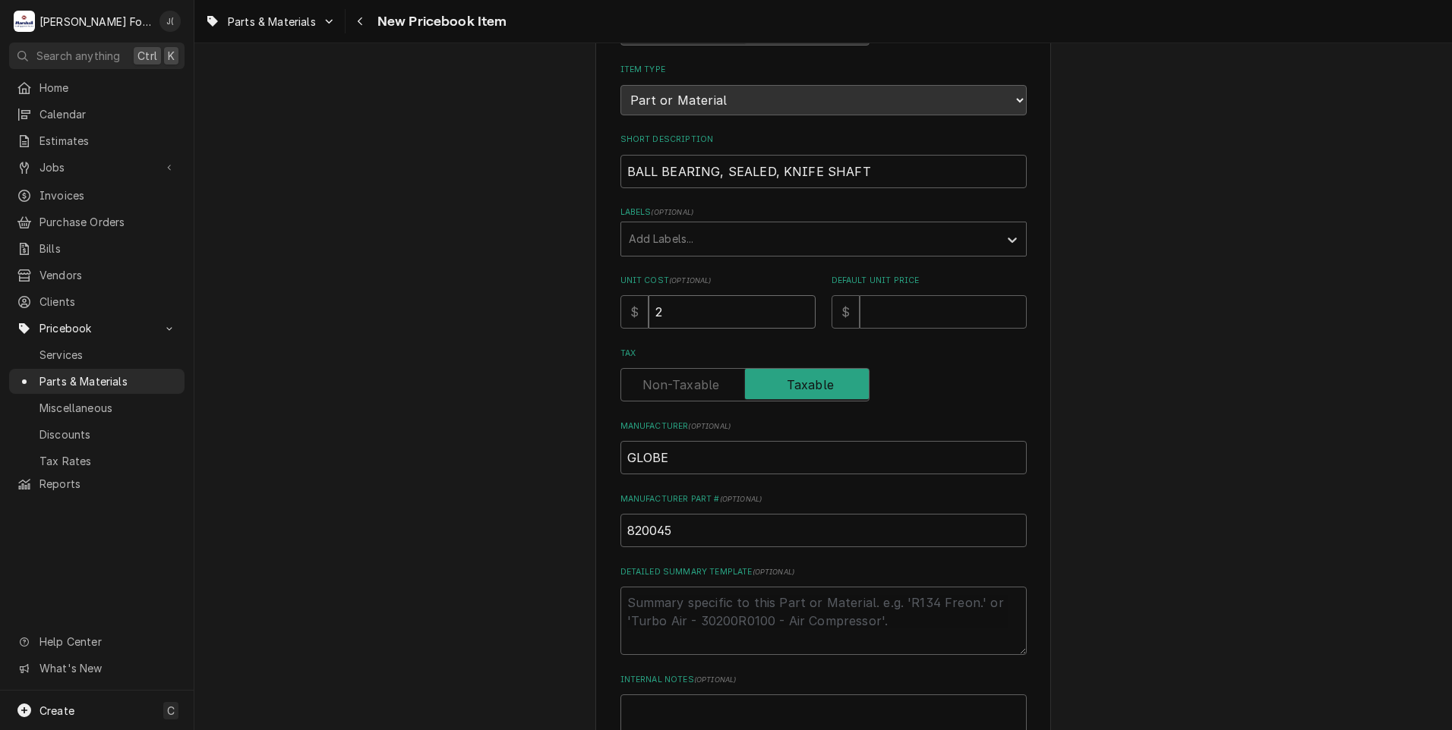
type input "29"
type textarea "x"
type input "29.6"
type textarea "x"
type input "29.64"
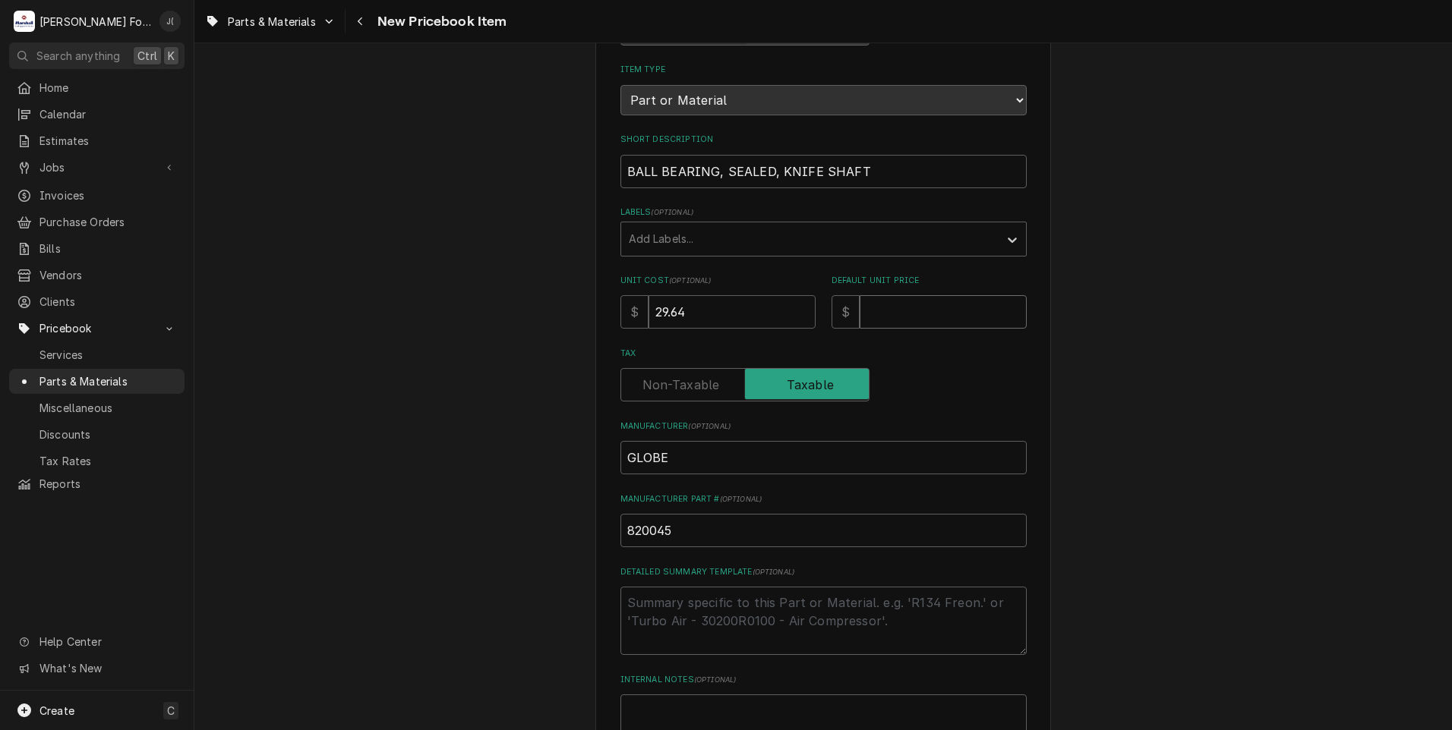
type textarea "x"
type input "3"
type textarea "x"
type input "38"
type textarea "x"
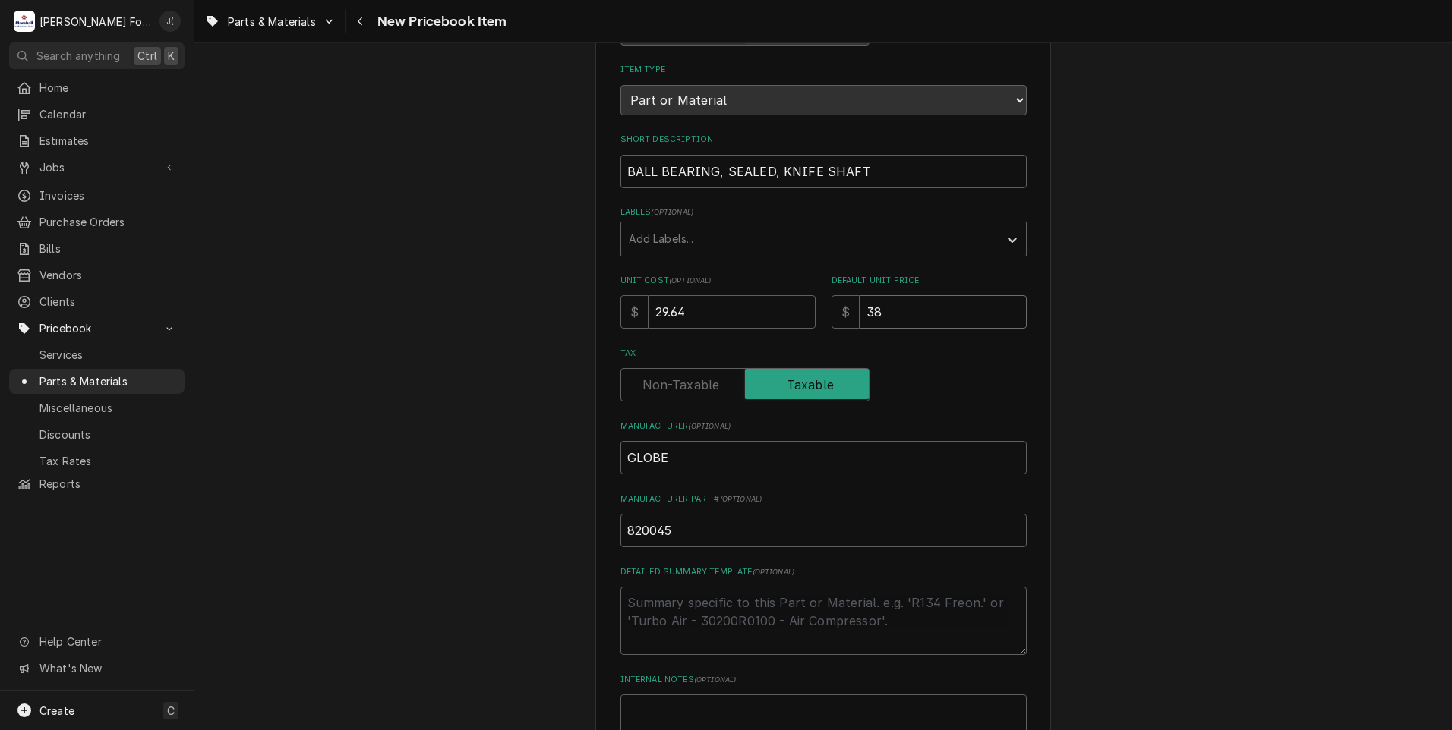
type input "38.0"
type textarea "x"
type input "38.00"
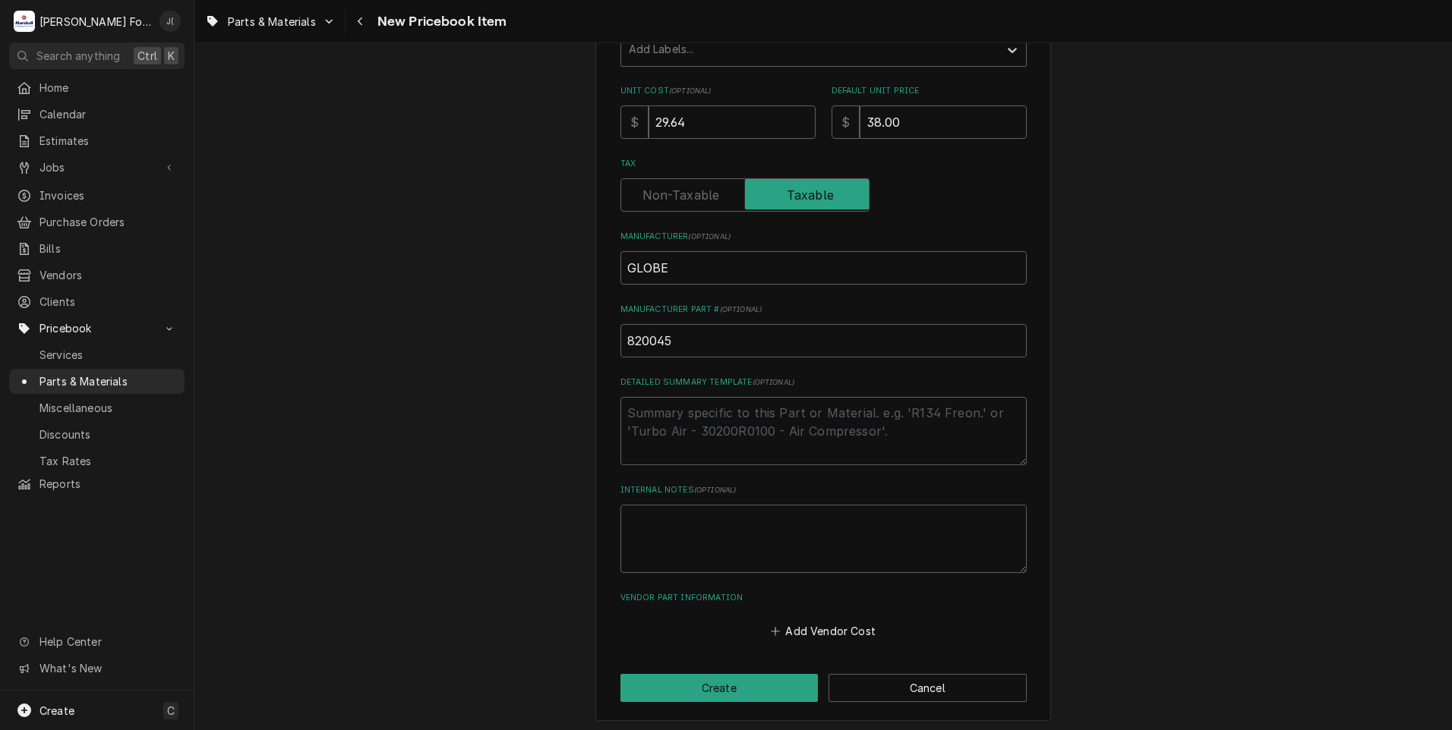
scroll to position [344, 0]
click at [698, 679] on button "Create" at bounding box center [719, 686] width 198 height 28
type textarea "x"
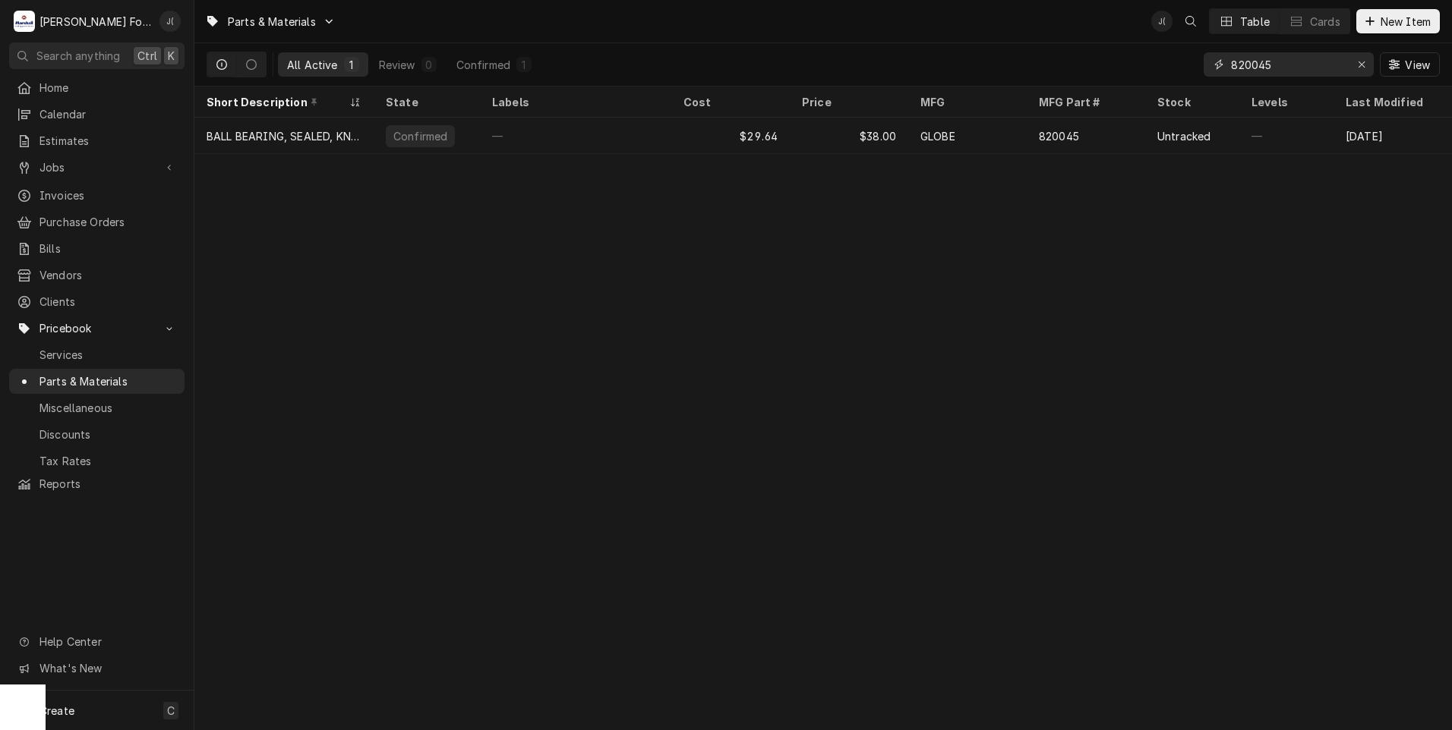
click at [1360, 65] on icon "Erase input" at bounding box center [1361, 64] width 8 height 11
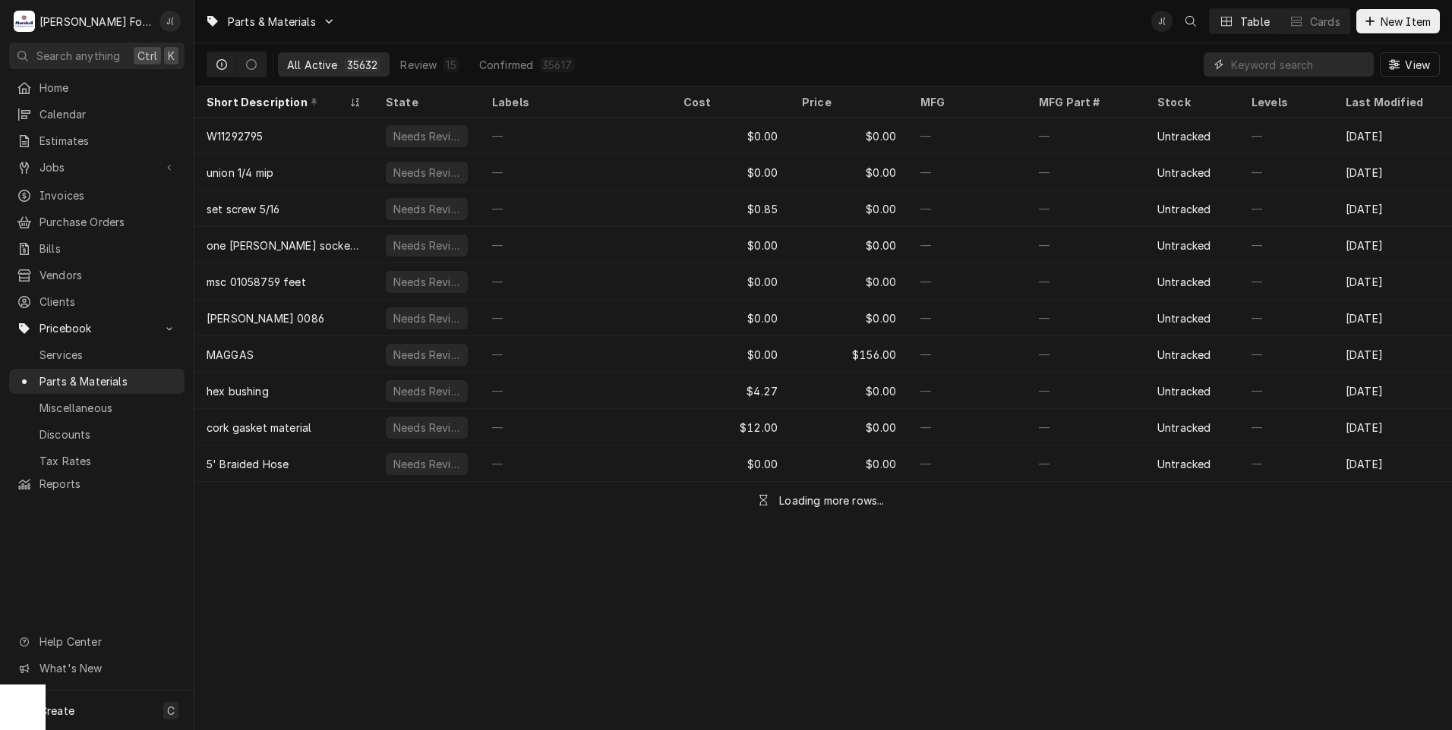
paste input "420080"
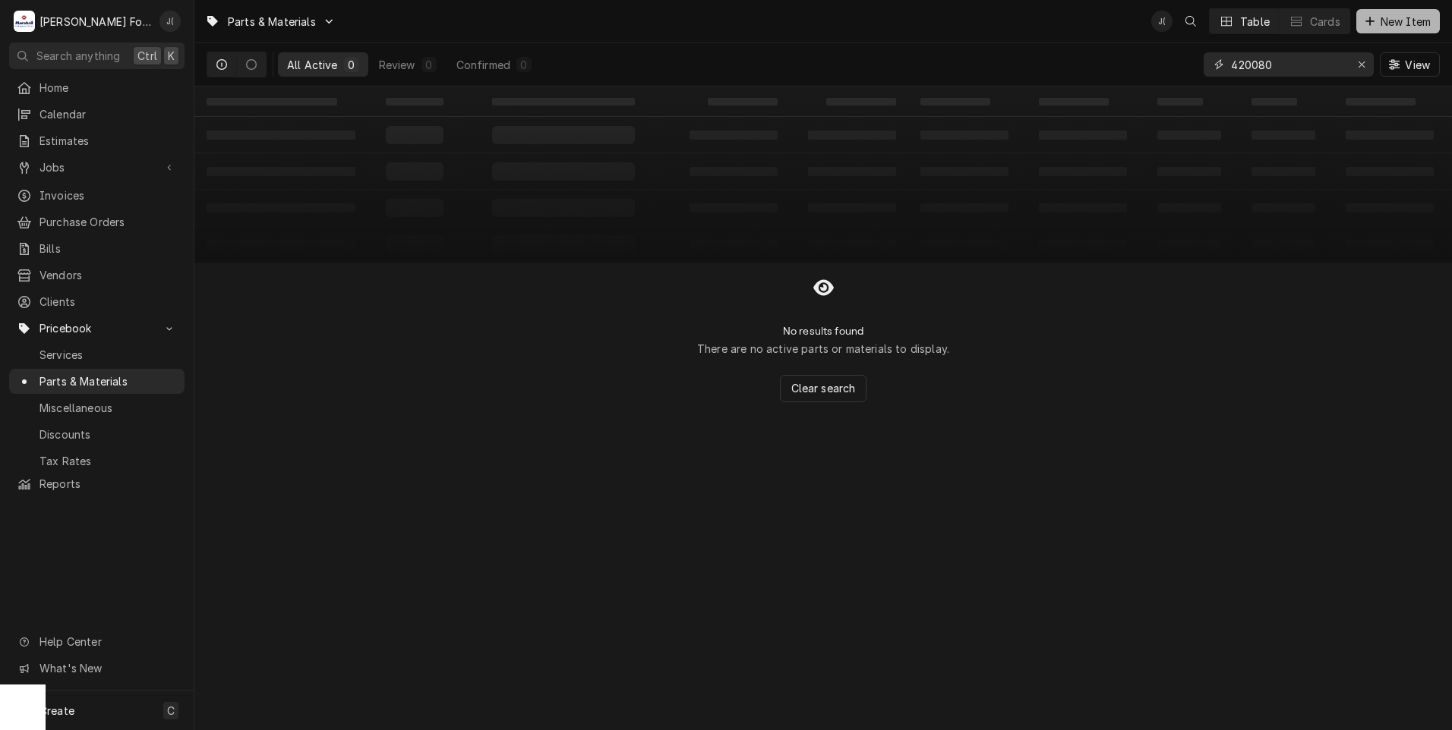
type input "420080"
click at [1395, 27] on span "New Item" at bounding box center [1405, 22] width 56 height 16
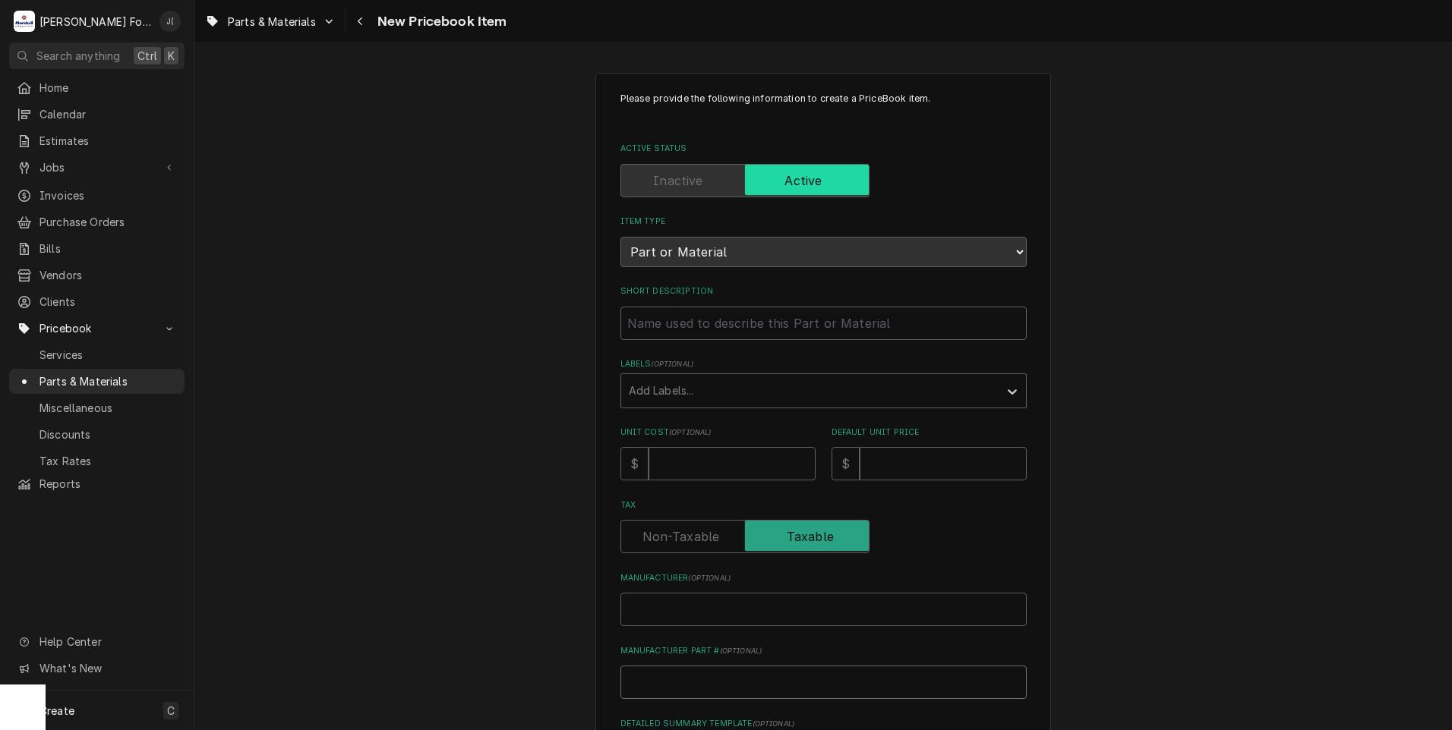
click at [642, 679] on input "Manufacturer Part # ( optional )" at bounding box center [823, 682] width 406 height 33
paste input "420080"
type textarea "x"
type input "420080"
click at [673, 602] on input "Manufacturer ( optional )" at bounding box center [823, 609] width 406 height 33
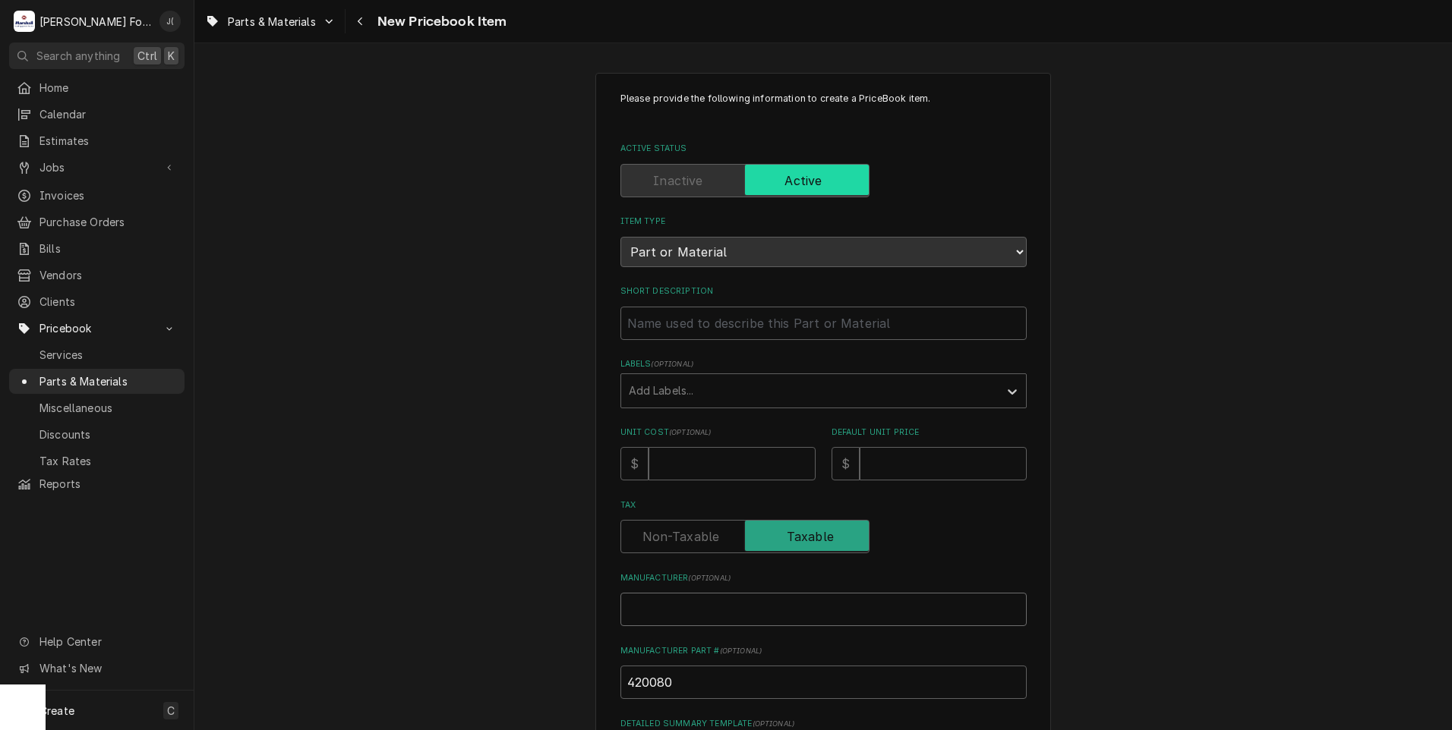
type textarea "x"
type input "G"
type textarea "x"
type input "GL"
type textarea "x"
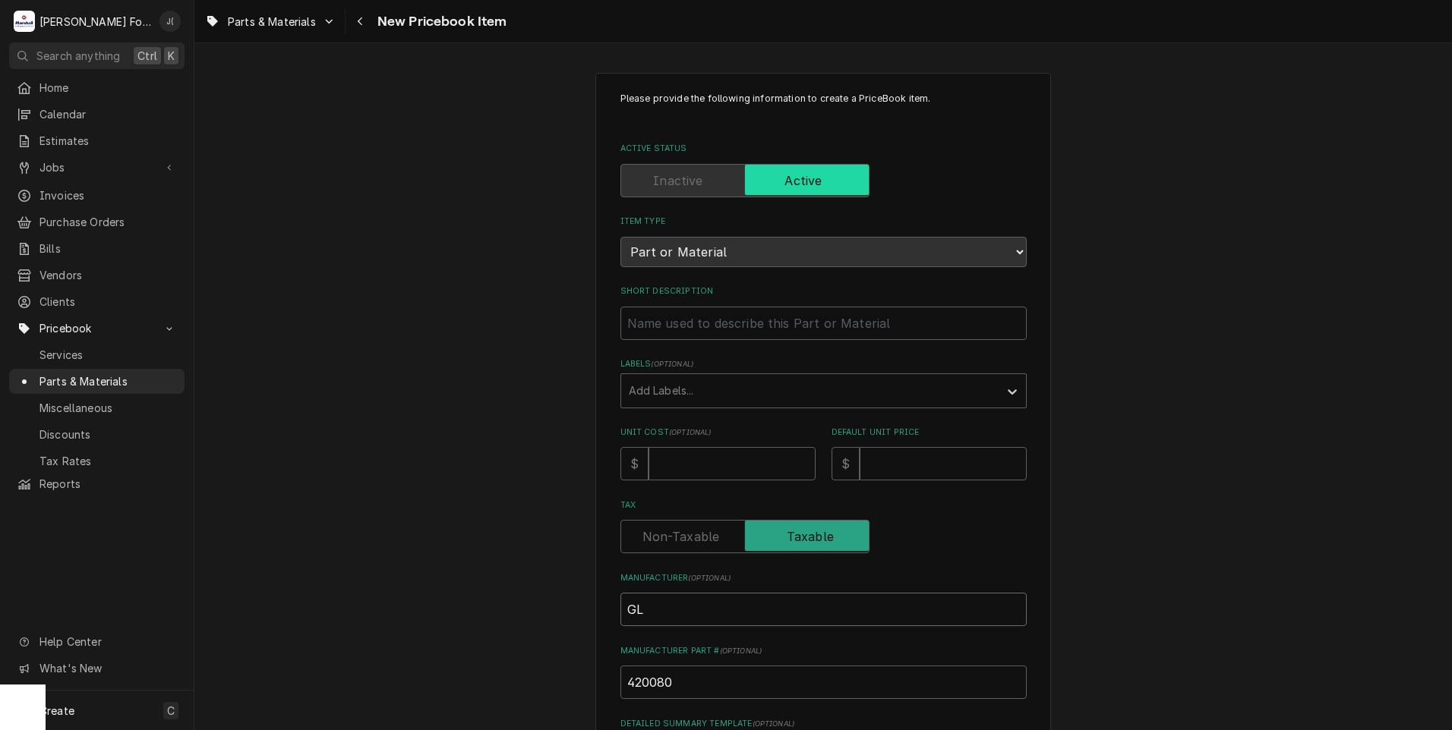
type input "GLO"
type textarea "x"
type input "GLOB"
type textarea "x"
type input "GLOBE"
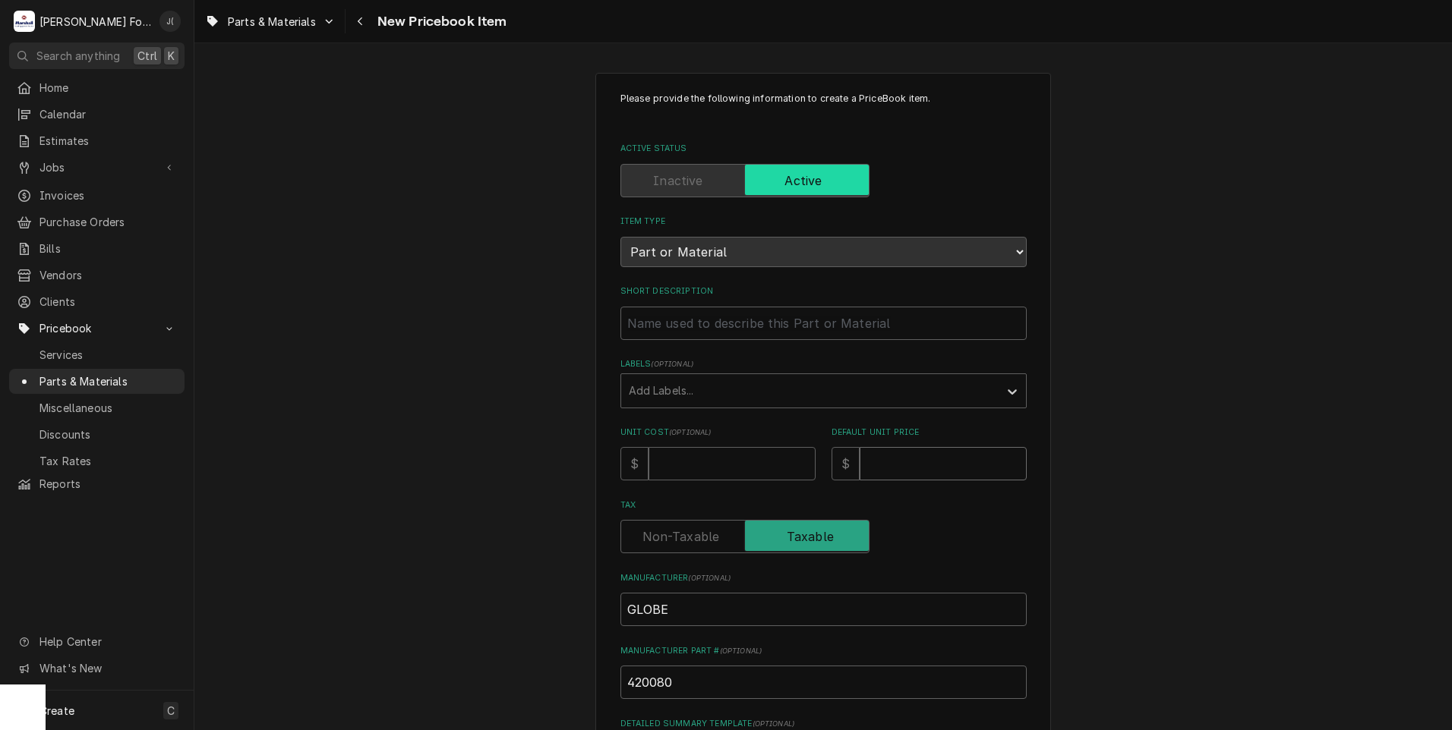
drag, startPoint x: 904, startPoint y: 462, endPoint x: 903, endPoint y: 455, distance: 7.6
click at [904, 460] on input "Default Unit Price" at bounding box center [942, 463] width 167 height 33
type textarea "x"
type input "1"
type textarea "x"
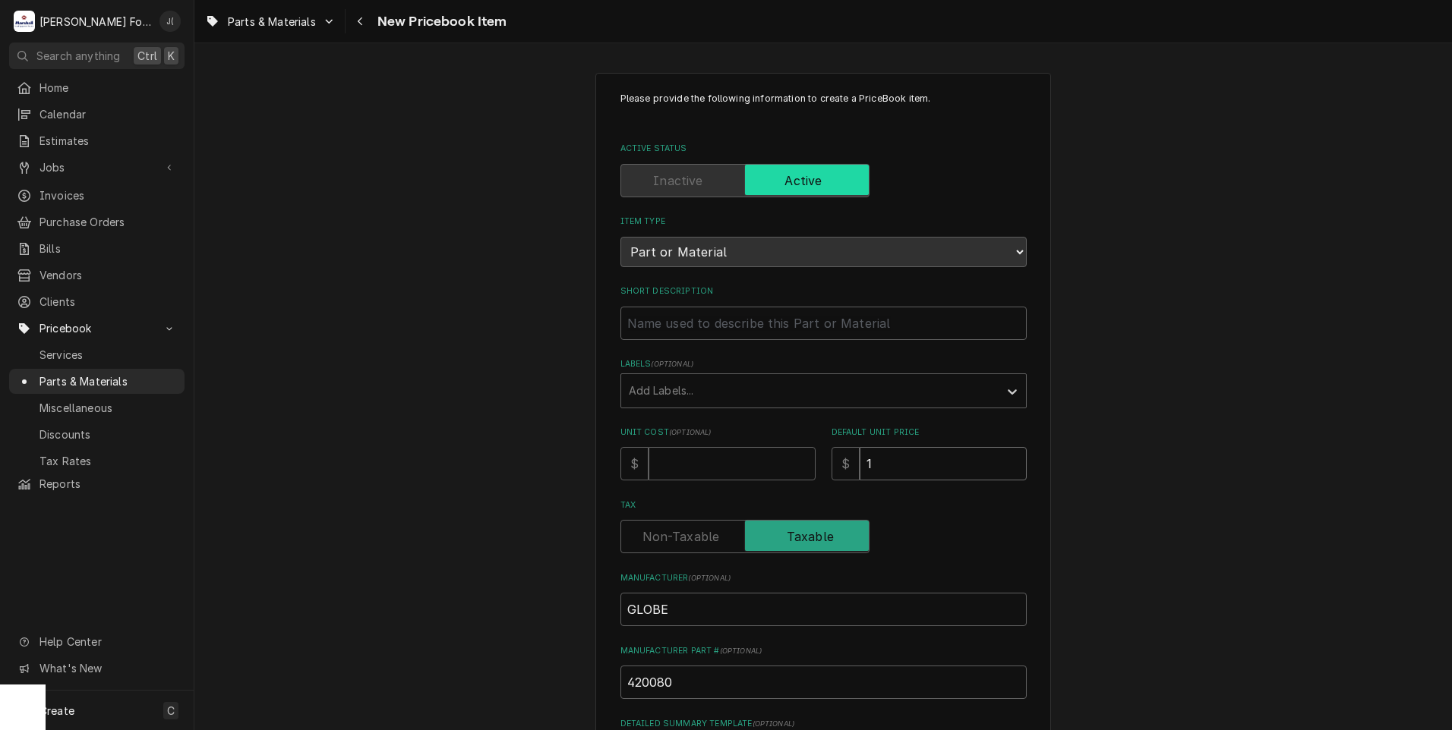
type input "14"
type textarea "x"
type input "140"
type textarea "x"
type input "140.0"
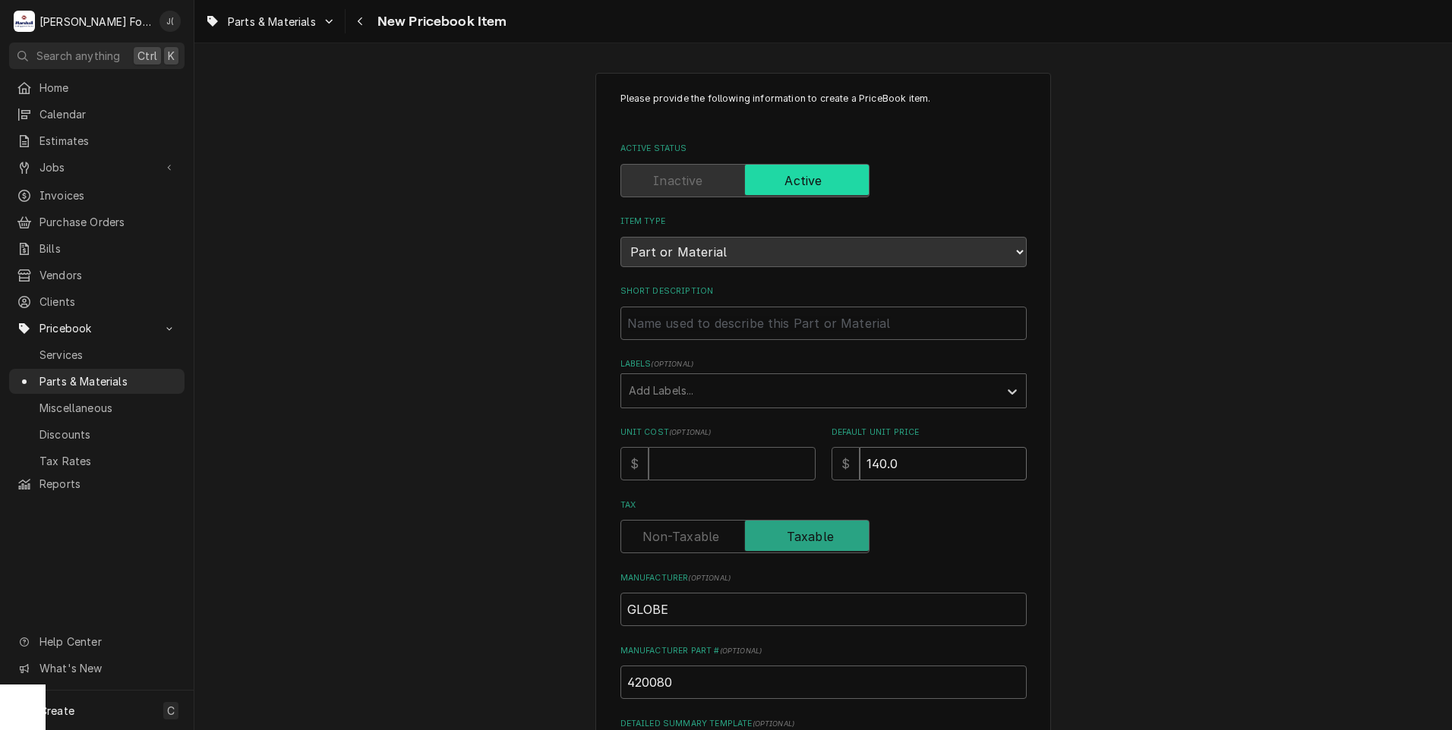
type textarea "x"
type input "140.00"
click at [720, 465] on input "Unit Cost ( optional )" at bounding box center [731, 463] width 167 height 33
type textarea "x"
type input "1"
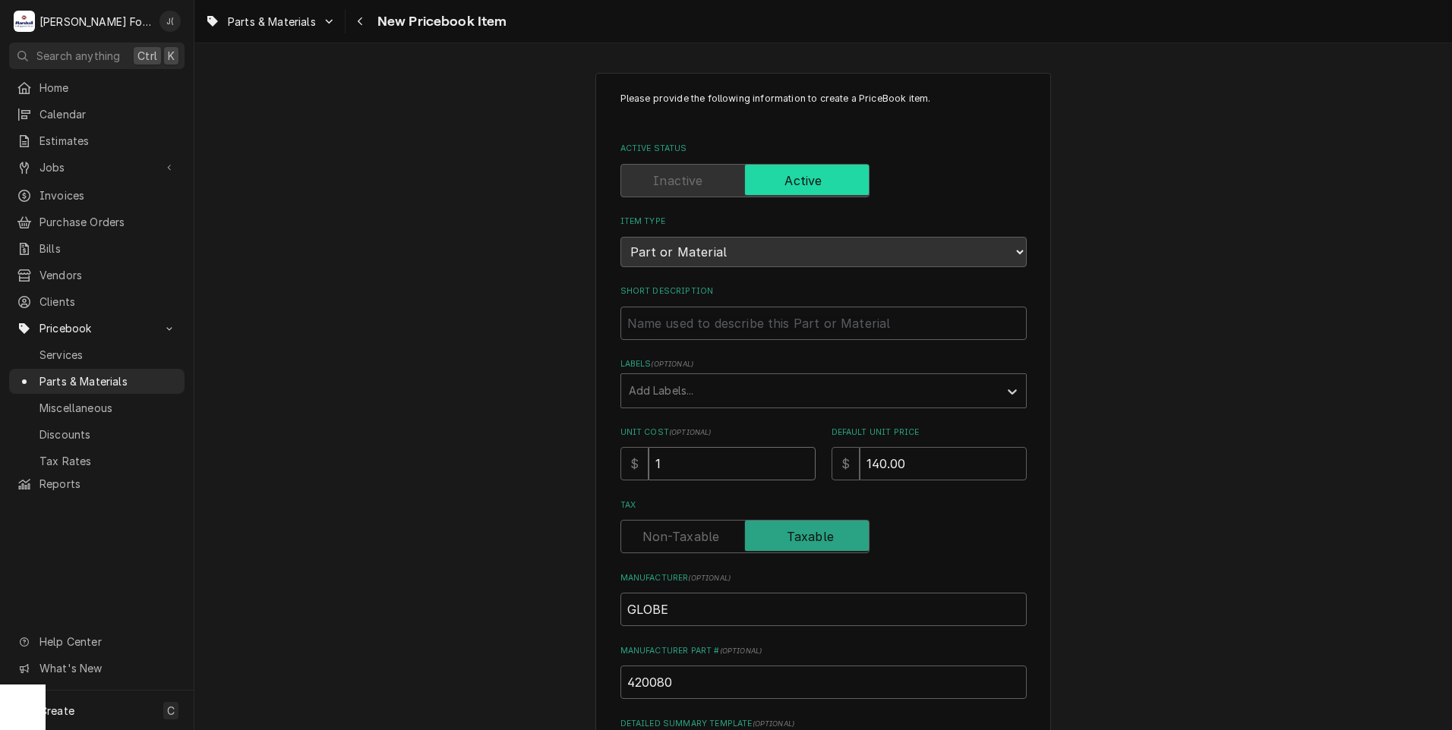
type textarea "x"
type input "10"
type textarea "x"
type input "109"
type textarea "x"
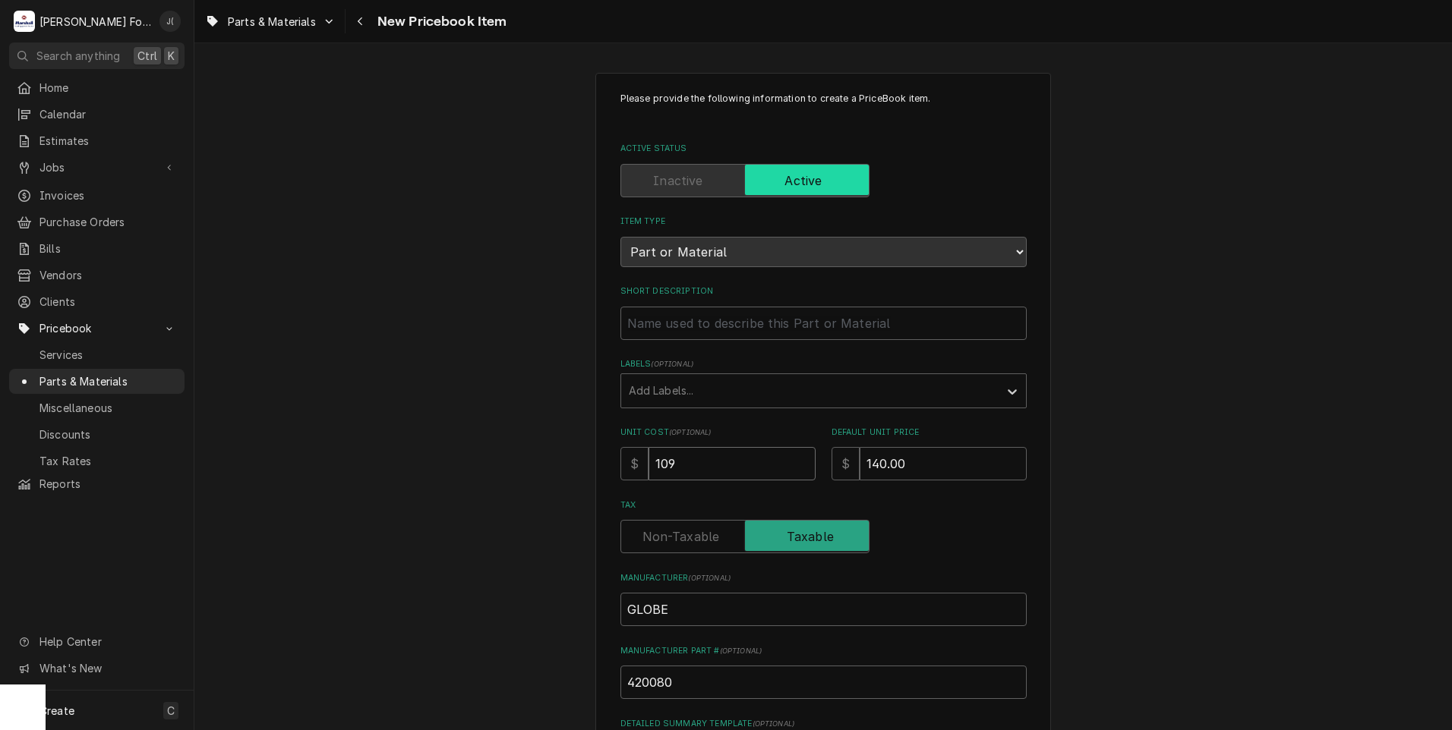
type input "109.2"
type textarea "x"
type input "109.20"
click at [686, 310] on input "Short Description" at bounding box center [823, 323] width 406 height 33
paste input "SHAFT, KNIFE"
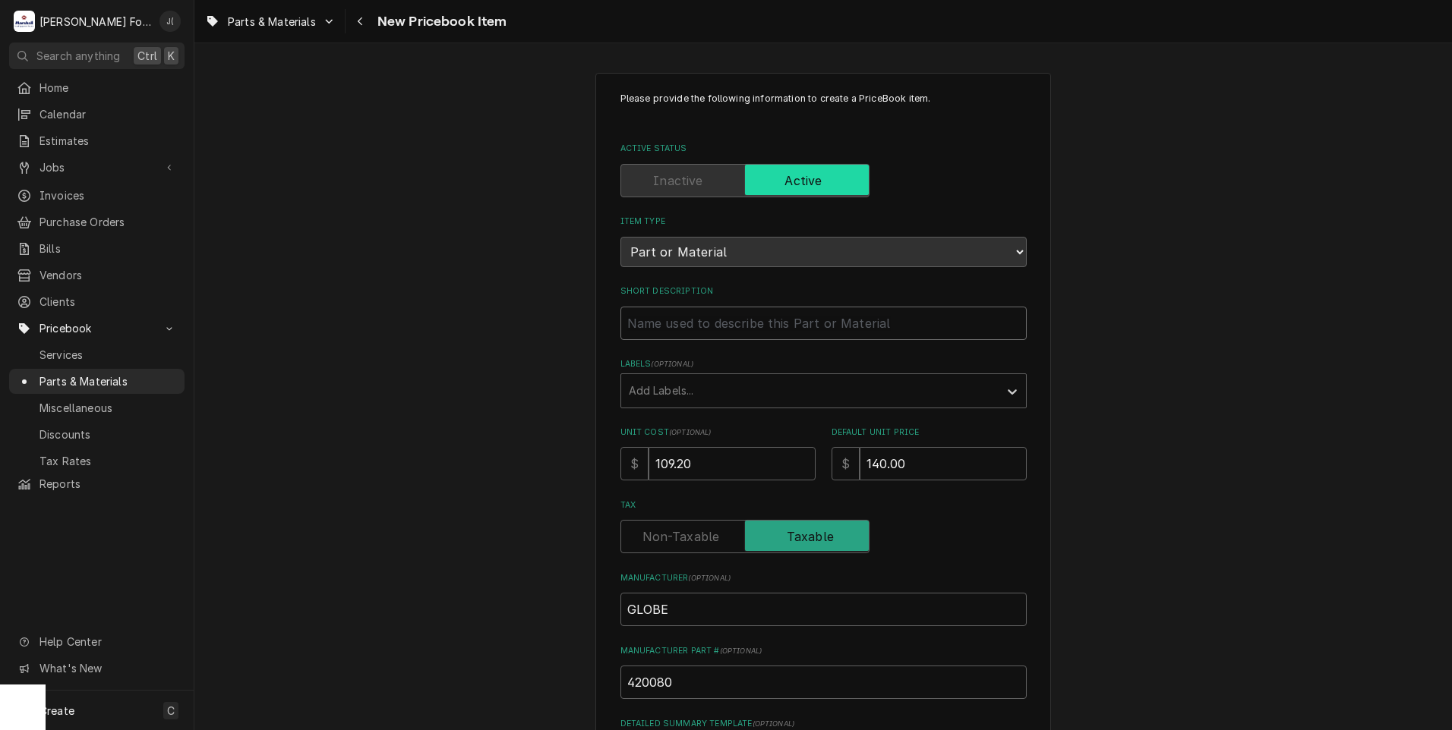
type textarea "x"
type input "SHAFT, KNIFE"
click at [699, 389] on div "Labels" at bounding box center [810, 390] width 362 height 27
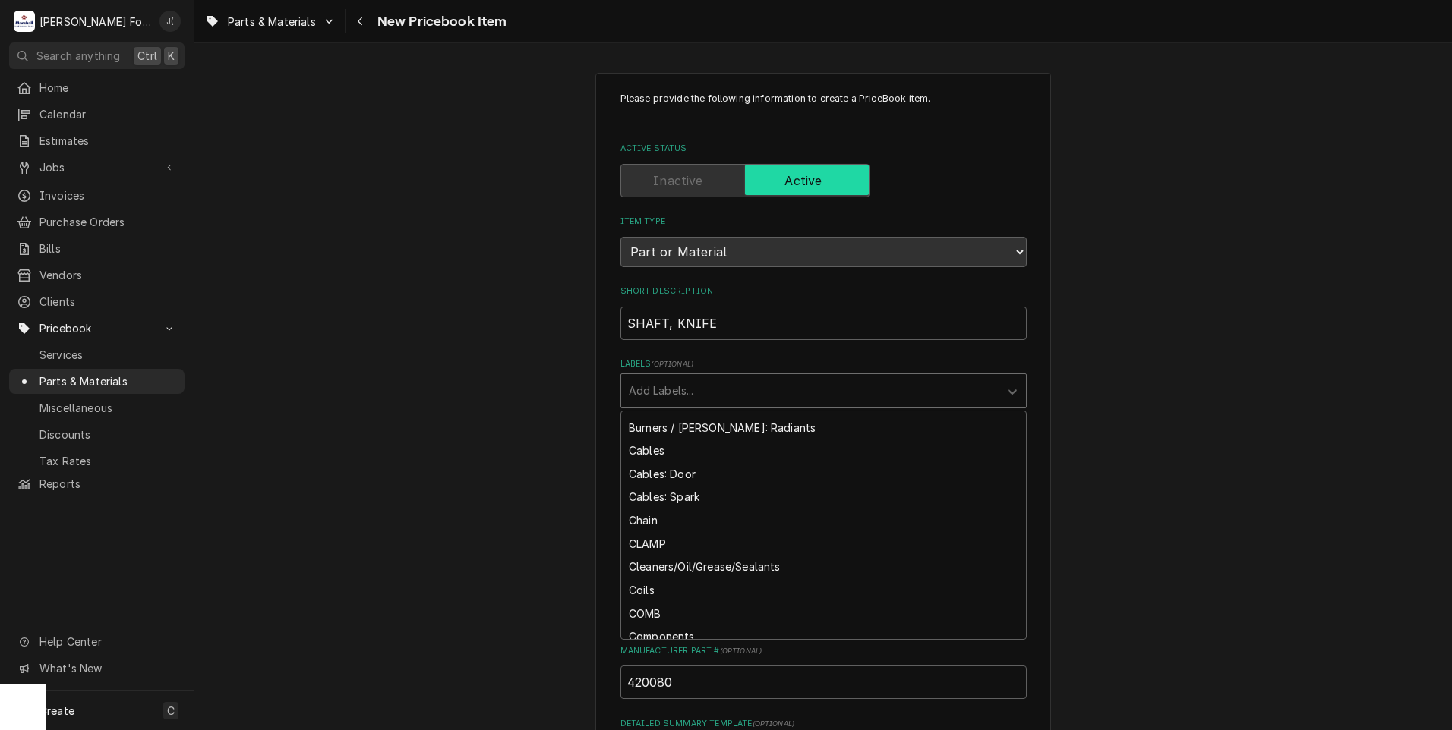
scroll to position [987, 0]
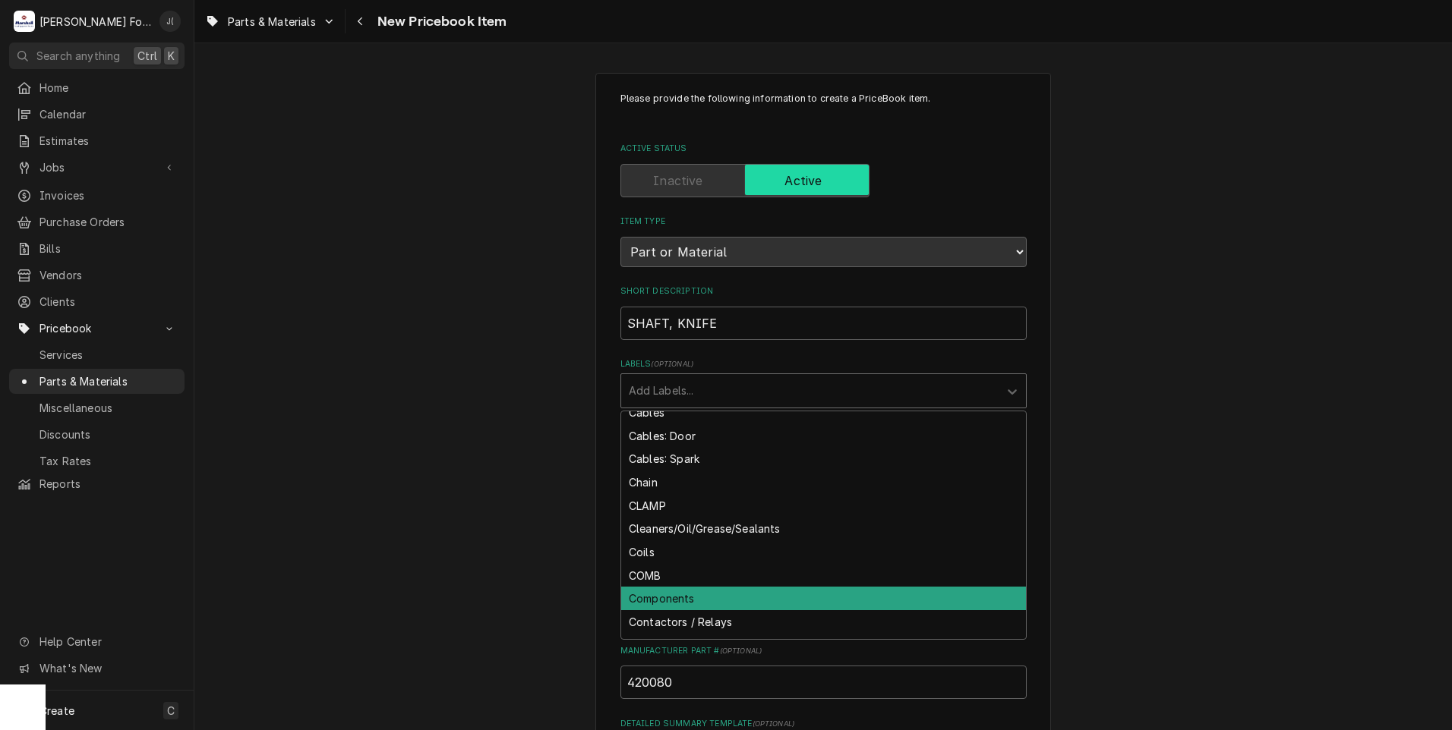
click at [693, 590] on div "Components" at bounding box center [823, 599] width 405 height 24
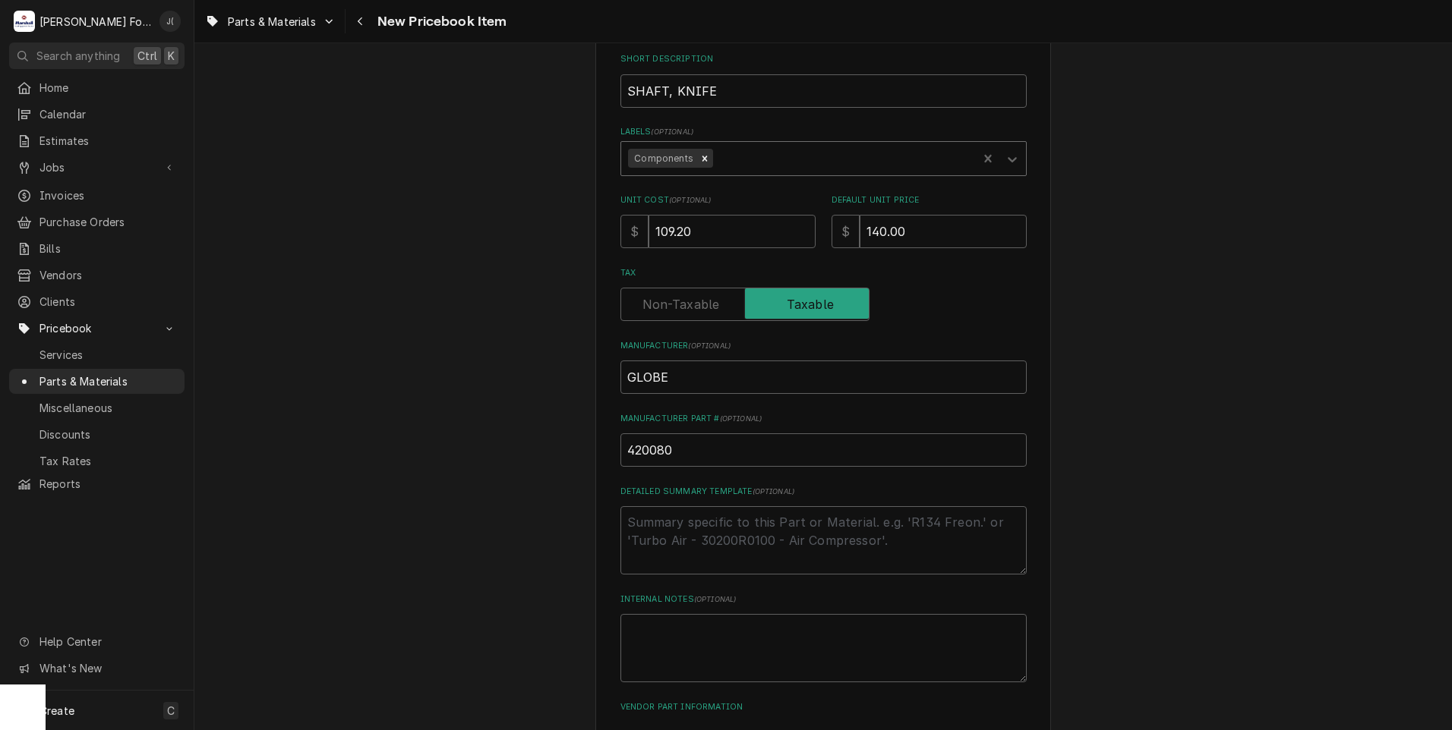
scroll to position [344, 0]
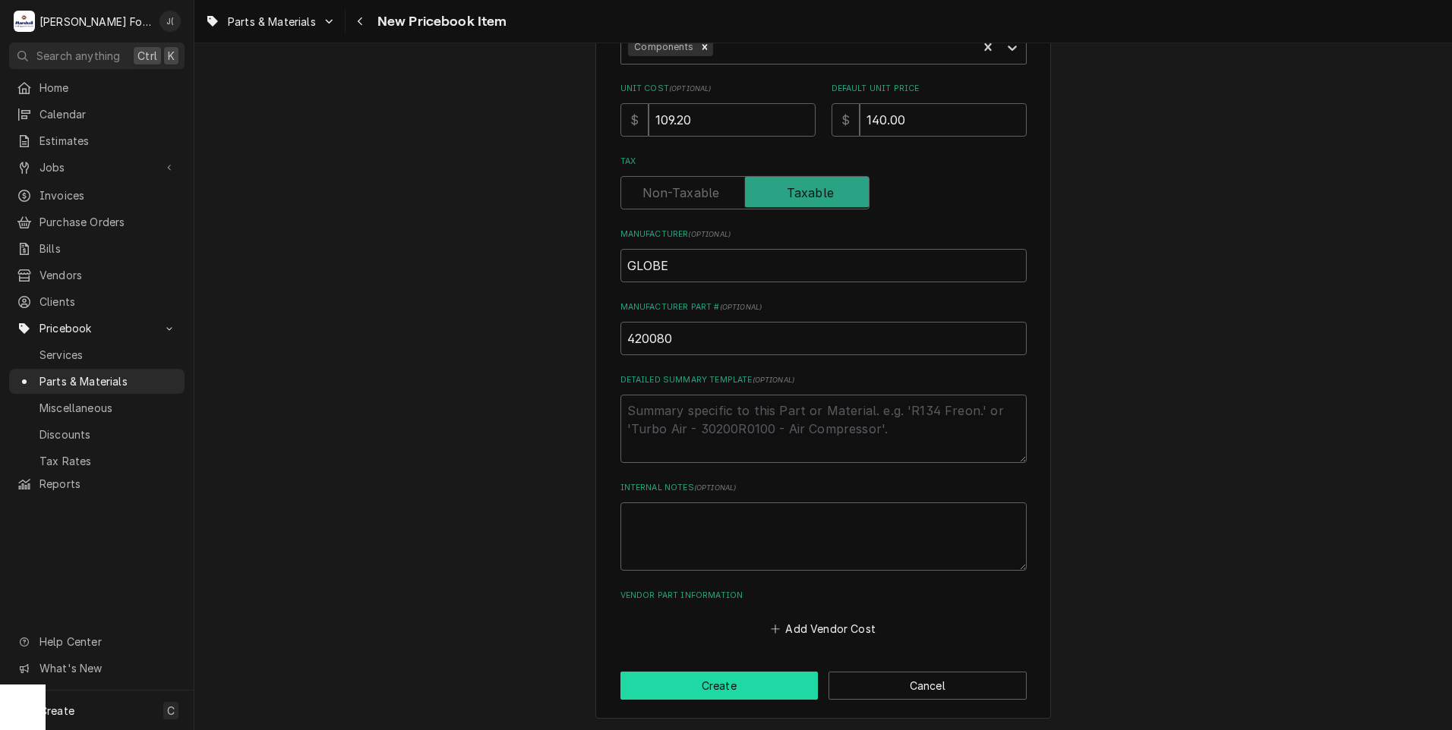
click at [719, 683] on button "Create" at bounding box center [719, 686] width 198 height 28
type textarea "x"
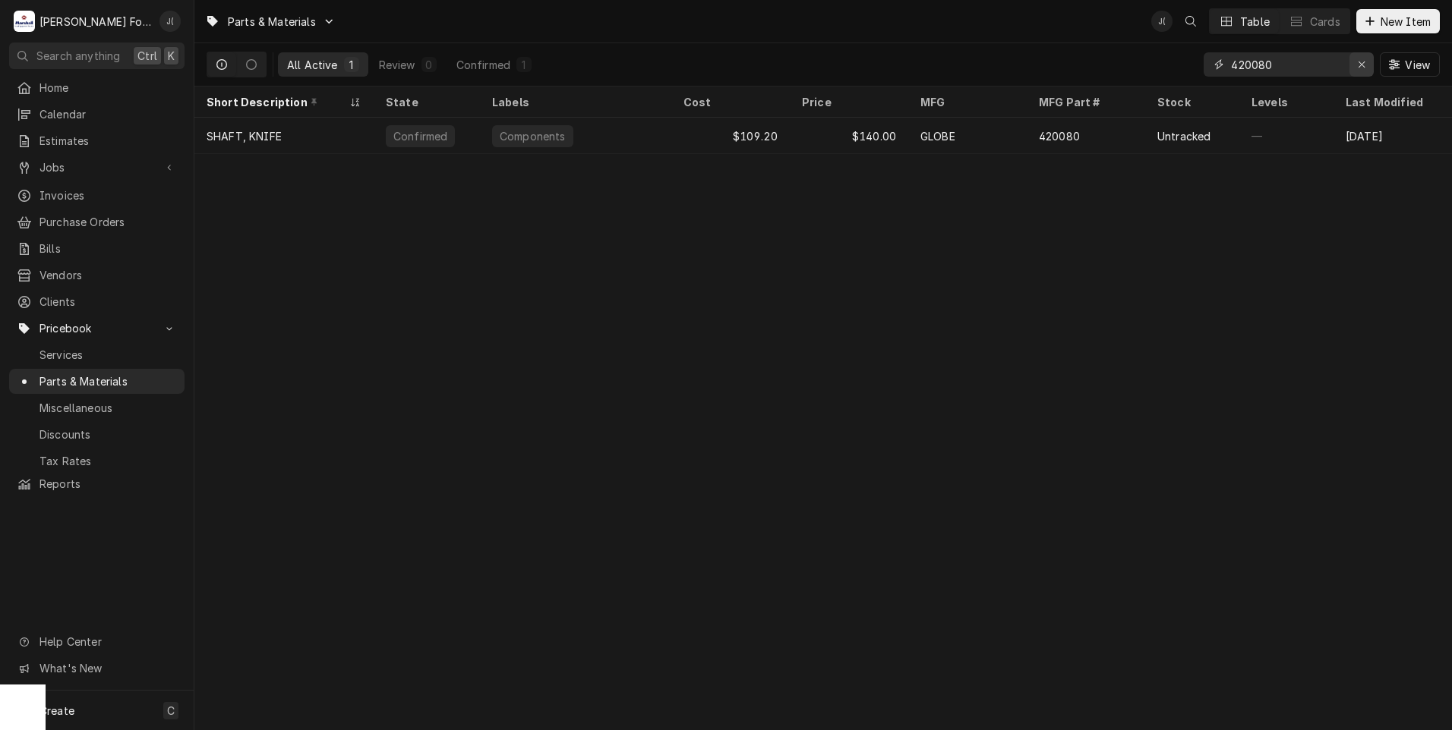
click at [1360, 67] on icon "Erase input" at bounding box center [1361, 64] width 8 height 11
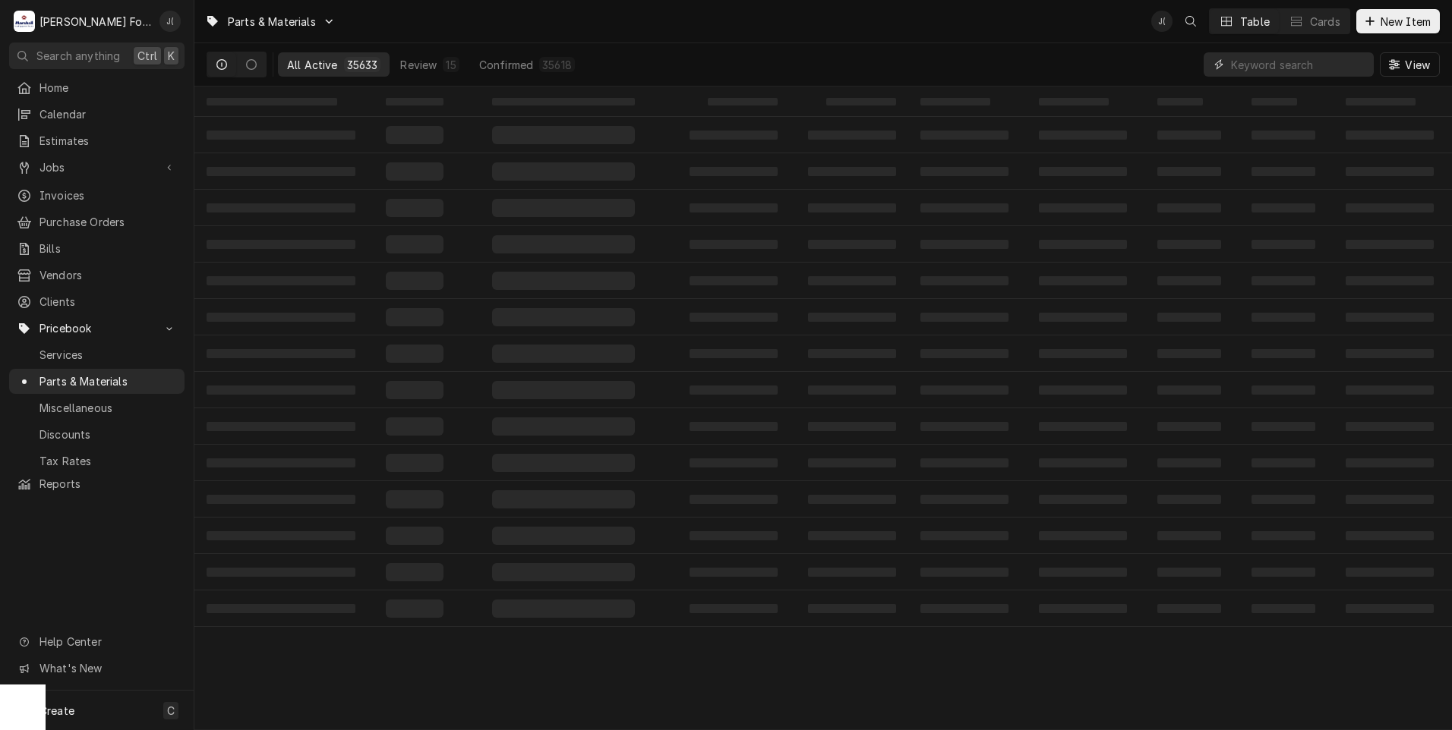
paste input "840010"
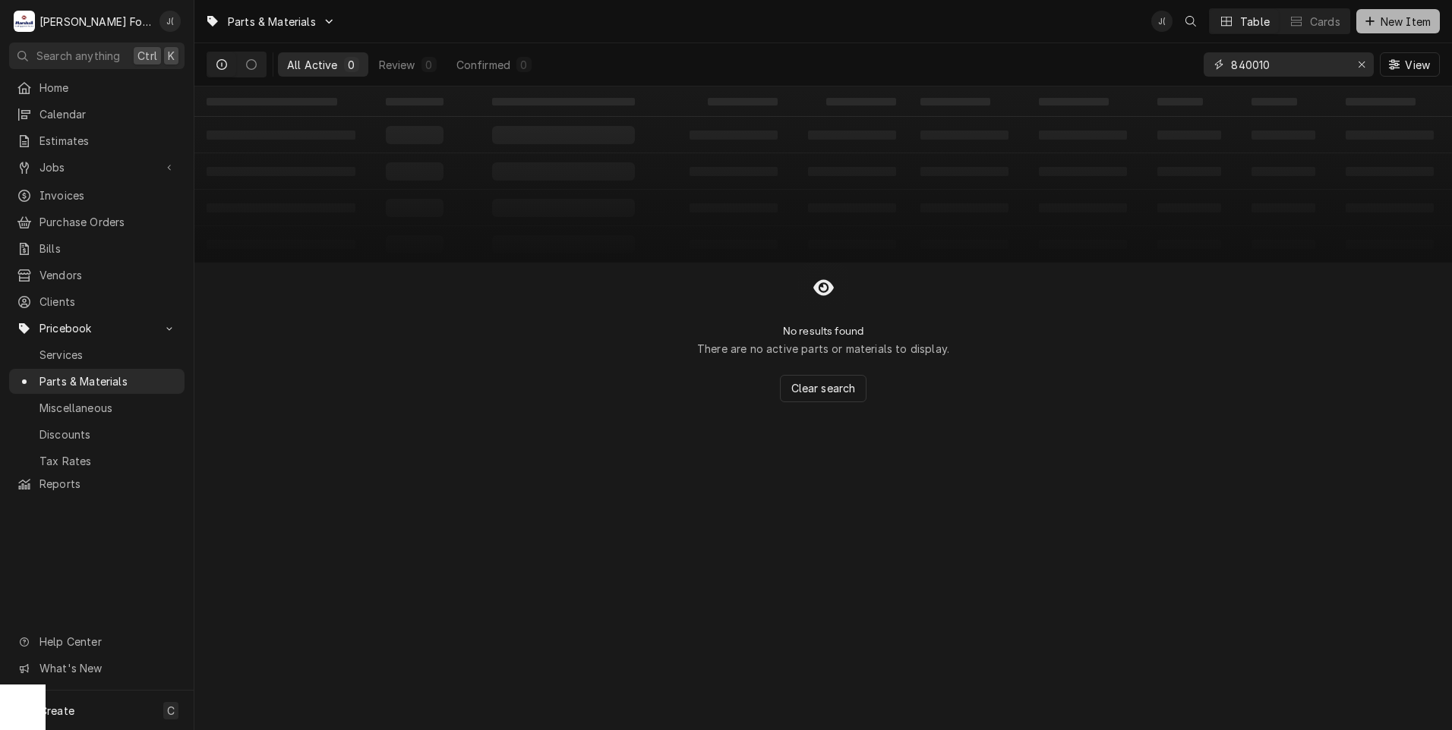
type input "840010"
click at [1387, 20] on span "New Item" at bounding box center [1405, 22] width 56 height 16
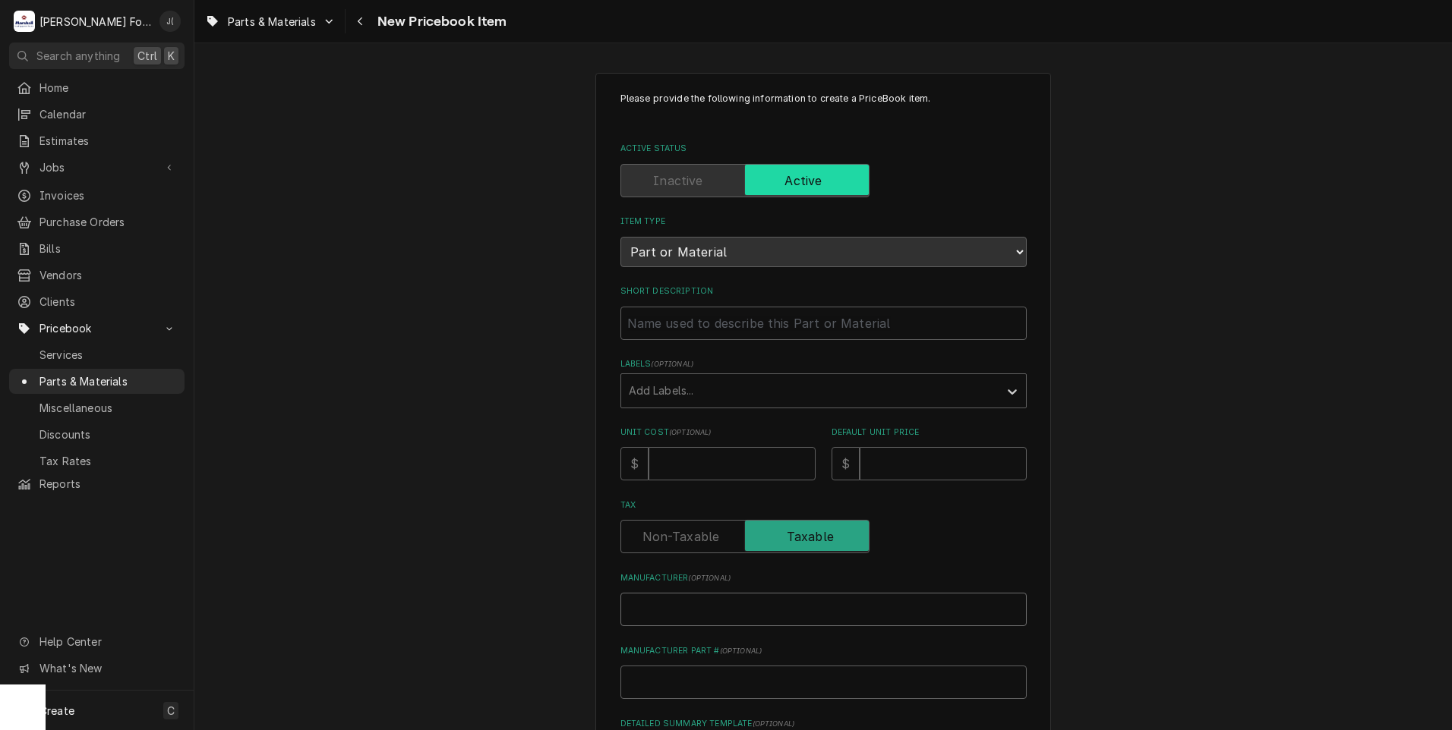
click at [657, 610] on input "Manufacturer ( optional )" at bounding box center [823, 609] width 406 height 33
paste input "840010"
type textarea "x"
type input "840010"
click at [683, 676] on input "Manufacturer Part # ( optional )" at bounding box center [823, 682] width 406 height 33
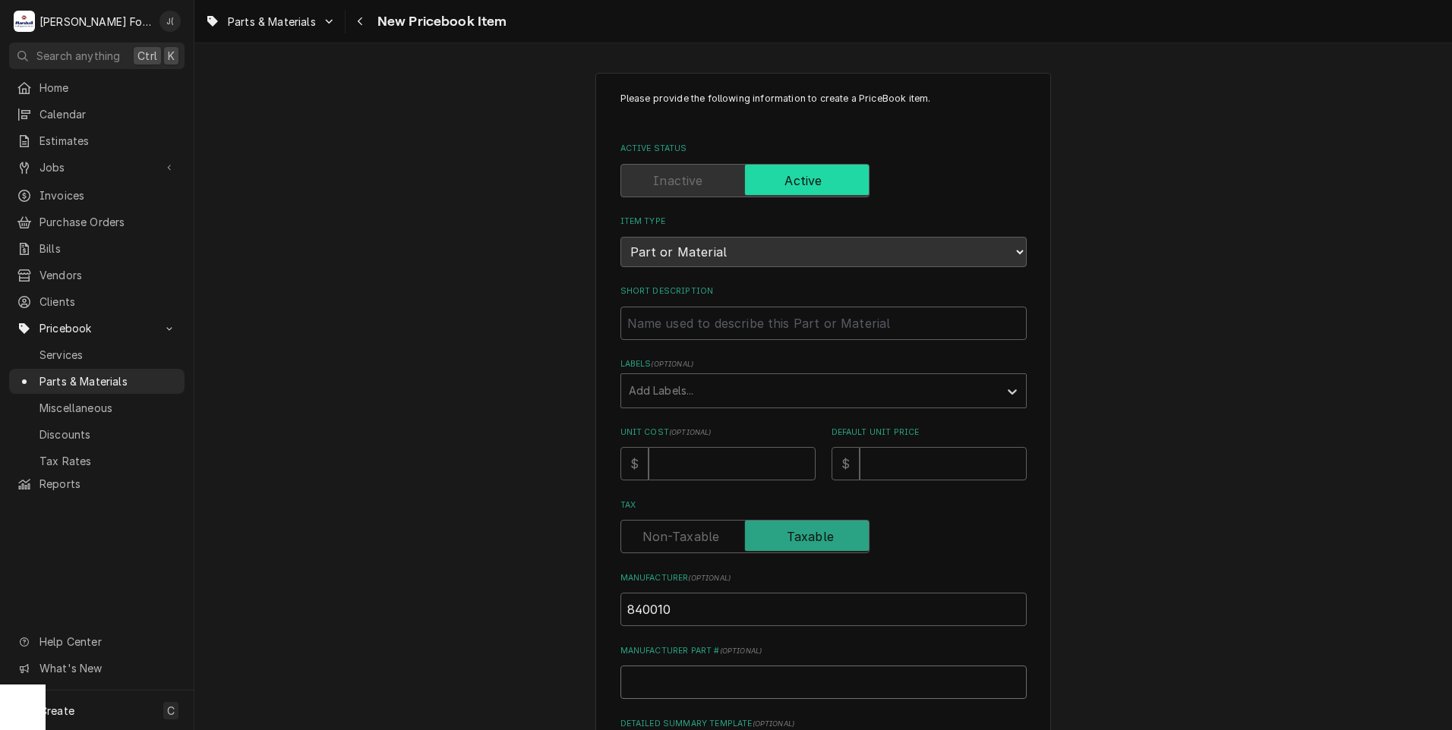
paste input "840010"
type textarea "x"
type input "840010"
drag, startPoint x: 639, startPoint y: 615, endPoint x: 481, endPoint y: 606, distance: 158.9
click at [512, 605] on div "Please provide the following information to create a PriceBook item. Active Sta…" at bounding box center [822, 567] width 1257 height 1017
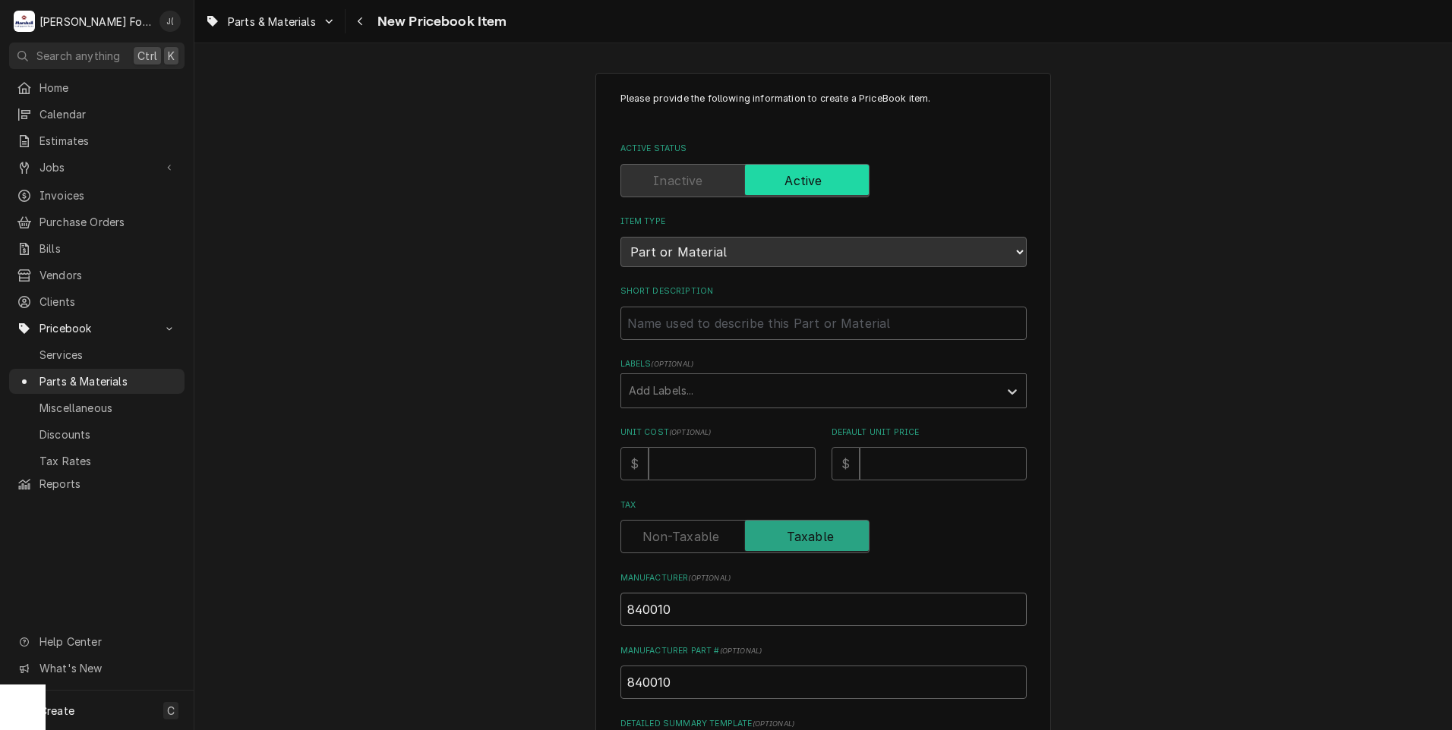
type textarea "x"
type input "G"
type textarea "x"
type input "GL"
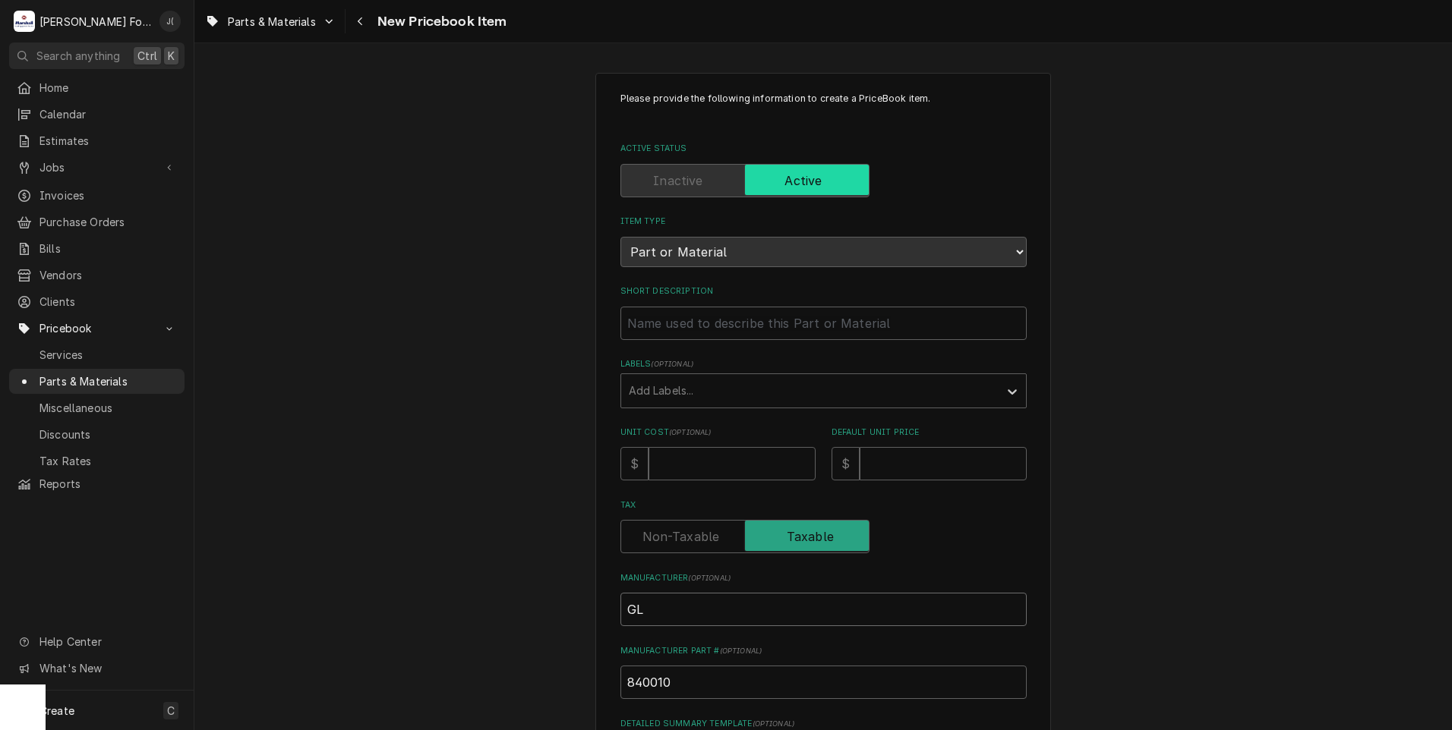
type textarea "x"
type input "GLO"
type textarea "x"
type input "GLOB"
type textarea "x"
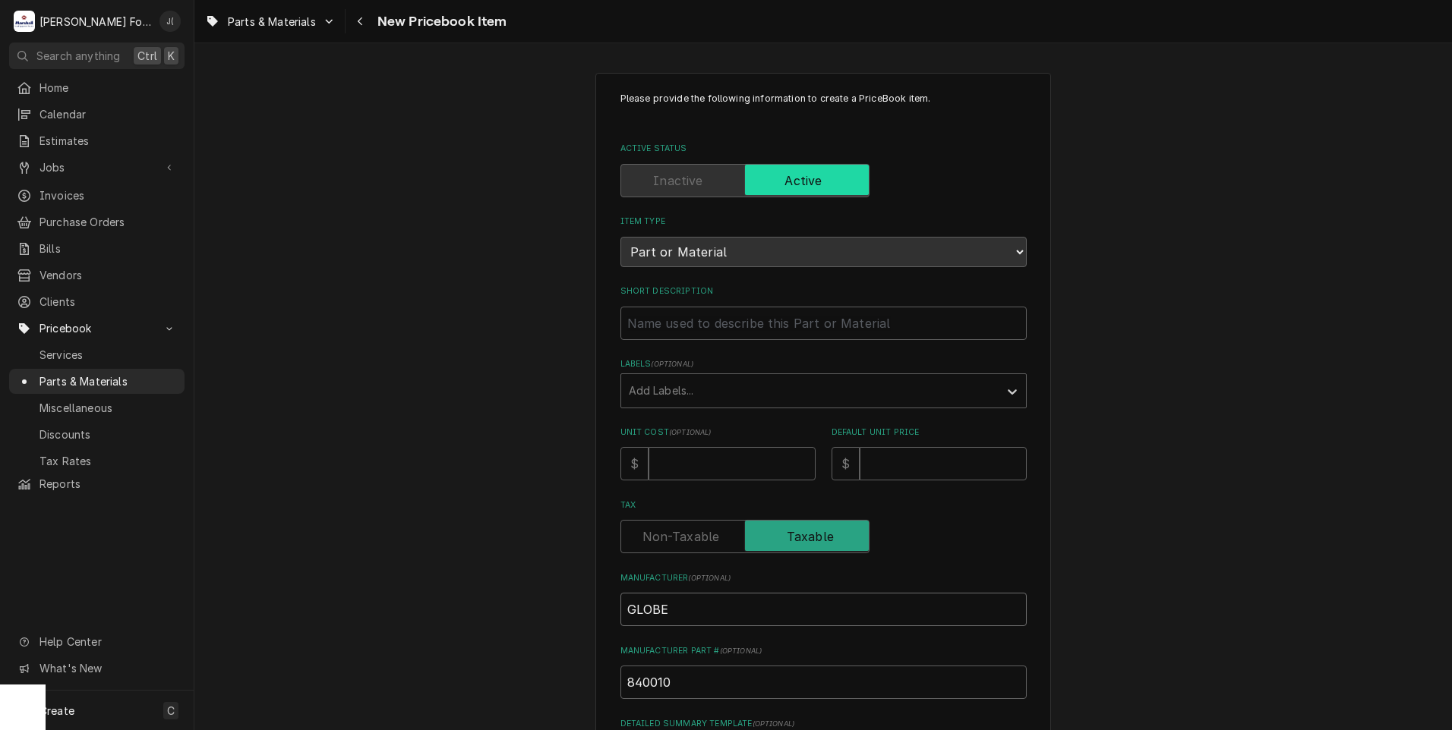
type input "GLOBE"
click at [655, 465] on input "Unit Cost ( optional )" at bounding box center [731, 463] width 167 height 33
type textarea "x"
type input "4"
type textarea "x"
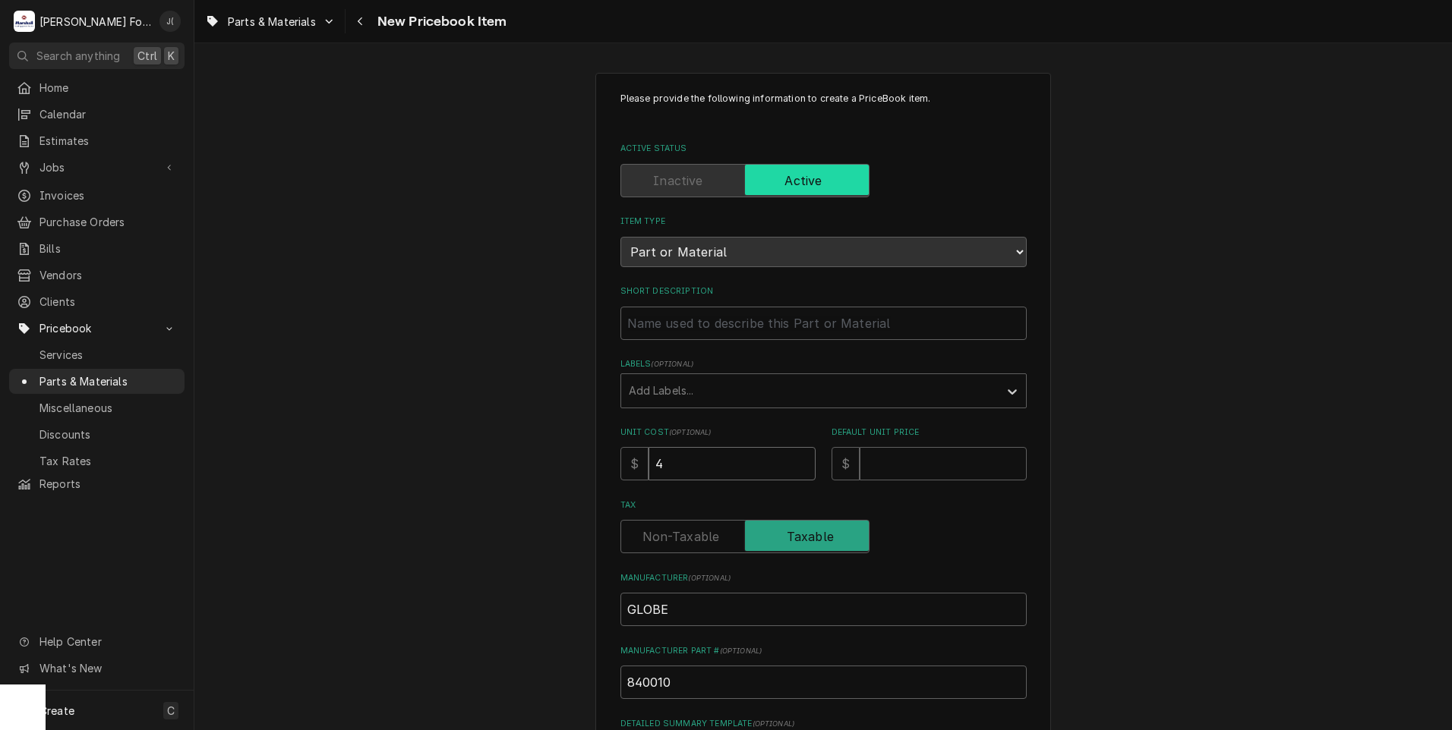
type input "43"
type textarea "x"
type input "43.6"
type textarea "x"
type input "43.68"
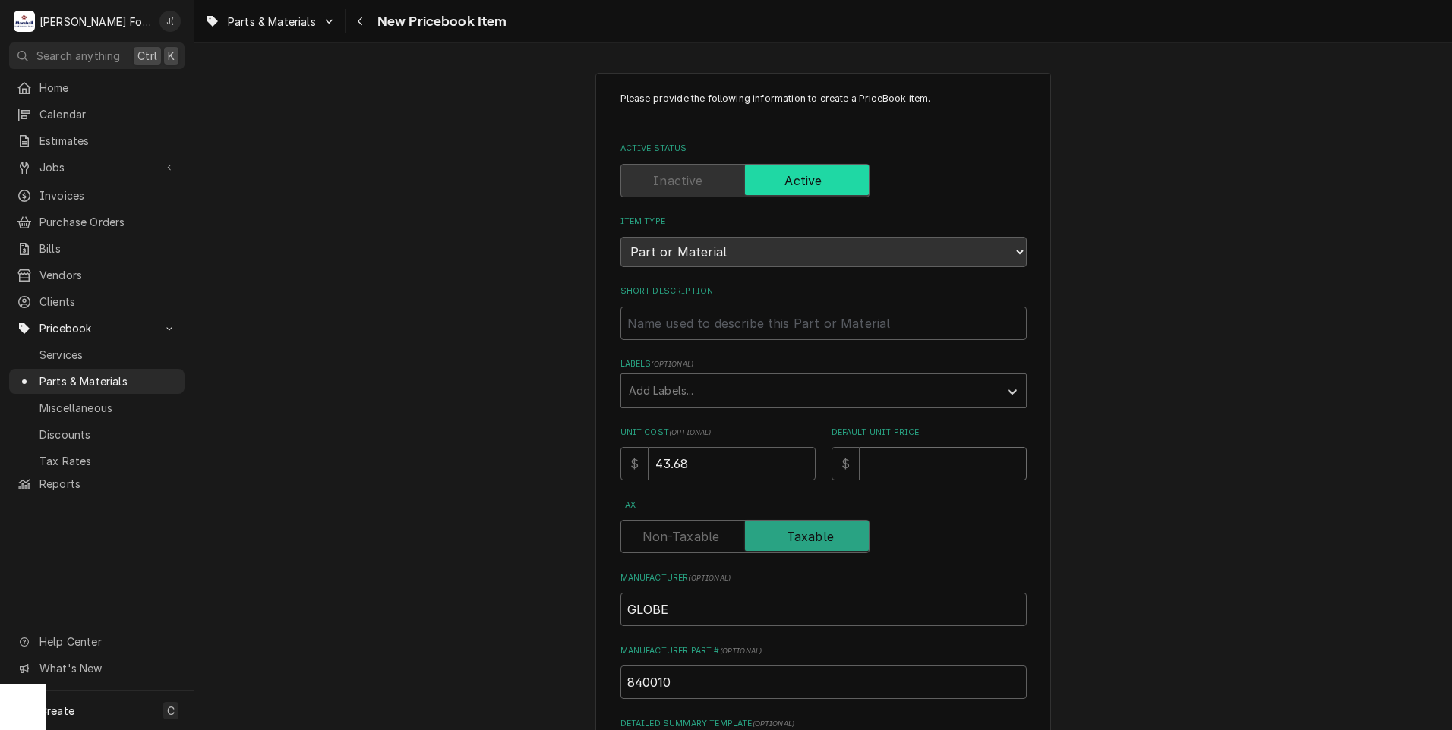
type textarea "x"
type input "5"
type textarea "x"
type input "56"
type textarea "x"
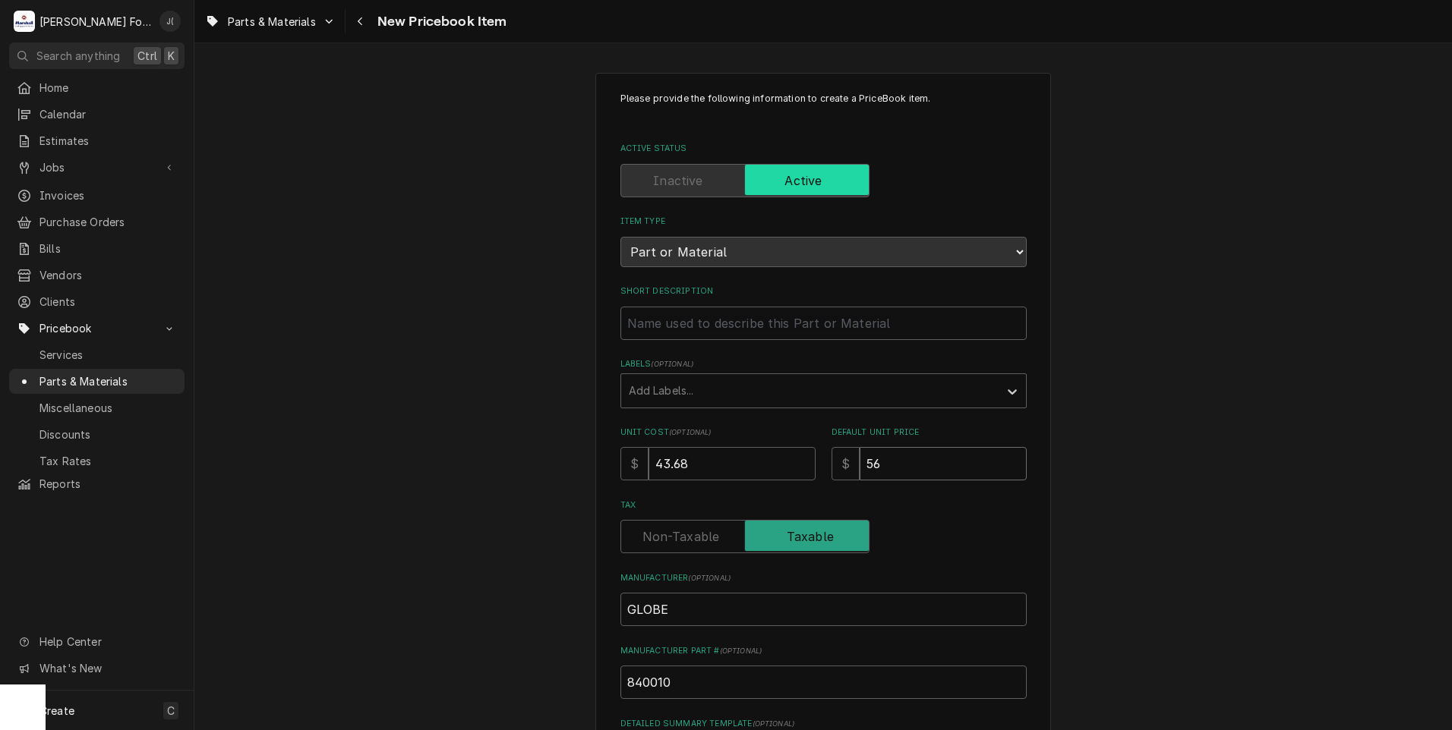
type input "56.0"
type textarea "x"
type input "56.00"
click at [722, 392] on div "Labels" at bounding box center [810, 390] width 362 height 27
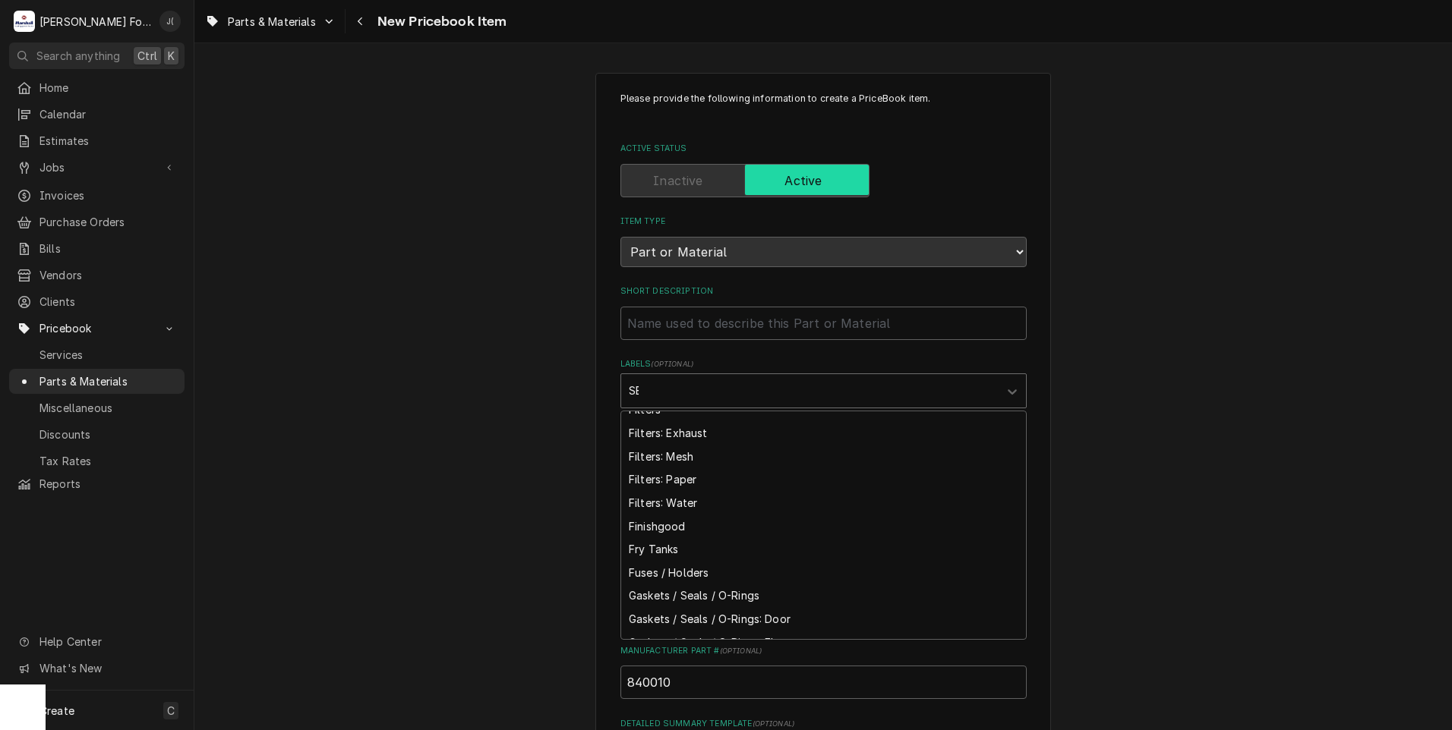
scroll to position [260, 0]
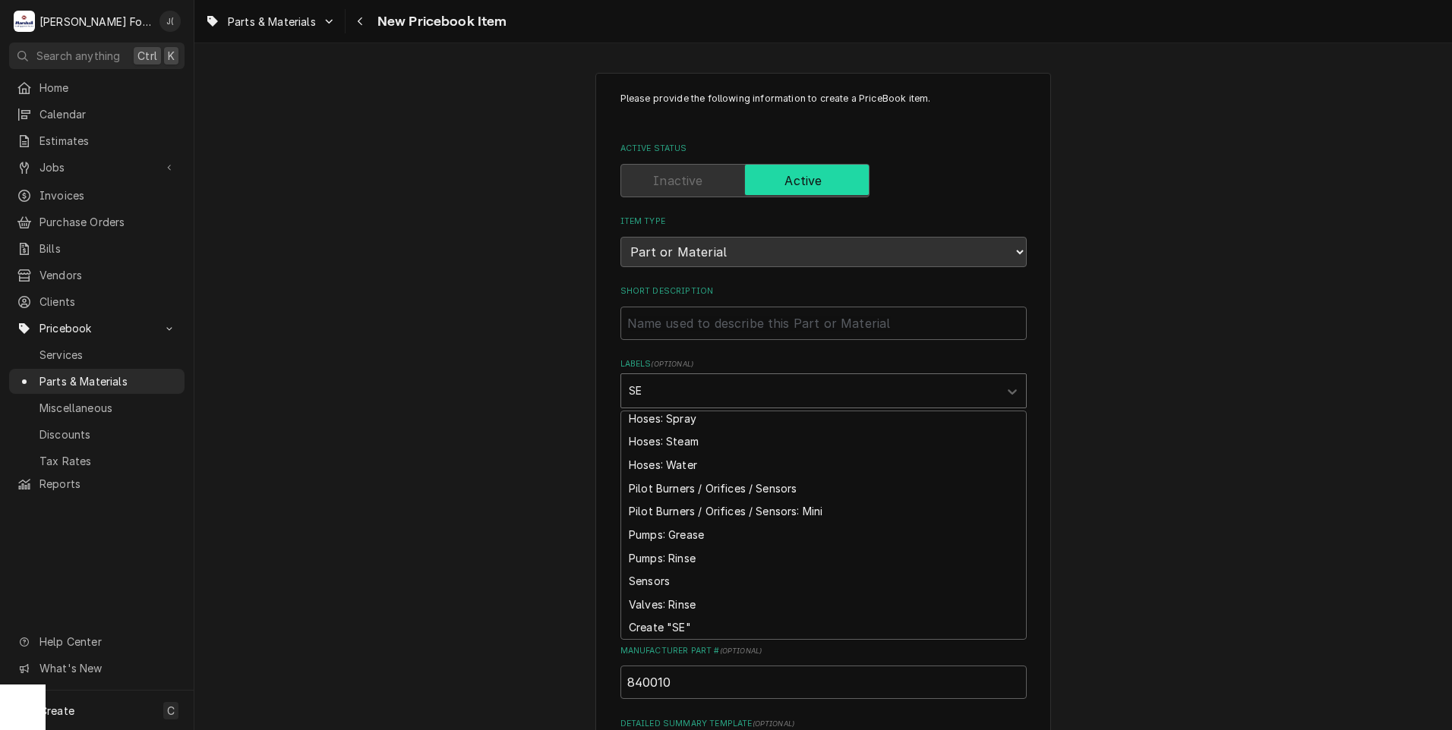
type input "SEA"
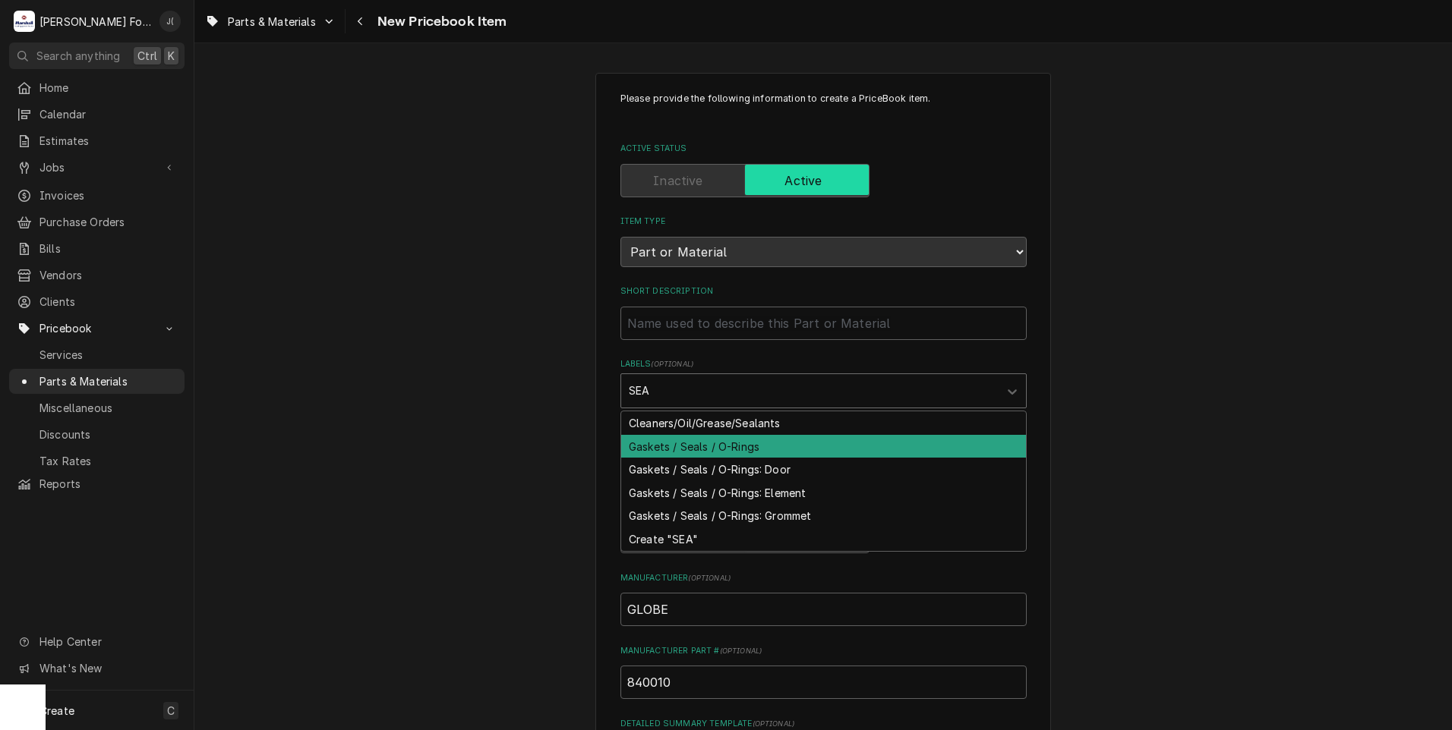
click at [709, 447] on div "Gaskets / Seals / O-Rings" at bounding box center [823, 447] width 405 height 24
type textarea "x"
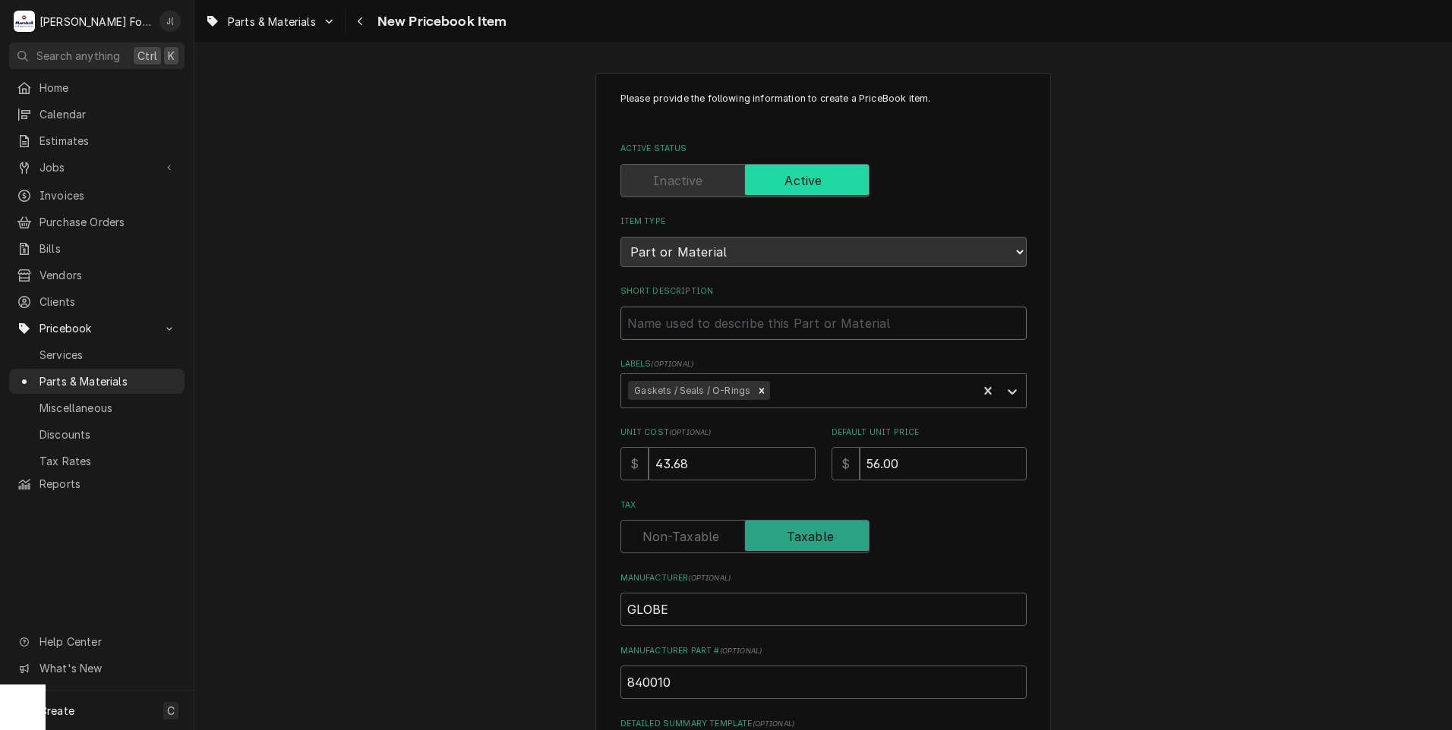
click at [650, 331] on input "Short Description" at bounding box center [823, 323] width 406 height 33
paste input "SHAFT SEAL, TEAL"
type textarea "x"
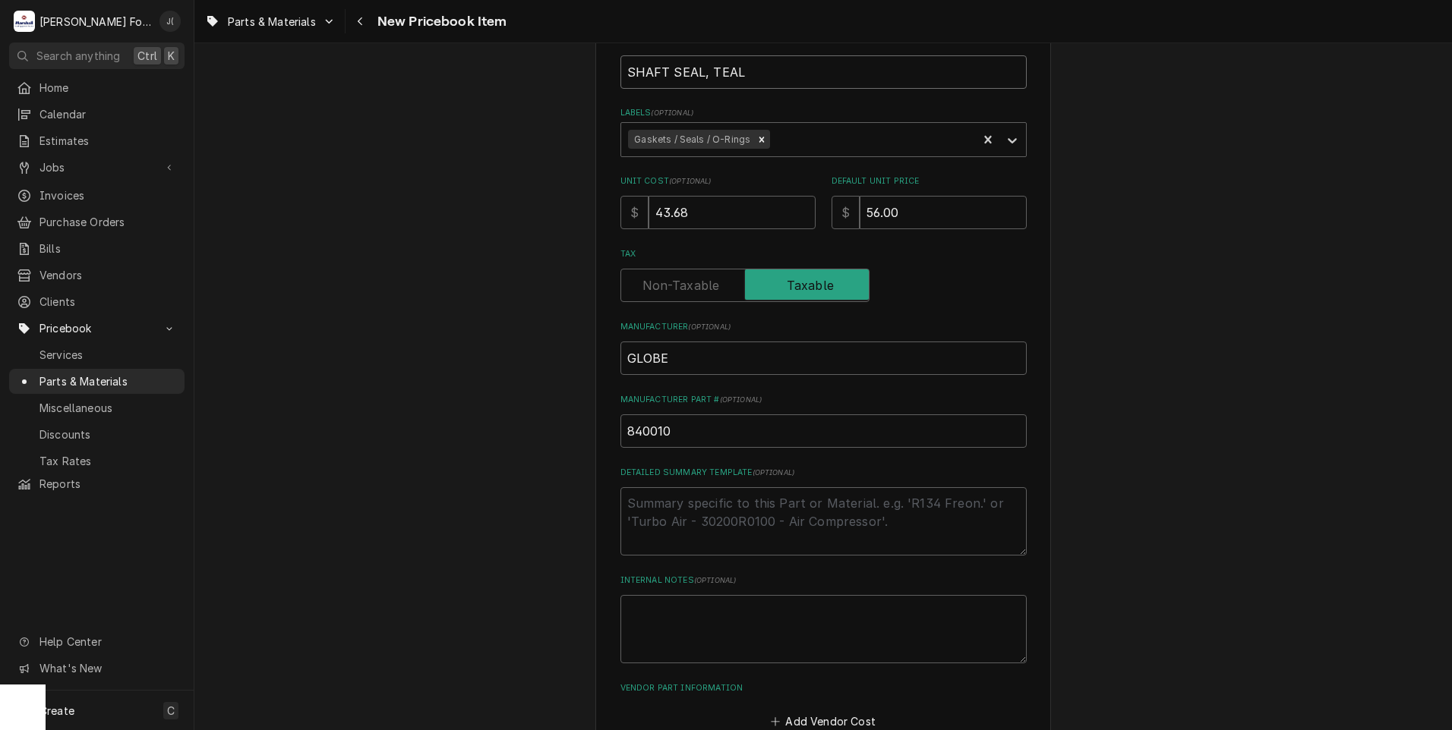
scroll to position [304, 0]
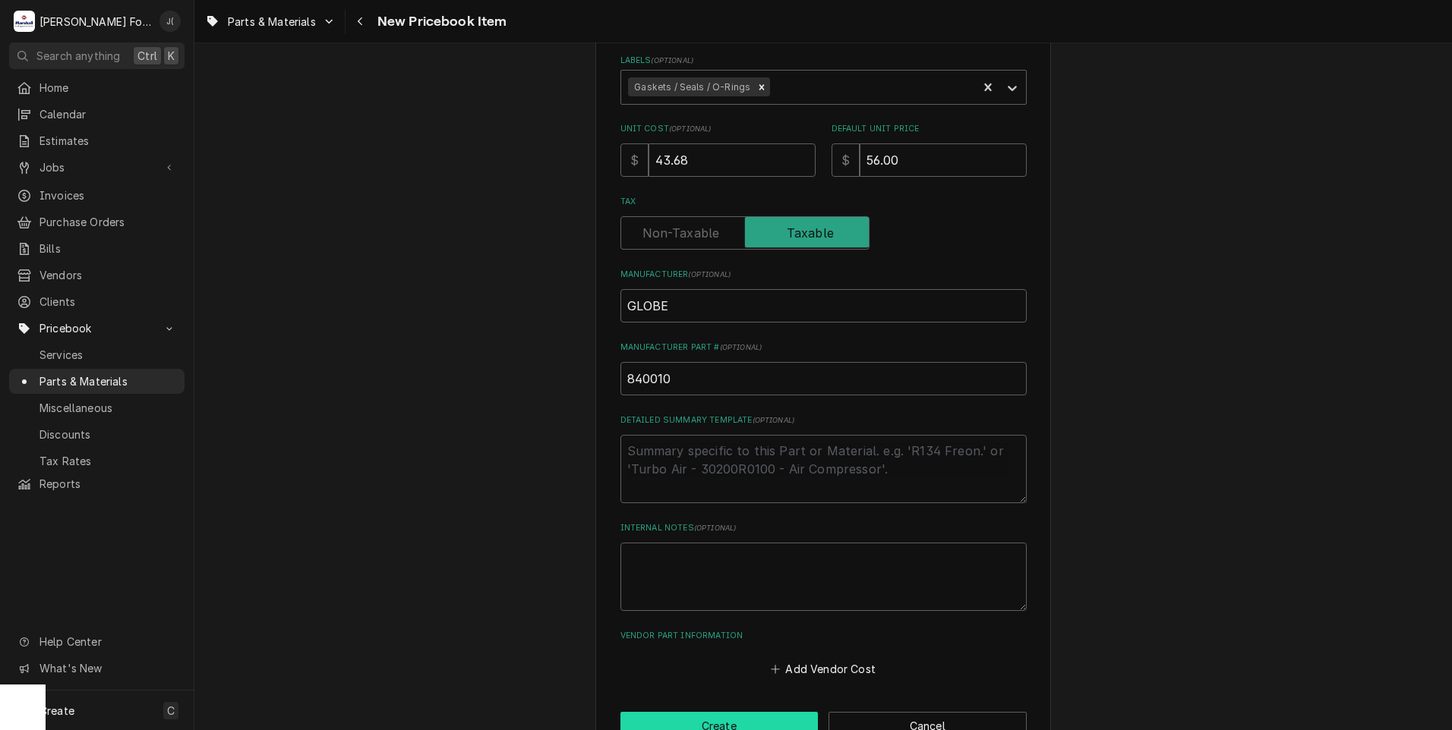
type input "SHAFT SEAL, TEAL"
click at [700, 717] on button "Create" at bounding box center [719, 726] width 198 height 28
type textarea "x"
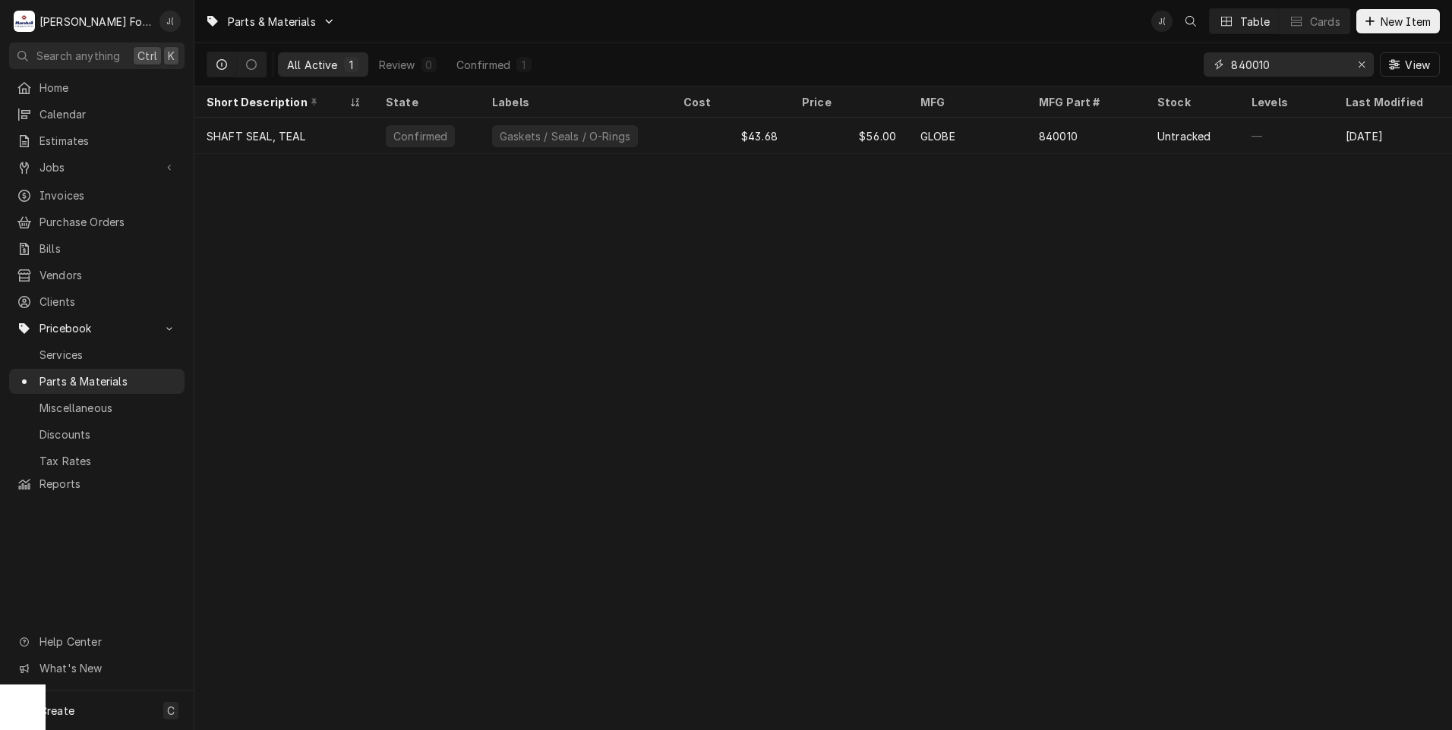
click at [1362, 68] on icon "Erase input" at bounding box center [1361, 64] width 8 height 11
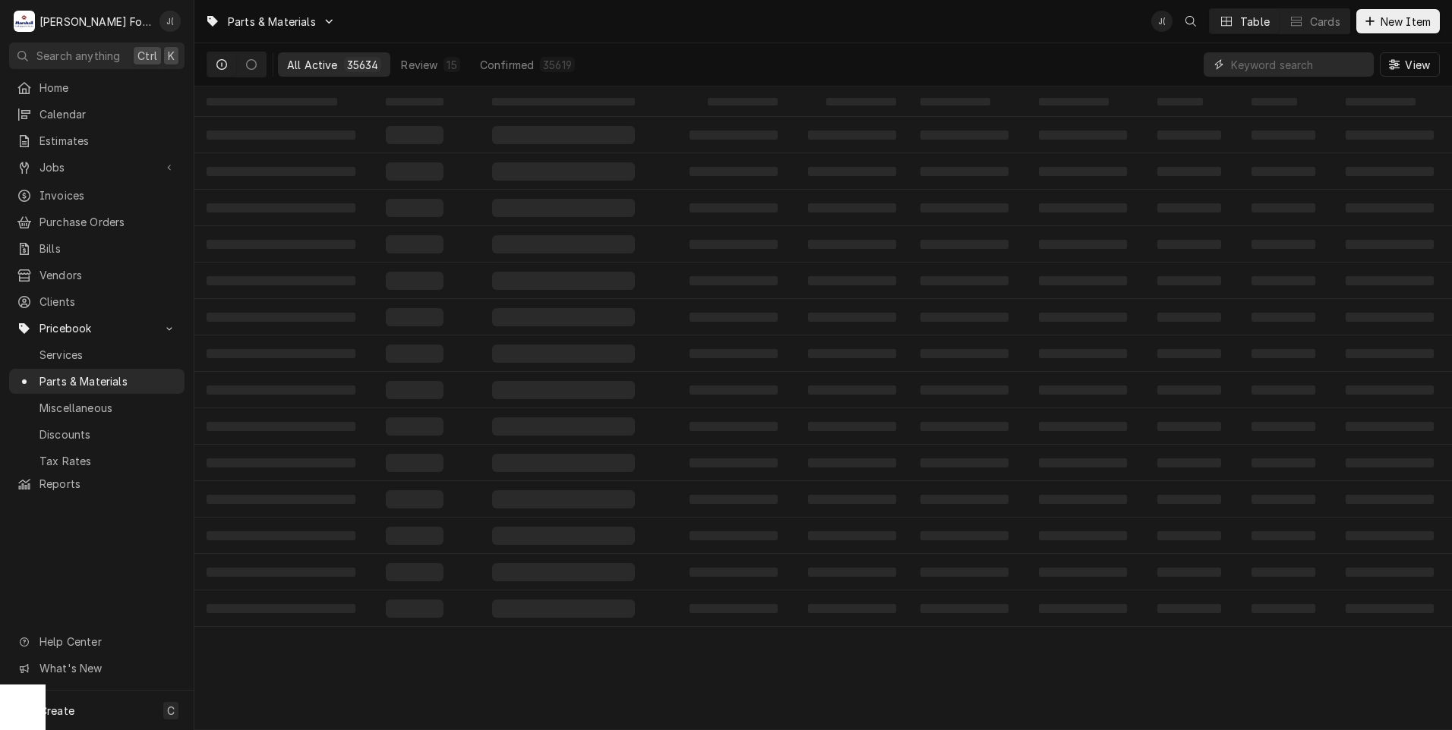
paste input "070050"
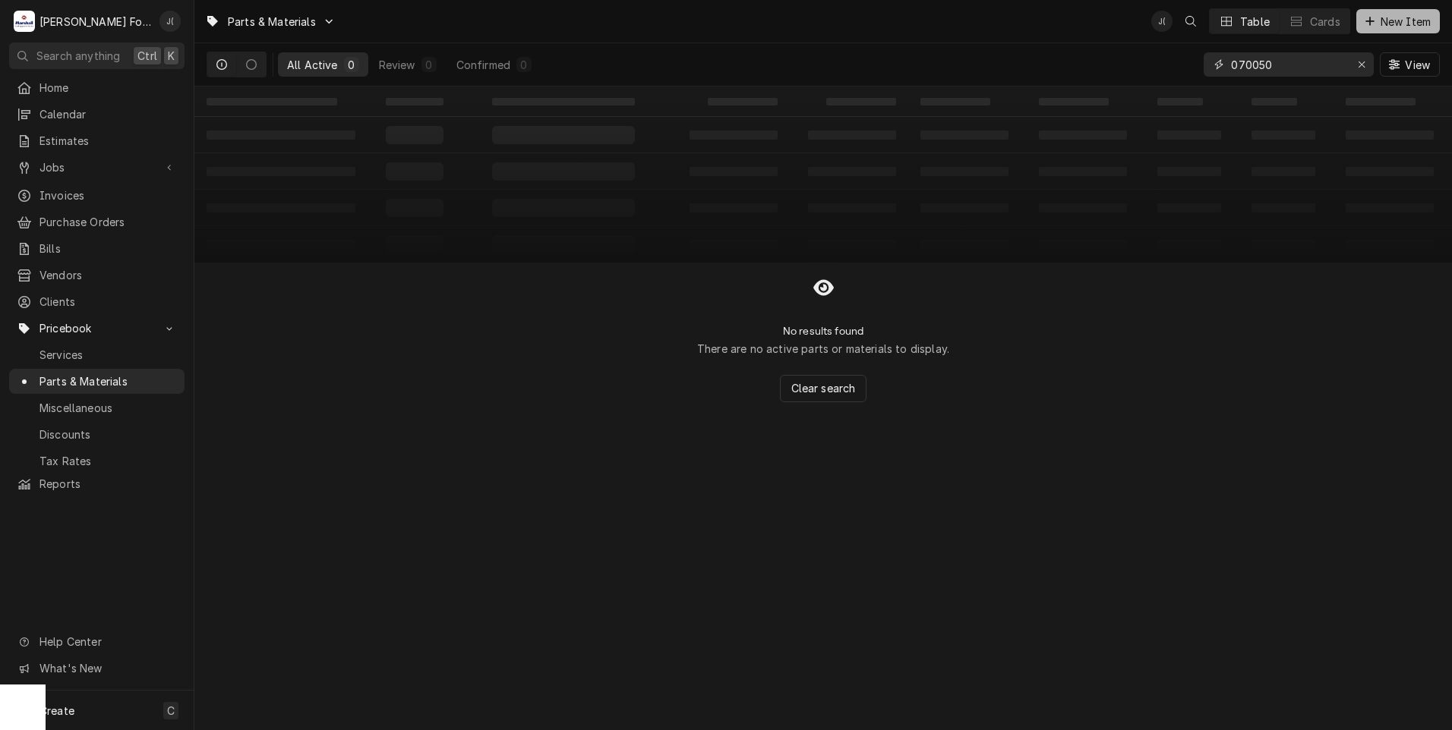
type input "070050"
click at [1366, 31] on button "New Item" at bounding box center [1398, 21] width 84 height 24
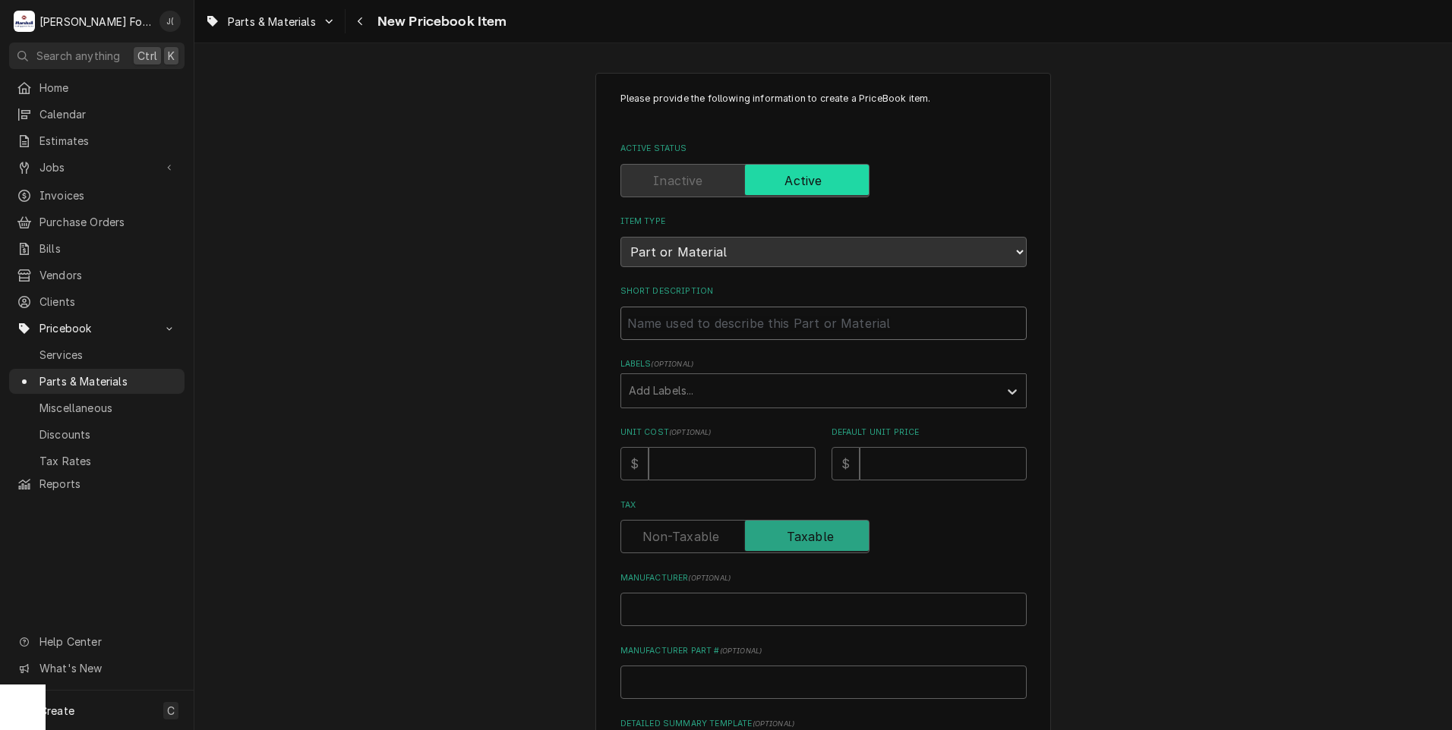
click at [642, 321] on input "Short Description" at bounding box center [823, 323] width 406 height 33
paste input "UPPER BEARING HOUSING ASSEMBLY"
type textarea "x"
type input "UPPER BEARING HOUSING ASSEMBLY"
click at [711, 462] on input "Unit Cost ( optional )" at bounding box center [731, 463] width 167 height 33
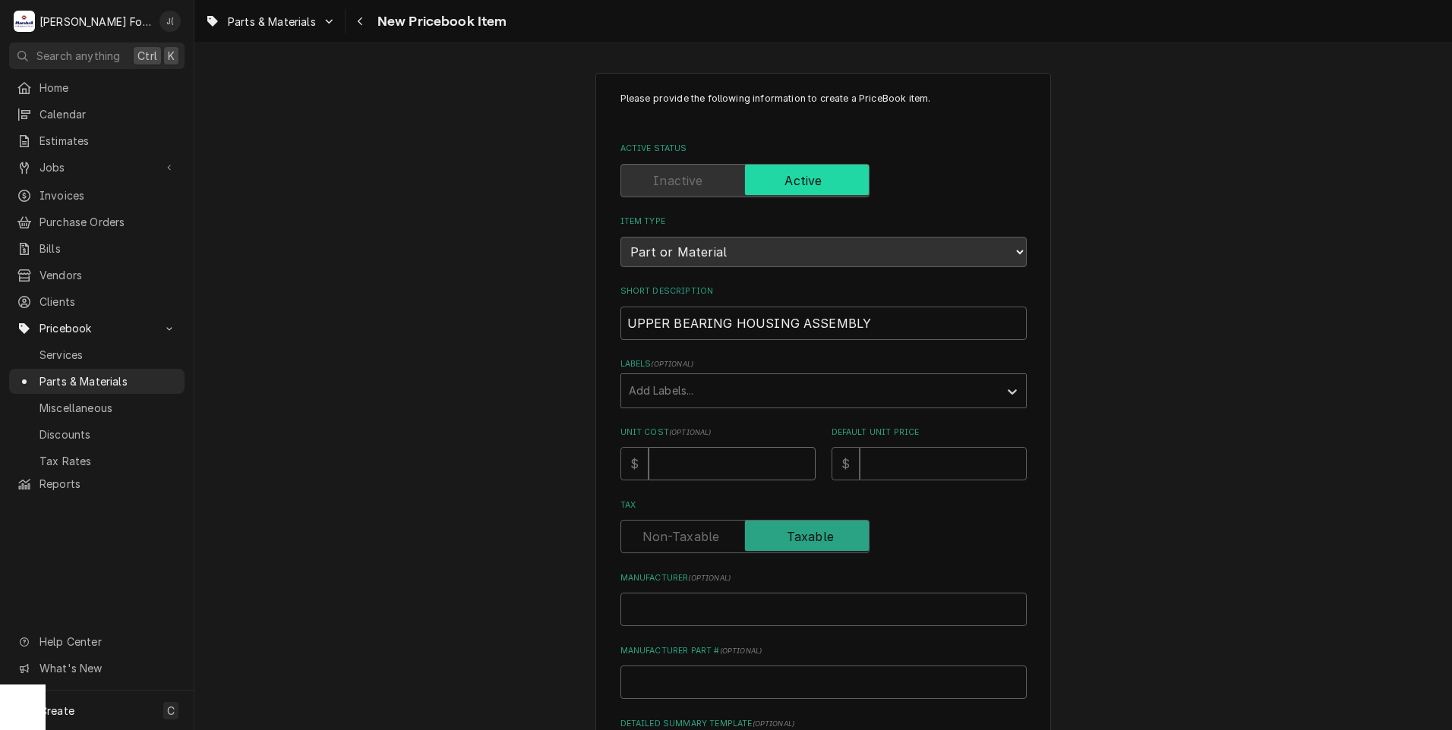
type textarea "x"
type input "4"
type textarea "x"
type input "43"
type textarea "x"
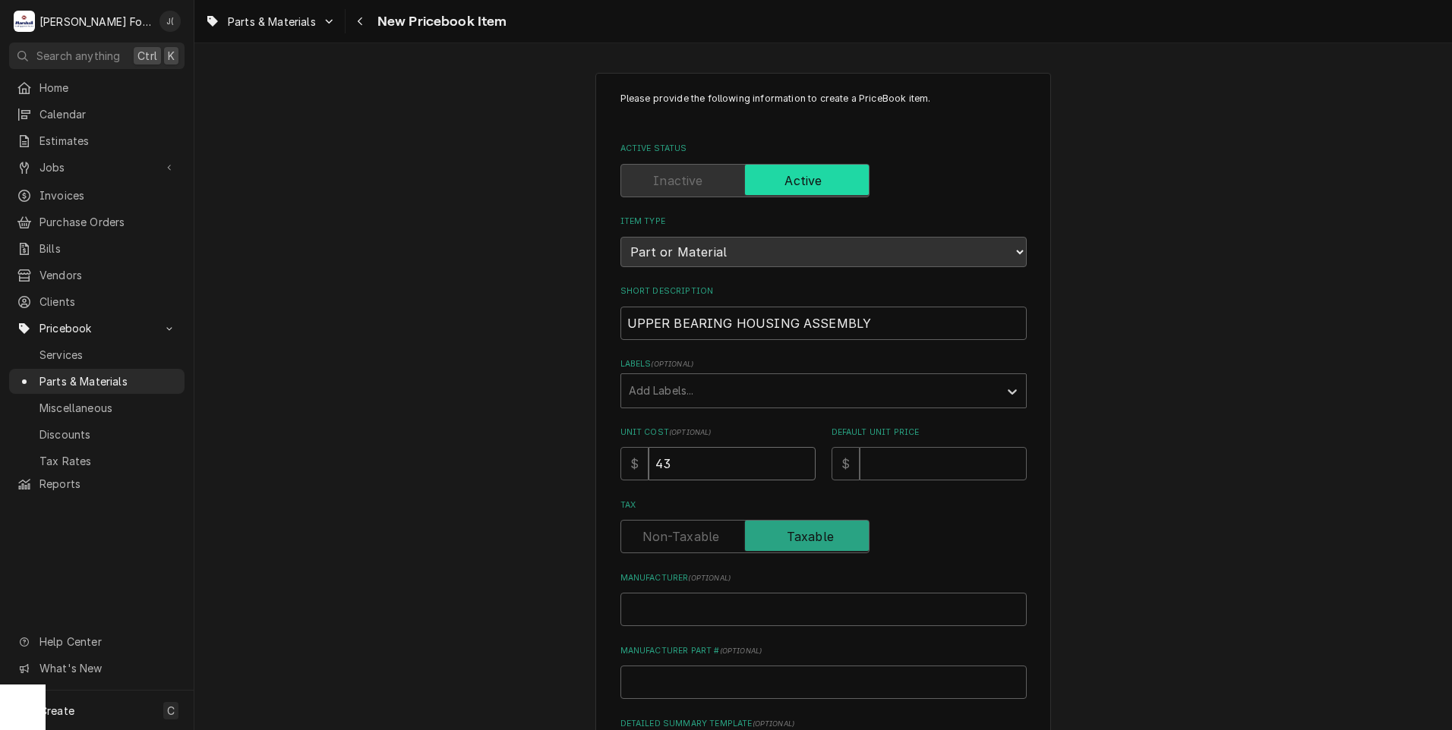
type input "439"
type textarea "x"
type input "439.9"
type textarea "x"
type input "439.92"
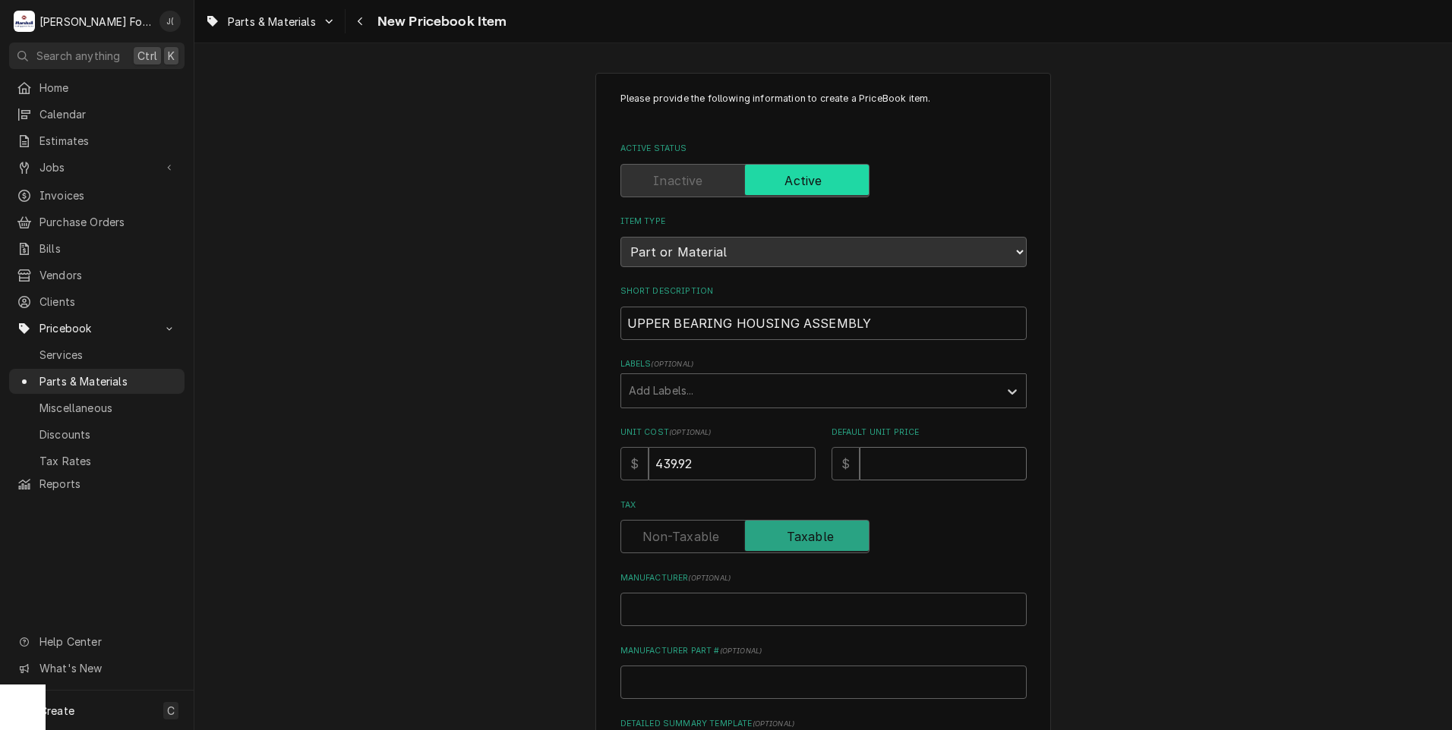
type textarea "x"
type input "5"
type textarea "x"
type input "56"
type textarea "x"
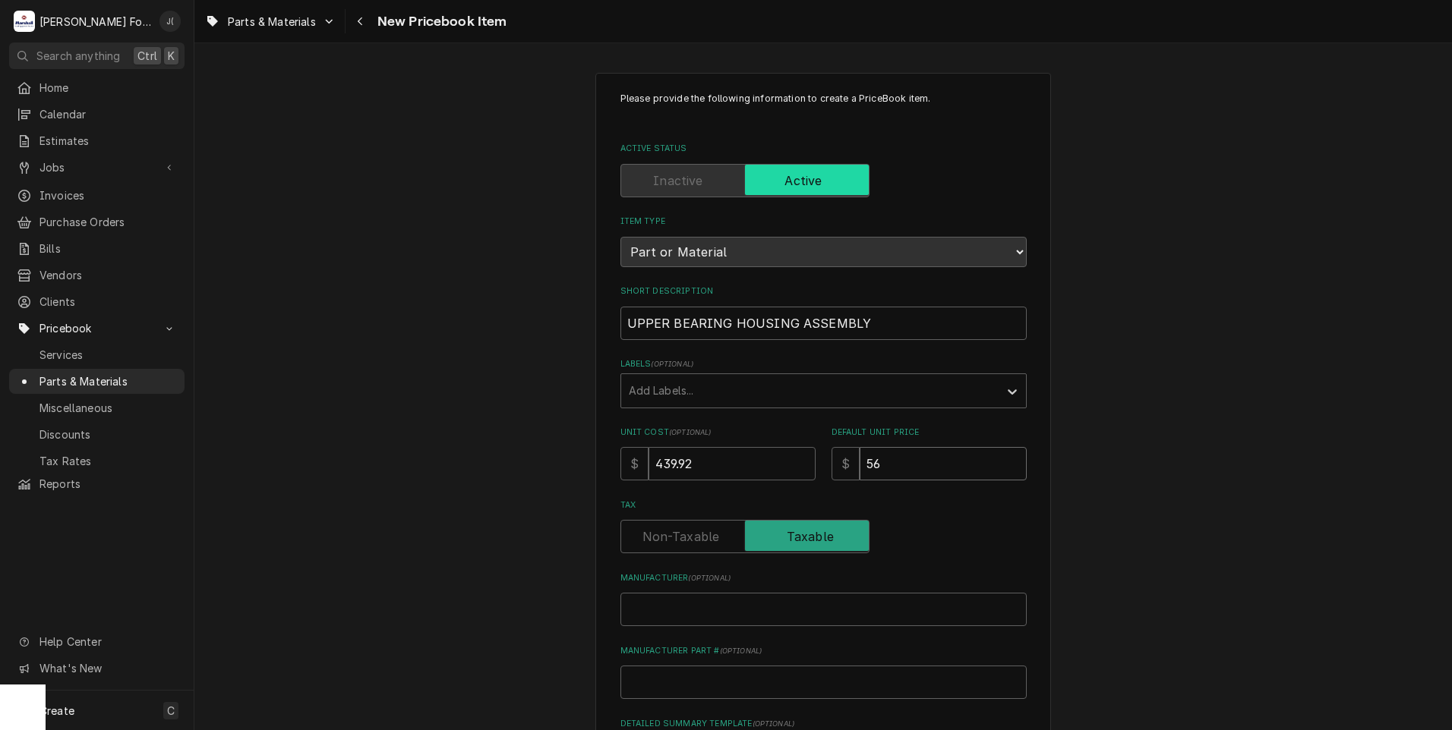
type input "564"
type textarea "x"
type input "564.0"
type textarea "x"
type input "564.00"
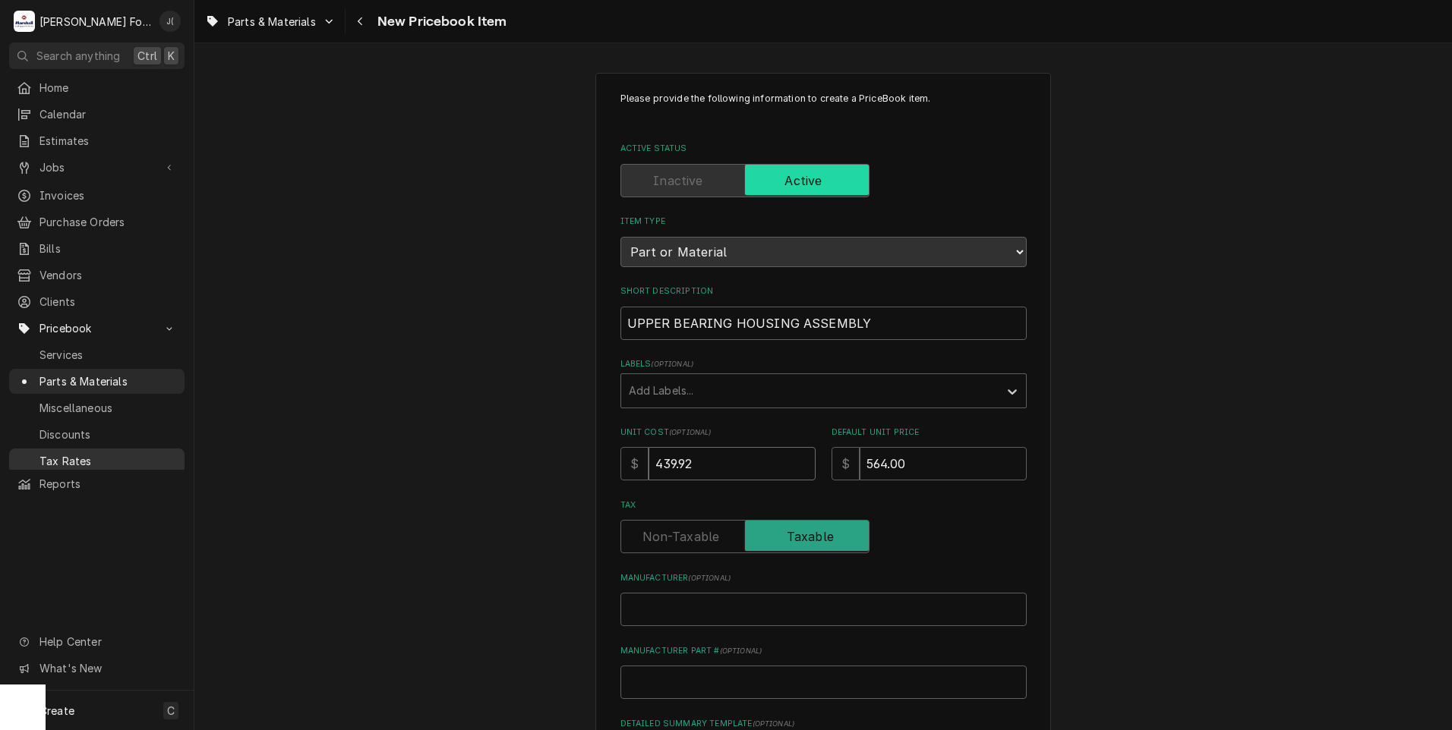
drag, startPoint x: 701, startPoint y: 457, endPoint x: 64, endPoint y: 437, distance: 638.0
click at [64, 437] on div "M [PERSON_NAME] Food Equipment Service J( Search anything Ctrl K Home Calendar …" at bounding box center [726, 365] width 1452 height 730
type textarea "x"
type input "9"
type textarea "x"
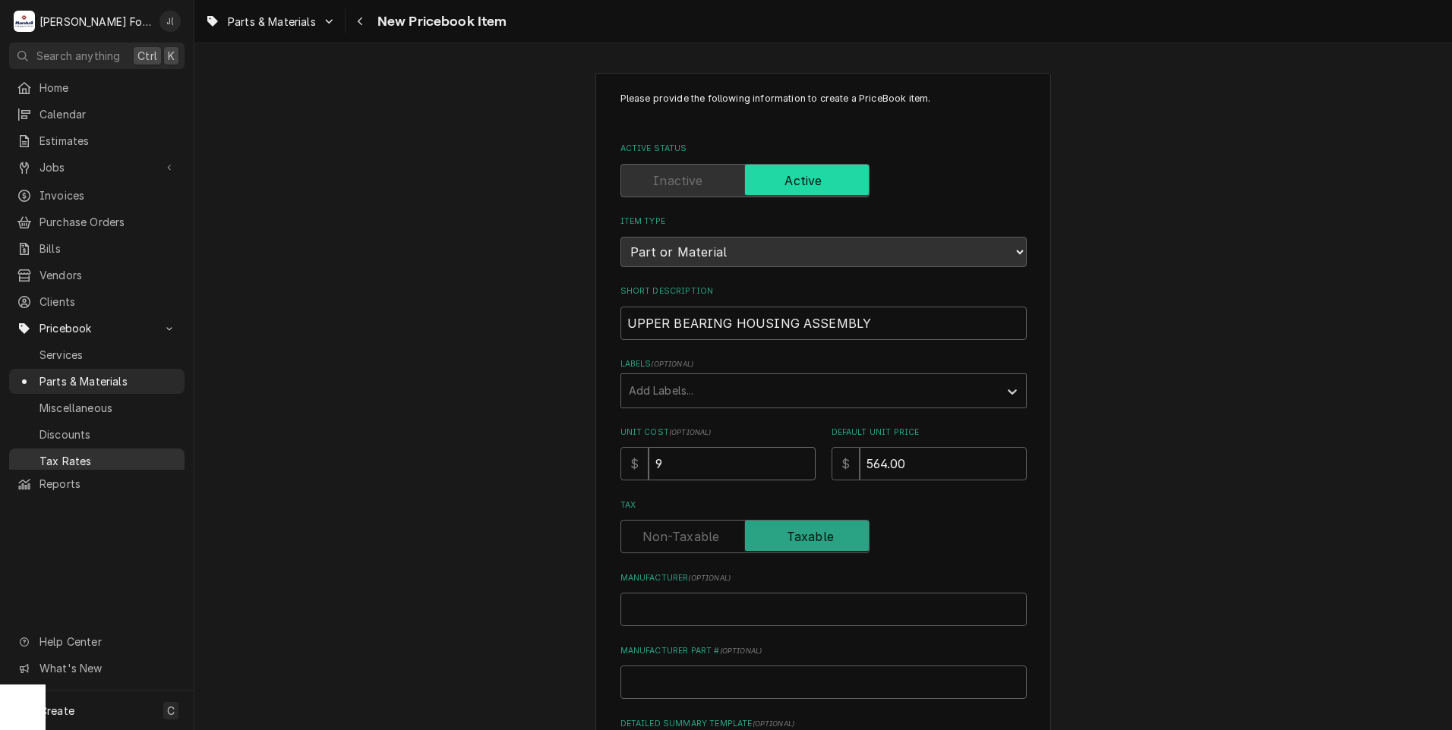
type input "91"
type textarea "x"
type input "91.6"
type textarea "x"
type input "91.64"
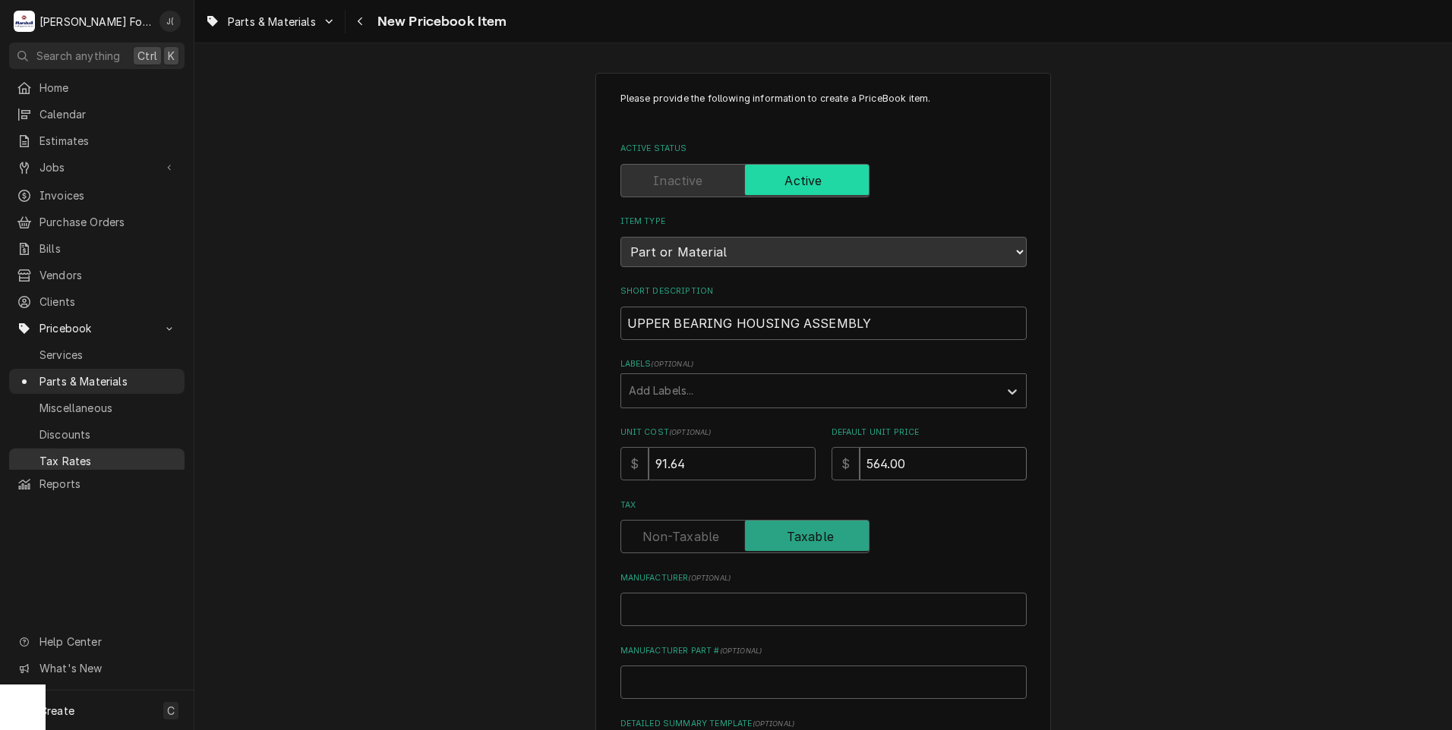
type textarea "x"
type input "1"
type textarea "x"
type input "18"
type textarea "x"
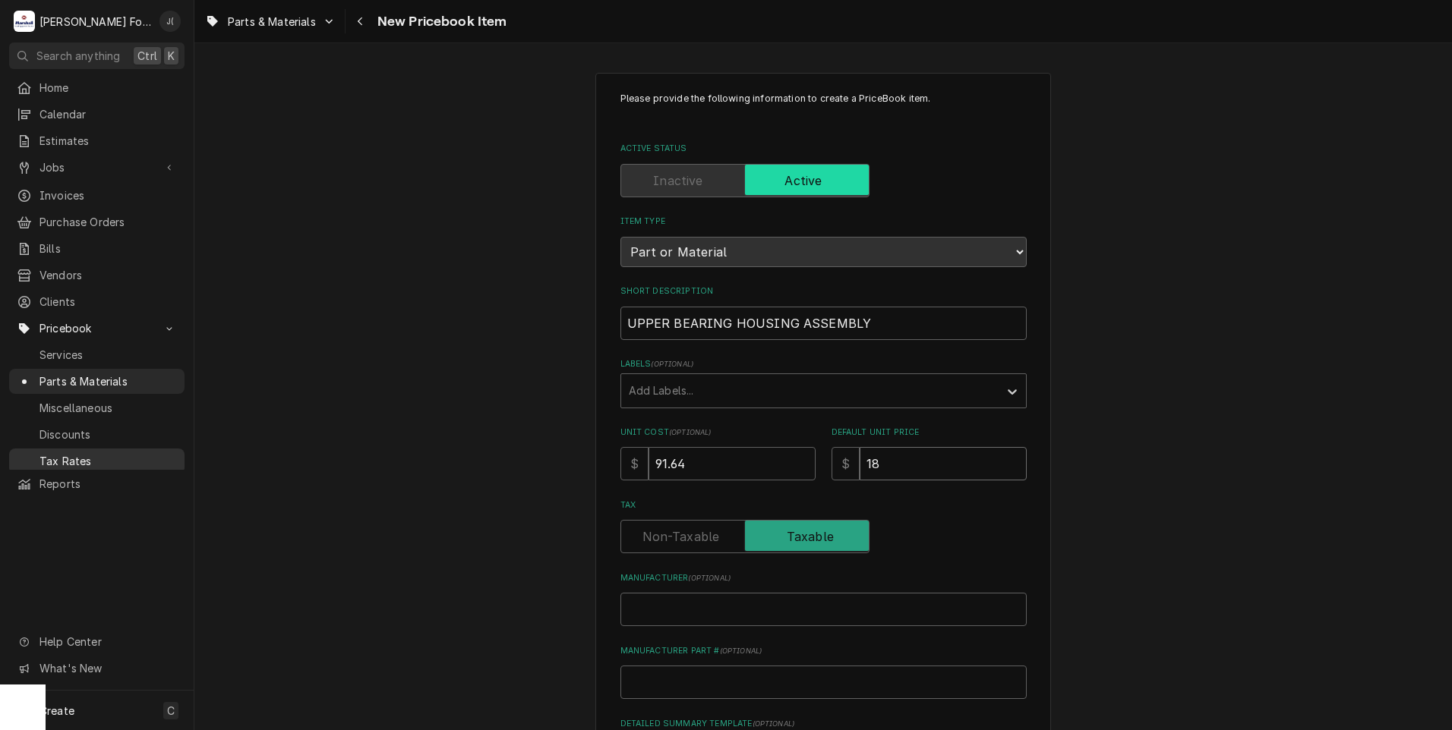
type input "186"
type textarea "x"
type input "186.0"
type textarea "x"
type input "186.00"
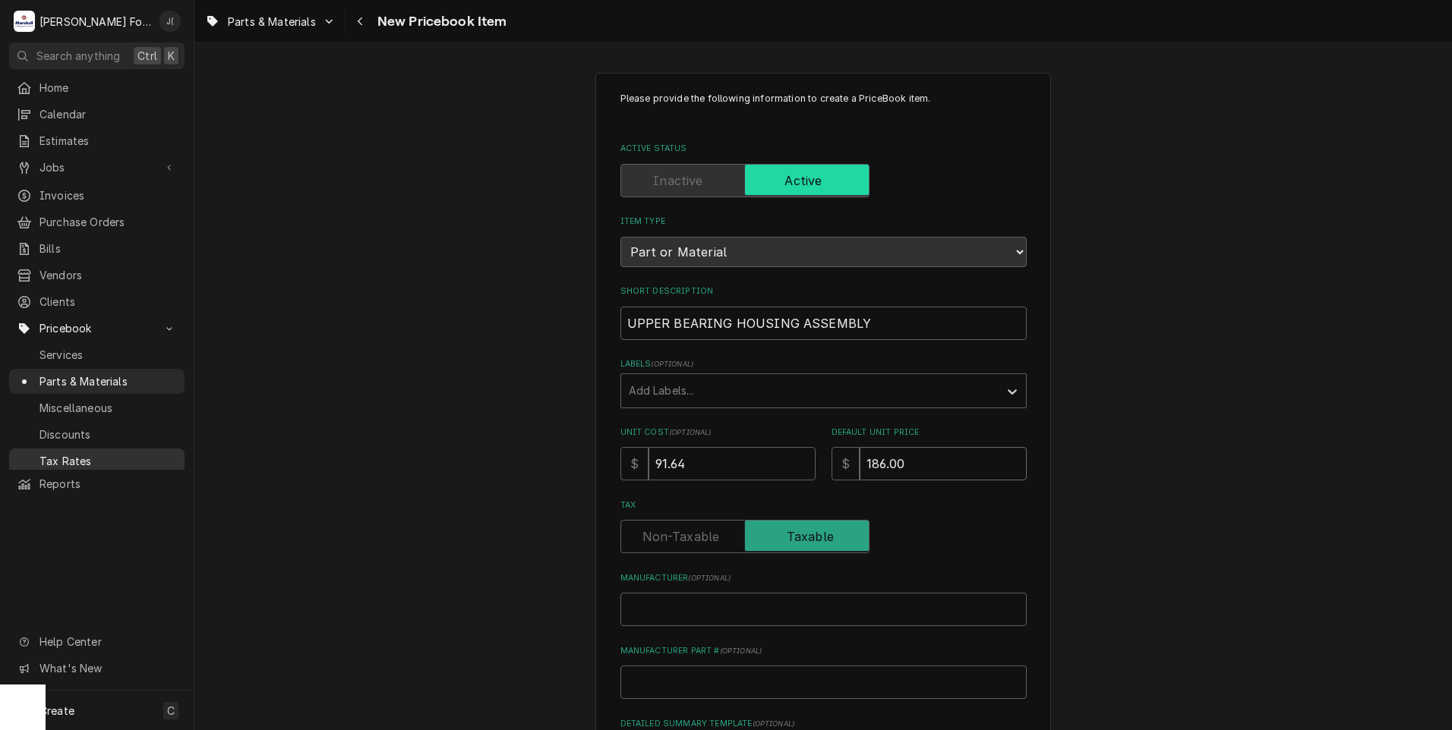
type textarea "x"
type input "186.001"
type textarea "x"
type input "186.00"
drag, startPoint x: 706, startPoint y: 462, endPoint x: 235, endPoint y: 484, distance: 471.2
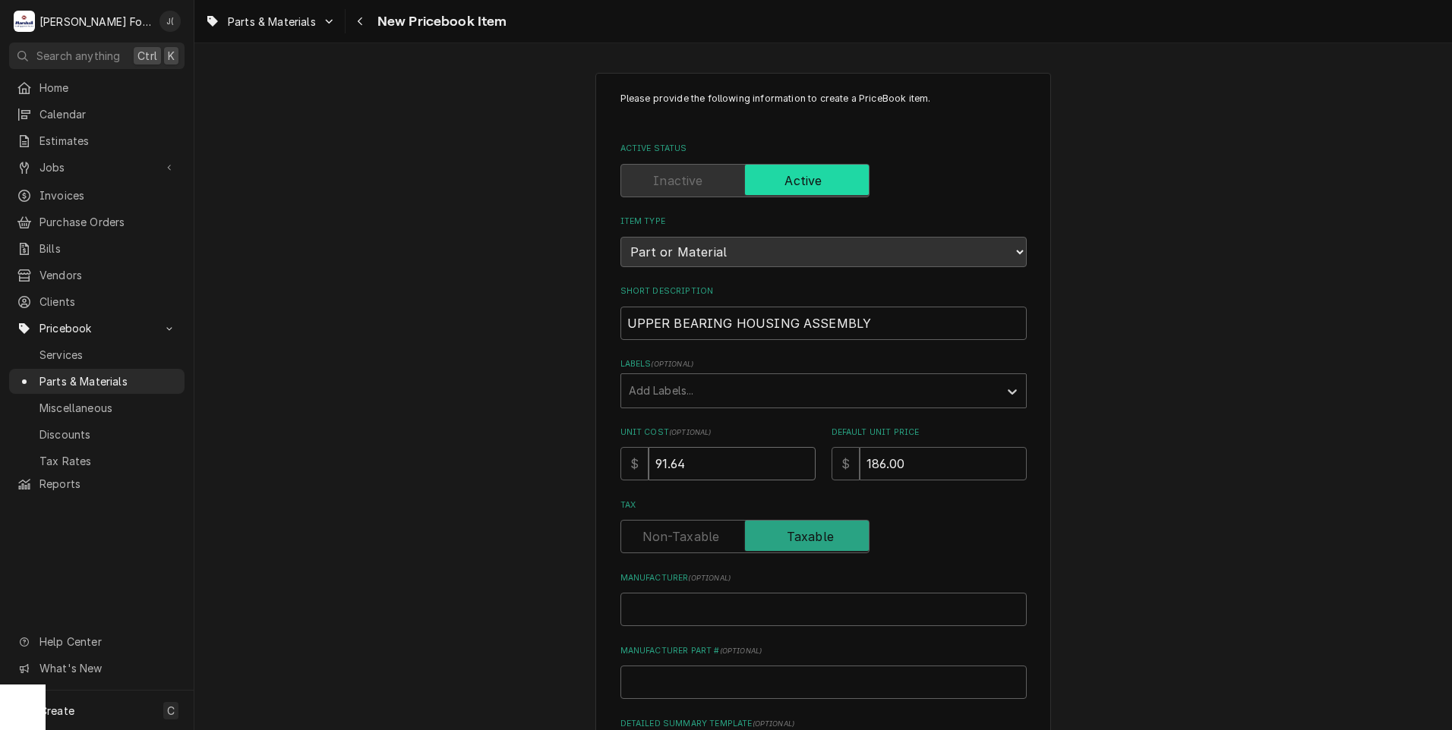
click at [343, 468] on div "Please provide the following information to create a PriceBook item. Active Sta…" at bounding box center [822, 567] width 1257 height 1017
type textarea "x"
type input "4"
type textarea "x"
type input "43"
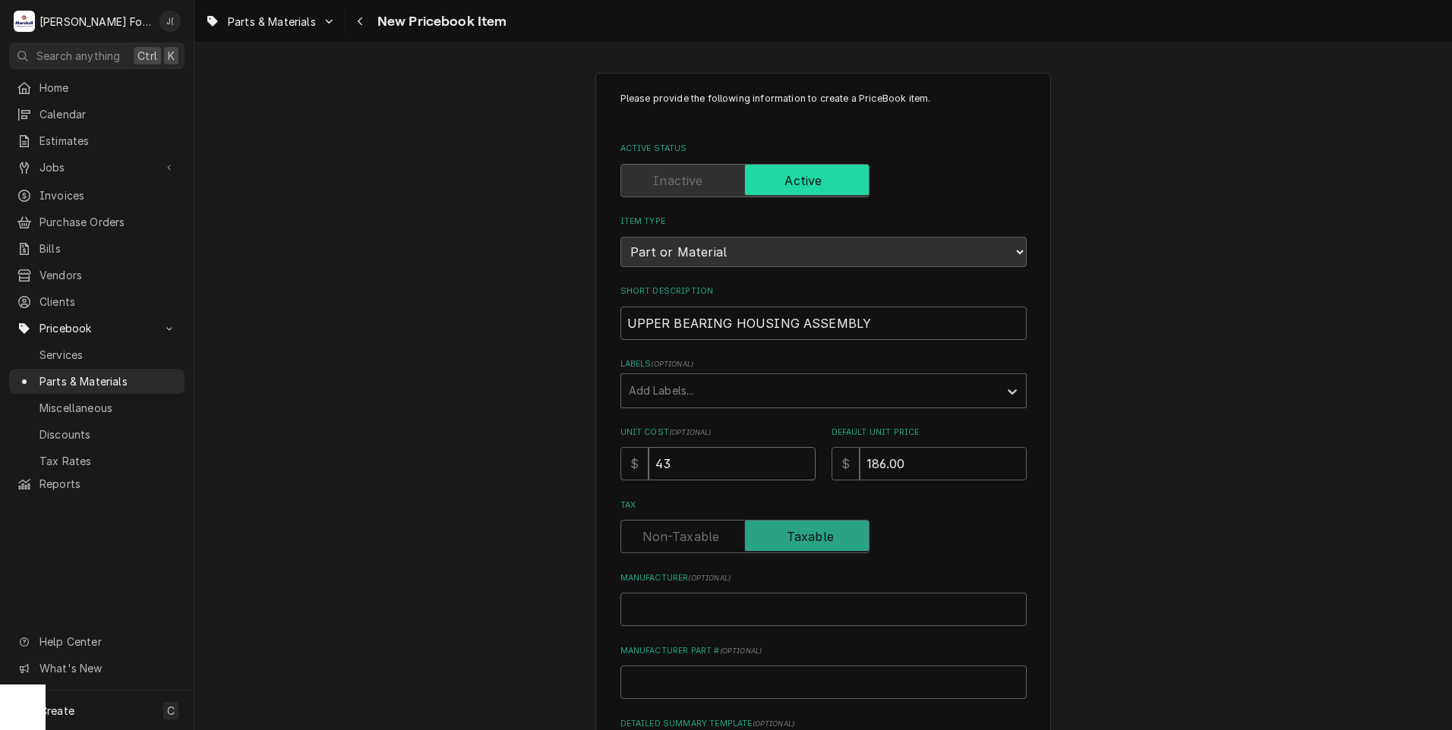
type textarea "x"
type input "439"
type textarea "x"
type input "439.9"
type textarea "x"
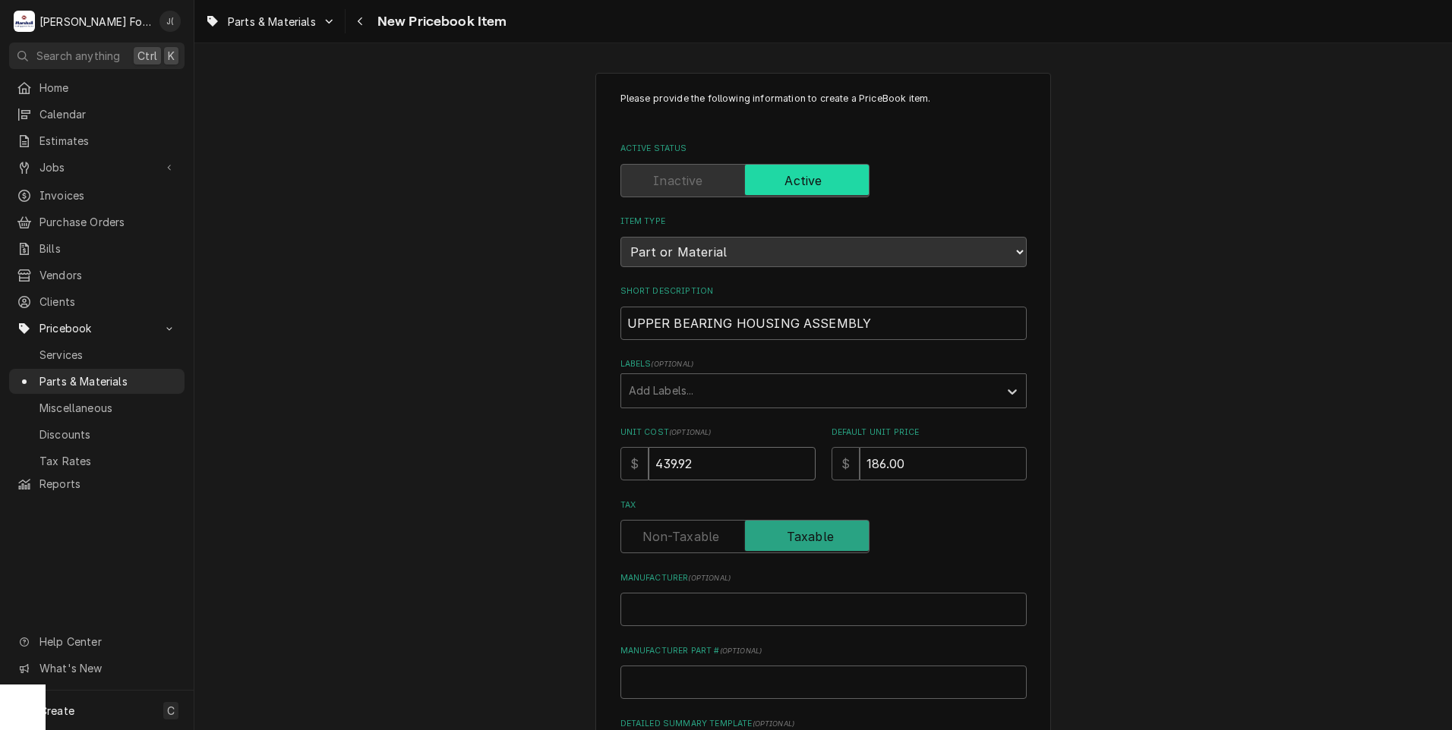
type input "439.92"
type textarea "x"
type input "5"
type textarea "x"
type input "56"
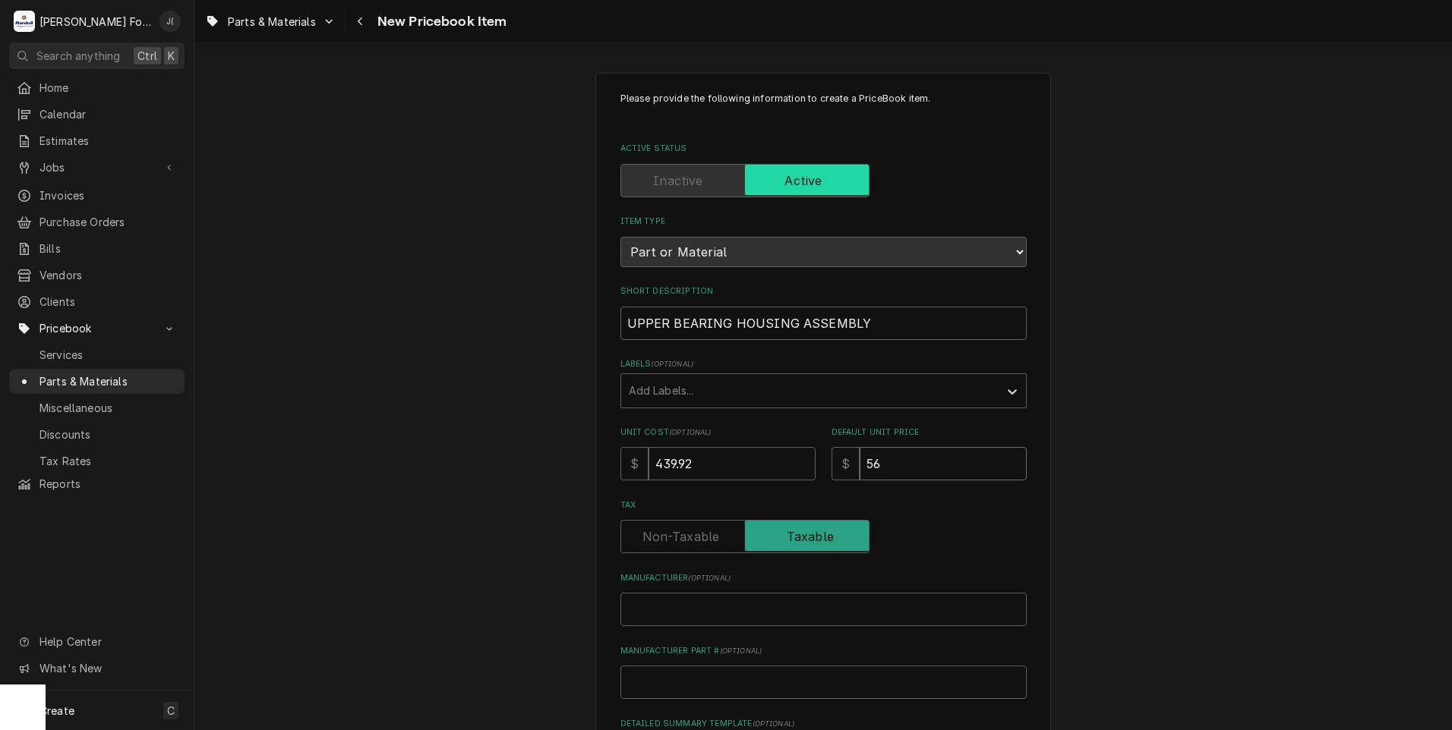
type textarea "x"
type input "564"
type textarea "x"
type input "564.0"
type textarea "x"
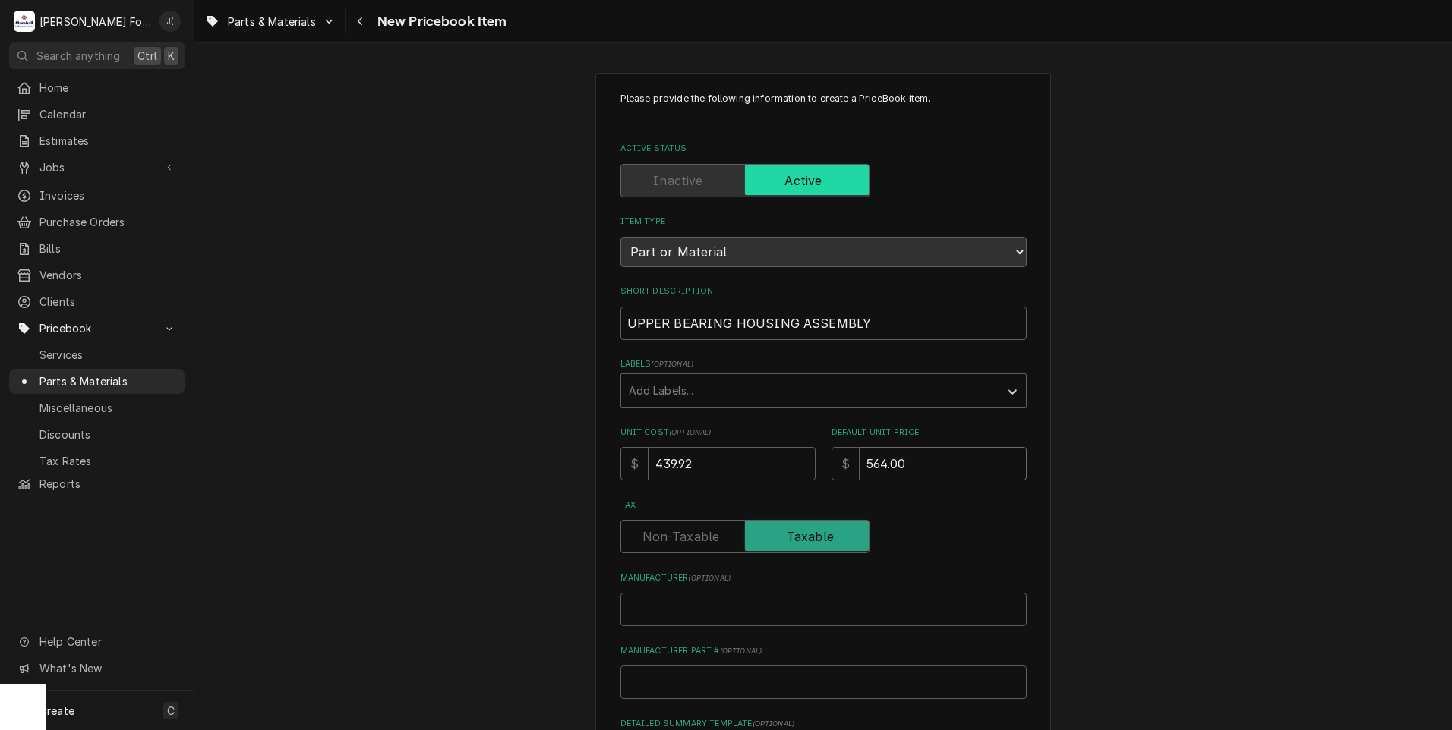
type input "564.00"
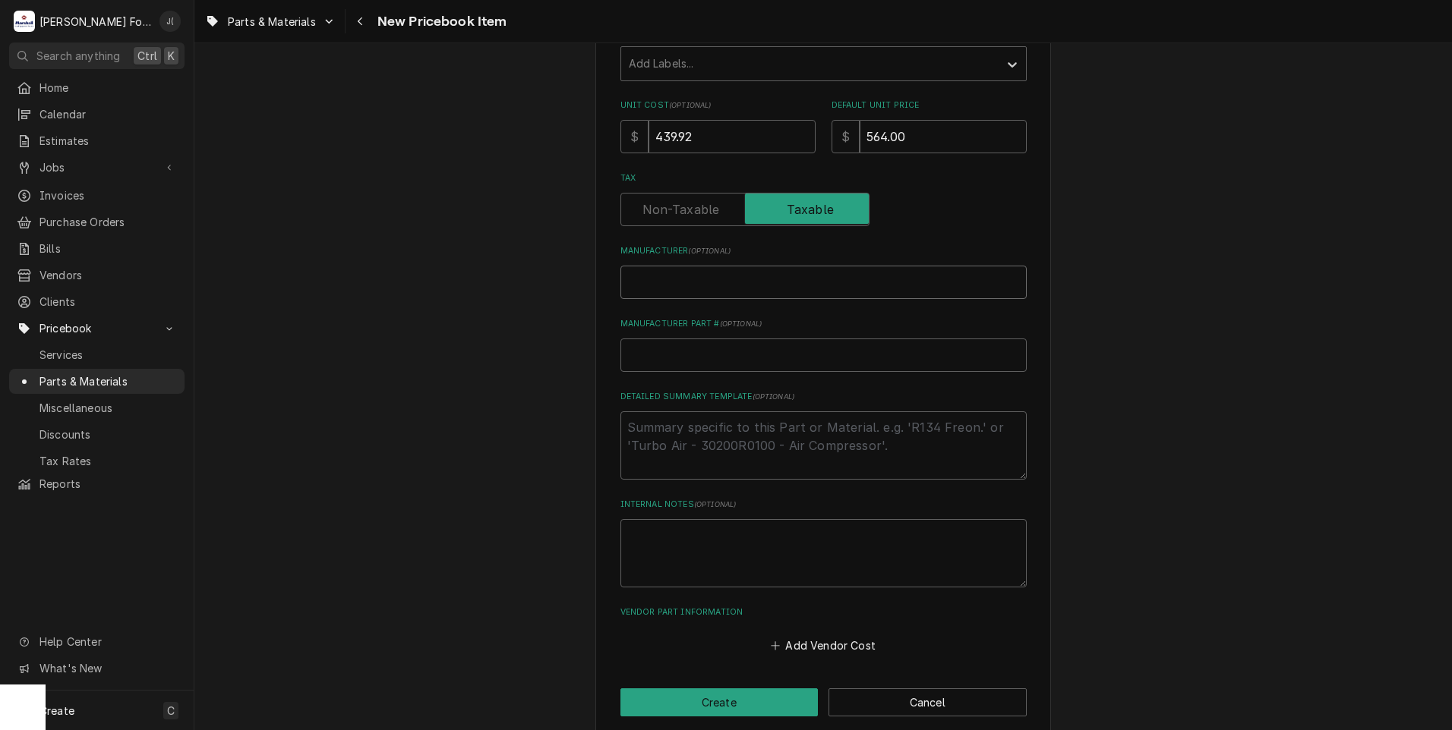
scroll to position [344, 0]
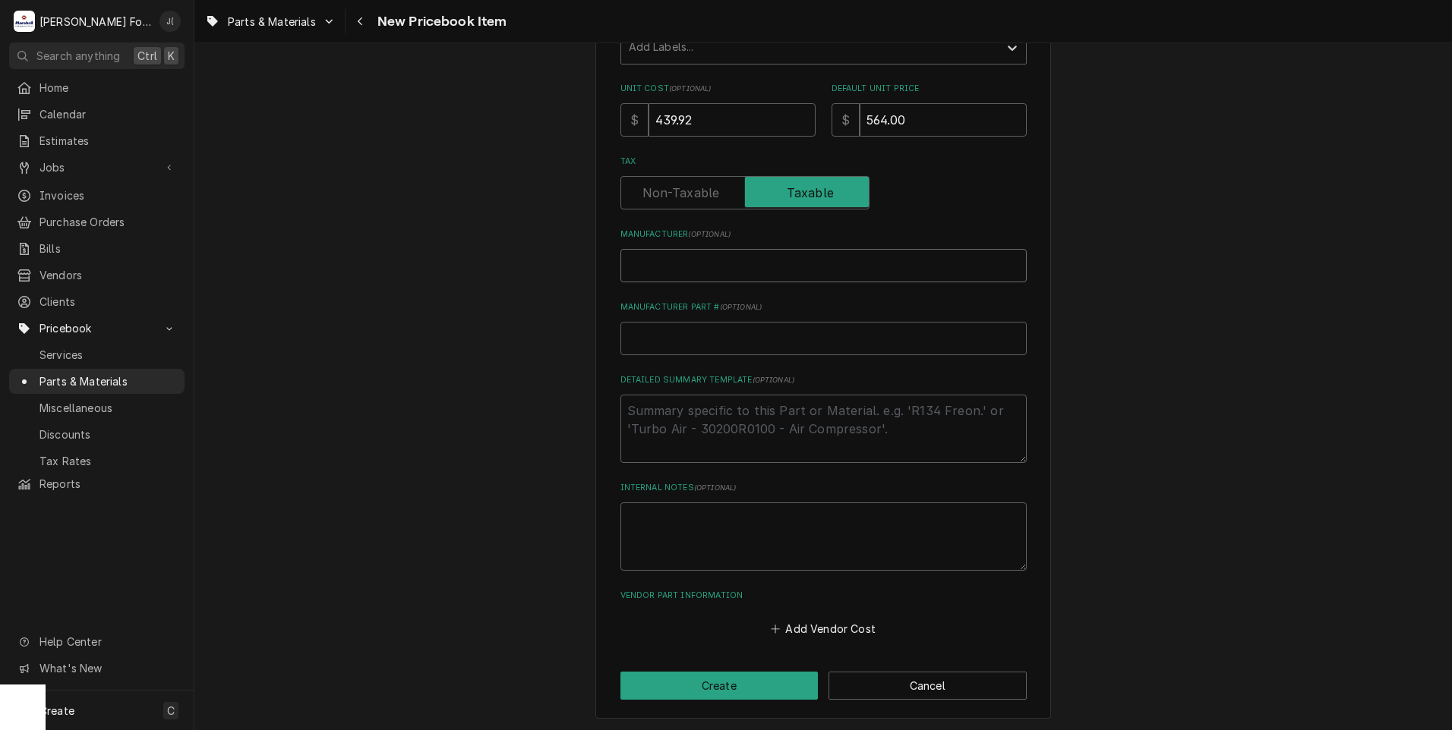
type textarea "x"
type input "G"
type textarea "x"
type input "GL"
type textarea "x"
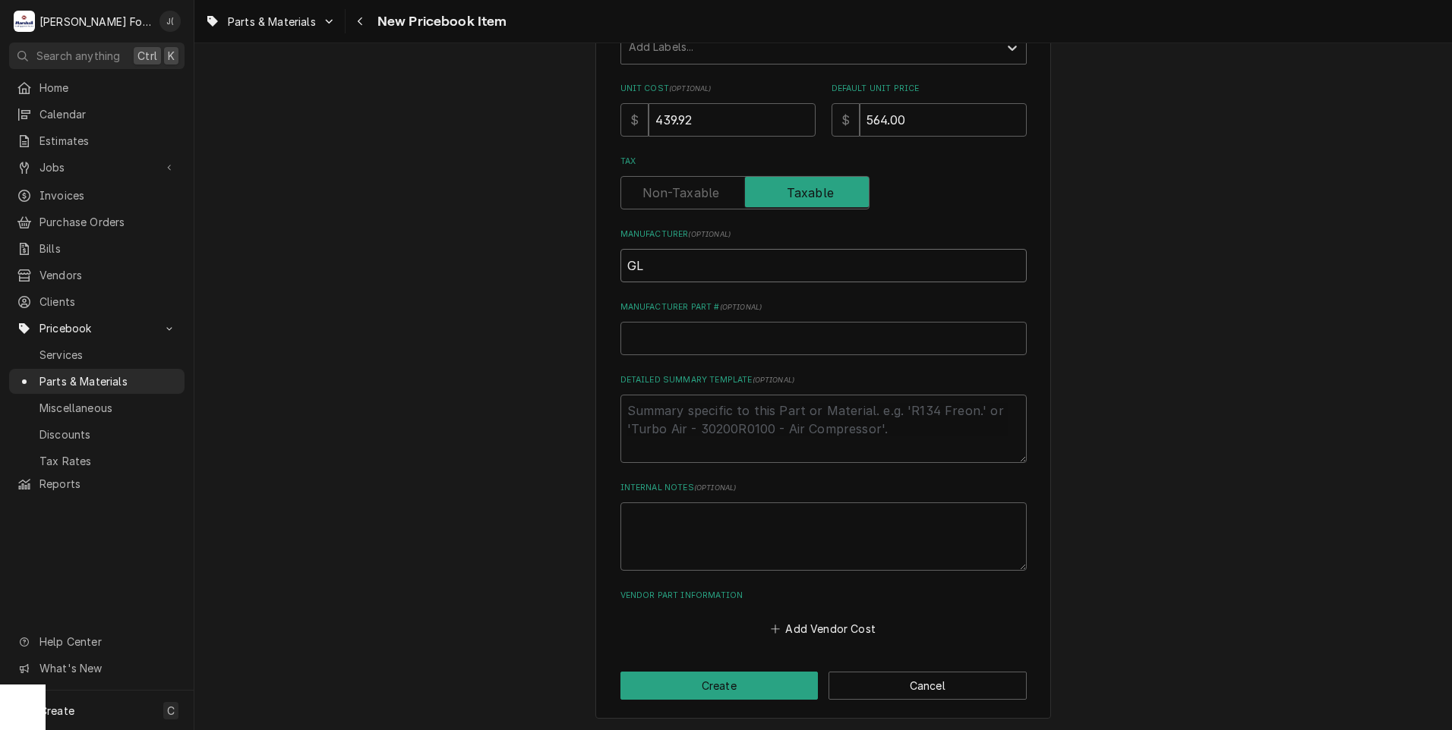
type input "GLO"
type textarea "x"
type input "GLOB"
type textarea "x"
type input "GLOBE"
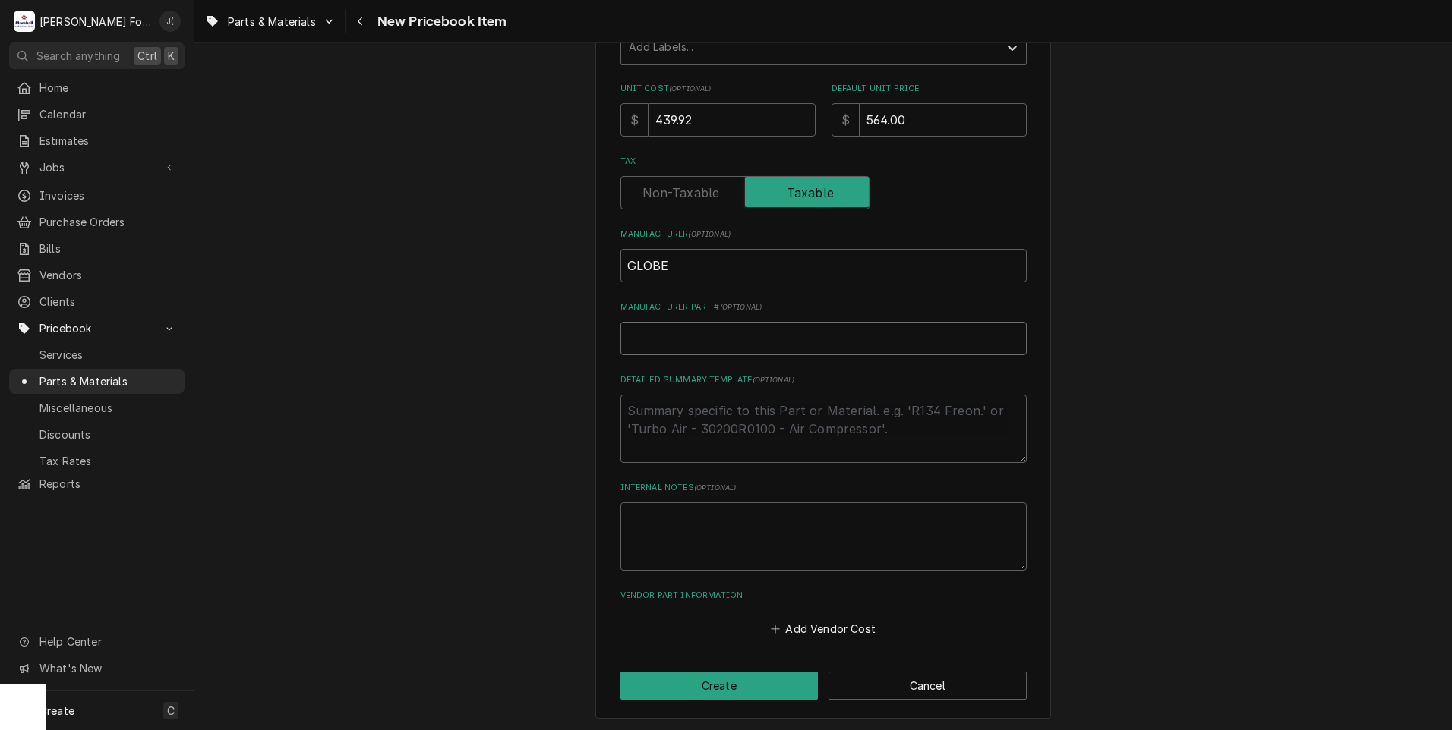
click at [636, 338] on input "Manufacturer Part # ( optional )" at bounding box center [823, 338] width 406 height 33
type textarea "x"
type input "0"
type textarea "x"
type input "07"
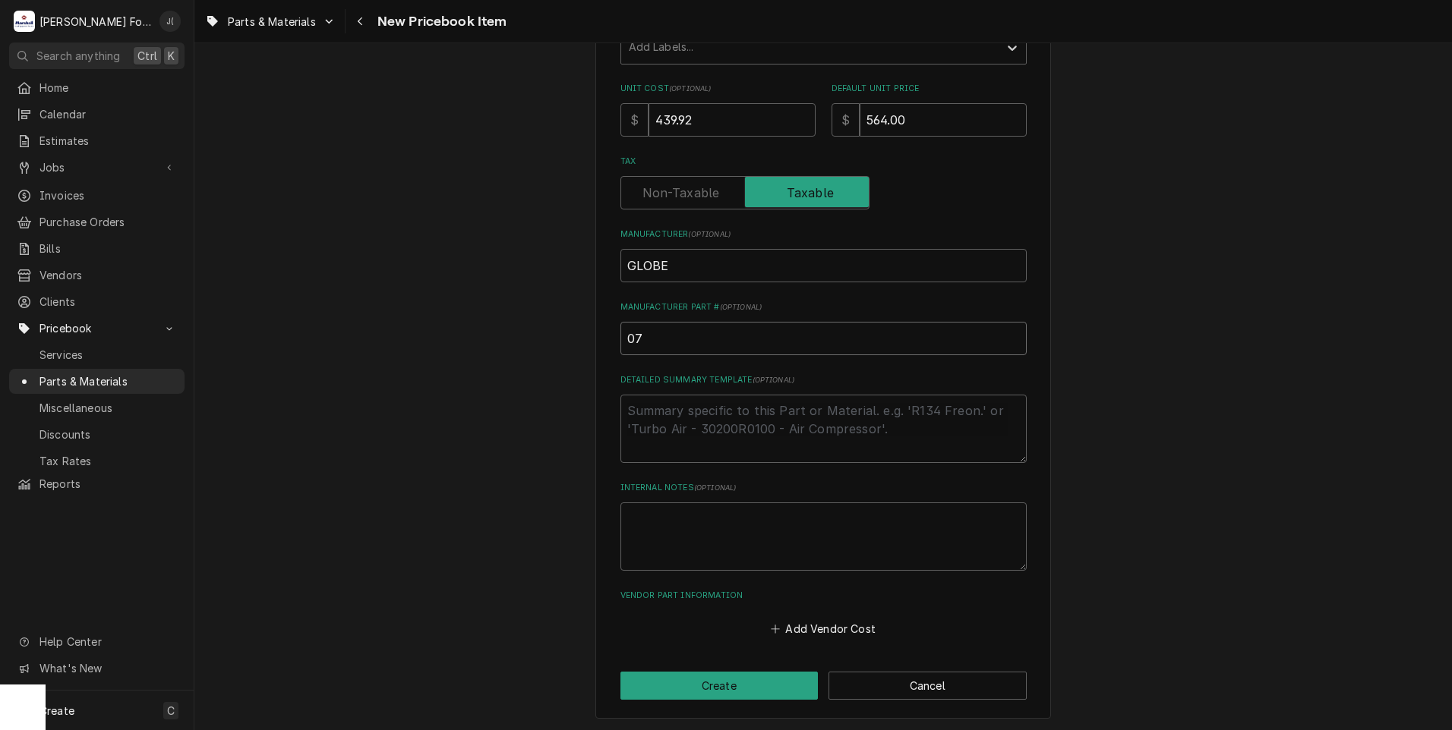
type textarea "x"
type input "070"
type textarea "x"
type input "0700"
type textarea "x"
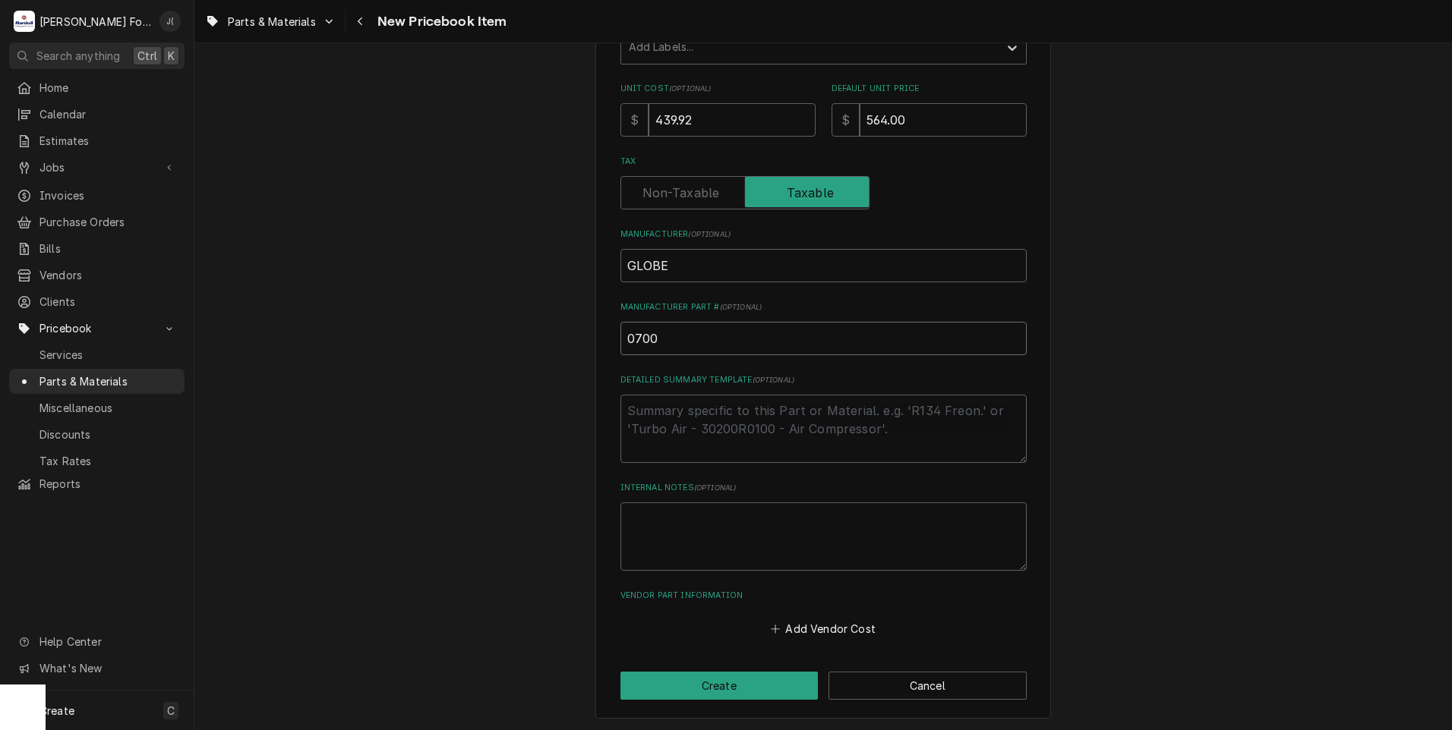
type input "07005"
type textarea "x"
type input "070050"
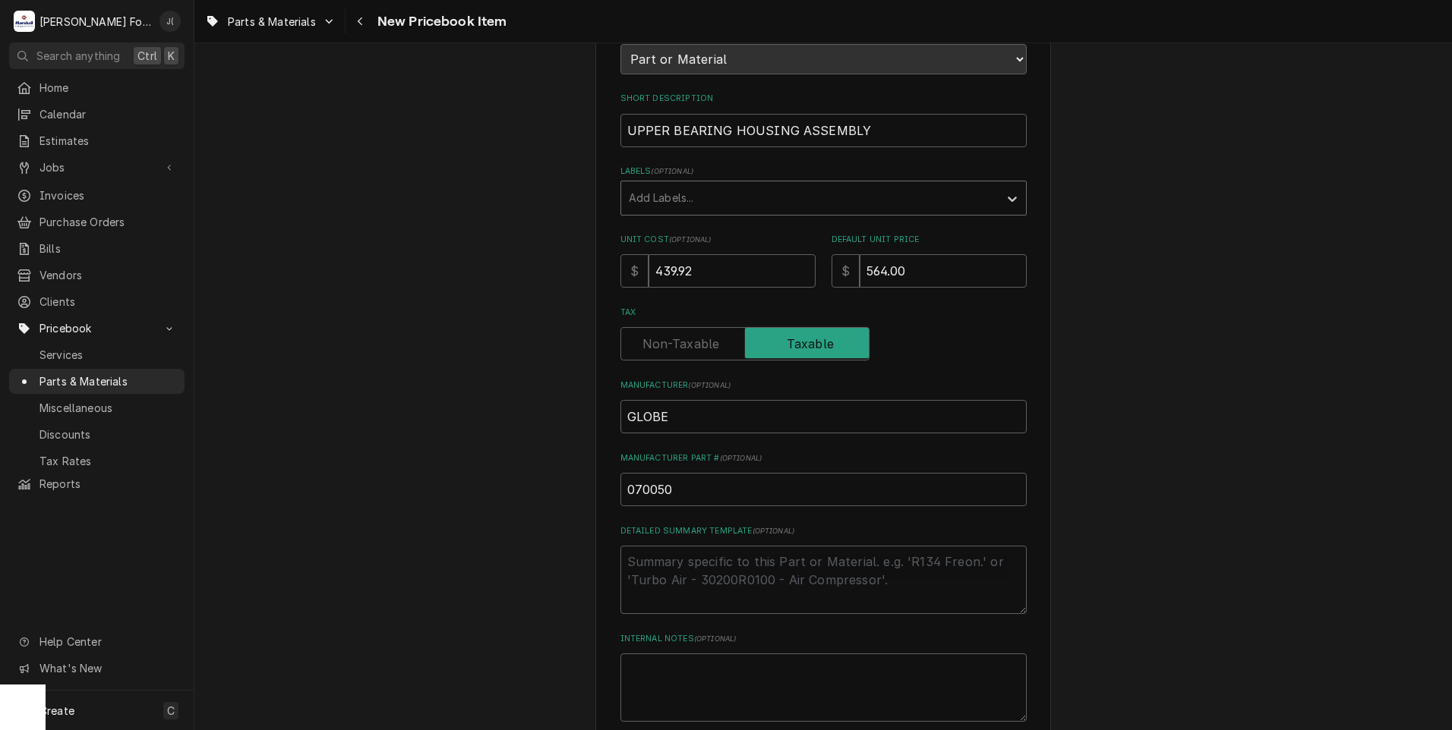
scroll to position [192, 0]
click at [654, 194] on div "Labels" at bounding box center [810, 198] width 362 height 27
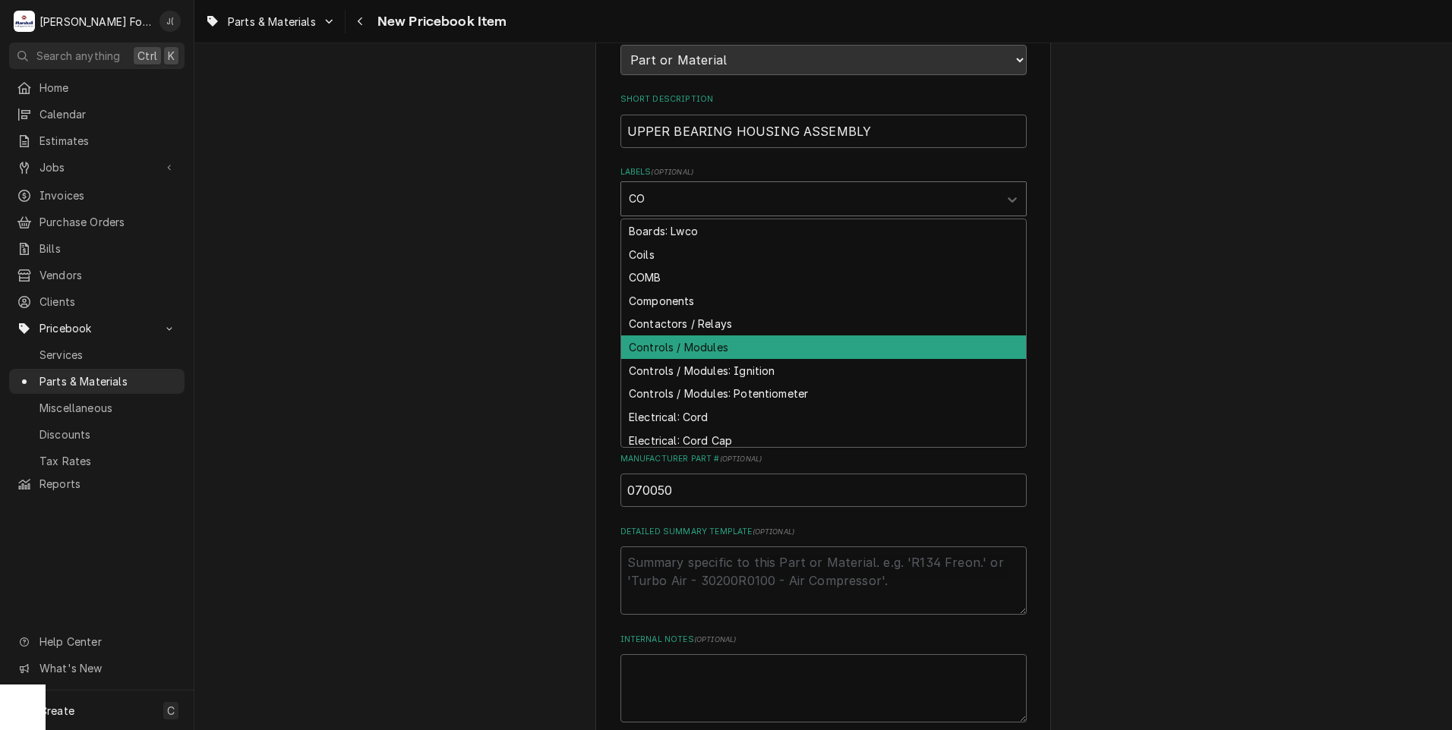
type input "COM"
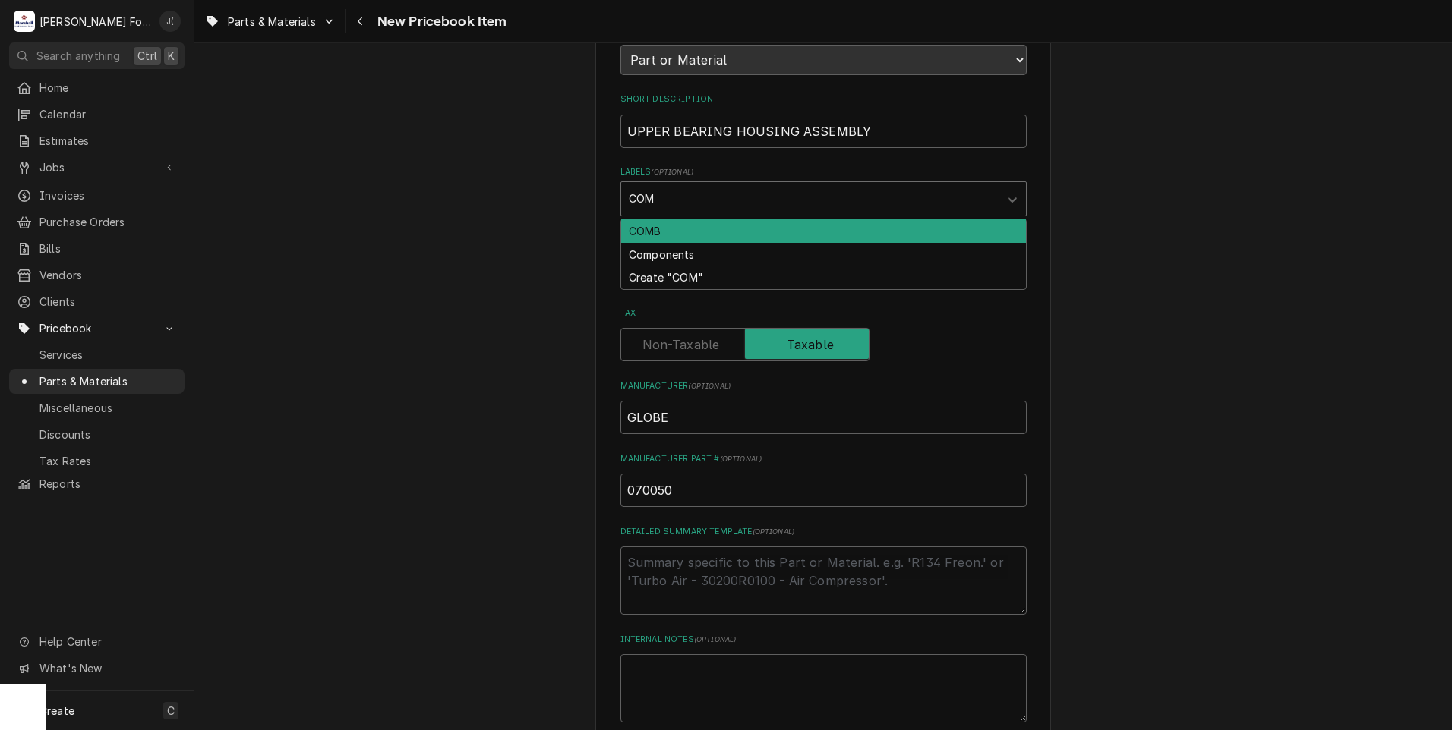
click at [674, 252] on div "Components" at bounding box center [823, 255] width 405 height 24
type textarea "x"
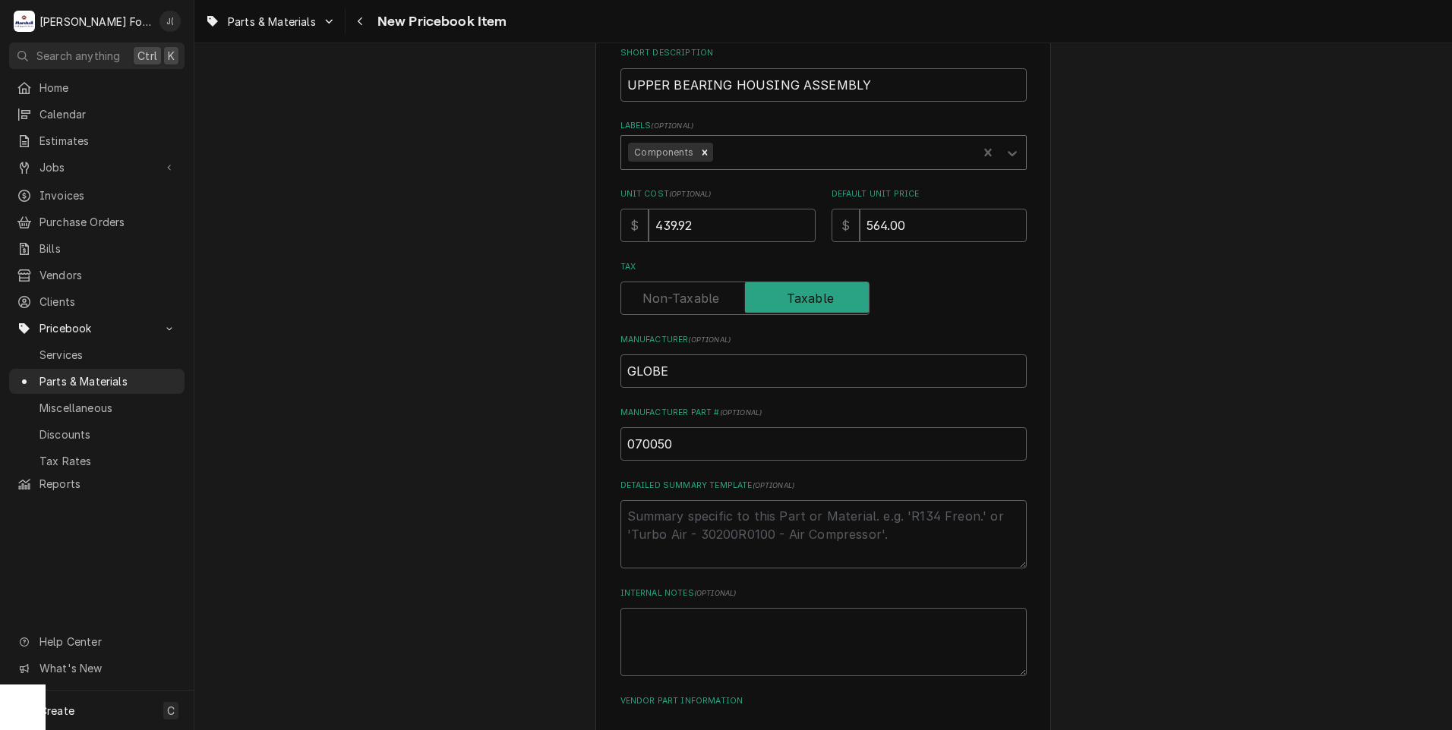
scroll to position [344, 0]
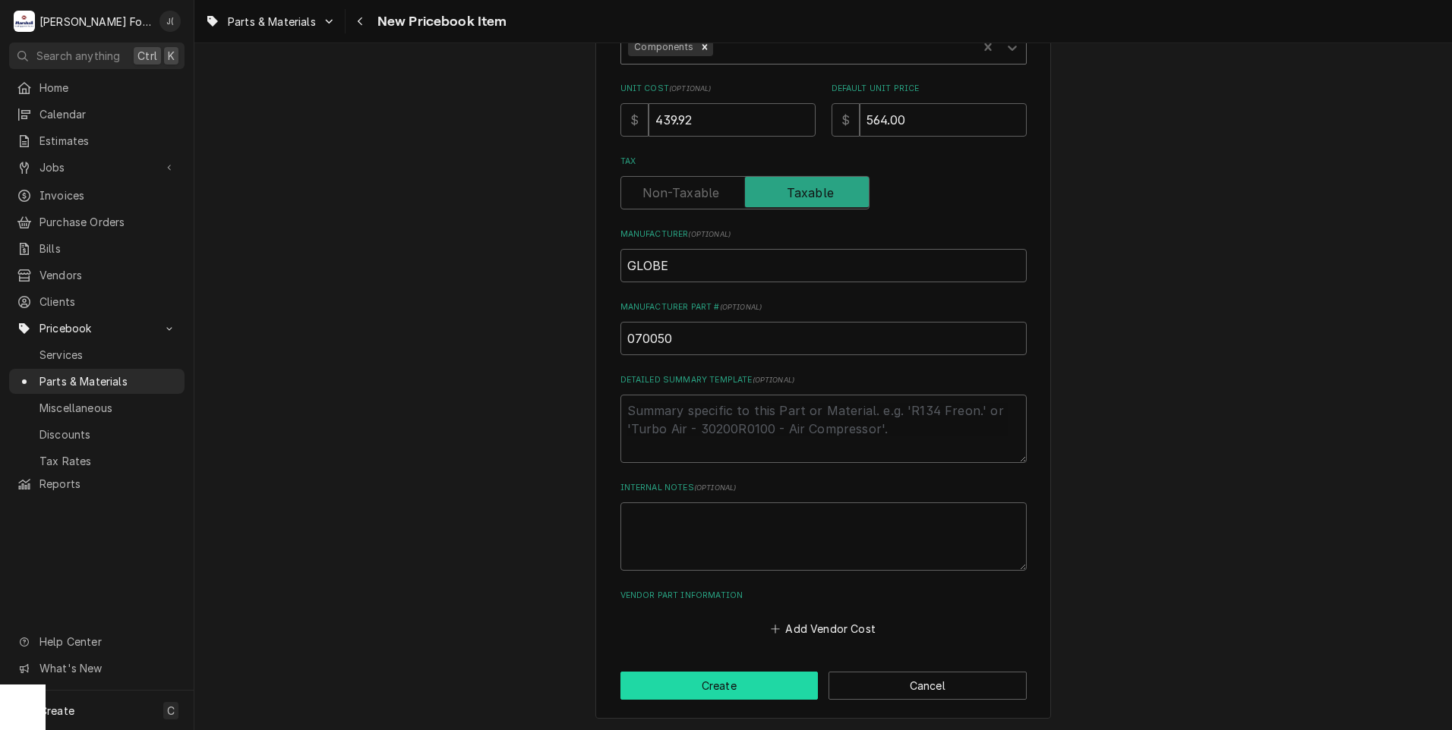
click at [771, 689] on button "Create" at bounding box center [719, 686] width 198 height 28
type textarea "x"
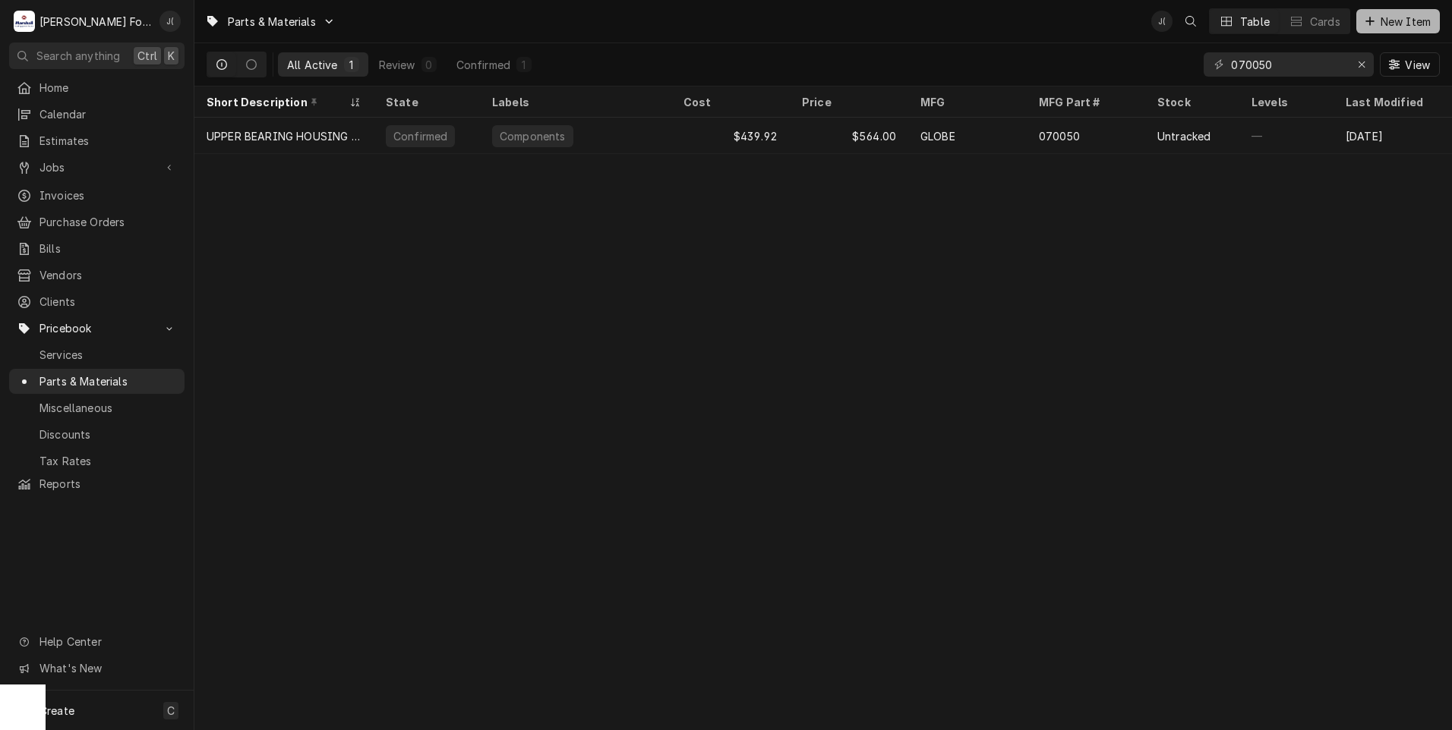
click at [1388, 22] on span "New Item" at bounding box center [1405, 22] width 56 height 16
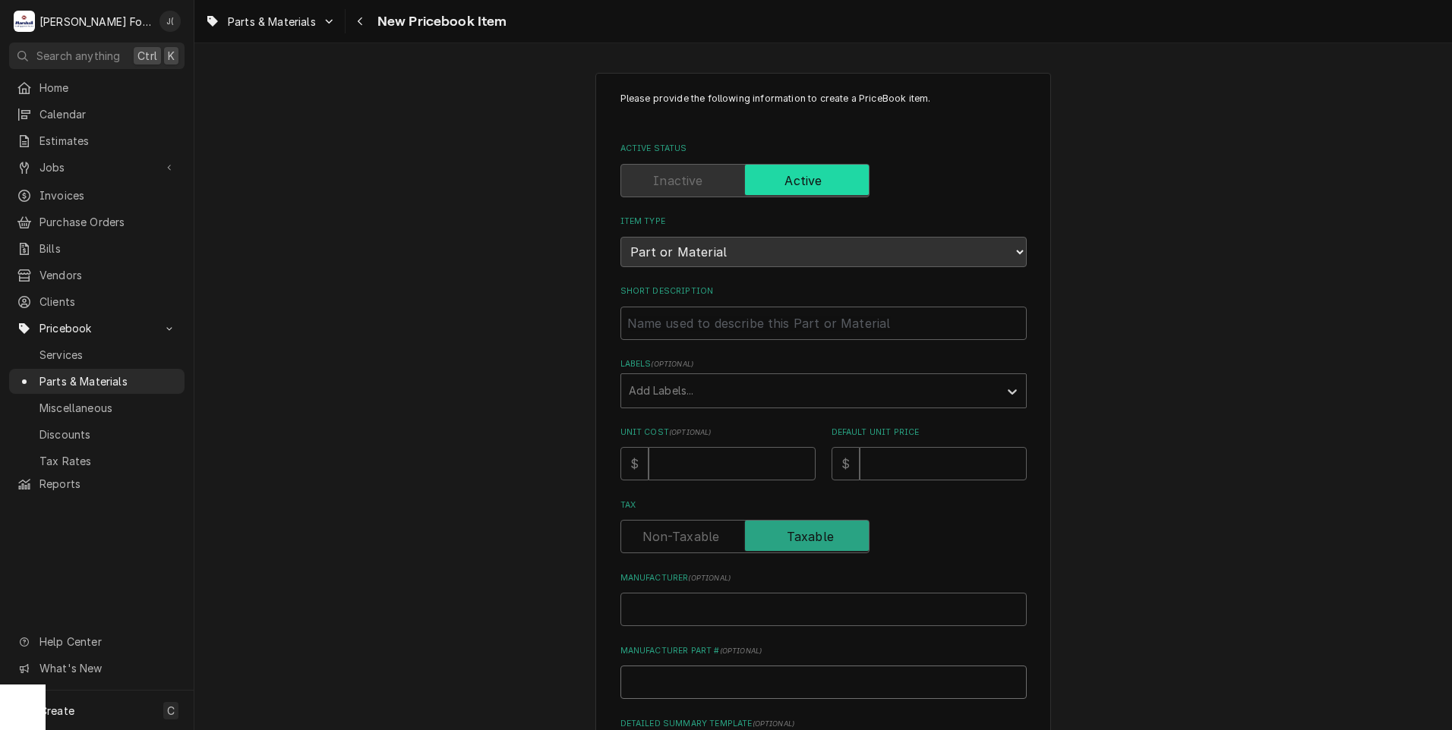
click at [750, 674] on input "Manufacturer Part # ( optional )" at bounding box center [823, 682] width 406 height 33
paste input "840020"
type textarea "x"
type input "840020"
click at [726, 602] on input "Manufacturer ( optional )" at bounding box center [823, 609] width 406 height 33
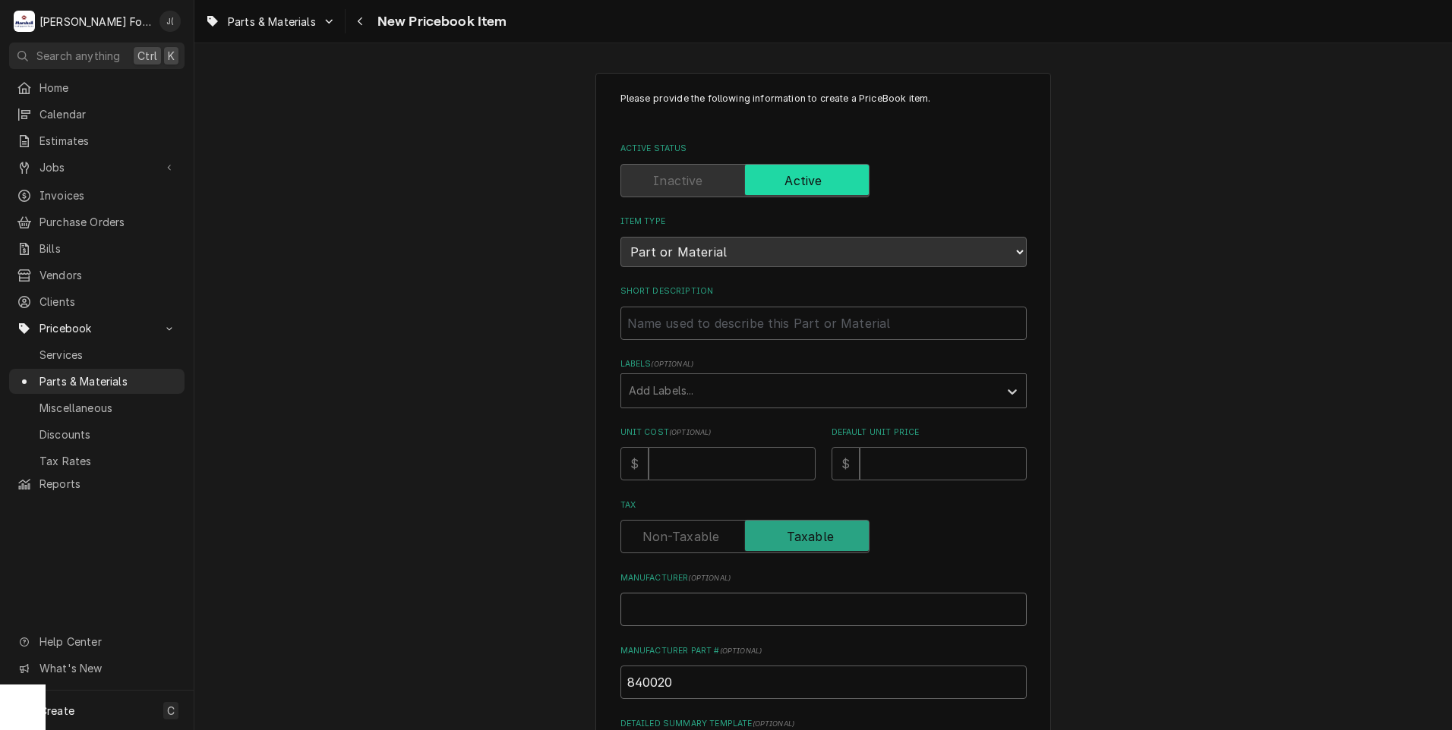
type textarea "x"
type input "G"
type textarea "x"
type input "GL"
type textarea "x"
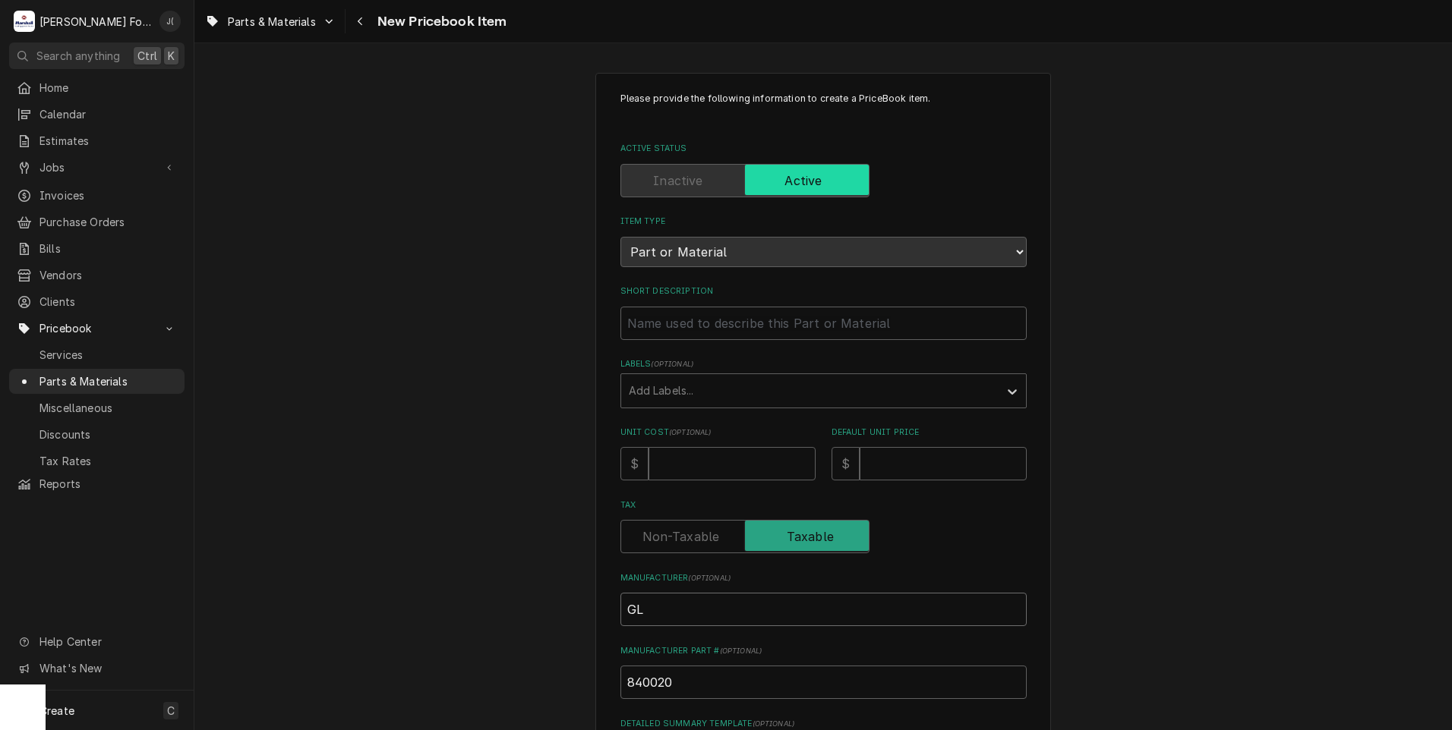
type input "GLO"
type textarea "x"
type input "GLOB"
type textarea "x"
type input "GLOBE"
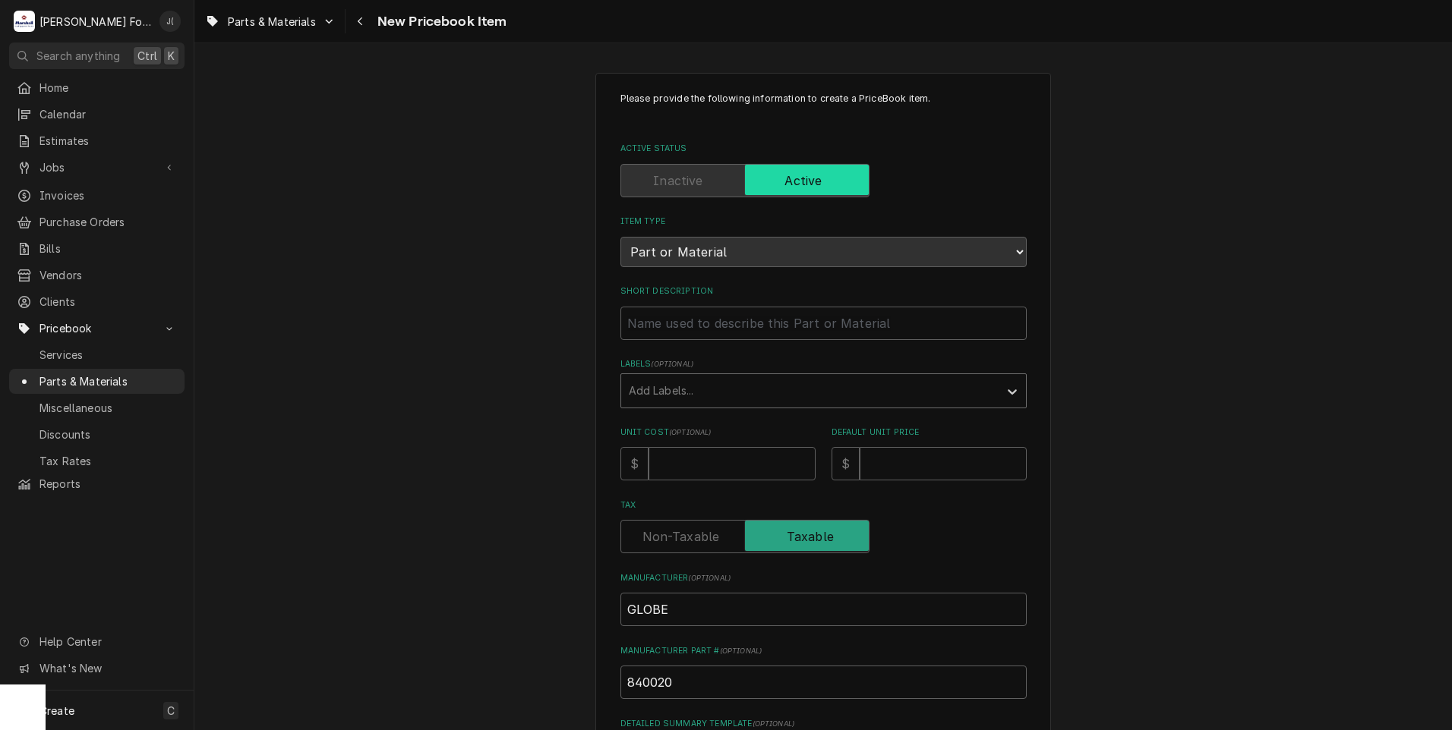
click at [660, 384] on div "Labels" at bounding box center [810, 390] width 362 height 27
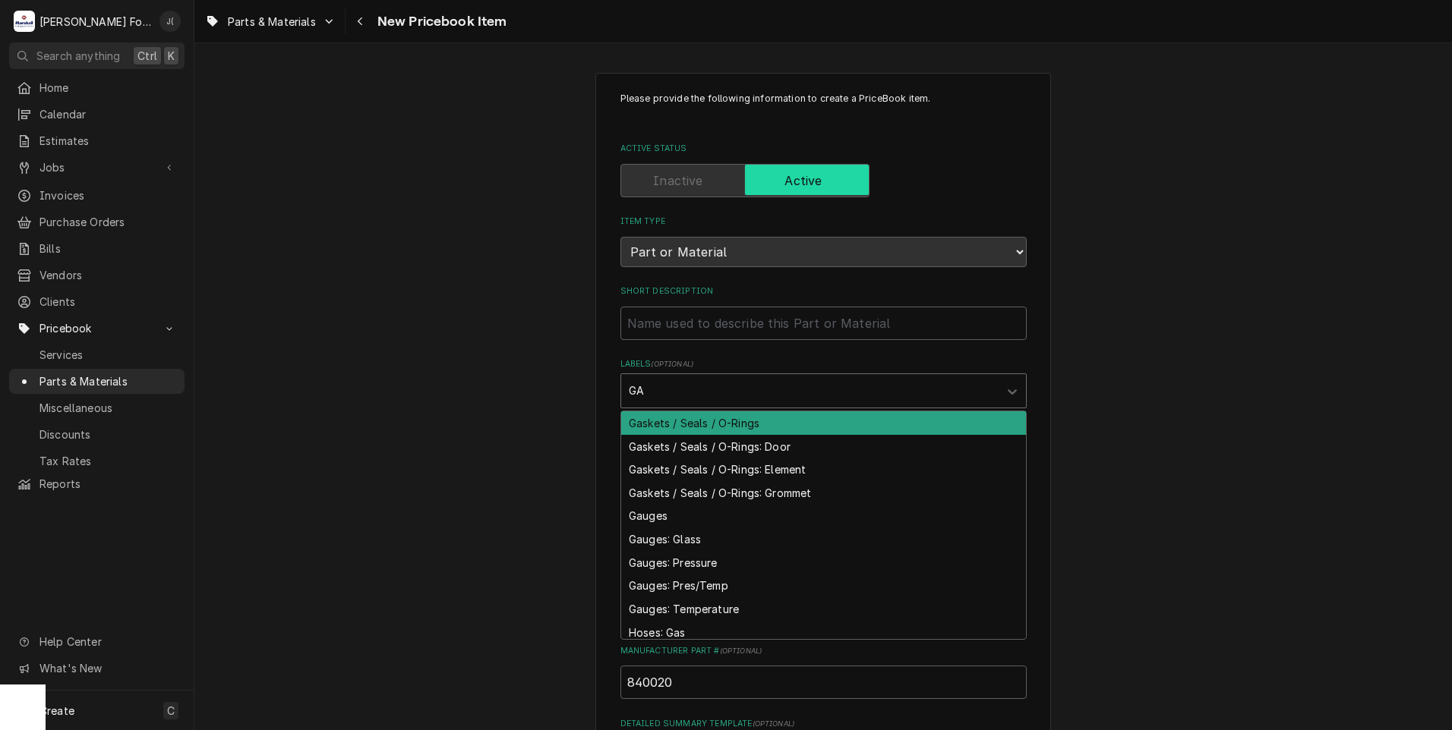
type input "GAS"
click at [727, 424] on div "Gaskets / Seals / O-Rings" at bounding box center [823, 423] width 405 height 24
type textarea "x"
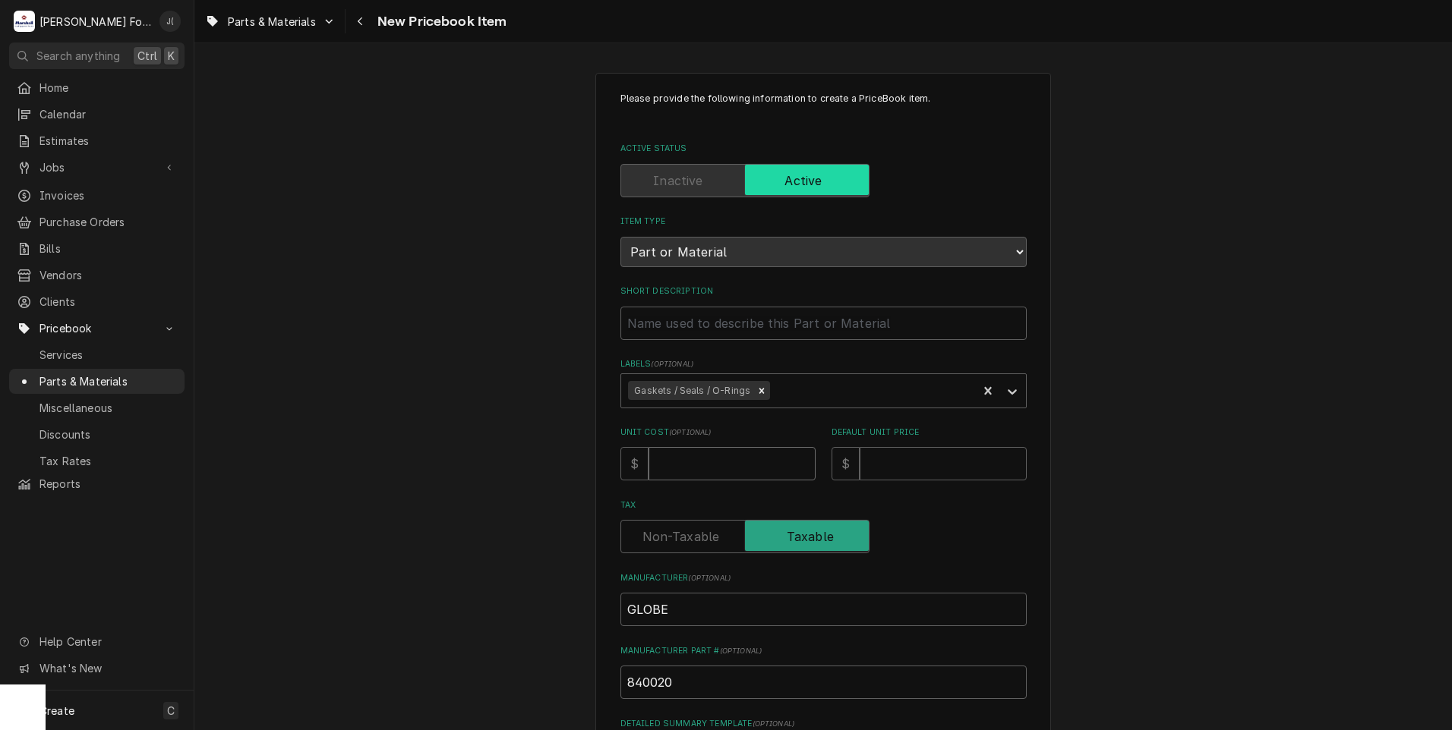
click at [661, 465] on input "Unit Cost ( optional )" at bounding box center [731, 463] width 167 height 33
type textarea "x"
type input "6"
type textarea "x"
type input "6.2"
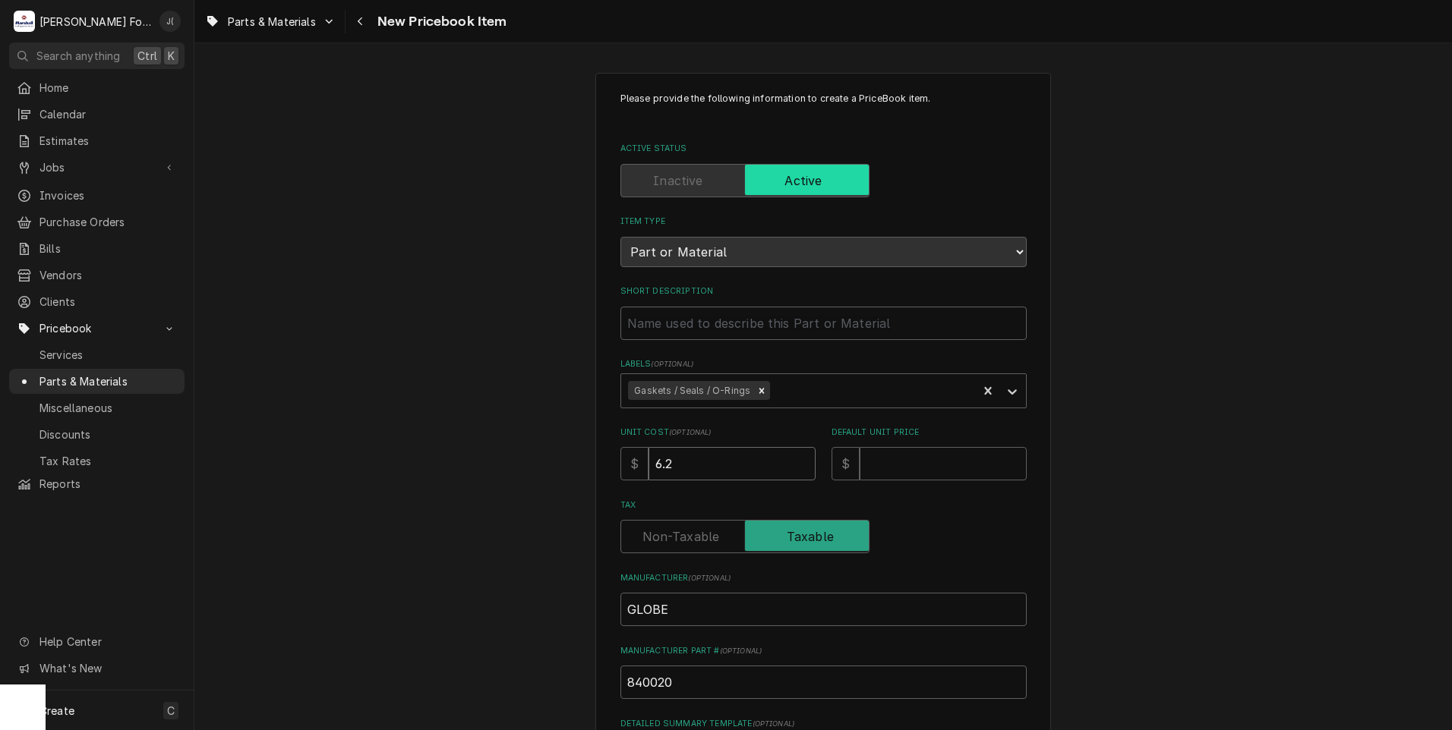
type textarea "x"
type input "6.24"
type textarea "x"
type input "8"
type textarea "x"
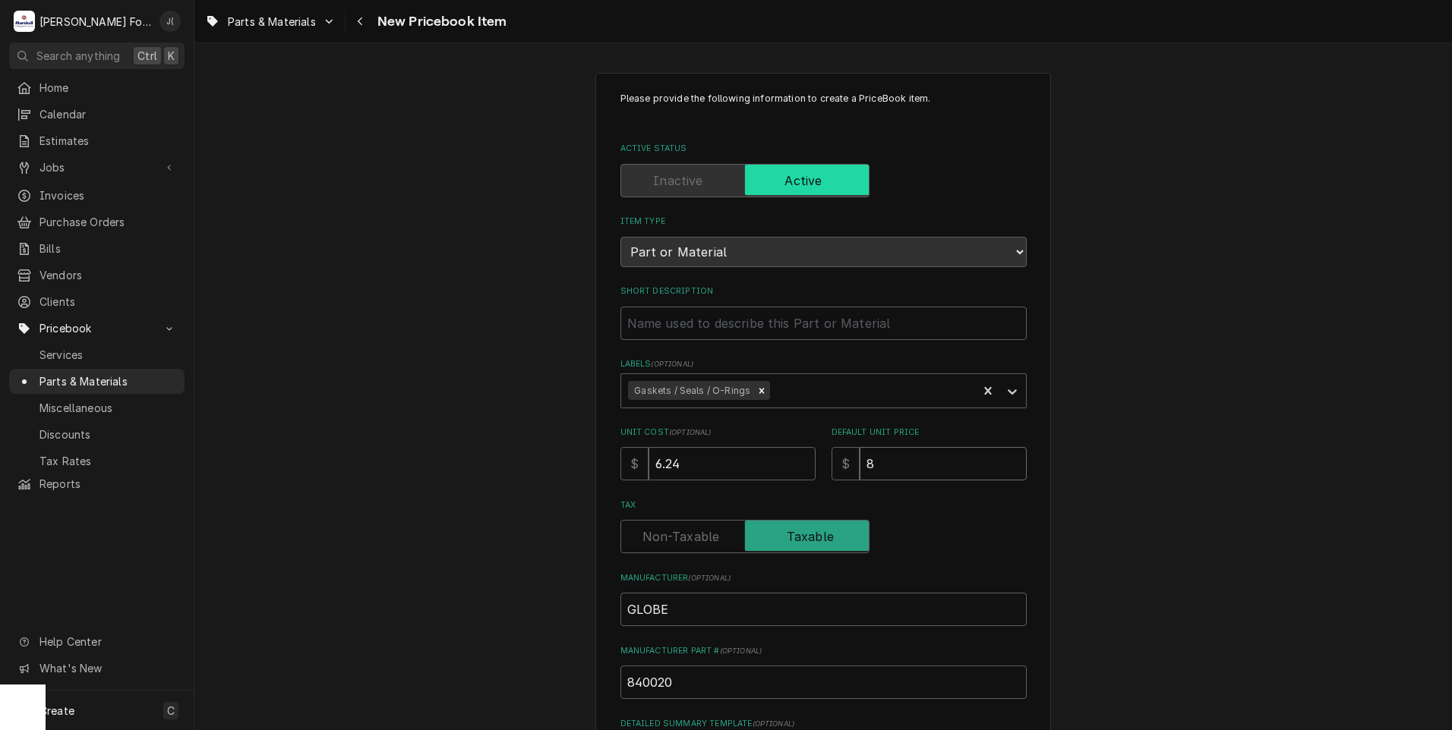
type input "8.0"
type textarea "x"
type input "8.00"
click at [734, 324] on input "Short Description" at bounding box center [823, 323] width 406 height 33
paste input "O-RING, SLICING HUB"
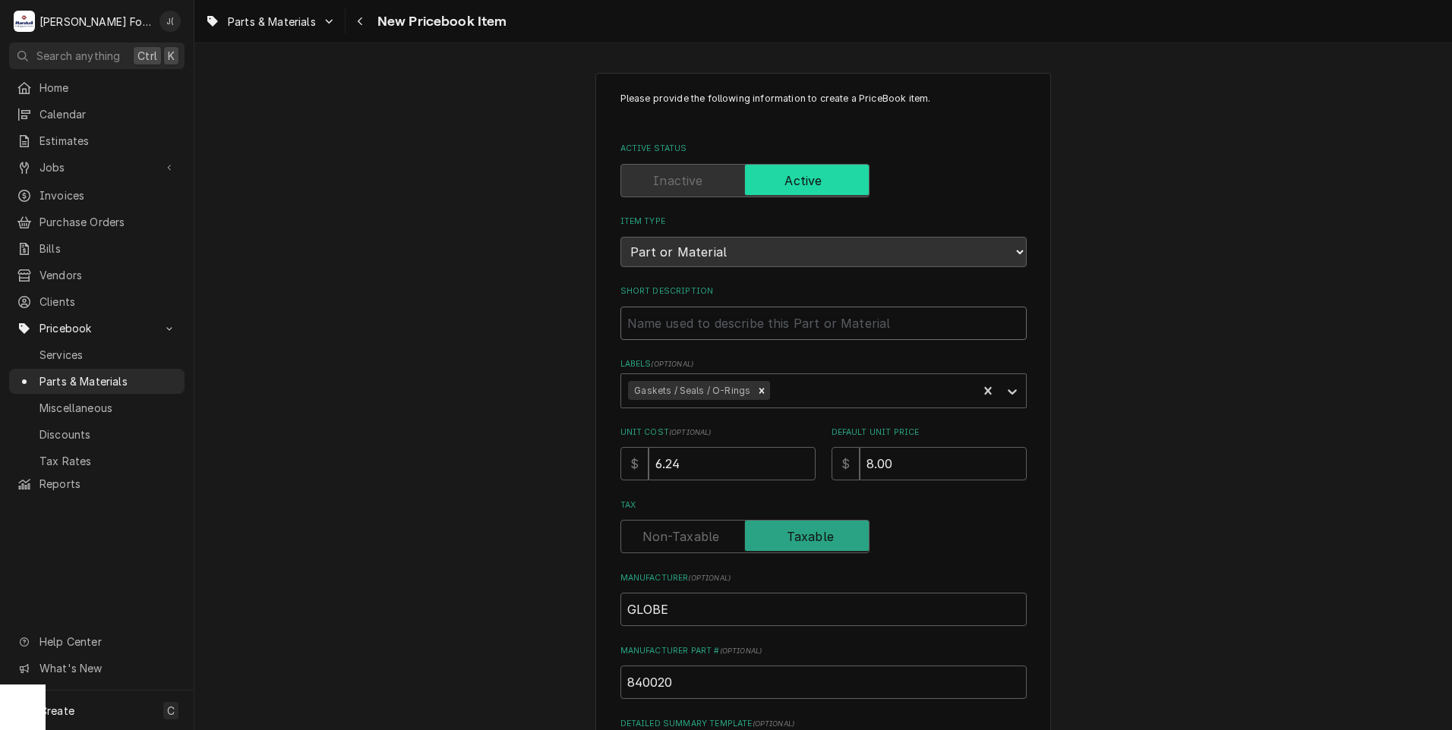
type textarea "x"
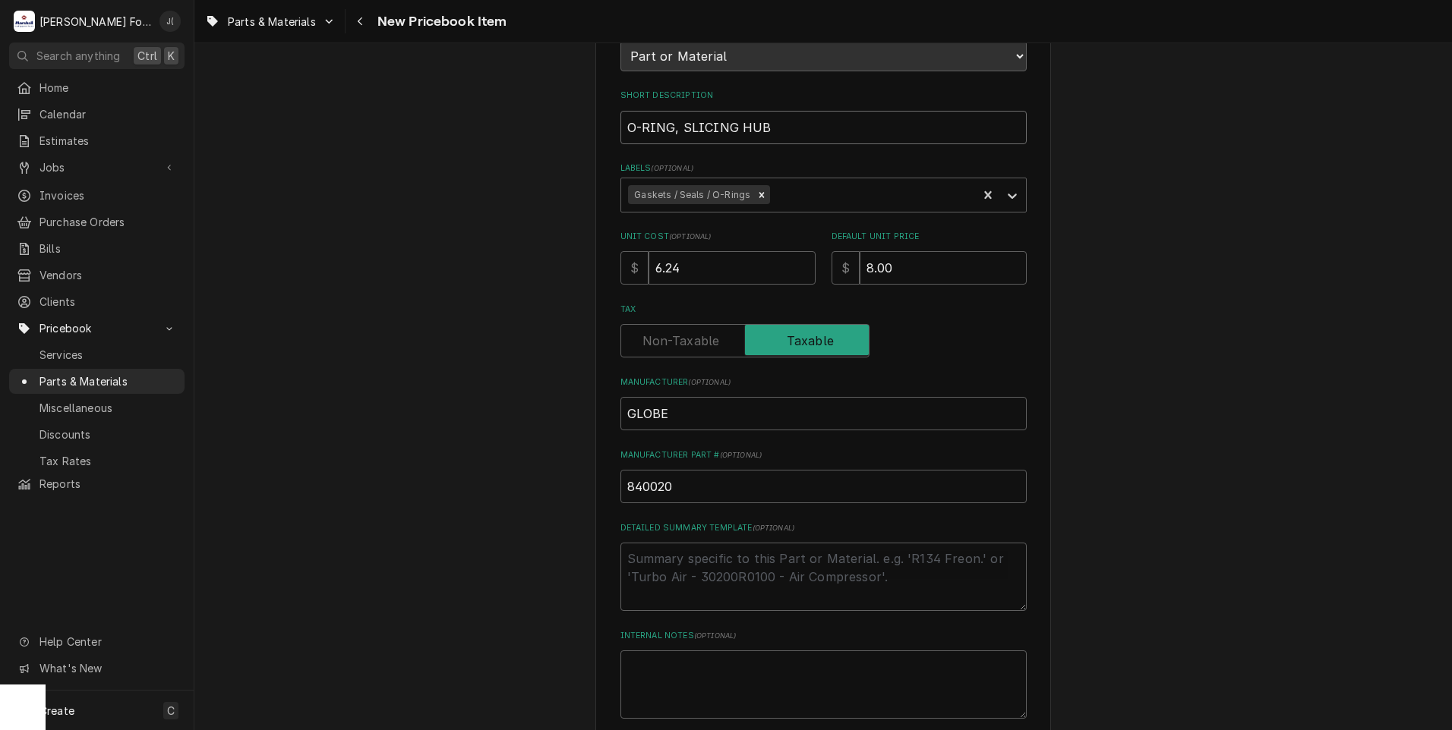
scroll to position [344, 0]
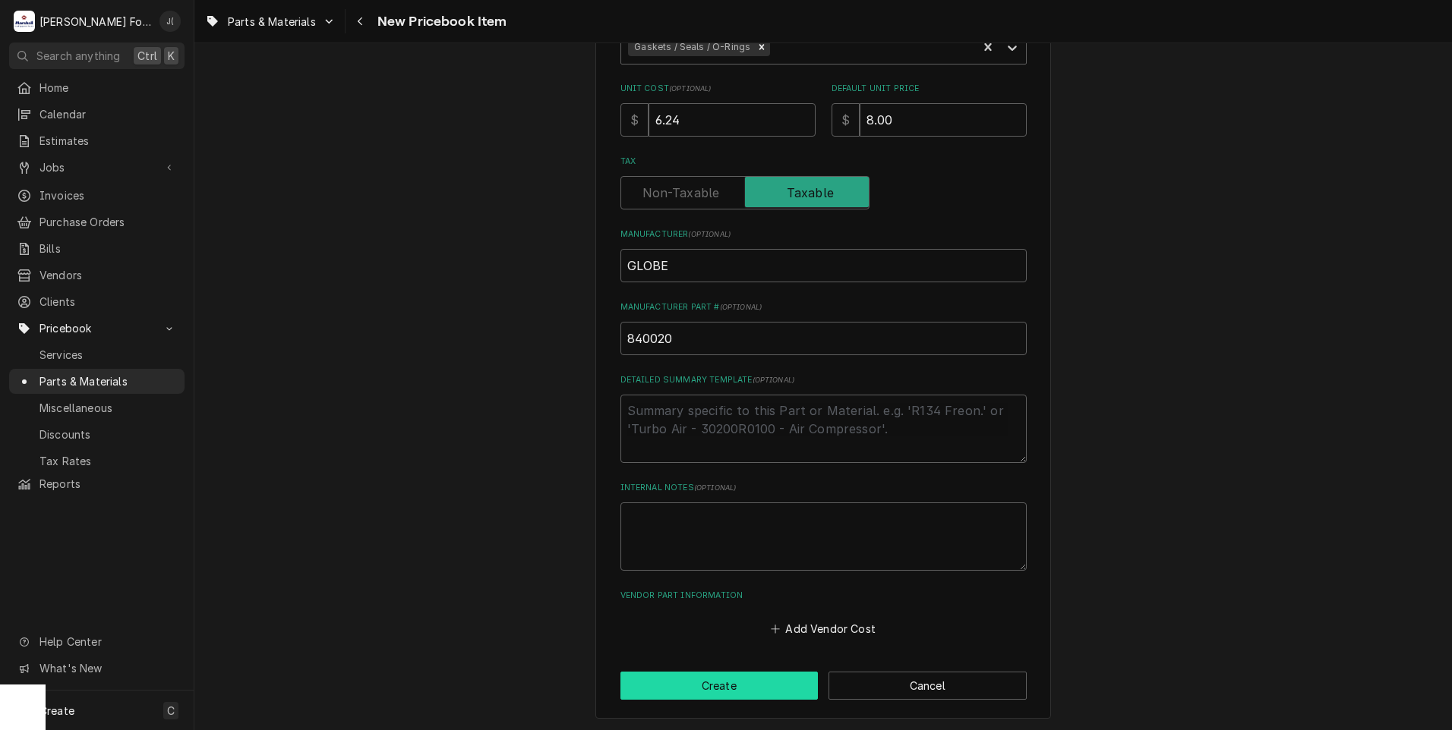
type input "O-RING, SLICING HUB"
click at [679, 684] on button "Create" at bounding box center [719, 686] width 198 height 28
type textarea "x"
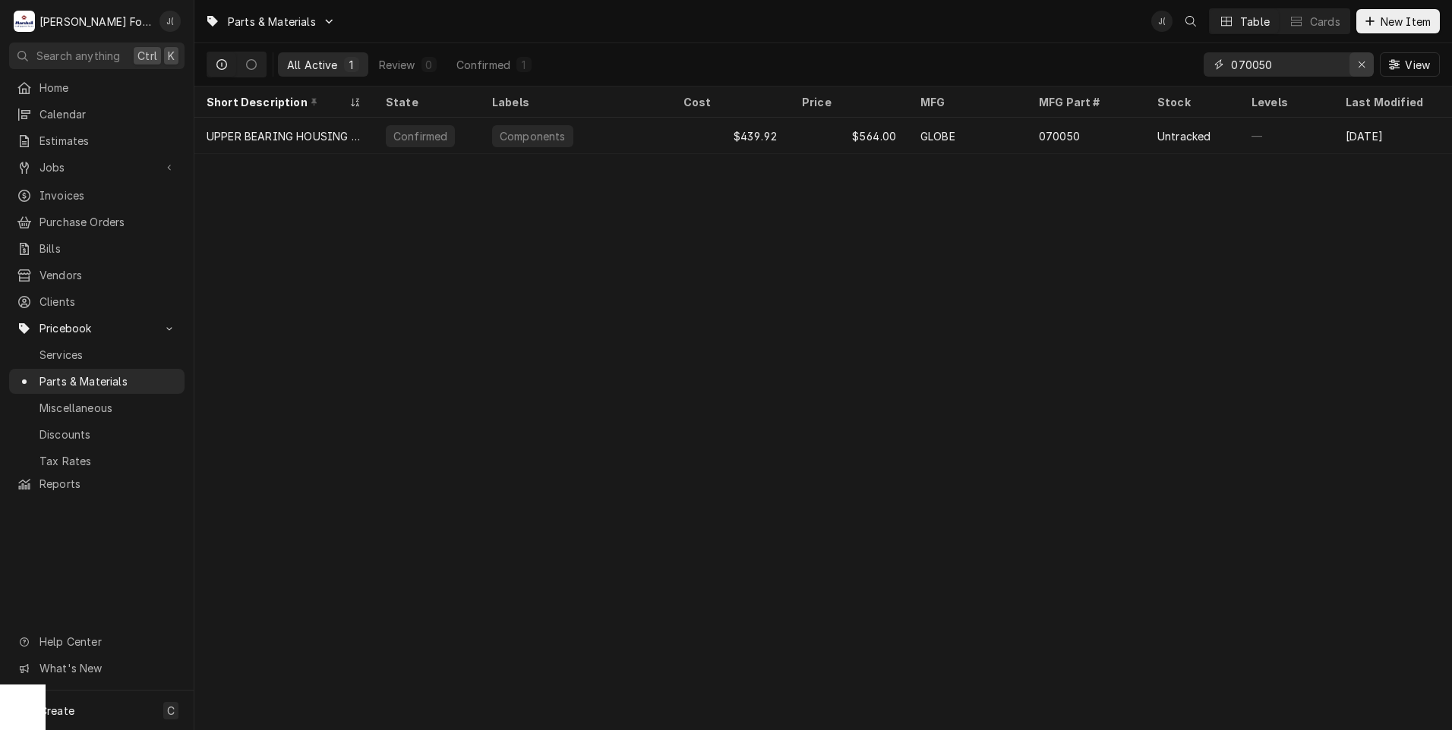
drag, startPoint x: 1364, startPoint y: 70, endPoint x: 1334, endPoint y: 65, distance: 30.8
click at [1354, 68] on button "Erase input" at bounding box center [1361, 64] width 24 height 24
click at [1334, 64] on input "Dynamic Content Wrapper" at bounding box center [1302, 64] width 143 height 24
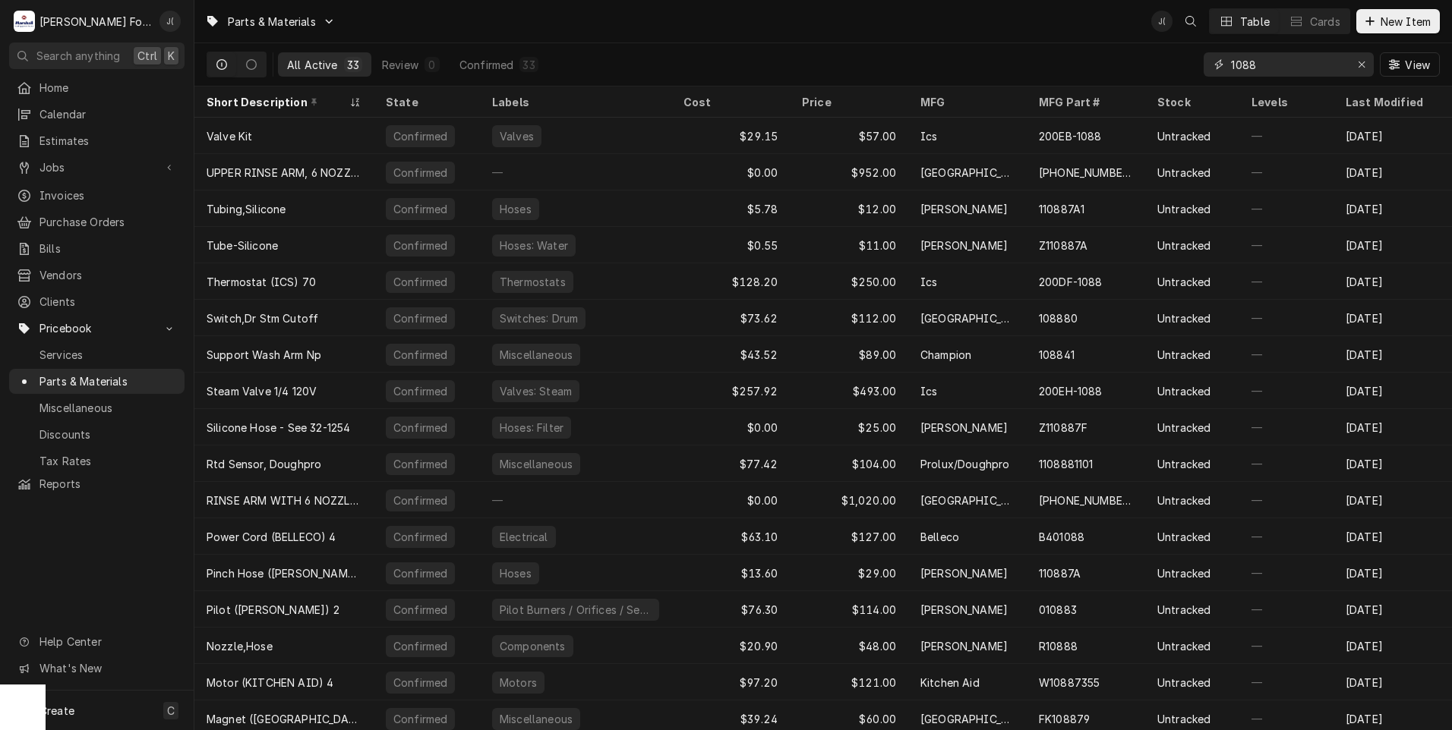
type input "1088"
click at [1395, 21] on span "New Item" at bounding box center [1405, 22] width 56 height 16
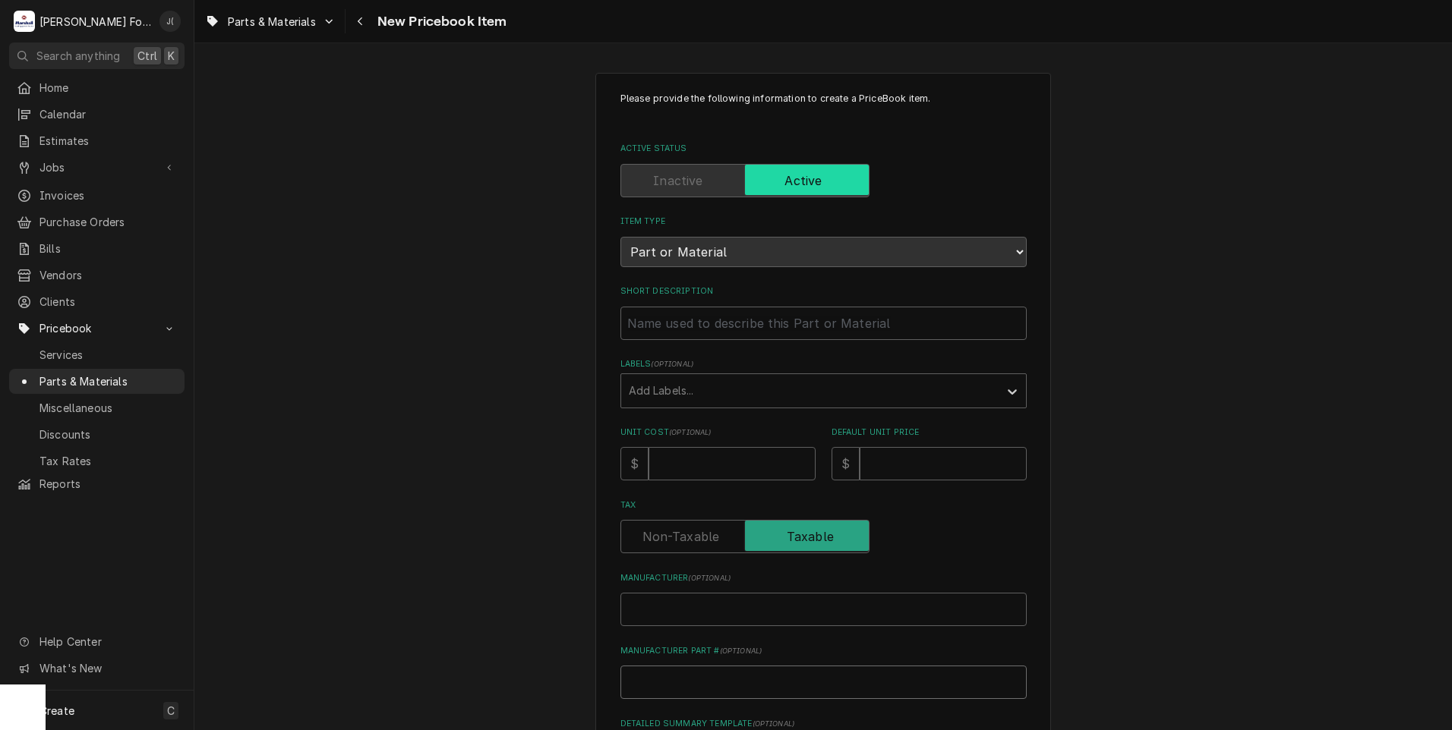
click at [659, 678] on input "Manufacturer Part # ( optional )" at bounding box center [823, 682] width 406 height 33
type textarea "x"
type input "1"
type textarea "x"
type input "10"
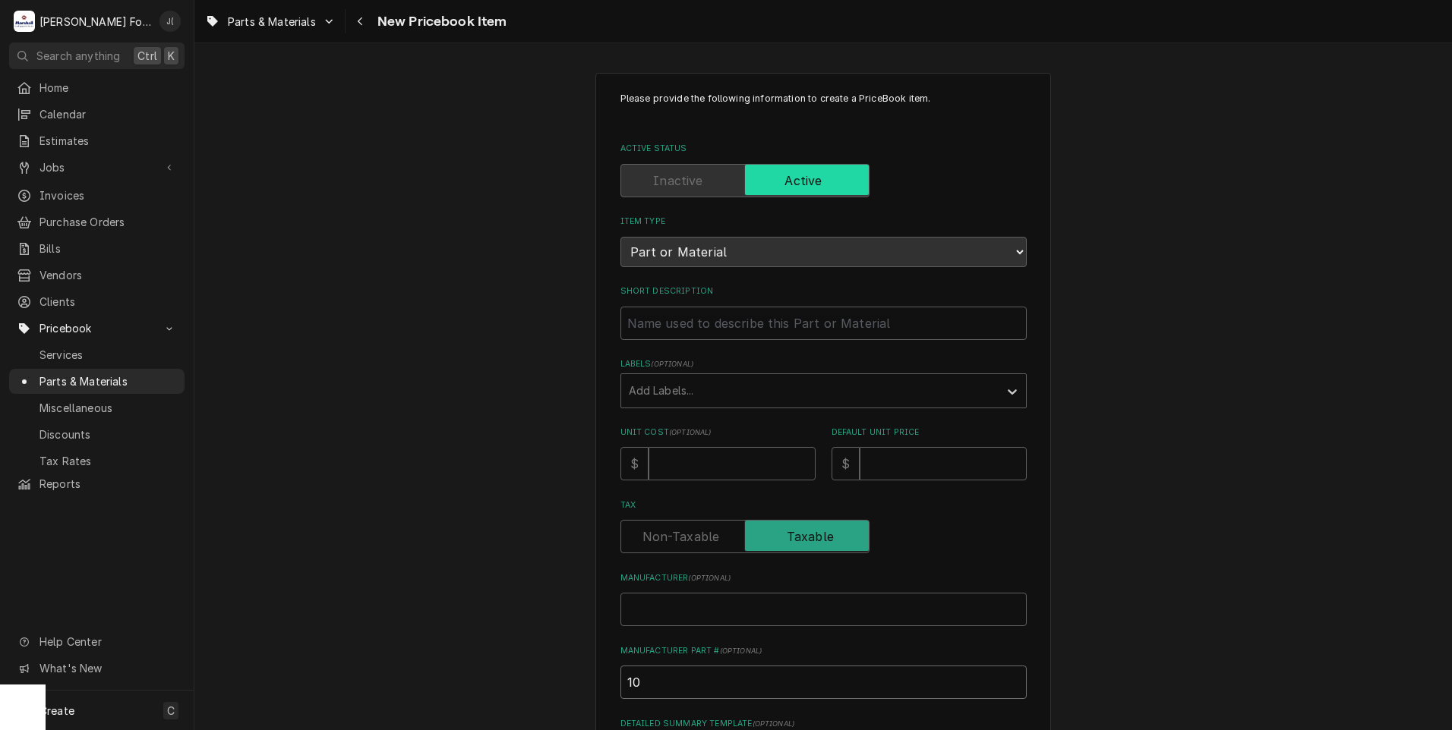
type textarea "x"
type input "108"
type textarea "x"
type input "1088"
click at [661, 604] on input "Manufacturer ( optional )" at bounding box center [823, 609] width 406 height 33
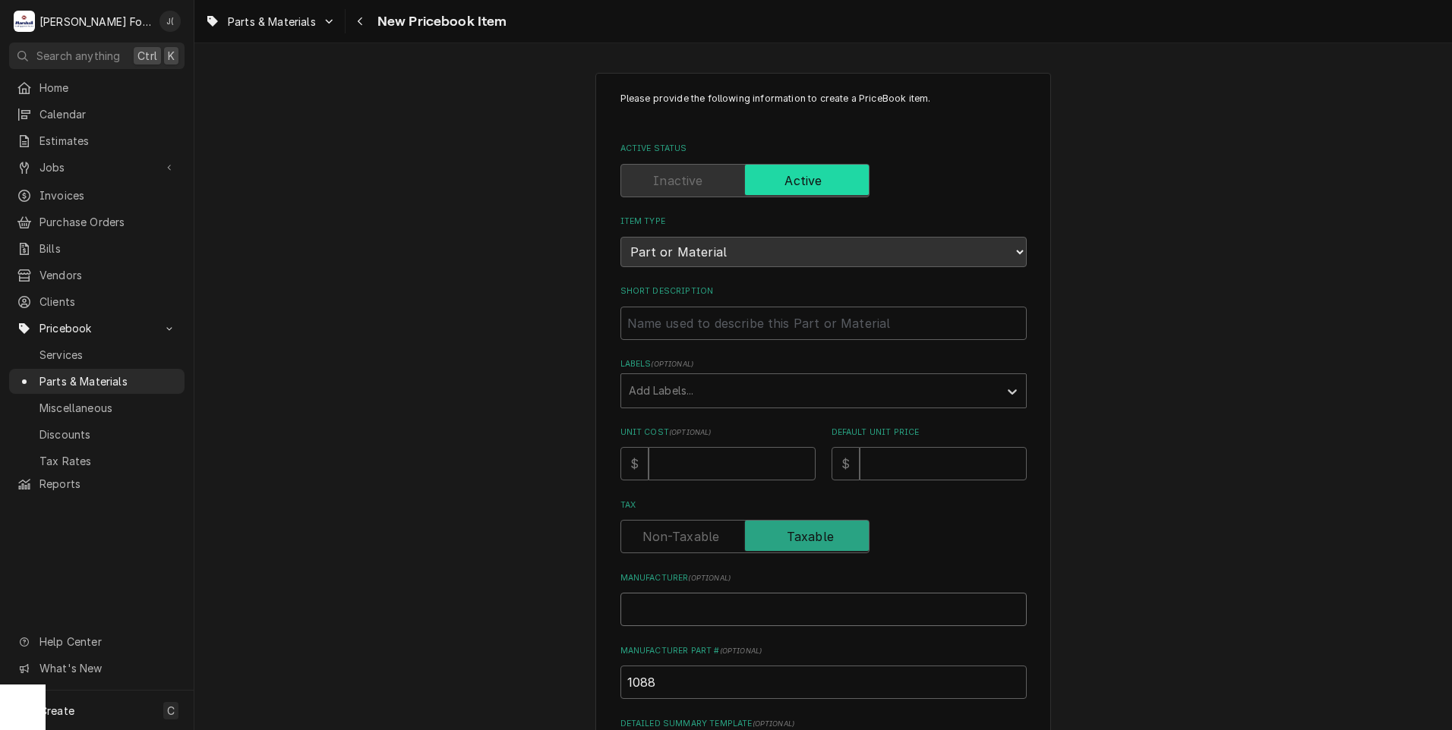
type textarea "x"
type input "G"
type textarea "x"
type input "GL"
type textarea "x"
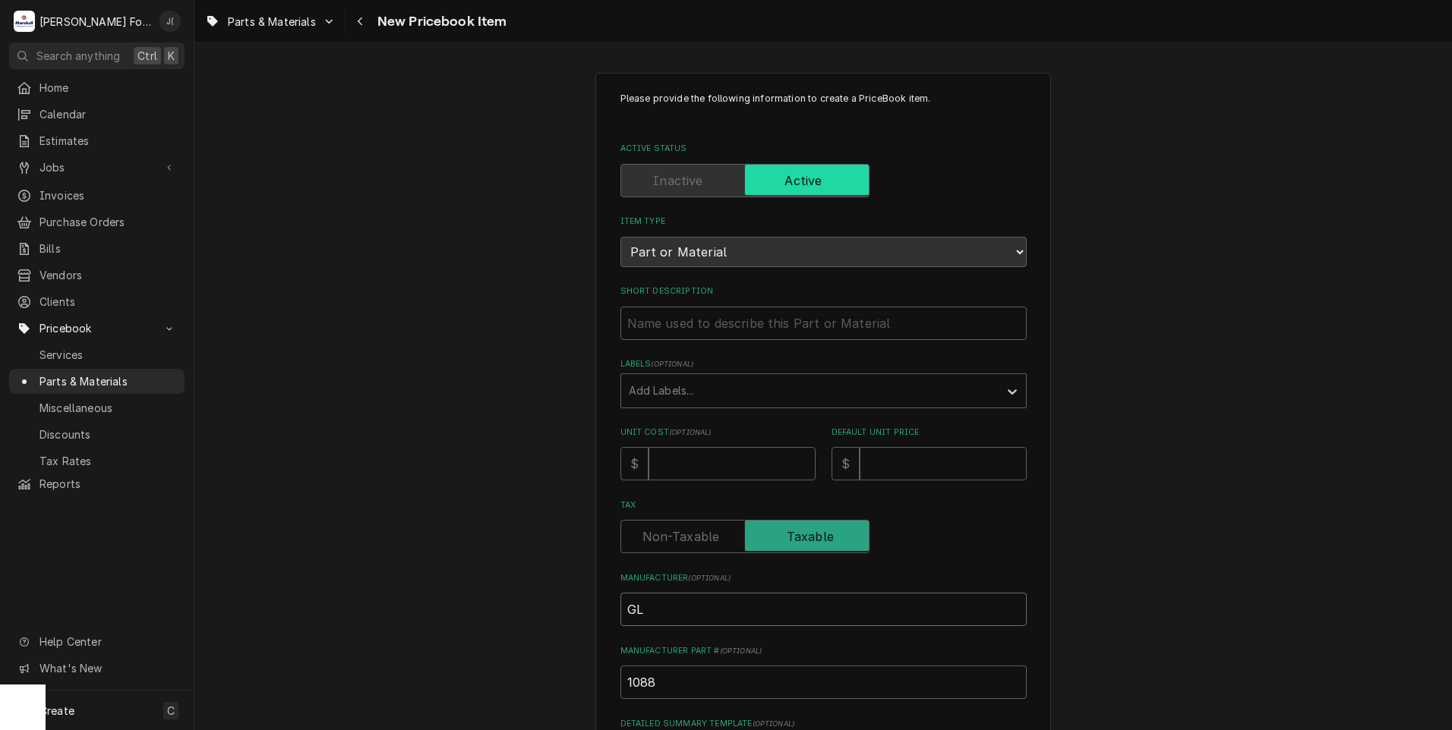
type input "GLO"
type textarea "x"
type input "GLOB"
type textarea "x"
type input "GLOBE"
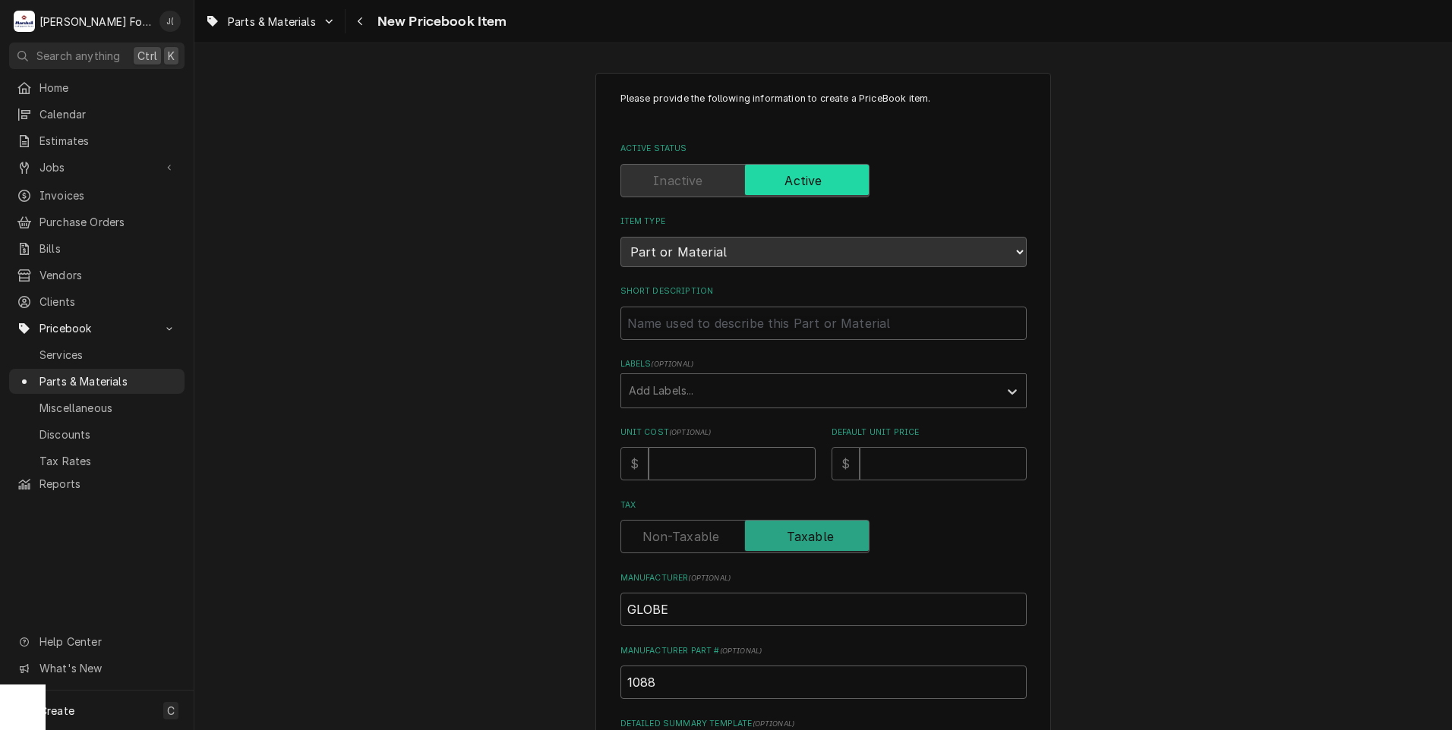
click at [658, 471] on input "Unit Cost ( optional )" at bounding box center [731, 463] width 167 height 33
type textarea "x"
type input "3"
type textarea "x"
type input "3.2"
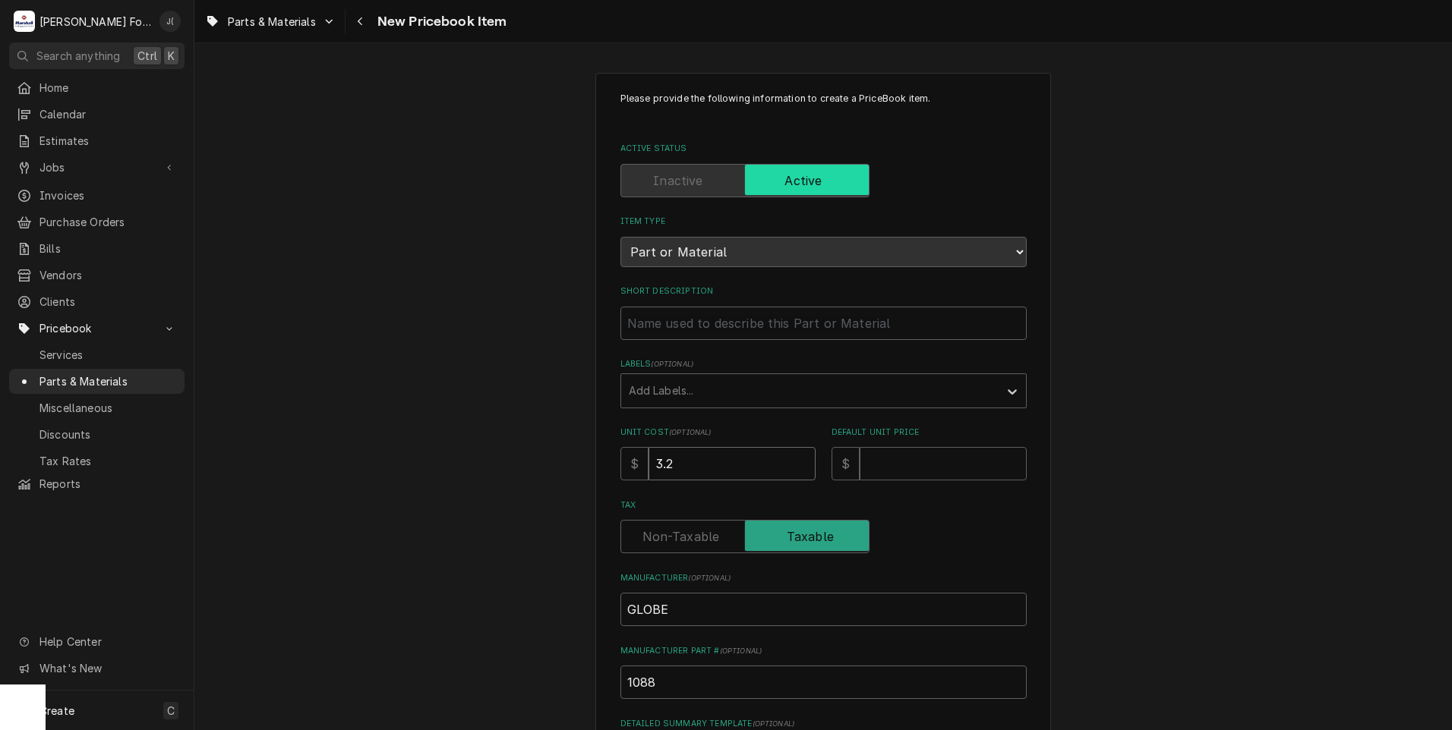
type textarea "x"
type input "3.28"
type textarea "x"
type input "5"
type textarea "x"
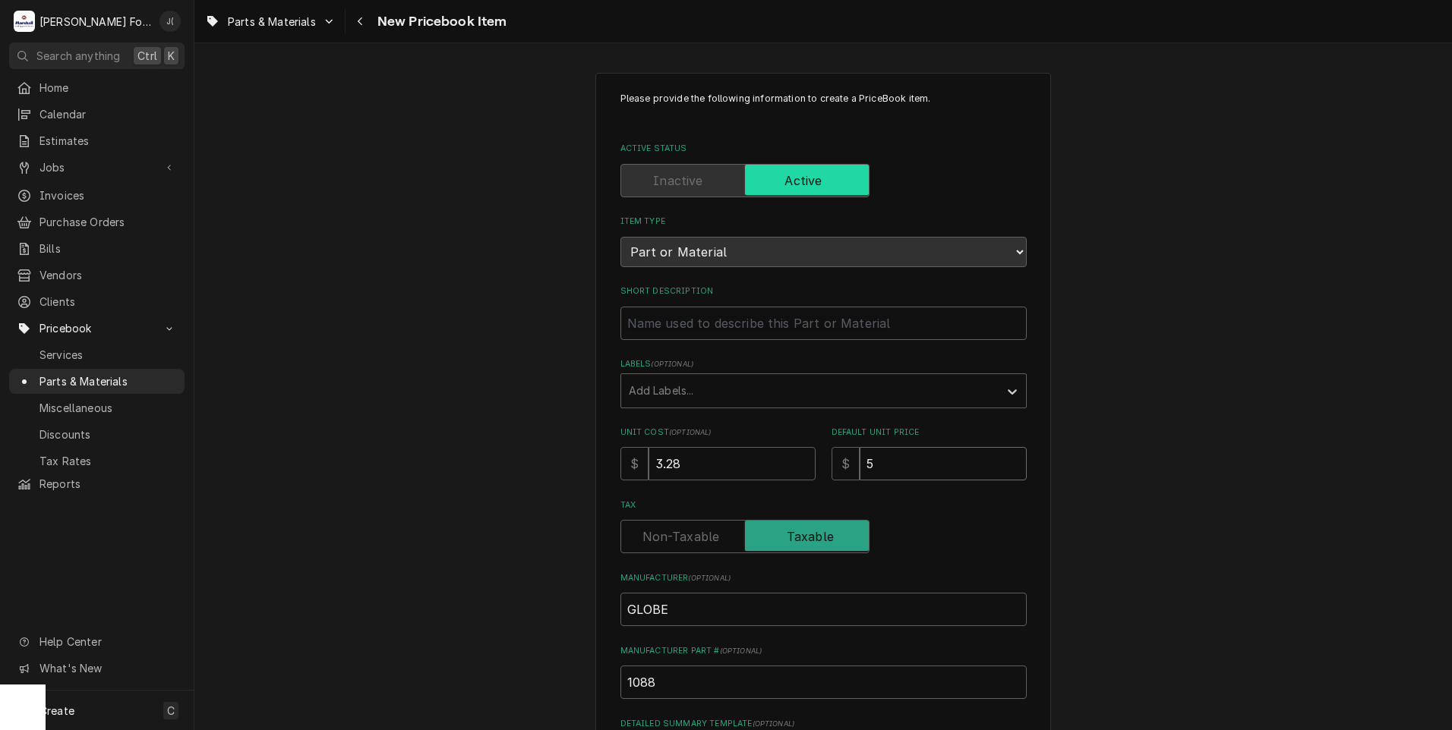
type input "5.0"
type textarea "x"
type input "5.00"
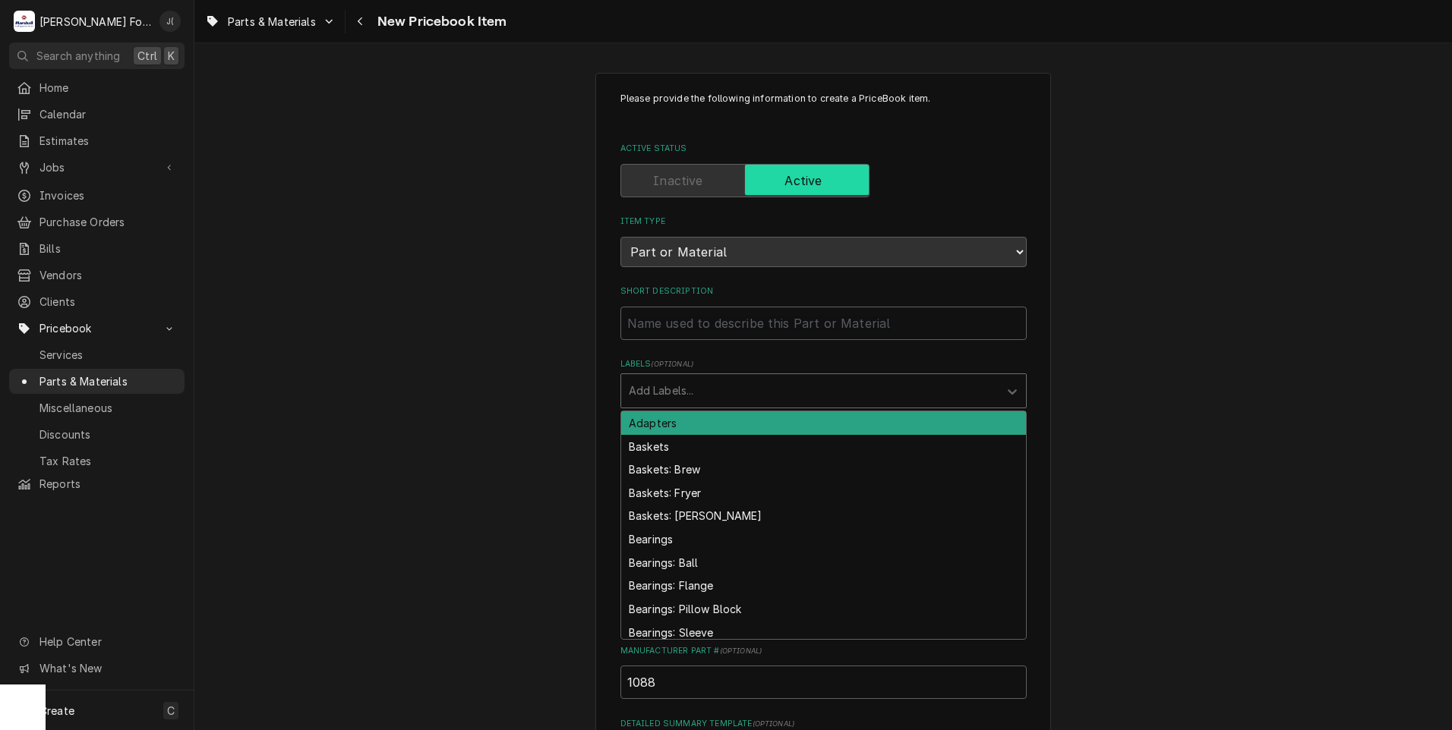
click at [664, 393] on div "Labels" at bounding box center [810, 390] width 362 height 27
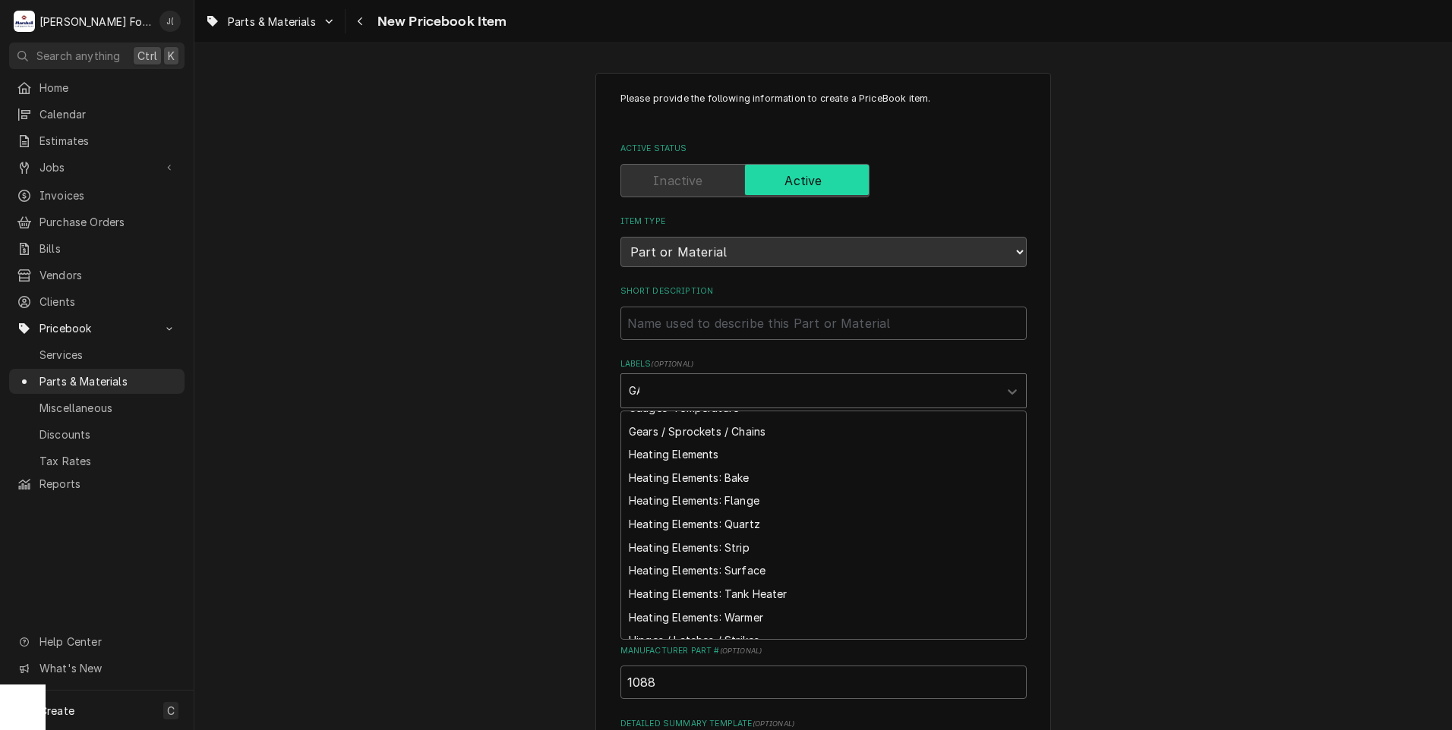
scroll to position [52, 0]
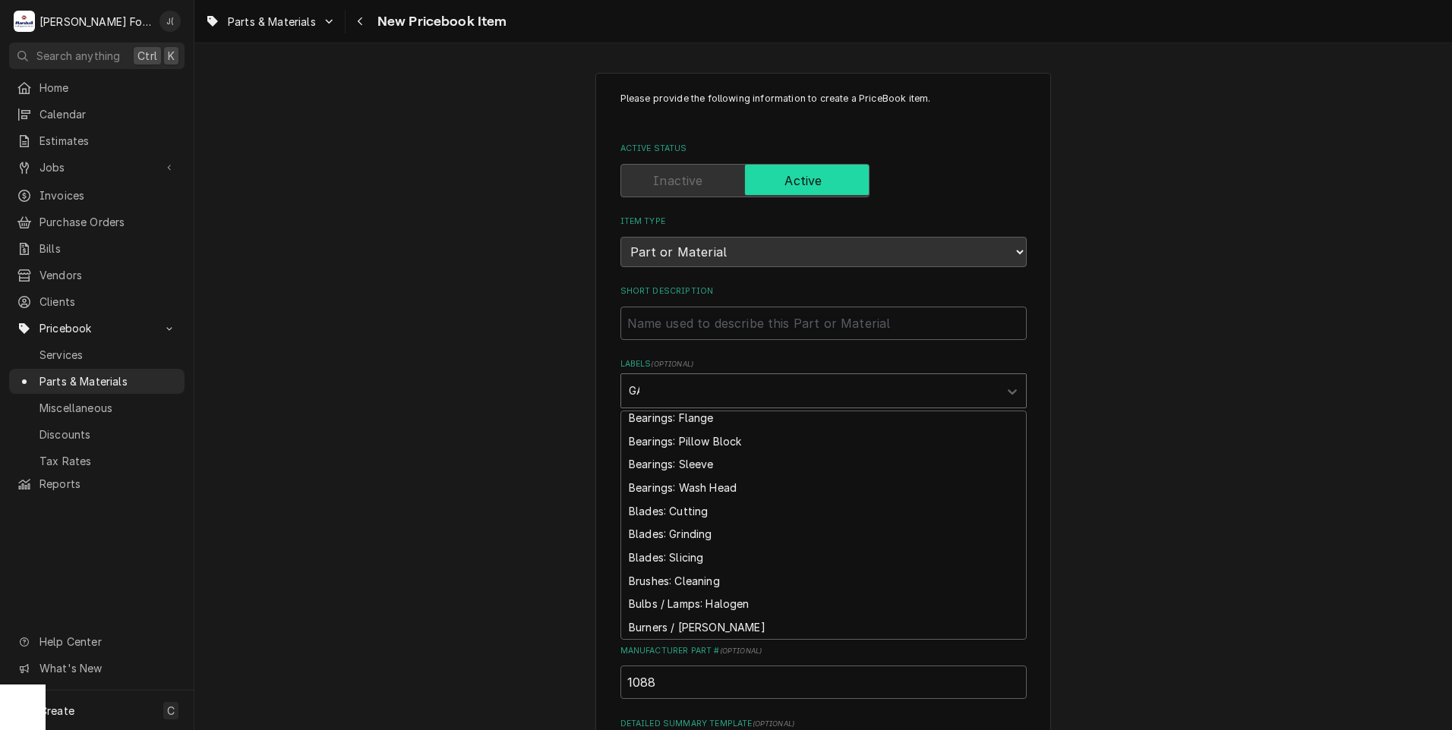
type input "GAS"
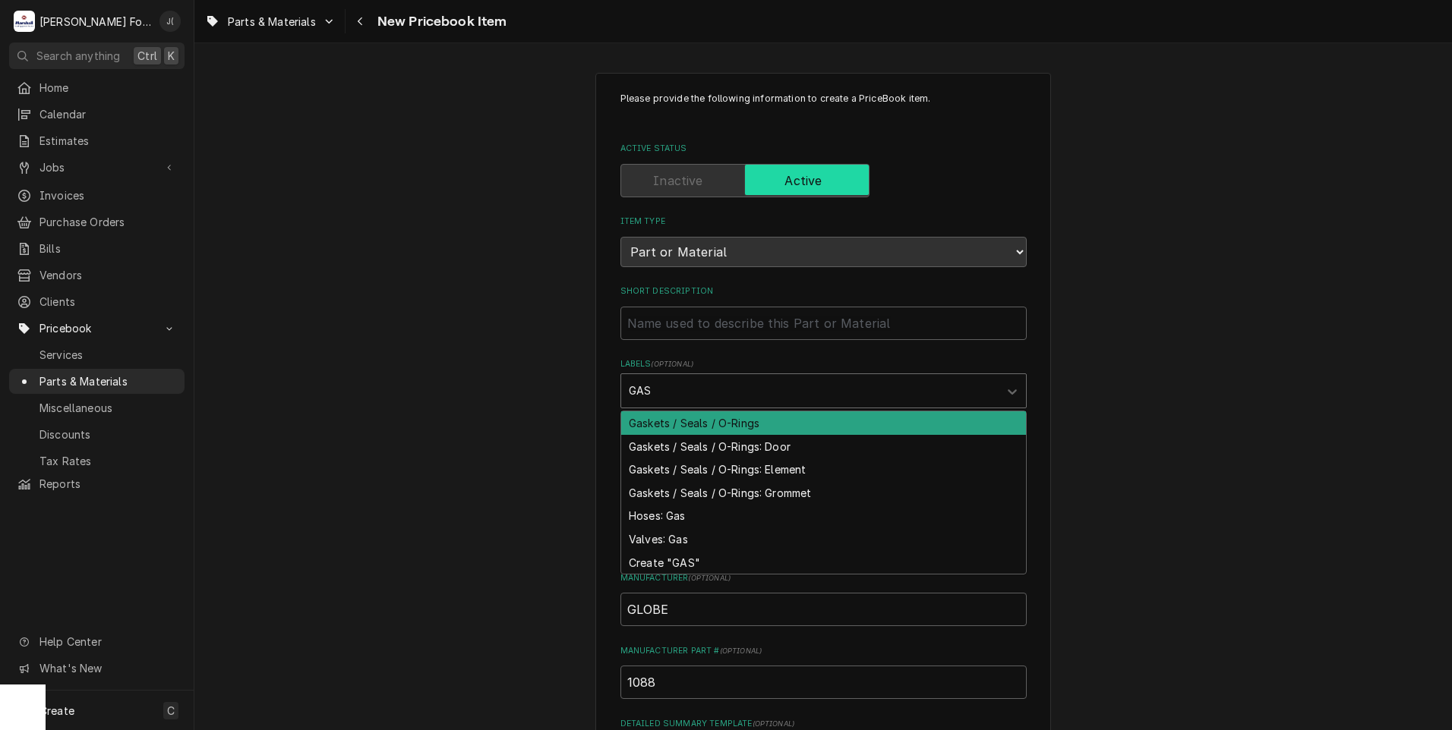
scroll to position [0, 0]
click at [706, 426] on div "Gaskets / Seals / O-Rings" at bounding box center [823, 423] width 405 height 24
type textarea "x"
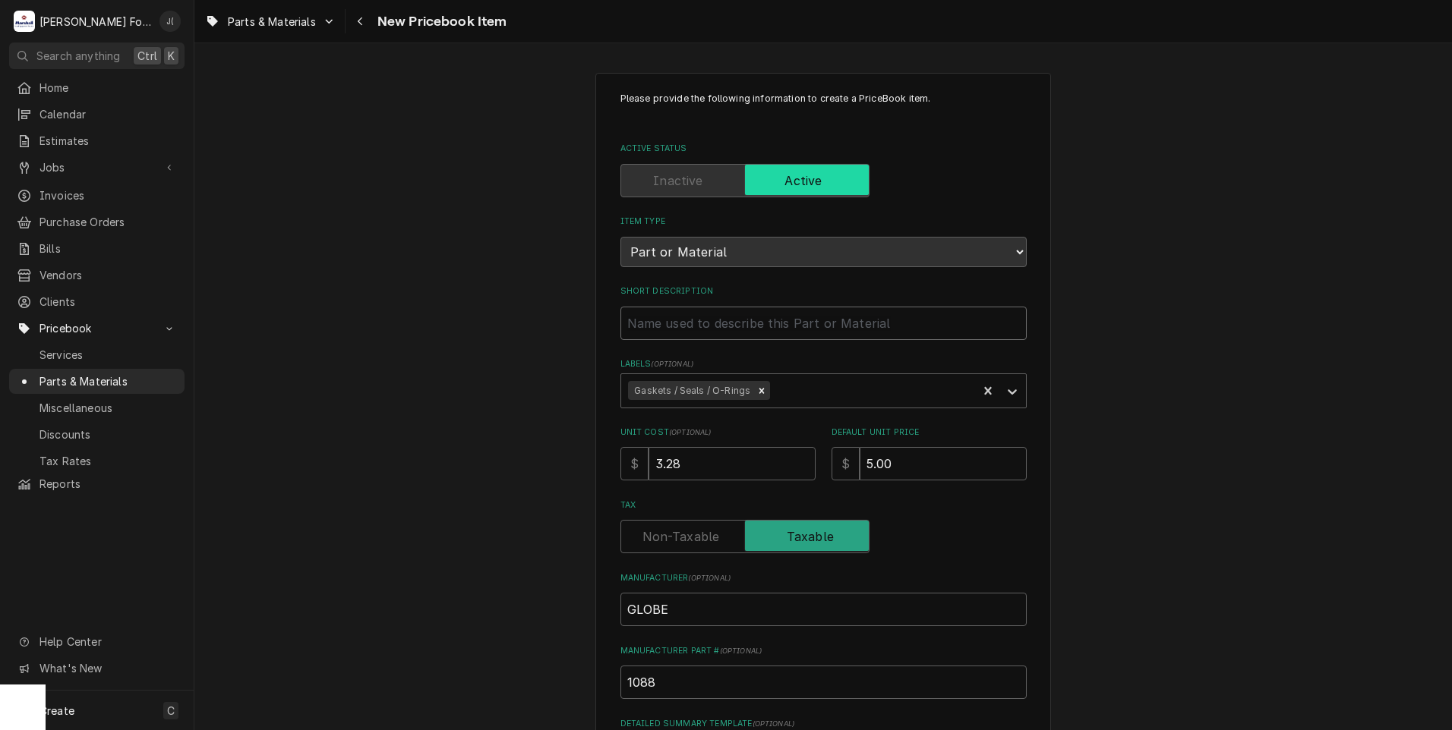
click at [709, 317] on input "Short Description" at bounding box center [823, 323] width 406 height 33
paste input "RETAINING RING, SLICING HUB"
type textarea "x"
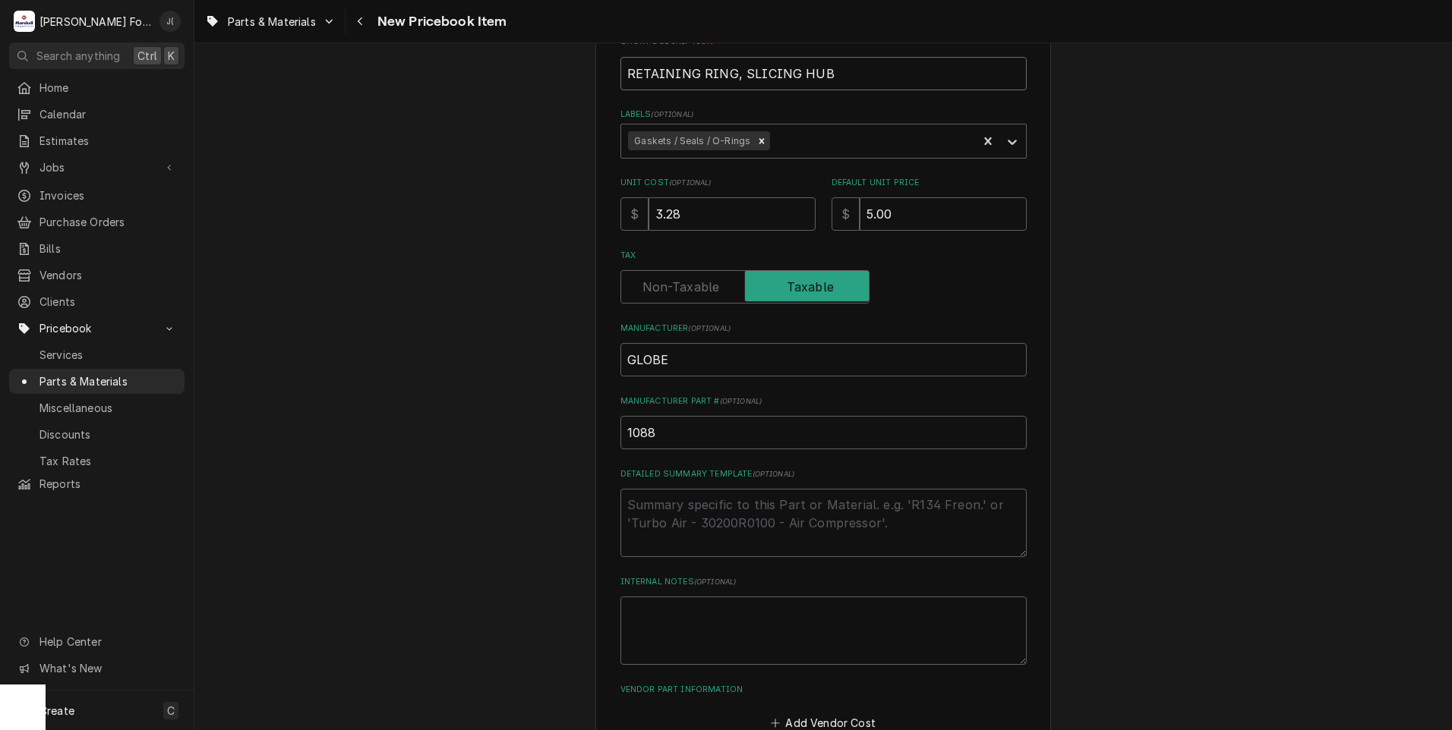
scroll to position [344, 0]
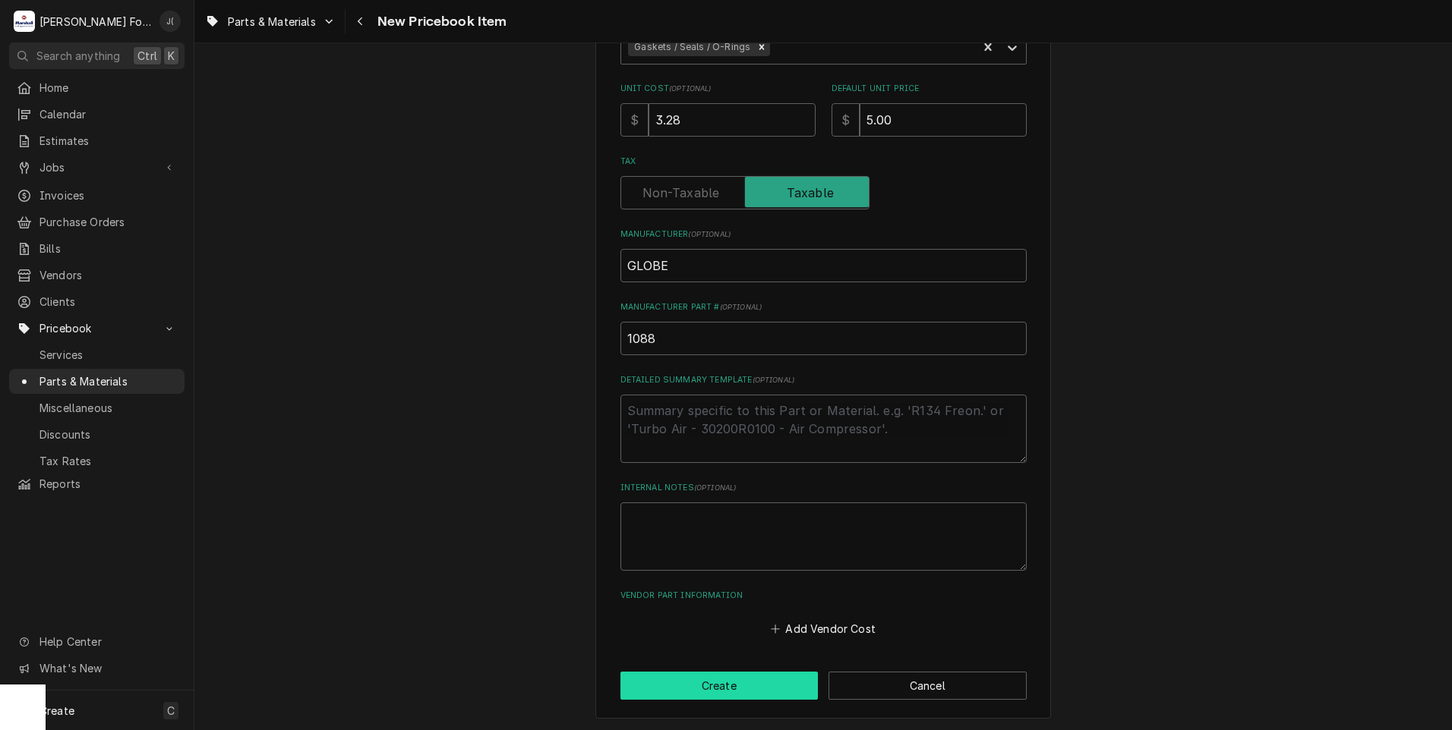
type input "RETAINING RING, SLICING HUB"
click at [708, 676] on button "Create" at bounding box center [719, 686] width 198 height 28
type textarea "x"
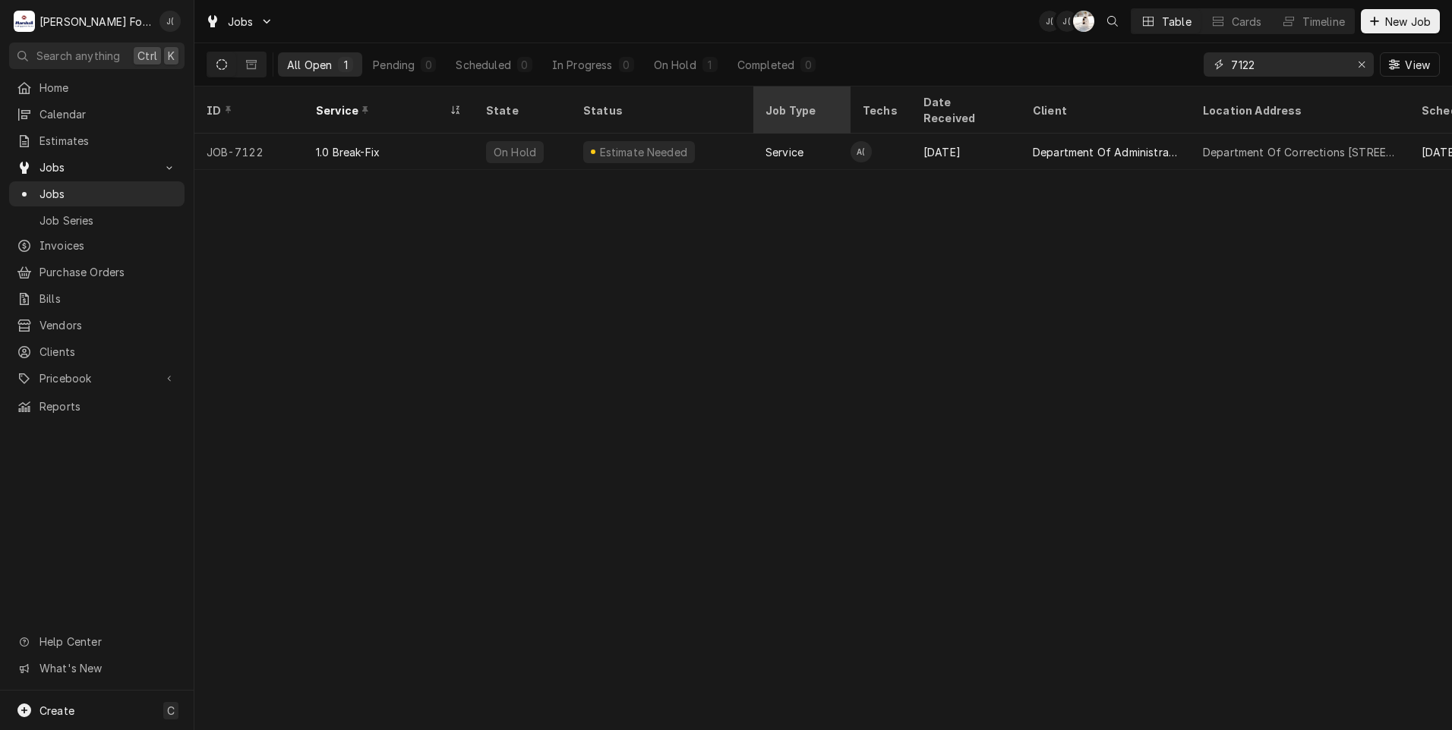
drag, startPoint x: 1294, startPoint y: 64, endPoint x: 806, endPoint y: 102, distance: 489.6
click at [887, 101] on div "Jobs J( J( K( Table Cards Timeline New Job All Open 1 Pending 0 Scheduled 0 In …" at bounding box center [822, 365] width 1257 height 730
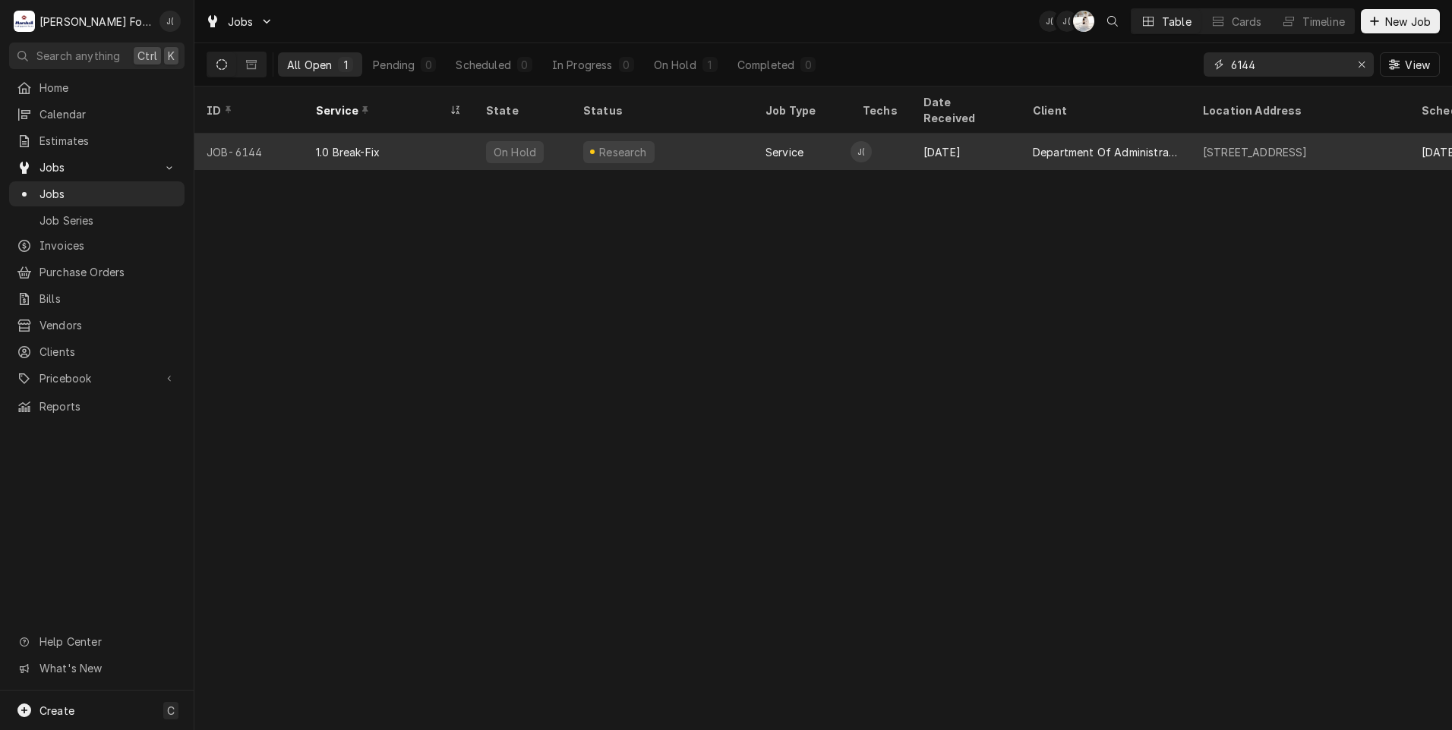
type input "6144"
click at [446, 137] on div "1.0 Break-Fix" at bounding box center [389, 152] width 170 height 36
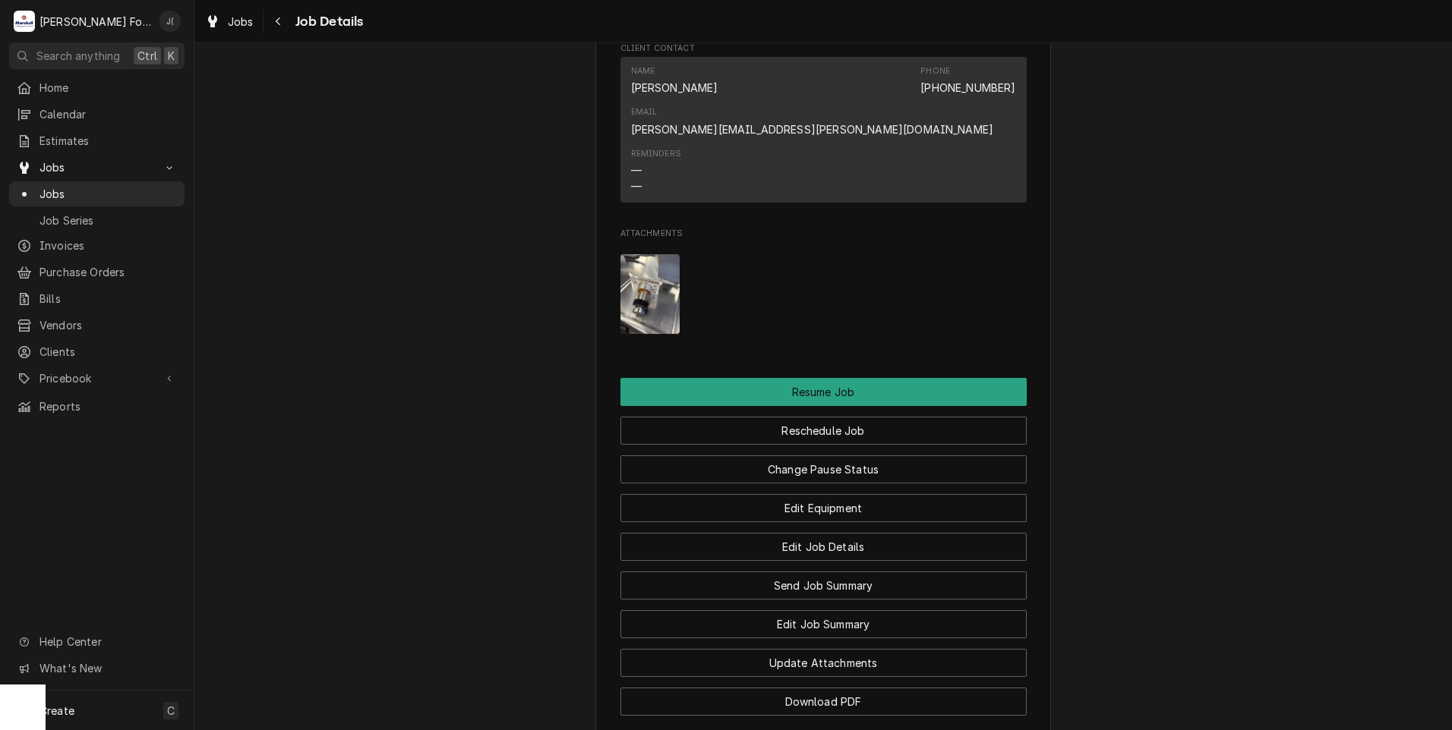
scroll to position [1898, 0]
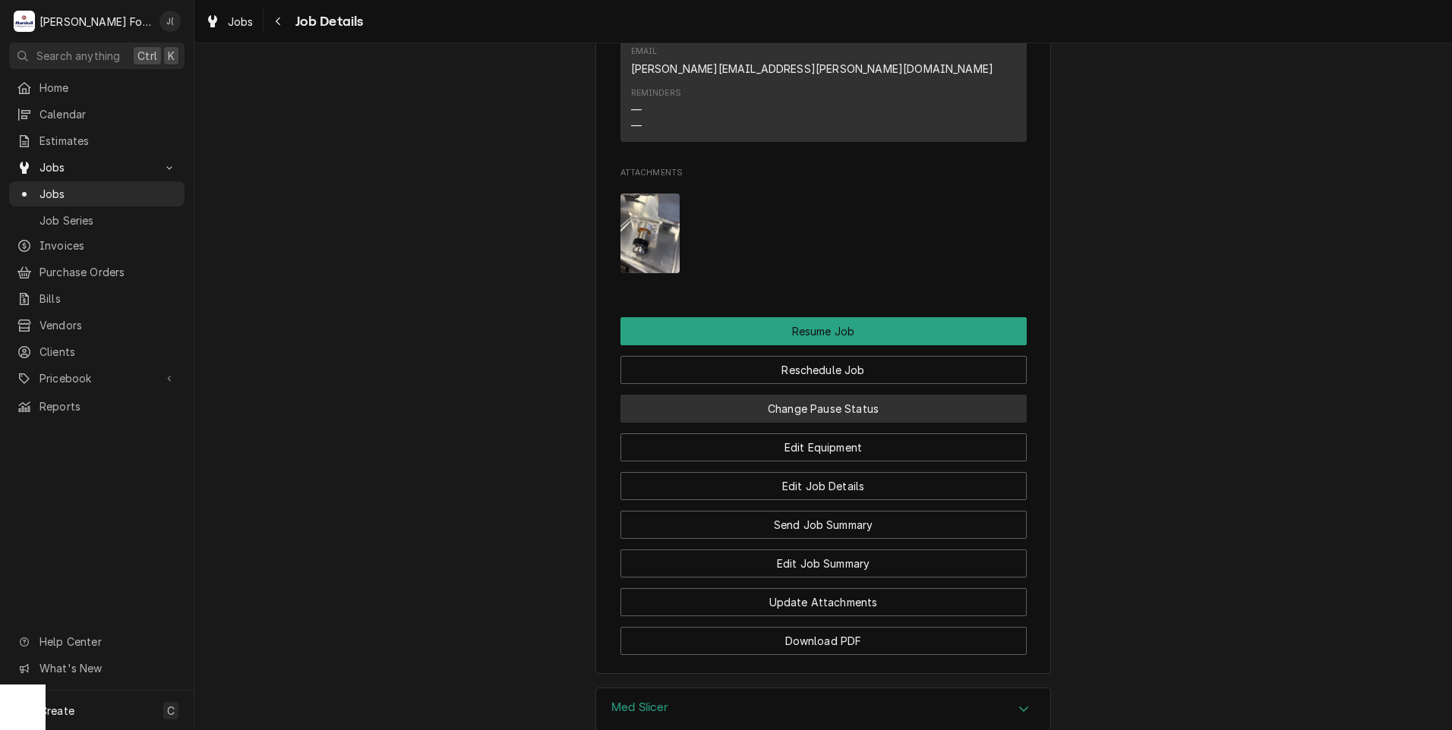
click at [880, 395] on button "Change Pause Status" at bounding box center [823, 409] width 406 height 28
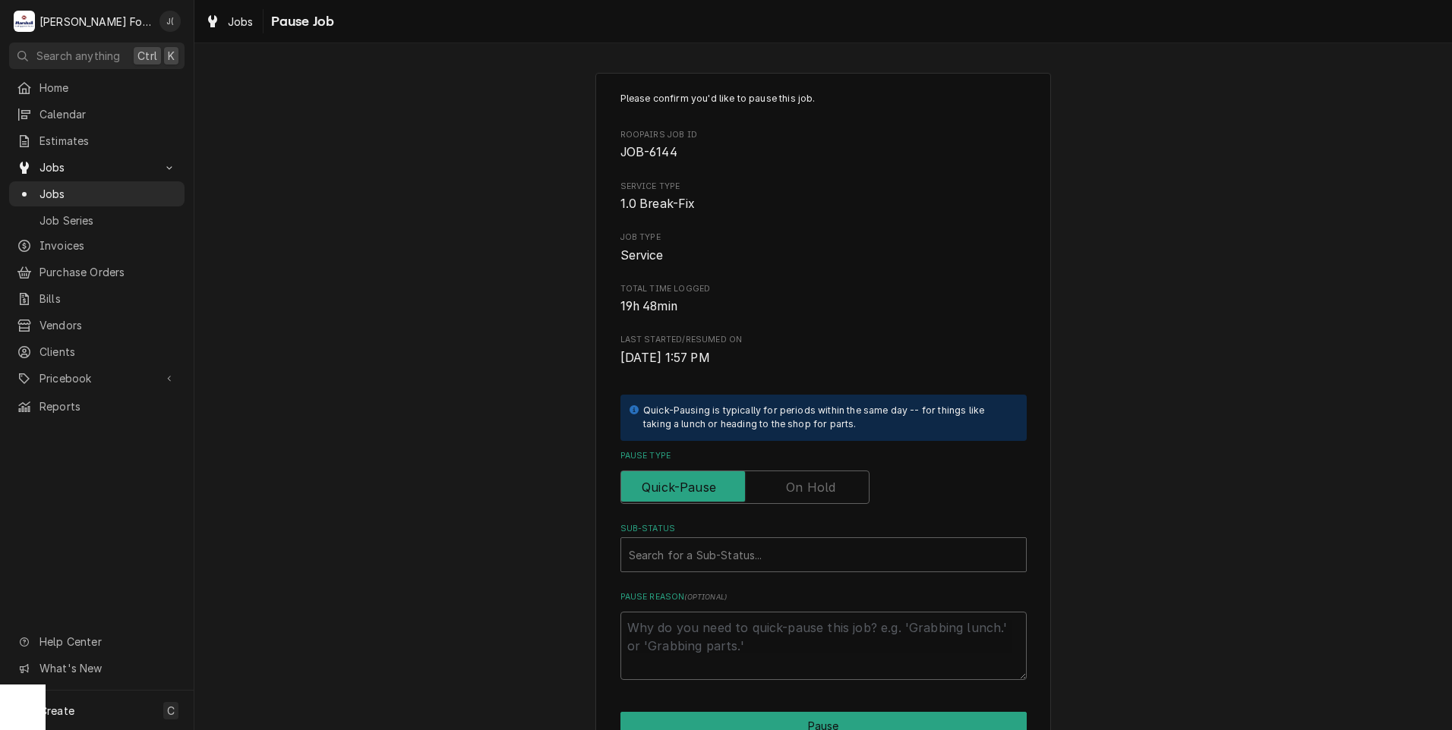
click at [813, 500] on label "Pause Type" at bounding box center [744, 487] width 249 height 33
drag, startPoint x: 813, startPoint y: 500, endPoint x: 789, endPoint y: 483, distance: 29.9
click at [790, 479] on label "Pause Type" at bounding box center [744, 487] width 249 height 33
click at [788, 491] on label "Pause Type" at bounding box center [744, 487] width 249 height 33
click at [788, 491] on input "Pause Type" at bounding box center [744, 487] width 235 height 33
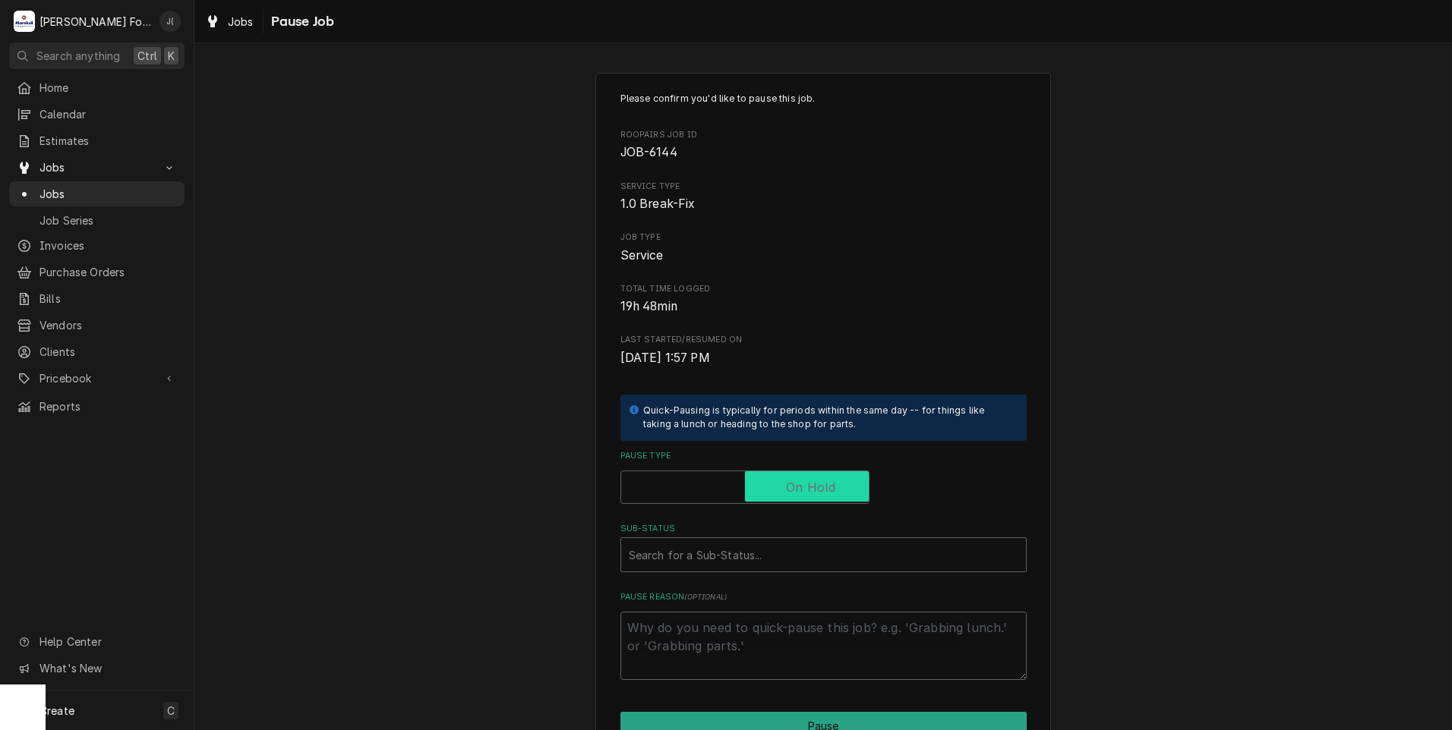
checkbox input "true"
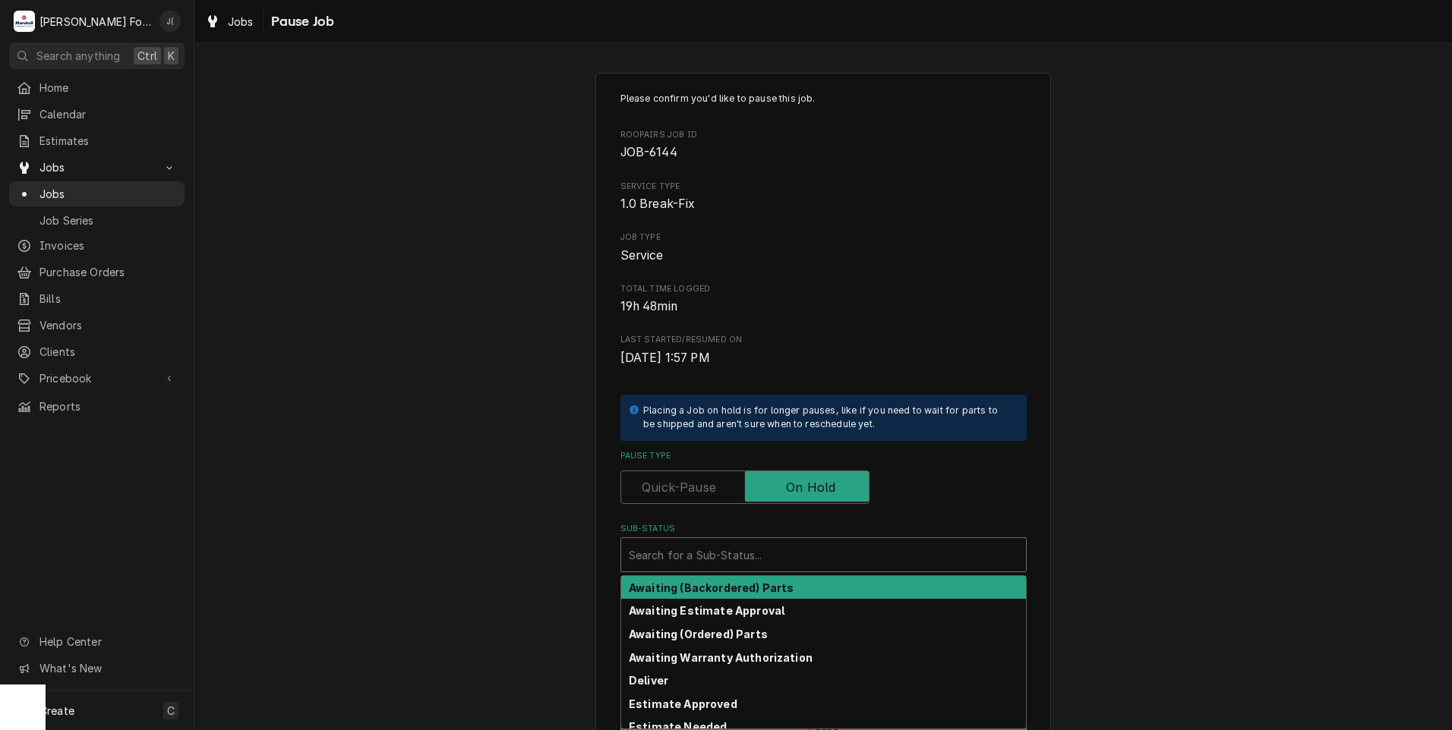
drag, startPoint x: 752, startPoint y: 554, endPoint x: 733, endPoint y: 556, distance: 19.1
click at [751, 556] on div "Sub-Status" at bounding box center [823, 554] width 389 height 27
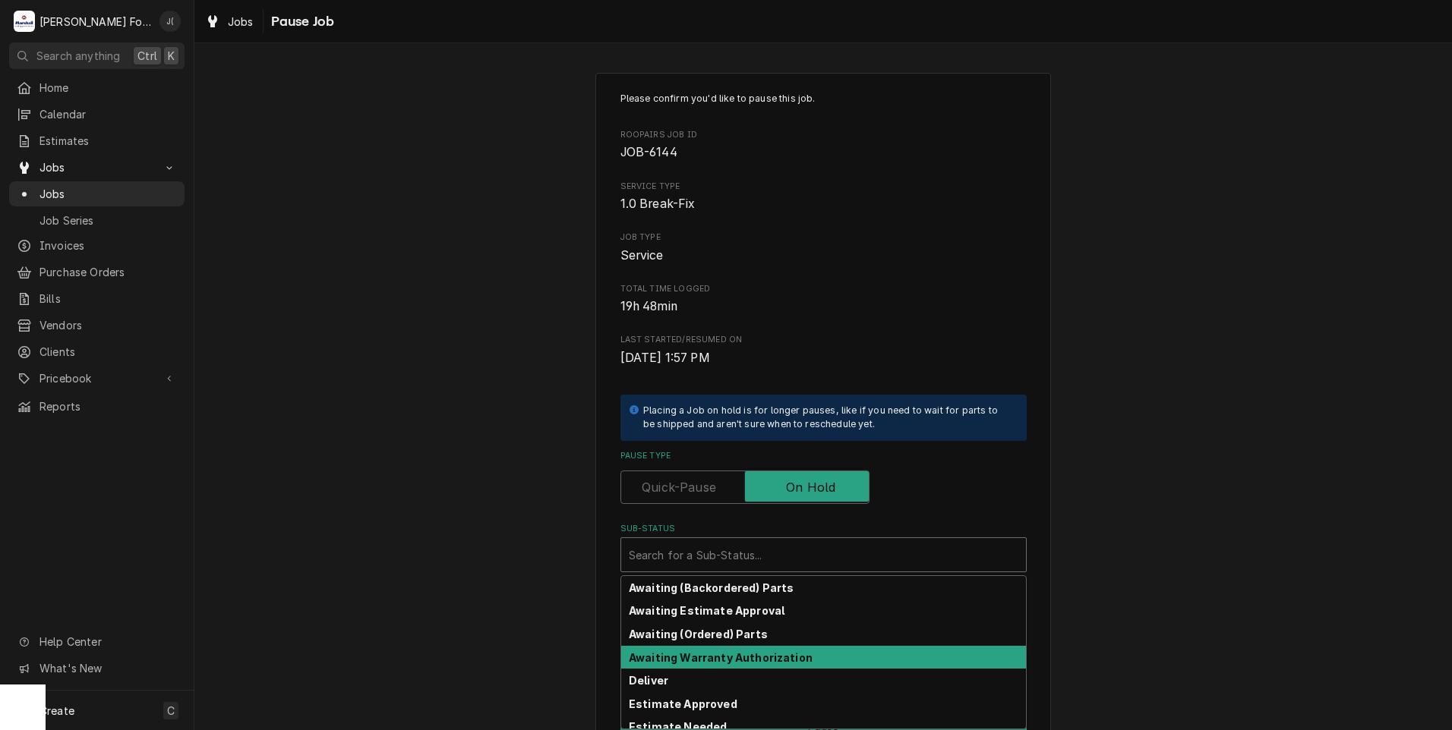
scroll to position [76, 0]
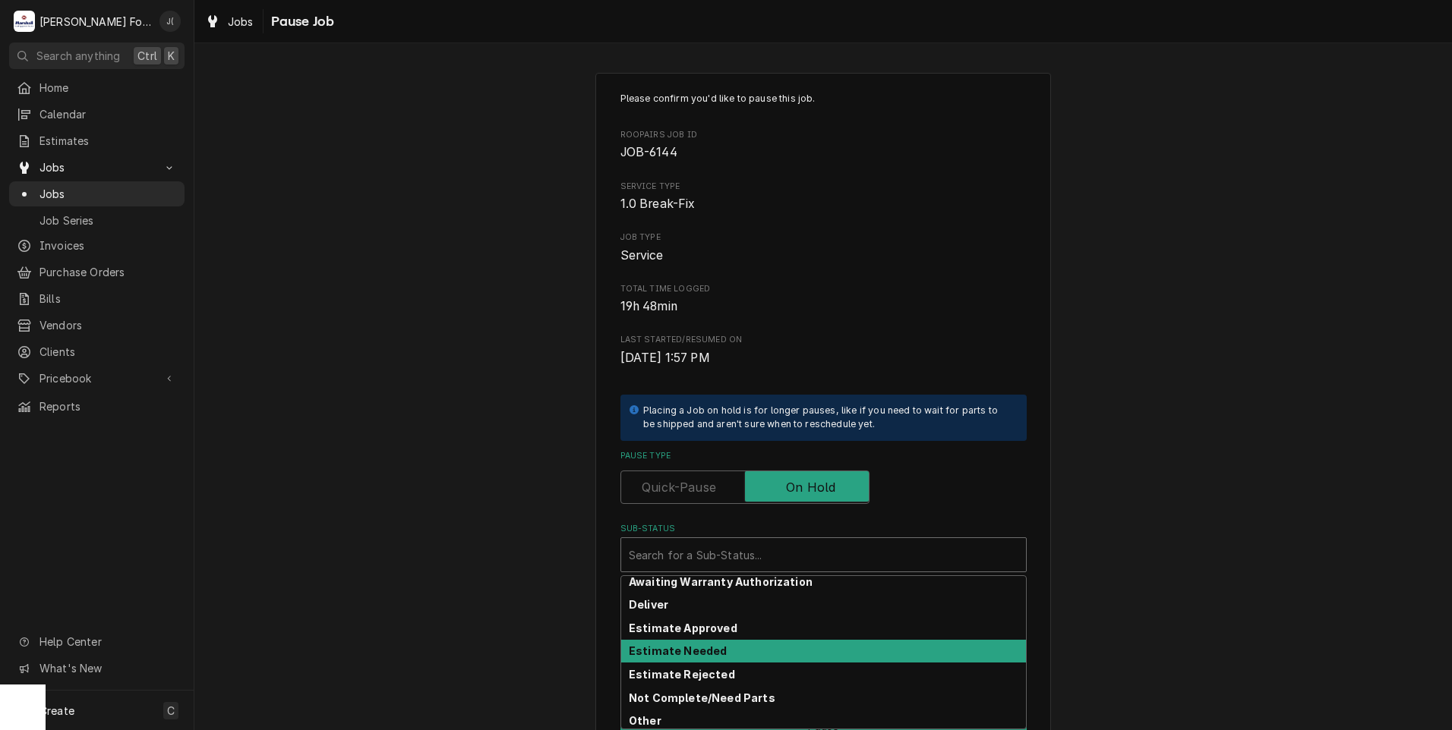
click at [698, 653] on strong "Estimate Needed" at bounding box center [678, 651] width 98 height 13
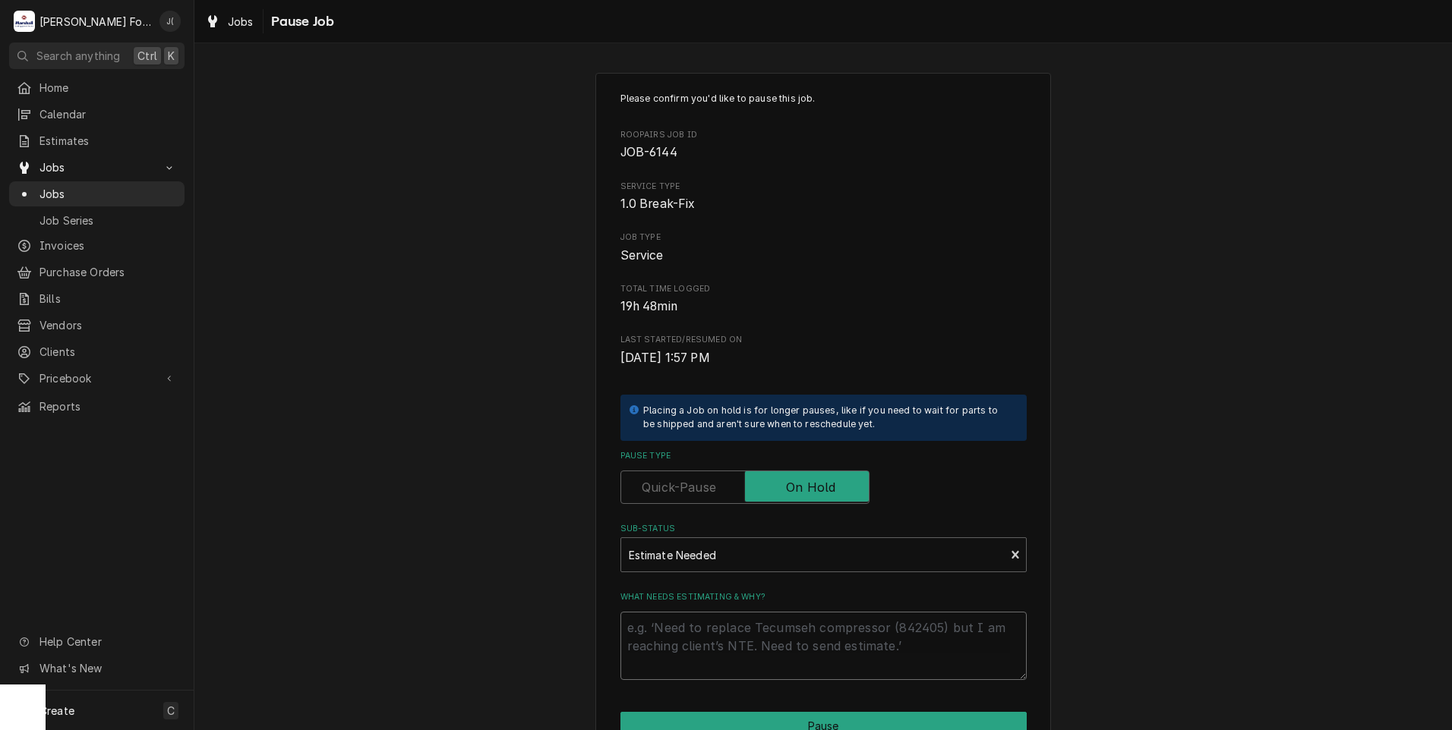
click at [698, 653] on textarea "What needs estimating & why?" at bounding box center [823, 646] width 406 height 68
type textarea "x"
type textarea "P"
type textarea "x"
type textarea "PR"
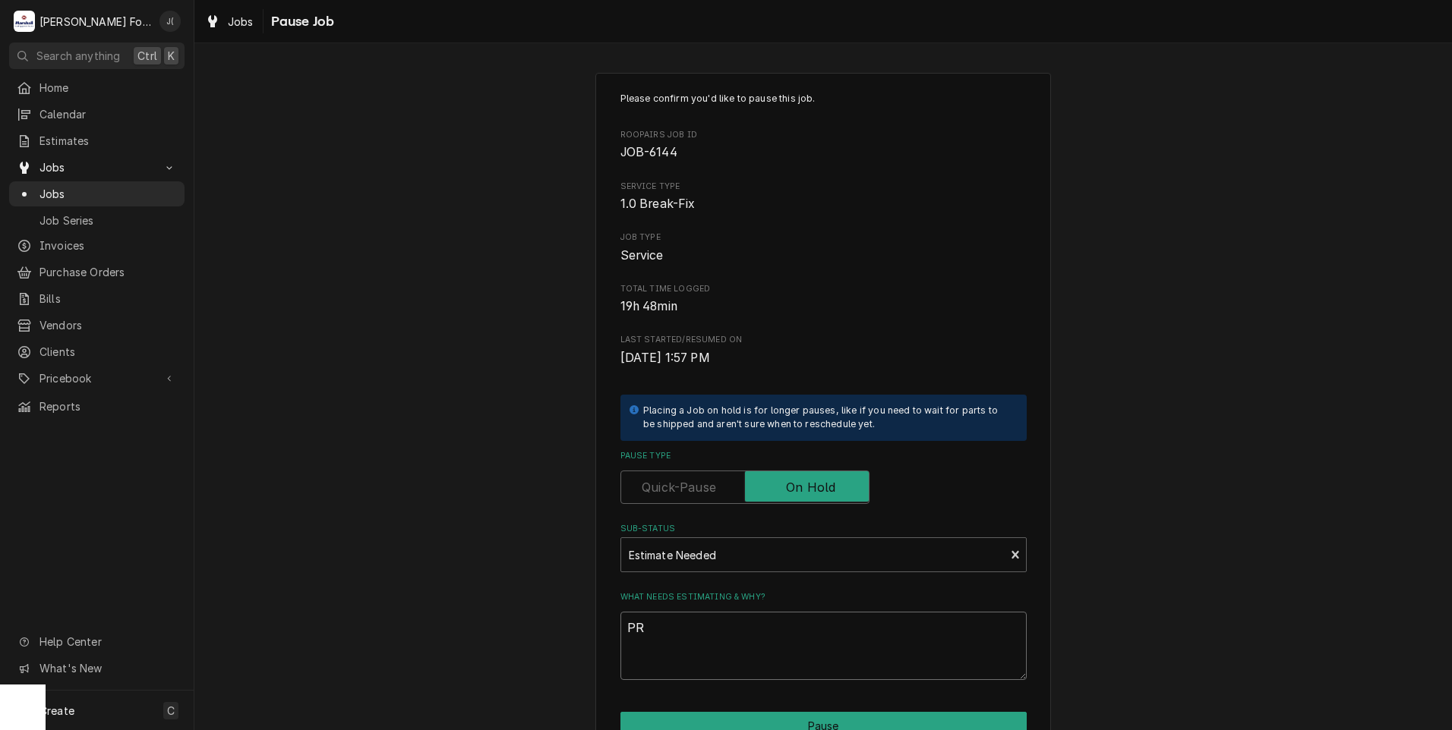
type textarea "x"
type textarea "PRI"
type textarea "x"
type textarea "PRIC"
type textarea "x"
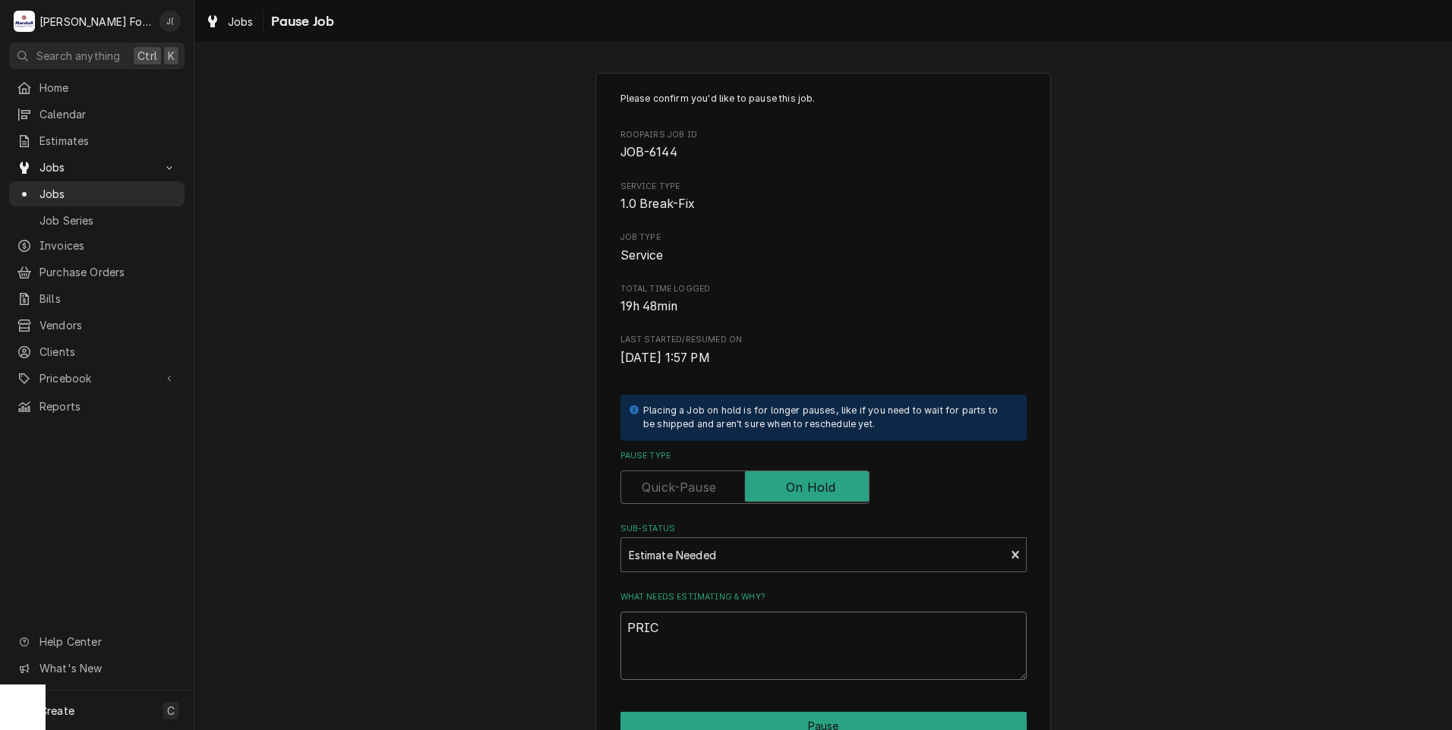
type textarea "PRICE"
type textarea "x"
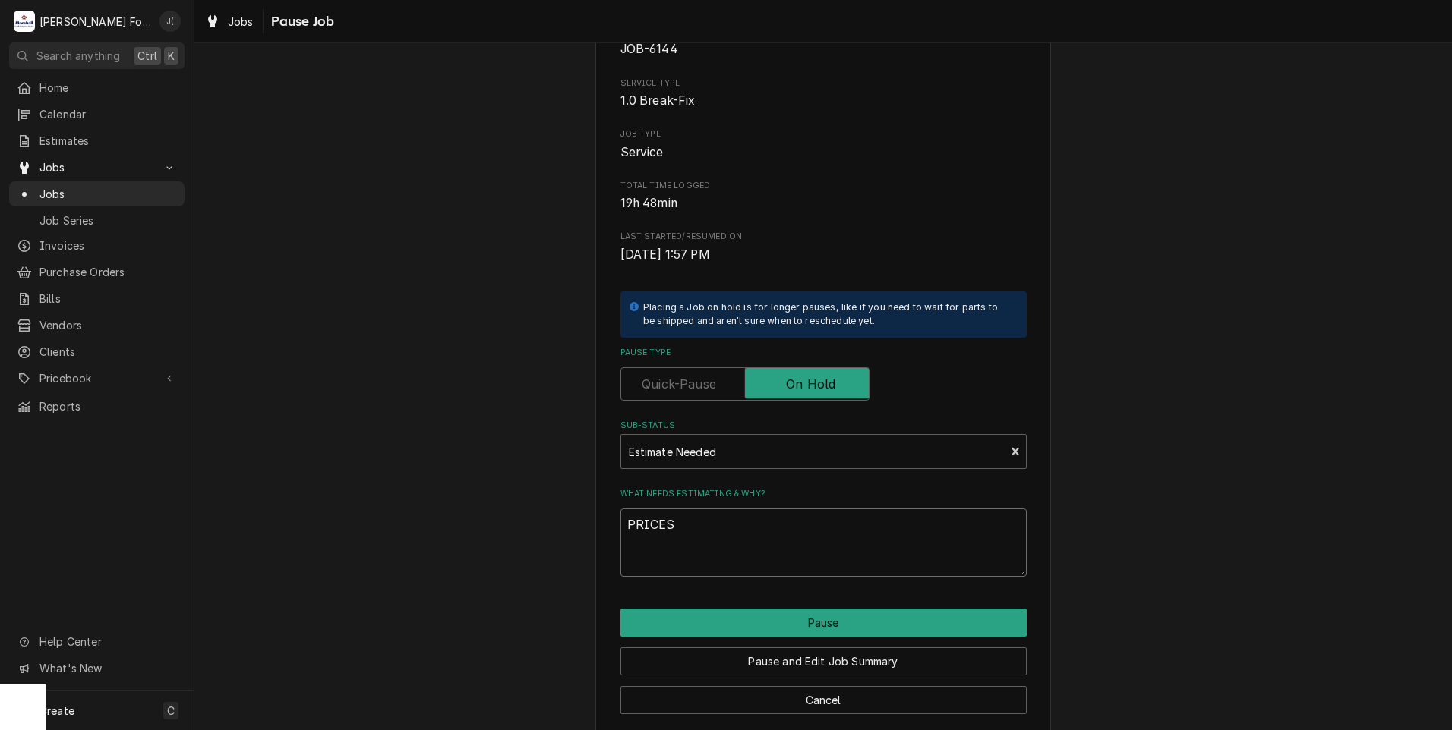
scroll to position [120, 0]
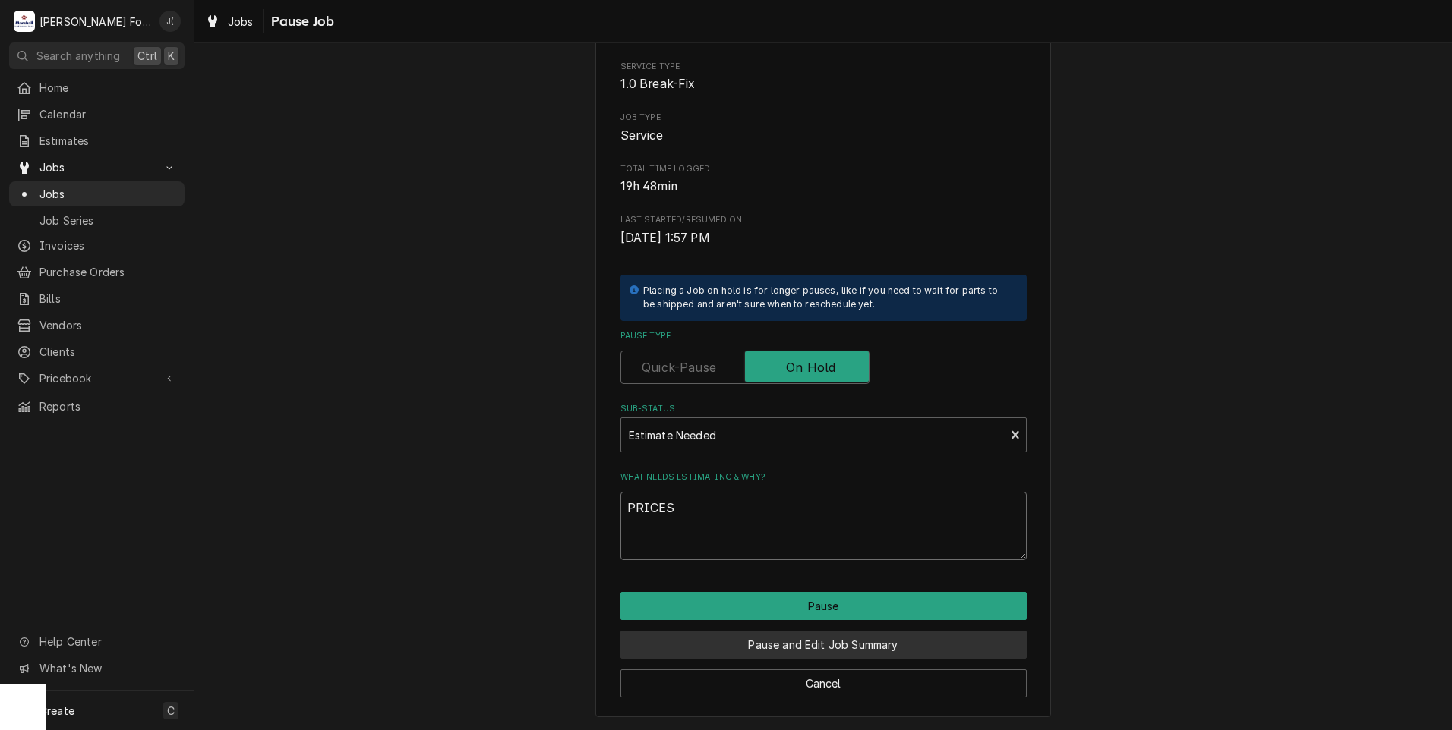
type textarea "PRICES"
click at [757, 643] on button "Pause and Edit Job Summary" at bounding box center [823, 645] width 406 height 28
type textarea "x"
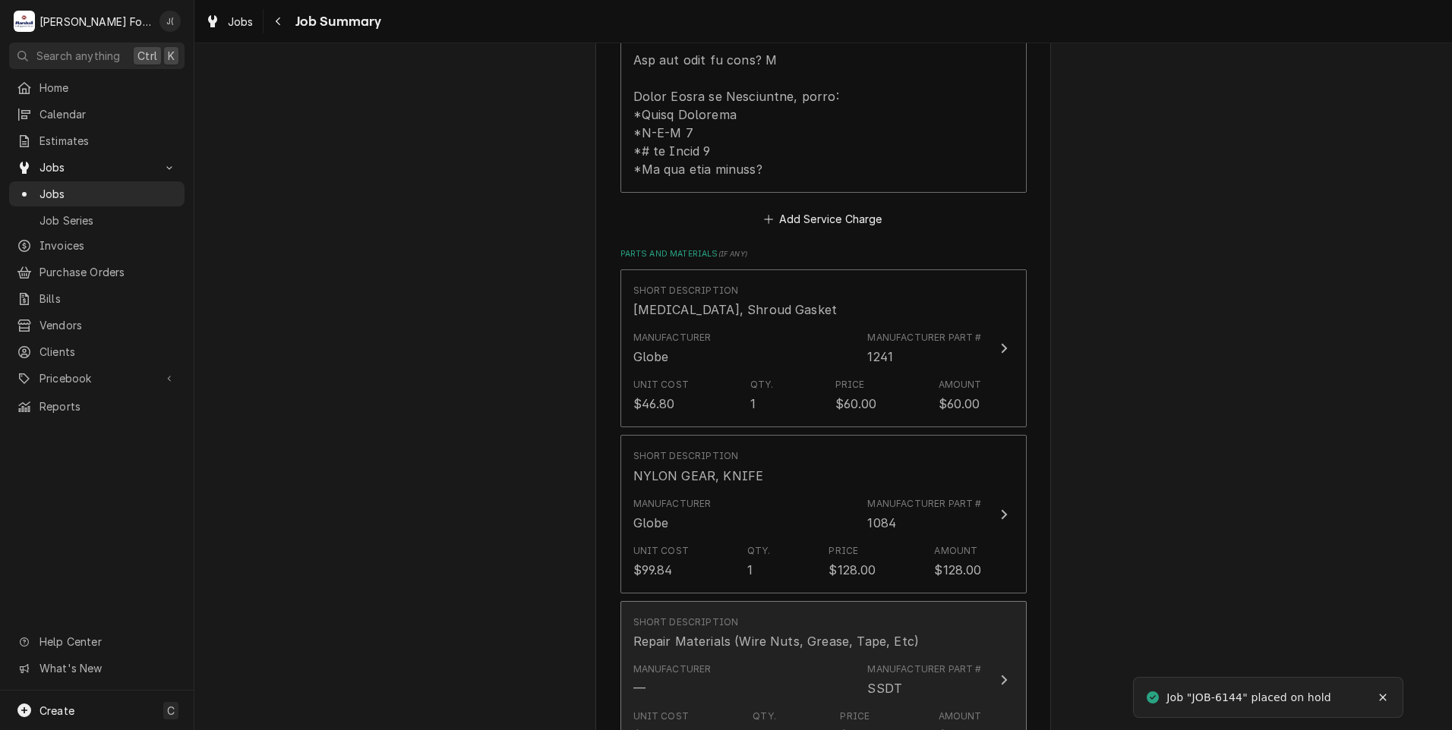
scroll to position [1063, 0]
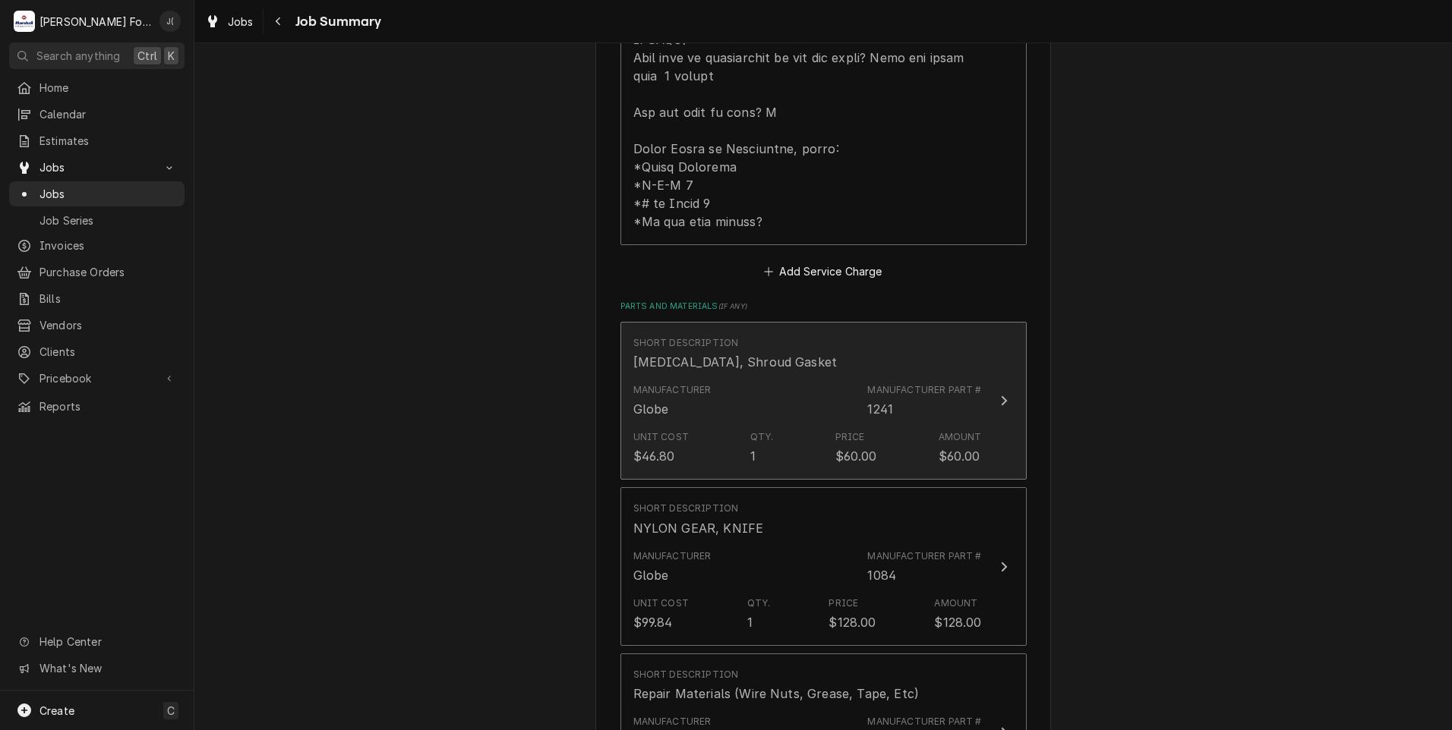
click at [774, 377] on div "Manufacturer Globe Manufacturer Part # 1241" at bounding box center [807, 400] width 348 height 47
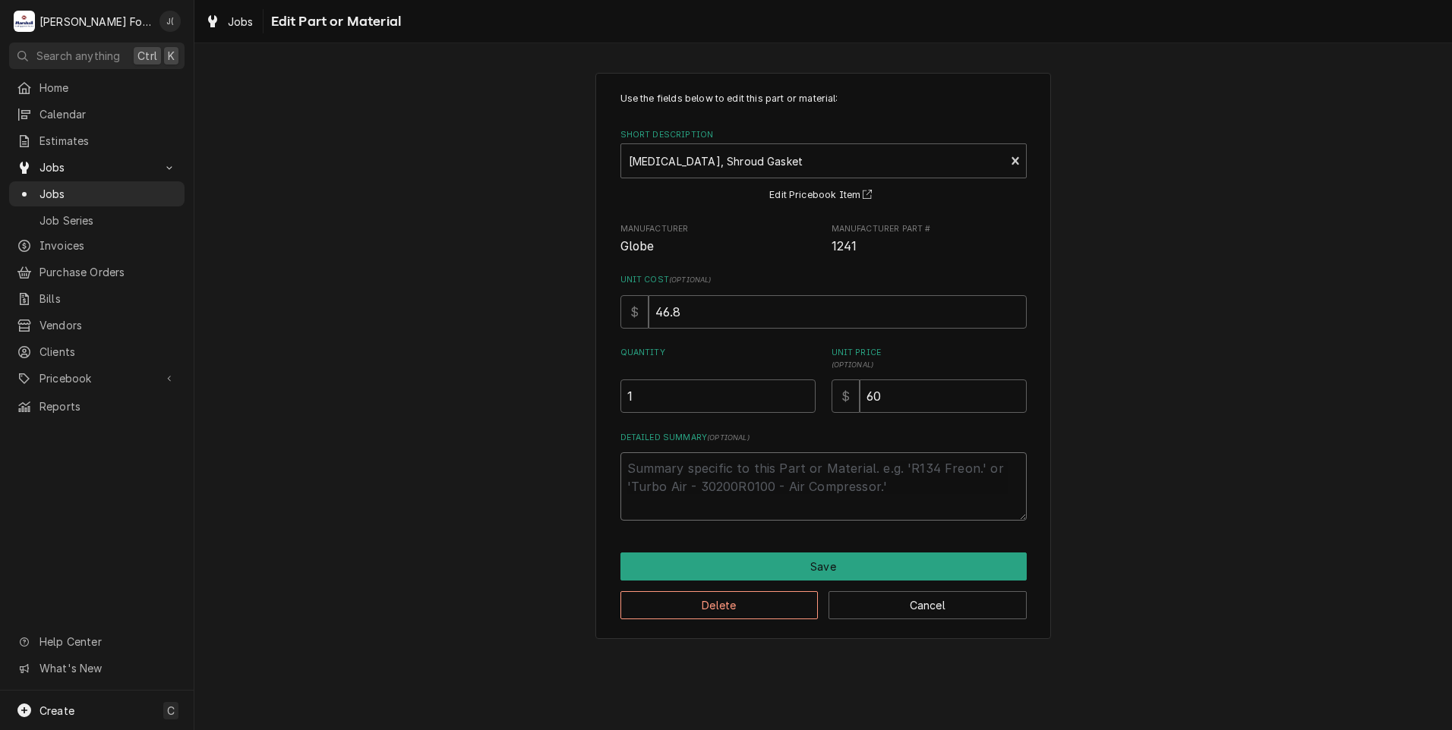
click at [717, 490] on textarea "Detailed Summary ( optional )" at bounding box center [823, 486] width 406 height 68
type textarea "x"
type textarea "("
type textarea "x"
type textarea "(I"
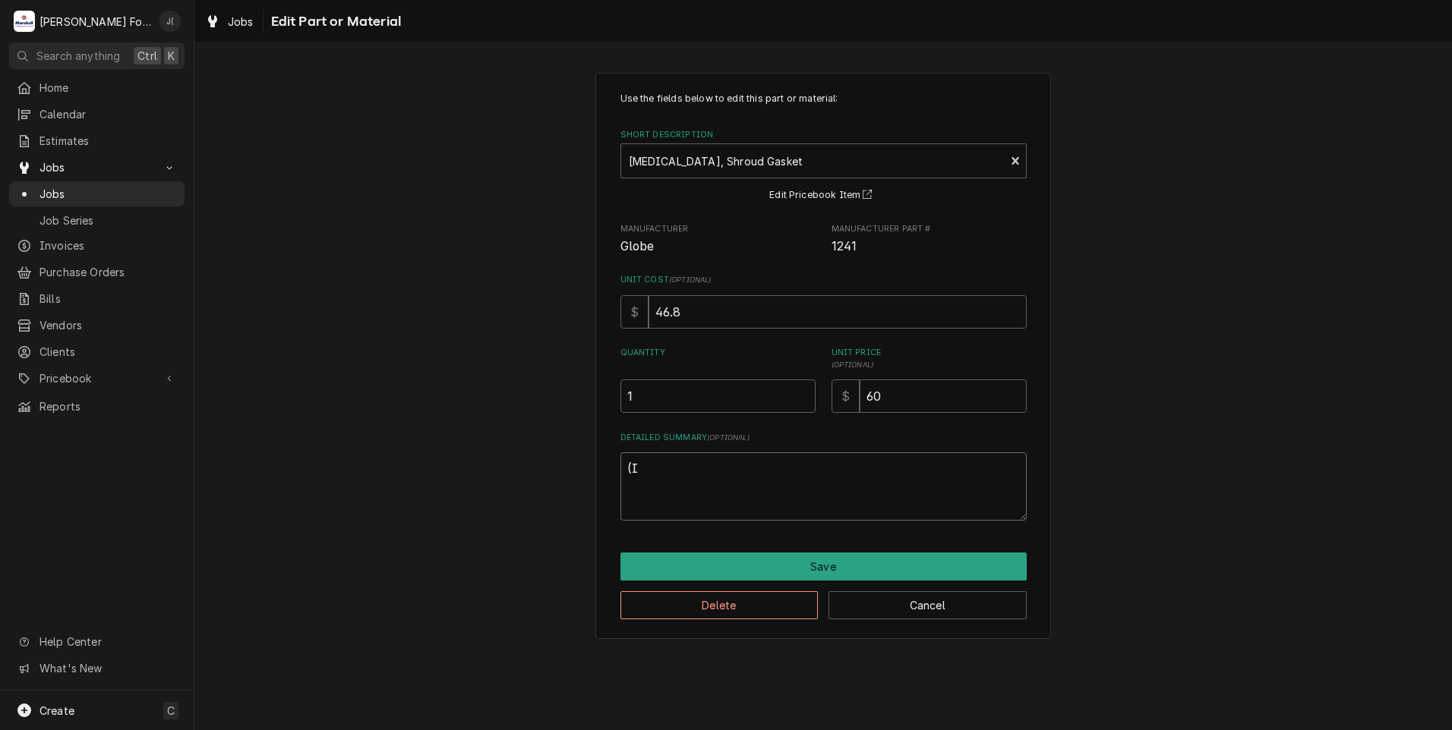
type textarea "x"
type textarea "(IN"
type textarea "x"
type textarea "(INS"
type textarea "x"
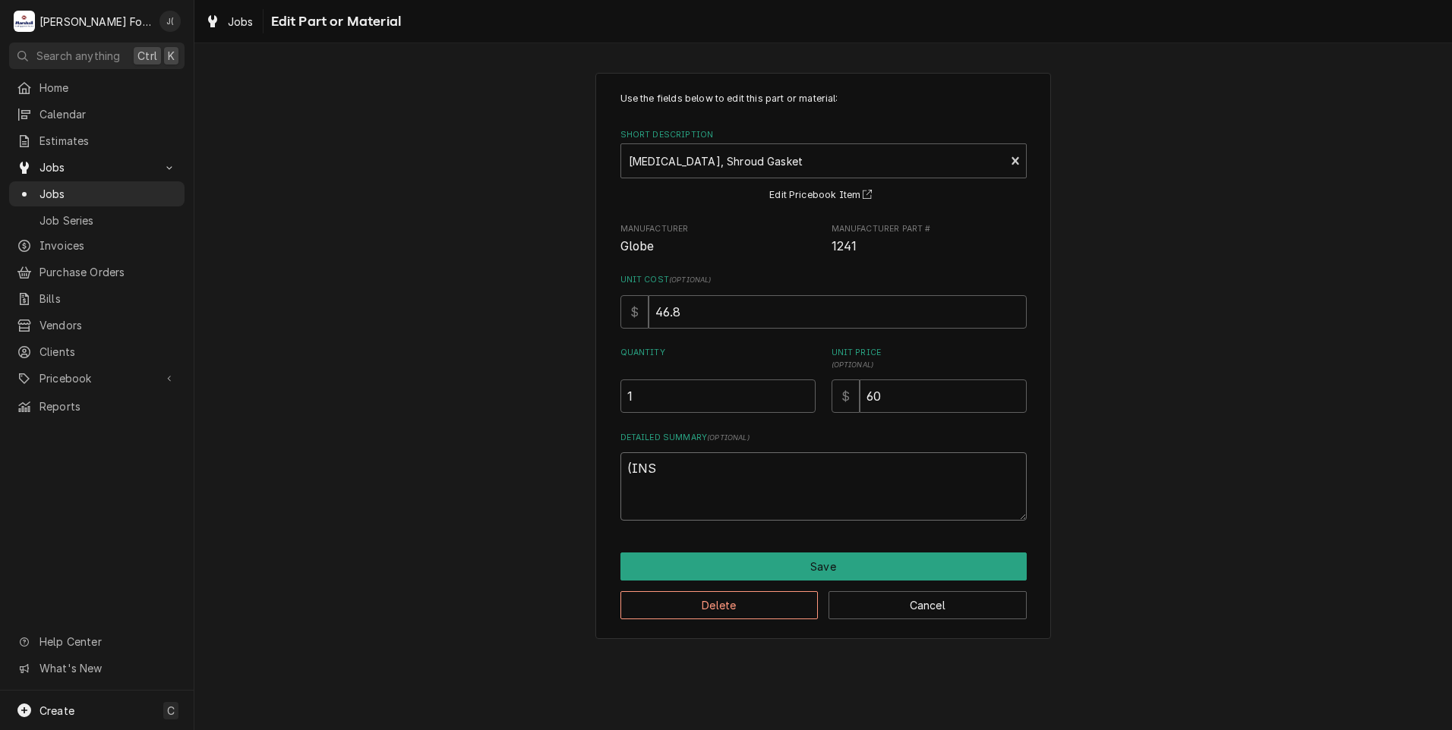
type textarea "(INST"
type textarea "x"
type textarea "(INSTA"
type textarea "x"
type textarea "(INSTAL"
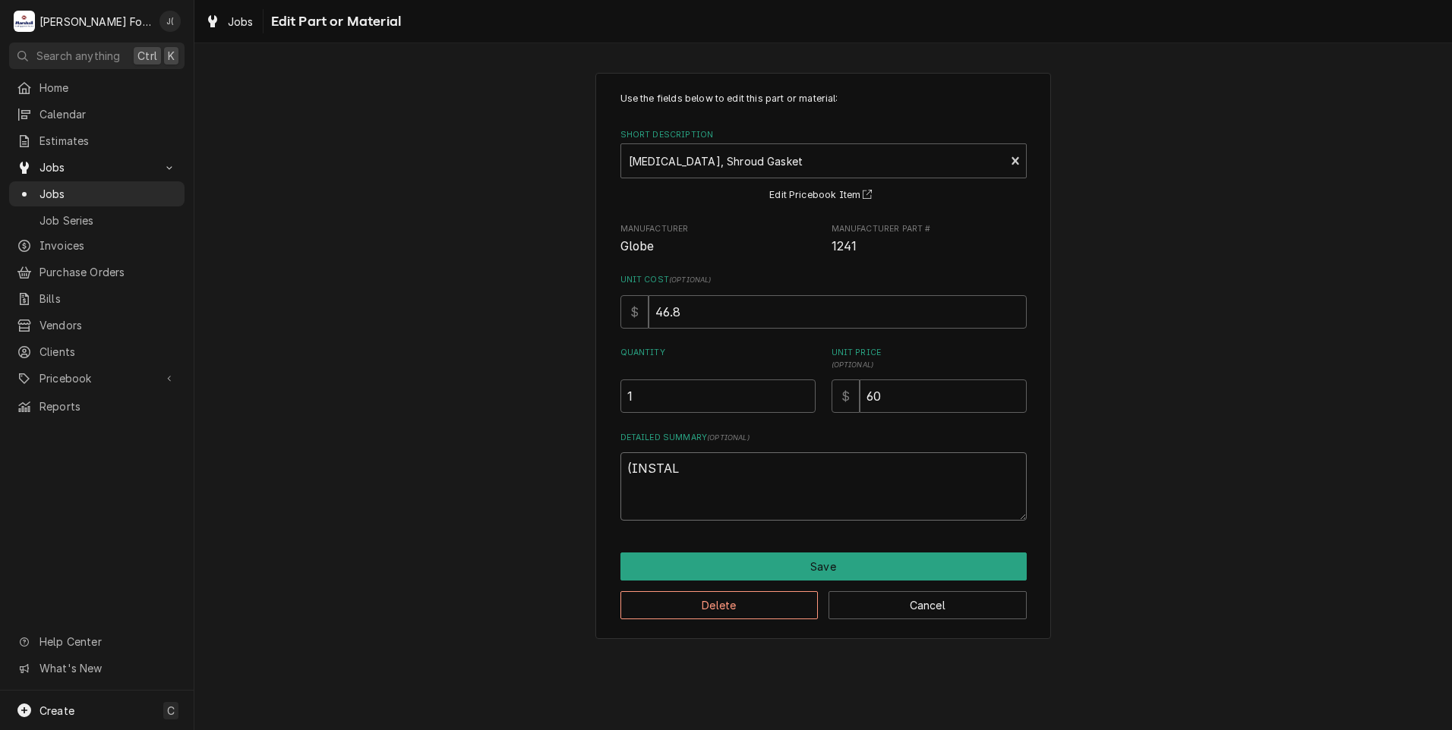
type textarea "x"
type textarea "(INSTALL"
type textarea "x"
type textarea "(INSTALLE"
type textarea "x"
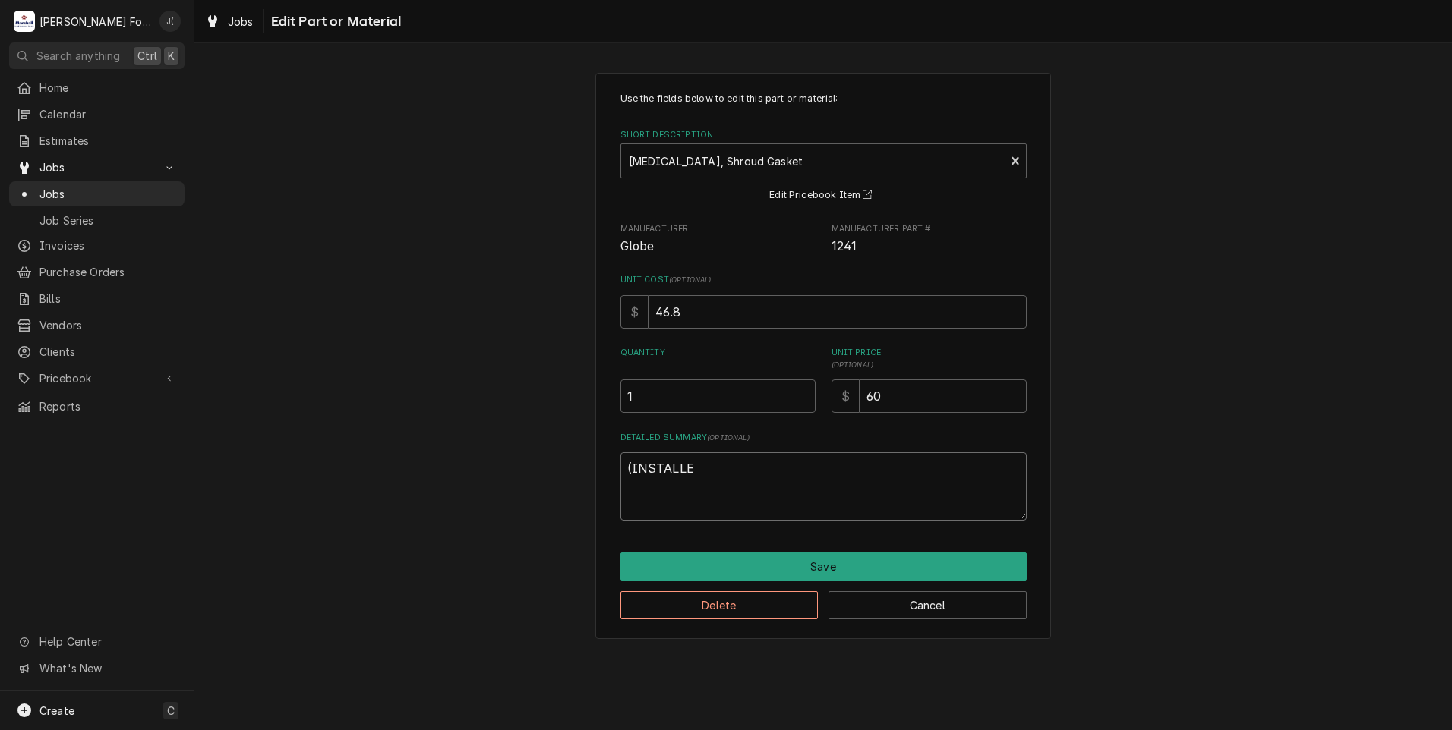
type textarea "(INSTALLED"
type textarea "x"
drag, startPoint x: 717, startPoint y: 468, endPoint x: 612, endPoint y: 484, distance: 105.9
click at [591, 481] on div "Use the fields below to edit this part or material: Short Description Retainer,…" at bounding box center [822, 355] width 1257 height 593
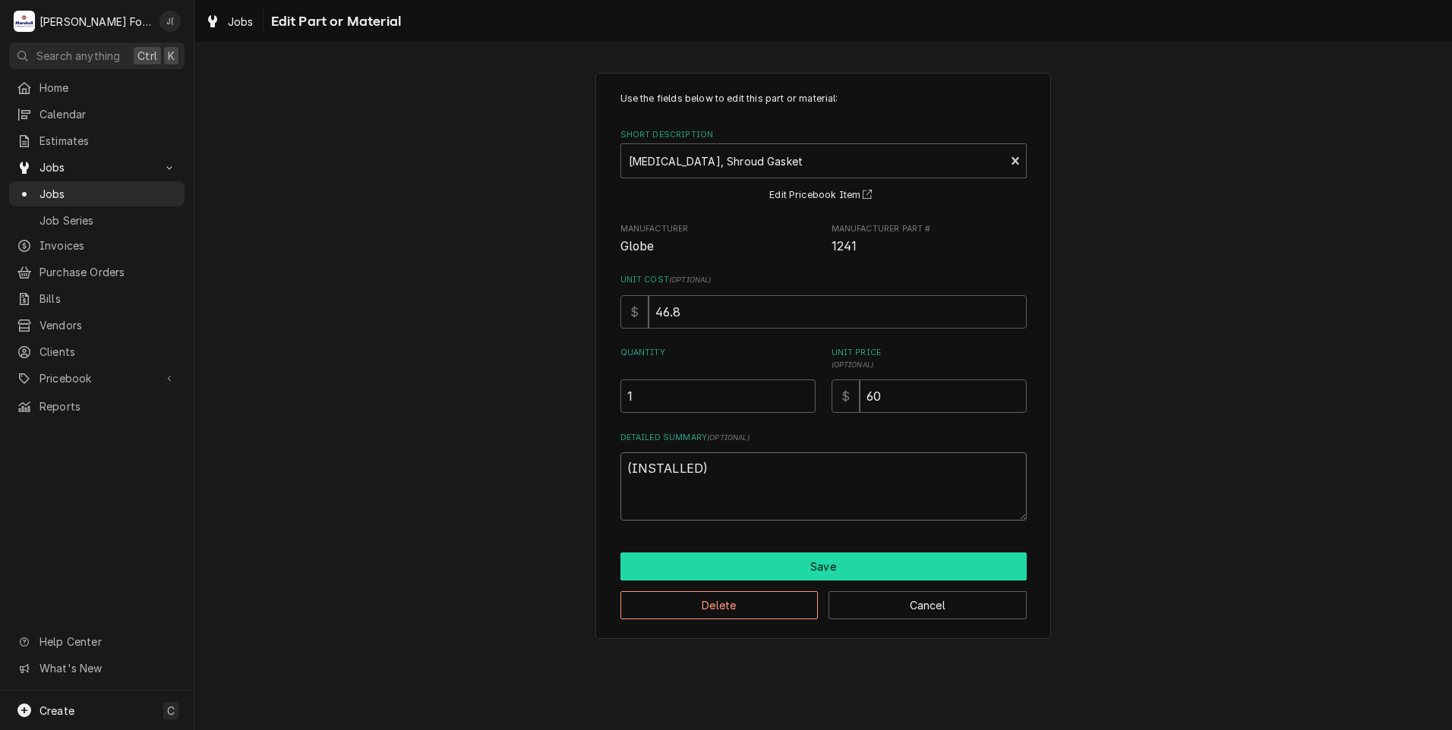
type textarea "(INSTALLED)"
click at [735, 568] on button "Save" at bounding box center [823, 567] width 406 height 28
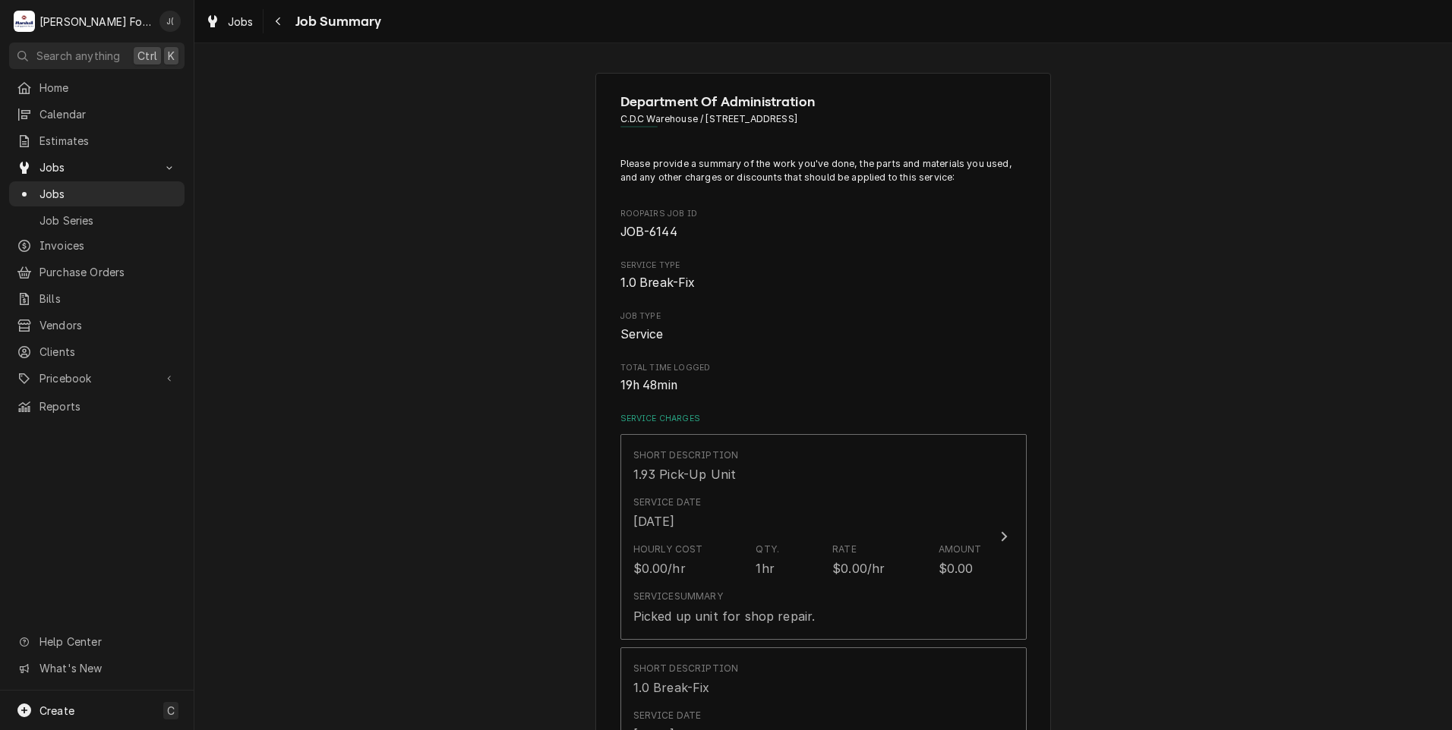
scroll to position [1063, 0]
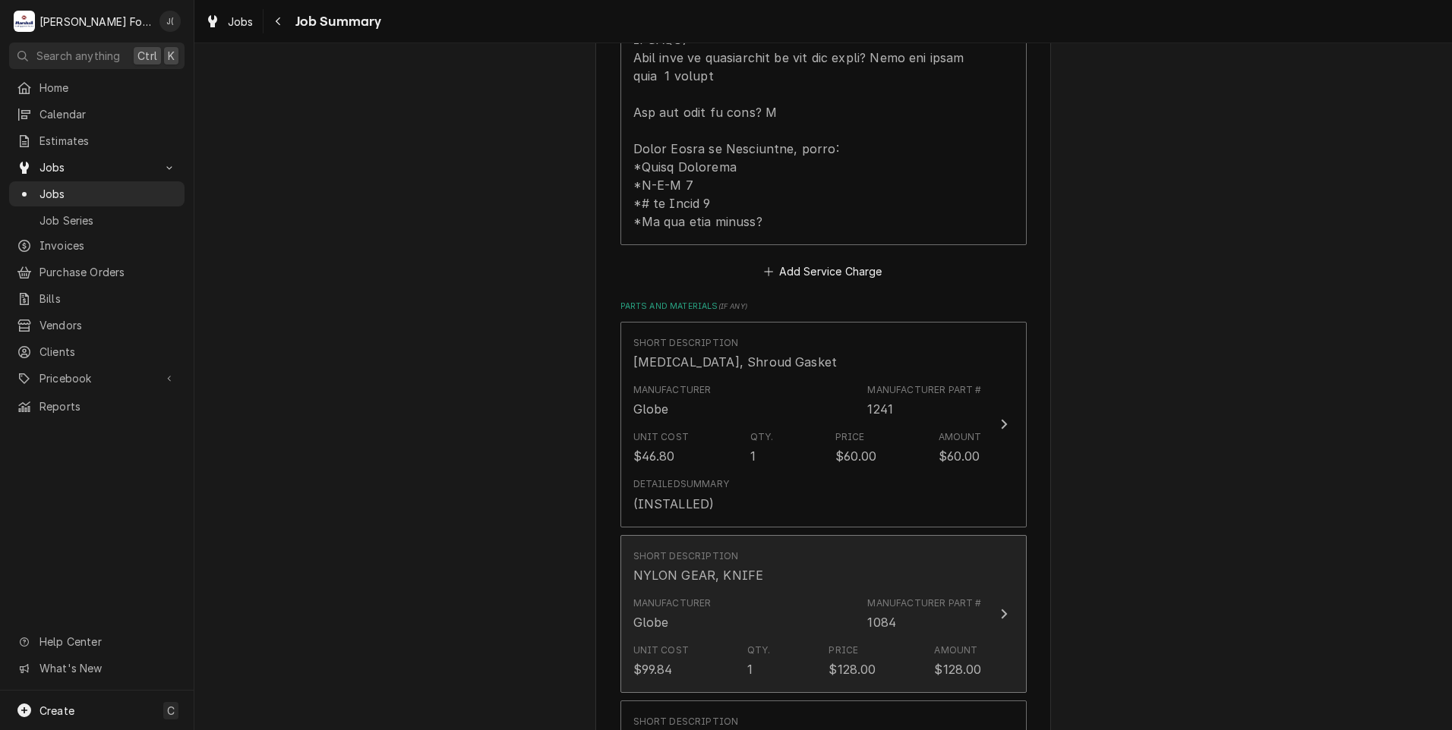
click at [733, 591] on div "Manufacturer Globe Manufacturer Part # 1084" at bounding box center [807, 614] width 348 height 47
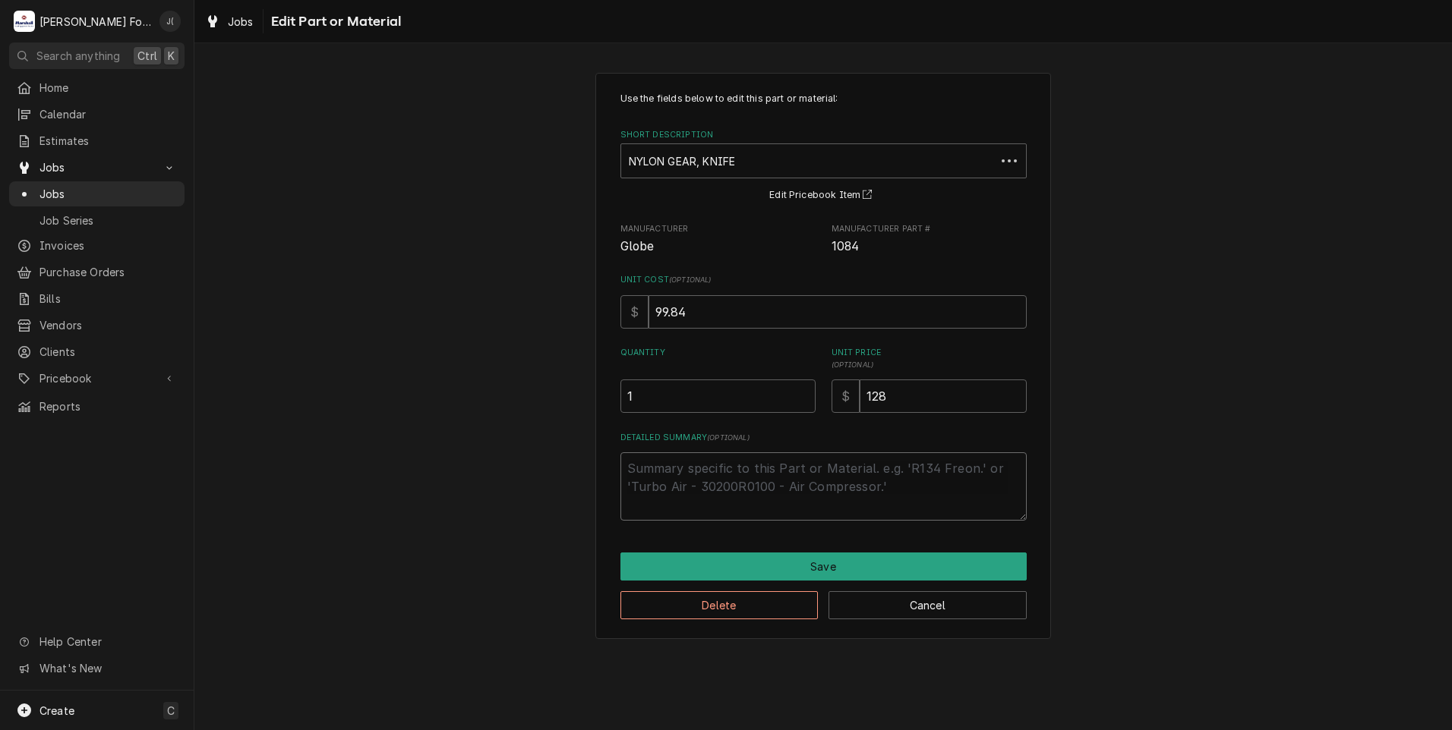
click at [721, 474] on textarea "Detailed Summary ( optional )" at bounding box center [823, 486] width 406 height 68
paste textarea "(INSTALLED)"
type textarea "x"
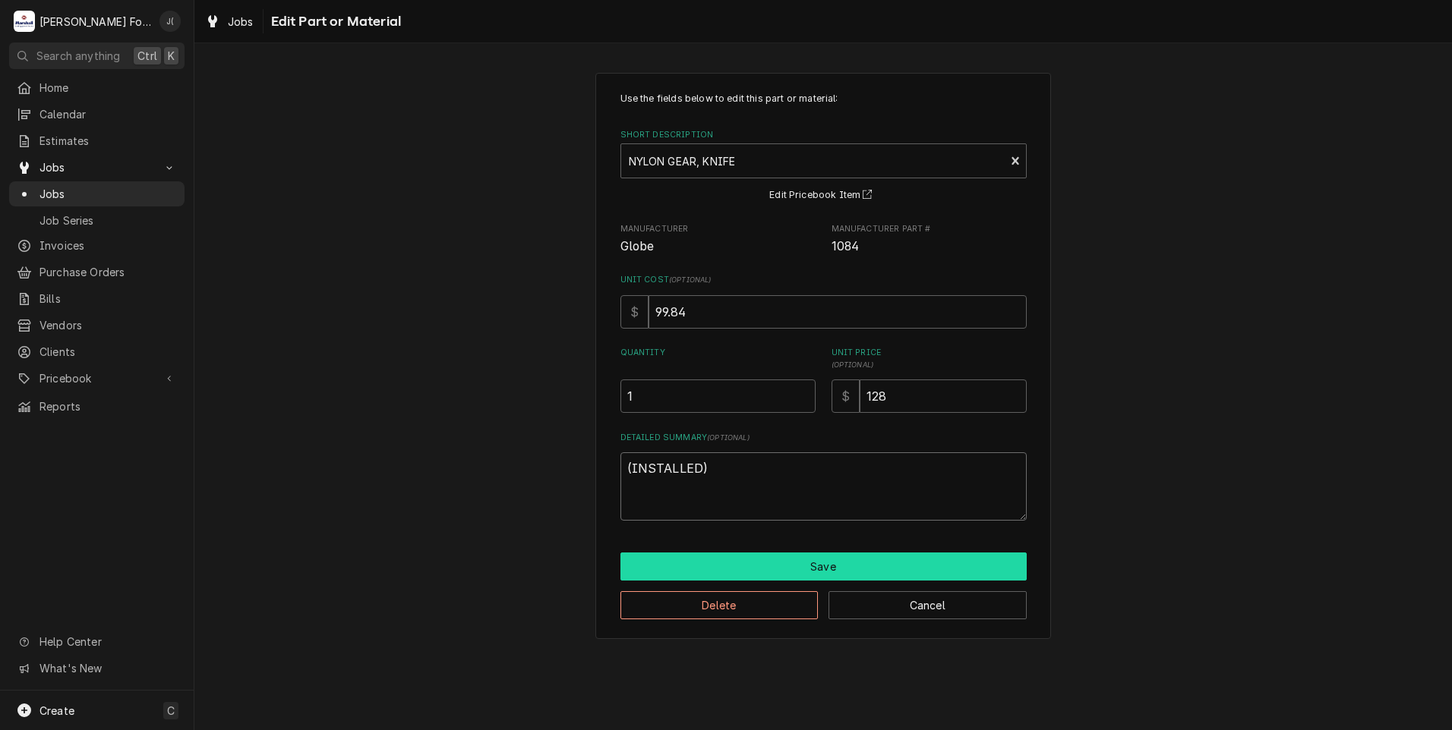
type textarea "(INSTALLED)"
click at [749, 566] on button "Save" at bounding box center [823, 567] width 406 height 28
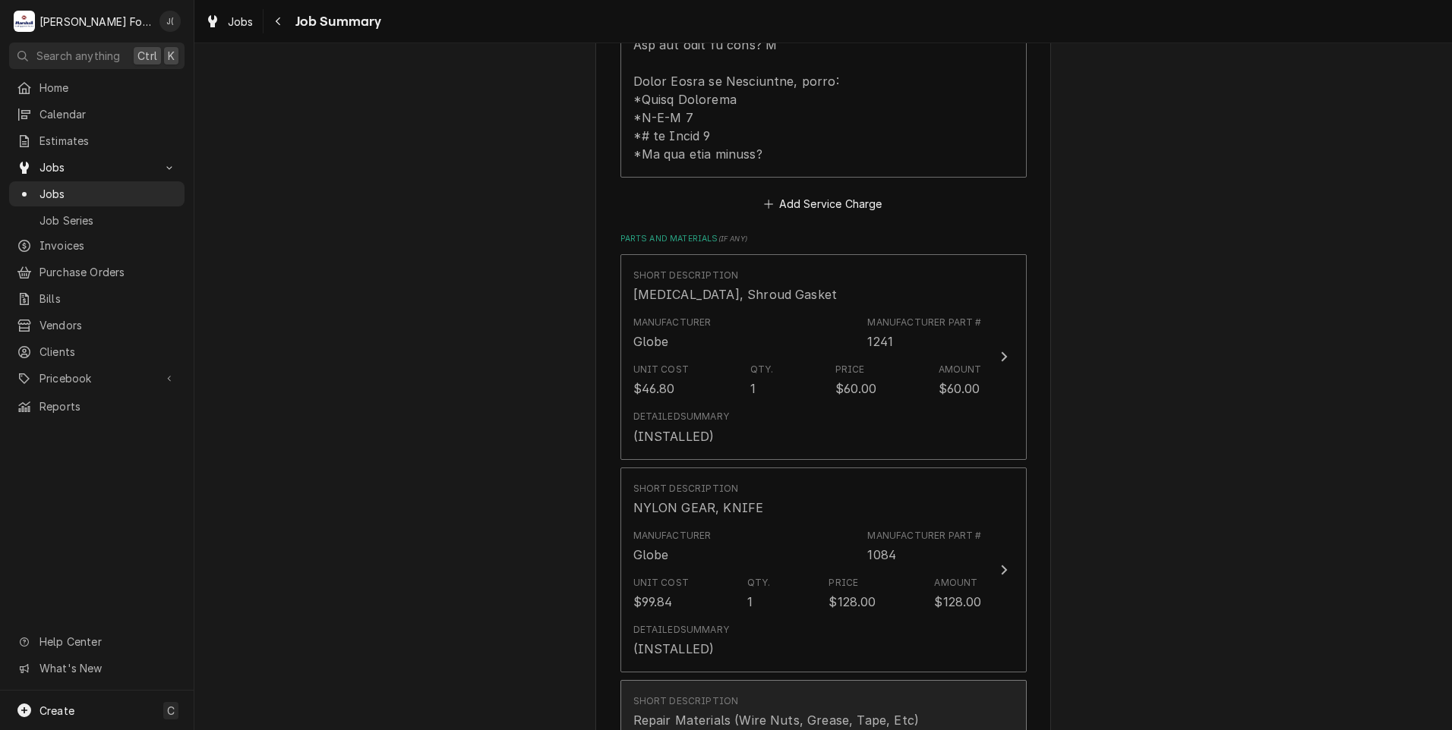
scroll to position [1291, 0]
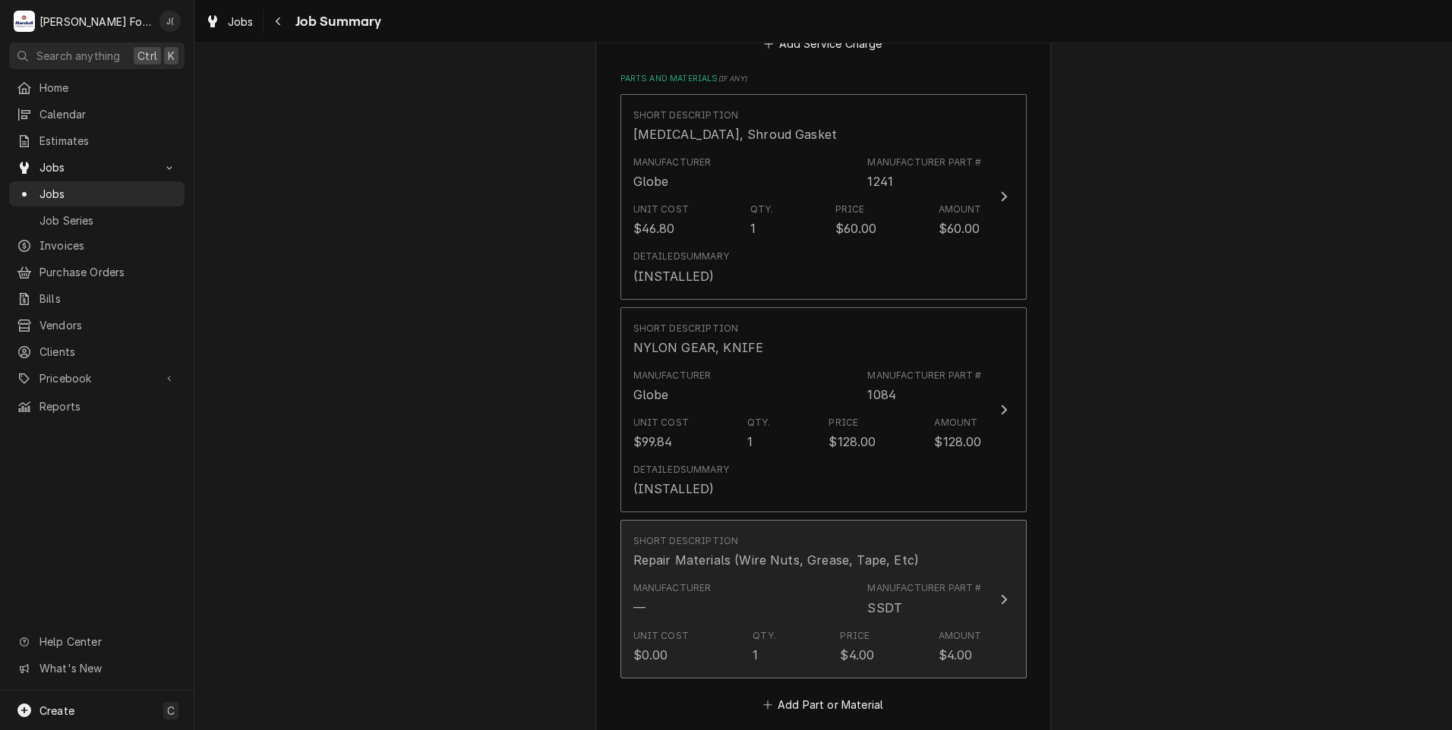
click at [696, 582] on div "Manufacturer" at bounding box center [672, 589] width 78 height 14
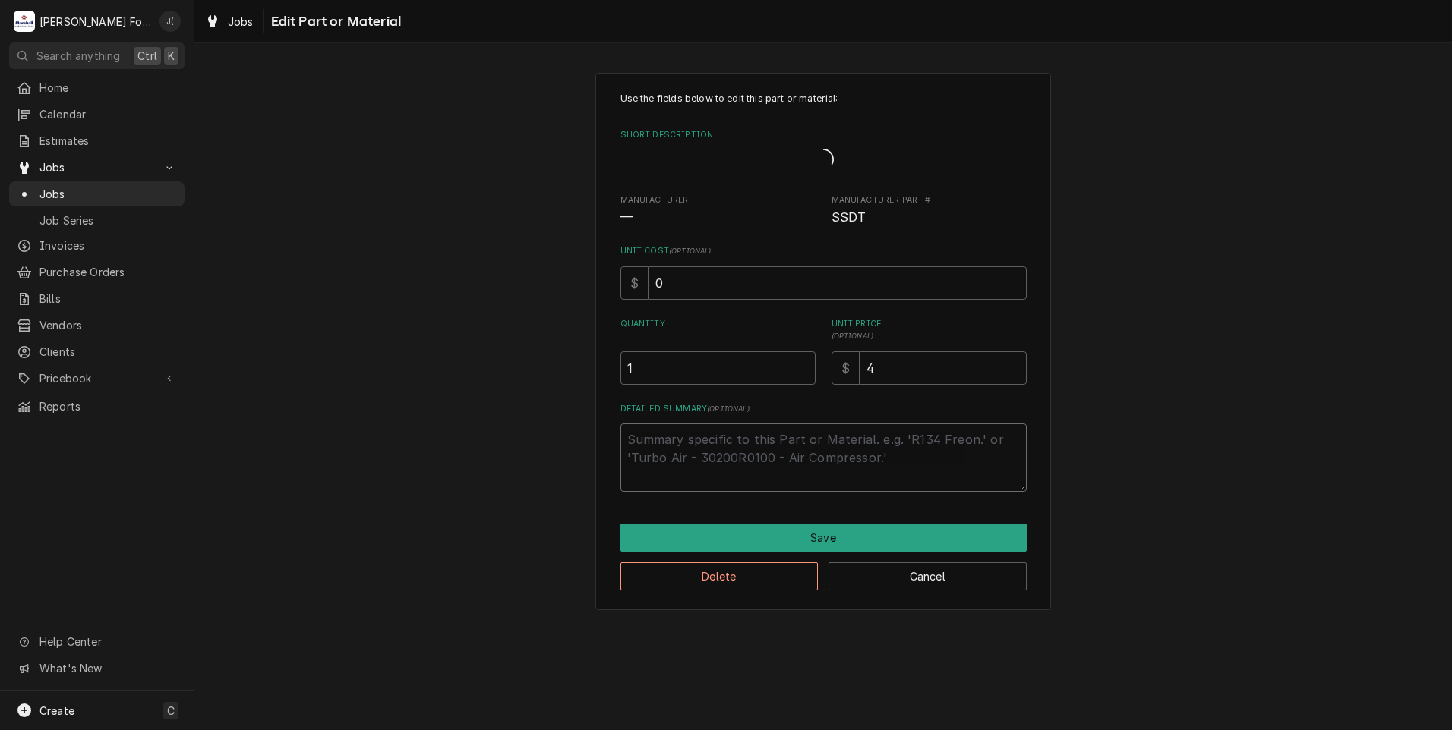
click at [720, 454] on textarea "Detailed Summary ( optional )" at bounding box center [823, 458] width 406 height 68
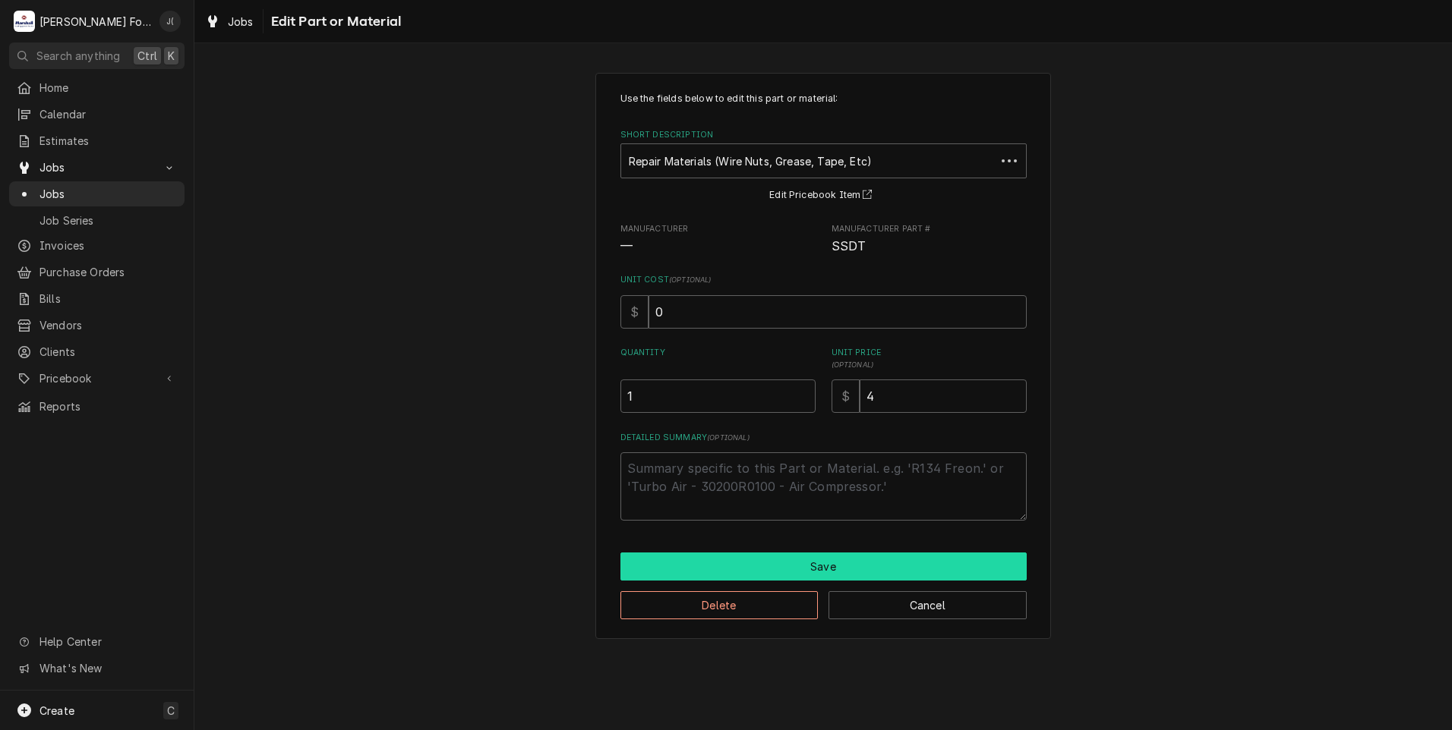
type textarea "x"
type textarea "(INSTALLED)"
click at [739, 578] on button "Save" at bounding box center [823, 567] width 406 height 28
type textarea "x"
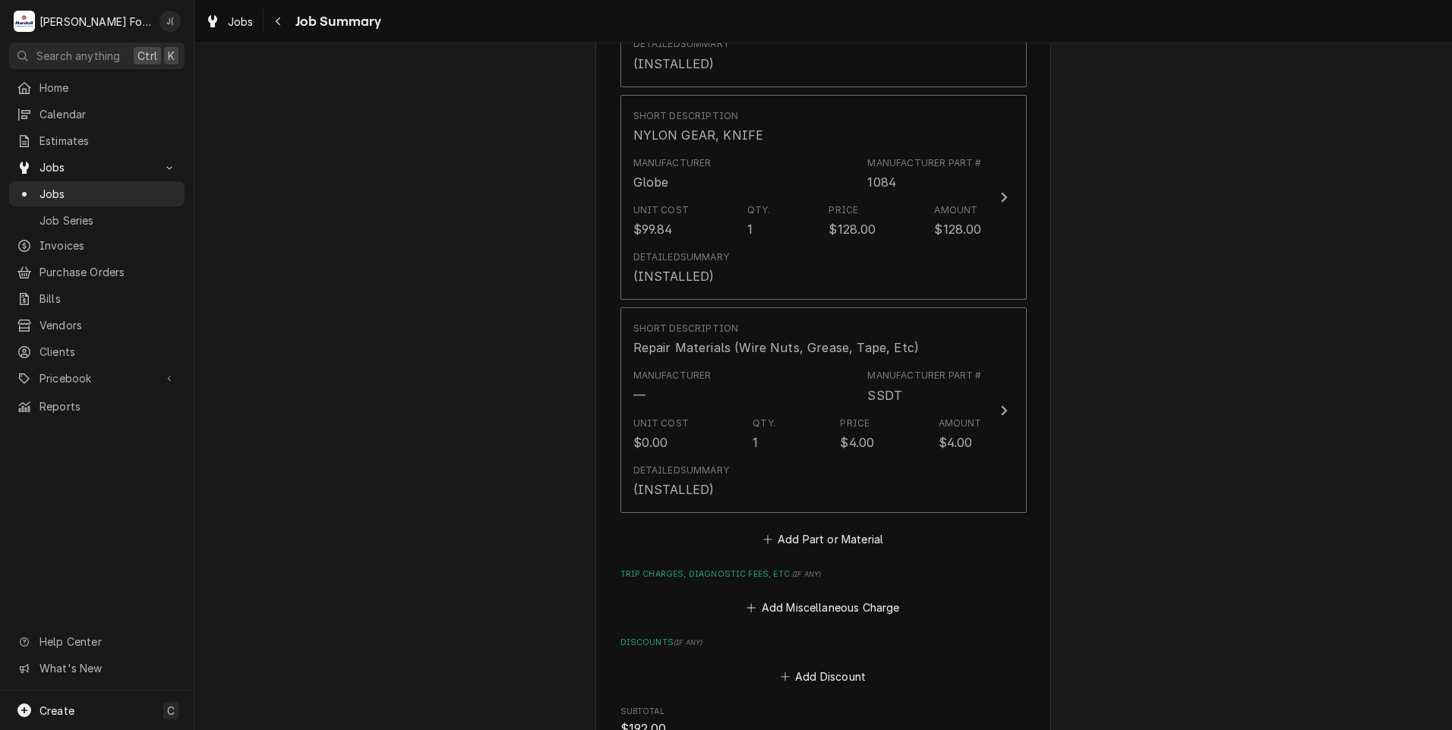
scroll to position [1518, 0]
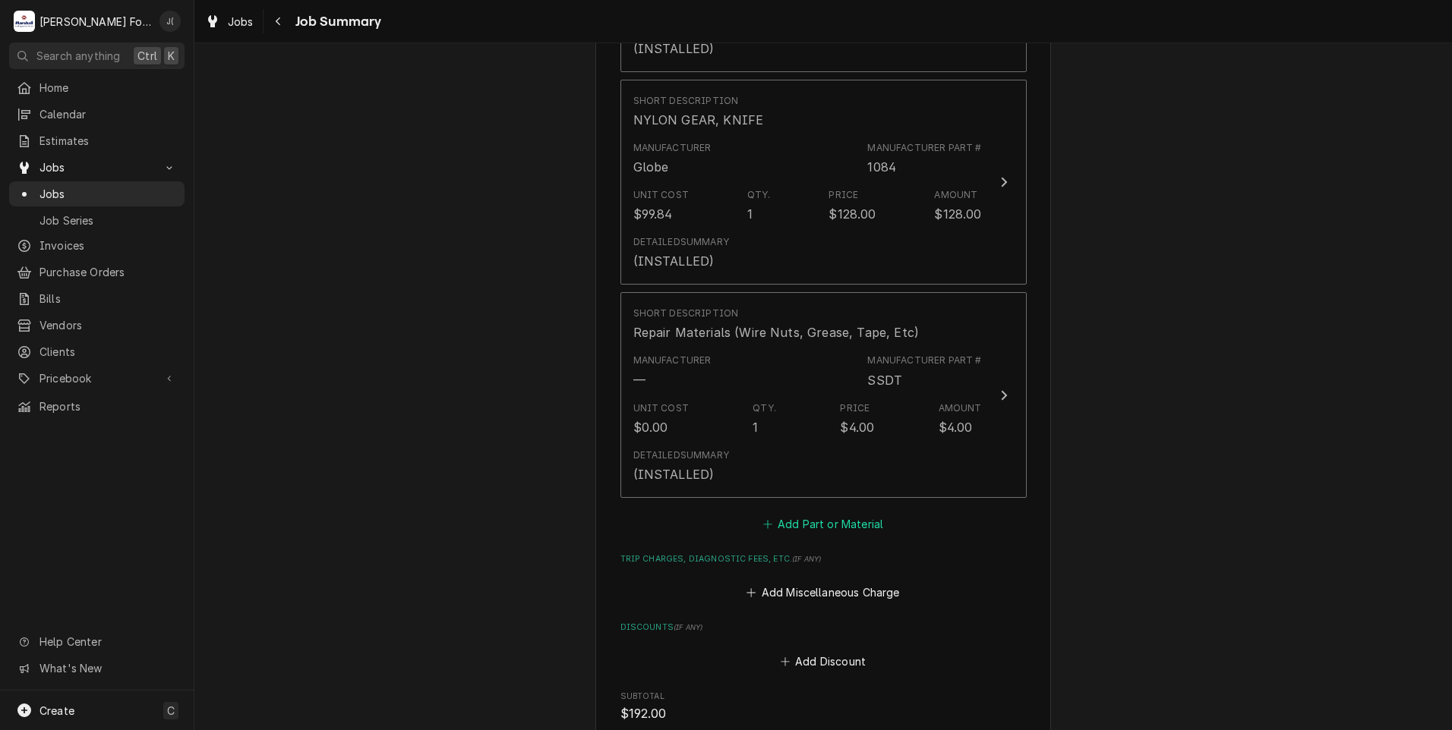
click at [808, 514] on button "Add Part or Material" at bounding box center [822, 524] width 125 height 21
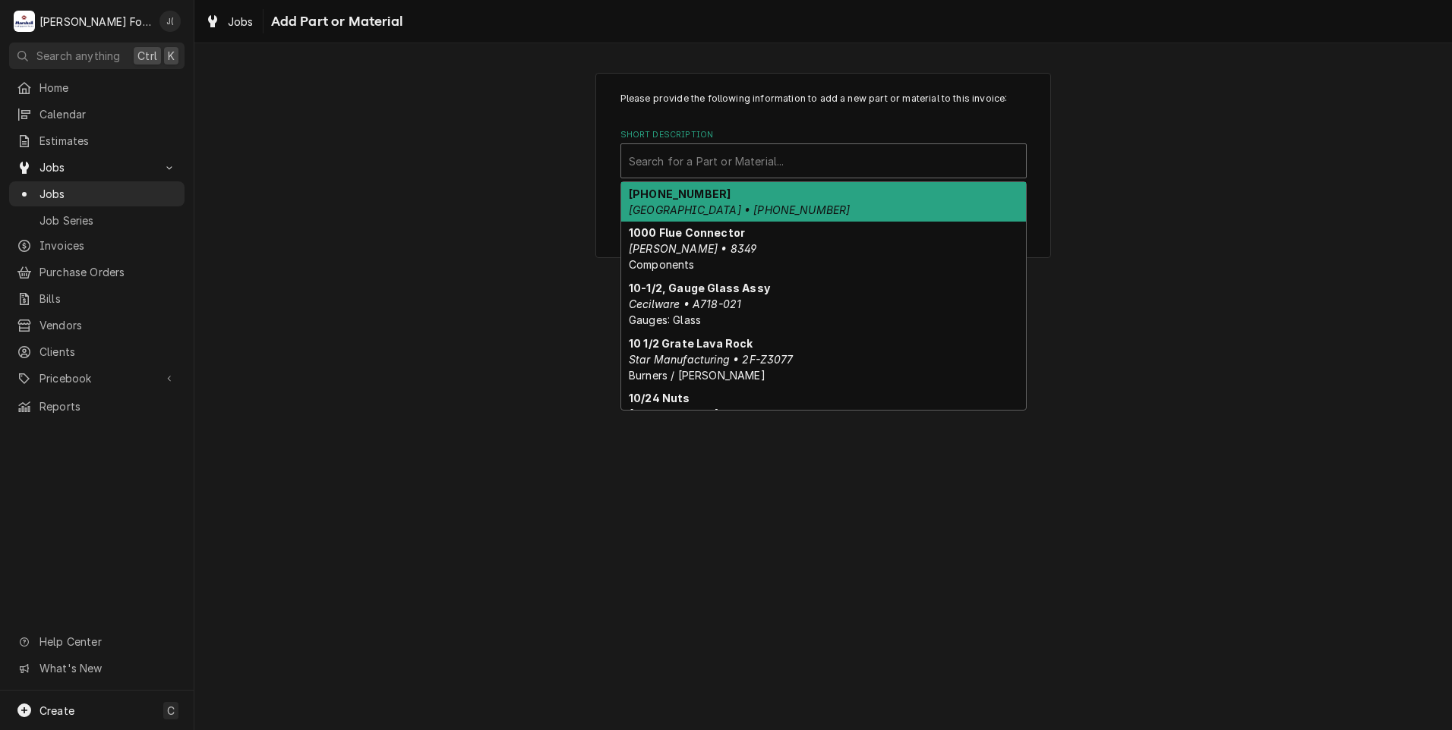
click at [723, 156] on div "Short Description" at bounding box center [823, 160] width 389 height 27
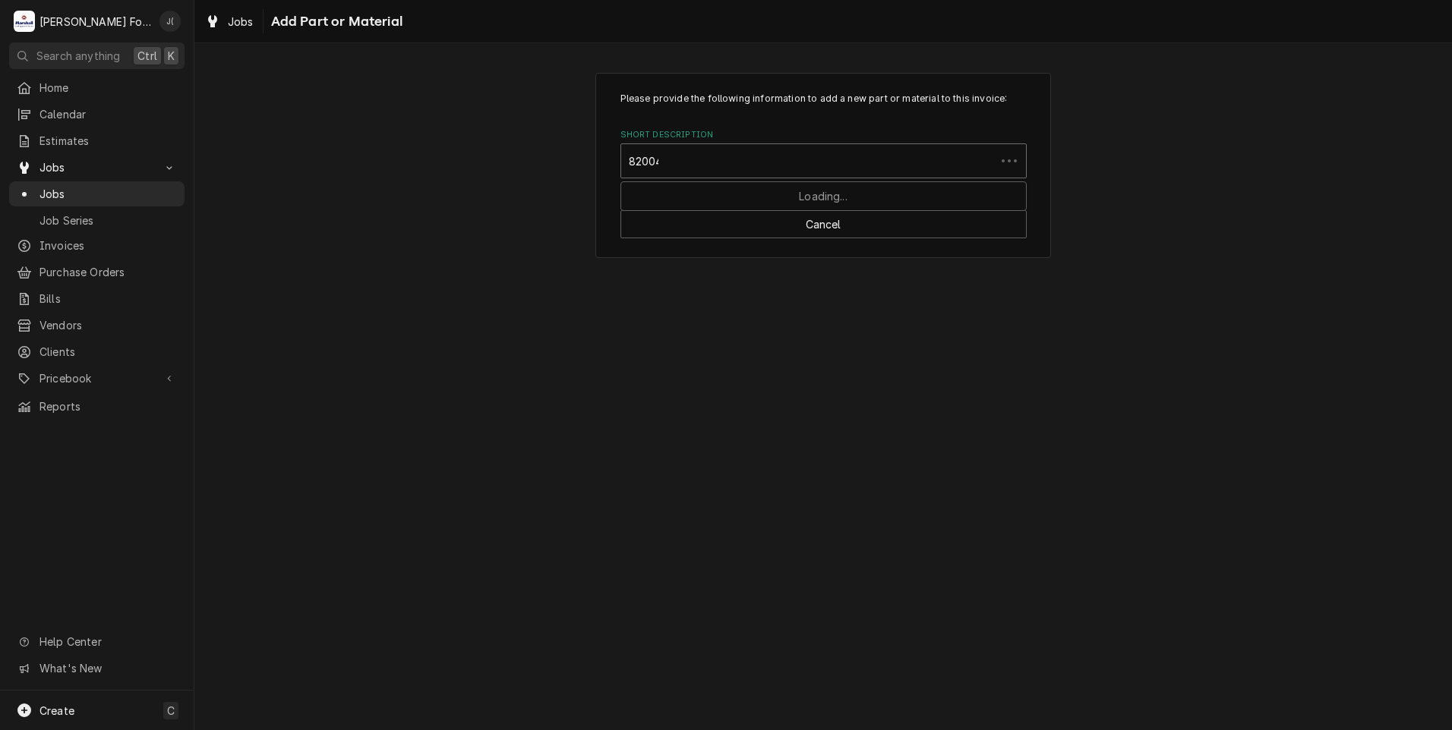
type input "820045"
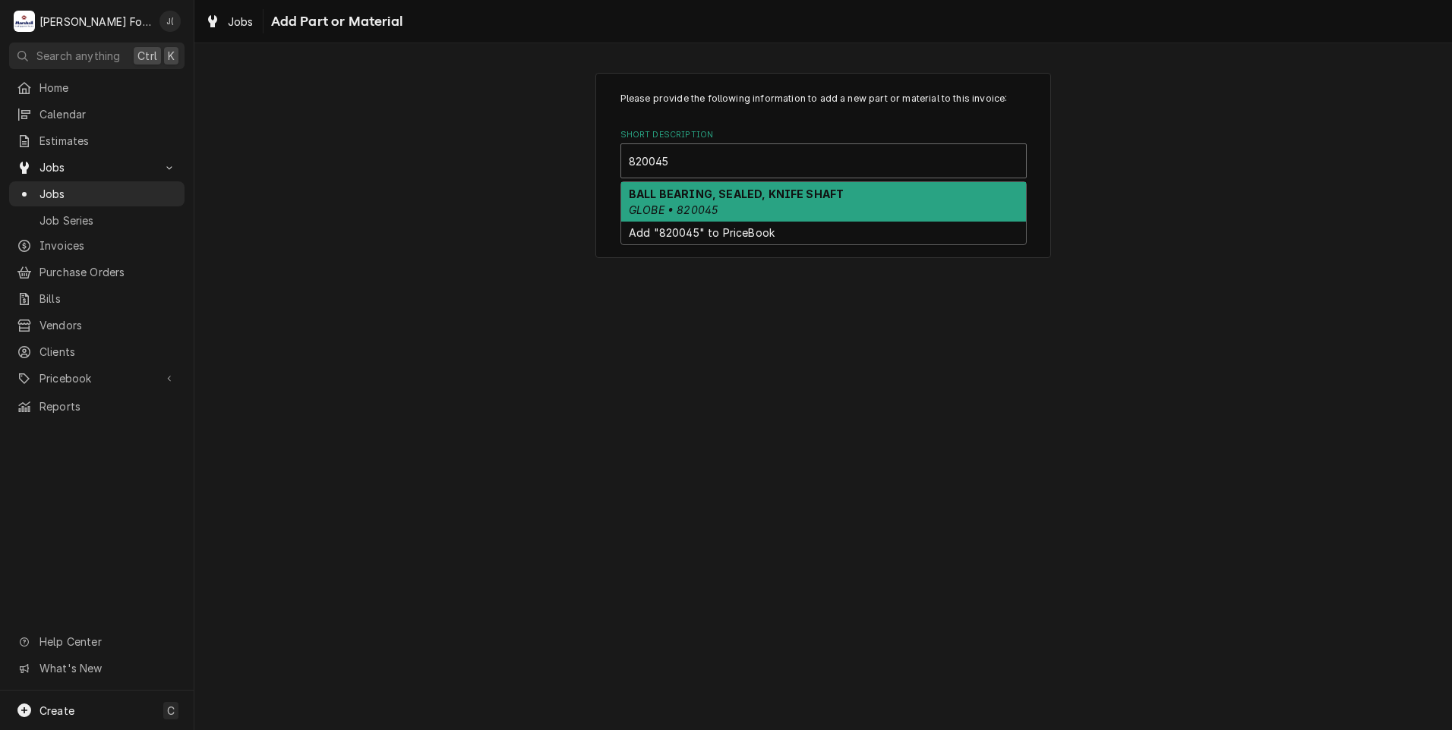
click at [728, 191] on strong "BALL BEARING, SEALED, KNIFE SHAFT" at bounding box center [736, 194] width 215 height 13
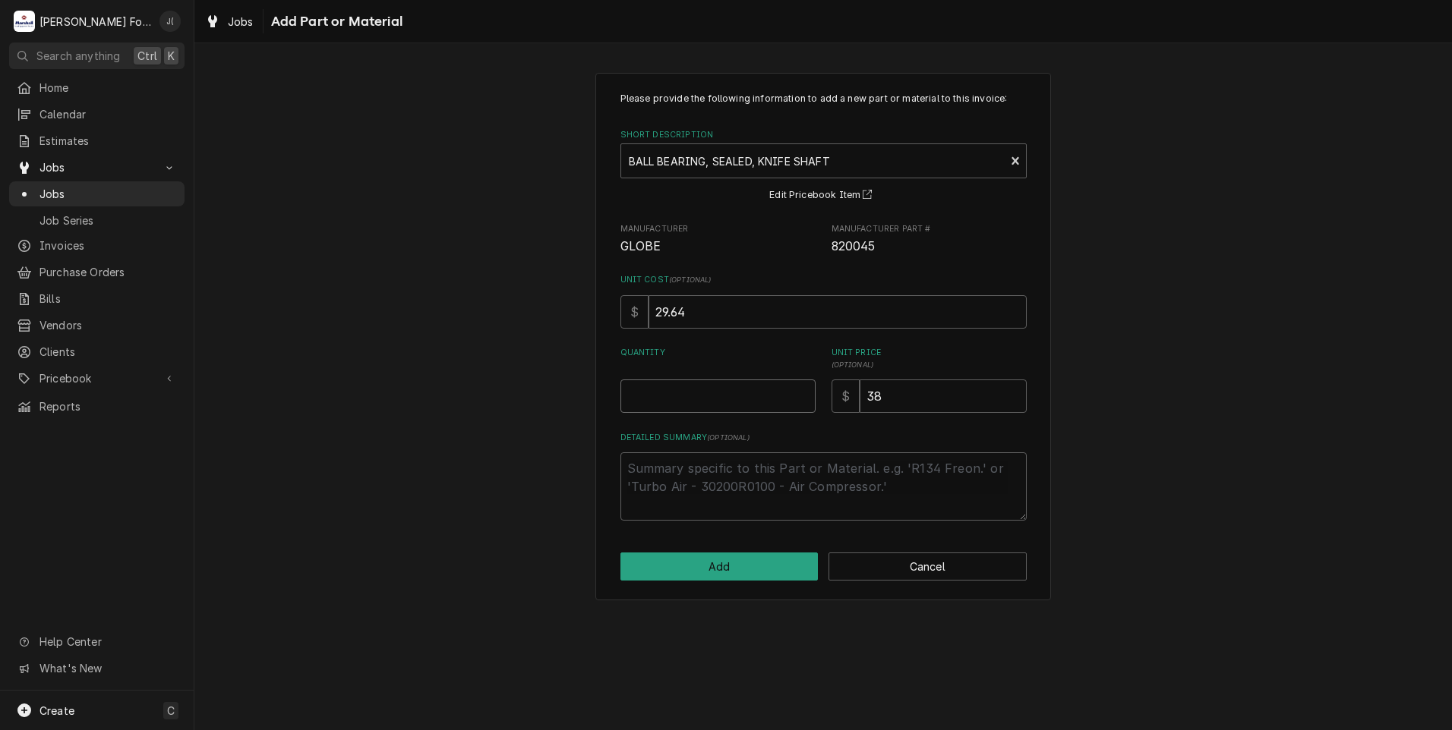
click at [729, 389] on input "Quantity" at bounding box center [717, 396] width 195 height 33
type textarea "x"
type input "1"
click at [761, 575] on button "Add" at bounding box center [719, 567] width 198 height 28
type textarea "x"
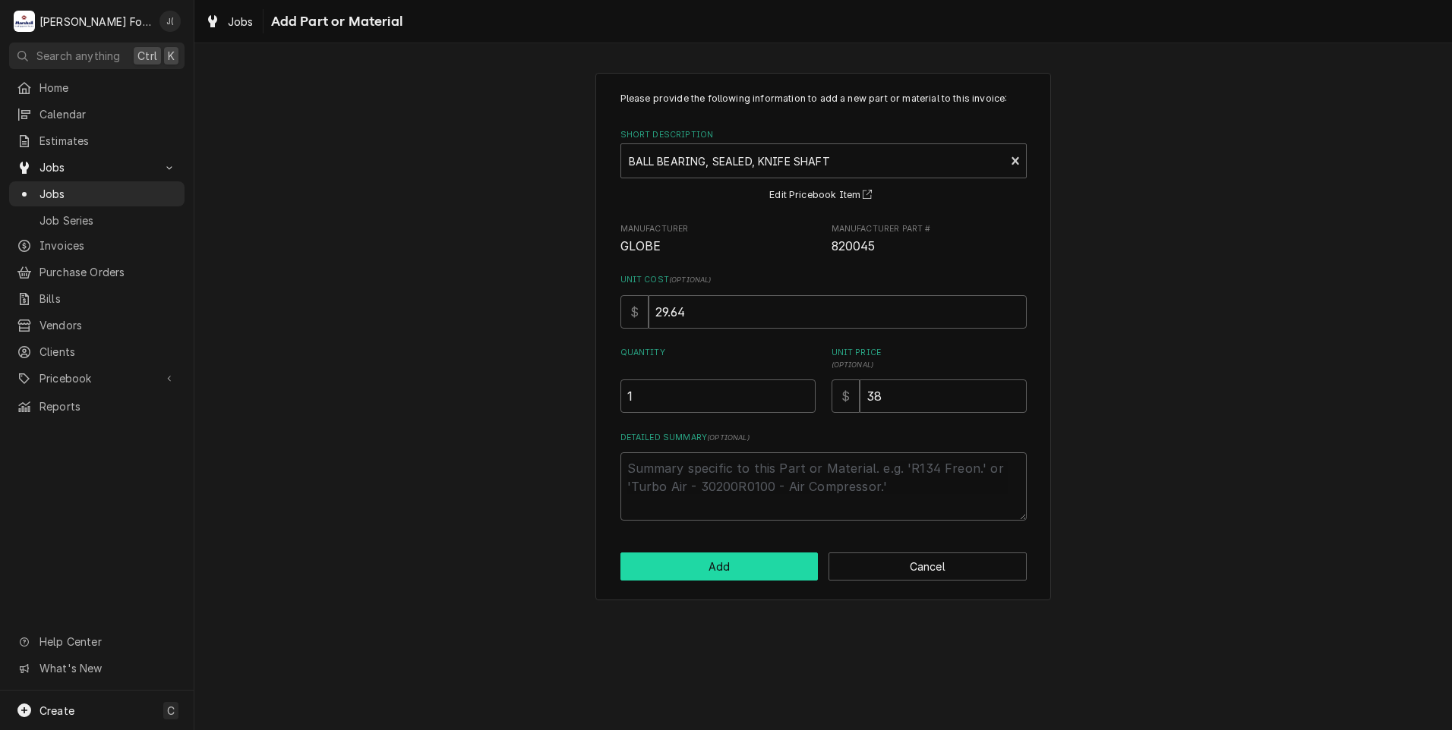
scroll to position [1518, 0]
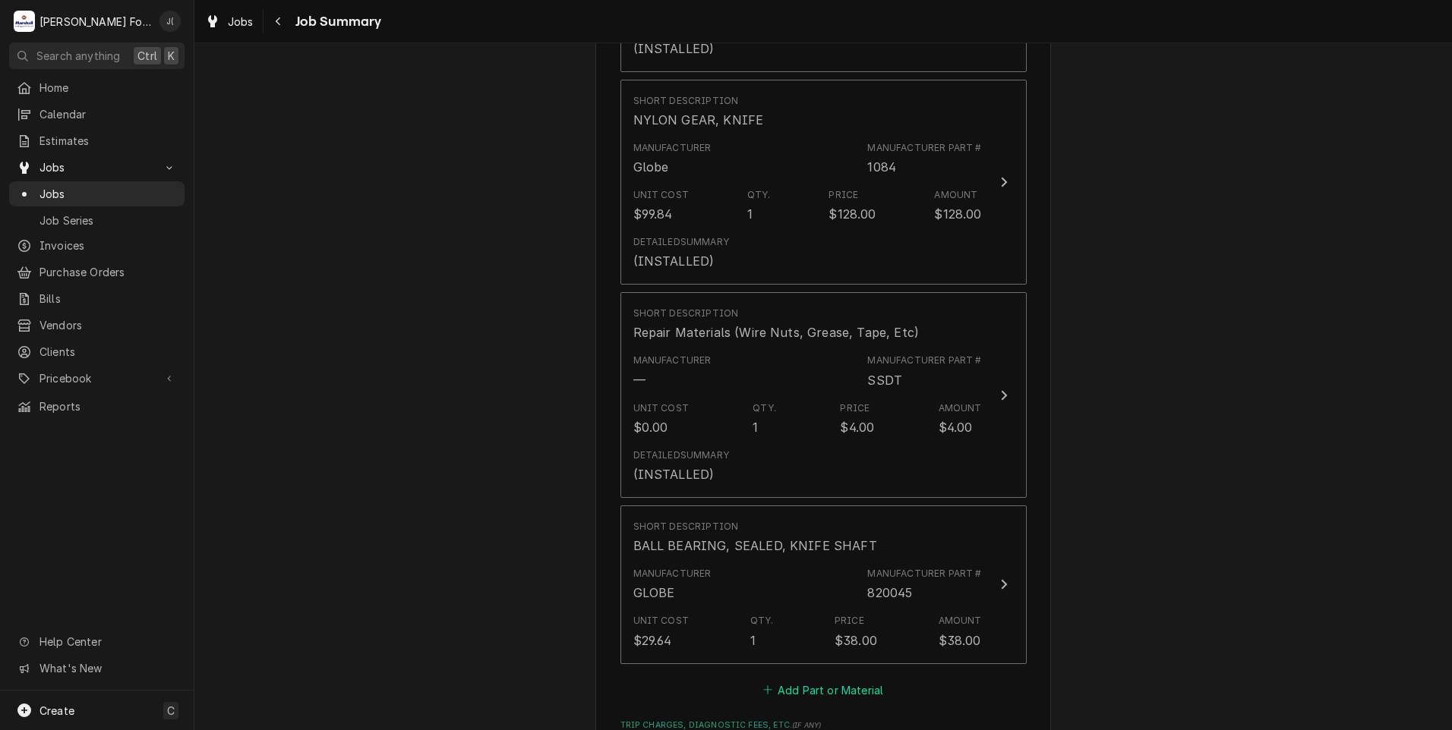
click at [799, 679] on button "Add Part or Material" at bounding box center [822, 689] width 125 height 21
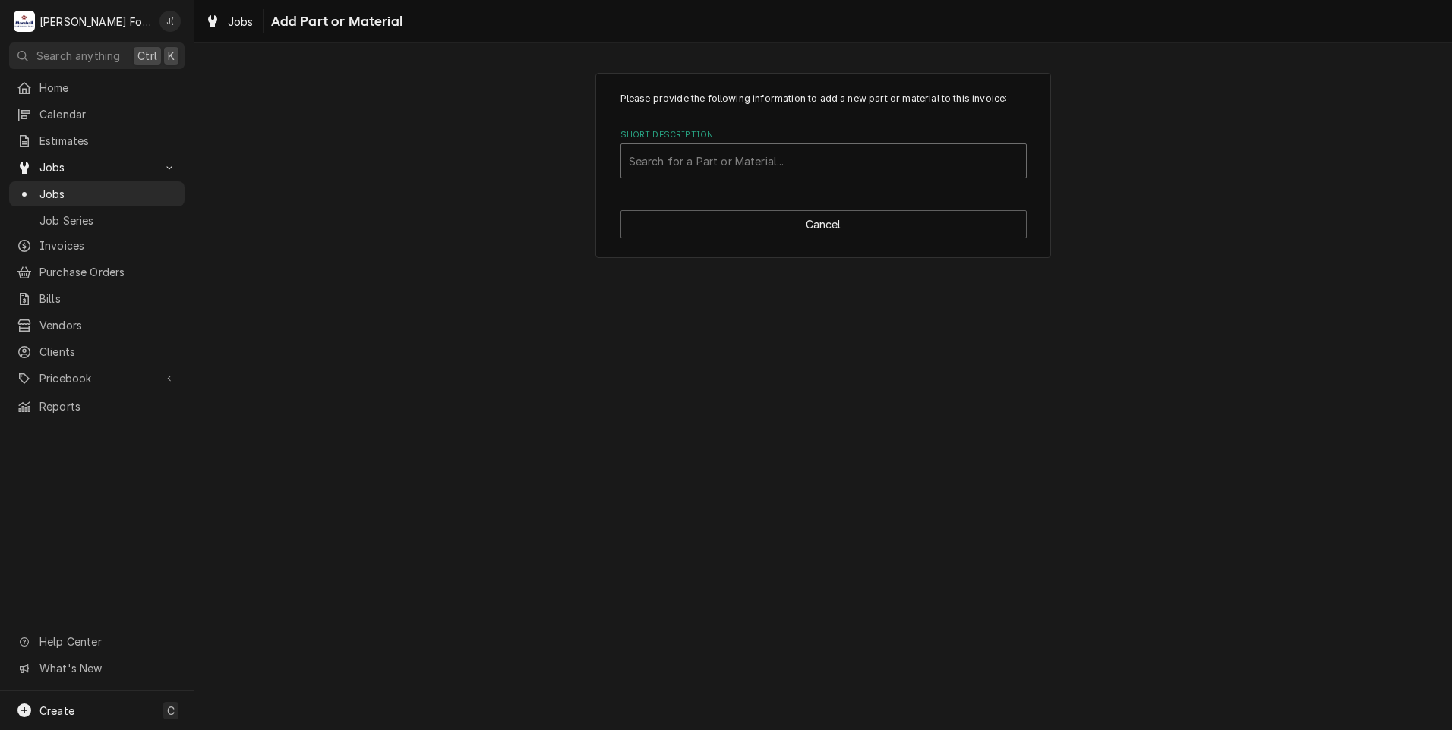
click at [777, 173] on div "Short Description" at bounding box center [823, 160] width 389 height 27
type input "420080"
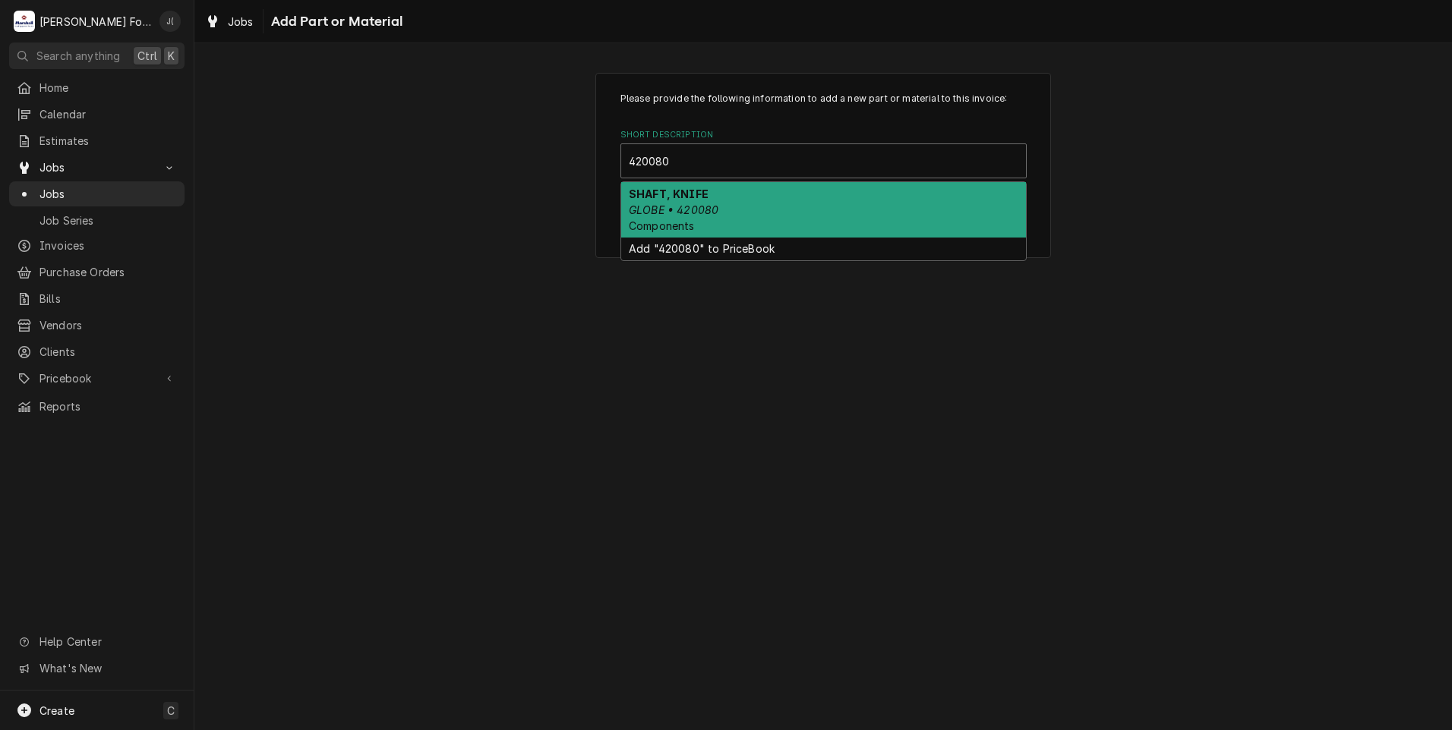
click at [742, 218] on div "SHAFT, KNIFE GLOBE • 420080 Components" at bounding box center [823, 209] width 405 height 55
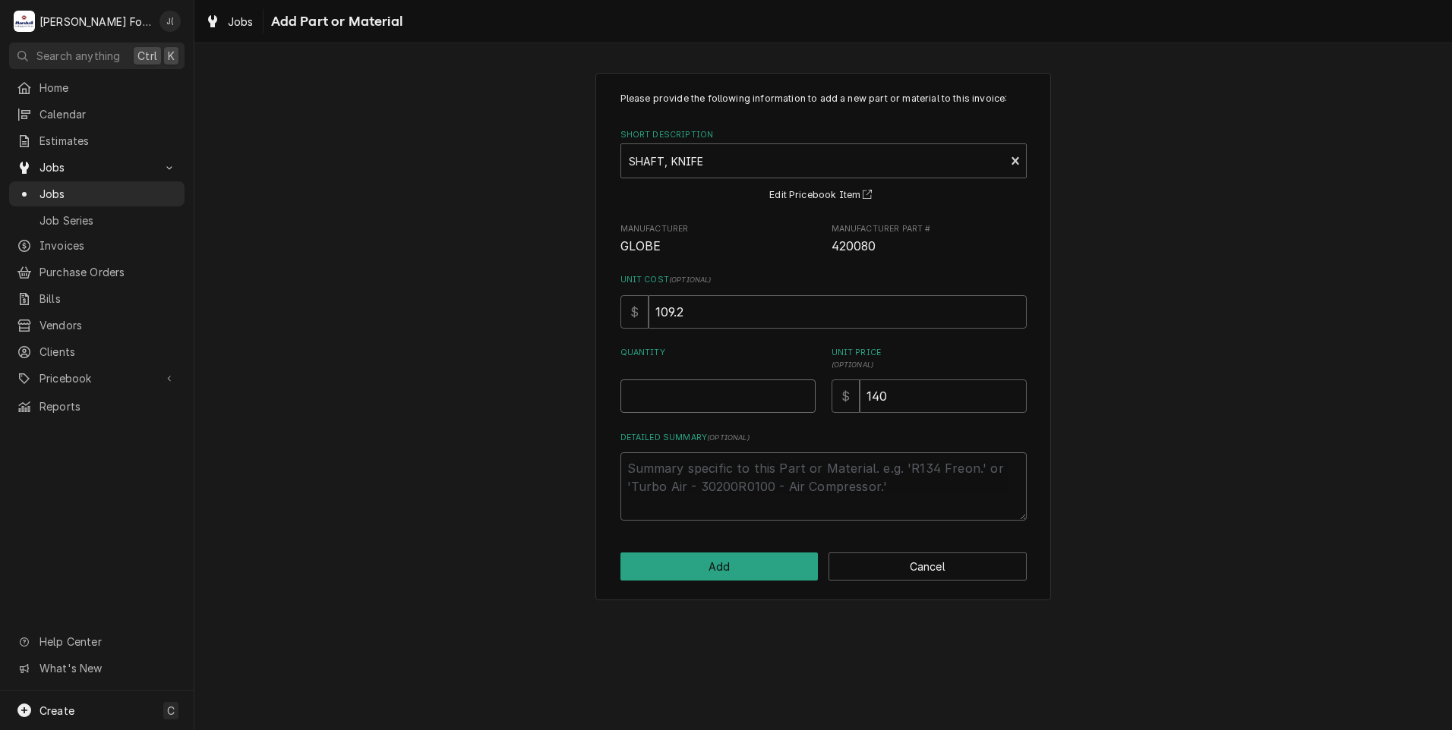
click at [726, 397] on input "Quantity" at bounding box center [717, 396] width 195 height 33
type textarea "x"
type input "1"
click at [775, 578] on button "Add" at bounding box center [719, 567] width 198 height 28
type textarea "x"
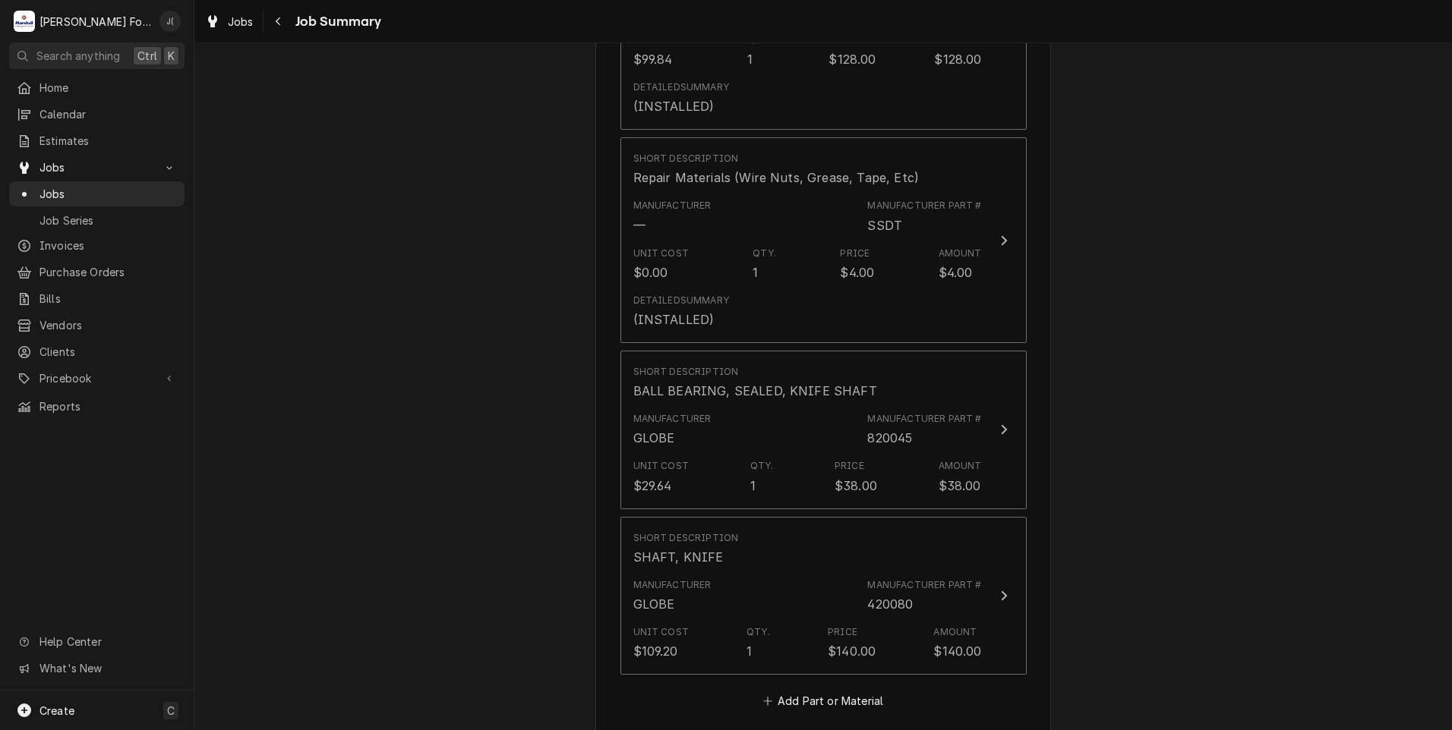
scroll to position [1822, 0]
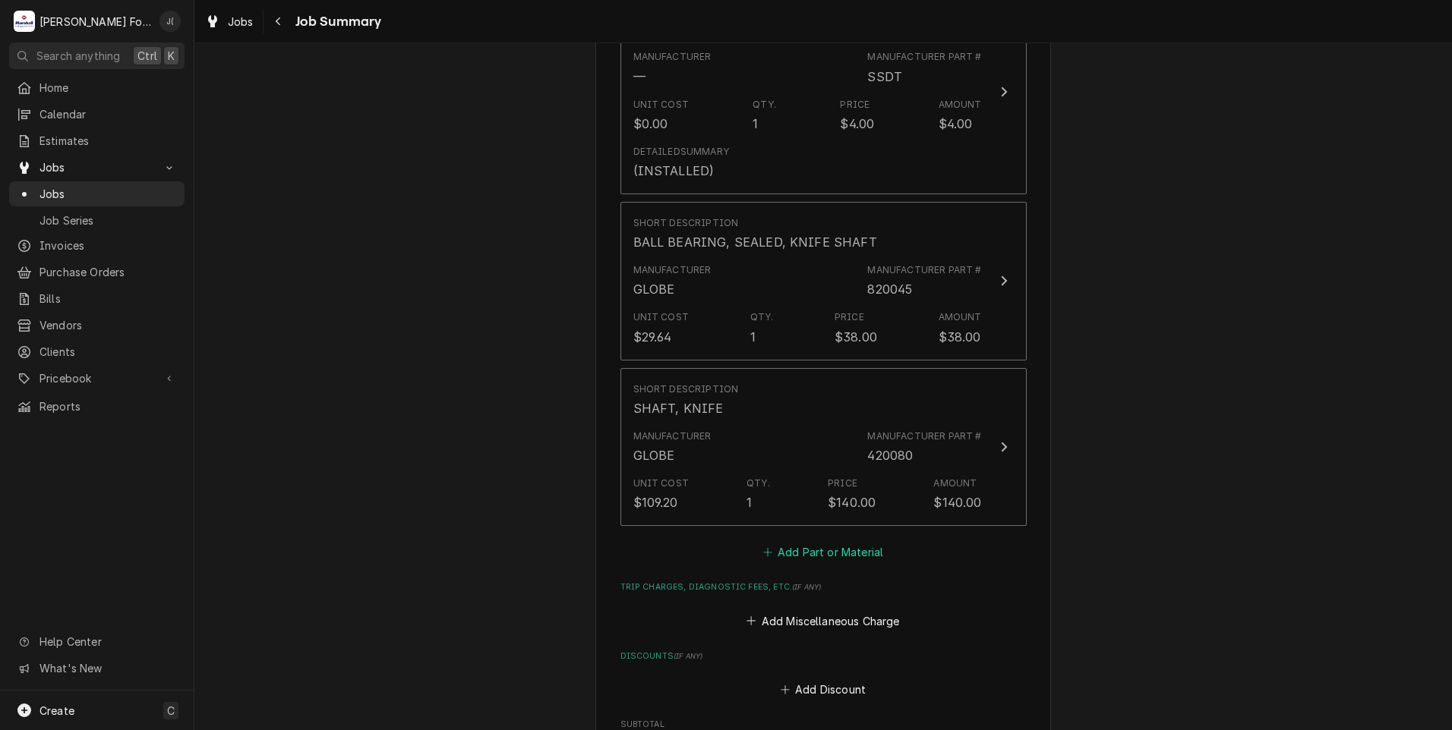
click at [834, 542] on button "Add Part or Material" at bounding box center [822, 552] width 125 height 21
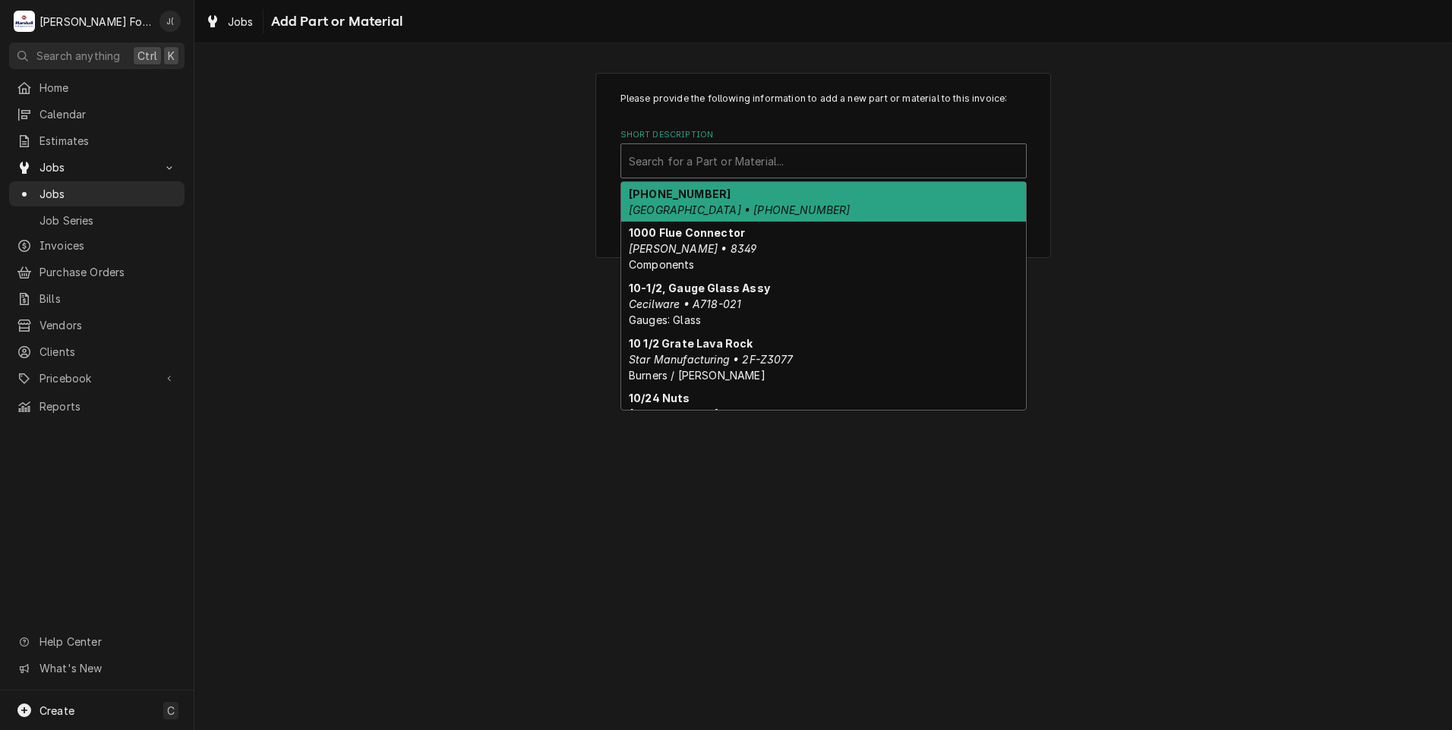
click at [712, 159] on div "Short Description" at bounding box center [823, 160] width 389 height 27
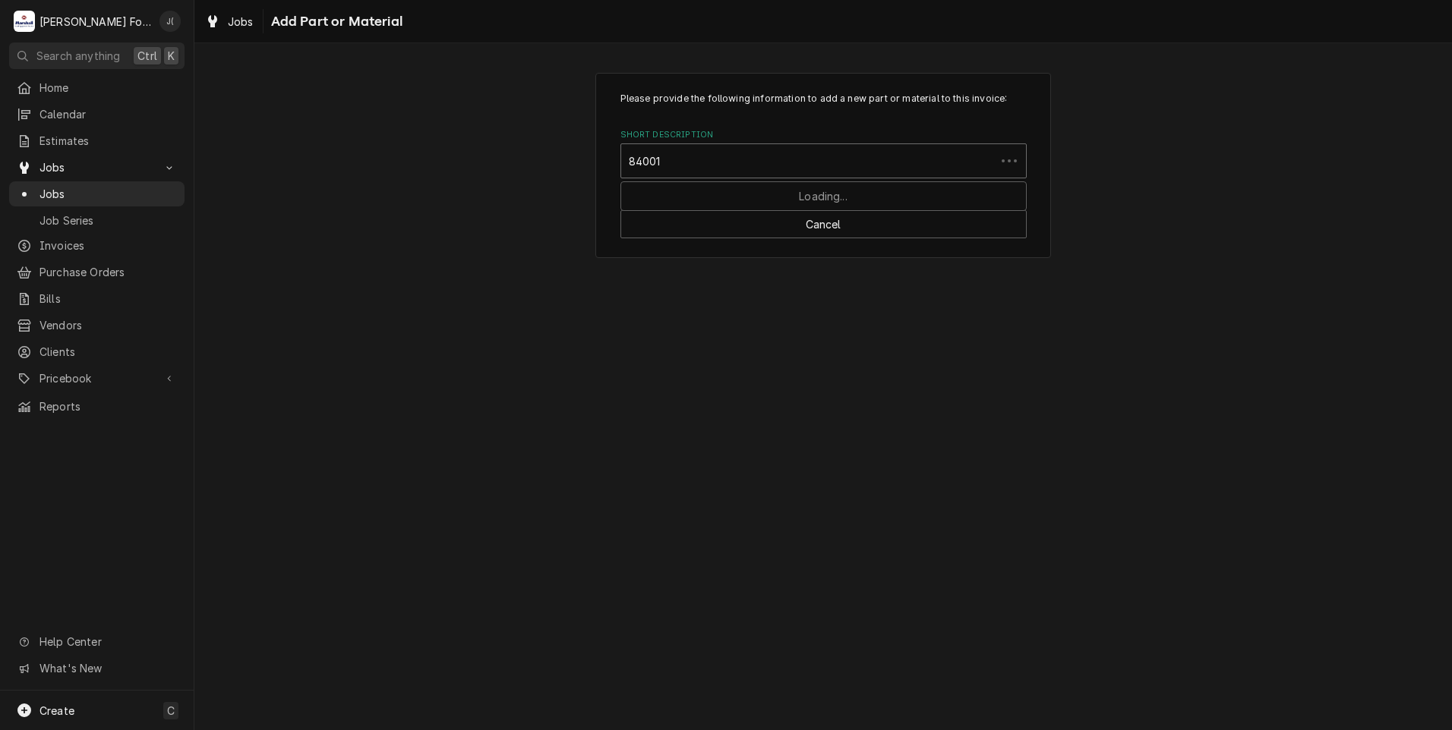
type input "840010"
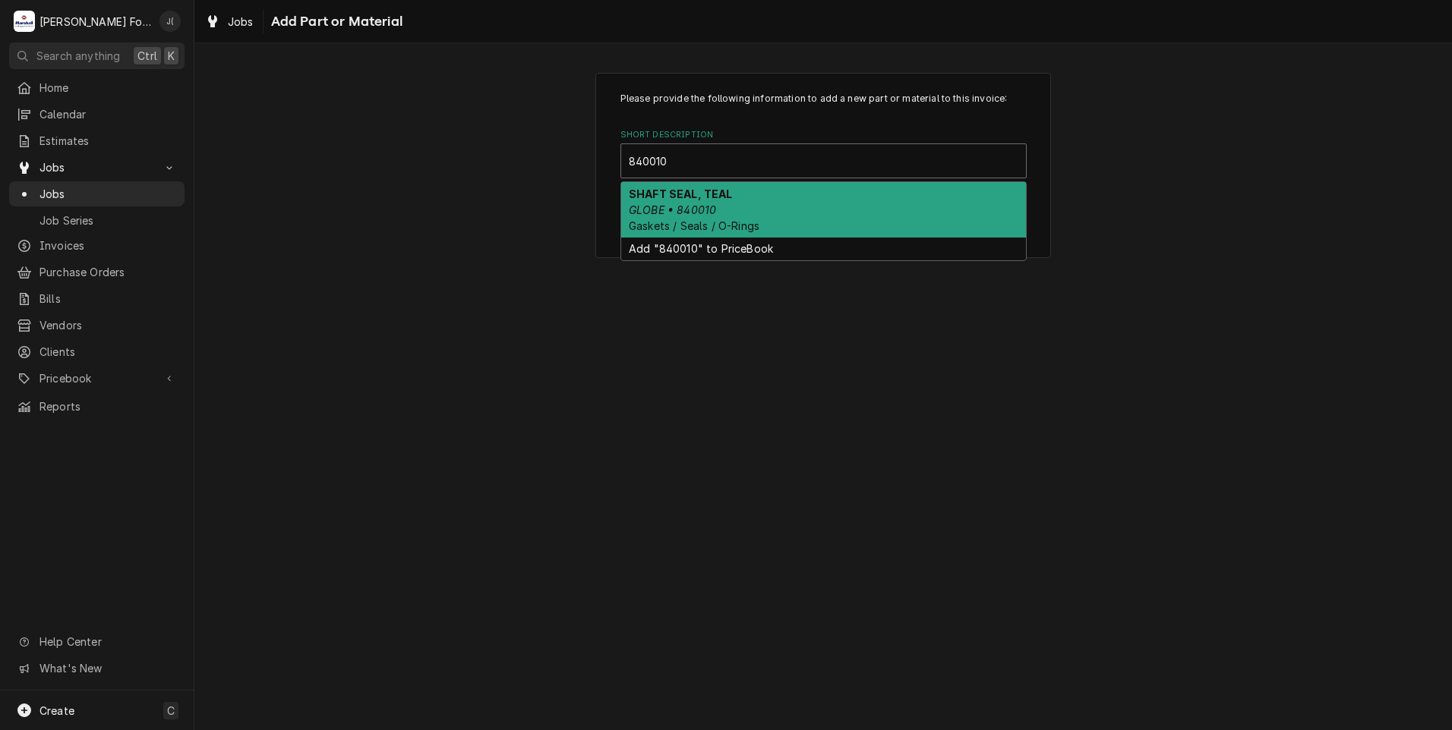
click at [692, 207] on em "GLOBE • 840010" at bounding box center [672, 209] width 87 height 13
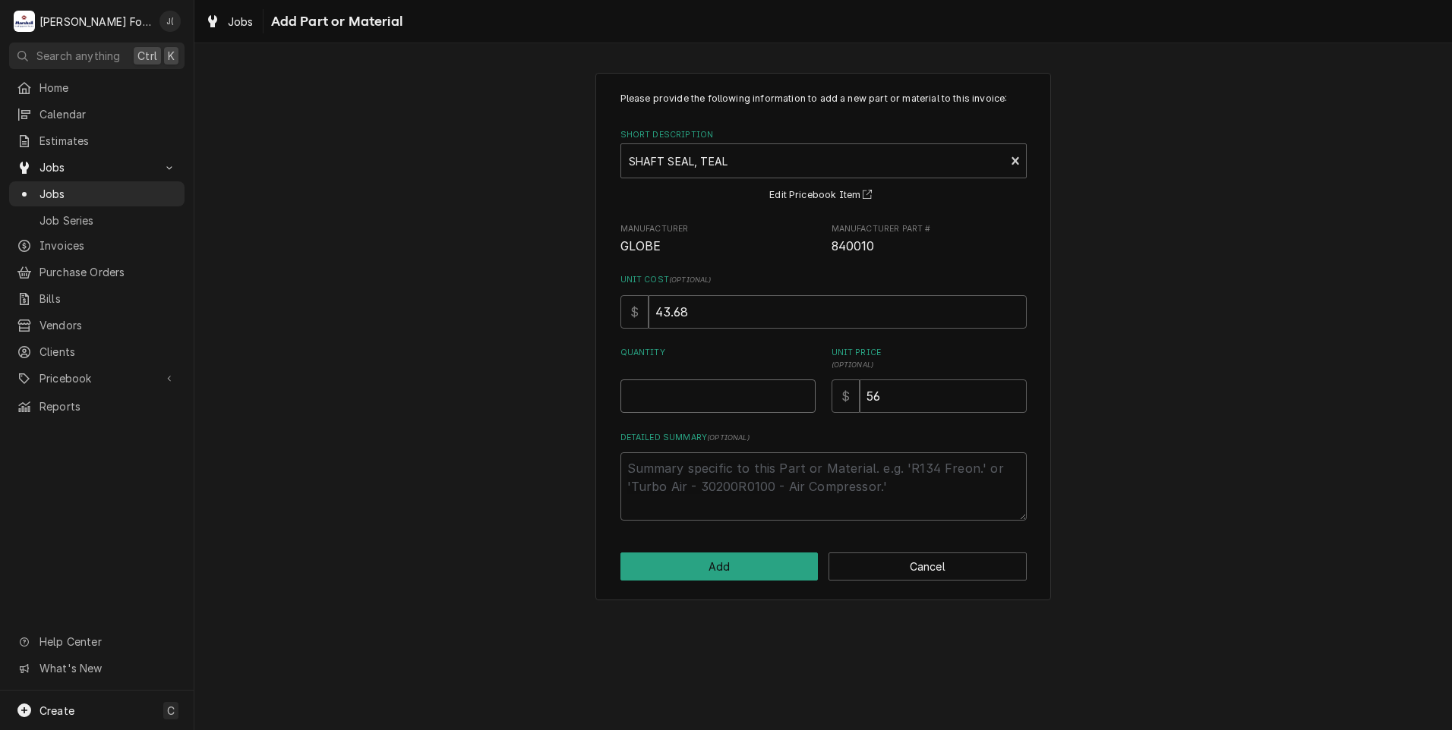
click at [674, 392] on input "Quantity" at bounding box center [717, 396] width 195 height 33
type textarea "x"
type input "1"
click at [783, 568] on button "Add" at bounding box center [719, 567] width 198 height 28
type textarea "x"
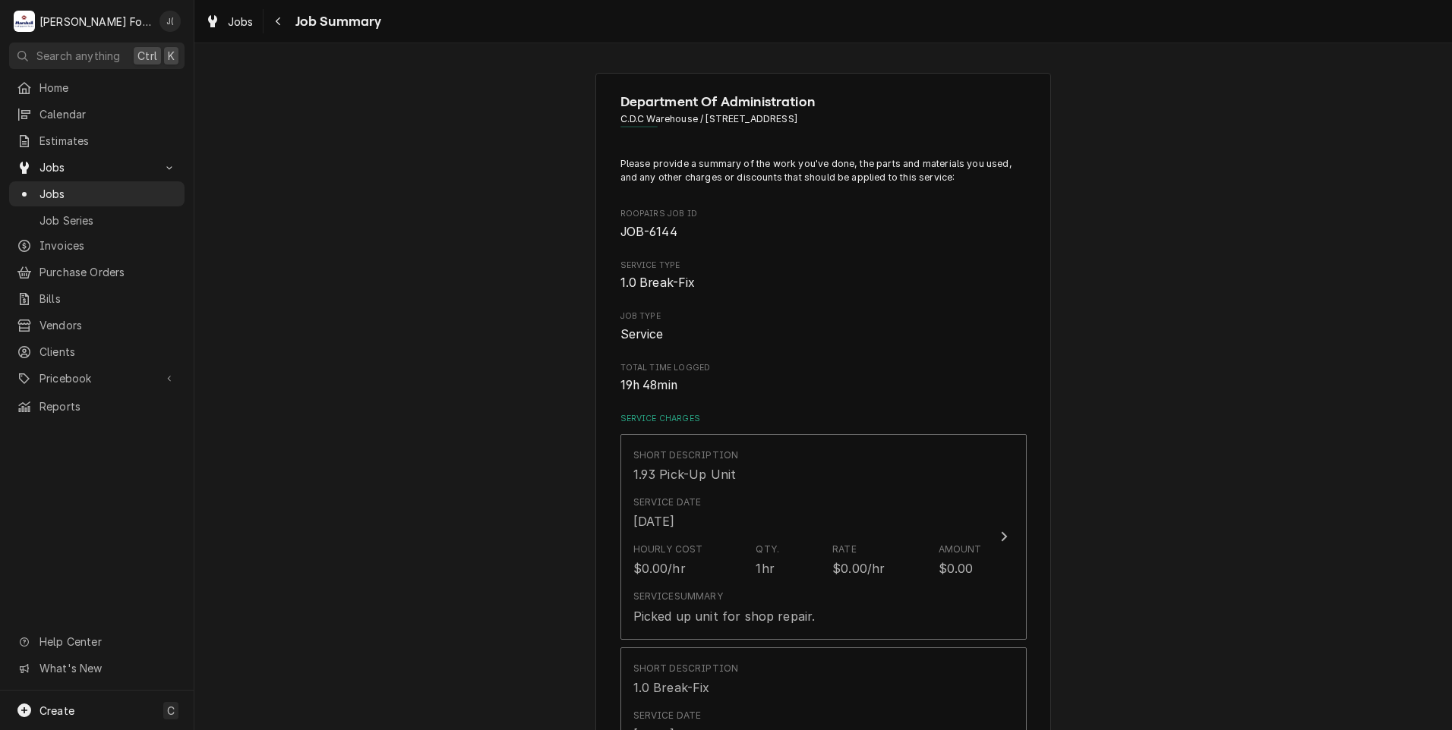
scroll to position [1822, 0]
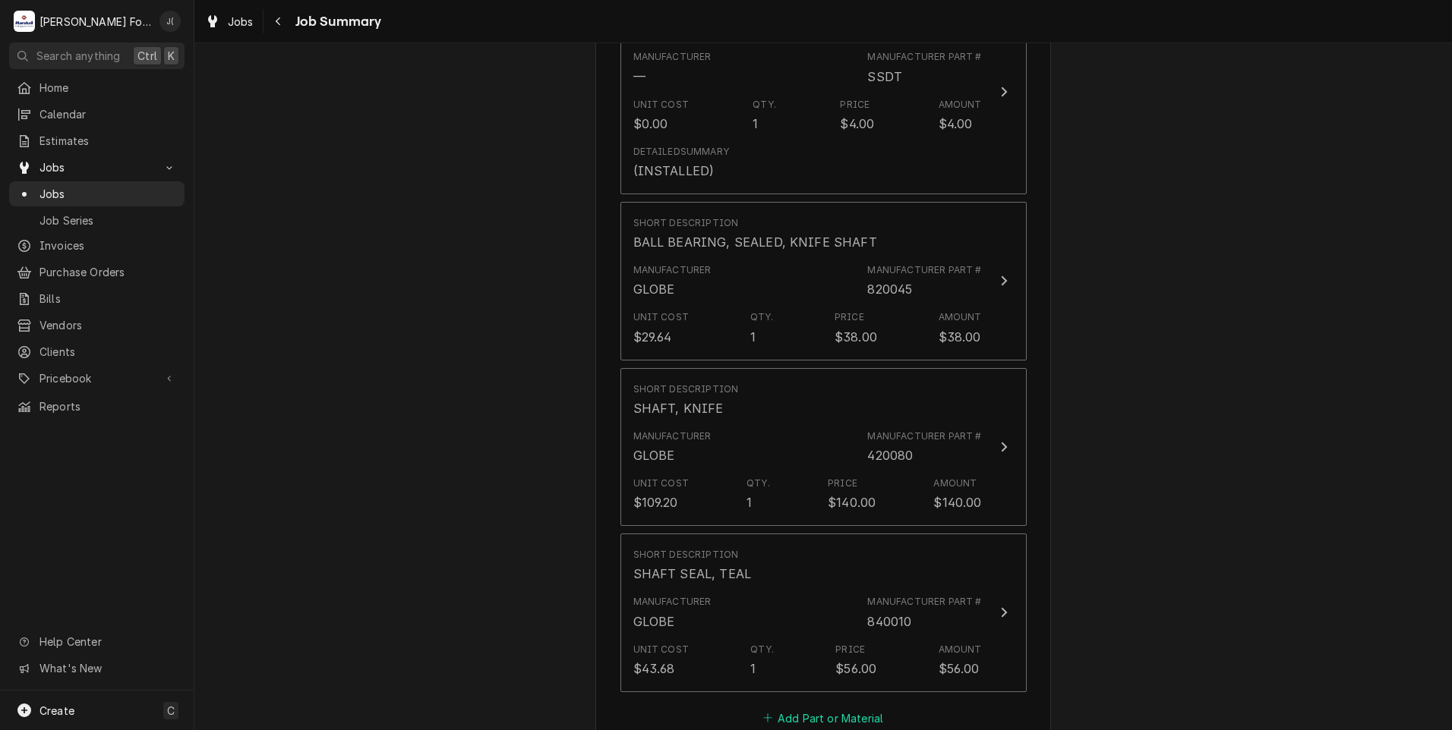
click at [800, 708] on button "Add Part or Material" at bounding box center [822, 718] width 125 height 21
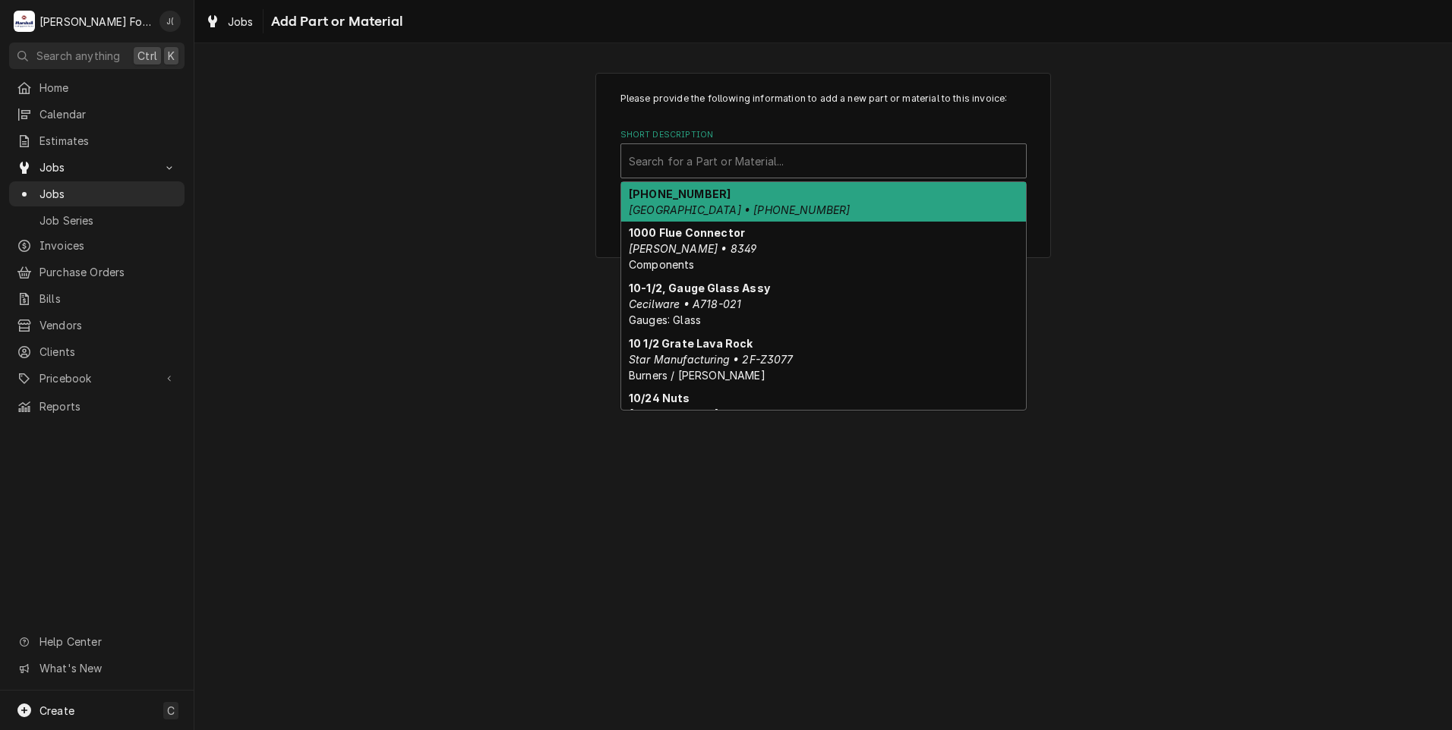
click at [701, 164] on div "Short Description" at bounding box center [823, 160] width 389 height 27
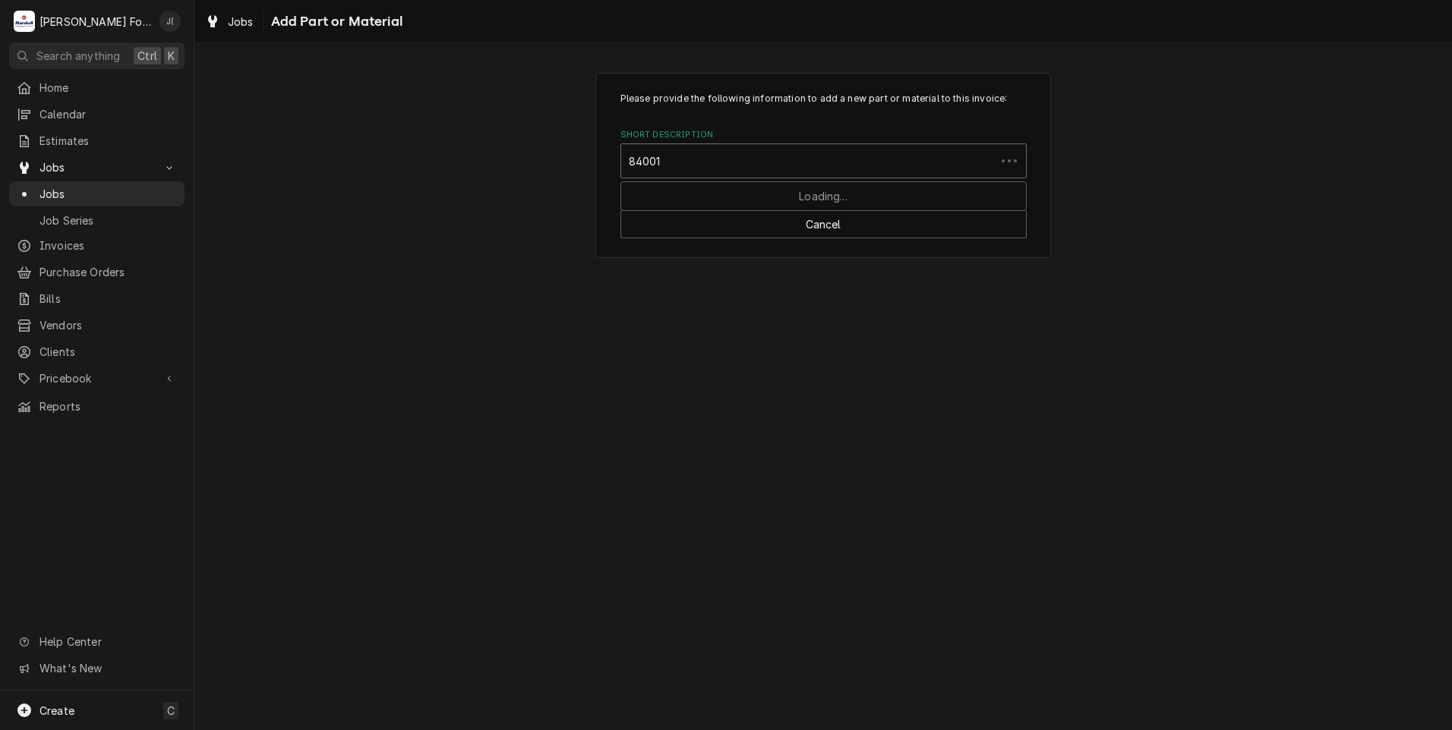
type input "840010"
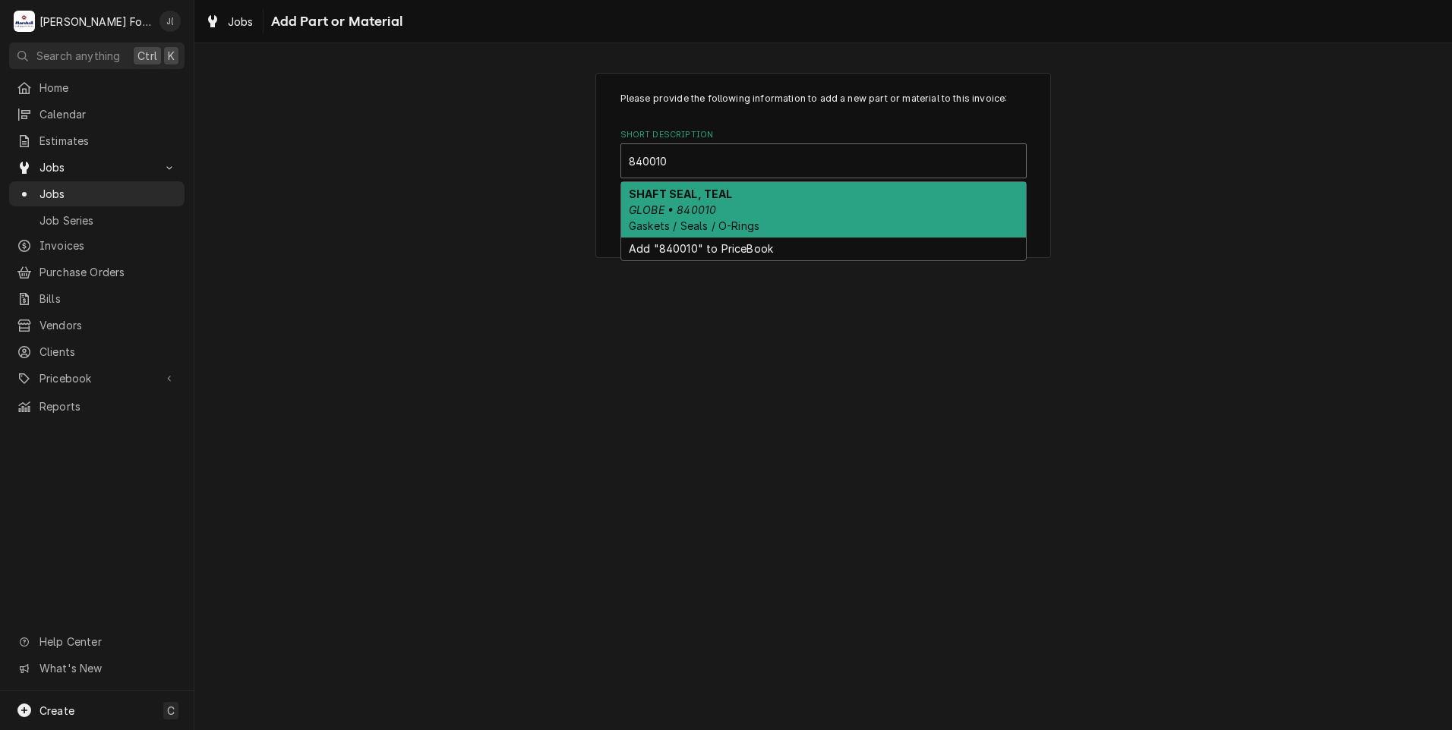
click at [688, 207] on em "GLOBE • 840010" at bounding box center [672, 209] width 87 height 13
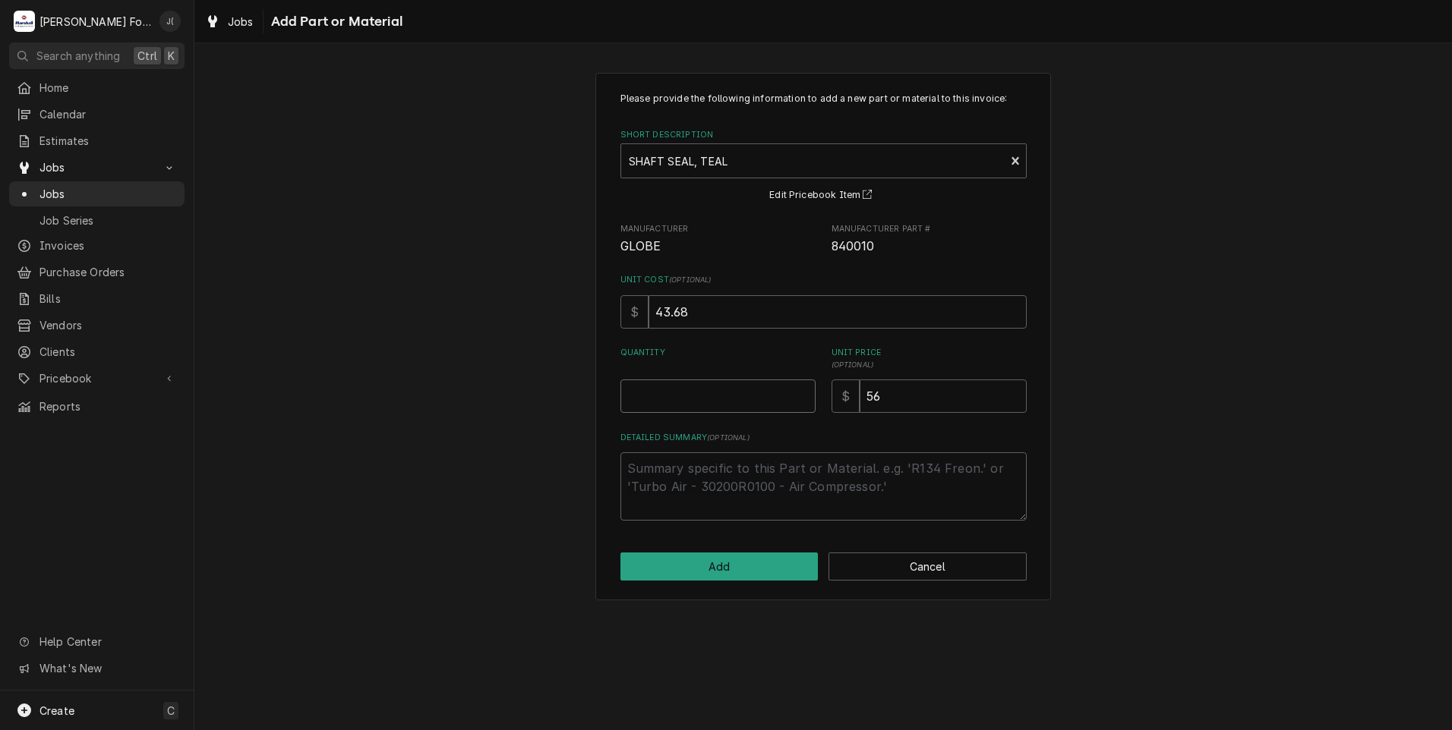
click at [692, 393] on input "Quantity" at bounding box center [717, 396] width 195 height 33
type textarea "x"
type input "1"
click at [792, 561] on button "Add" at bounding box center [719, 567] width 198 height 28
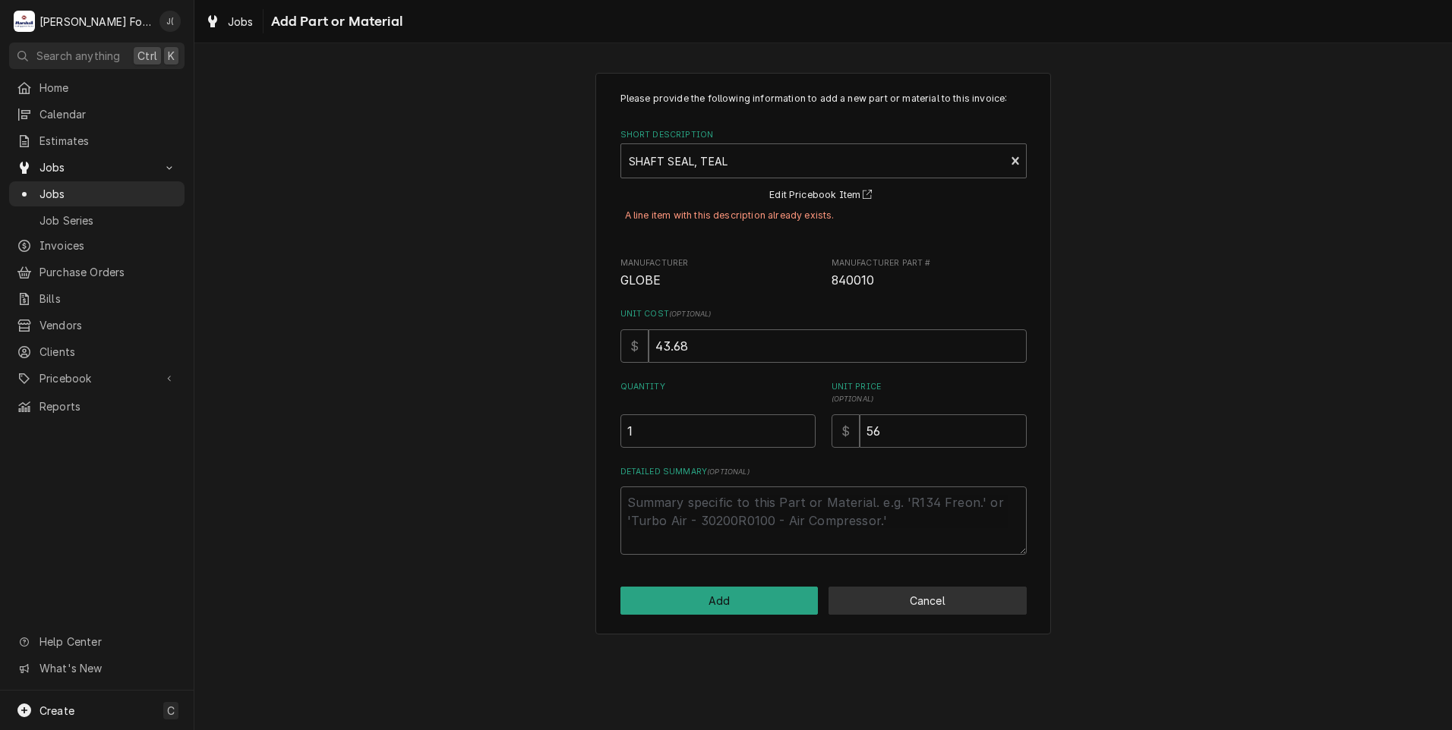
click at [938, 604] on button "Cancel" at bounding box center [927, 601] width 198 height 28
type textarea "x"
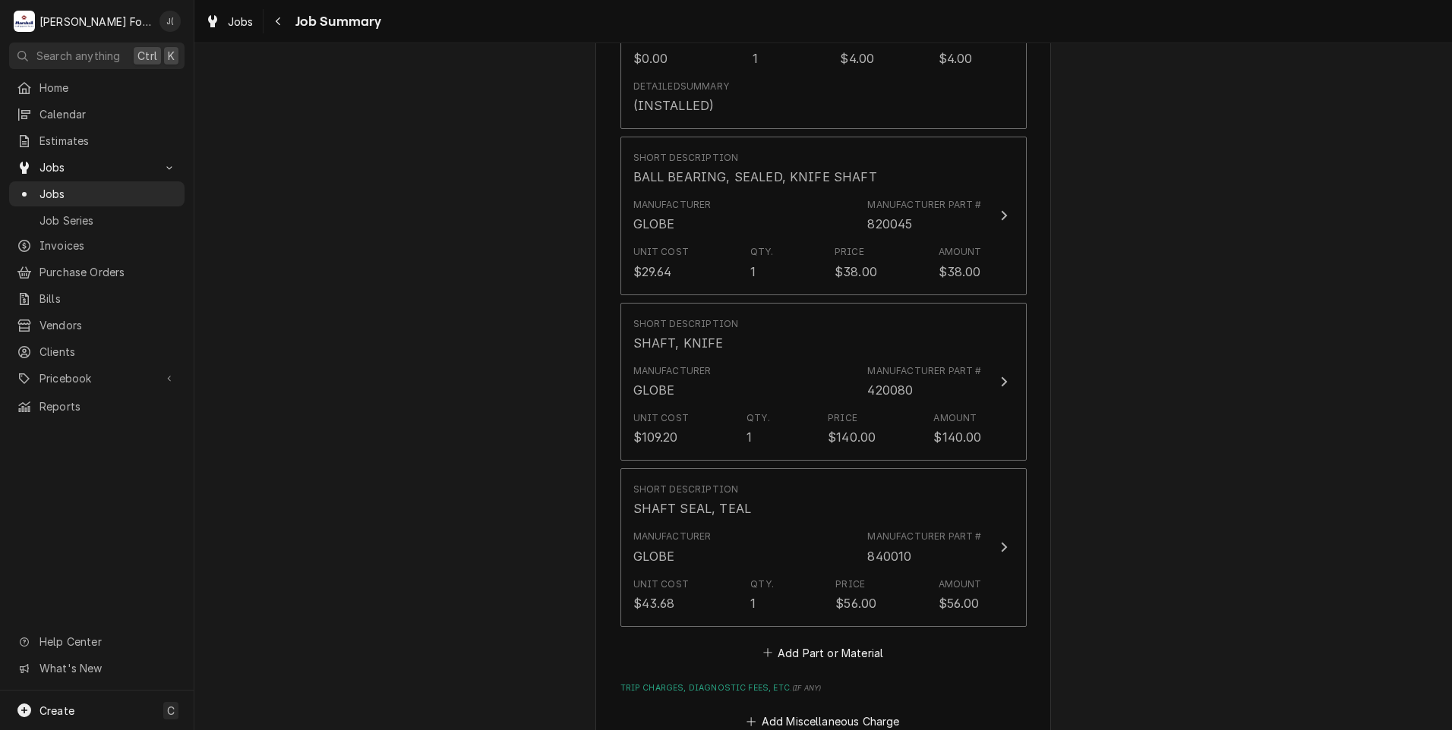
scroll to position [1974, 0]
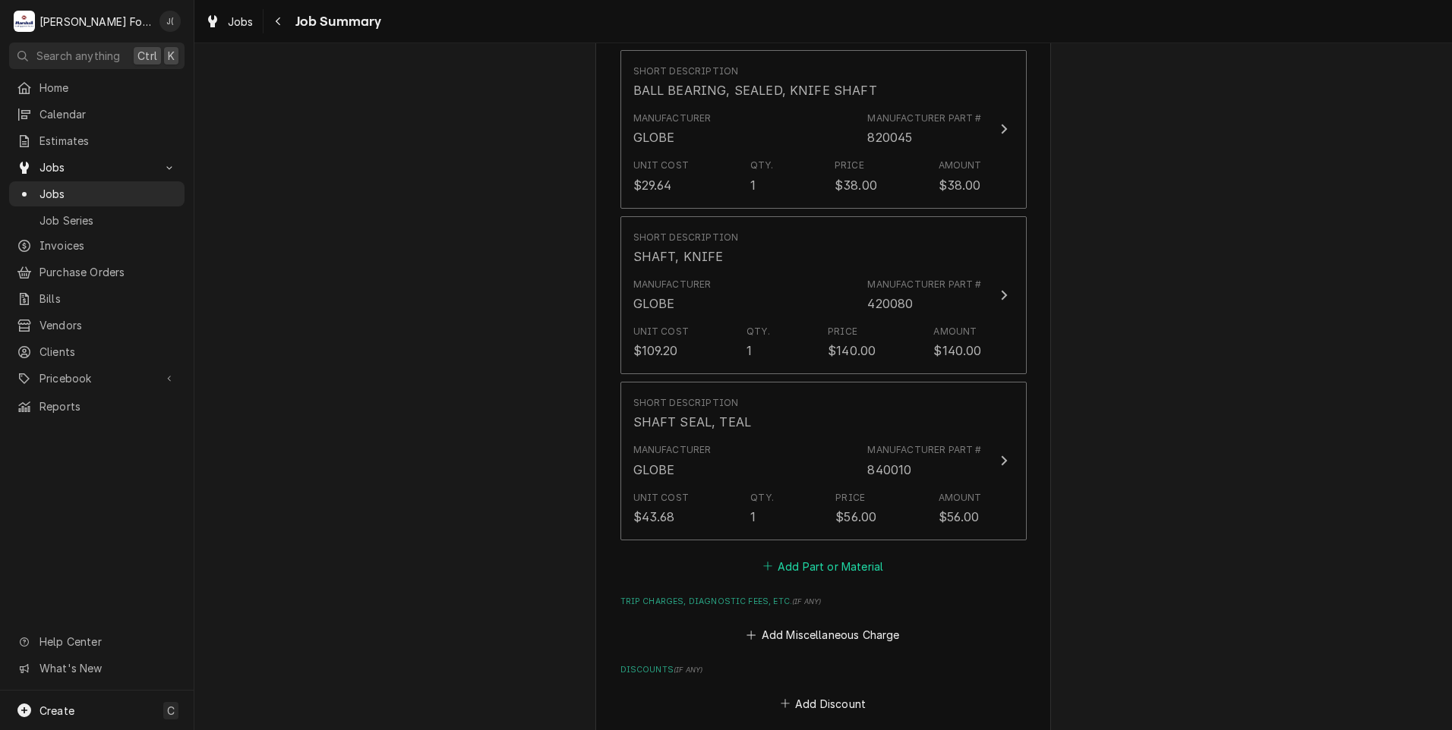
click at [838, 556] on button "Add Part or Material" at bounding box center [822, 566] width 125 height 21
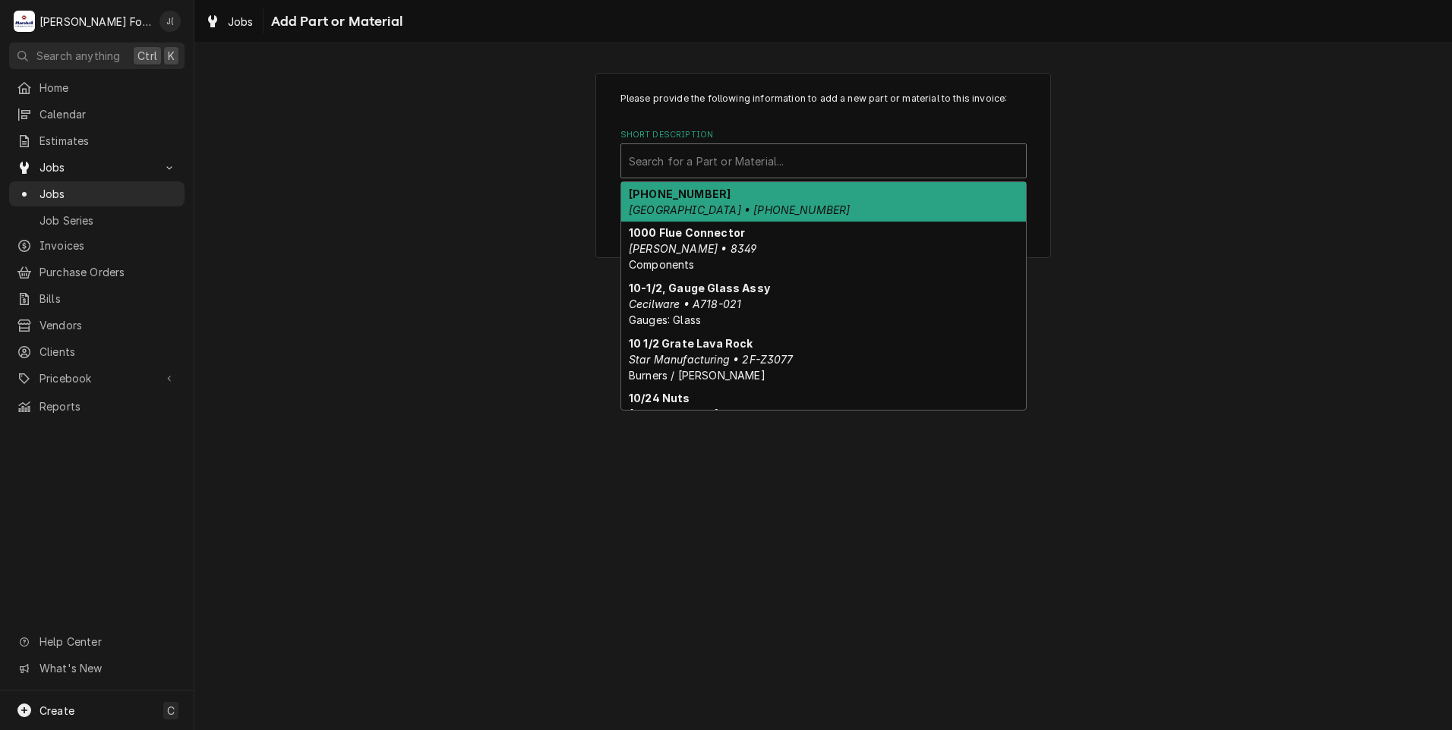
click at [693, 169] on div "Short Description" at bounding box center [823, 160] width 389 height 27
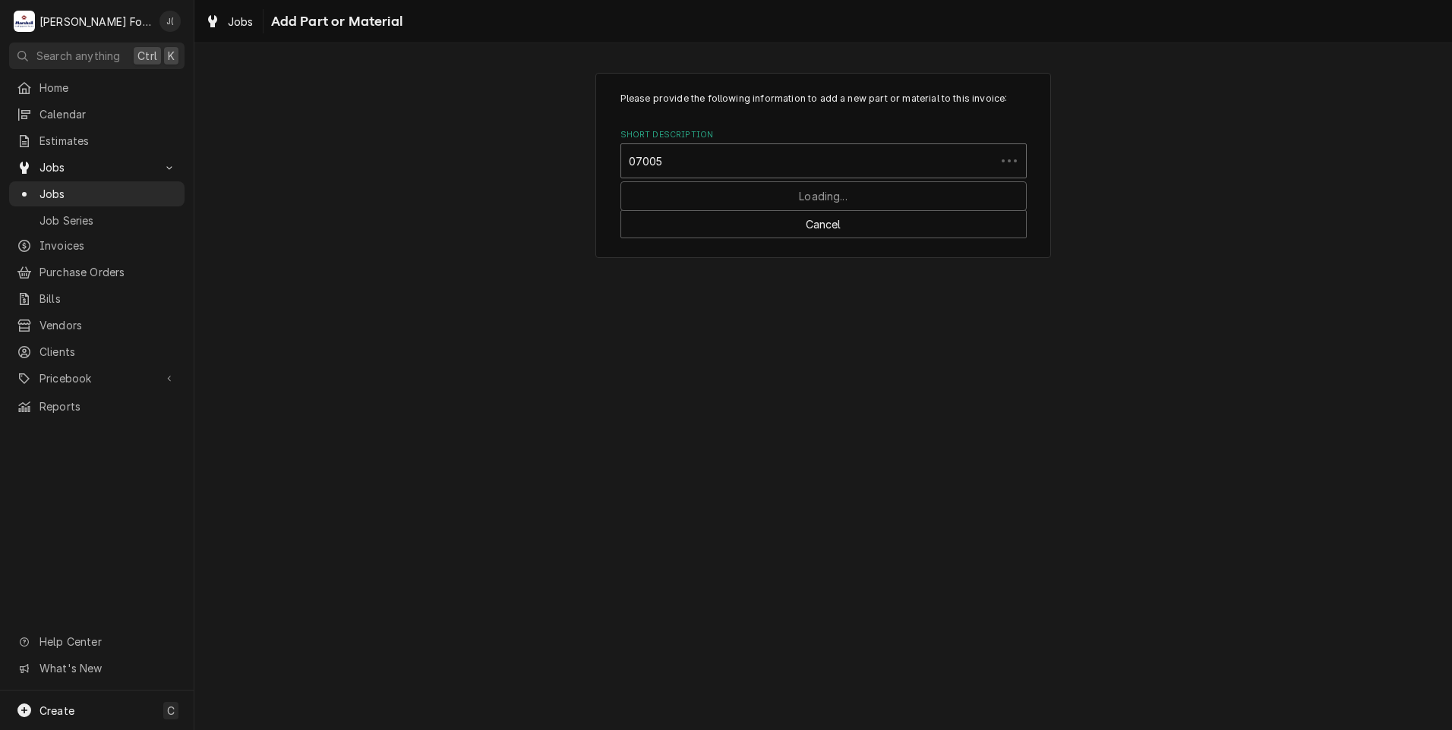
type input "070050"
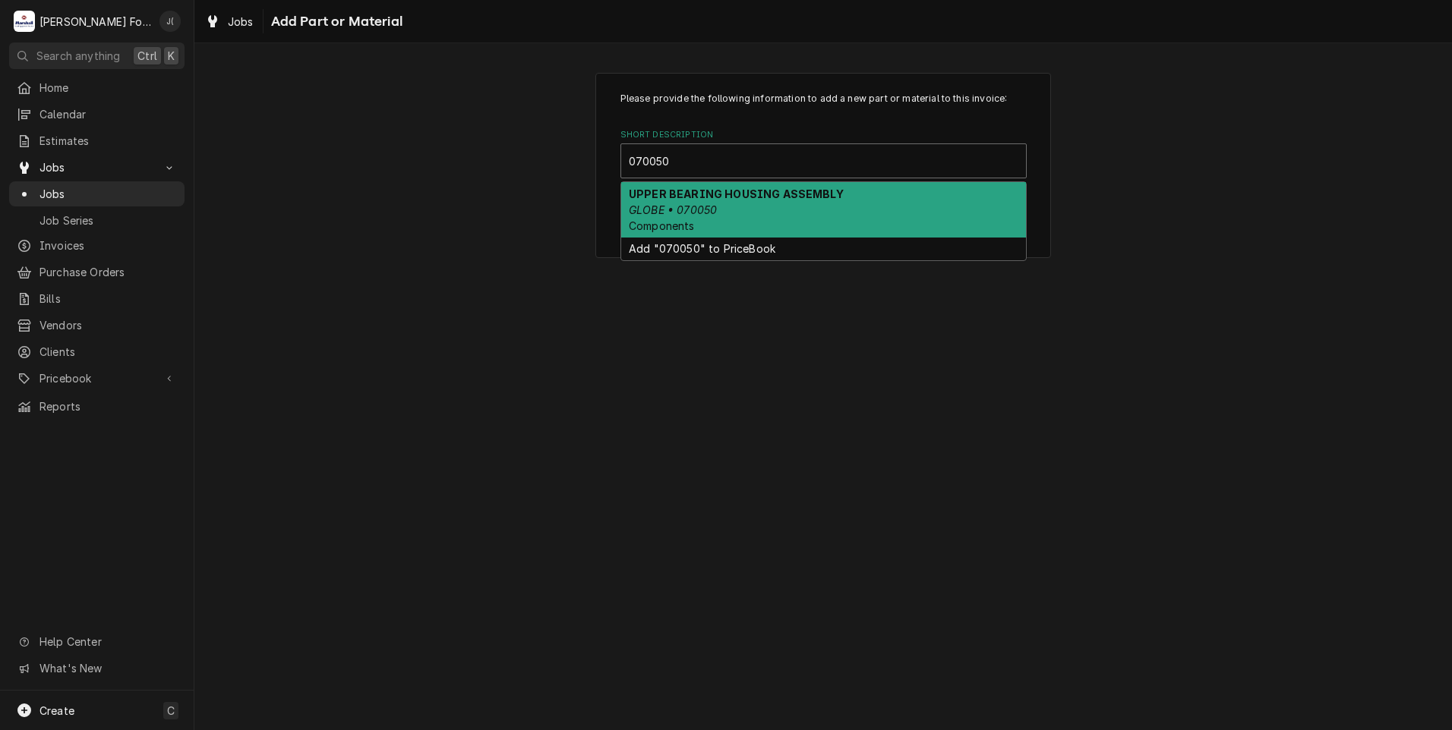
click at [686, 197] on strong "UPPER BEARING HOUSING ASSEMBLY" at bounding box center [736, 194] width 215 height 13
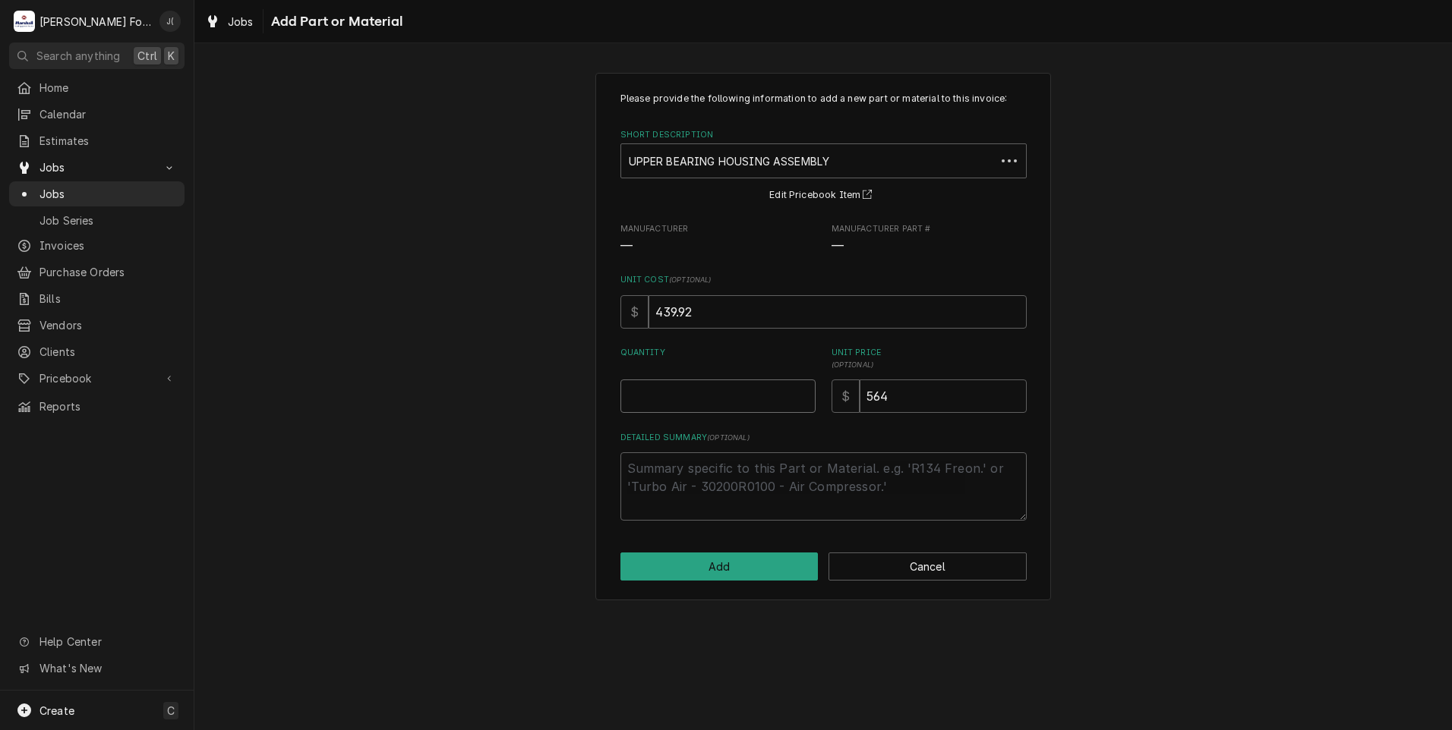
click at [715, 397] on input "Quantity" at bounding box center [717, 396] width 195 height 33
type textarea "x"
type input "1"
click at [752, 569] on button "Add" at bounding box center [719, 567] width 198 height 28
type textarea "x"
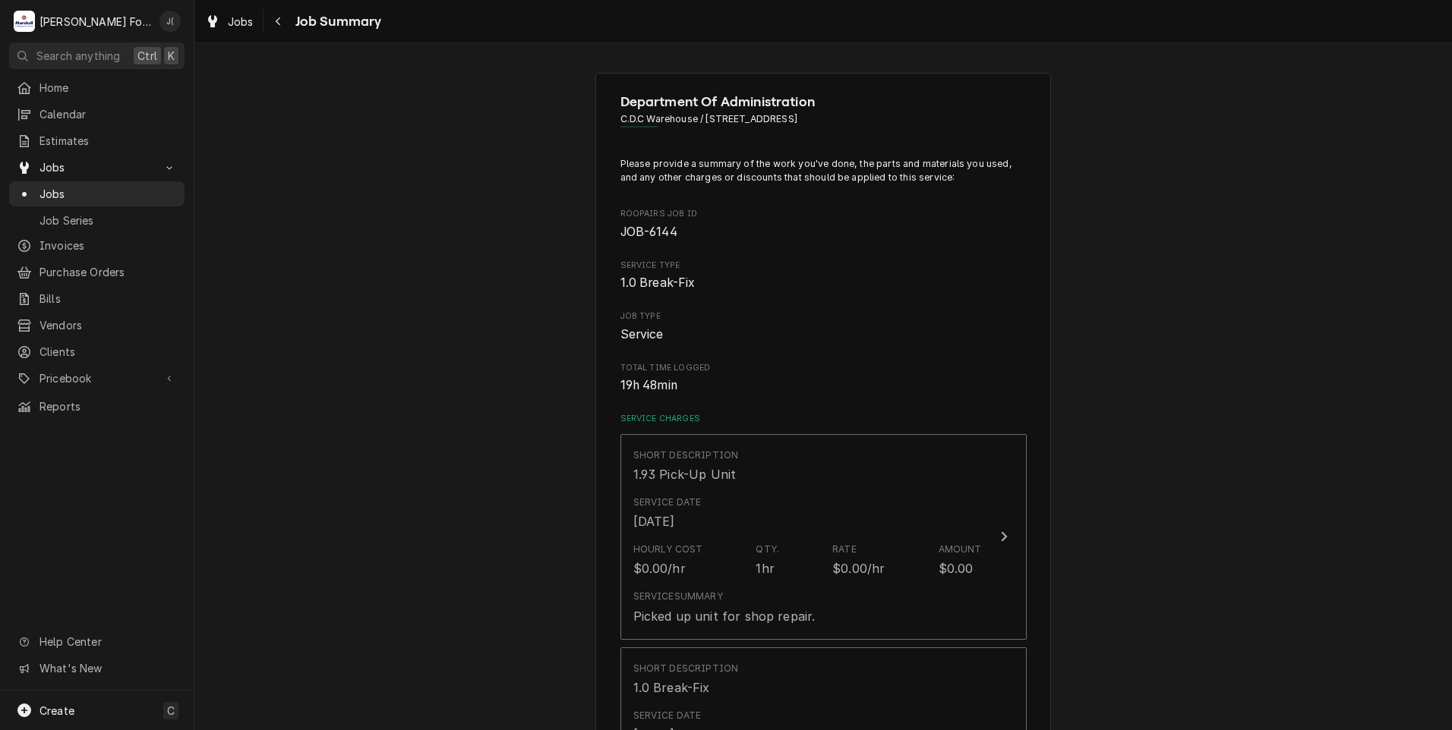
scroll to position [1974, 0]
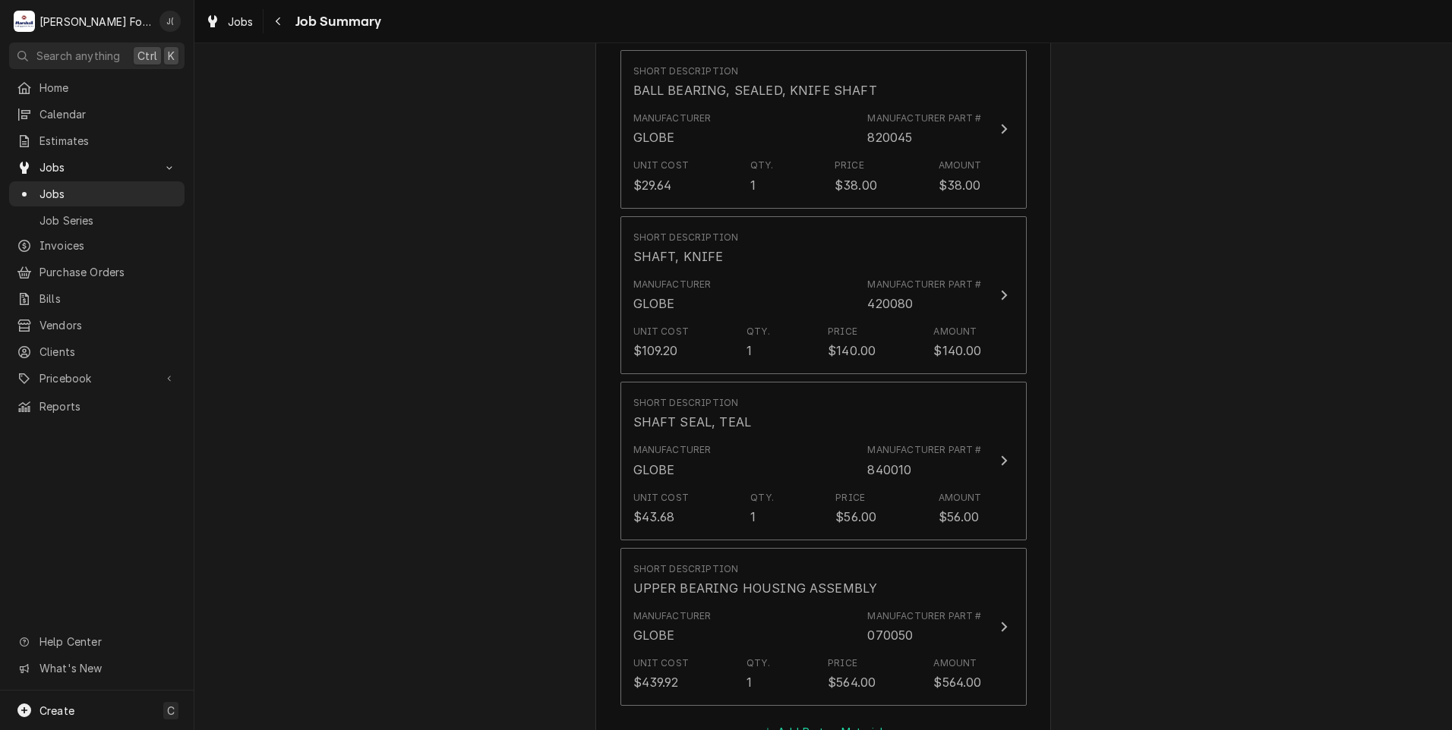
drag, startPoint x: 802, startPoint y: 702, endPoint x: 801, endPoint y: 670, distance: 32.7
click at [801, 722] on button "Add Part or Material" at bounding box center [822, 732] width 125 height 21
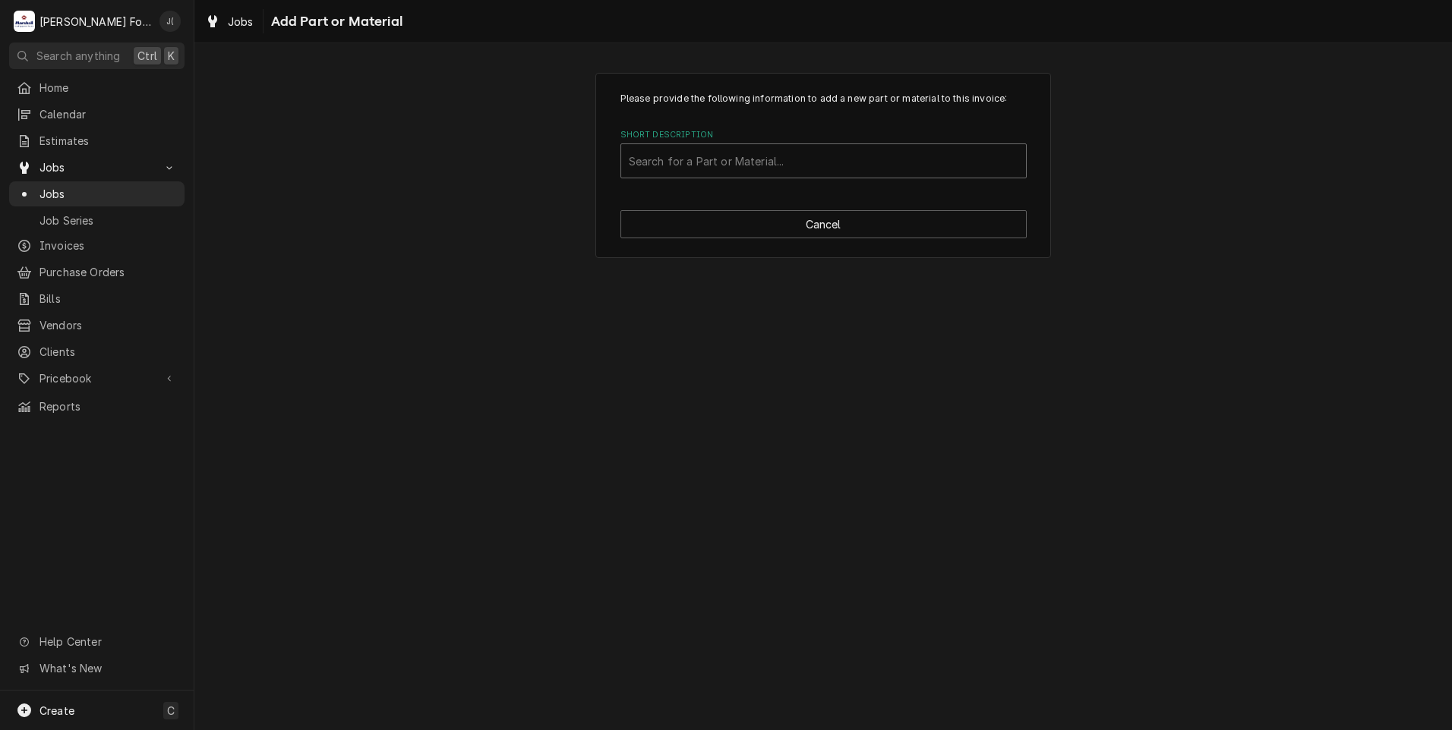
click at [687, 156] on div "Short Description" at bounding box center [823, 160] width 389 height 27
type input "840020"
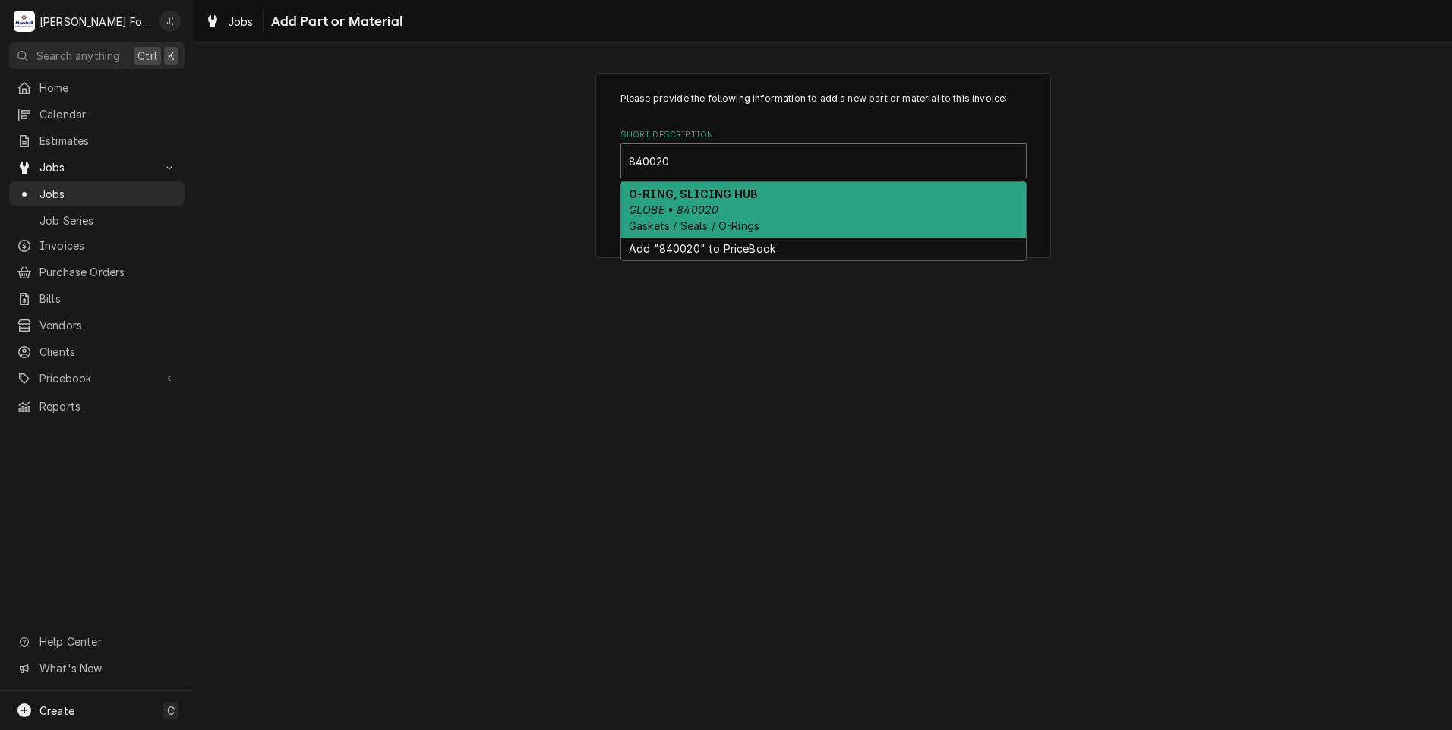
click at [705, 212] on em "GLOBE • 840020" at bounding box center [674, 209] width 90 height 13
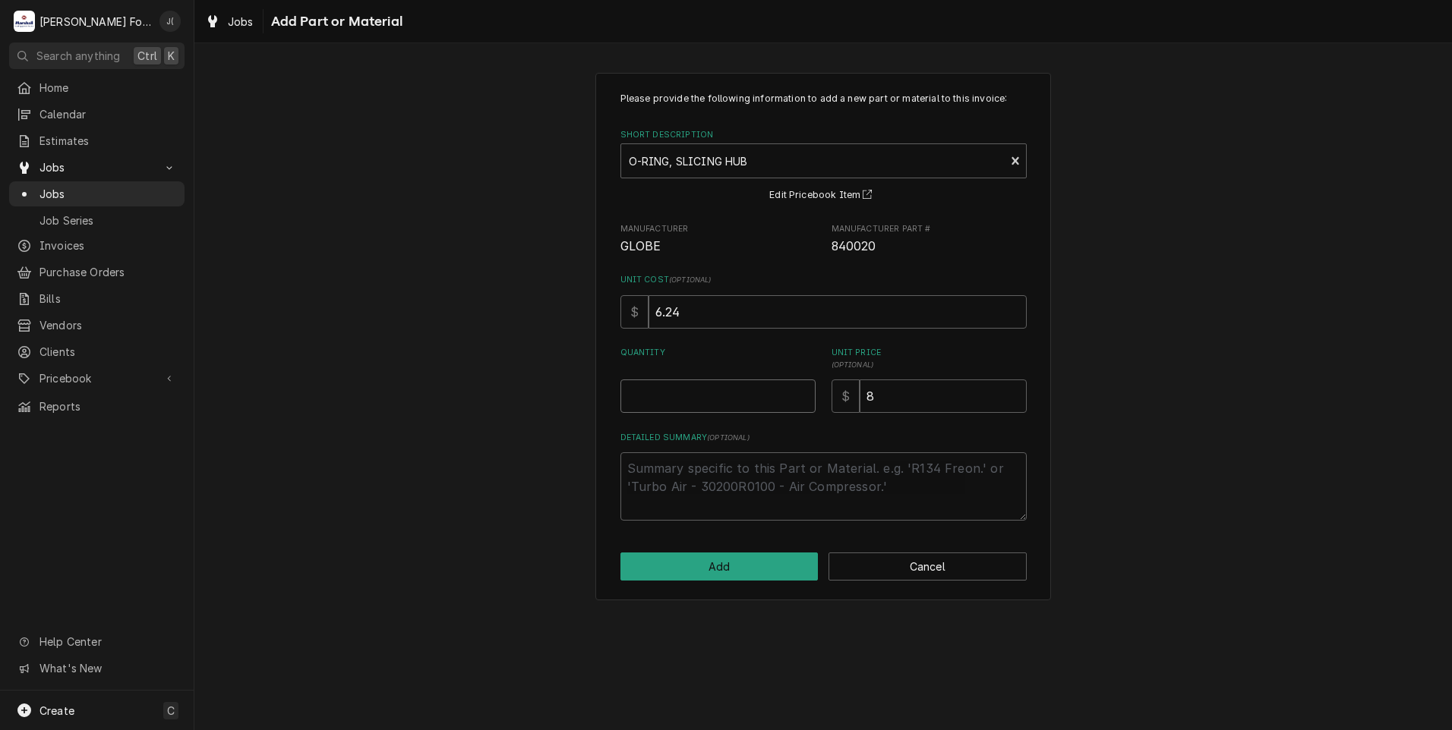
click at [724, 403] on input "Quantity" at bounding box center [717, 396] width 195 height 33
type textarea "x"
type input "1"
click at [725, 568] on button "Add" at bounding box center [719, 567] width 198 height 28
type textarea "x"
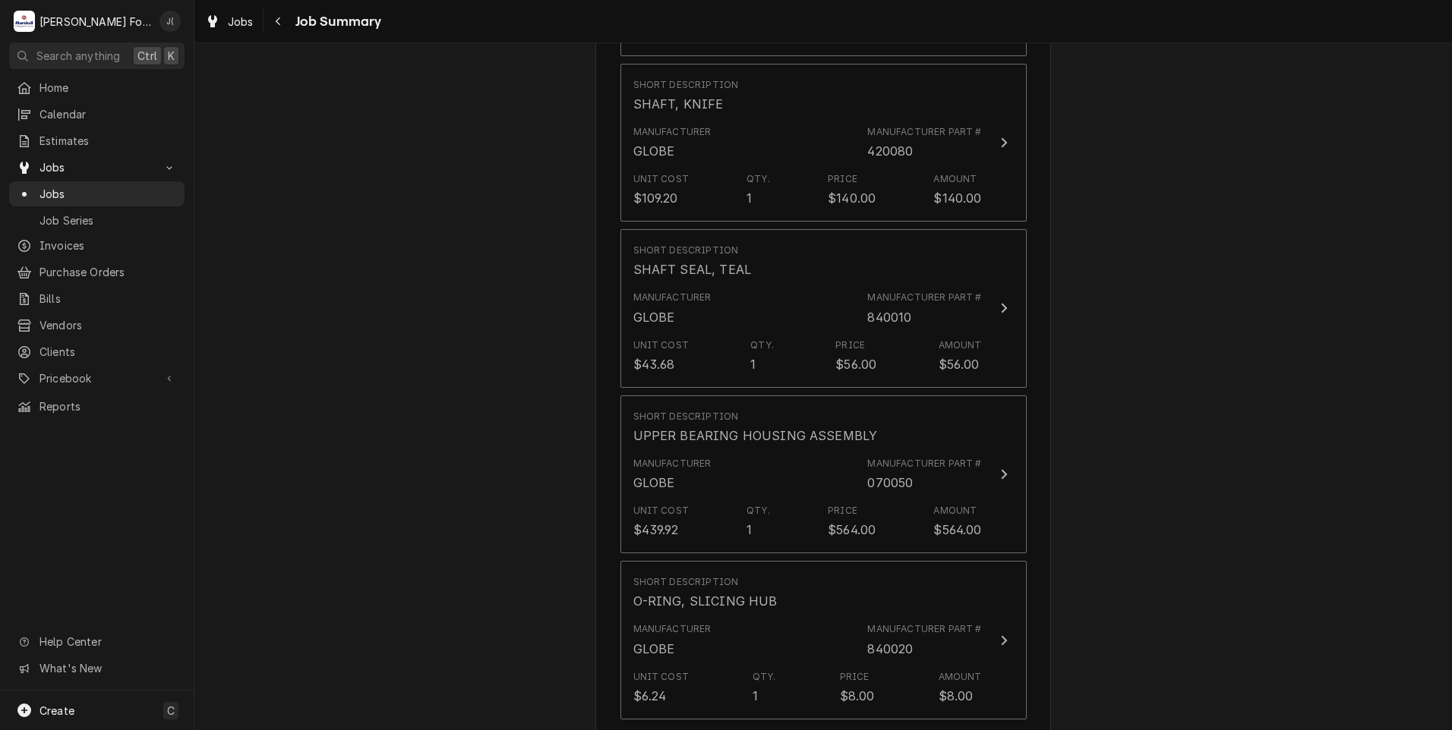
scroll to position [2278, 0]
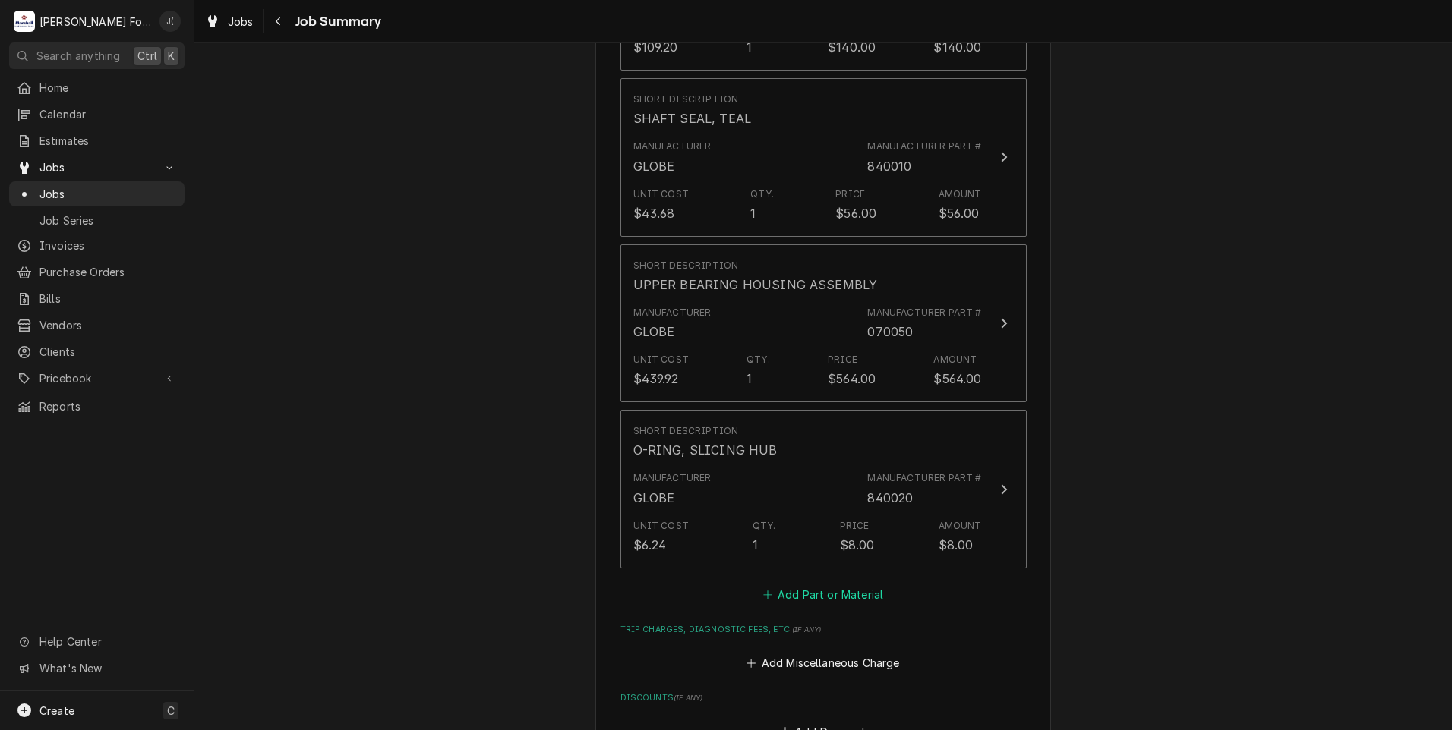
click at [810, 584] on button "Add Part or Material" at bounding box center [822, 594] width 125 height 21
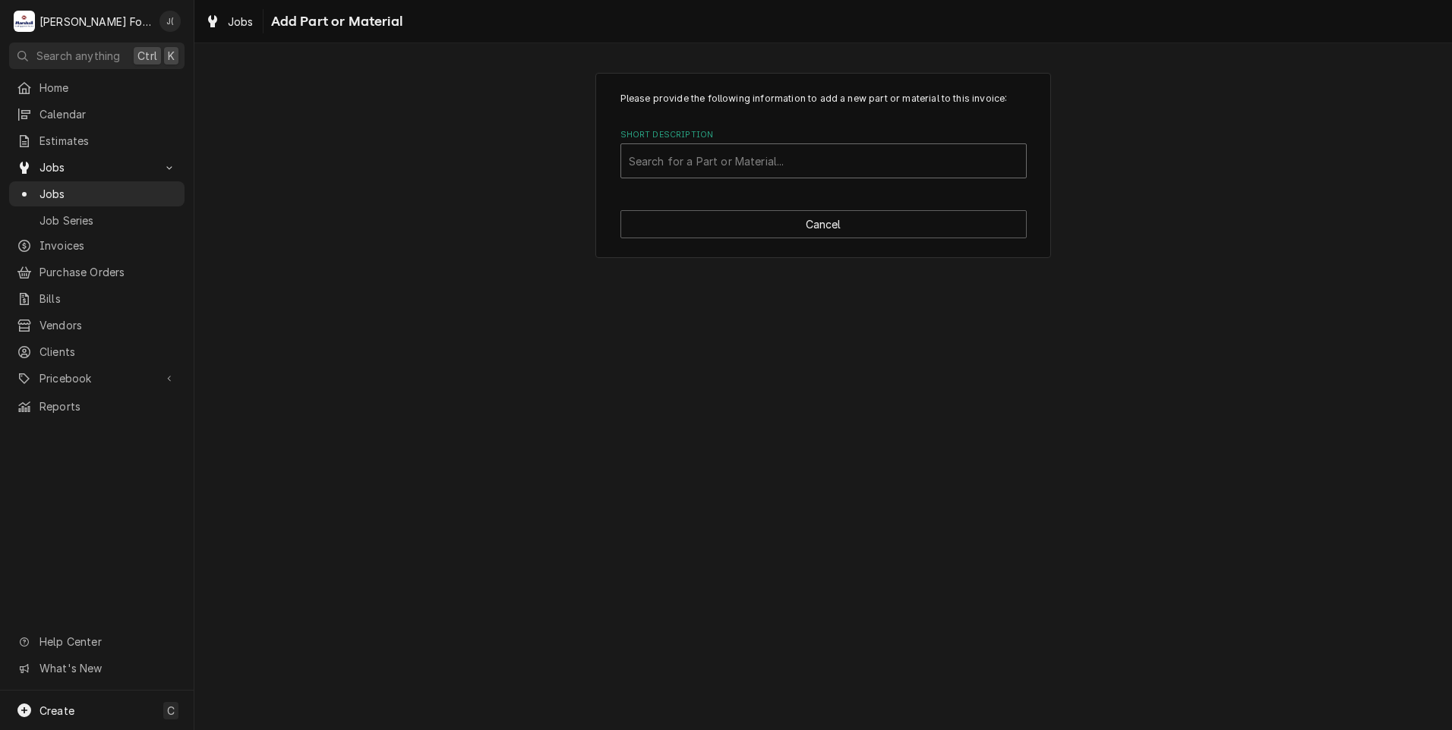
click at [661, 155] on div "Short Description" at bounding box center [823, 160] width 389 height 27
type input "1088"
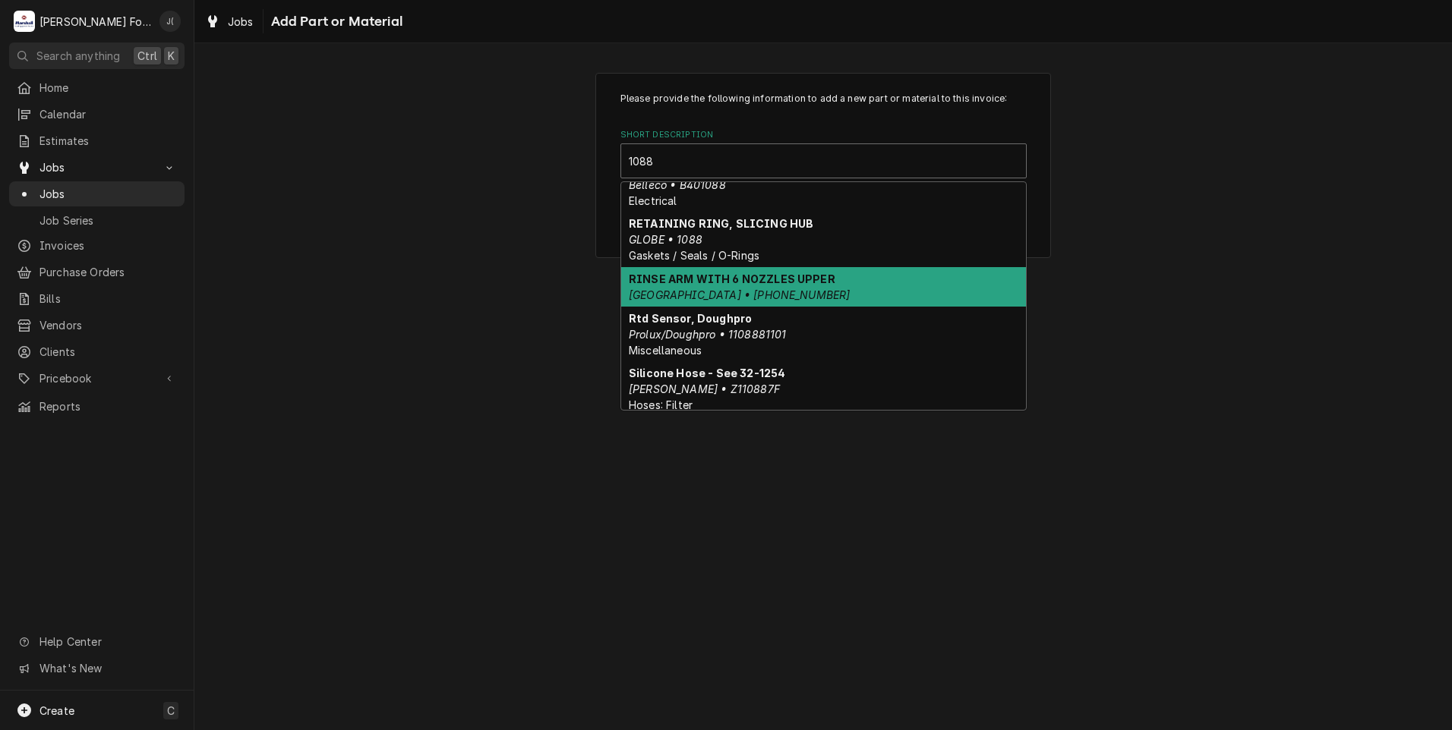
scroll to position [1091, 0]
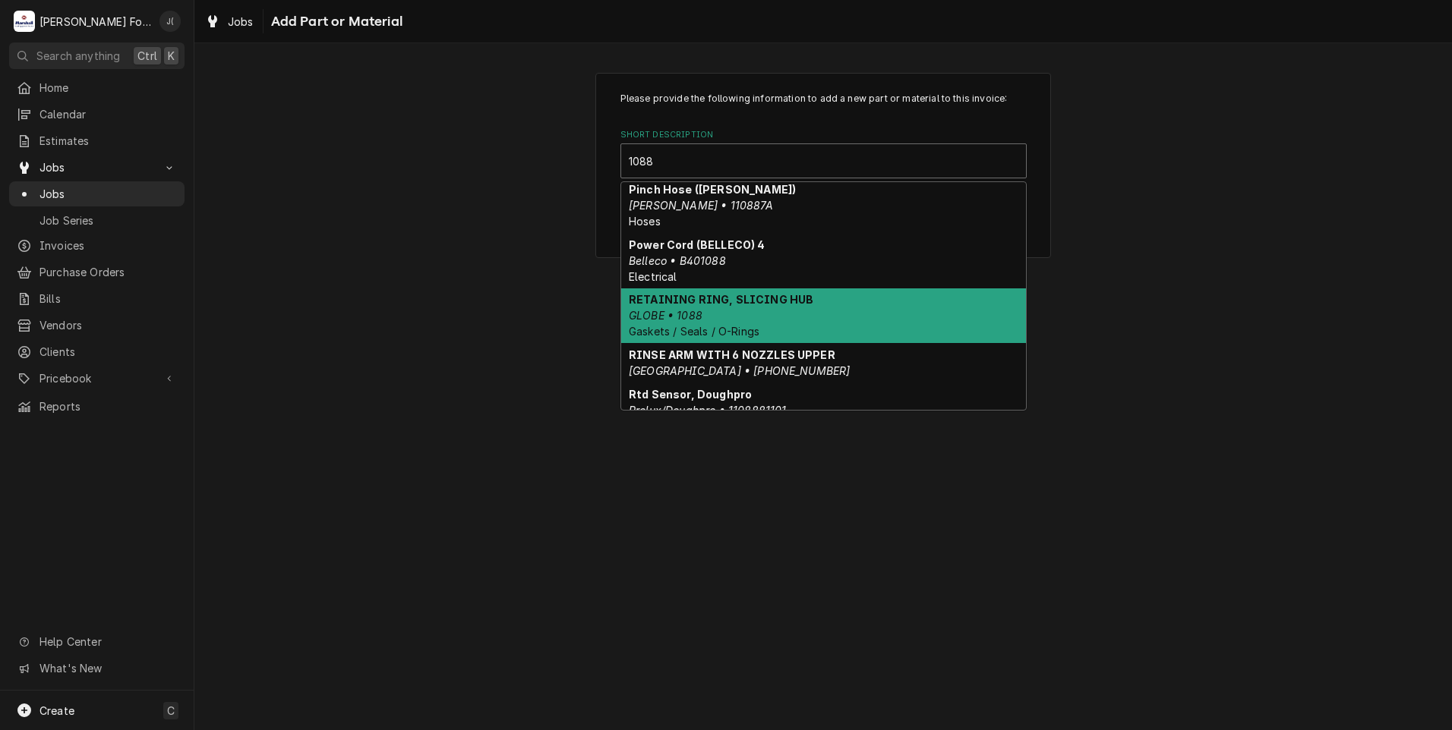
click at [731, 315] on div "RETAINING RING, SLICING HUB GLOBE • 1088 Gaskets / Seals / O-Rings" at bounding box center [823, 315] width 405 height 55
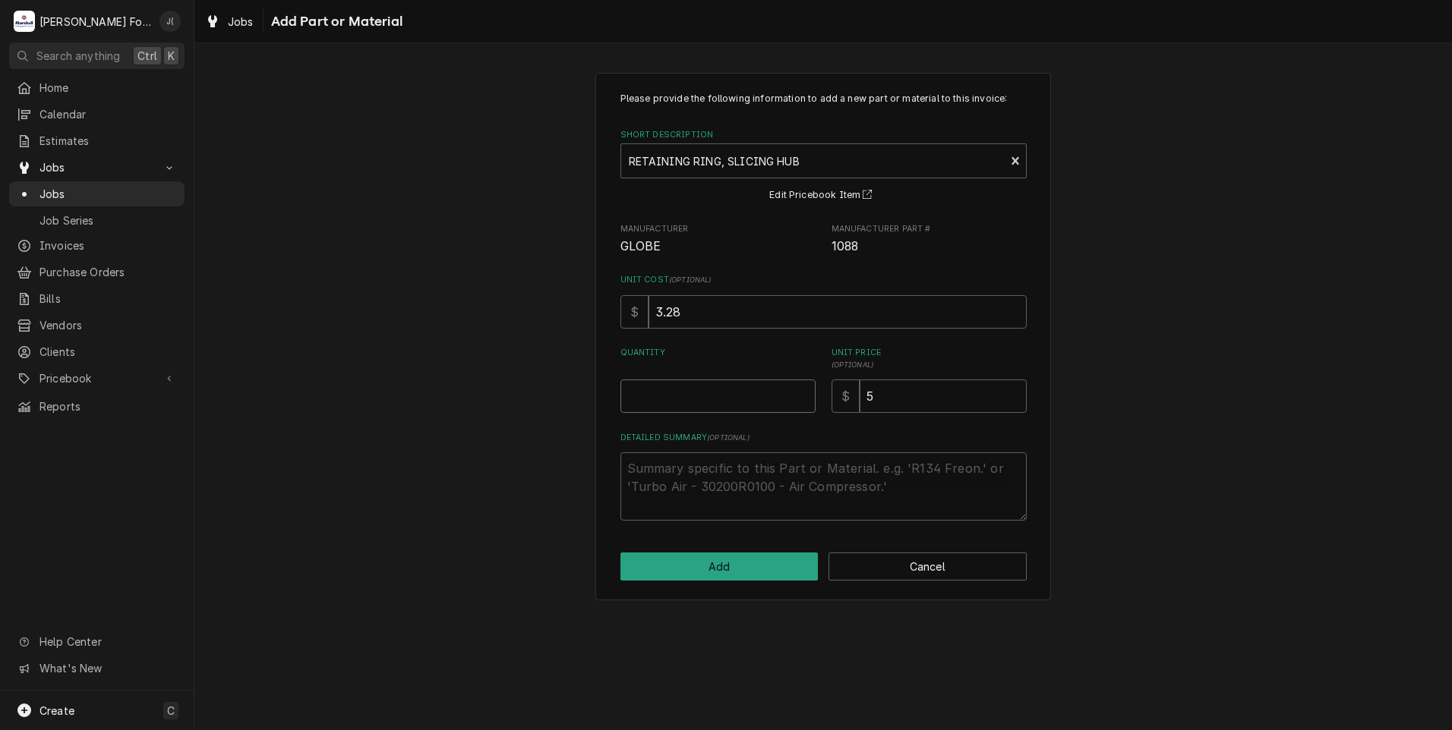
click at [727, 394] on input "Quantity" at bounding box center [717, 396] width 195 height 33
type textarea "x"
type input "1"
click at [767, 565] on button "Add" at bounding box center [719, 567] width 198 height 28
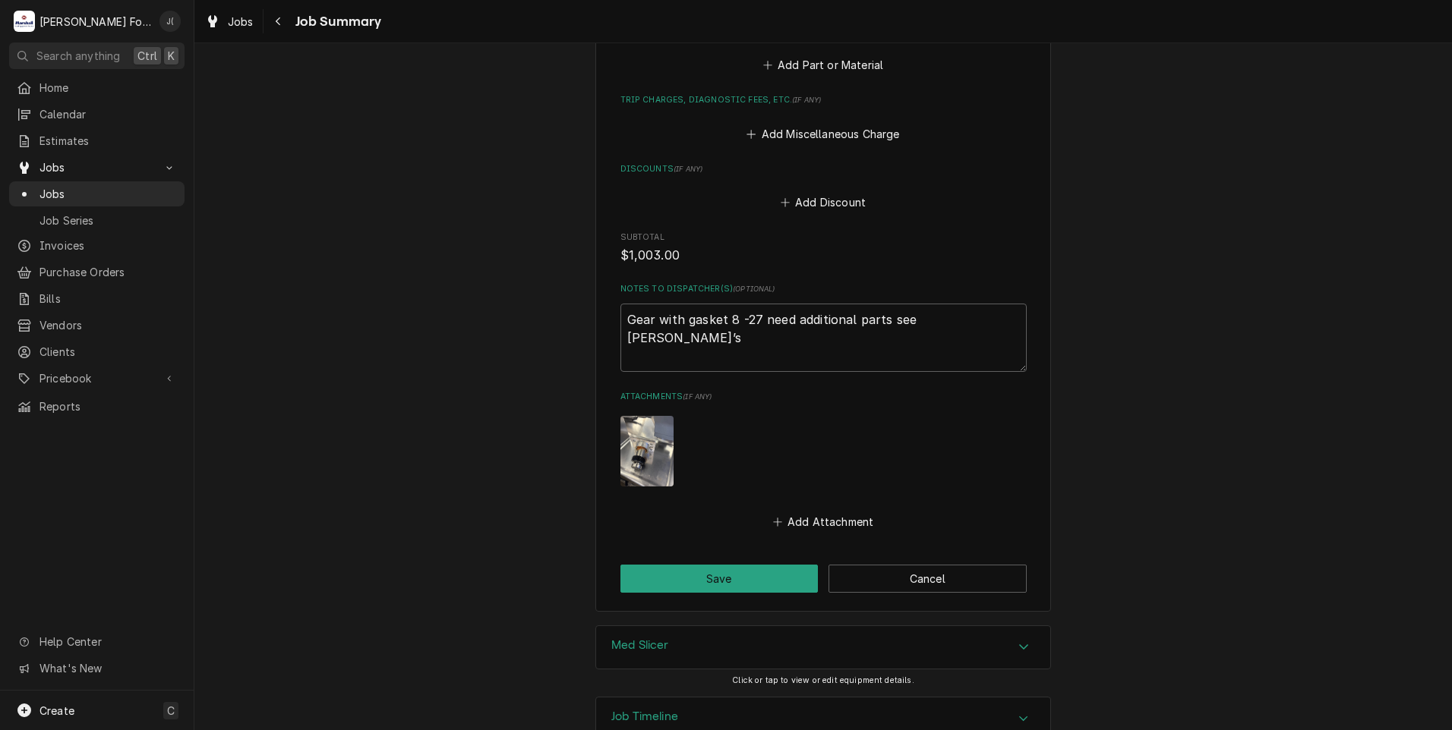
scroll to position [2975, 0]
click at [776, 563] on button "Save" at bounding box center [719, 577] width 198 height 28
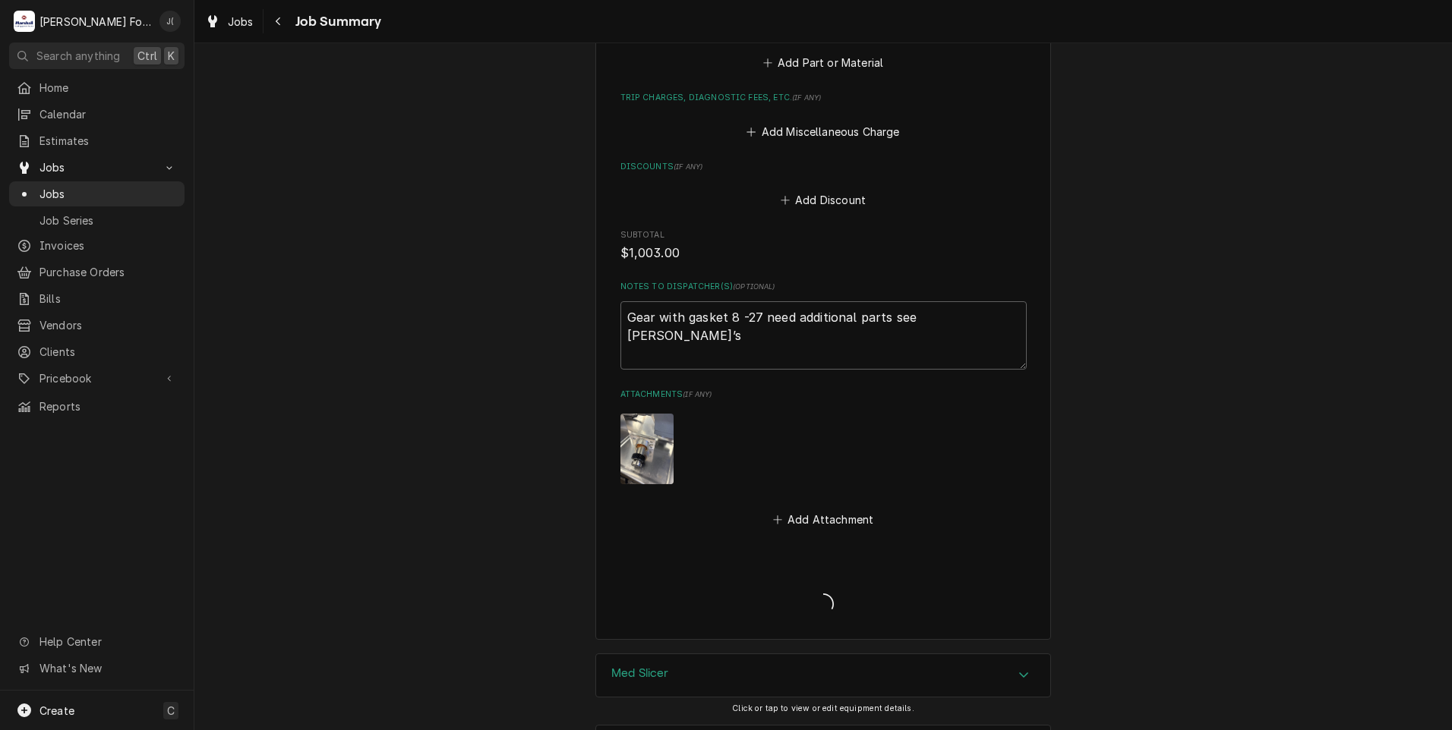
type textarea "x"
